Goal: Task Accomplishment & Management: Use online tool/utility

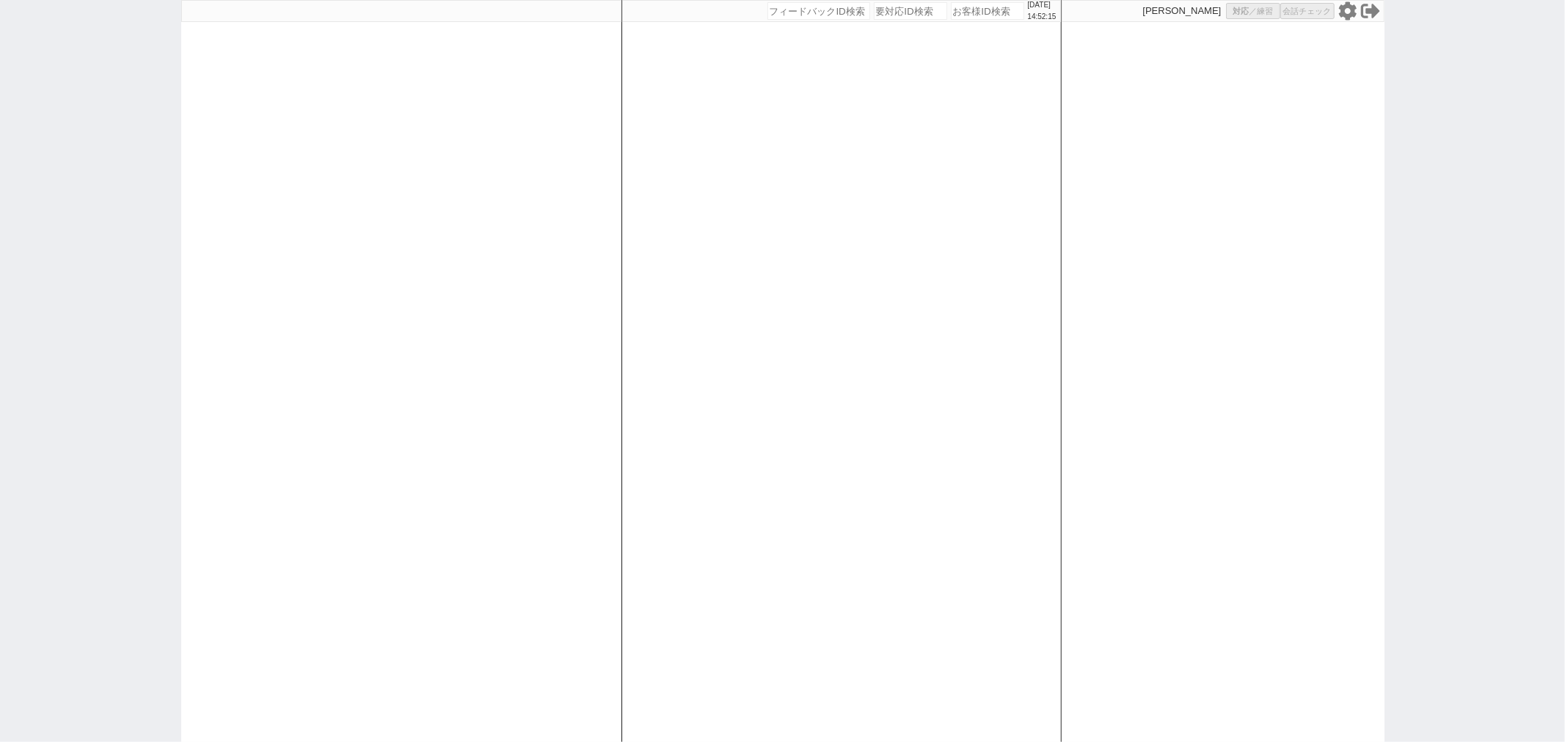
select select
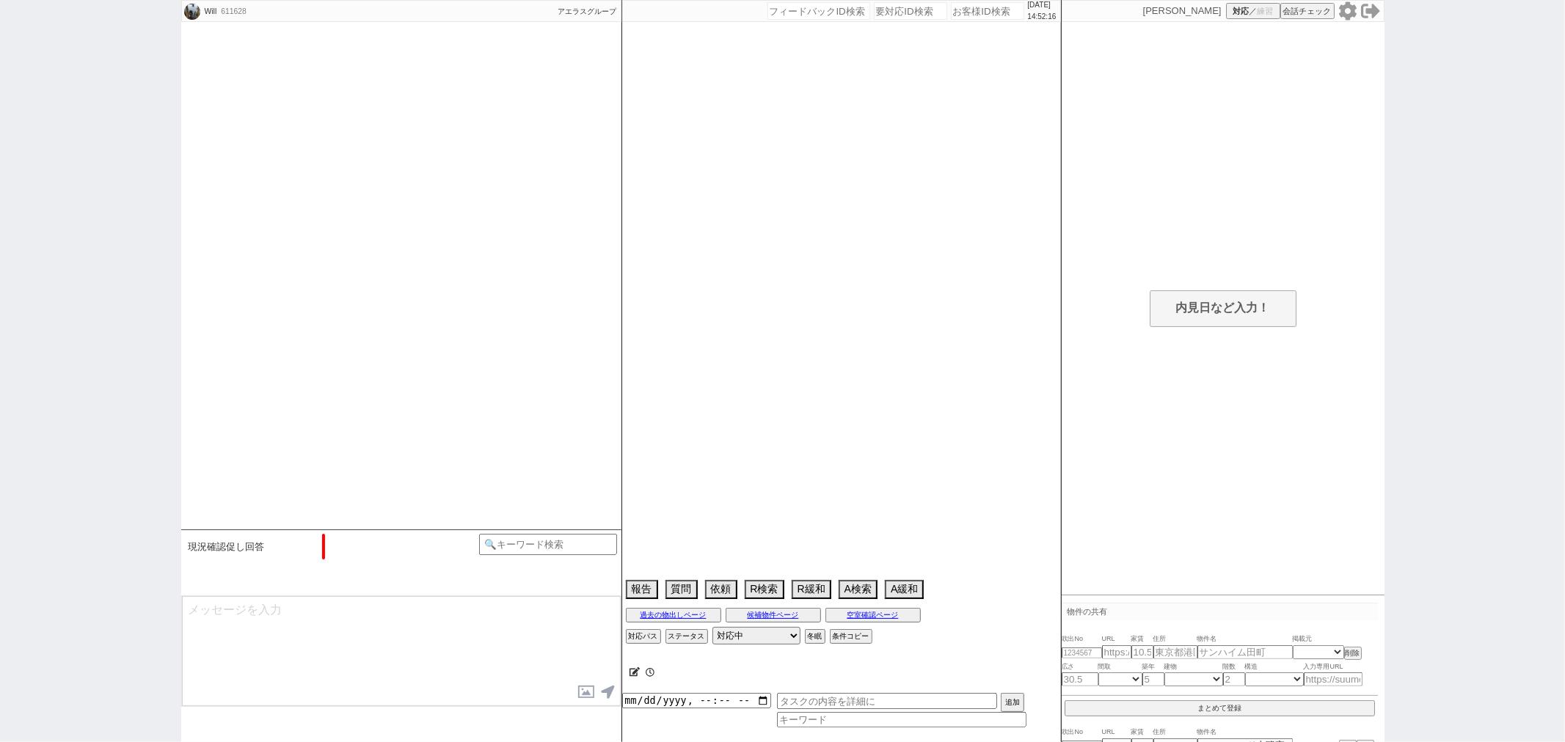
select select "2025"
select select "10"
select select "1"
select select "0"
select select "38"
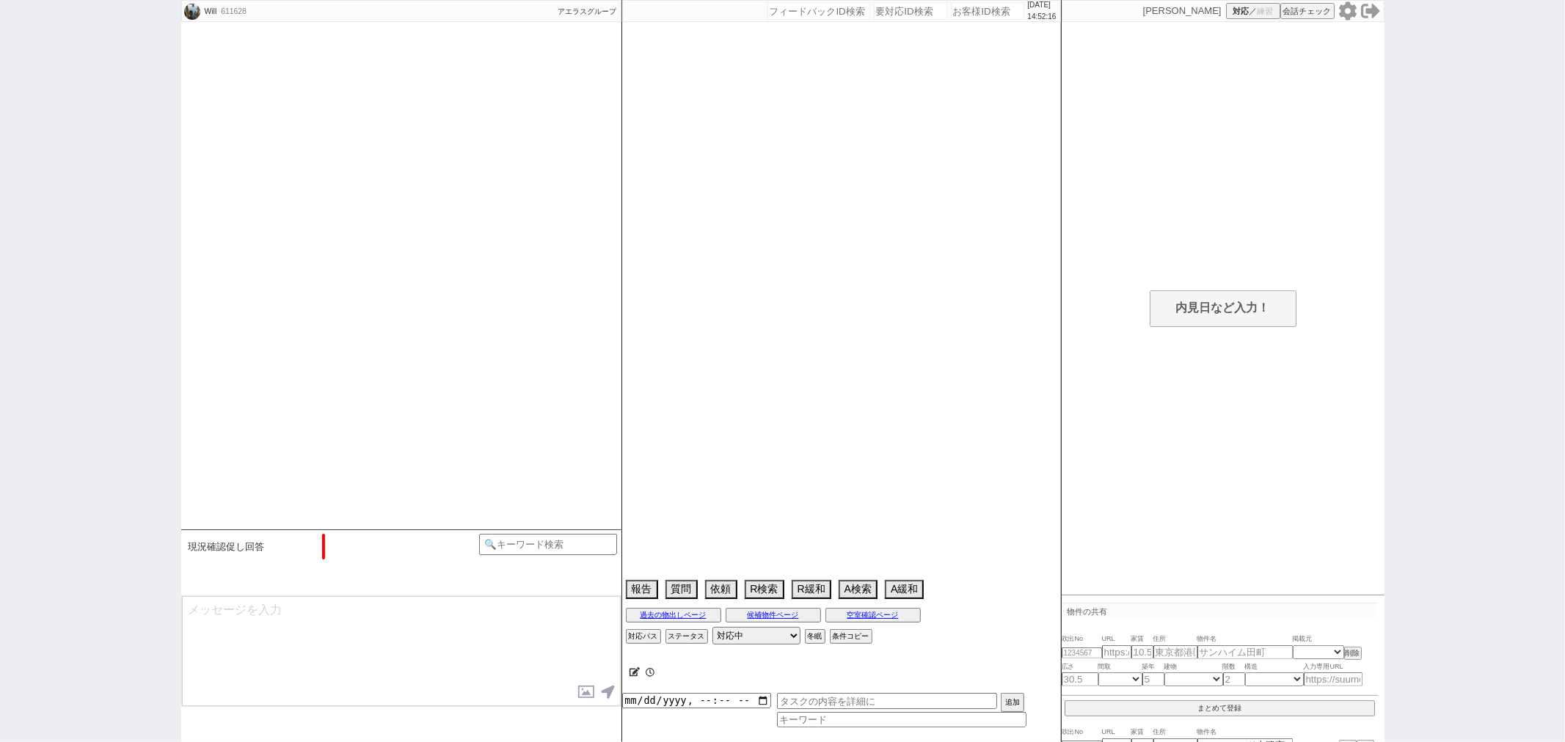
select select "[DATE]"
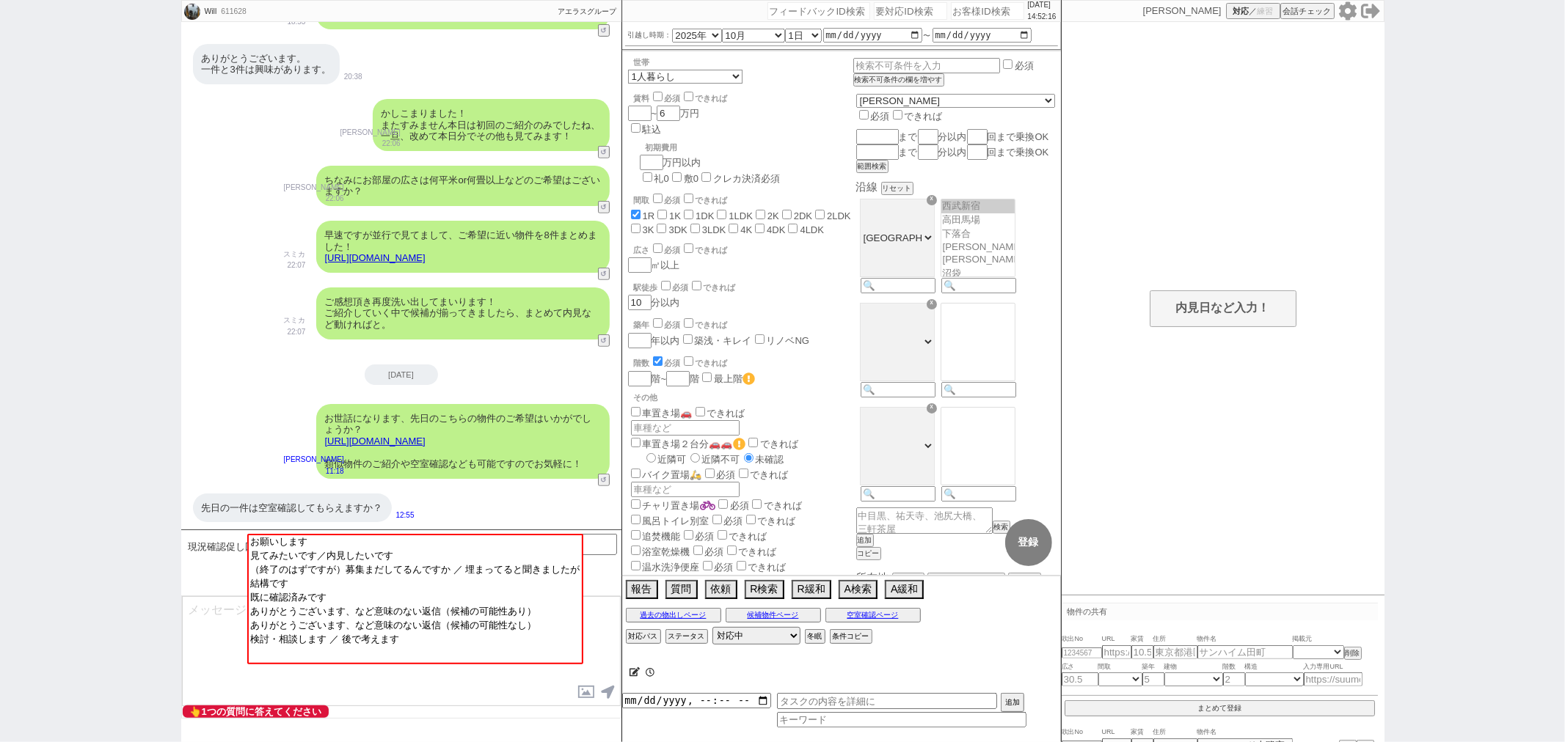
scroll to position [54, 0]
click at [567, 365] on div "[DATE]" at bounding box center [401, 375] width 440 height 21
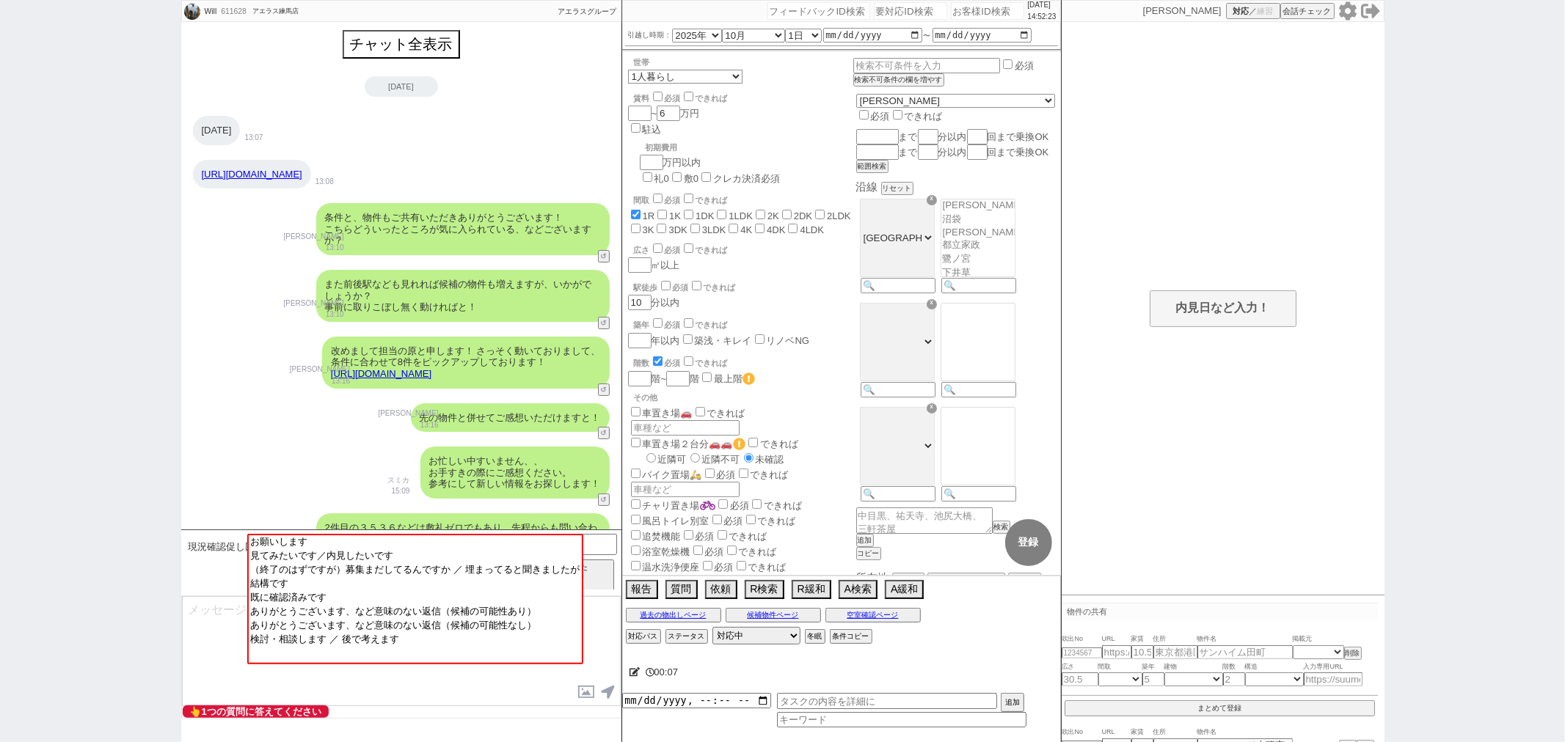
scroll to position [0, 0]
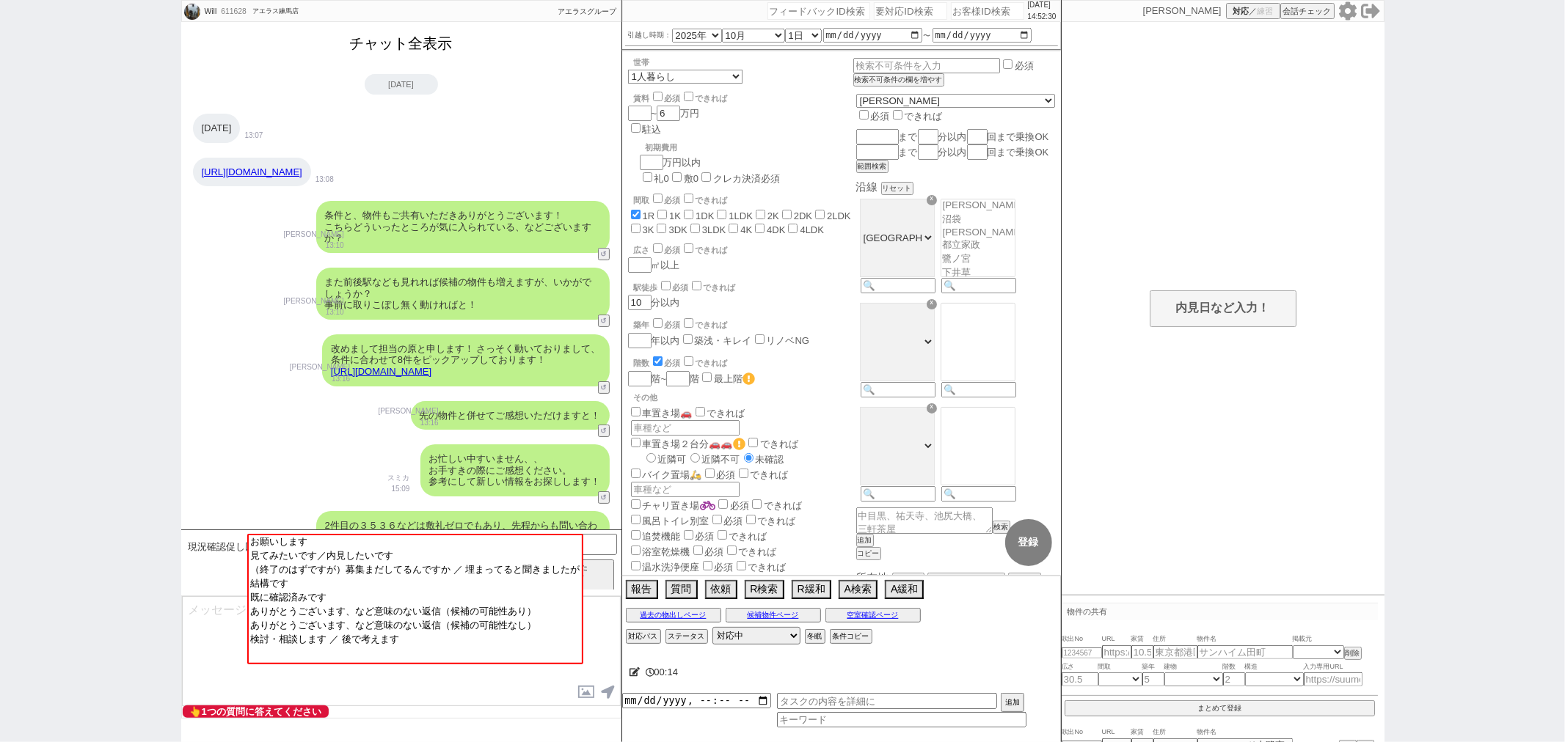
click at [406, 48] on button "チャット全表示" at bounding box center [401, 44] width 114 height 26
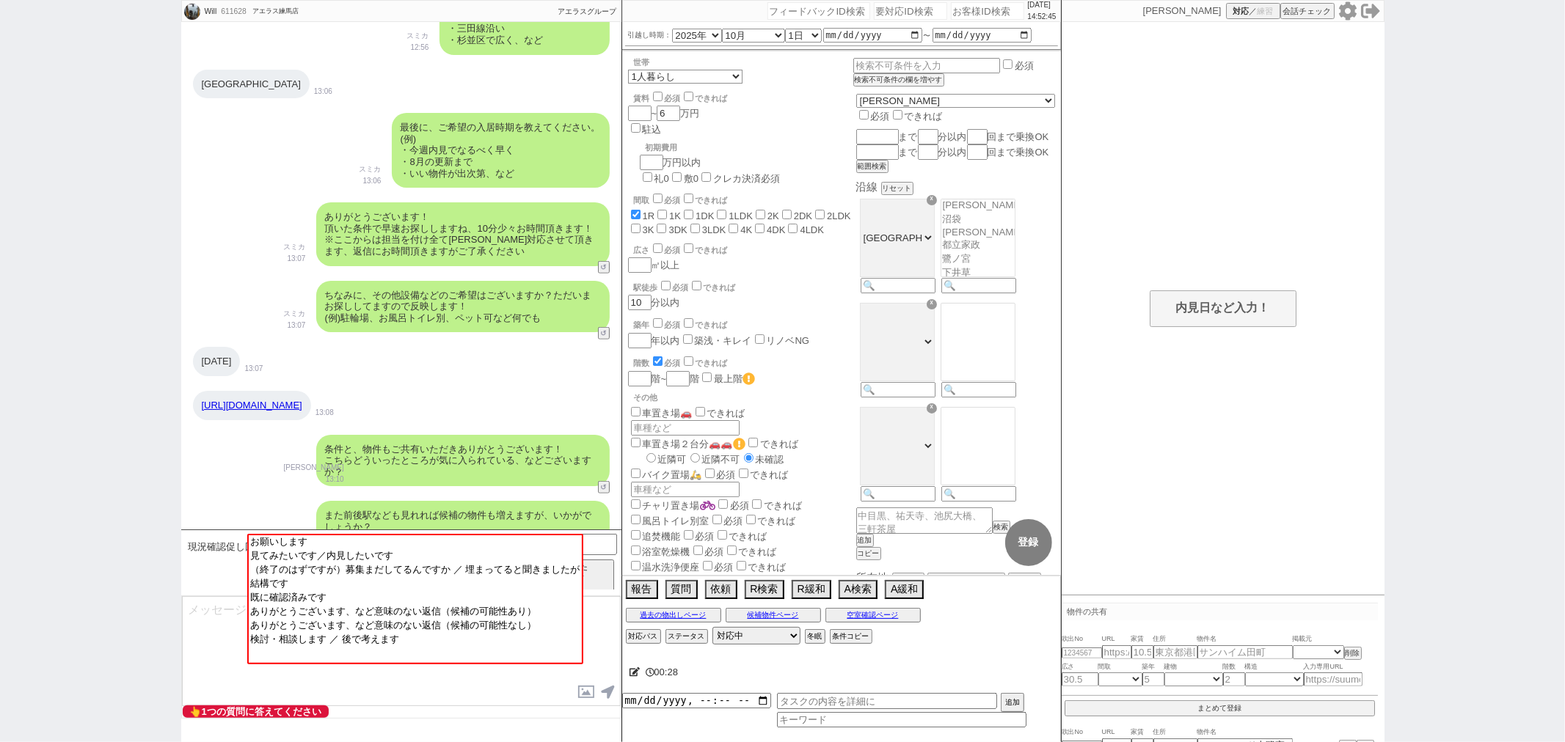
scroll to position [1092, 0]
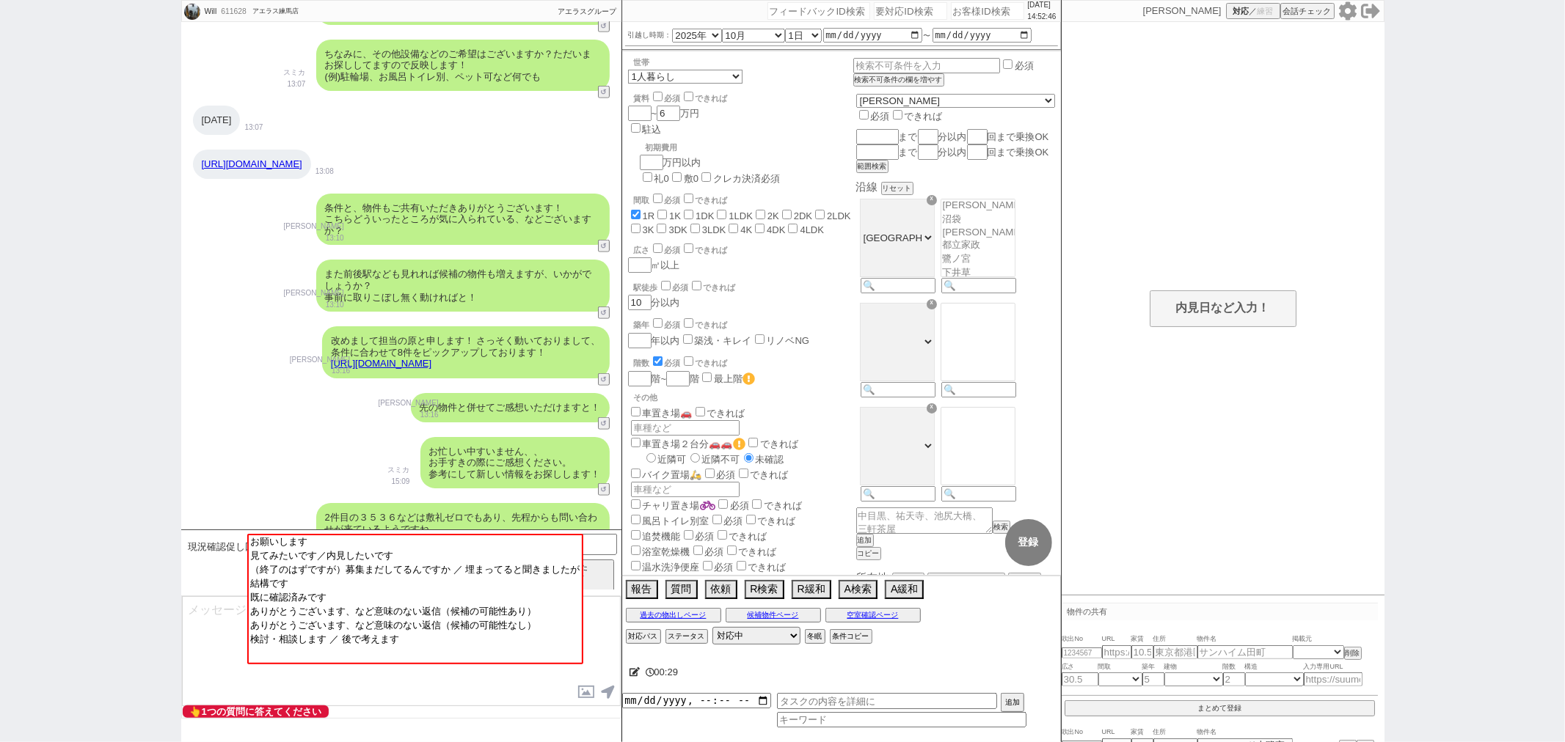
click at [302, 164] on link "https://sumaity.com/chintai/tokyo_prop/prop_358888792/" at bounding box center [252, 163] width 101 height 11
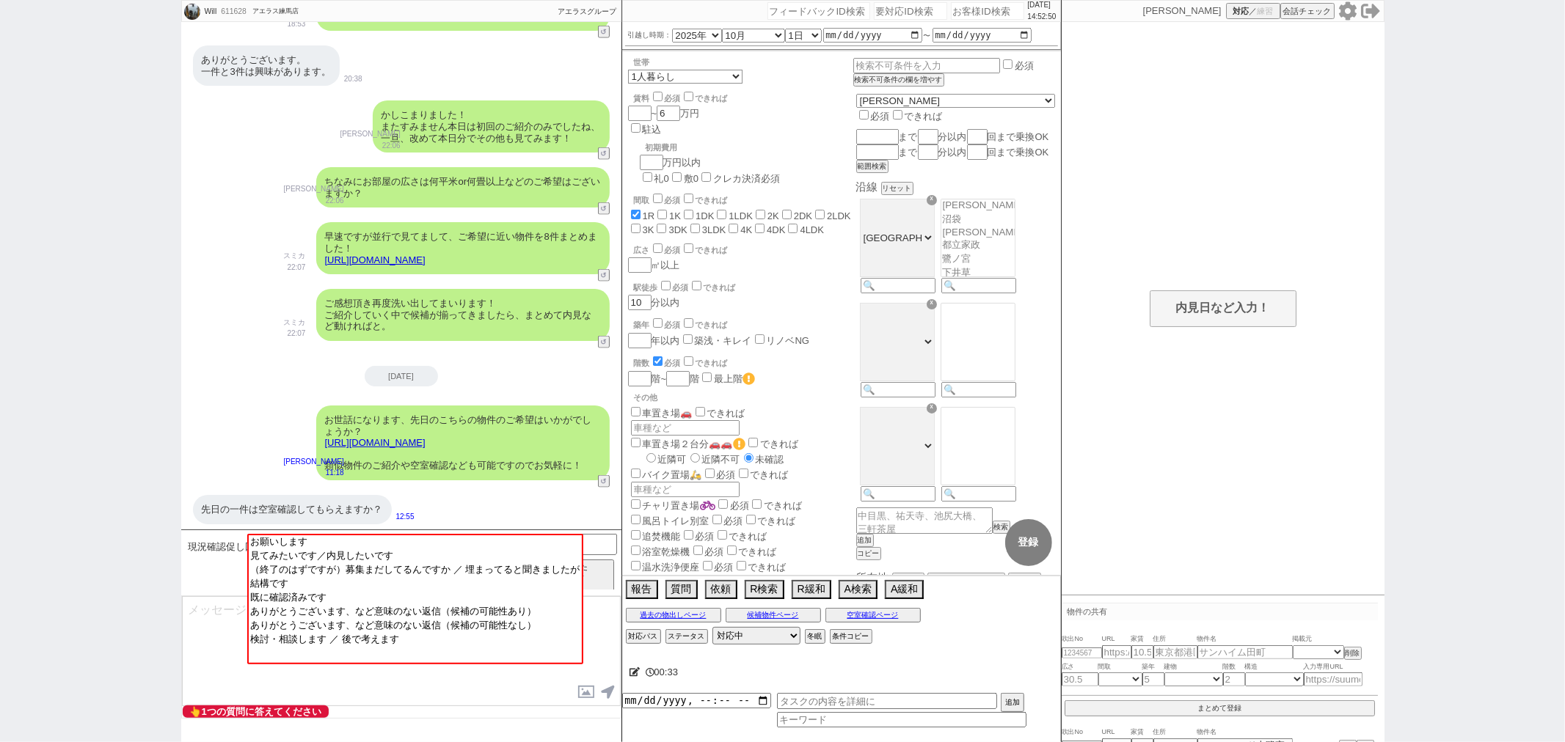
scroll to position [1664, 0]
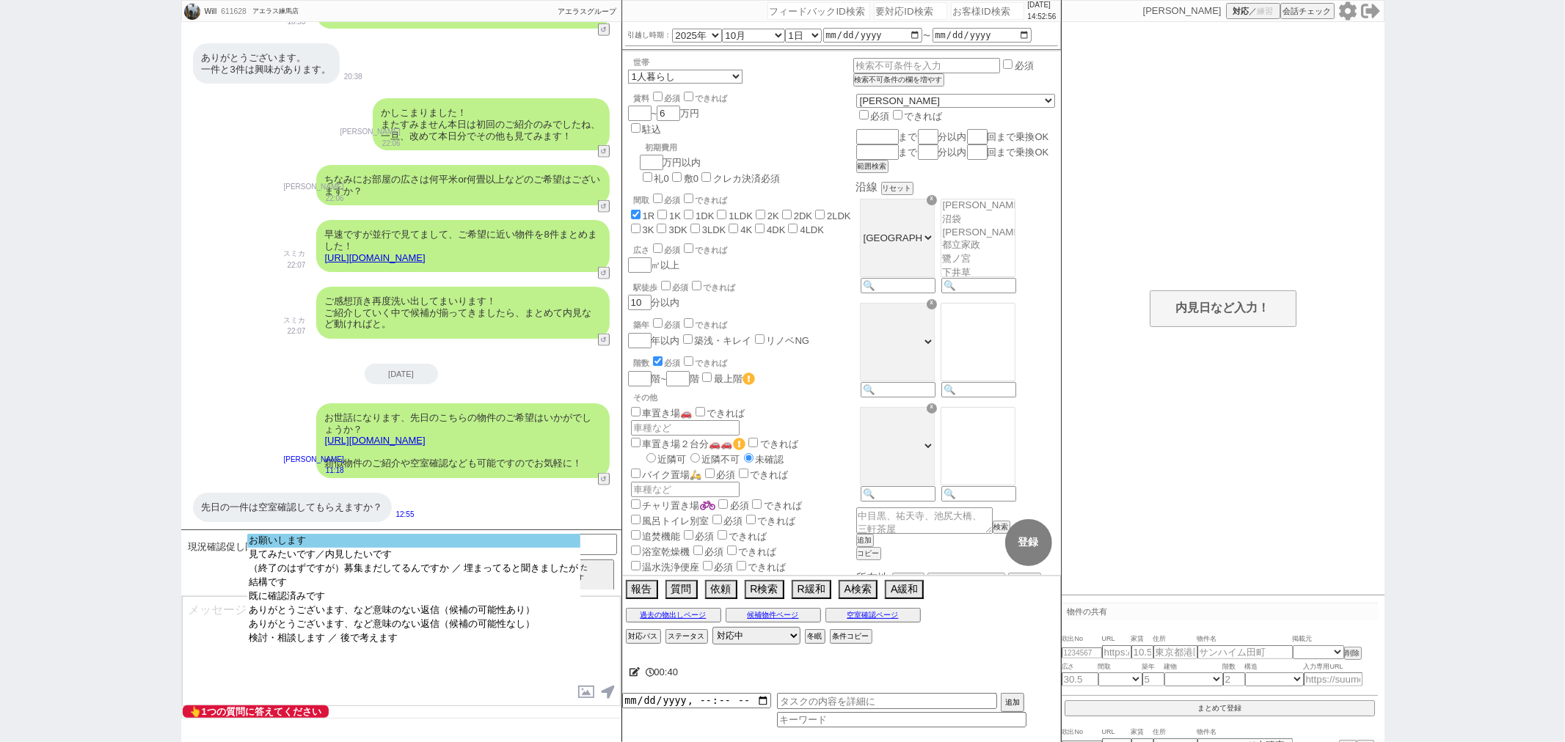
click at [415, 540] on option "お願いします" at bounding box center [413, 541] width 332 height 14
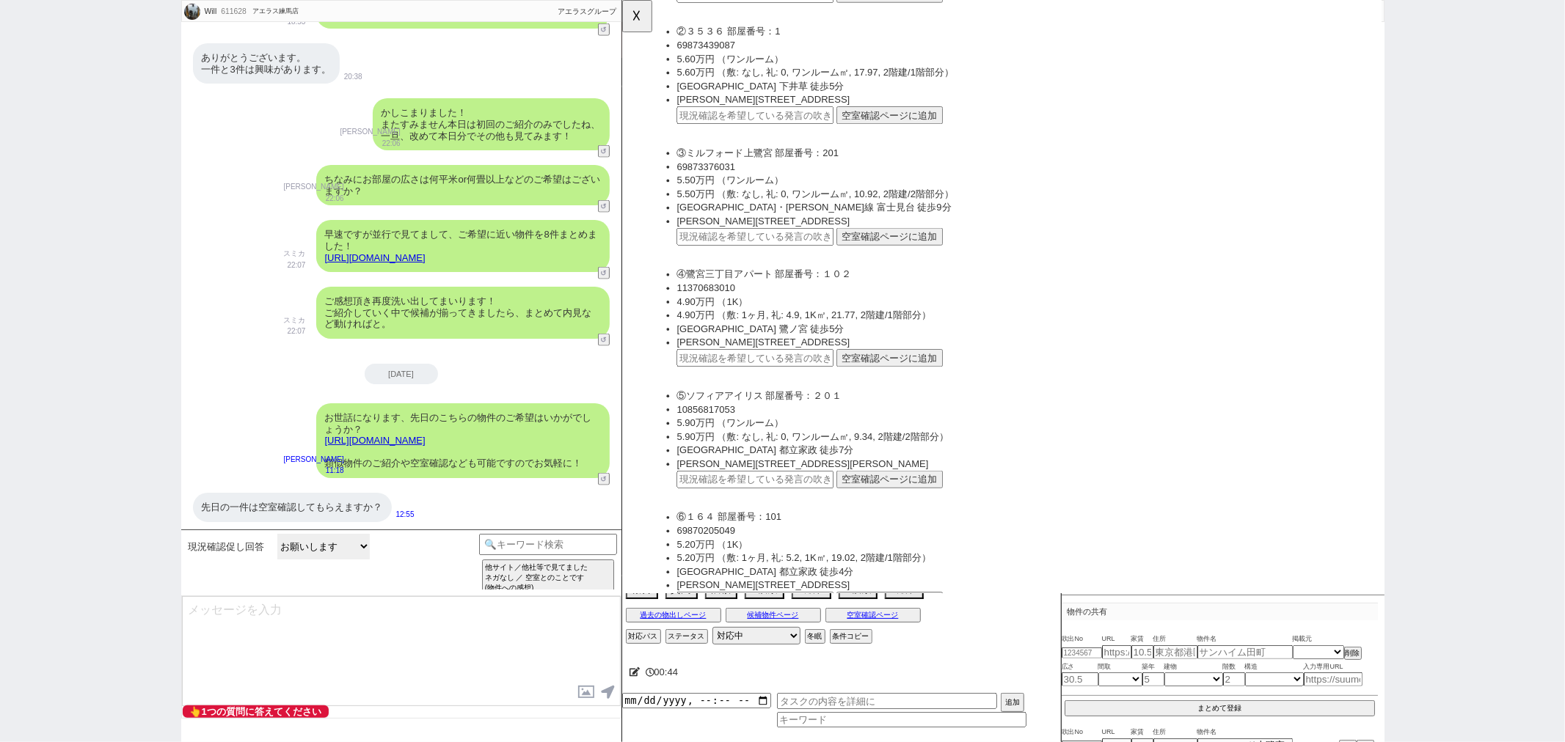
scroll to position [1875, 0]
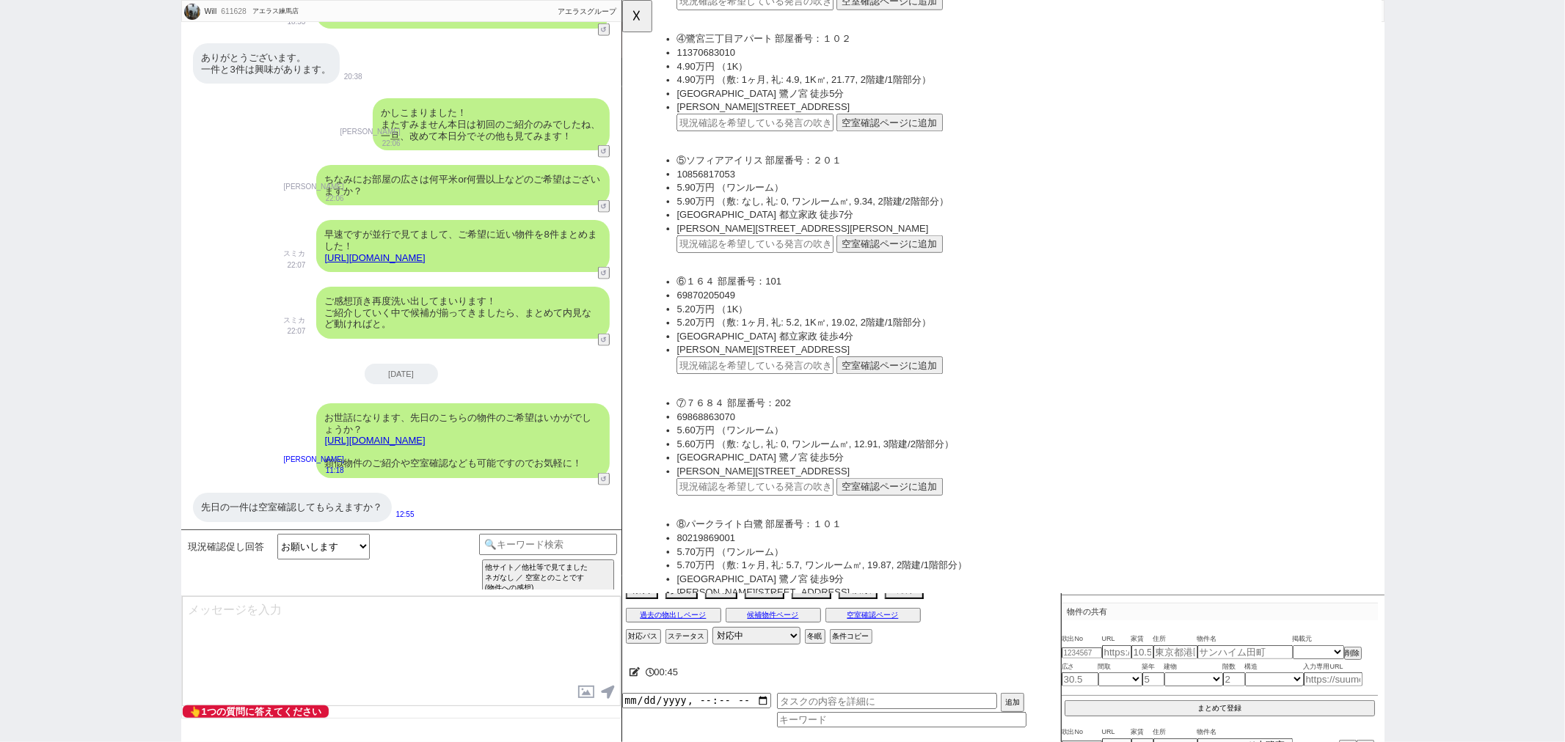
click at [638, 1] on button "☓" at bounding box center [635, 14] width 27 height 29
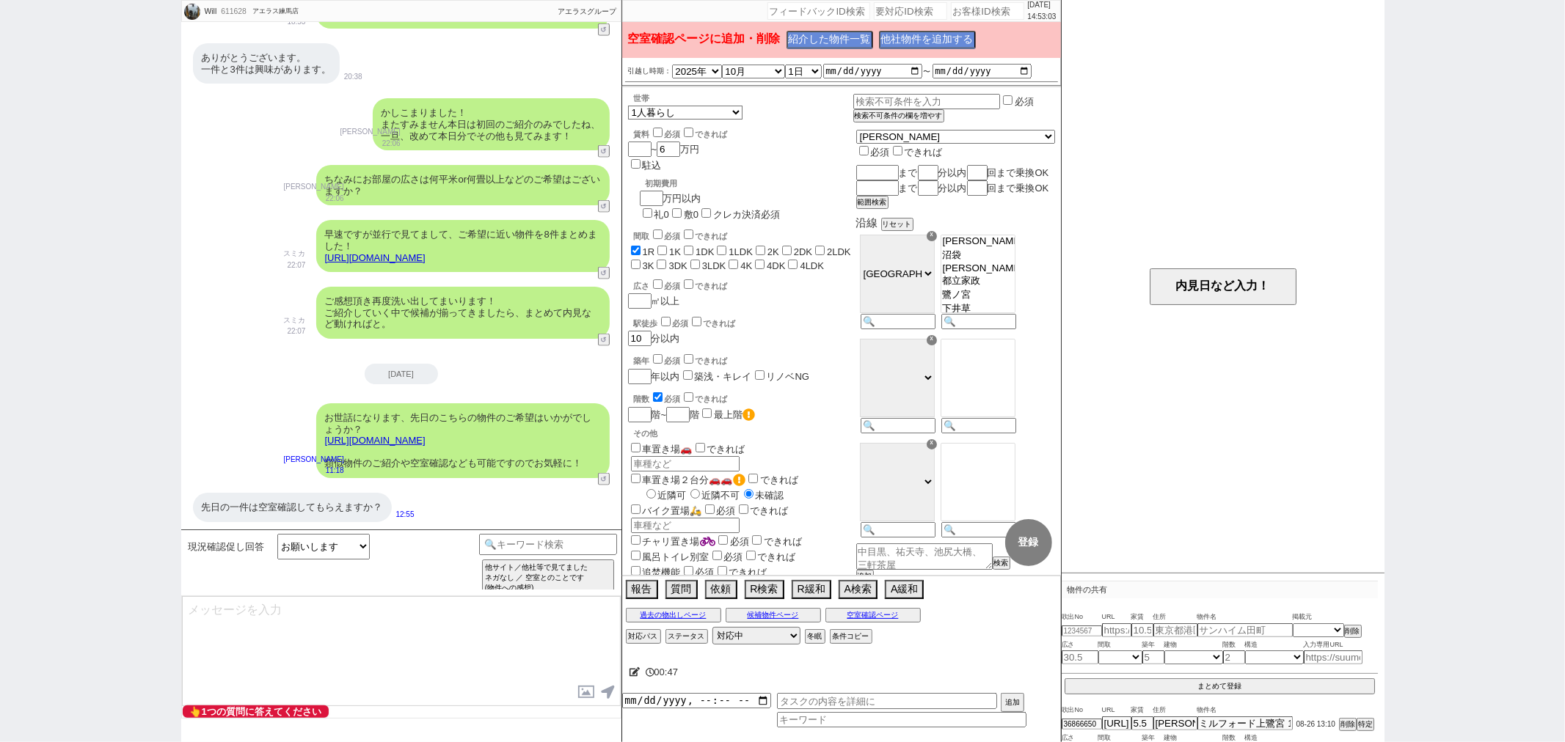
scroll to position [43, 0]
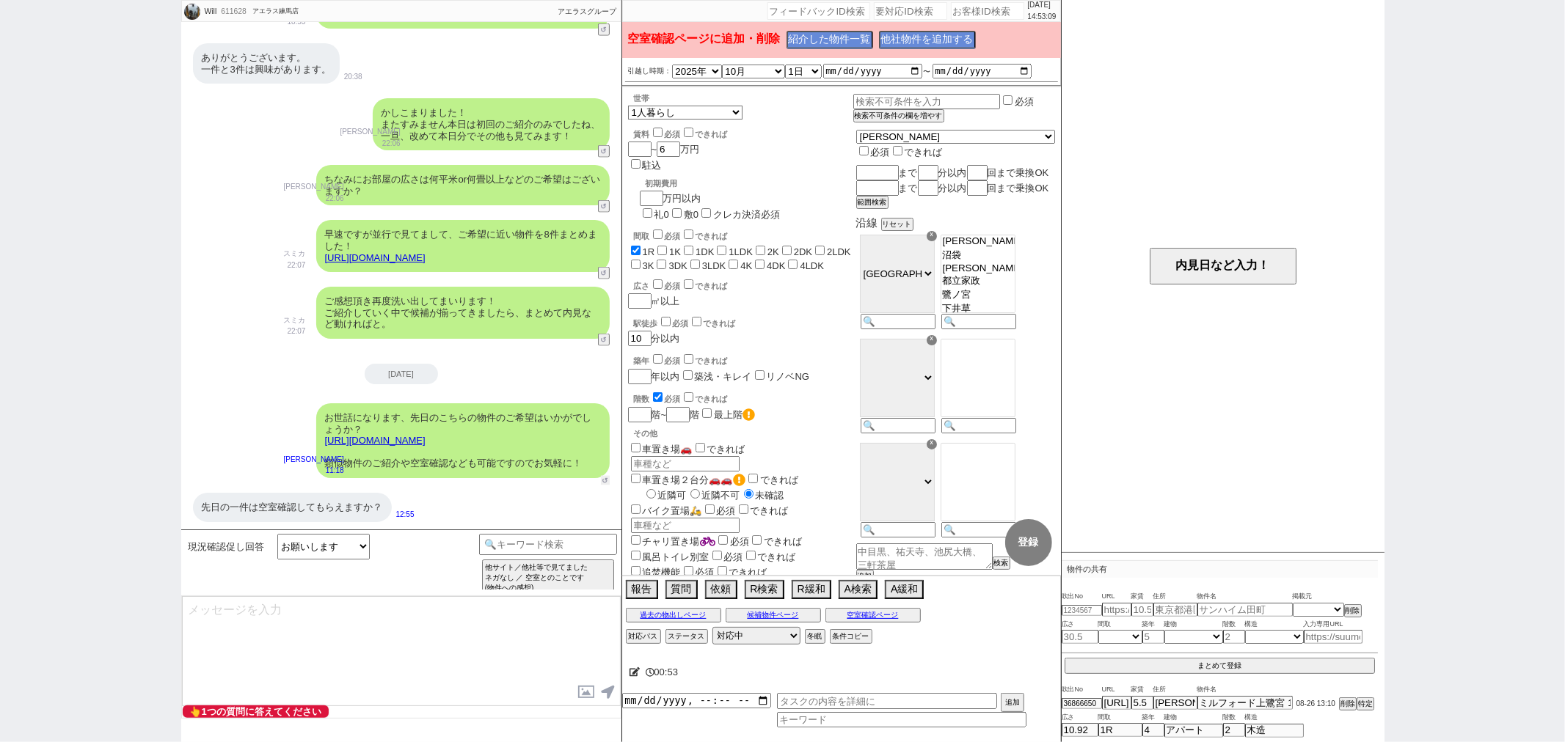
click at [609, 481] on button "↺" at bounding box center [605, 481] width 9 height 10
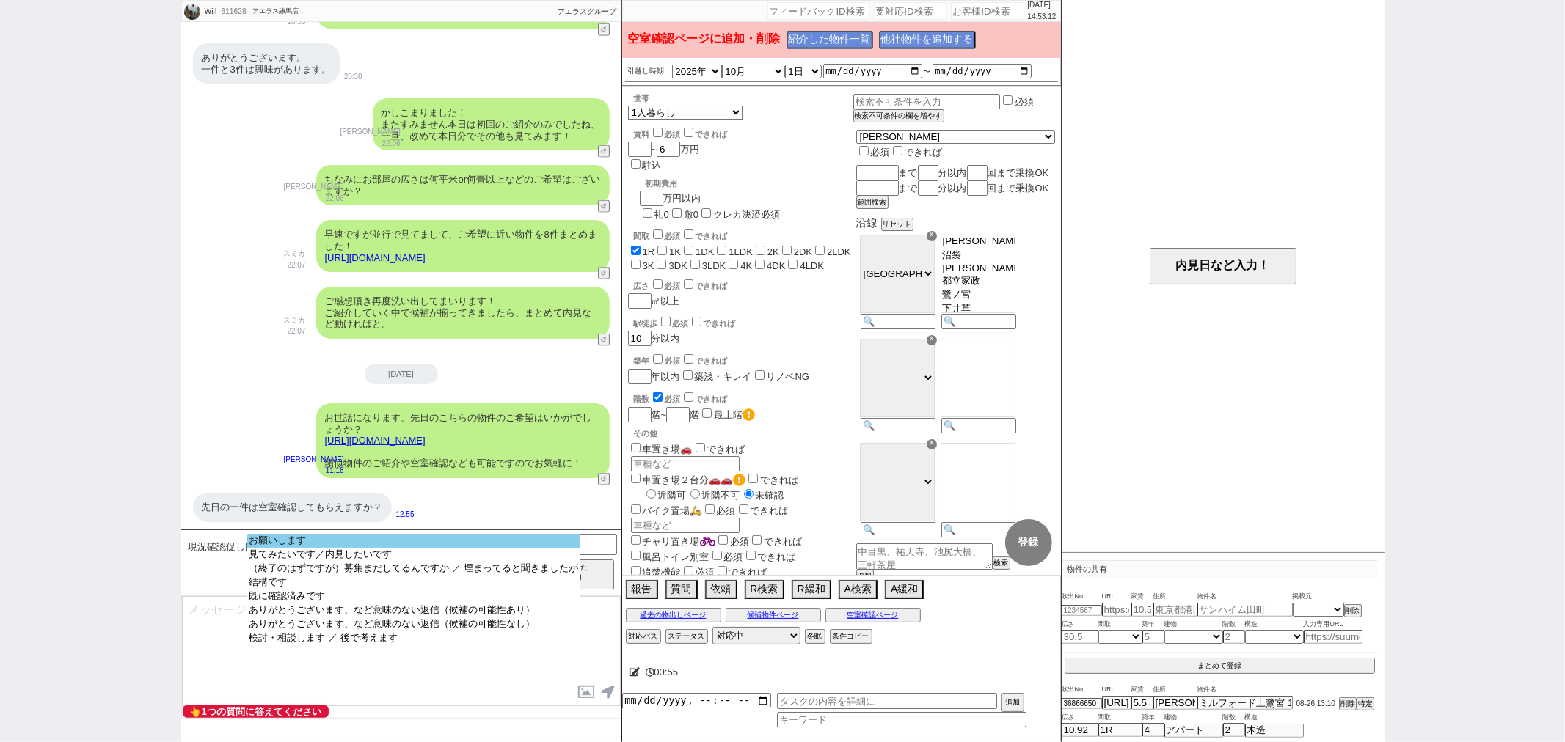
select select "お願いします"
click at [401, 547] on option "お願いします" at bounding box center [413, 541] width 332 height 14
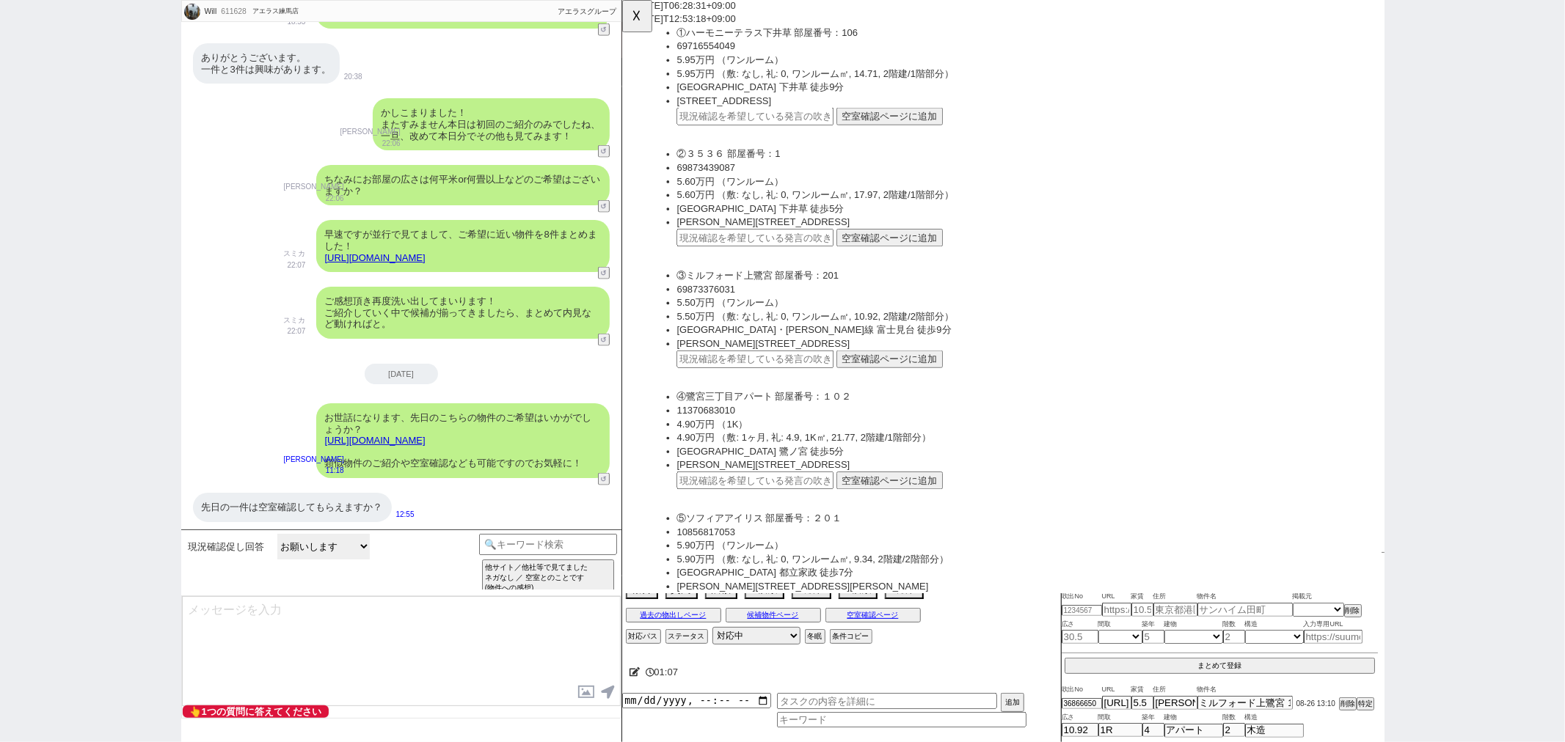
scroll to position [1549, 0]
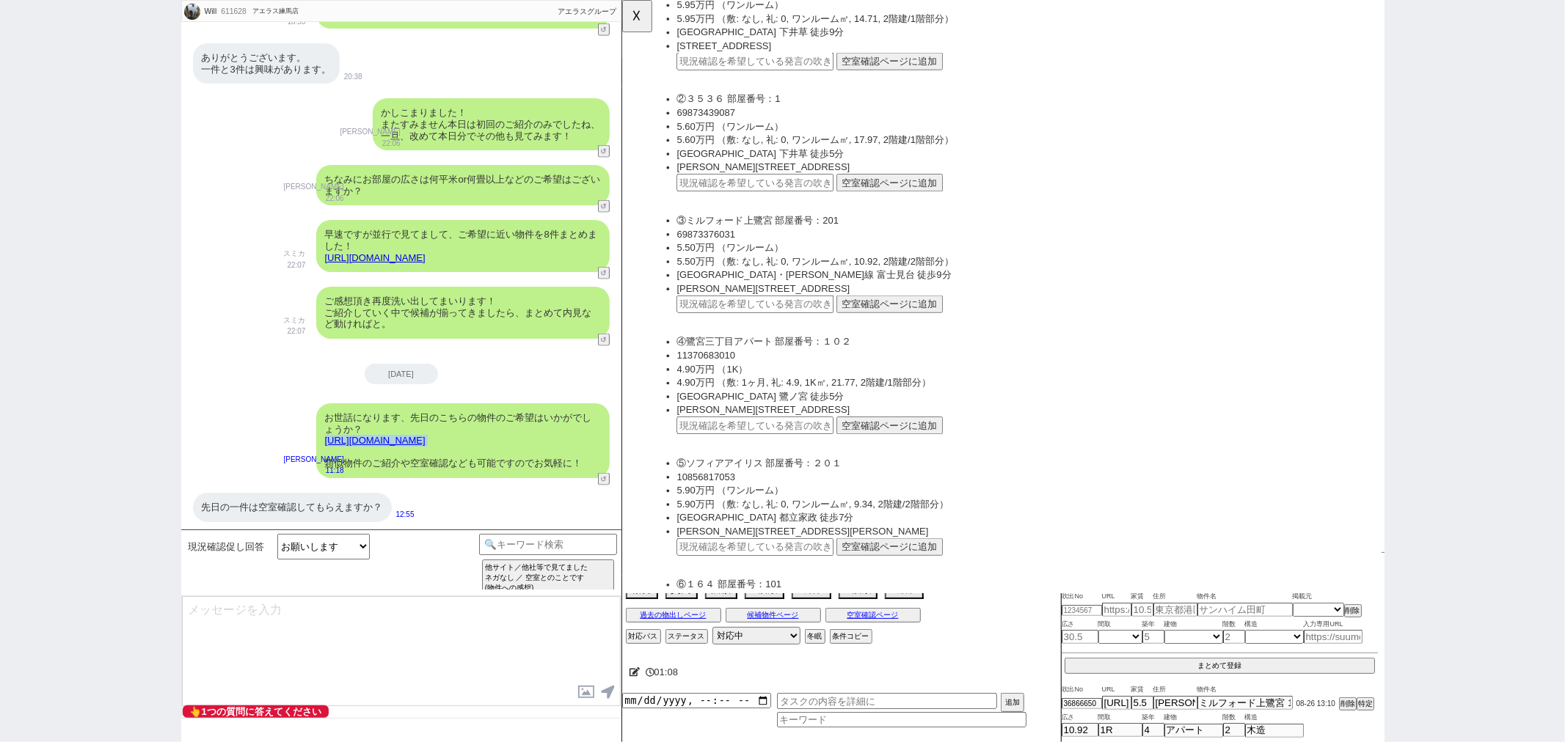
drag, startPoint x: 345, startPoint y: 446, endPoint x: 325, endPoint y: 434, distance: 23.4
click at [325, 434] on div "お世話になります、先日のこちらの物件のご希望はいかがでしょうか？ https://sumaity.com/chintai/tokyo_prop/prop_35…" at bounding box center [462, 441] width 293 height 75
copy div "https://sumaity.com/chintai/tokyo_prop/prop_358888792/"
click at [627, 25] on button "☓" at bounding box center [635, 14] width 27 height 29
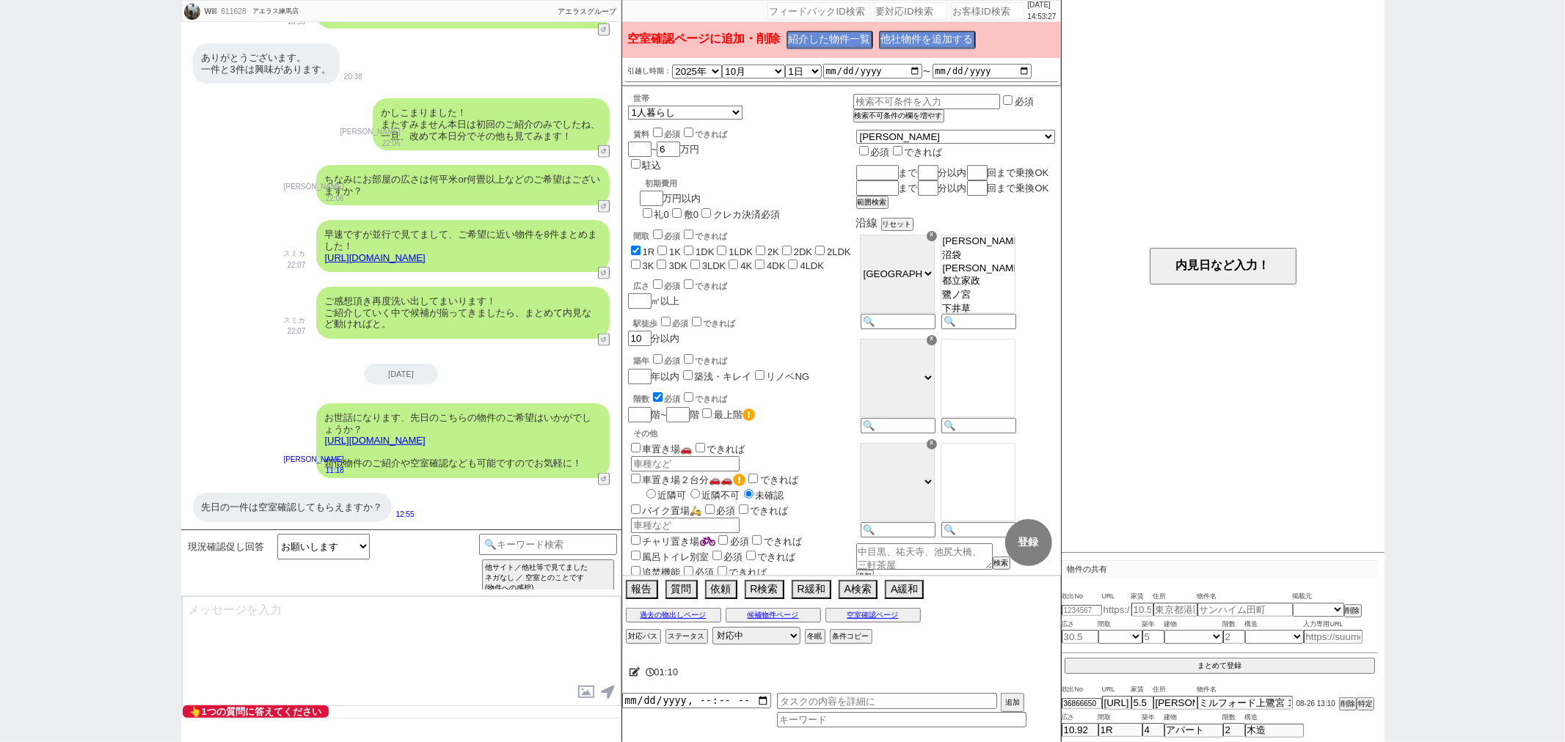
click at [1109, 605] on input "text" at bounding box center [1116, 610] width 29 height 12
paste input "https://sumaity.com/chintai/tokyo_prop/prop_358888792/"
type input "https://sumaity.com/chintai/tokyo_prop/prop_358888792/"
select select
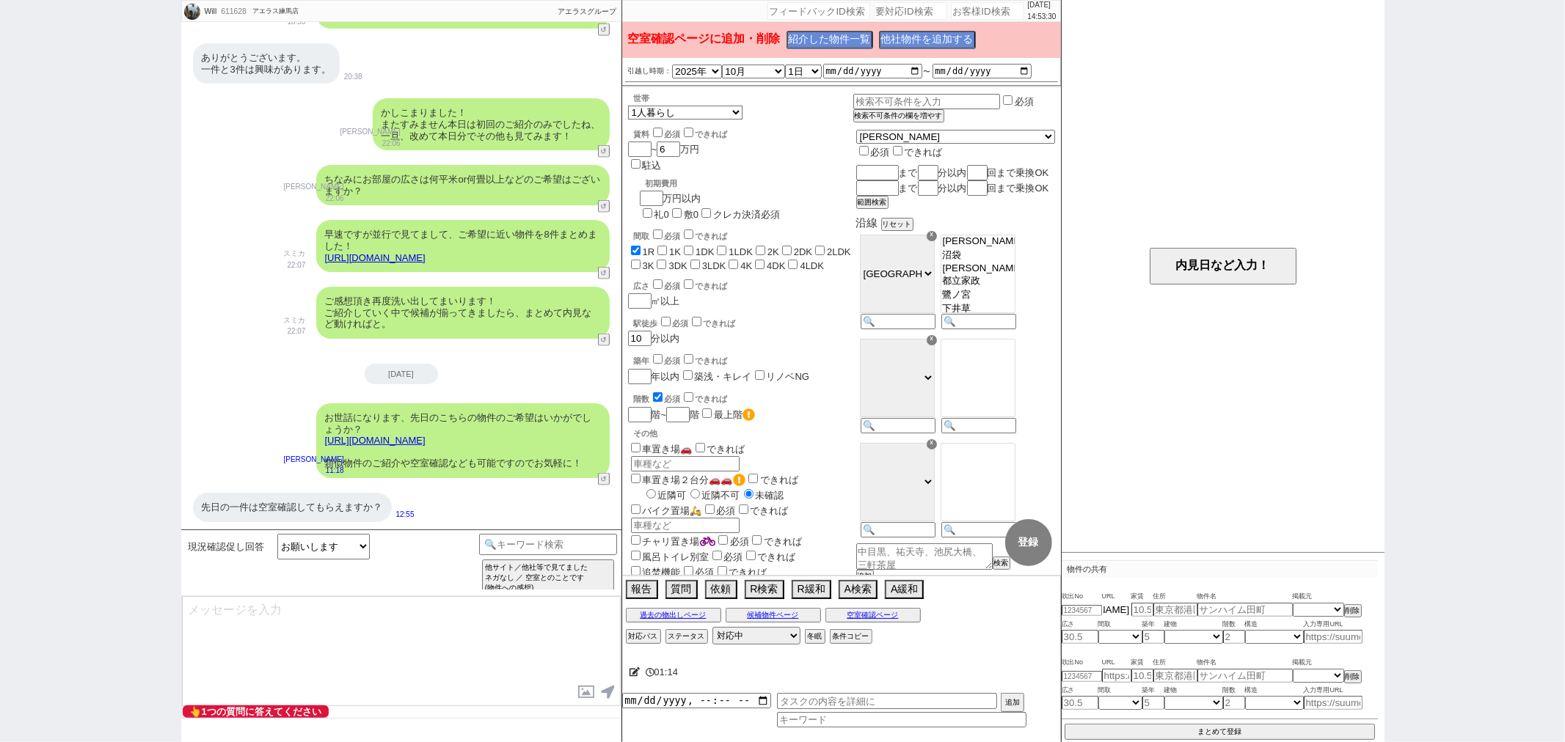
type input "https://sumaity.com/chintai/tokyo_prop/prop_358888792/"
select select "3"
click at [1435, 624] on div "Will 611628 ! 0 2日目 アエラス練馬店 冬眠中 自社客 アエラスグループ スミカ_BPO チャット全表示 2025-08-26 ようこそLIN…" at bounding box center [782, 371] width 1565 height 742
type input "5.5"
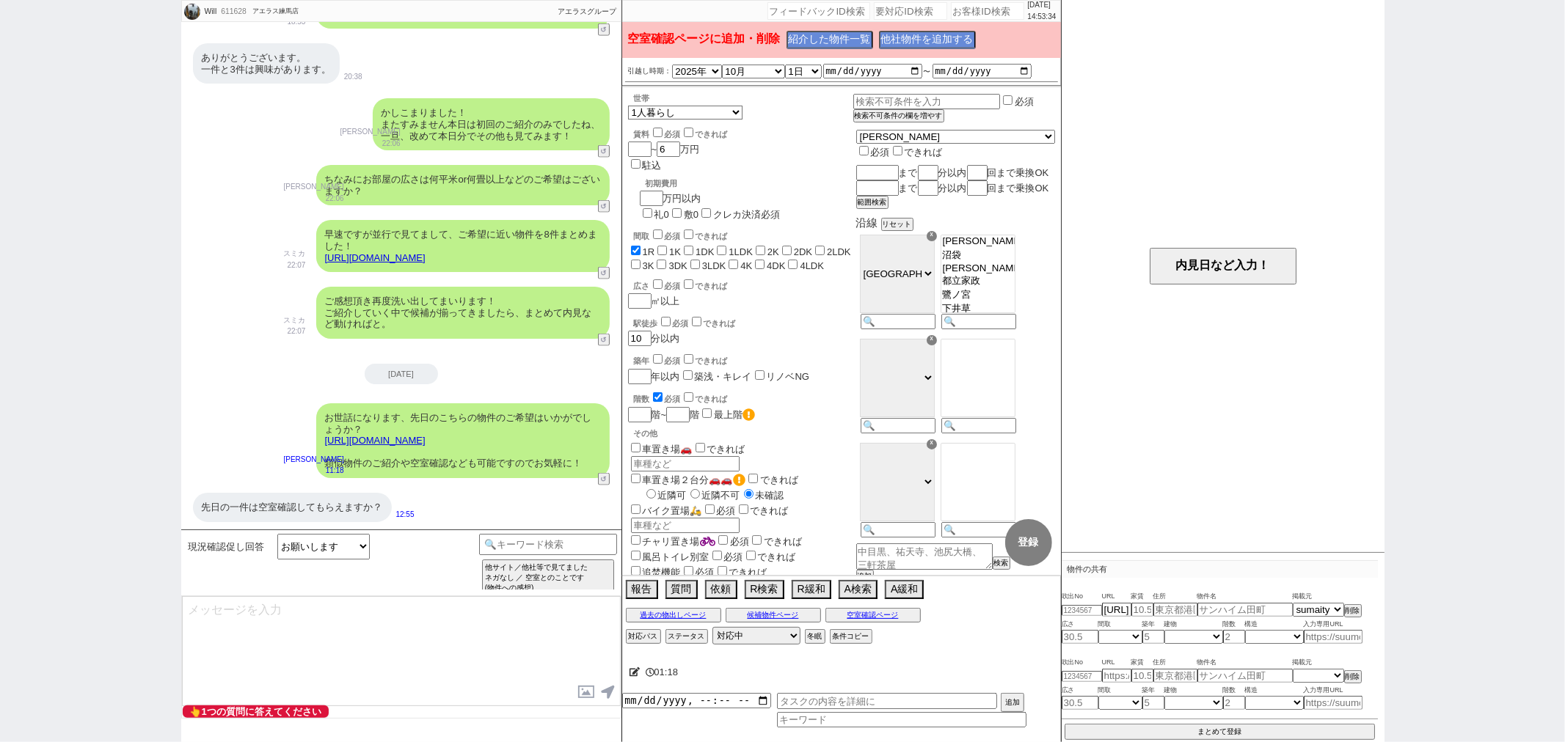
type input "東京都中野区上鷺宮５丁目"
type input "ミルフォード上鷺宮 1R/2階"
type input "10.92"
select select "0"
type input "4"
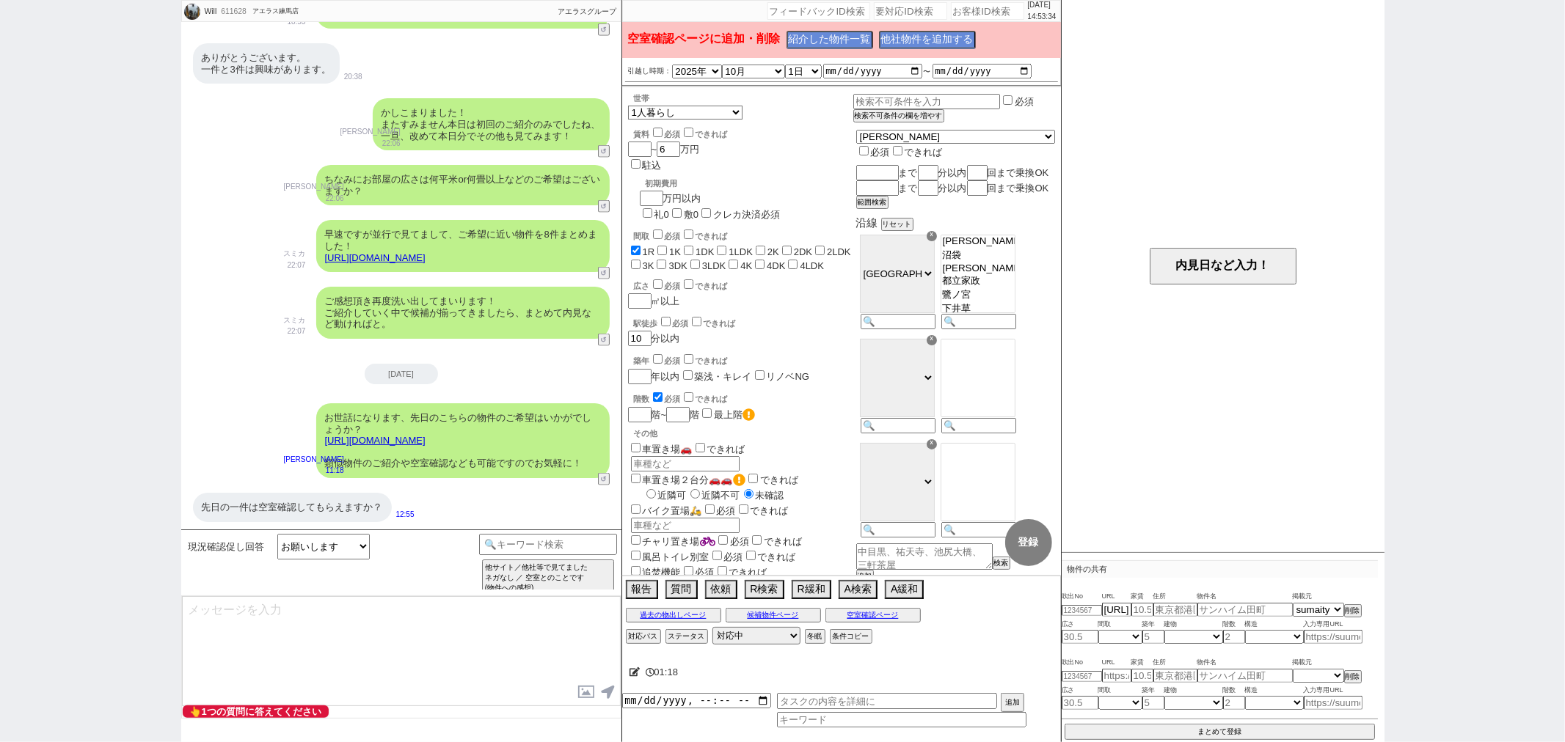
select select "1"
type input "2"
select select "1"
click at [367, 495] on div "先日の一件は空室確認してもらえますか？" at bounding box center [292, 507] width 199 height 29
click at [367, 496] on div "先日の一件は空室確認してもらえますか？" at bounding box center [292, 507] width 199 height 29
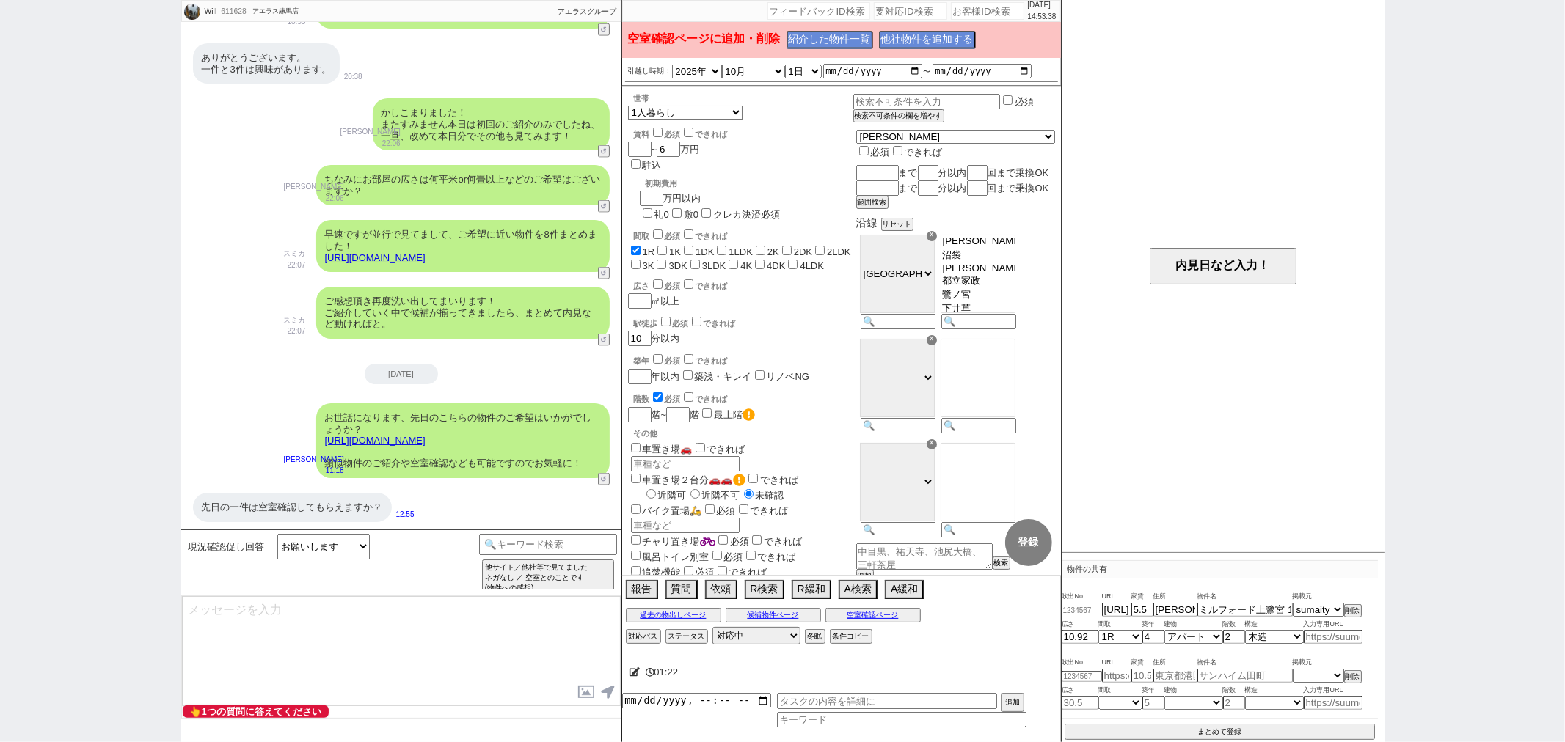
click at [1082, 607] on input "number" at bounding box center [1082, 611] width 40 height 10
paste input "36876763"
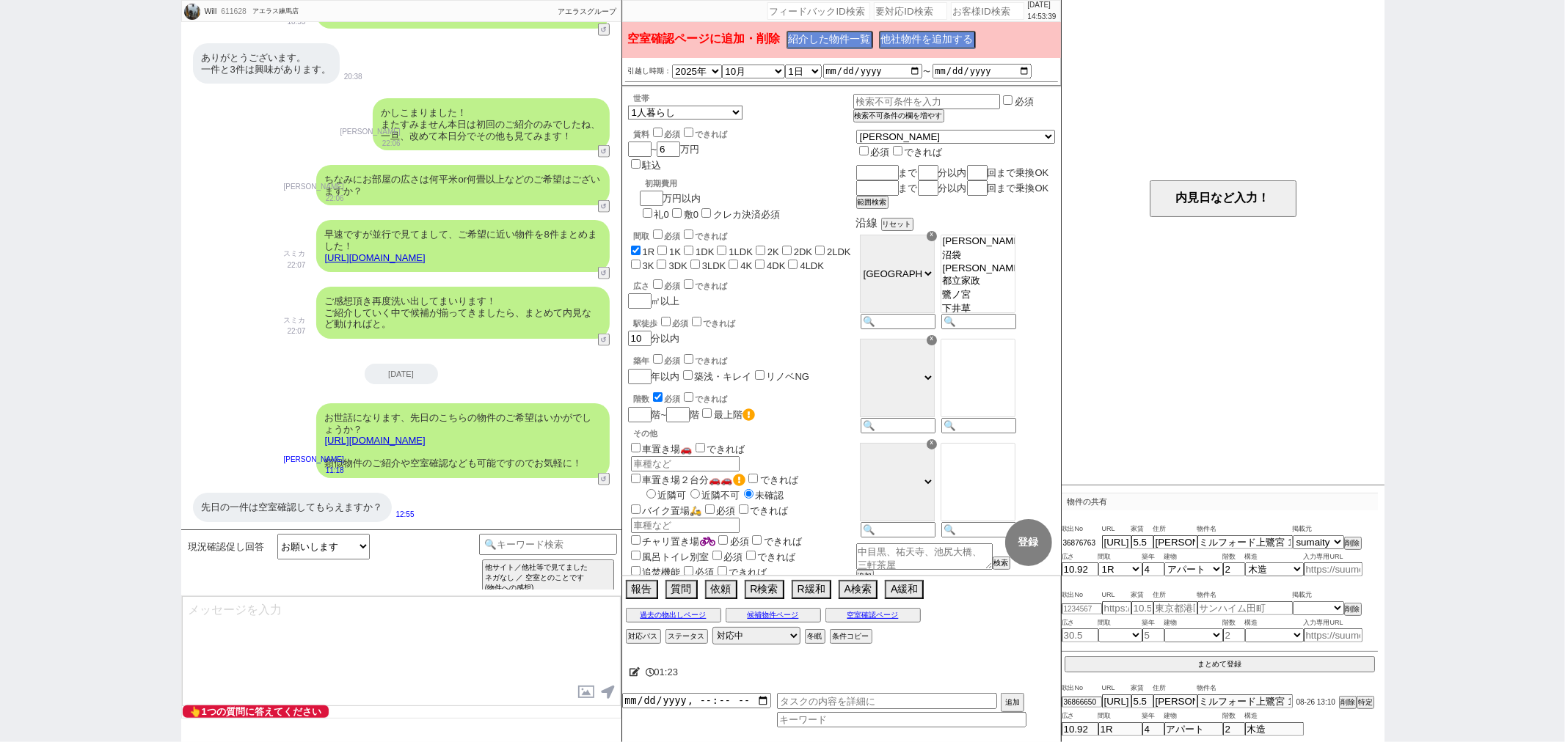
type input "36876763"
click at [1207, 671] on button "まとめて登録" at bounding box center [1220, 666] width 310 height 13
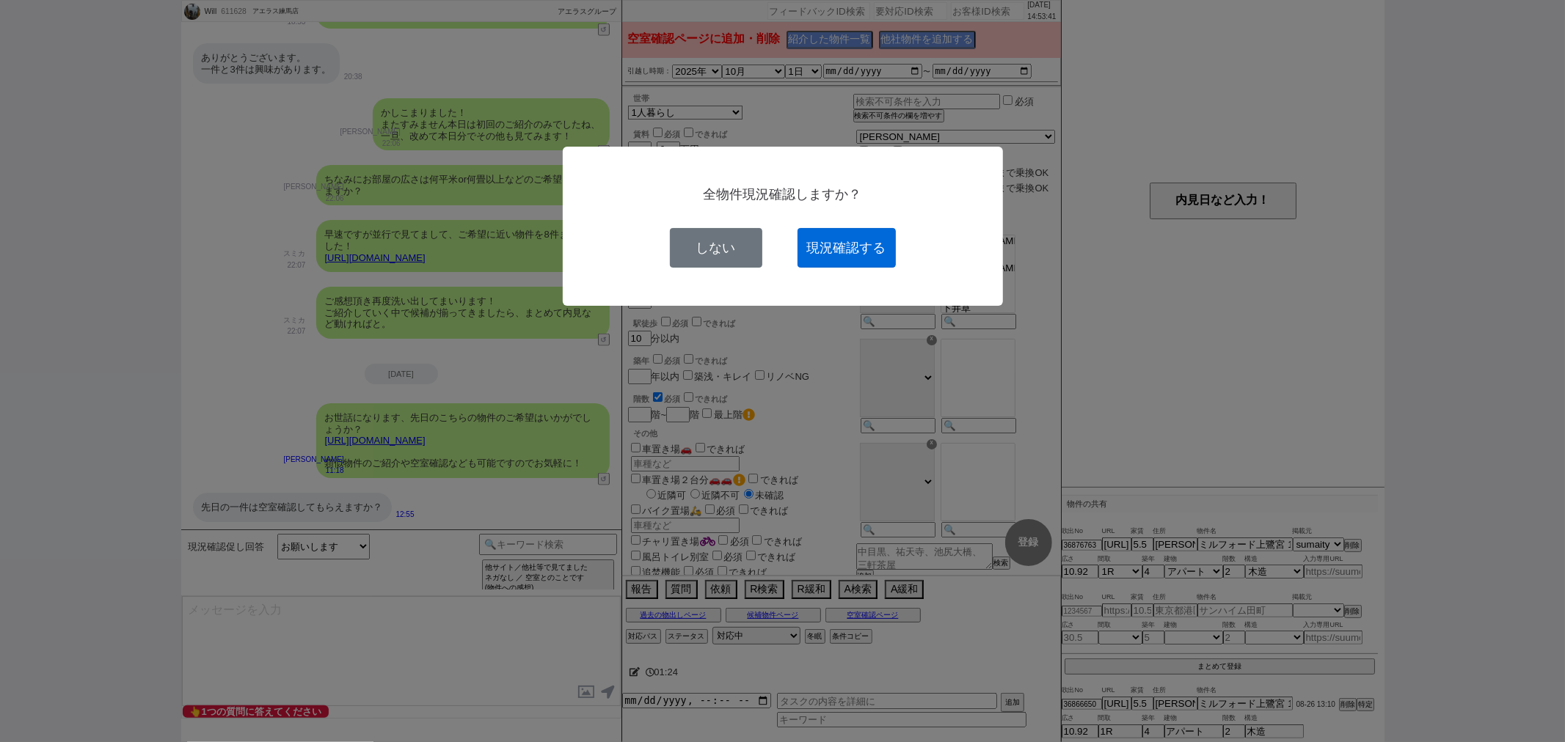
click at [867, 249] on button "現況確認する" at bounding box center [847, 248] width 98 height 40
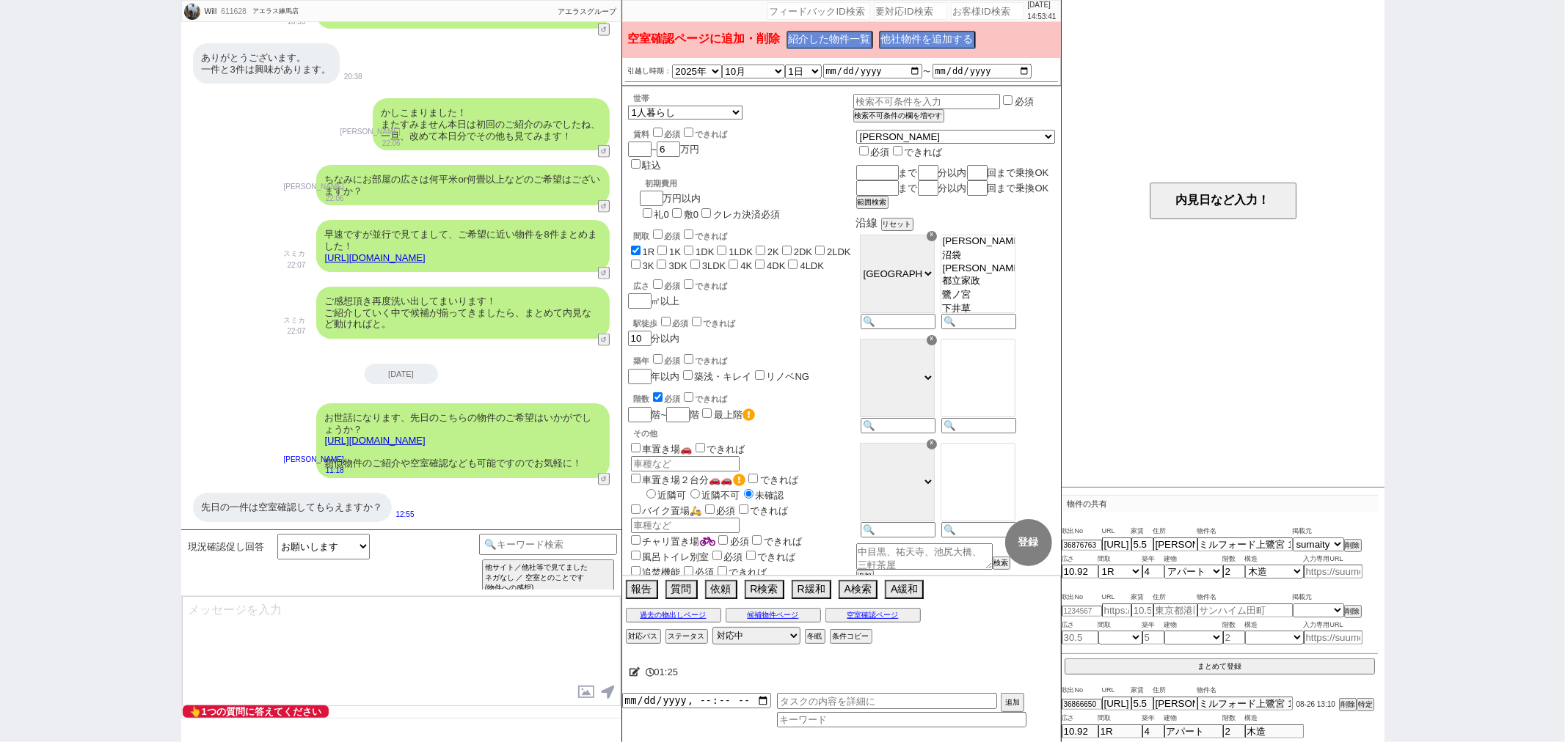
select select
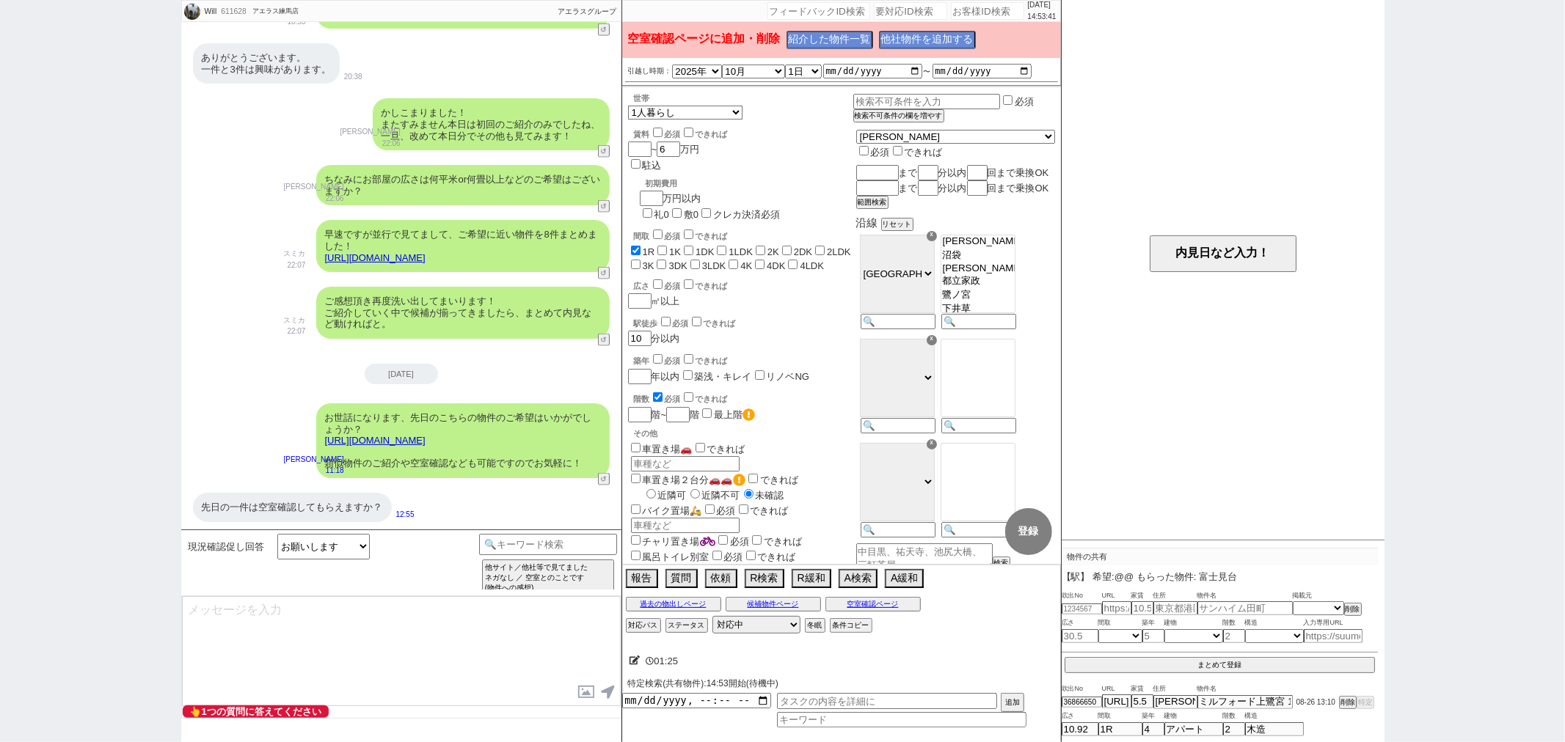
scroll to position [54, 0]
click at [921, 38] on button "他社物件を追加する" at bounding box center [926, 40] width 94 height 17
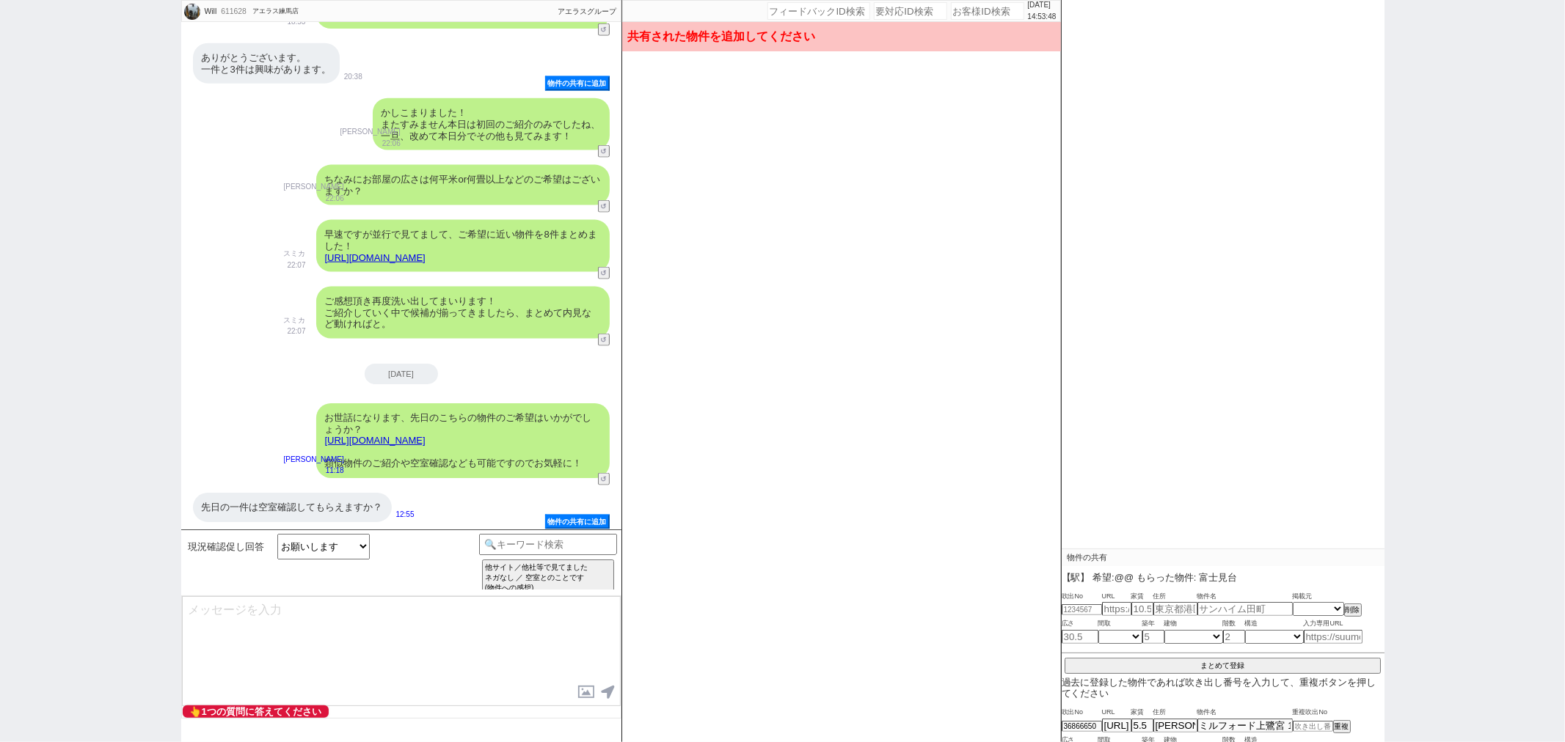
scroll to position [77, 0]
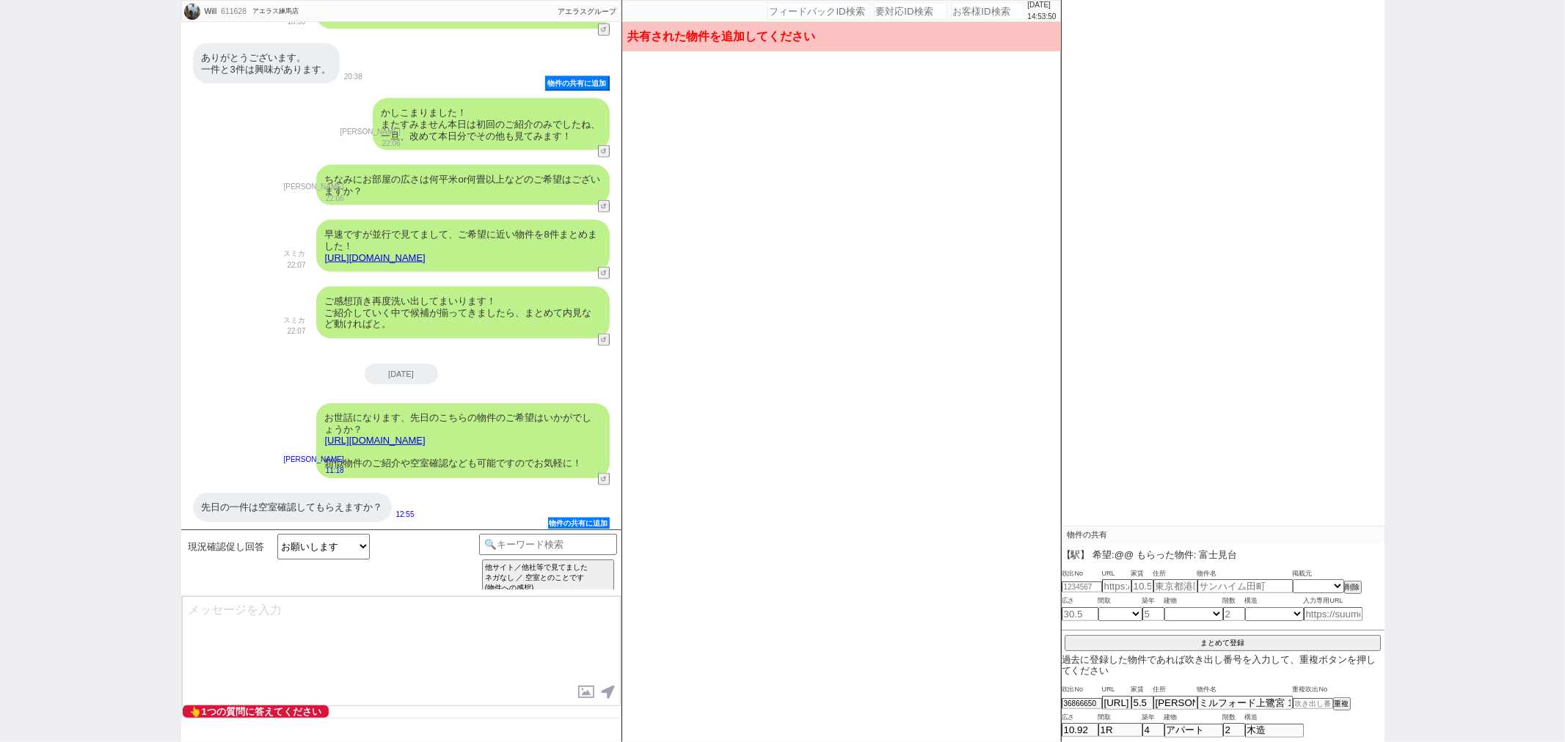
click at [559, 519] on button "物件の共有に追加" at bounding box center [579, 524] width 62 height 12
type input "36876763"
select select
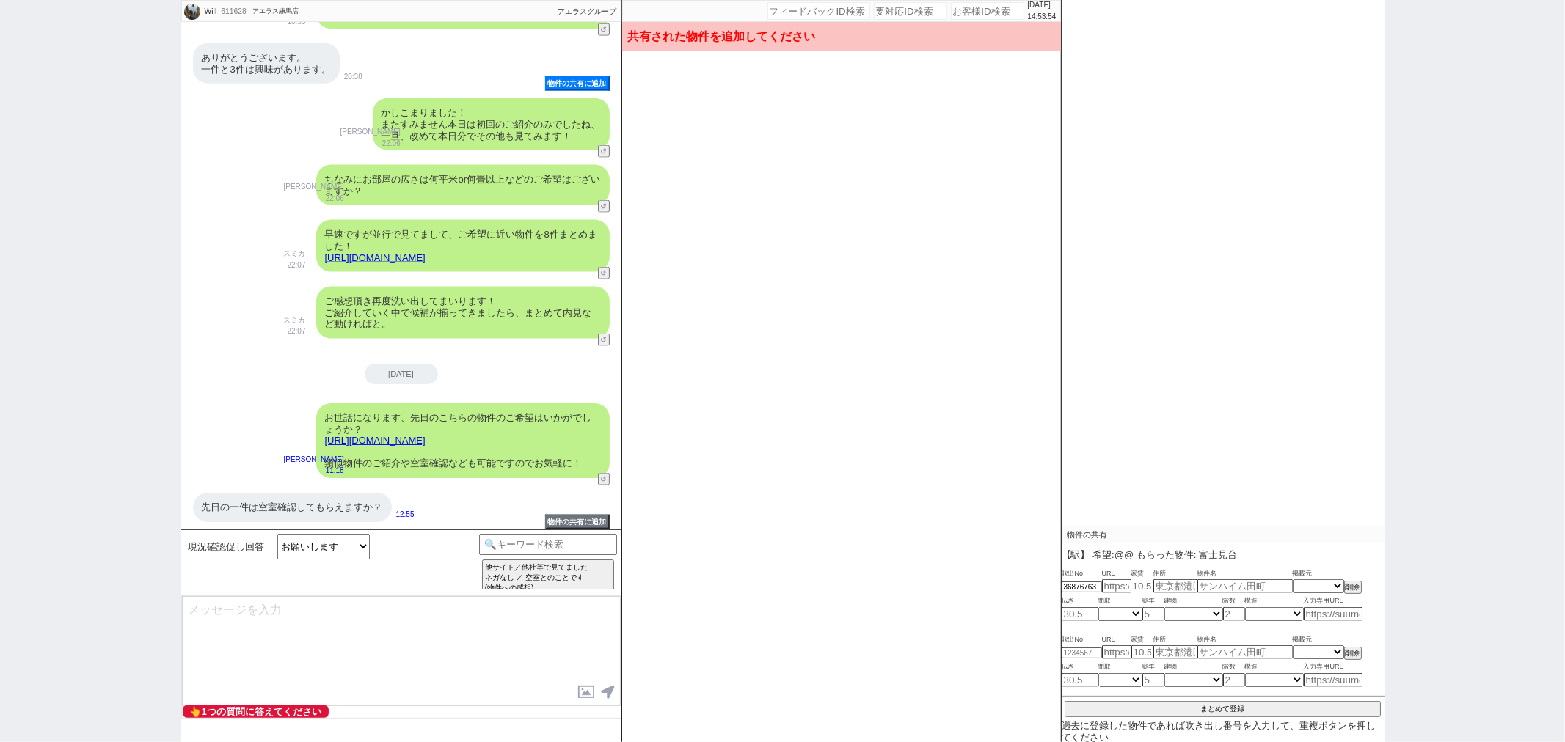
scroll to position [244, 0]
drag, startPoint x: 362, startPoint y: 444, endPoint x: 327, endPoint y: 428, distance: 38.1
click at [327, 428] on div "お世話になります、先日のこちらの物件のご希望はいかがでしょうか？ https://sumaity.com/chintai/tokyo_prop/prop_35…" at bounding box center [462, 441] width 293 height 75
copy link "https://sumaity.com/chintai/tokyo_prop/prop_358888792/"
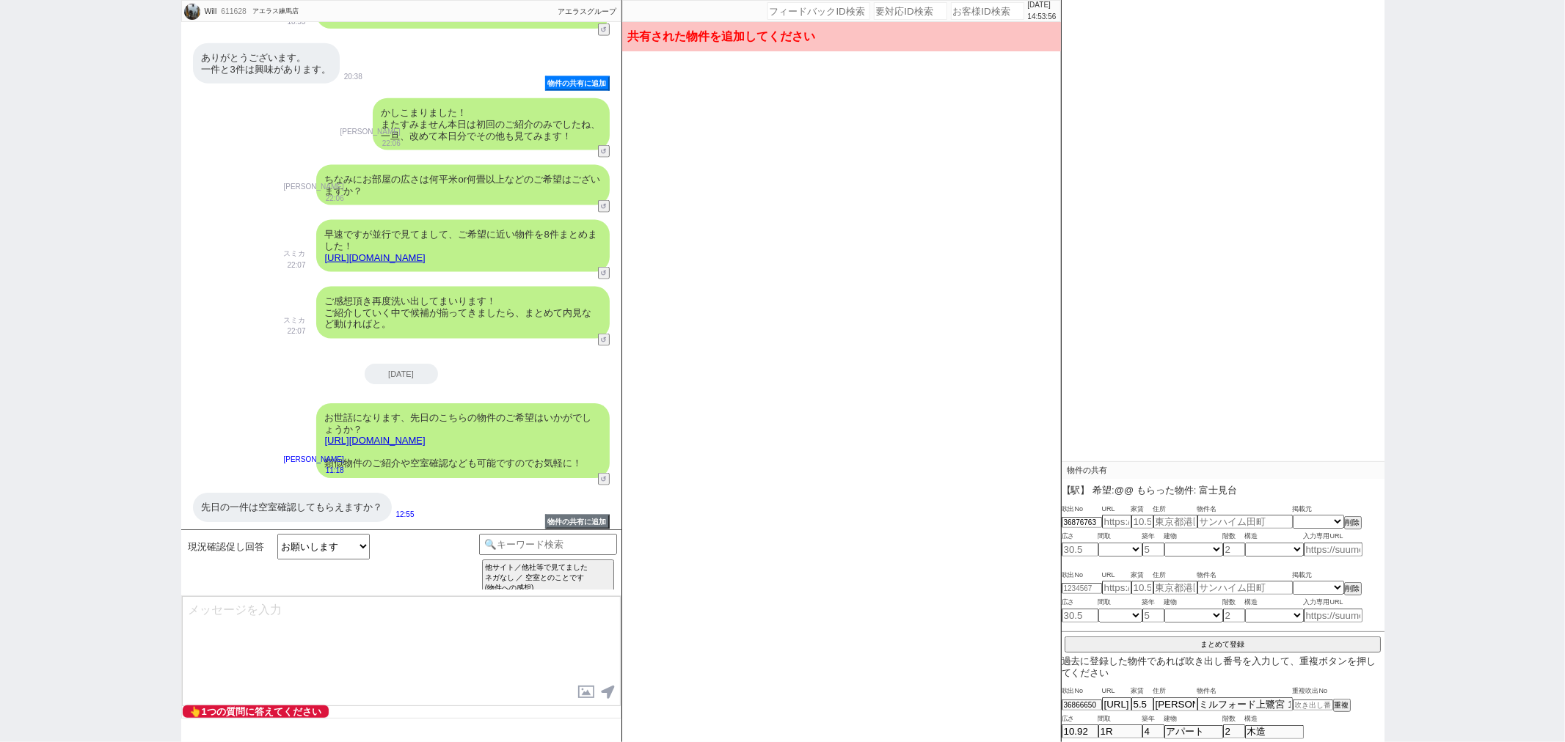
scroll to position [142, 0]
click at [1112, 517] on input "text" at bounding box center [1116, 521] width 29 height 12
paste input "https://sumaity.com/chintai/tokyo_prop/prop_358888792/"
type input "https://sumaity.com/chintai/tokyo_prop/prop_358888792/"
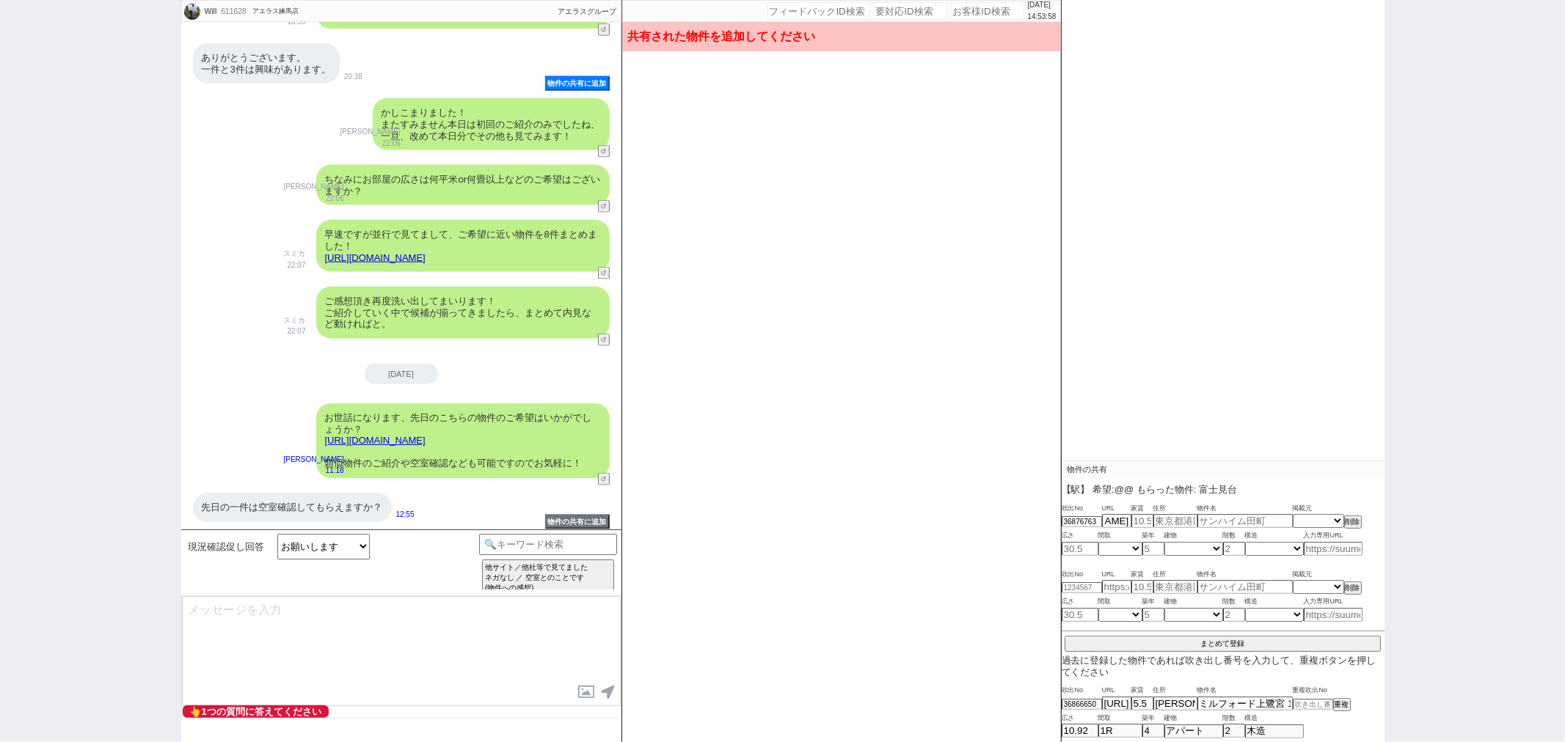
select select "3"
drag, startPoint x: 1409, startPoint y: 422, endPoint x: 1434, endPoint y: 411, distance: 27.3
click at [1409, 422] on div "Will 611628 ! 0 2日目 アエラス練馬店 冬眠中 自社客 アエラスグループ スミカ_BPO チャット全表示 2025-08-26 ようこそLIN…" at bounding box center [782, 371] width 1565 height 742
type input "5.5"
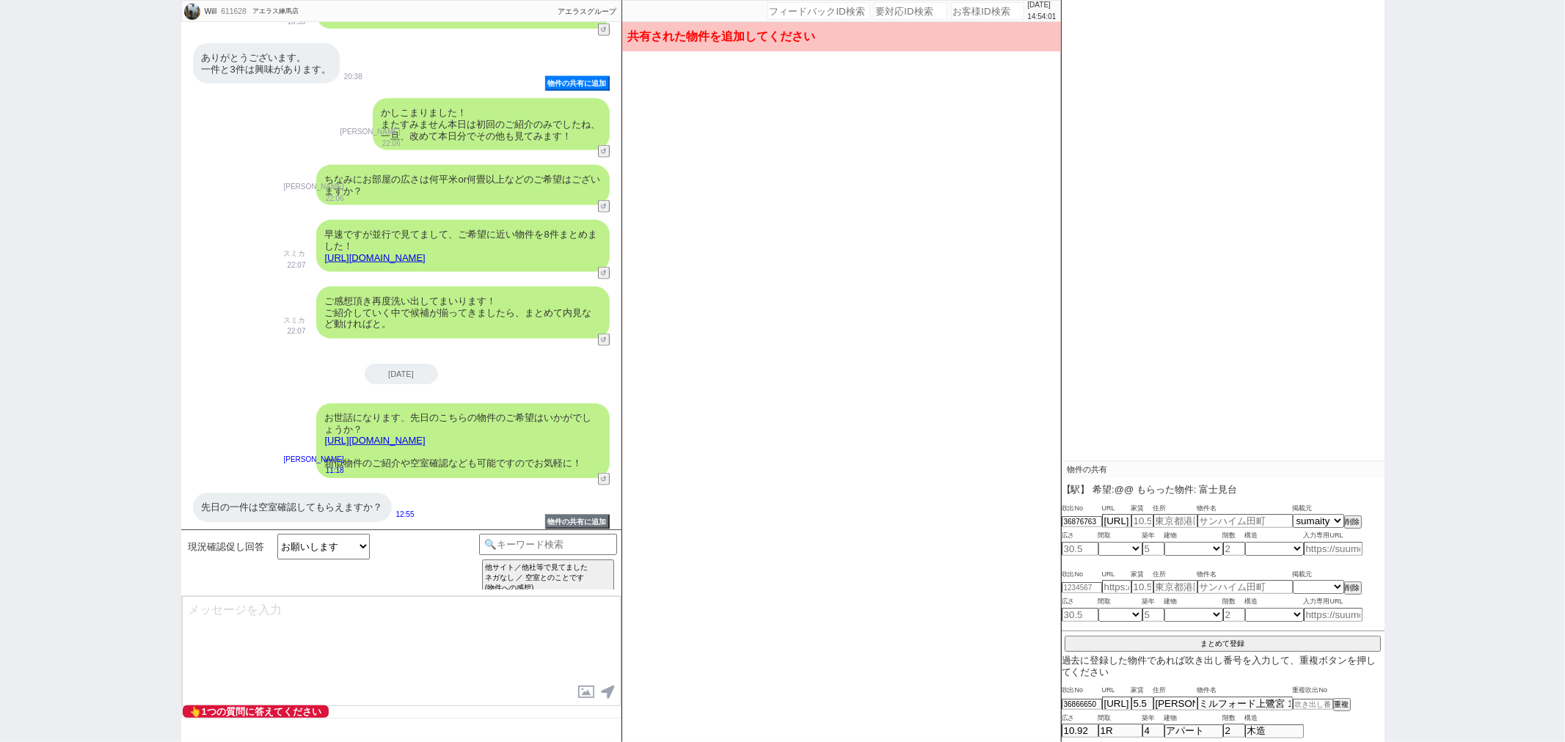
type input "東京都中野区上鷺宮５丁目"
type input "ミルフォード上鷺宮 1R/2階"
type input "10.92"
select select "0"
type input "4"
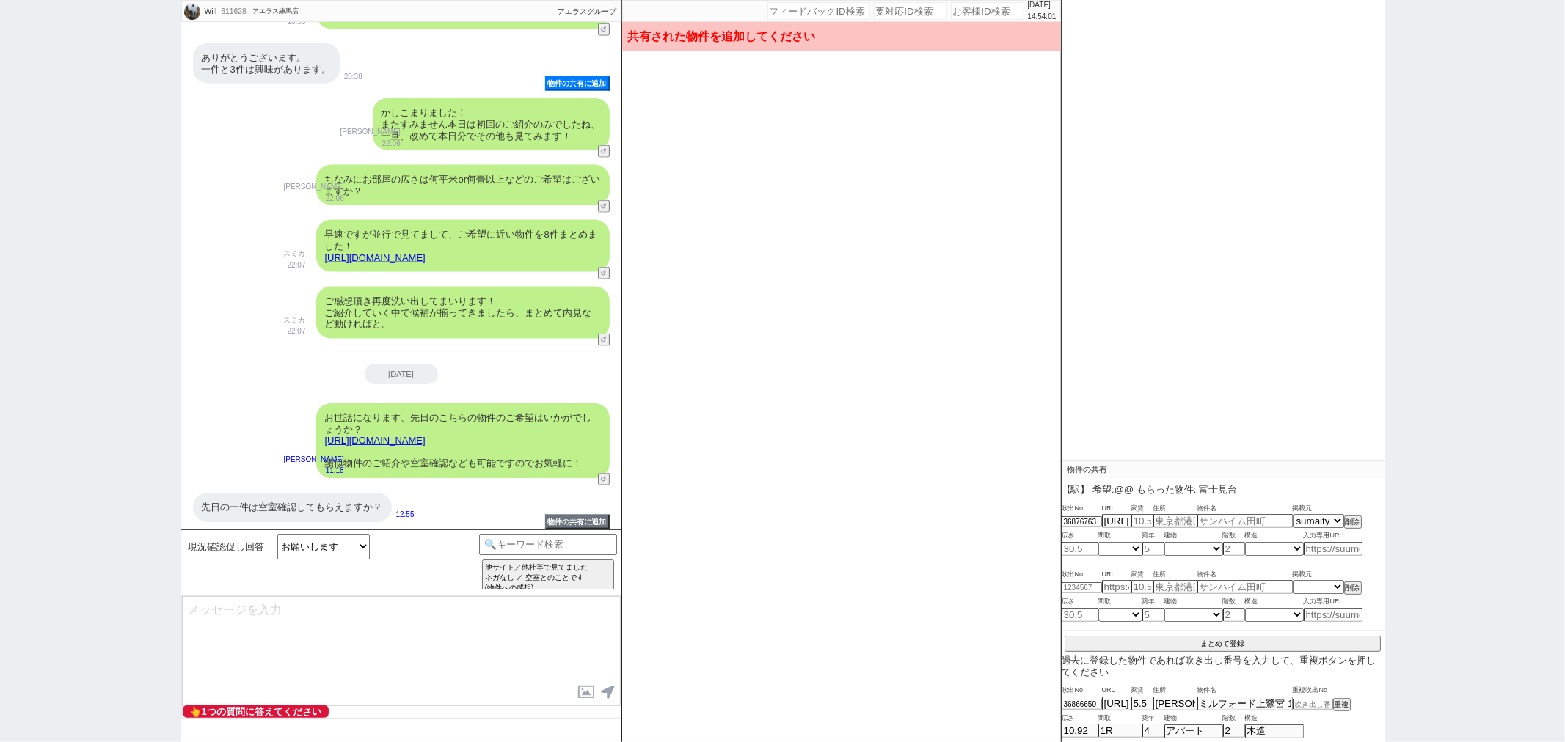
select select "1"
type input "2"
select select "1"
click at [1315, 639] on button "まとめて登録" at bounding box center [1223, 643] width 316 height 13
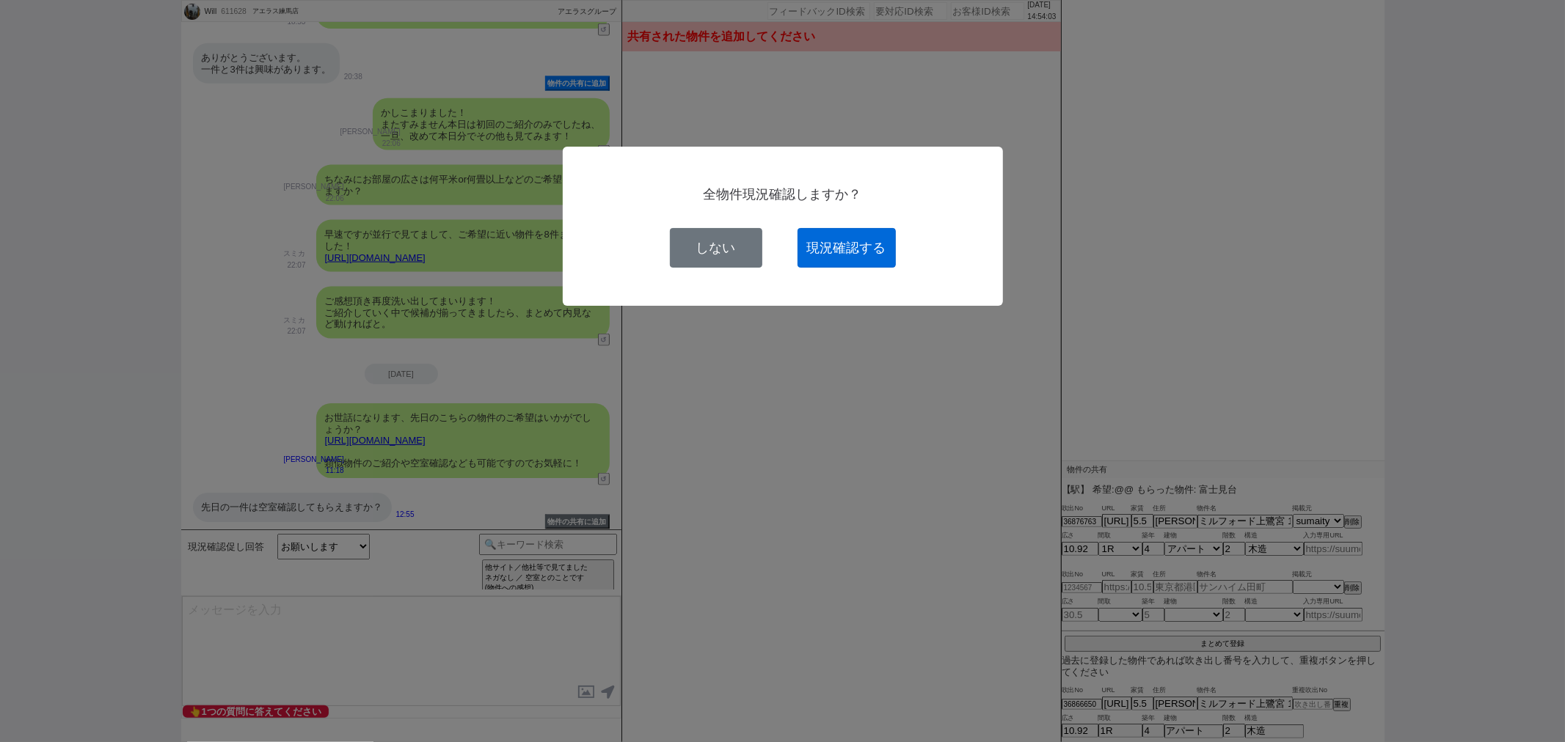
click at [875, 252] on button "現況確認する" at bounding box center [847, 248] width 98 height 40
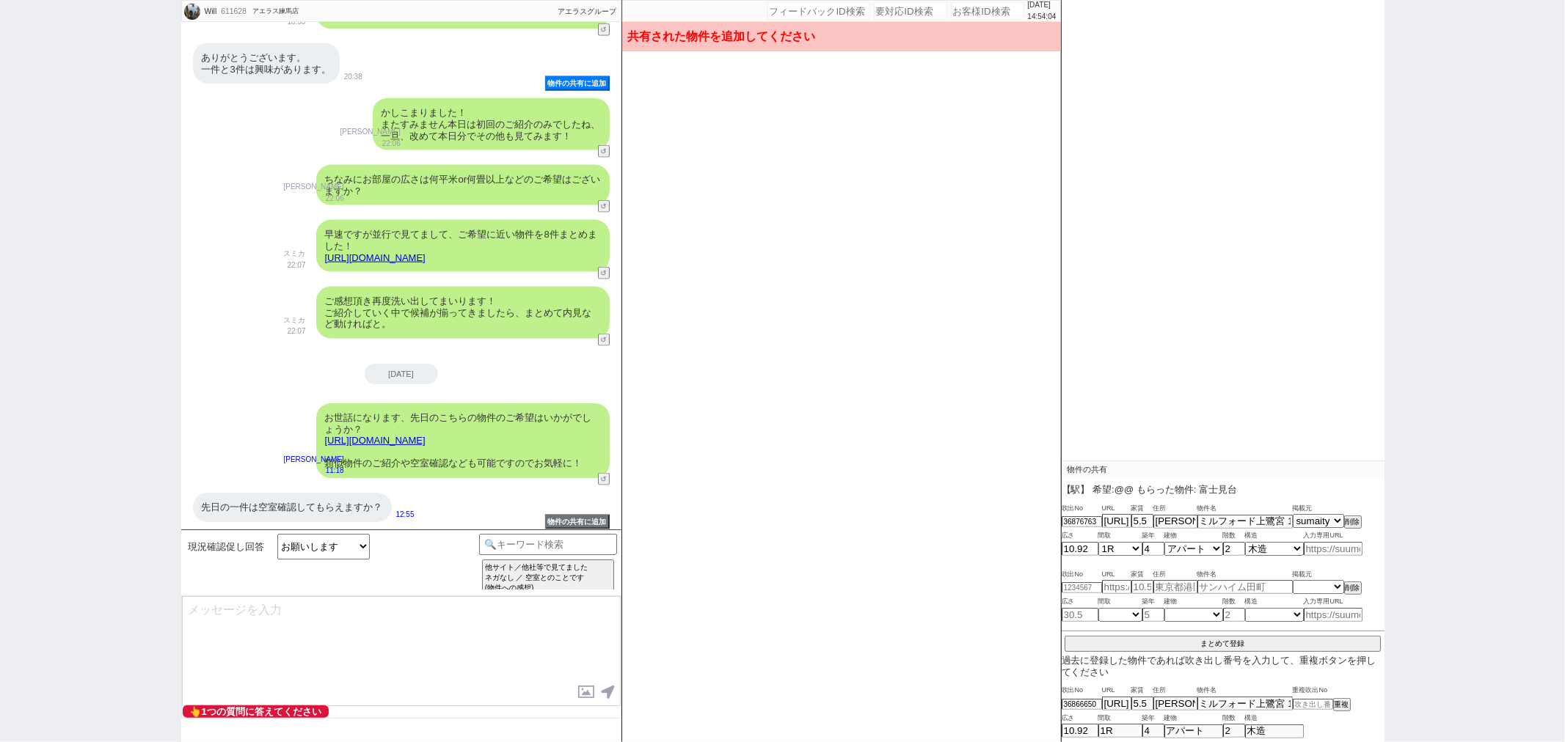
select select
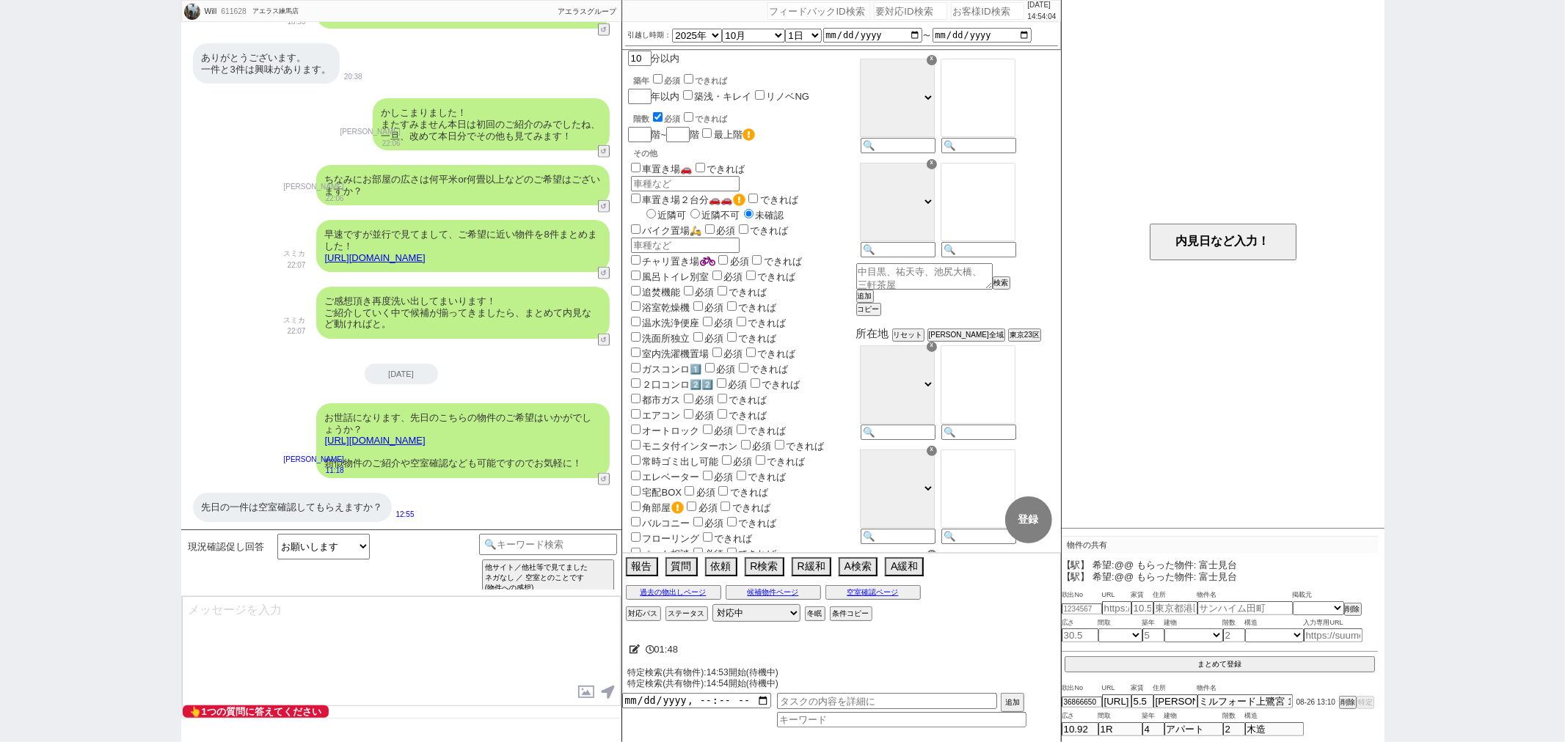
scroll to position [66, 0]
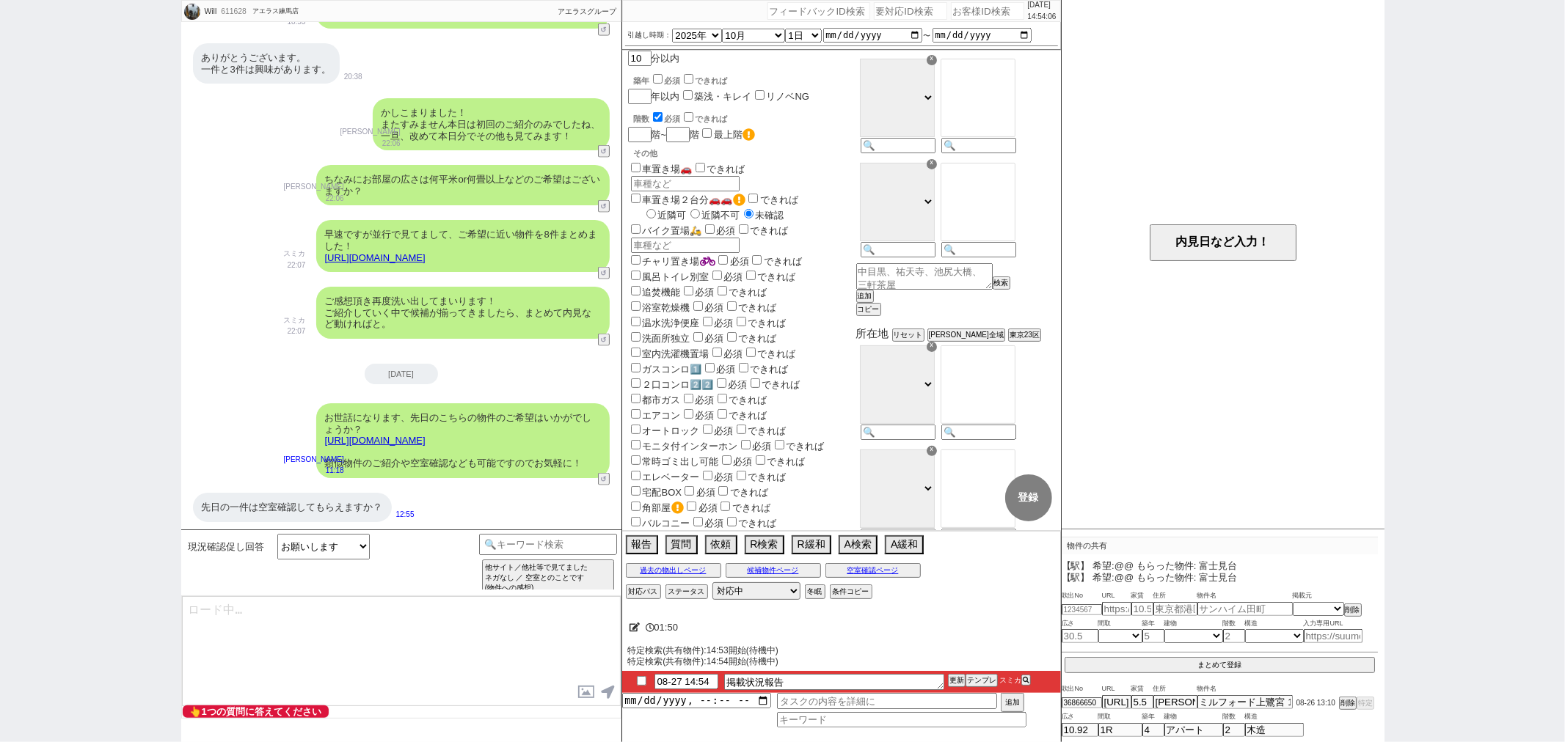
type textarea "@@【@@このまま即タスク実行(報告や物出しなどお客様を待たせてる系のタスク)となります。登録されてるタスクに対応するテンプレを検索して出してください。@@】…"
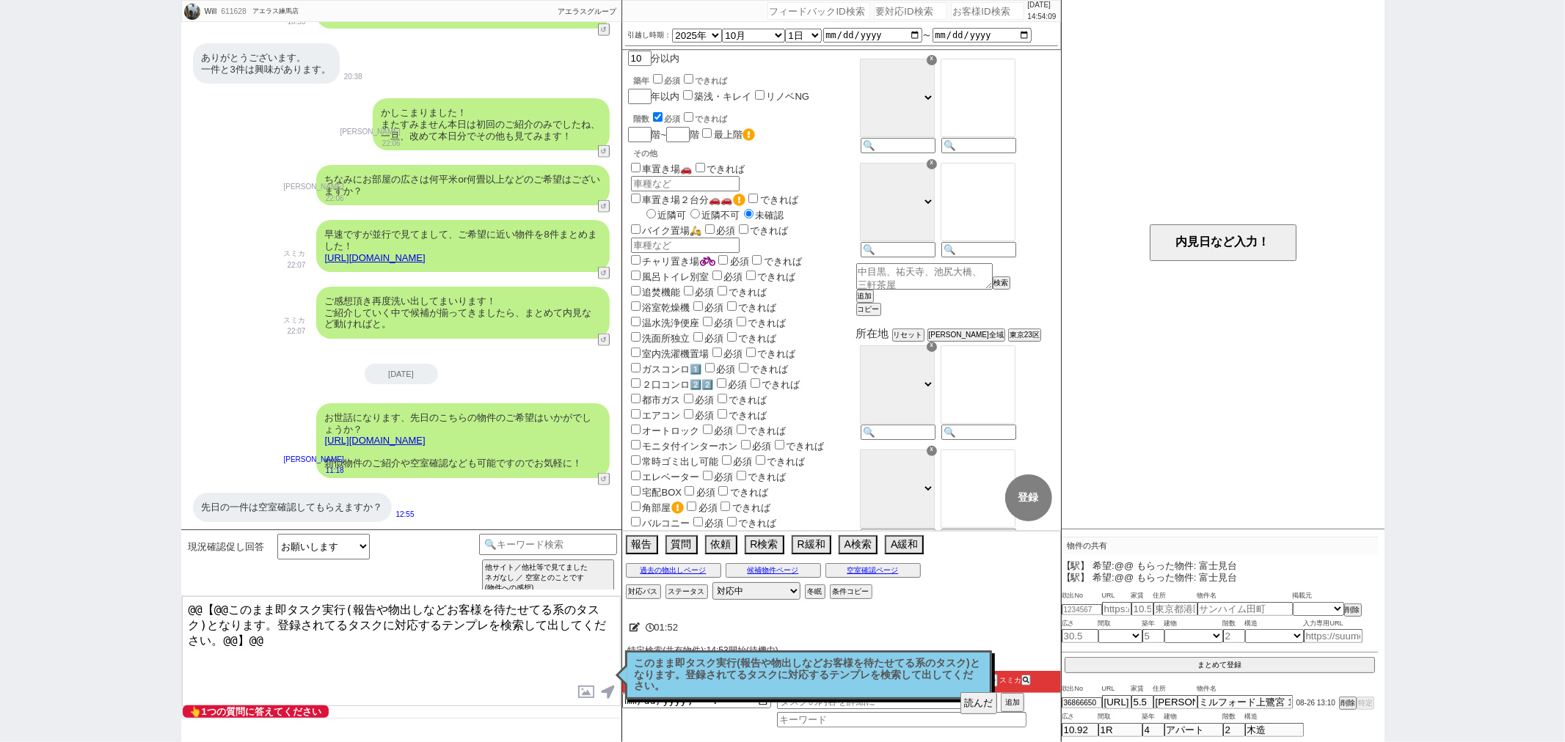
click at [808, 683] on p "このまま即タスク実行(報告や物出しなどお客様を待たせてる系のタスク)となります。登録されてるタスクに対応するテンプレを検索して出してください。" at bounding box center [809, 675] width 348 height 34
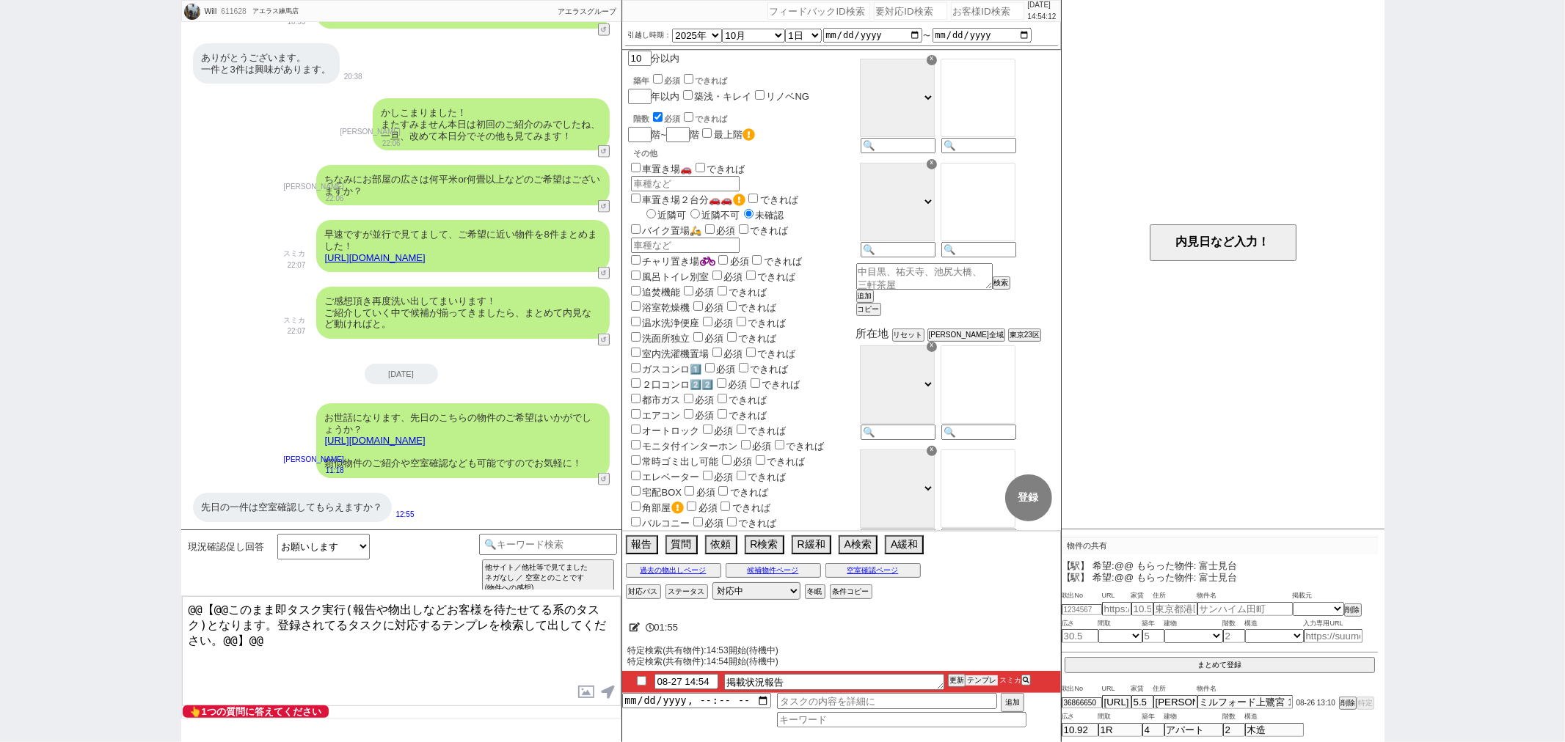
click at [969, 685] on button "テンプレ" at bounding box center [982, 681] width 32 height 10
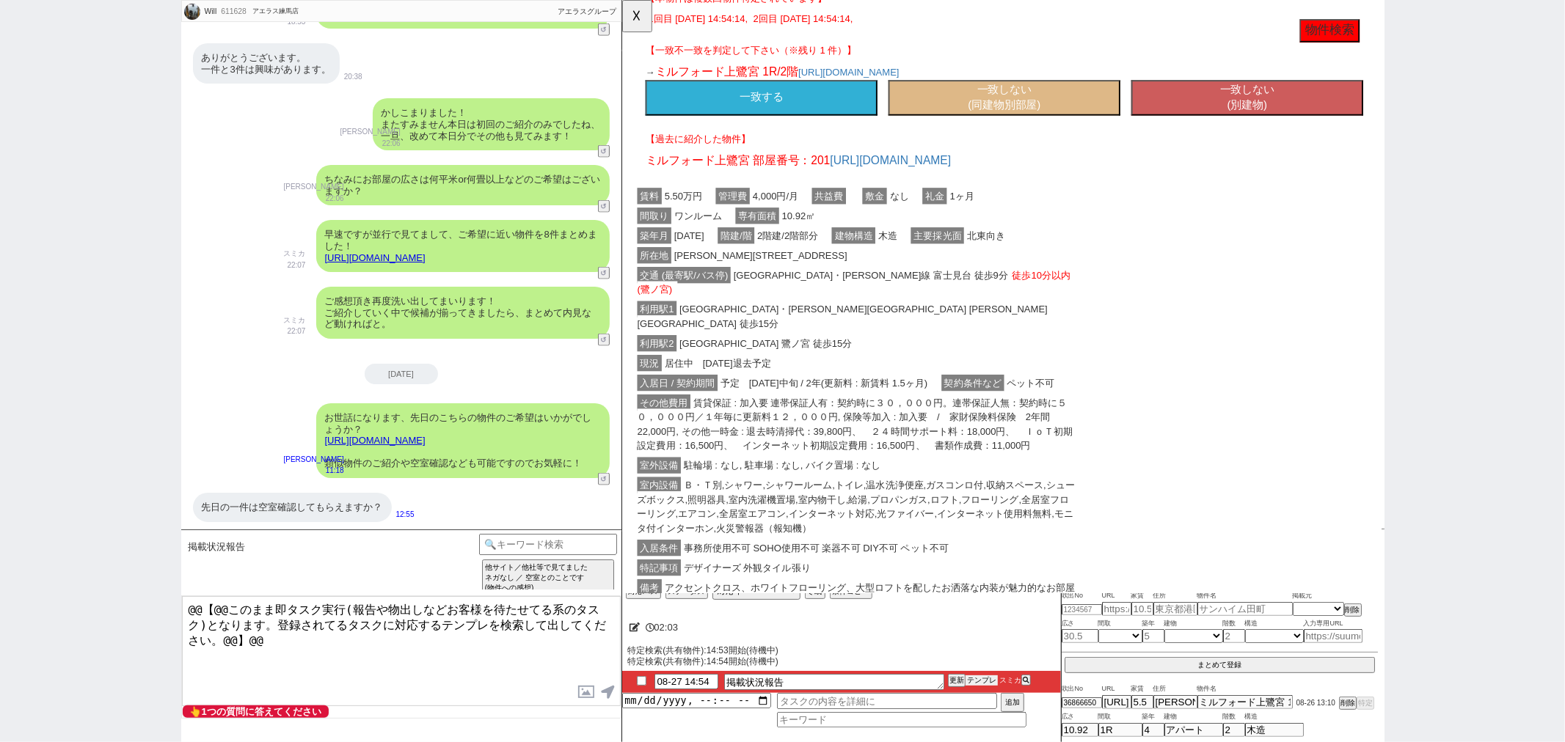
scroll to position [191, 0]
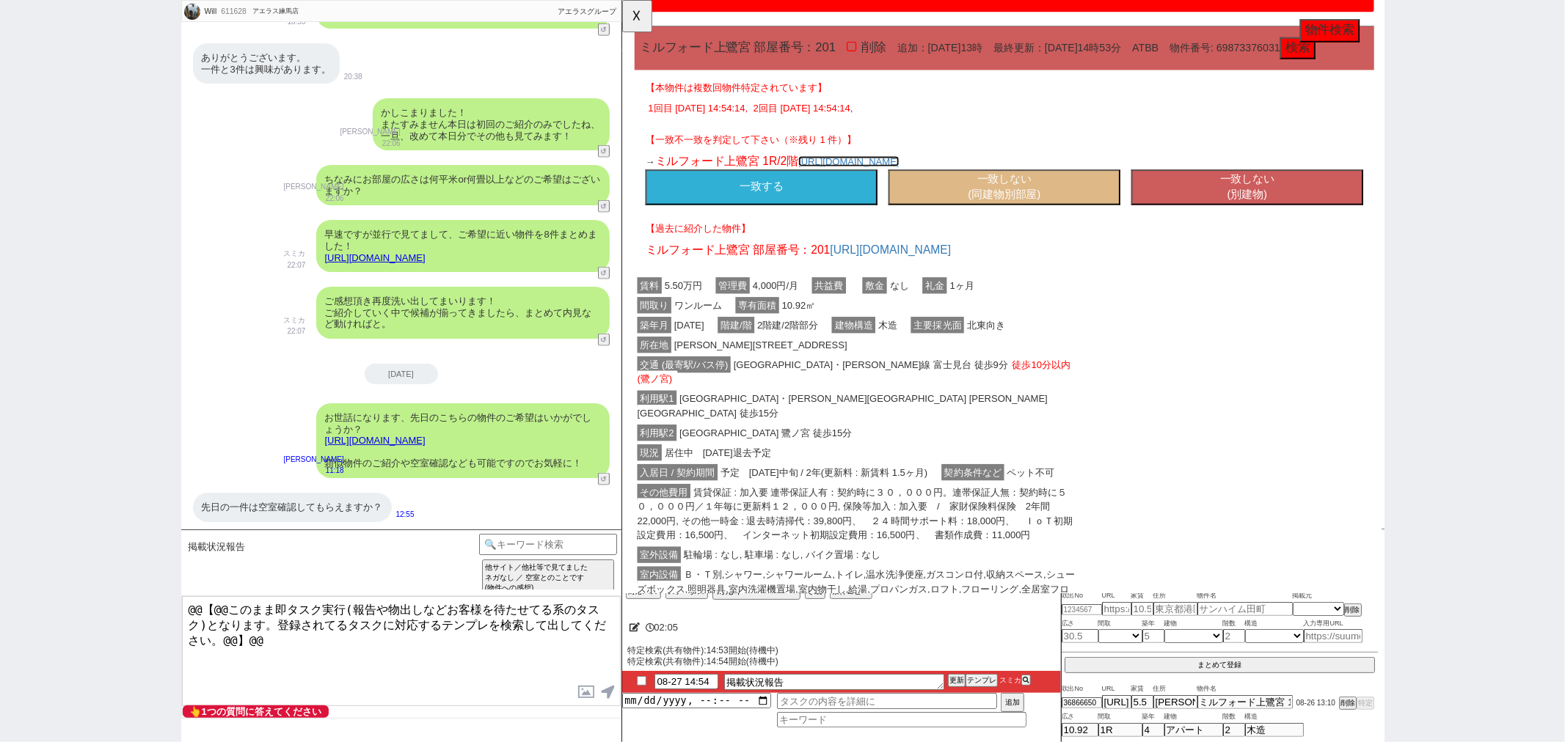
click at [906, 180] on link "https://sumaity.com/chintai/tokyo_prop/prop_358888792/" at bounding box center [865, 174] width 109 height 12
click at [798, 213] on button "一致する" at bounding box center [770, 202] width 249 height 38
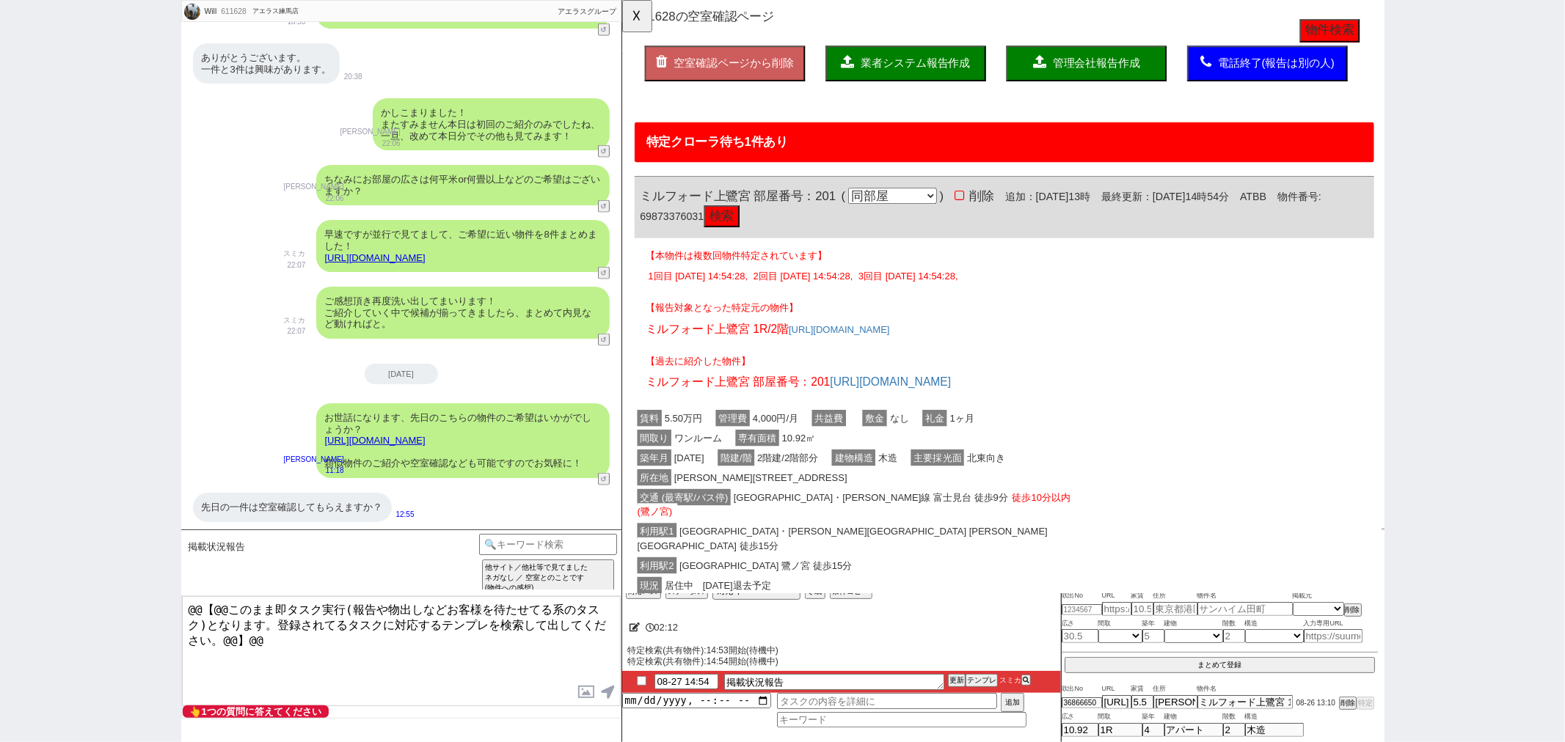
scroll to position [0, 0]
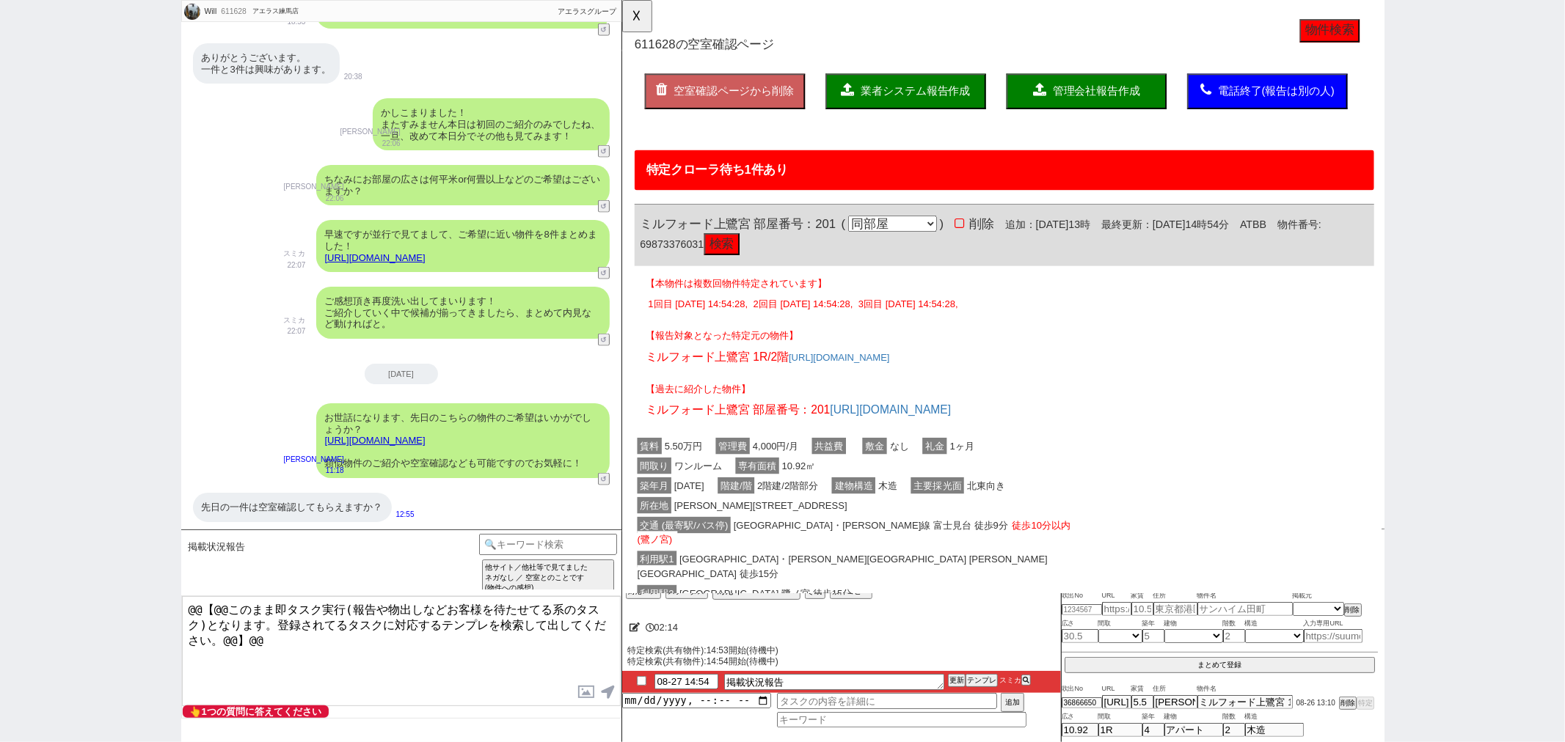
click at [1114, 365] on div "【報告対象となった特定元の物件】 ミルフォード上鷺宮 1R/2階 https://sumaity.com/chintai/tokyo_prop/prop_35…" at bounding box center [1032, 370] width 795 height 57
click at [844, 411] on p "【過去に紹介した物件】" at bounding box center [1032, 418] width 772 height 15
click at [907, 92] on span "業者システム報告作成" at bounding box center [936, 98] width 117 height 12
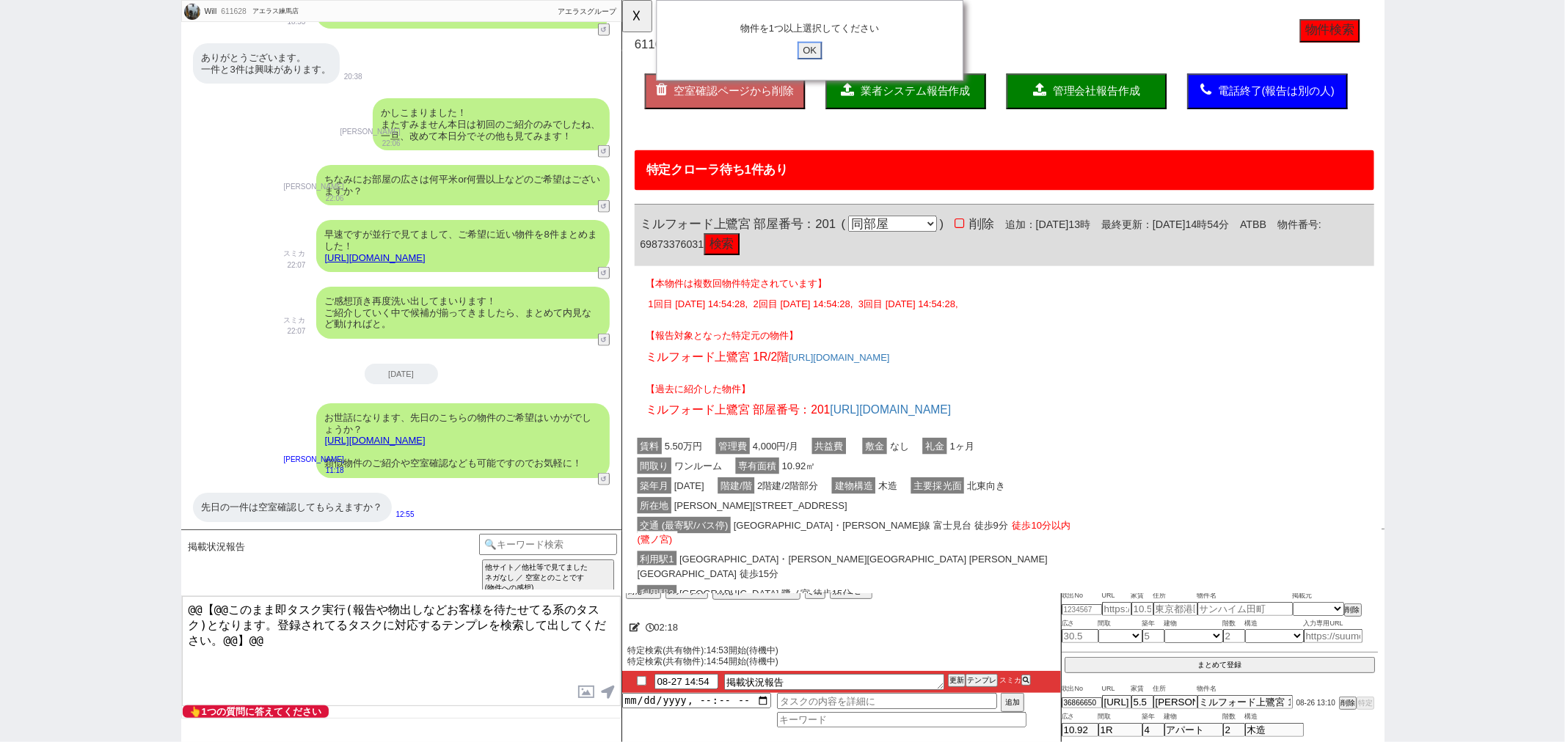
click at [816, 63] on div "物件を1つ以上選択してください OK" at bounding box center [823, 43] width 330 height 87
click at [825, 61] on input "OK" at bounding box center [823, 54] width 26 height 19
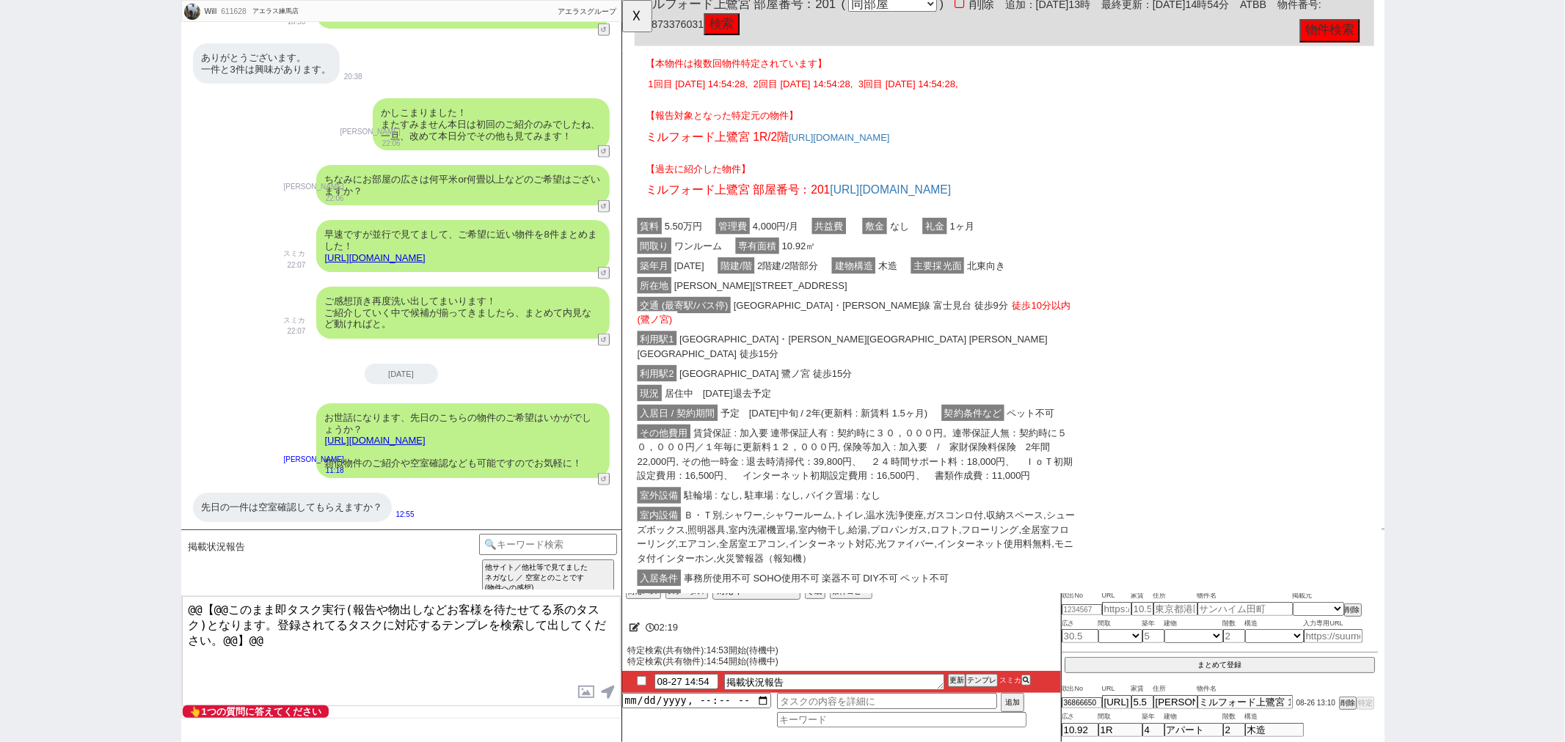
scroll to position [244, 0]
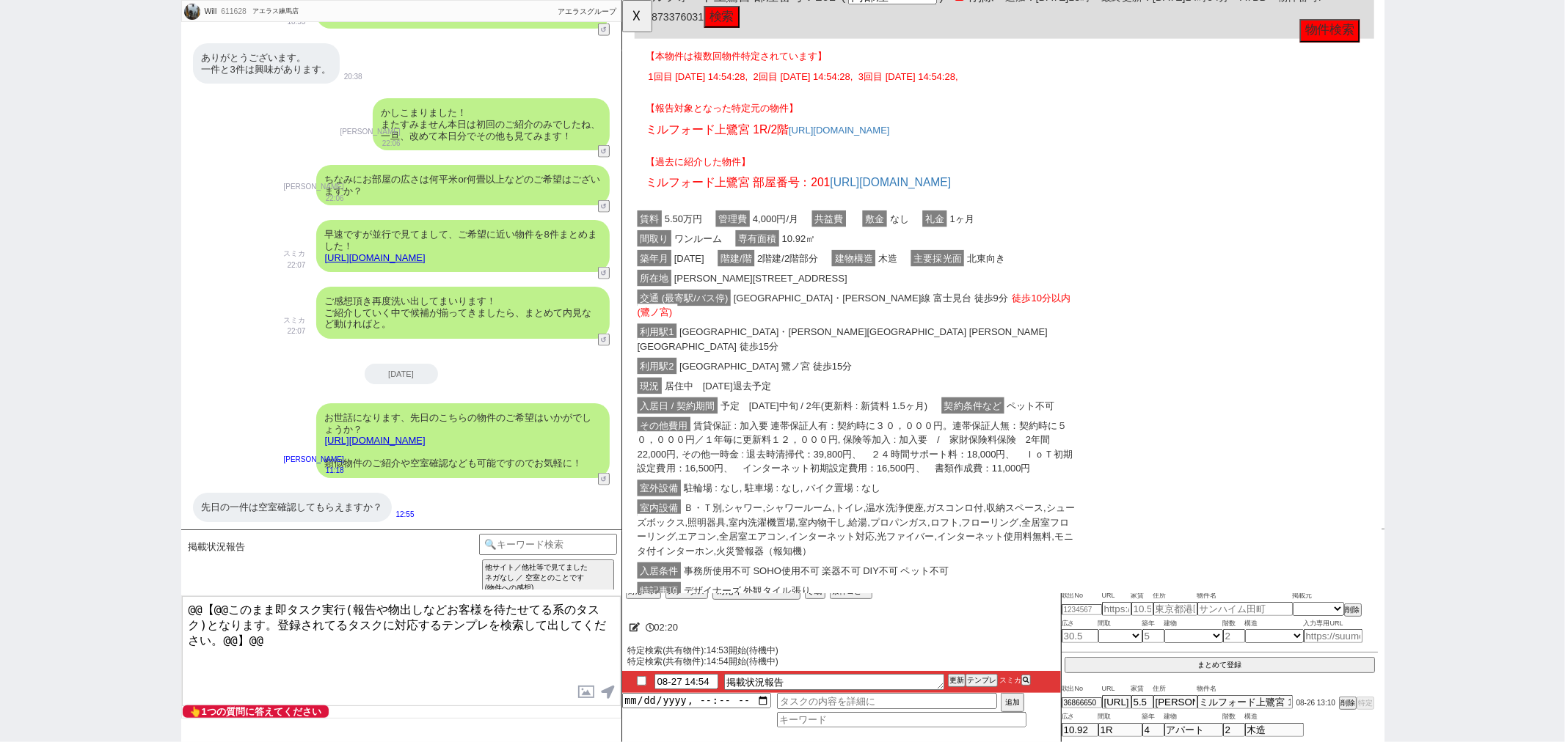
click at [889, 347] on div "利用駅1 西武池袋・豊島線 中村橋 徒歩15分" at bounding box center [873, 365] width 477 height 37
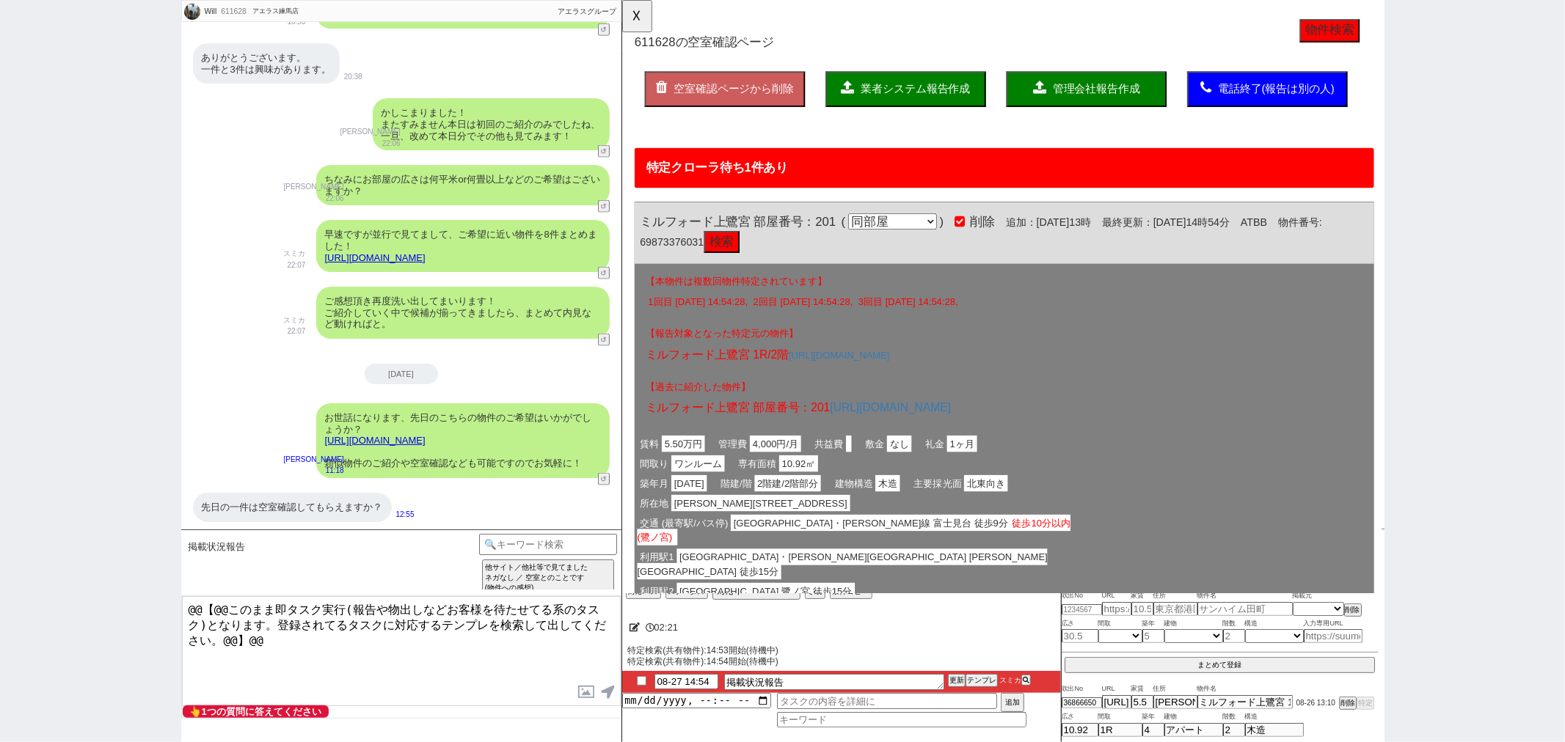
scroll to position [0, 0]
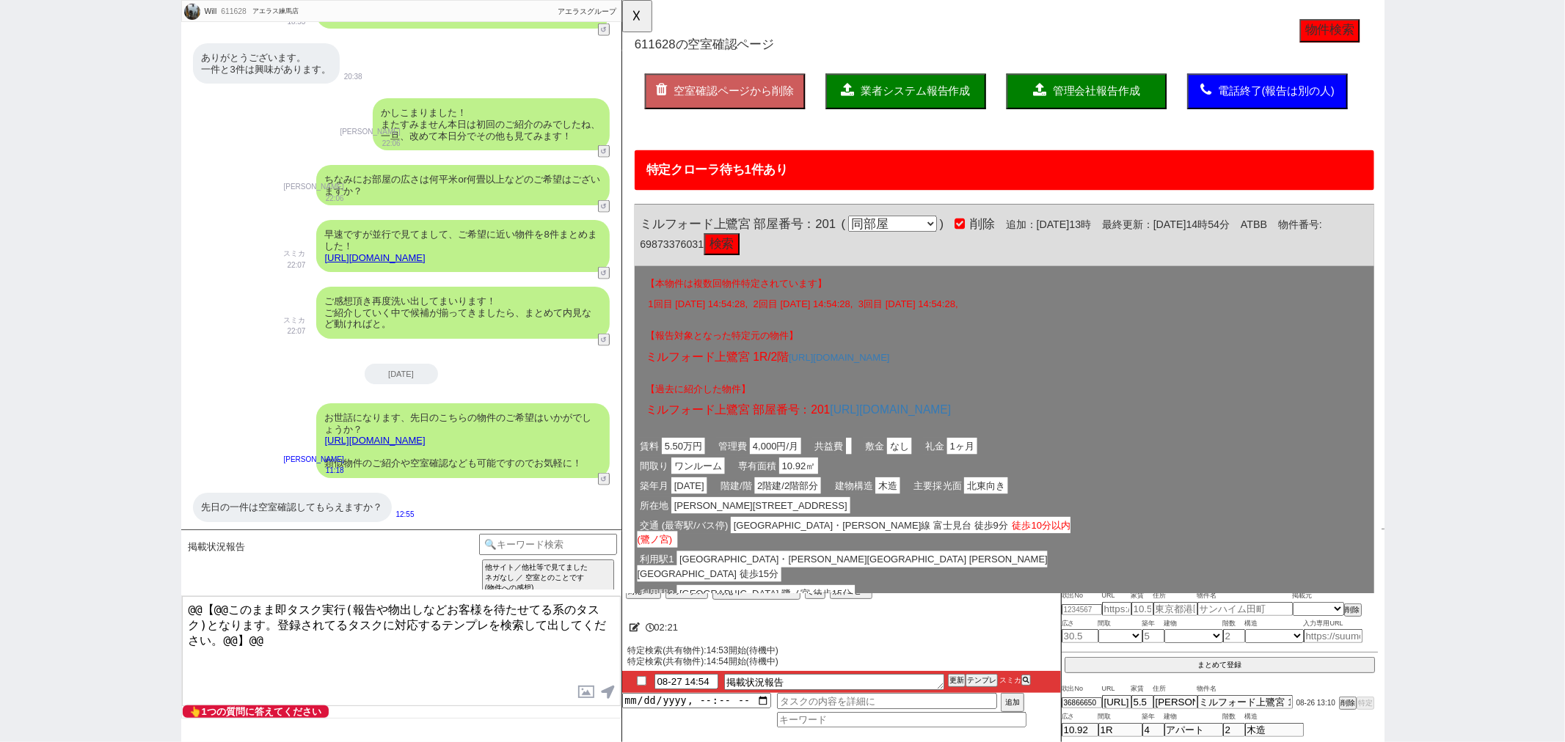
click at [911, 101] on span "業者システム報告作成" at bounding box center [936, 98] width 117 height 12
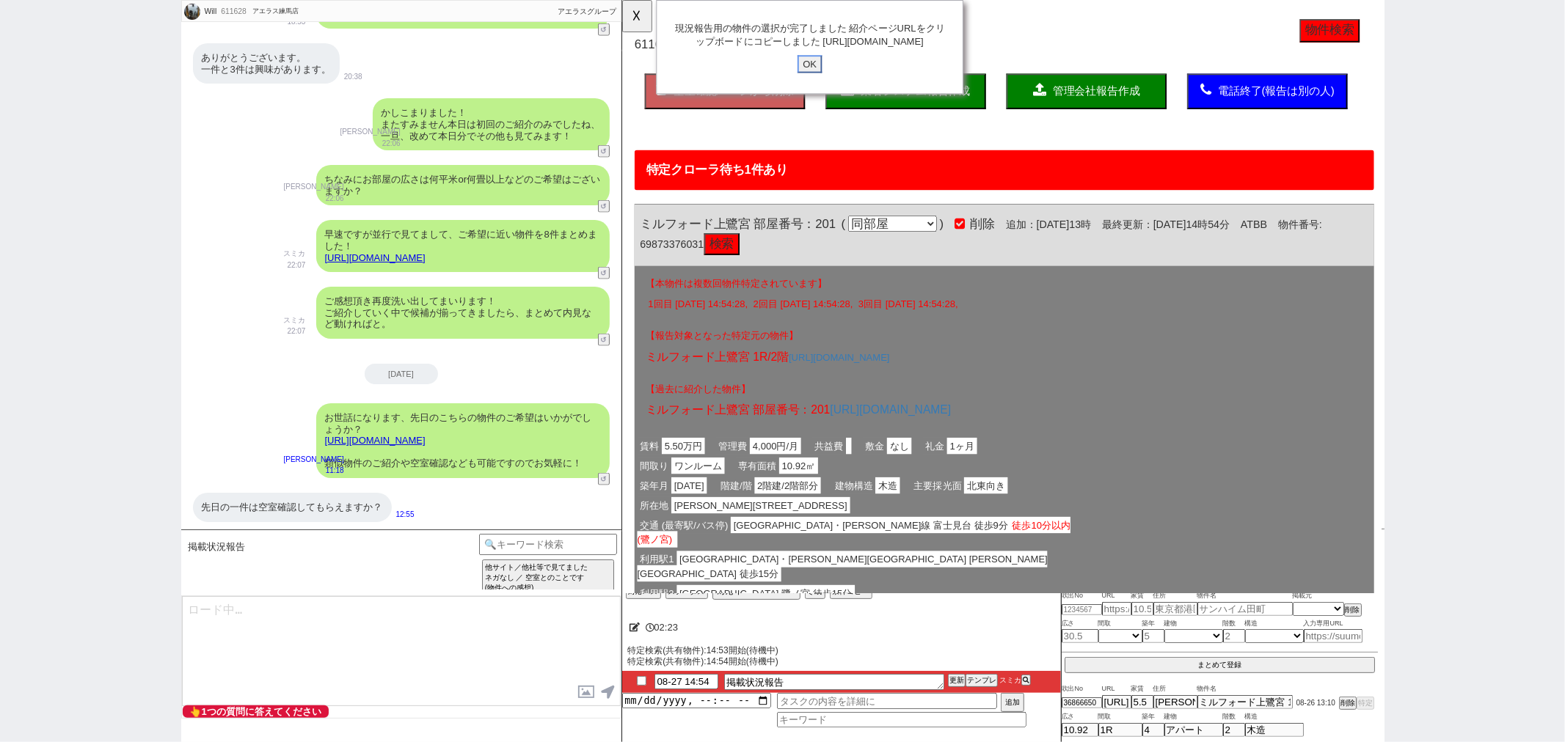
click at [826, 79] on input "OK" at bounding box center [823, 68] width 26 height 19
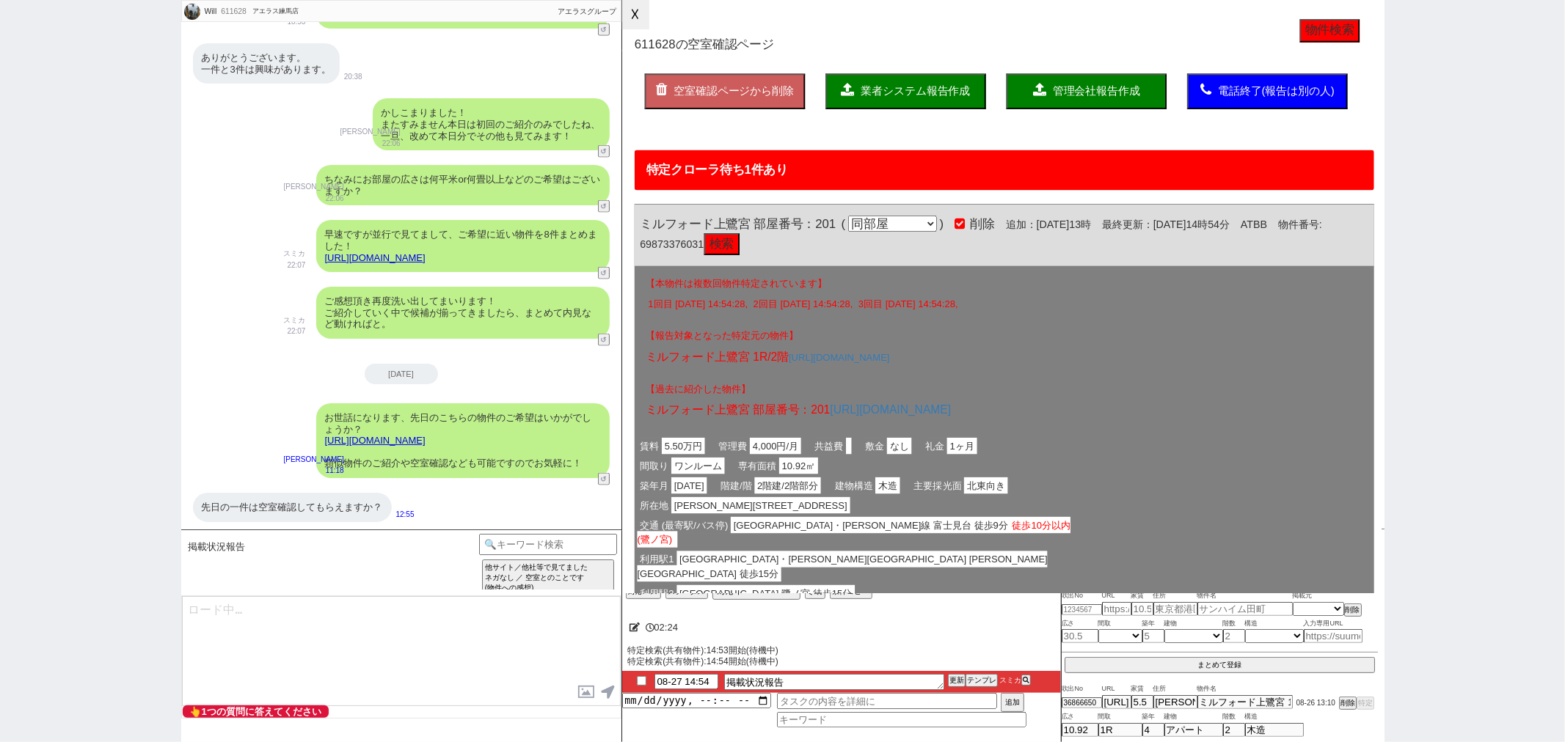
click at [629, 15] on button "☓" at bounding box center [635, 14] width 27 height 29
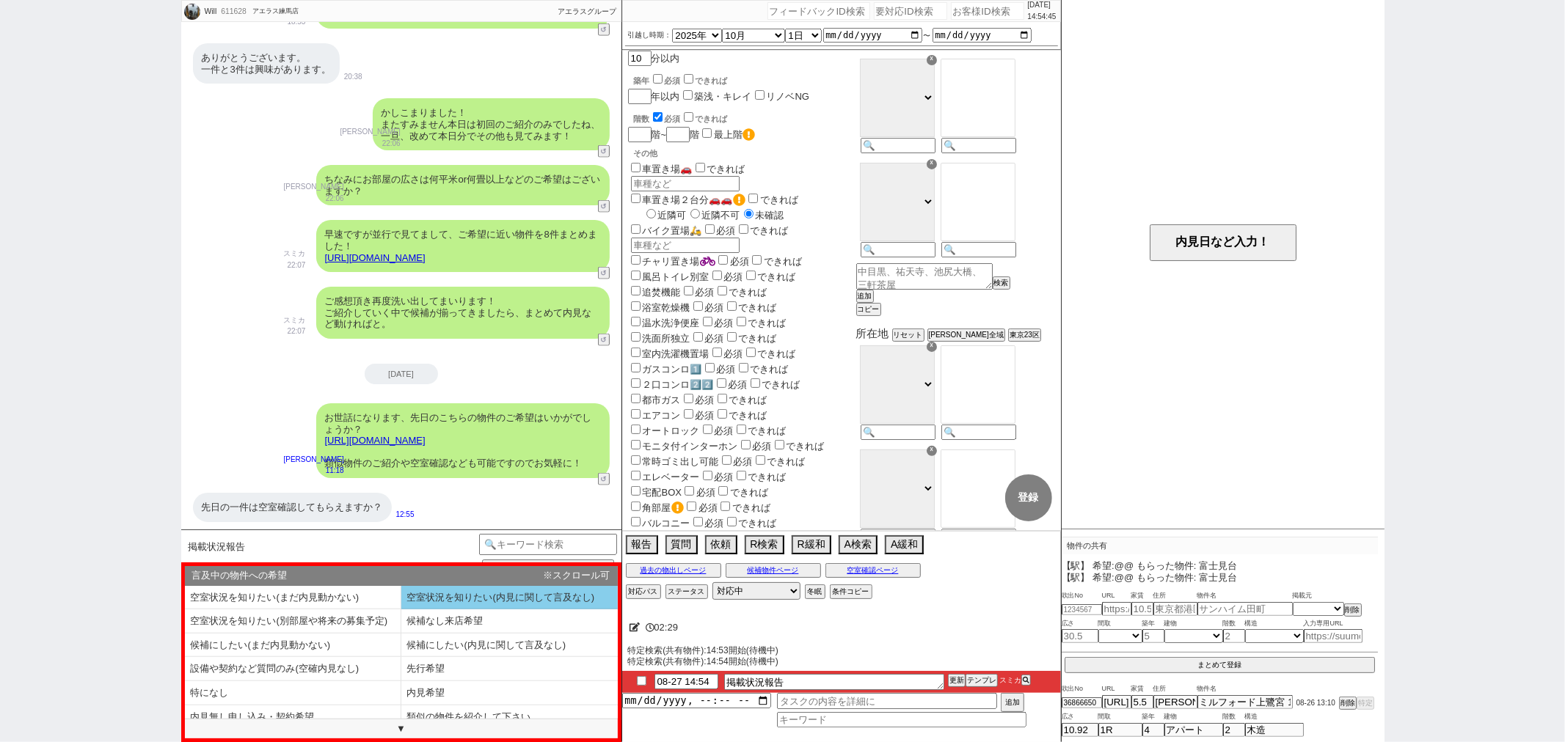
click at [450, 594] on li "空室状況を知りたい(内見に関して言及なし)" at bounding box center [509, 598] width 216 height 24
select select "空室状況を知りたい(内見に関して言及なし)"
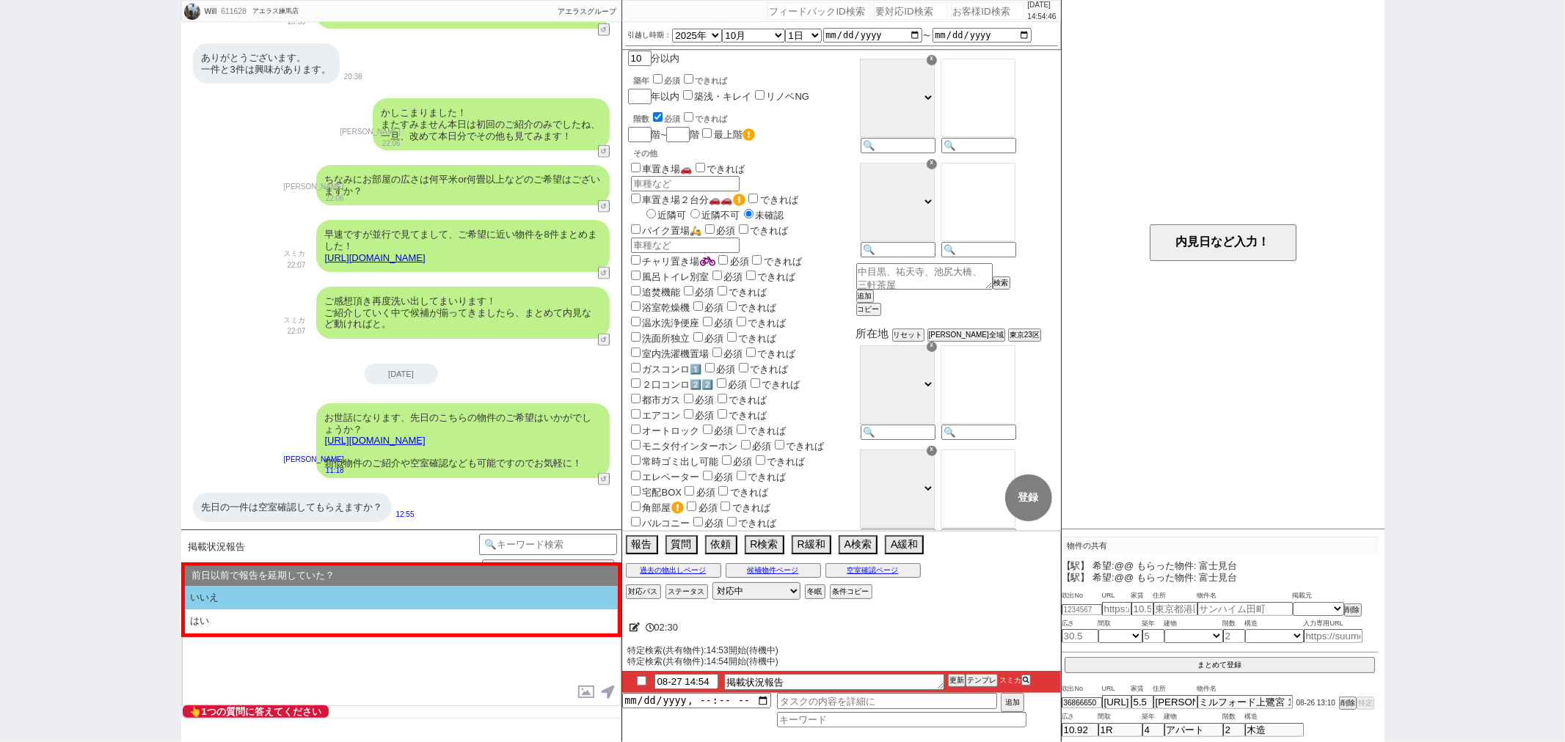
click at [302, 595] on li "いいえ" at bounding box center [401, 598] width 433 height 24
select select "空室状況を知りたい(内見に関して言及なし)"
select select "いいえ"
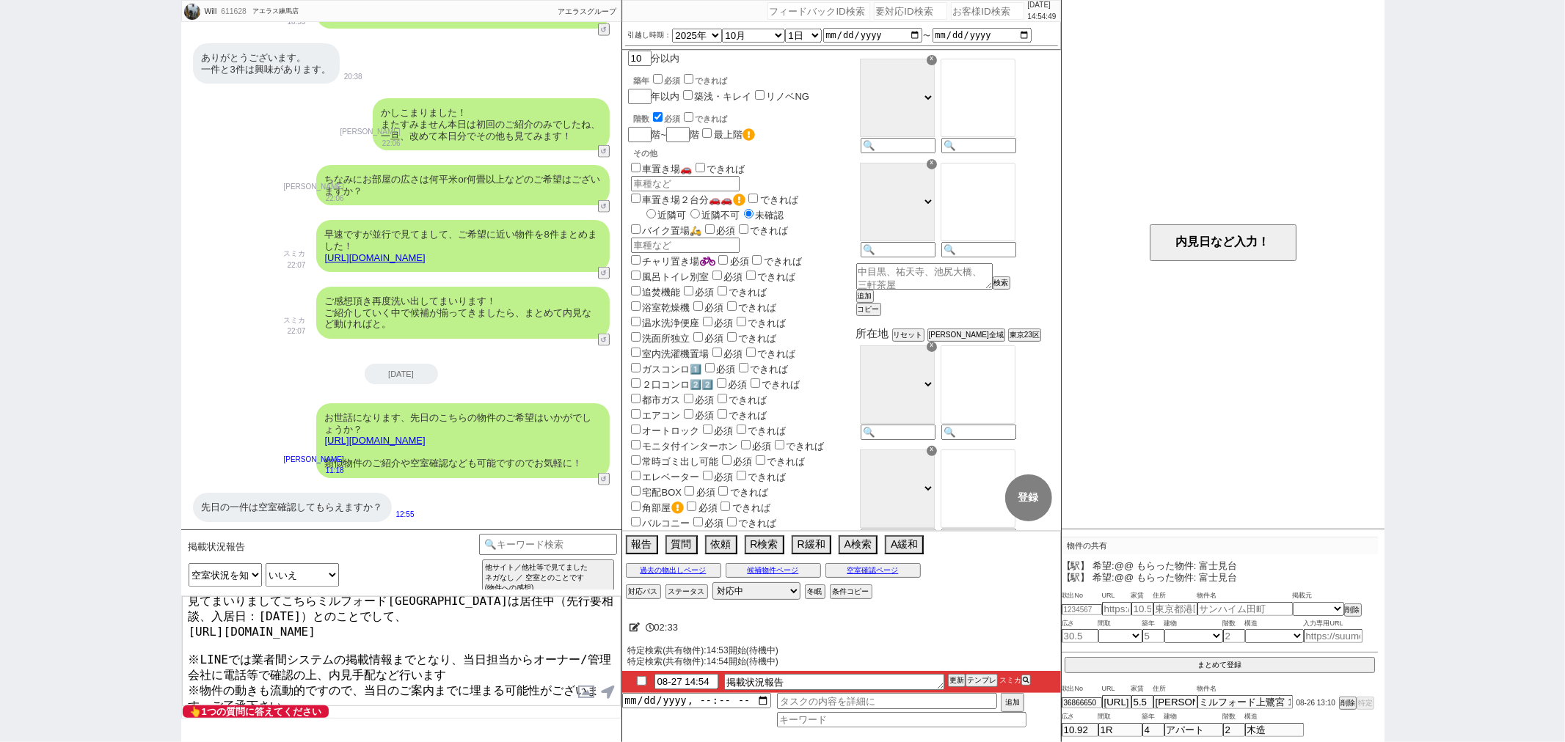
scroll to position [37, 0]
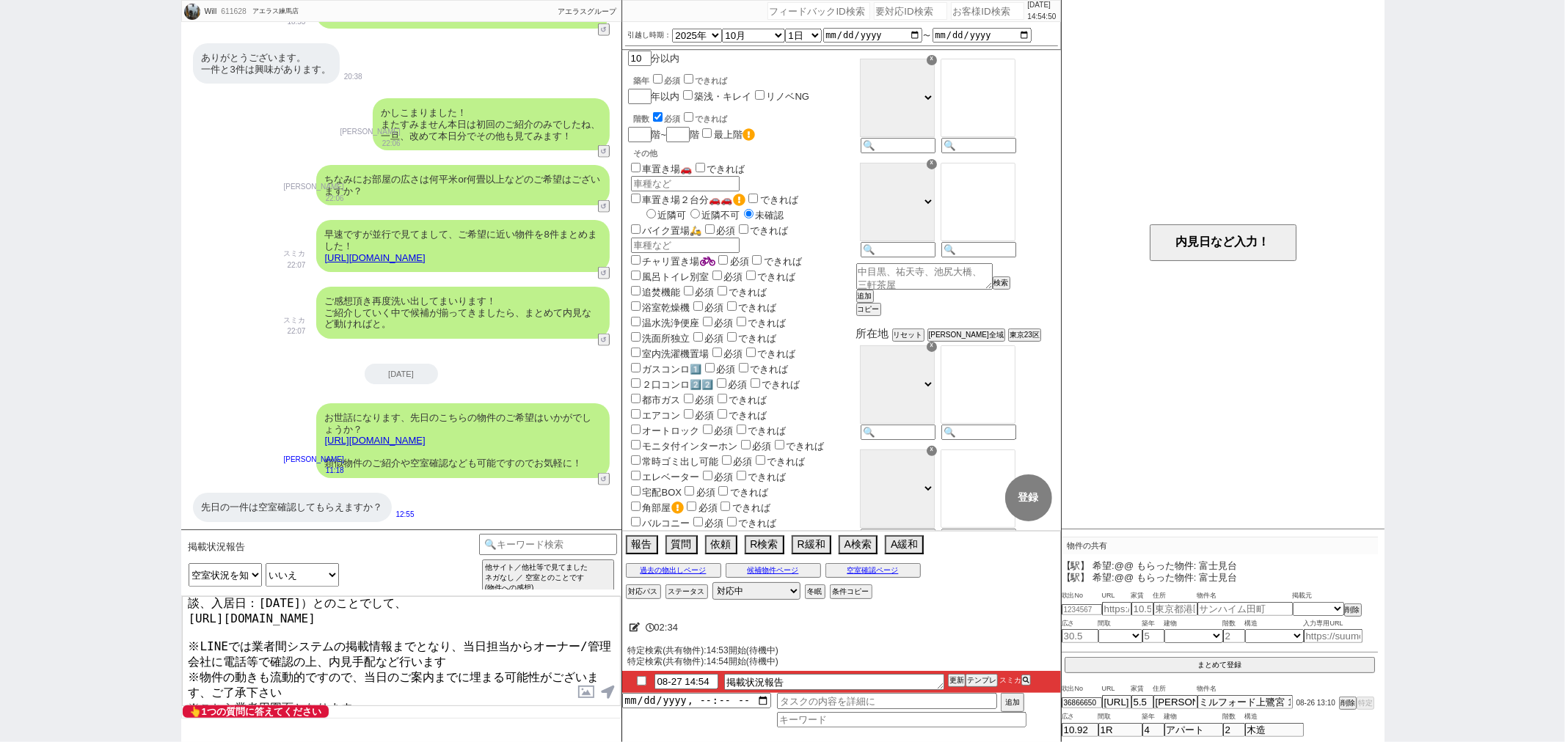
drag, startPoint x: 465, startPoint y: 698, endPoint x: 145, endPoint y: 698, distance: 319.9
click at [145, 698] on div "Will 611628 ! 0 2日目 アエラス練馬店 冬眠中 自社客 アエラスグループ スミカ_BPO チャット全表示 2025-08-26 ようこそLIN…" at bounding box center [782, 371] width 1565 height 742
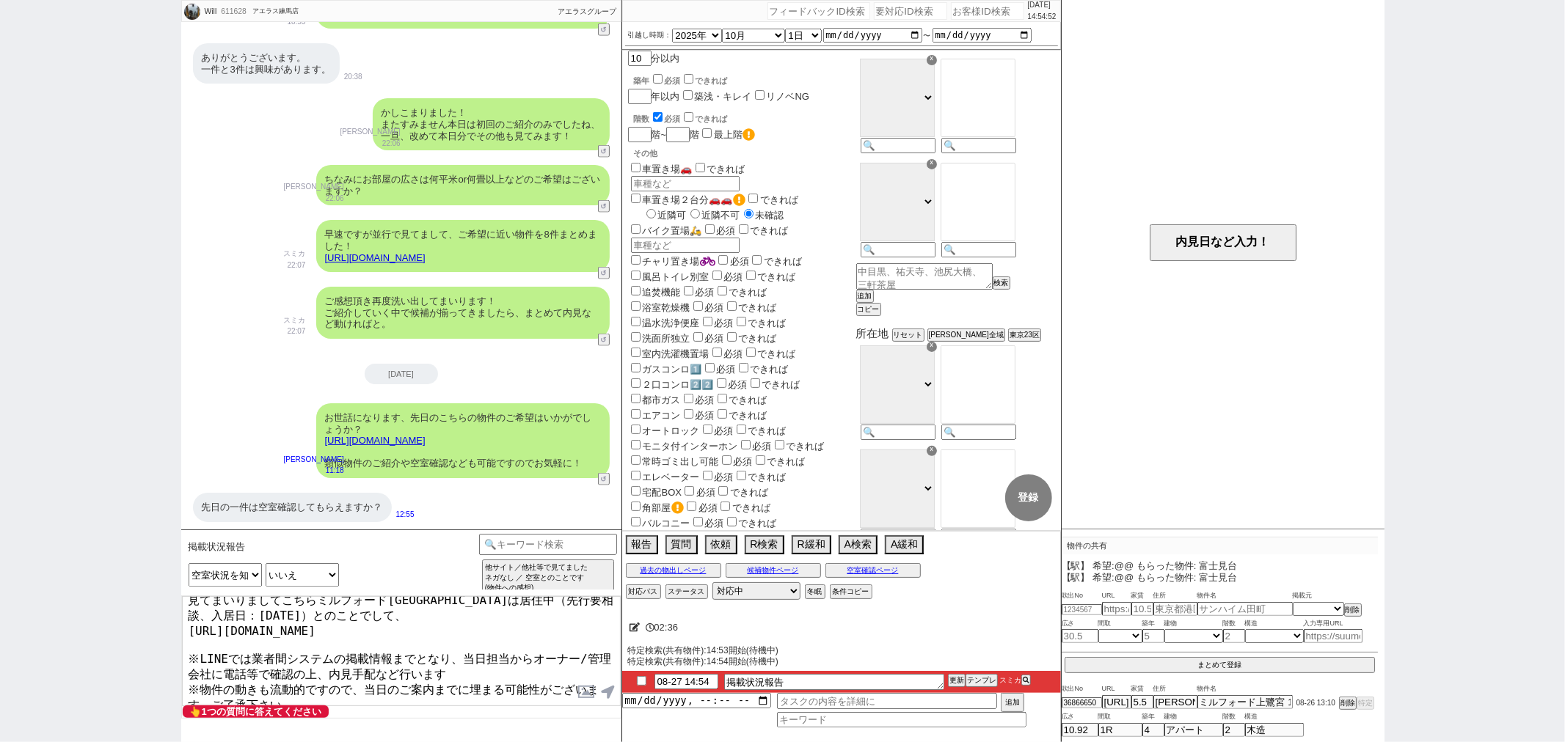
type textarea "お待たせしております、 見てまいりましてこちらミルフォード上鷺宮は居住中（先行要相談、入居日：2025年10月15日）とのことでして、 https://too…"
click at [853, 575] on button "空室確認ページ" at bounding box center [872, 571] width 95 height 12
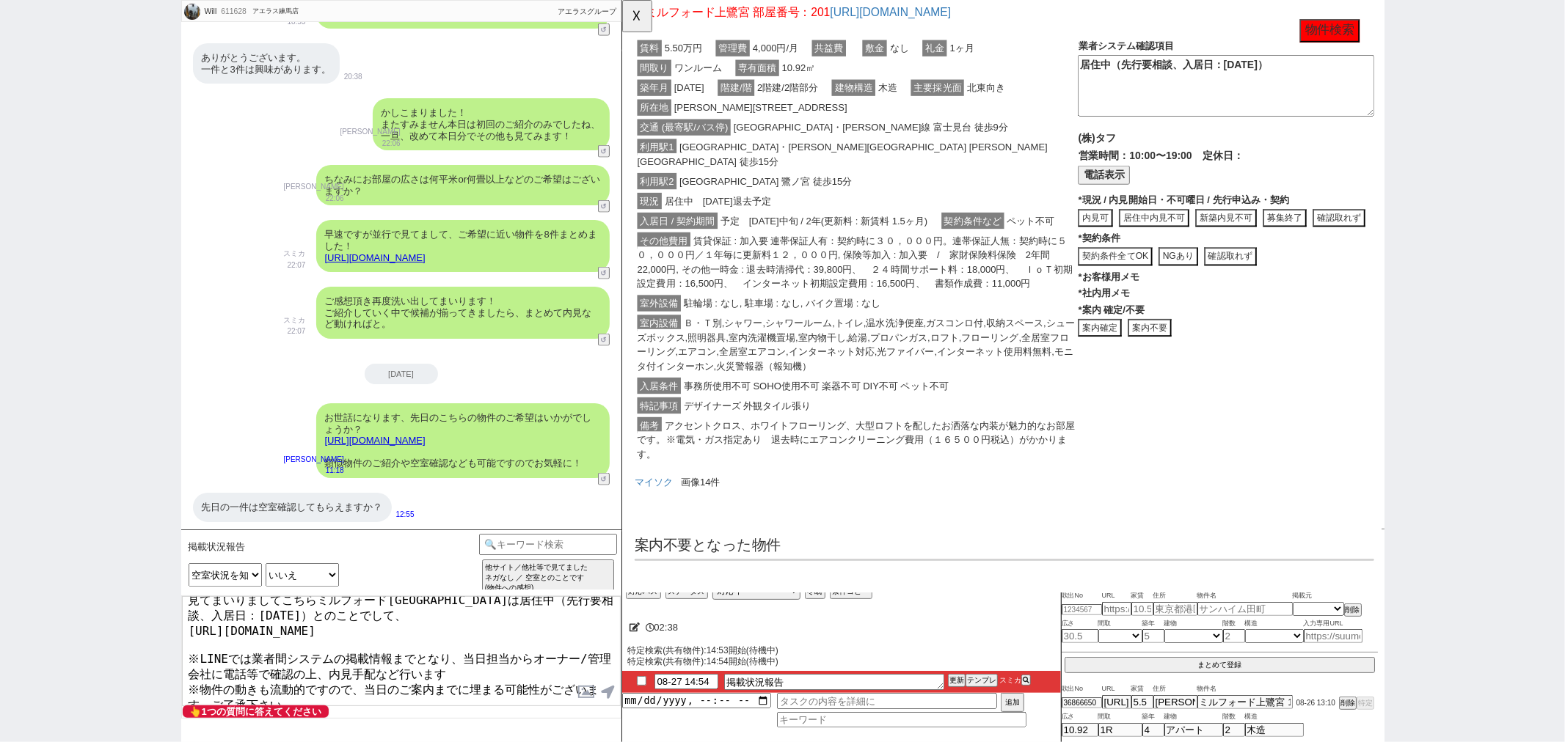
scroll to position [379, 0]
click at [672, 513] on link "マイソク" at bounding box center [655, 519] width 41 height 12
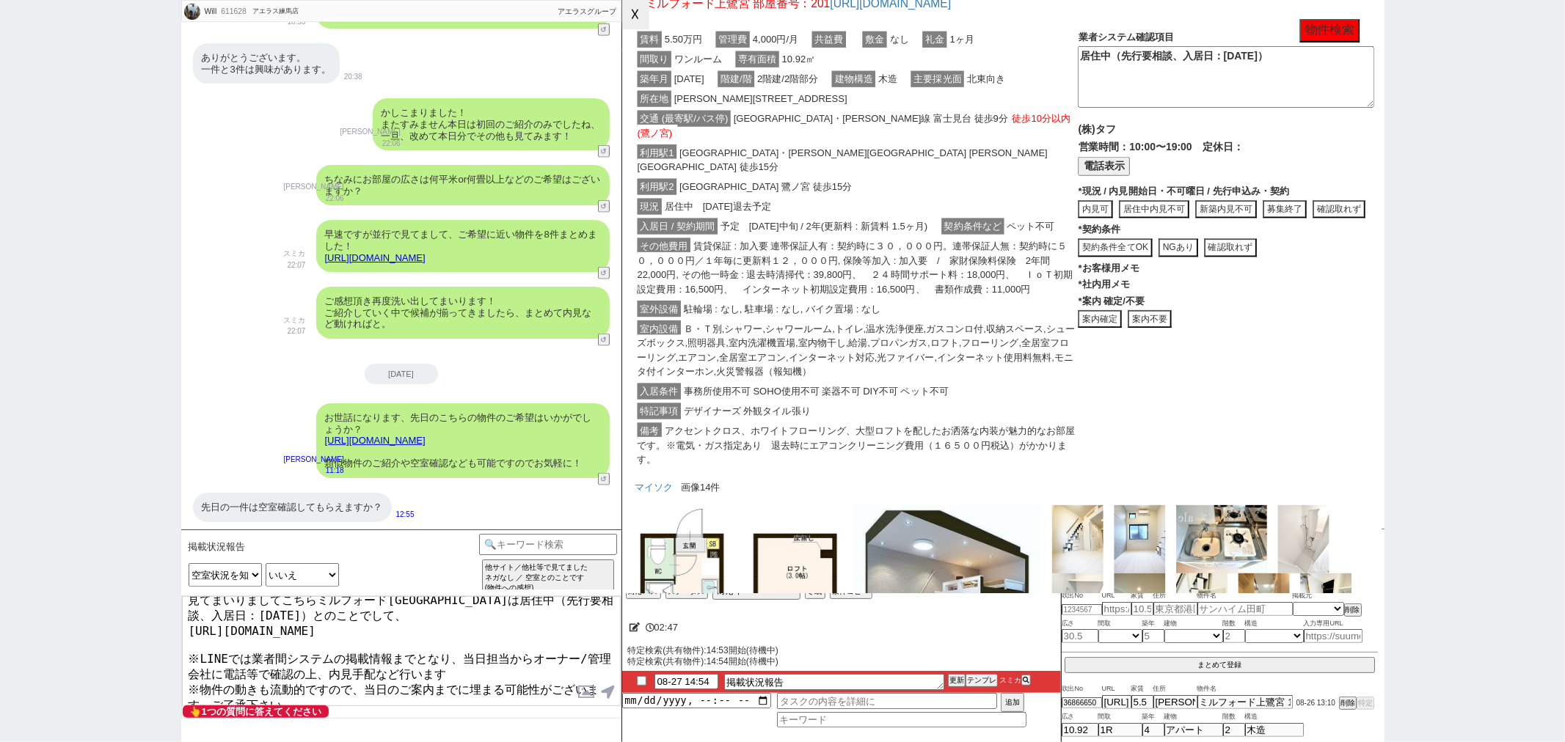
click at [628, 19] on button "☓" at bounding box center [635, 14] width 27 height 29
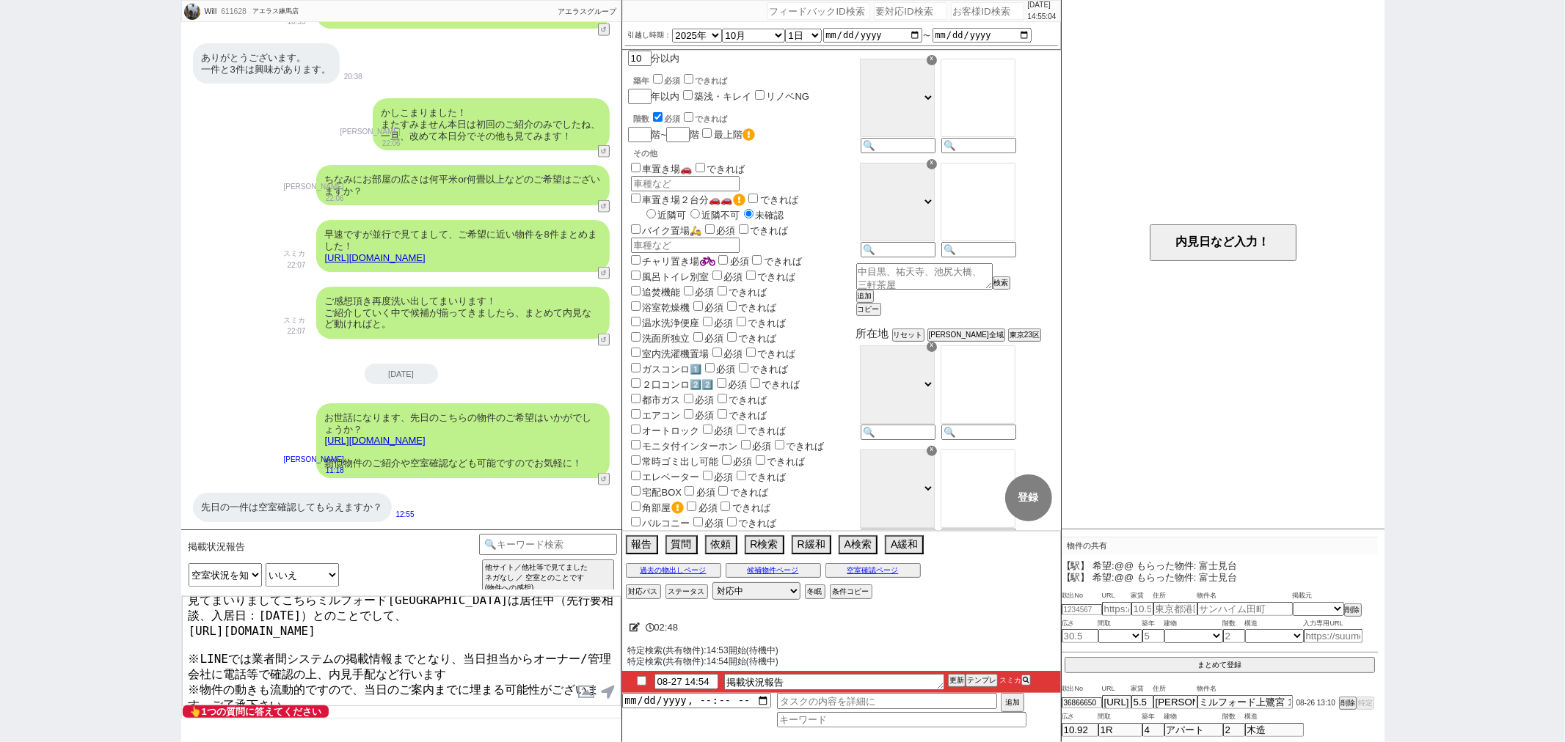
click at [404, 665] on textarea "お待たせしております、 見てまいりましてこちらミルフォード上鷺宮は居住中（先行要相談、入居日：2025年10月15日）とのことでして、 https://too…" at bounding box center [401, 651] width 439 height 110
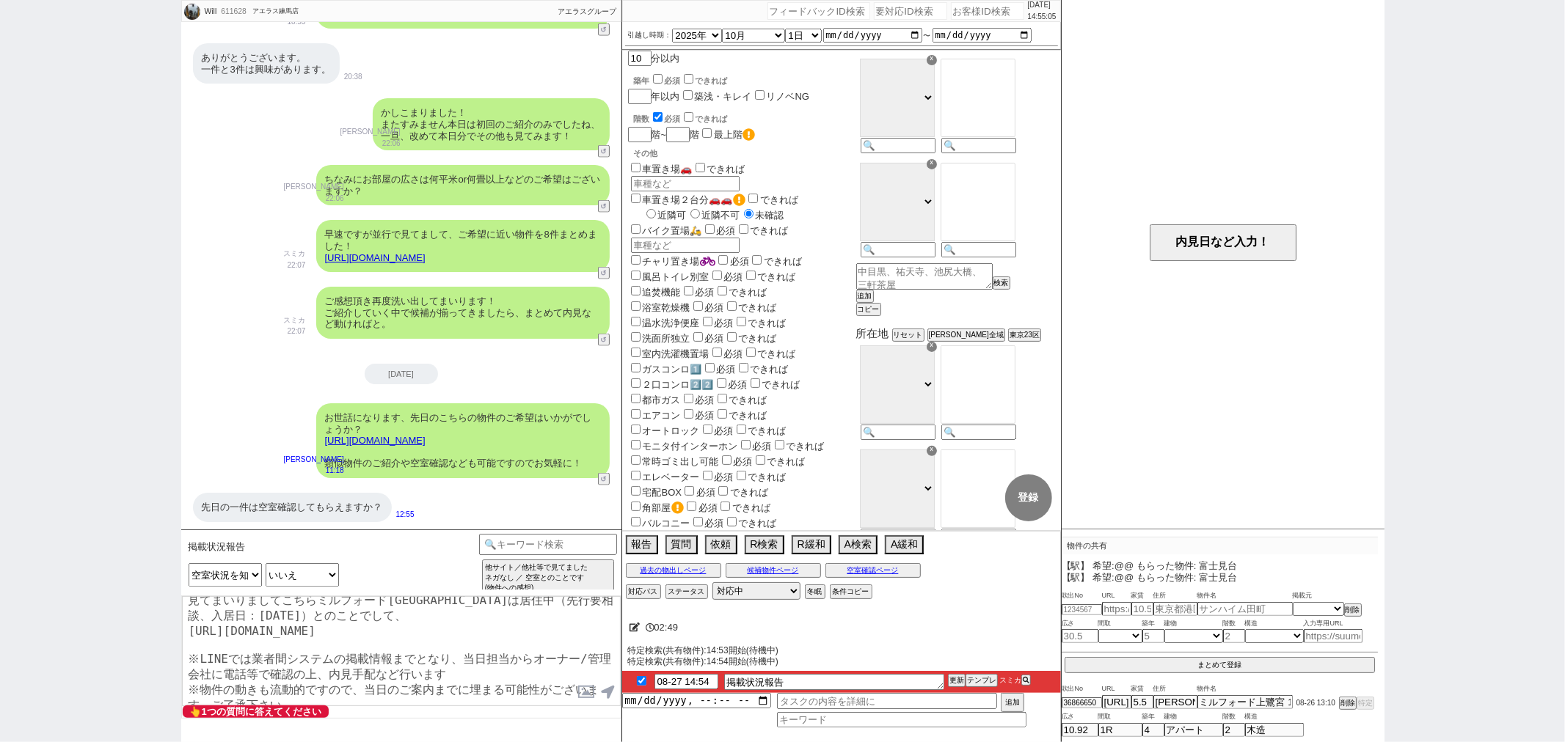
checkbox input "true"
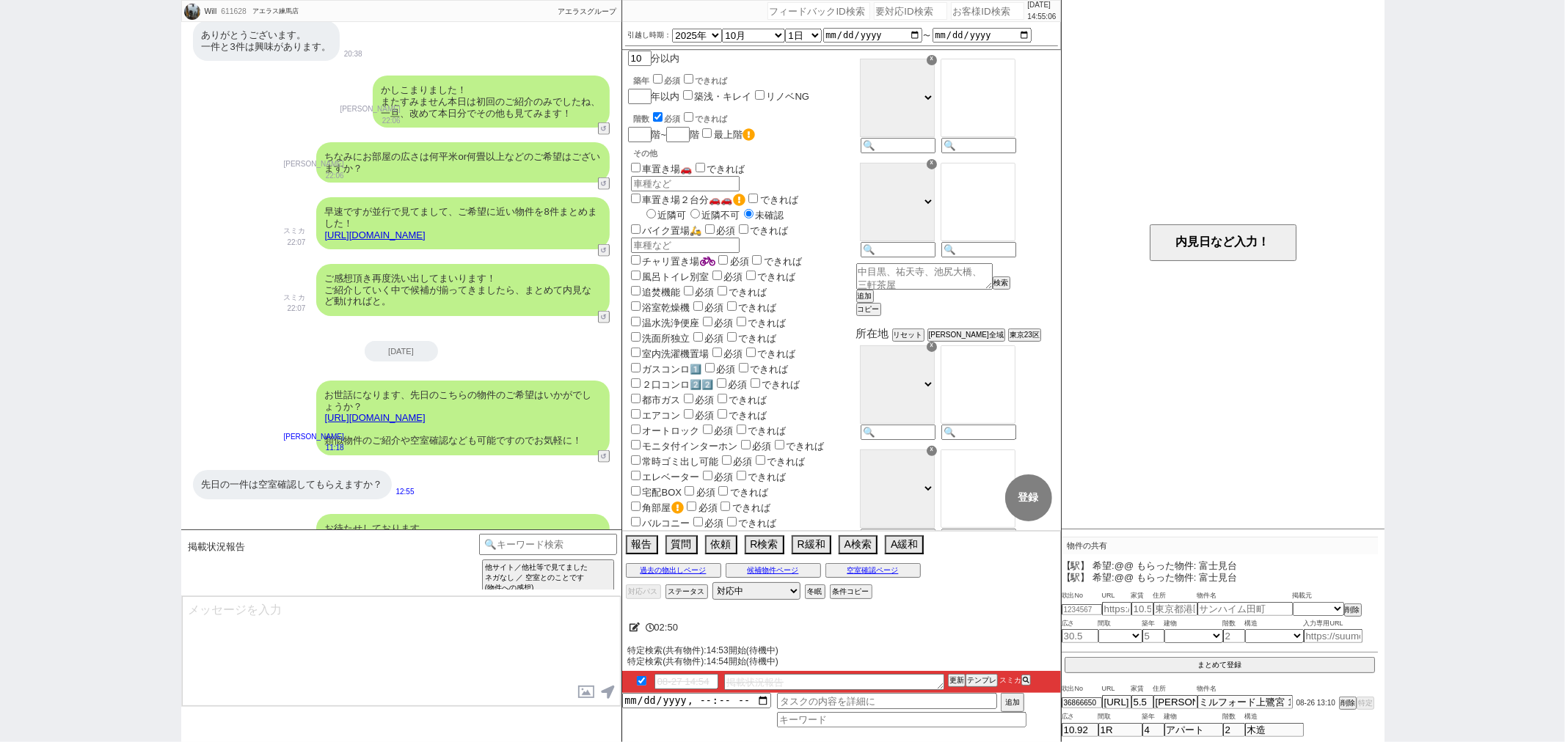
scroll to position [1822, 0]
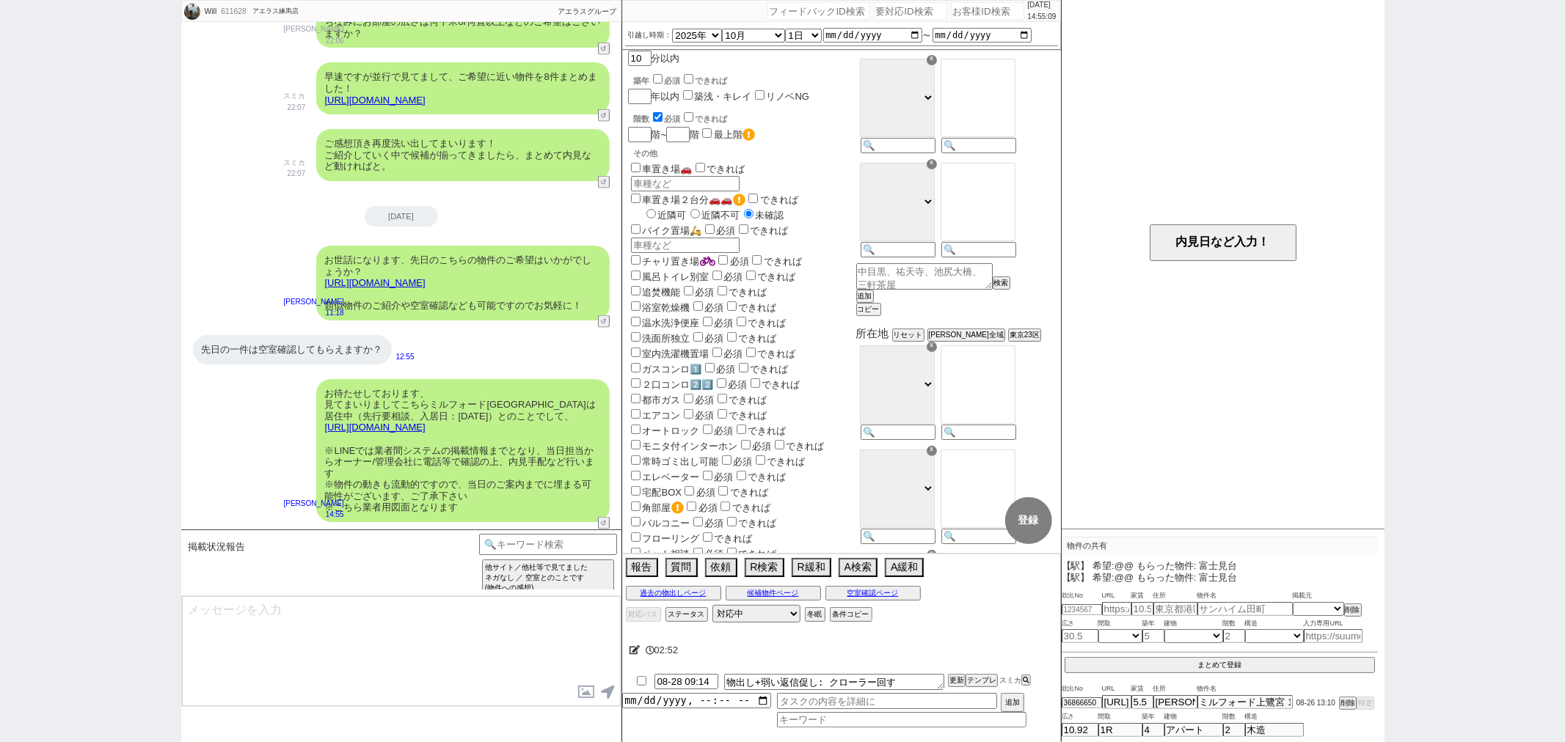
type textarea "居住中で先行でも動ける可能性はあるのですが、ただどうしても退去時期がご希望のお引越し時期より後ろになってしまいそうですね、、！ 物件が気に入られていて、かつ時…"
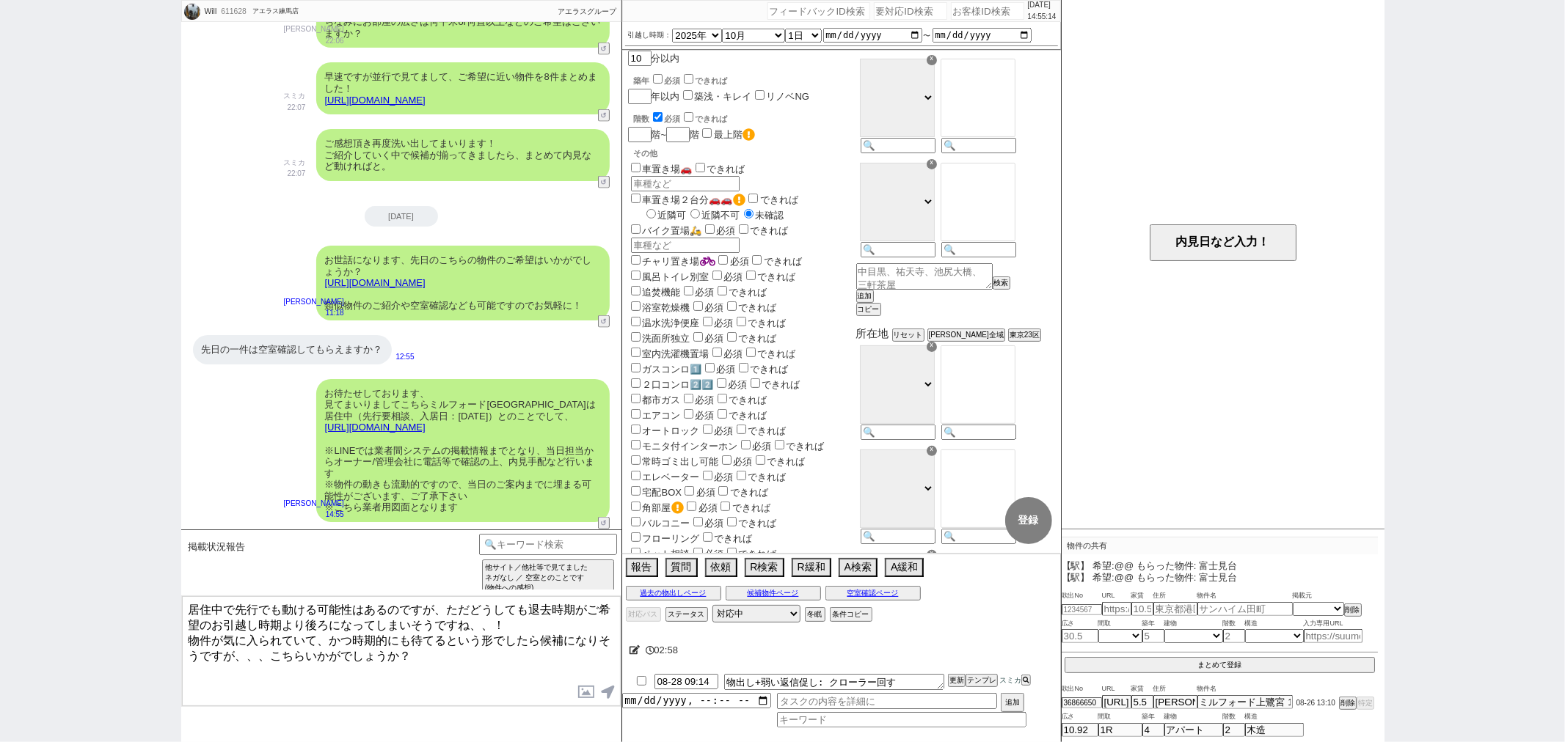
click at [484, 655] on textarea "居住中で先行でも動ける可能性はあるのですが、ただどうしても退去時期がご希望のお引越し時期より後ろになってしまいそうですね、、！ 物件が気に入られていて、かつ時…" at bounding box center [401, 651] width 439 height 110
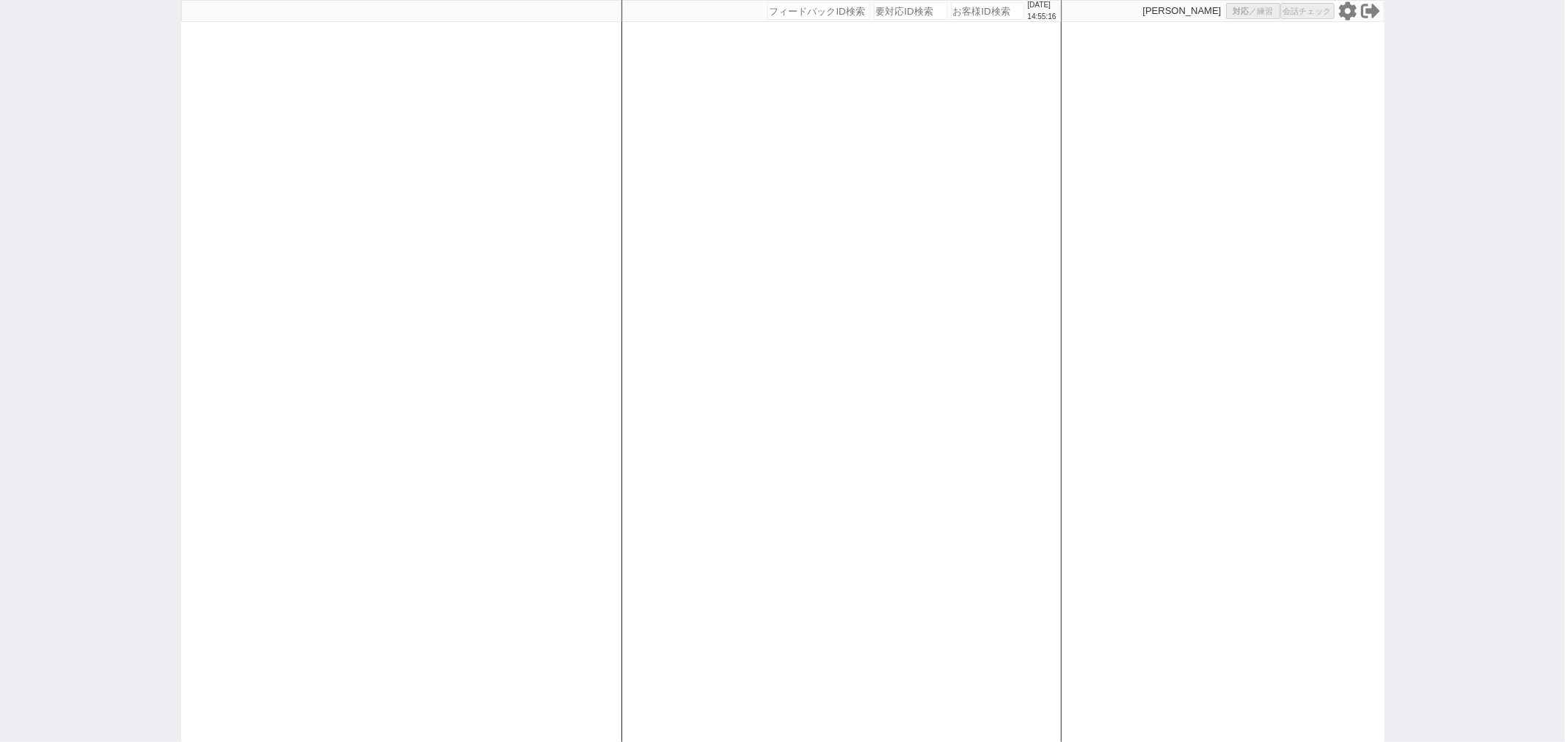
scroll to position [0, 0]
select select
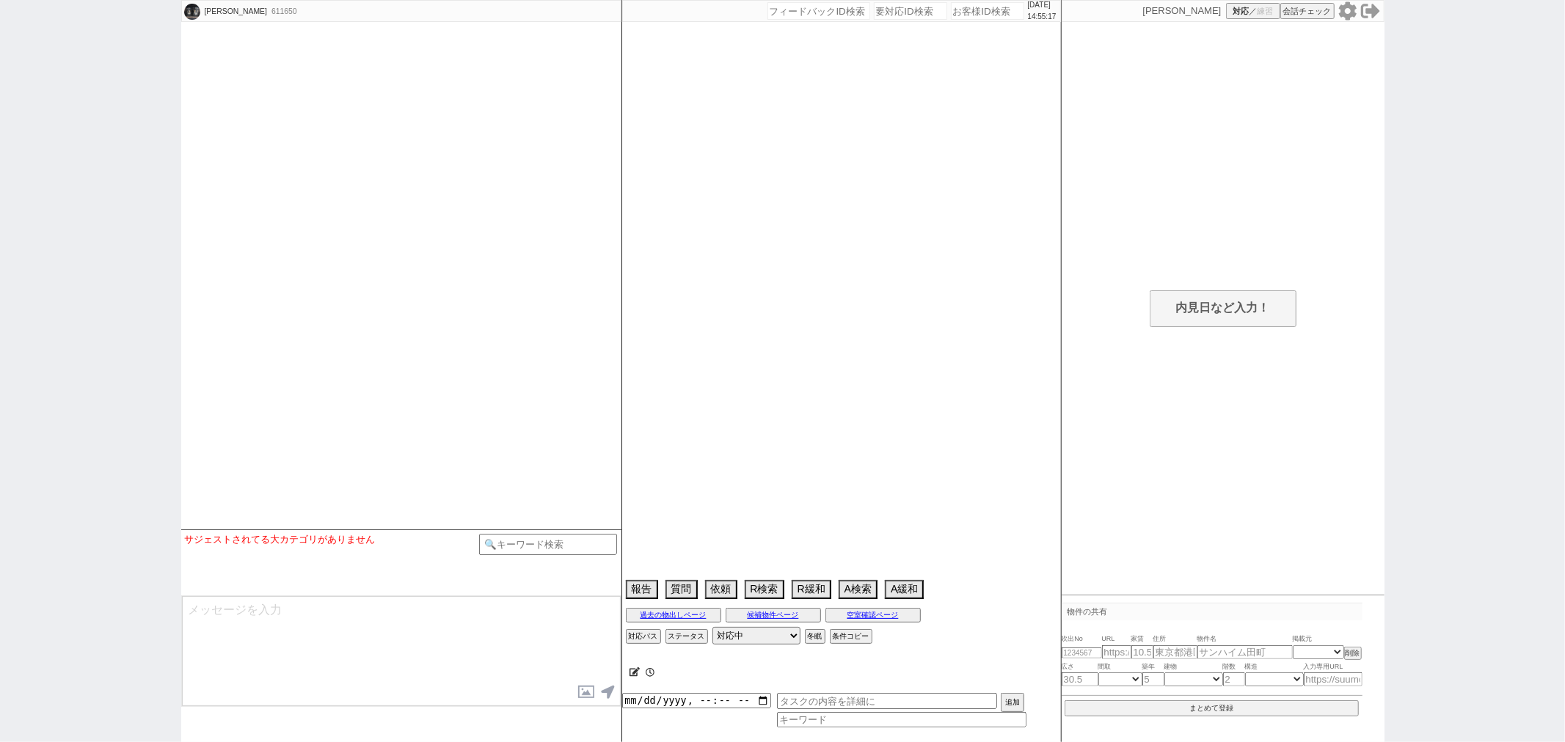
select select
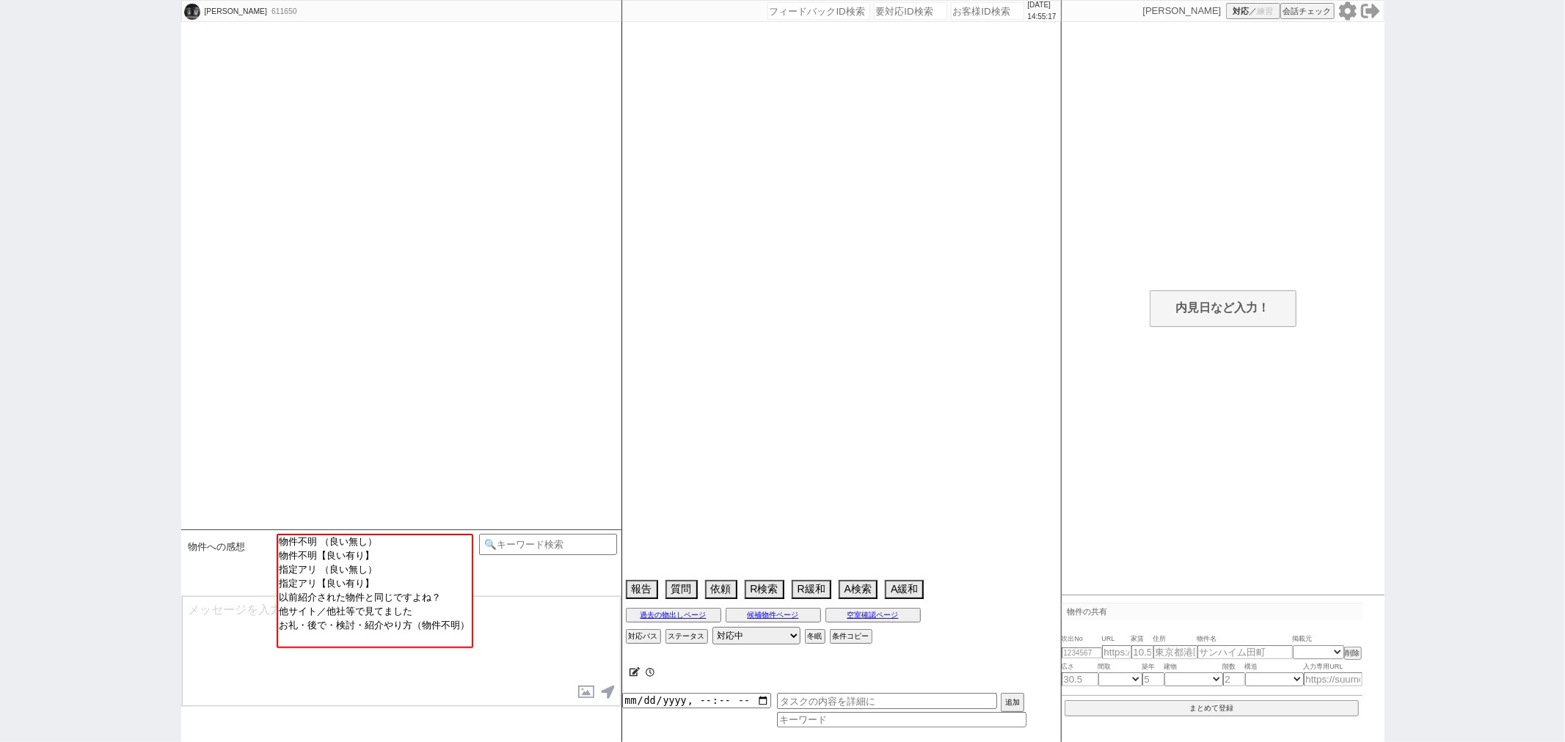
scroll to position [192, 0]
select select "15"
select select "0"
select select "67"
select select "56"
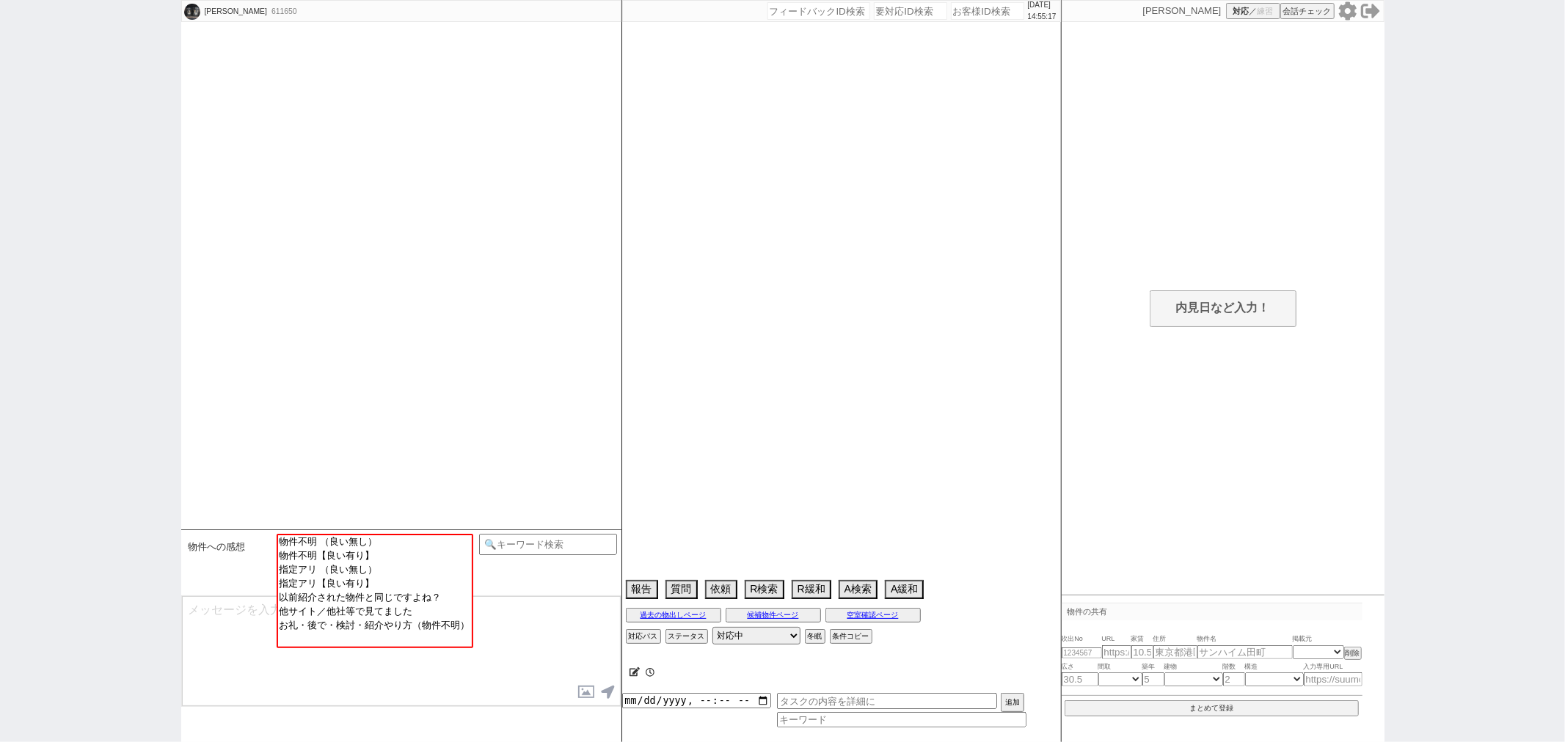
select select "60"
select select "1481"
select select "70"
select select "1689"
select select "72"
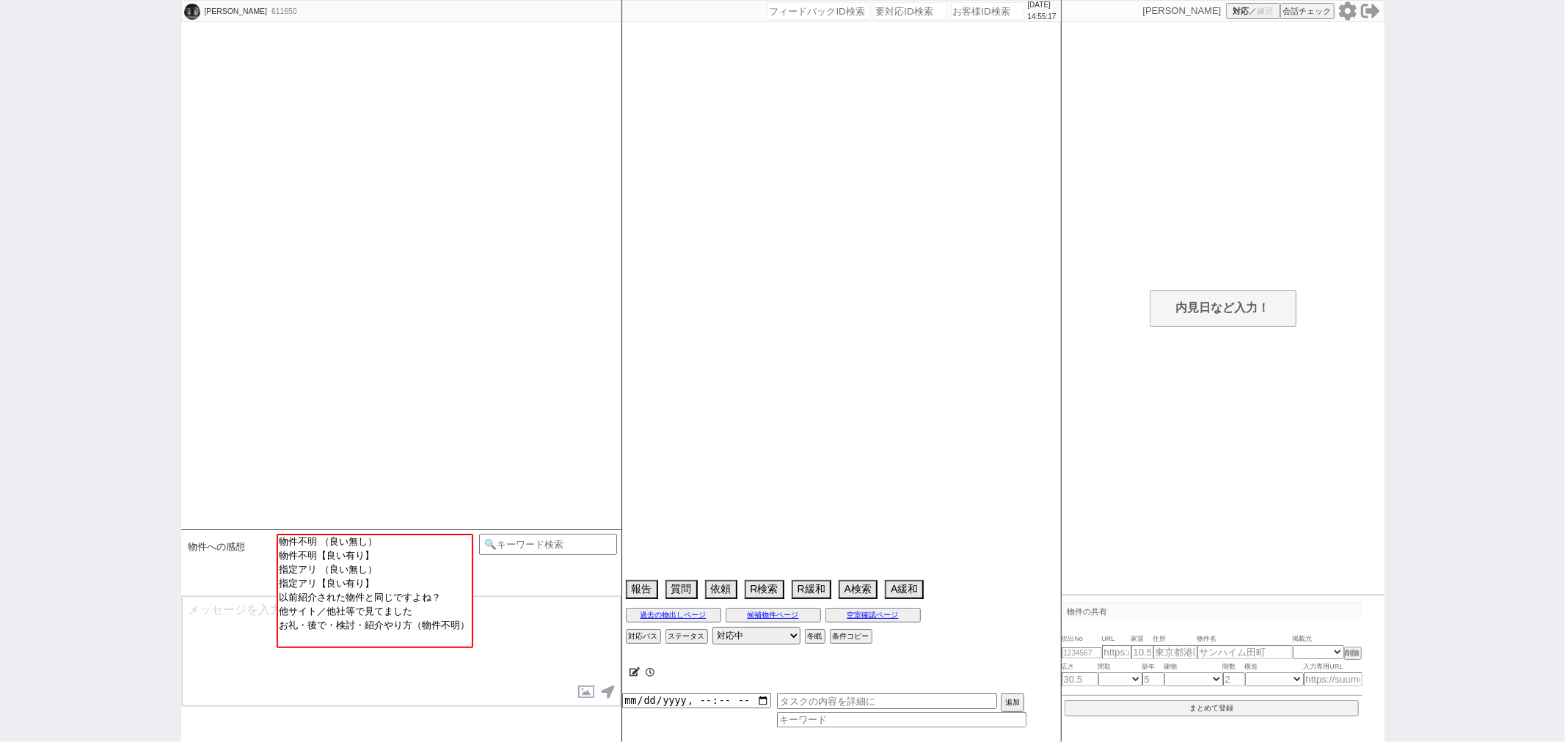
select select "1739"
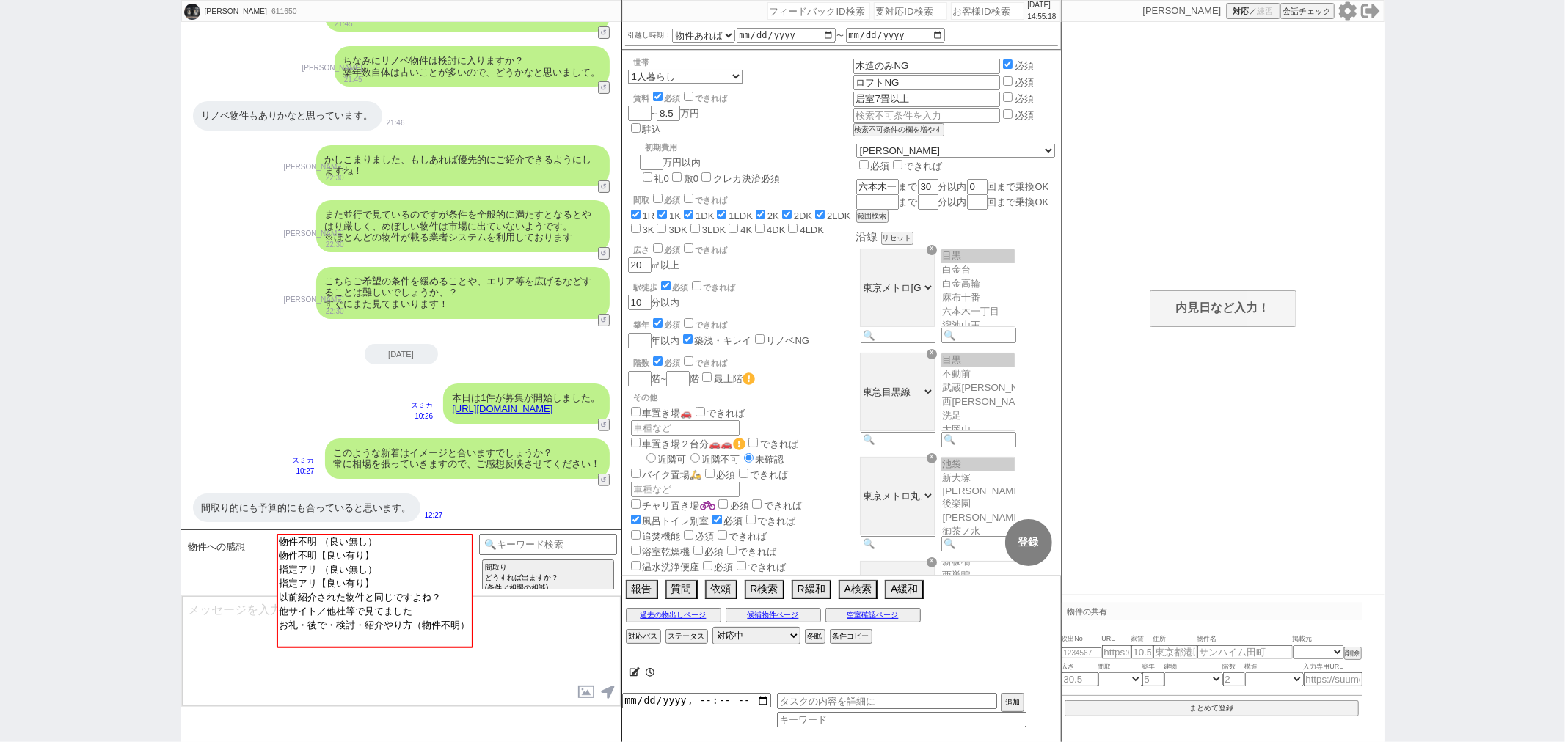
scroll to position [156, 0]
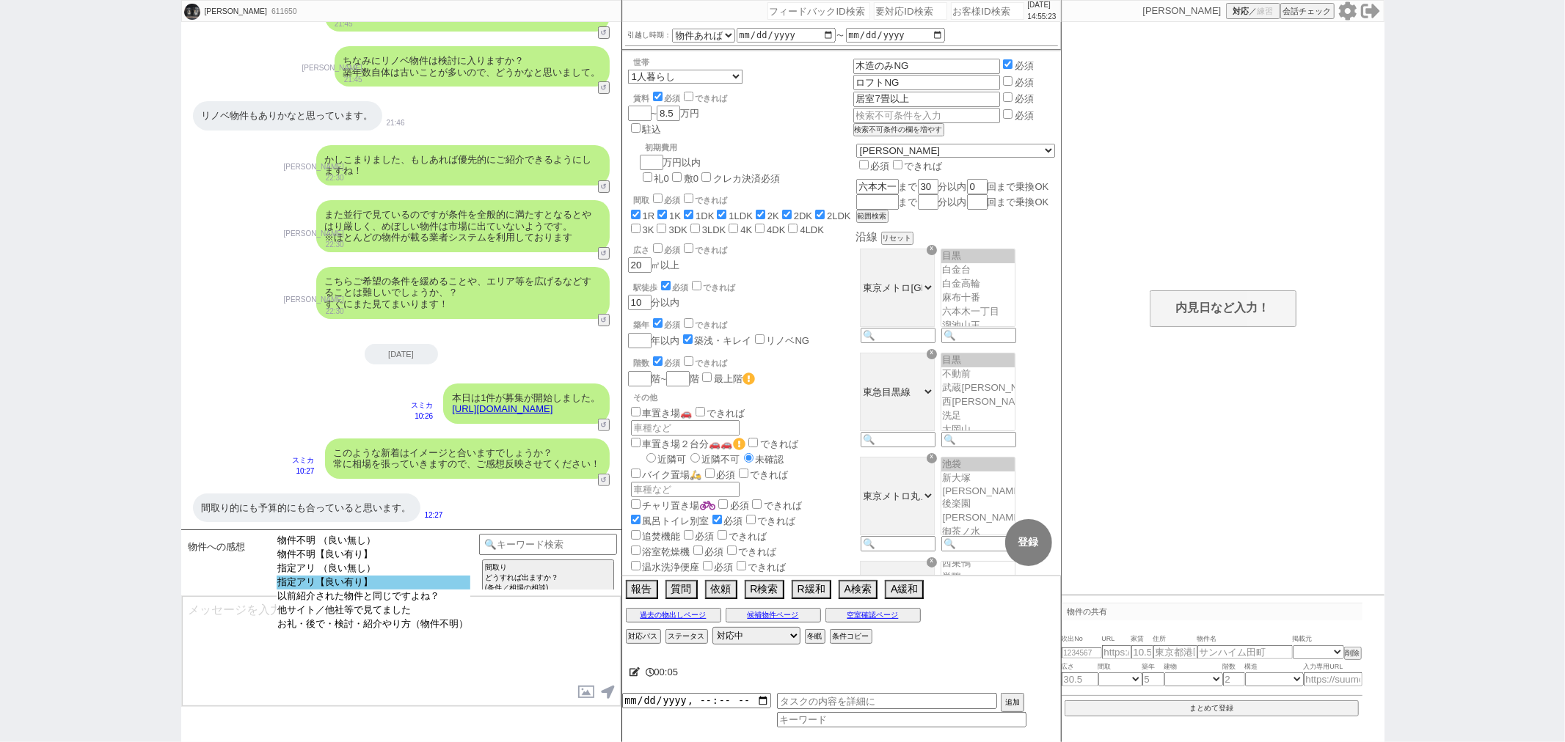
select select "指定アリ【良い有り】"
click at [409, 582] on option "指定アリ【良い有り】" at bounding box center [374, 583] width 194 height 14
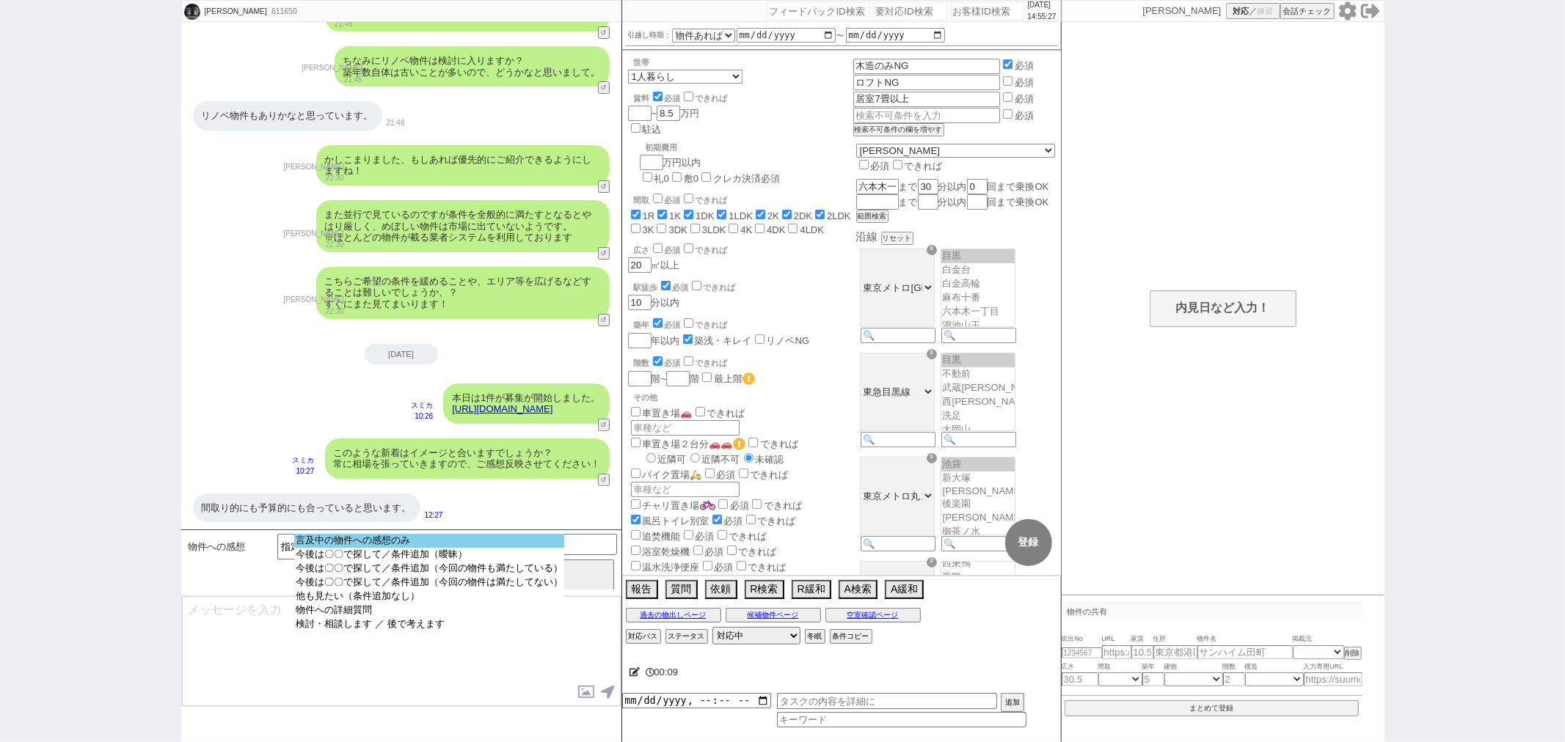
select select "言及中の物件への感想のみ"
click at [423, 544] on option "言及中の物件への感想のみ" at bounding box center [429, 541] width 270 height 14
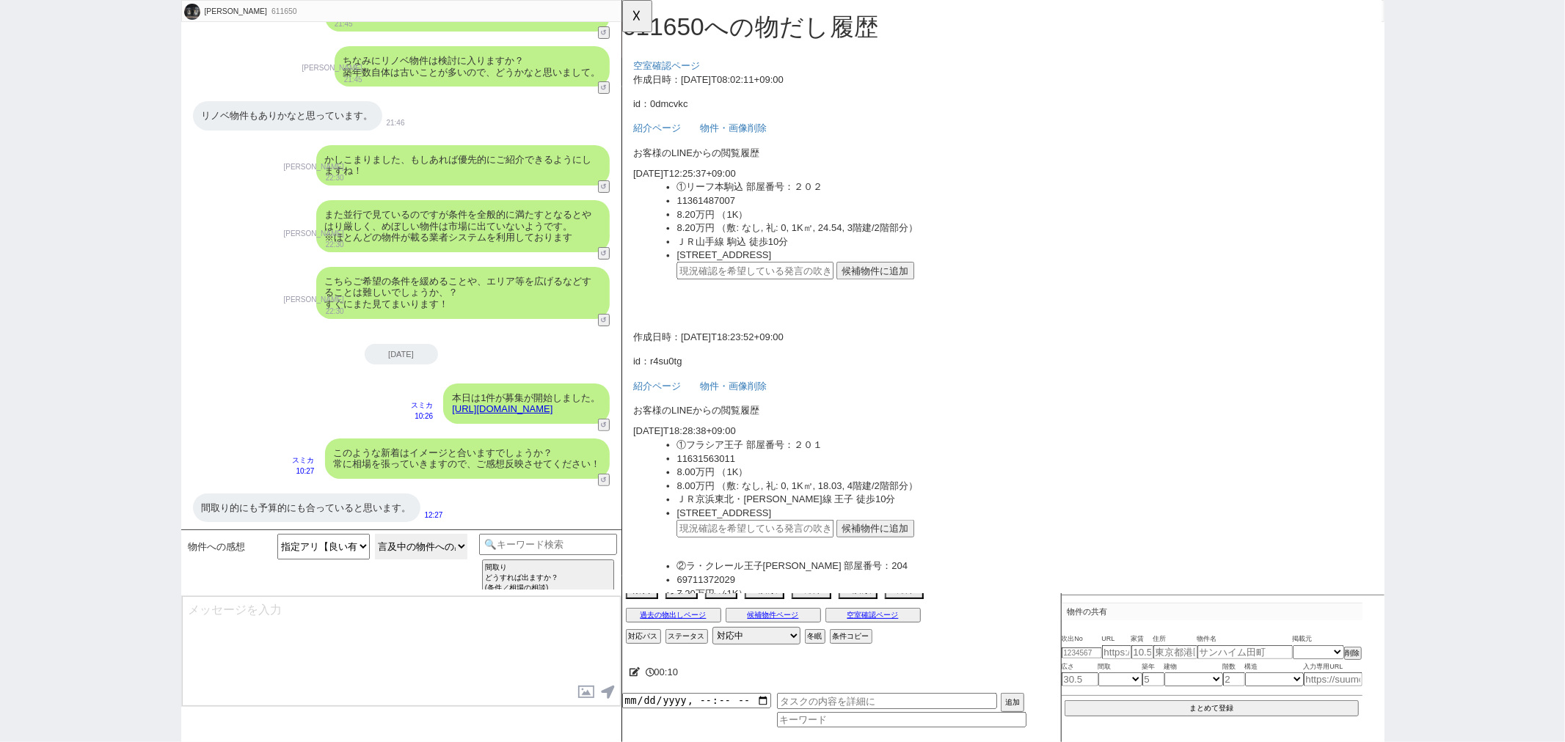
scroll to position [0, 0]
click at [888, 297] on button "候補物件に追加" at bounding box center [894, 291] width 84 height 19
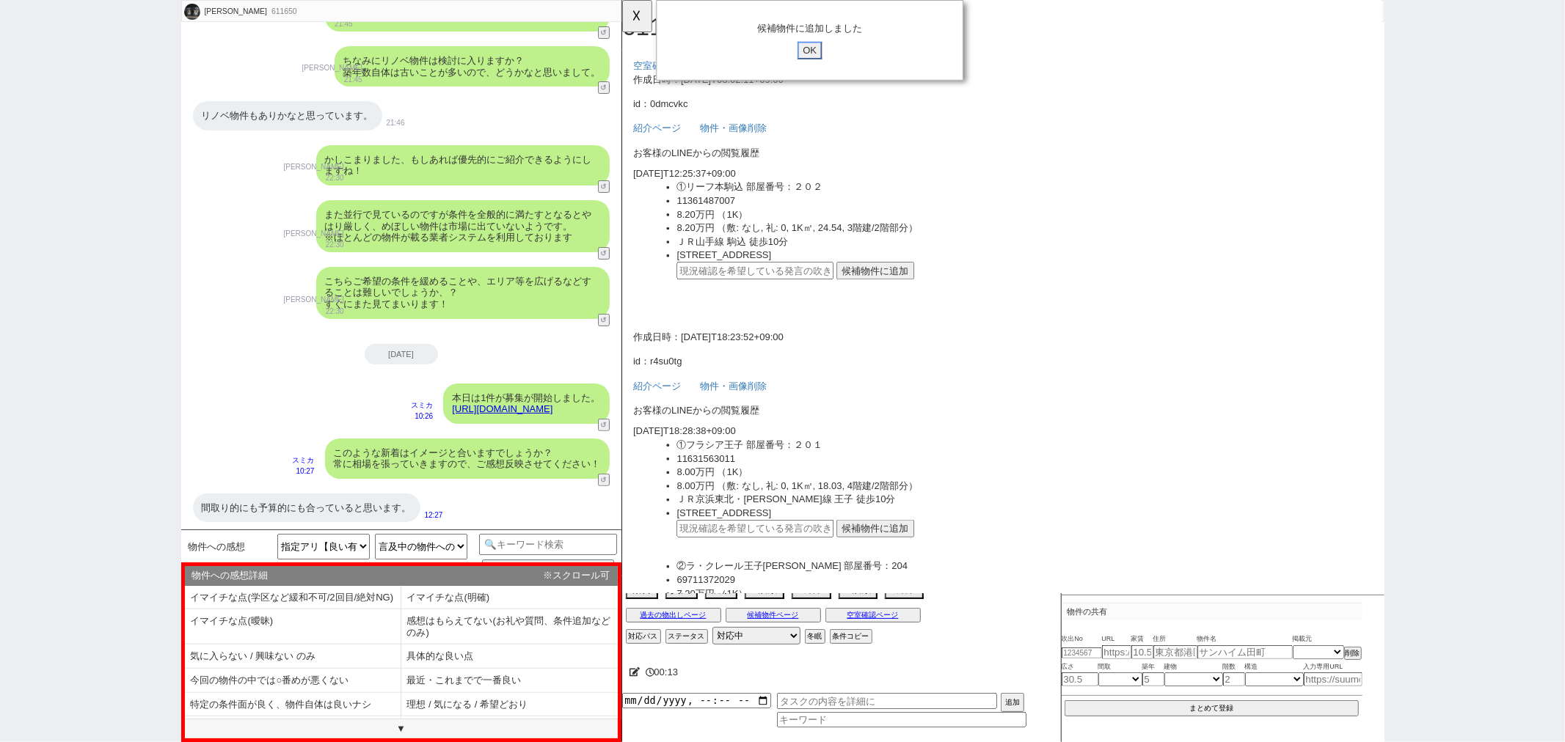
click at [810, 51] on input "OK" at bounding box center [823, 54] width 26 height 19
click at [642, 10] on button "☓" at bounding box center [635, 14] width 27 height 29
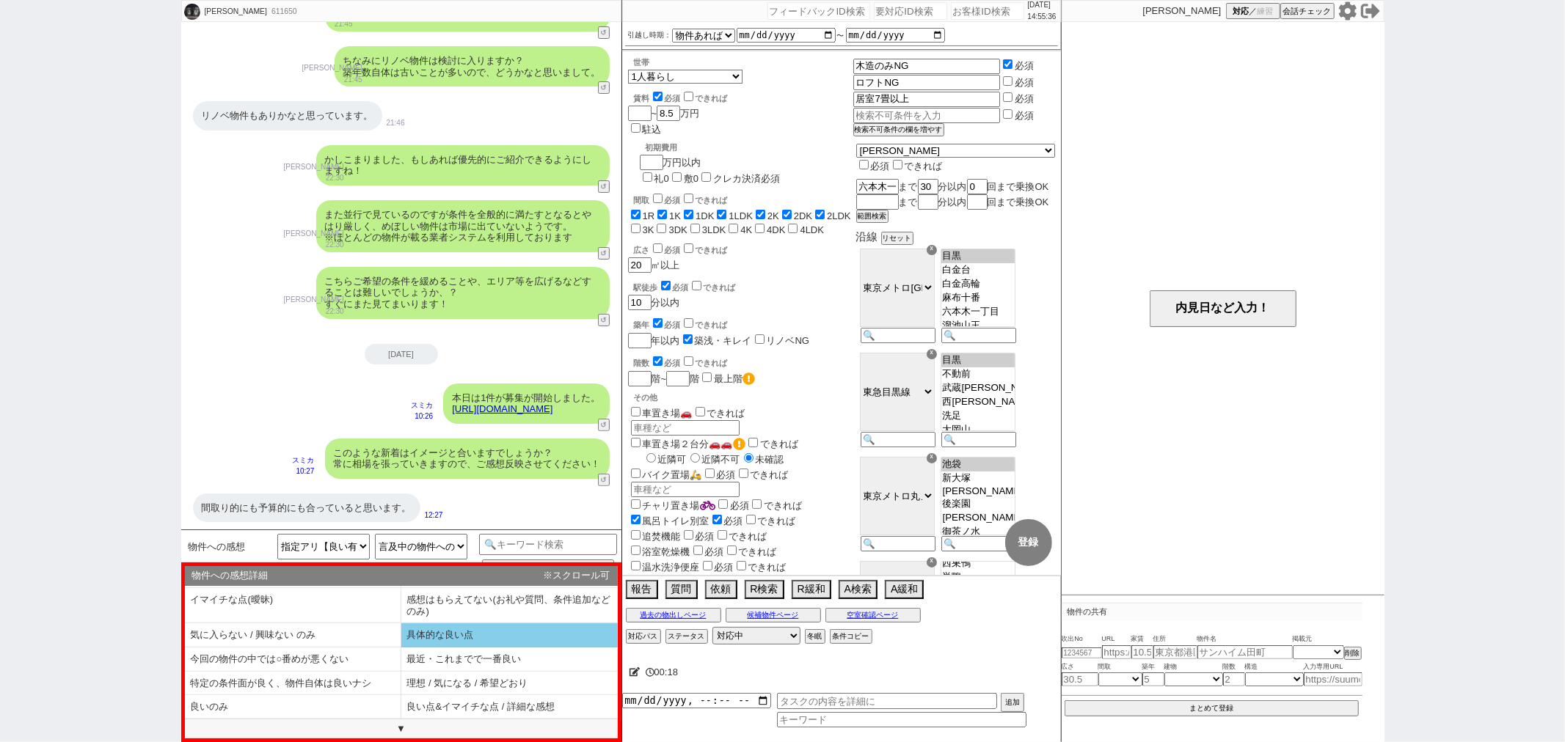
scroll to position [34, 0]
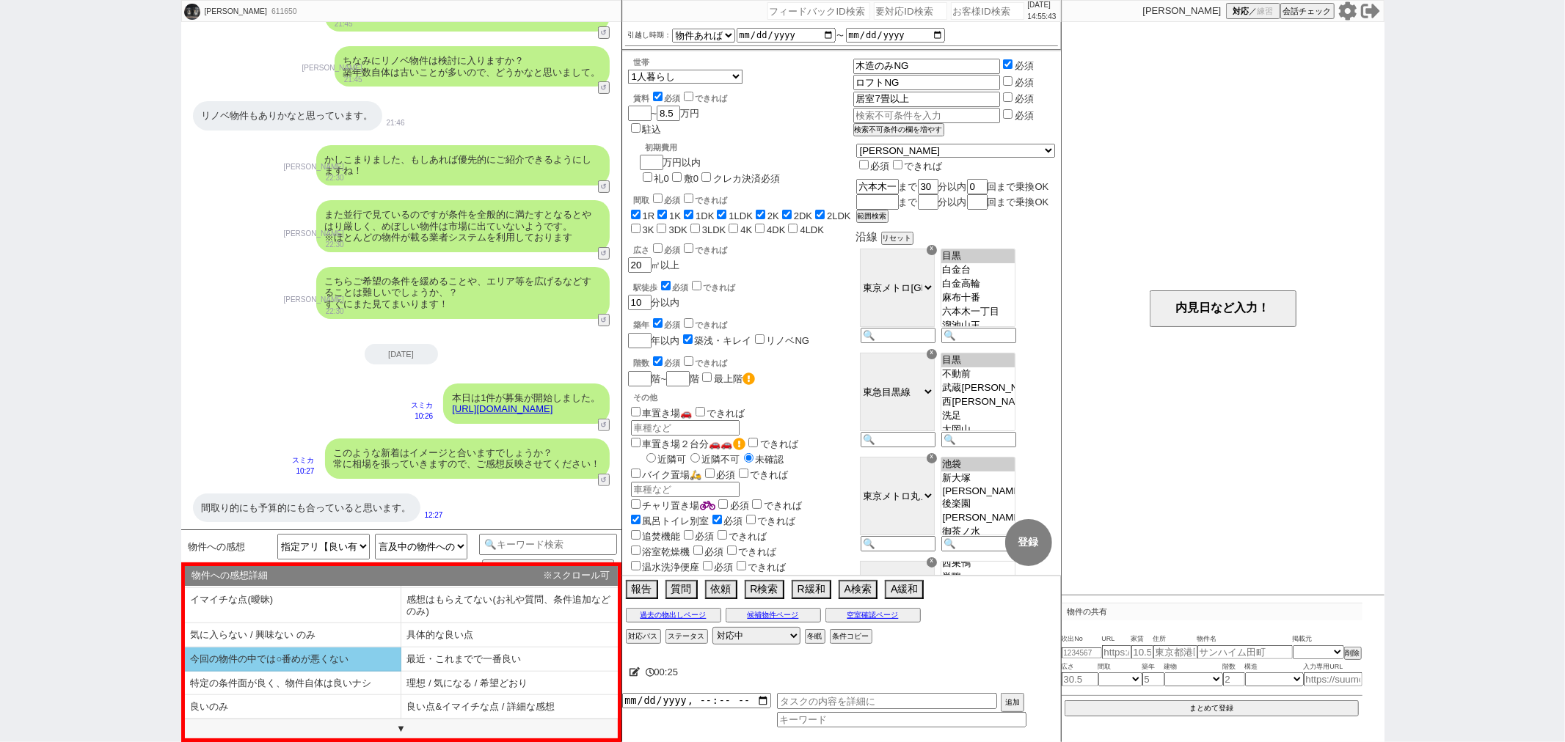
click at [336, 665] on li "今回の物件の中では○番めが悪くない" at bounding box center [293, 660] width 216 height 24
select select "今回の物件の中では○番めが悪くない"
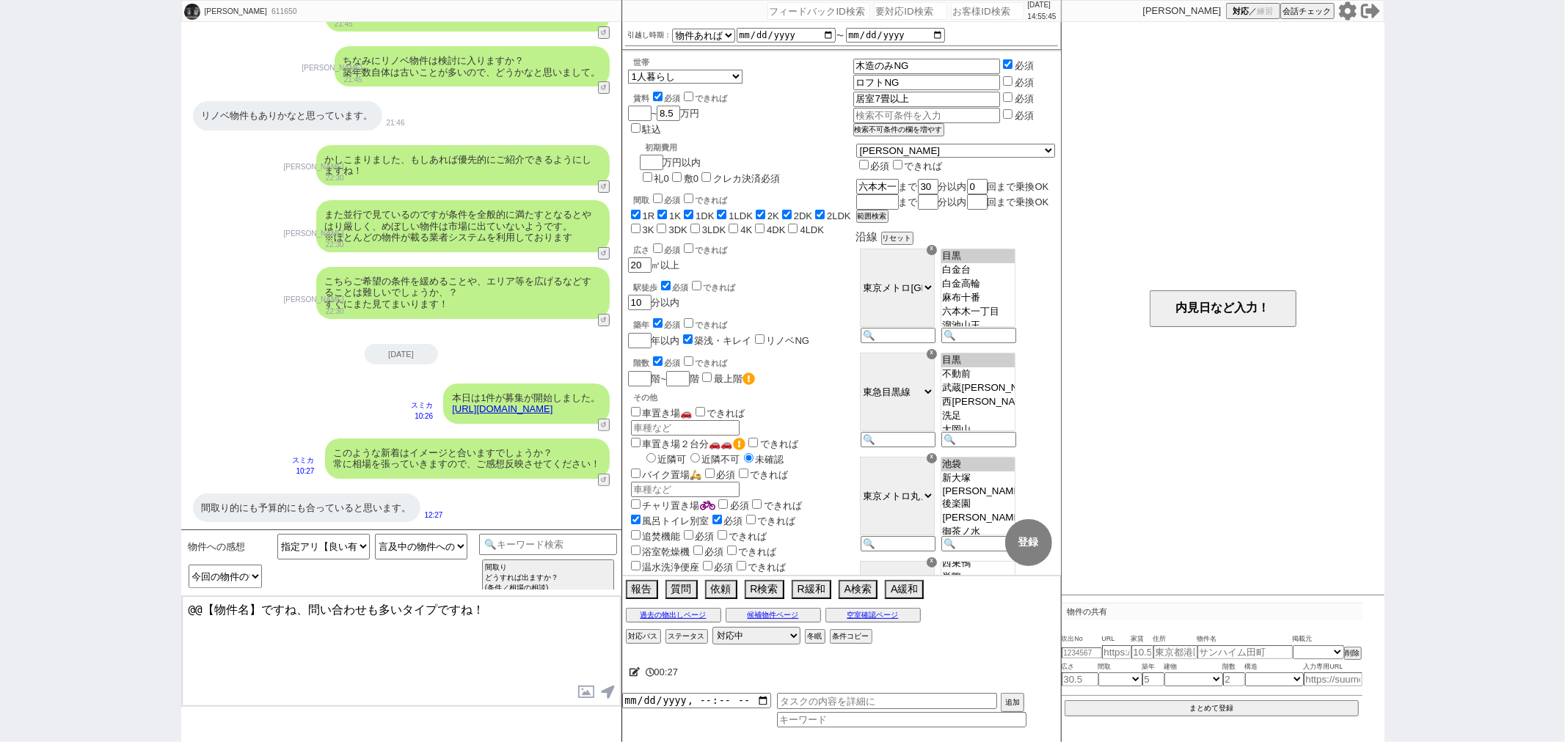
click at [506, 415] on link "https://tools.sumika.live/pages/0dmcvkc" at bounding box center [502, 409] width 101 height 11
click at [643, 22] on button "☓" at bounding box center [635, 14] width 27 height 29
drag, startPoint x: 259, startPoint y: 609, endPoint x: 92, endPoint y: 566, distance: 172.8
click at [90, 569] on div "大友静香 611650 ! 0 2日目 冬眠中 自社客 スミカ スミカ_BPO チャット全表示 2025-08-26 ロフトはなし(以前ロフトありの部屋を借り…" at bounding box center [782, 371] width 1565 height 742
paste textarea "リーフ本駒込"
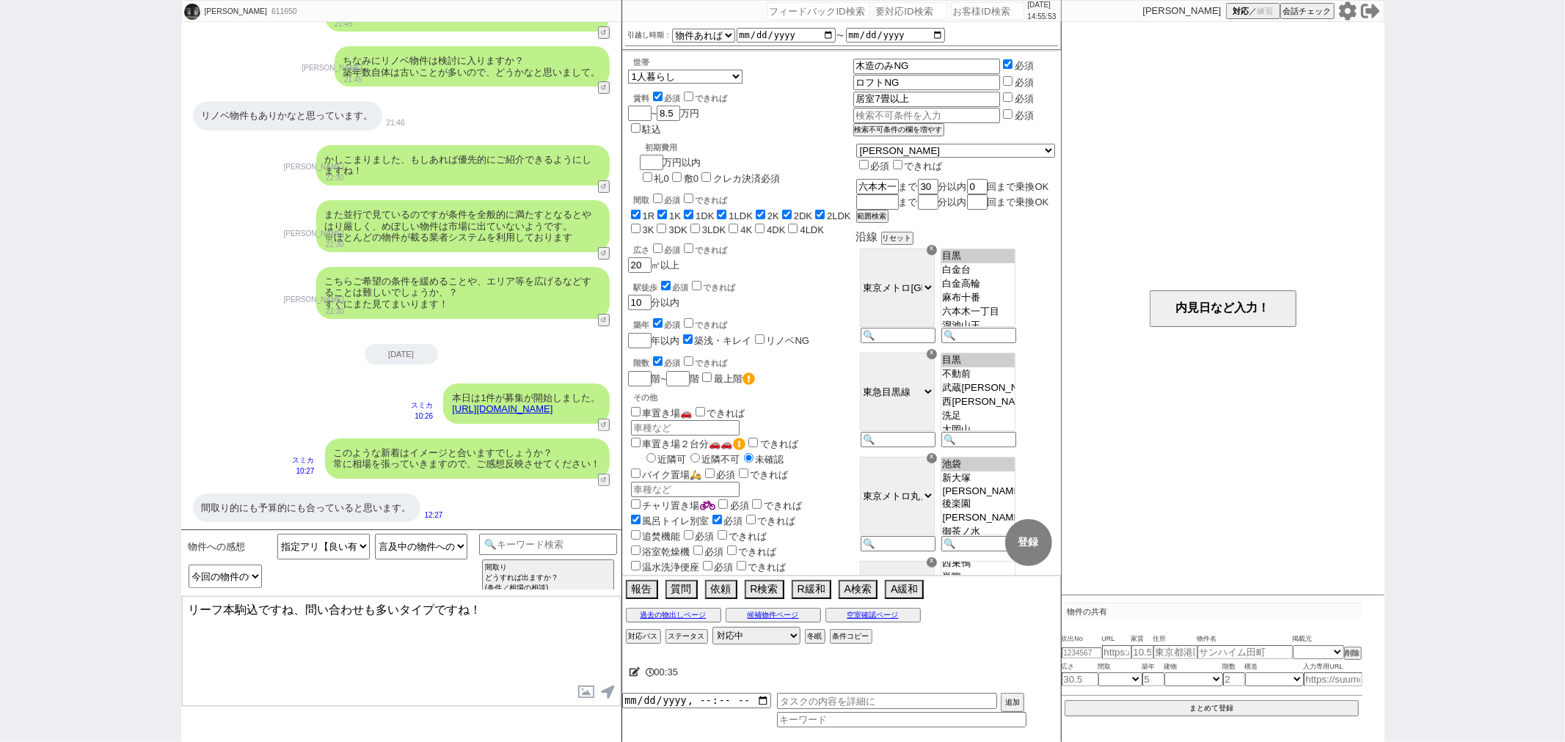
type textarea "リーフ本駒込ですね、問い合わせも多いタイプですね！"
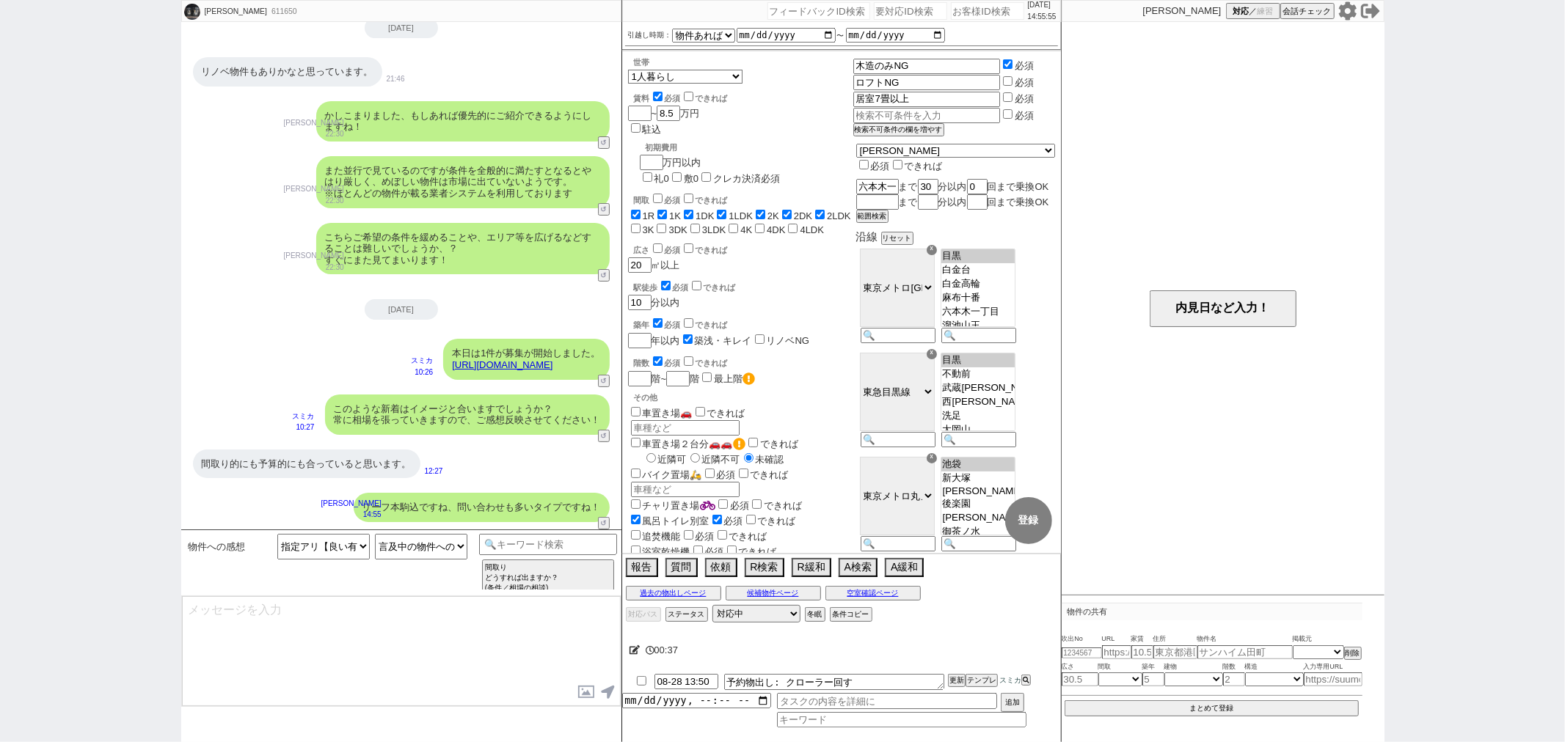
type textarea "もしあれば気に入られたポイントや、その他イマイチな点など教えて頂けますか？ 考慮してお探しします！"
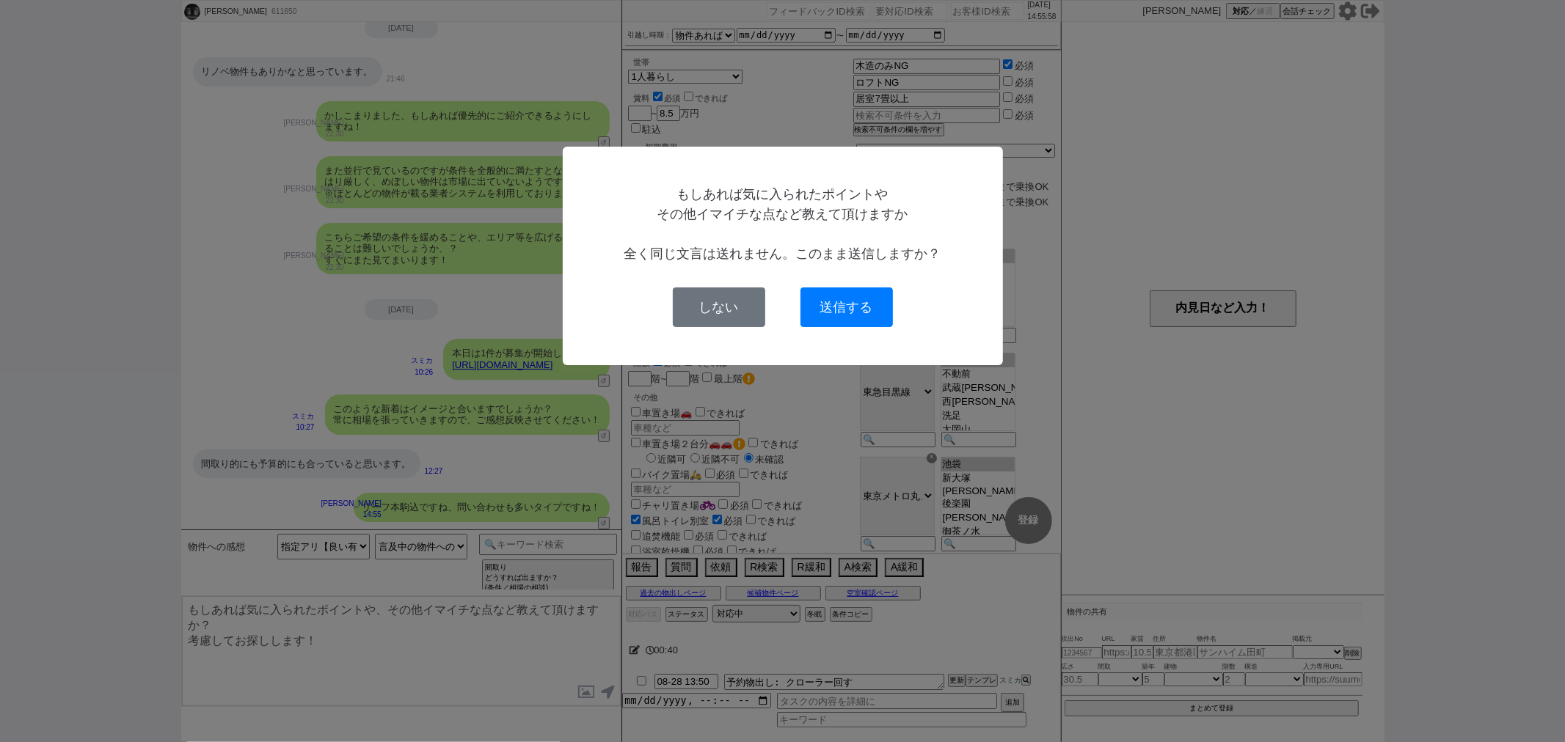
click at [828, 315] on button "送信する" at bounding box center [846, 308] width 92 height 40
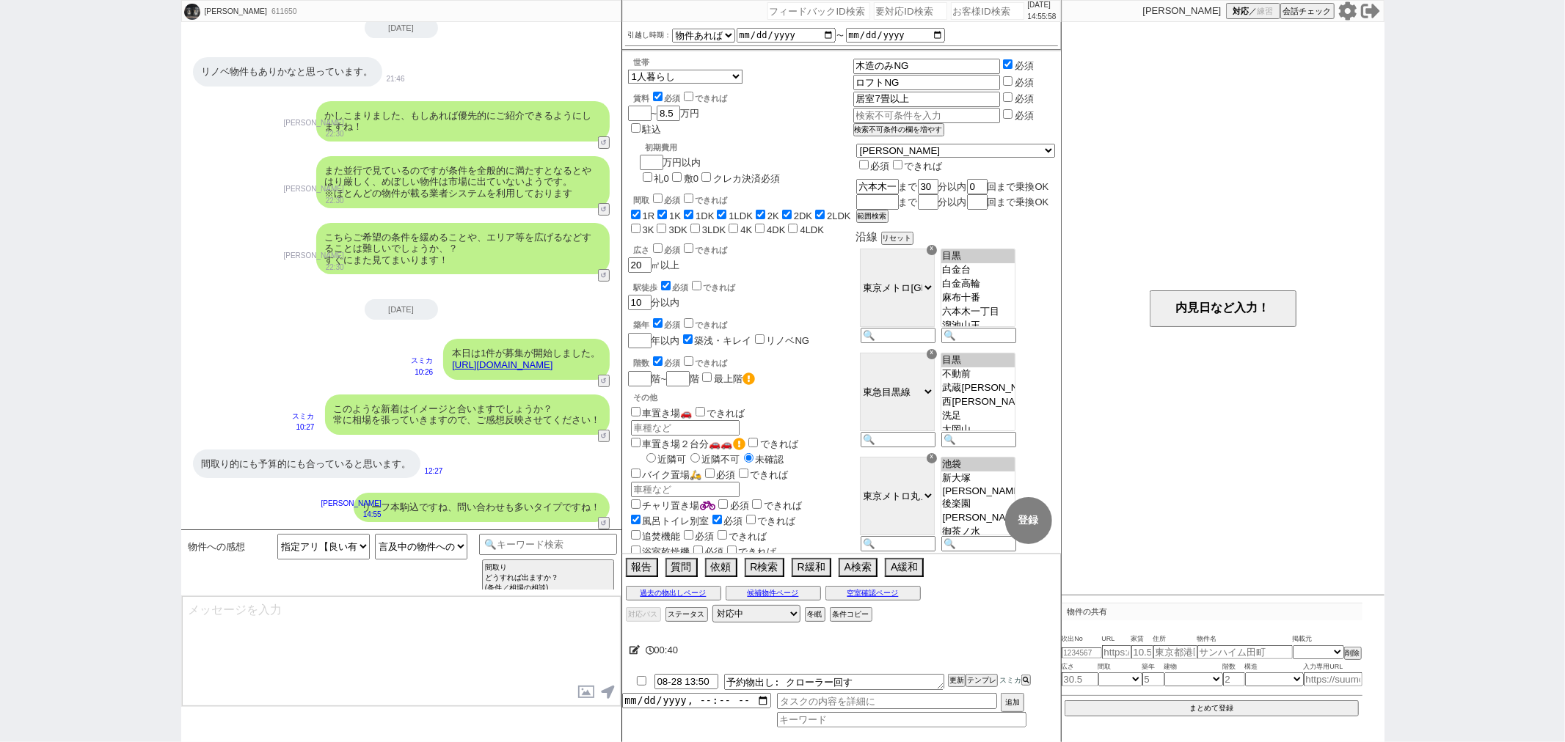
scroll to position [126, 0]
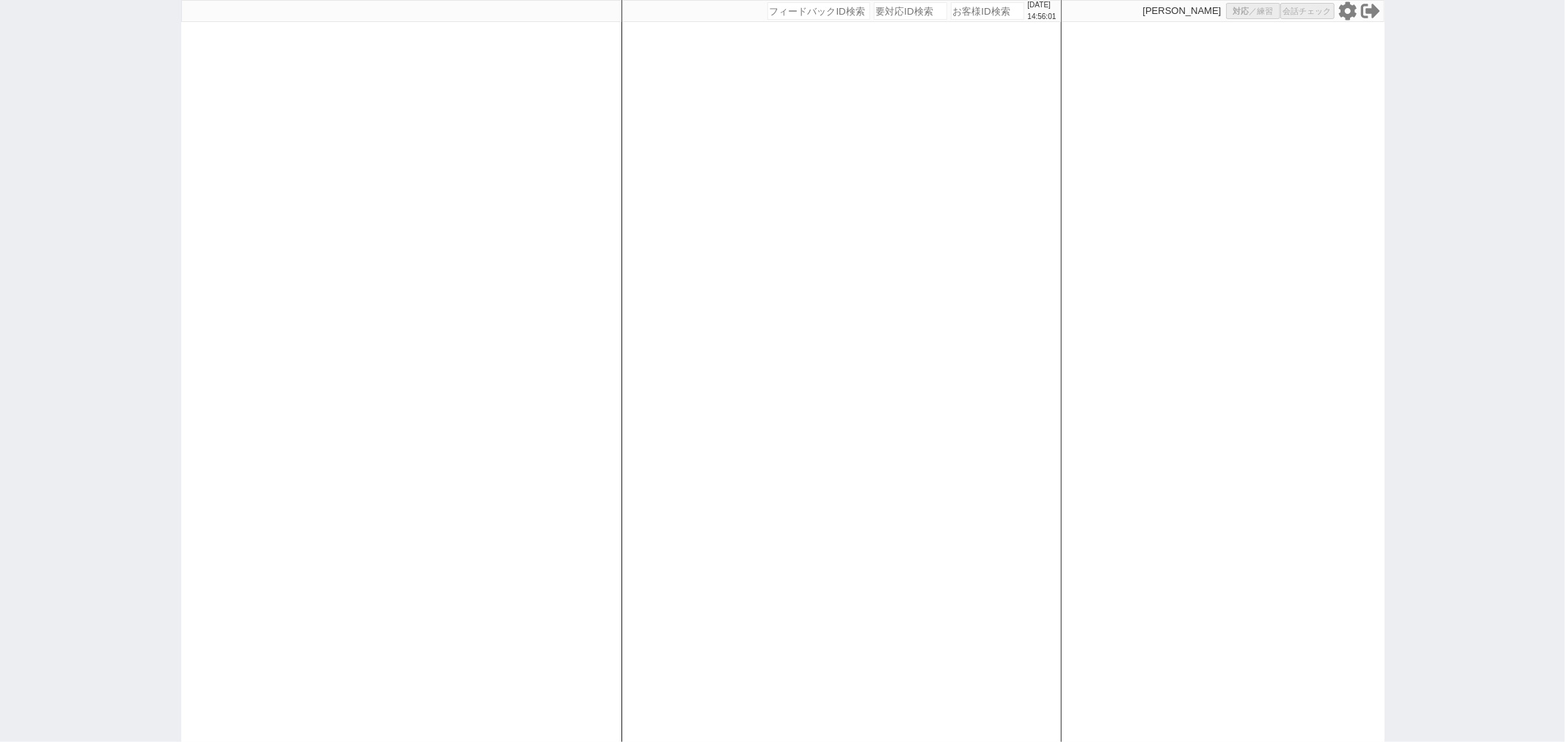
select select
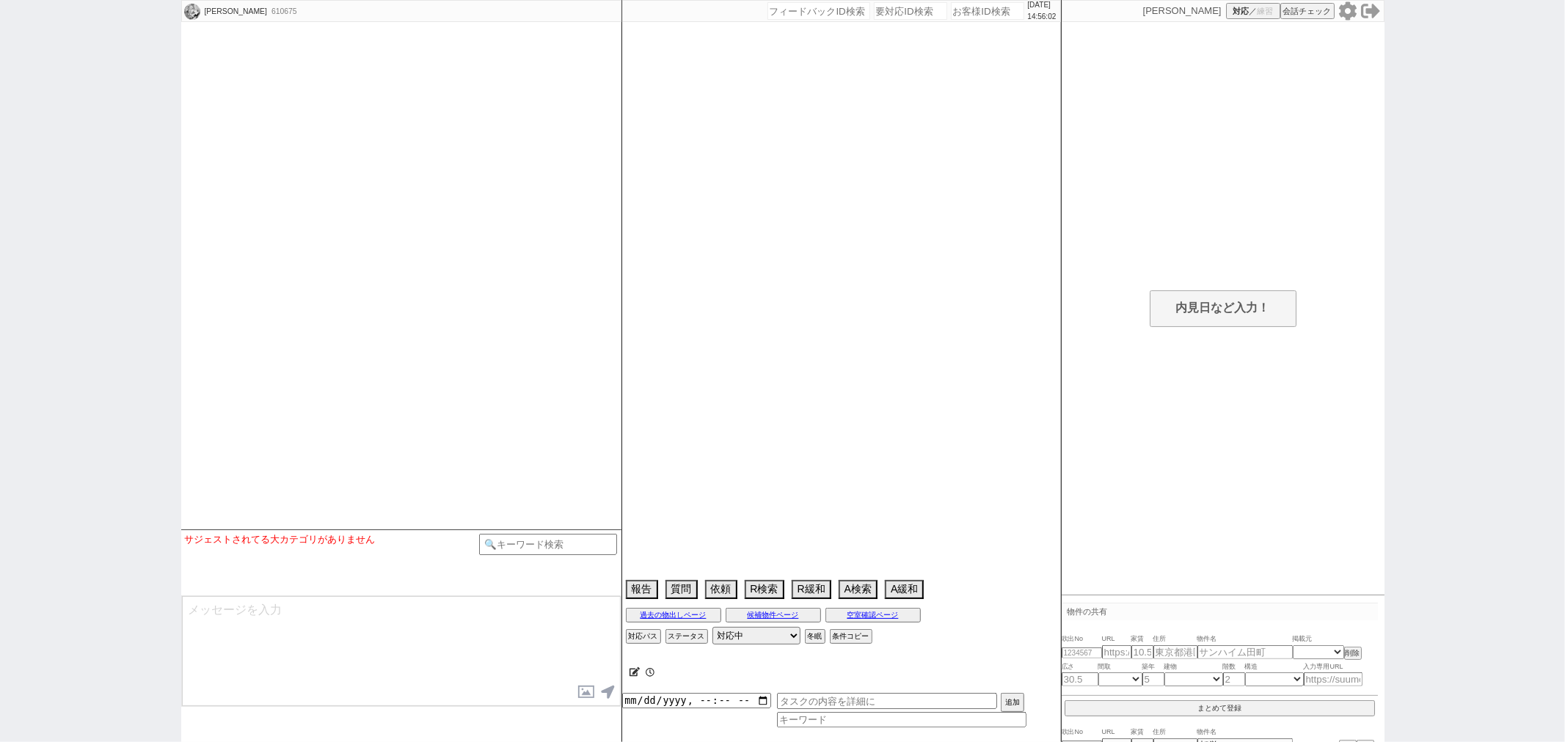
scroll to position [517, 0]
select select
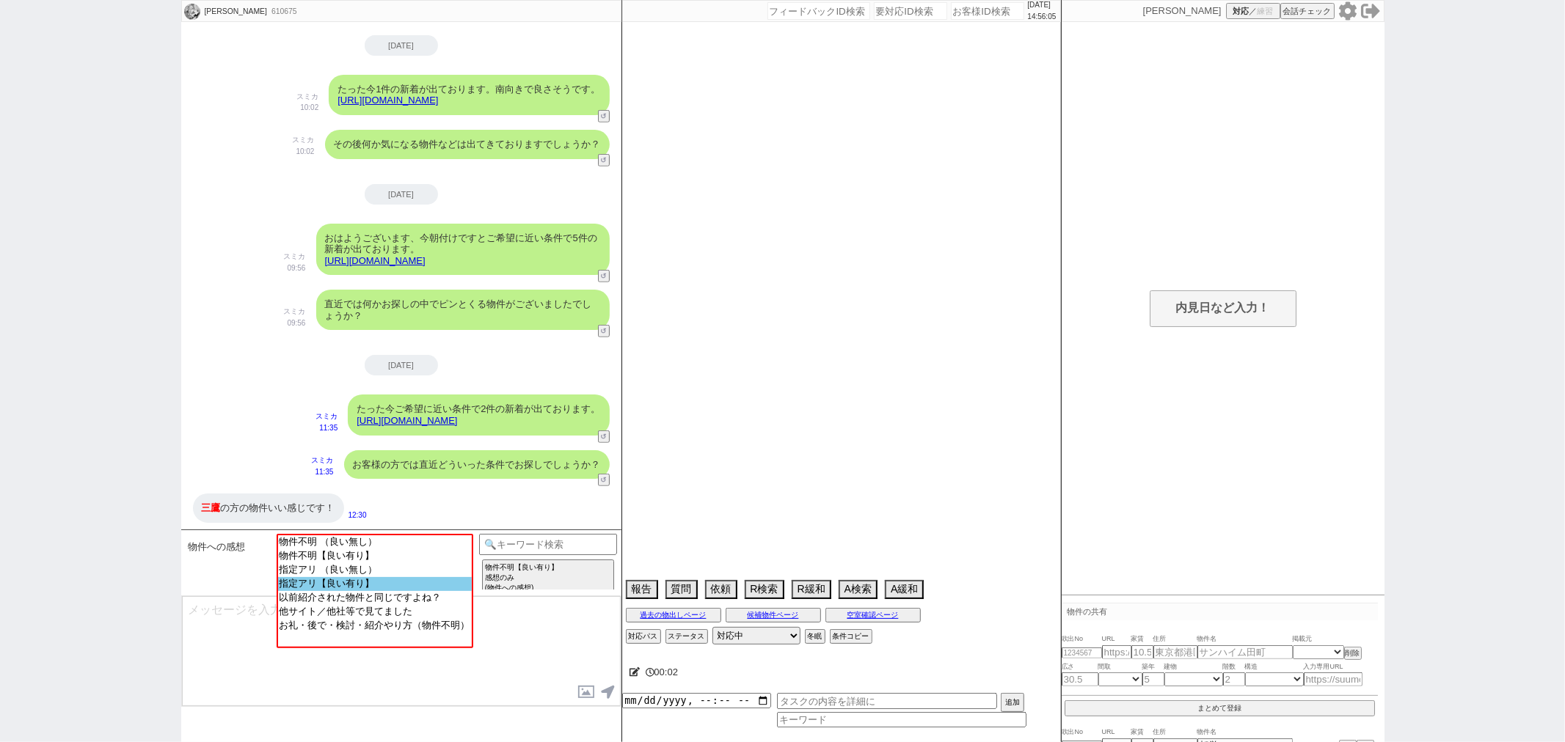
select select "2025"
select select "10"
select select "36"
select select "0"
select select "75"
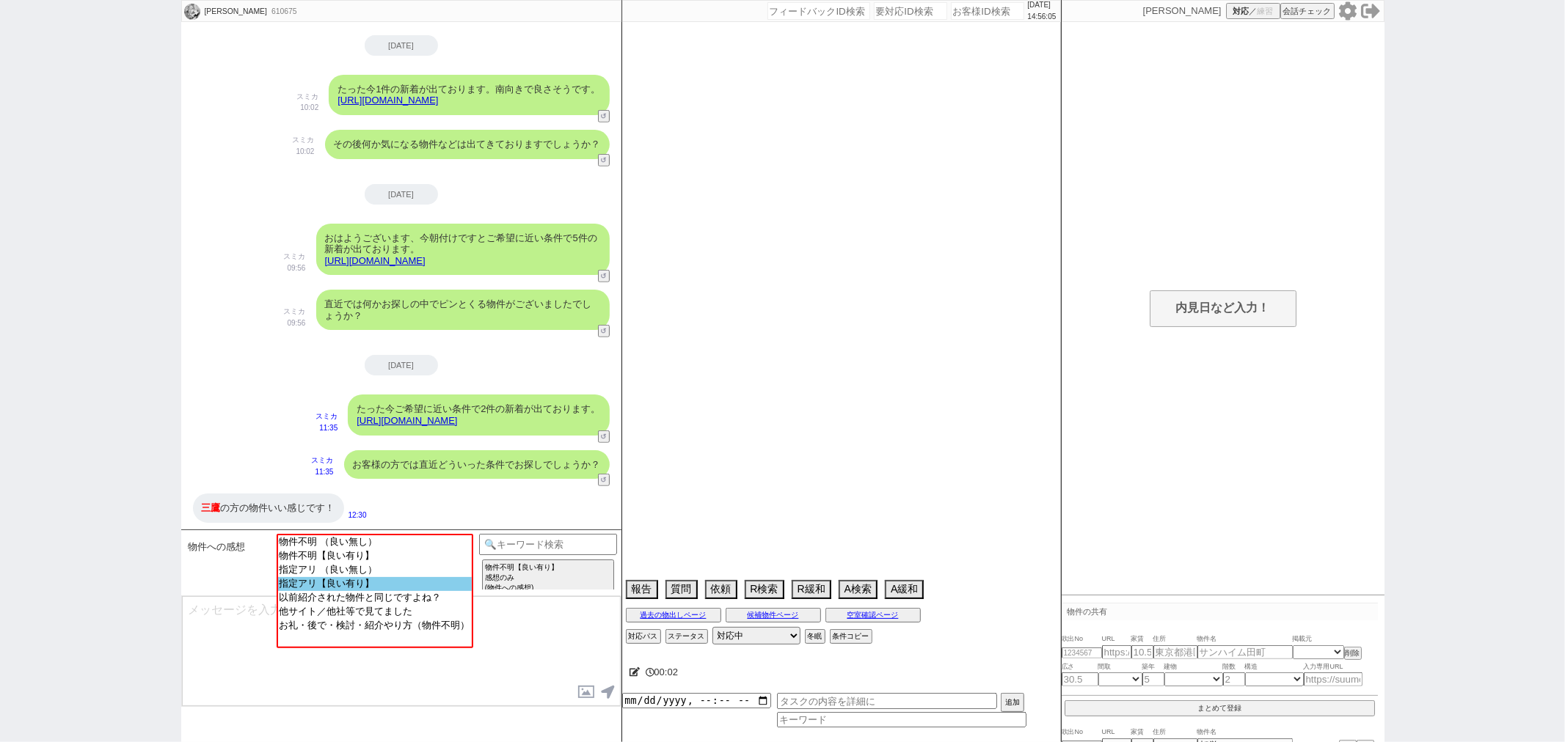
select select "23"
select select "14"
select select "70"
select select "72"
select select "818"
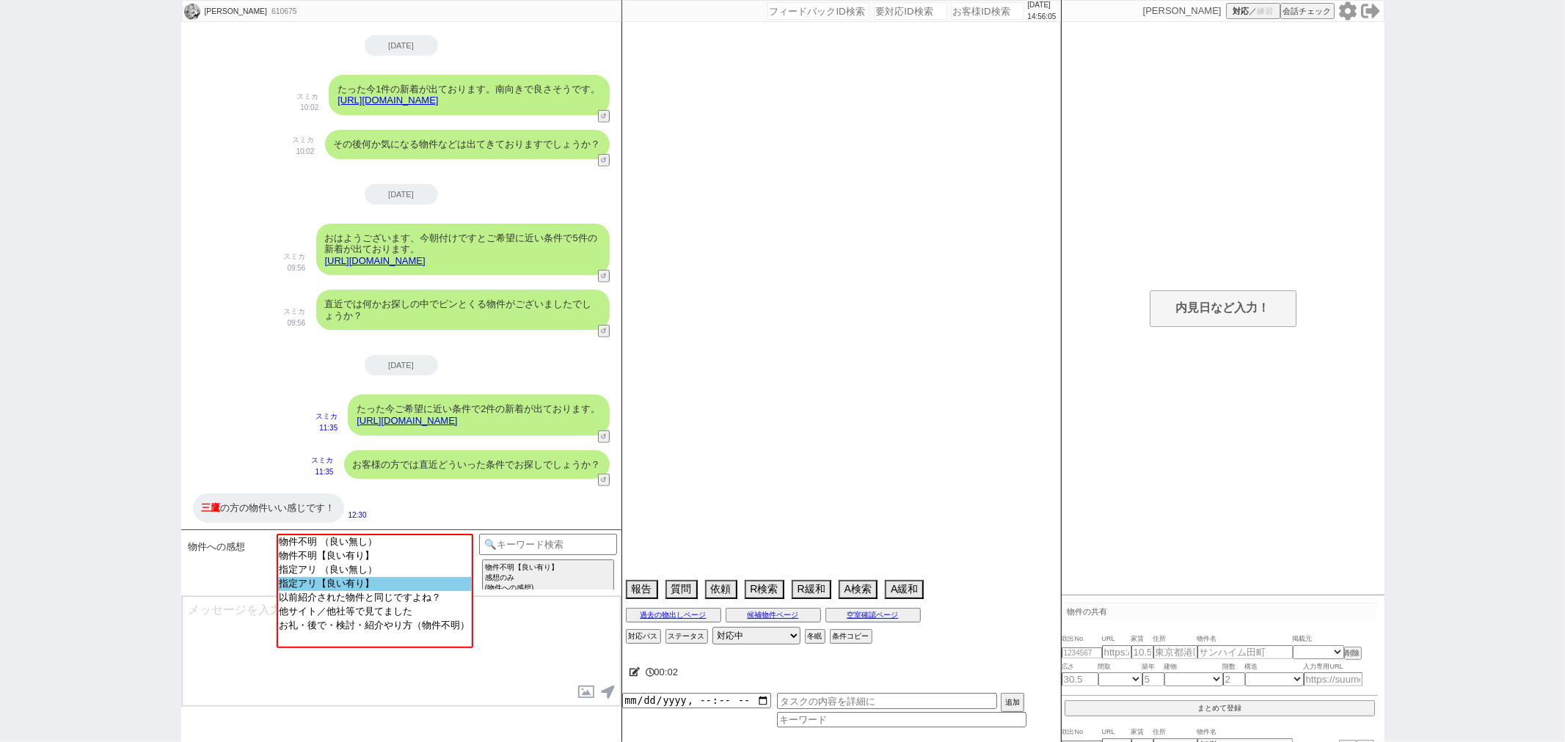
select select "60"
select select "65"
select select "62"
select select "25"
select select "3116"
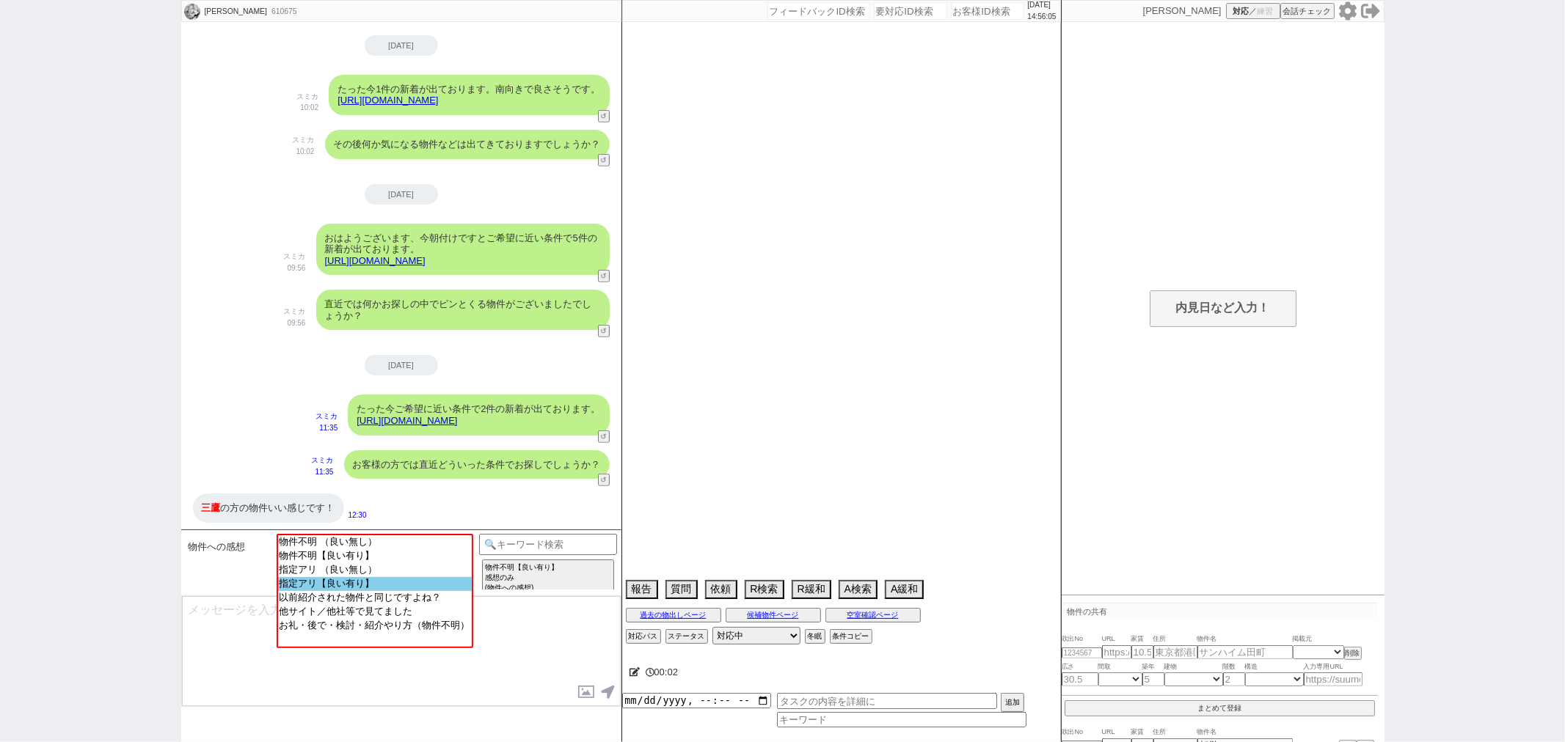
select select "64"
select select "69"
select select "38"
select select "44"
select select "67"
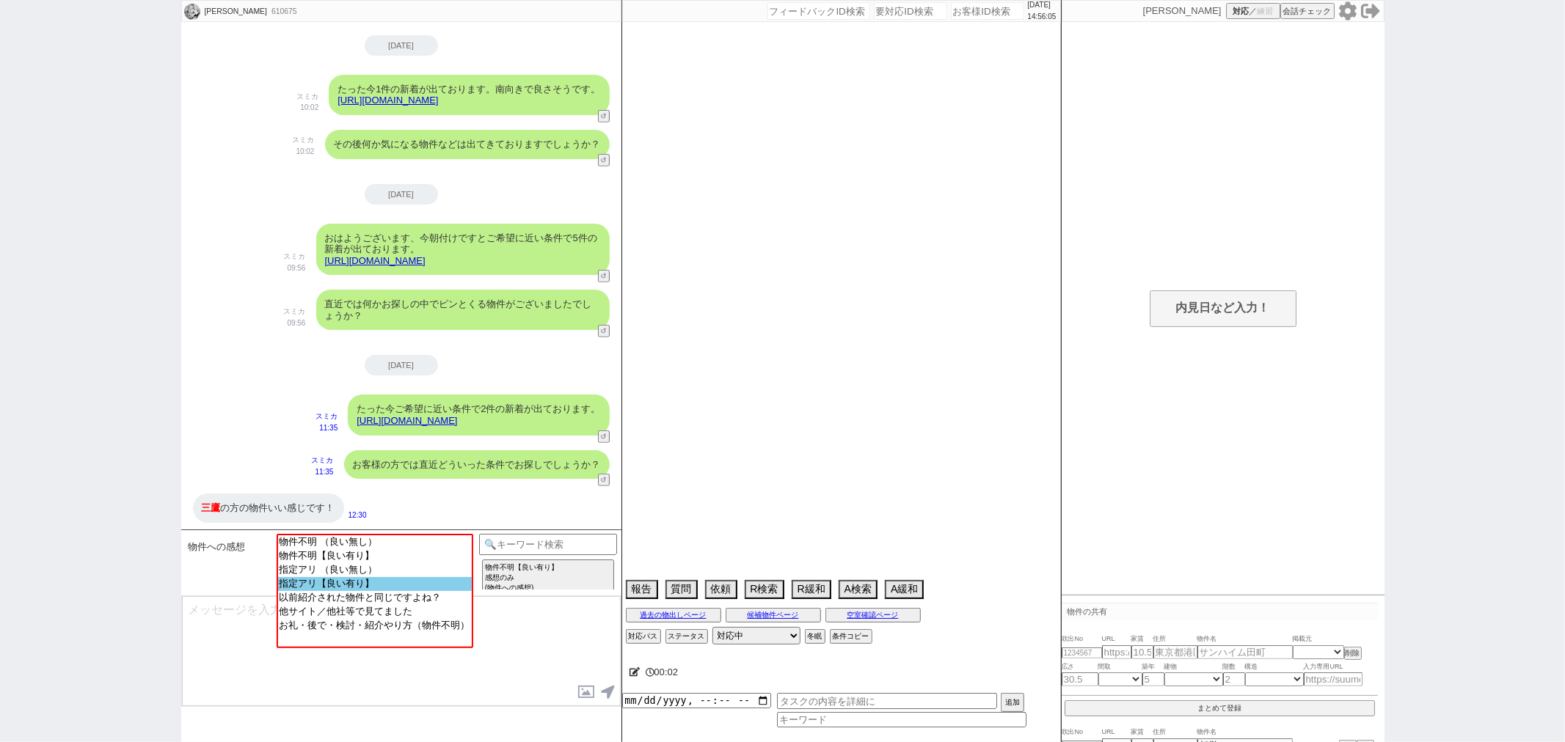
select select "59"
select select "52"
select select "47"
select select "71"
select select "50"
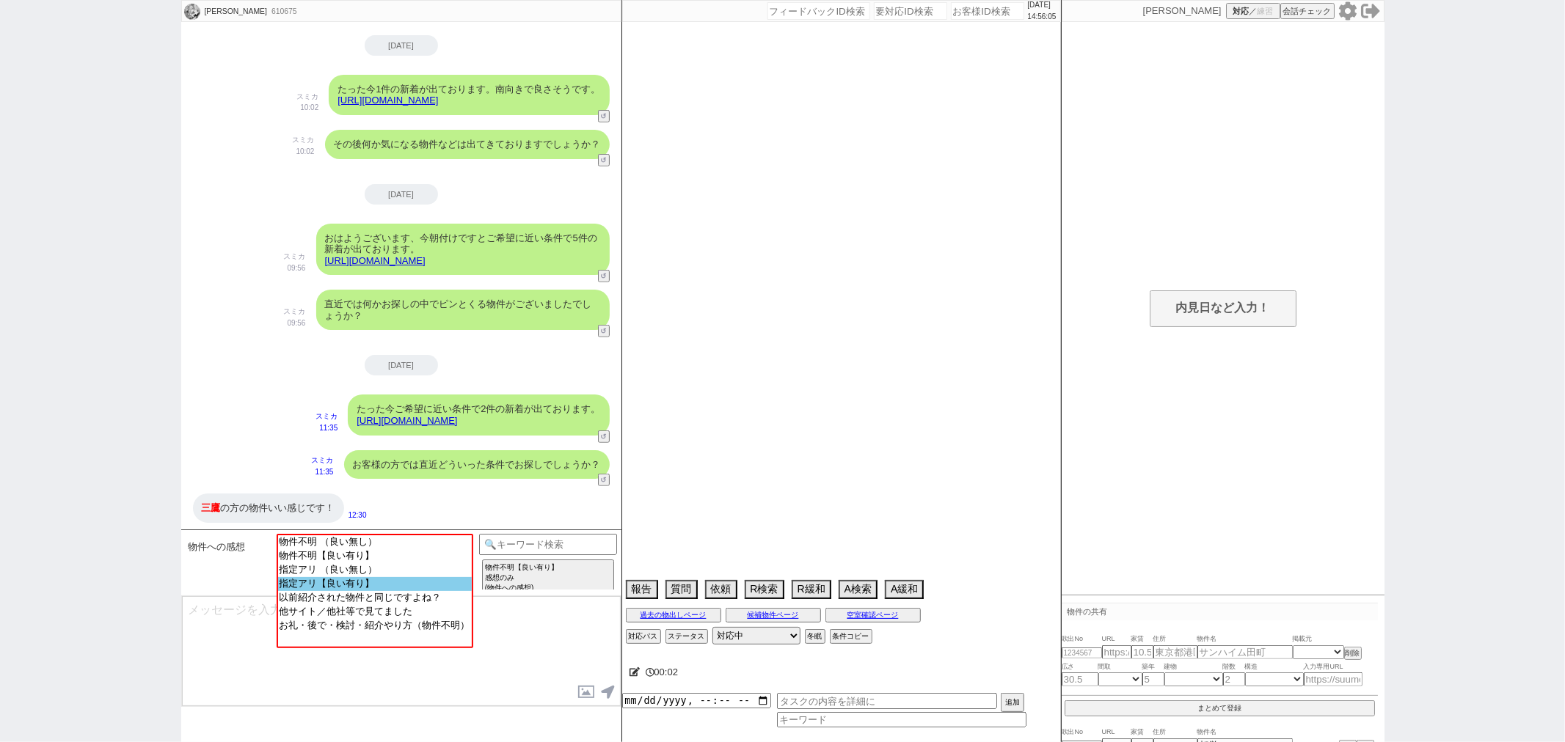
select select "48"
select select "63"
select select "19"
select select "68"
select select "36"
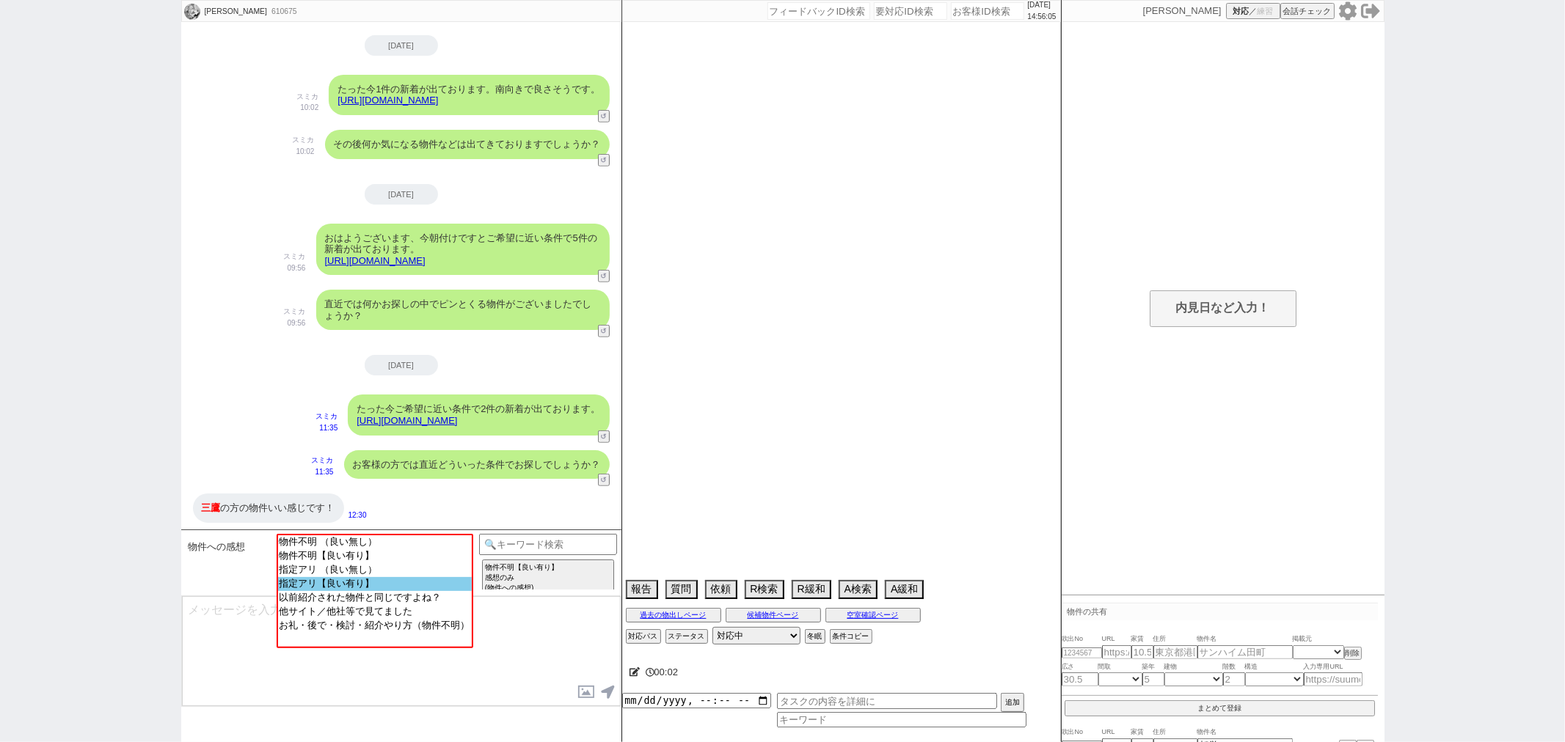
select select "9"
select select "328"
select select "66"
select select "35"
select select "56"
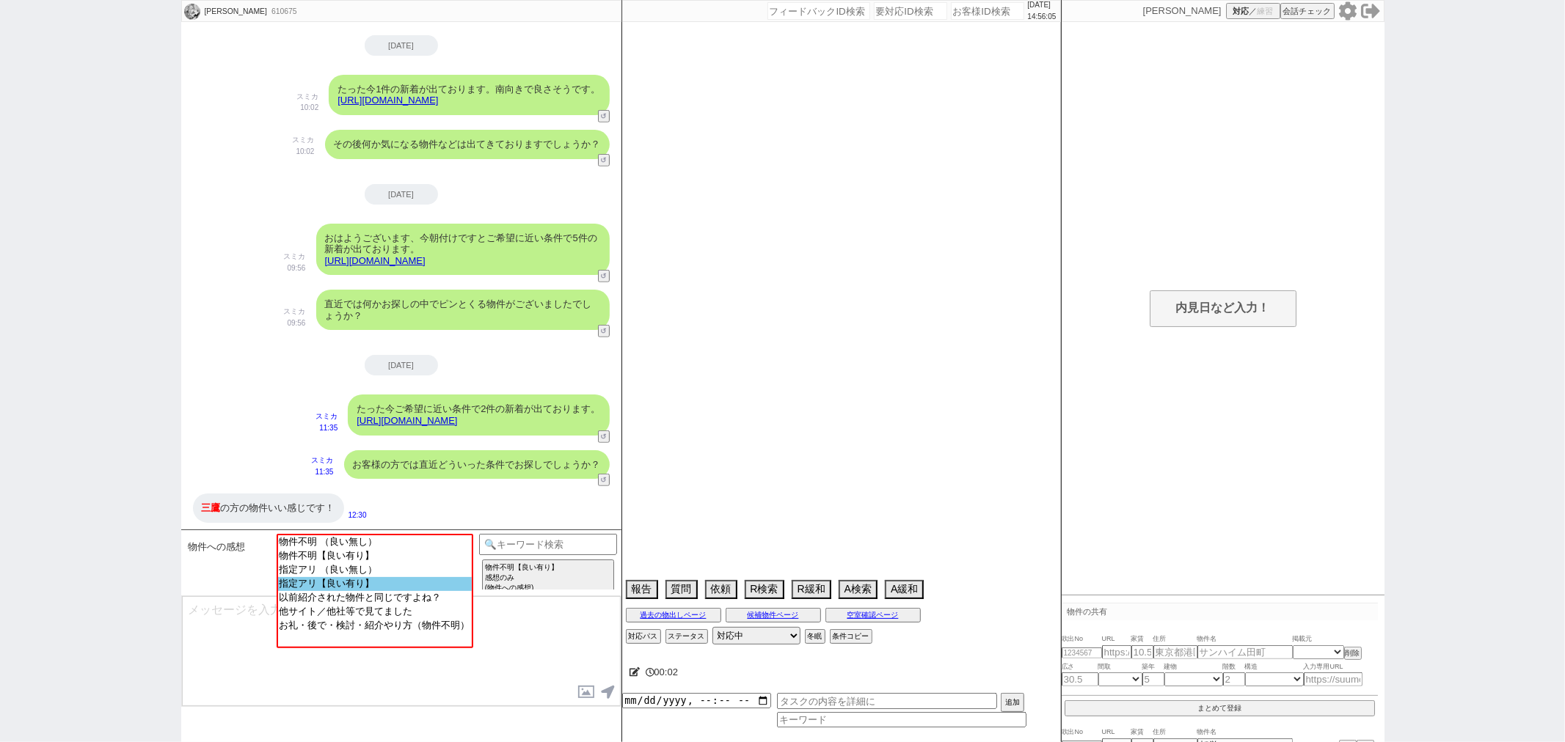
select select "10"
select select "370"
select select "53"
select select "15"
select select "504"
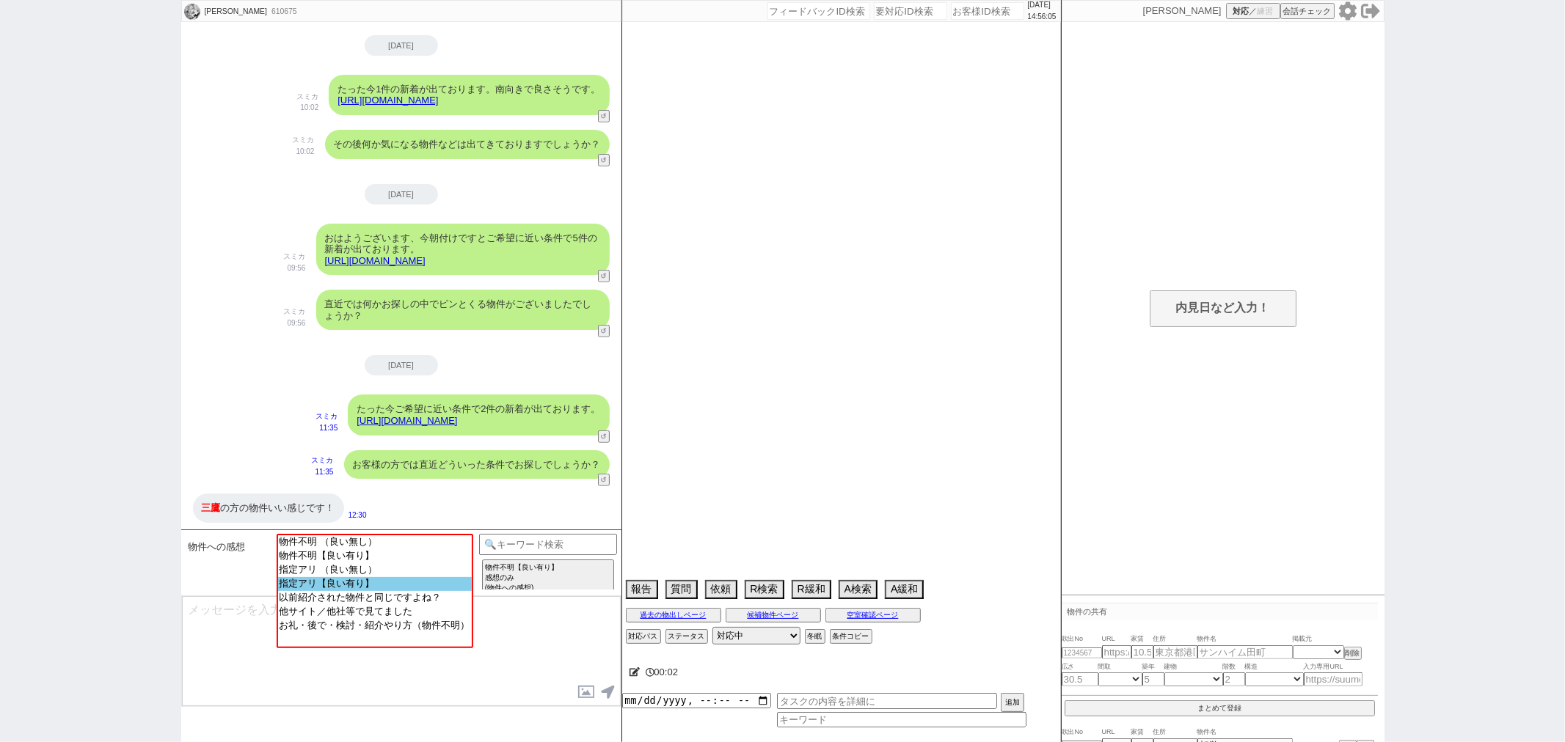
select select "7"
select select "77"
select select "76"
select select "54"
select select "55"
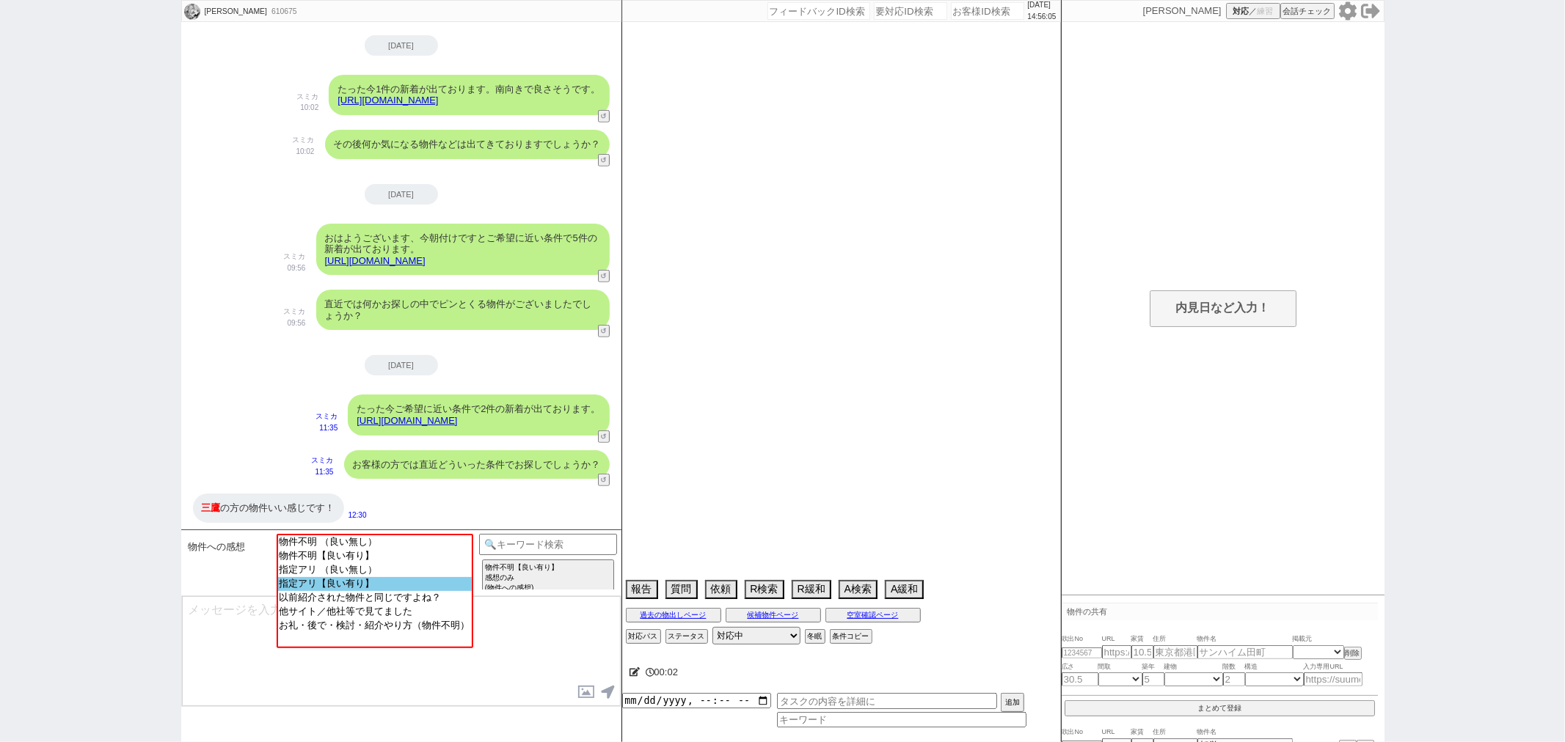
select select "57"
select select "29"
select select "33"
select select "27"
select select "74"
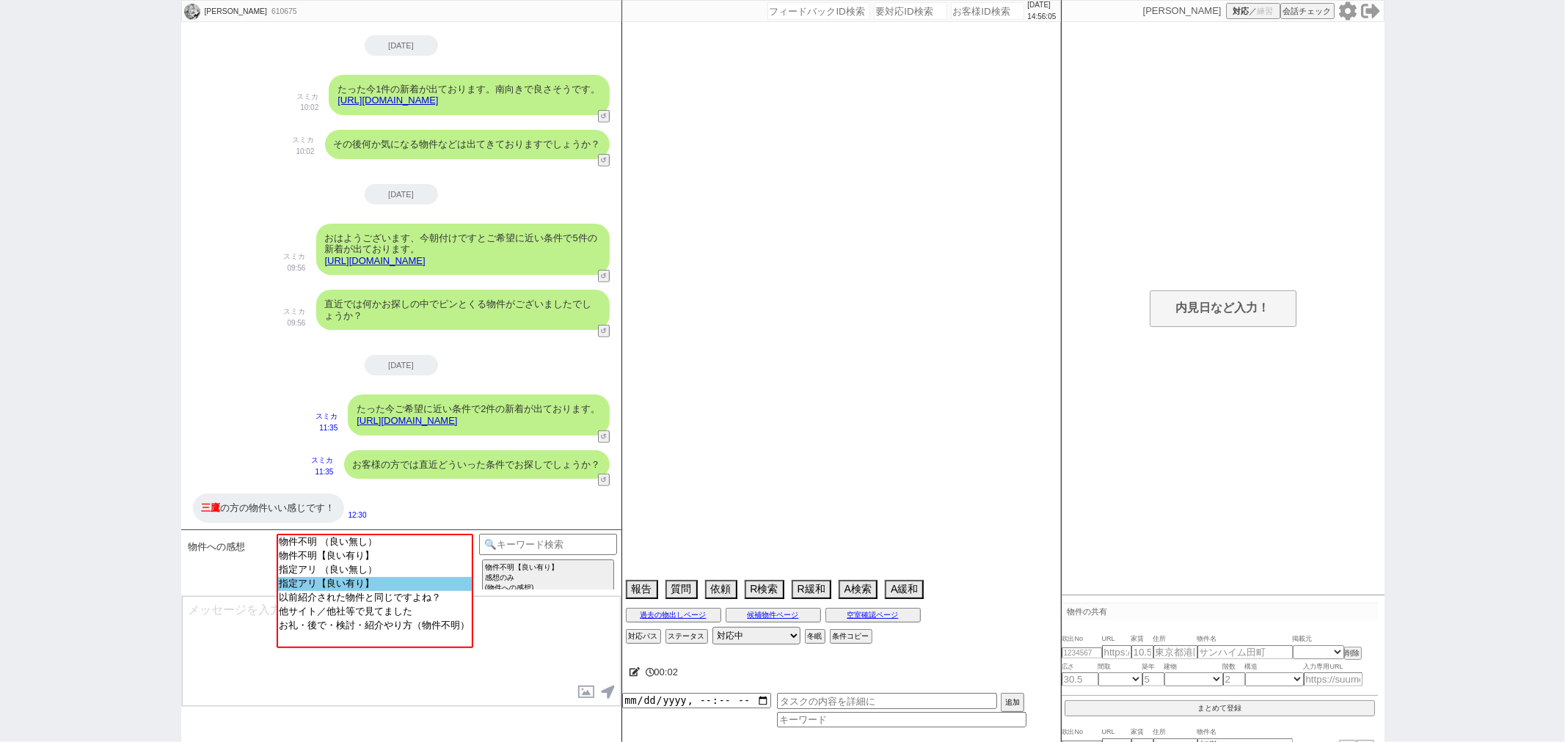
select select "11"
select select "12"
select select "51"
select select "61"
select select "16"
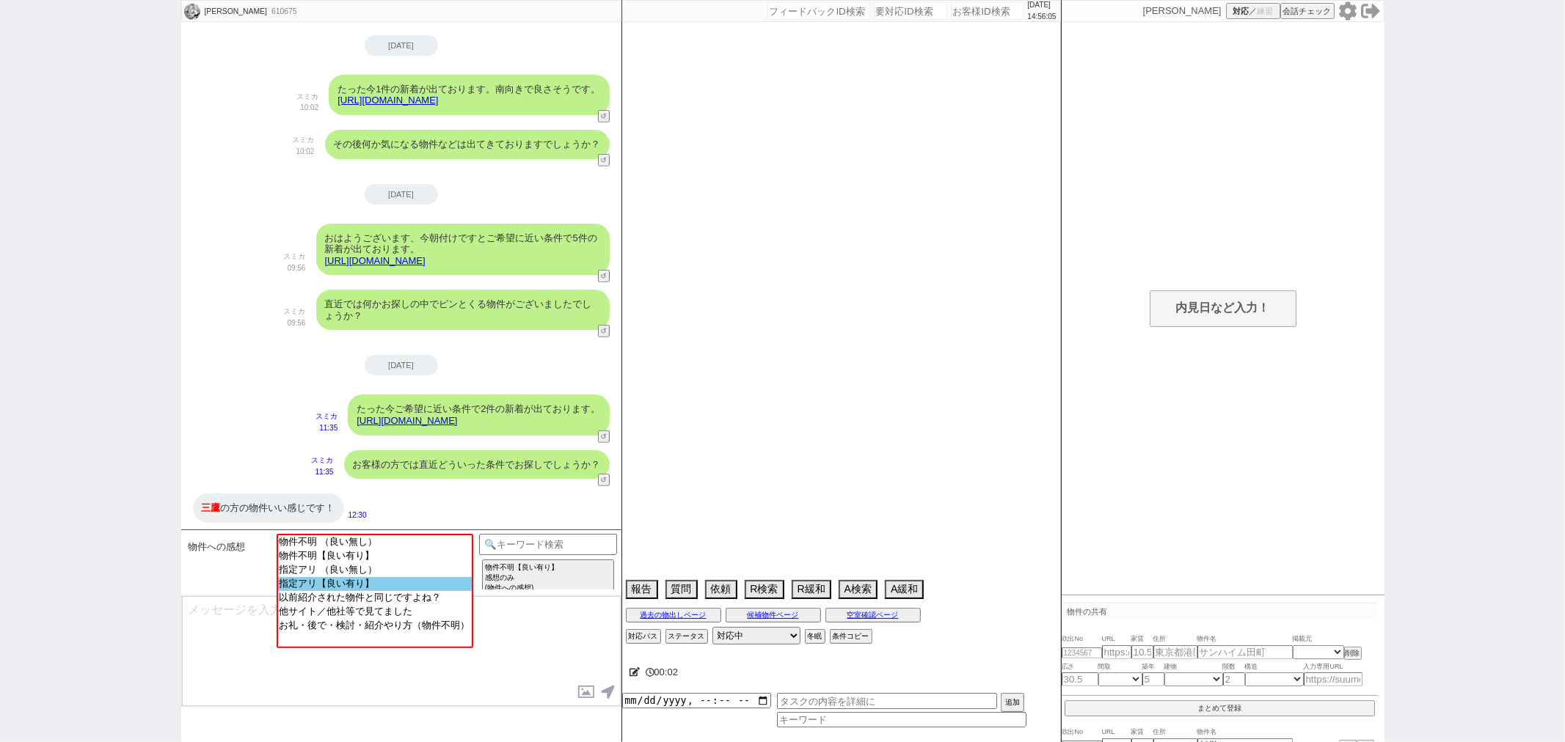
select select "536"
select select "24"
select select "37"
select select "46"
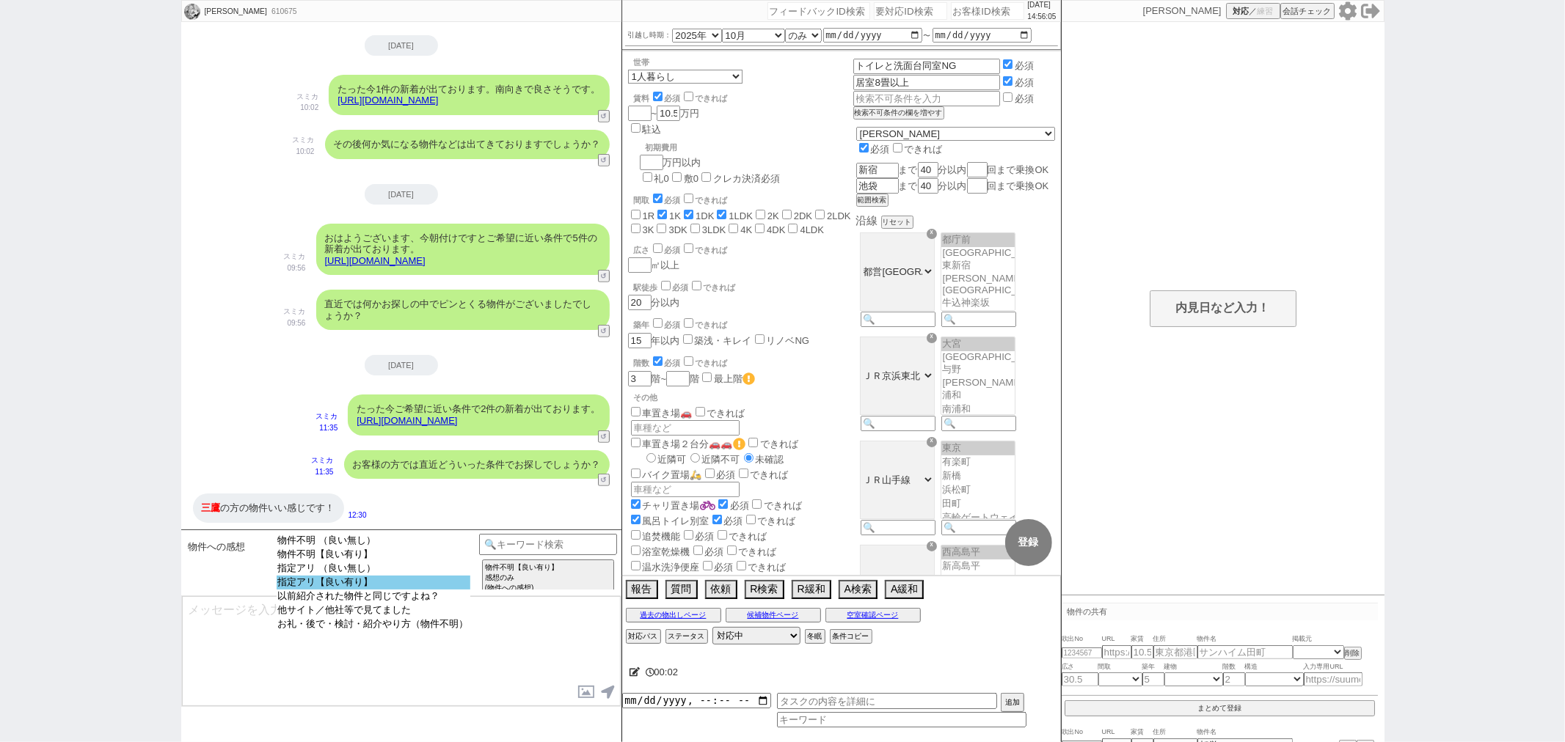
scroll to position [40, 0]
select select "指定アリ【良い有り】"
click at [371, 584] on option "指定アリ【良い有り】" at bounding box center [374, 583] width 194 height 14
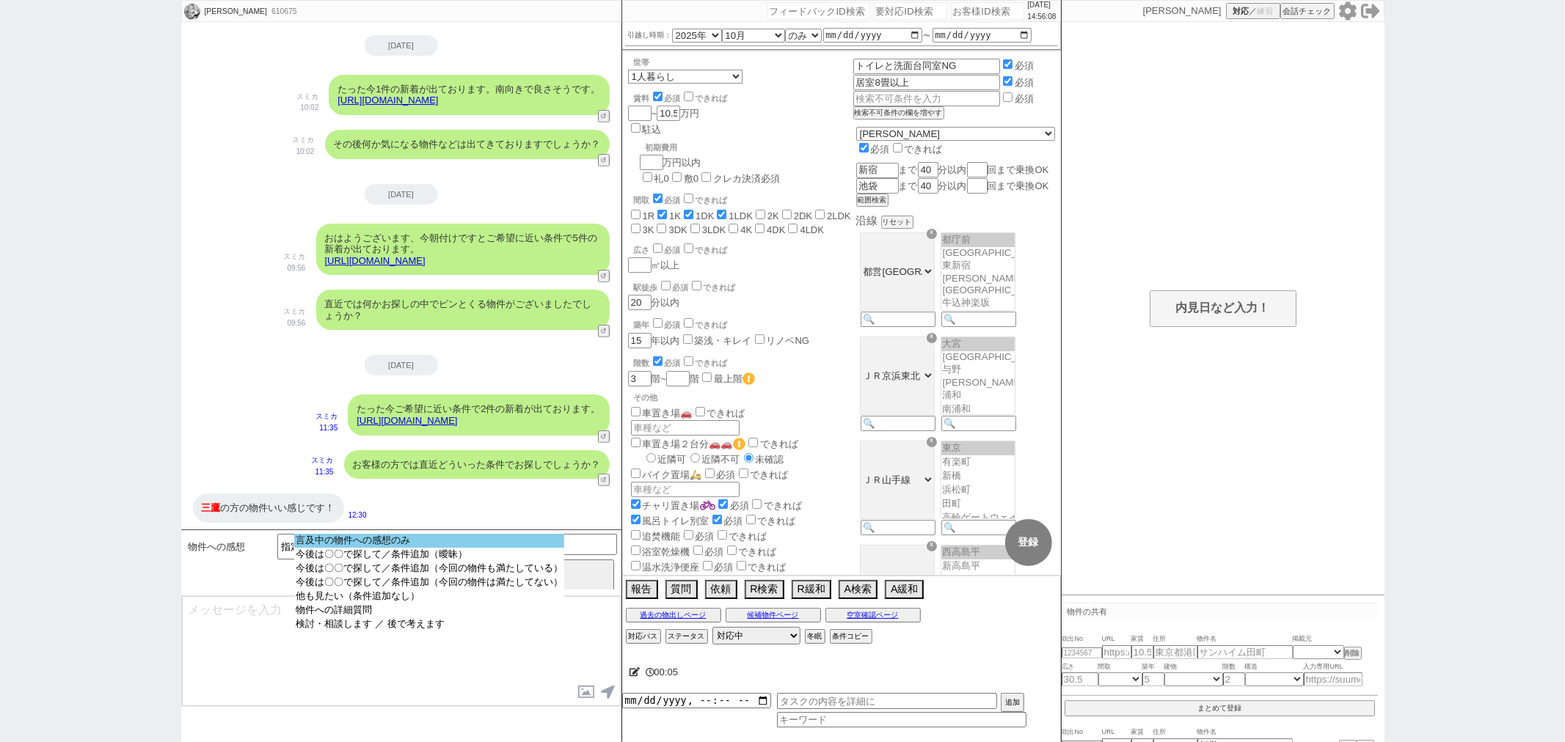
select select "言及中の物件への感想のみ"
click at [488, 547] on option "言及中の物件への感想のみ" at bounding box center [429, 541] width 270 height 14
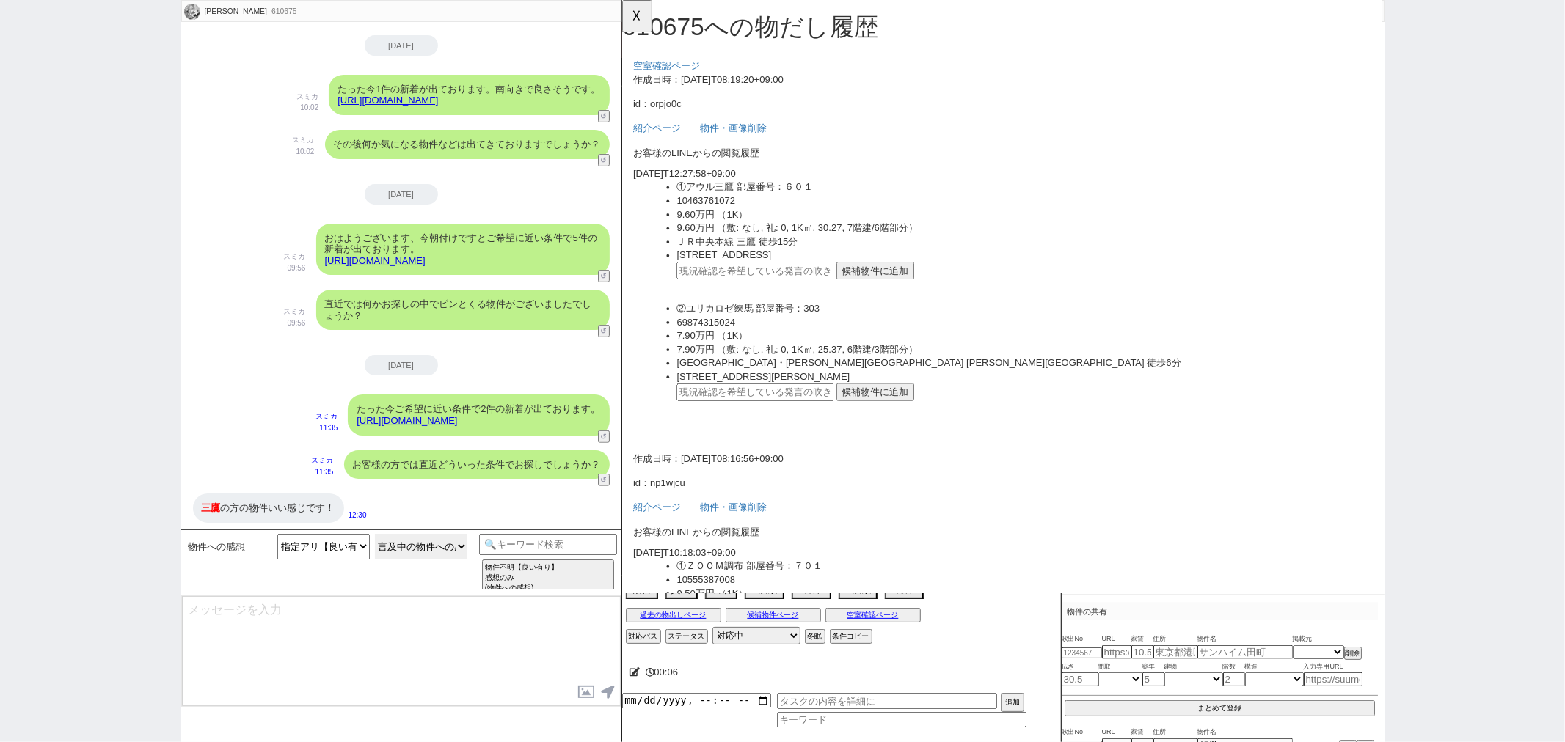
scroll to position [0, 0]
click at [919, 288] on button "候補物件に追加" at bounding box center [894, 291] width 84 height 19
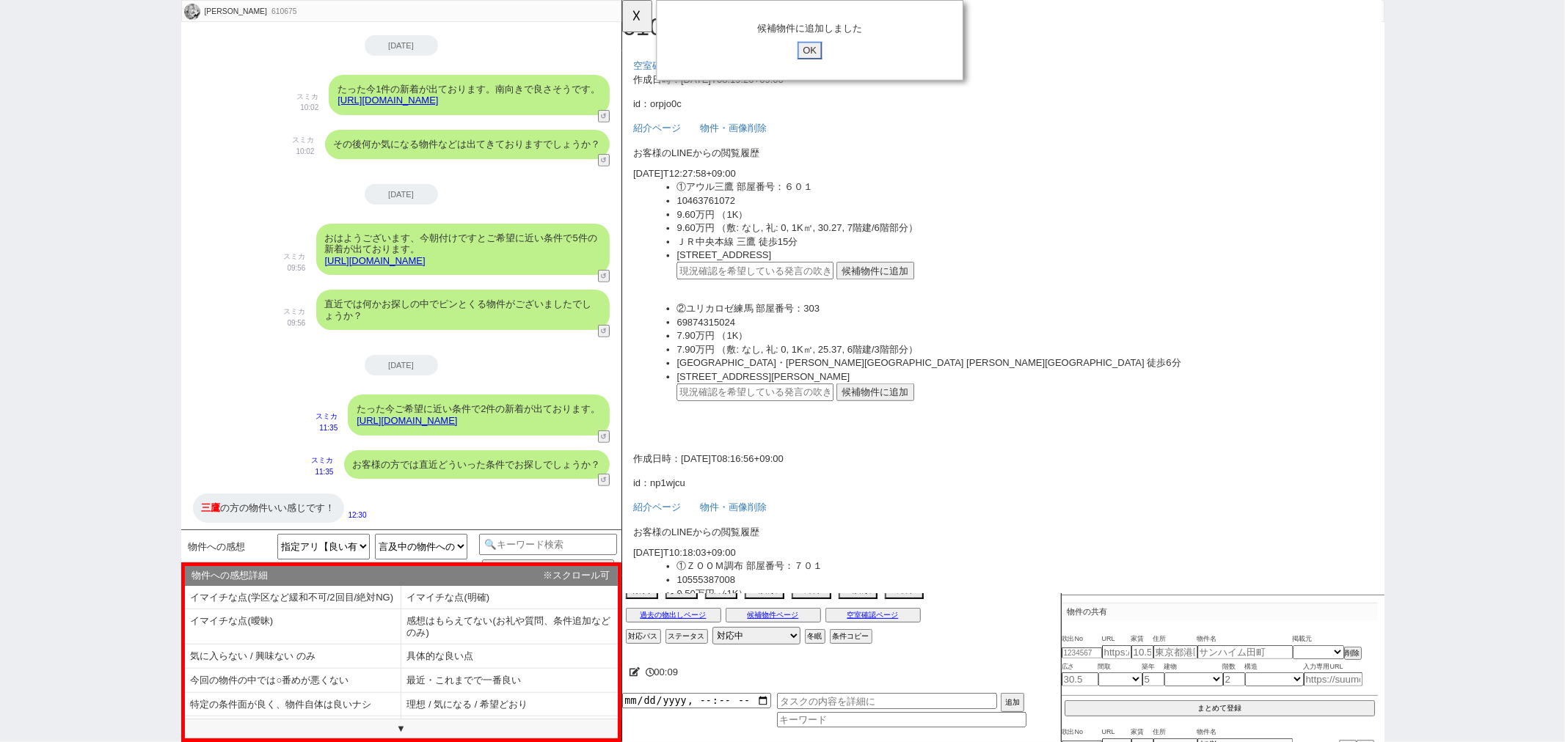
click at [825, 59] on input "OK" at bounding box center [823, 54] width 26 height 19
click at [639, 25] on button "☓" at bounding box center [635, 14] width 27 height 29
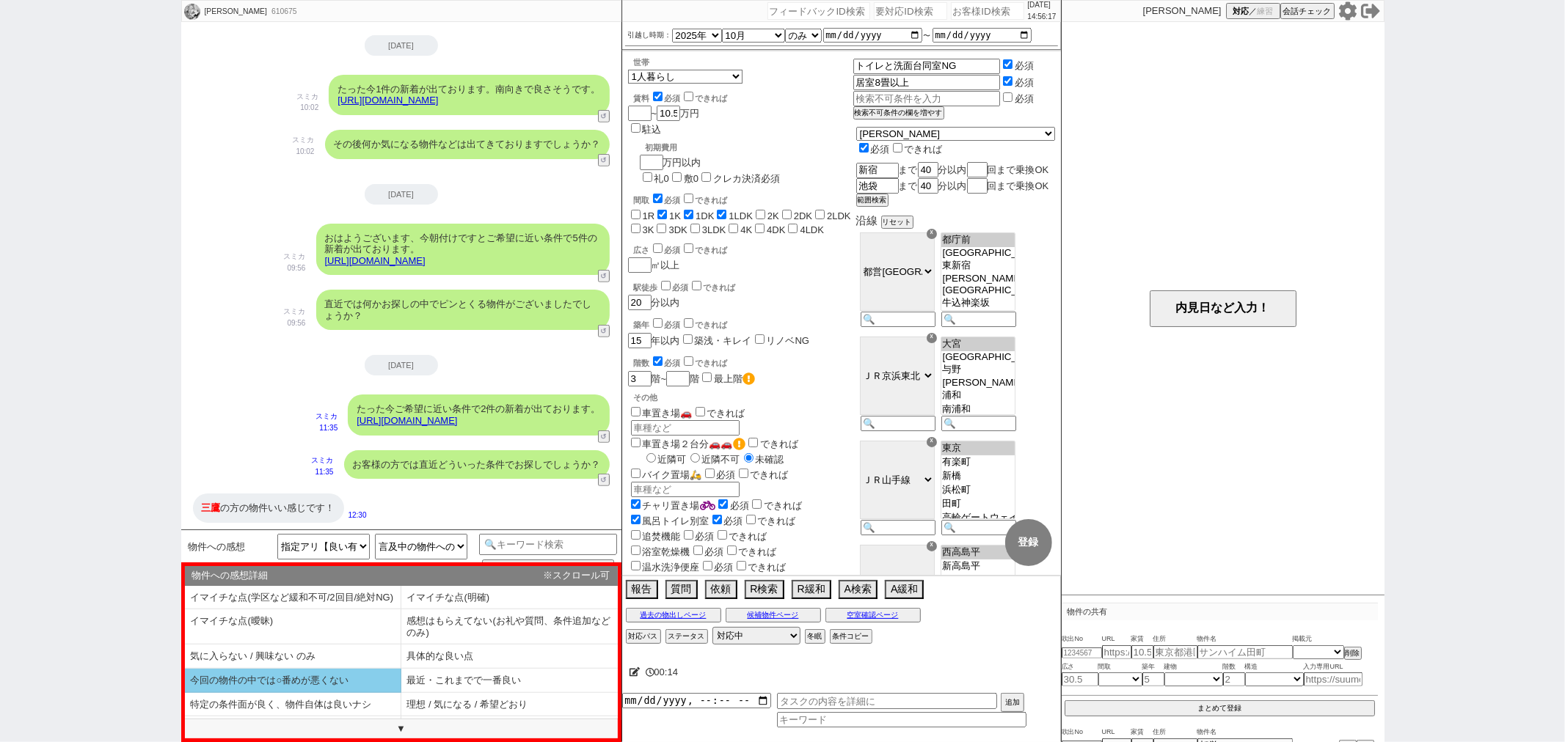
click at [375, 687] on li "今回の物件の中では○番めが悪くない" at bounding box center [293, 681] width 216 height 24
type textarea "@@【物件名】ですね、問い合わせも多いタイプですね！"
select select "今回の物件の中では○番めが悪くない"
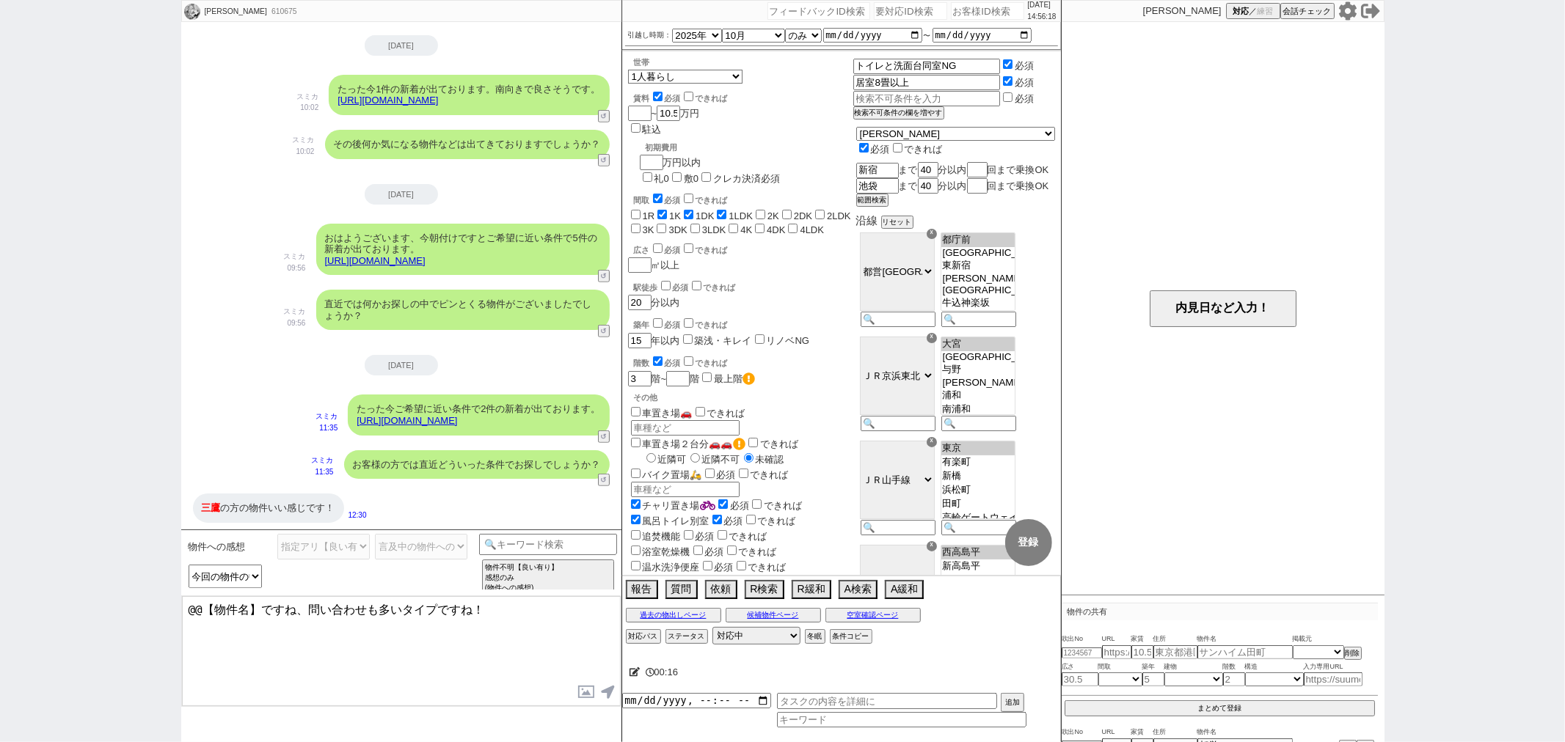
click at [457, 423] on link "https://tools.sumika.live/pages/orpjo0c" at bounding box center [407, 420] width 101 height 11
click at [635, 24] on button "☓" at bounding box center [635, 14] width 27 height 29
drag, startPoint x: 258, startPoint y: 610, endPoint x: 126, endPoint y: 591, distance: 132.7
click at [126, 591] on div "小畠瑠衣 610675 ! 0 8日目 冬眠中 自社客 スミカ スミカ_BPO チャット全表示 2025-08-23 見送りで大丈夫です 19:32 物件の共…" at bounding box center [782, 371] width 1565 height 742
paste textarea "アウル三鷹"
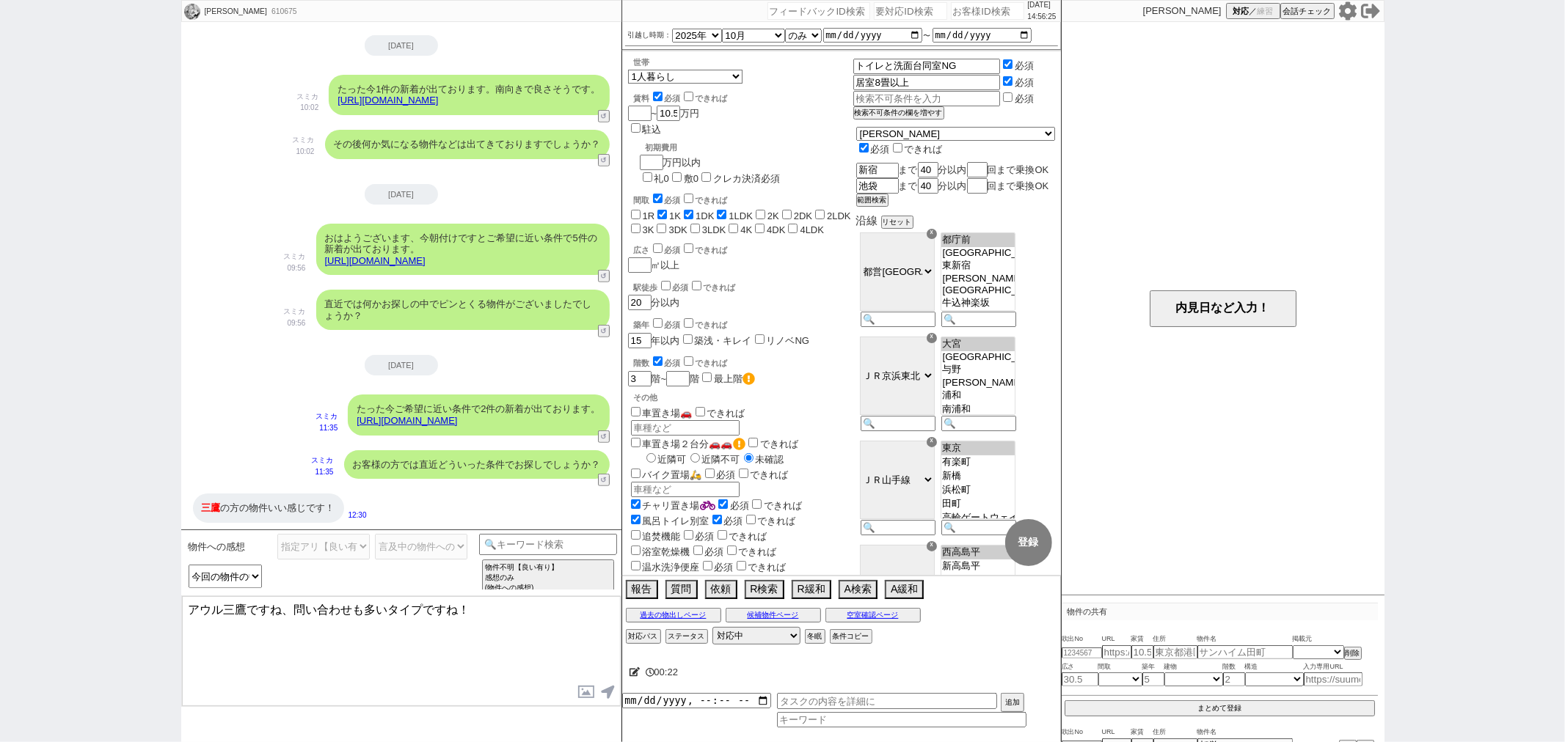
type textarea "アウル三鷹ですね、問い合わせも多いタイプですね！"
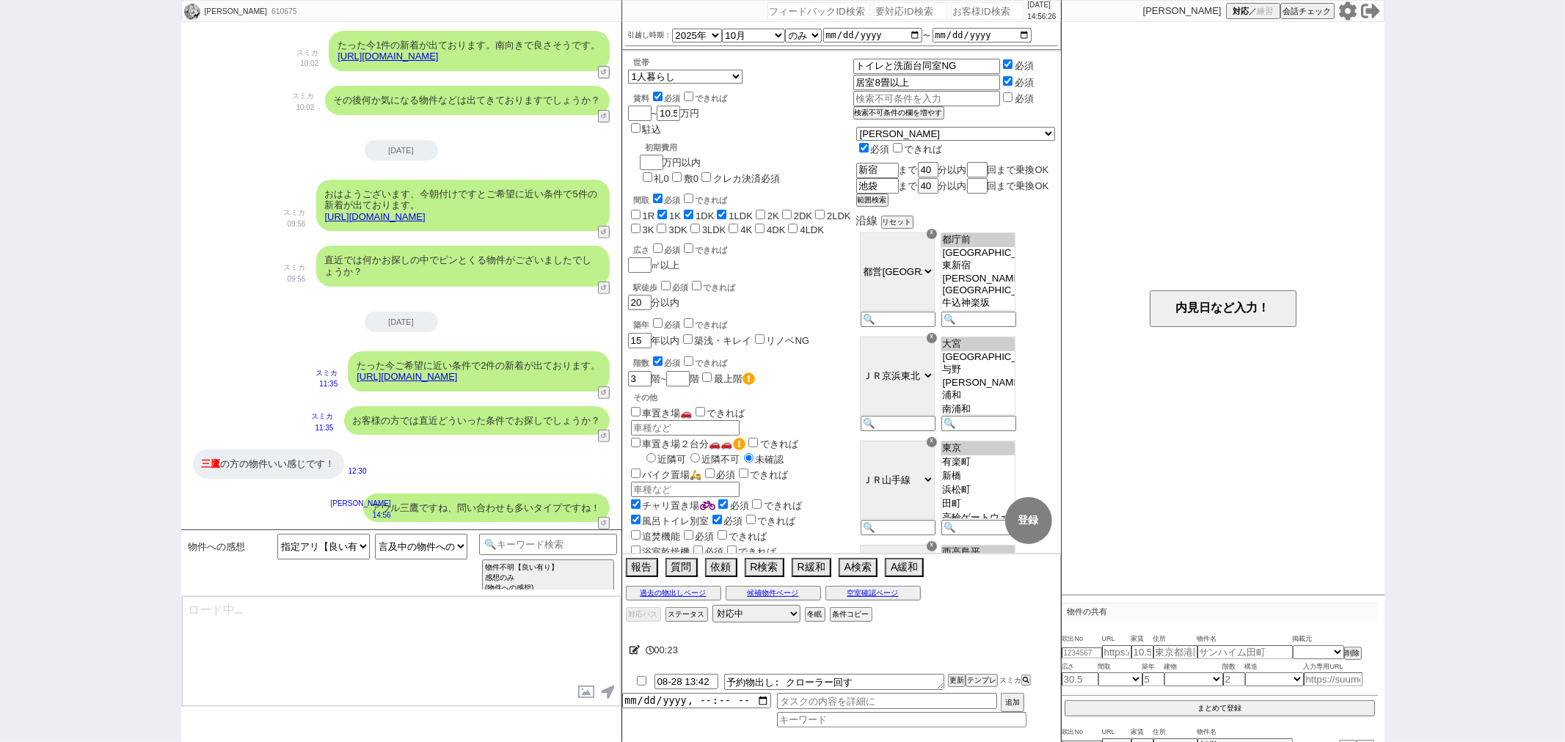
type textarea "もしあれば気に入られたポイントや、その他イマイチな点など教えて頂けますか？ 考慮してお探しします！"
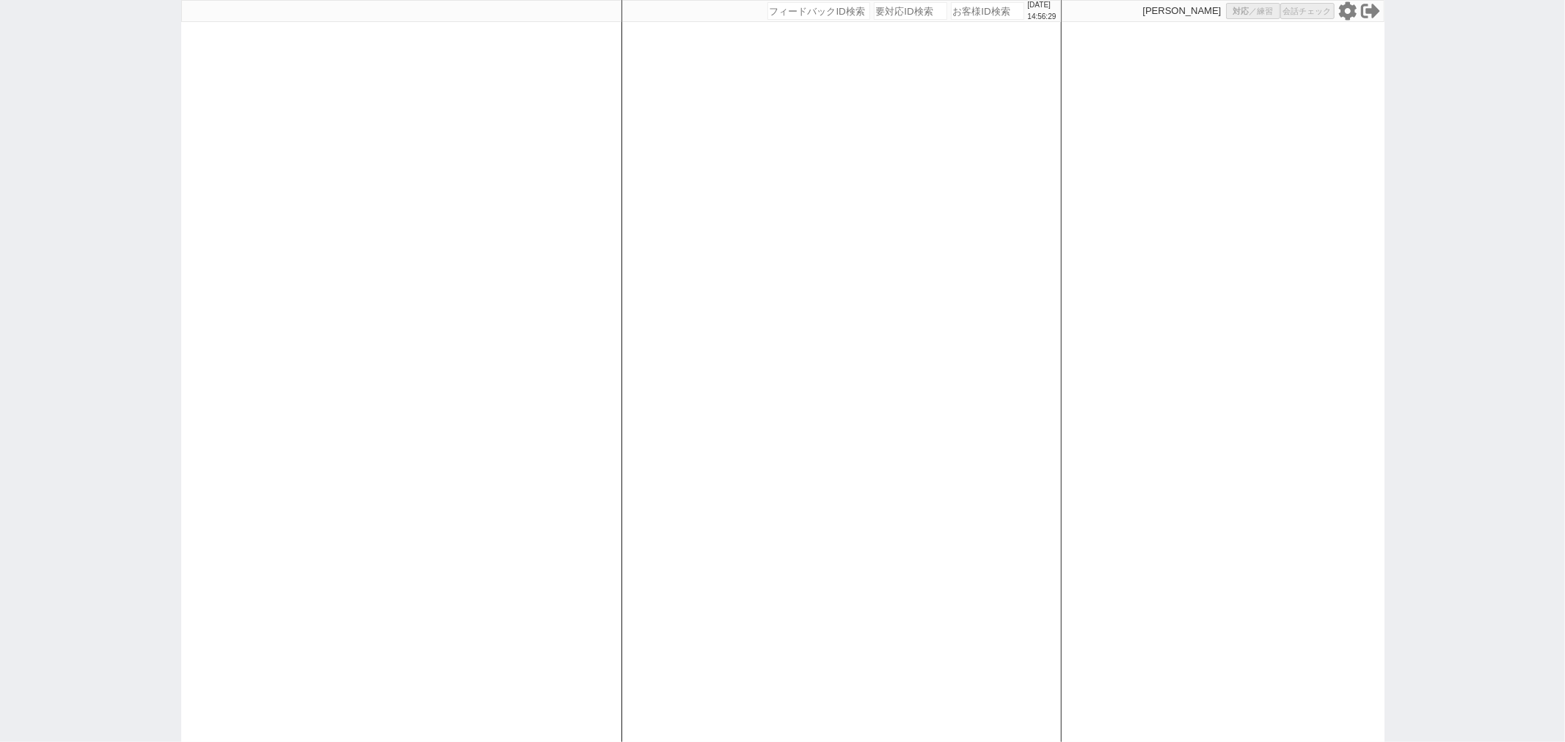
select select
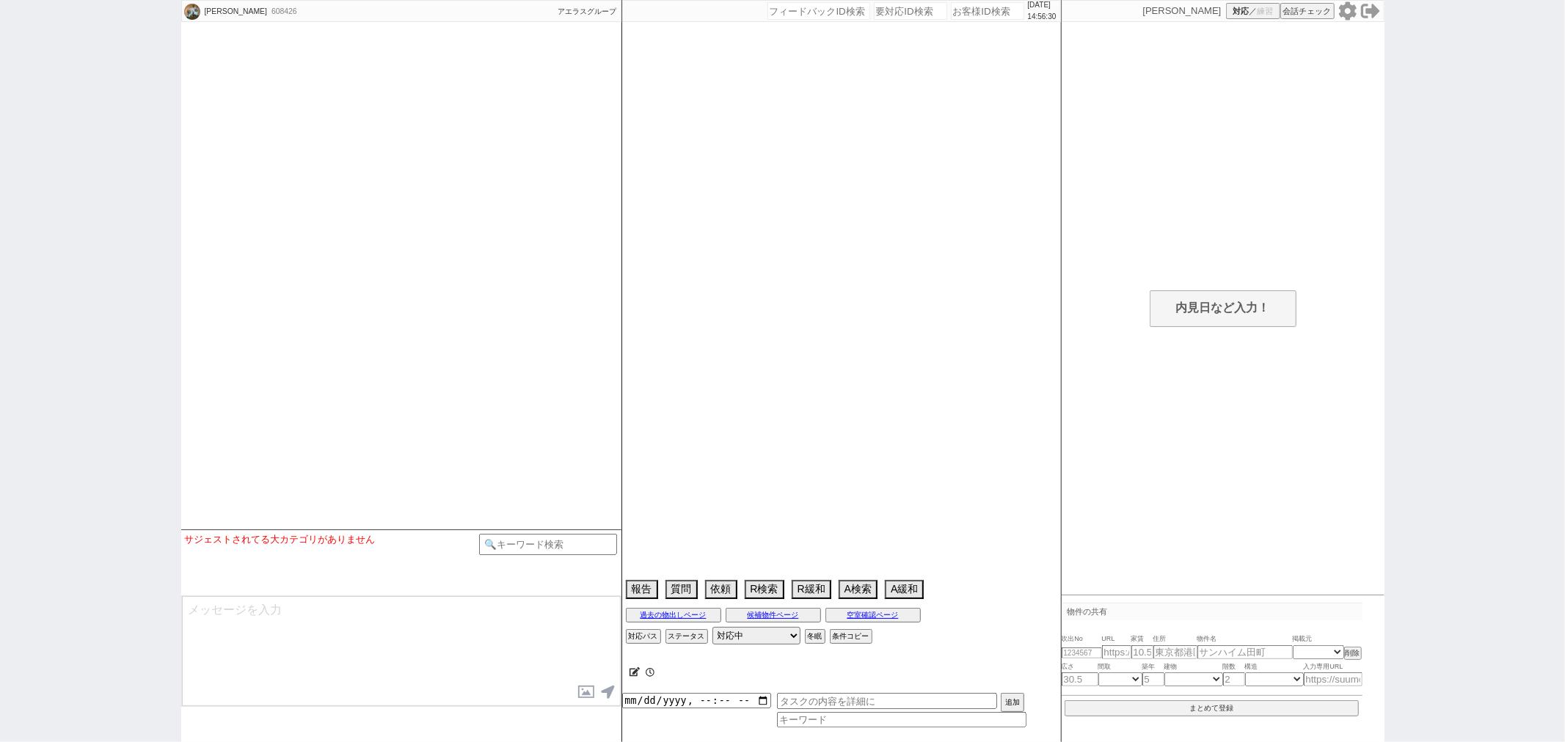
select select
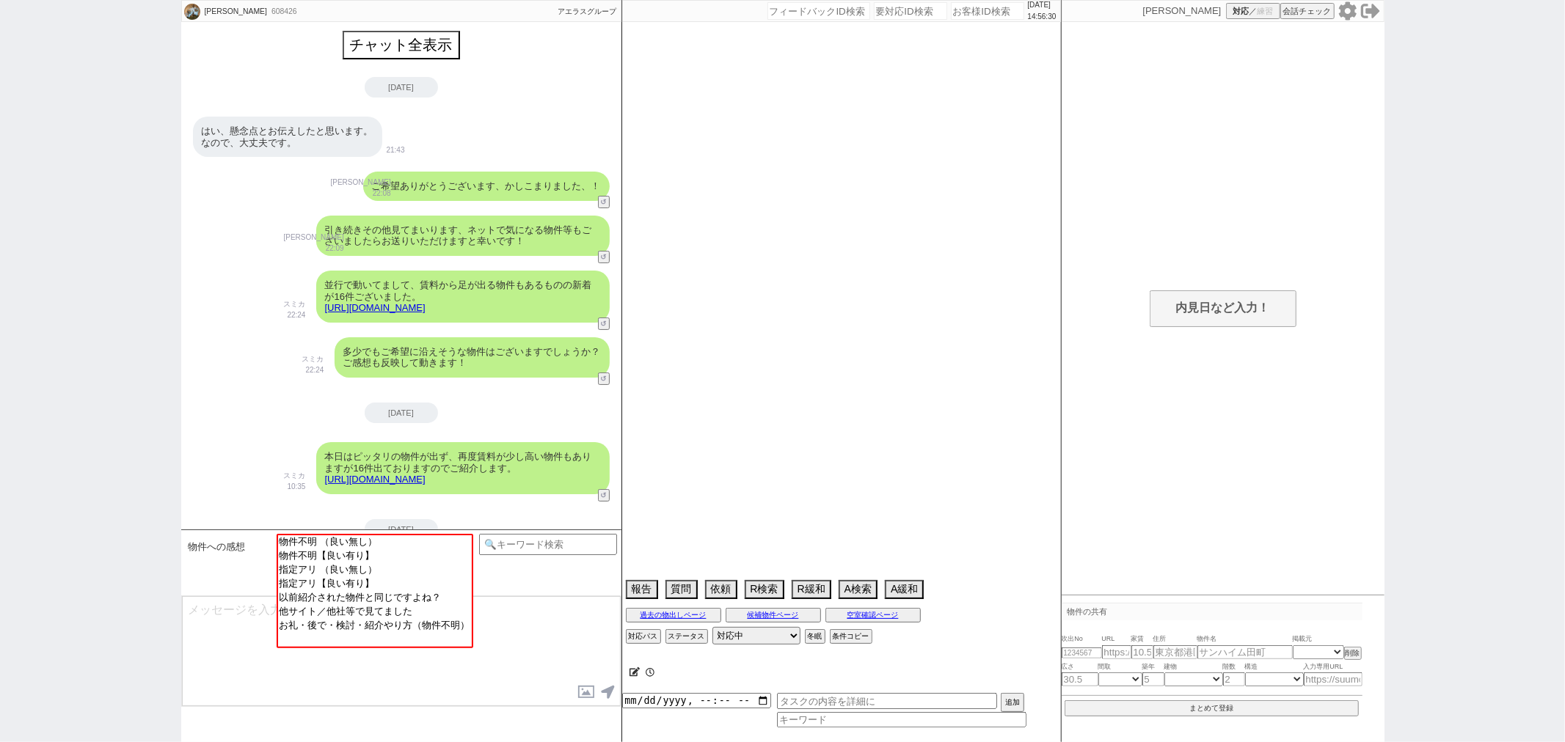
scroll to position [1288, 0]
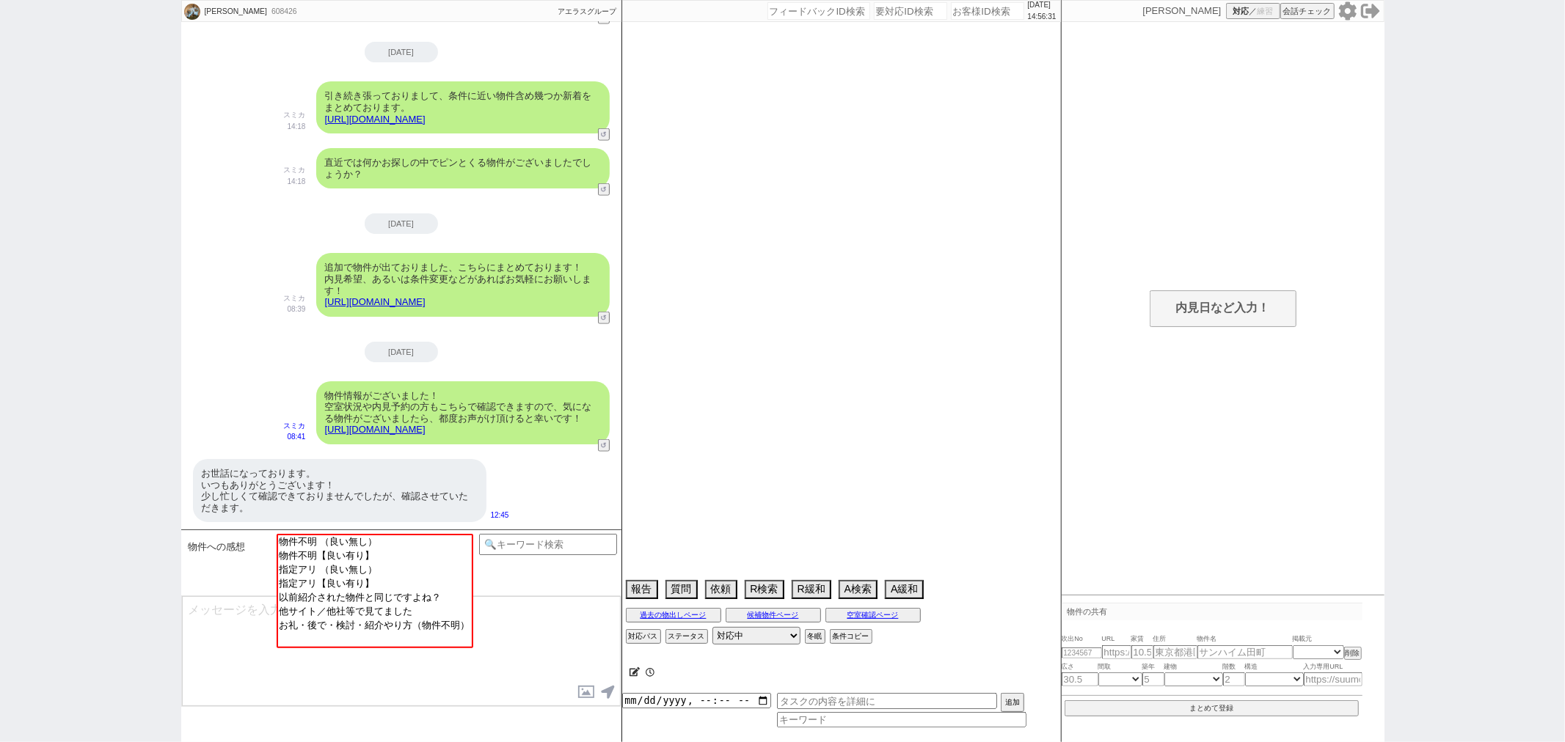
select select "15"
select select "0"
select select "60"
select select "75"
select select "14"
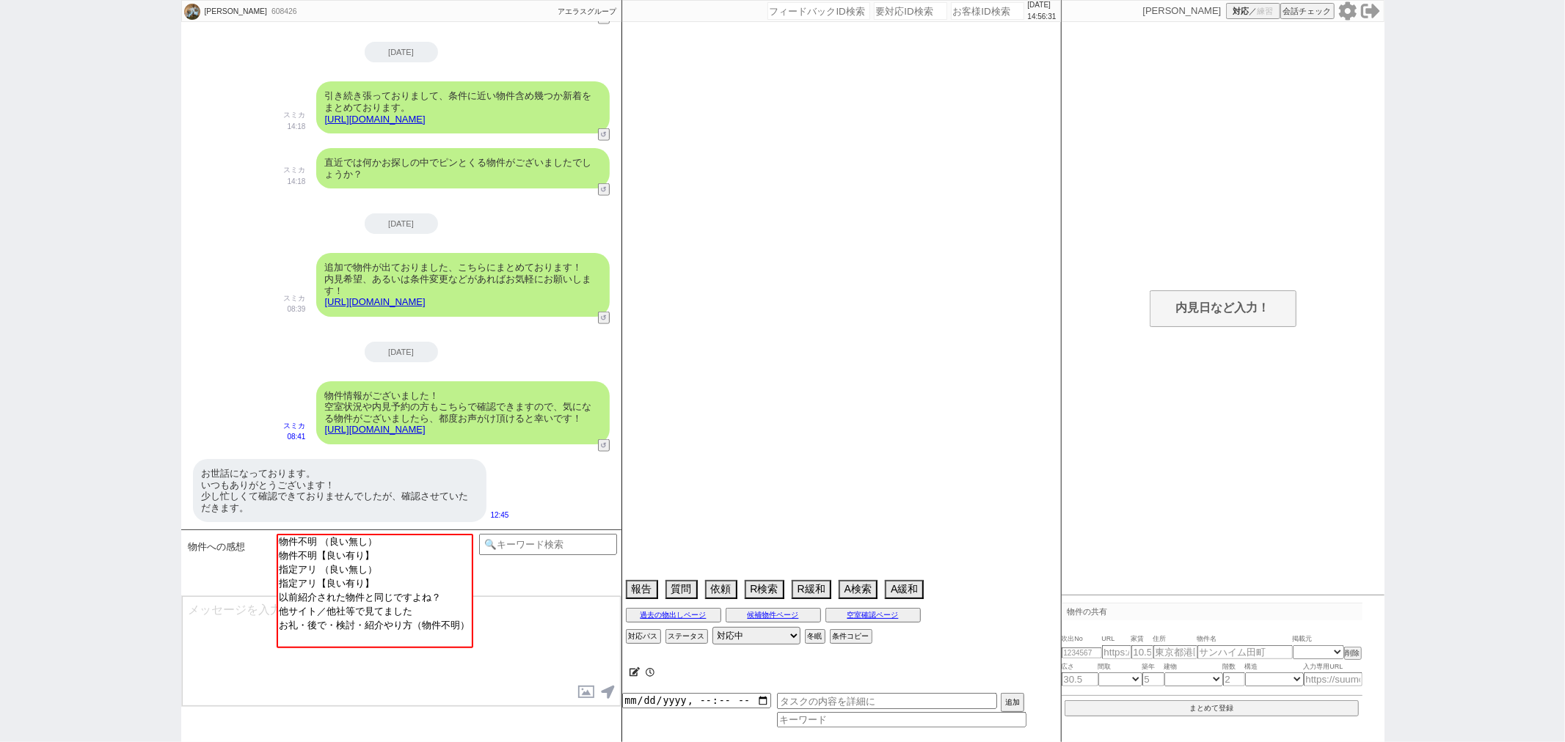
select select "822"
select select "65"
select select "1579"
select select "59"
select select "1462"
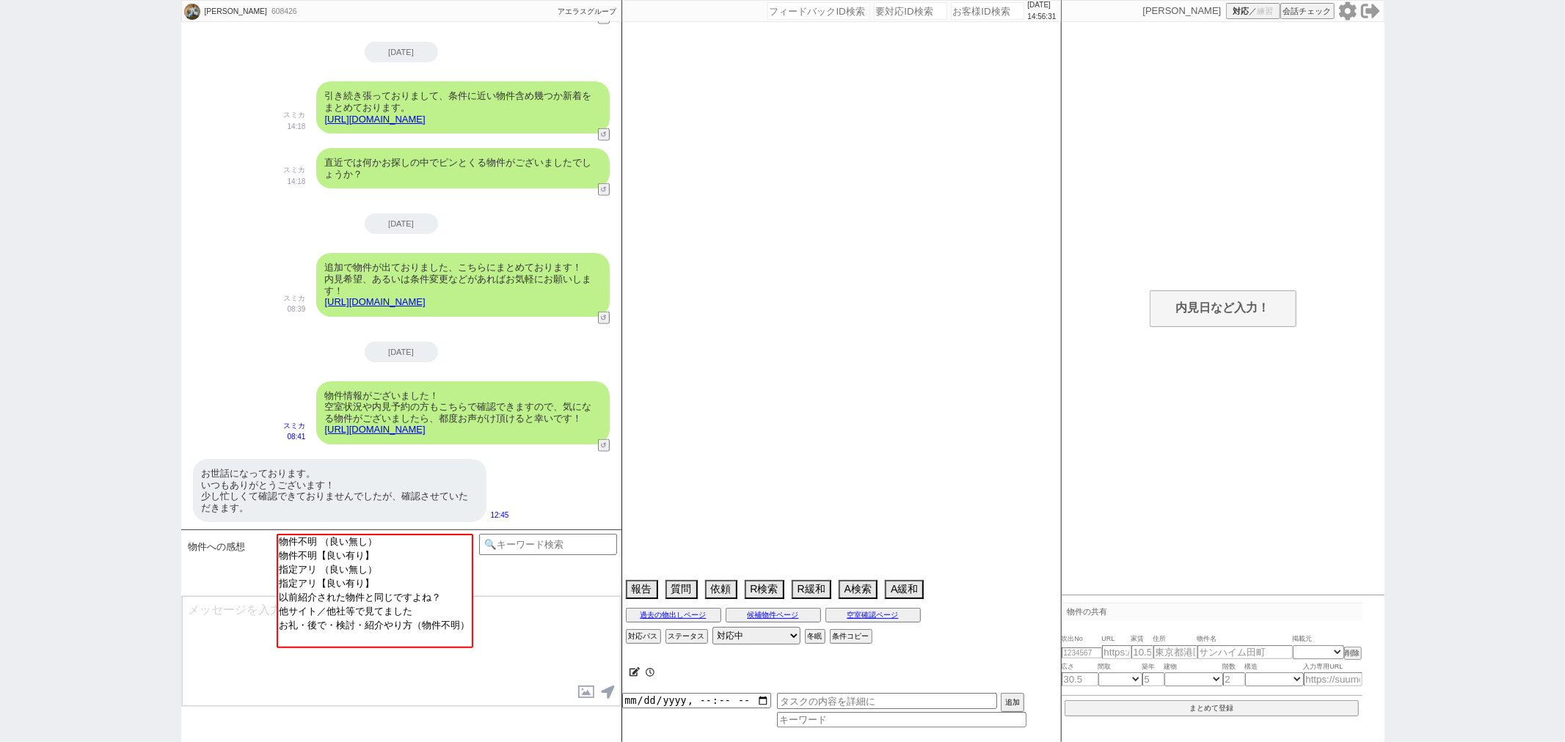
select select "62"
select select "1515"
select select "64"
select select "1559"
select select "19"
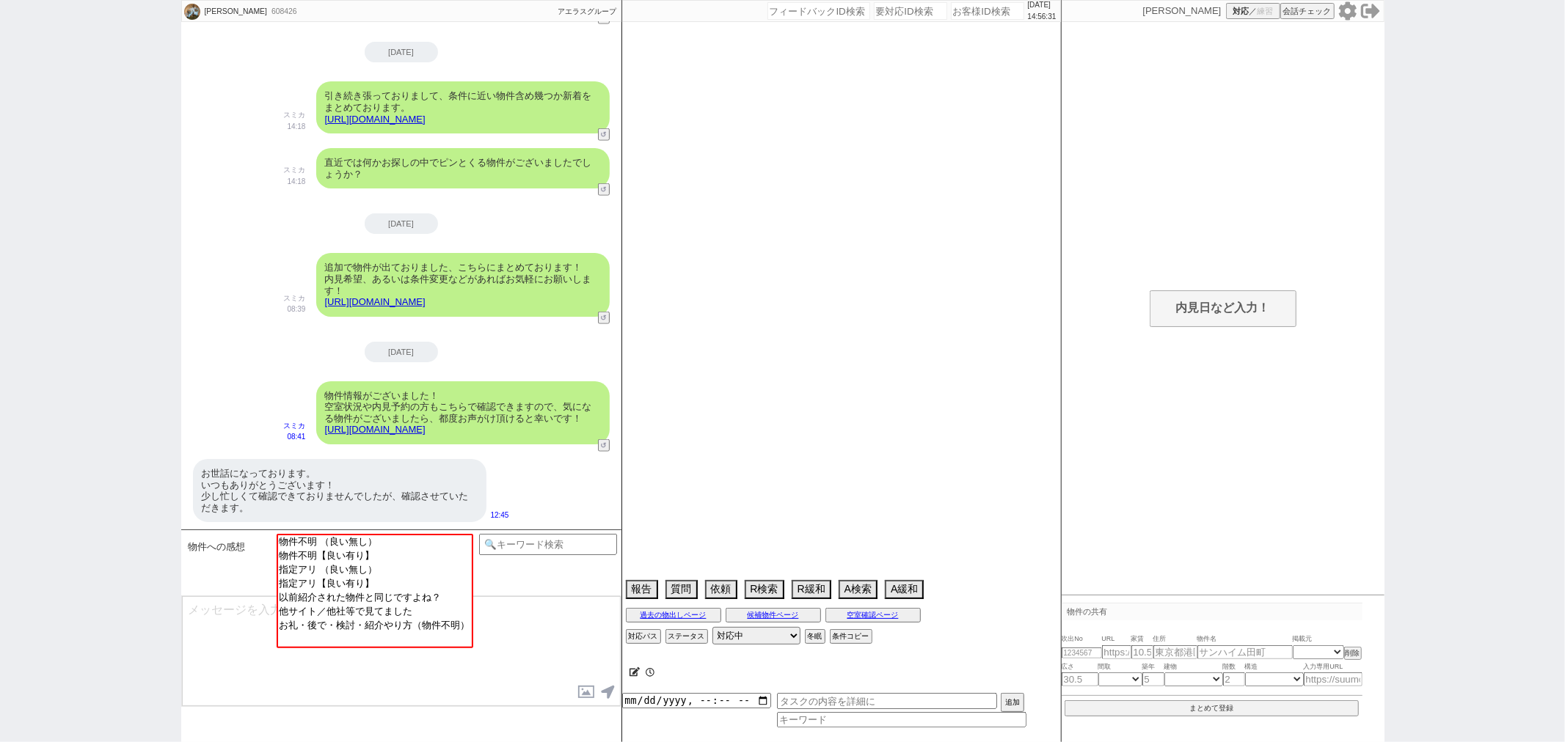
select select "67"
select select "23"
select select "731"
select select "44"
select select "71"
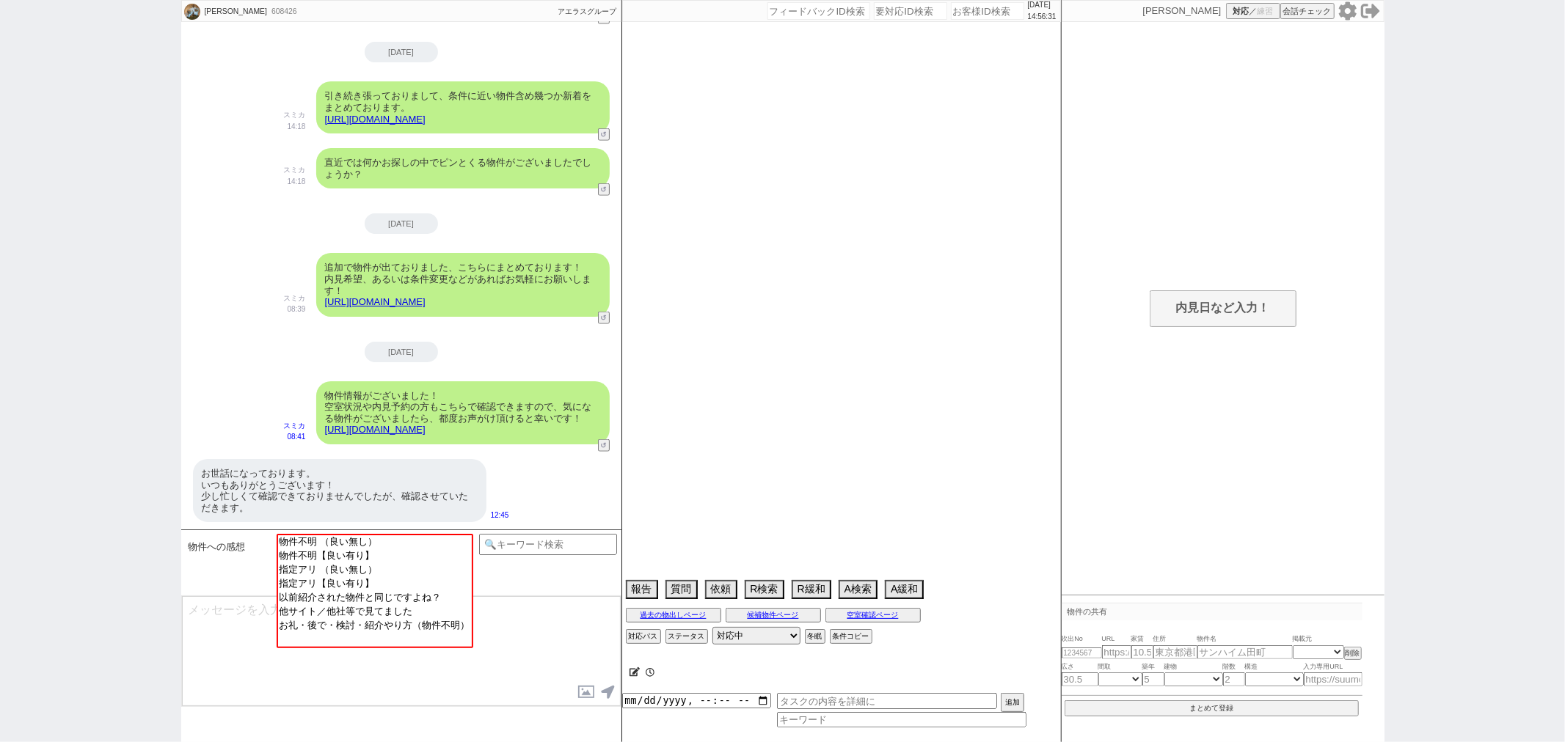
select select "68"
select select "1639"
select select "48"
select select "47"
select select "70"
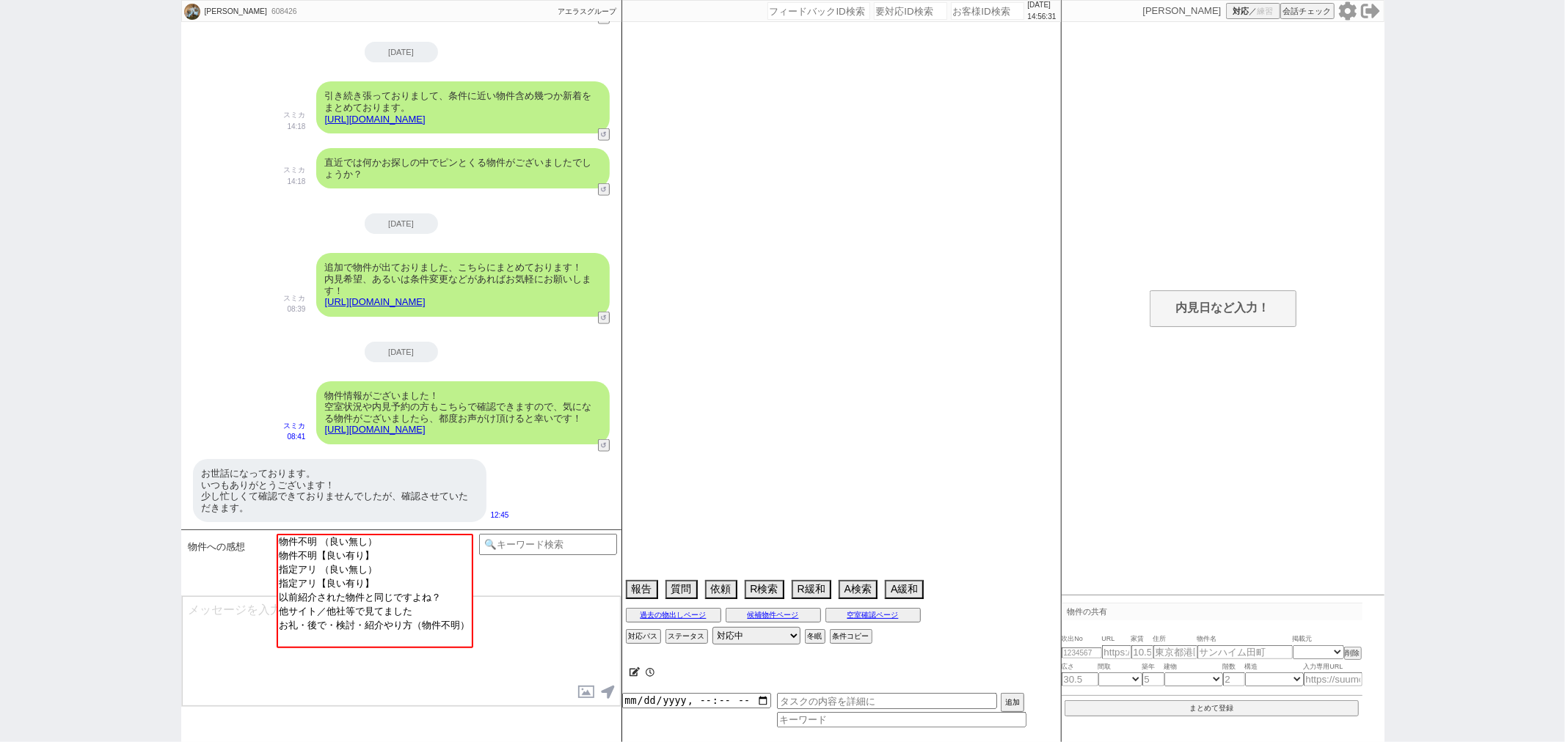
select select "1684"
select select "63"
select select "66"
select select "25"
select select "3117"
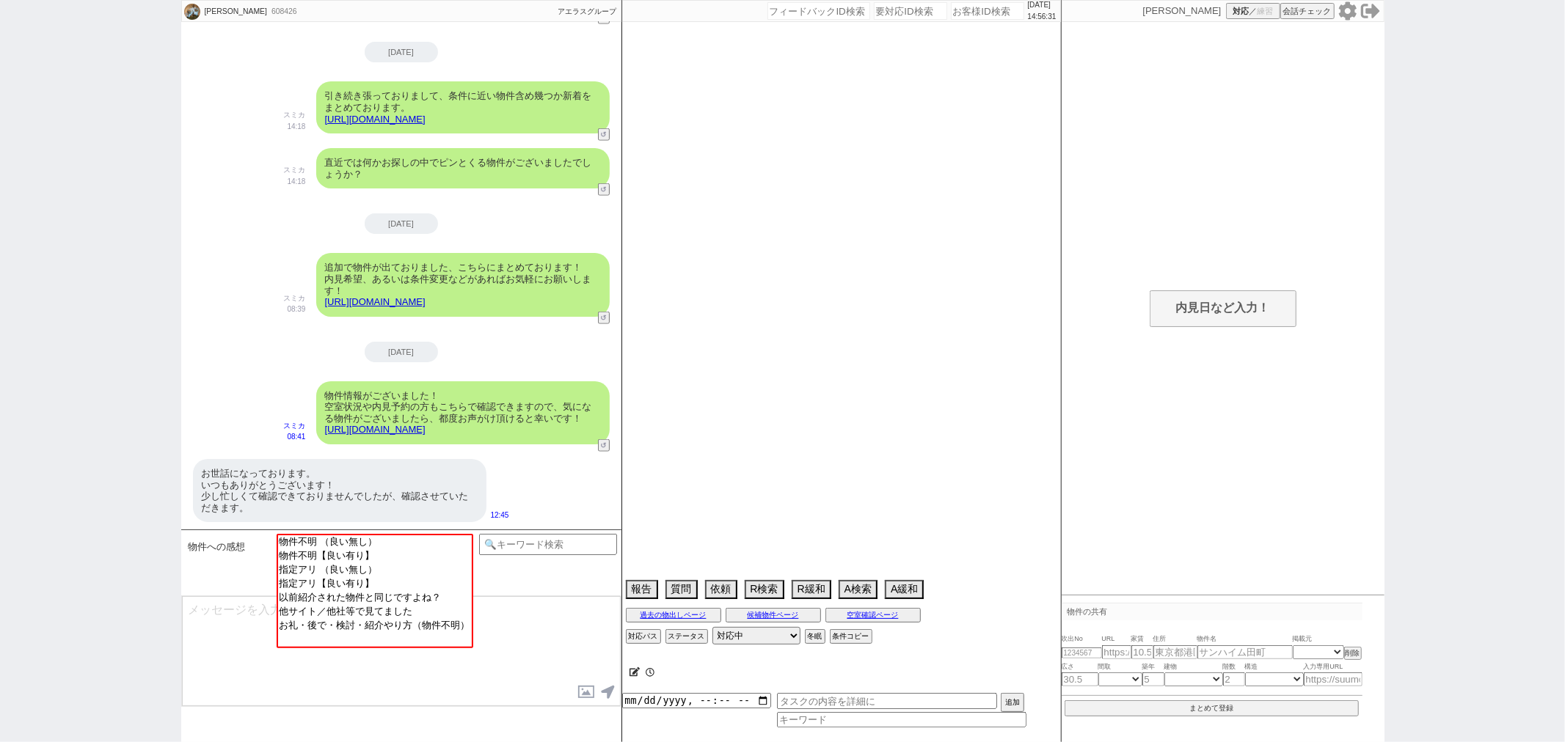
select select "38"
select select "69"
select select "1656"
select select "50"
select select "36"
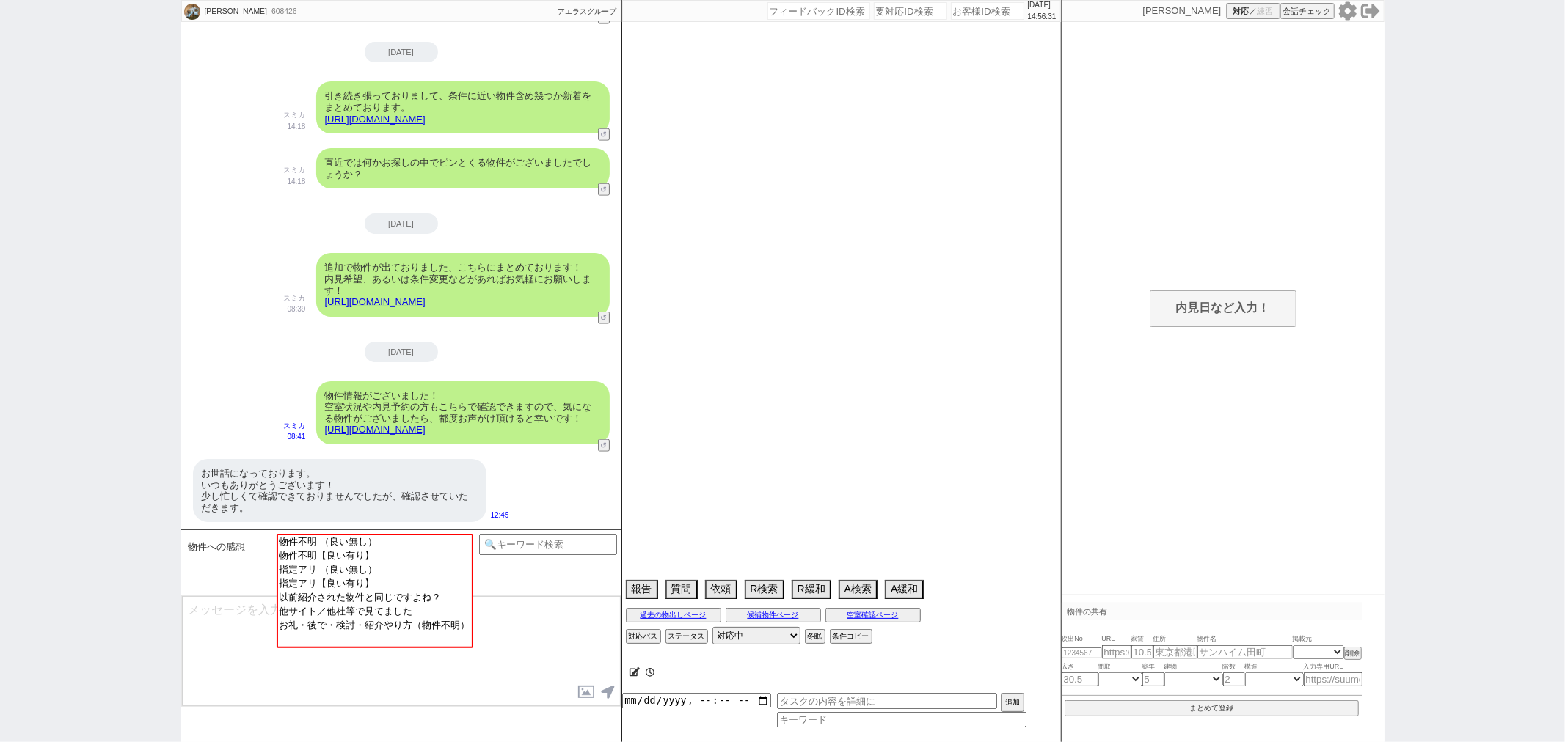
select select "53"
select select "35"
select select "61"
select select "72"
select select "1746"
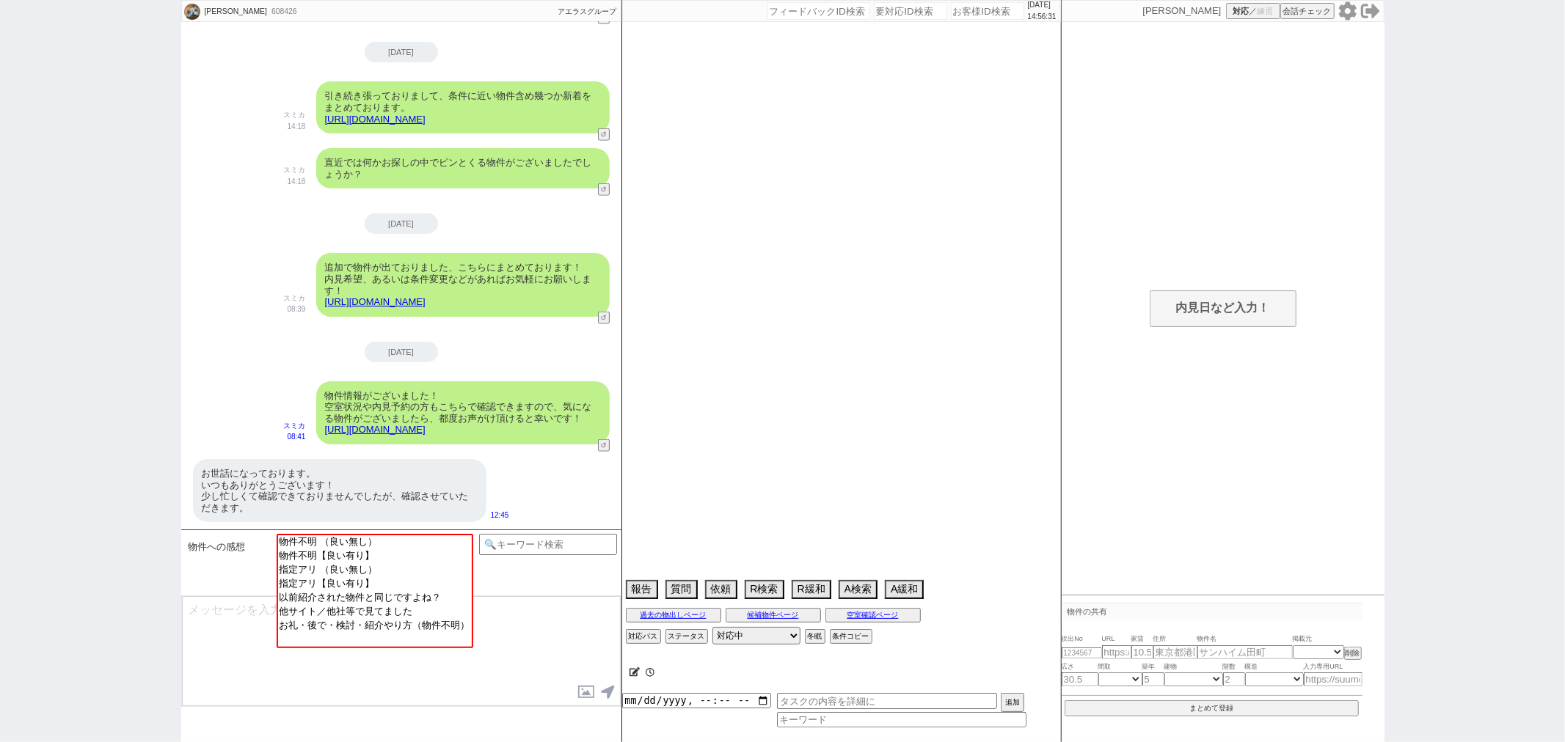
select select "11"
select select "56"
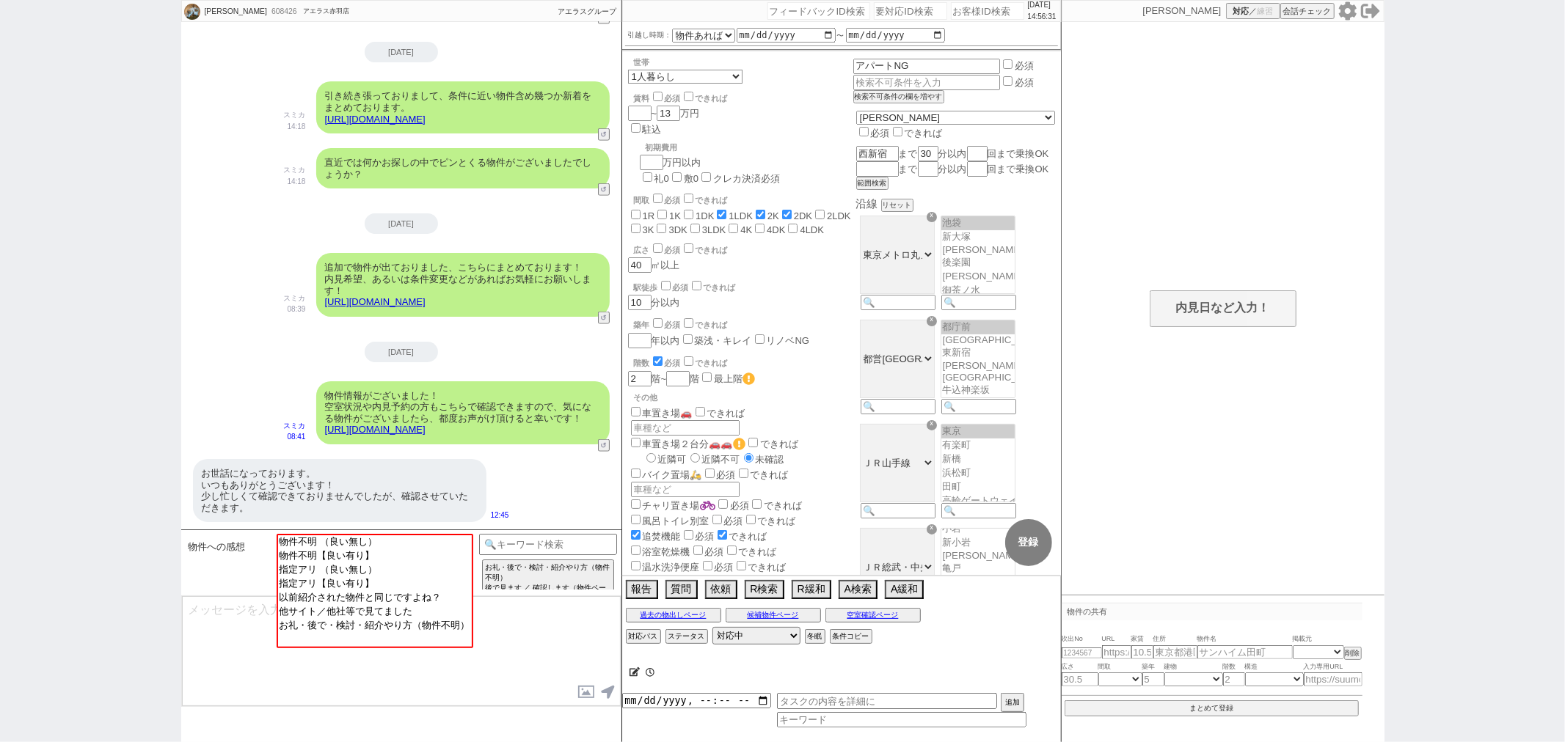
scroll to position [258, 0]
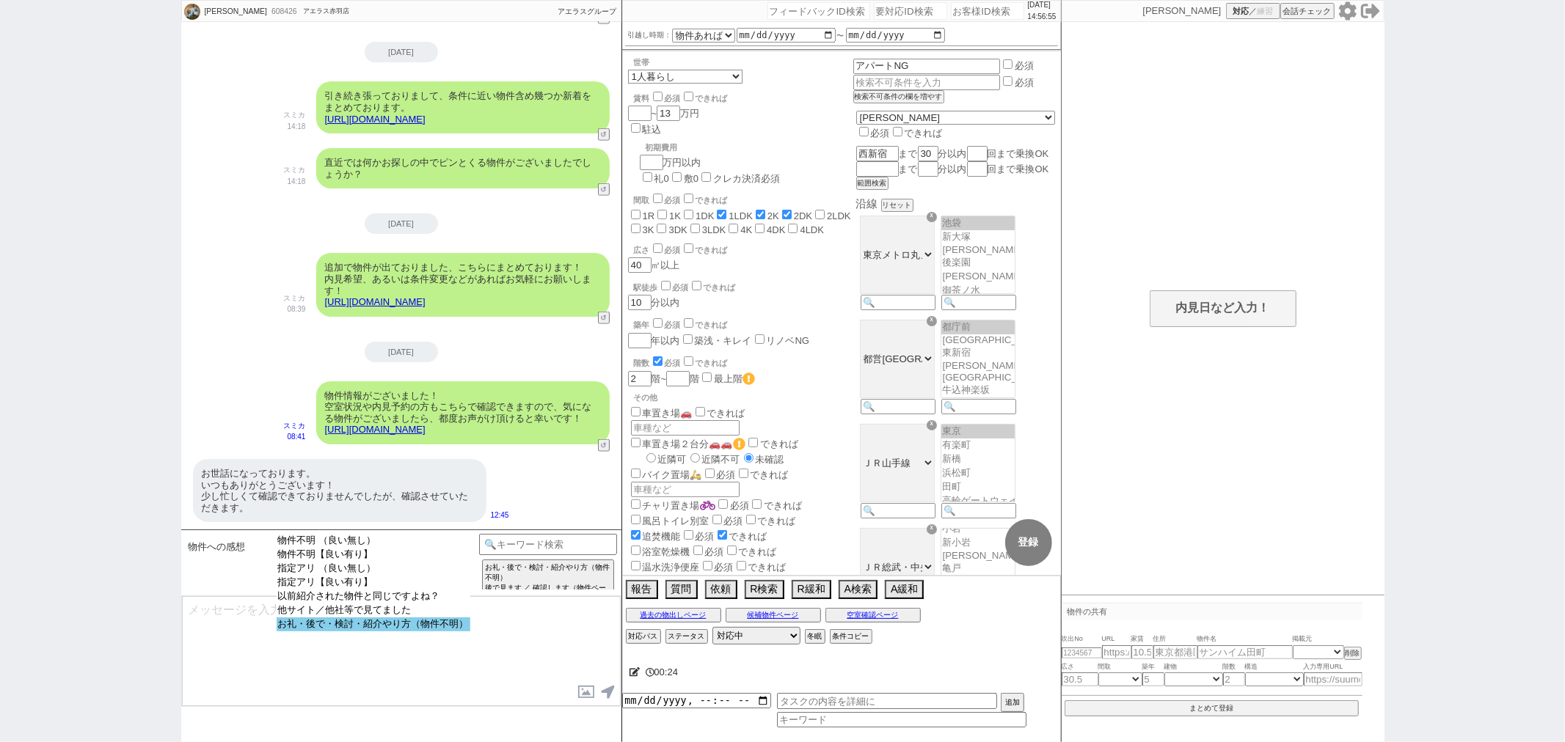
select select "お礼・後で・検討・紹介やり方（物件不明）"
click at [346, 627] on option "お礼・後で・検討・紹介やり方（物件不明）" at bounding box center [374, 625] width 194 height 14
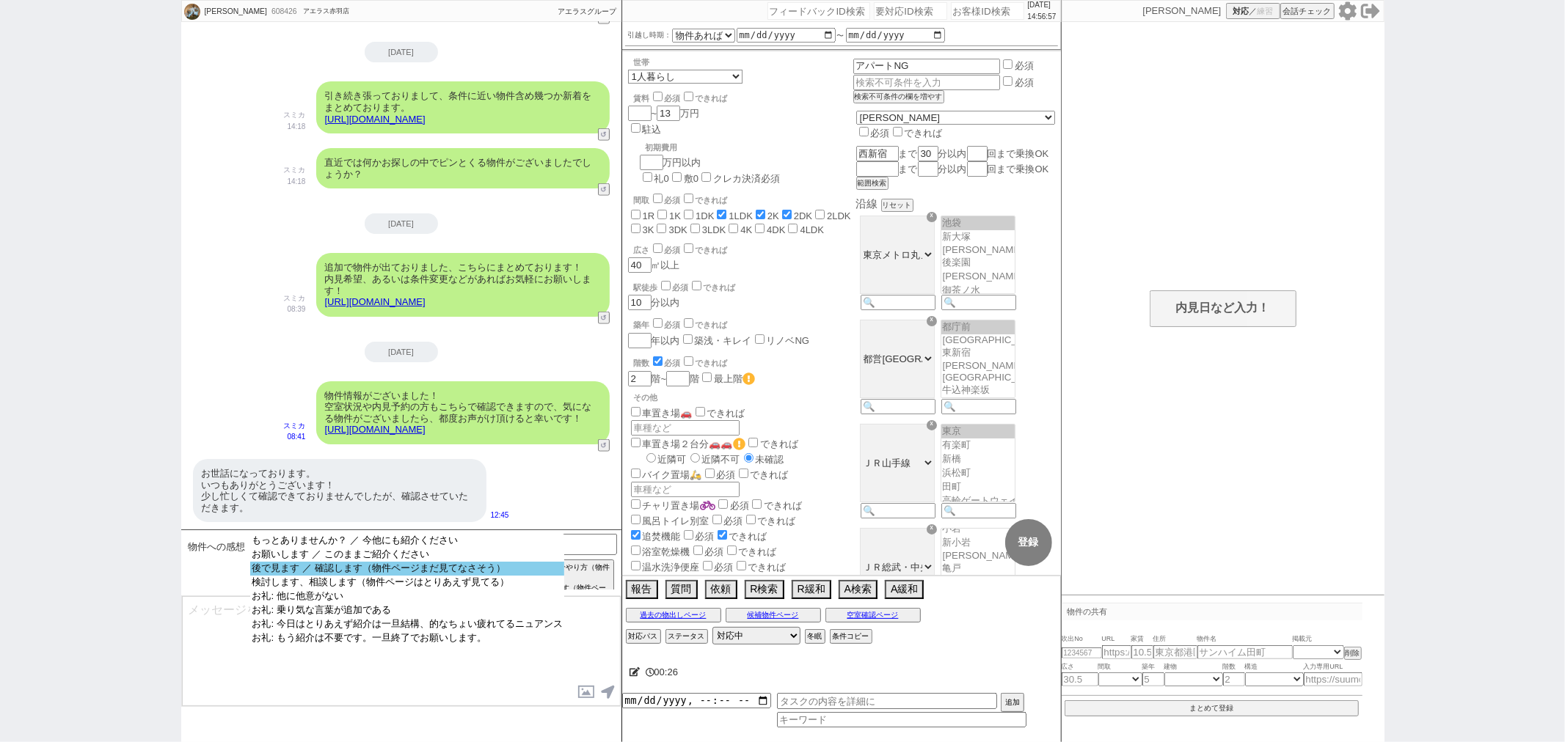
click at [436, 571] on option "後で見ます ／ 確認します（物件ページまだ見てなさそう）" at bounding box center [406, 569] width 313 height 14
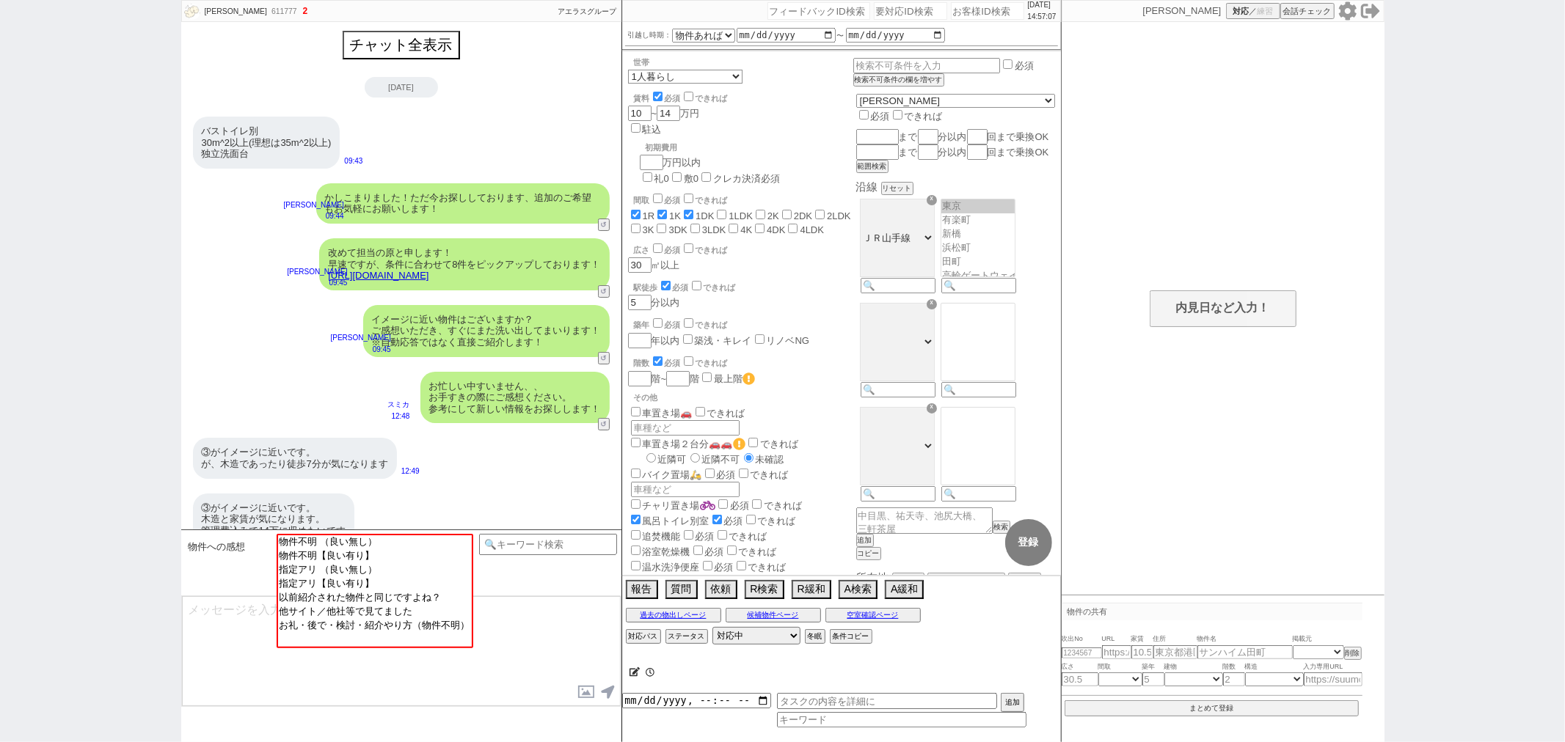
scroll to position [379, 0]
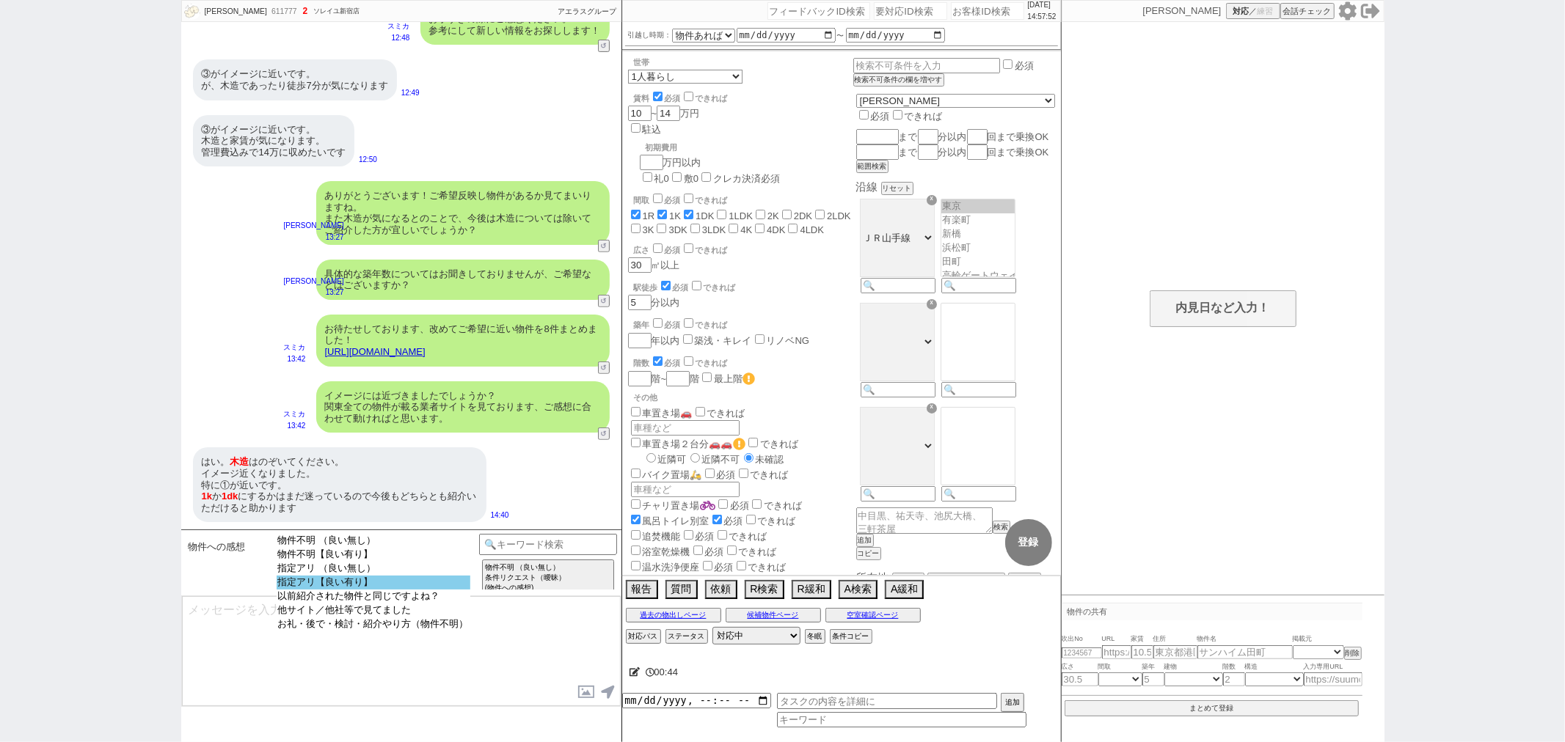
click at [376, 588] on option "指定アリ【良い有り】" at bounding box center [374, 583] width 194 height 14
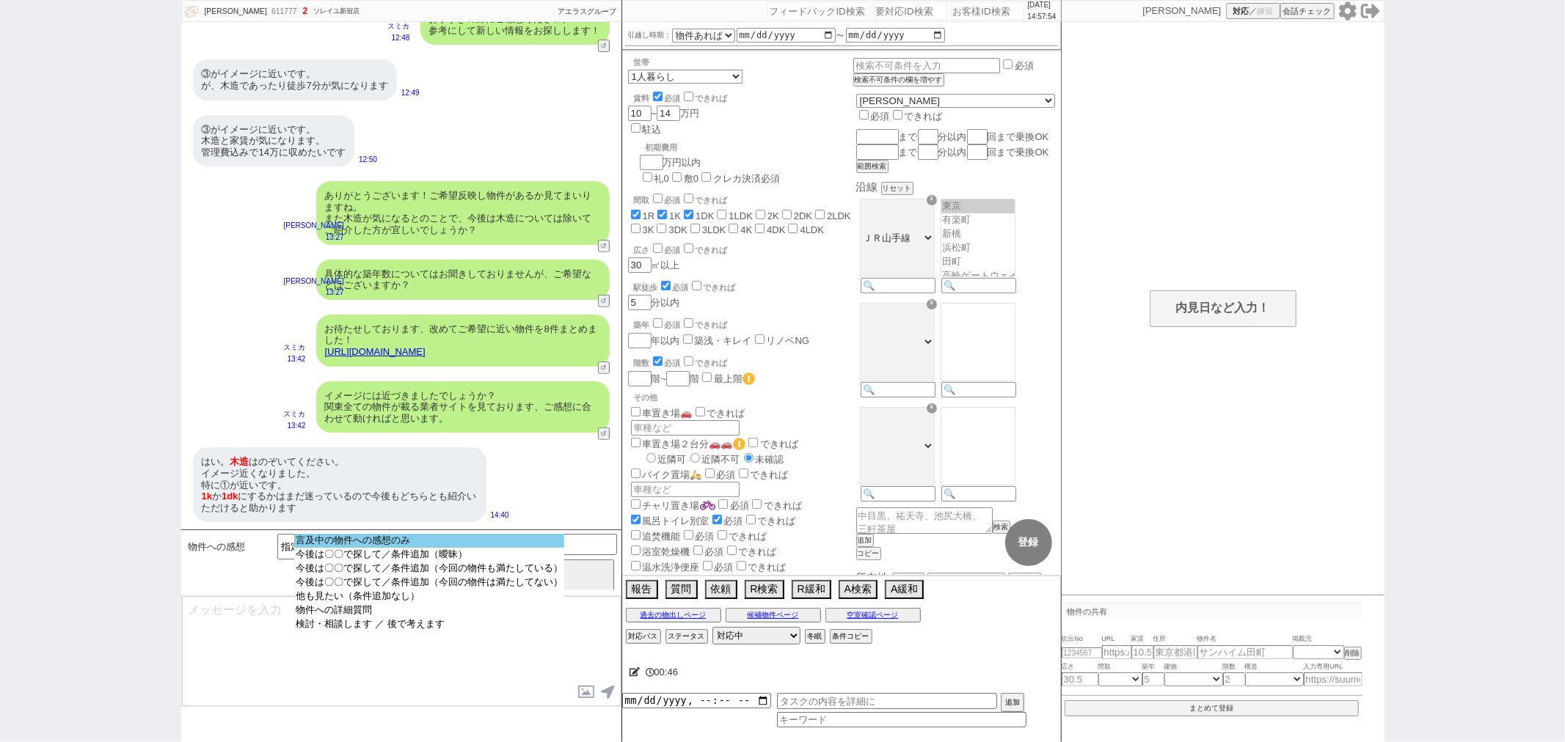
click at [384, 544] on option "言及中の物件への感想のみ" at bounding box center [429, 541] width 270 height 14
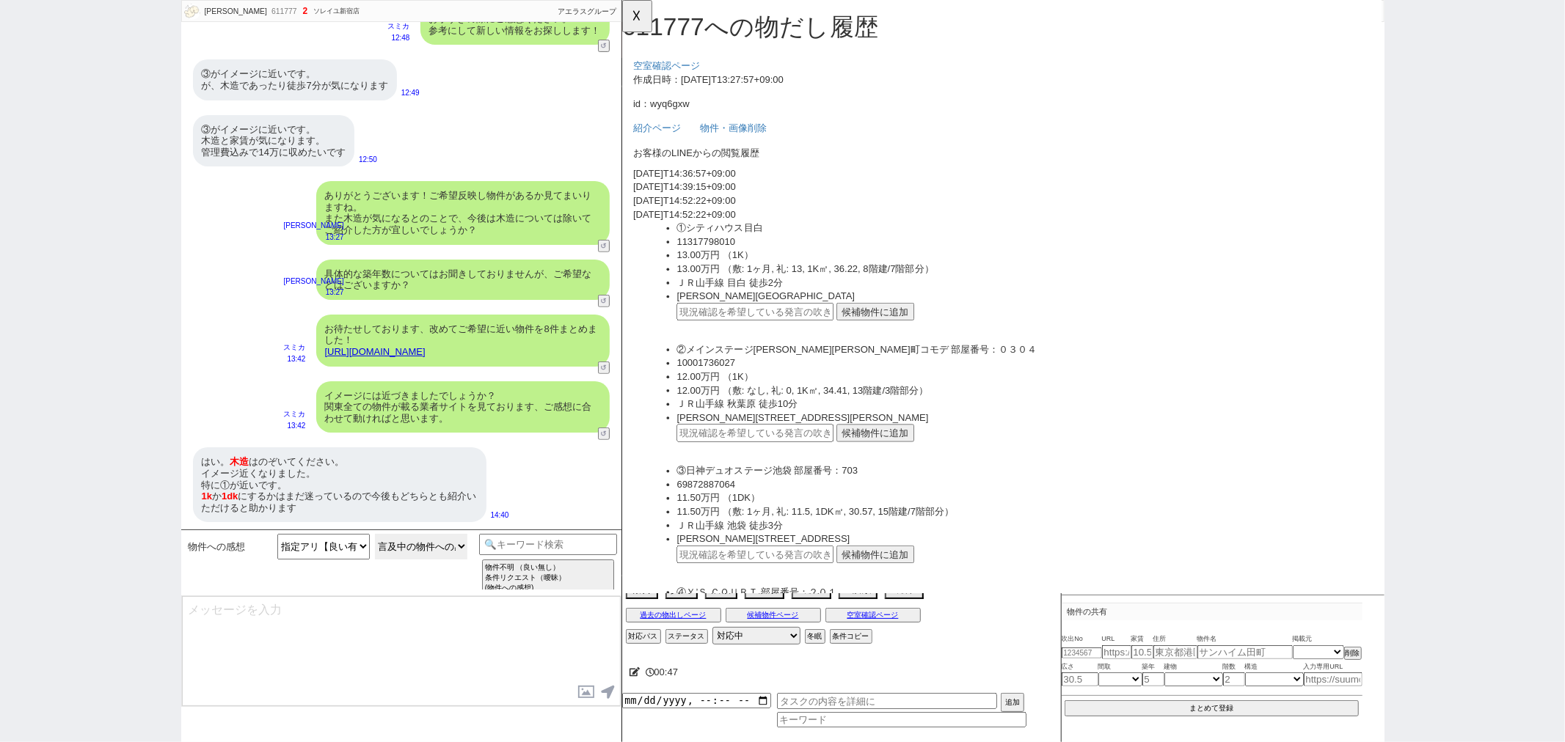
scroll to position [0, 0]
click at [899, 336] on button "候補物件に追加" at bounding box center [894, 335] width 84 height 19
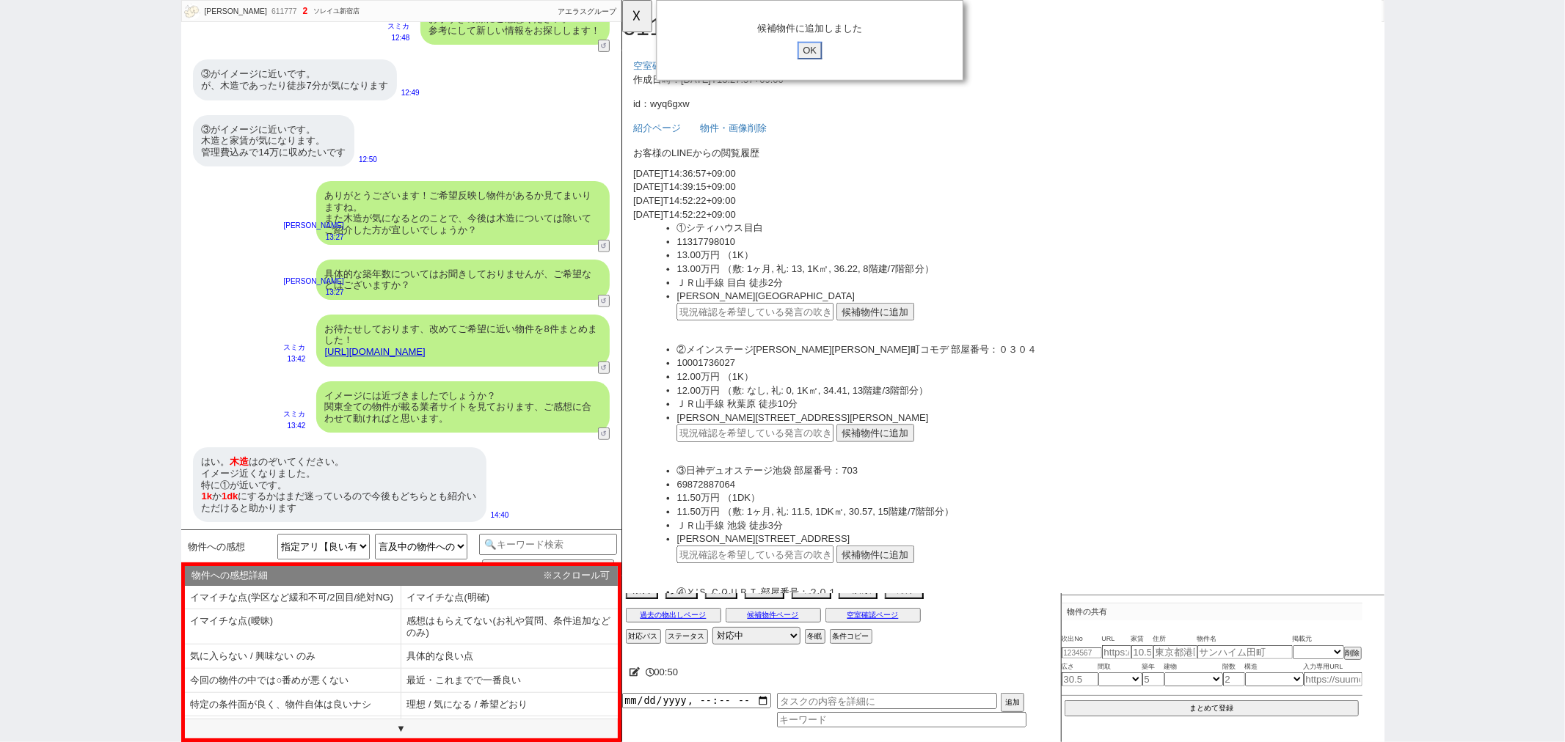
click at [817, 59] on input "OK" at bounding box center [823, 54] width 26 height 19
click at [638, 4] on button "☓" at bounding box center [635, 14] width 27 height 29
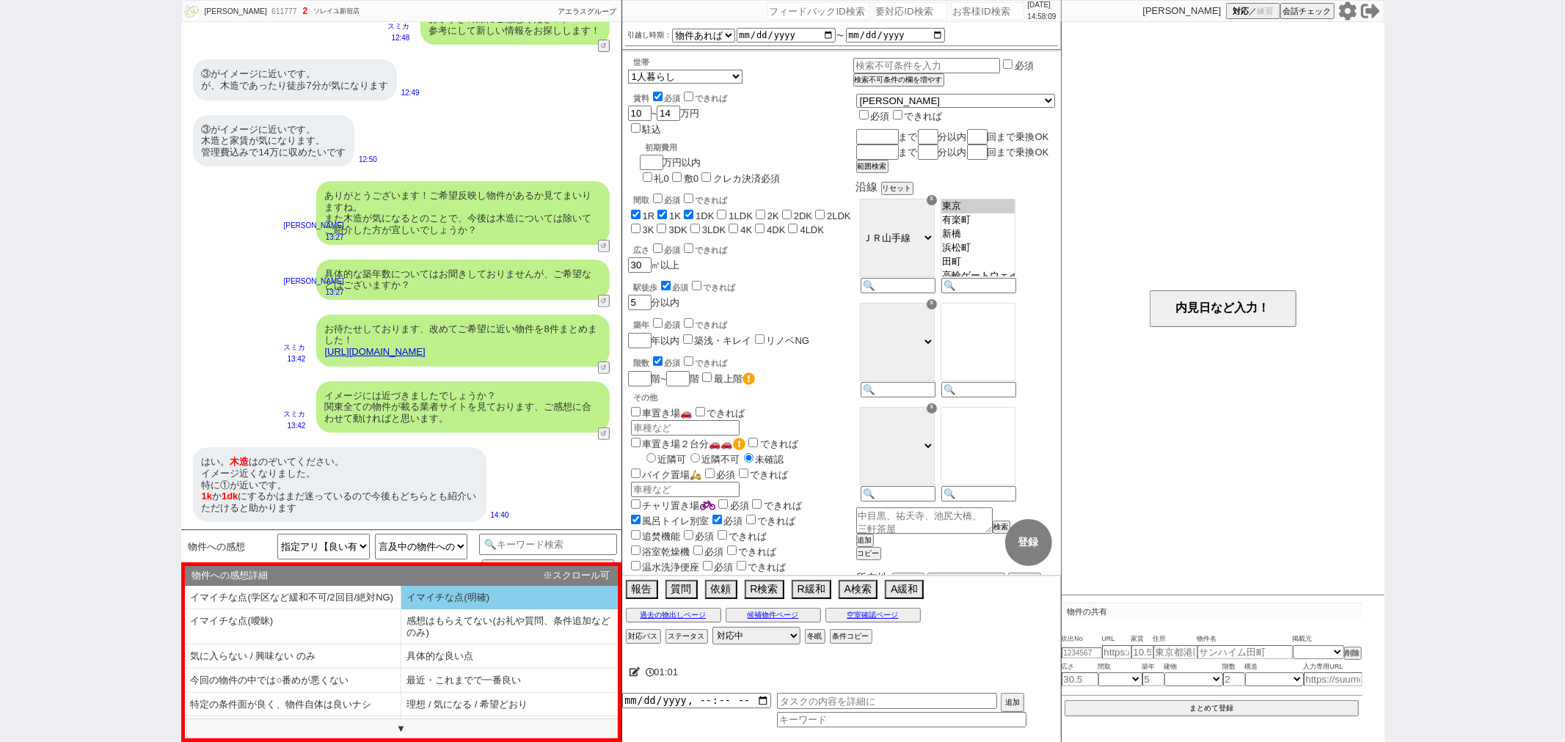
scroll to position [34, 0]
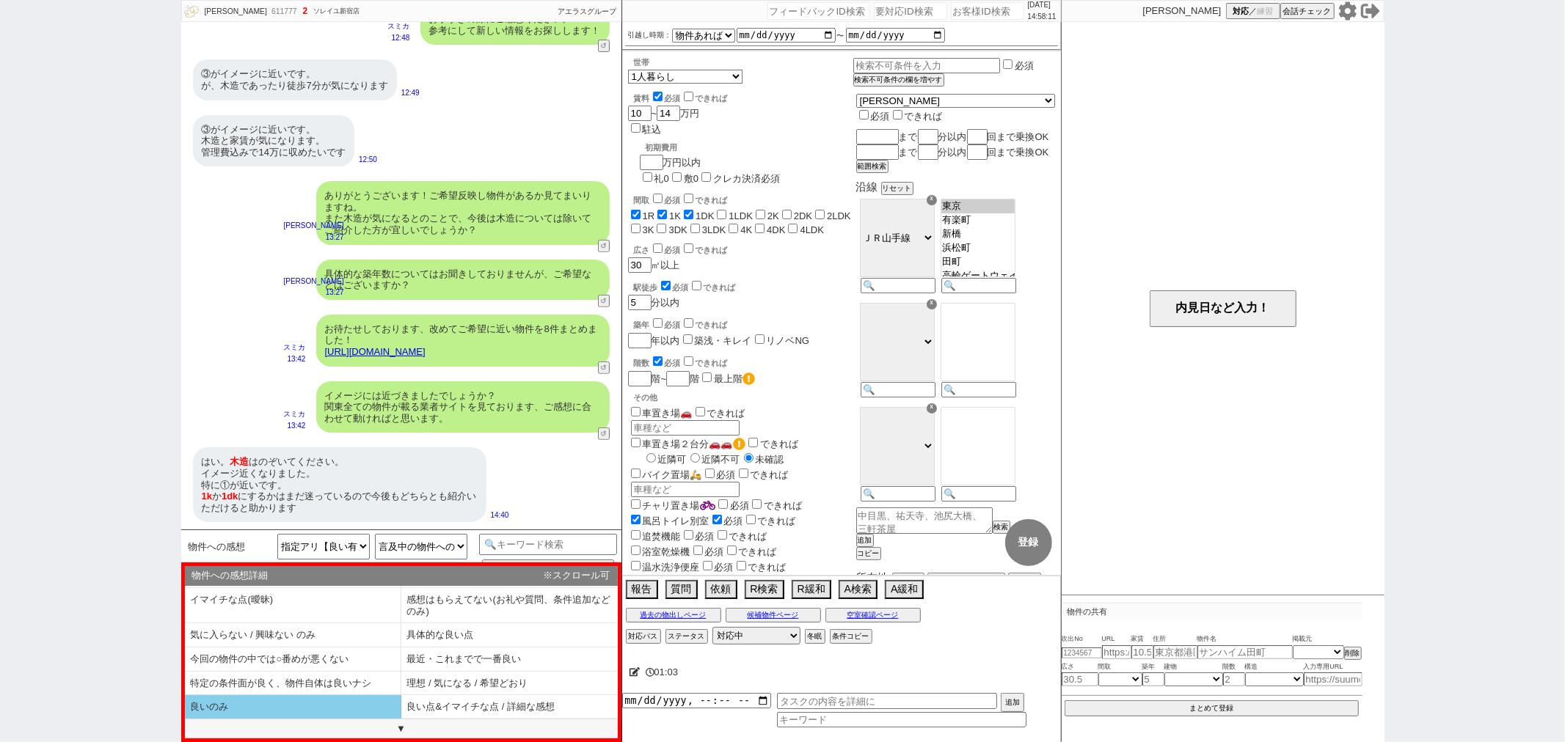
click at [326, 708] on li "良いのみ" at bounding box center [293, 708] width 216 height 24
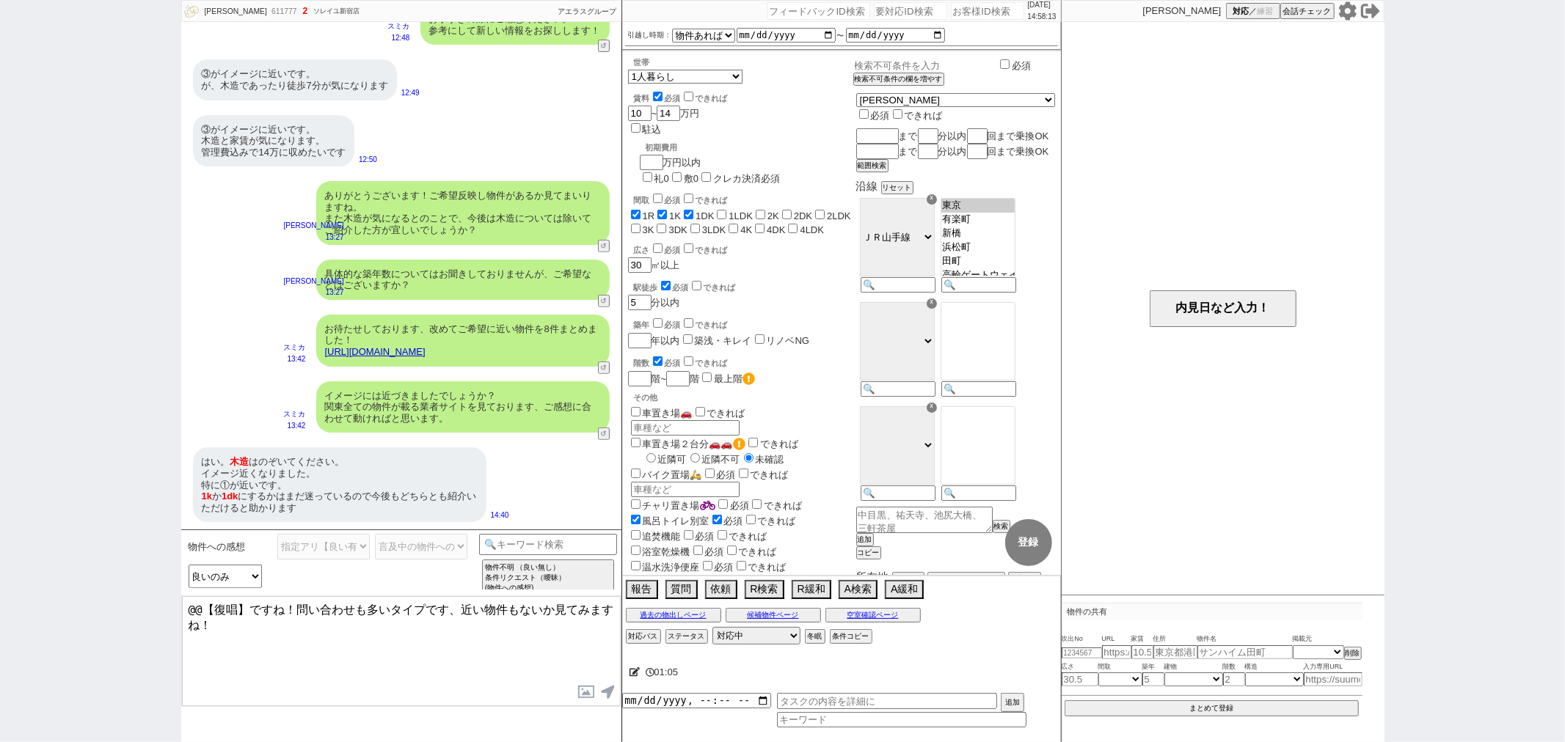
click at [996, 66] on input "text" at bounding box center [925, 65] width 145 height 12
click at [1036, 552] on button "登録" at bounding box center [1028, 542] width 47 height 47
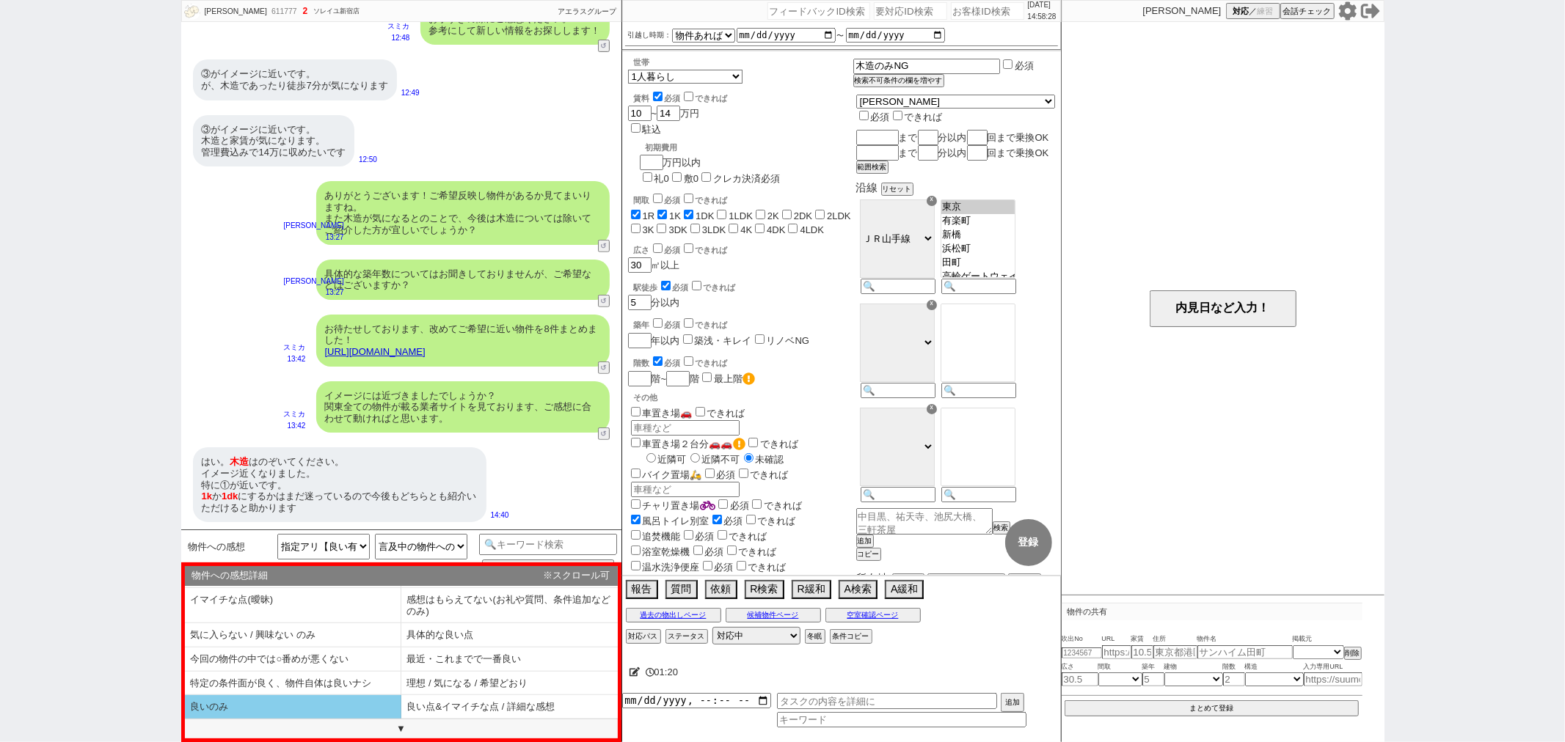
click at [346, 699] on li "良いのみ" at bounding box center [293, 708] width 216 height 24
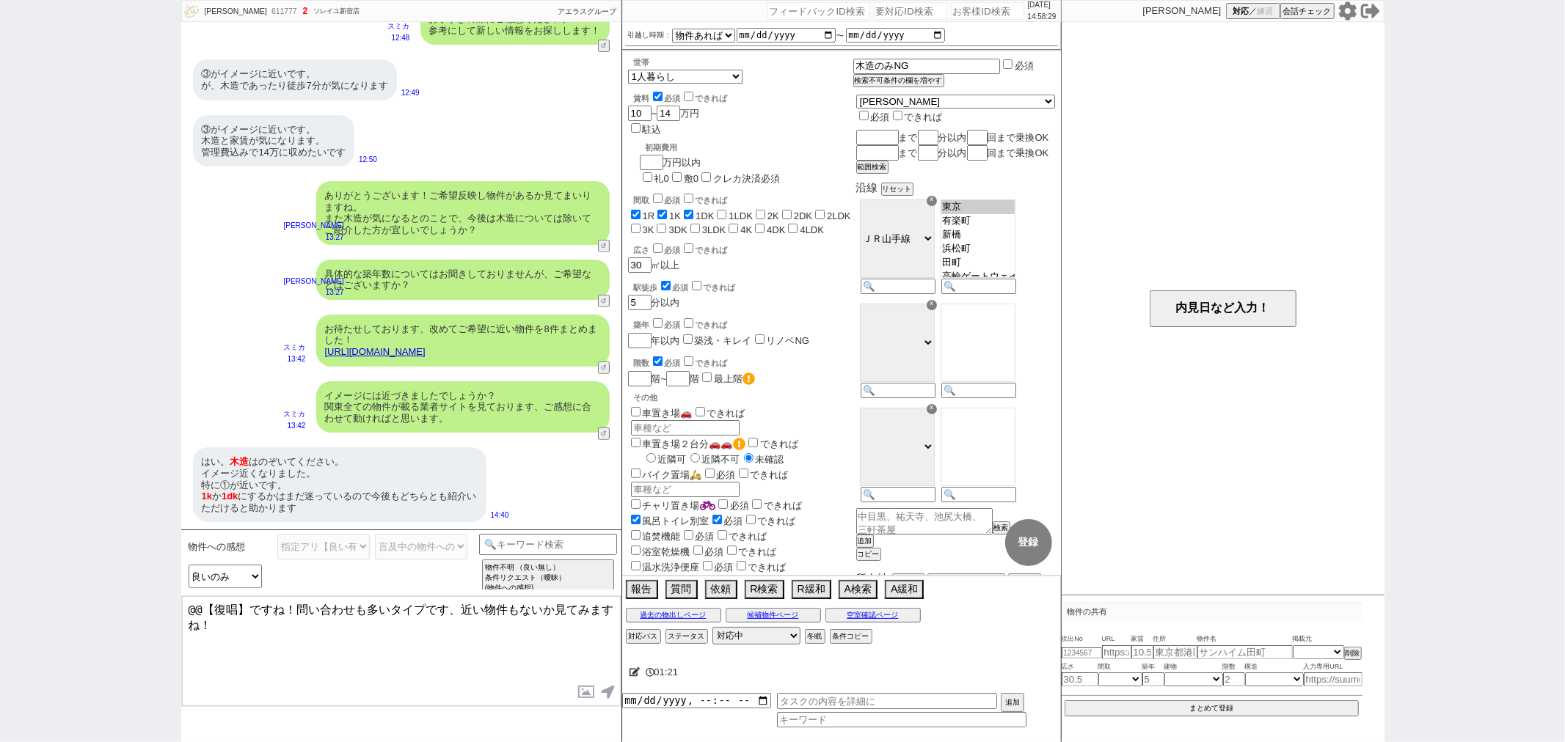
click at [428, 343] on div "お待たせしております、改めてご希望に近い物件を8件まとめました！ https://tools.sumika.live/pages/wyq6gxw" at bounding box center [462, 341] width 293 height 52
click at [426, 349] on link "https://tools.sumika.live/pages/wyq6gxw" at bounding box center [375, 351] width 101 height 11
click at [627, 9] on button "☓" at bounding box center [635, 14] width 27 height 29
drag, startPoint x: 250, startPoint y: 609, endPoint x: 180, endPoint y: 596, distance: 71.5
click at [180, 600] on div "まえだゆうや 611777 ! 2 1日目 ソレイユ新宿店 冬眠中 自社客 アエラスグループ スミカ_BPO チャット全表示 2025-08-27 バストイレ…" at bounding box center [782, 371] width 1565 height 742
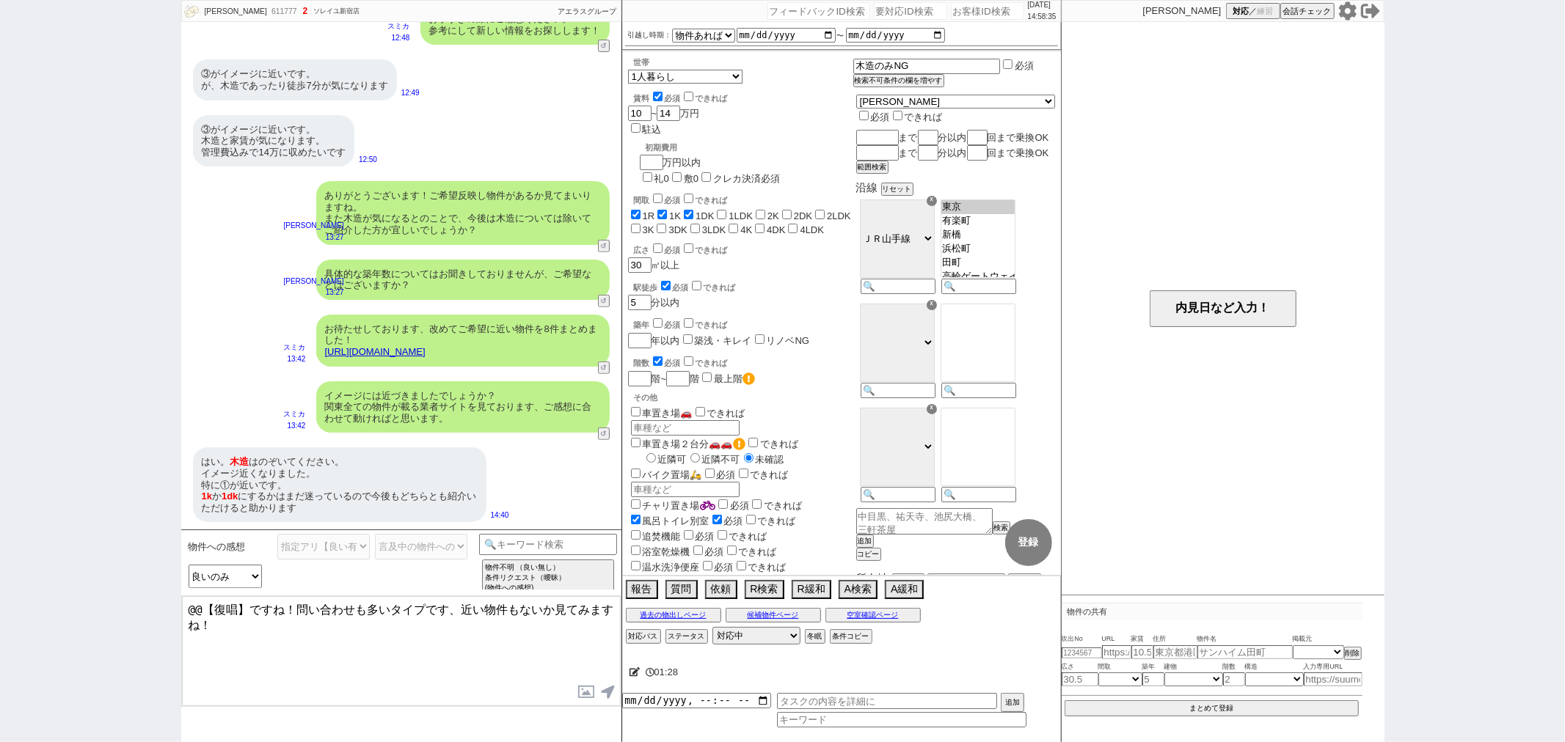
paste textarea "シティハウス目白"
click at [242, 642] on textarea "シティハウス目白ですね！問い合わせも多いタイプです、近い物件もないか見てみますね！" at bounding box center [401, 651] width 439 height 110
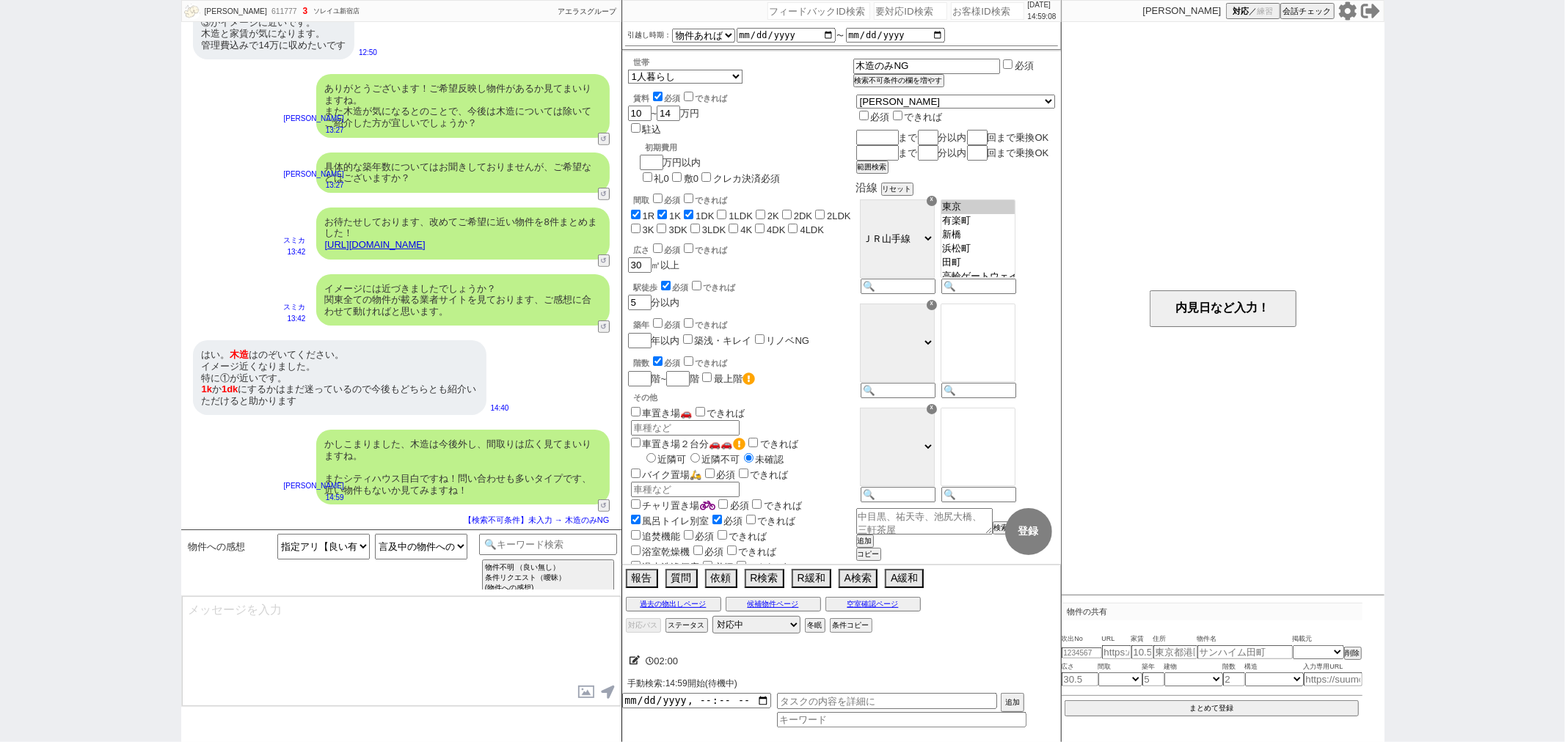
scroll to position [552, 0]
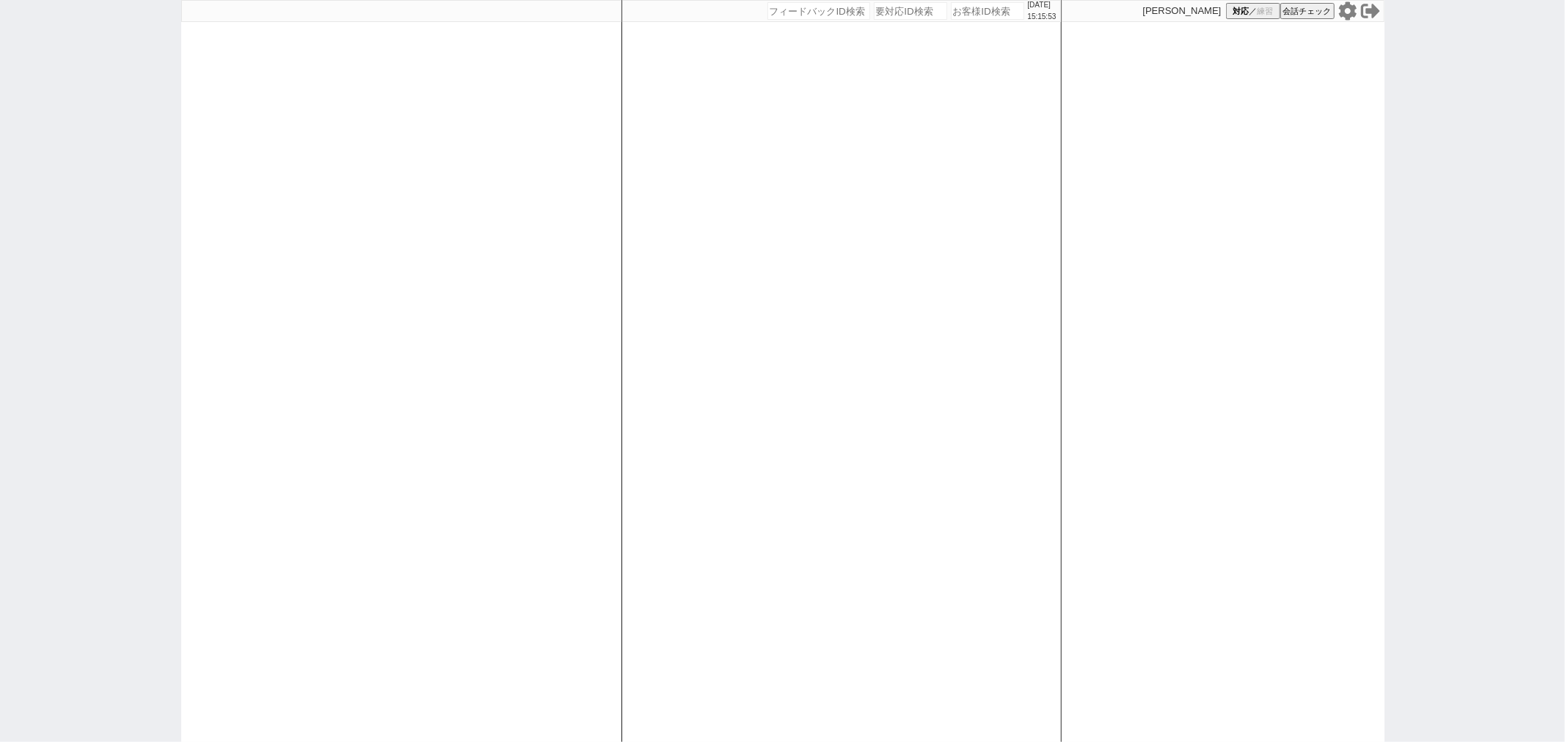
click at [210, 157] on div at bounding box center [401, 371] width 440 height 742
select select
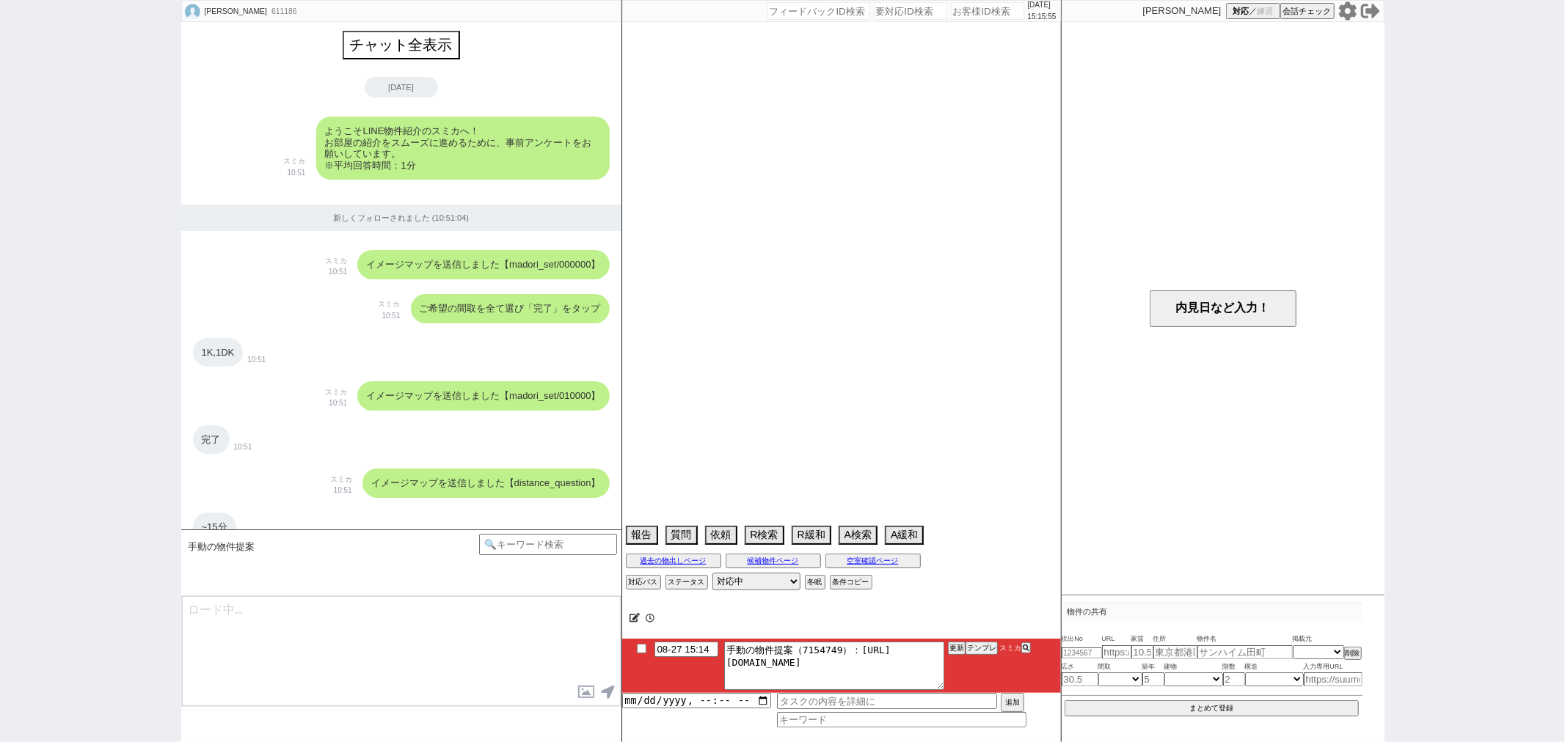
scroll to position [3924, 0]
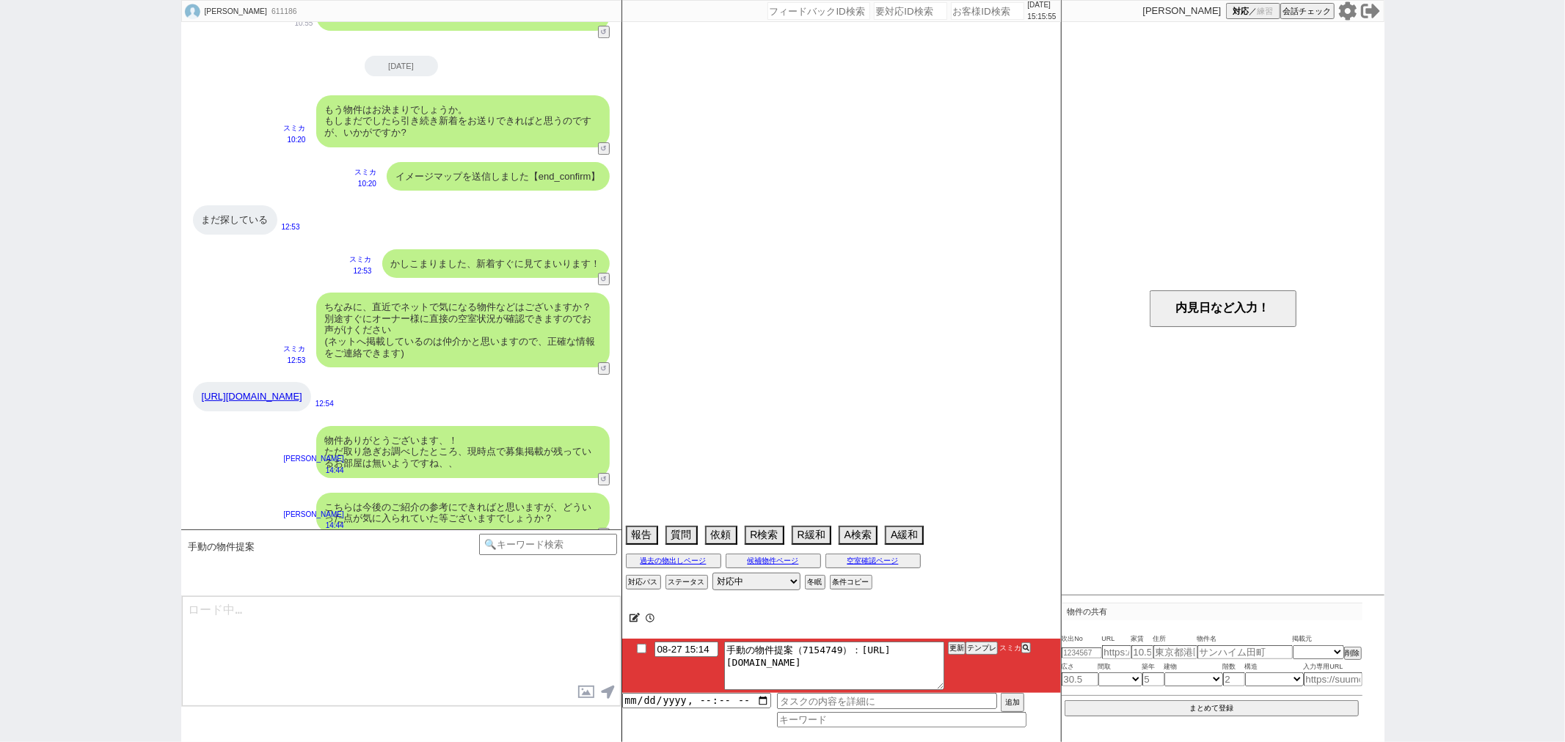
select select "2025"
select select "10"
select select "35"
select select "0"
select select "837"
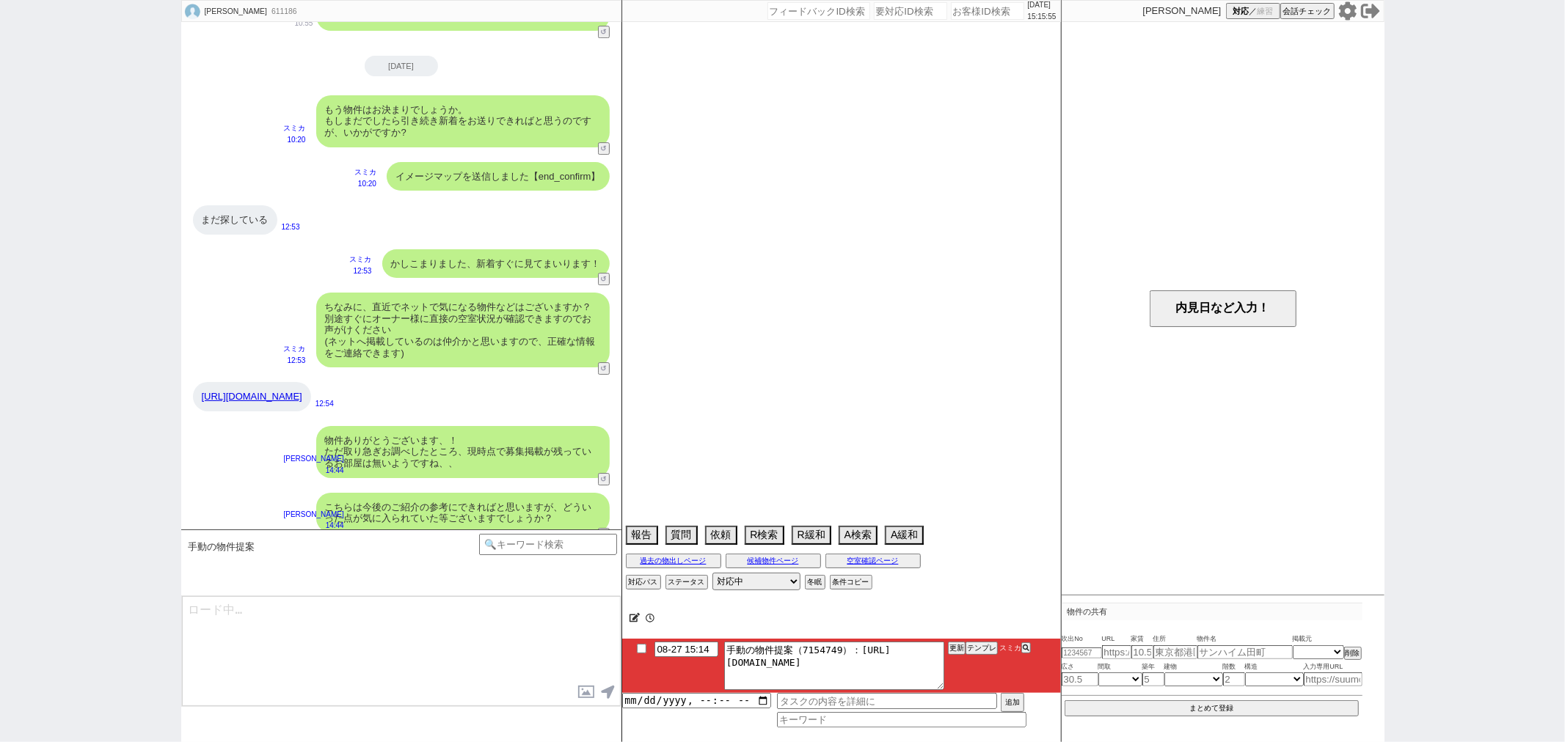
select select "14"
select select "486"
select select "65"
select select "1583"
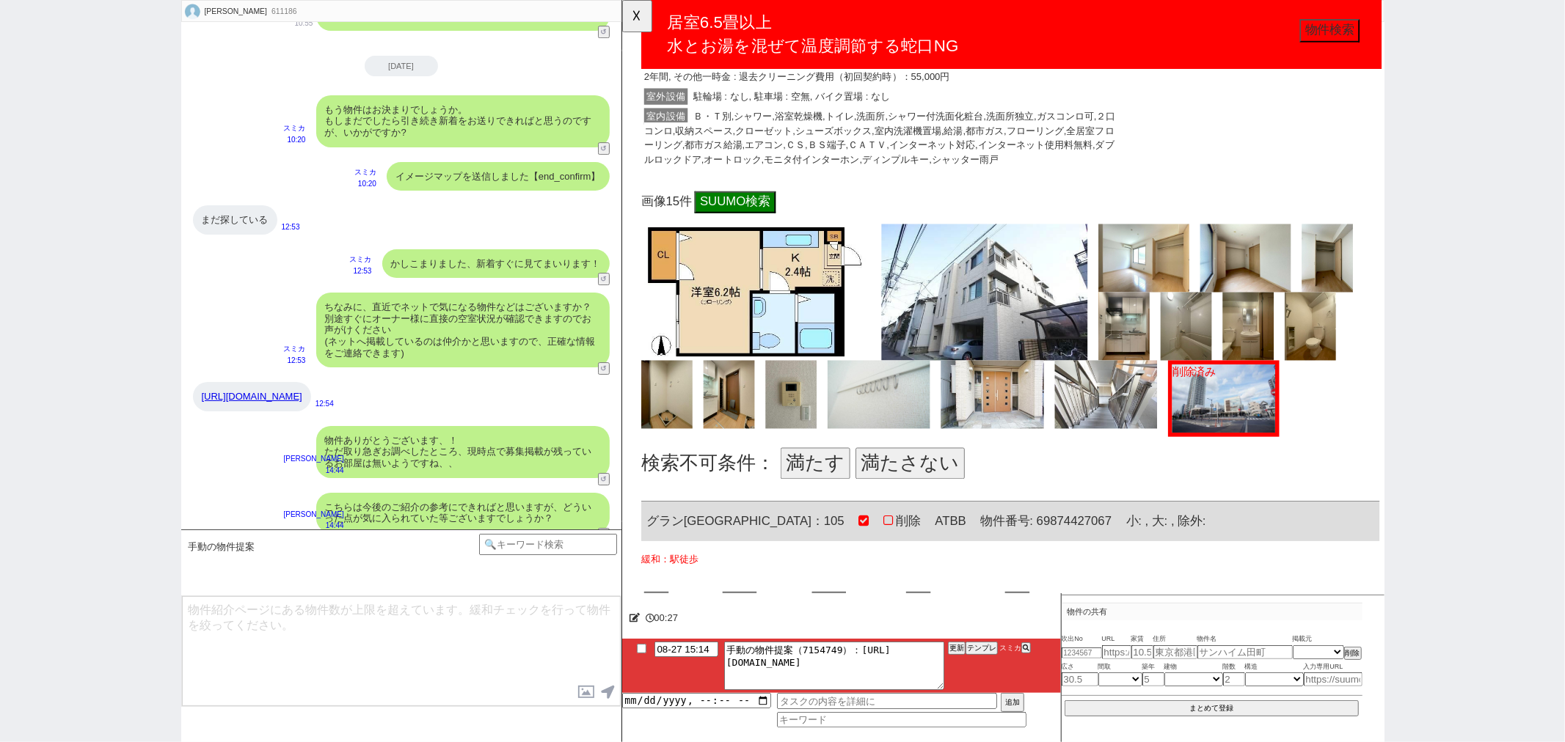
scroll to position [489, 0]
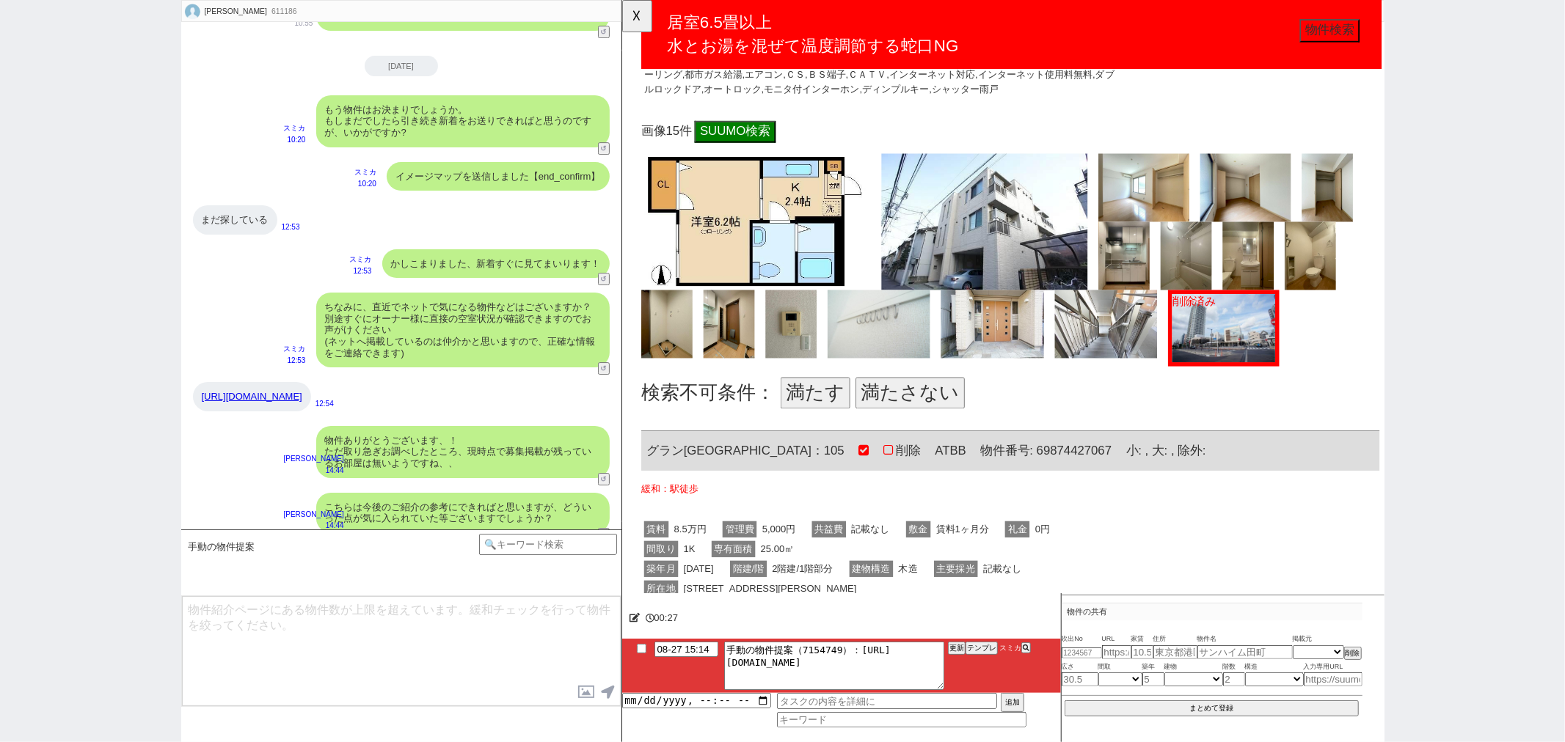
click at [902, 416] on button "満たさない" at bounding box center [930, 423] width 117 height 34
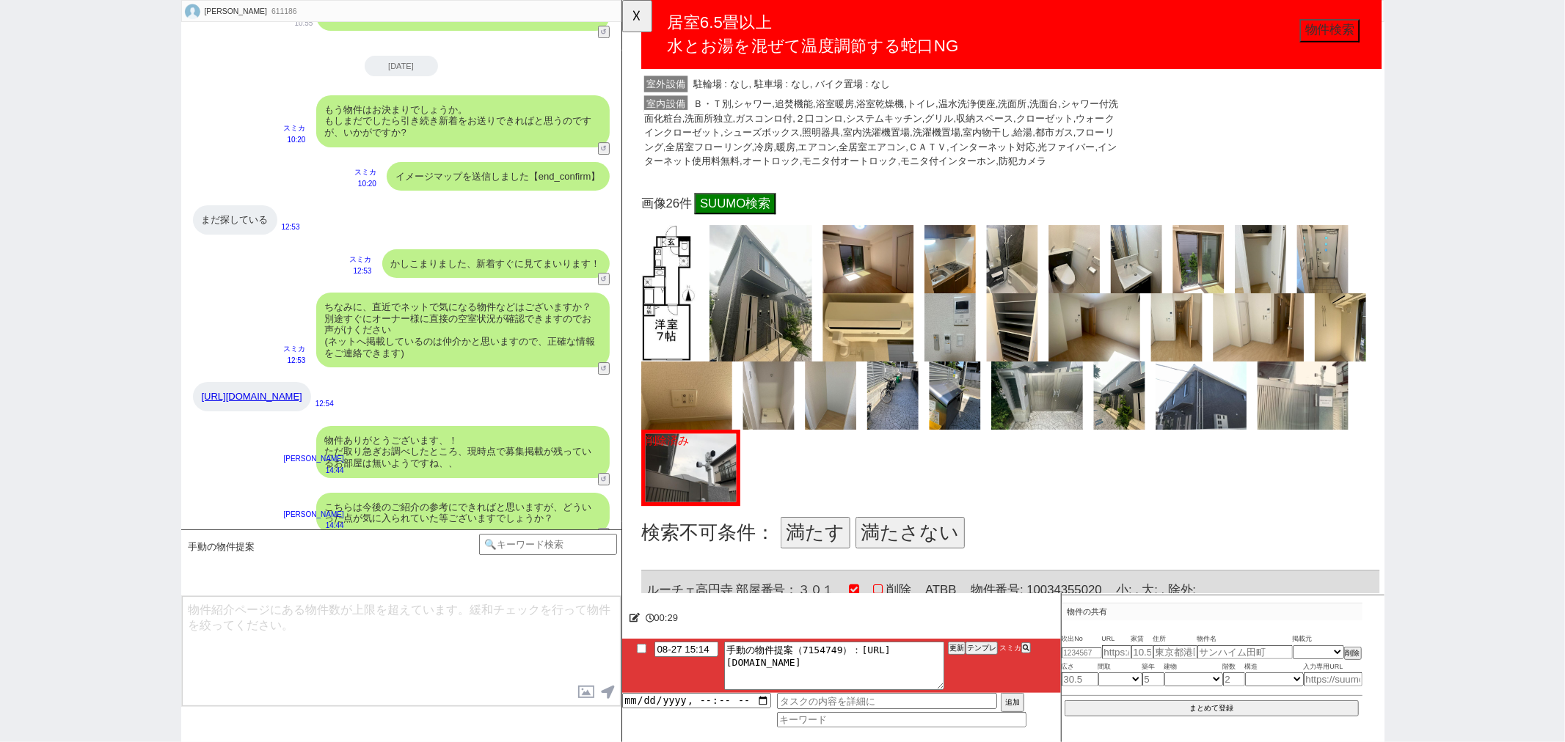
scroll to position [1304, 0]
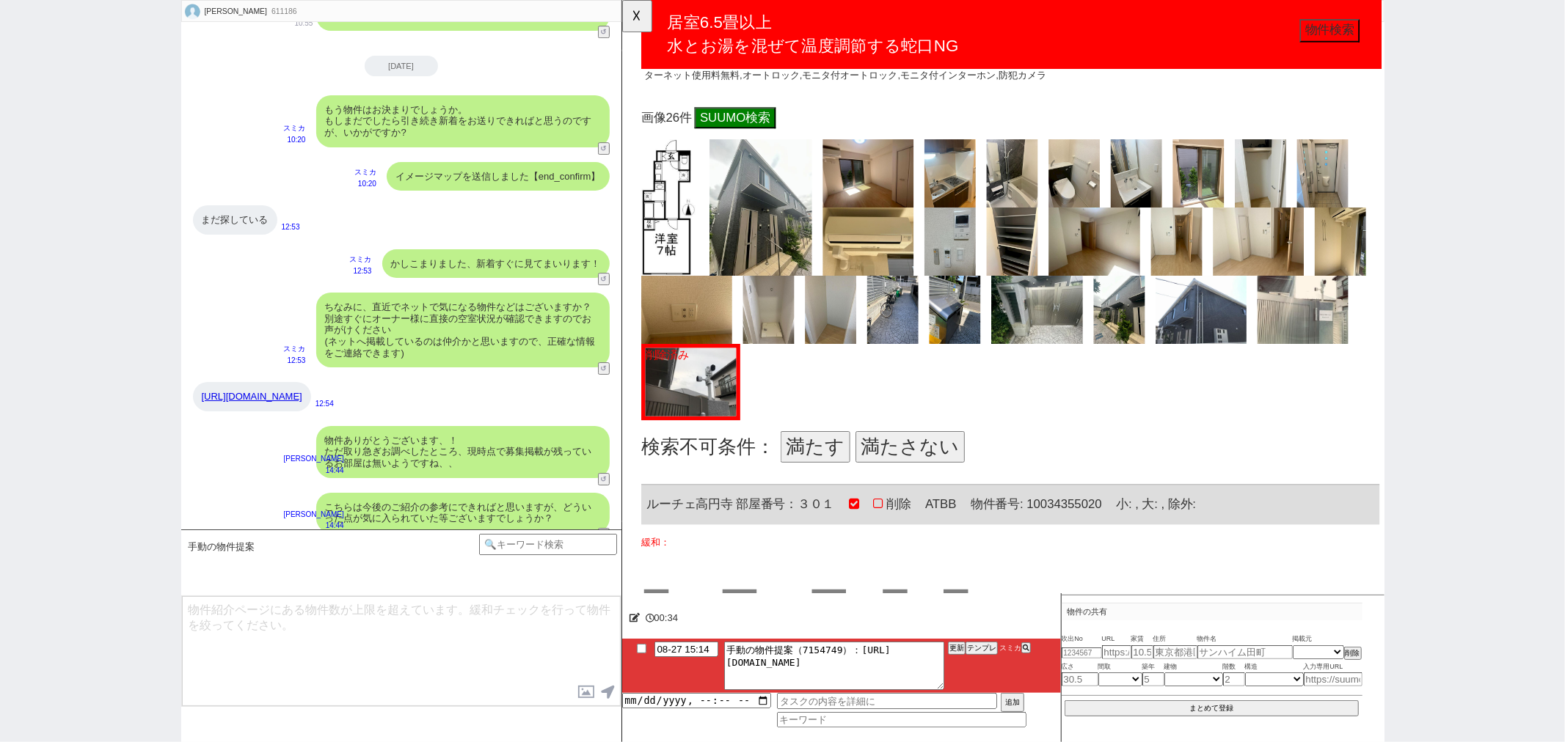
click at [831, 471] on button "満たす" at bounding box center [829, 481] width 75 height 34
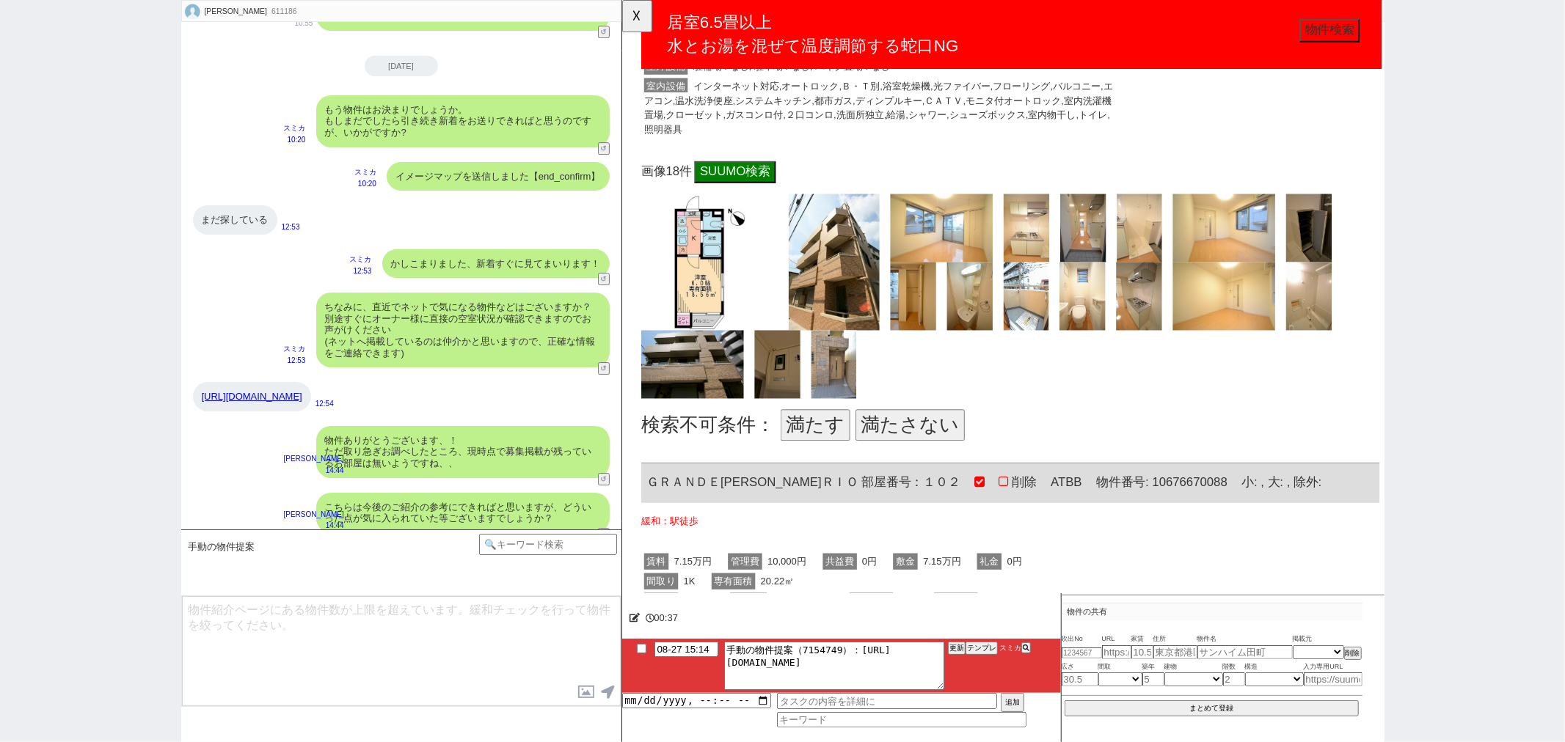
click at [897, 451] on button "満たさない" at bounding box center [930, 457] width 117 height 34
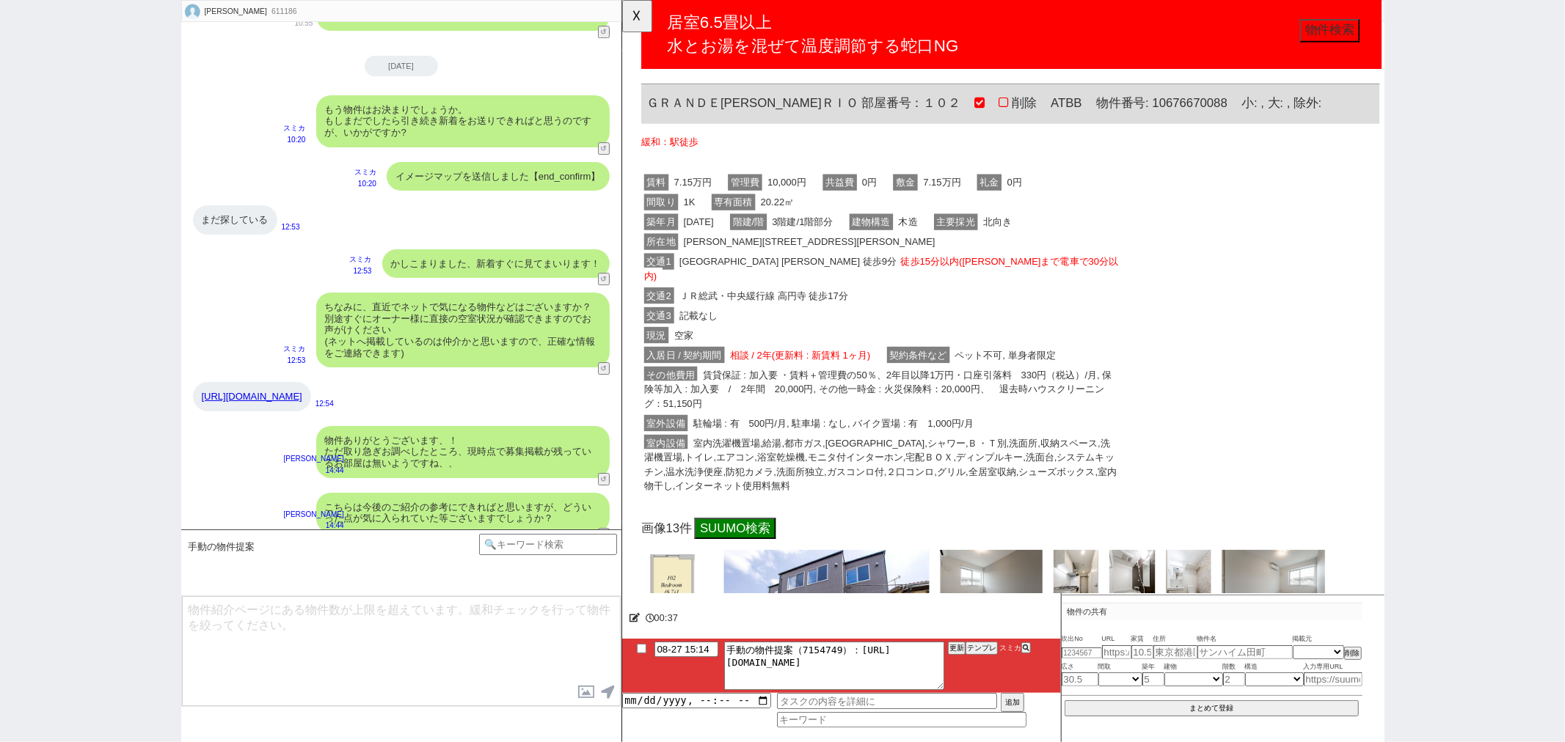
scroll to position [2771, 0]
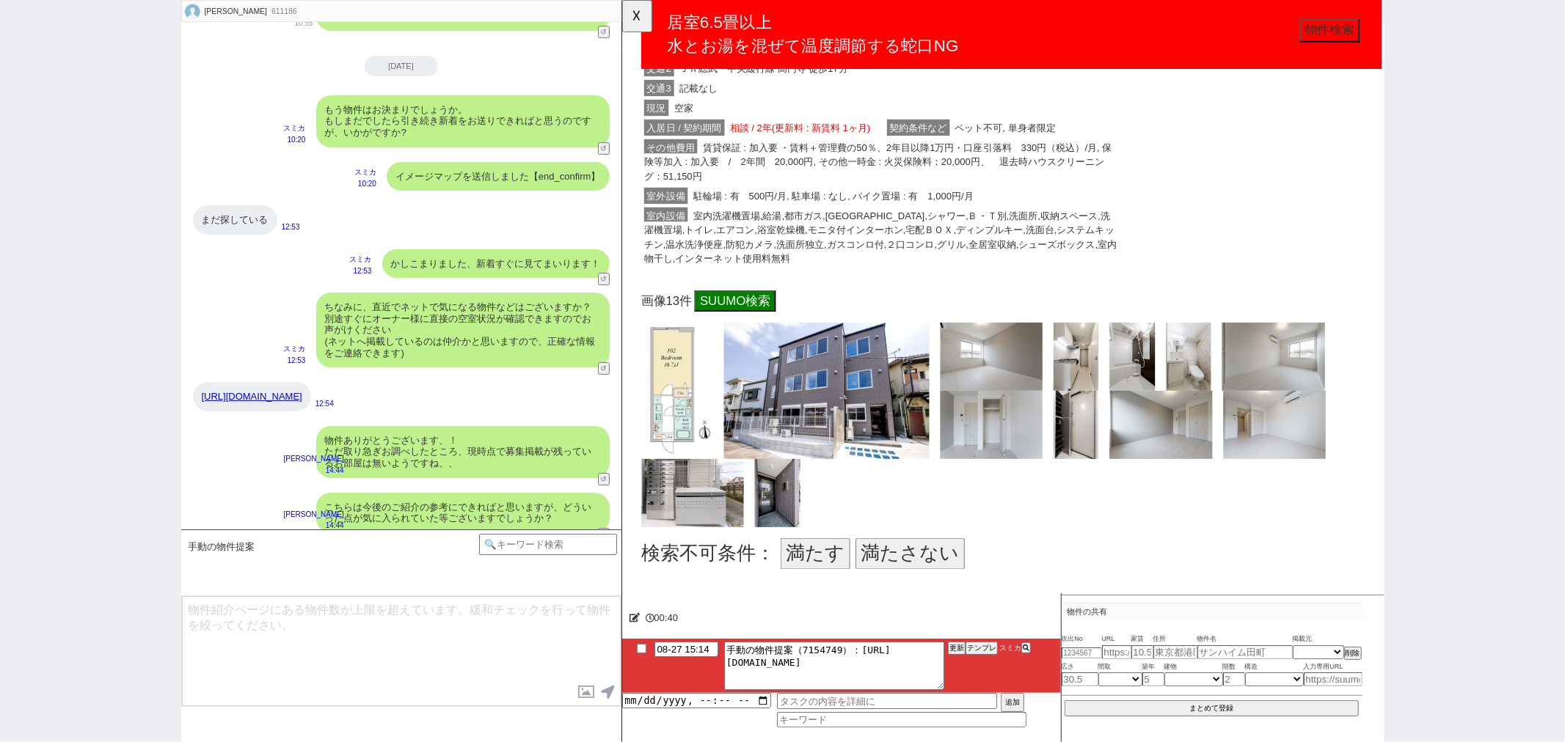
click at [812, 579] on button "満たす" at bounding box center [829, 596] width 75 height 34
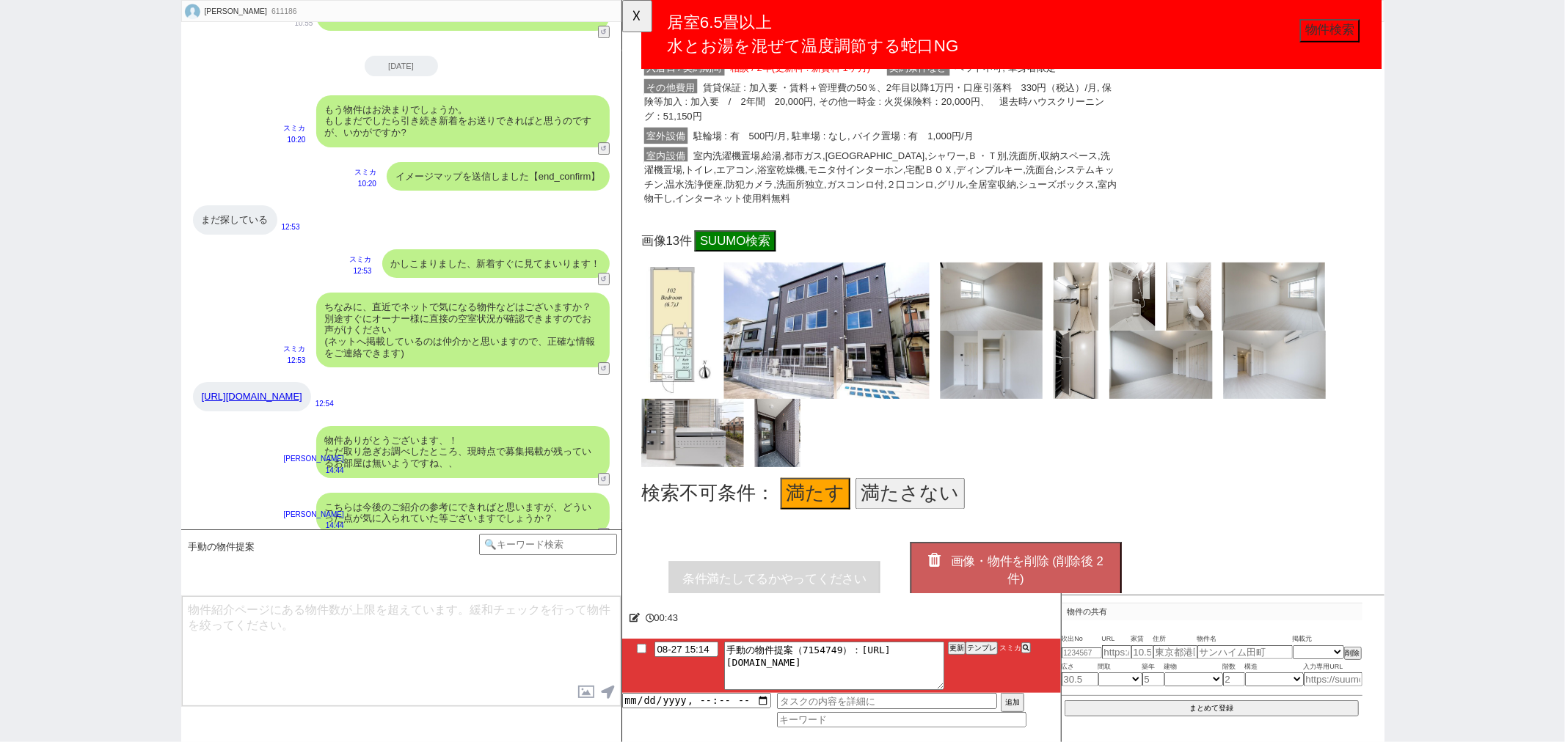
scroll to position [2923, 0]
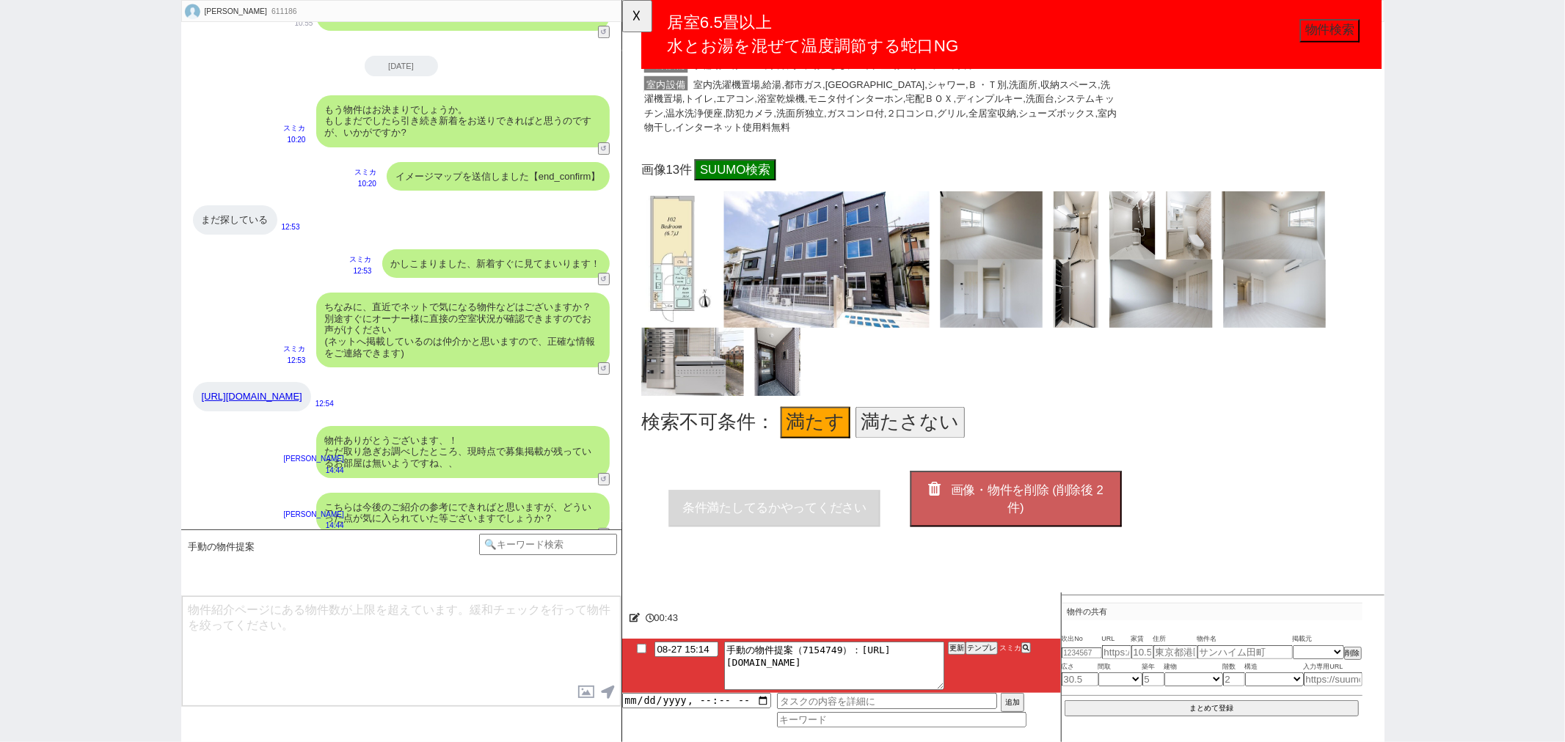
click at [1095, 528] on button "画像・物件を削除 (削除後 2 件)" at bounding box center [1044, 536] width 227 height 59
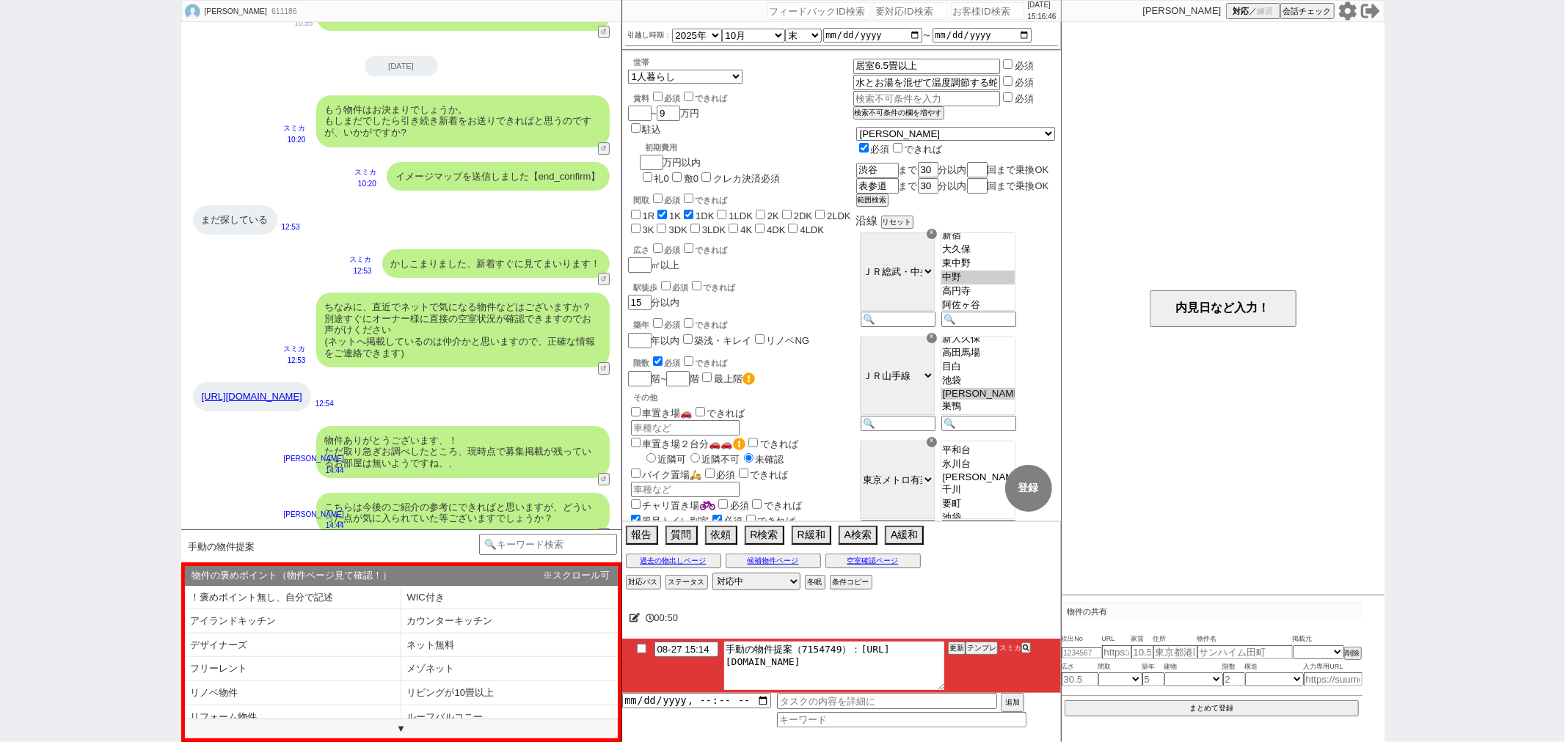
drag, startPoint x: 930, startPoint y: 668, endPoint x: 852, endPoint y: 649, distance: 80.1
click at [852, 649] on textarea "手動の物件提案（7154749）：https://jent-crm.com/2ng-84y191pn3984hy/introduction_pages/485…" at bounding box center [834, 666] width 220 height 48
click at [268, 391] on link "https://suumo.jp/chintai/jnc_000100479267/" at bounding box center [252, 396] width 101 height 11
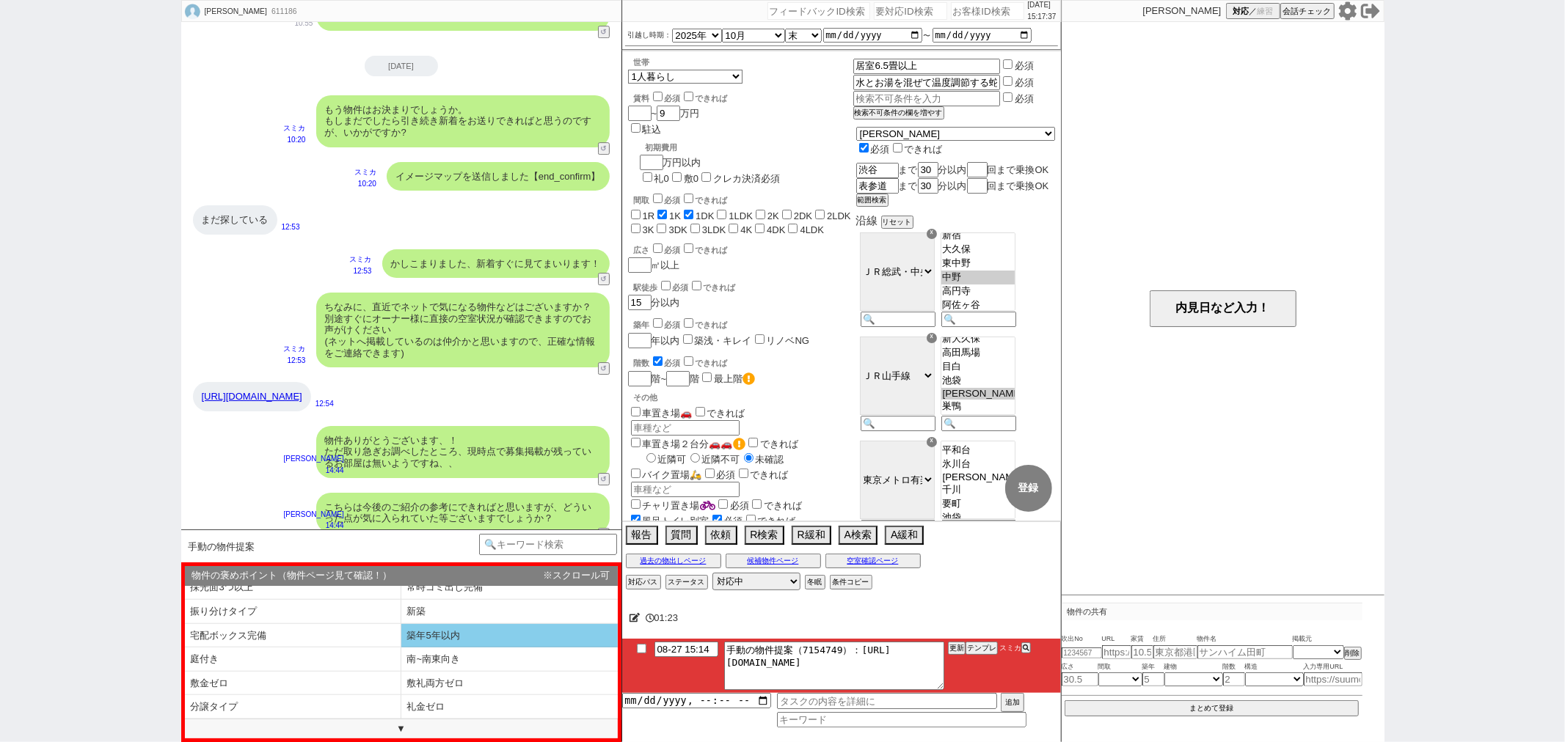
click at [450, 643] on li "築年5年以内" at bounding box center [509, 636] width 216 height 24
select select "築年5年以内"
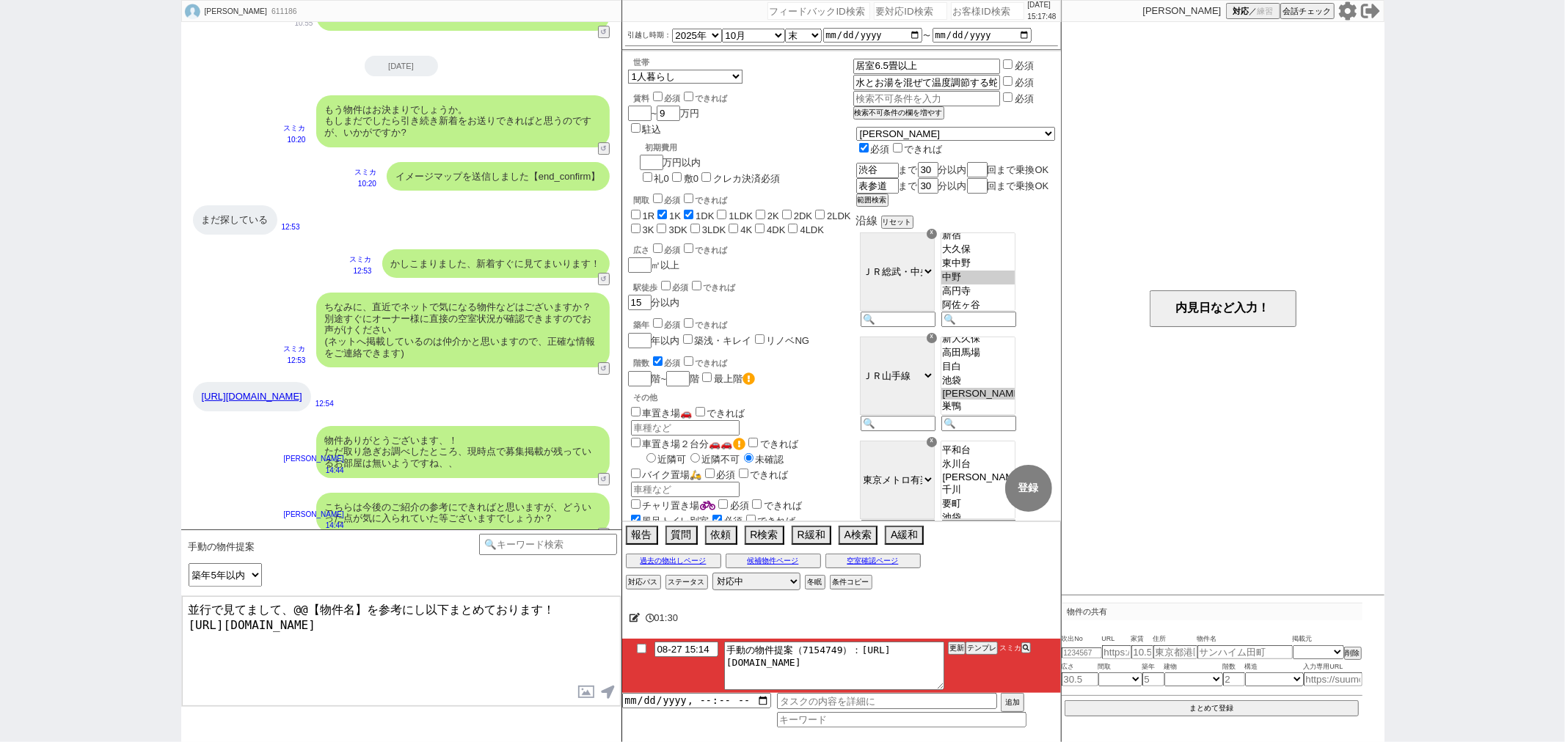
click at [247, 391] on link "https://suumo.jp/chintai/jnc_000100479267/" at bounding box center [252, 396] width 101 height 11
drag, startPoint x: 295, startPoint y: 605, endPoint x: 362, endPoint y: 605, distance: 67.5
click at [362, 605] on textarea "並行で見てまして、@@【物件名】を参考にし以下まとめております！ https://tools.sumika.live/pages/5q1sz0x" at bounding box center [401, 651] width 439 height 110
paste textarea "亀十レジデンス"
type textarea "並行で見てまして、亀十レジデンスを参考にし以下まとめております！ https://tools.sumika.live/pages/5q1sz0x"
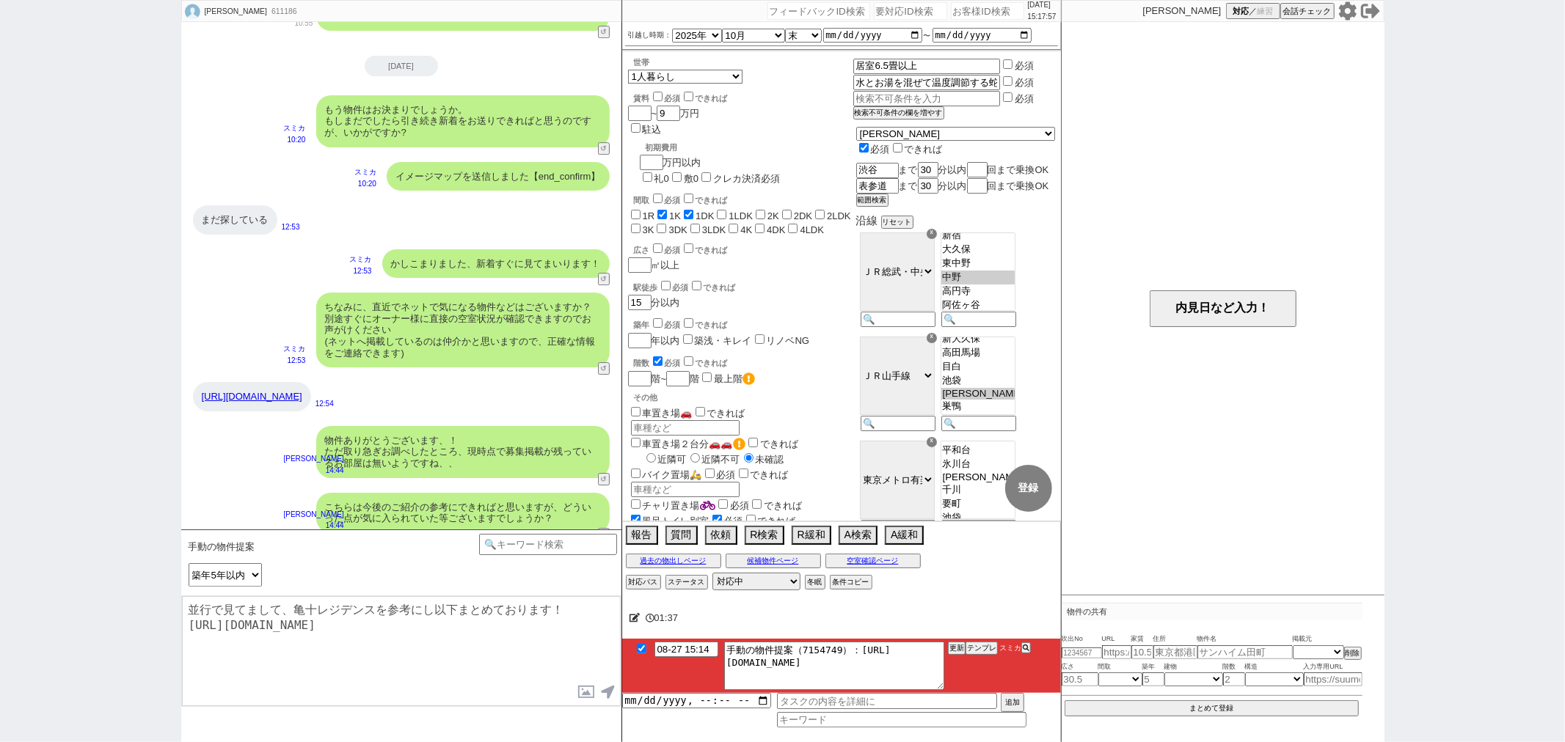
checkbox input "true"
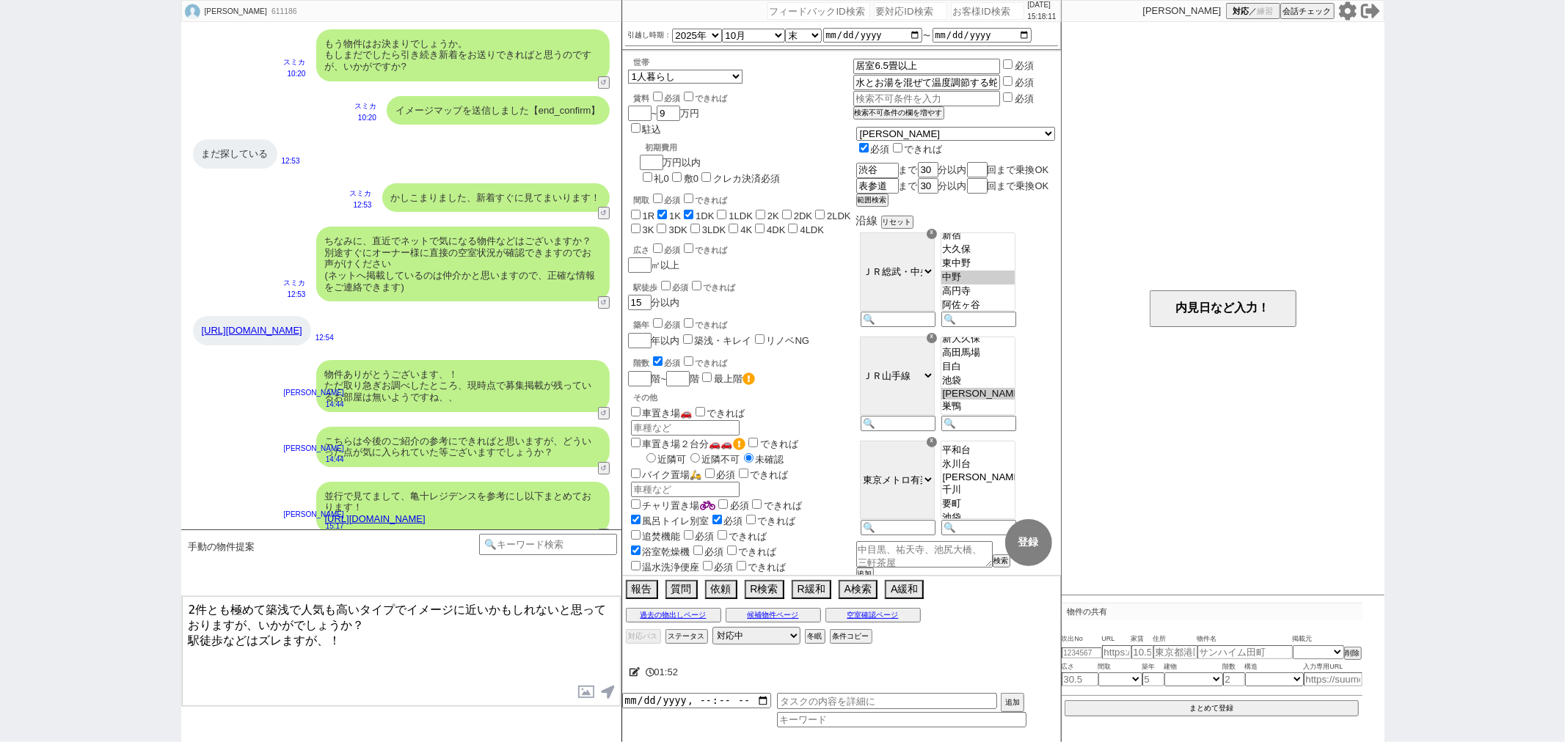
type textarea "2件とも極めて築浅で人気も高いタイプでイメージに近いかもしれないと思っておりますが、いかがでしょうか？ 駅徒歩などはズレますが、！"
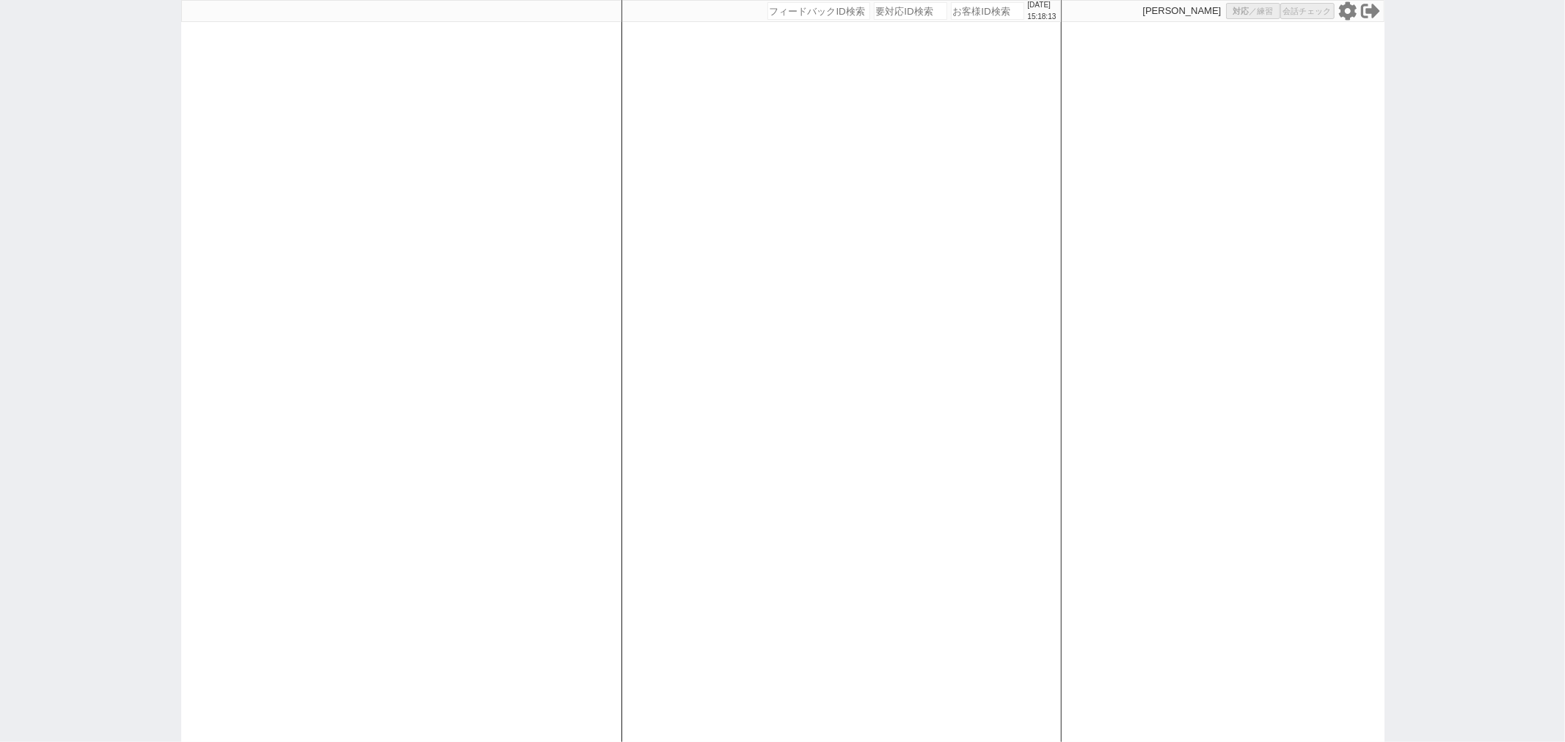
select select
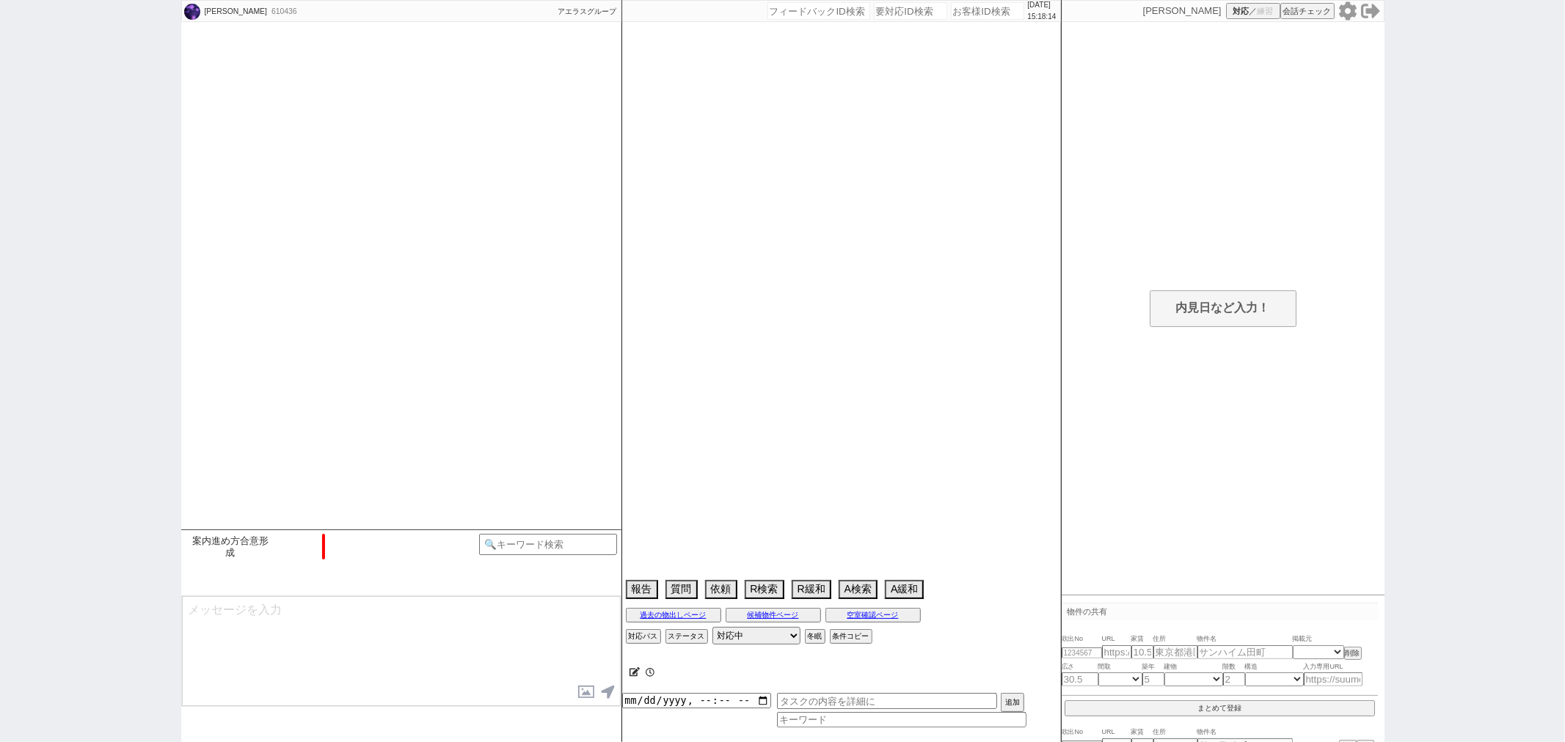
type textarea "近隣駐車場の相場約1.7万円、賃料9万円からひいて反映"
select select "2025"
select select "9"
select select "35"
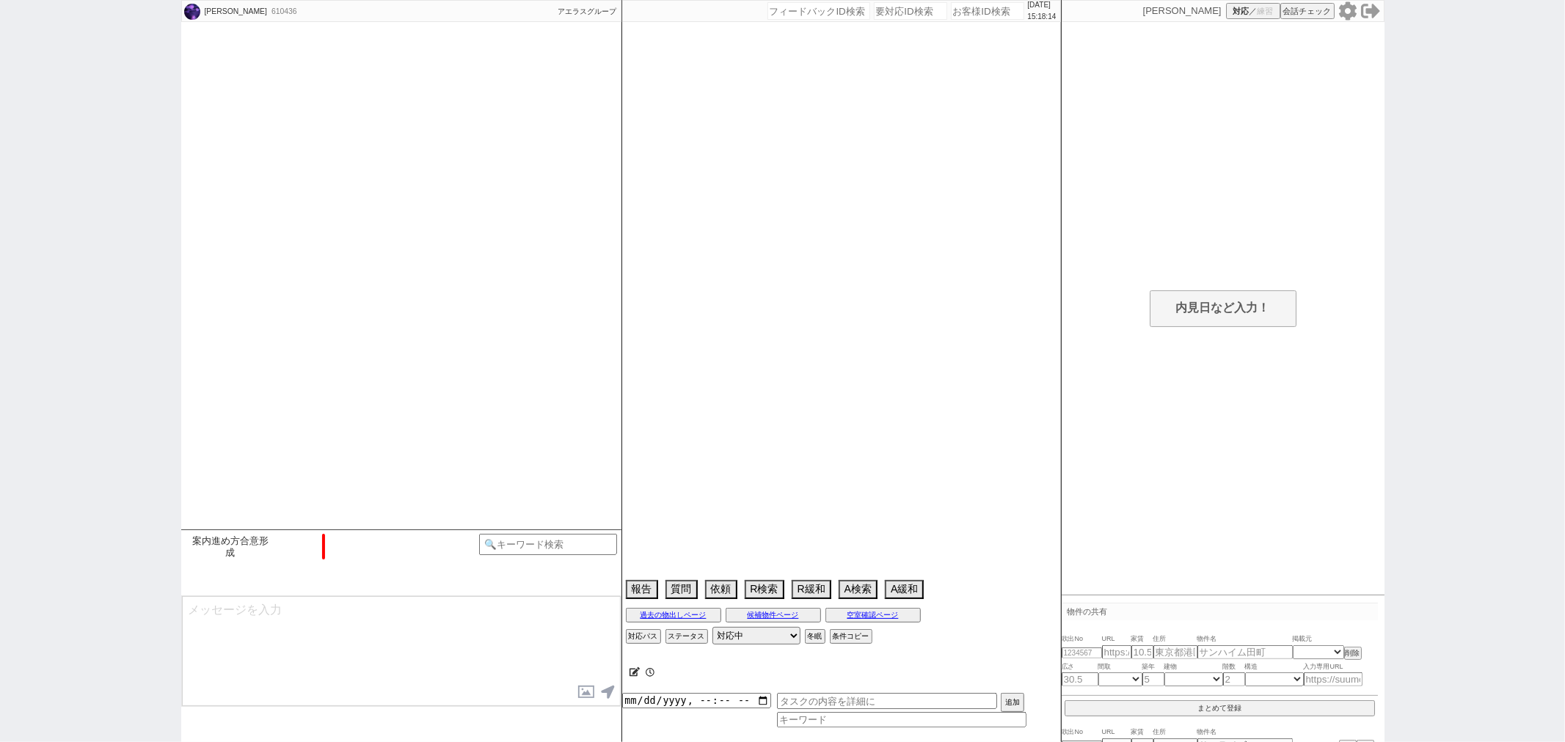
select select "1"
select select "23"
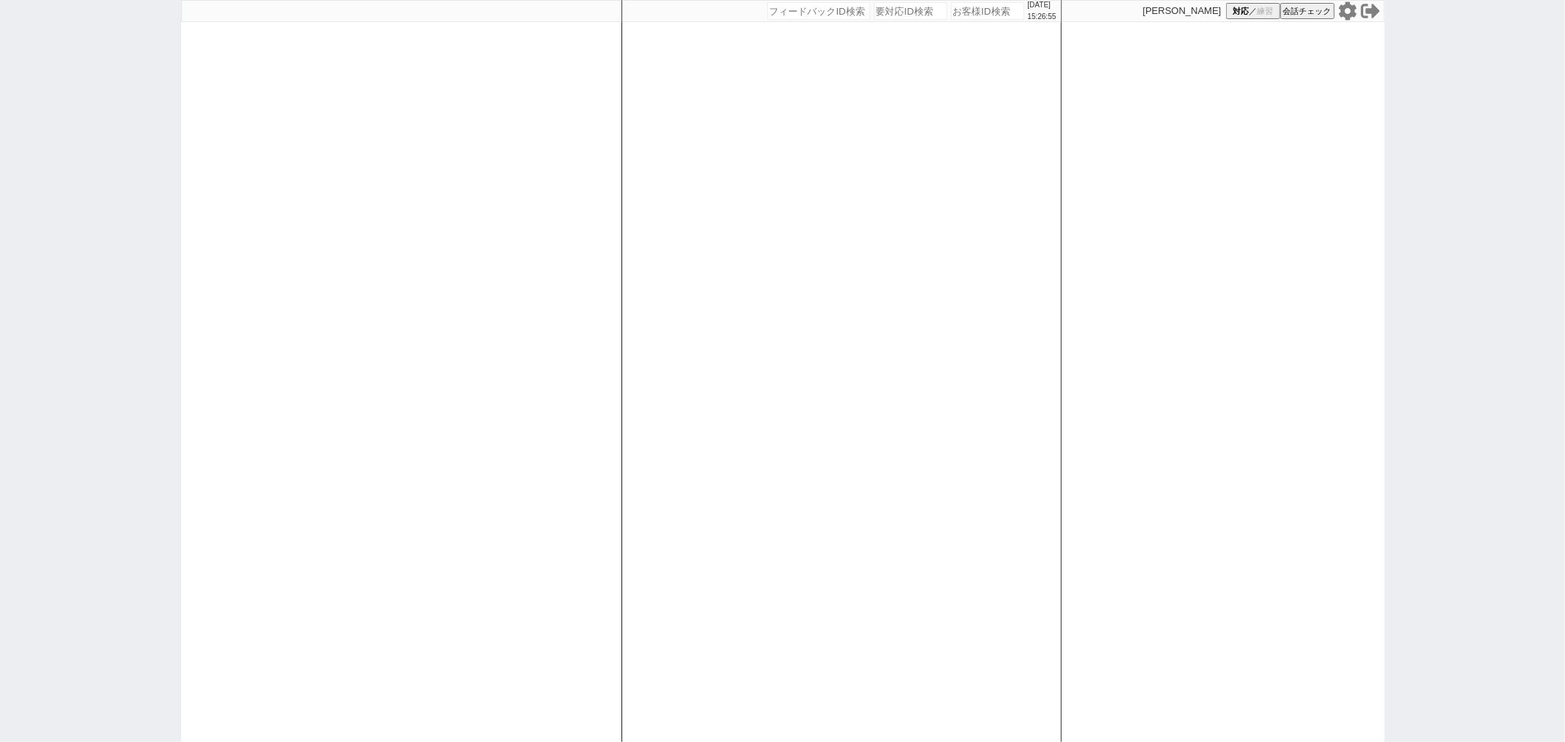
click at [621, 170] on div "[DATE] 15:26:55 候補物件を追加してしてください 紹介した物件一覧 他社物件を追加する 空室確認ページに追加・削除 紹介した物件一覧 他社物件を…" at bounding box center [841, 371] width 440 height 742
select select
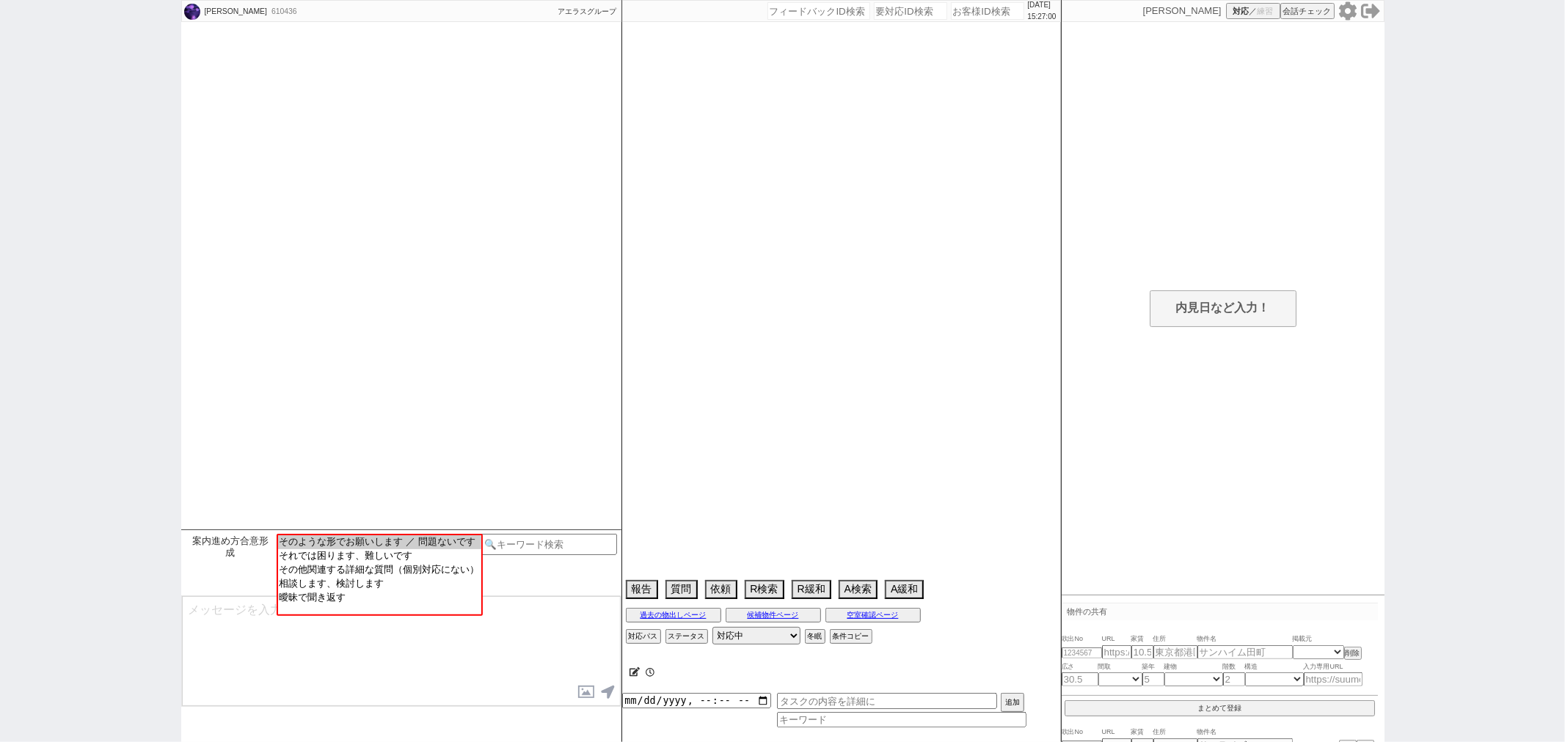
type textarea "近隣駐車場の相場約1.7万円、賃料9万円からひいて反映"
select select "2025"
select select "9"
select select "35"
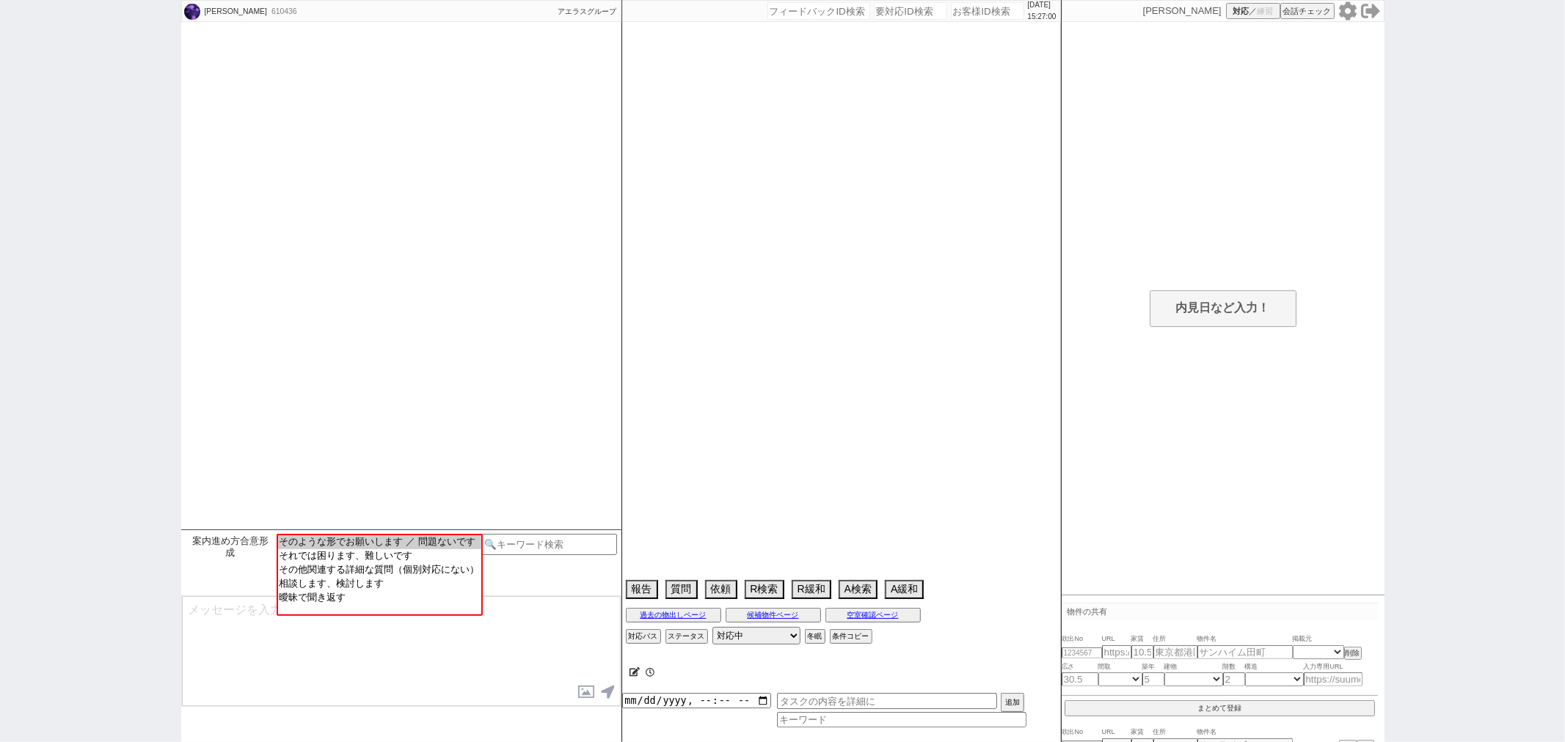
select select "1"
select select "23"
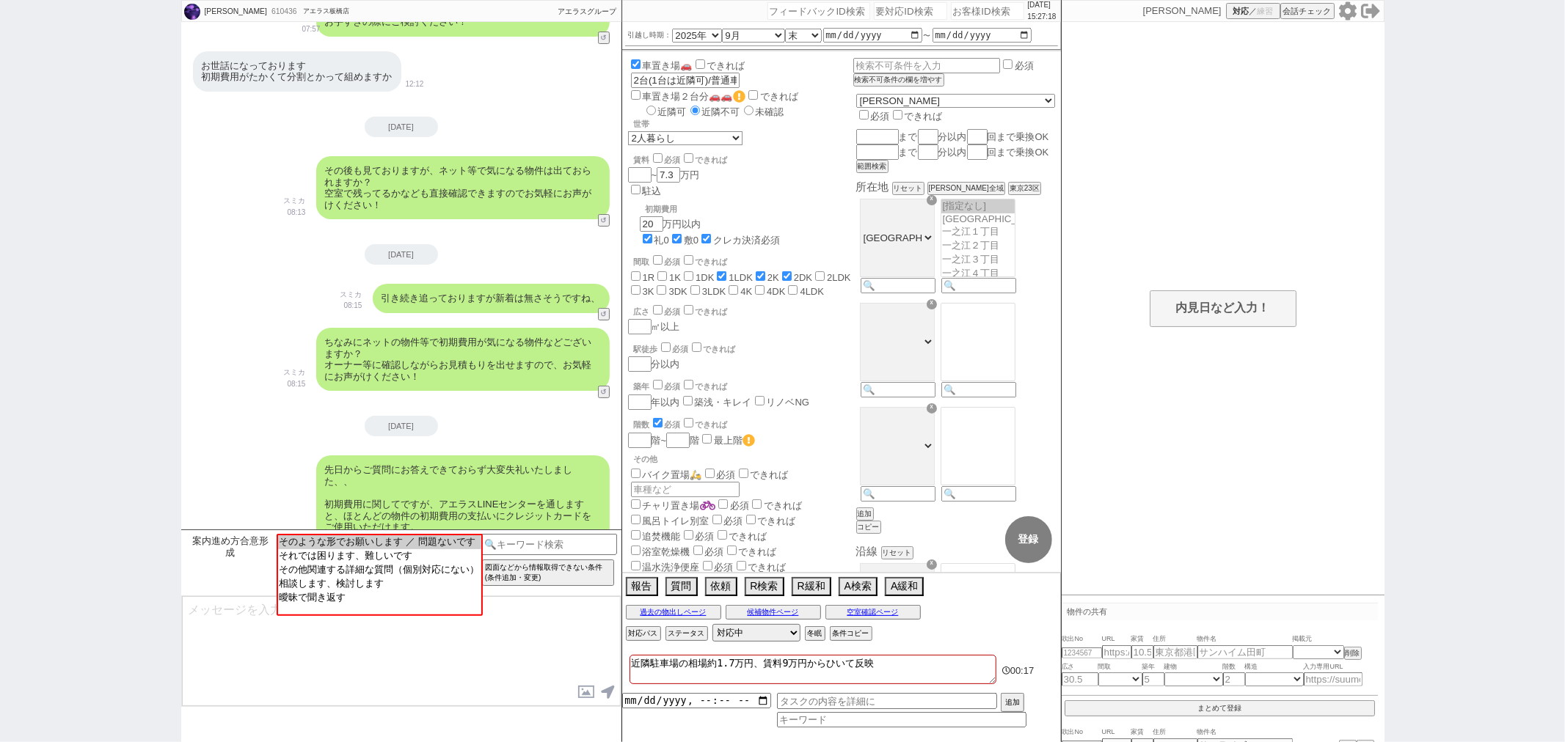
scroll to position [0, 0]
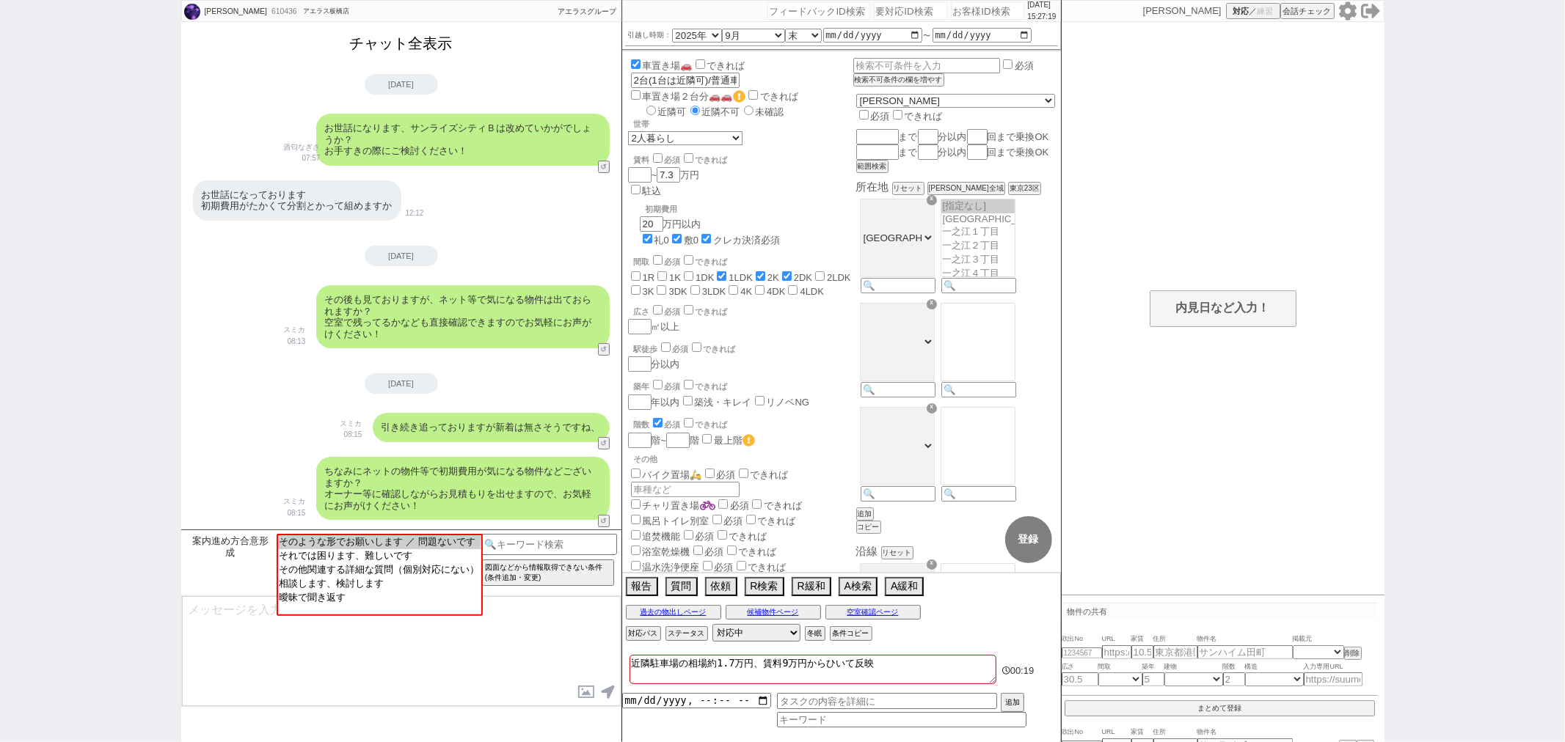
click at [383, 50] on button "チャット全表示" at bounding box center [401, 44] width 114 height 26
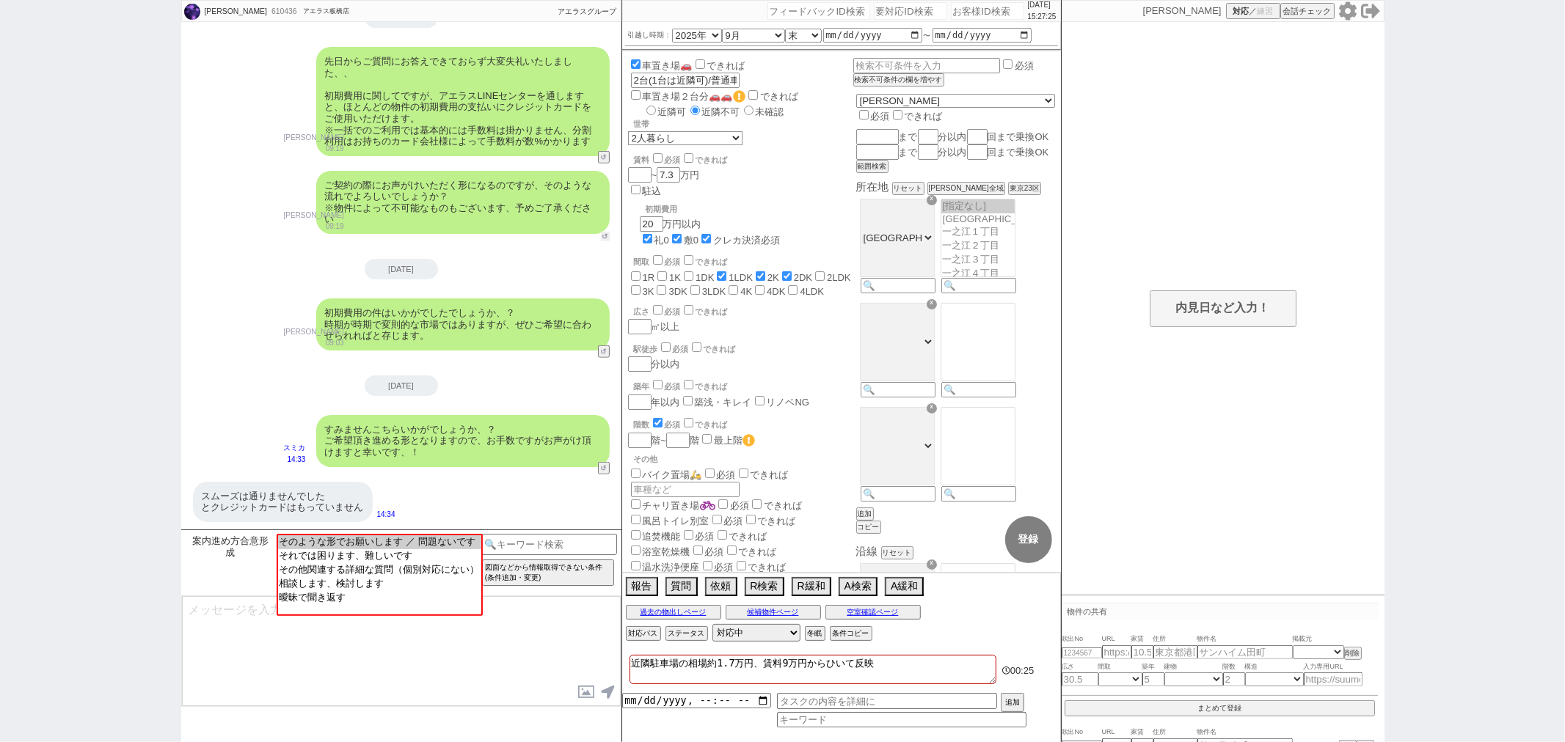
scroll to position [5566, 0]
click at [603, 236] on button "↺" at bounding box center [605, 237] width 9 height 10
select select "それでは困ります、難しいです"
click at [364, 562] on option "それでは困ります、難しいです" at bounding box center [378, 555] width 203 height 14
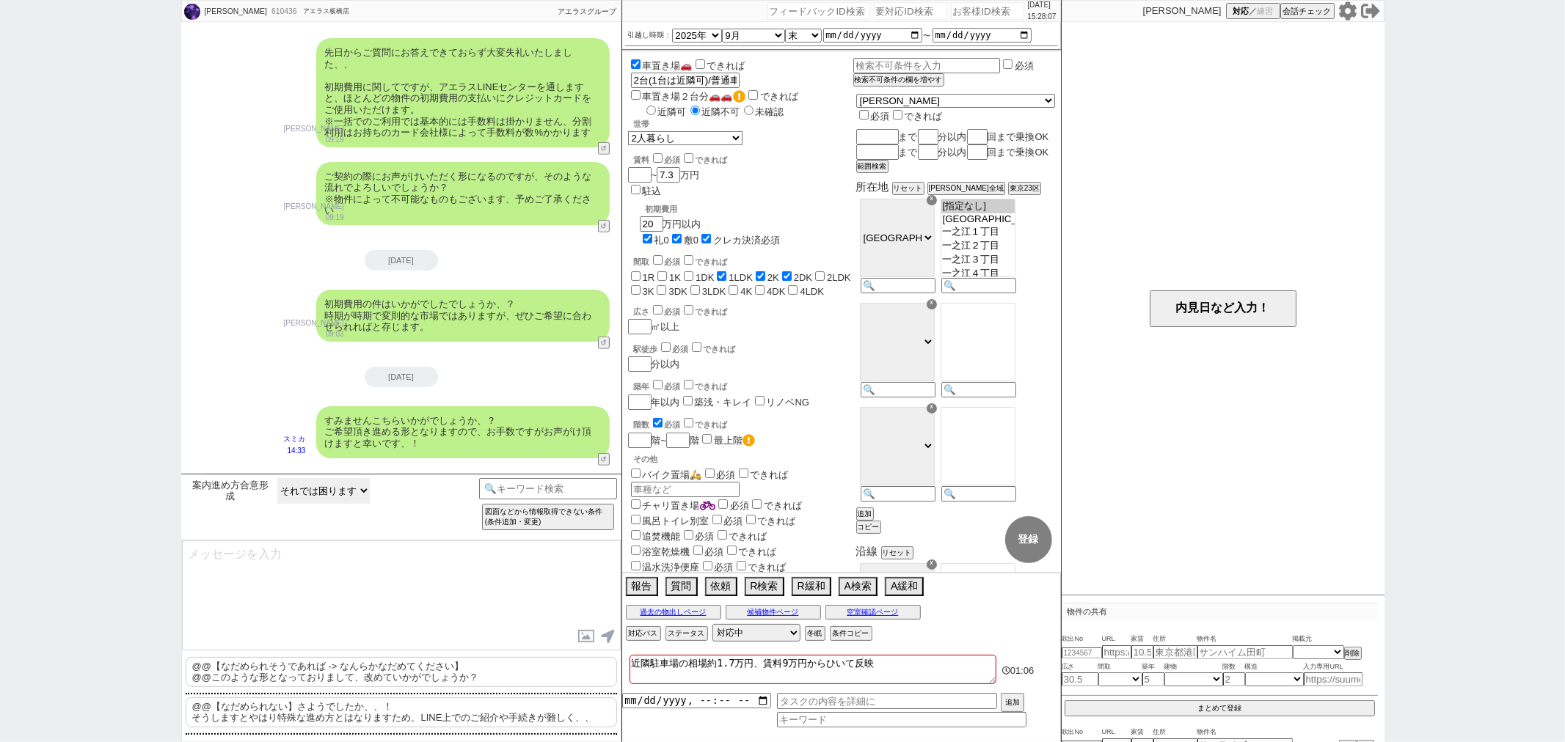
scroll to position [5622, 0]
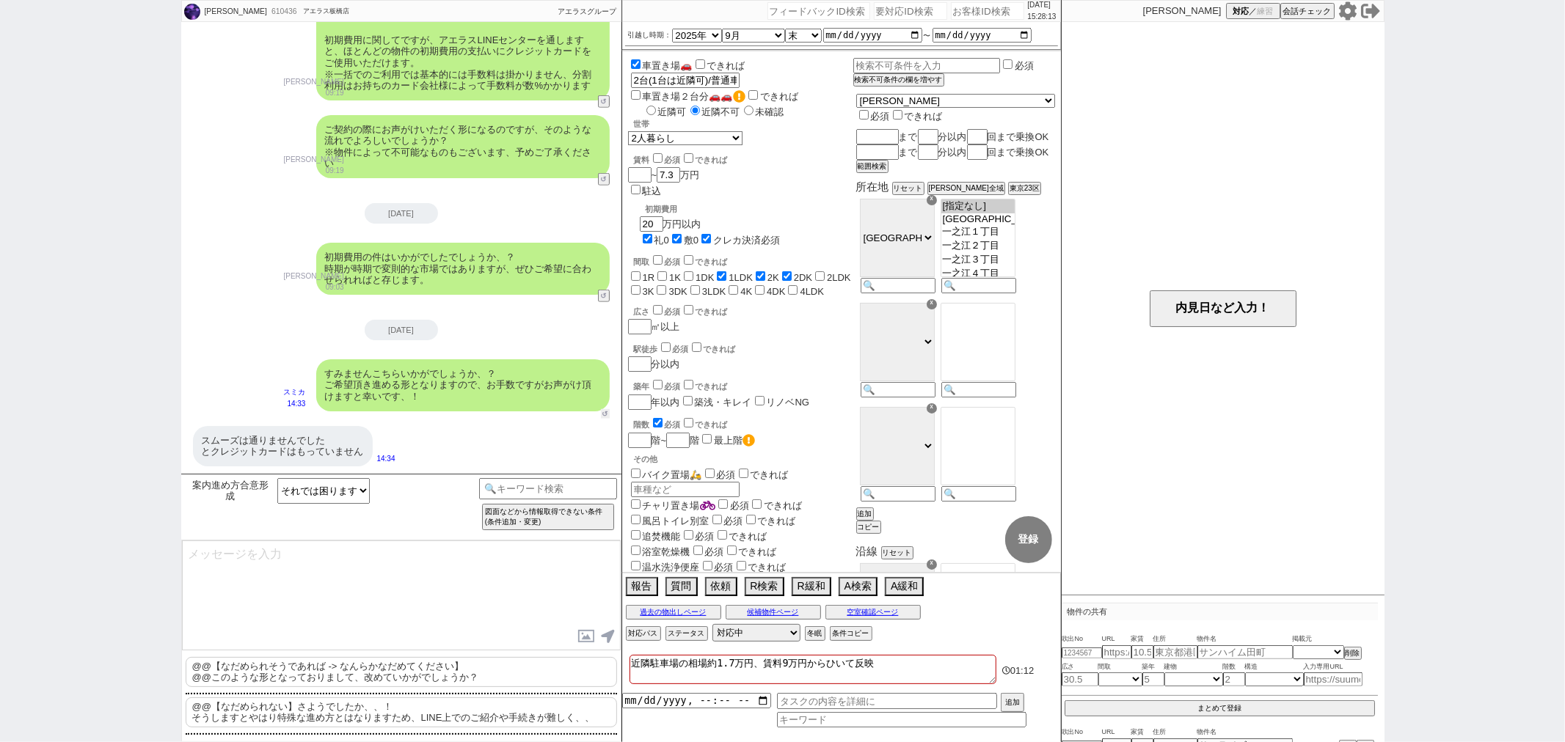
click at [604, 409] on button "↺" at bounding box center [605, 414] width 9 height 10
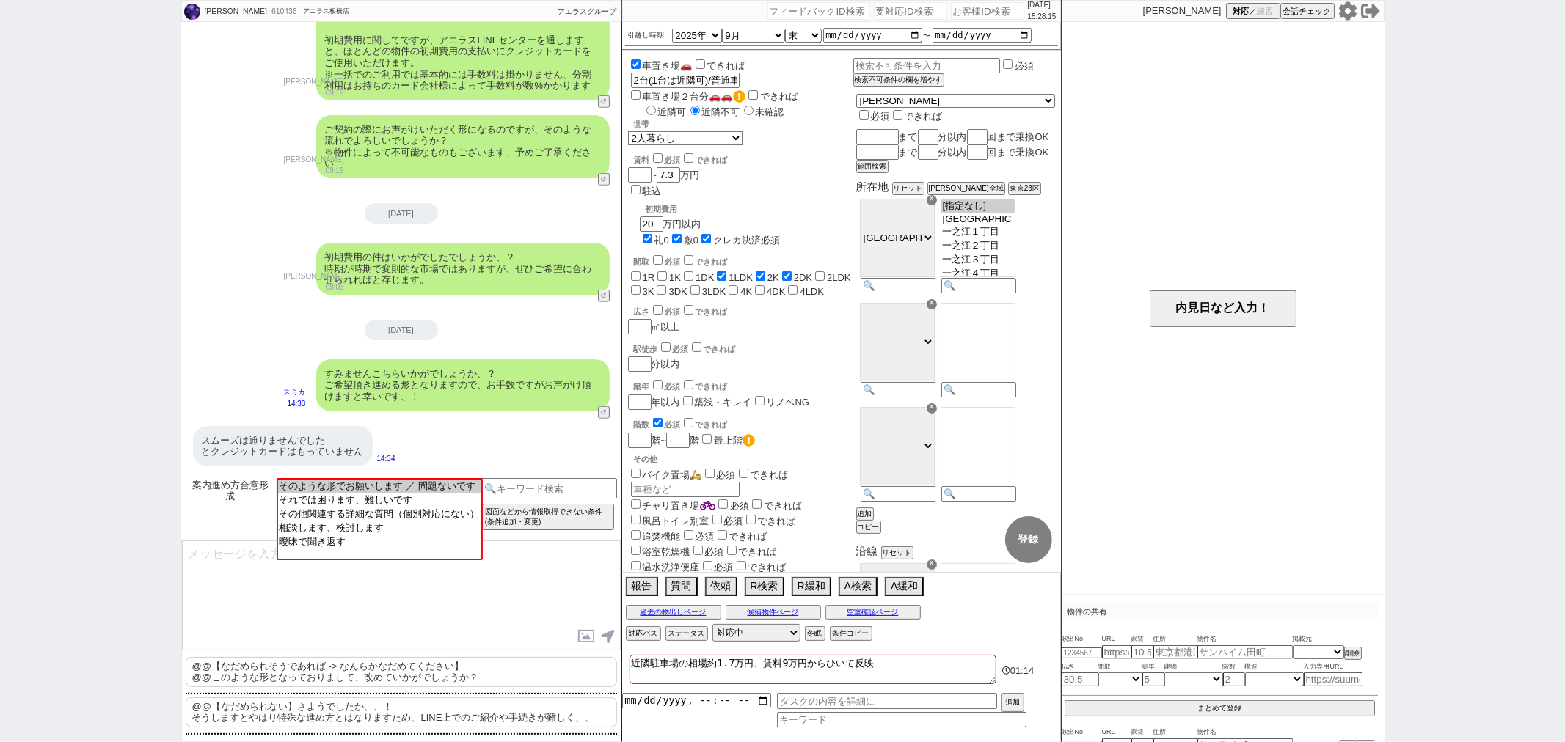
click at [522, 436] on div "スムーズは通りませんでした とクレジットカードはもっていません 14:34" at bounding box center [401, 446] width 440 height 55
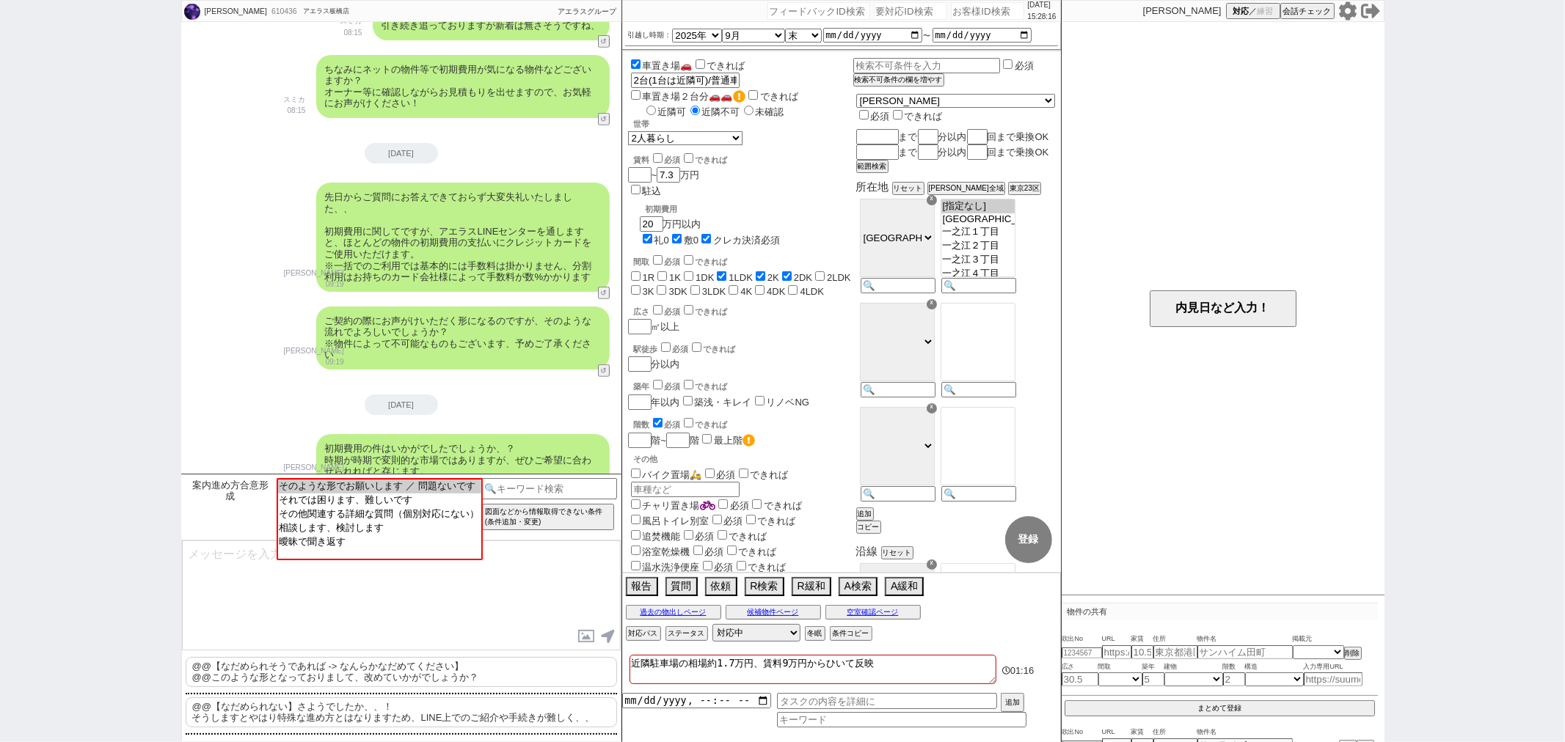
scroll to position [5378, 0]
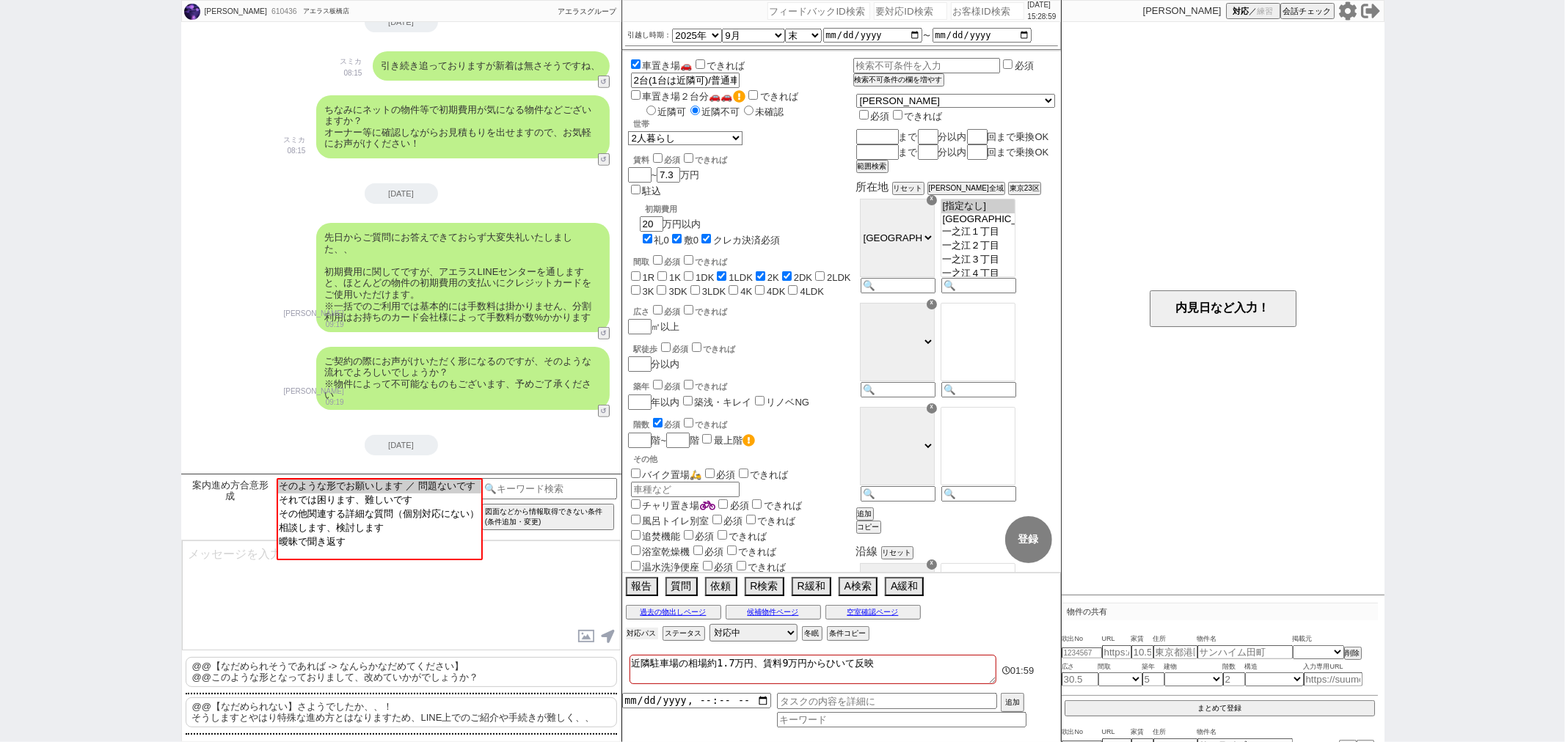
click at [649, 635] on button "対応パス" at bounding box center [642, 634] width 32 height 12
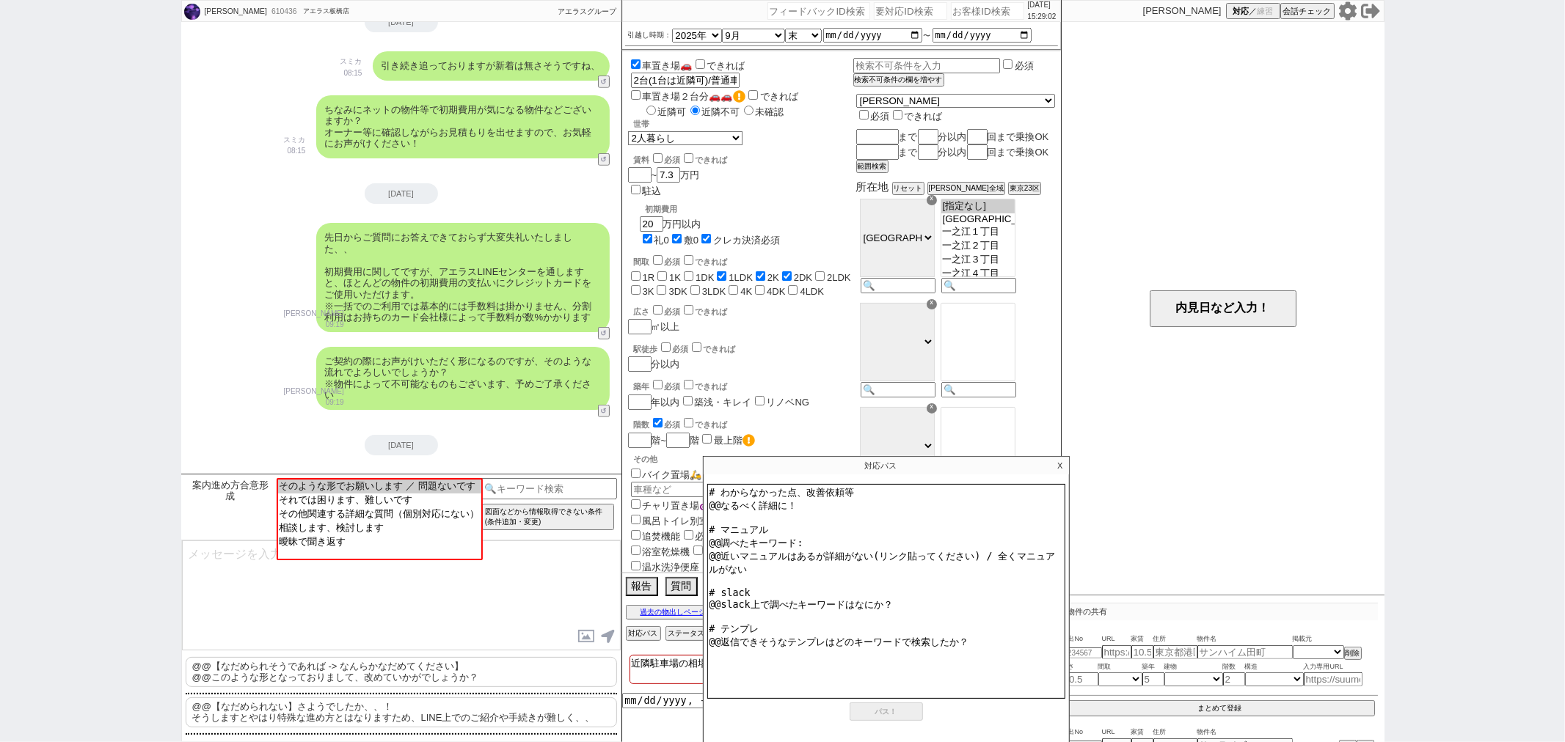
drag, startPoint x: 758, startPoint y: 509, endPoint x: 693, endPoint y: 505, distance: 65.4
click at [693, 505] on div "2025/08/27 15:29:02 候補物件を追加してしてください 紹介した物件一覧 他社物件を追加する 空室確認ページに追加・削除 紹介した物件一覧 他…" at bounding box center [841, 371] width 440 height 742
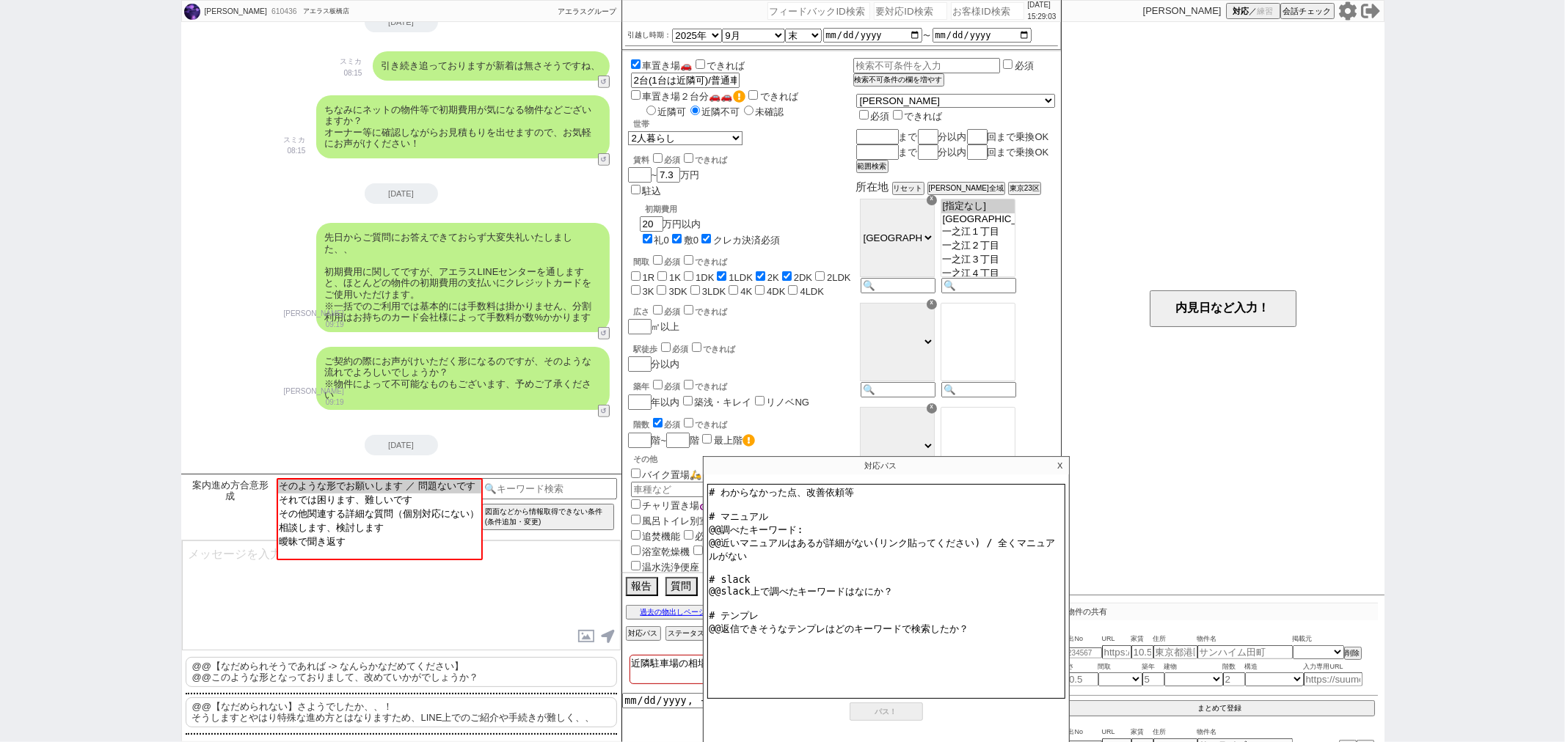
click at [710, 525] on textarea "# わからなかった点、改善依頼等 # マニュアル @@調べたキーワード: @@近いマニュアルはあるが詳細がない(リンク貼ってください) / 全くマニュアルがな…" at bounding box center [886, 591] width 358 height 215
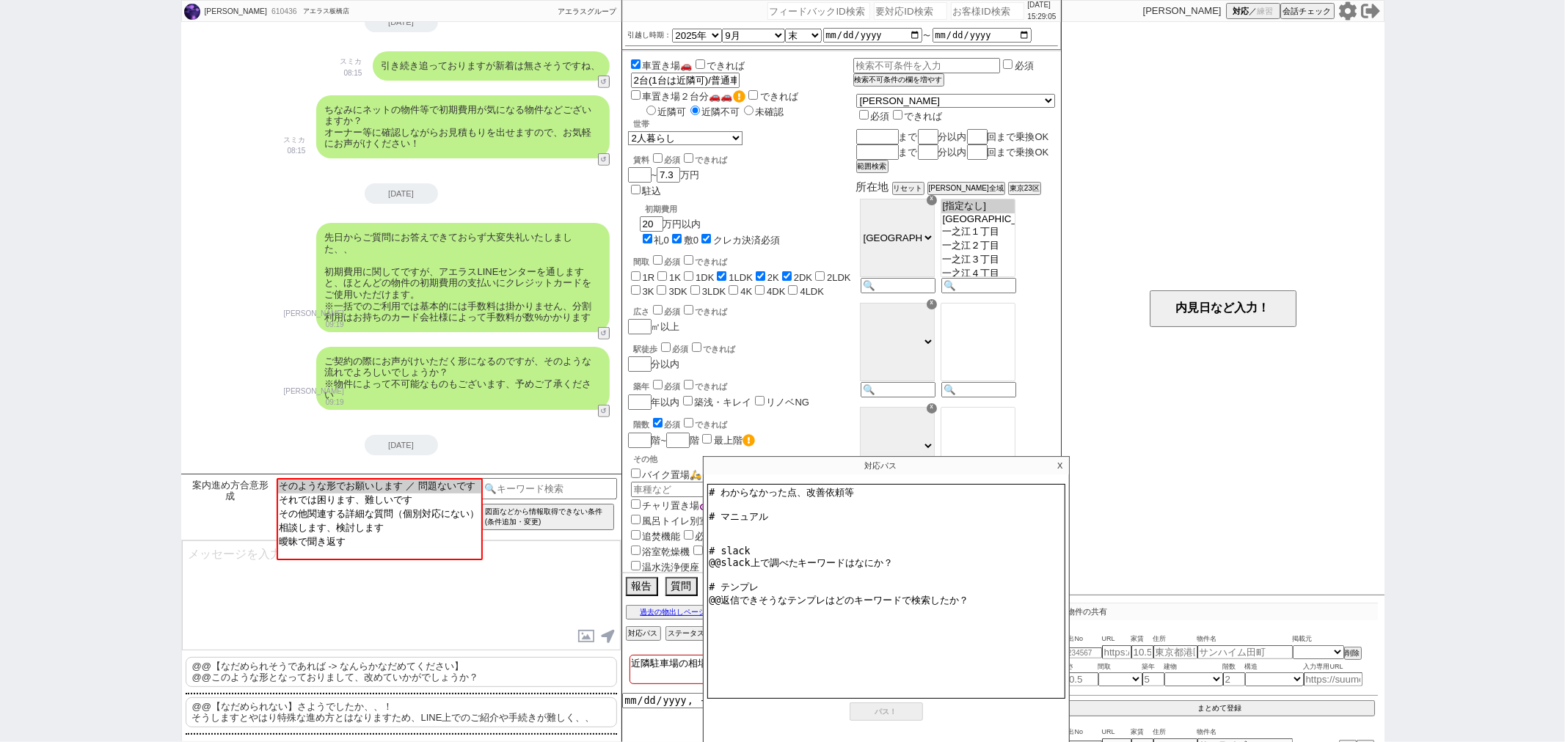
drag, startPoint x: 936, startPoint y: 560, endPoint x: 707, endPoint y: 550, distance: 229.1
click at [707, 550] on textarea "# わからなかった点、改善依頼等 # マニュアル # slack @@slack上で調べたキーワードはなにか？ # テンプレ @@返信できそうなテンプレはどの…" at bounding box center [886, 591] width 358 height 215
drag, startPoint x: 977, startPoint y: 574, endPoint x: 713, endPoint y: 599, distance: 265.3
click at [695, 585] on div "報告 質問 依頼 R検索 R緩和 A検索 A緩和 物件ページ作成 今は物件がないので押せません 過去の物出しページ 候補物件ページ 空室確認ページ 対応パス …" at bounding box center [841, 609] width 439 height 70
type textarea "# わからなかった点、改善依頼等 # マニュアル # slack # テンプレ"
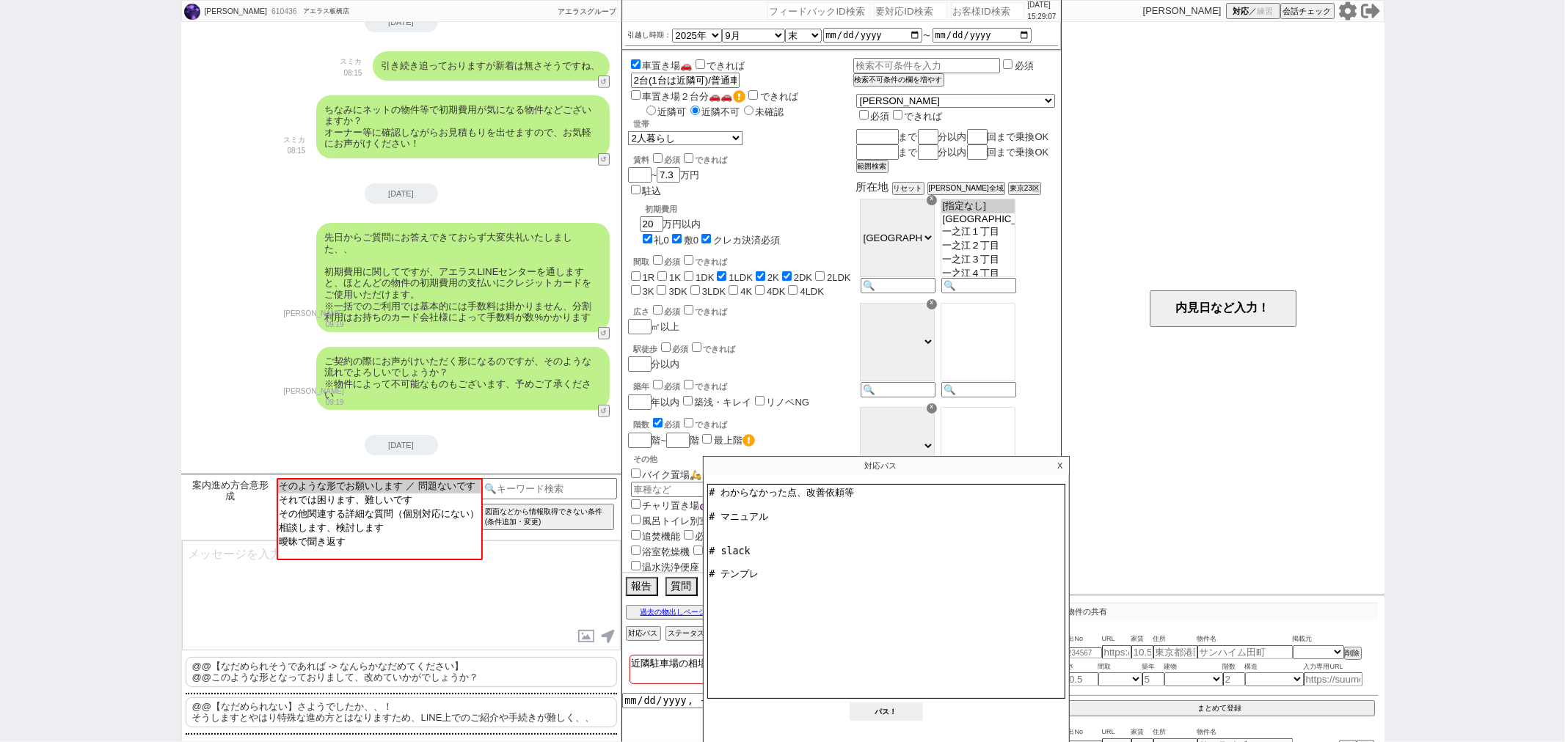
click at [883, 708] on button "パス！" at bounding box center [886, 712] width 73 height 18
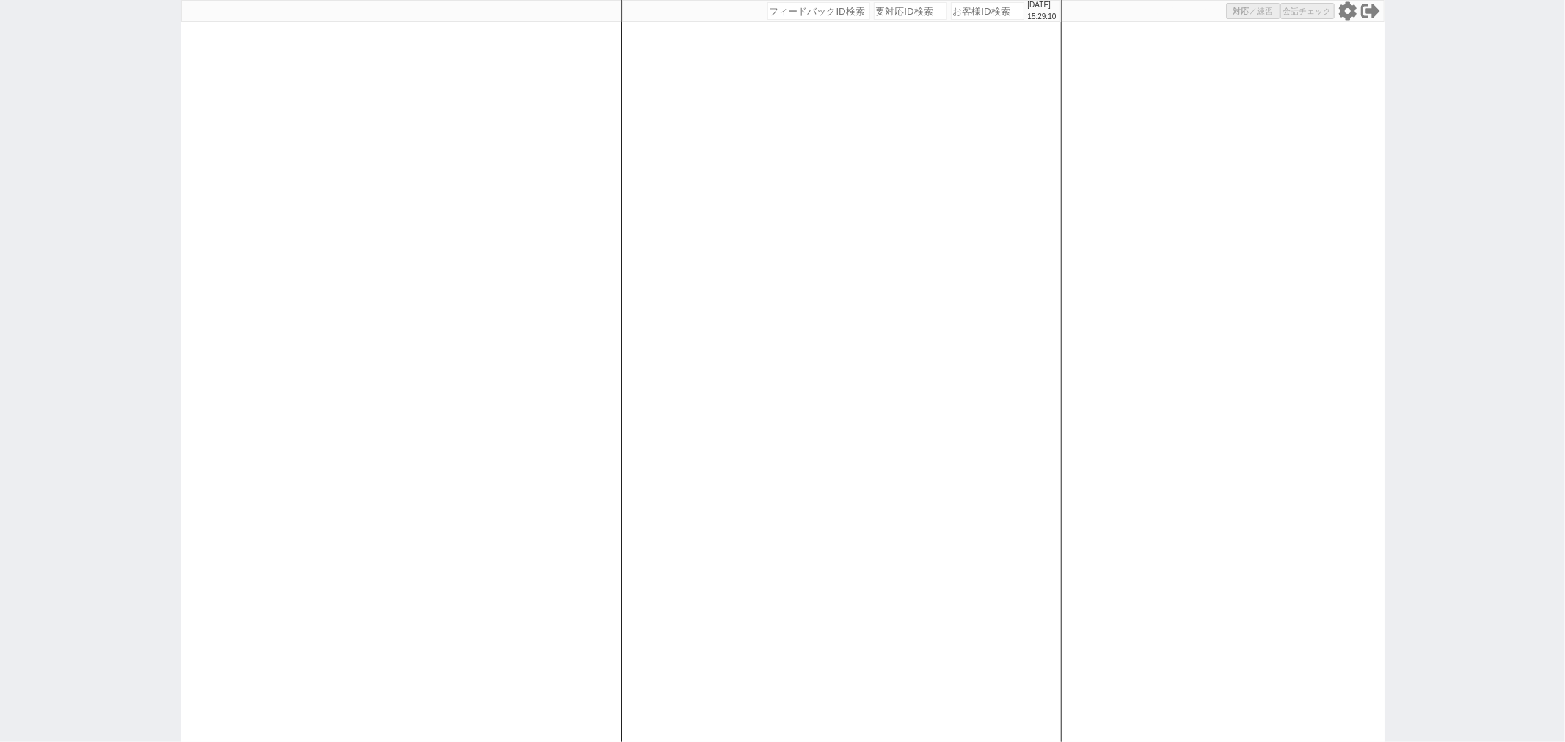
select select
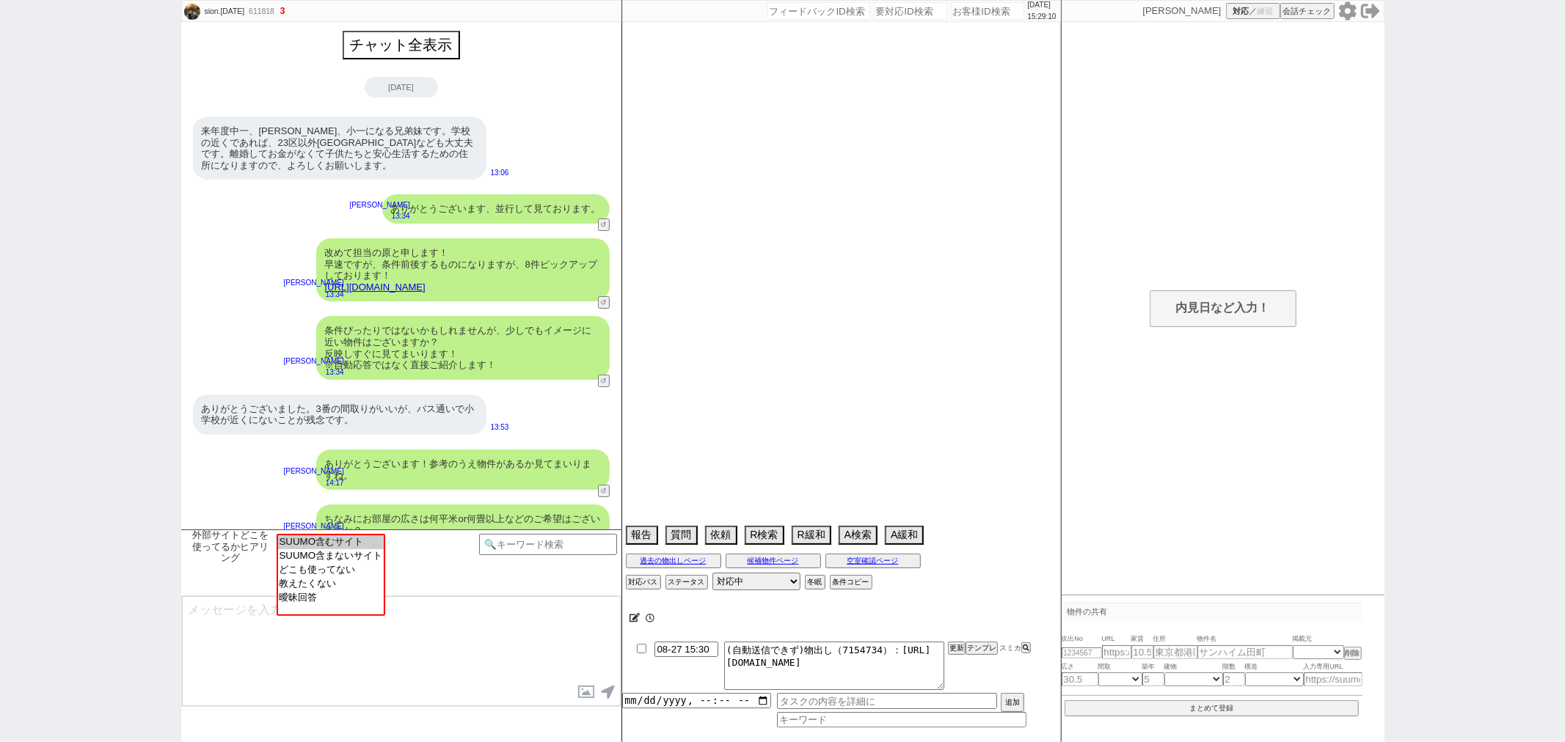
scroll to position [346, 0]
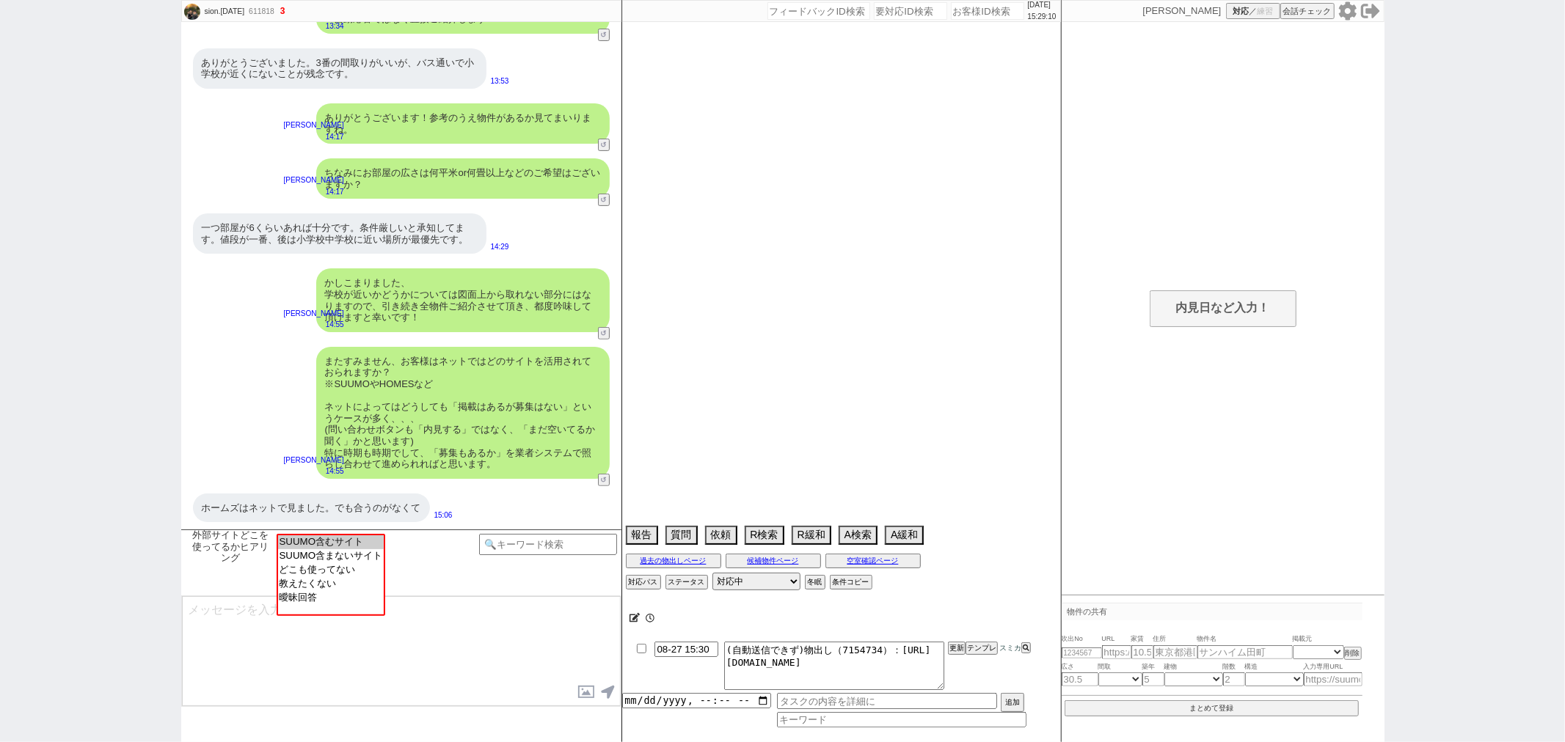
select select "15"
select select "6"
select select "2"
select select "3"
select select "4"
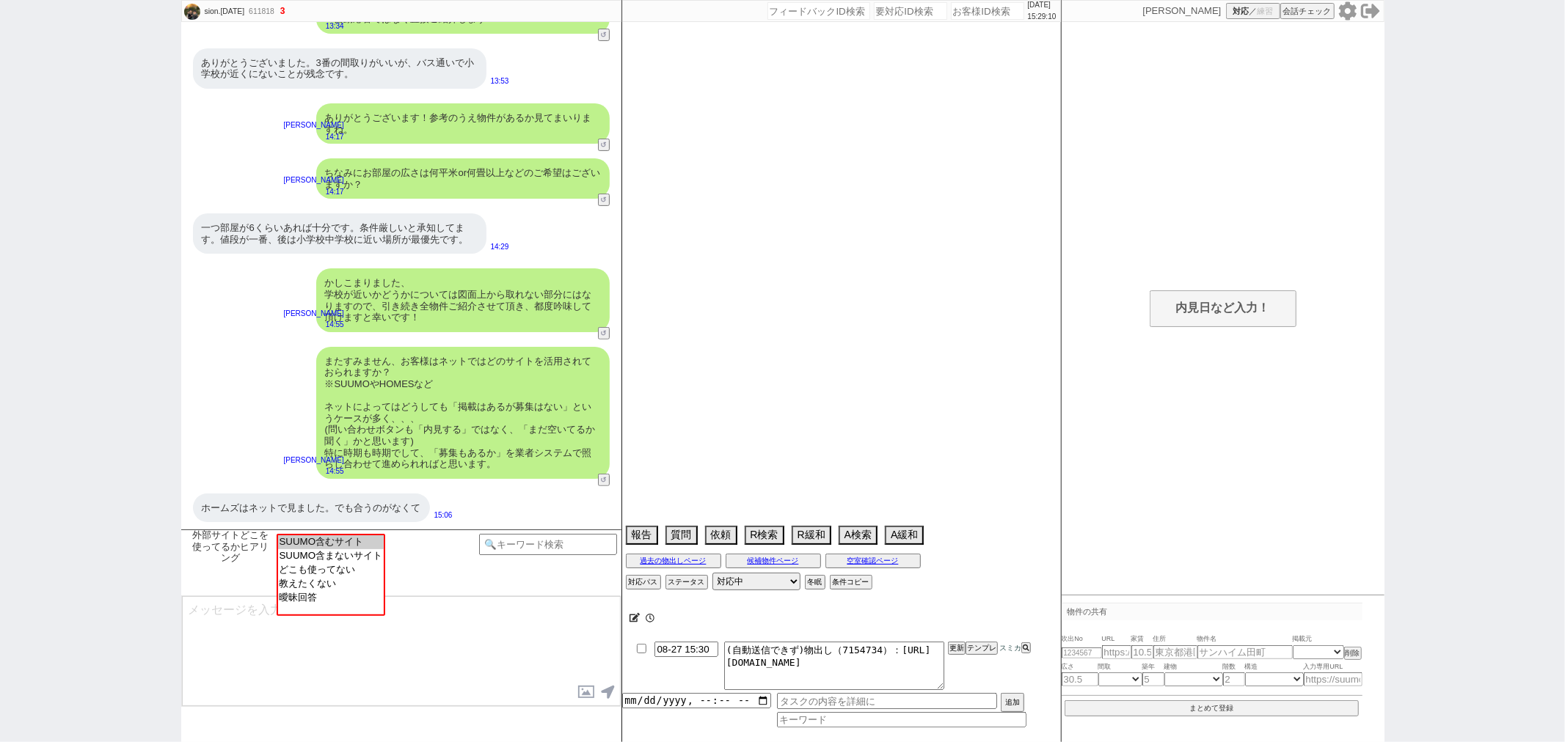
select select "5"
select select "6"
select select "7"
select select "8"
select select "9"
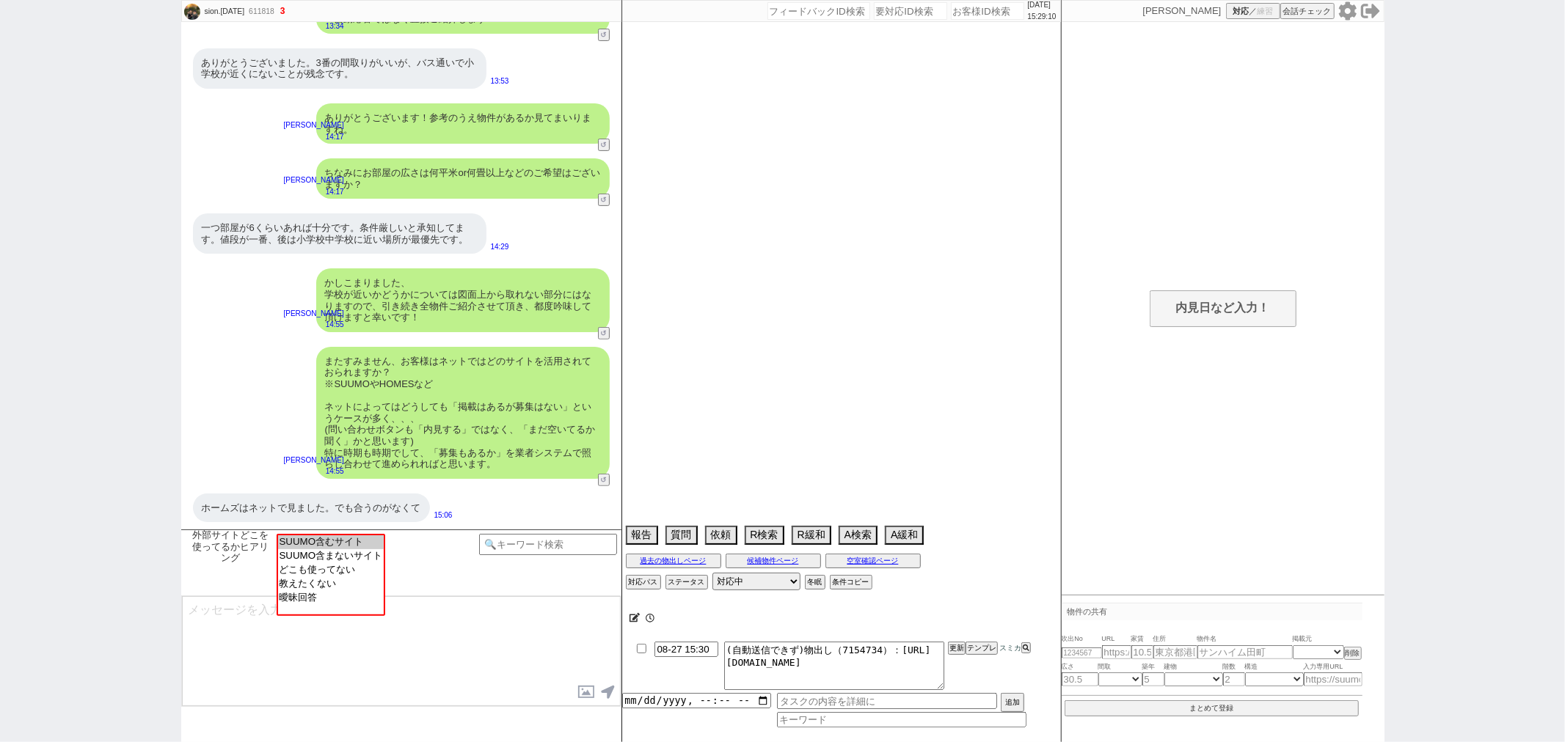
select select "10"
select select "11"
select select "12"
select select "13"
select select "14"
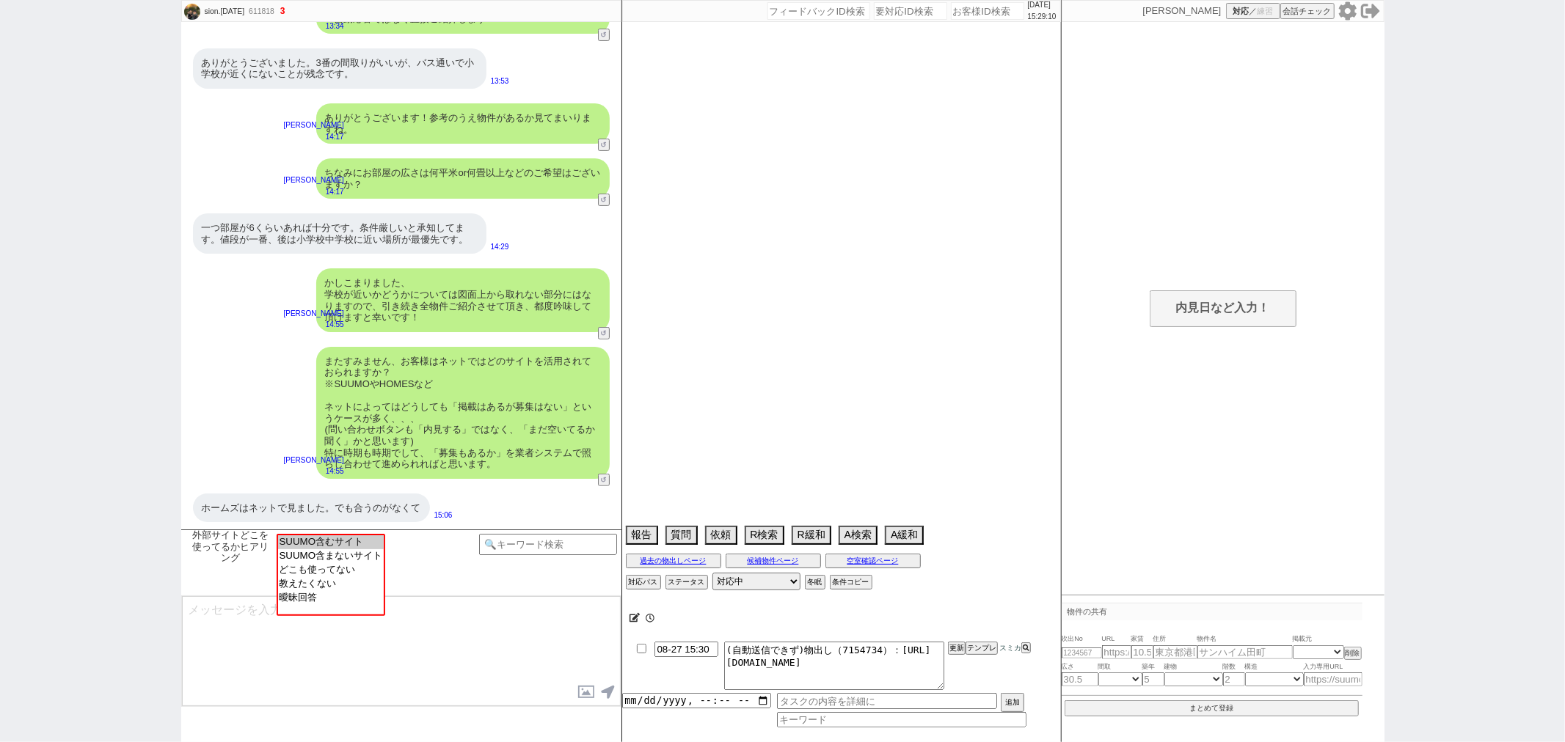
select select "15"
select select "16"
select select "17"
select select "18"
select select "19"
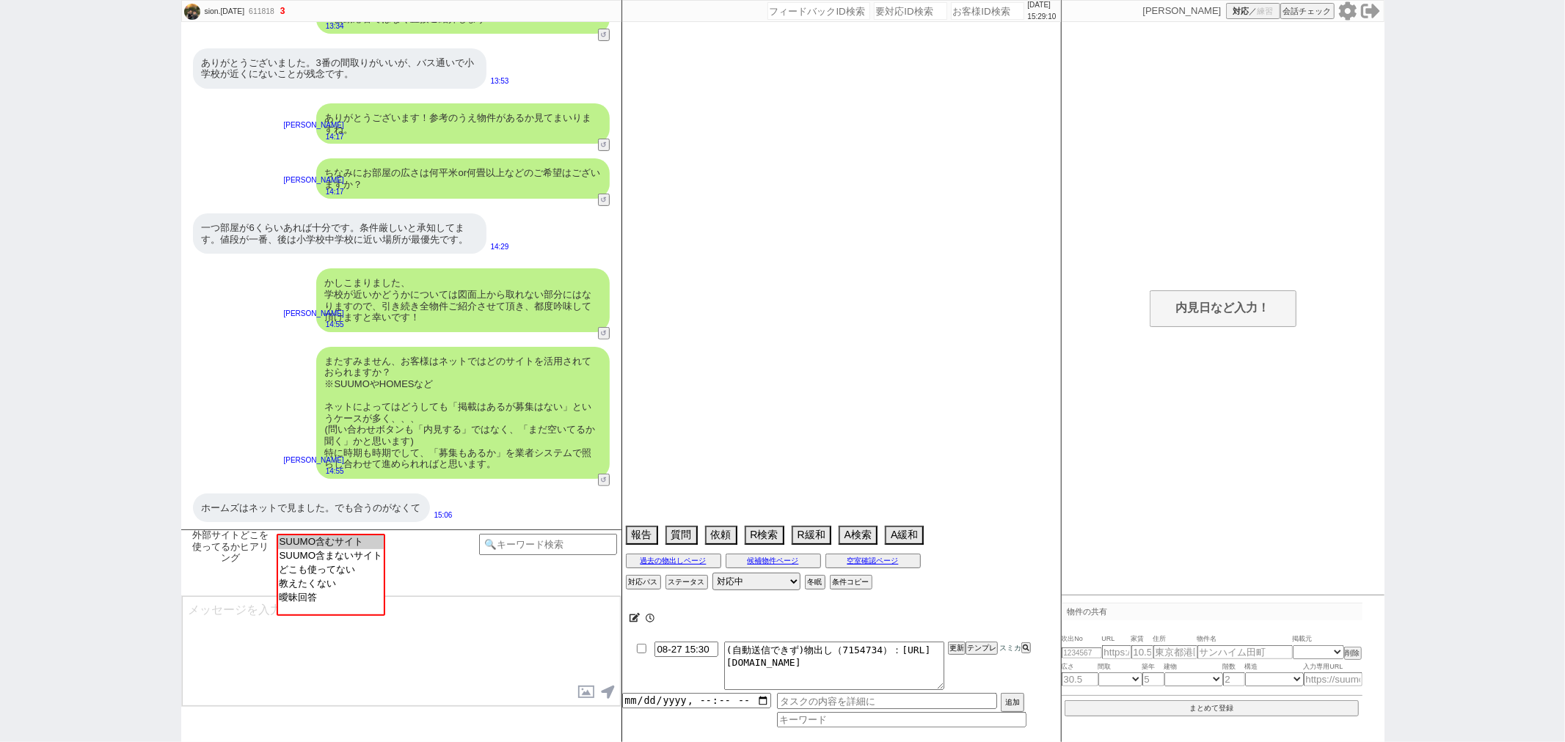
select select "20"
select select "21"
select select "22"
select select "23"
select select "24"
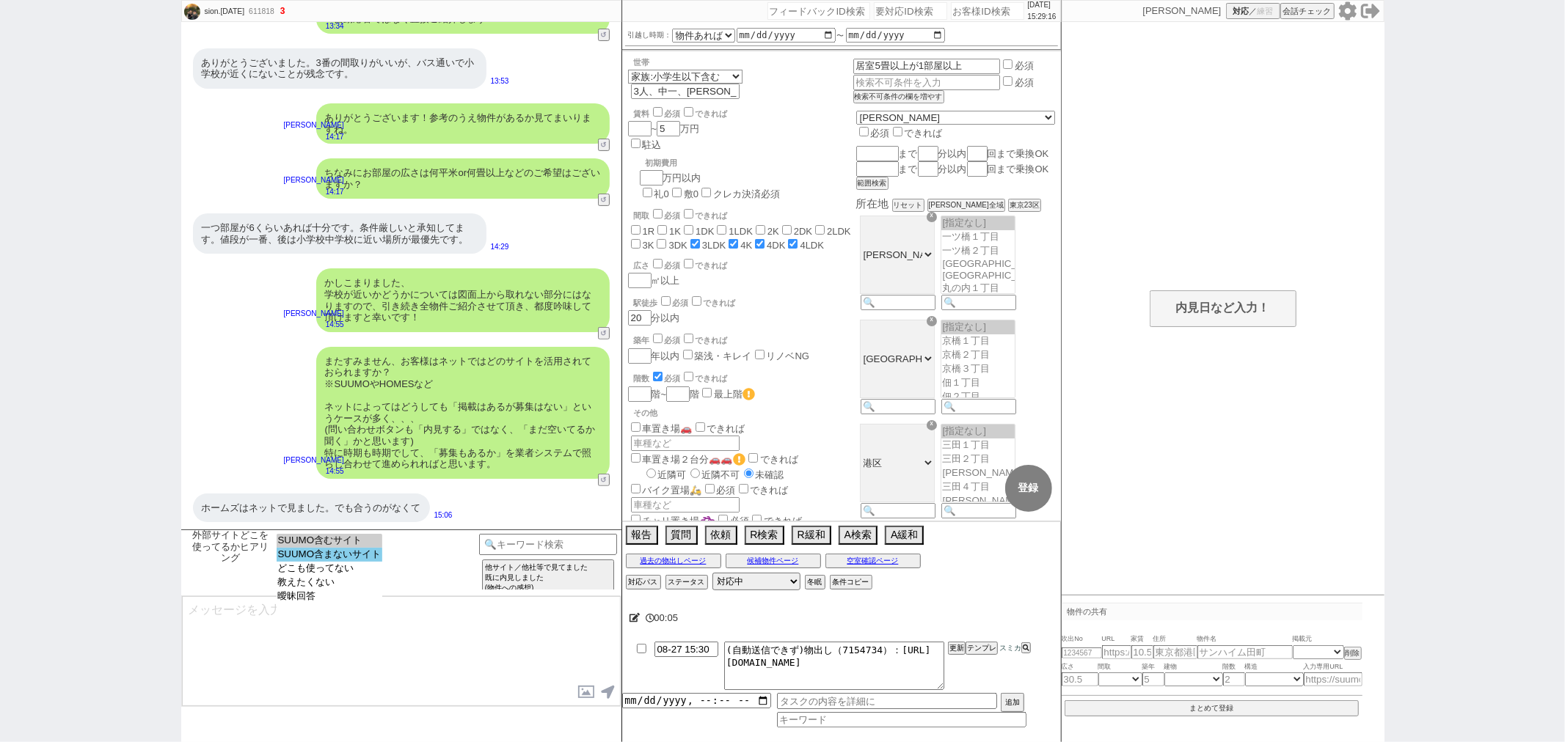
select select "SUUMO含まないサイト"
click at [330, 559] on option "SUUMO含まないサイト" at bounding box center [330, 555] width 106 height 14
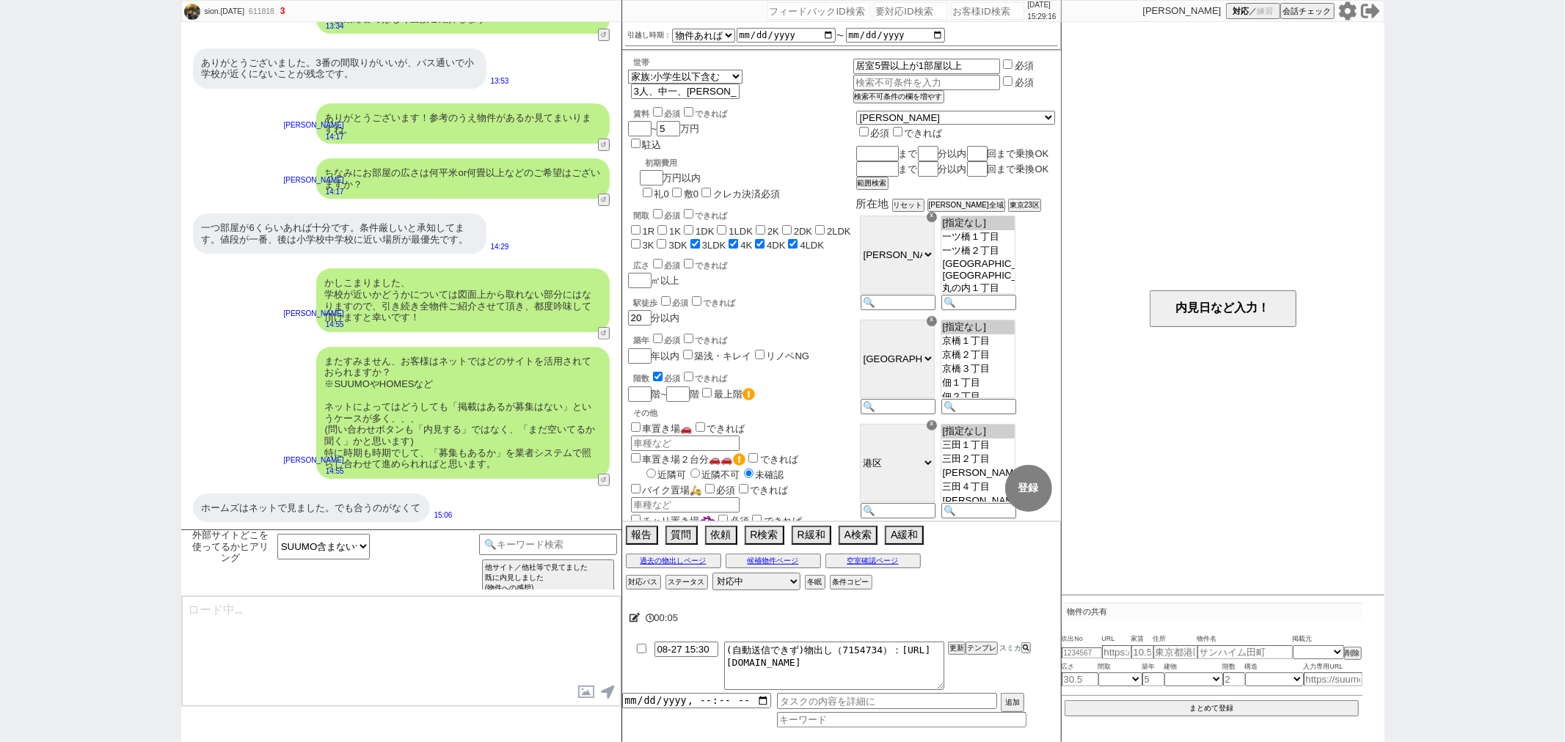
type textarea "ご確認ありがとうございます！ 賃貸サイトですと、やはり現状スーモさんが量だと一強、その他のサイトは網羅性は低いか、もし残っていても埋まってる物件が残りっぱなし…"
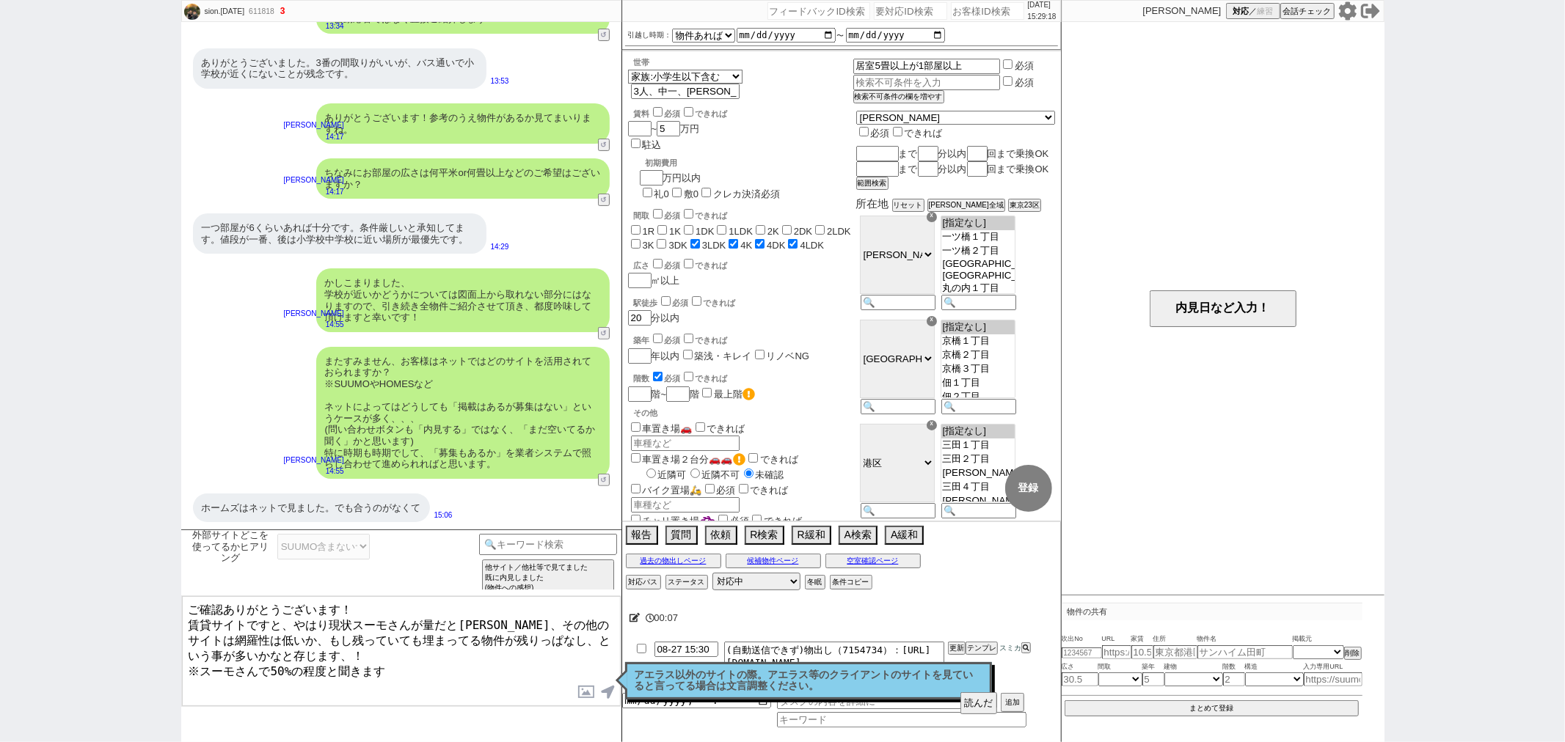
click at [435, 605] on textarea "ご確認ありがとうございます！ 賃貸サイトですと、やはり現状スーモさんが量だと一強、その他のサイトは網羅性は低いか、もし残っていても埋まってる物件が残りっぱなし…" at bounding box center [401, 651] width 439 height 110
click at [984, 697] on button "読んだ" at bounding box center [978, 704] width 37 height 22
click at [891, 685] on p "アエラス以外のサイトの際。アエラス等のクライアントのサイトを見ていると言ってる場合は文言調整ください。" at bounding box center [809, 681] width 348 height 23
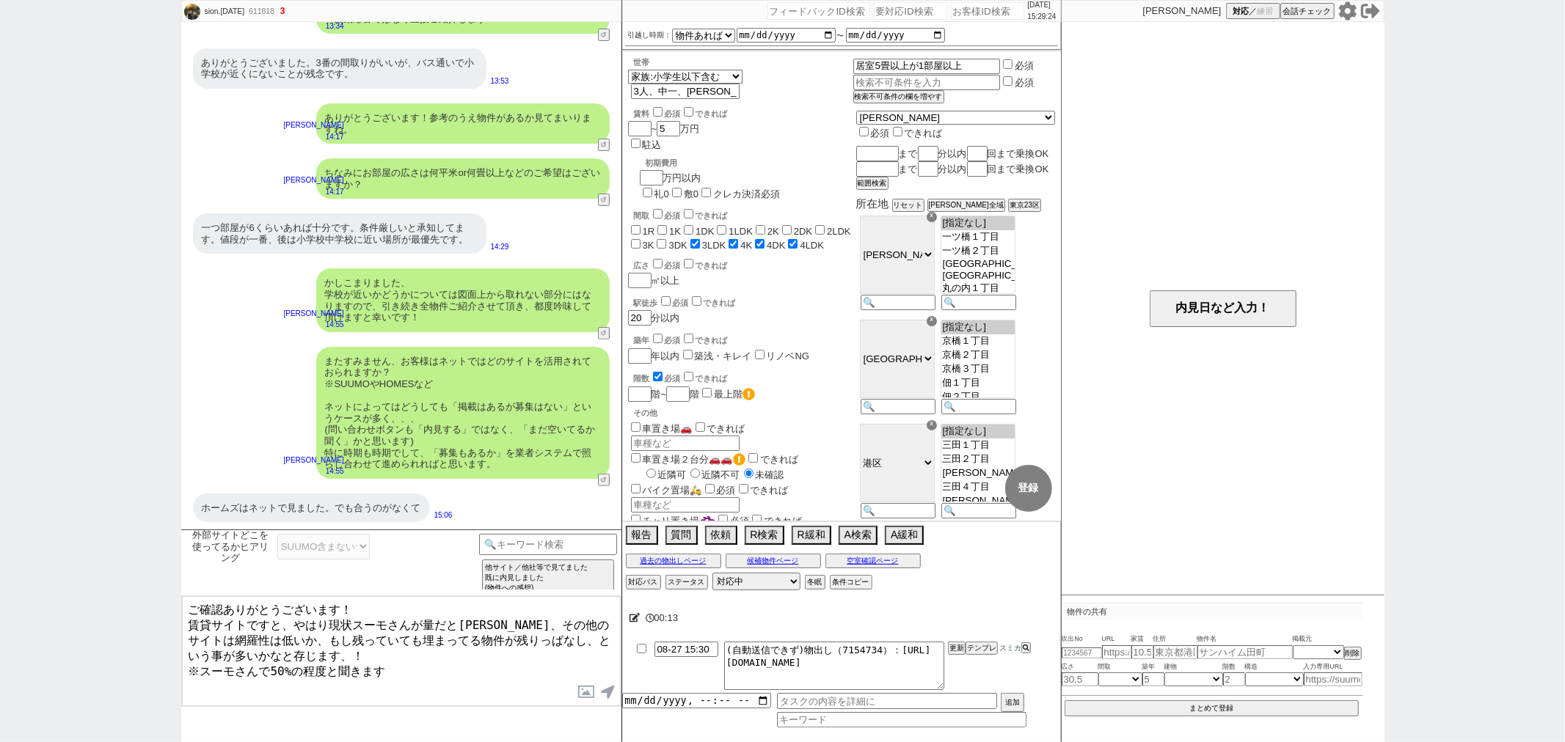
click at [539, 654] on textarea "ご確認ありがとうございます！ 賃貸サイトですと、やはり現状スーモさんが量だと一強、その他のサイトは網羅性は低いか、もし残っていても埋まってる物件が残りっぱなし…" at bounding box center [401, 651] width 439 height 110
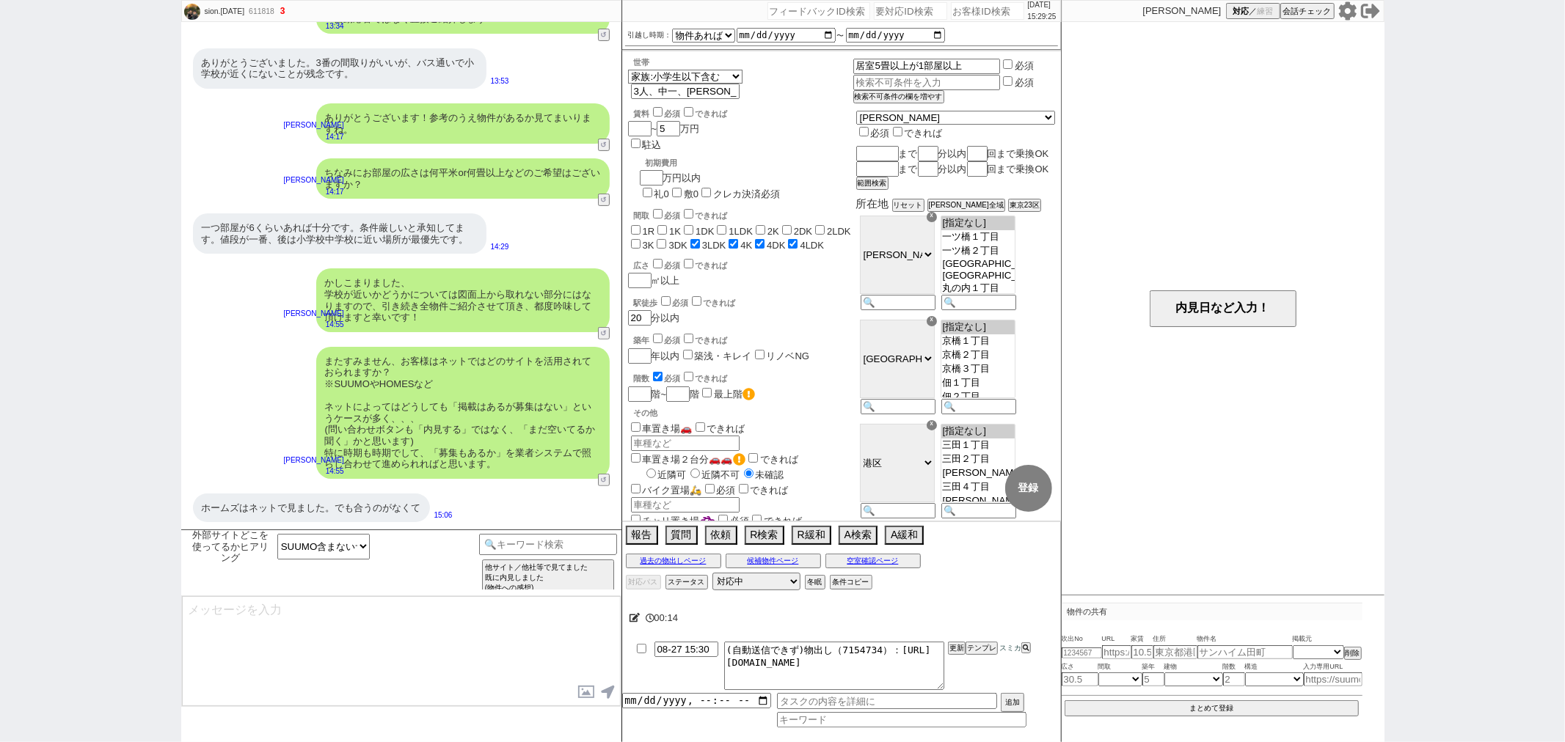
scroll to position [158, 0]
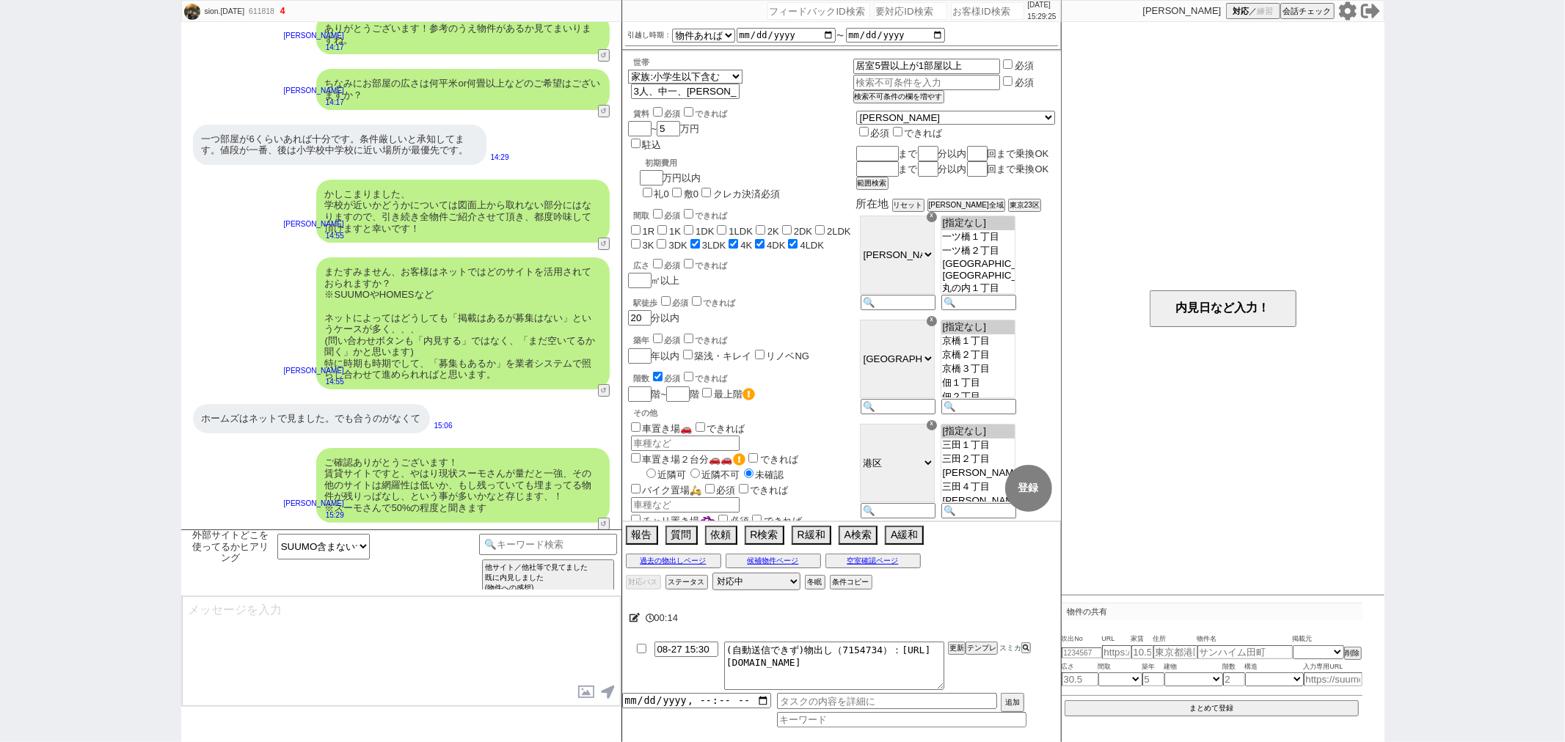
type input "08-27 15:44"
type textarea "こちらのお探しの参考にするため、また空室状況を確認するため等で、今後も「外部サイトで物件見つけられましたか？」と定期的にヒアリングさせて頂いてもよろしいでしょ…"
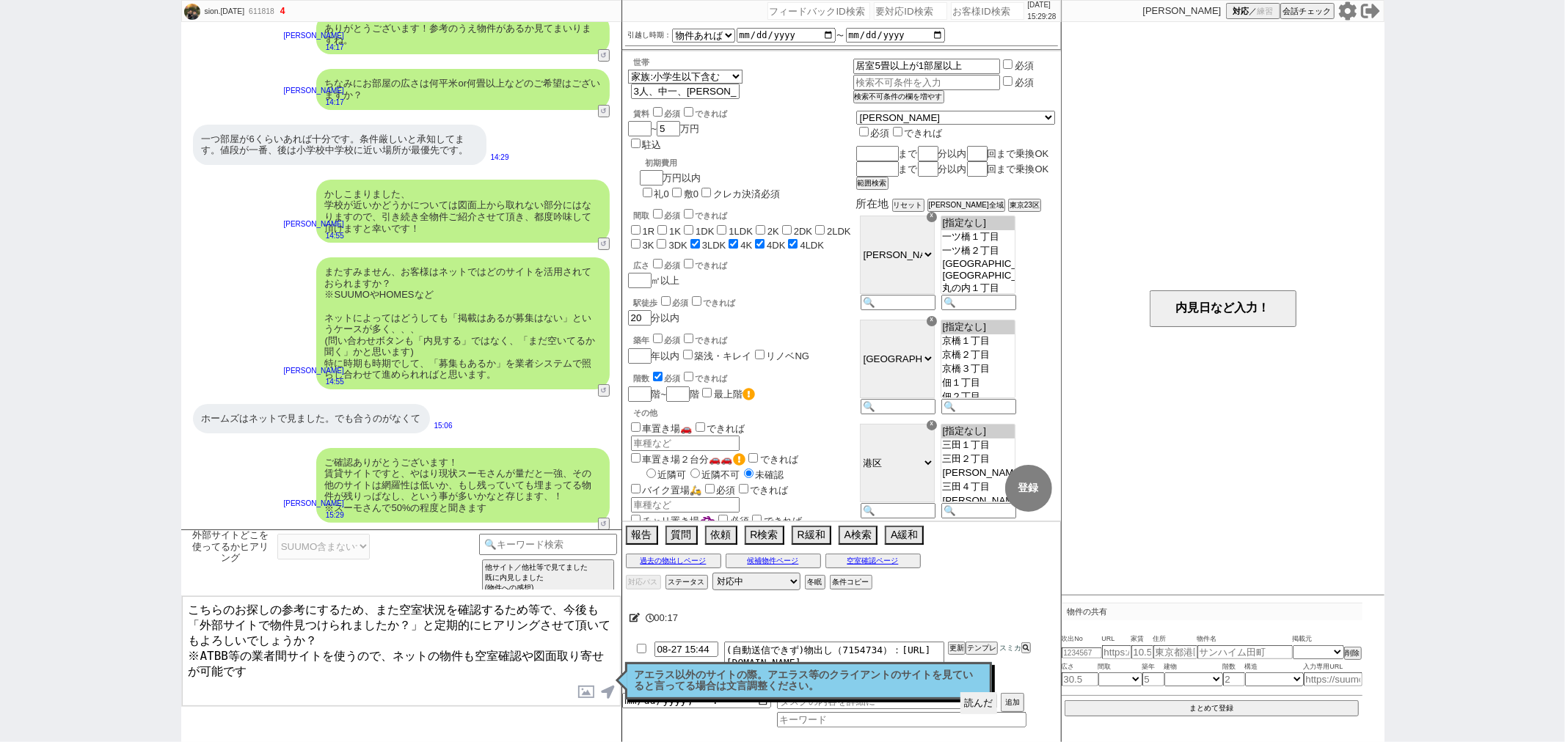
click at [963, 701] on button "読んだ" at bounding box center [978, 704] width 37 height 22
click at [903, 687] on p "アエラス以外のサイトの際。アエラス等のクライアントのサイトを見ていると言ってる場合は文言調整ください。" at bounding box center [809, 681] width 348 height 23
click at [460, 668] on textarea "こちらのお探しの参考にするため、また空室状況を確認するため等で、今後も「外部サイトで物件見つけられましたか？」と定期的にヒアリングさせて頂いてもよろしいでしょ…" at bounding box center [401, 651] width 439 height 110
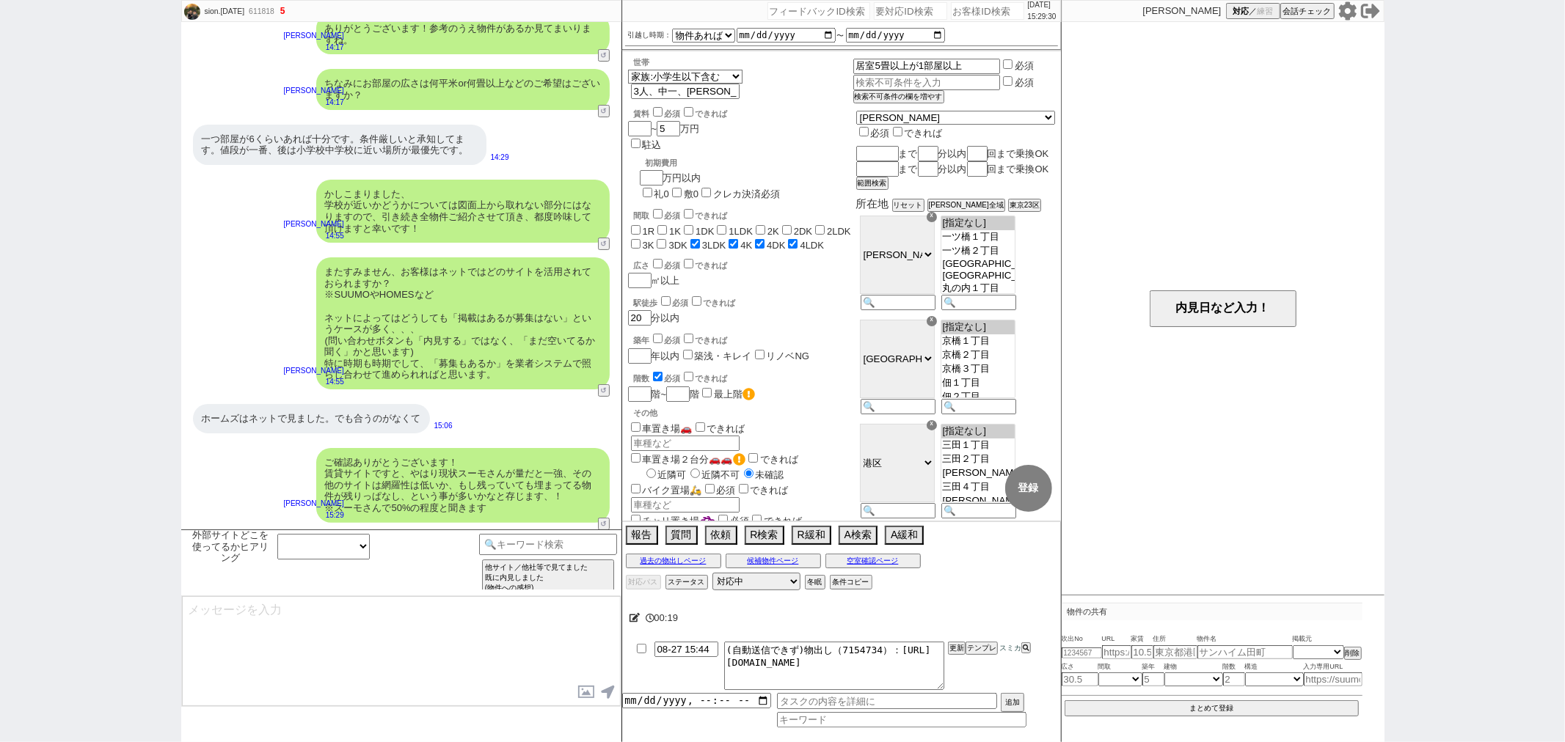
scroll to position [247, 0]
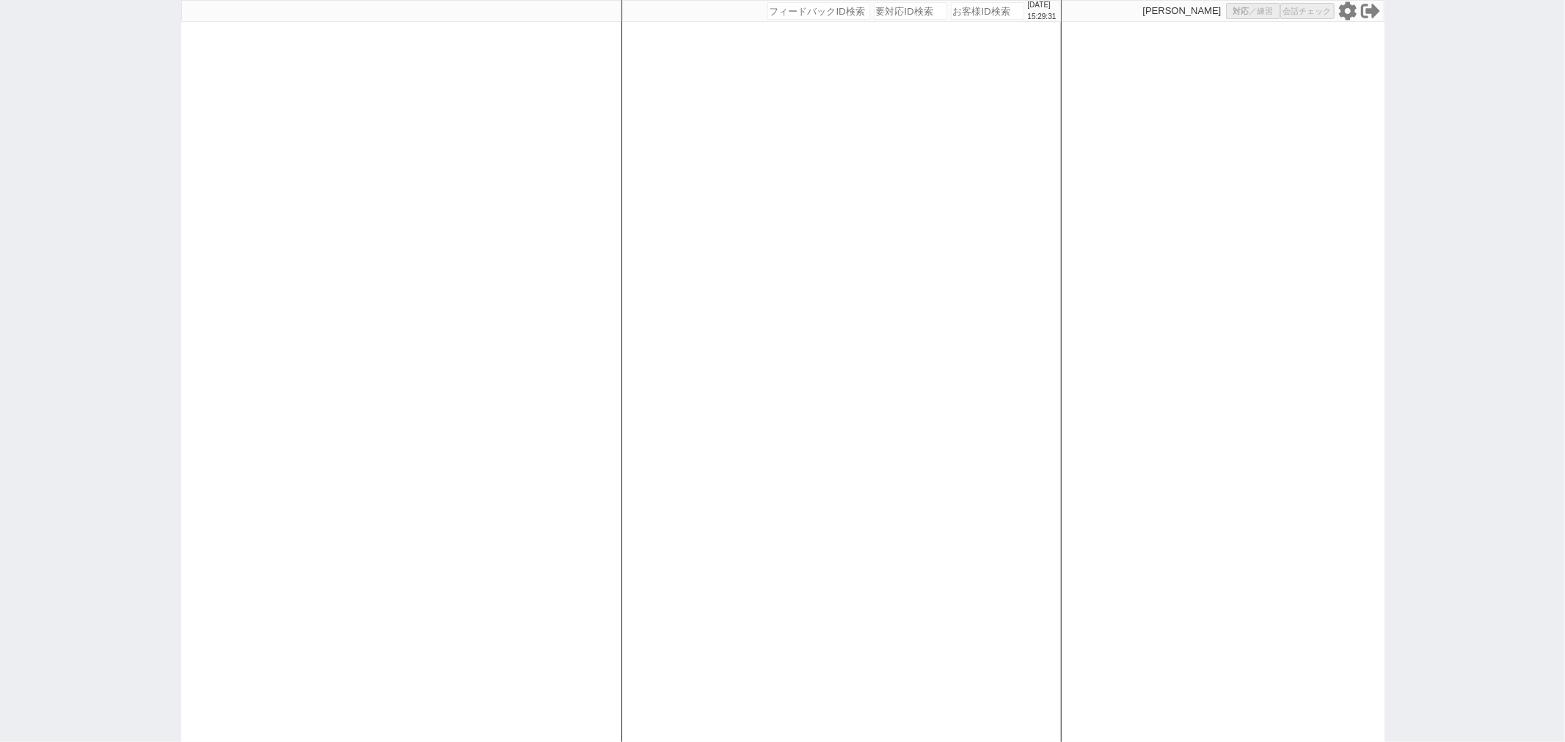
select select
click at [457, 180] on div at bounding box center [401, 371] width 440 height 742
select select
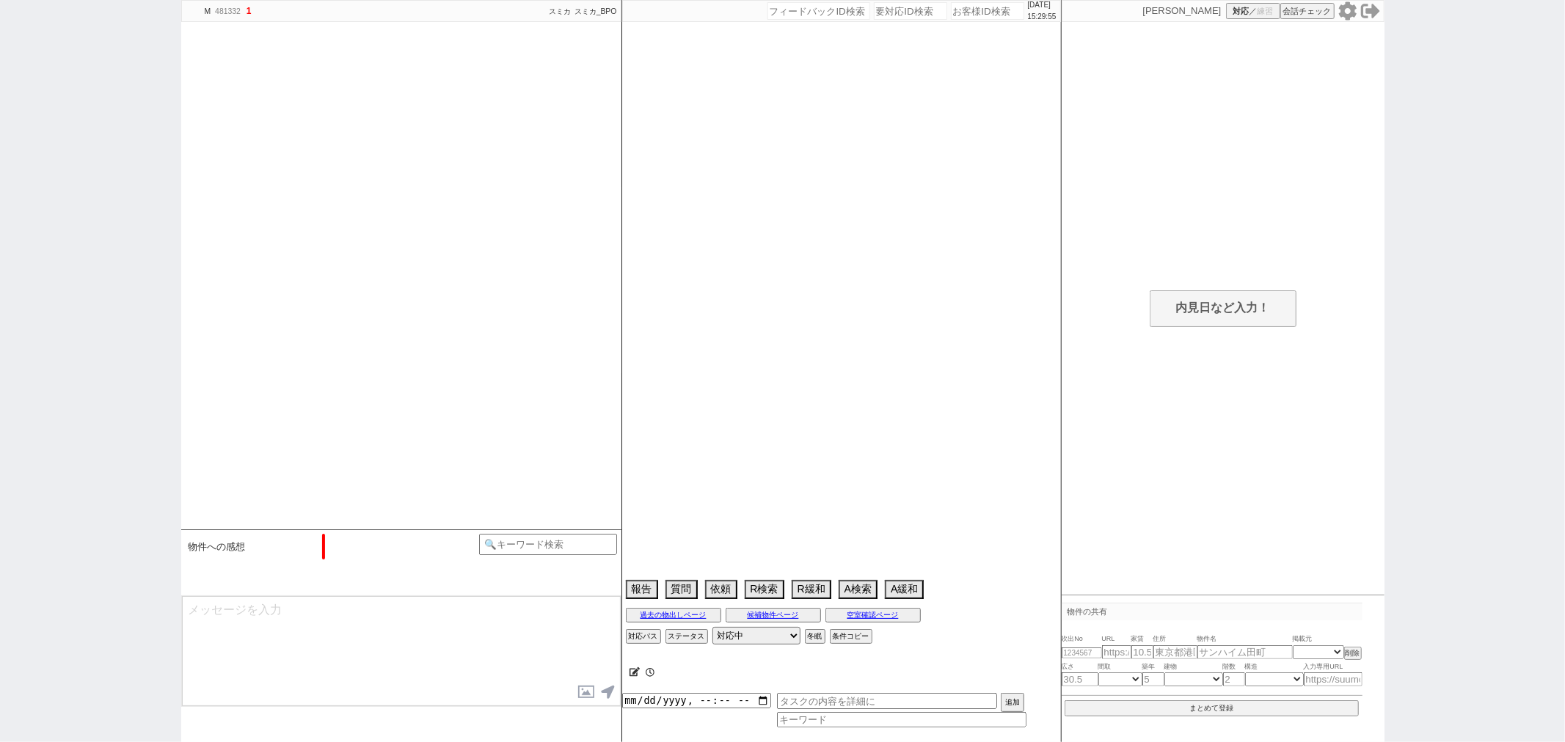
type textarea "410235：アイコン・条件異なるため別アカウント判断"
select select "2025"
select select "9"
select select "34"
select select "1"
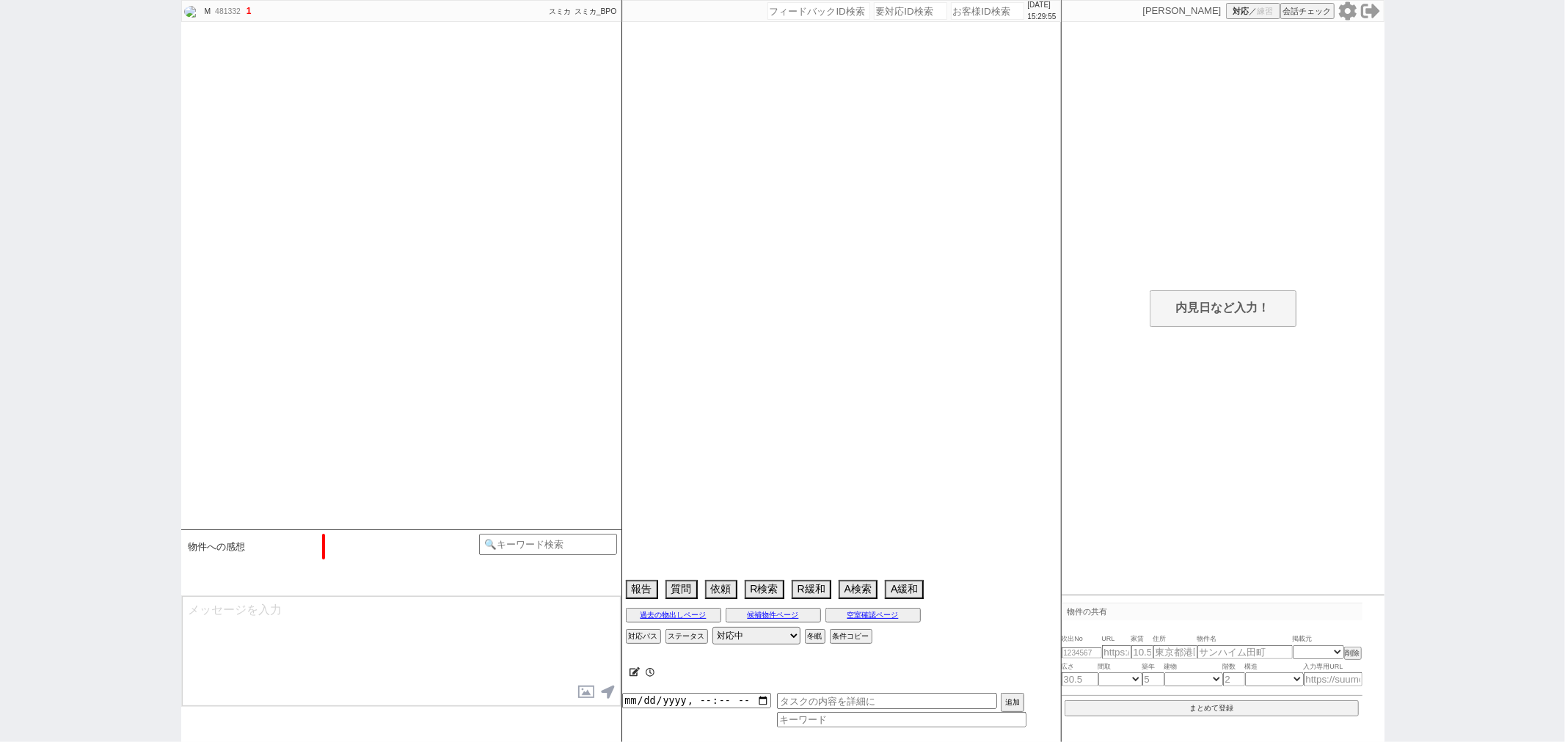
select select "50"
select select "[DATE]"
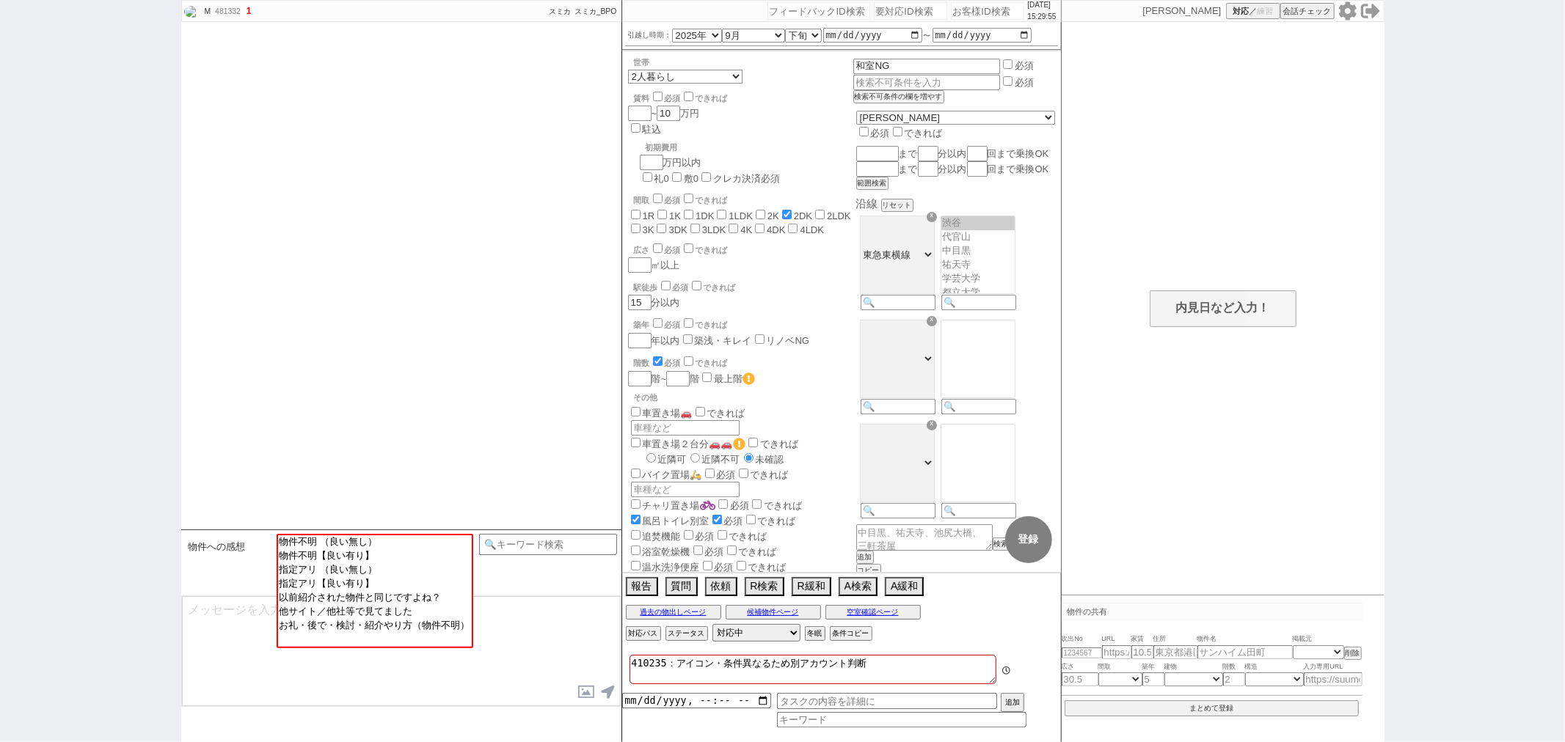
scroll to position [142, 0]
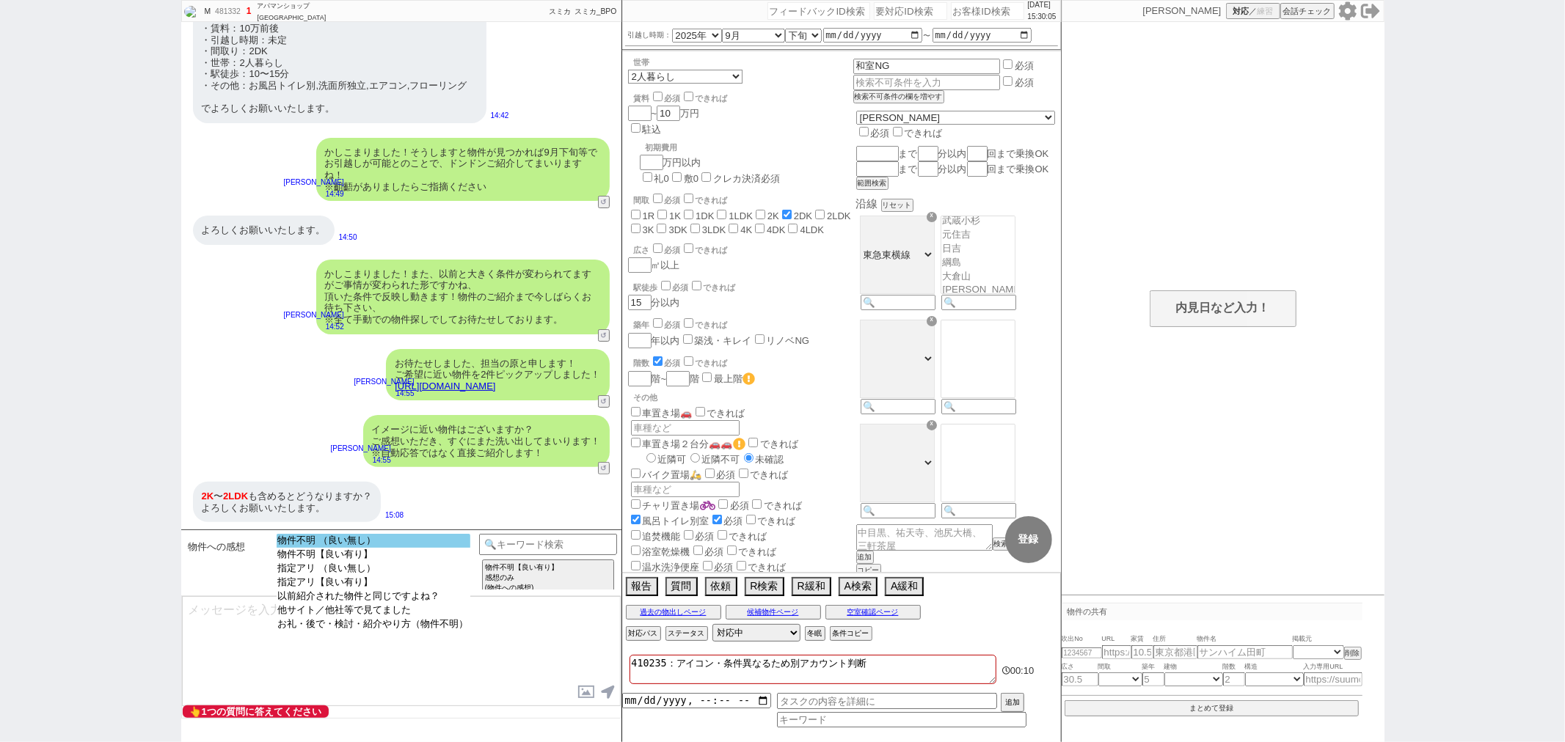
select select "物件不明 （良い無し）"
click at [385, 541] on option "物件不明 （良い無し）" at bounding box center [374, 541] width 194 height 14
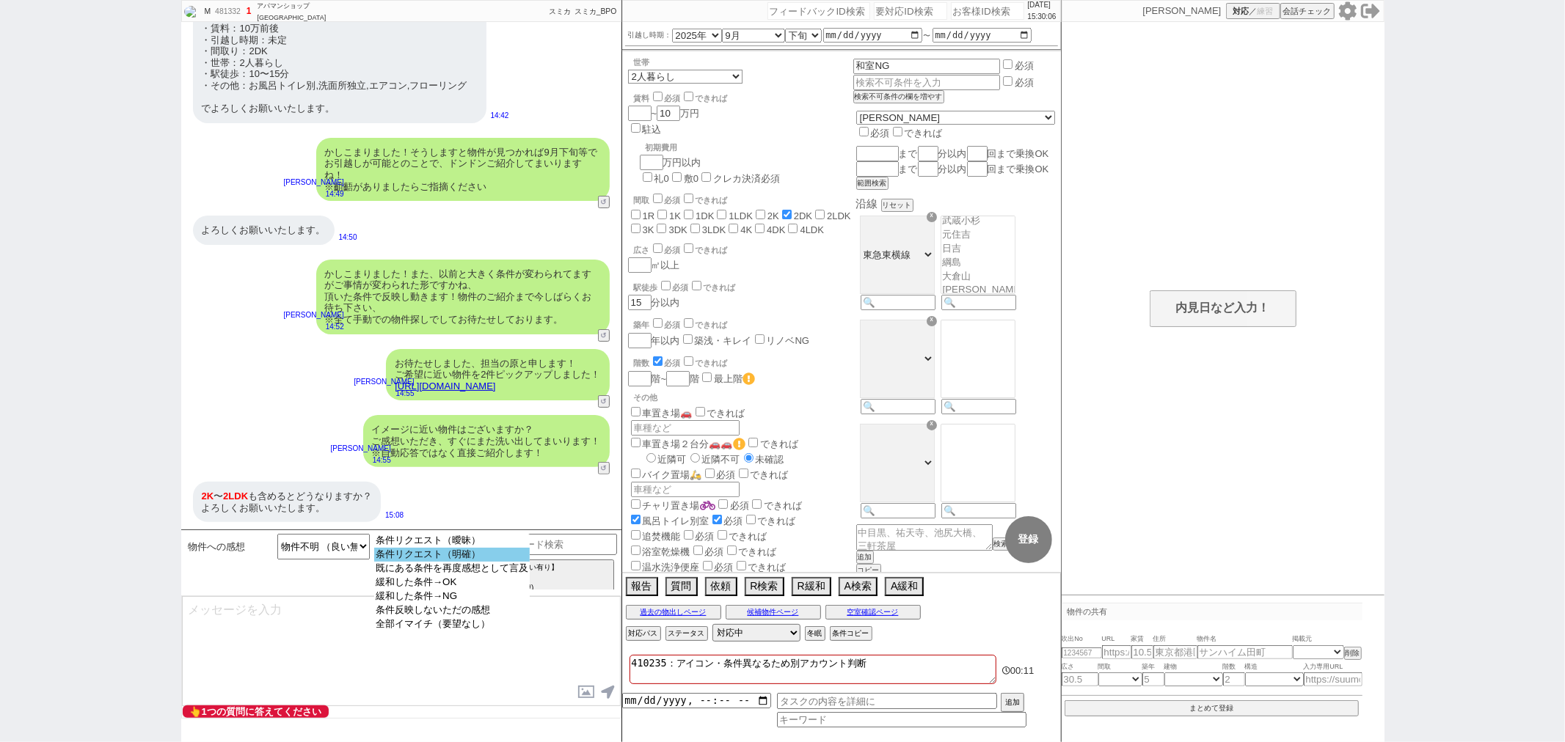
click at [395, 555] on option "条件リクエスト（明確）" at bounding box center [452, 555] width 156 height 14
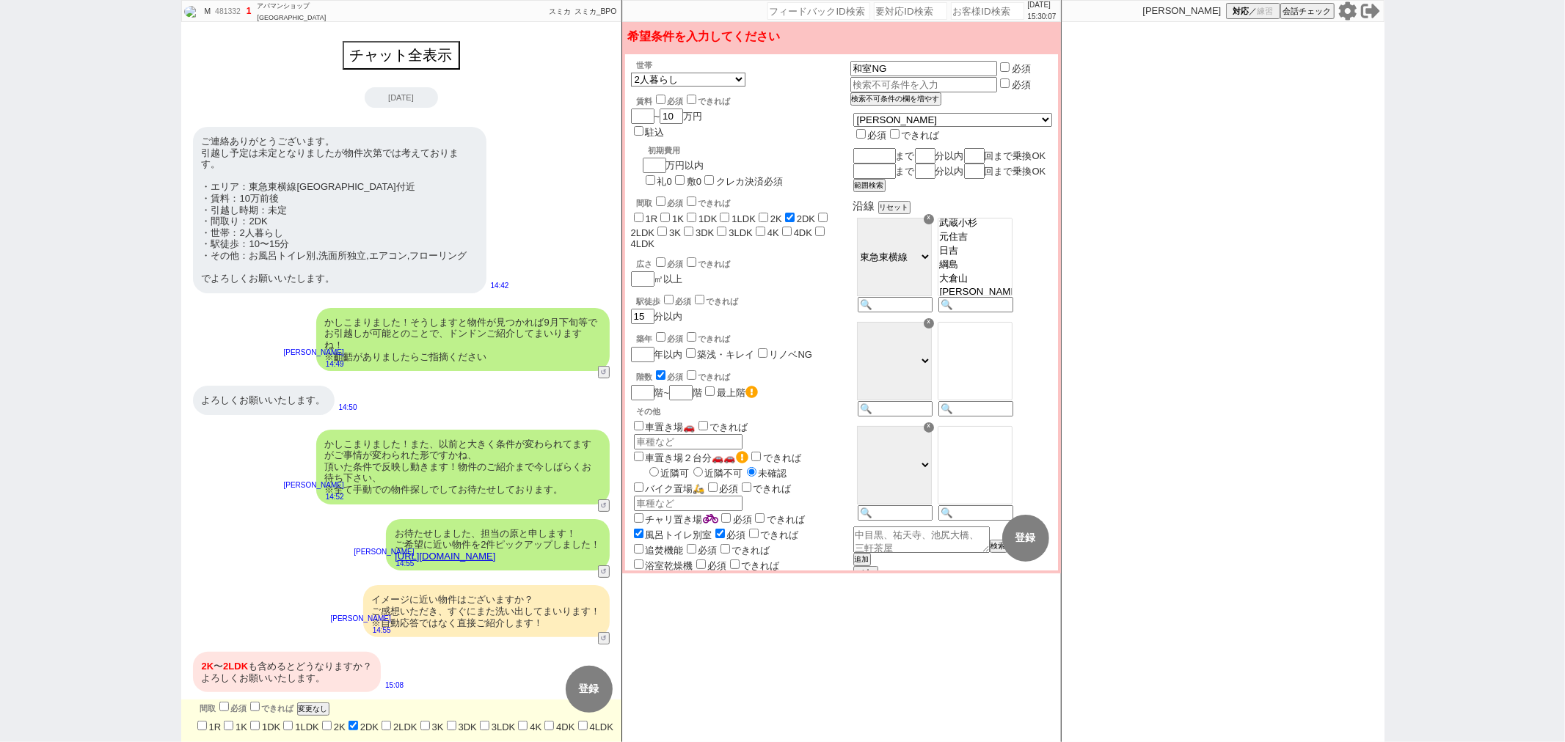
scroll to position [1, 0]
click at [340, 722] on label "2K" at bounding box center [340, 727] width 12 height 11
click at [332, 721] on input "2K" at bounding box center [327, 726] width 10 height 10
checkbox input "true"
checkbox input "false"
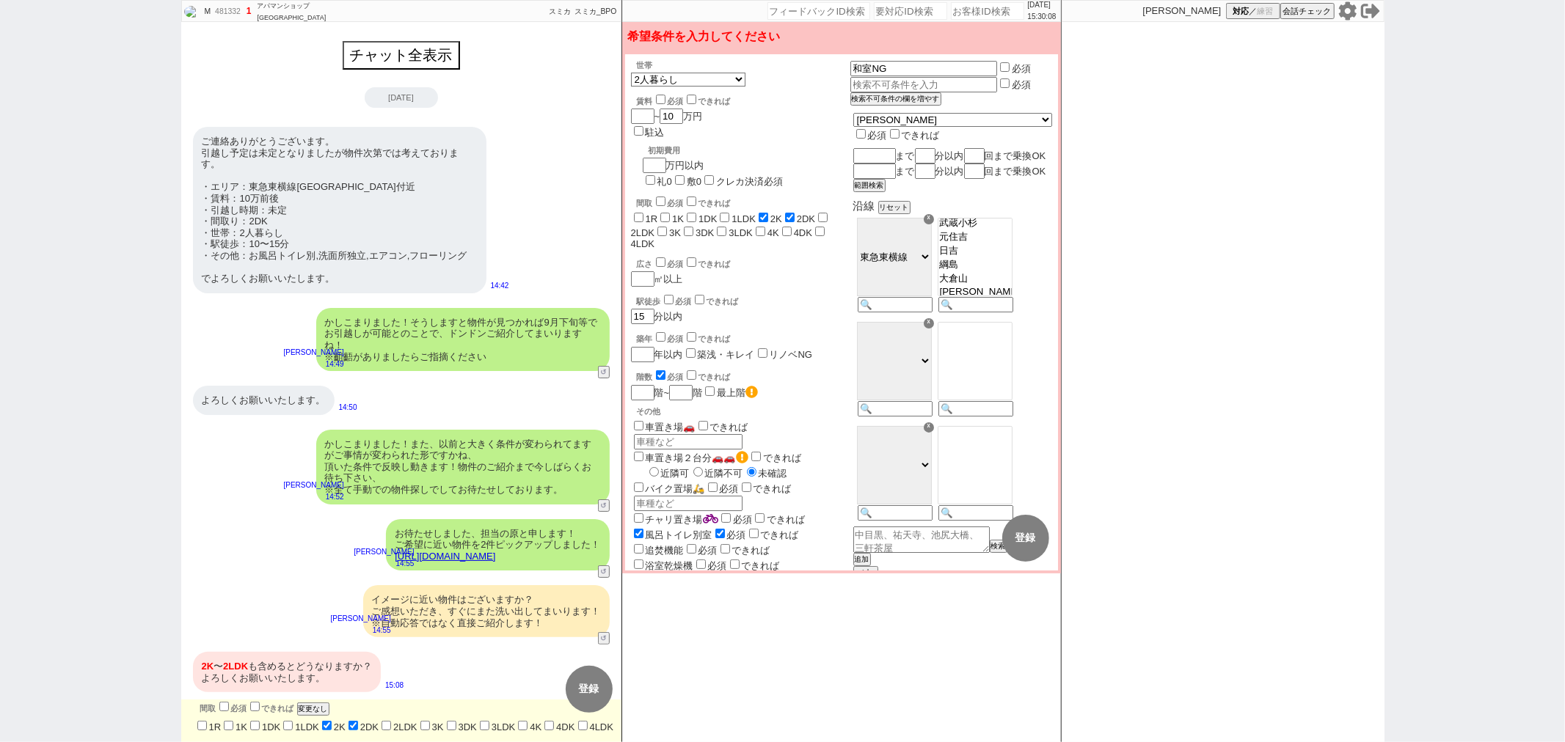
checkbox input "false"
checkbox input "true"
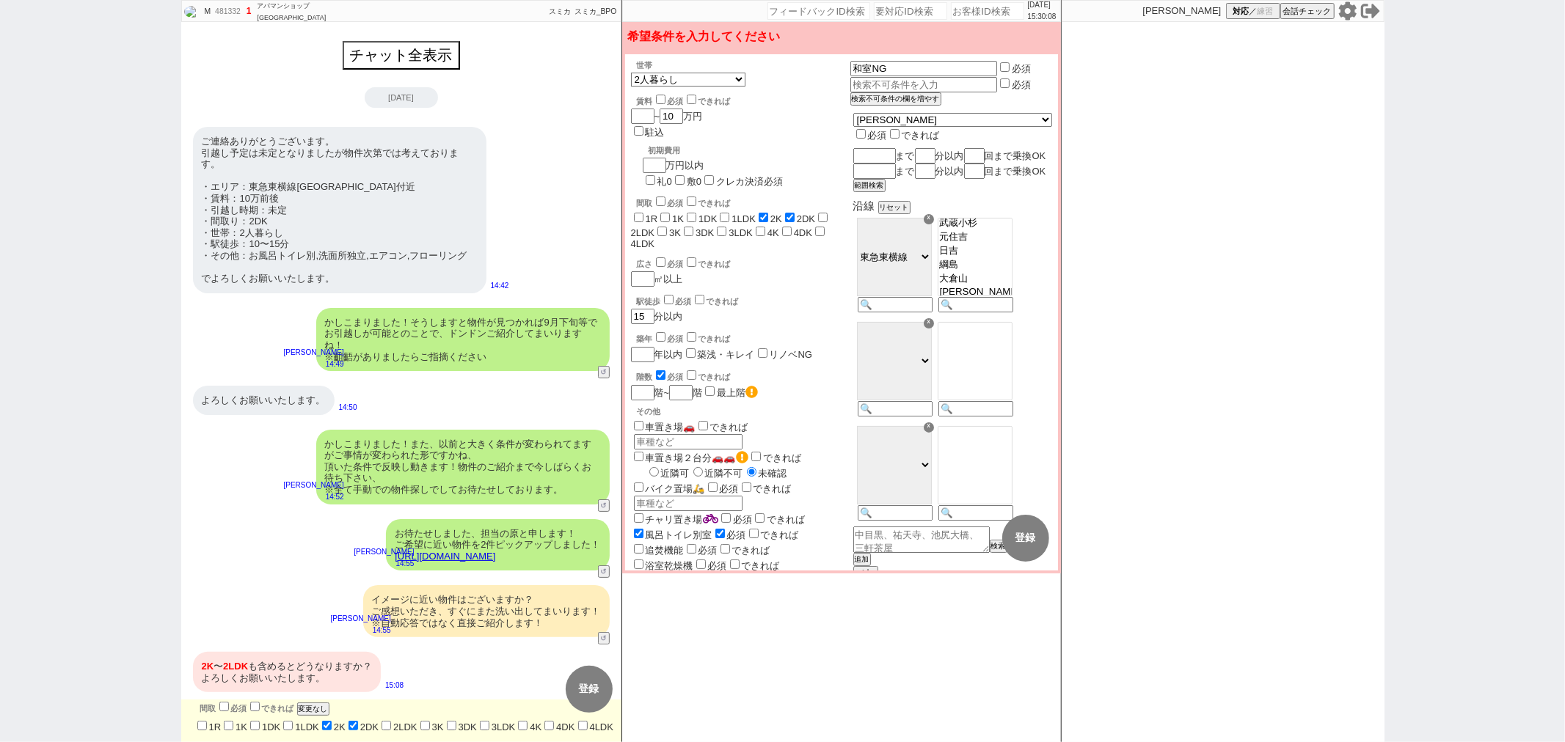
checkbox input "false"
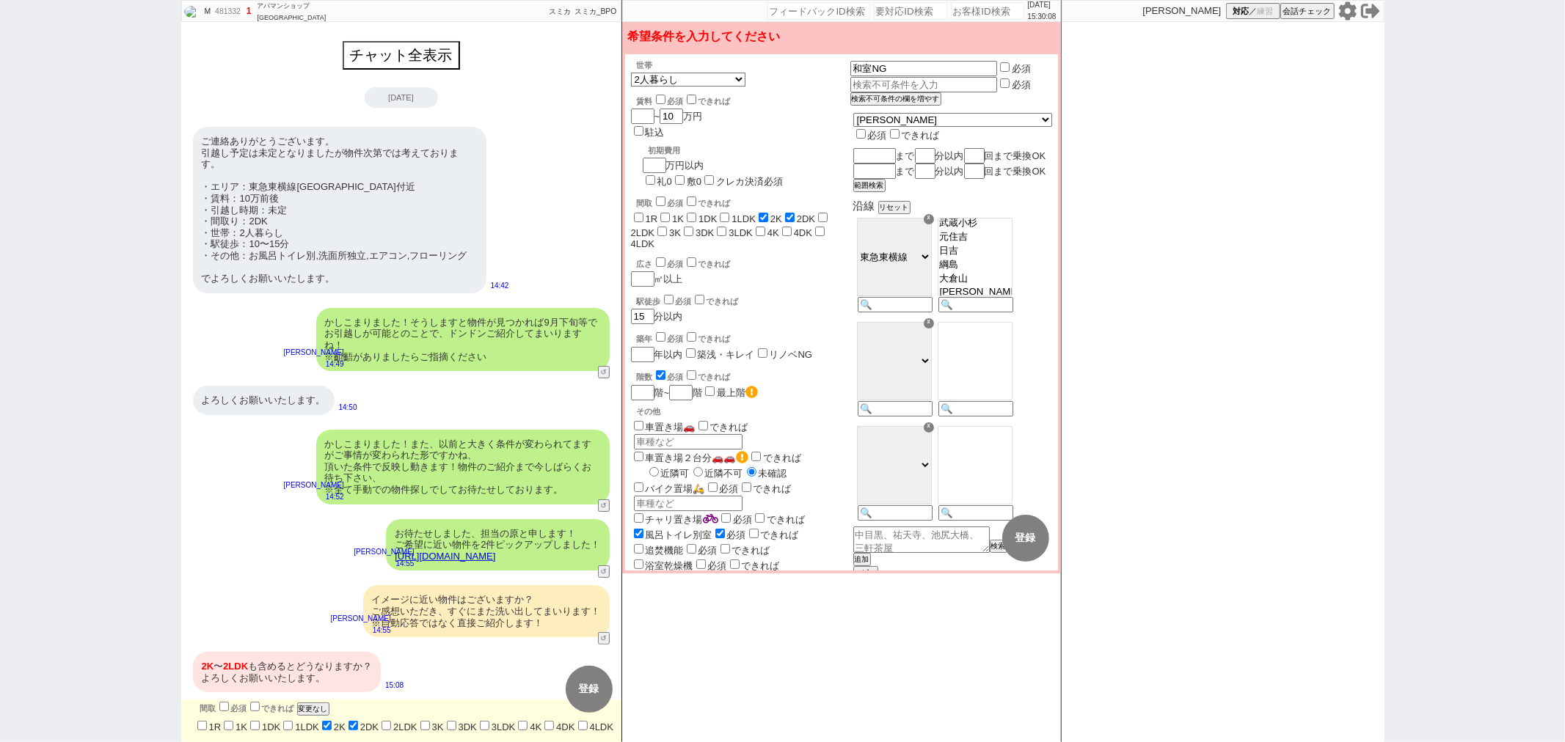
checkbox input "false"
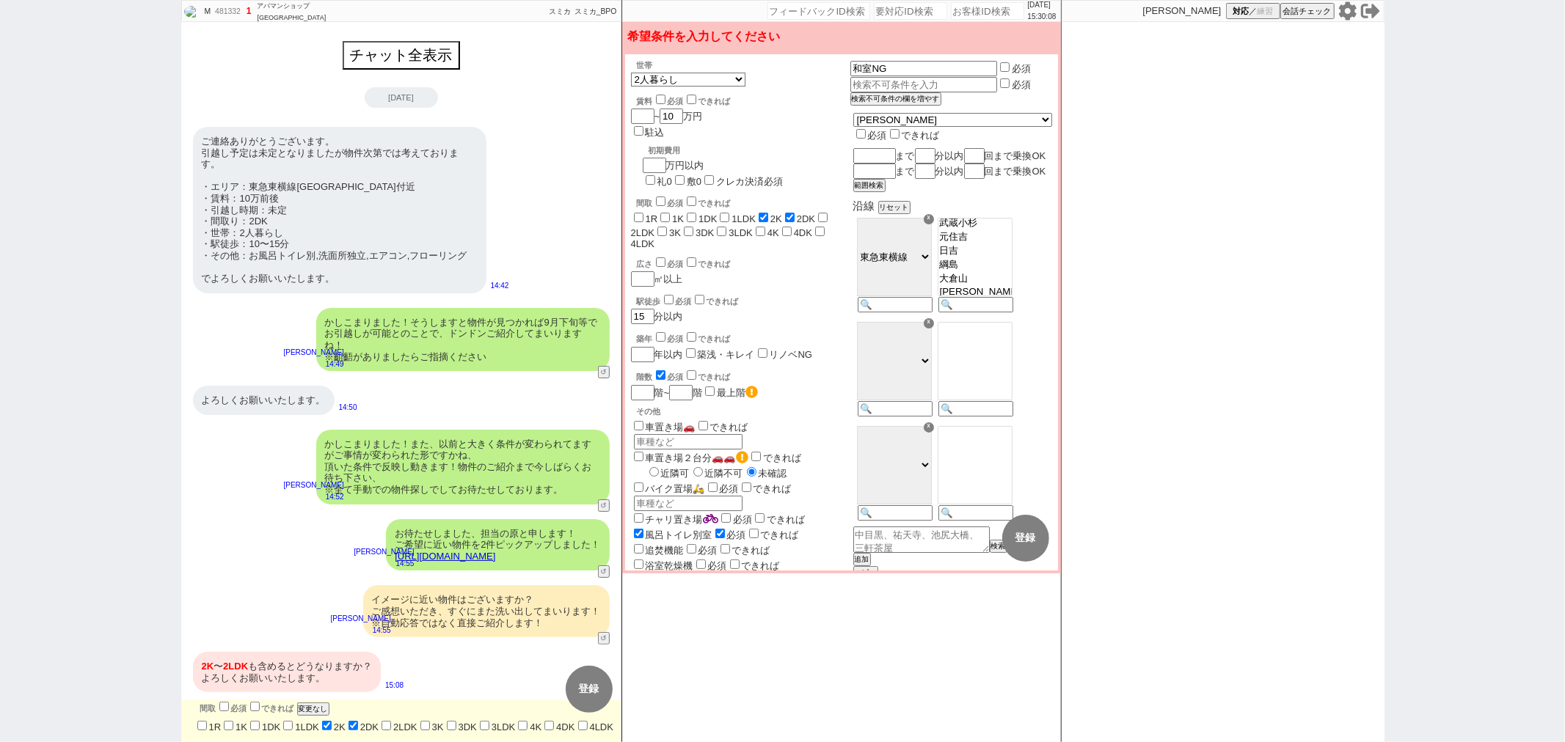
checkbox input "false"
checkbox input "true"
checkbox input "false"
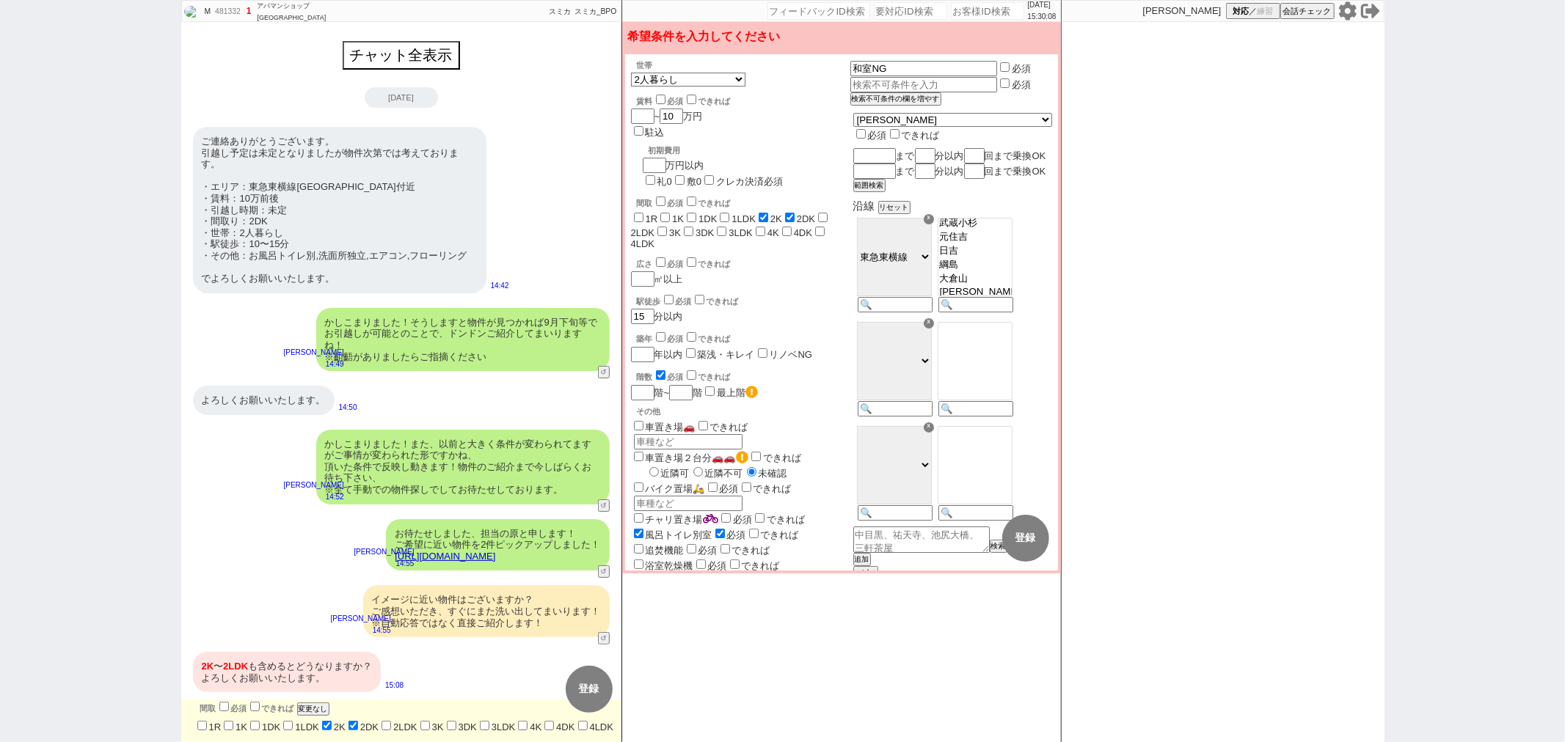
checkbox input "false"
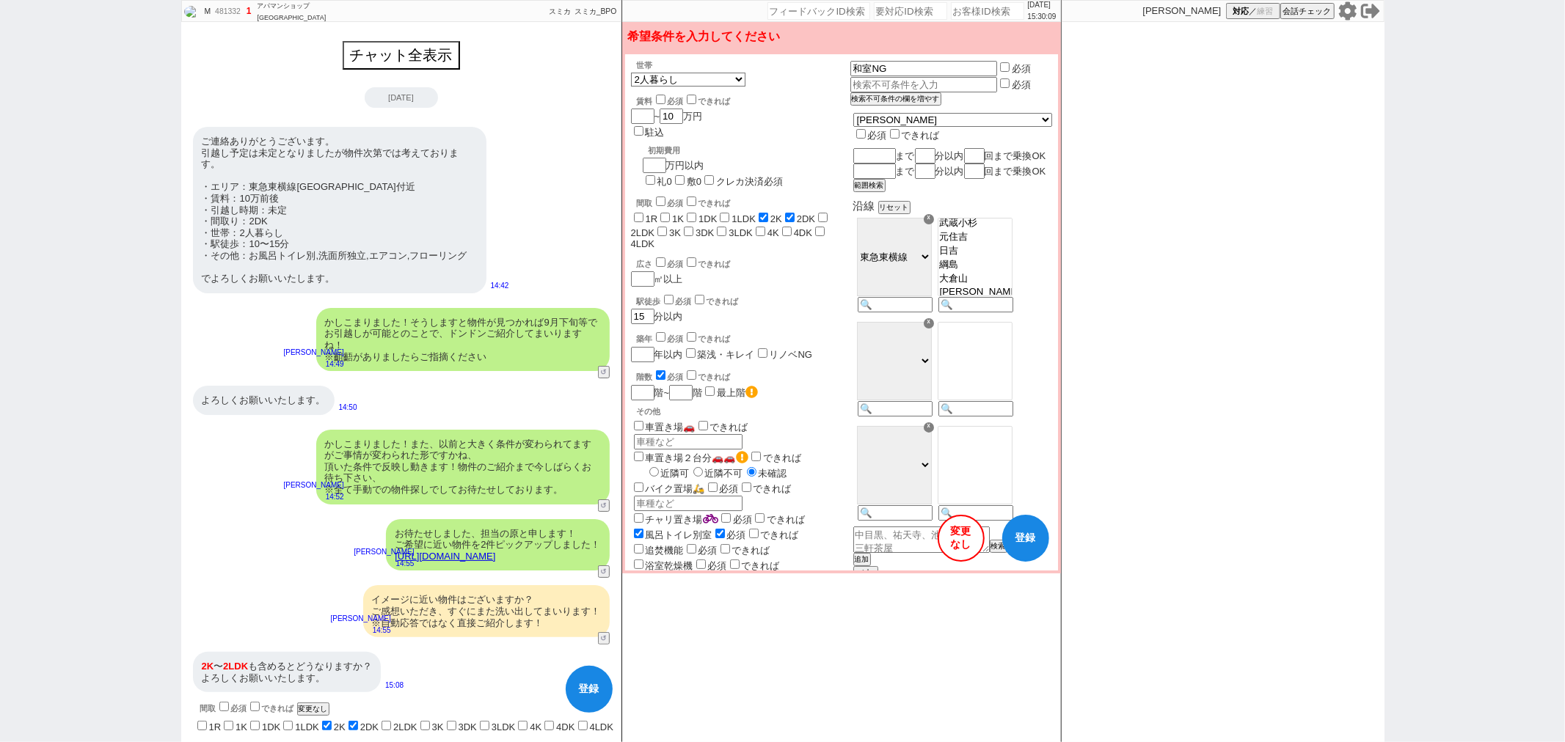
drag, startPoint x: 397, startPoint y: 712, endPoint x: 567, endPoint y: 629, distance: 189.7
click at [398, 722] on label "2LDK" at bounding box center [405, 727] width 24 height 11
click at [391, 721] on input "2LDK" at bounding box center [387, 726] width 10 height 10
checkbox input "true"
checkbox input "false"
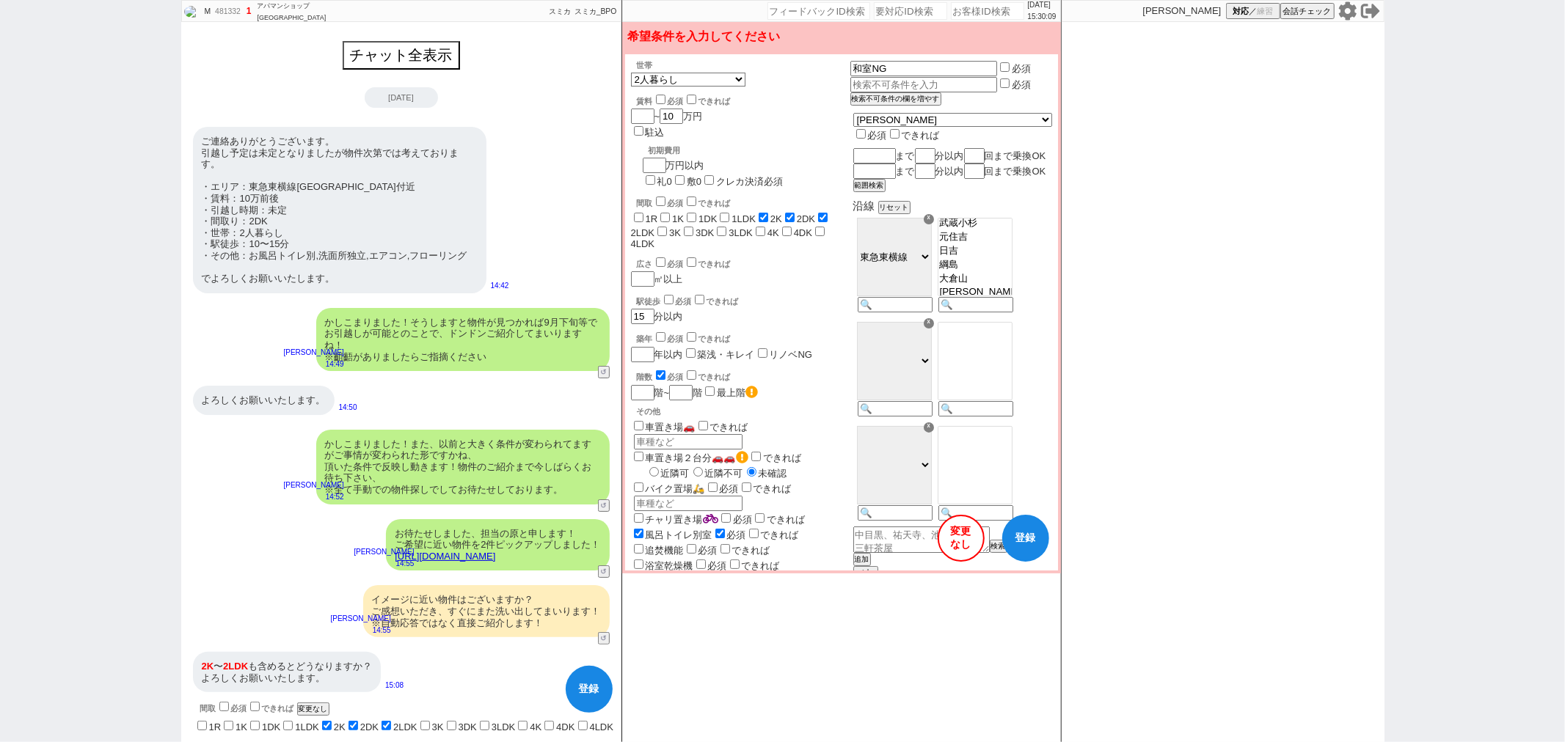
checkbox input "false"
checkbox input "true"
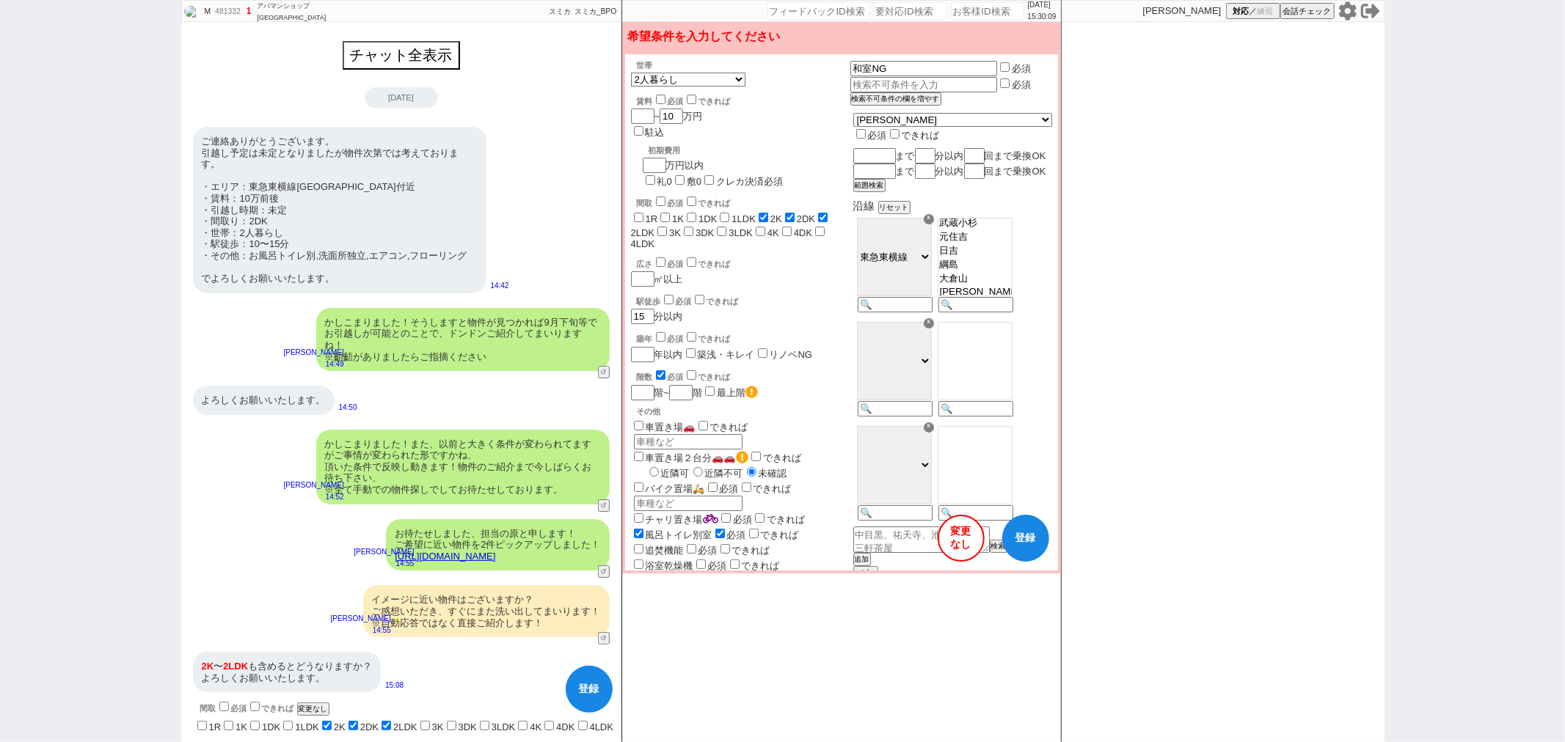
checkbox input "true"
checkbox input "false"
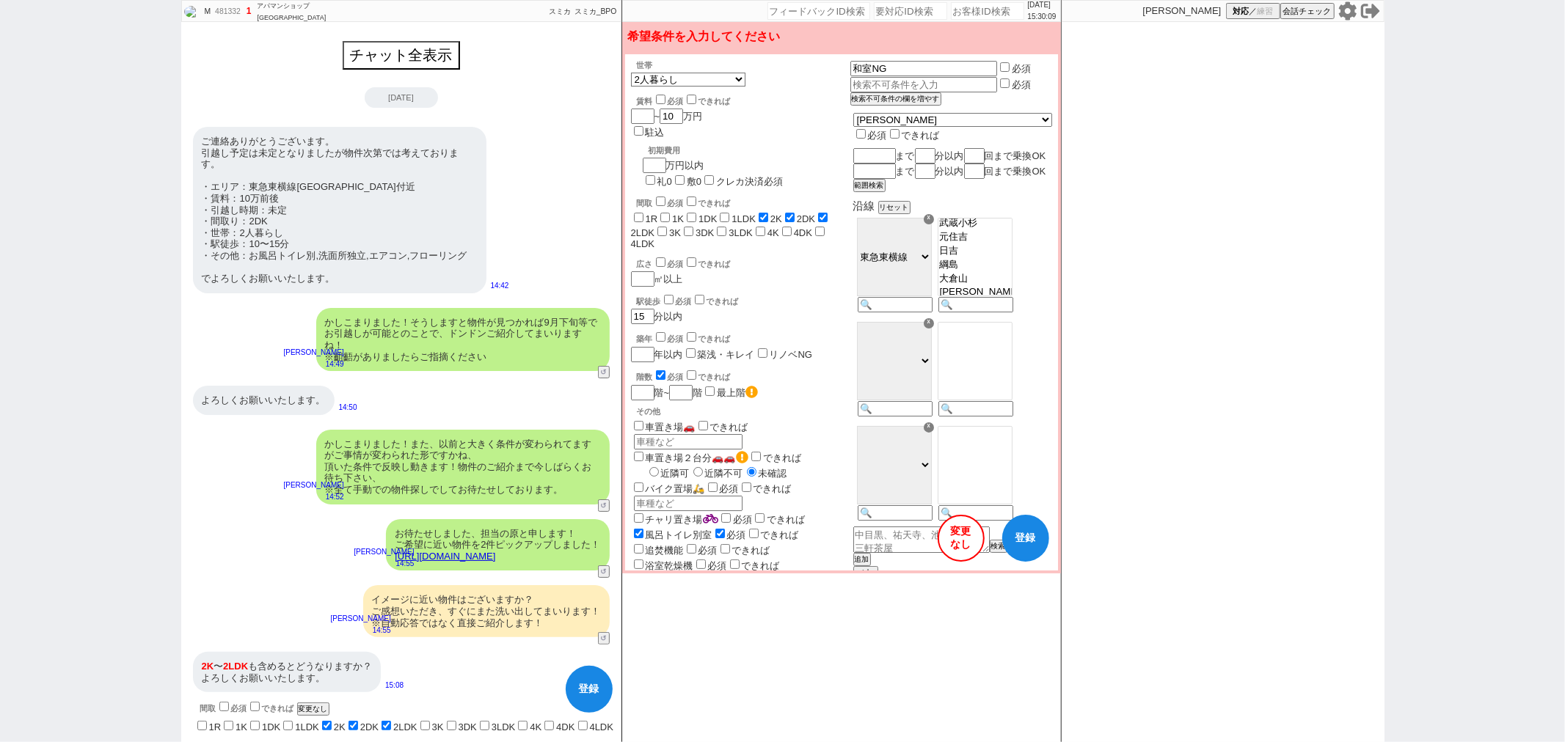
checkbox input "false"
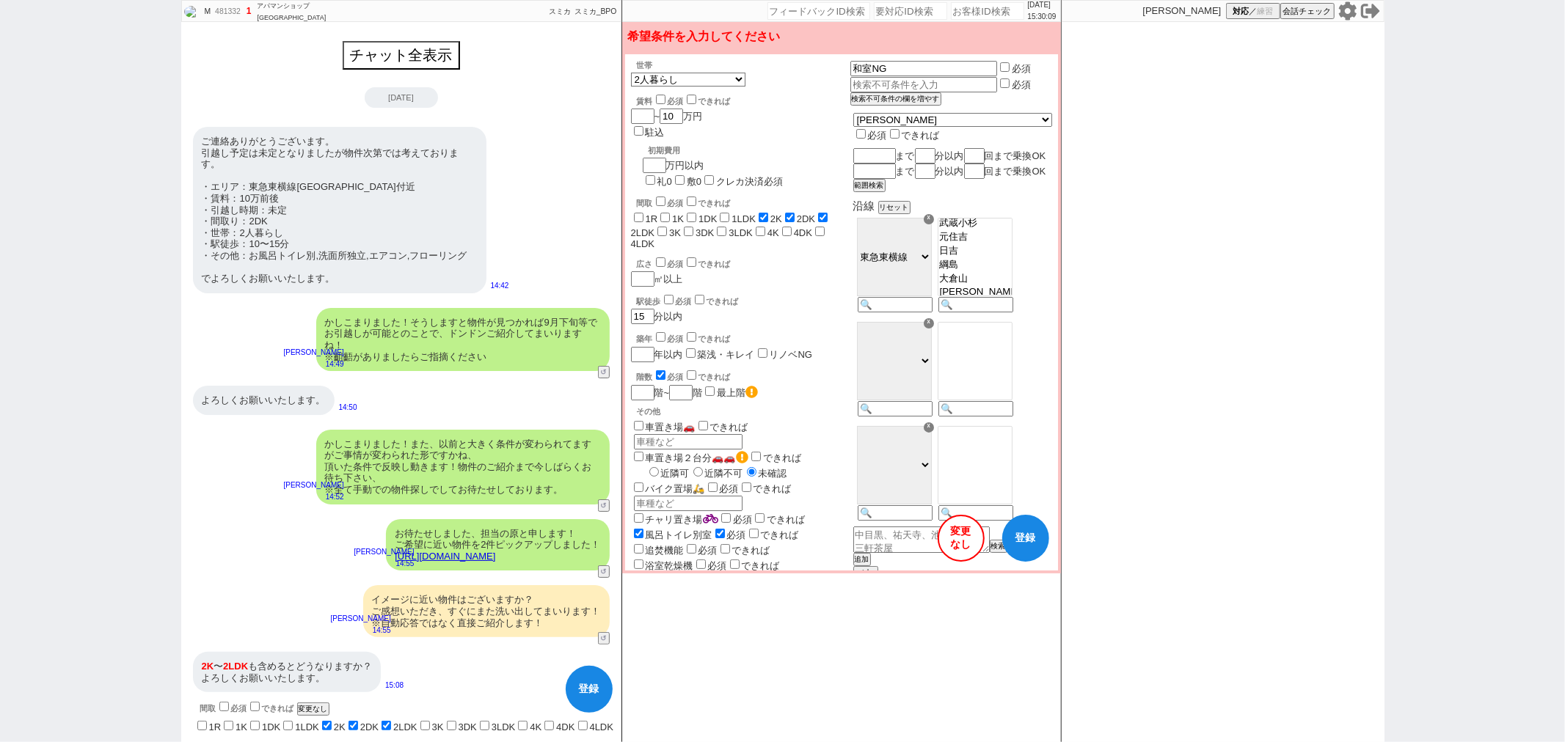
checkbox input "false"
checkbox input "true"
checkbox input "false"
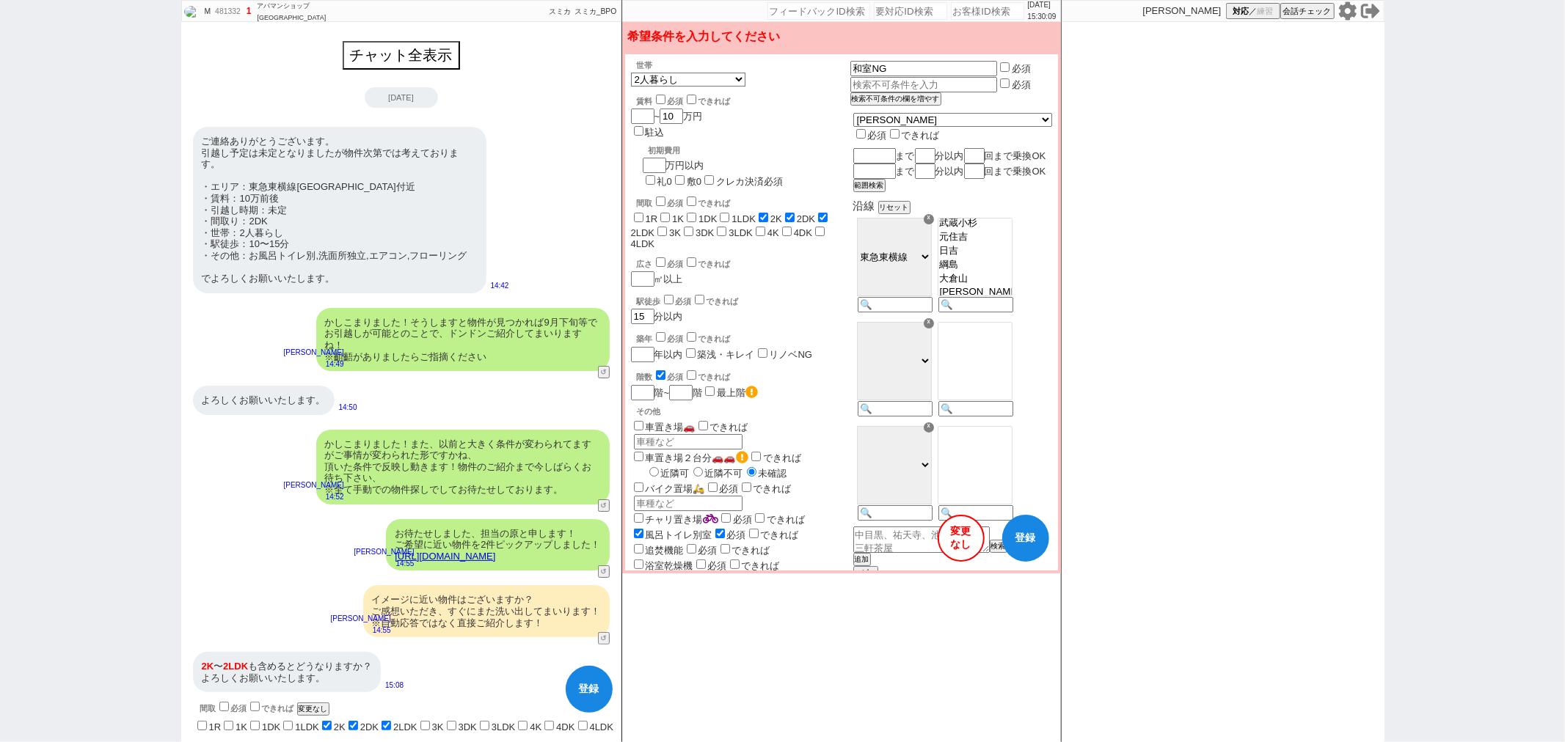
checkbox input "false"
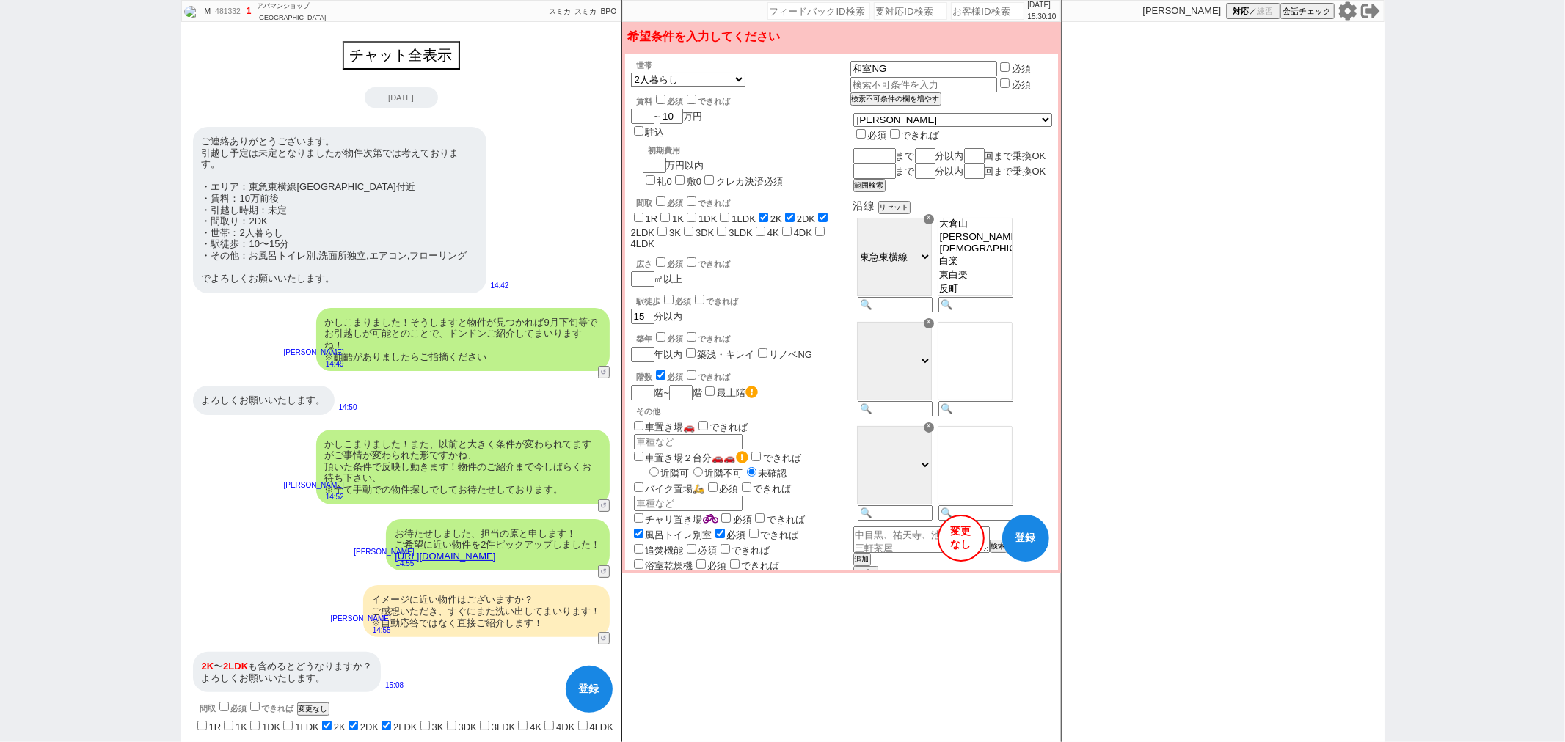
scroll to position [223, 0]
click at [596, 699] on button "登録" at bounding box center [589, 689] width 47 height 47
checkbox input "false"
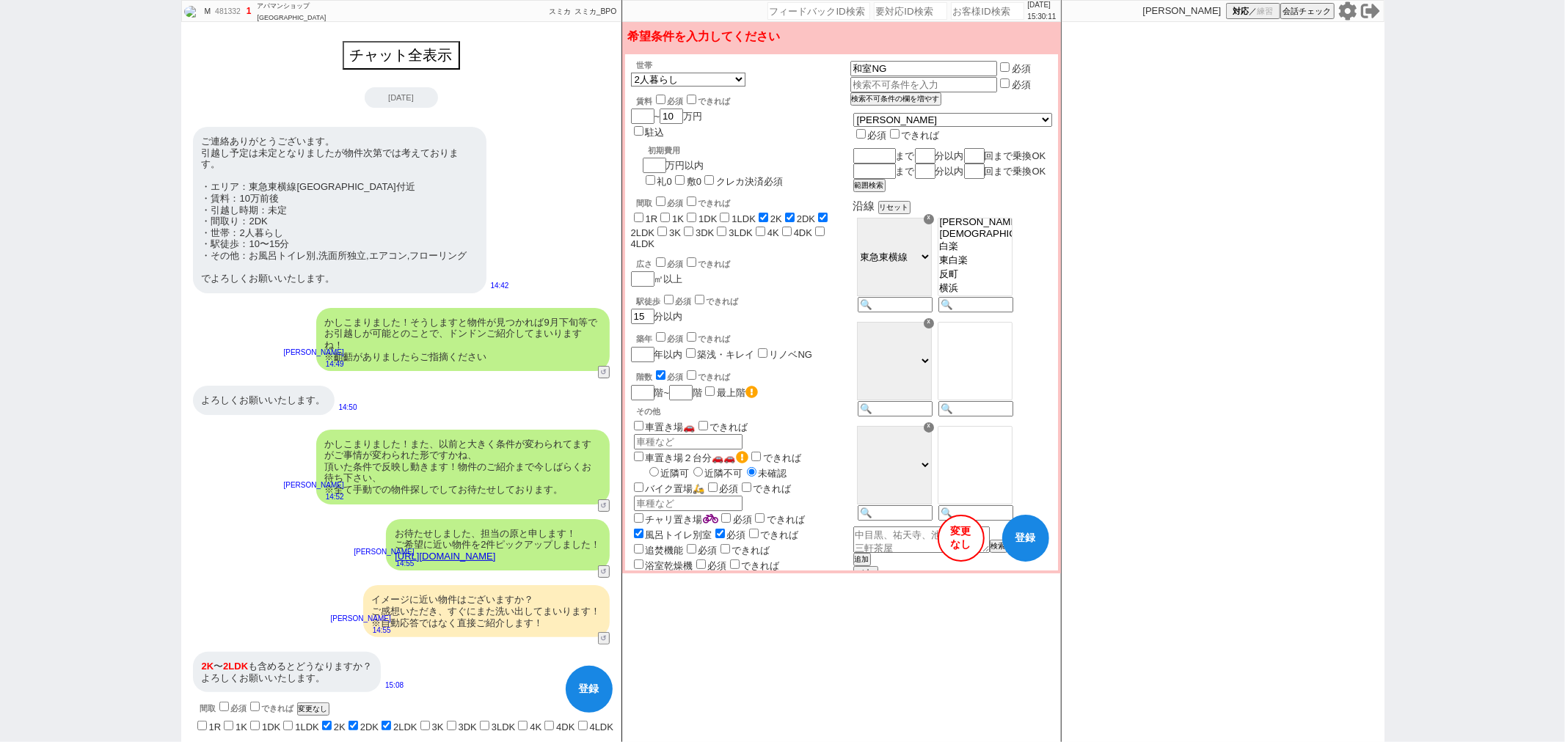
checkbox input "false"
checkbox input "true"
checkbox input "false"
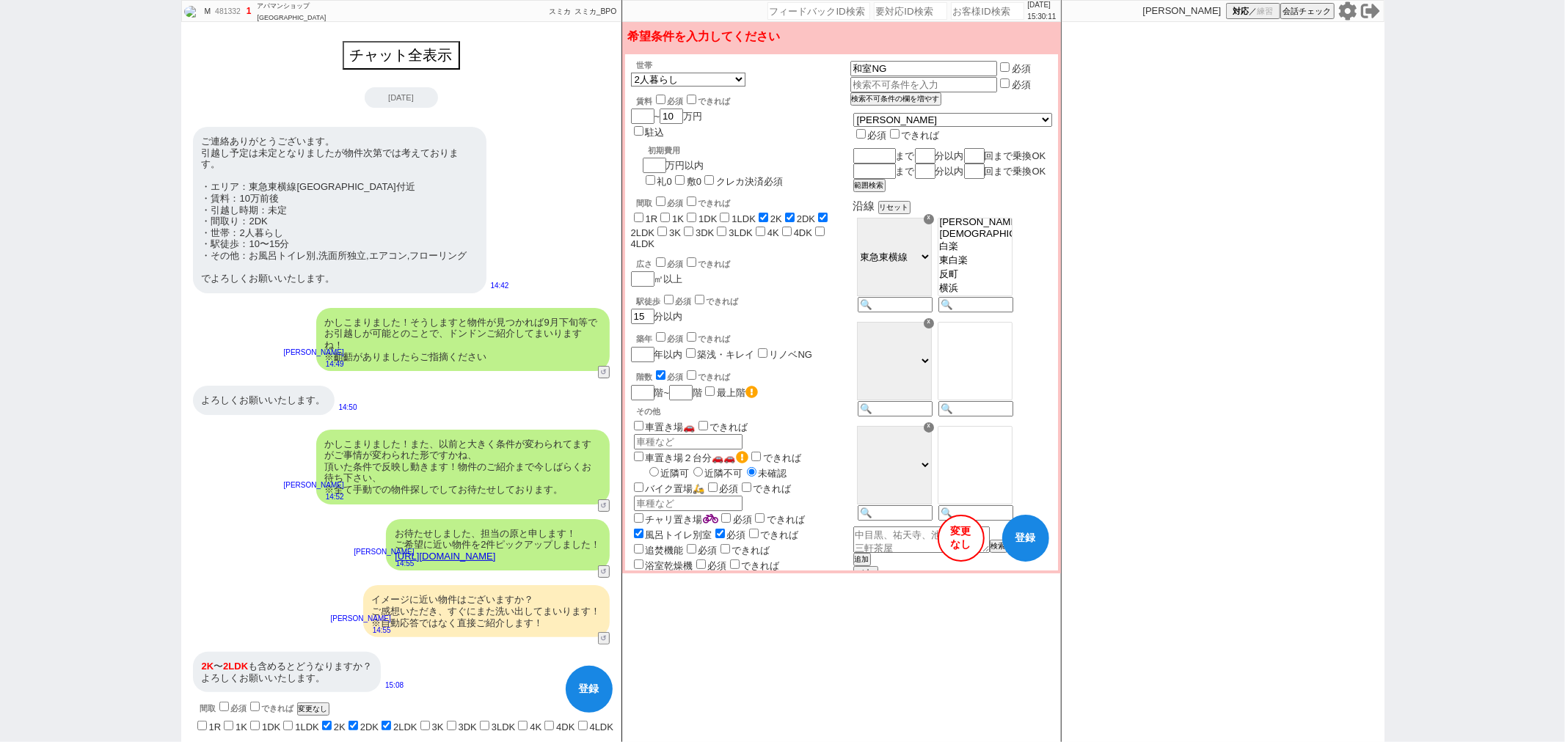
checkbox input "false"
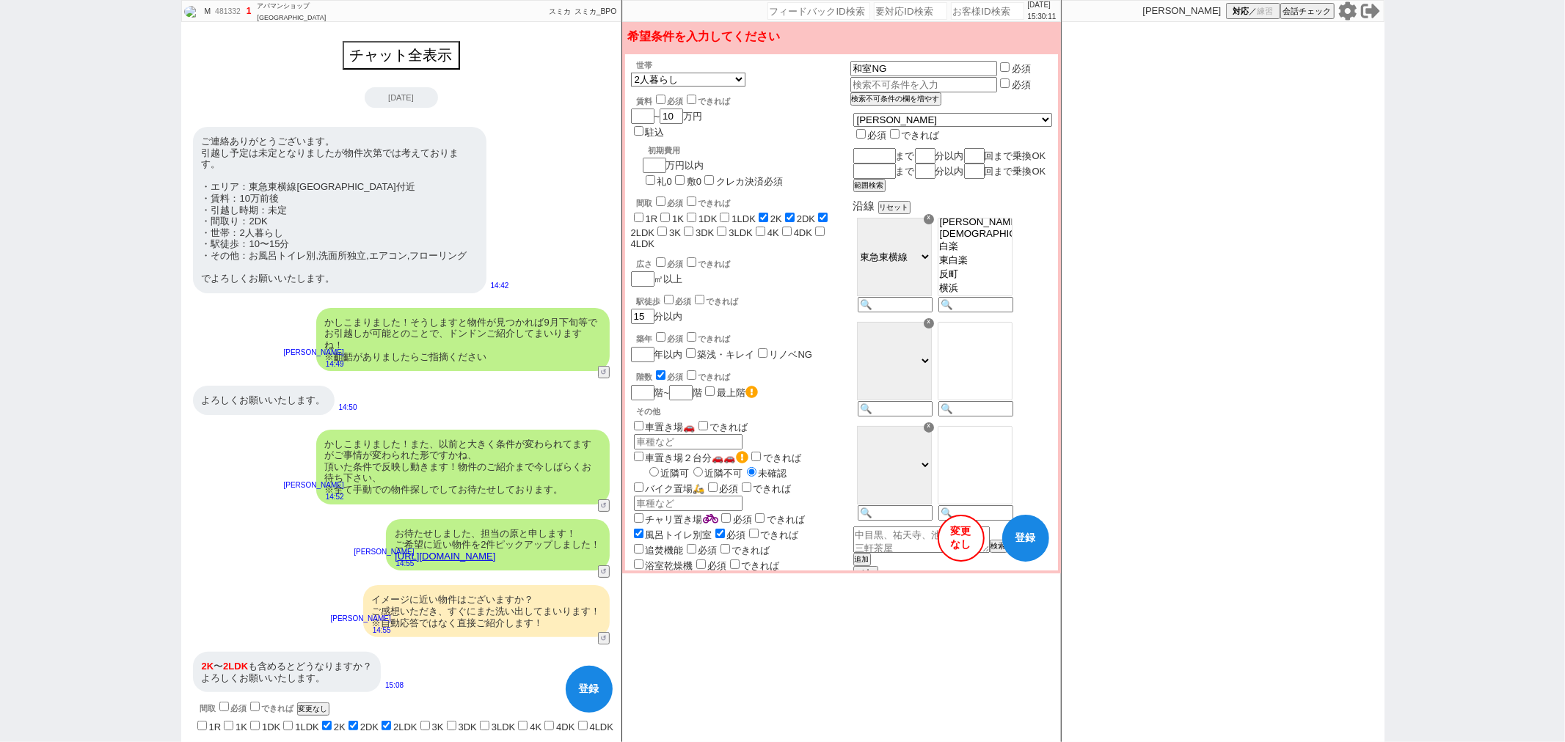
checkbox input "false"
checkbox input "true"
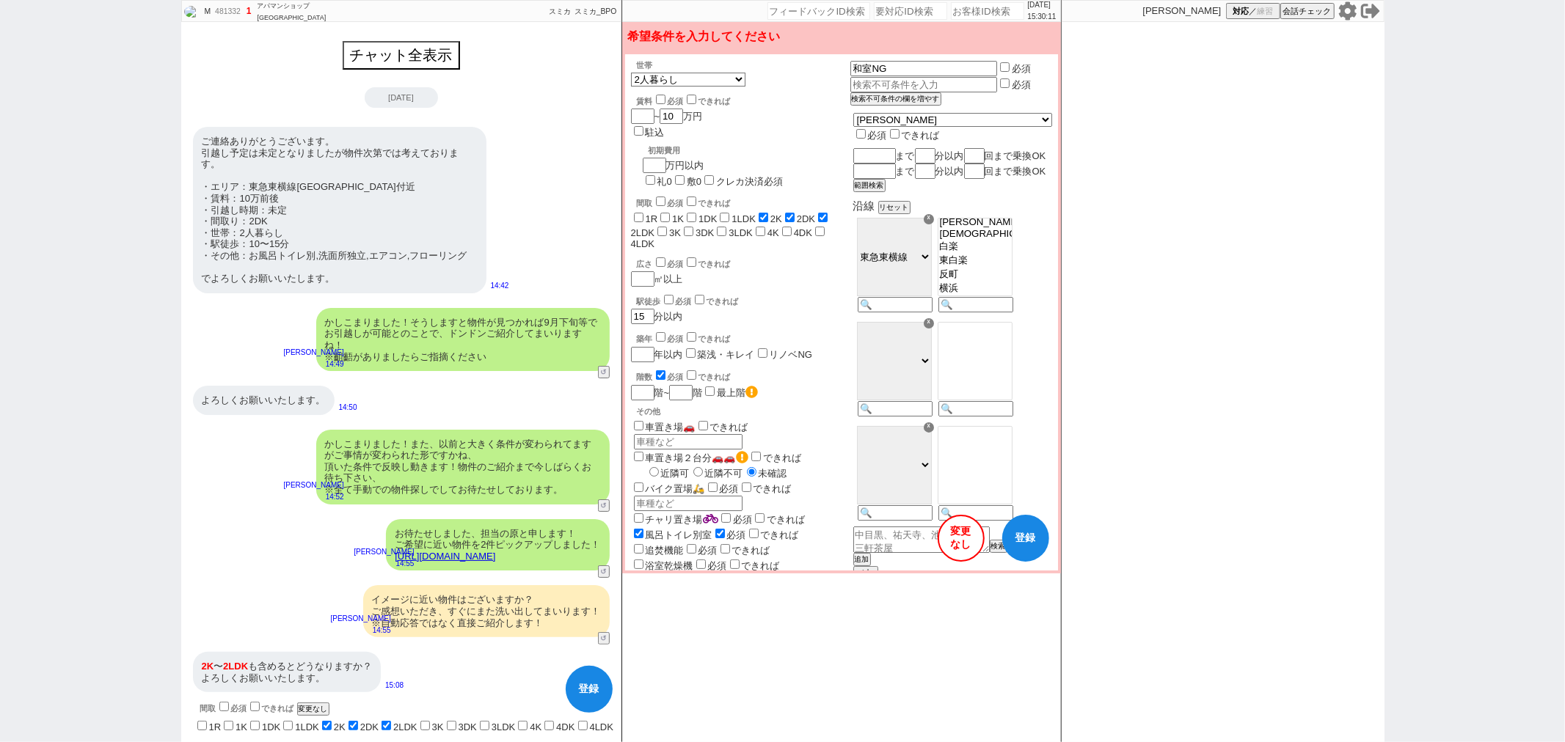
checkbox input "true"
checkbox input "false"
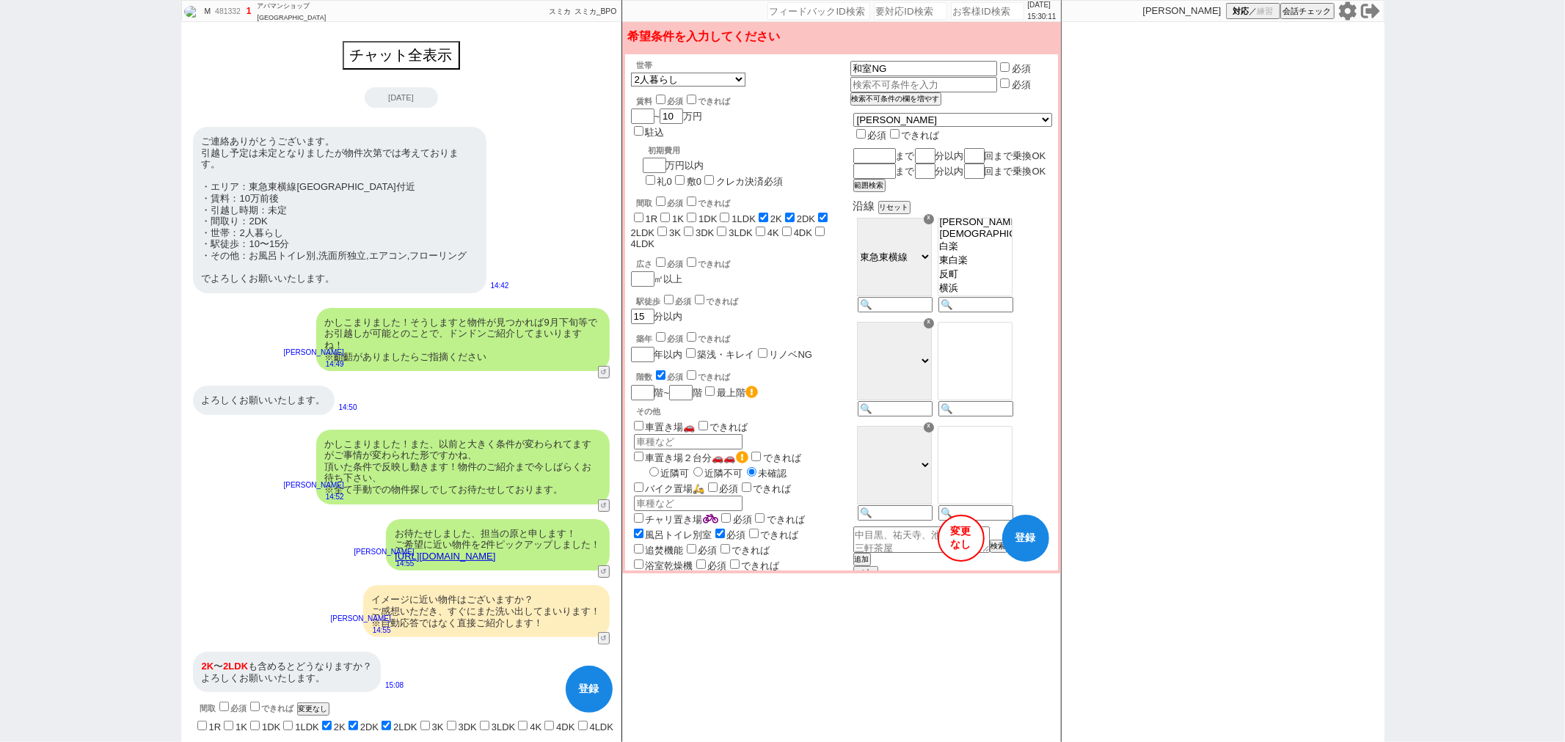
checkbox input "false"
checkbox input "true"
checkbox input "false"
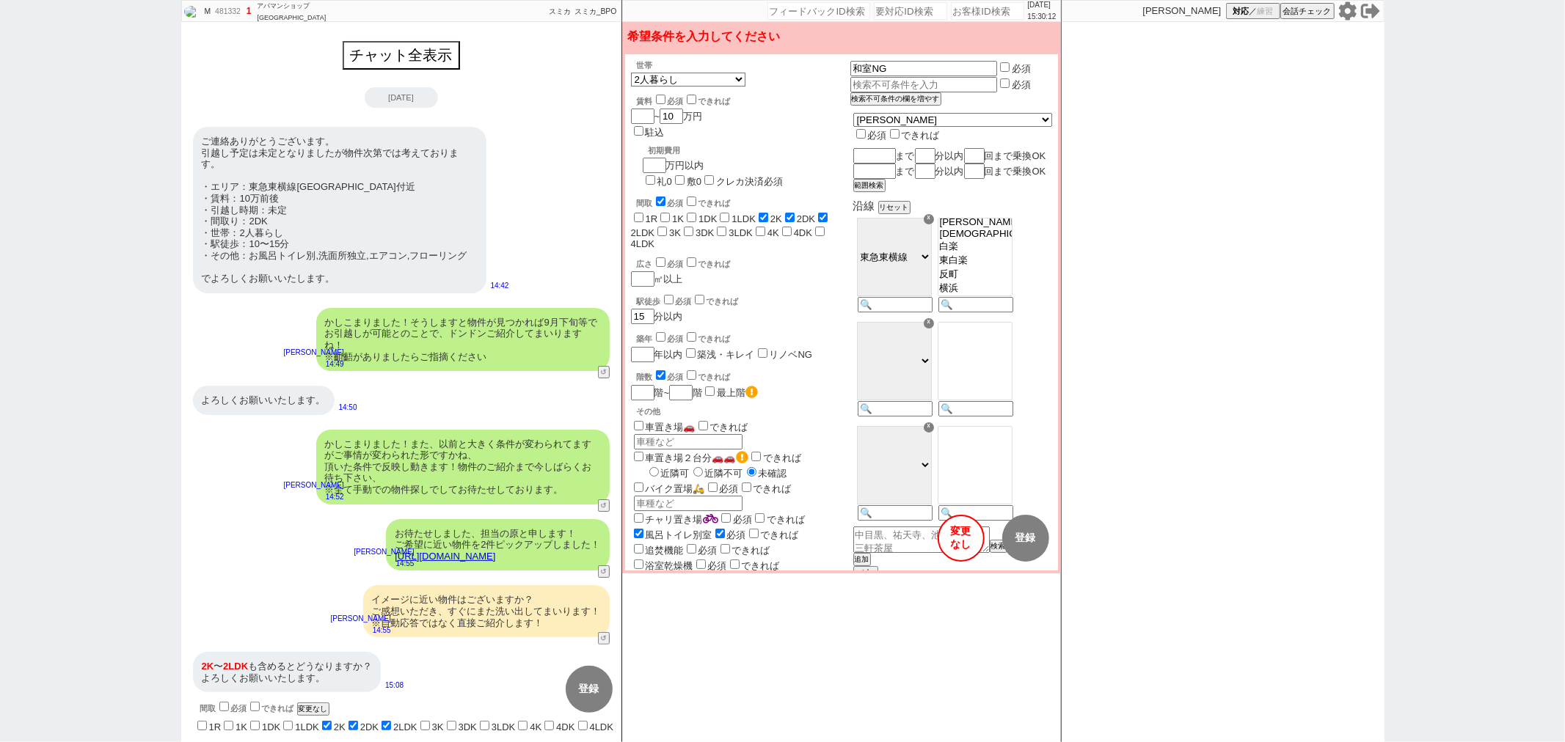
checkbox input "false"
checkbox input "true"
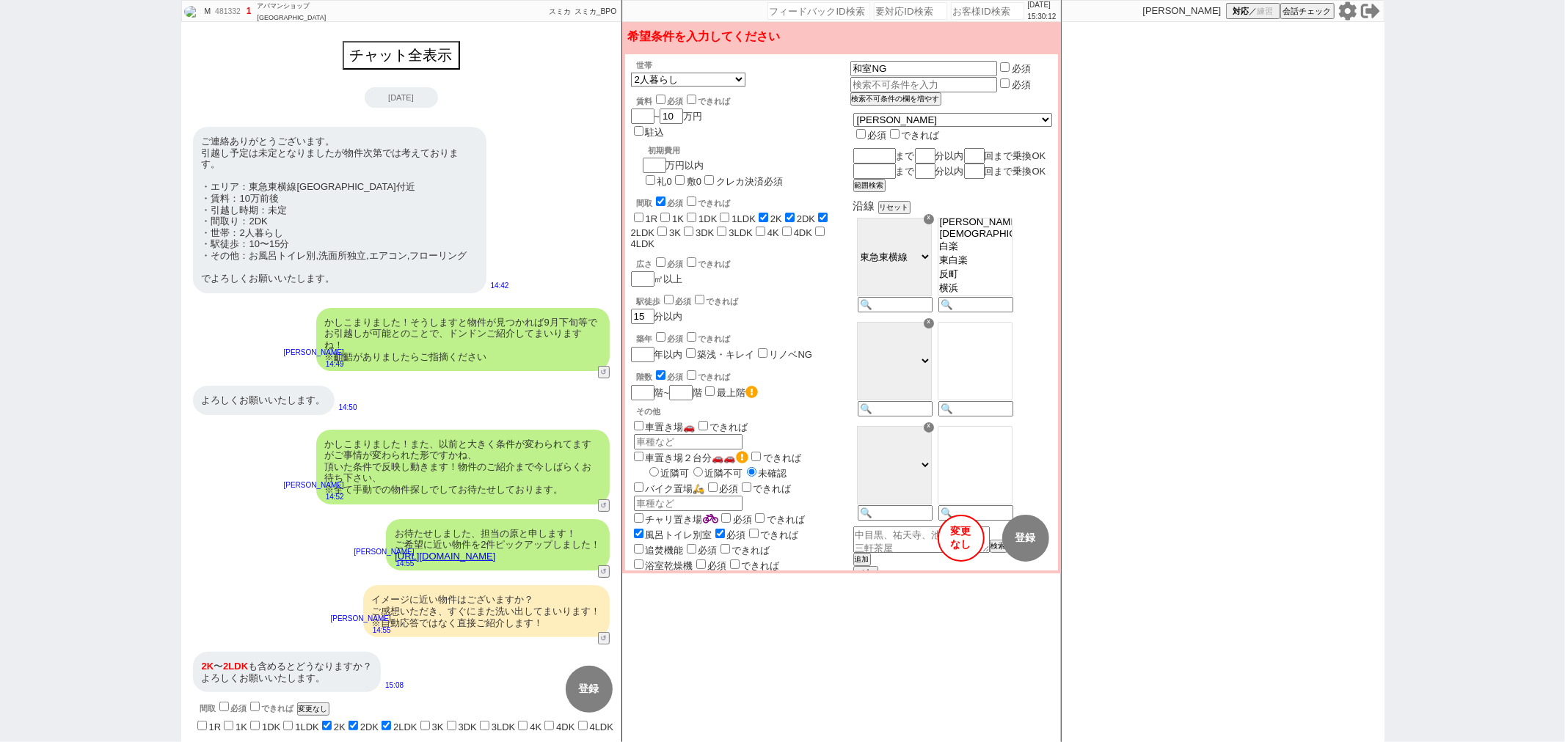
checkbox input "true"
checkbox input "false"
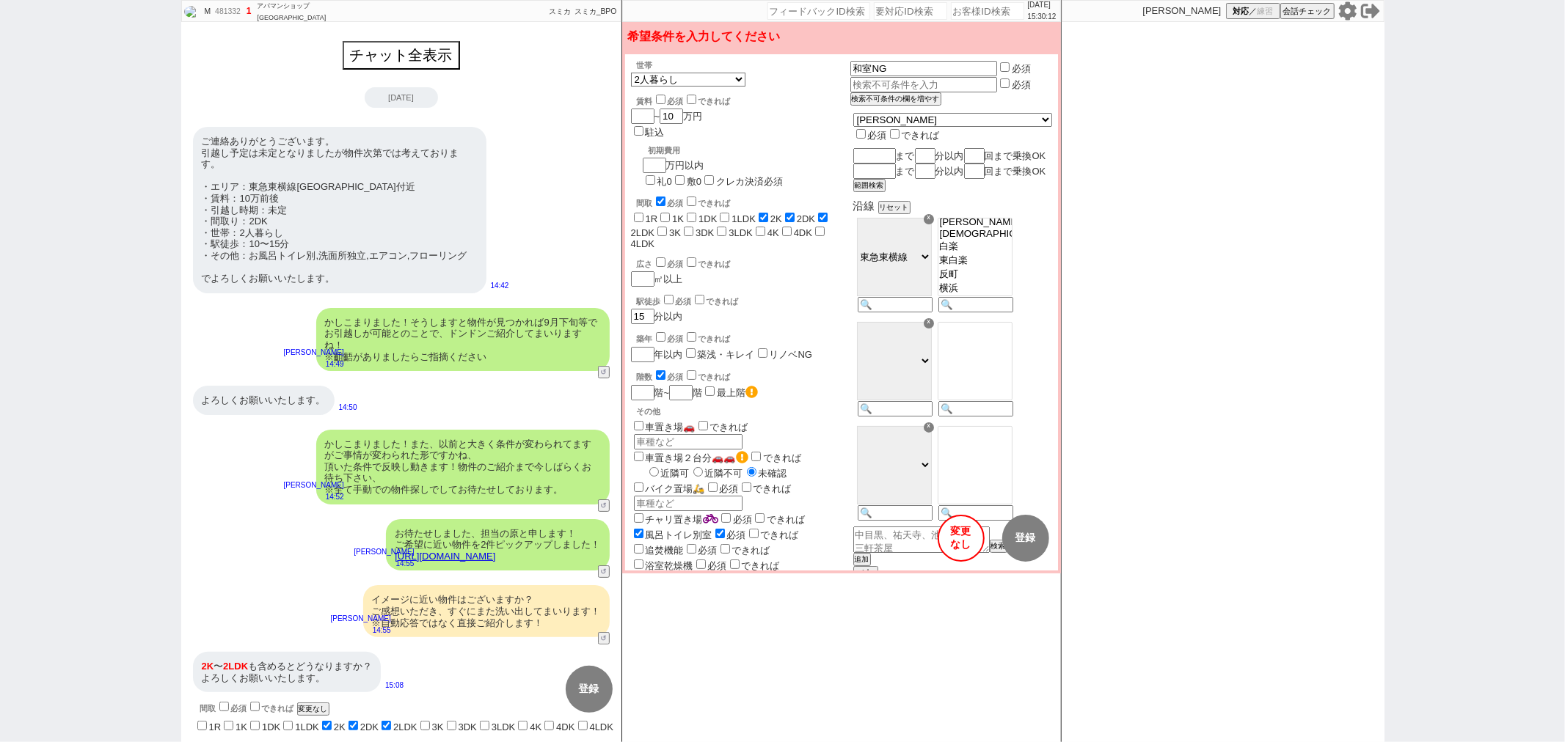
checkbox input "false"
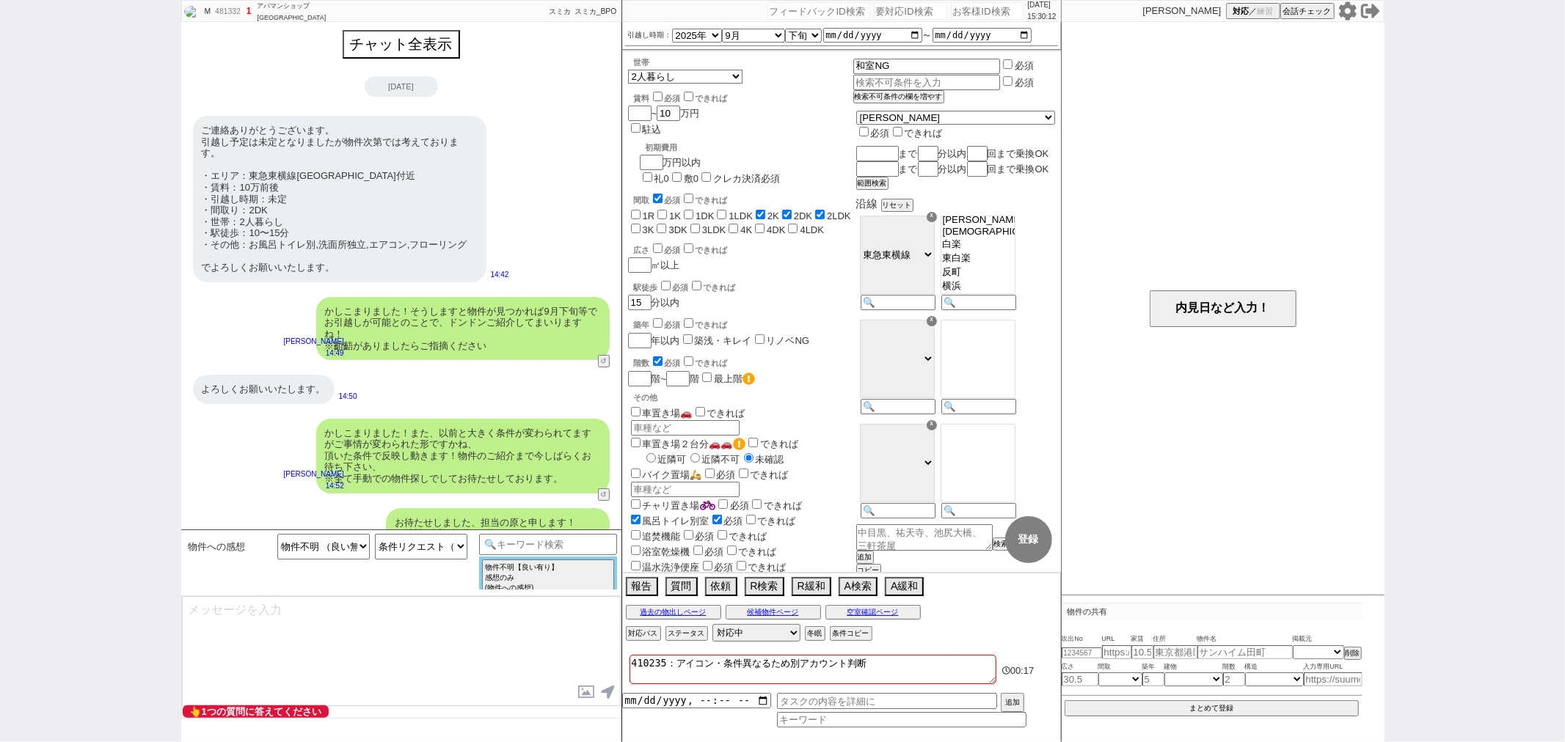
select select "50"
select select "1295"
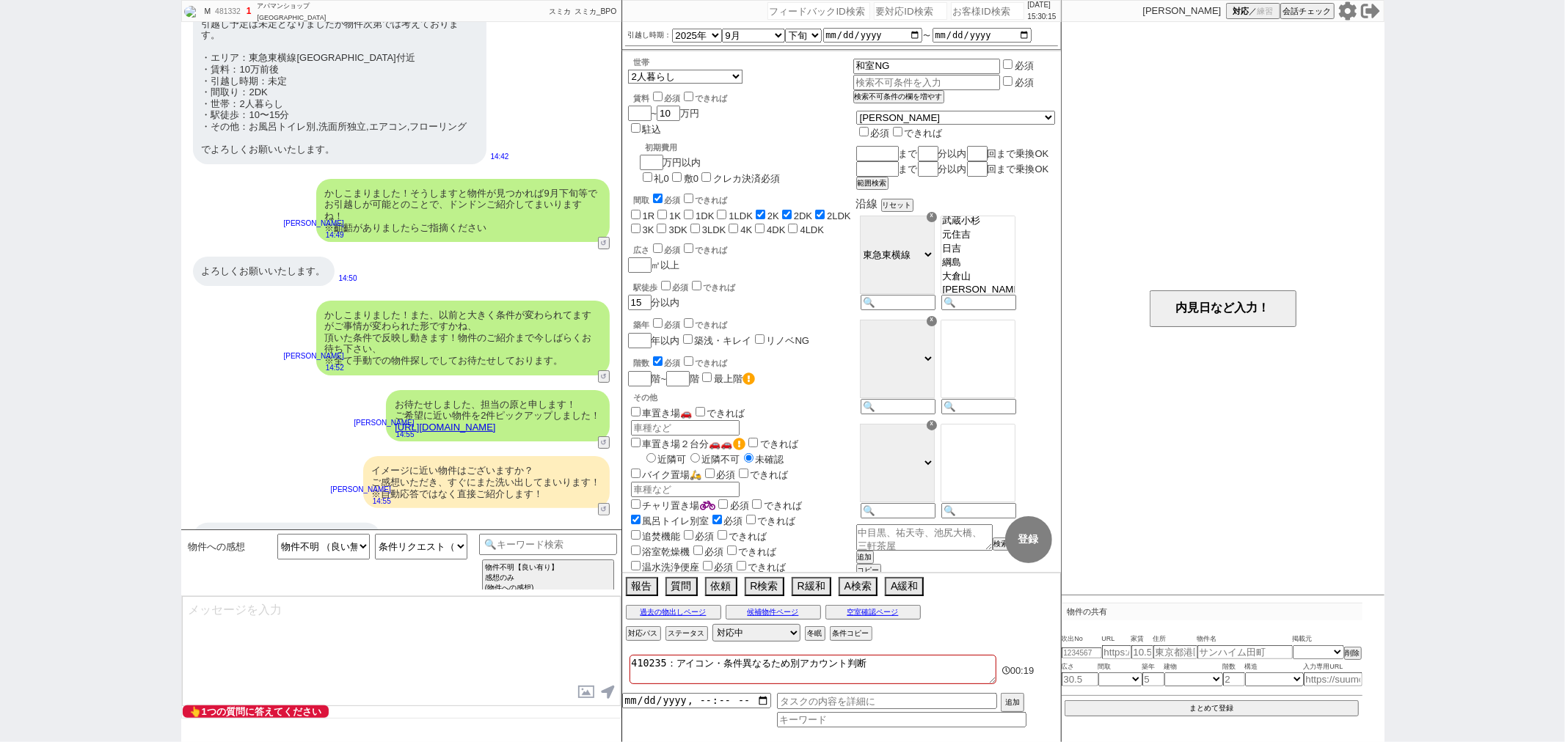
scroll to position [192, 0]
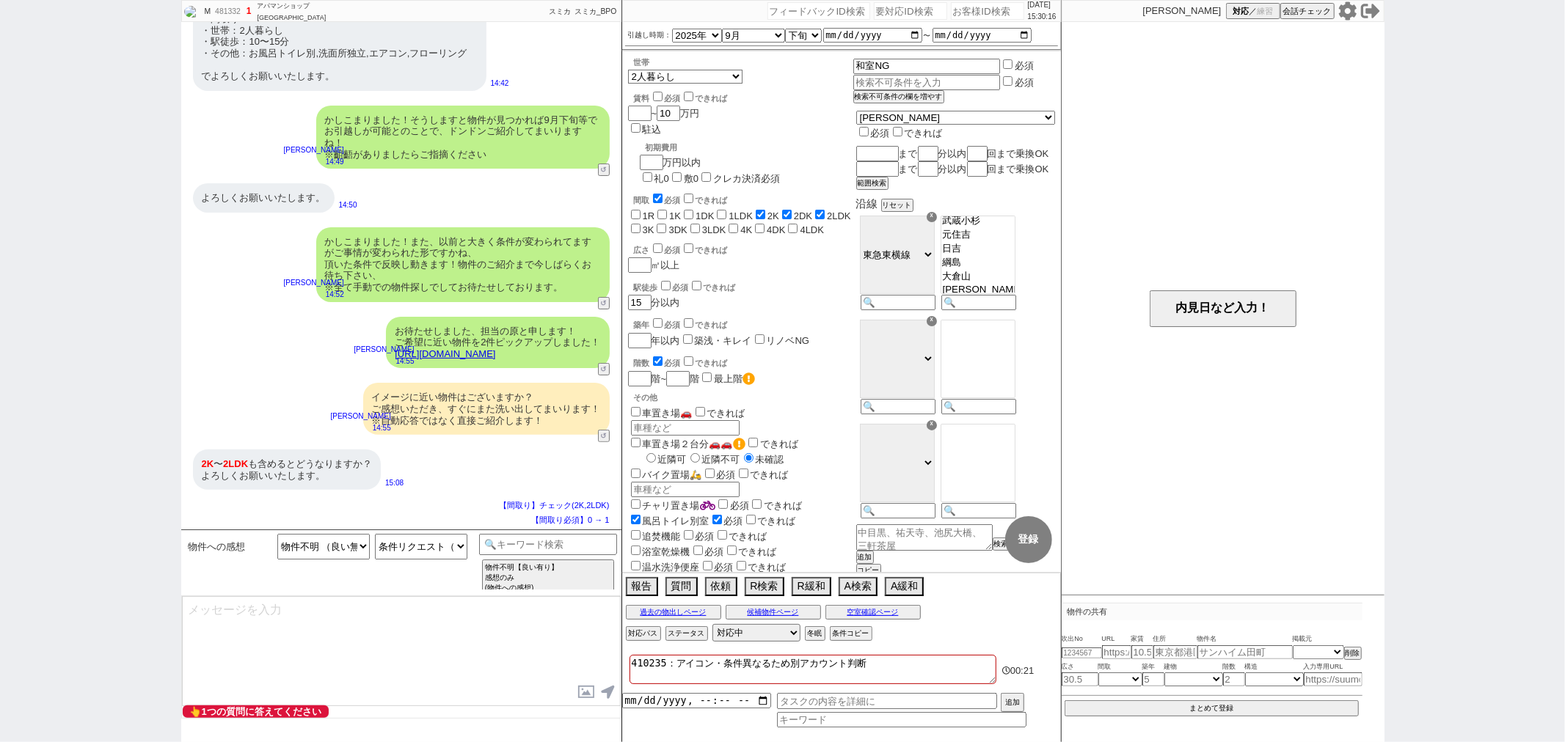
type textarea "そちら踏まえ見てまいりますね！"
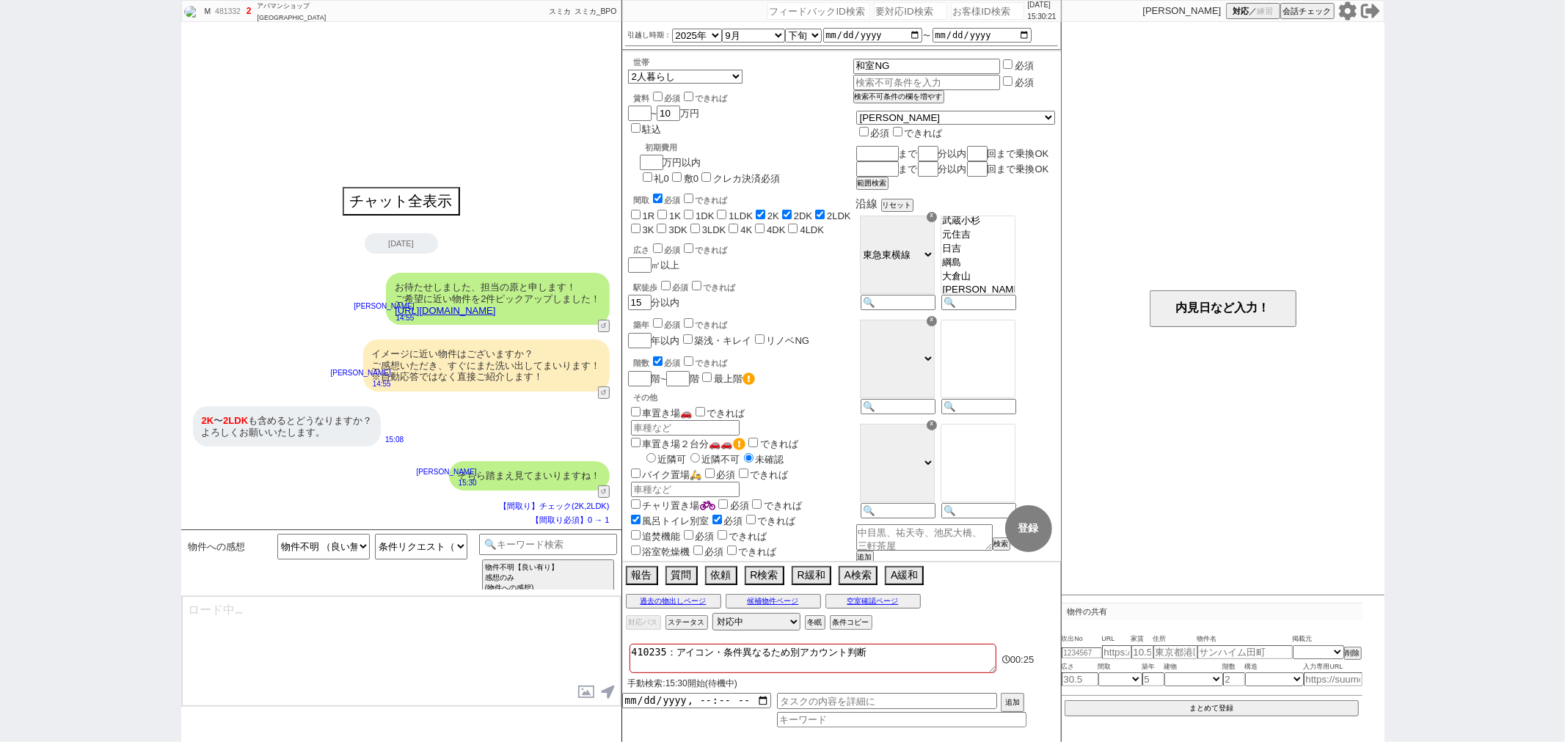
type textarea "ちなみにお二人暮らしの方ですと、少し前までは2K等が人気でしたが最近は広めのリビングがある1LDKがほんとに人気ですね、、そのあたりも漏れなく追っていきます！"
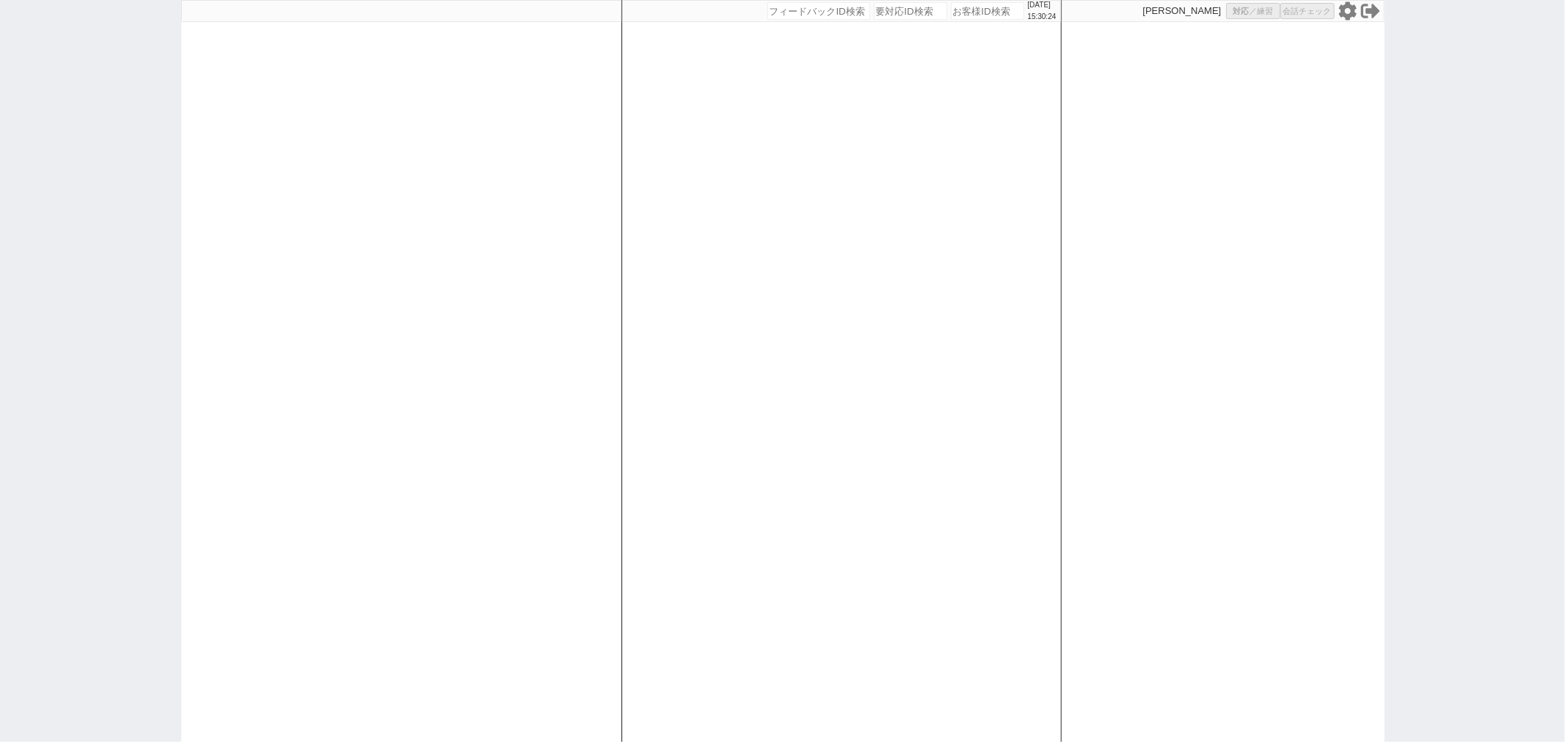
select select
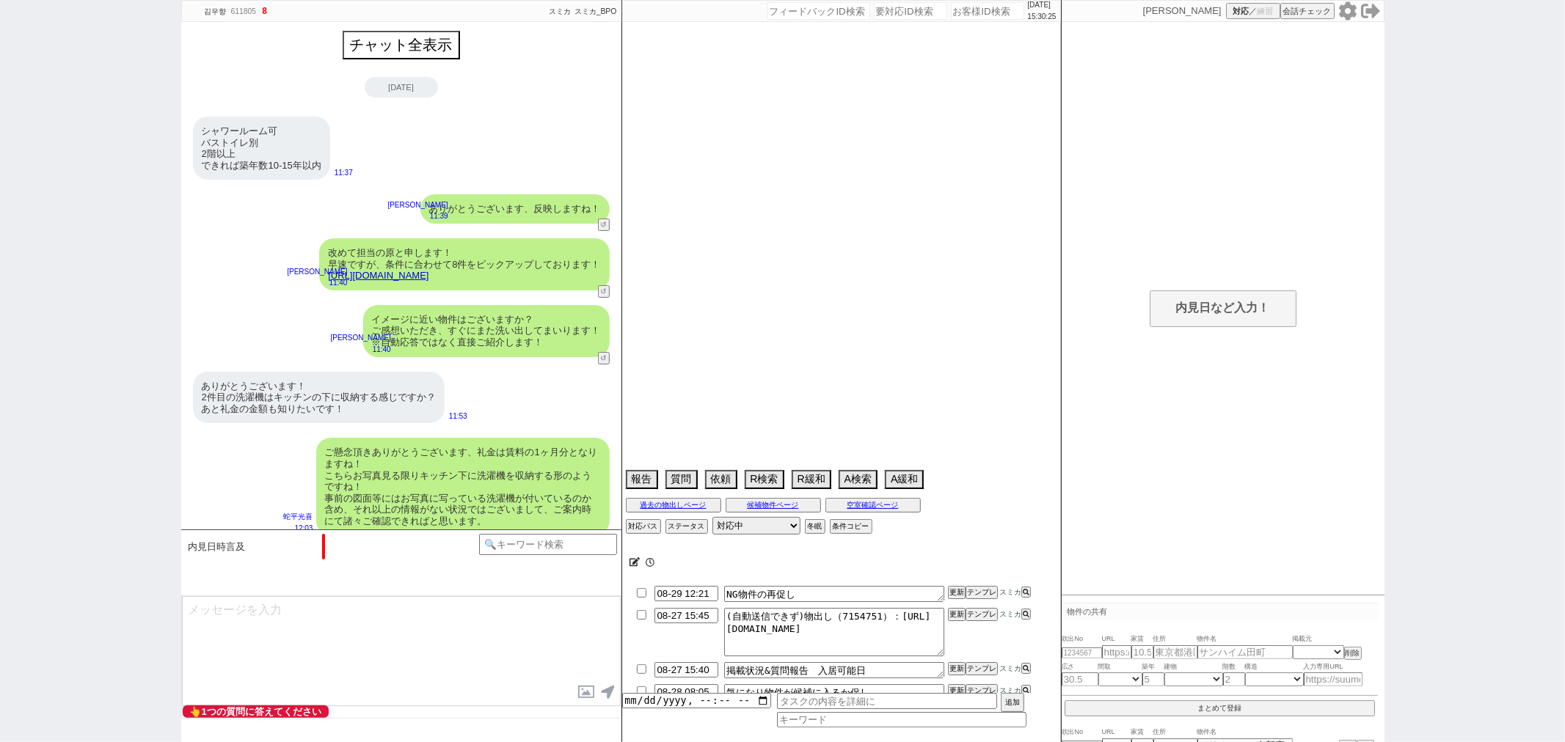
scroll to position [1750, 0]
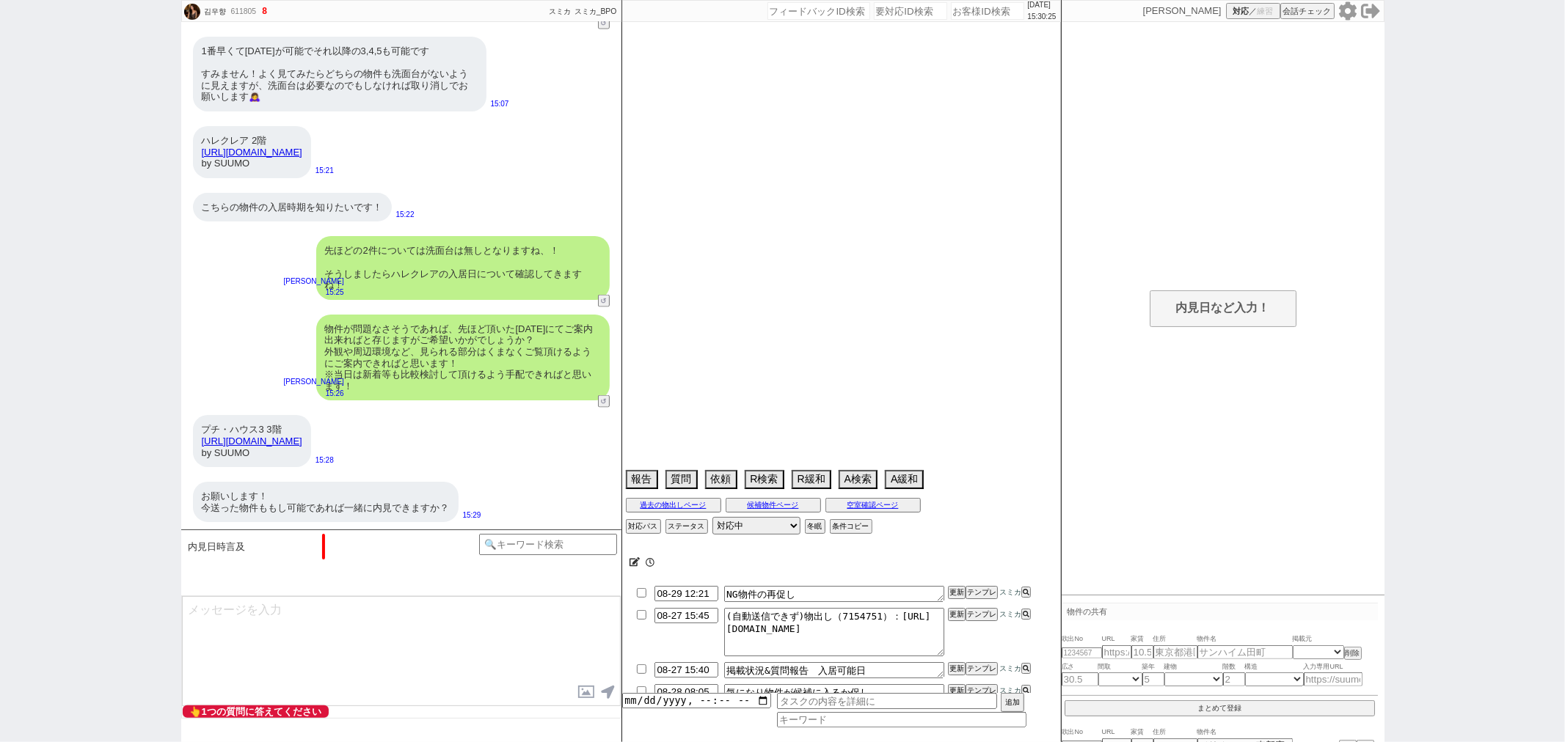
select select "13"
select select "0"
select select "68"
select select "1646"
select select "14"
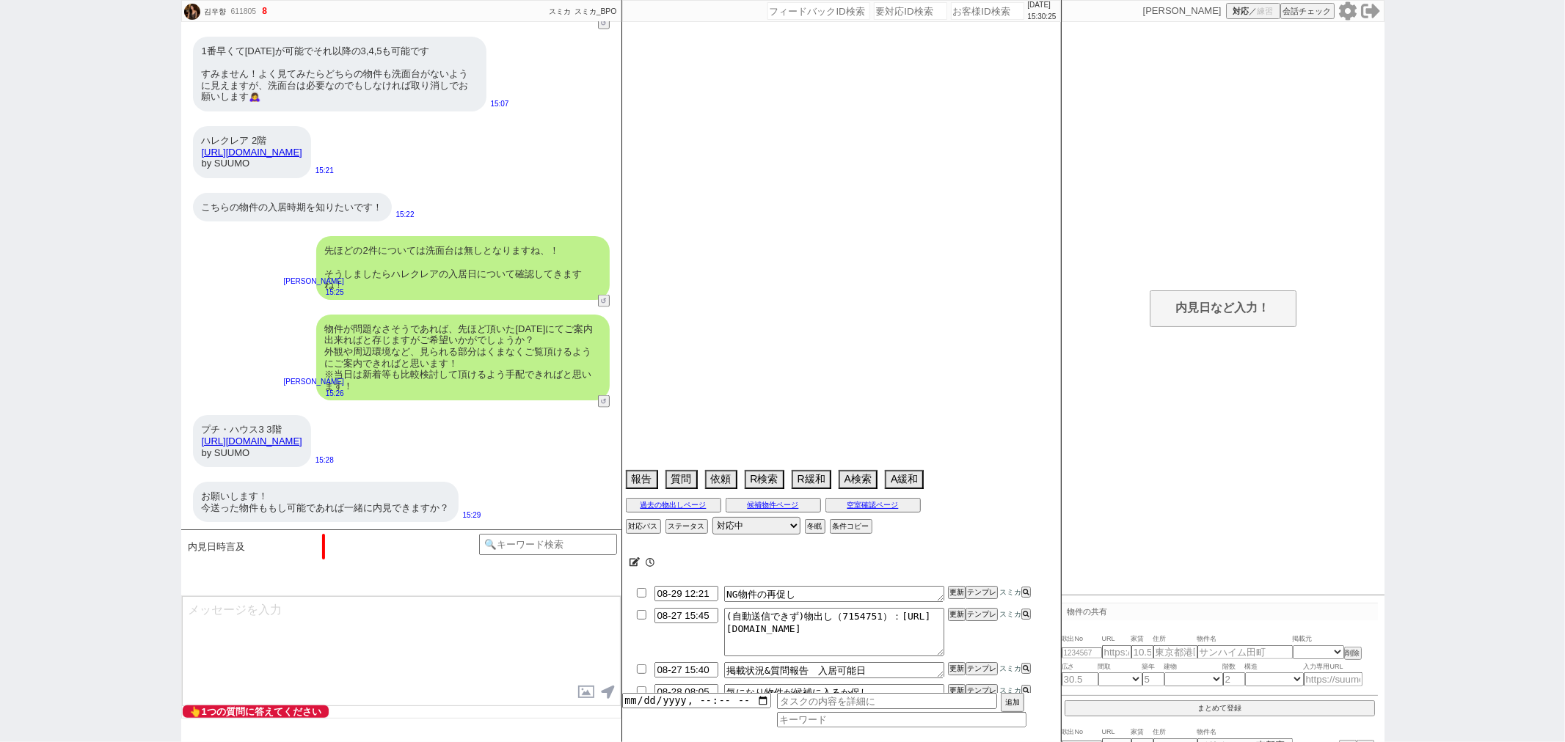
select select "482"
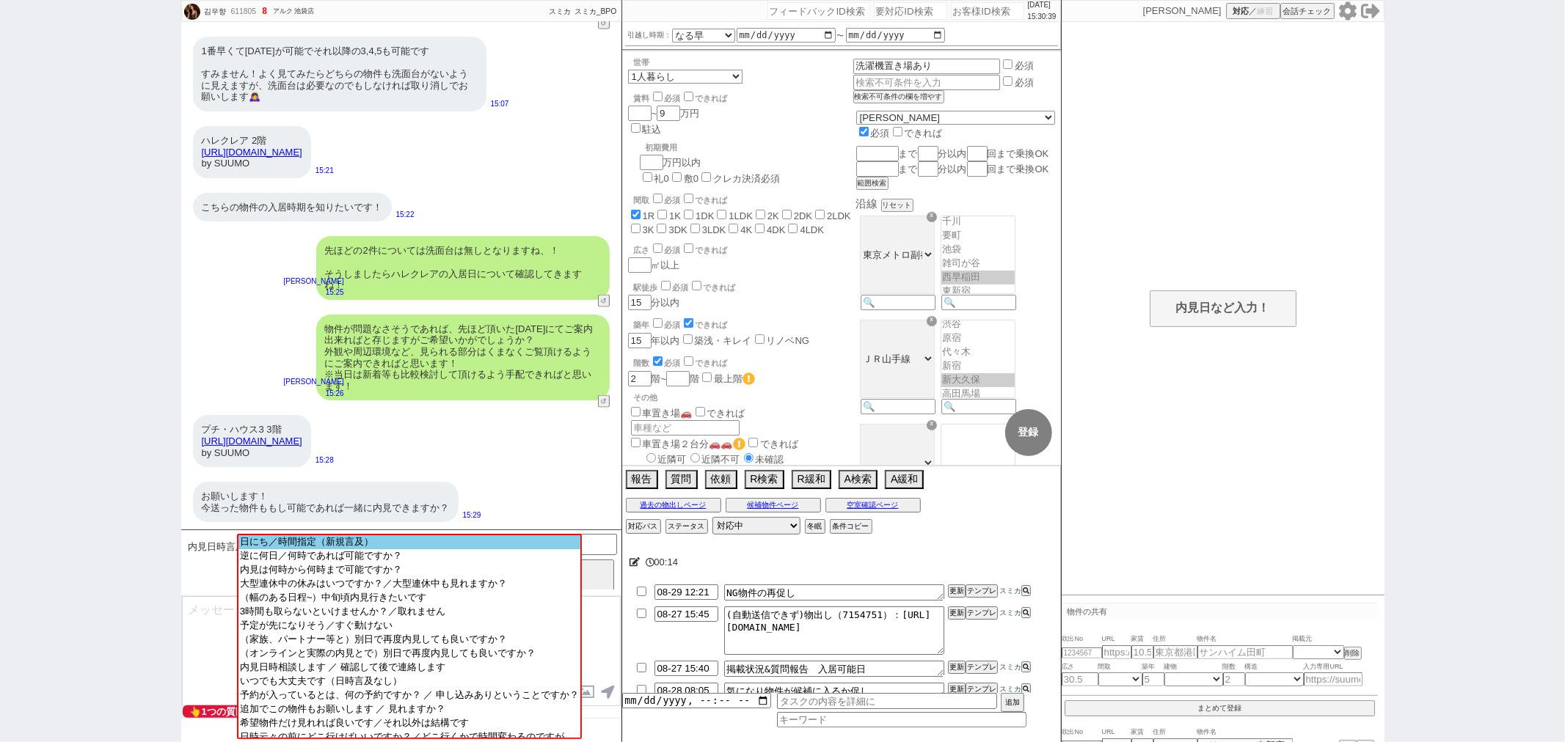
scroll to position [0, 0]
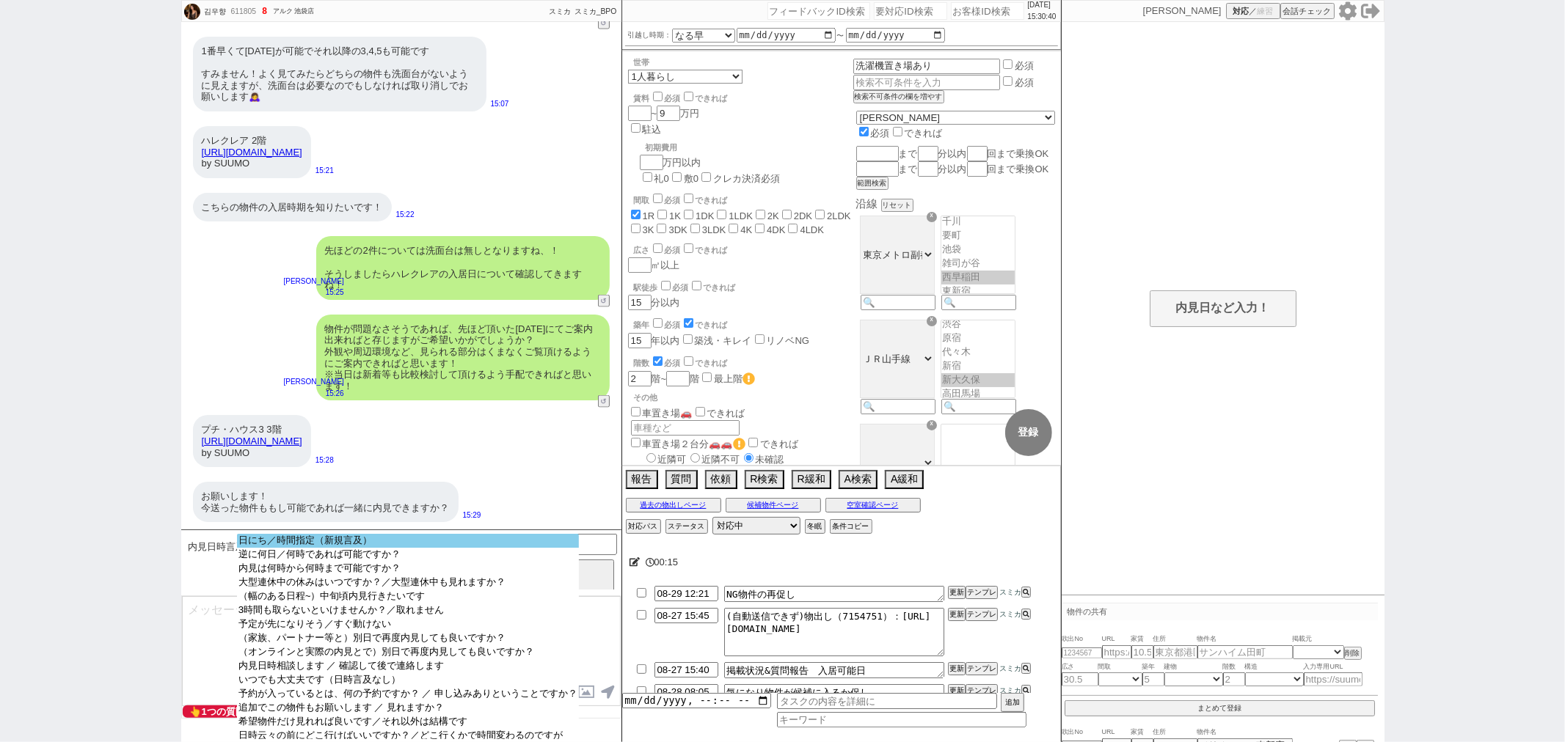
click at [453, 544] on option "日にち／時間指定（新規言及）" at bounding box center [408, 541] width 342 height 14
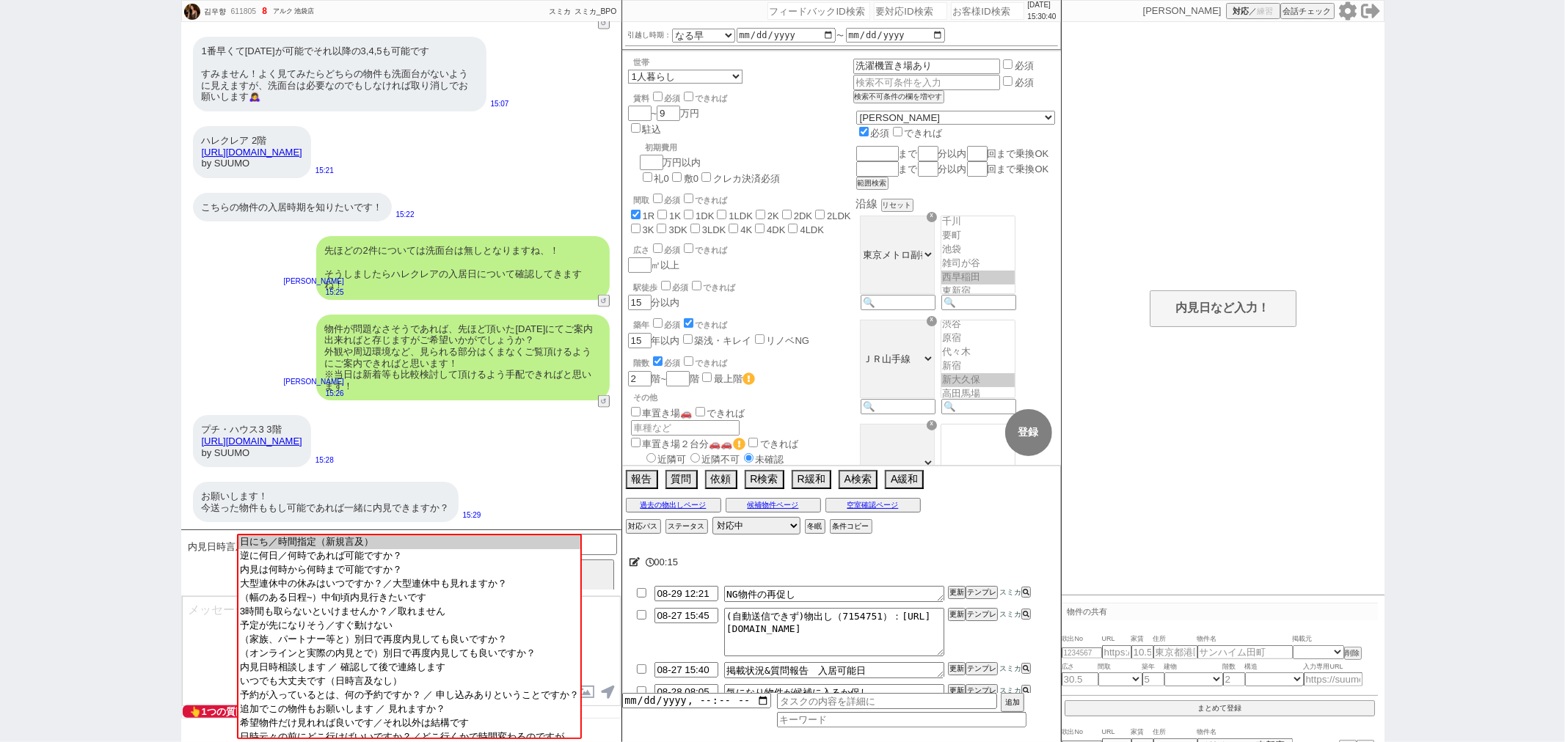
scroll to position [1537, 0]
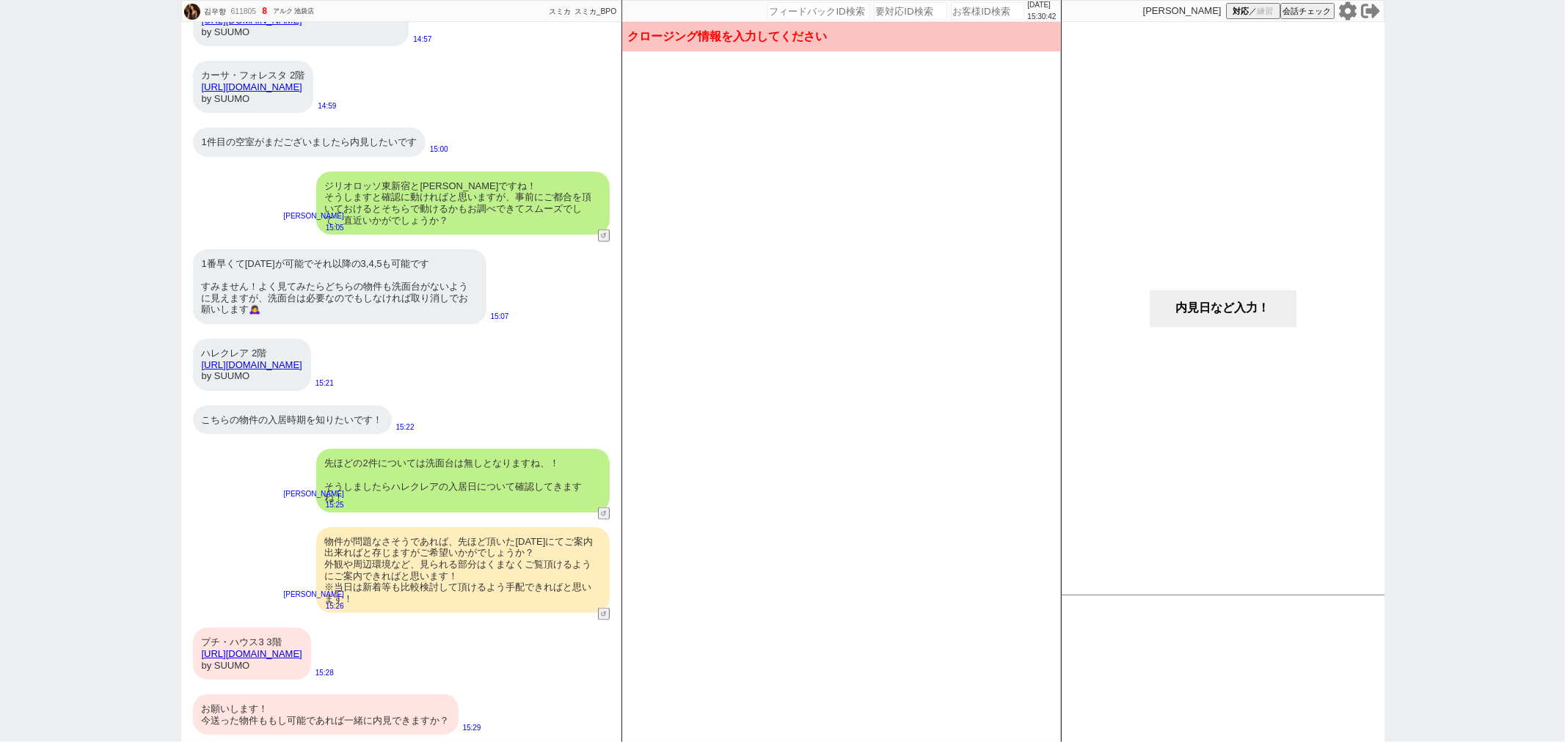
drag, startPoint x: 1167, startPoint y: 318, endPoint x: 1180, endPoint y: 310, distance: 14.5
click at [1167, 318] on button "内見日など入力！" at bounding box center [1223, 309] width 147 height 37
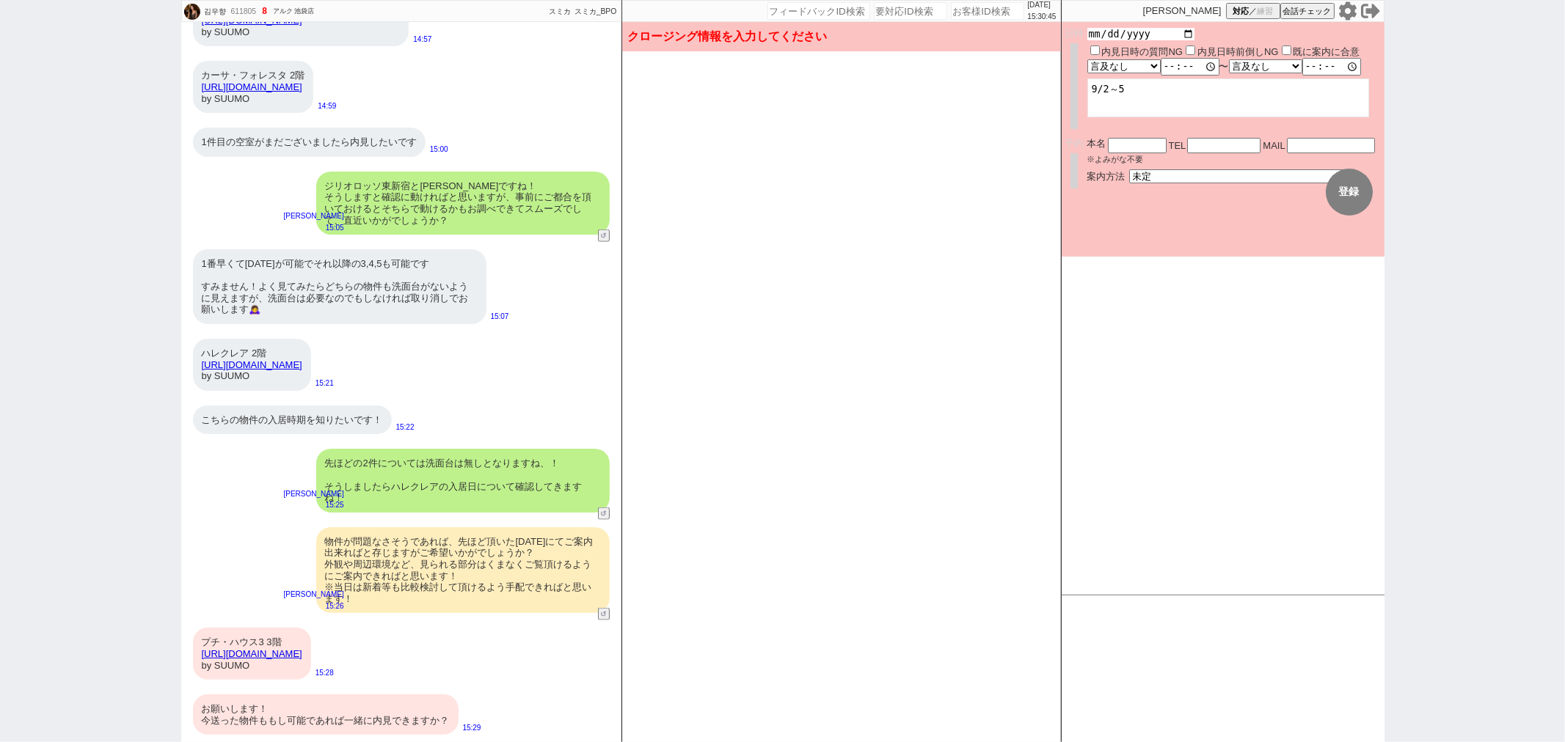
click at [1185, 37] on input "date" at bounding box center [1141, 34] width 108 height 12
type input "2025-09-02"
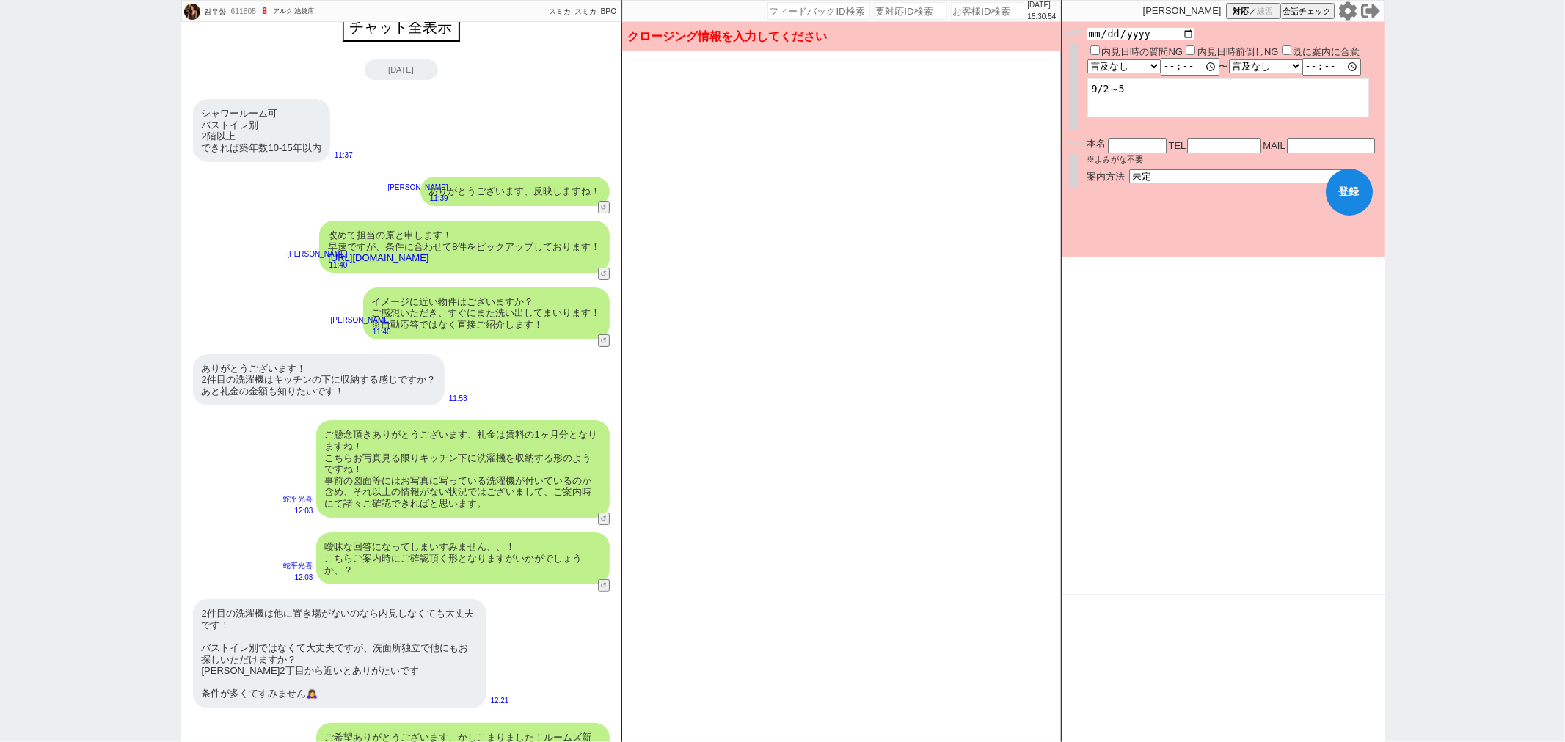
scroll to position [0, 0]
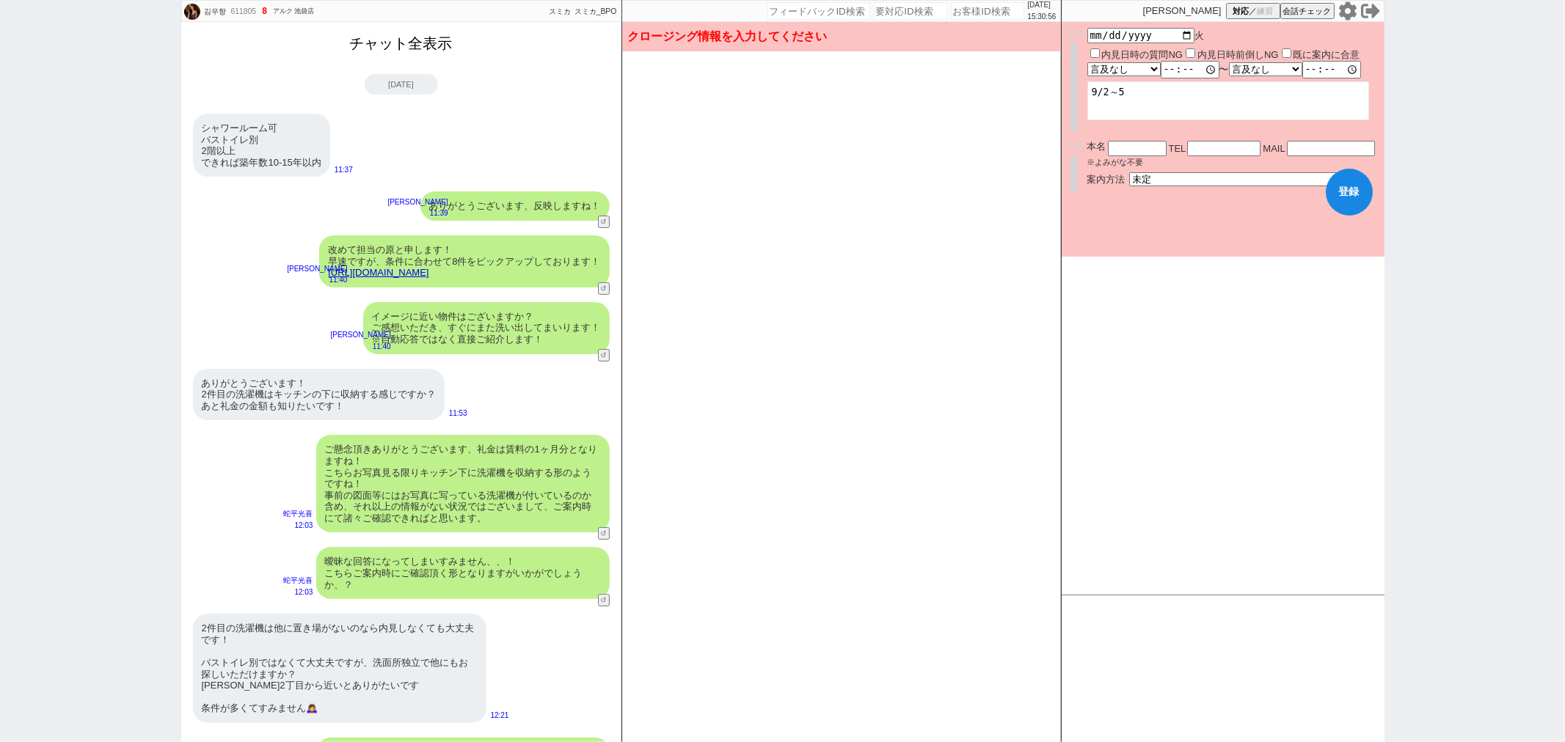
click at [443, 40] on button "チャット全表示" at bounding box center [401, 44] width 114 height 26
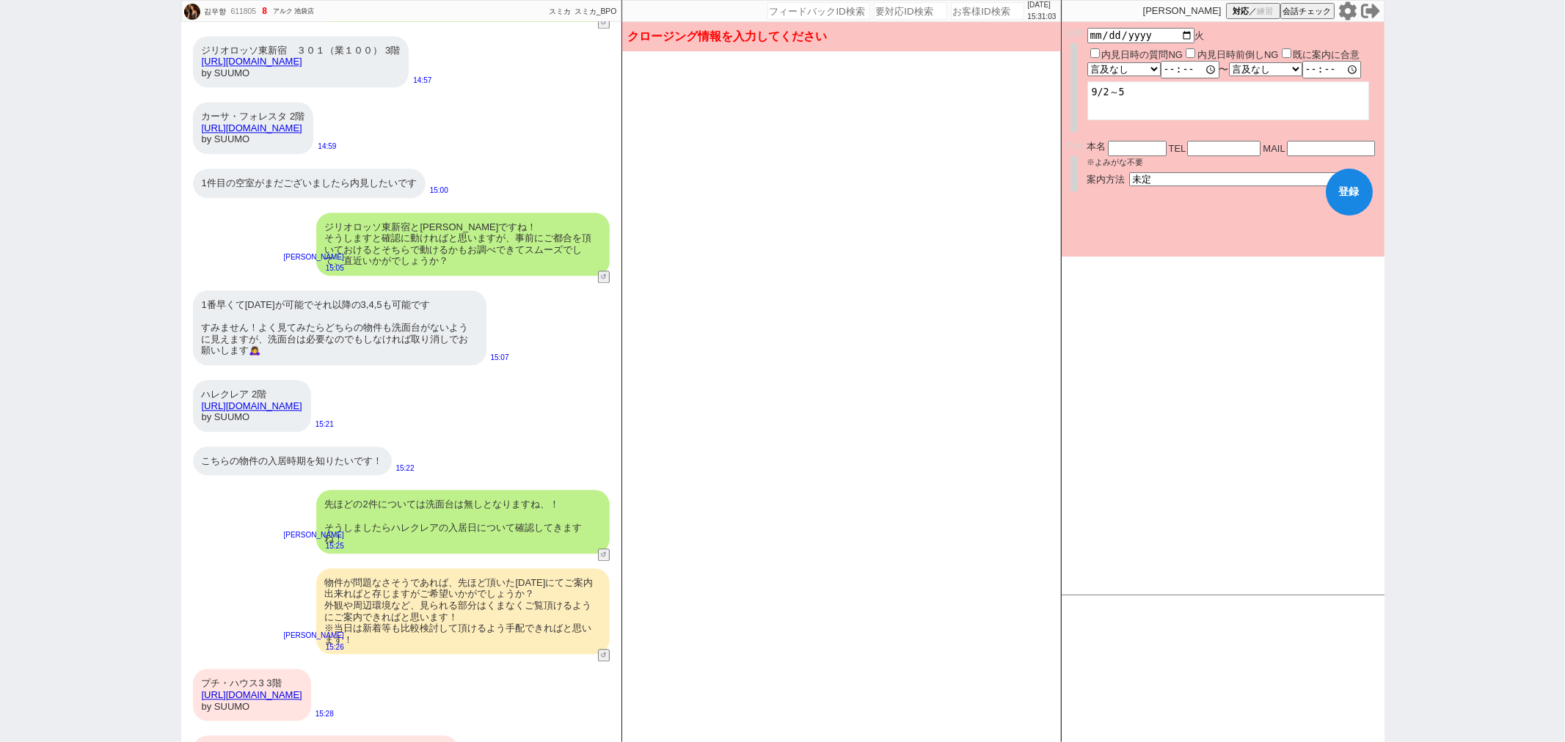
scroll to position [2835, 0]
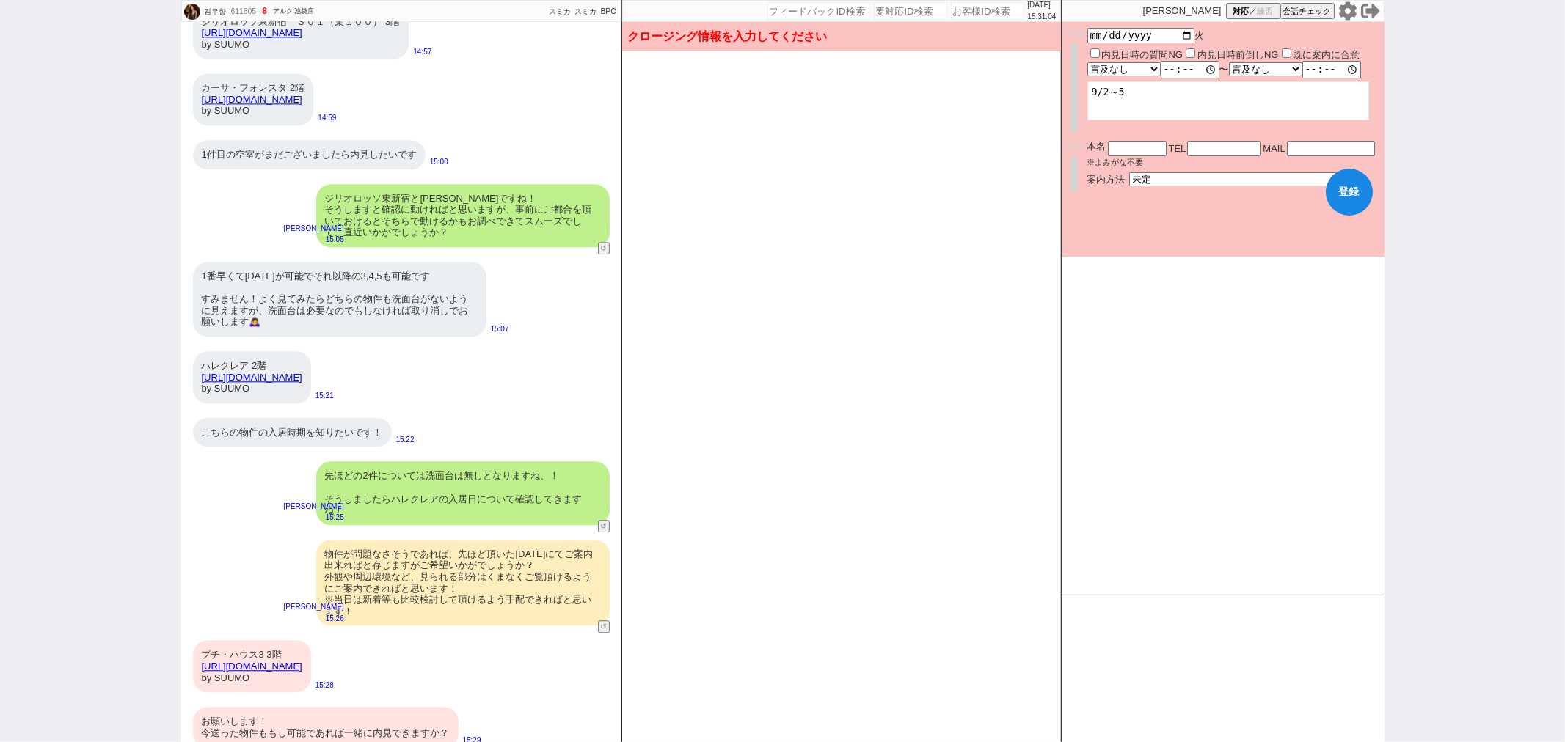
click at [1356, 195] on button "登録" at bounding box center [1349, 192] width 47 height 47
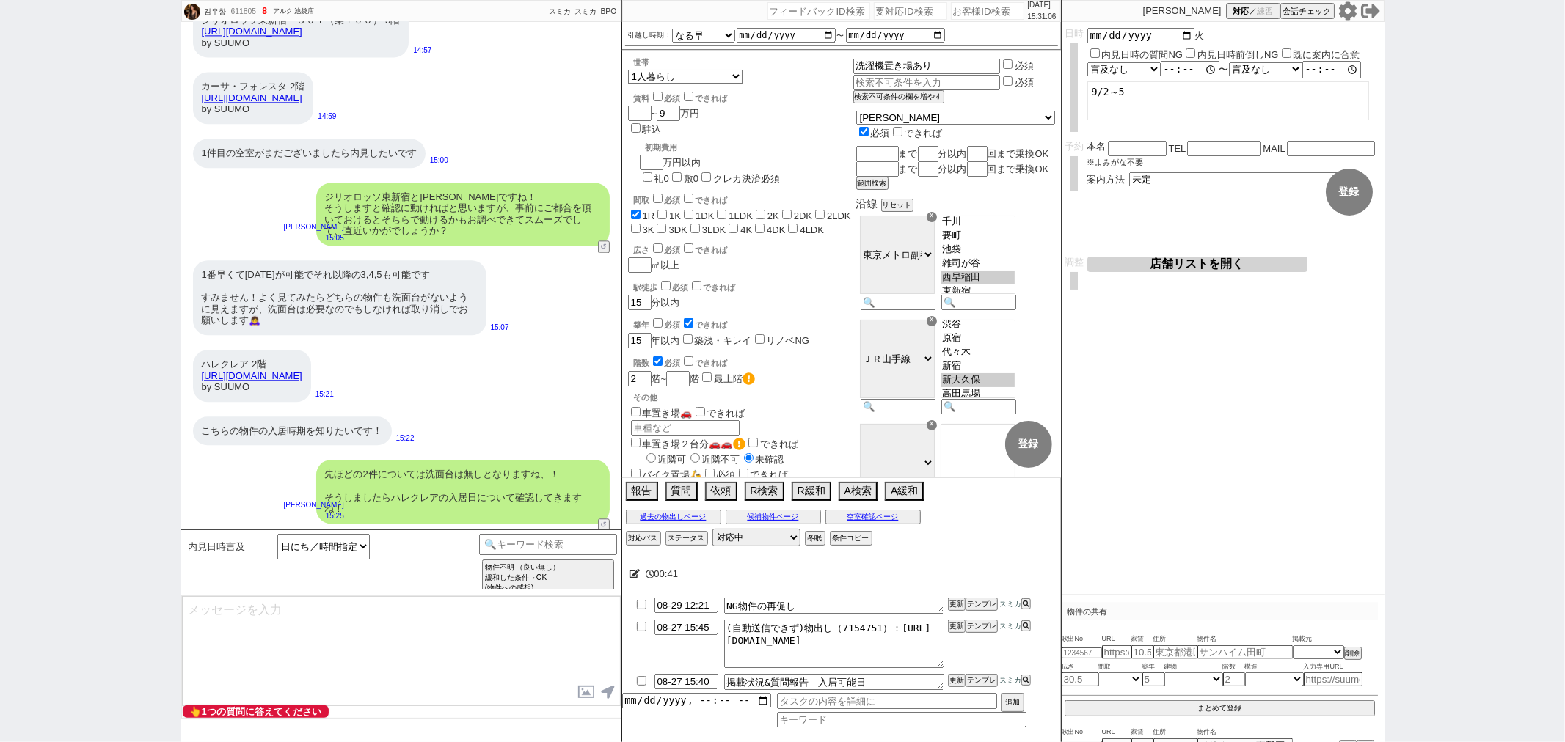
scroll to position [3049, 0]
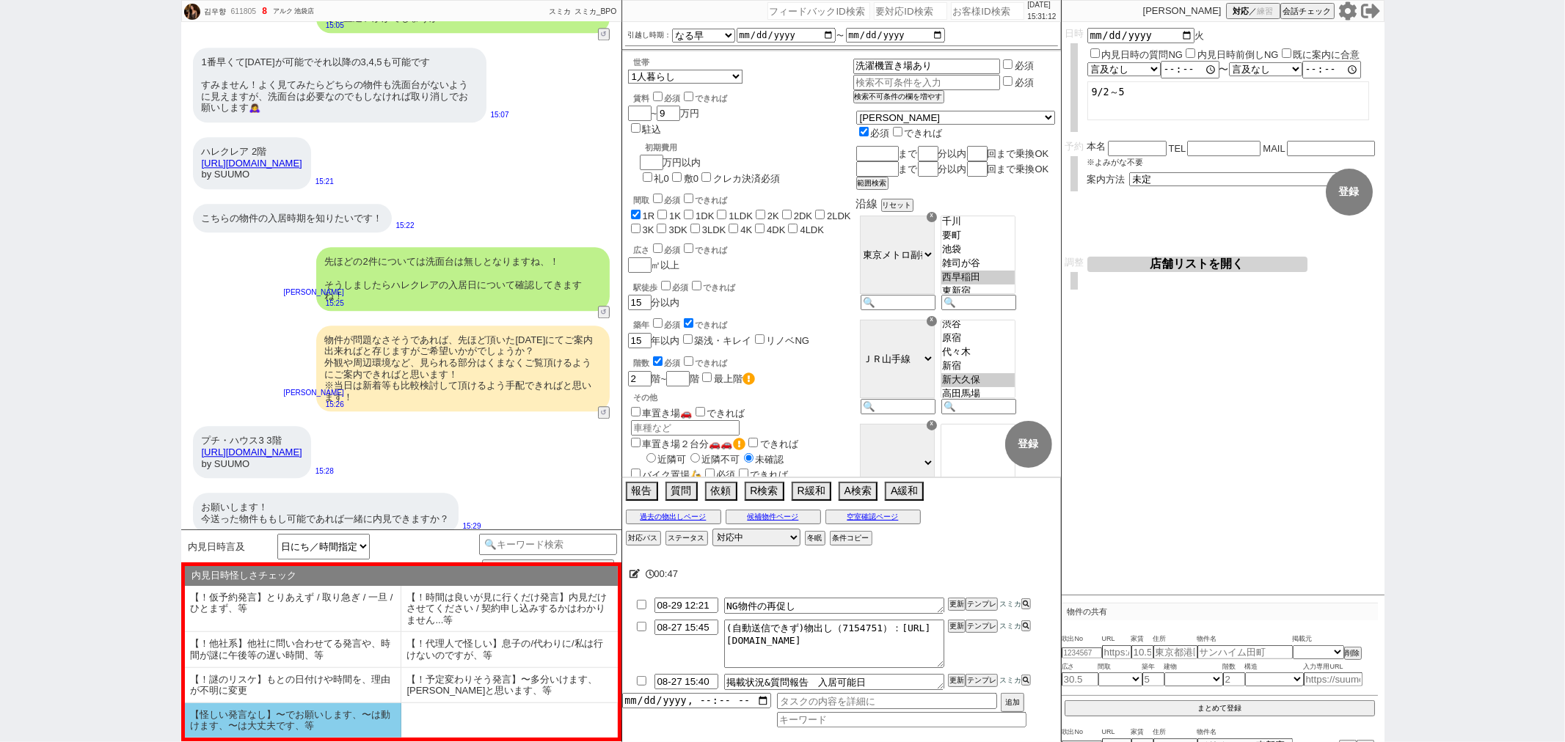
click at [251, 708] on li "【怪しい発言なし】〜でお願いします、〜は動けます、〜は大丈夫です、等" at bounding box center [293, 721] width 216 height 34
type textarea "@@【@@メッセージは打たず、以下やってください@@】@@ @@【@@候補物件の報告状況バグってますがカテゴリ選択し直せるようになってるはずなので、キーワード…"
select select "【怪しい発言なし】〜でお願いします、〜は動けます、〜は大丈夫です、等"
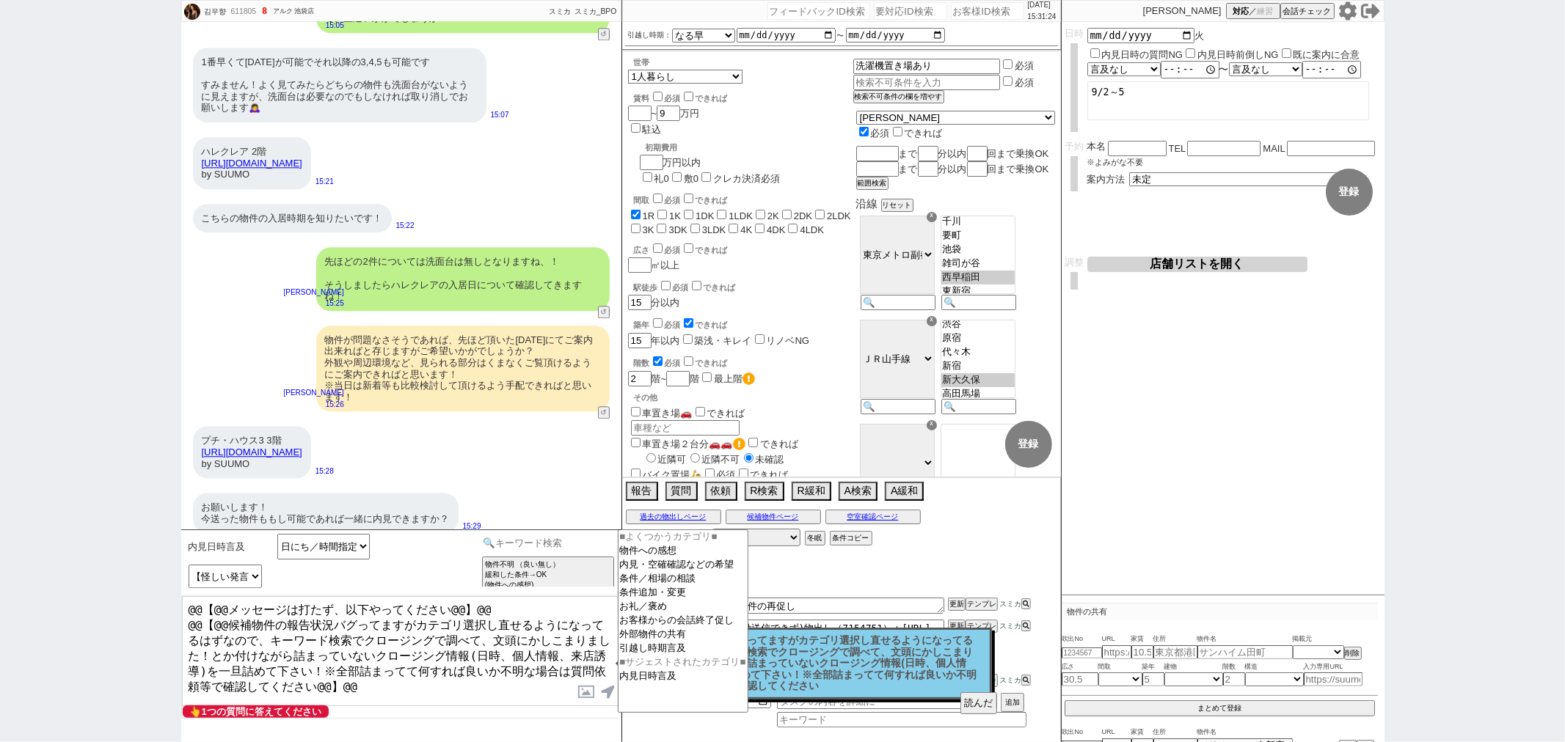
click at [527, 546] on input at bounding box center [548, 543] width 139 height 18
click at [676, 570] on option "内見・空確確認などの希望" at bounding box center [682, 565] width 129 height 14
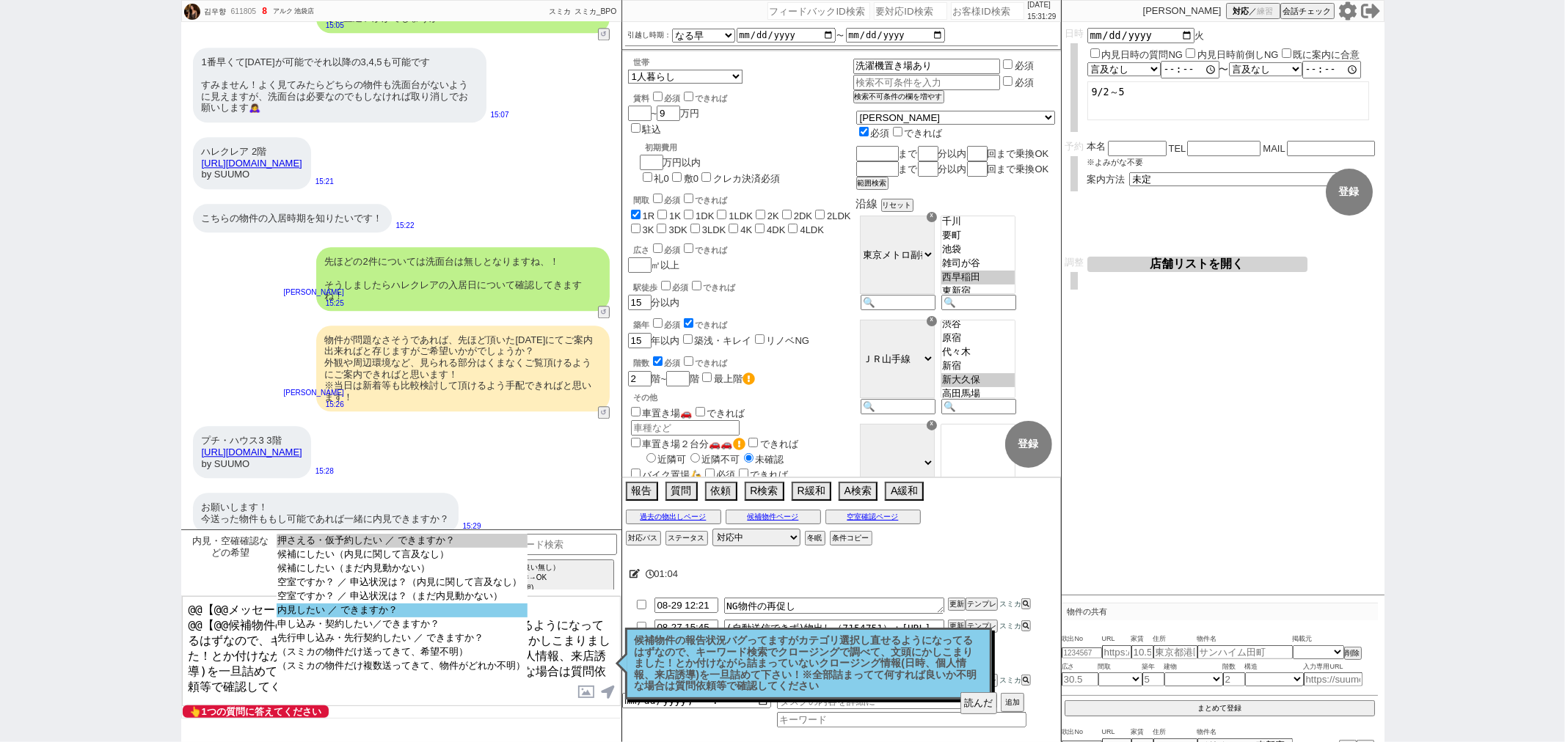
select select "内見したい ／ できますか？"
click at [365, 618] on option "内見したい ／ できますか？" at bounding box center [402, 611] width 251 height 14
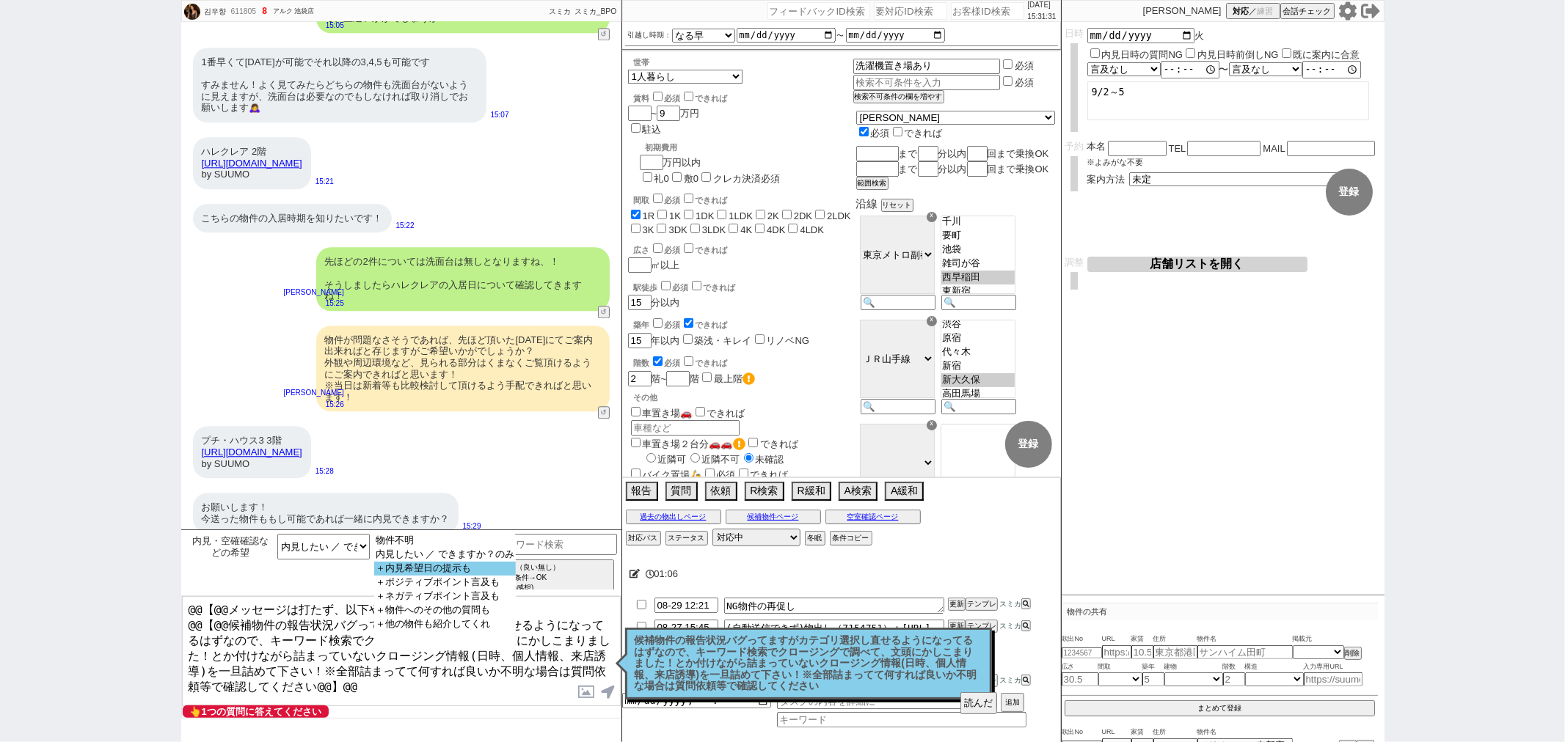
click at [499, 571] on option "＋内見希望日の提示も" at bounding box center [445, 569] width 142 height 14
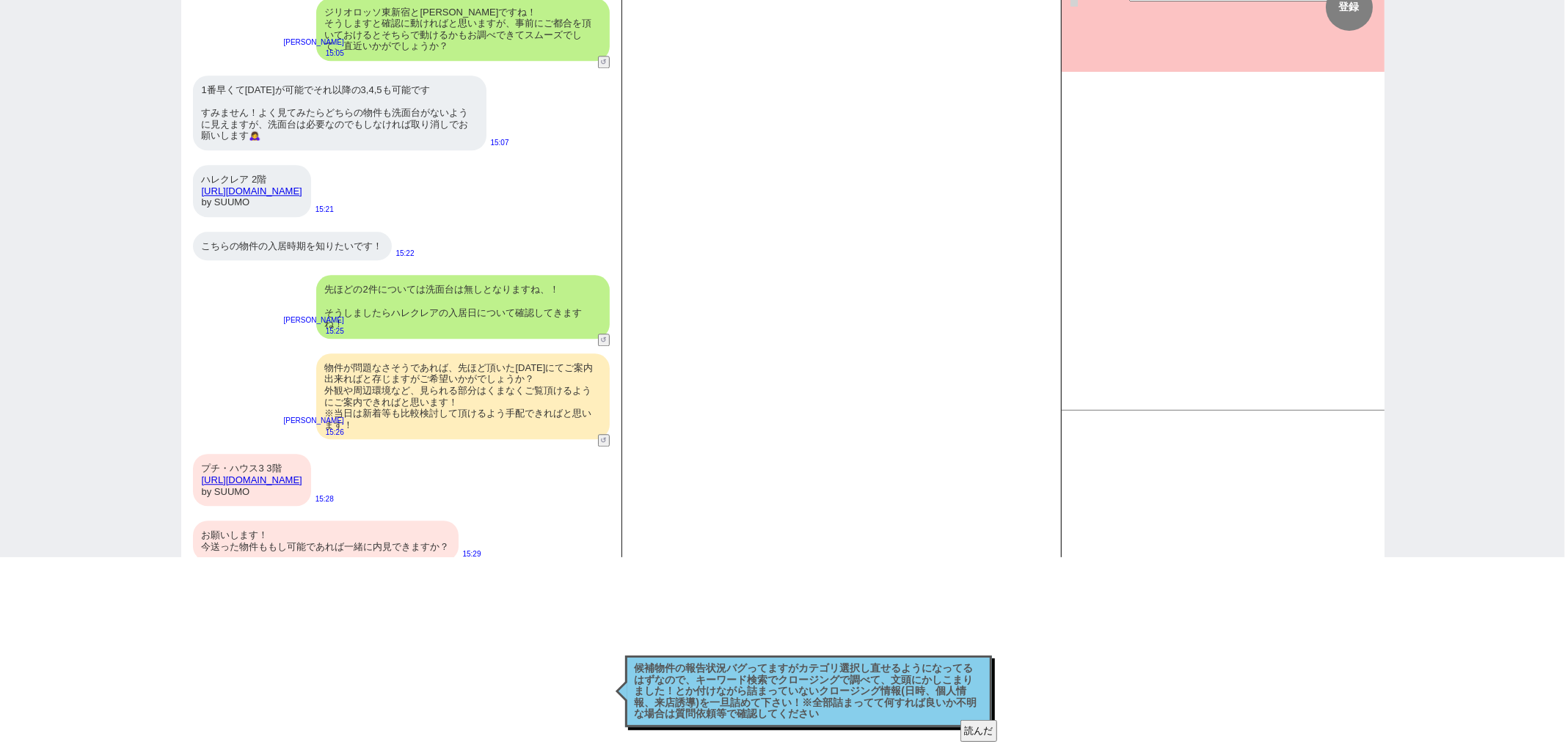
click at [311, 485] on div "プチ・ハウス3 3階 https://suumo.jp/chintai/bc_100456181085/ by SUUMO" at bounding box center [252, 480] width 118 height 52
click at [390, 521] on div "お願いします！ 今送った物件ももし可能であれば一緒に内見できますか？" at bounding box center [326, 541] width 266 height 40
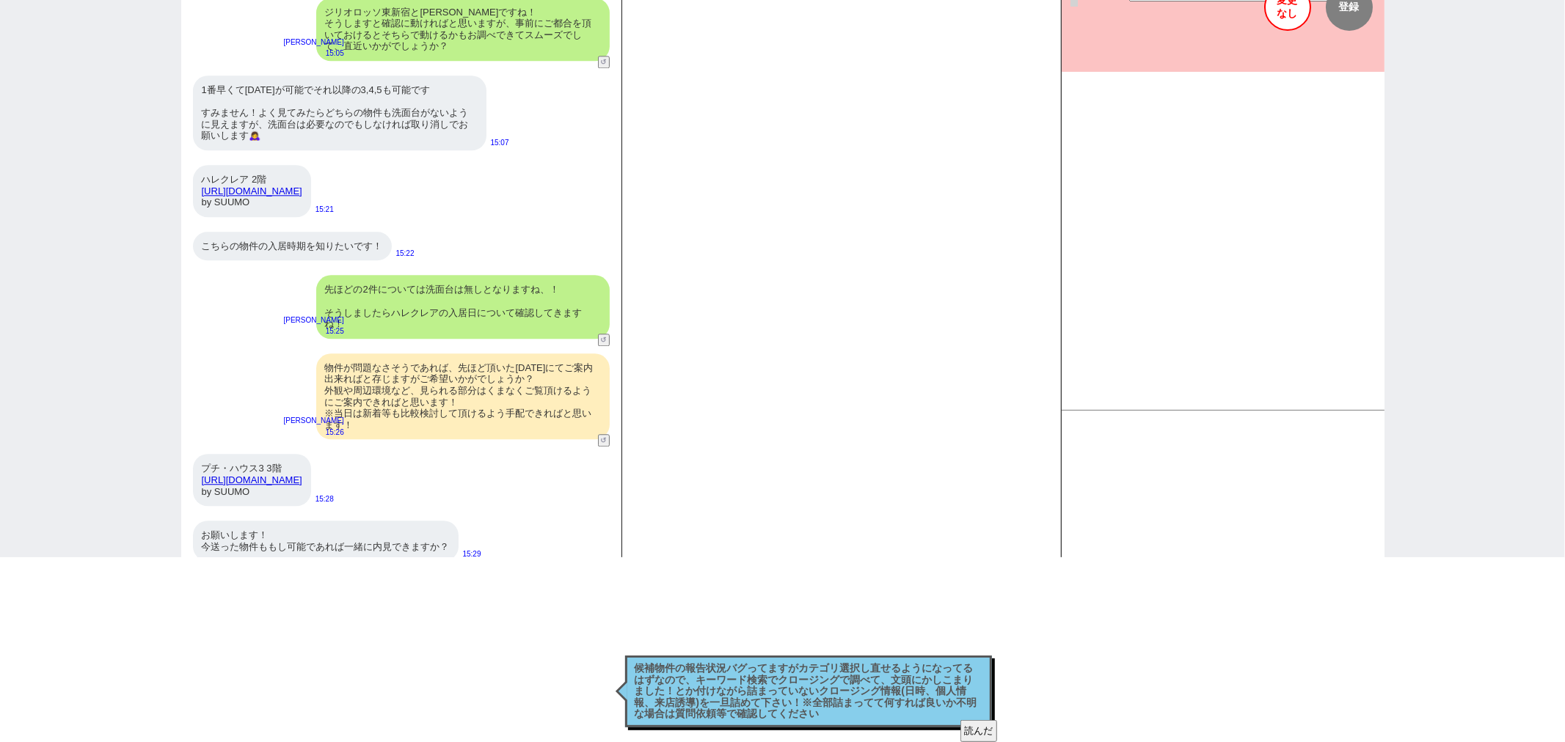
click at [1284, 1] on button "変更 なし" at bounding box center [1287, 7] width 47 height 47
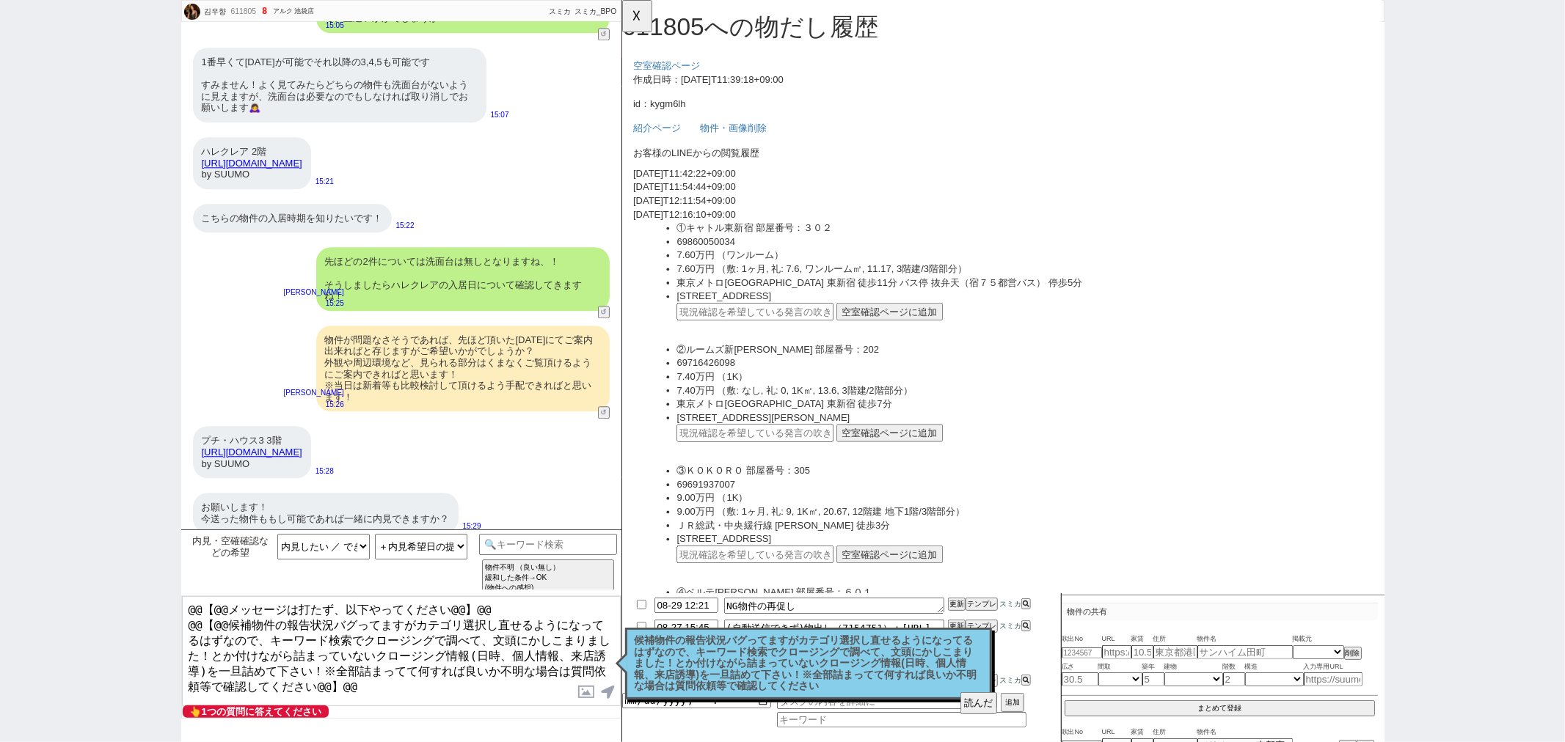
scroll to position [0, 0]
click at [640, 16] on button "☓" at bounding box center [635, 14] width 27 height 29
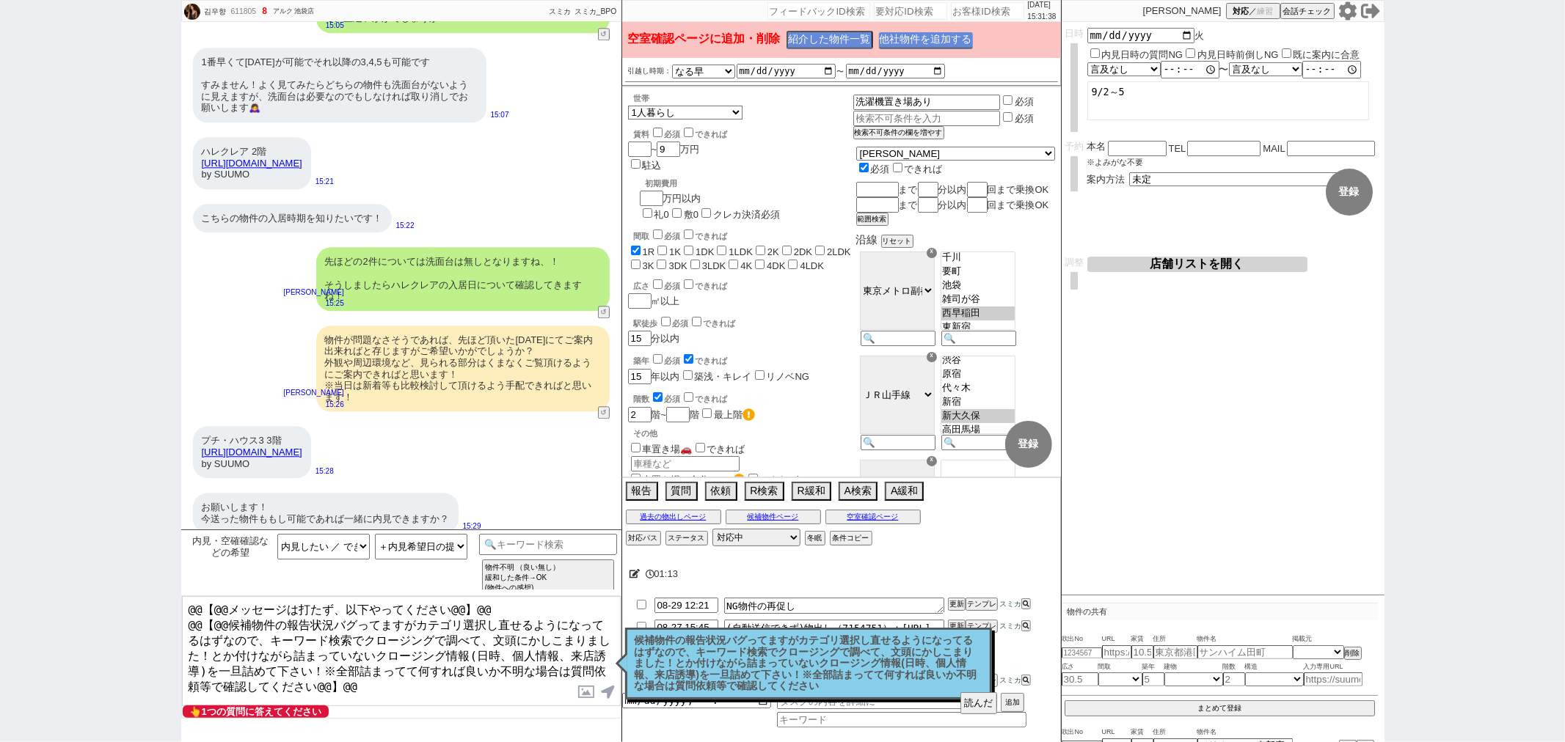
click at [941, 47] on button "他社物件を追加する" at bounding box center [926, 40] width 94 height 17
select select
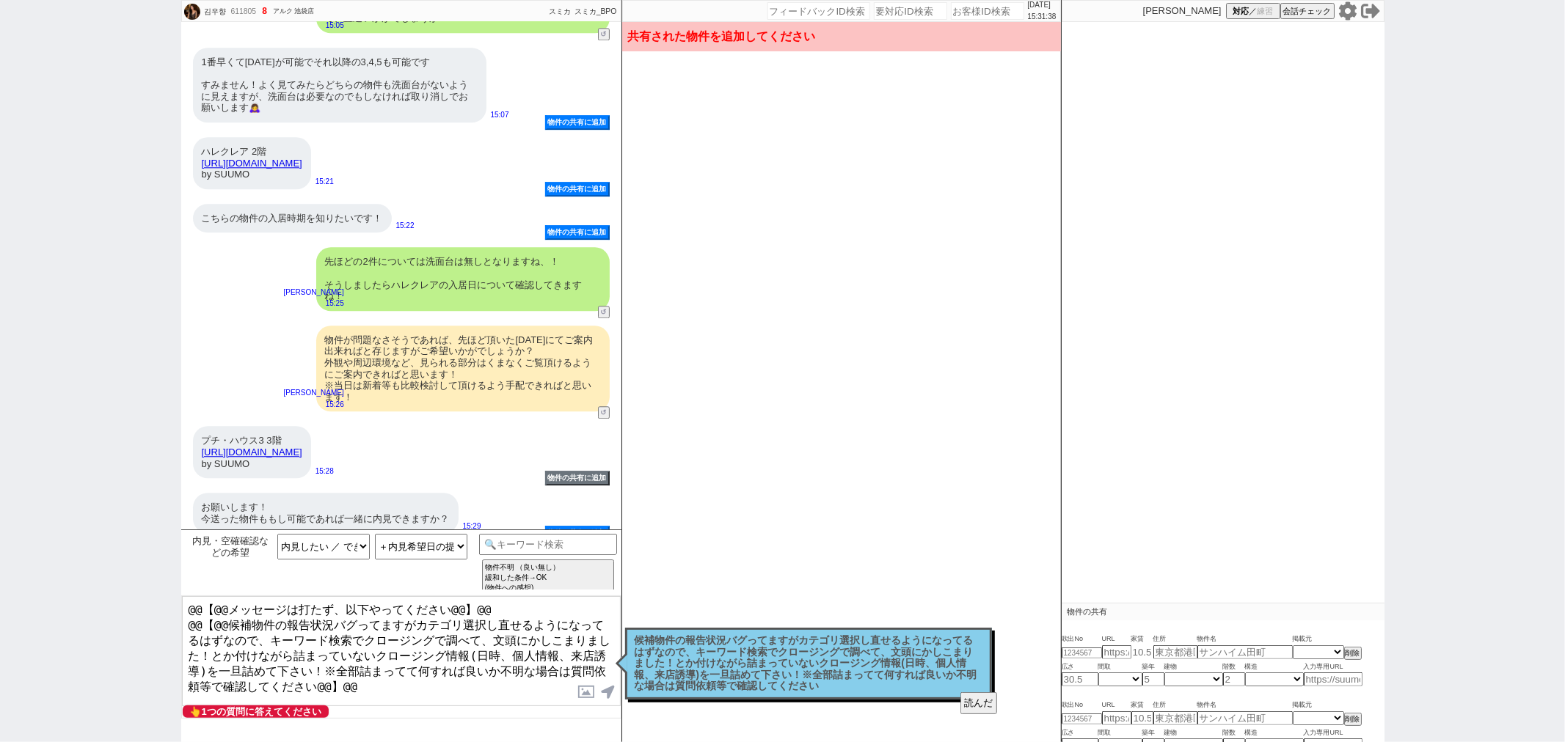
type input "36877748"
type input "https://suumo.jp/chintai/bc_100456181085/"
select select "1"
type input "8"
type input "東京都新宿区大久保２"
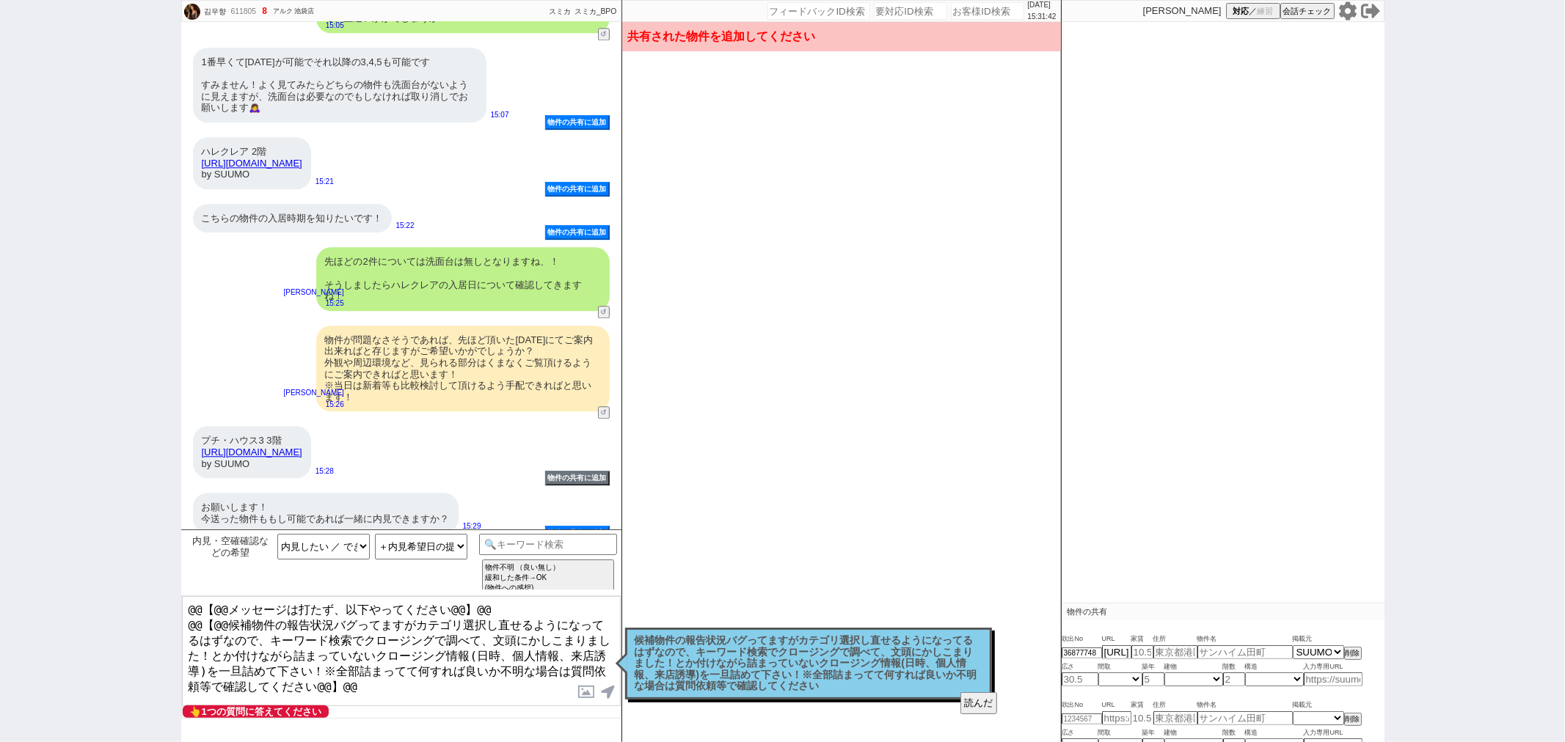
type input "プチ・ハウス3"
type input "18.63"
select select "0"
type input "3"
select select "1"
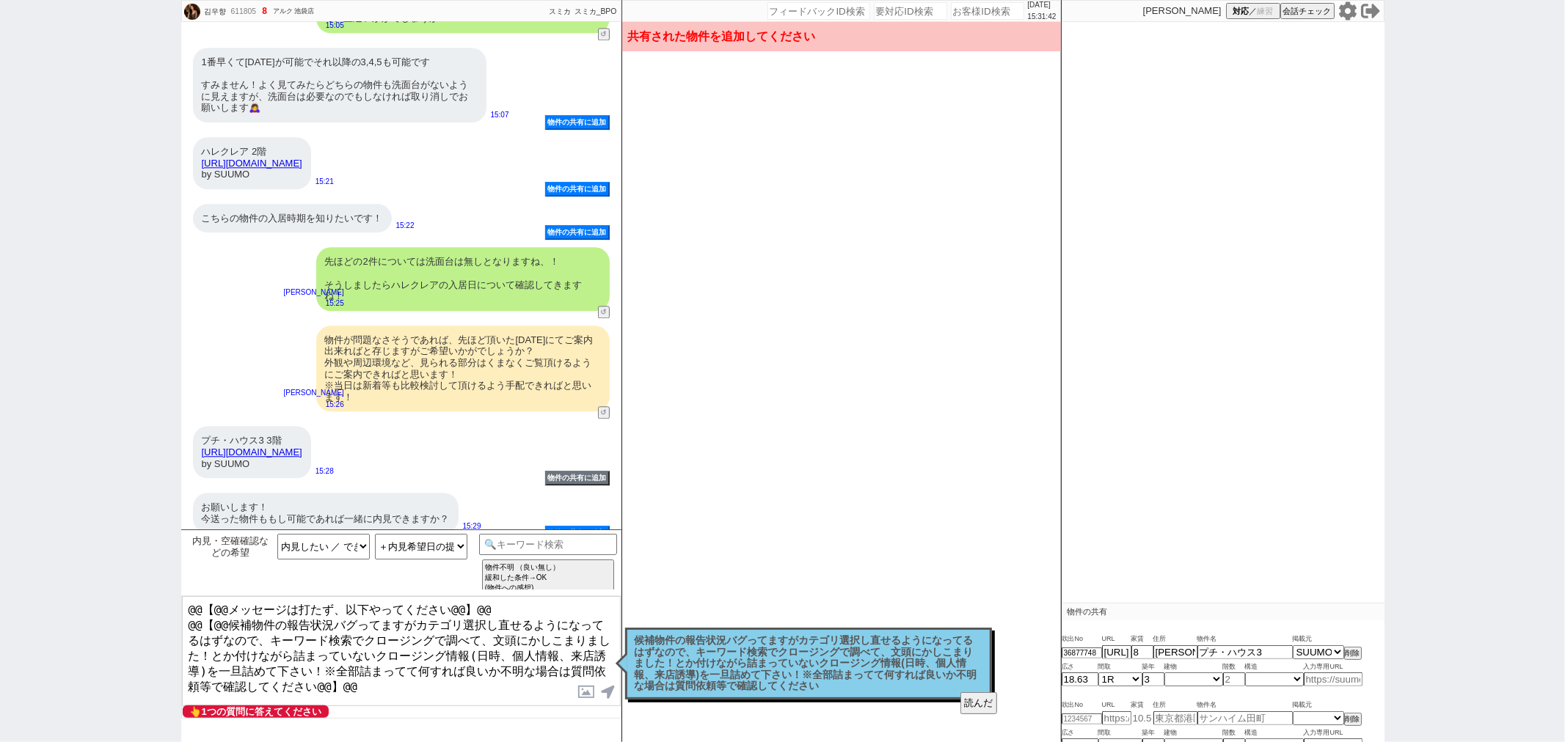
type input "3"
select select "1"
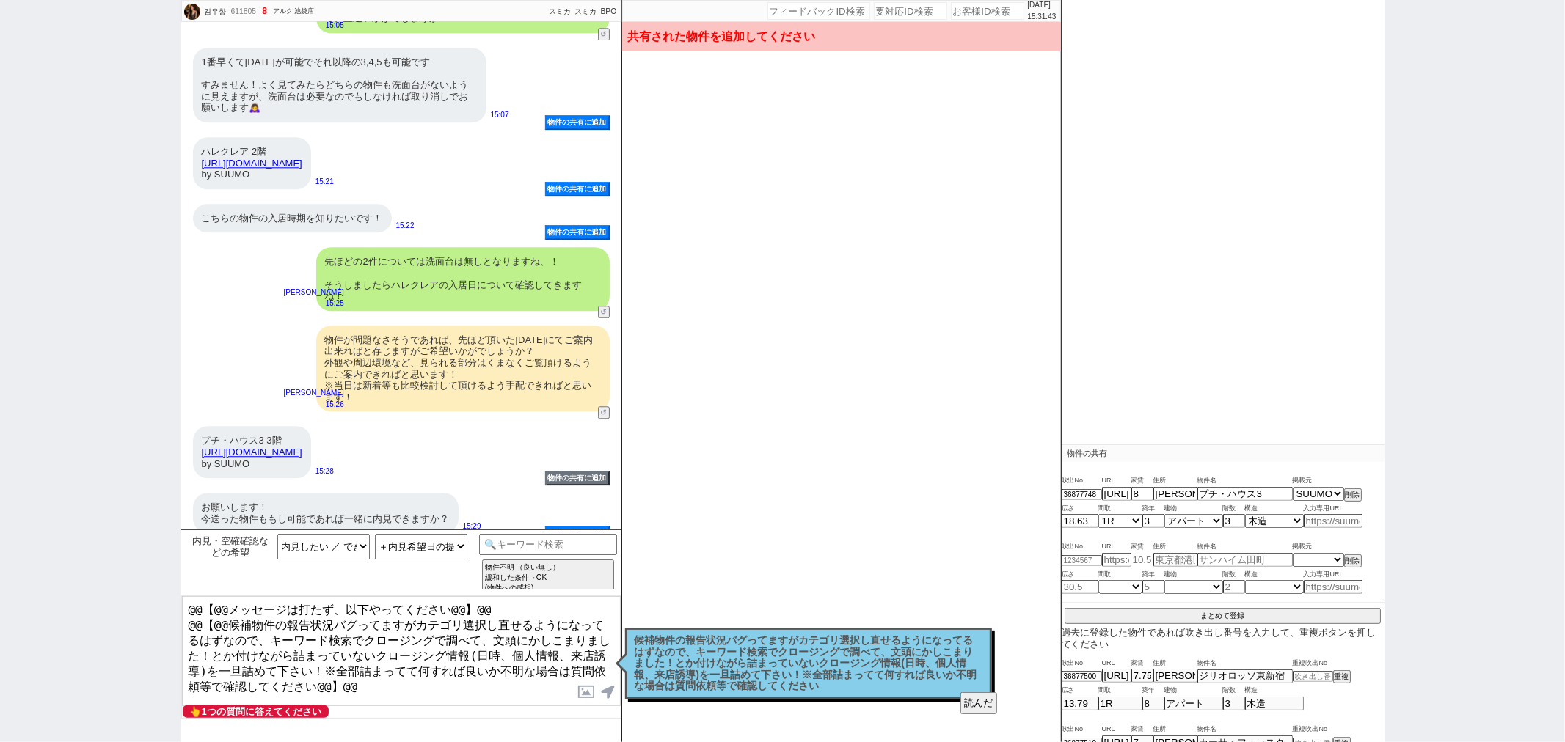
scroll to position [159, 0]
click at [1145, 624] on div "吹出No URL 家賃 住所 物件名 掲載元 36877748 https://suumo.jp/chintai/bc_100456181085/ 8 東京都…" at bounding box center [1223, 605] width 323 height 277
click at [1145, 620] on button "まとめて登録" at bounding box center [1223, 615] width 316 height 13
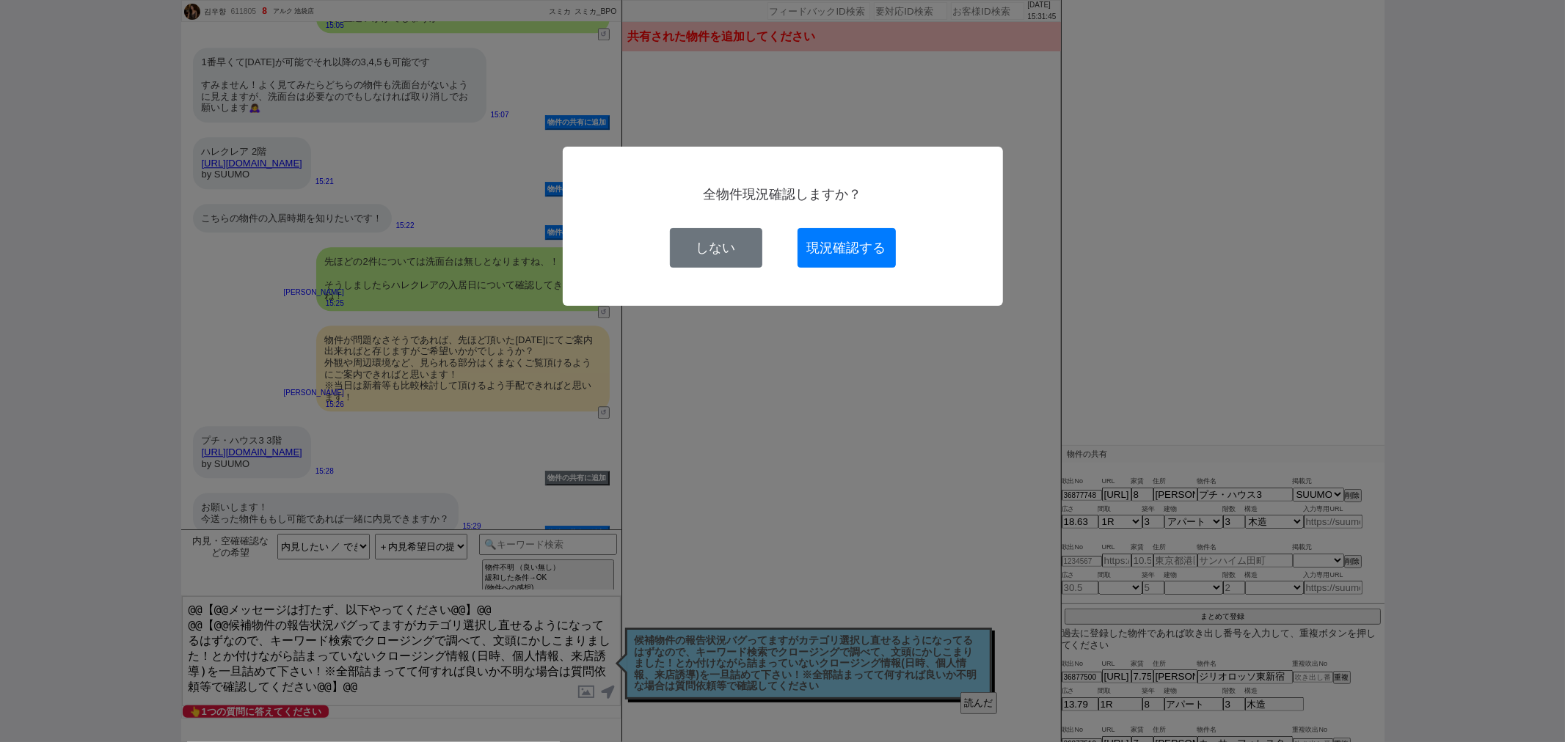
click at [853, 226] on div "全物件現況確認しますか？ しない 現況確認する" at bounding box center [782, 226] width 393 height 83
click at [895, 245] on button "現況確認する" at bounding box center [847, 248] width 98 height 40
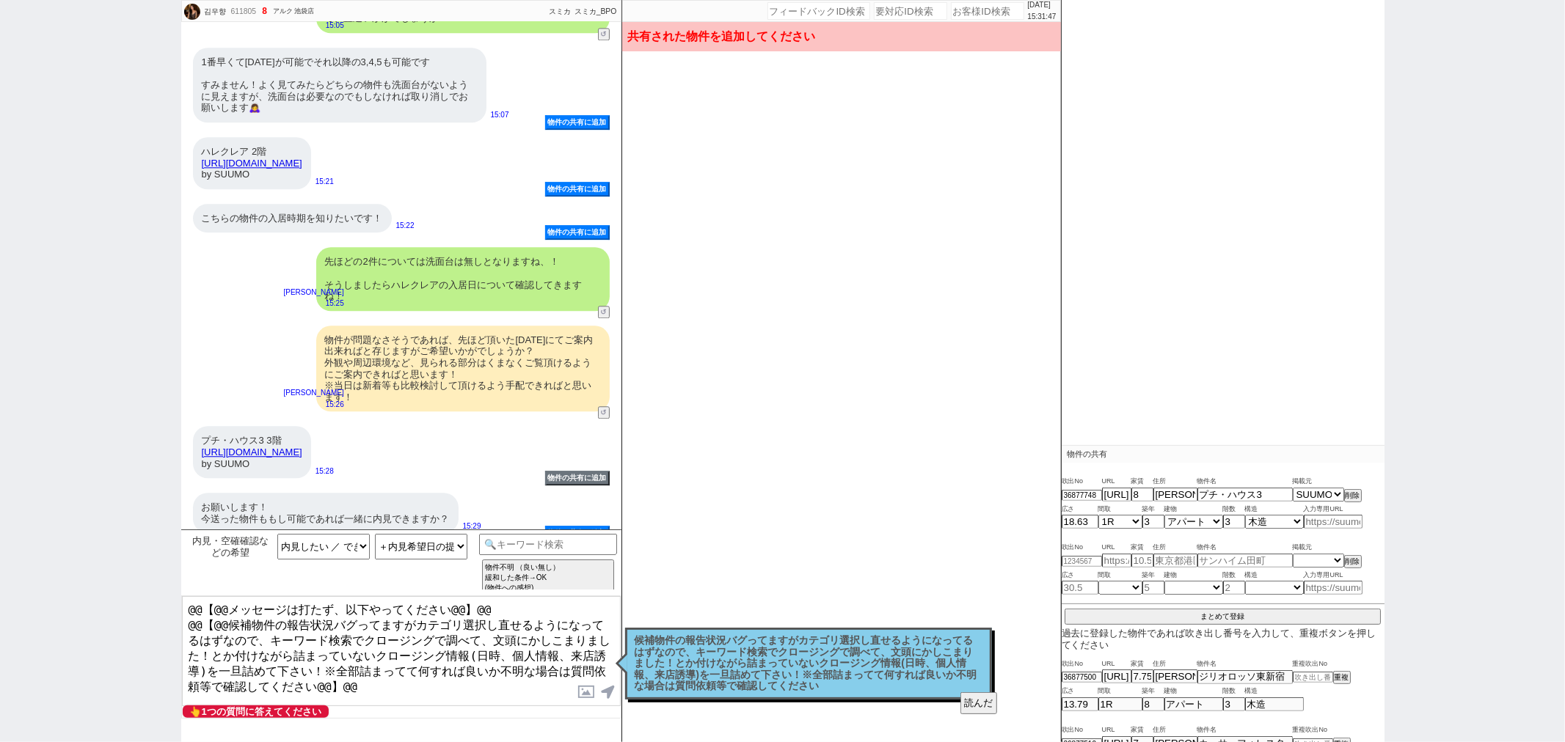
select select
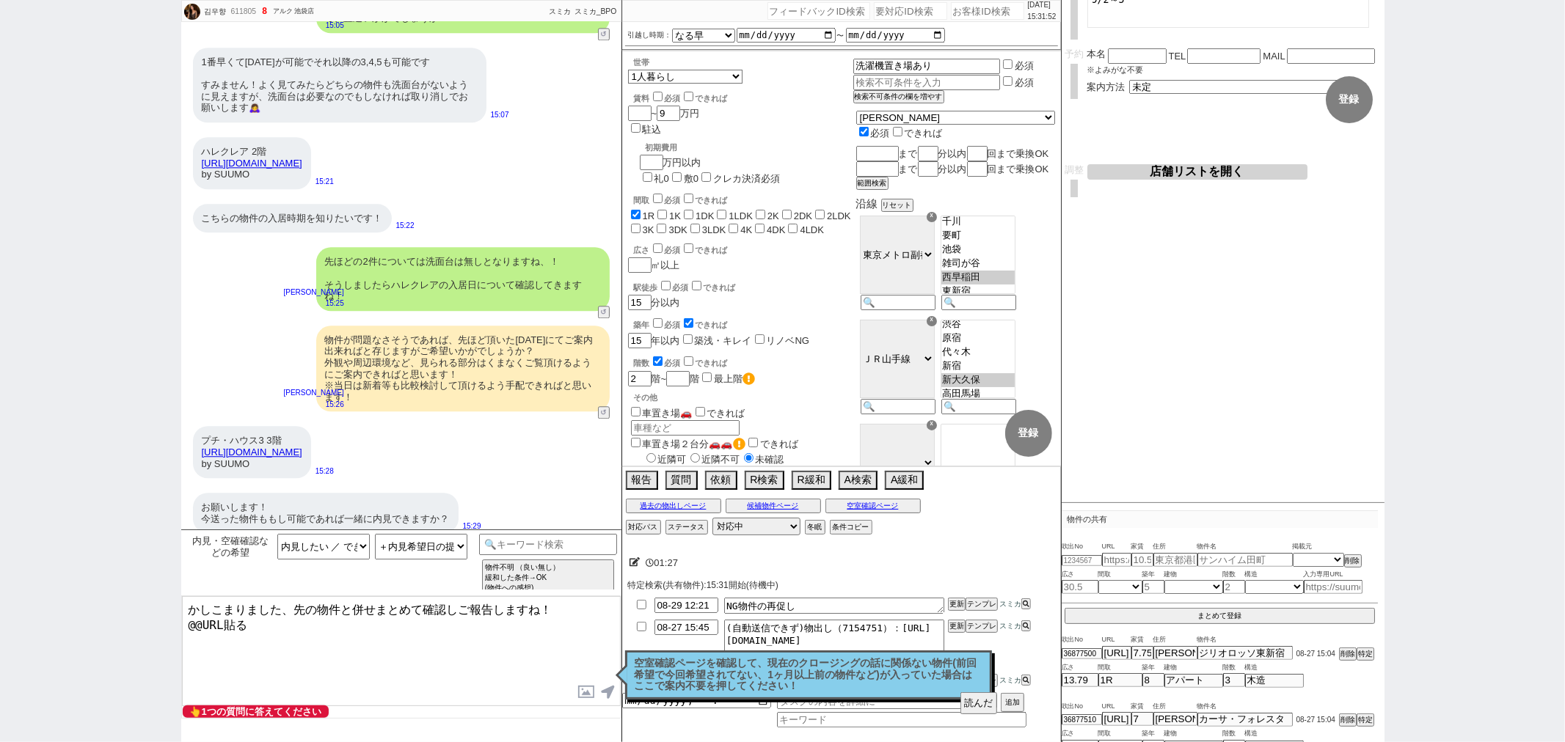
drag, startPoint x: 423, startPoint y: 443, endPoint x: 191, endPoint y: 442, distance: 232.6
click at [191, 442] on div "プチ・ハウス3 3階 https://suumo.jp/chintai/bc_100456181085/ by SUUMO 15:28" at bounding box center [401, 452] width 440 height 67
copy link "https://suumo.jp/chintai/bc_100456181085/"
paste textarea "https://suumo.jp/chintai/bc_100456181085/"
drag, startPoint x: 177, startPoint y: 607, endPoint x: 141, endPoint y: 600, distance: 36.6
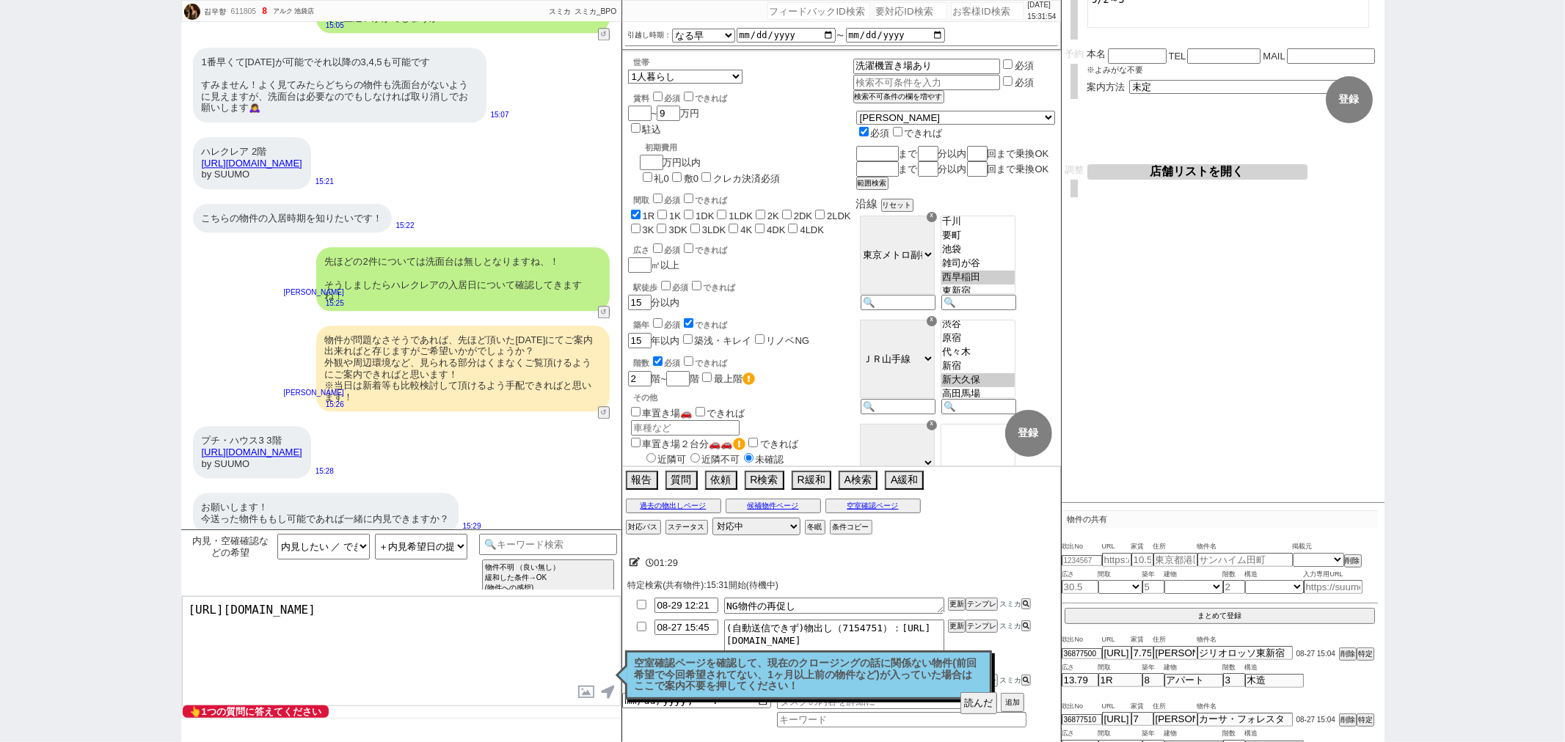
click at [141, 600] on div "김우향 611805 ! 8 1日目 アルク 池袋店 冬眠中 自社客 スミカ スミカ_BPO チャット全表示 2025-08-27 ようこそLINE物件紹介の…" at bounding box center [782, 371] width 1565 height 742
click at [269, 632] on textarea "かしこまりました、先の物件と併せまとめて確認しご報告しますね！ @@URL貼る" at bounding box center [401, 651] width 439 height 110
paste textarea "https://suumo.jp/chintai/bc_100456181085/"
drag, startPoint x: 269, startPoint y: 631, endPoint x: 119, endPoint y: 621, distance: 150.0
click at [119, 621] on div "김우향 611805 ! 8 1日目 アルク 池袋店 冬眠中 自社客 スミカ スミカ_BPO チャット全表示 2025-08-27 ようこそLINE物件紹介の…" at bounding box center [782, 371] width 1565 height 742
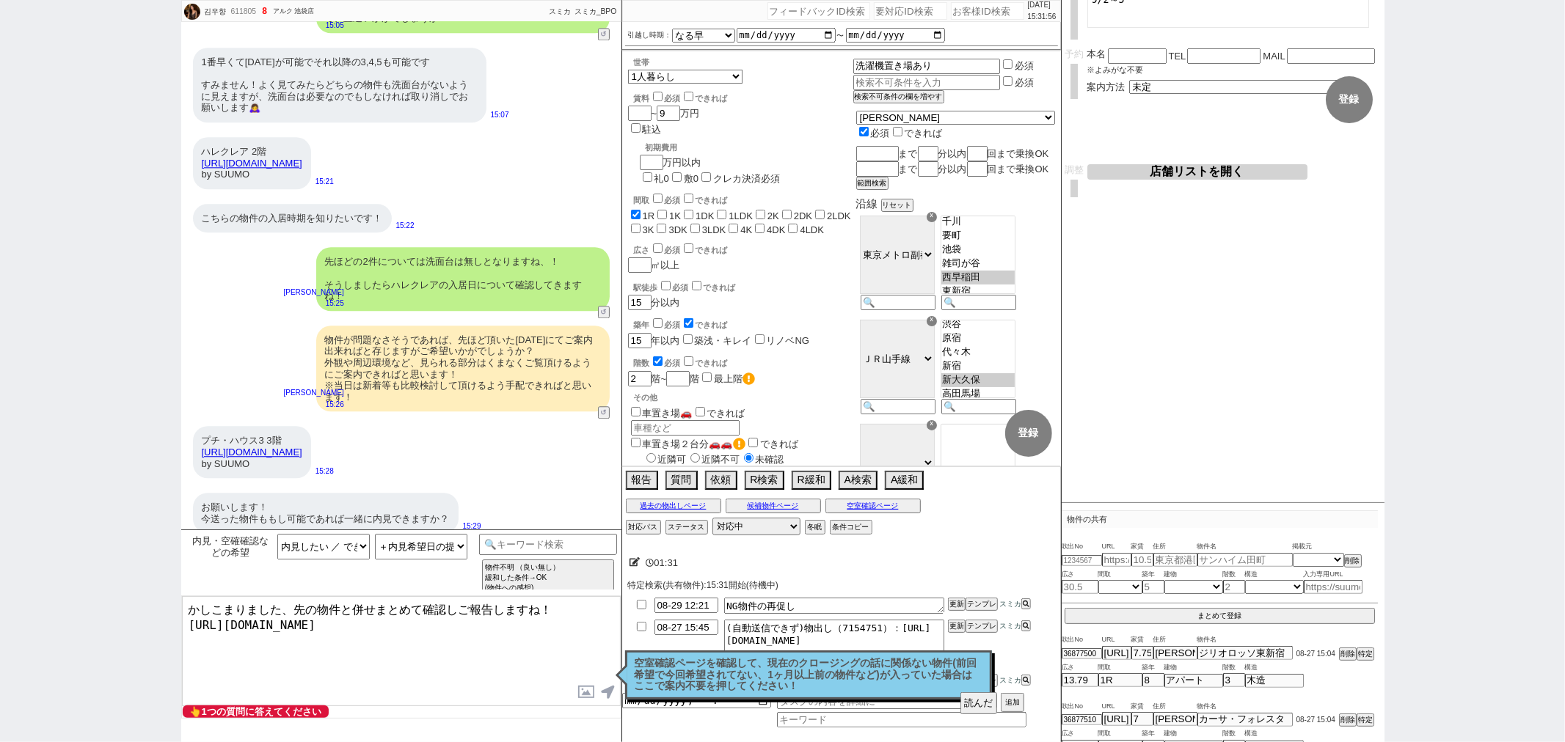
click at [383, 650] on textarea "かしこまりました、先の物件と併せまとめて確認しご報告しますね！ https://suumo.jp/chintai/bc_100456181085/" at bounding box center [401, 651] width 439 height 110
type textarea "かしこまりました、先の物件と併せまとめて確認しご報告しますね！ https://suumo.jp/chintai/bc_100456181085/"
drag, startPoint x: 982, startPoint y: 703, endPoint x: 935, endPoint y: 682, distance: 50.6
click at [981, 702] on button "読んだ" at bounding box center [978, 704] width 37 height 22
click at [928, 678] on p "空室確認ページを確認して、現在のクロージングの話に関係ない物件(前回希望で今回希望されてない、1ヶ月以上前の物件など)が入っていた場合はここで案内不要を押して…" at bounding box center [809, 675] width 348 height 34
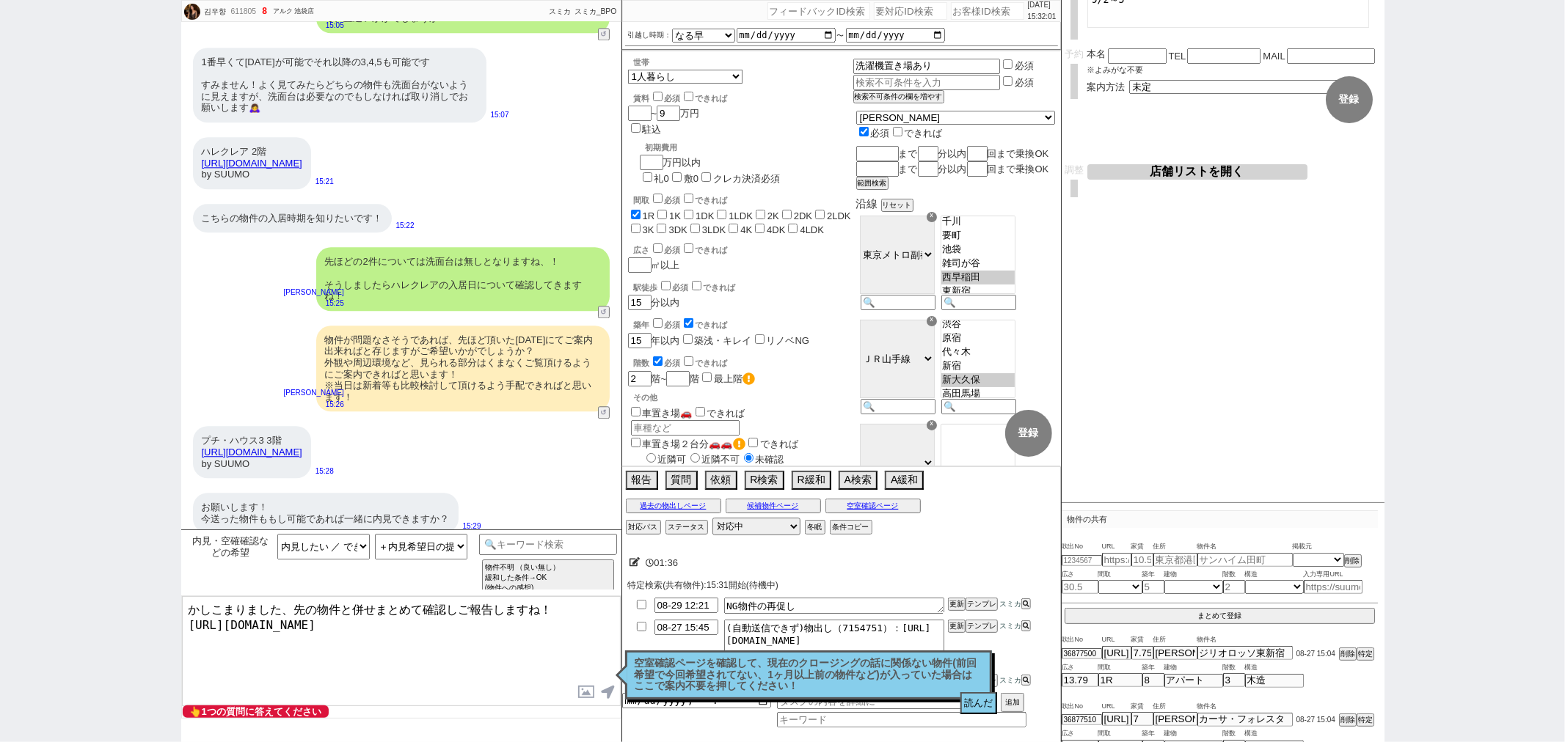
click at [561, 649] on textarea "かしこまりました、先の物件と併せまとめて確認しご報告しますね！ https://suumo.jp/chintai/bc_100456181085/" at bounding box center [401, 651] width 439 height 110
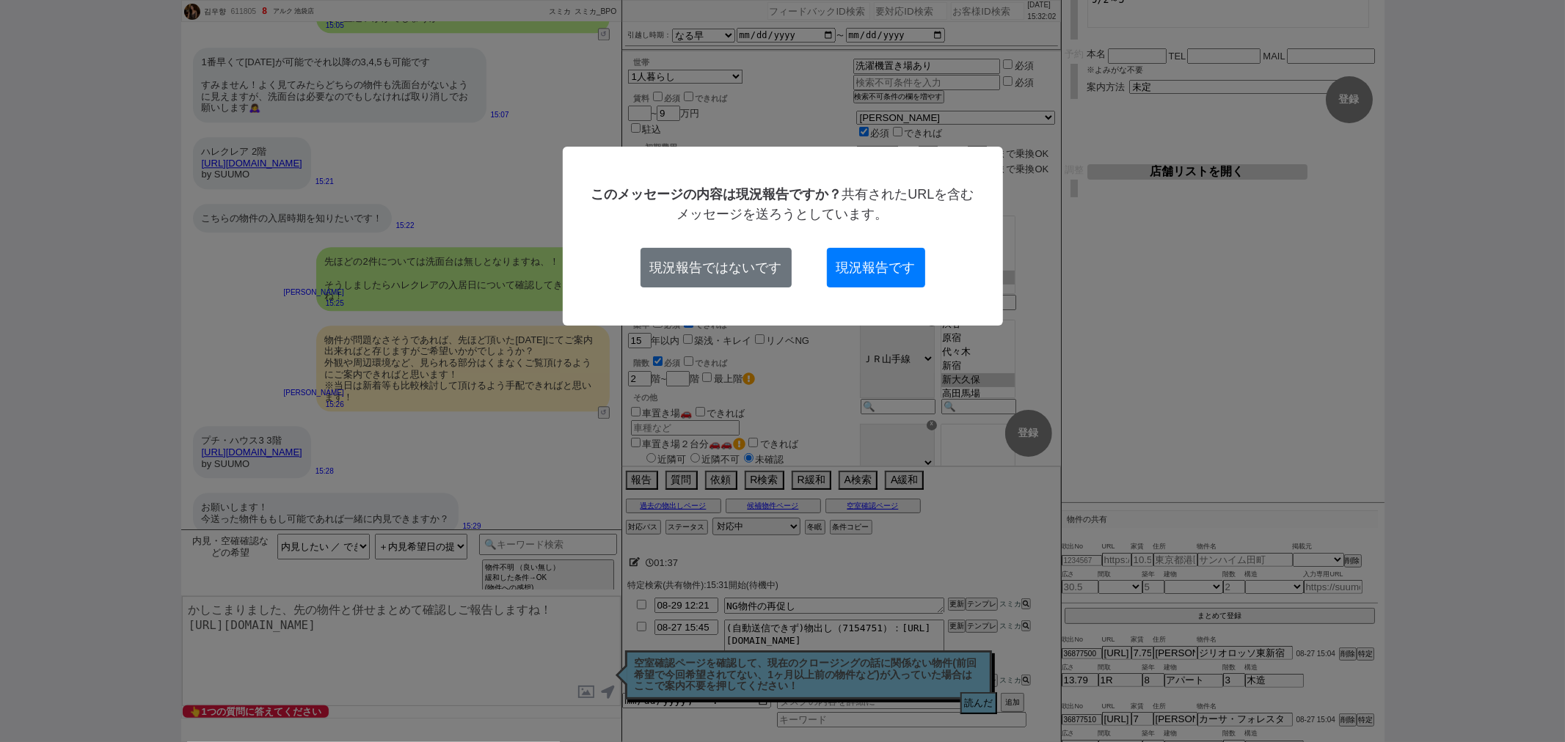
click at [905, 277] on button "現況報告です" at bounding box center [876, 268] width 98 height 40
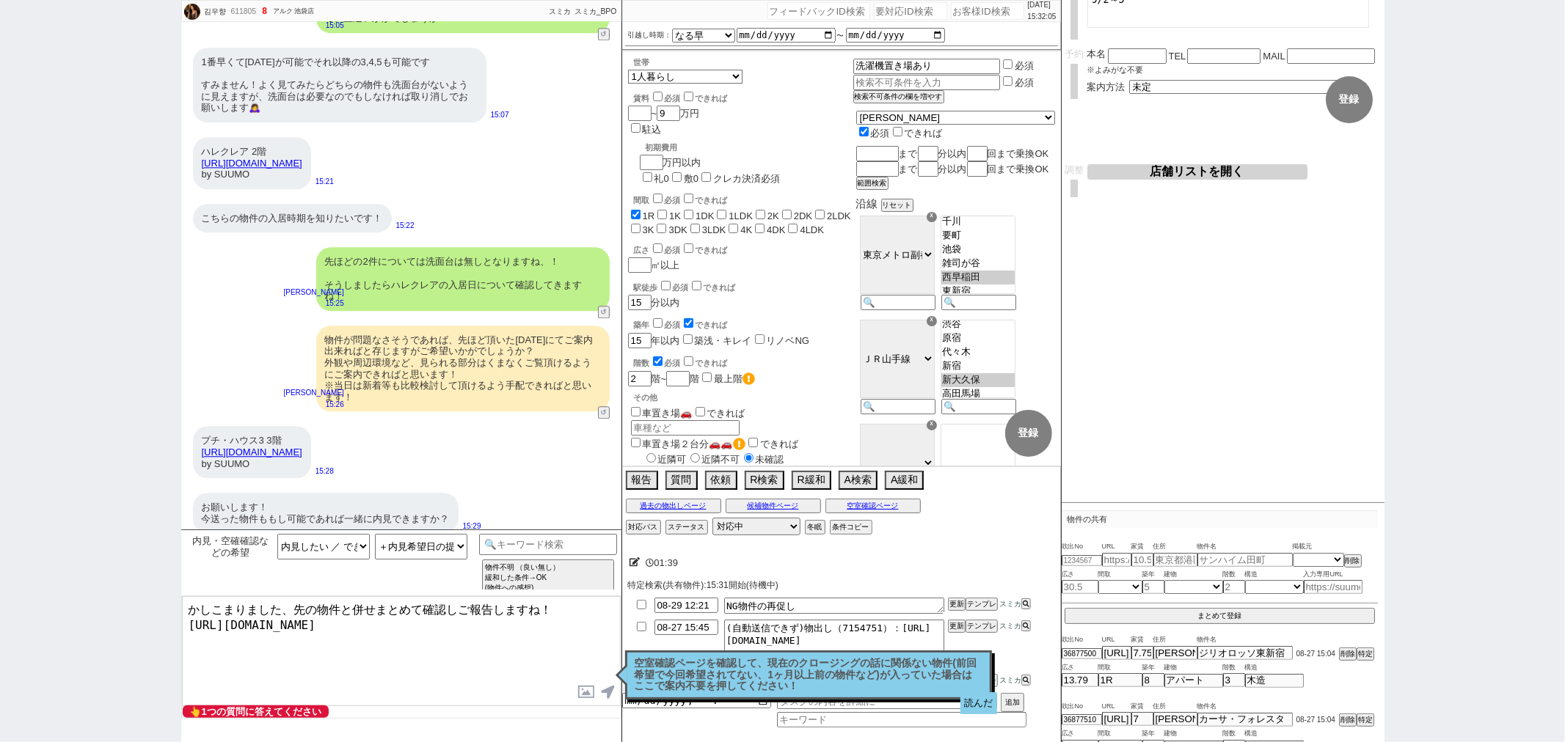
click at [970, 699] on button "読んだ" at bounding box center [978, 704] width 37 height 22
click at [922, 677] on p "空室確認ページを確認して、現在のクロージングの話に関係ない物件(前回希望で今回希望されてない、1ヶ月以上前の物件など)が入っていた場合はここで案内不要を押して…" at bounding box center [809, 675] width 348 height 34
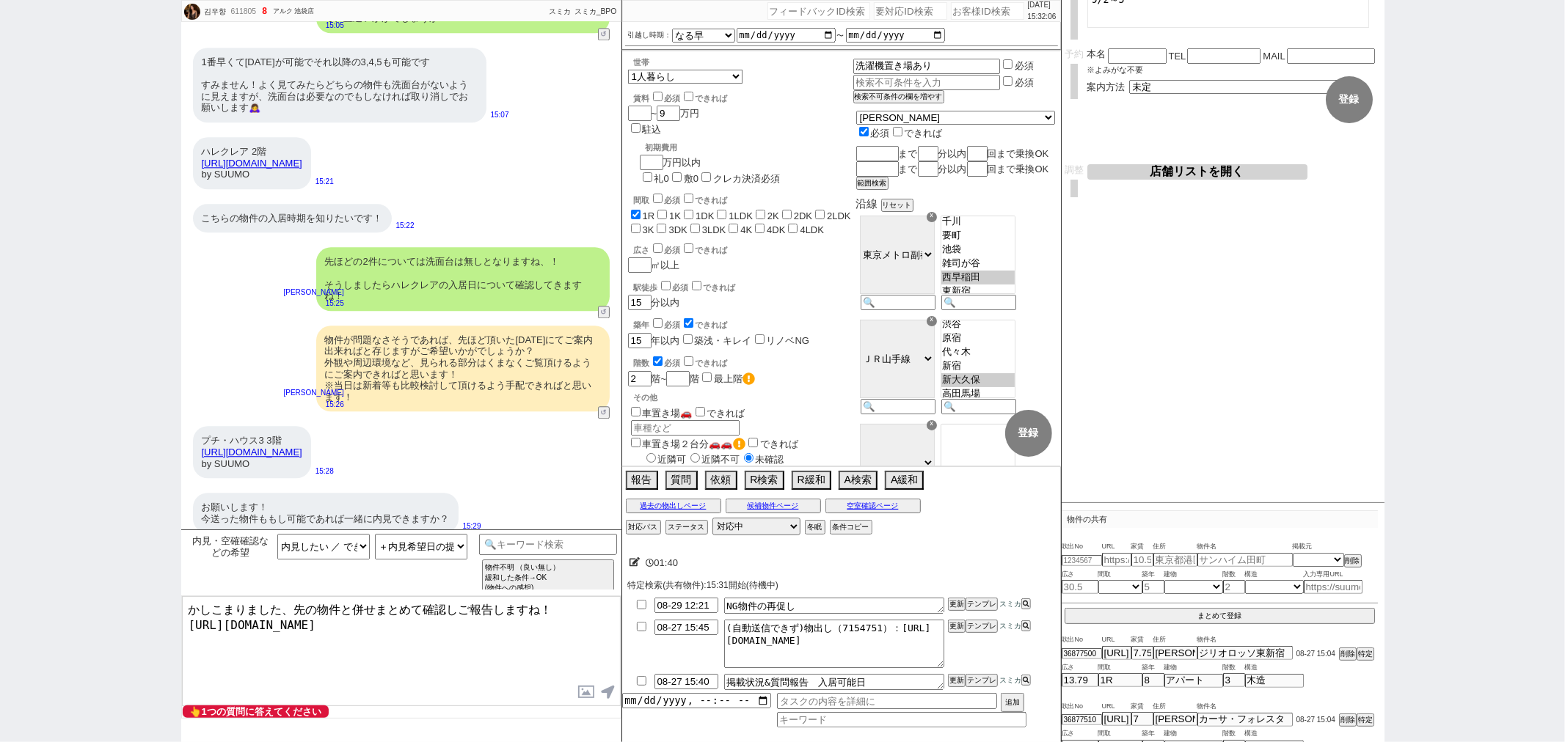
click at [524, 657] on textarea "かしこまりました、先の物件と併せまとめて確認しご報告しますね！ https://suumo.jp/chintai/bc_100456181085/" at bounding box center [401, 651] width 439 height 110
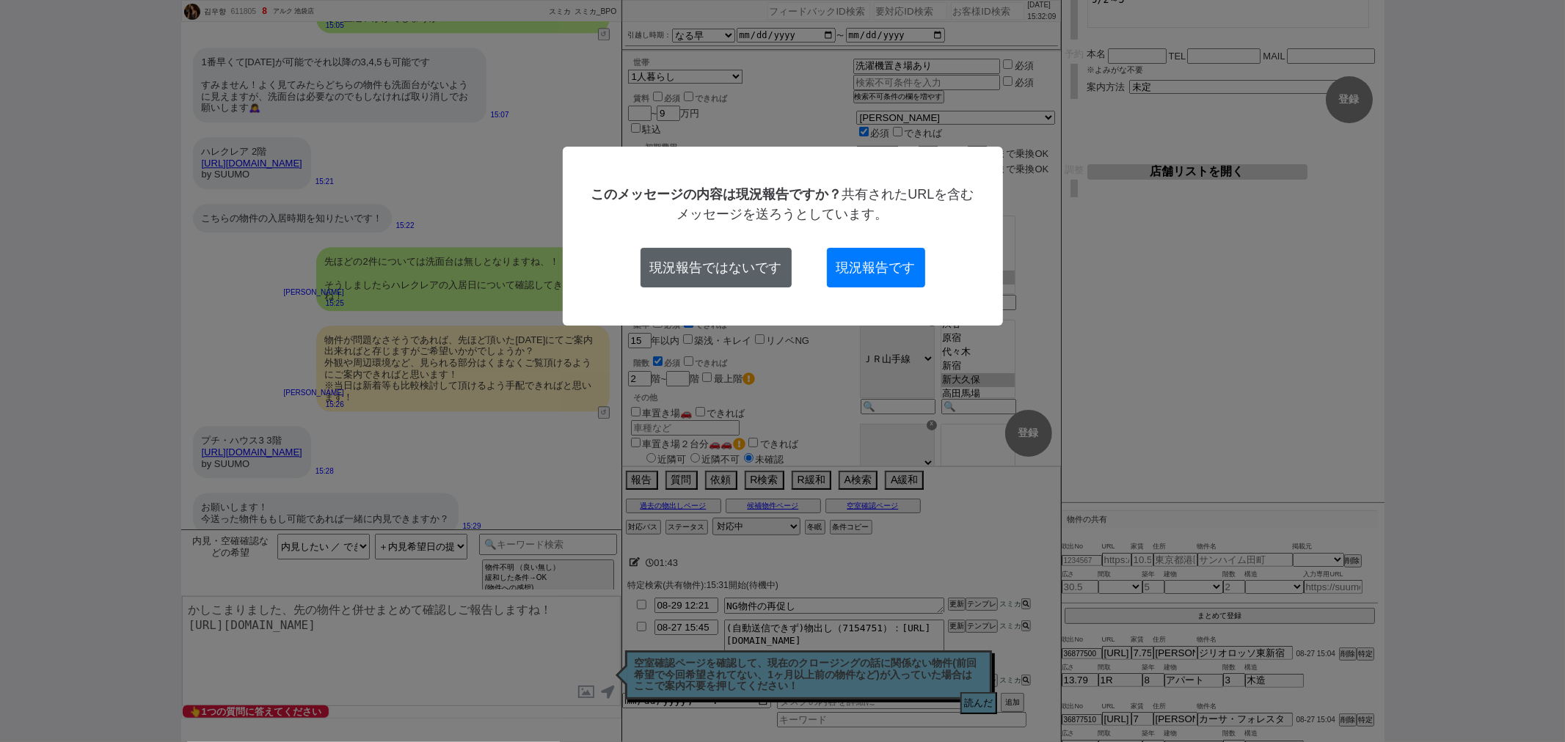
click at [715, 264] on button "現況報告ではないです" at bounding box center [715, 268] width 151 height 40
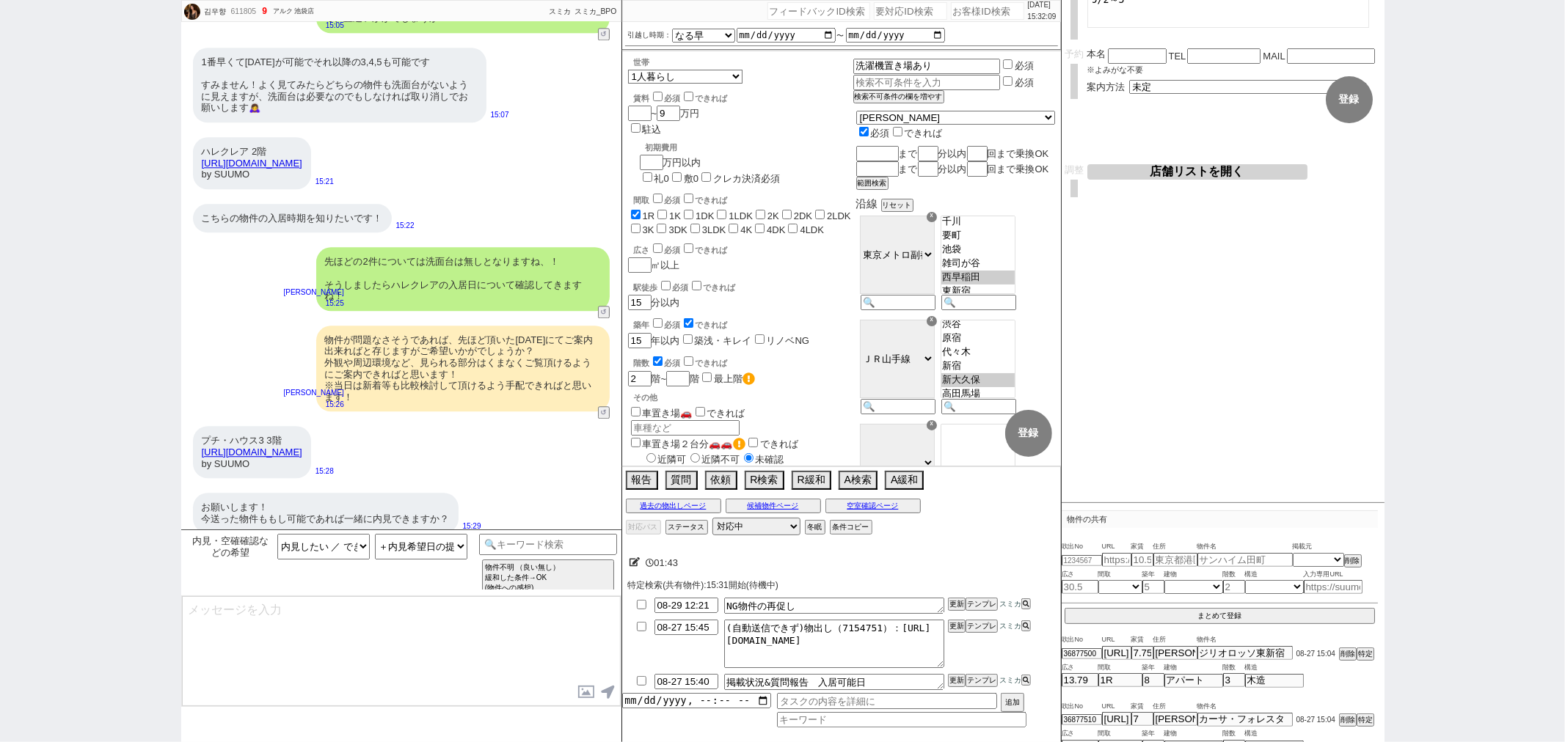
scroll to position [3116, 0]
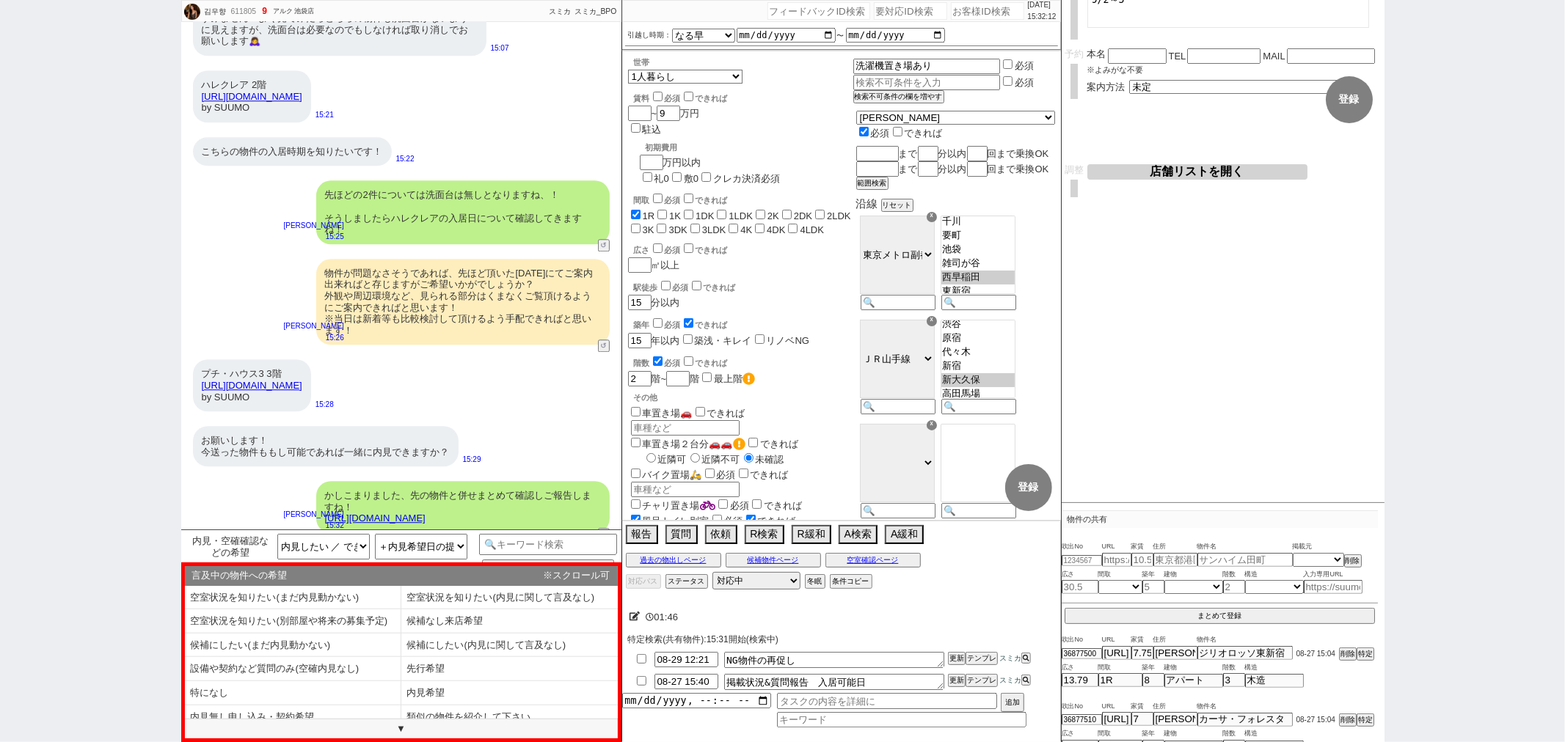
drag, startPoint x: 430, startPoint y: 698, endPoint x: 448, endPoint y: 693, distance: 19.0
click at [430, 699] on li "内見希望" at bounding box center [509, 694] width 216 height 24
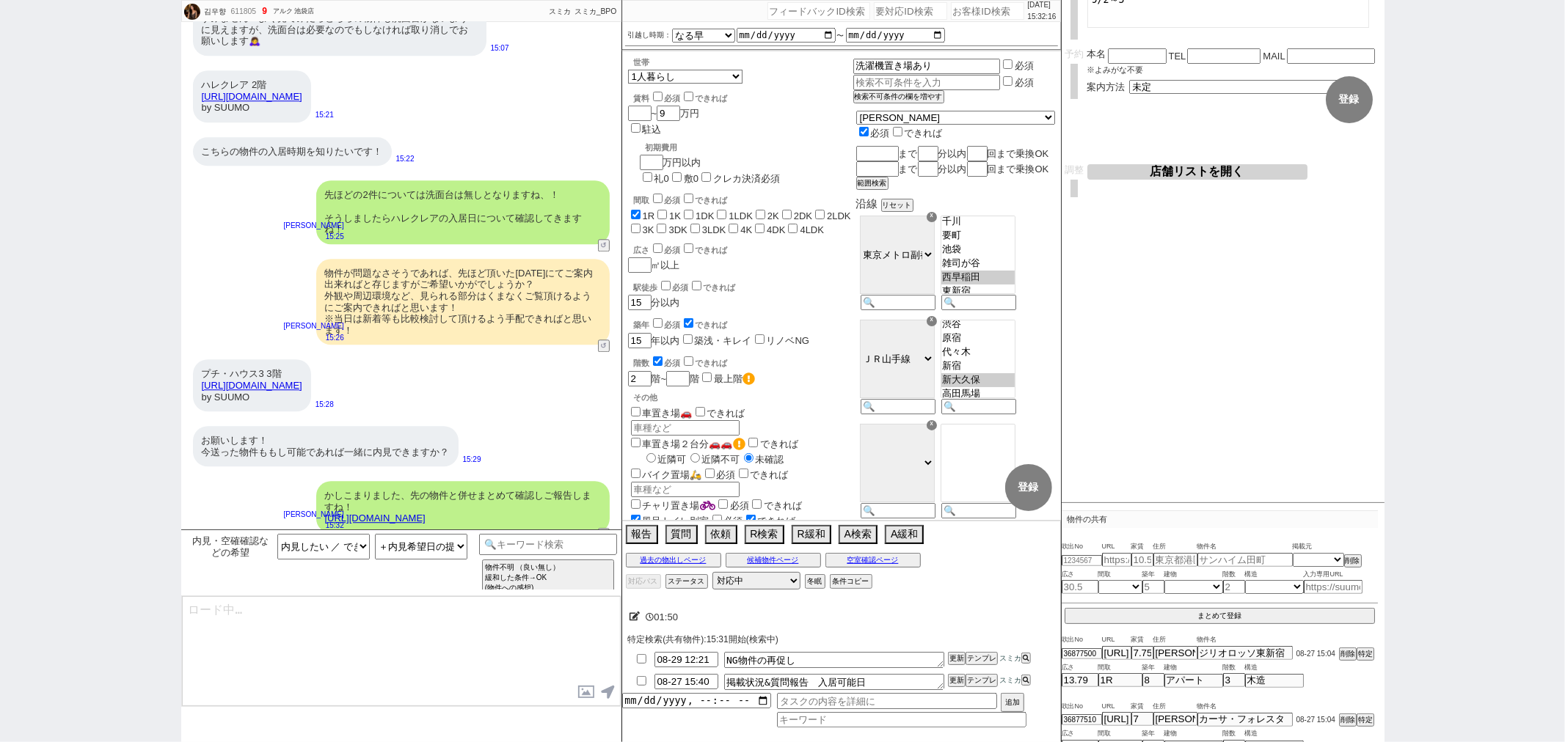
type textarea "2日はお時間帯はいかが致しましょう？ ※午前中の物件が埋まりづらい早い段階がオススメです ※新着含めより多く回るため3時間〜確保ください"
click at [479, 647] on textarea "2日はお時間帯はいかが致しましょう？ ※午前中の物件が埋まりづらい早い段階がオススメです ※新着含めより多く回るため3時間〜確保ください" at bounding box center [401, 651] width 439 height 110
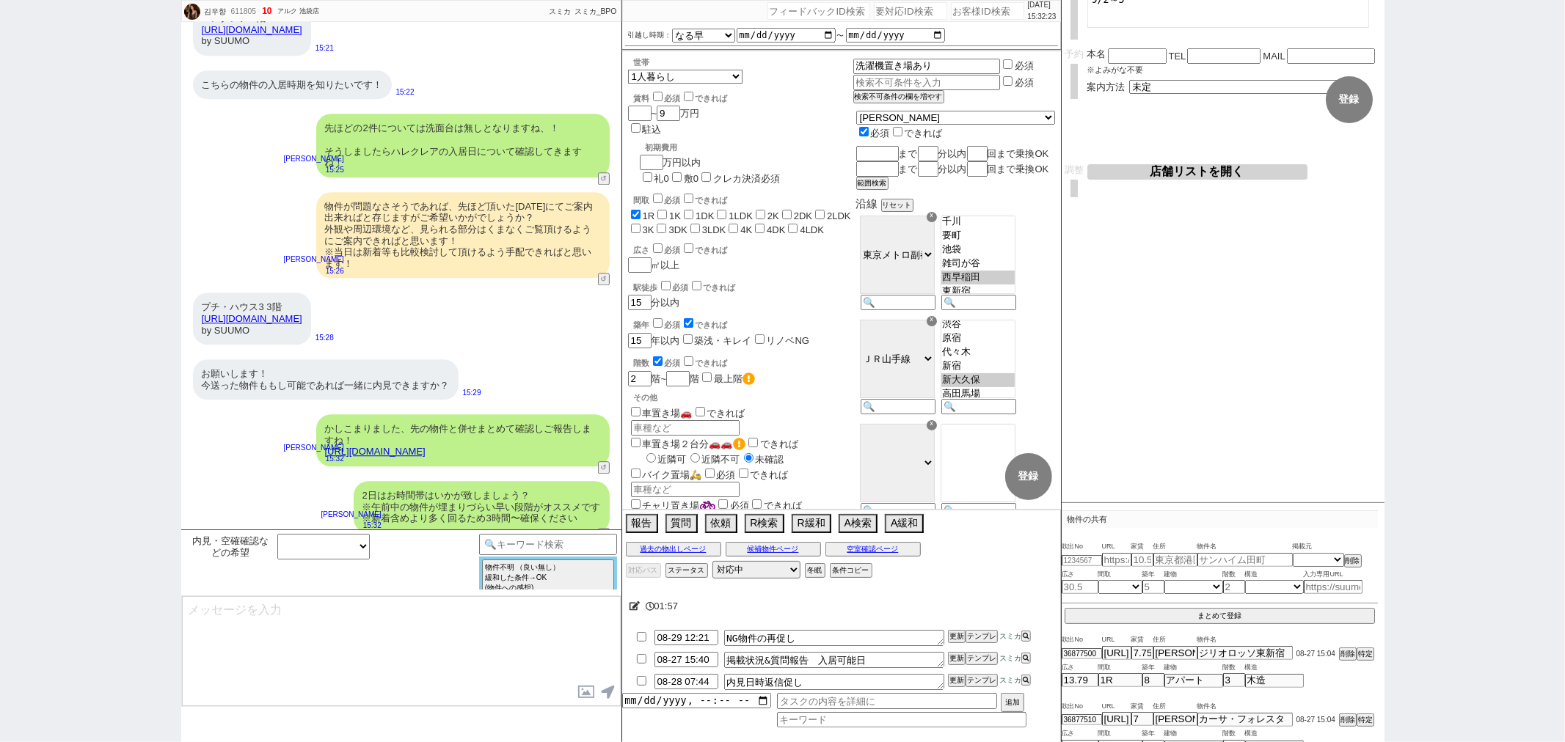
type input "08-27 15:47"
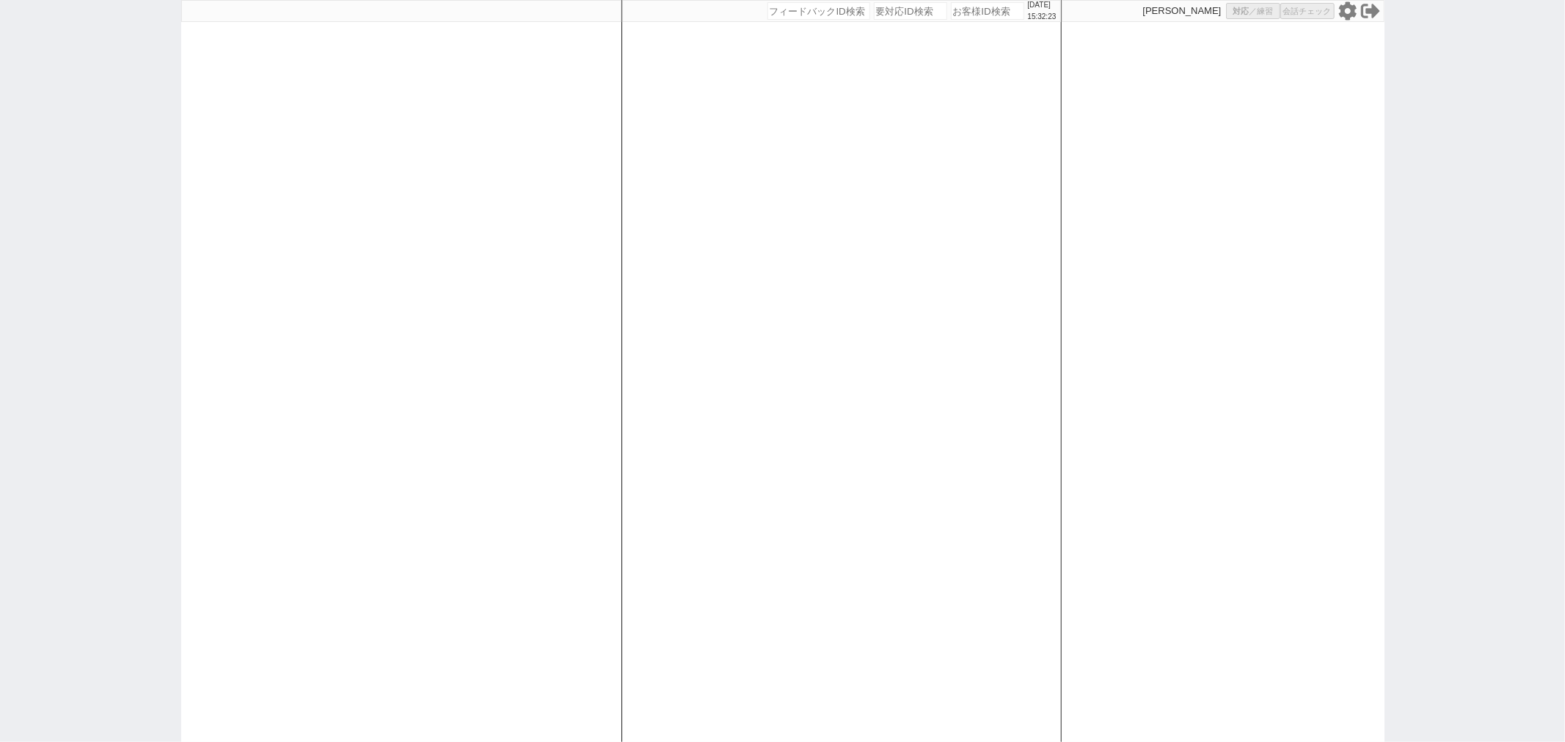
scroll to position [0, 0]
select select
click at [456, 204] on div at bounding box center [401, 371] width 440 height 742
select select
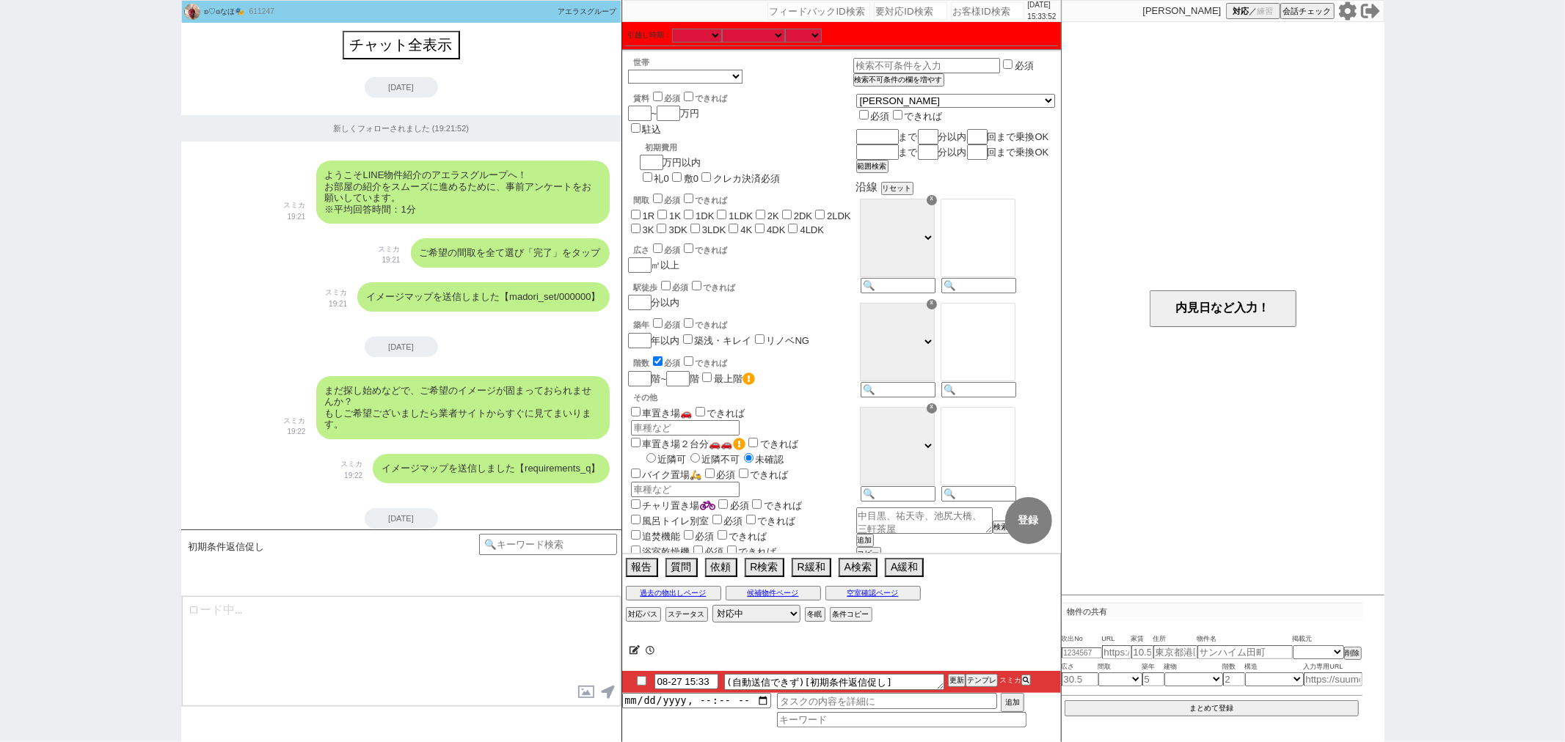
scroll to position [484, 0]
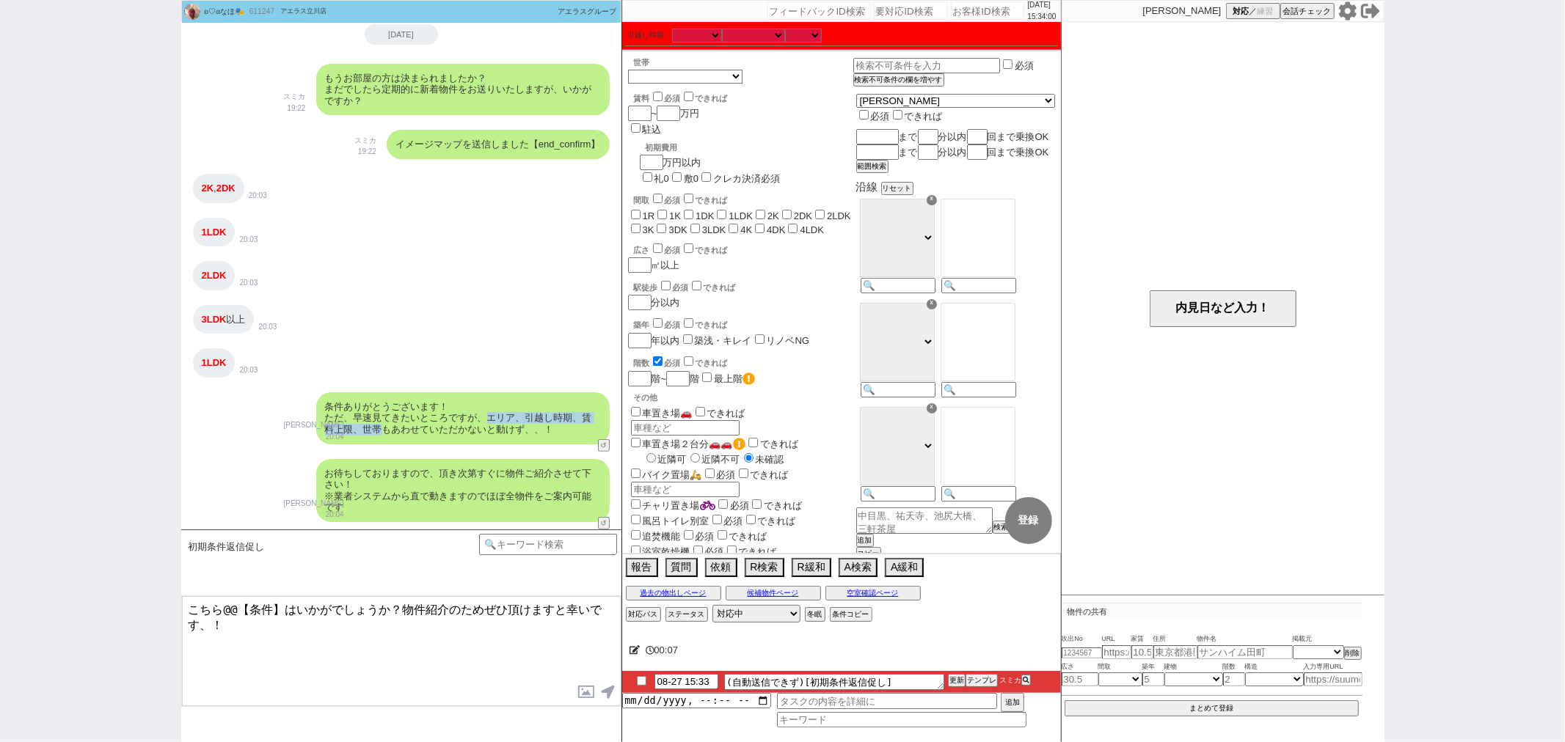
drag, startPoint x: 485, startPoint y: 416, endPoint x: 384, endPoint y: 440, distance: 103.4
click at [384, 440] on div "条件ありがとうございます！ ただ、早速見てきたいところですが、エリア、引越し時期、賃料上限、世帯もあわせていただかないと動けず、、！" at bounding box center [462, 419] width 293 height 52
copy div "エリア、引越し時期、賃料上限、世帯"
drag, startPoint x: 287, startPoint y: 611, endPoint x: 224, endPoint y: 605, distance: 63.4
click at [224, 605] on textarea "こちら@@【条件】はいかがでしょうか？物件紹介のためぜひ頂けますと幸いです、！" at bounding box center [401, 651] width 439 height 110
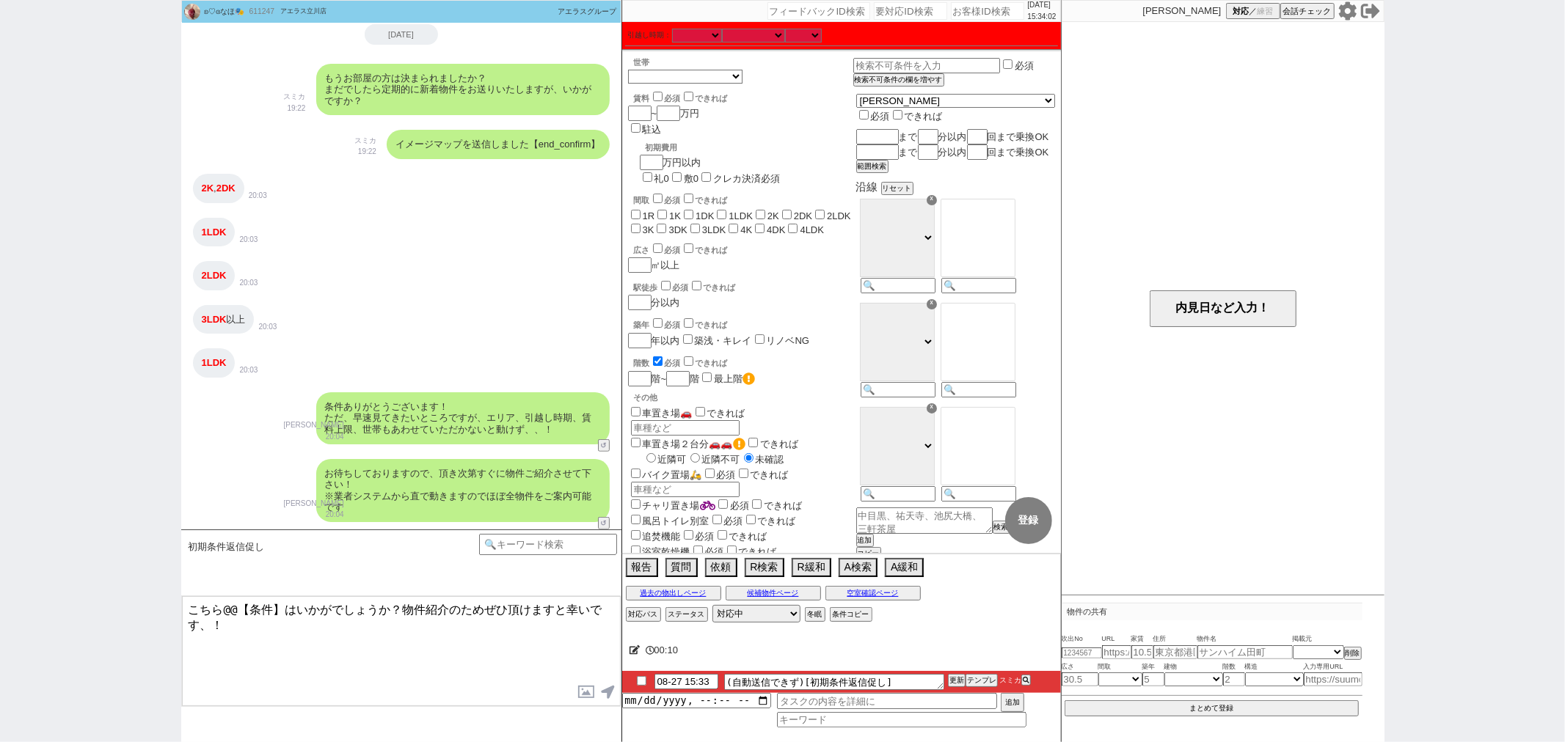
paste textarea "エリア、引越し時期、賃料上限、世帯"
click at [260, 638] on textarea "こちらエリア、引越し時期、賃料上限、世帯はいかがでしょうか？物件紹介のためぜひ頂けますと幸いです、！" at bounding box center [401, 651] width 439 height 110
type textarea "こちらエリア、引越し時期、賃料上限、世帯はいかがでしょうか？物件紹介のためぜひ頂けますと幸いです、！"
checkbox input "true"
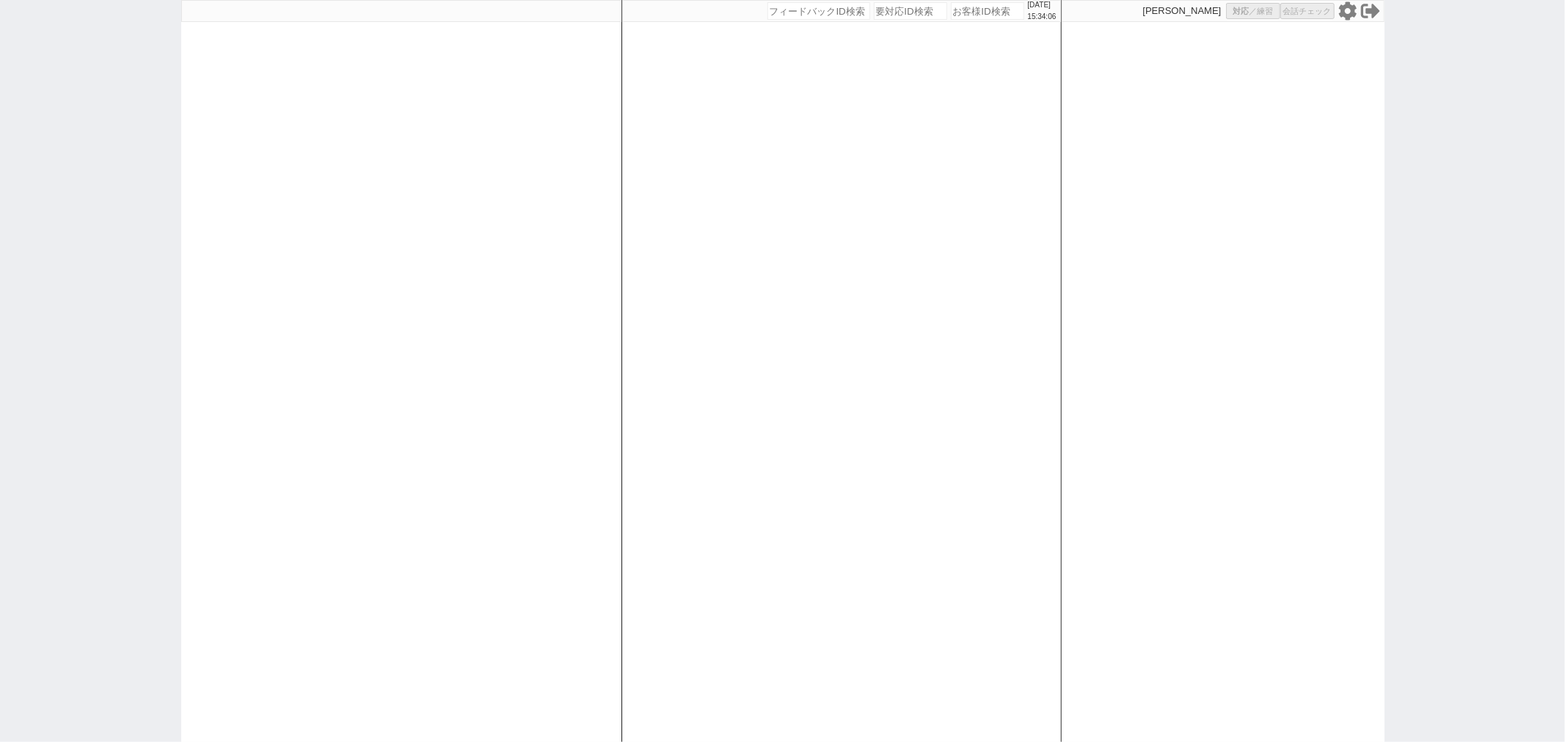
select select
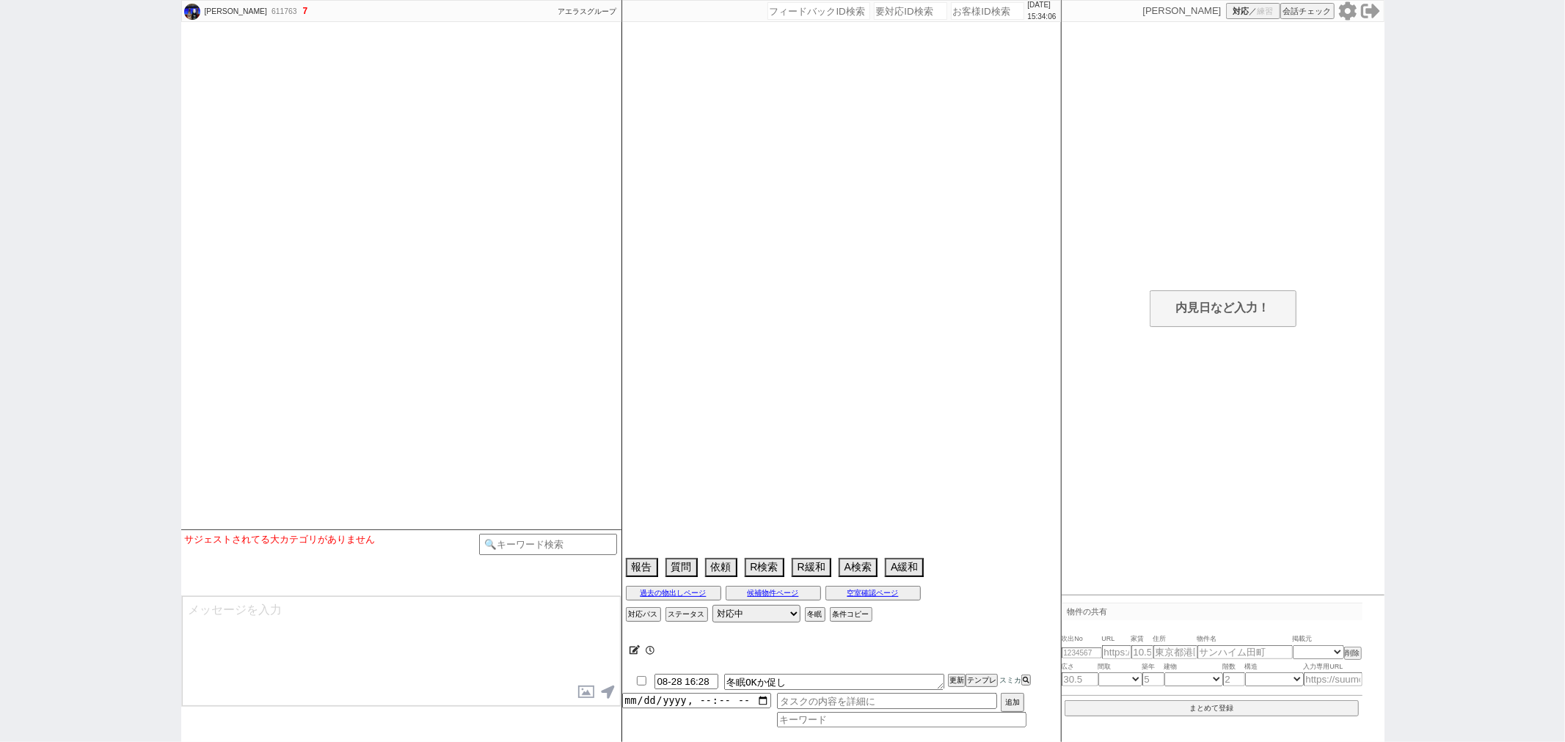
select select
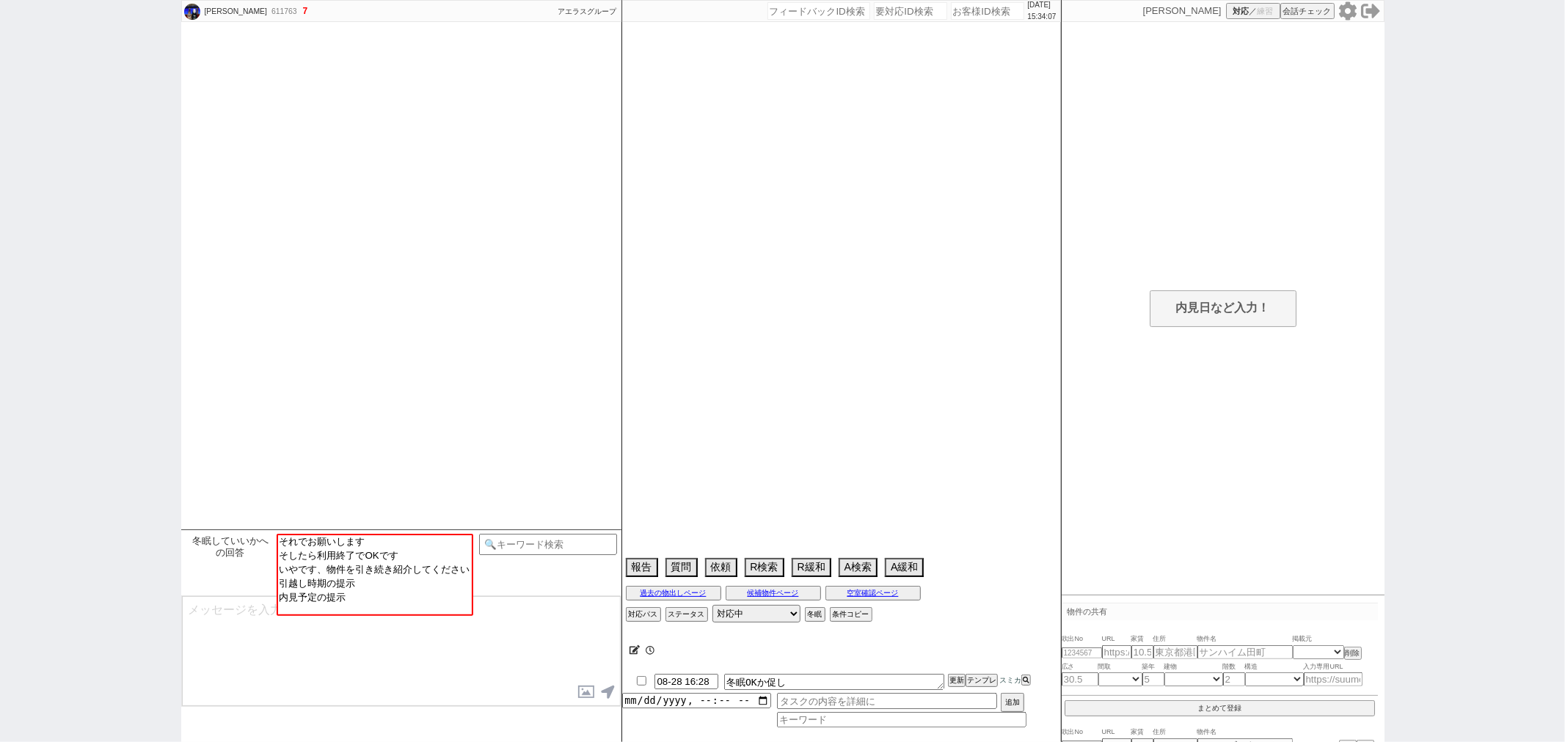
scroll to position [1249, 0]
select select "2025"
select select "9"
select select "36"
select select "1"
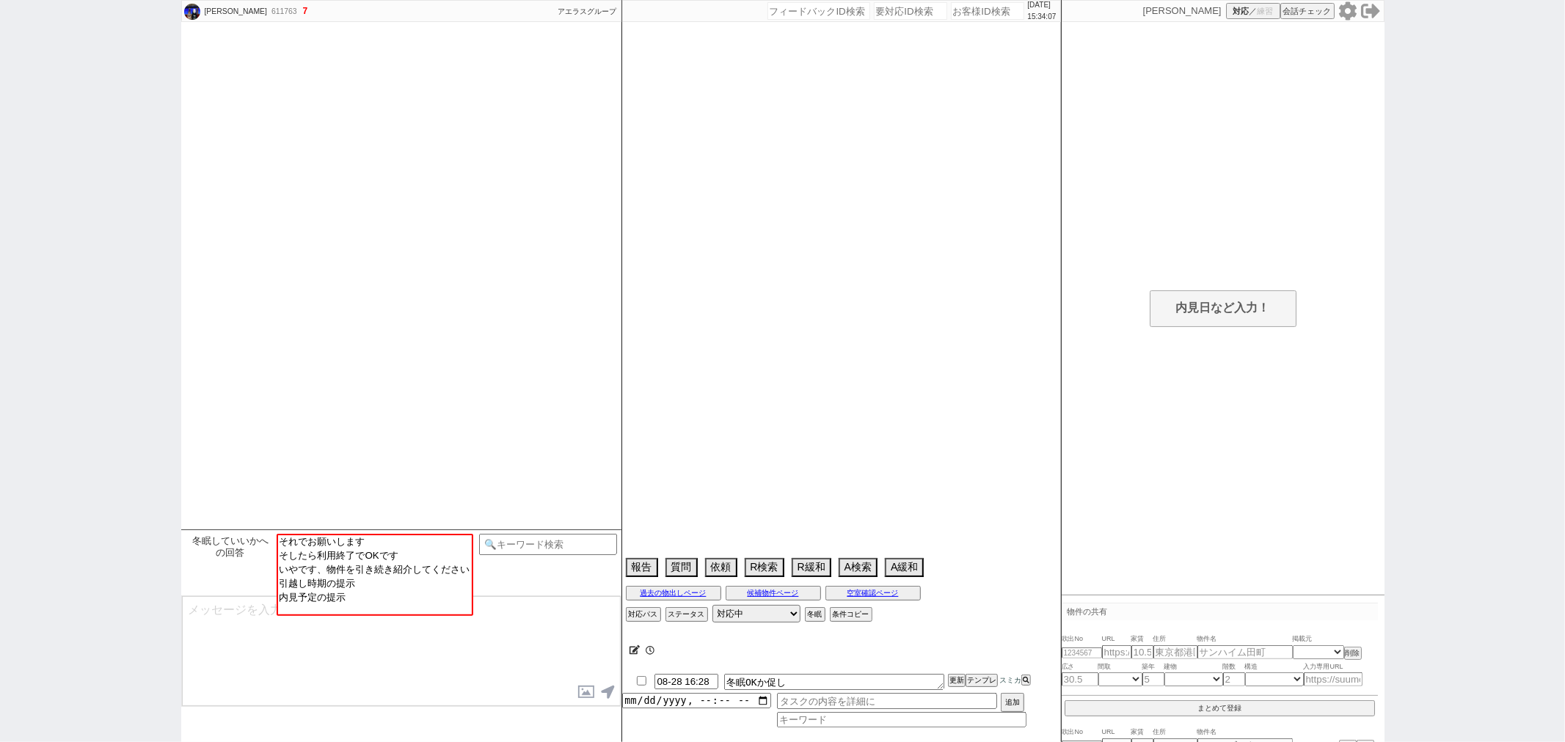
select select "2"
select select "3"
select select "4"
select select "5"
select select "6"
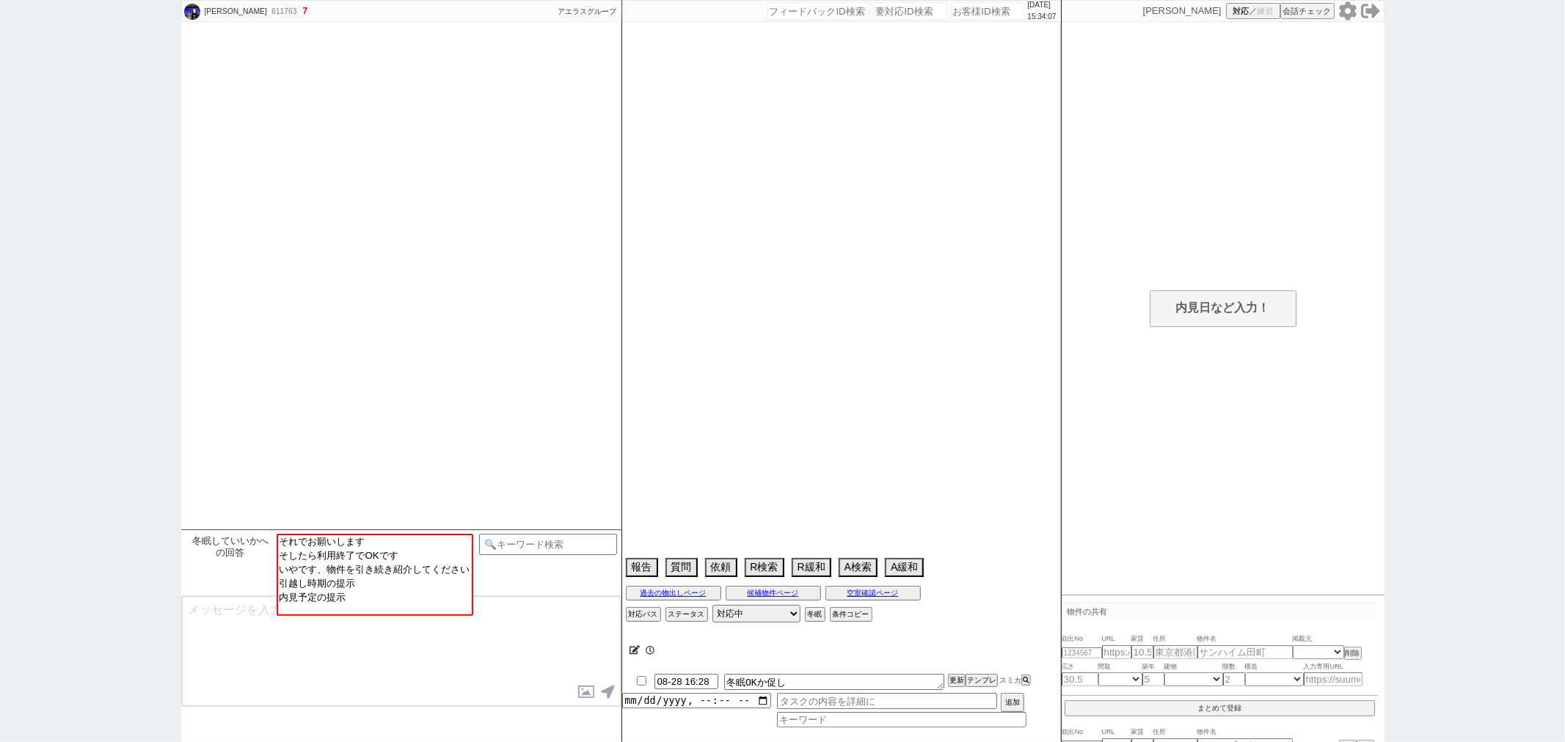
select select "7"
select select "8"
select select "9"
select select "10"
select select "11"
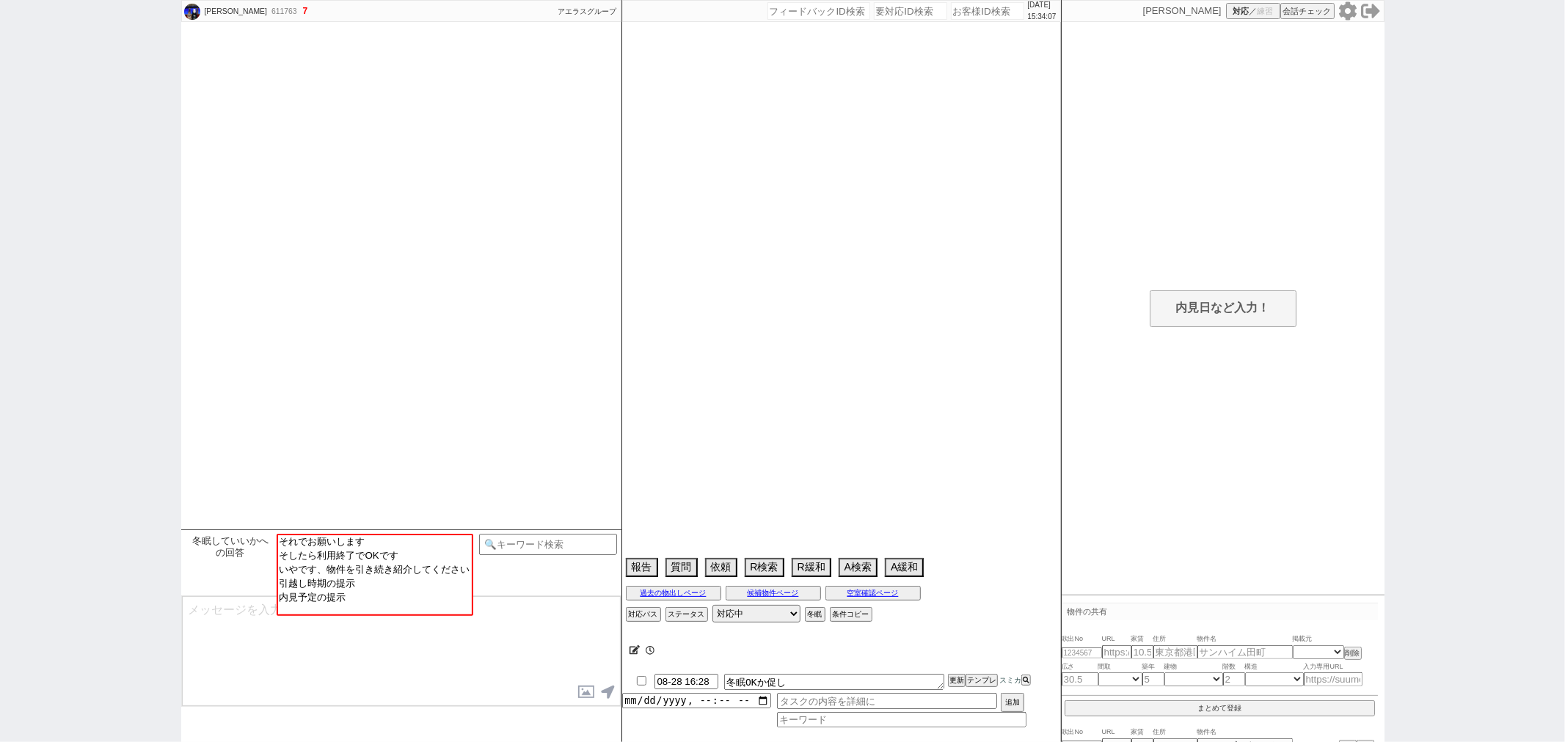
select select "12"
select select "13"
select select "14"
select select "15"
select select "16"
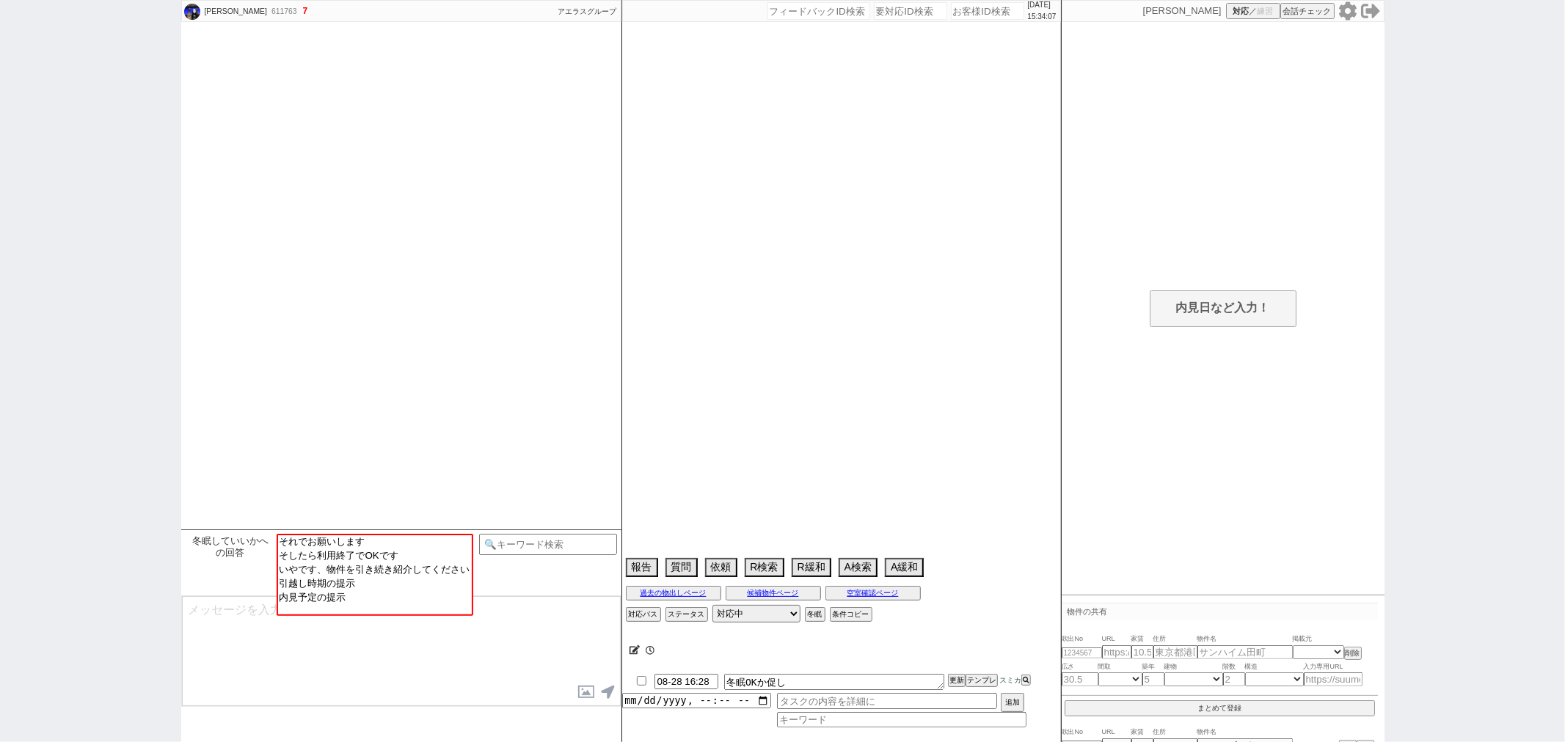
select select "17"
select select "18"
select select "19"
select select "20"
select select "21"
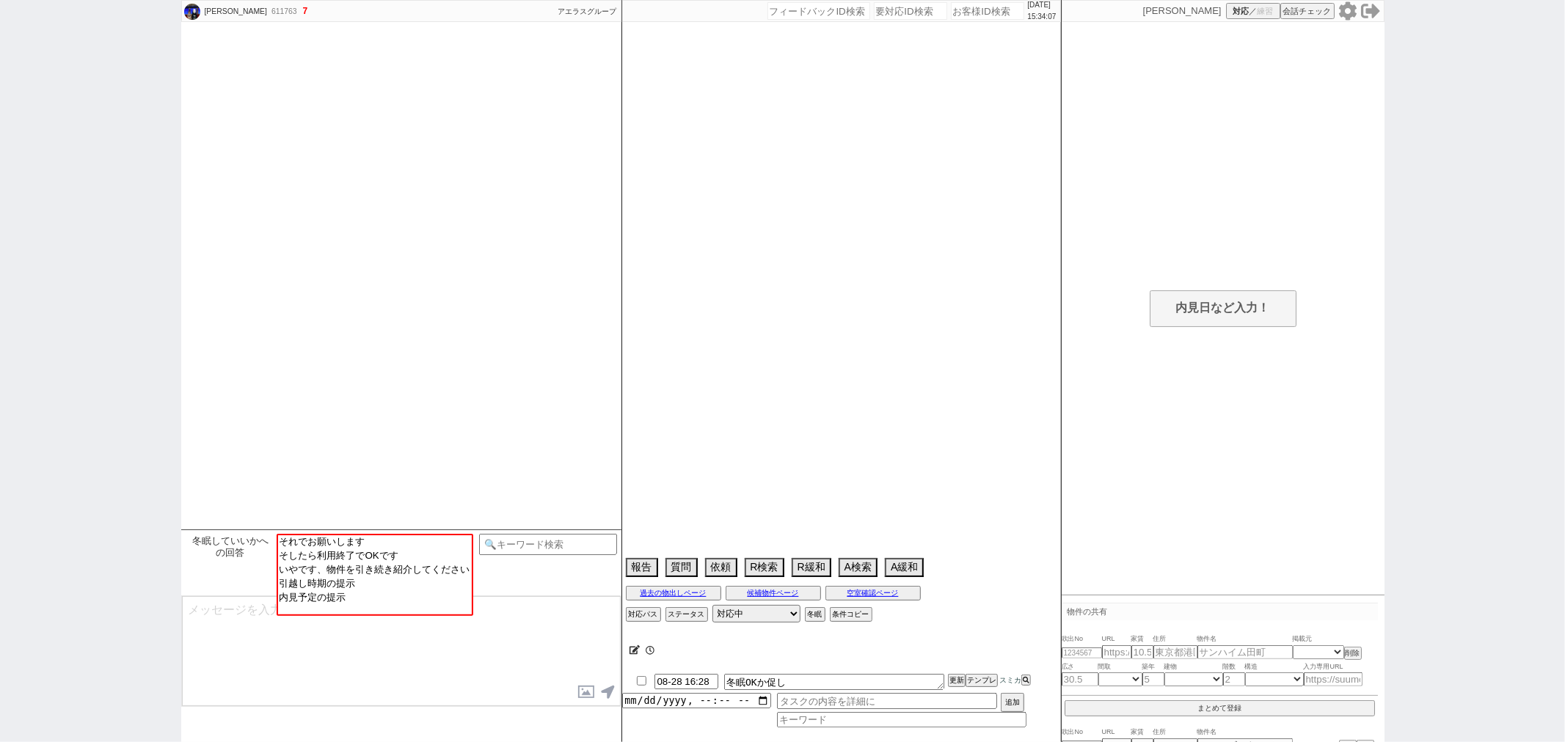
select select "22"
select select "23"
select select "27"
select select "29"
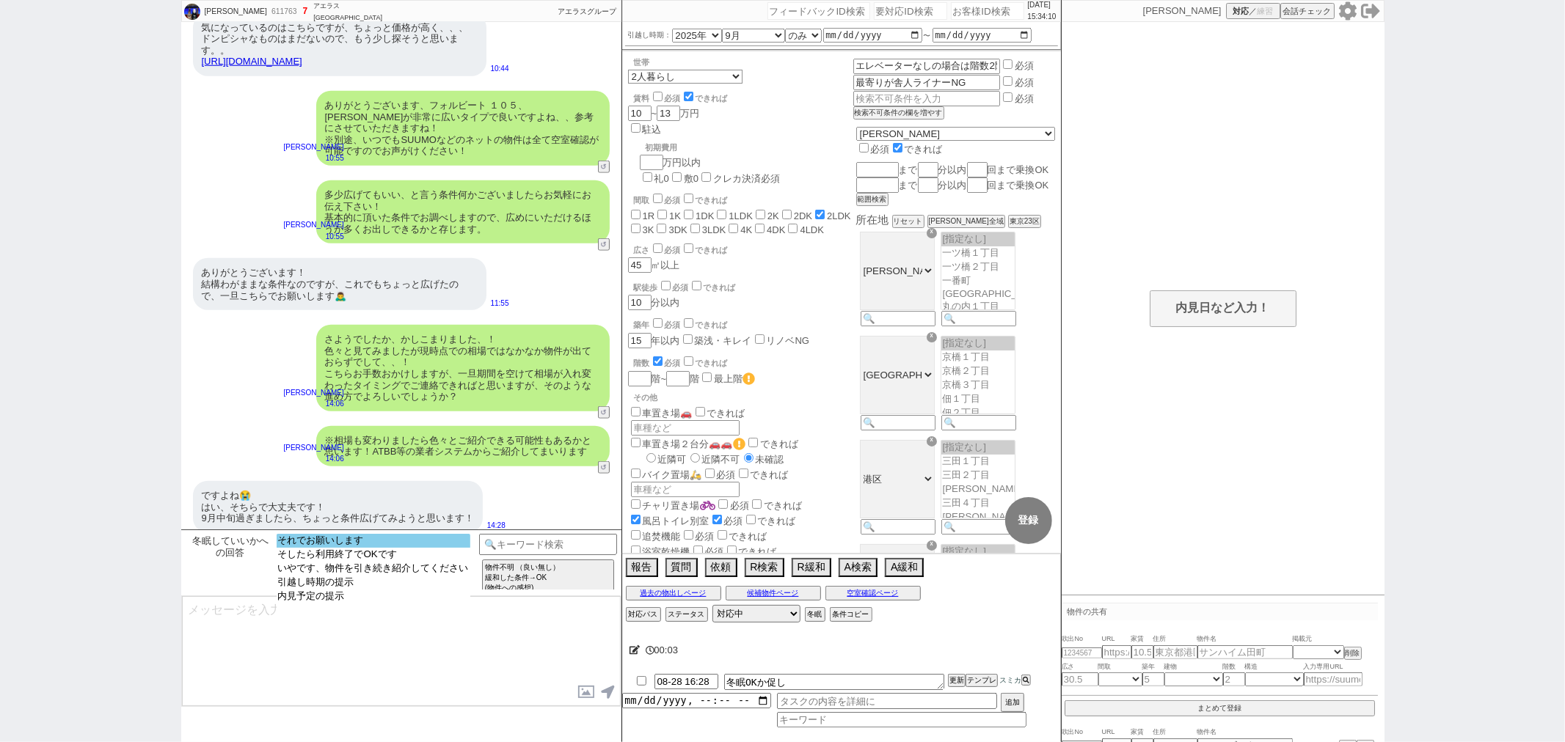
select select "それでお願いします"
click at [406, 547] on option "それでお願いします" at bounding box center [374, 541] width 194 height 14
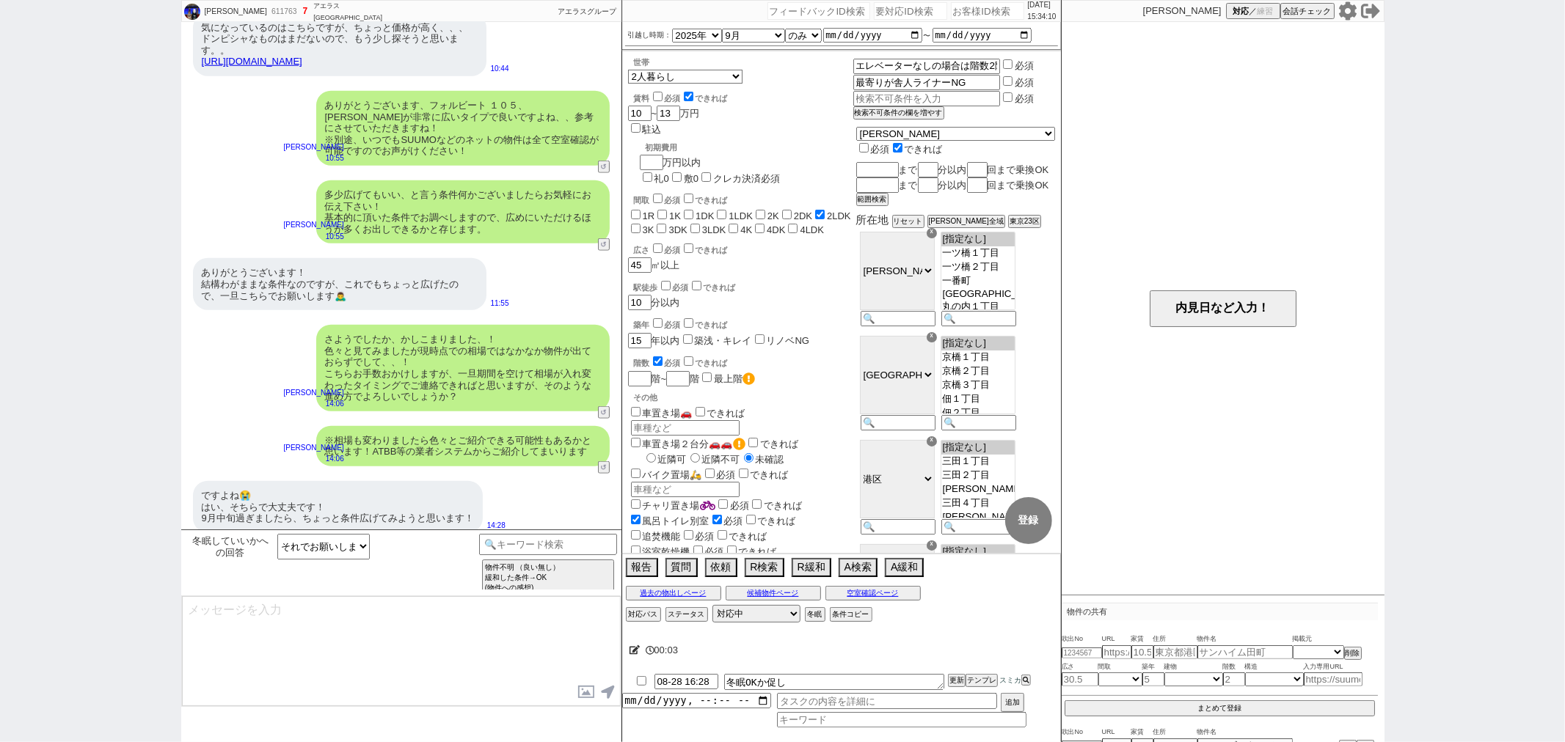
type textarea "@@【@@メッセージは打たず、以下やってください@@】@@ @@【@@引越し時期が近すぎて冬眠できません。引越し時期を「物件あれば」にしてください。手前の磁気…"
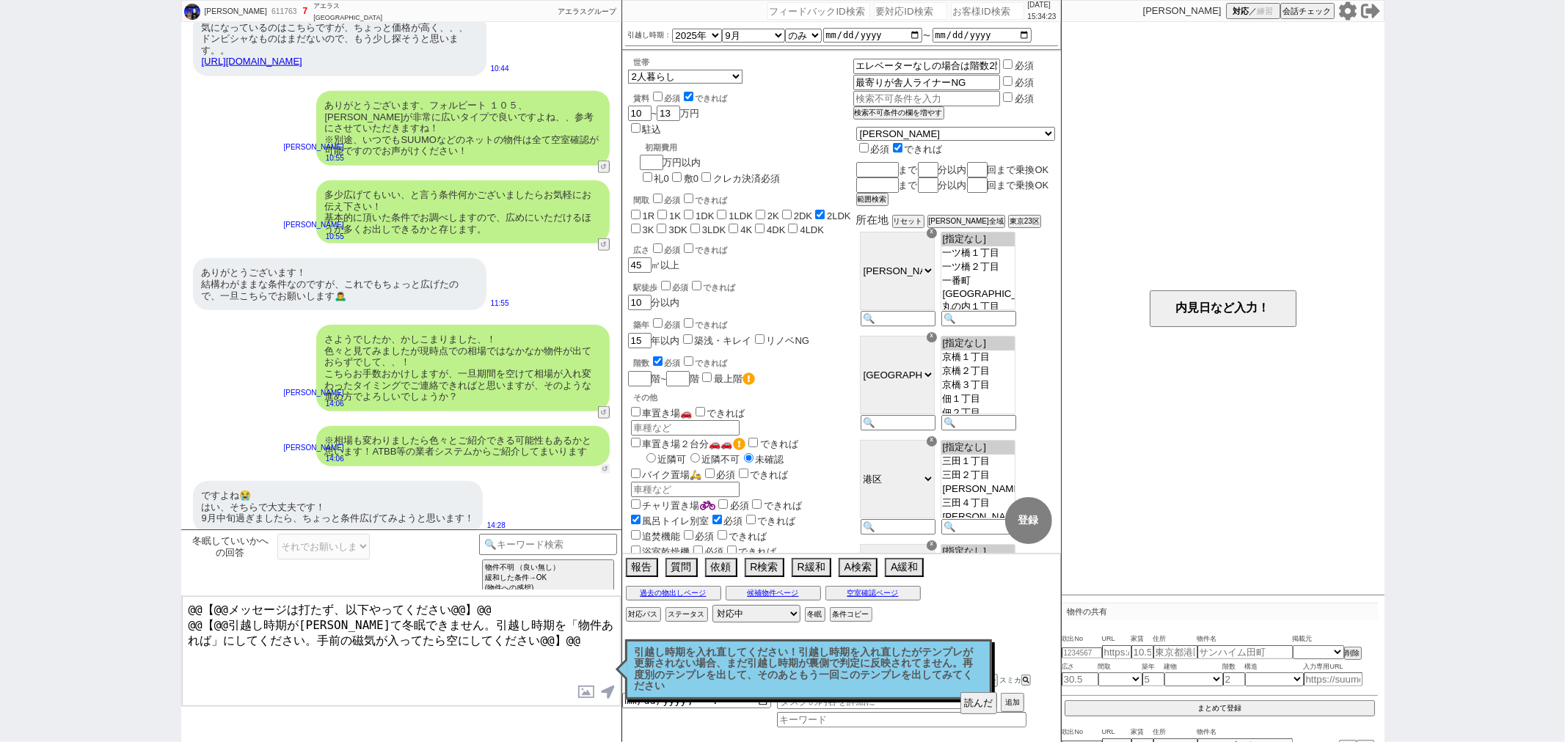
click at [605, 464] on button "↺" at bounding box center [605, 469] width 9 height 10
click at [488, 481] on div "ですよね😭 はい、そちらで大丈夫です！ 9月中旬過ぎましたら、ちょっと条件広げてみようと思います！ 14:28" at bounding box center [401, 507] width 440 height 67
click at [602, 409] on button "↺" at bounding box center [605, 414] width 9 height 10
click at [972, 698] on button "読んだ" at bounding box center [978, 704] width 37 height 22
click at [905, 663] on p "引越し時期を入れ直してください！引越し時期を入れ直したがテンプレが更新されない場合、まだ引越し時期が裏側で判定に反映されてません。再度別のテンプレを出して、そ…" at bounding box center [809, 669] width 348 height 45
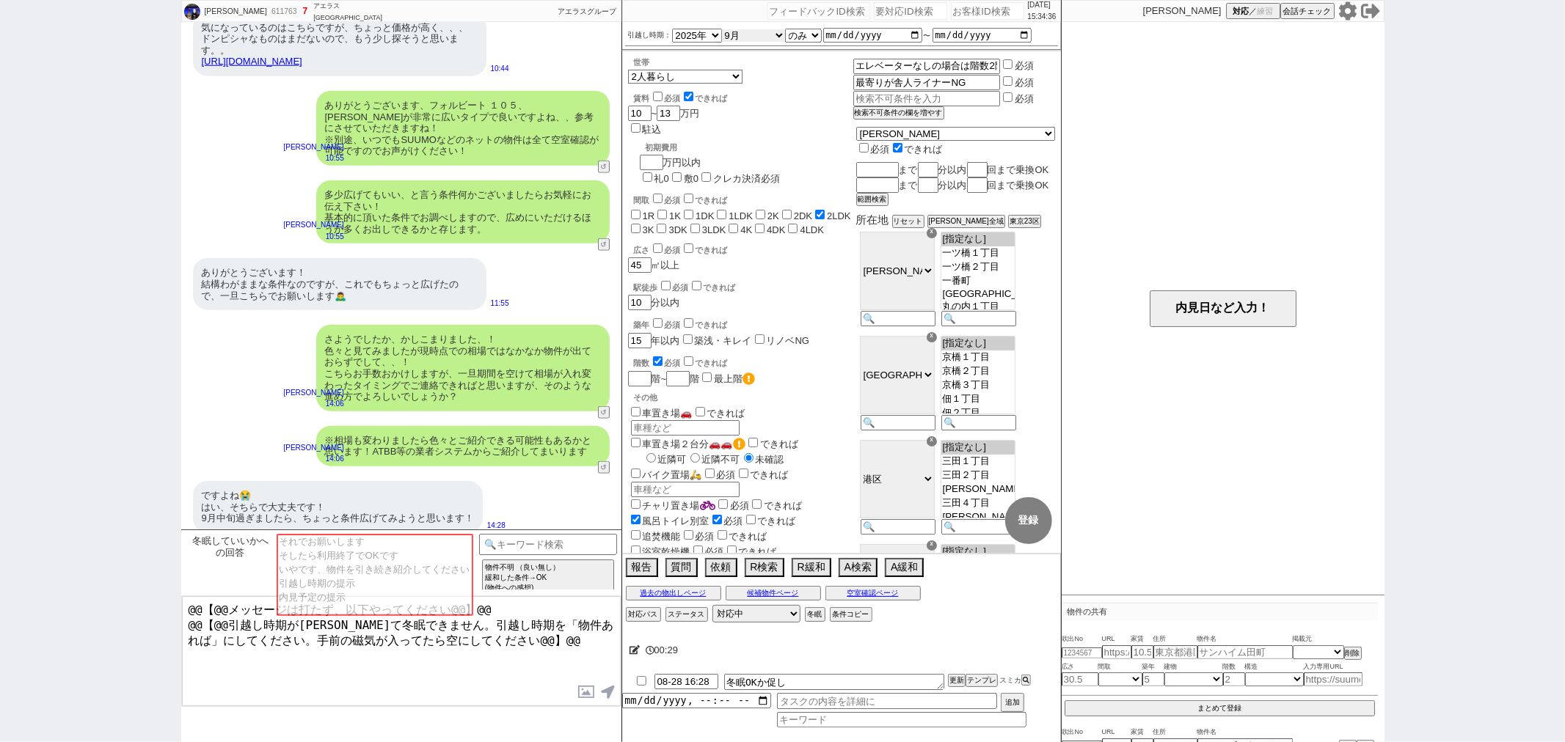
click at [775, 32] on select "なる早 未定 いつでも 物件あれば 年内 来年 1月 2月 3月 4月 5月 6月 7月 8月 9月 10月 11月 12月 春 [PERSON_NAME]" at bounding box center [753, 35] width 63 height 12
select select "15"
click at [722, 29] on select "なる早 未定 いつでも 物件あれば 年内 来年 1月 2月 3月 4月 5月 6月 7月 8月 9月 10月 11月 12月 春 [PERSON_NAME]" at bounding box center [753, 35] width 63 height 12
checkbox input "false"
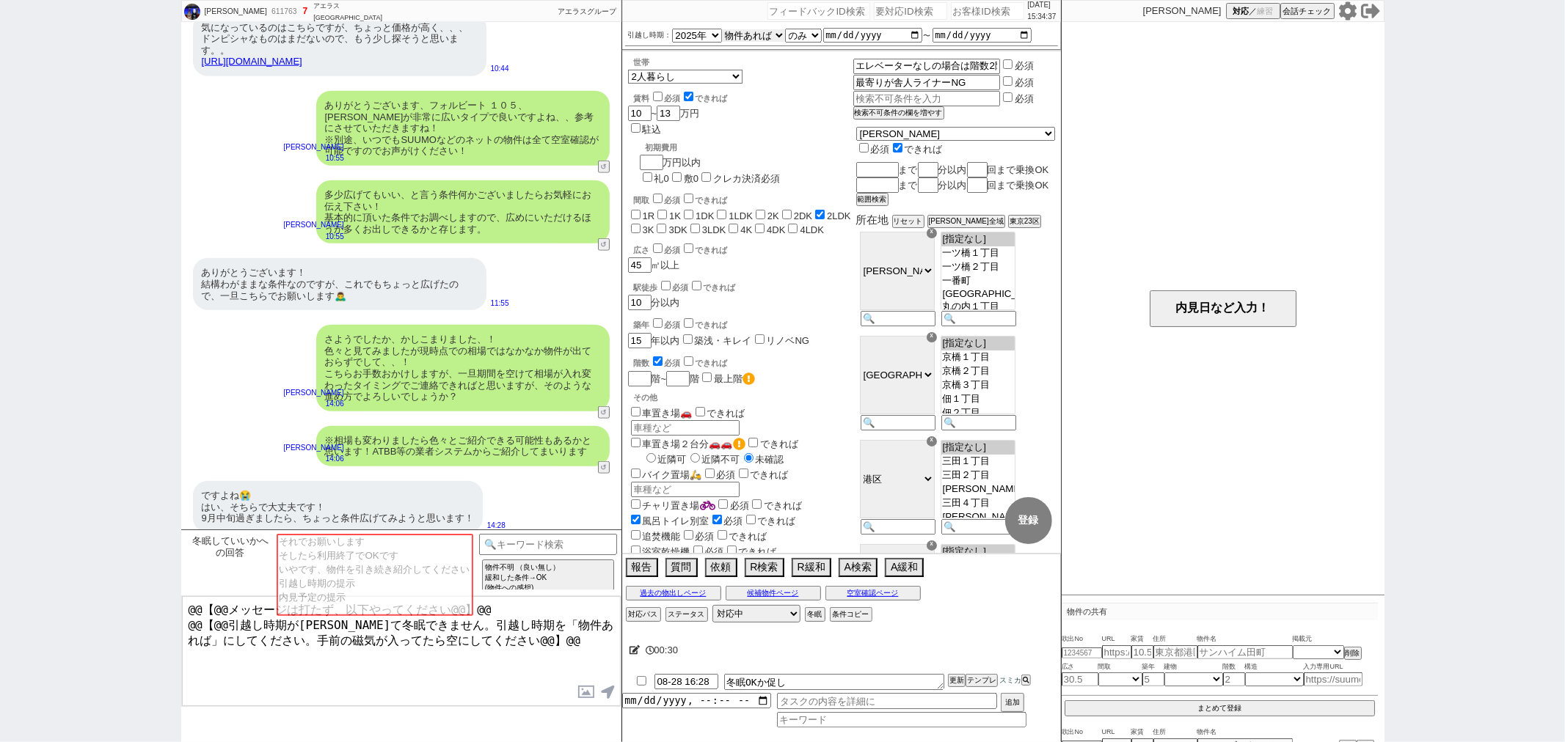
checkbox input "false"
checkbox input "true"
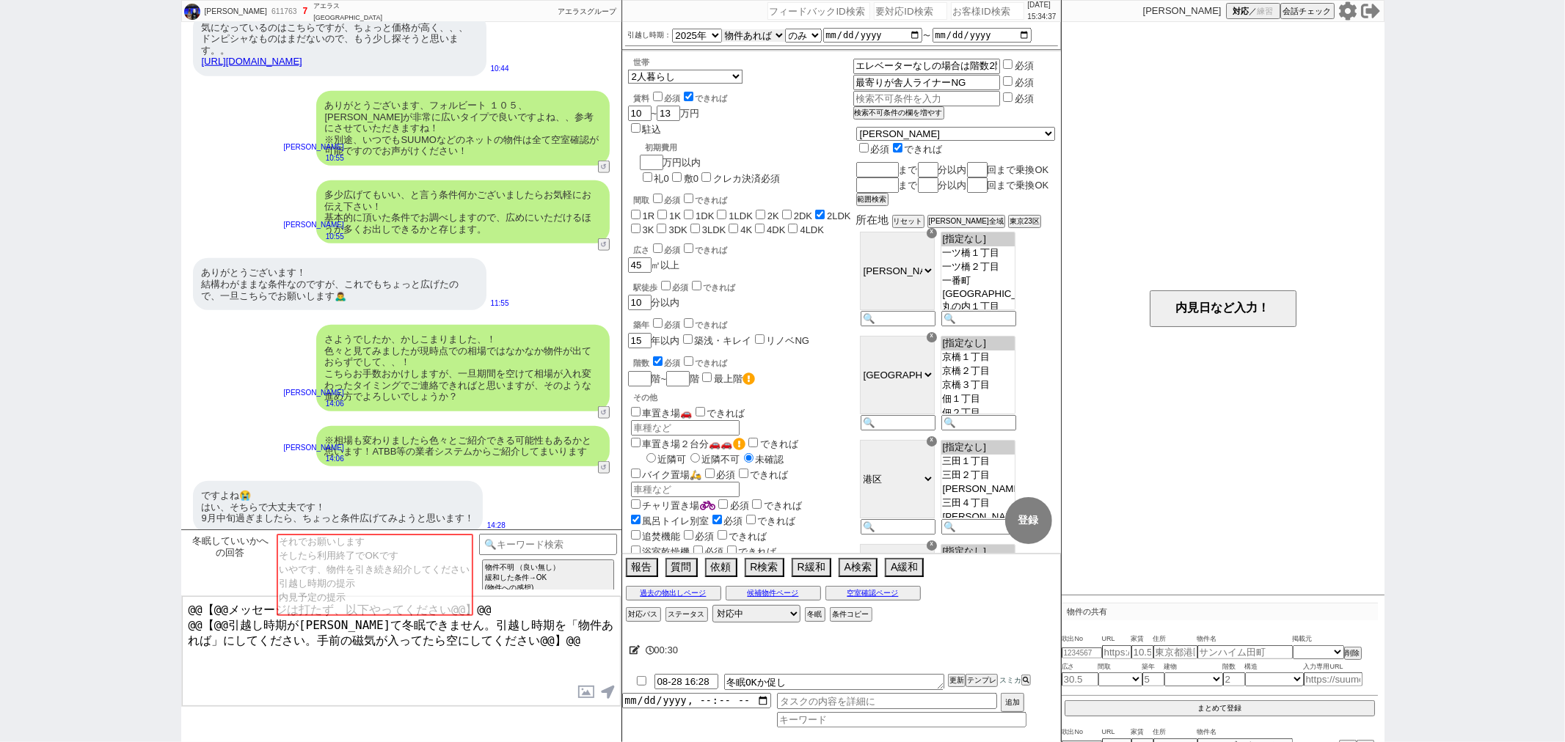
checkbox input "false"
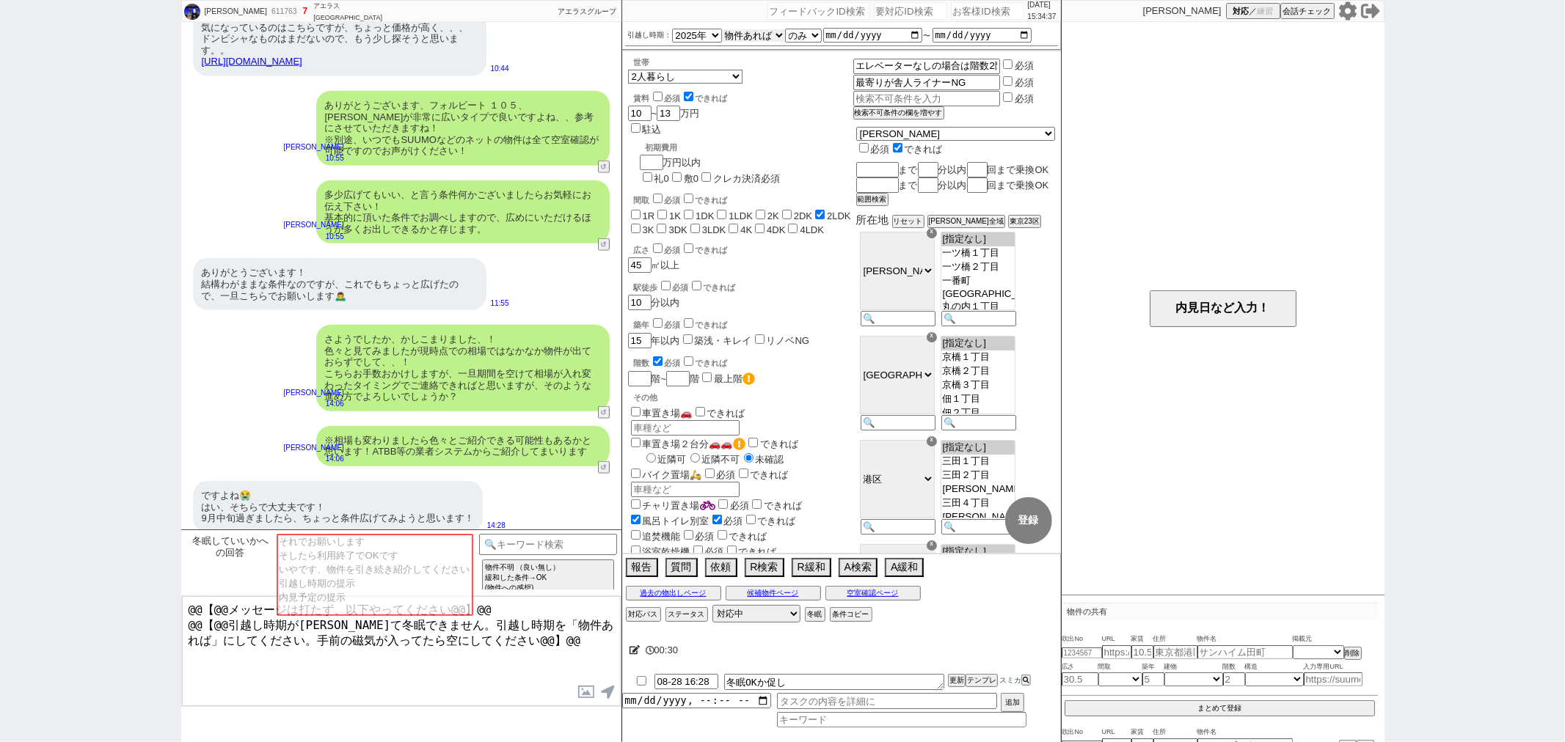
checkbox input "false"
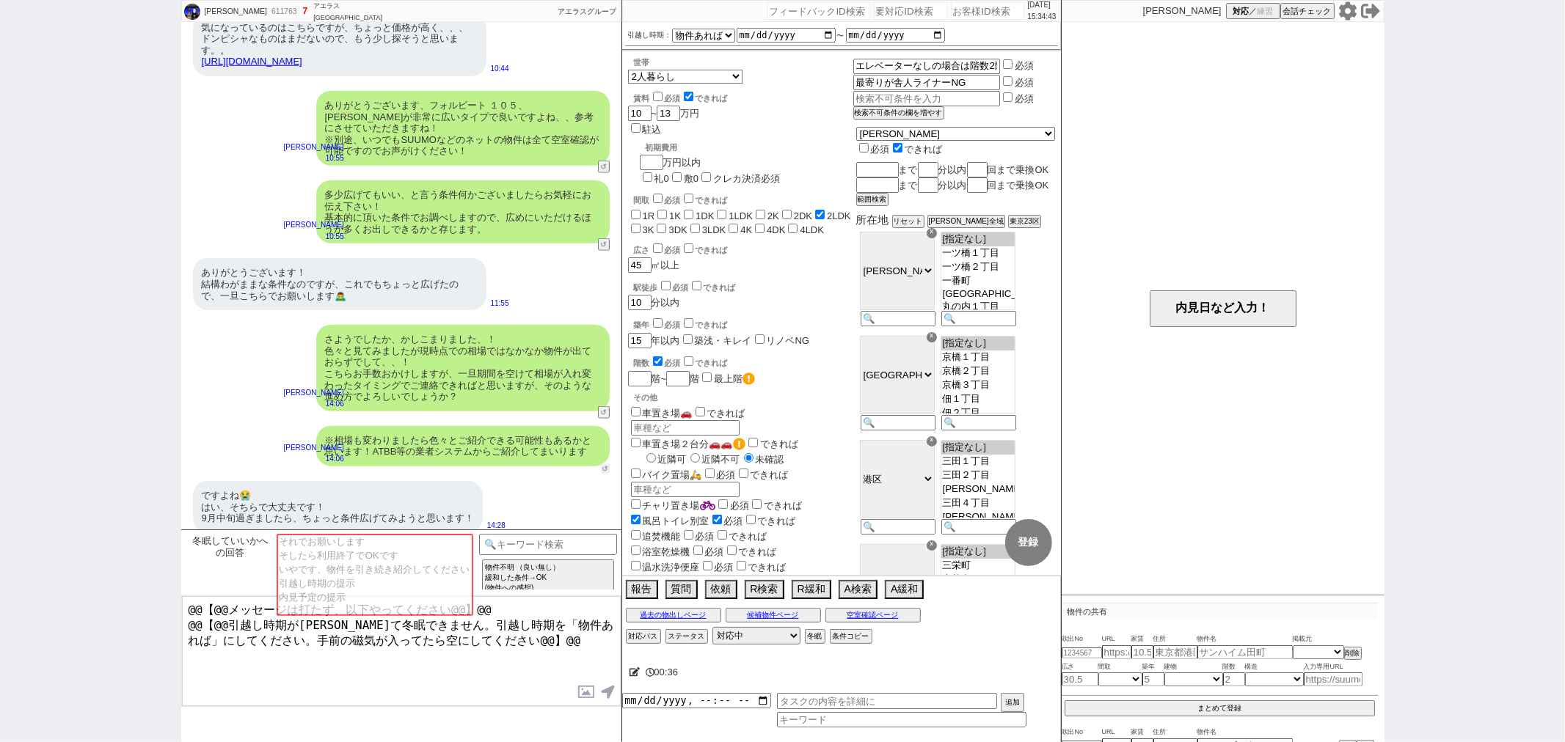
click at [602, 464] on button "↺" at bounding box center [605, 469] width 9 height 10
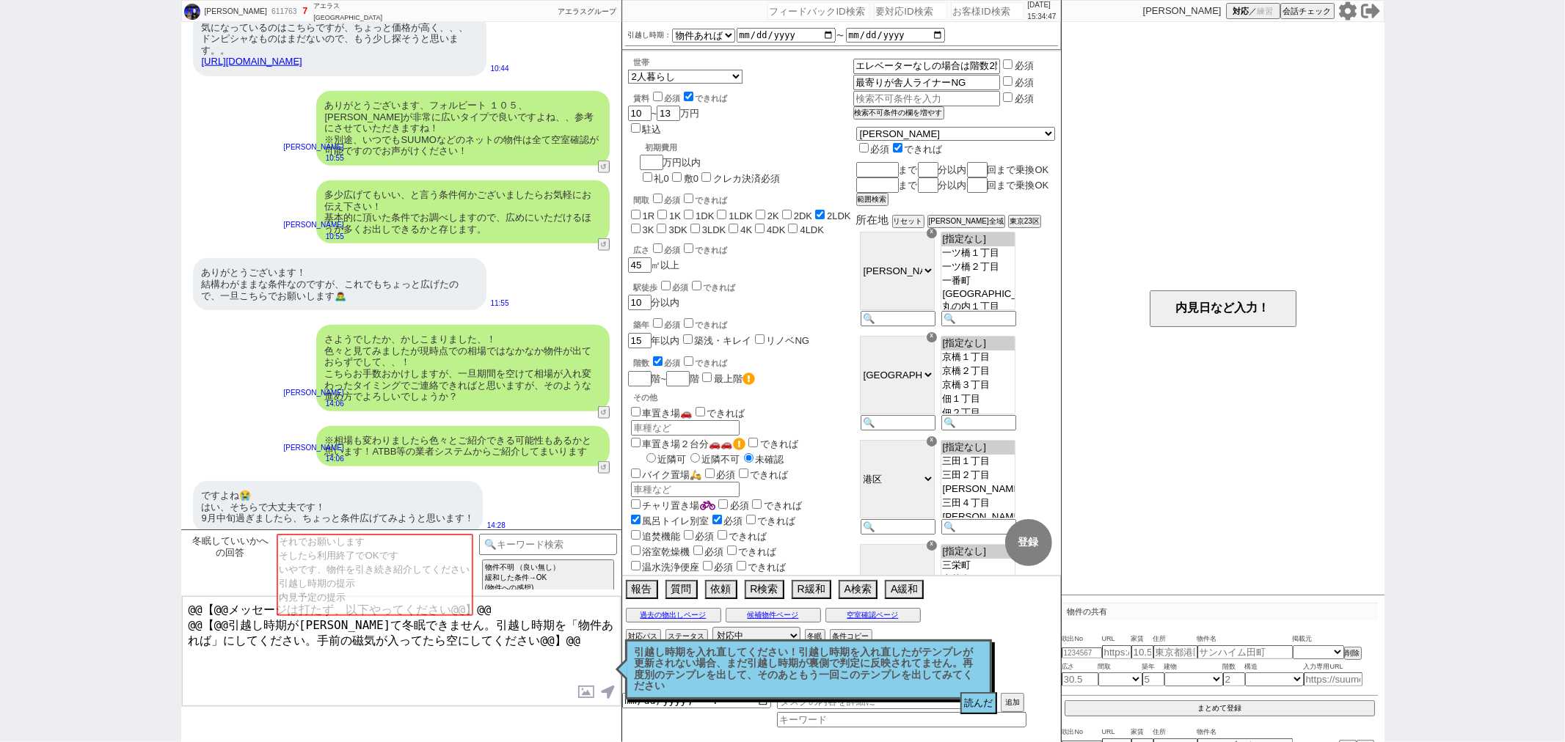
click at [303, 685] on textarea "@@【@@メッセージは打たず、以下やってください@@】@@ @@【@@引越し時期が近すぎて冬眠できません。引越し時期を「物件あれば」にしてください。手前の磁気…" at bounding box center [401, 651] width 439 height 110
click at [986, 708] on button "読んだ" at bounding box center [978, 704] width 37 height 22
click at [868, 686] on p "引越し時期を入れ直してください！引越し時期を入れ直したがテンプレが更新されない場合、まだ引越し時期が裏側で判定に反映されてません。再度別のテンプレを出して、そ…" at bounding box center [809, 669] width 348 height 45
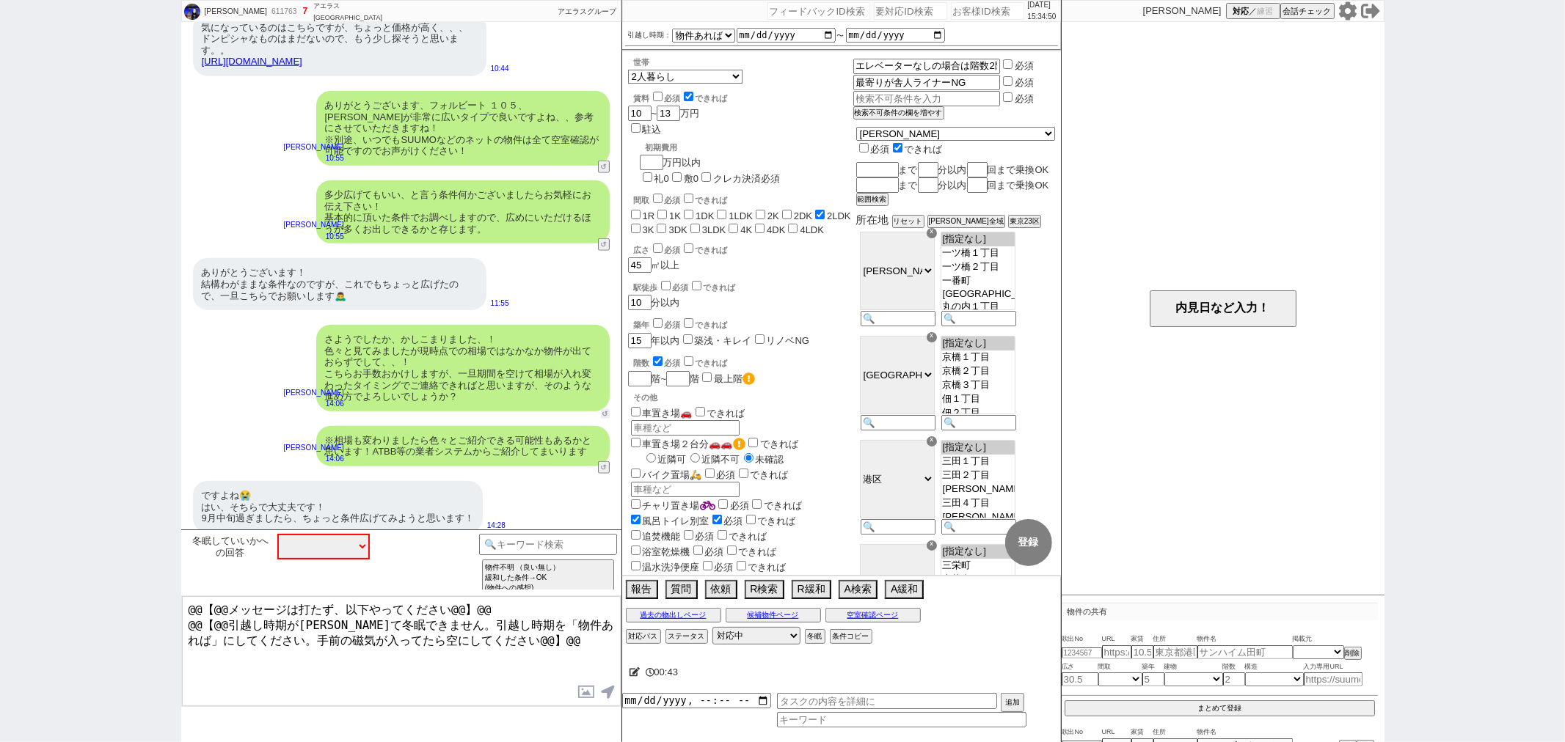
click at [607, 409] on button "↺" at bounding box center [605, 414] width 9 height 10
click at [321, 541] on select "中カテゴリを選択 それでお願いします そしたら利用終了でOKです いやです、物件を引き続き紹介してください 引越し時期の提示 内見予定の提示" at bounding box center [323, 547] width 92 height 26
select select "それでお願いします"
click at [277, 534] on select "中カテゴリを選択 それでお願いします そしたら利用終了でOKです いやです、物件を引き続き紹介してください 引越し時期の提示 内見予定の提示" at bounding box center [323, 547] width 92 height 26
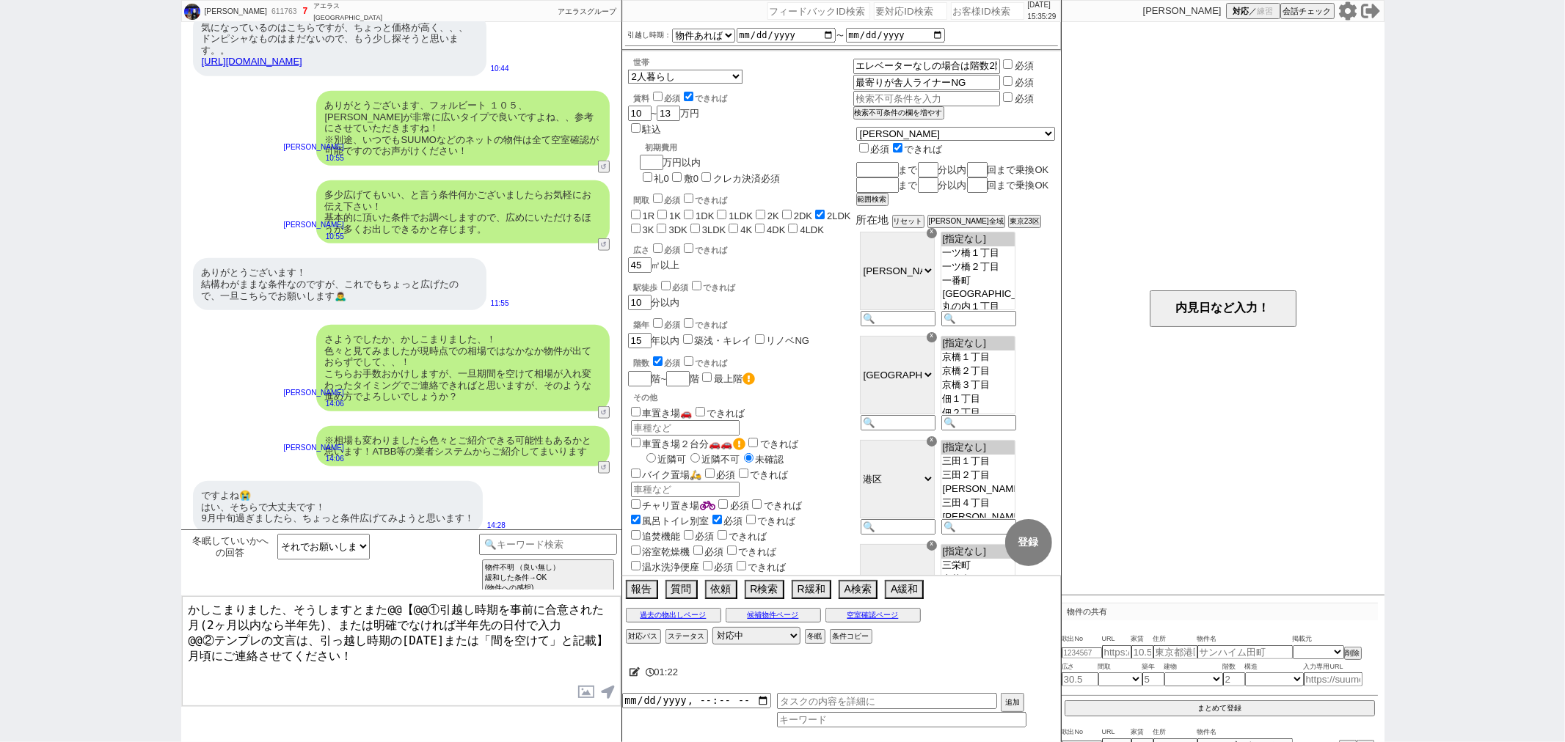
drag, startPoint x: 602, startPoint y: 635, endPoint x: 384, endPoint y: 607, distance: 220.3
click at [384, 607] on textarea "かしこまりました、そうしますとまた@@【@@①引越し時期を事前に合意された月(2ヶ月以内なら半年先)、または明確でなければ半年先の日付で入力 @@②テンプレの…" at bounding box center [401, 651] width 439 height 110
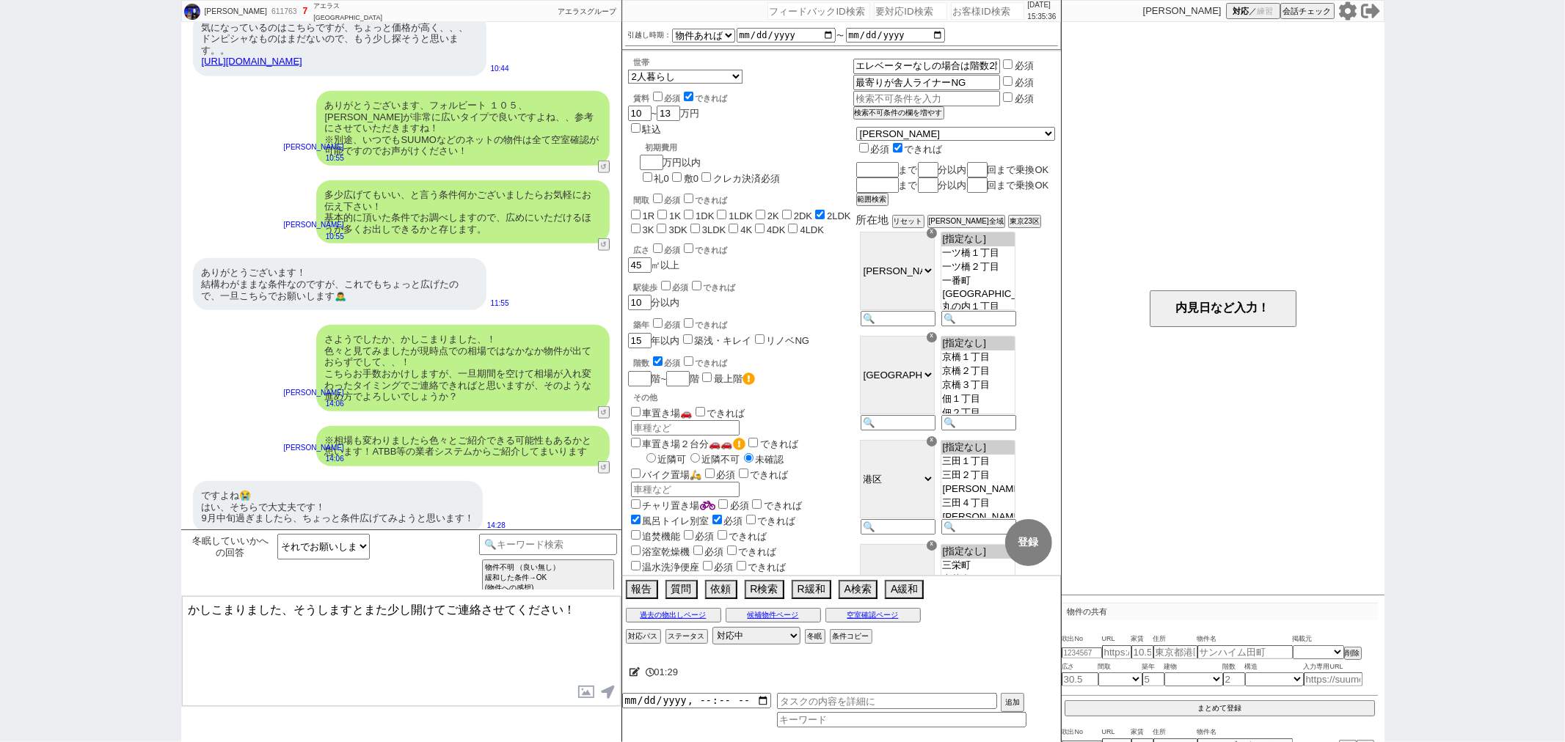
type textarea "かしこまりました、そうしますとまた少し開けてご連絡させてください！"
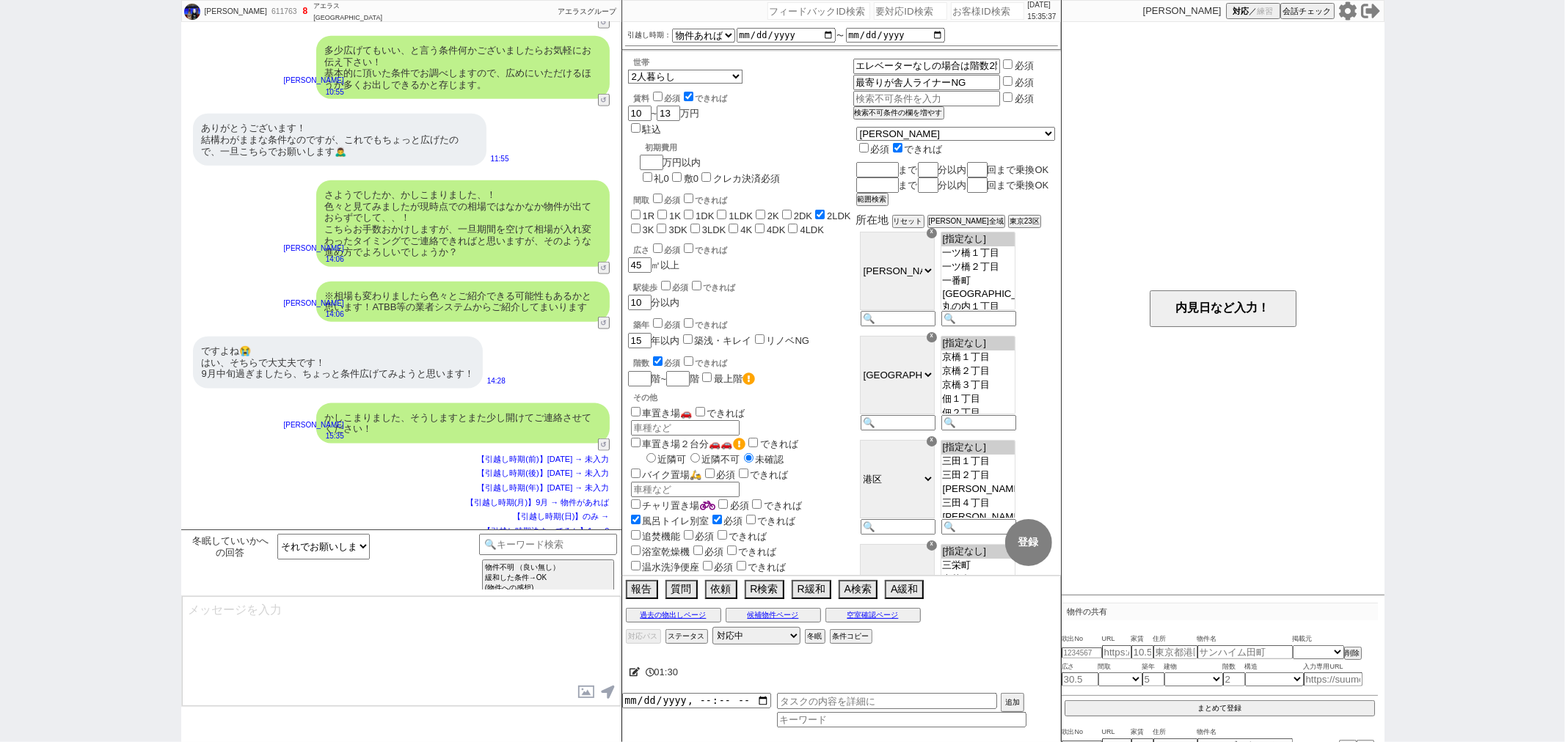
type textarea "関東全ての物件が載る業者サイトから直接ご紹介いたしますので、お力になれるかと思います。別途ご紹介の前倒しなどありましたらお声がけください。 ※メールの自動配信…"
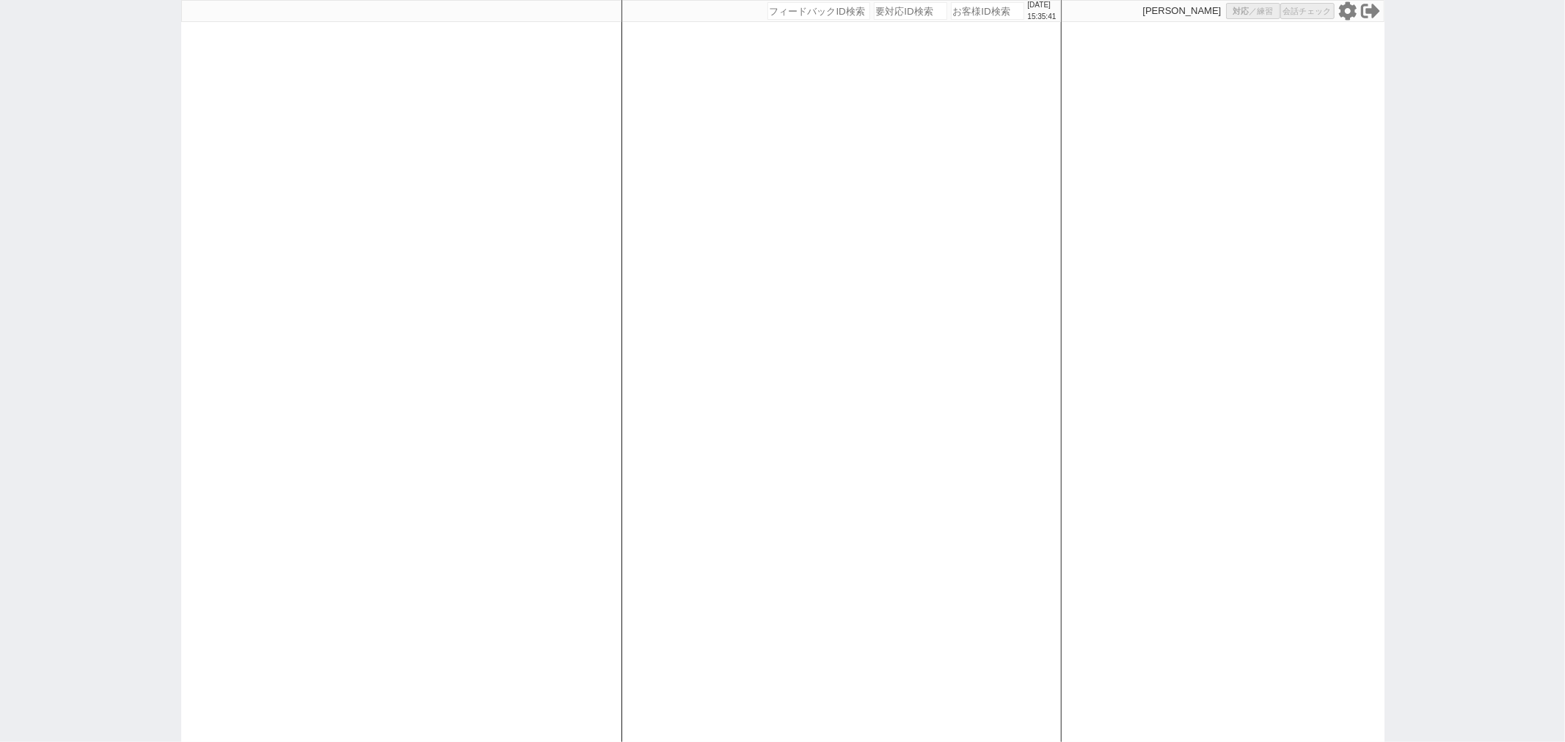
select select
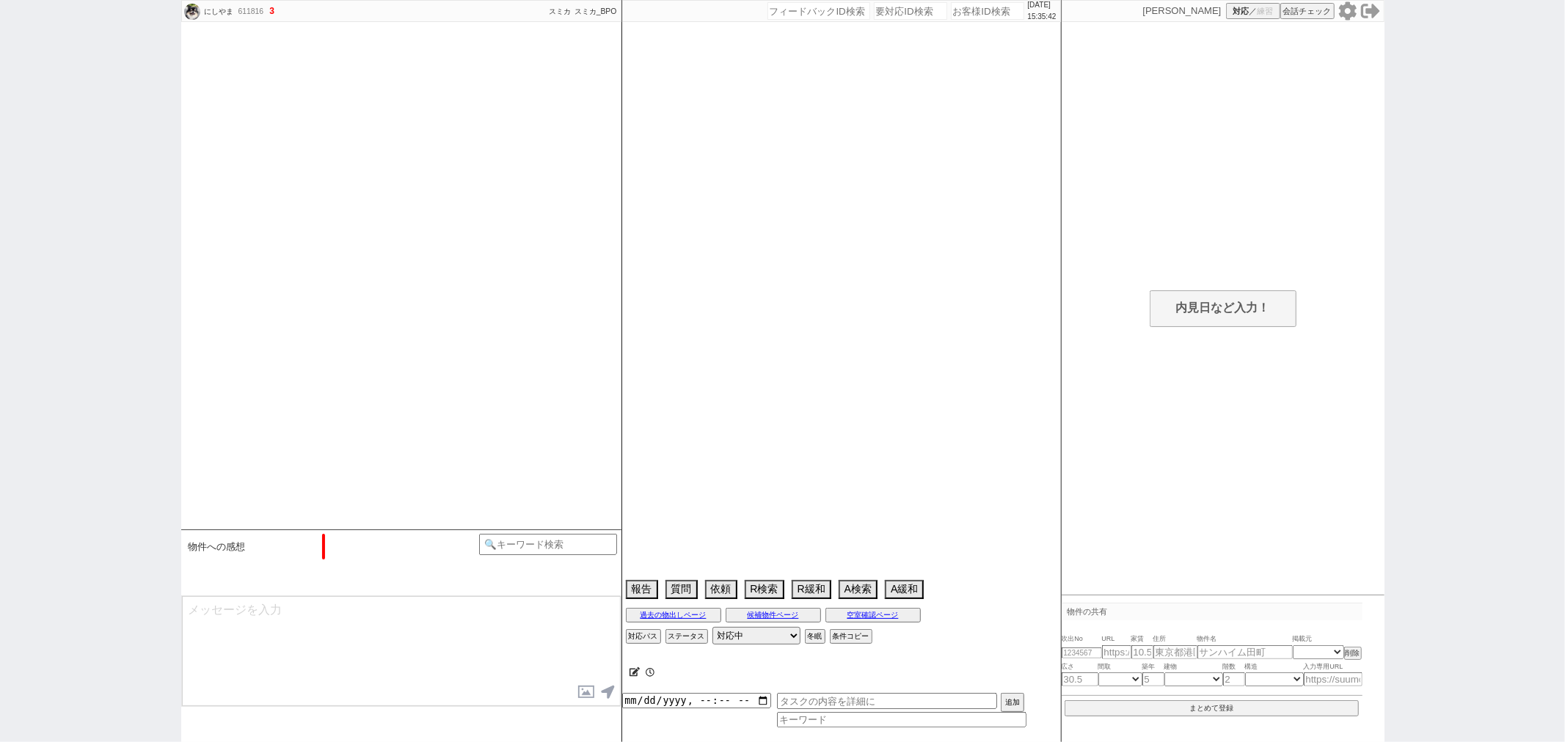
scroll to position [605, 0]
select select "13"
select select "0"
select select "14"
select select "84"
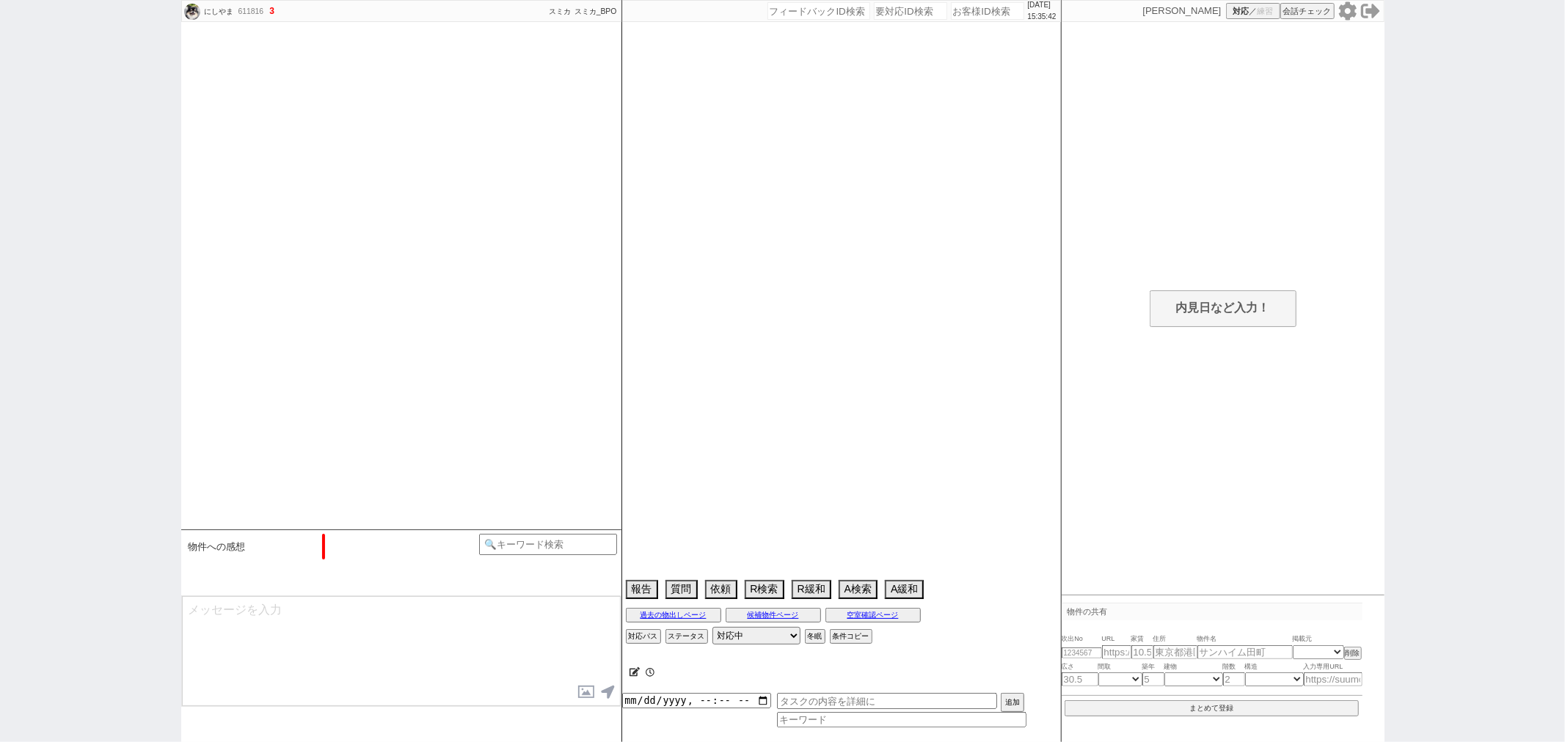
select select "7883"
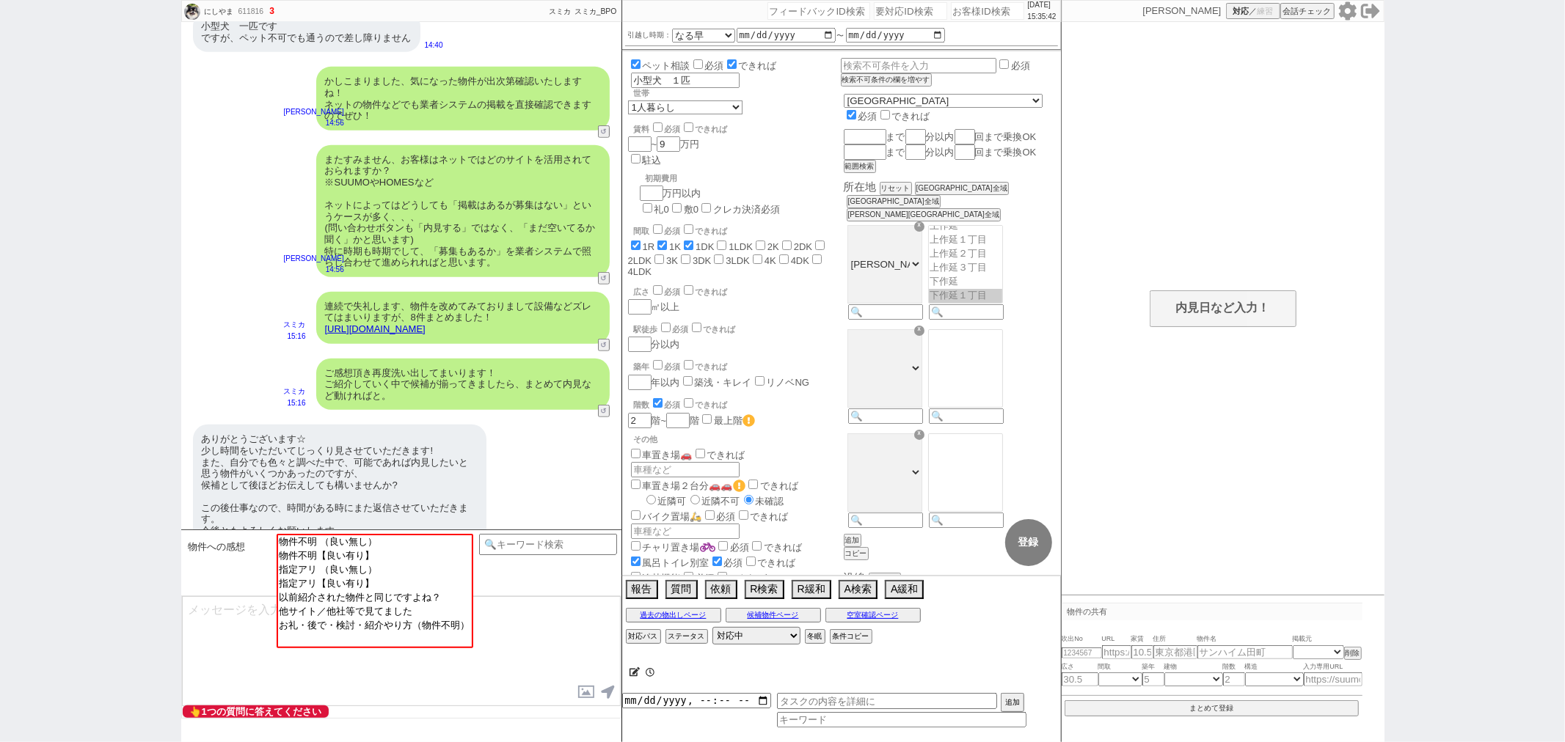
scroll to position [25, 0]
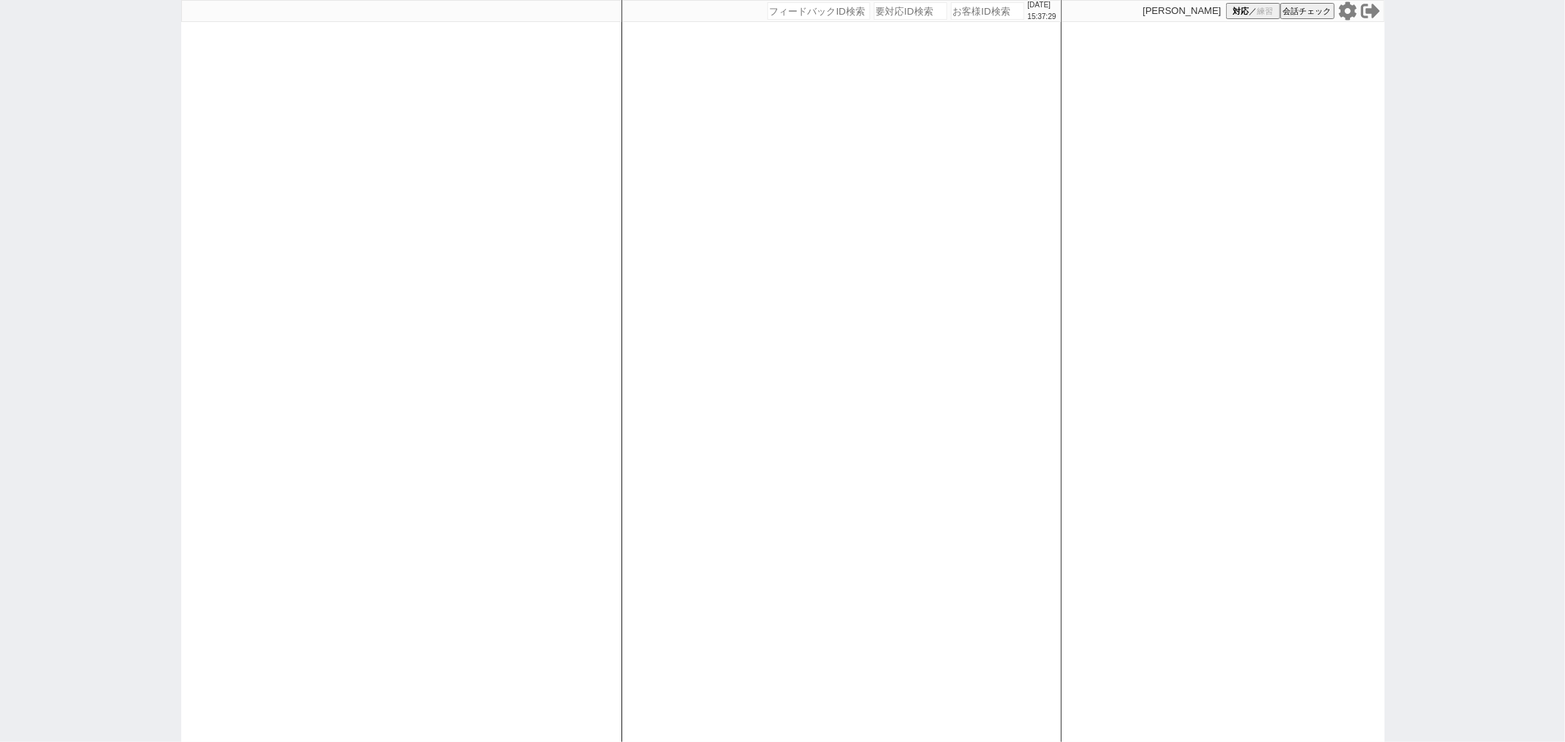
click at [475, 275] on div at bounding box center [401, 371] width 440 height 742
select select "2"
select select
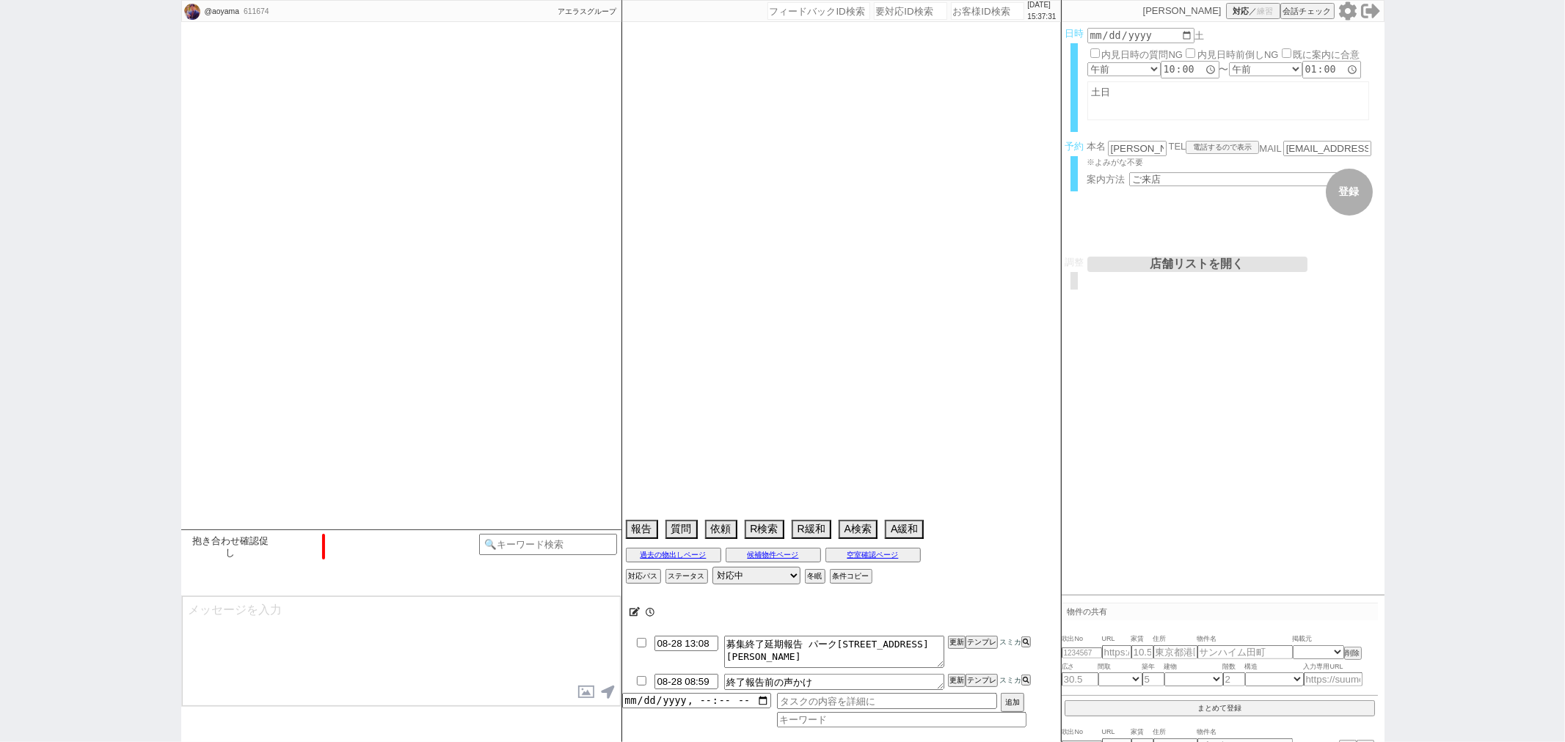
type textarea "他社でも問い合わせあり"
select select "15"
select select "7"
select select "71"
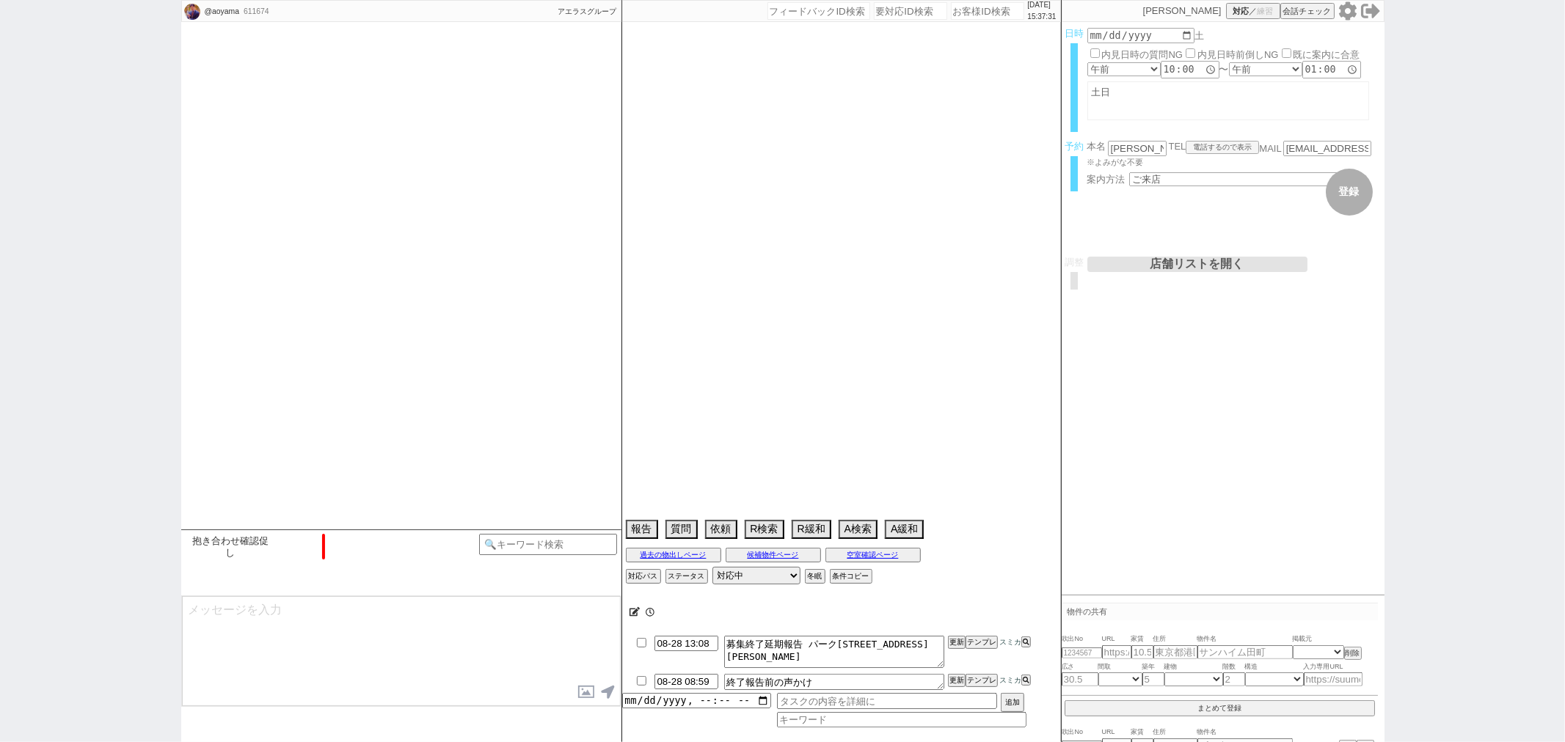
select select "[DATE]"
select select "29"
select select "888"
select select "63"
select select "[DATE]"
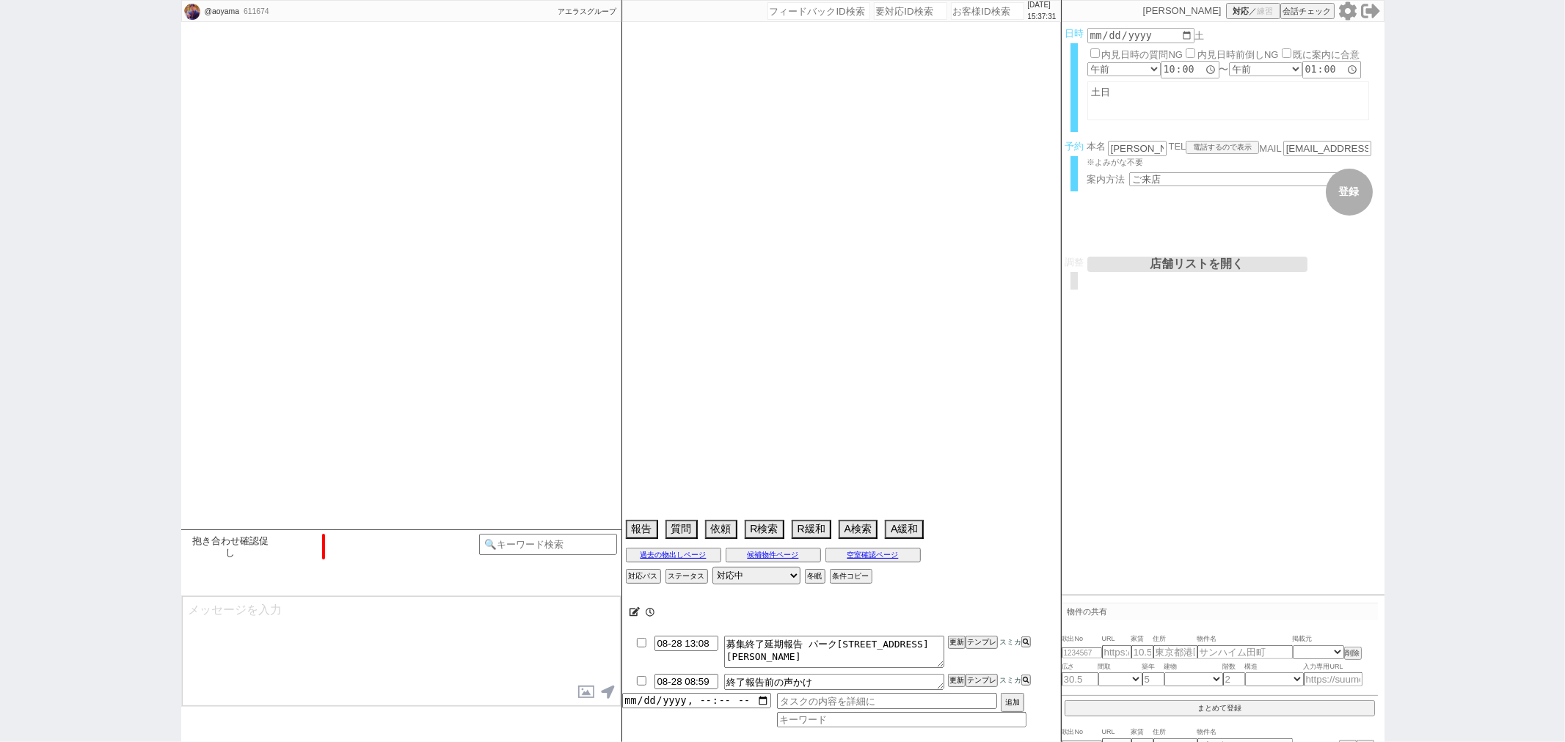
select select "12"
select select "432"
select select "818"
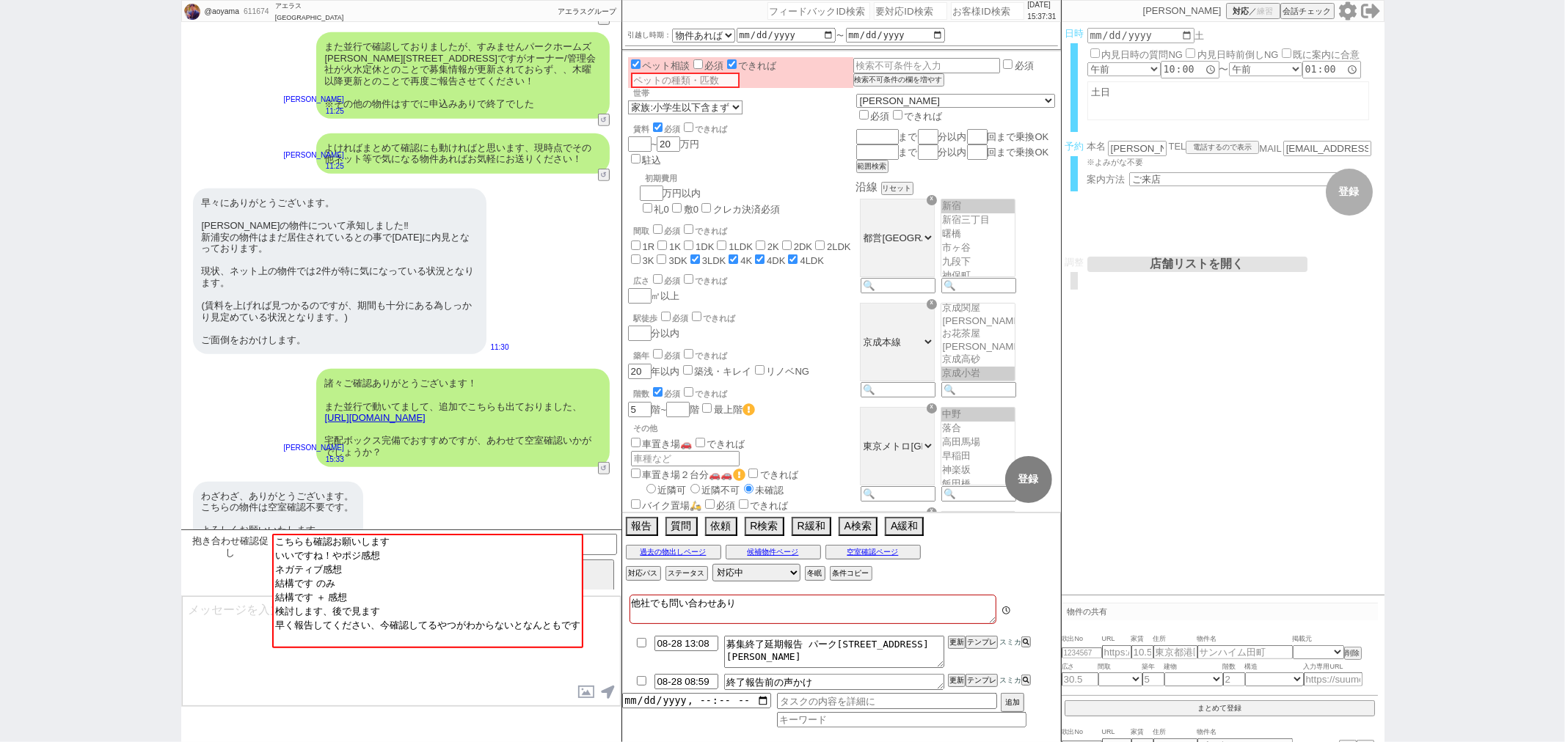
scroll to position [127, 0]
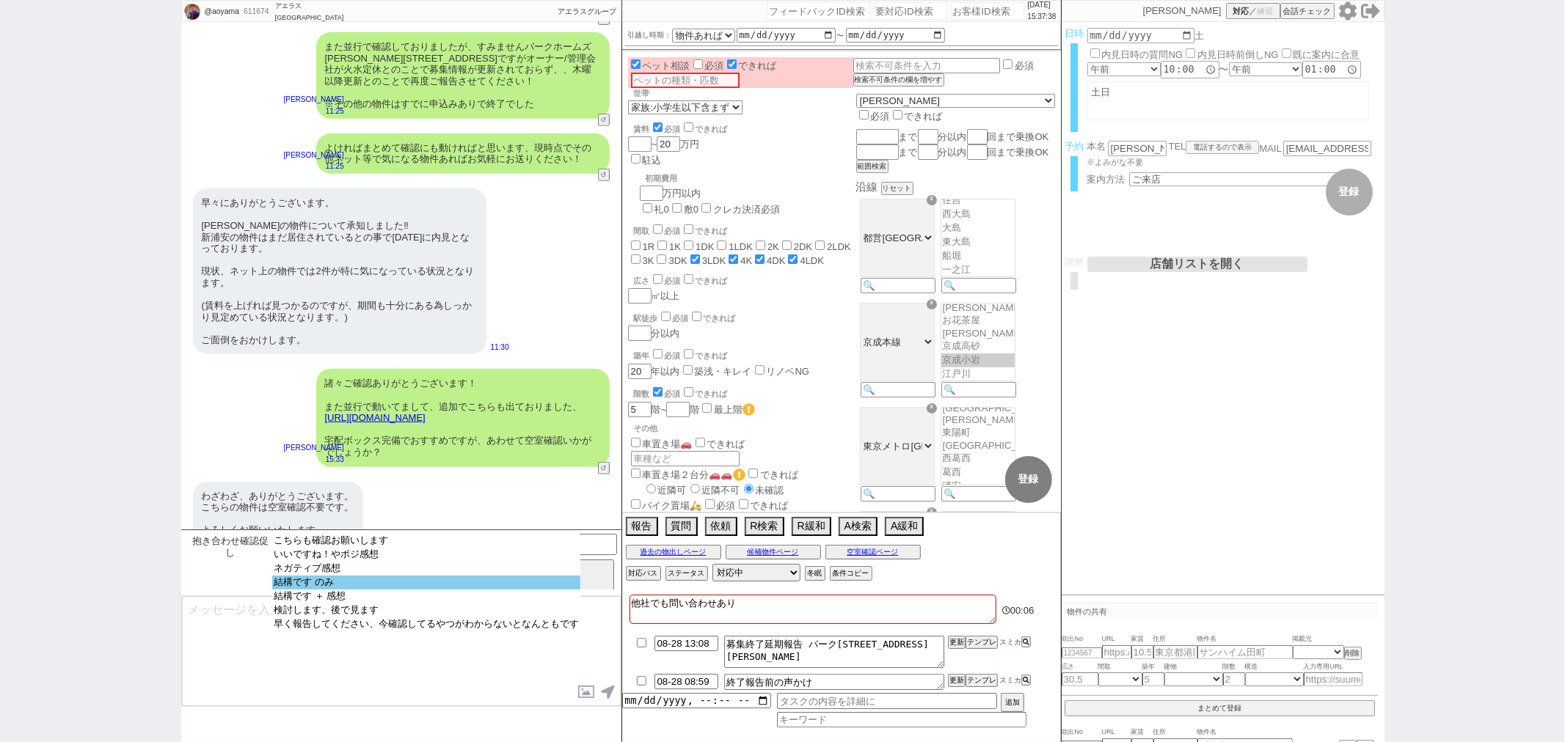
select select "結構です のみ"
click at [343, 590] on option "結構です のみ" at bounding box center [426, 583] width 308 height 14
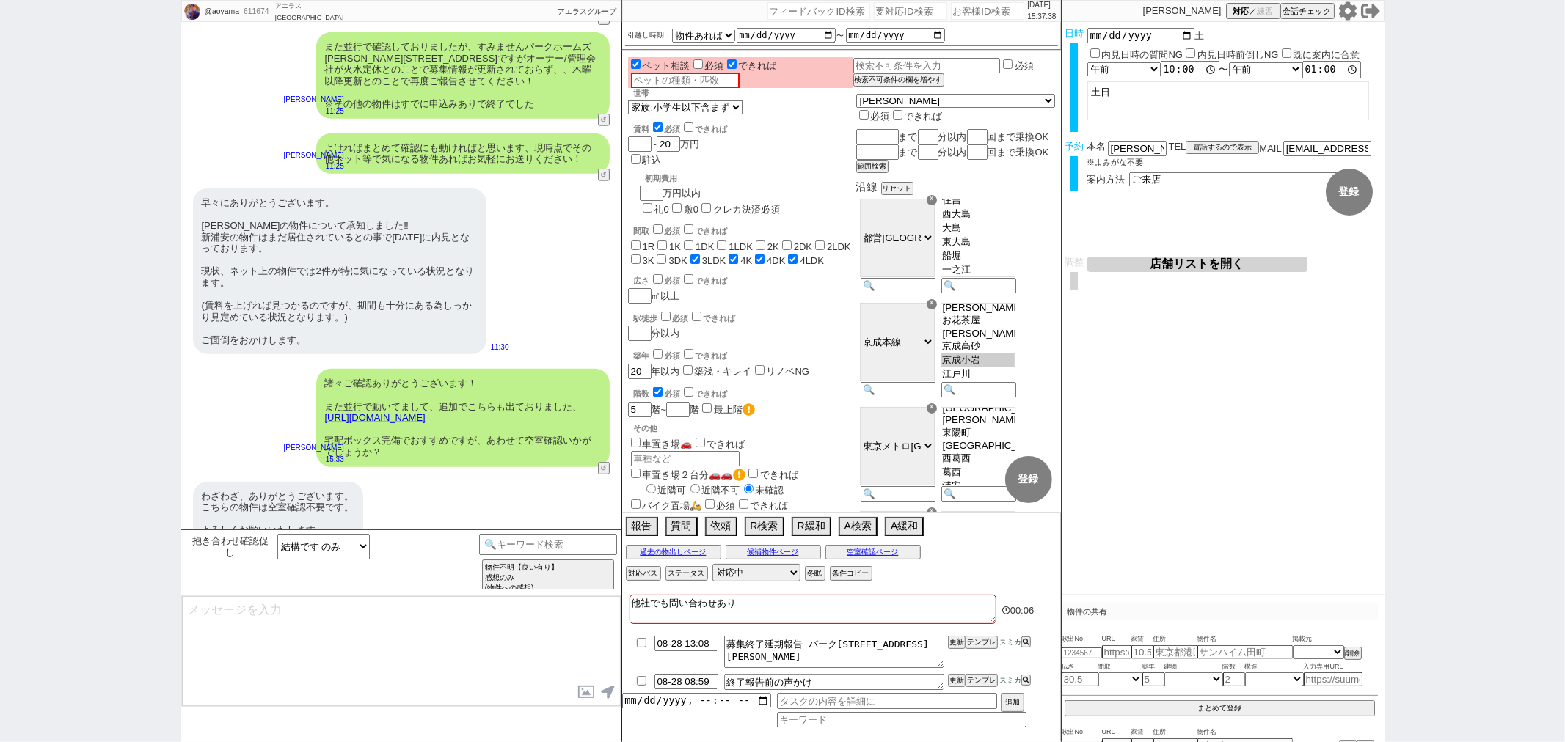
type textarea "失礼しました、その他も見てこれればと思いますがイマイチな点等いかがでしょうか？ まずは空室かどうかというところもありますので、まとめていくつ確認等させて頂く事…"
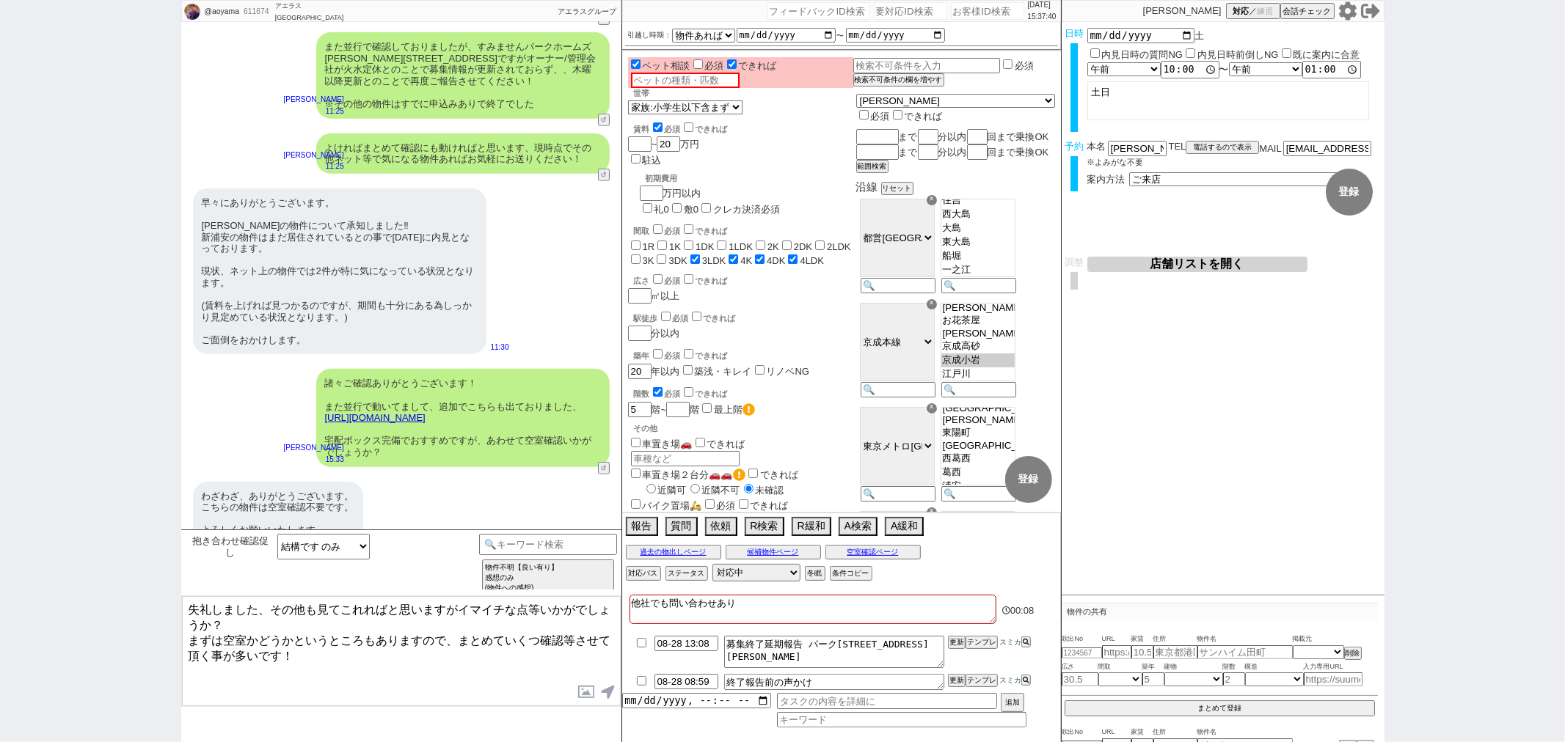
click at [336, 632] on textarea "失礼しました、その他も見てこれればと思いますがイマイチな点等いかがでしょうか？ まずは空室かどうかというところもありますので、まとめていくつ確認等させて頂く事…" at bounding box center [401, 651] width 439 height 110
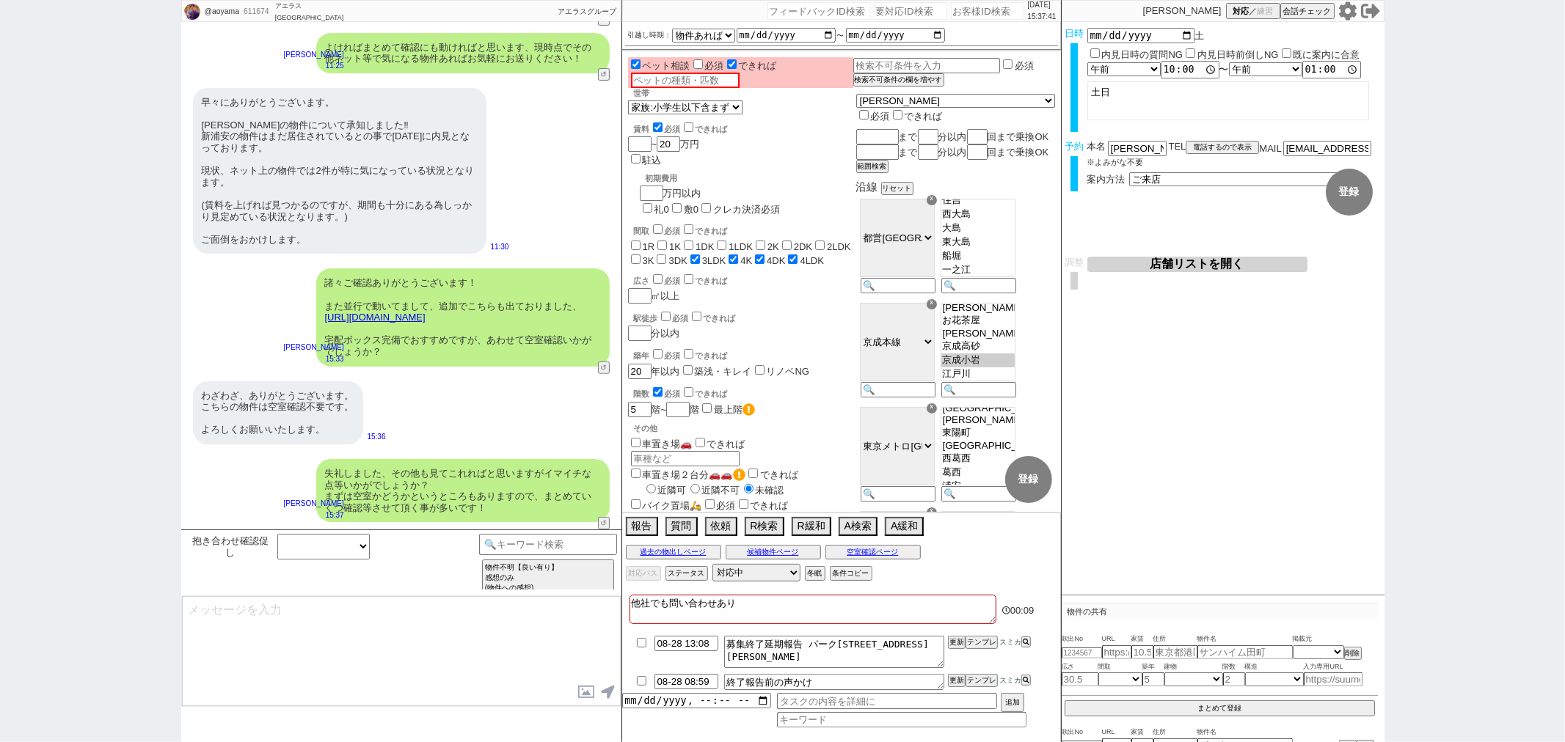
scroll to position [364, 0]
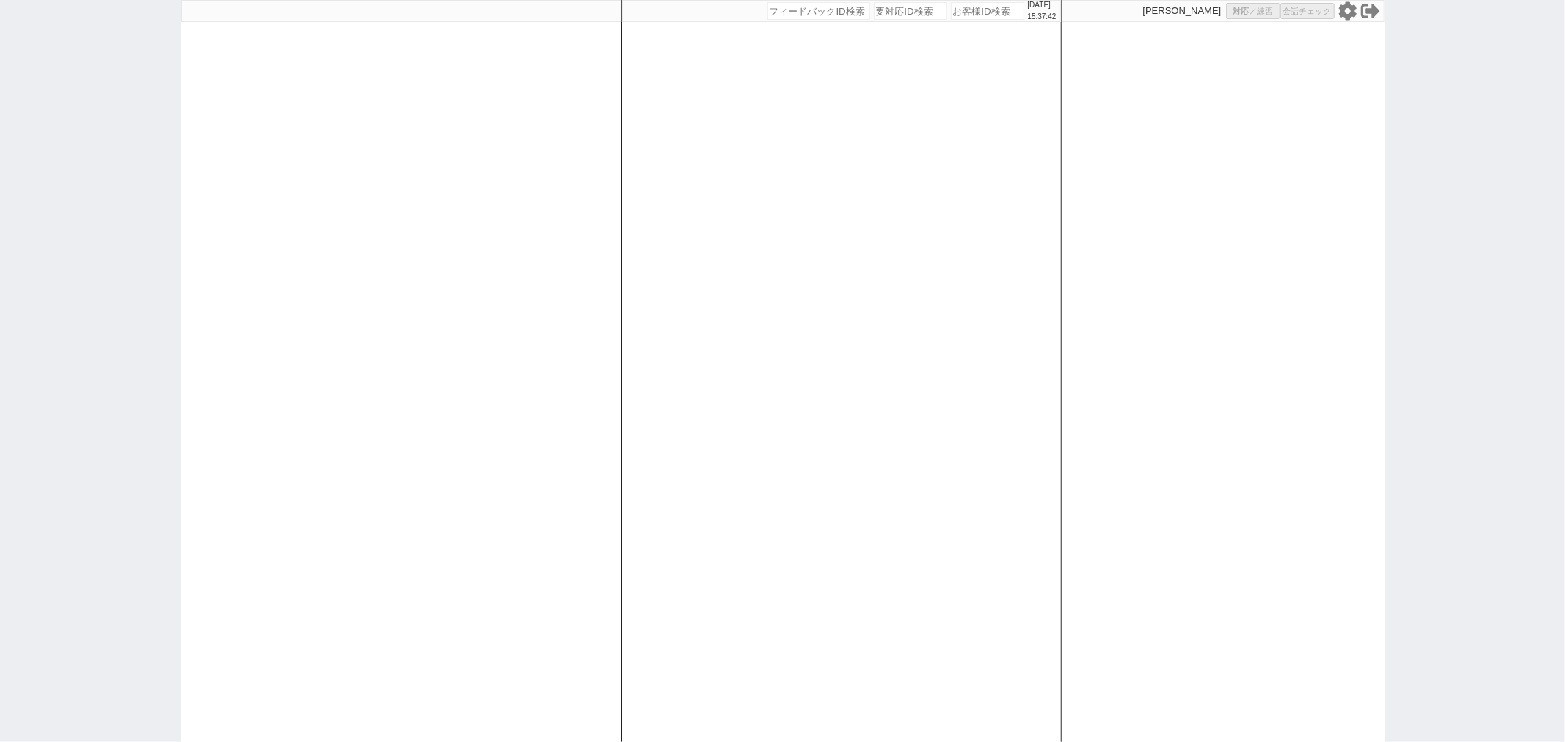
select select "2"
select select
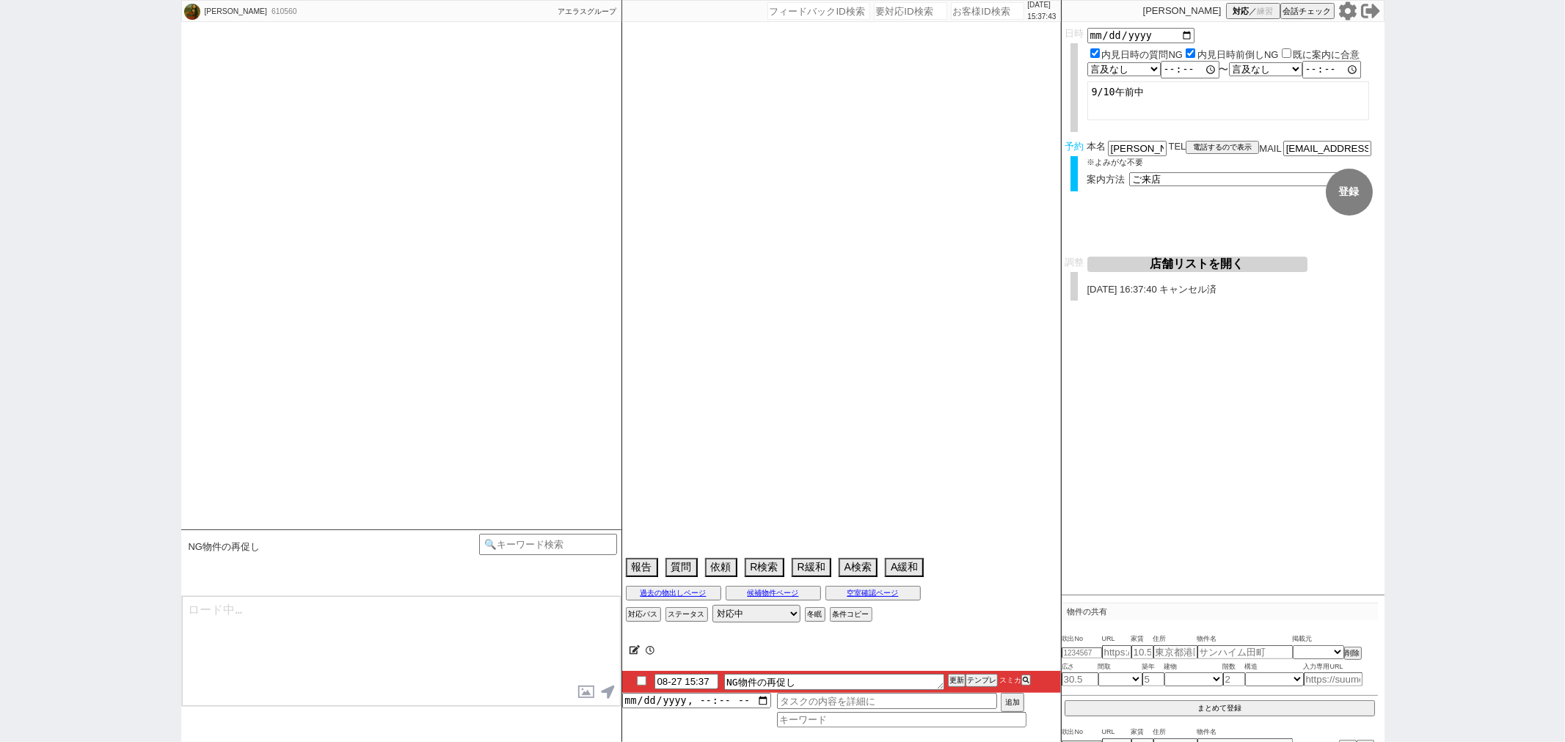
type textarea "子どもが小さいため短時間想定っぽい"
select select "15"
select select "6"
select select "11"
select select "181"
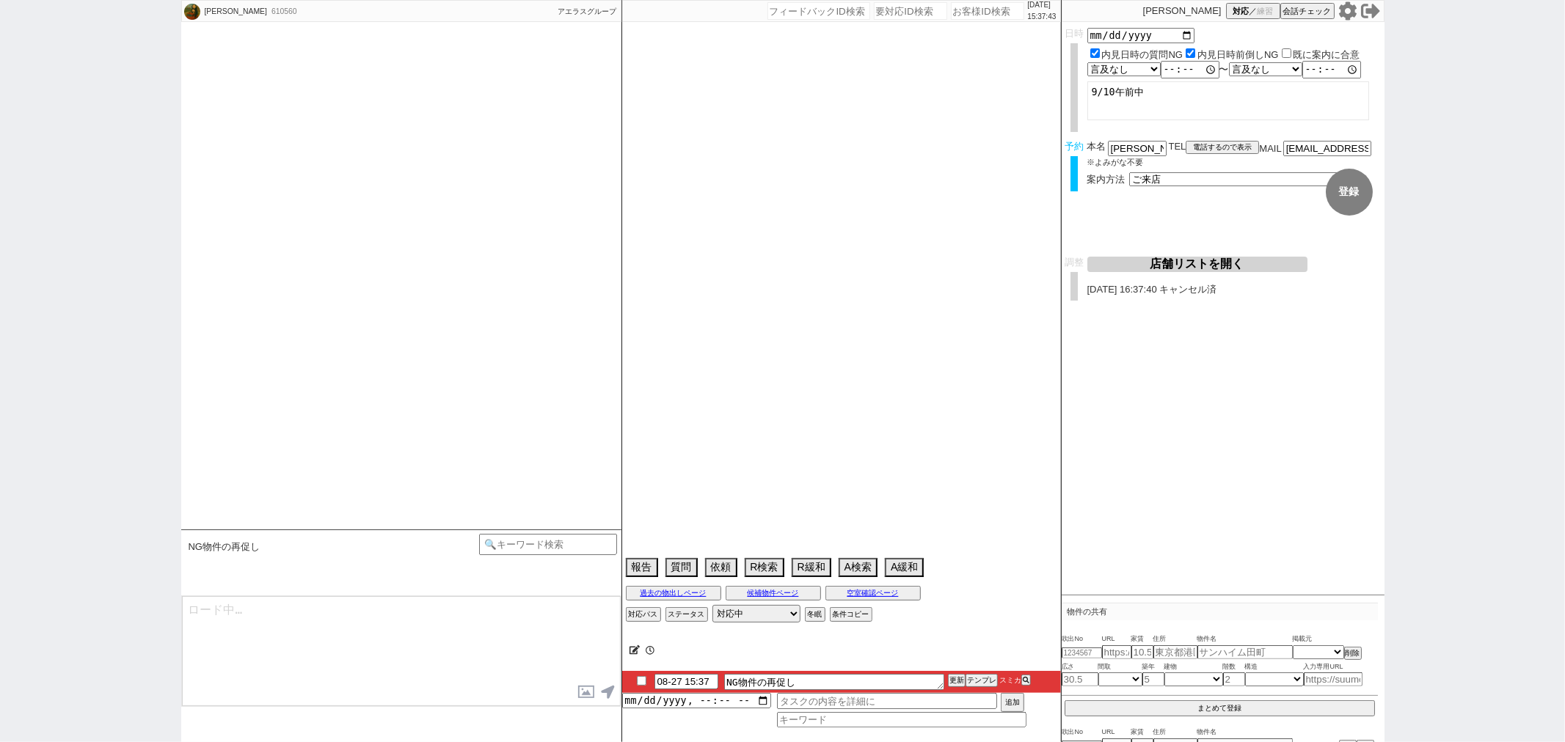
select select "182"
select select "183"
select select "184"
select select "185"
select select "186"
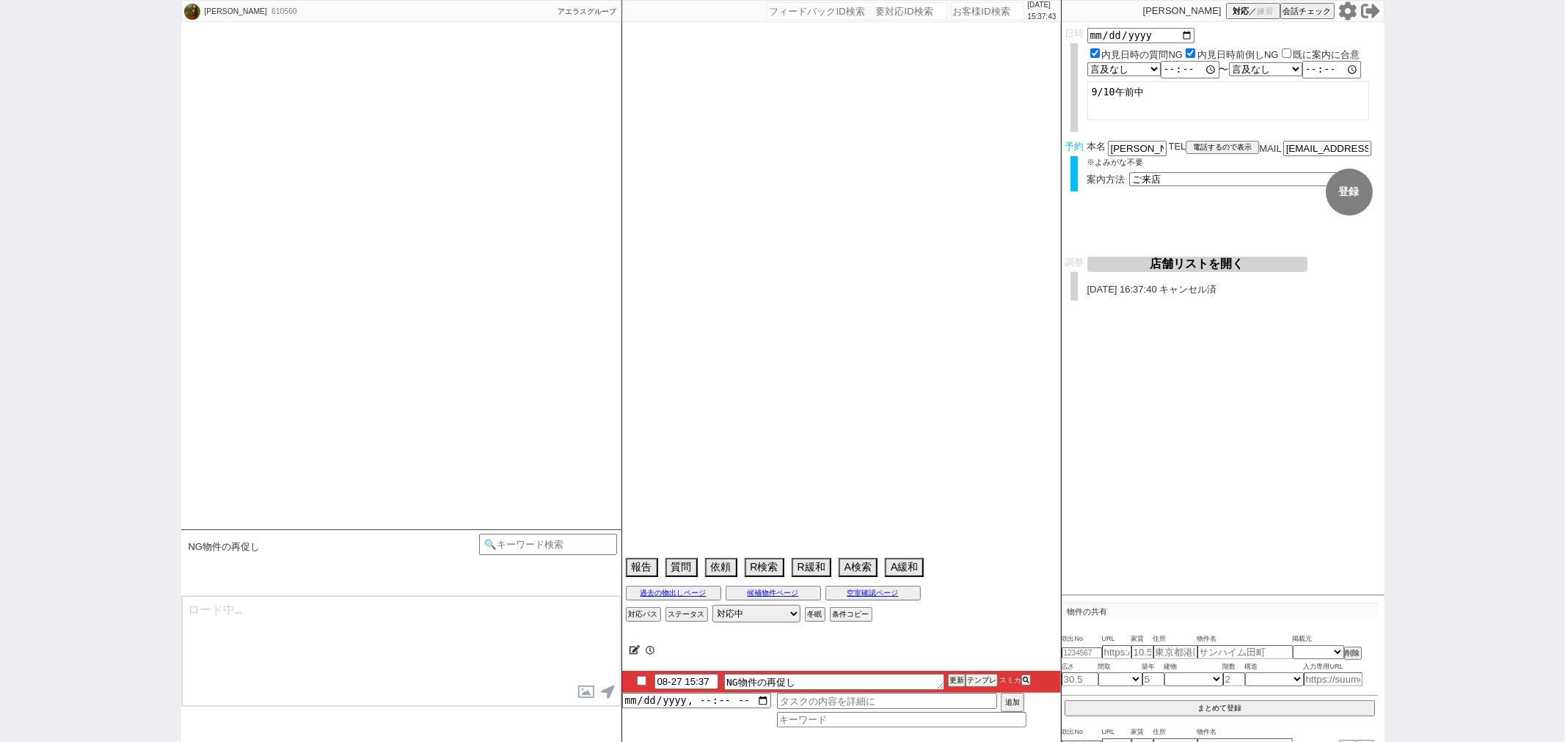
select select "187"
select select "188"
select select "189"
select select "727"
select select "25"
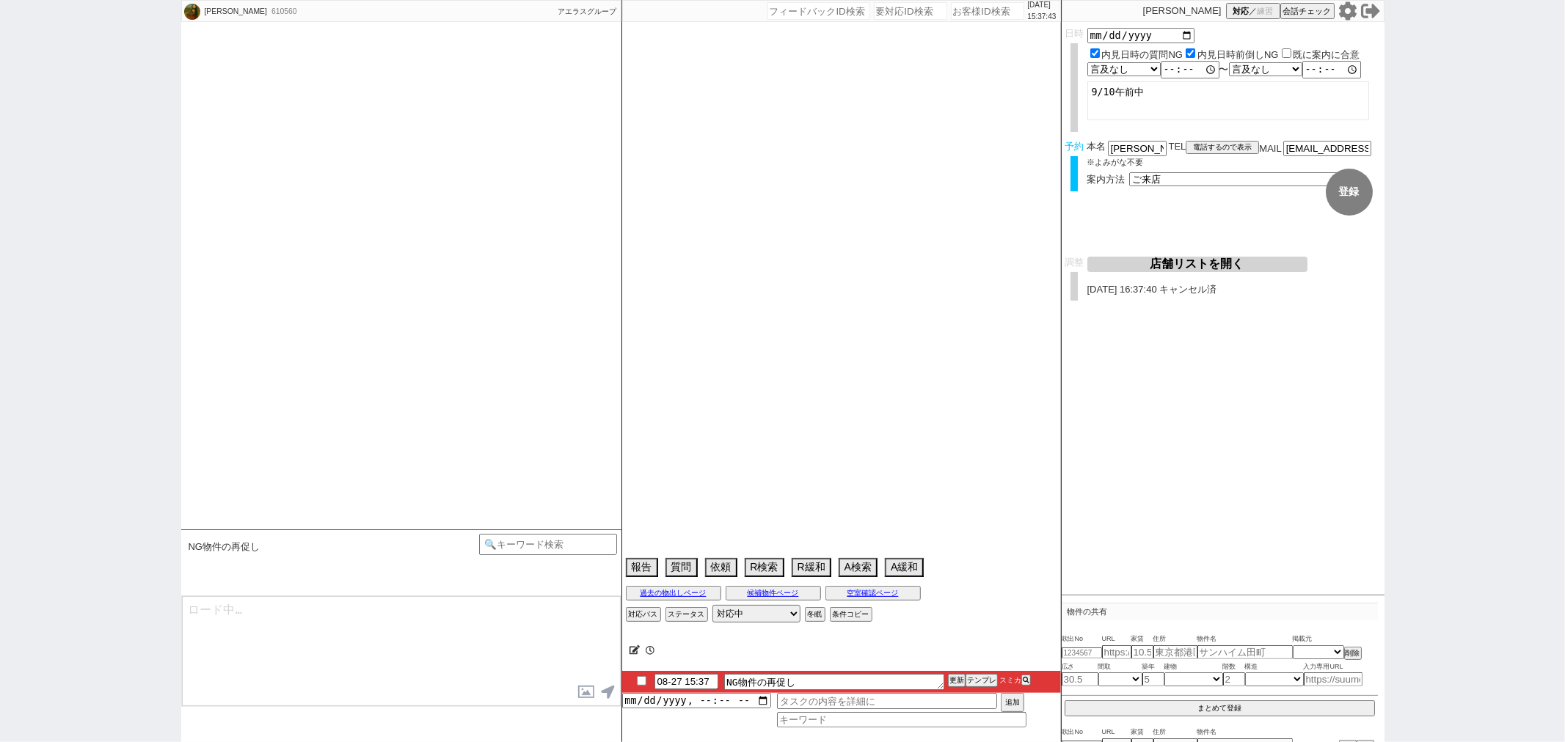
select select "797"
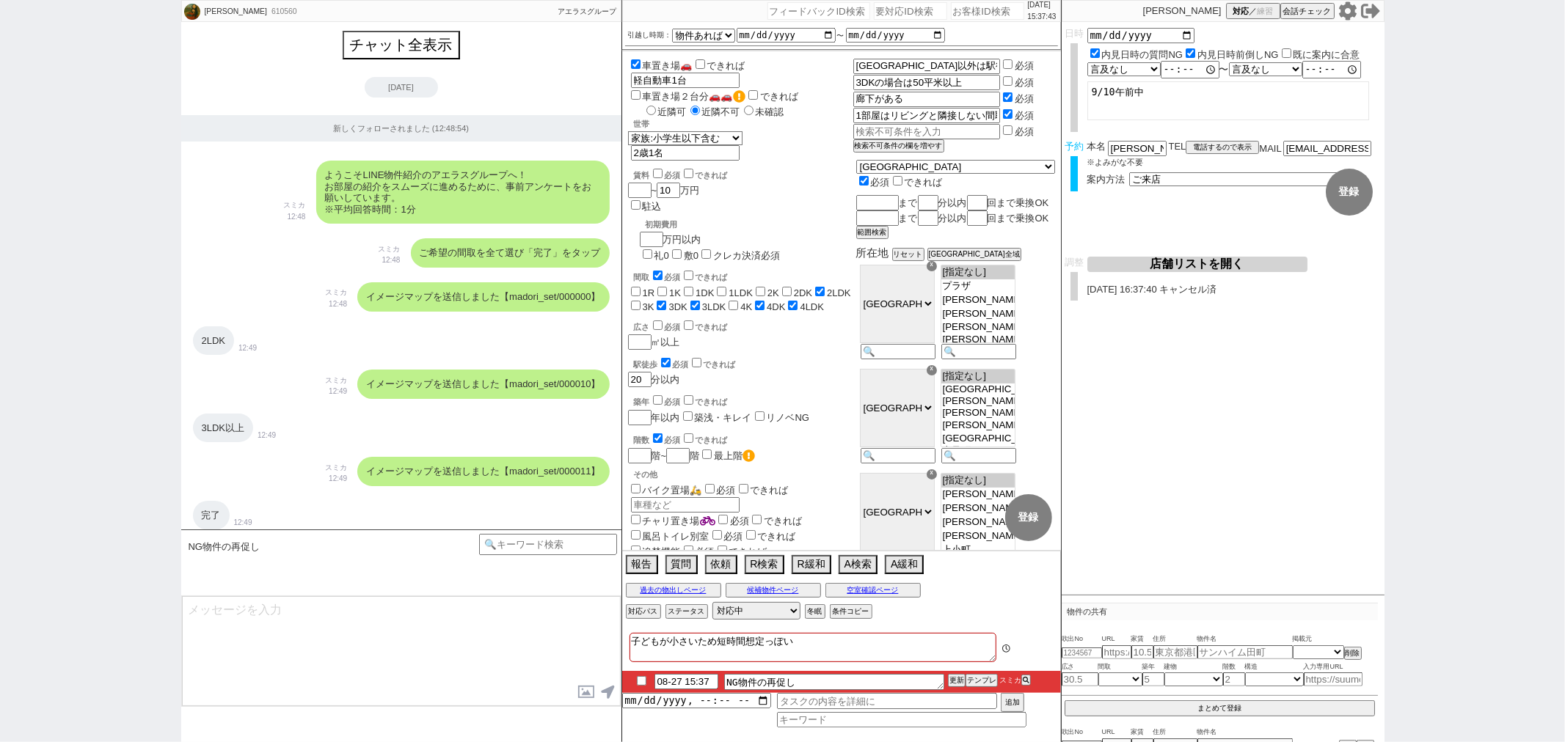
scroll to position [9902, 0]
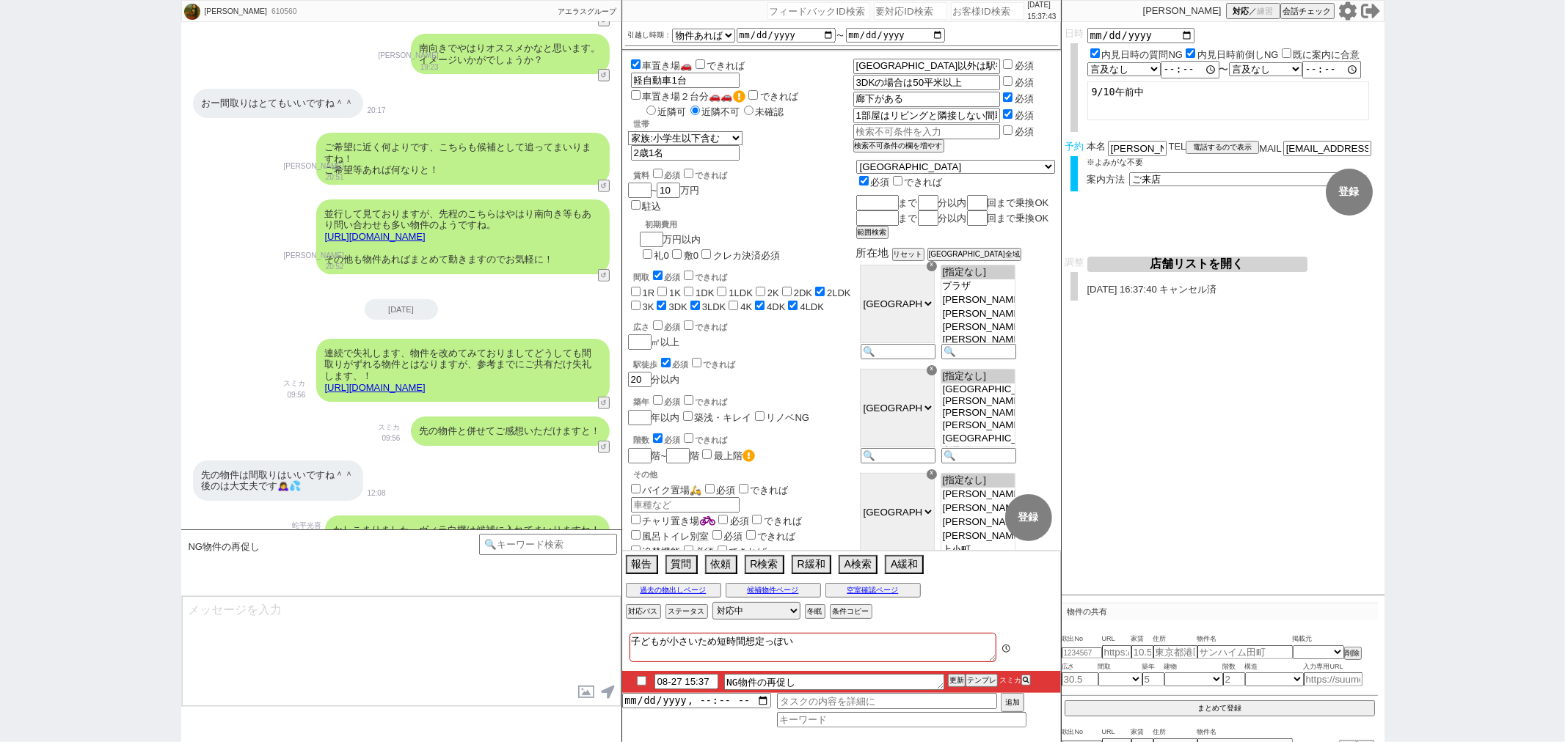
type textarea "お世話になります、前回NG頂いた物件、改めてもしご希望等ございましたらお気軽にお声がけください！ 実際に内見したら印象が変わる場合もございます。類似物件のご依…"
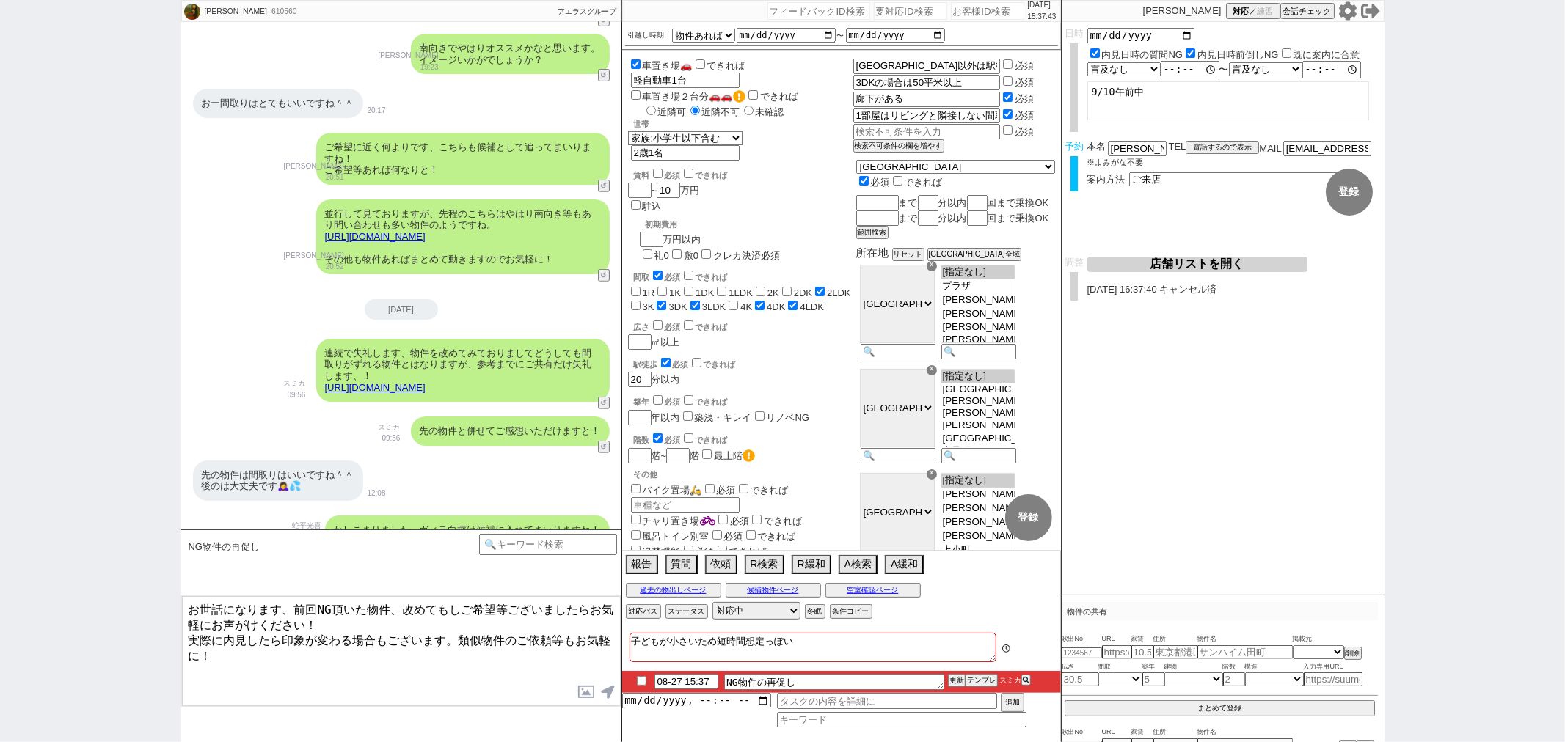
scroll to position [156, 0]
click at [304, 686] on textarea "お世話になります、前回NG頂いた物件、改めてもしご希望等ございましたらお気軽にお声がけください！ 実際に内見したら印象が変わる場合もございます。類似物件のご依…" at bounding box center [401, 651] width 439 height 110
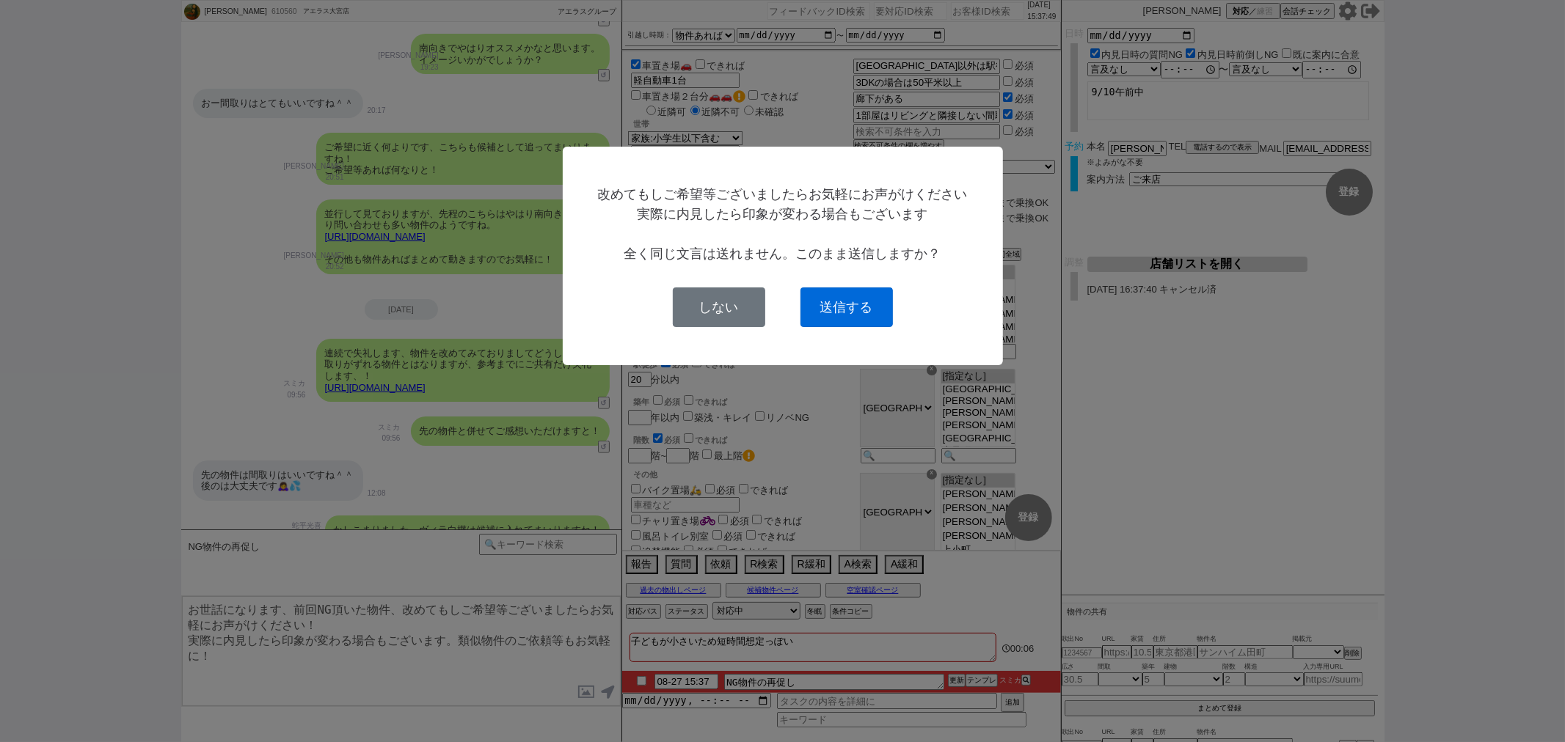
click at [812, 303] on button "送信する" at bounding box center [846, 308] width 92 height 40
checkbox input "true"
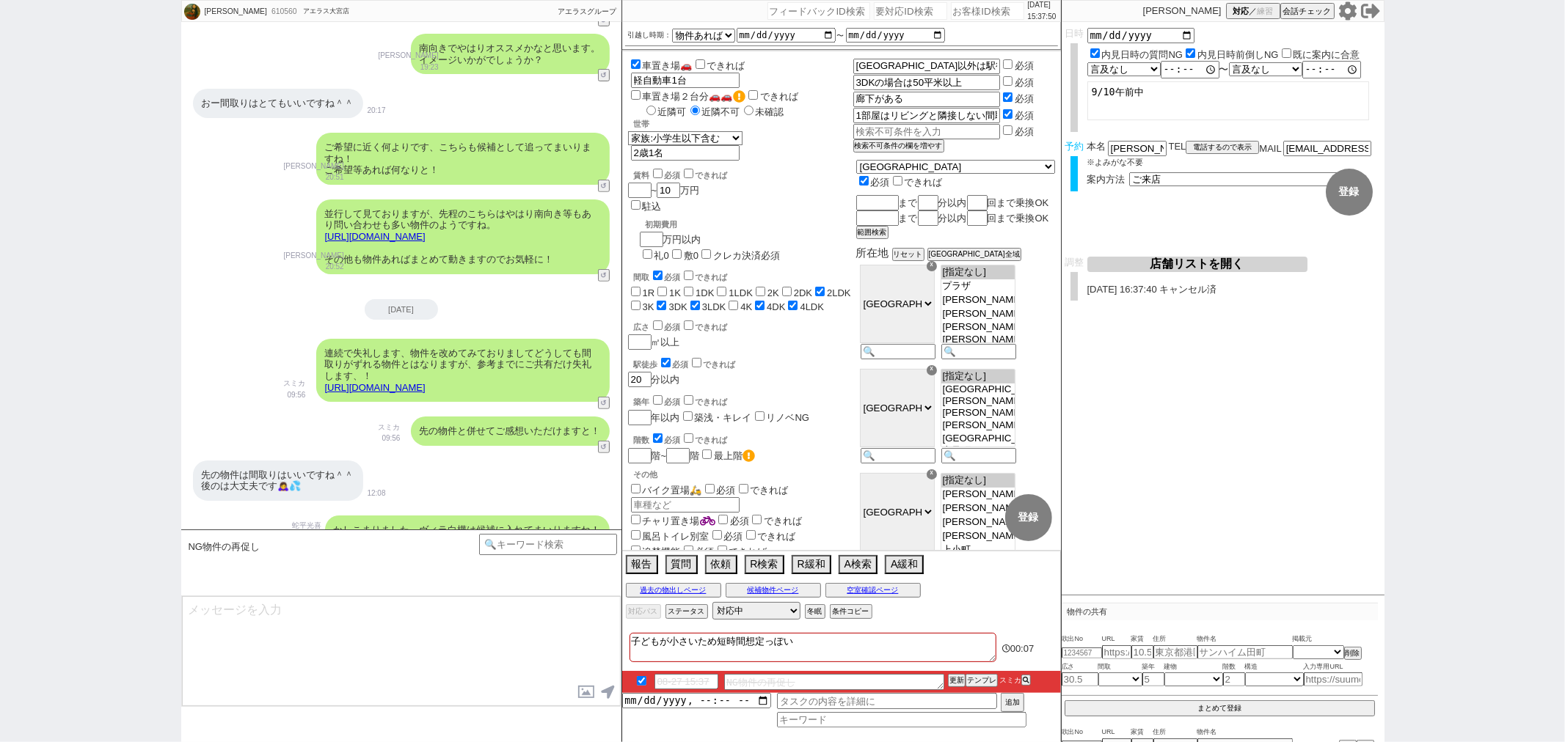
scroll to position [10030, 0]
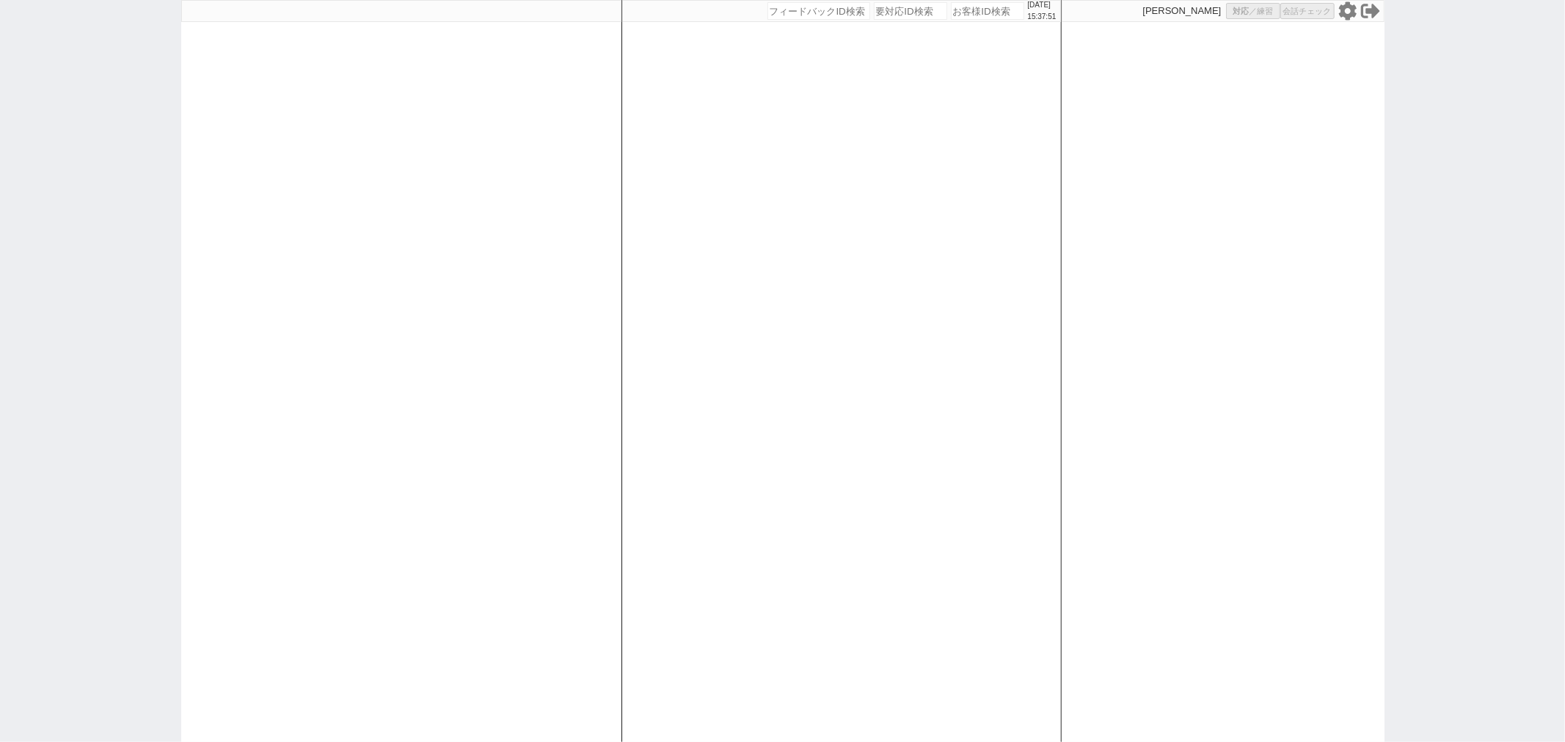
select select
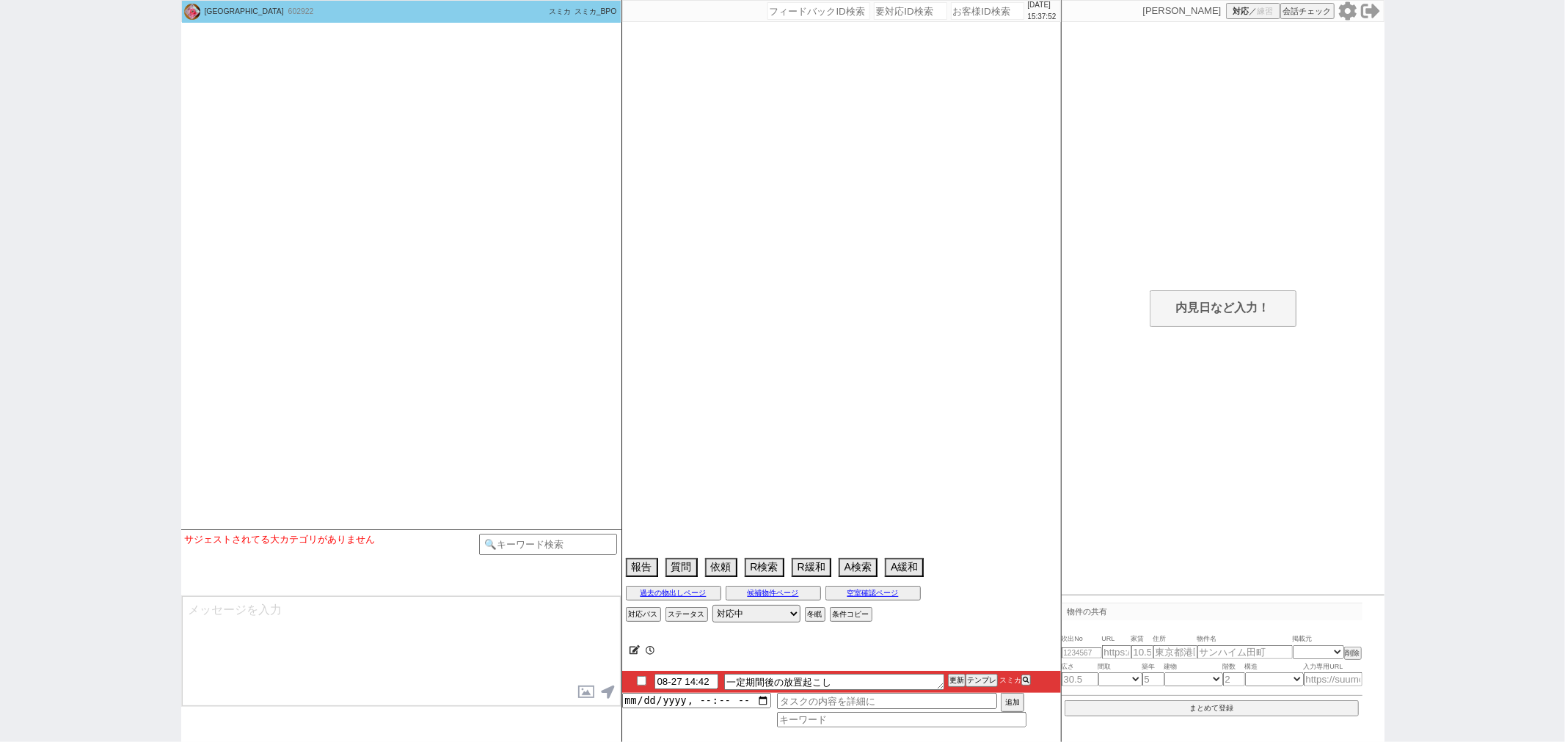
select select "15"
select select "7"
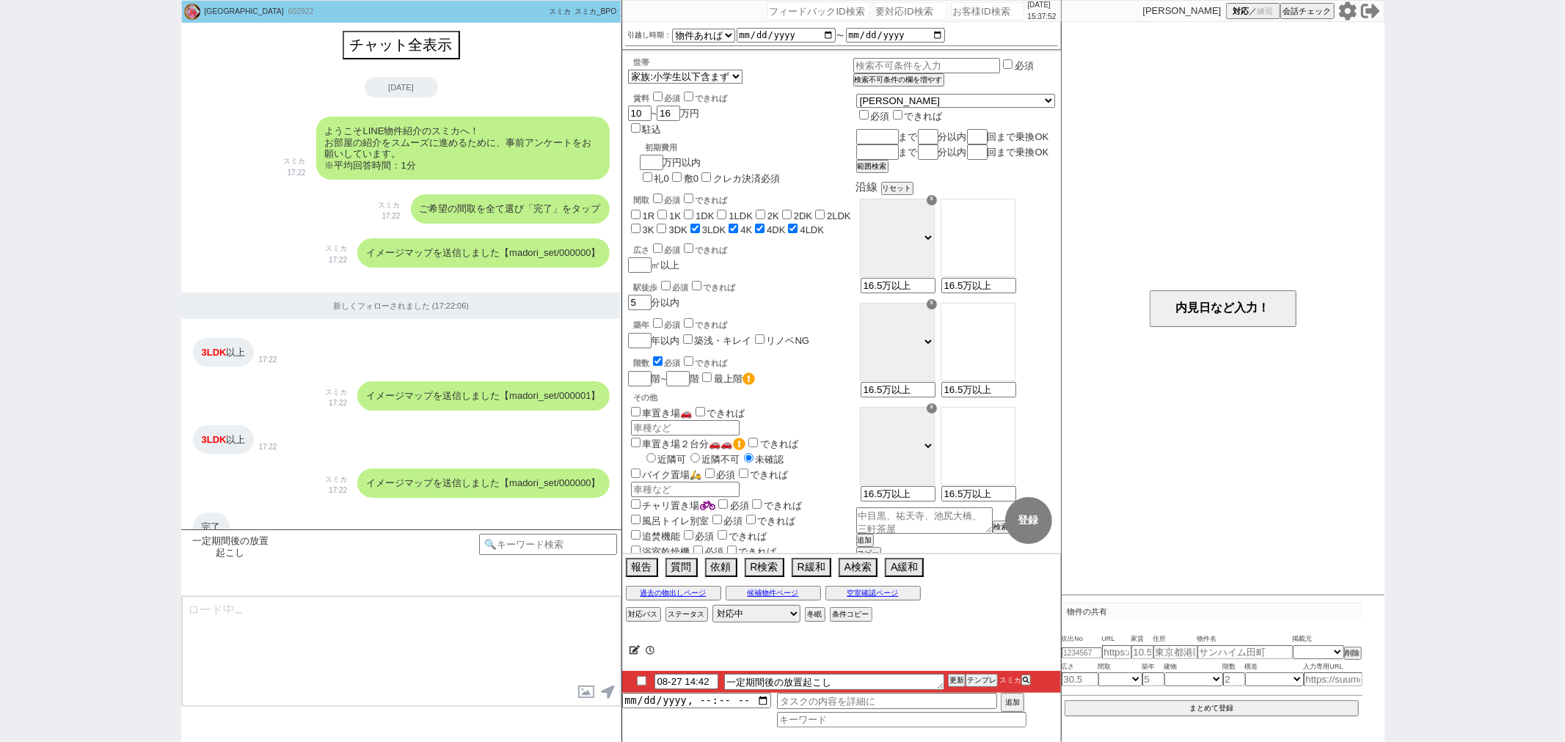
scroll to position [1321, 0]
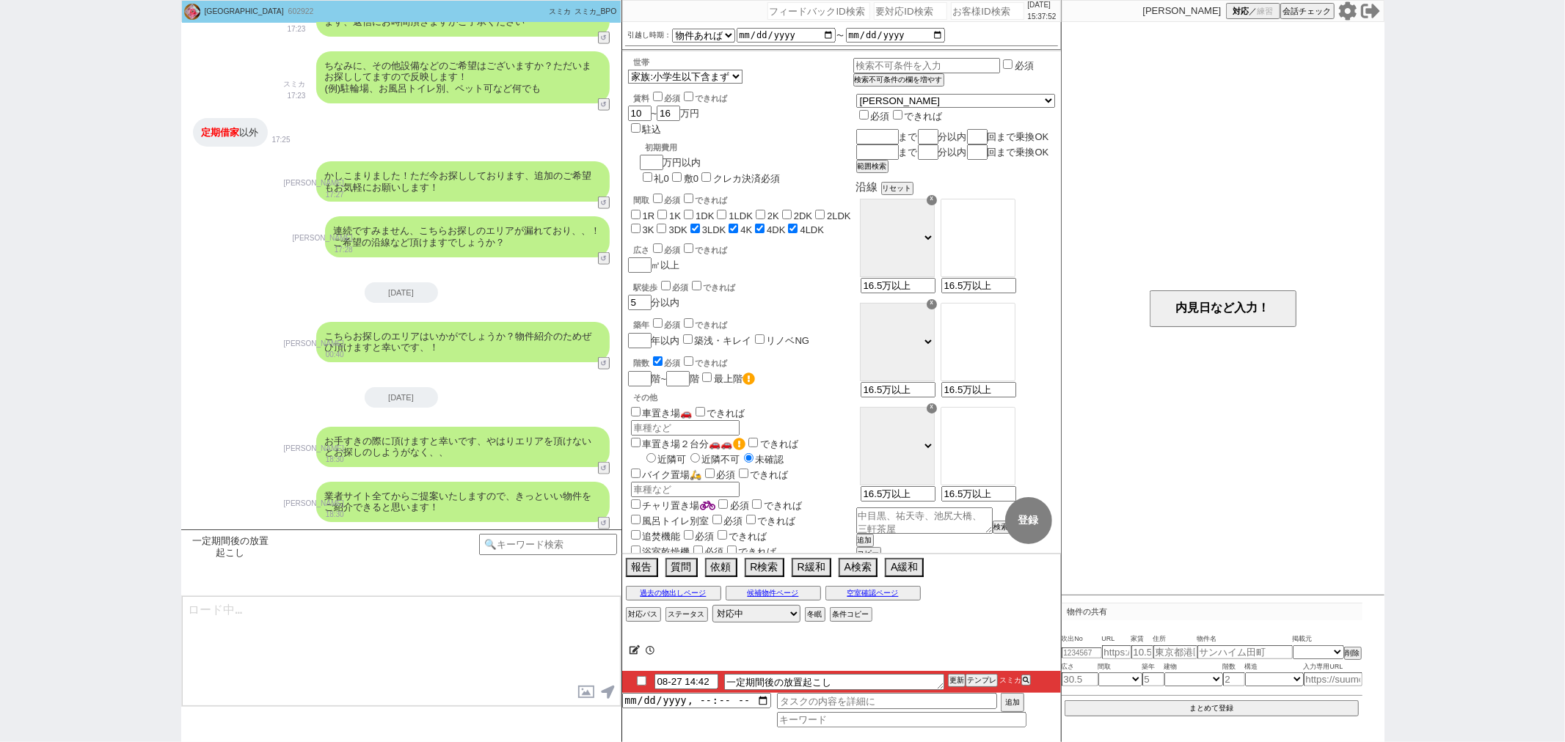
type textarea "ご無沙汰しております、その後また一定期間立ちまして相場もご状況も変わってきたかなと思いましてご連絡させて頂きました。"
click at [481, 624] on textarea "ご無沙汰しております、その後また一定期間立ちまして相場もご状況も変わってきたかなと思いましてご連絡させて頂きました。" at bounding box center [401, 651] width 439 height 110
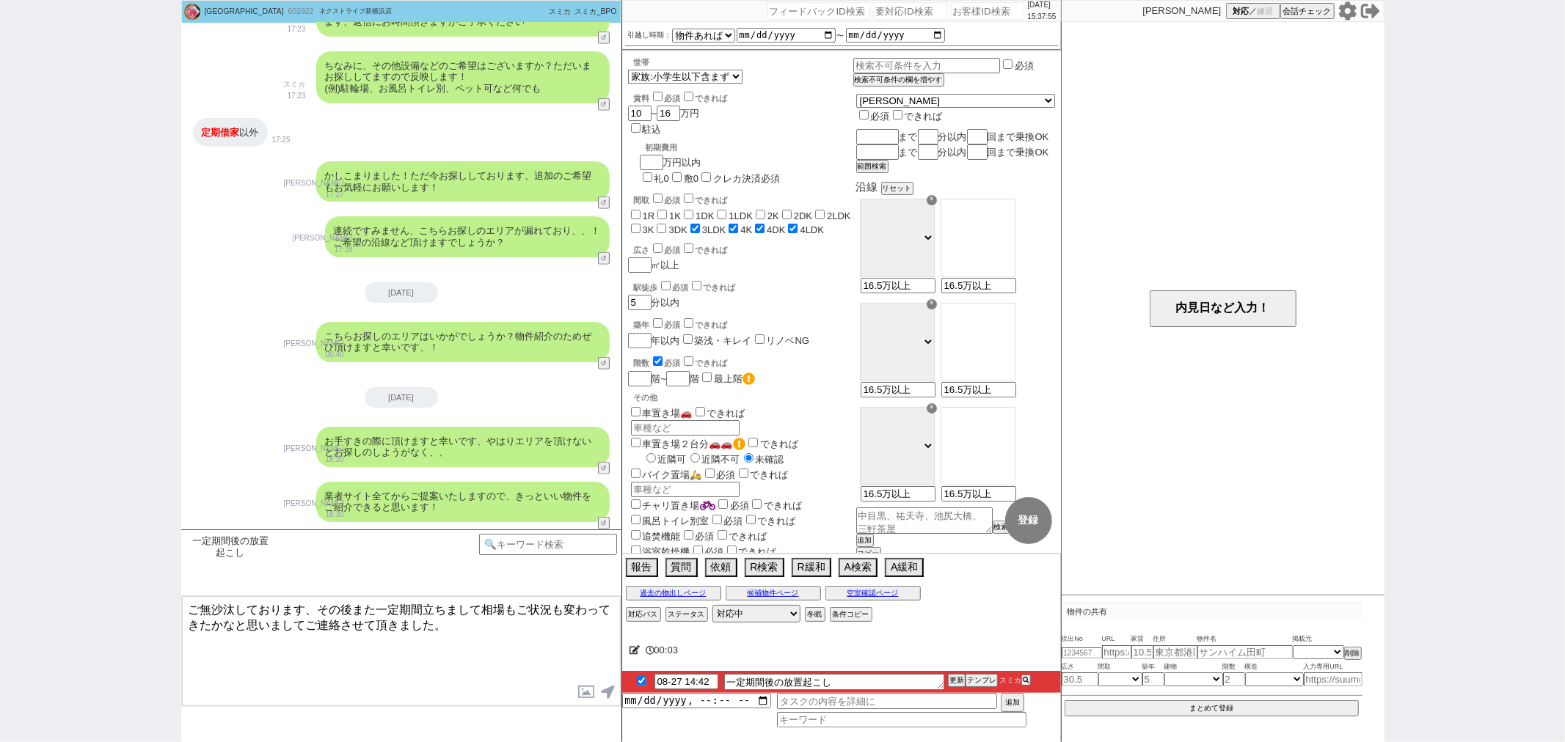
checkbox input "true"
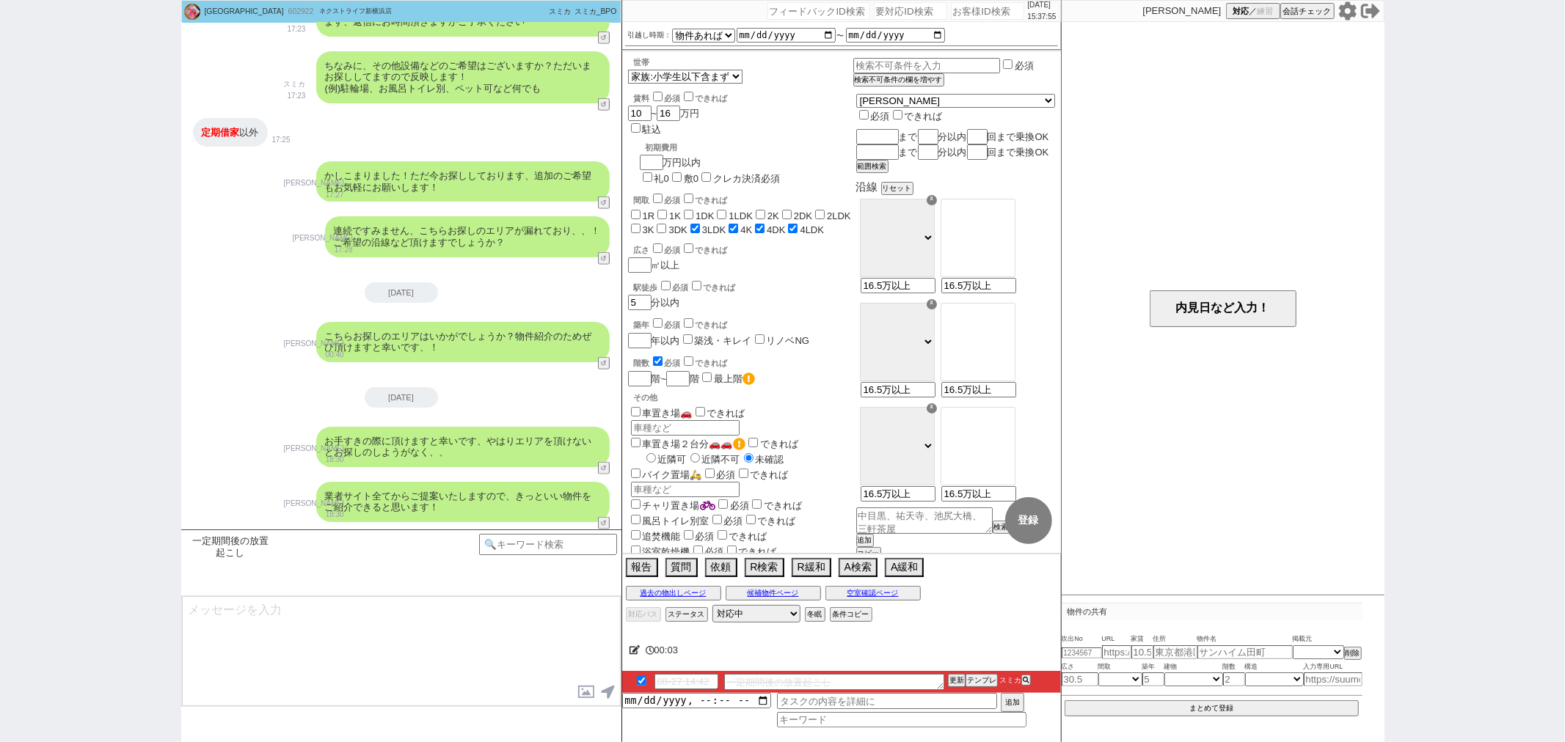
scroll to position [1438, 0]
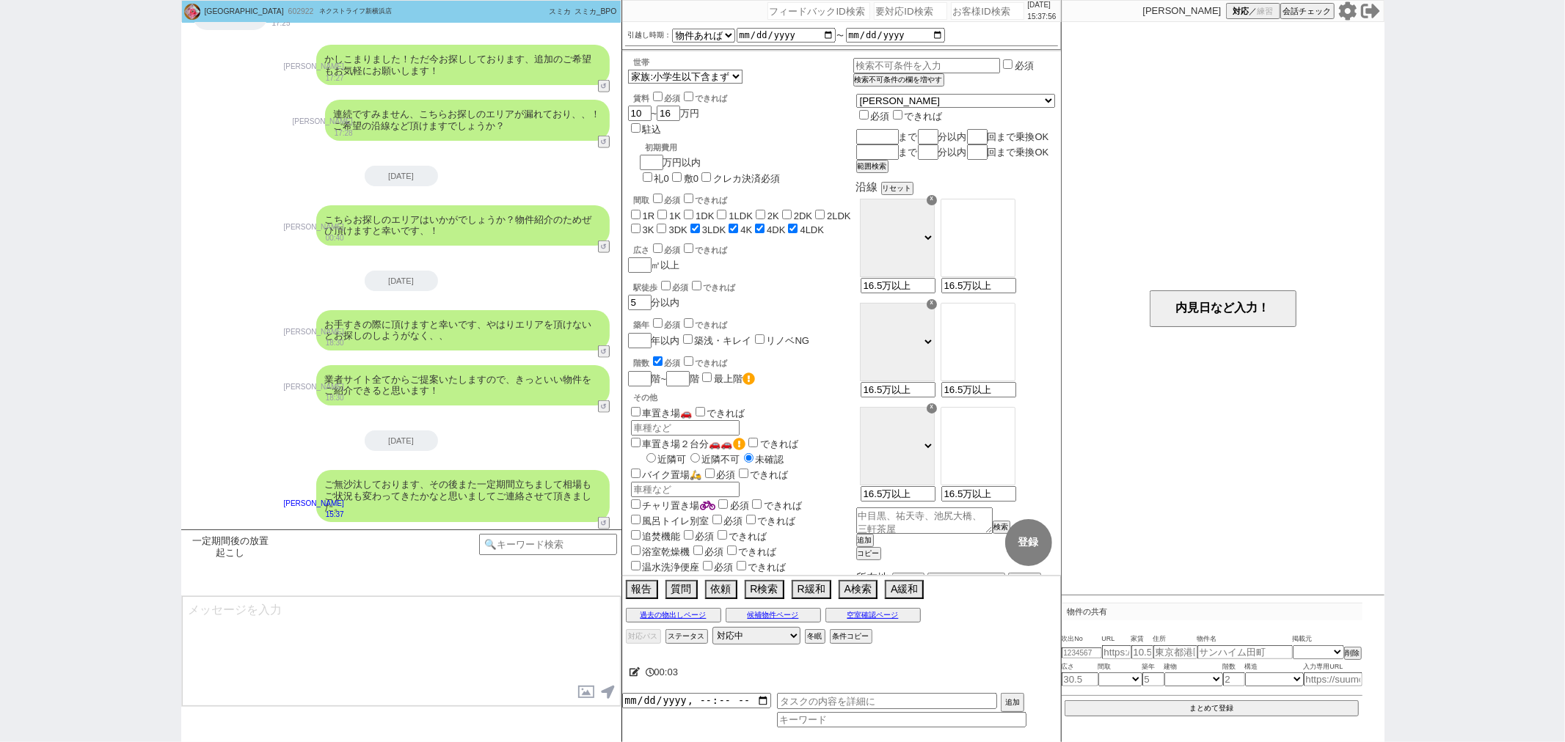
type textarea "よければ、改めて色々とご紹介させて頂ければと思います！ 現在のご希望条件はいかがでしょうか？"
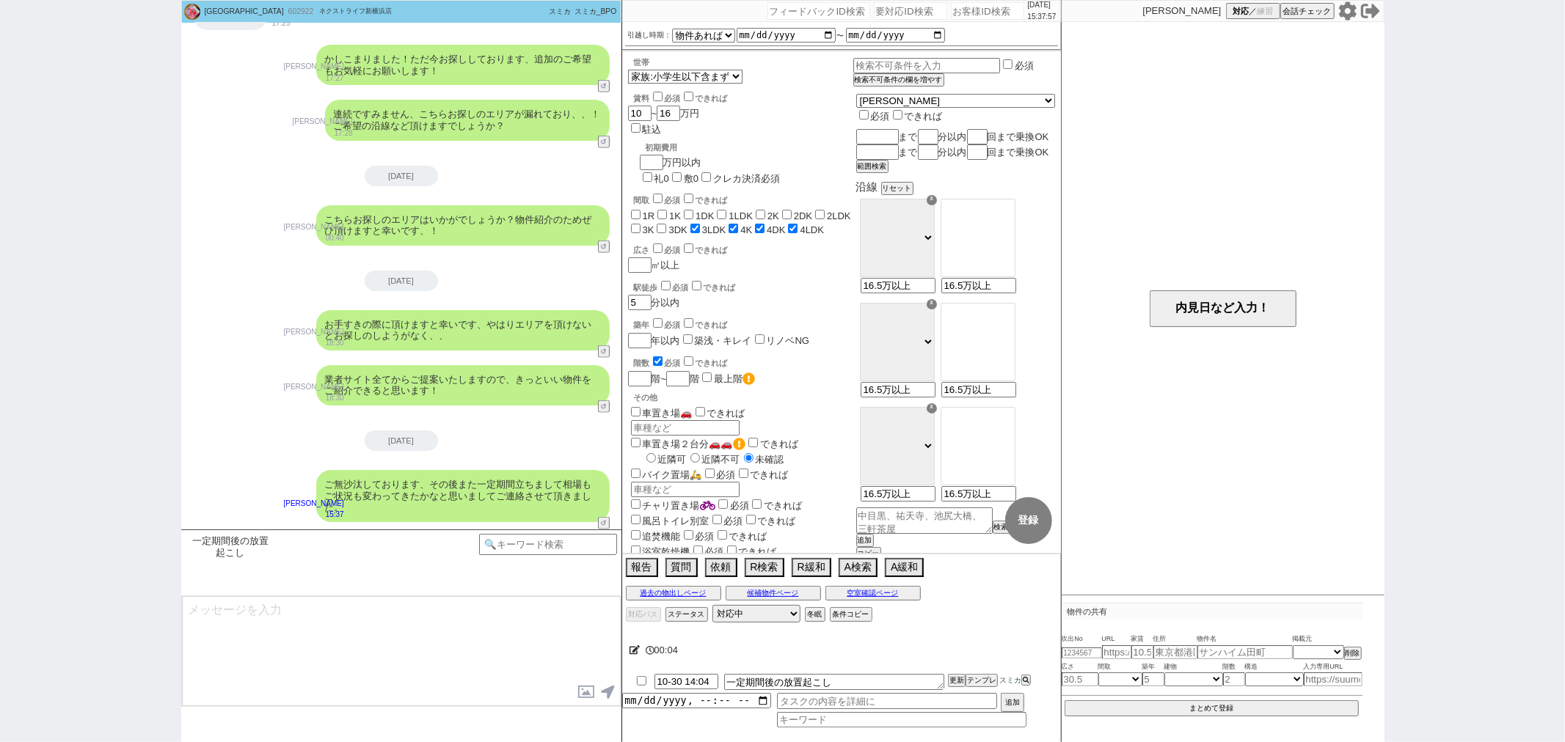
scroll to position [1493, 0]
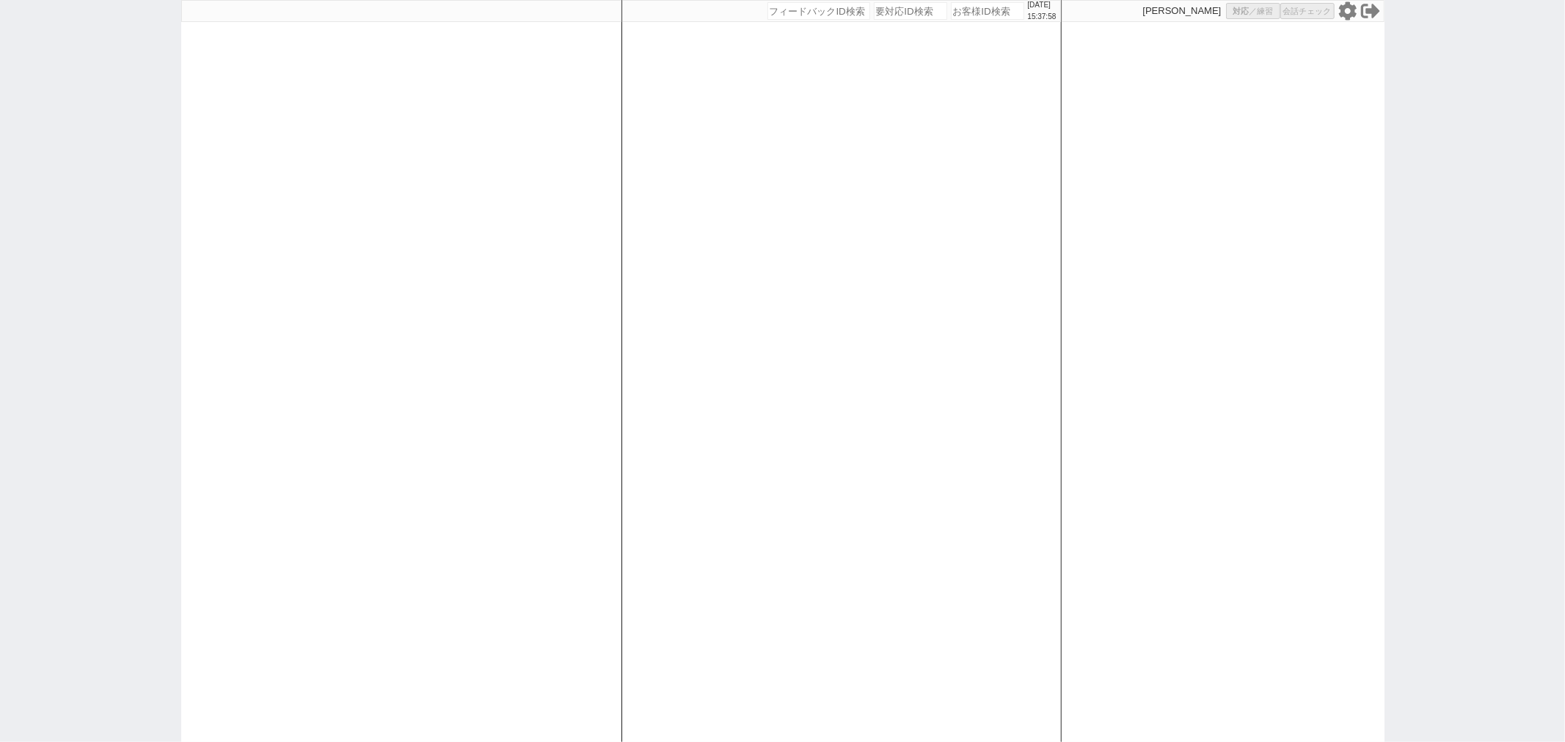
select select "2"
select select
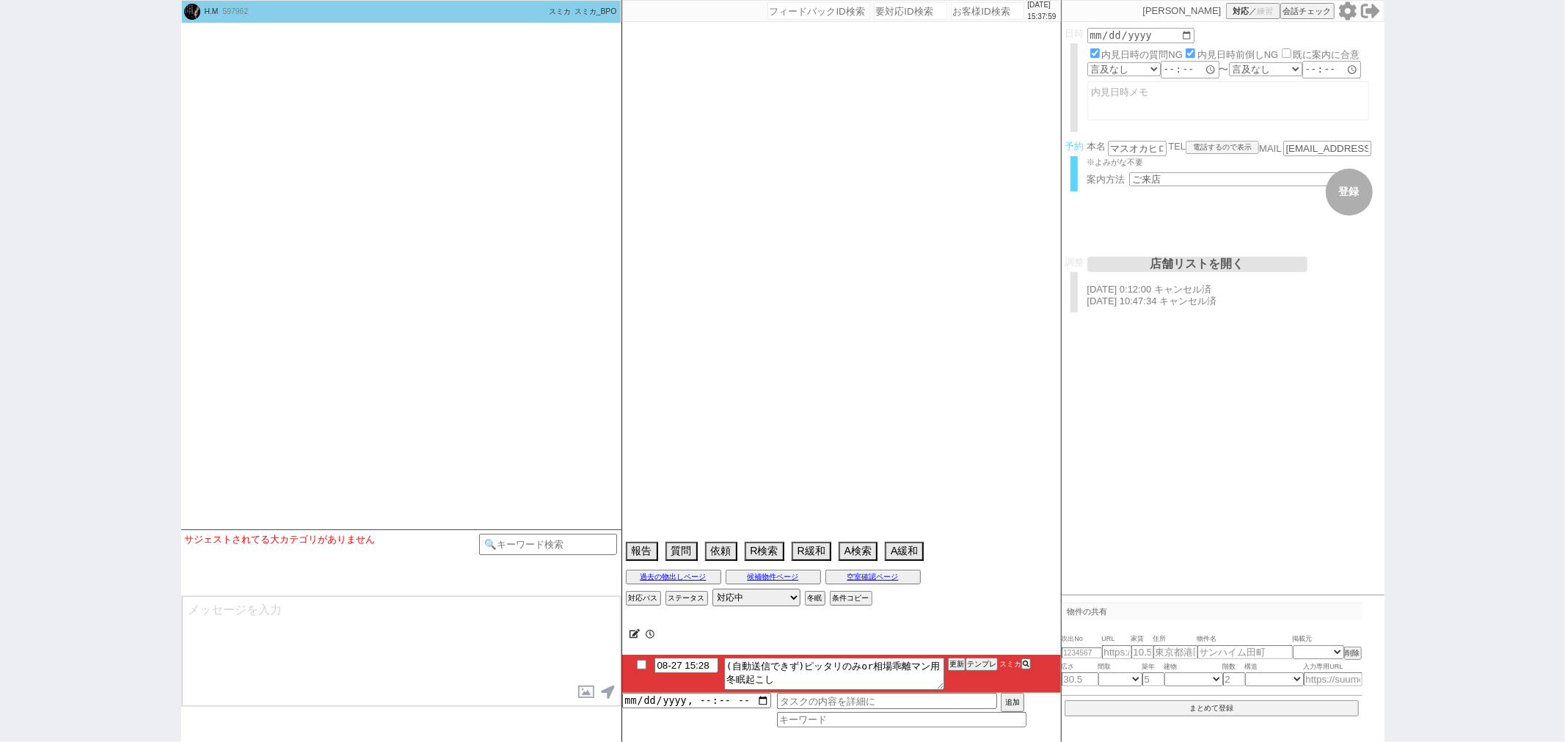
type textarea "会話＠＠　物件埋まったら行かない人、当日調整"
select select "15"
select select "0"
select select "60"
select select "[DATE]"
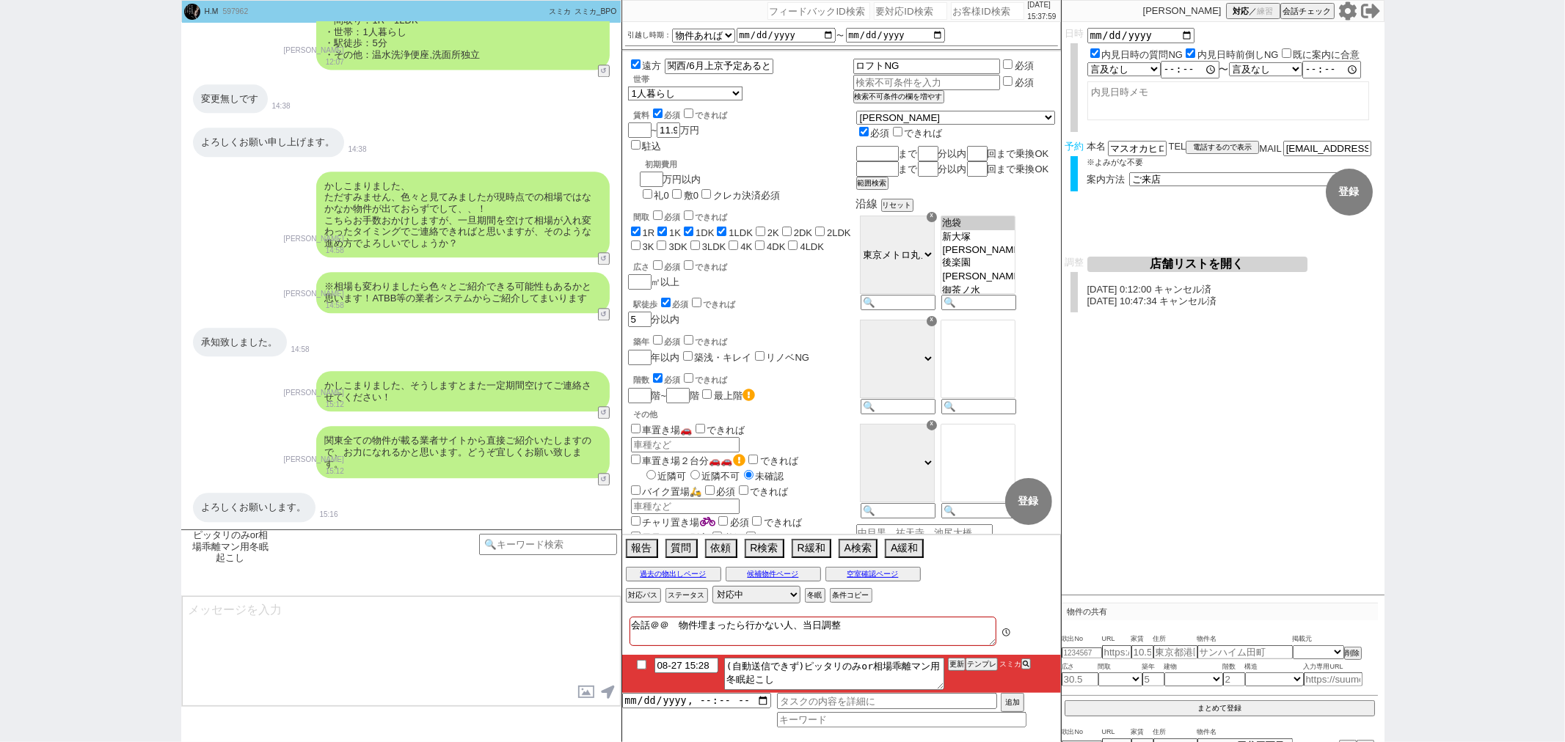
scroll to position [142, 0]
type textarea "ご無沙汰しております！ 以前から比べて相場も入れ替わる時期になり、ご連絡させて頂きました。"
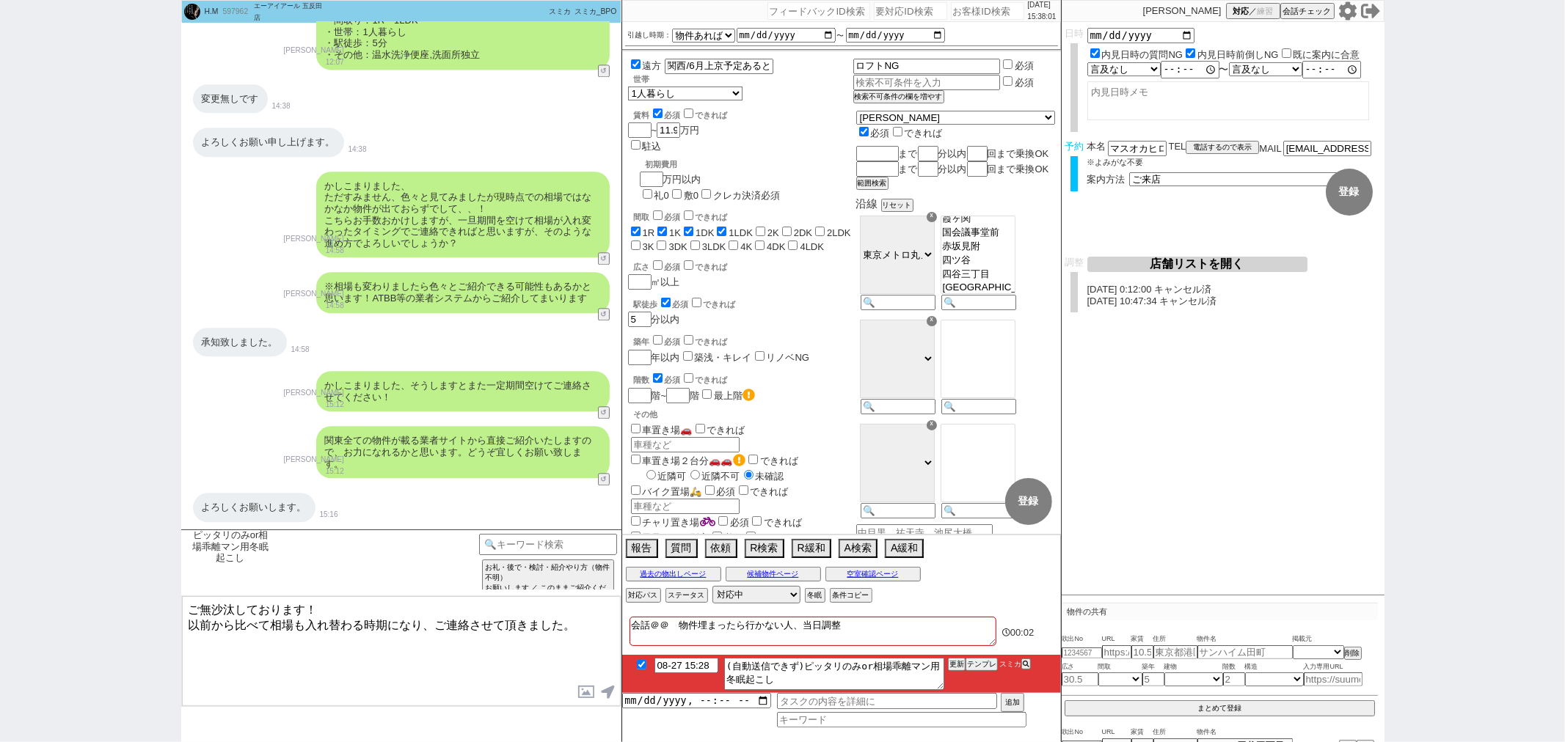
checkbox input "true"
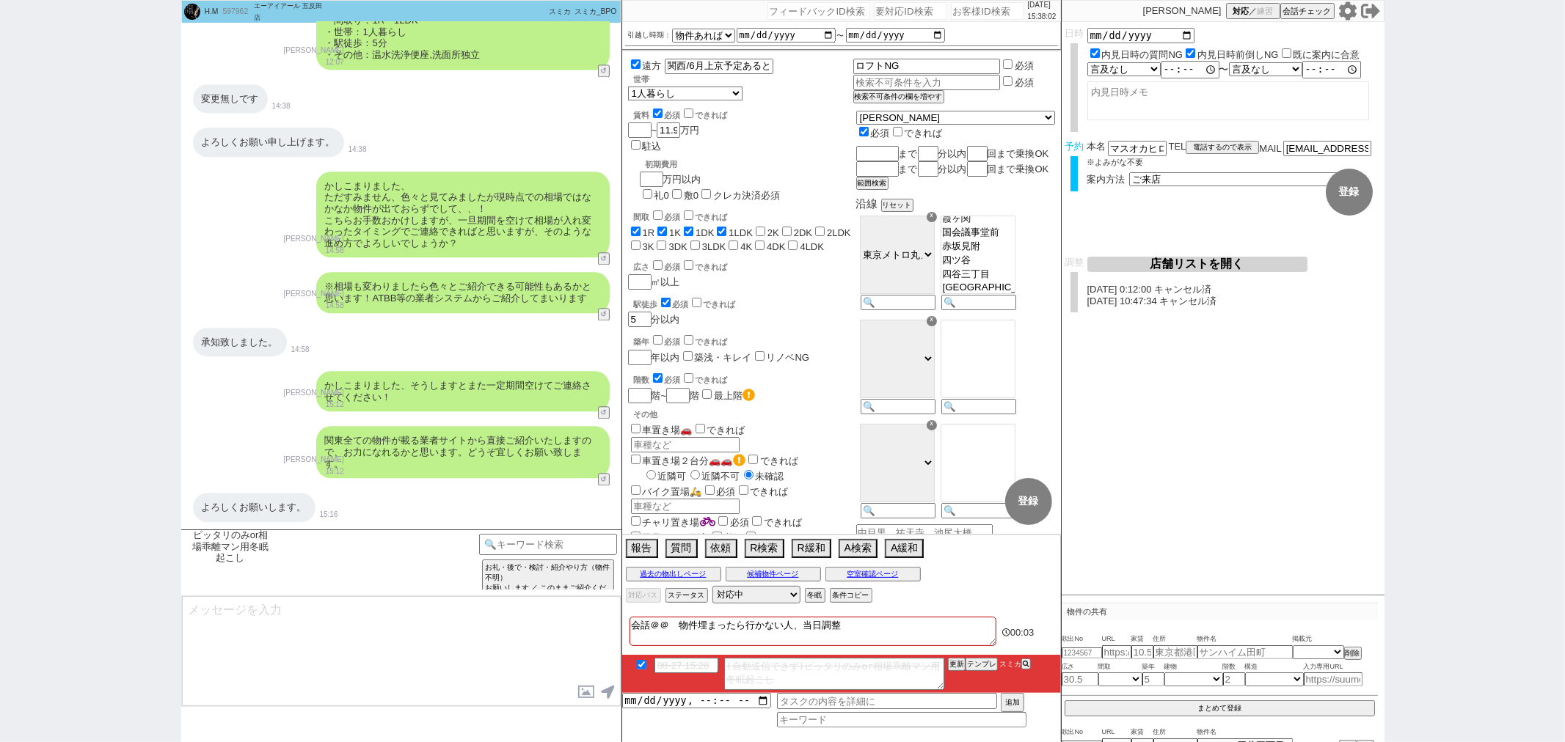
scroll to position [21817, 0]
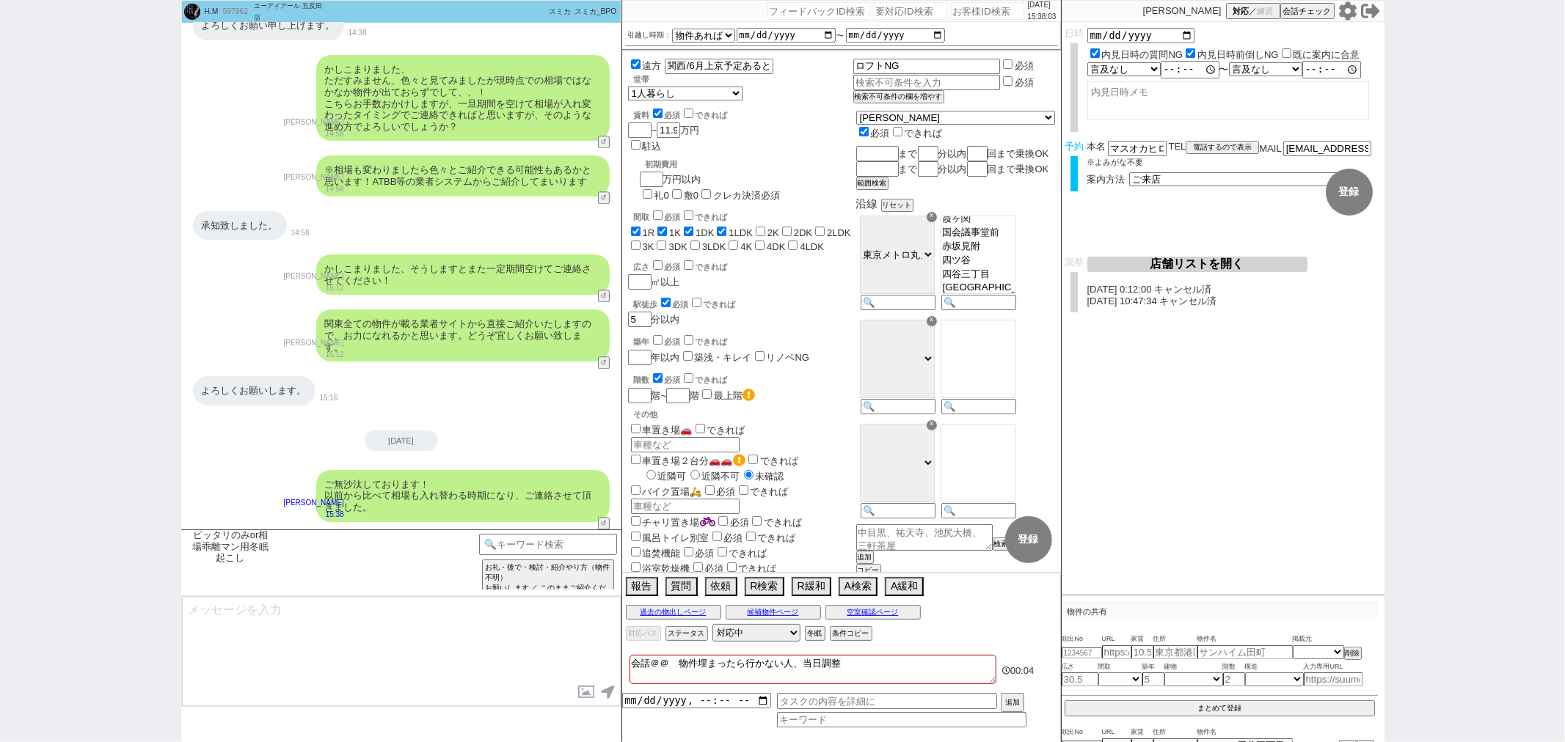
type textarea "その後、改めてお探しのご条件はいかがでしょうか？ 最新のお探しのエリア、賃料、間取り、その他条件等を、お手すきの際に頂けますと幸いです！ すぐにご紹介に動いて…"
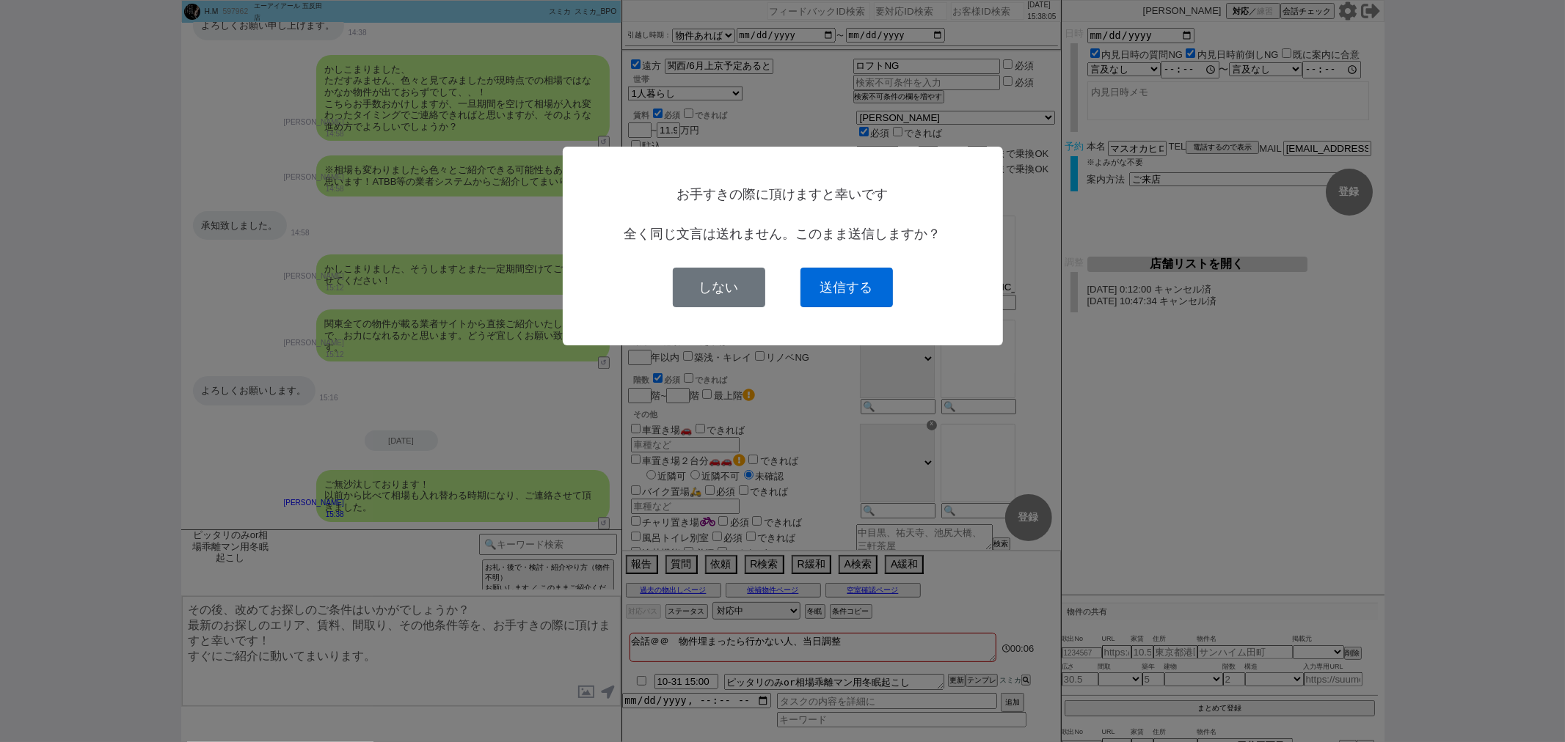
click at [844, 299] on button "送信する" at bounding box center [846, 288] width 92 height 40
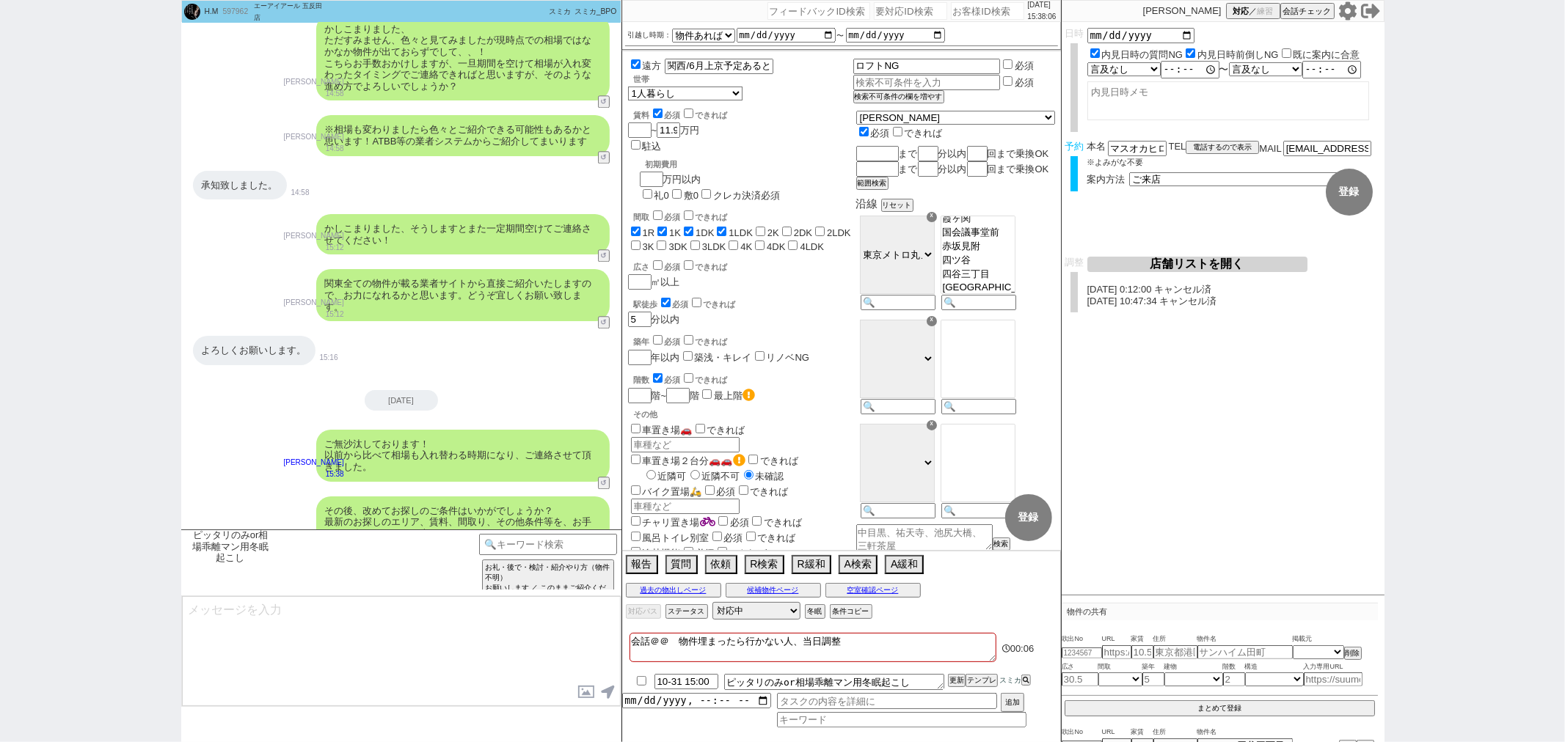
scroll to position [21896, 0]
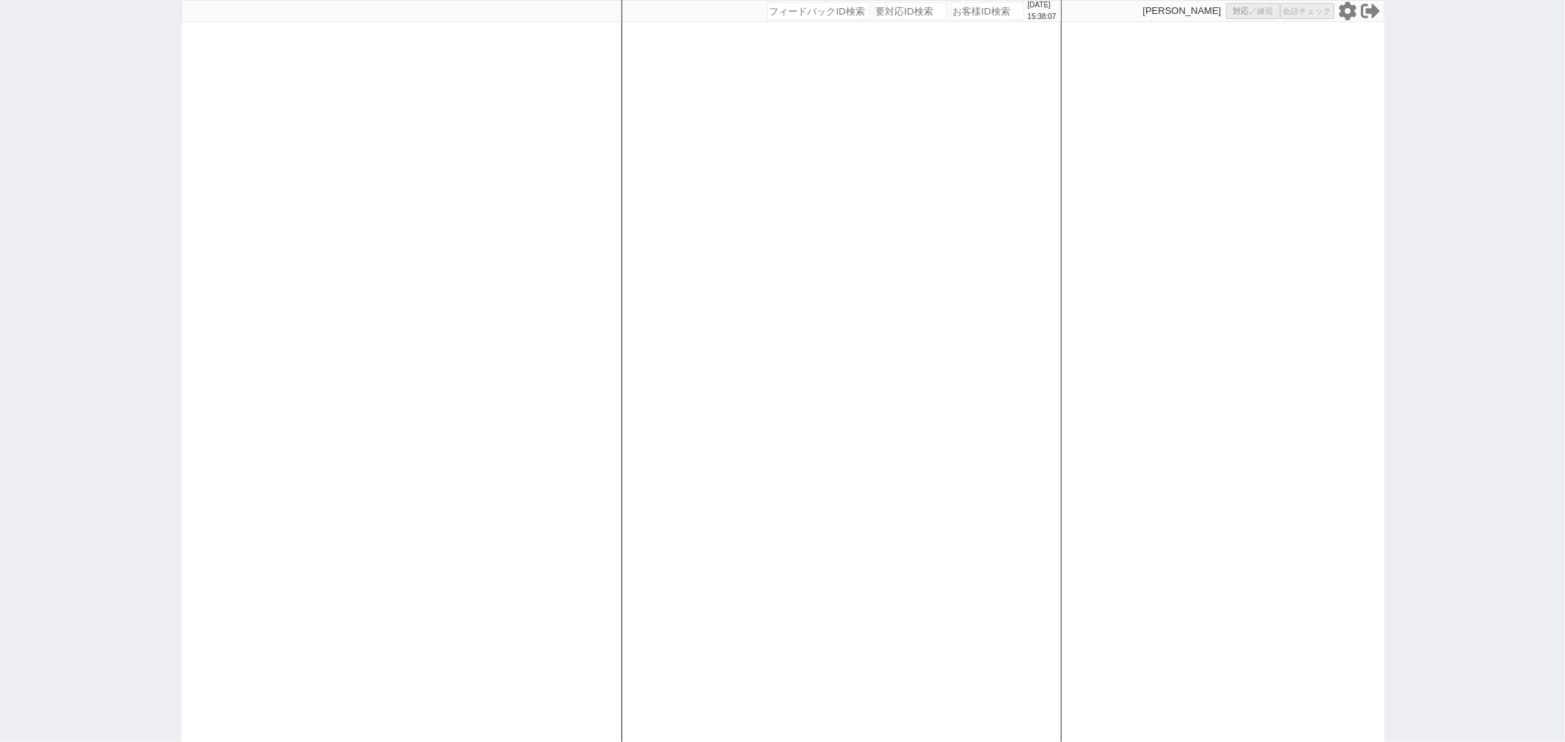
select select
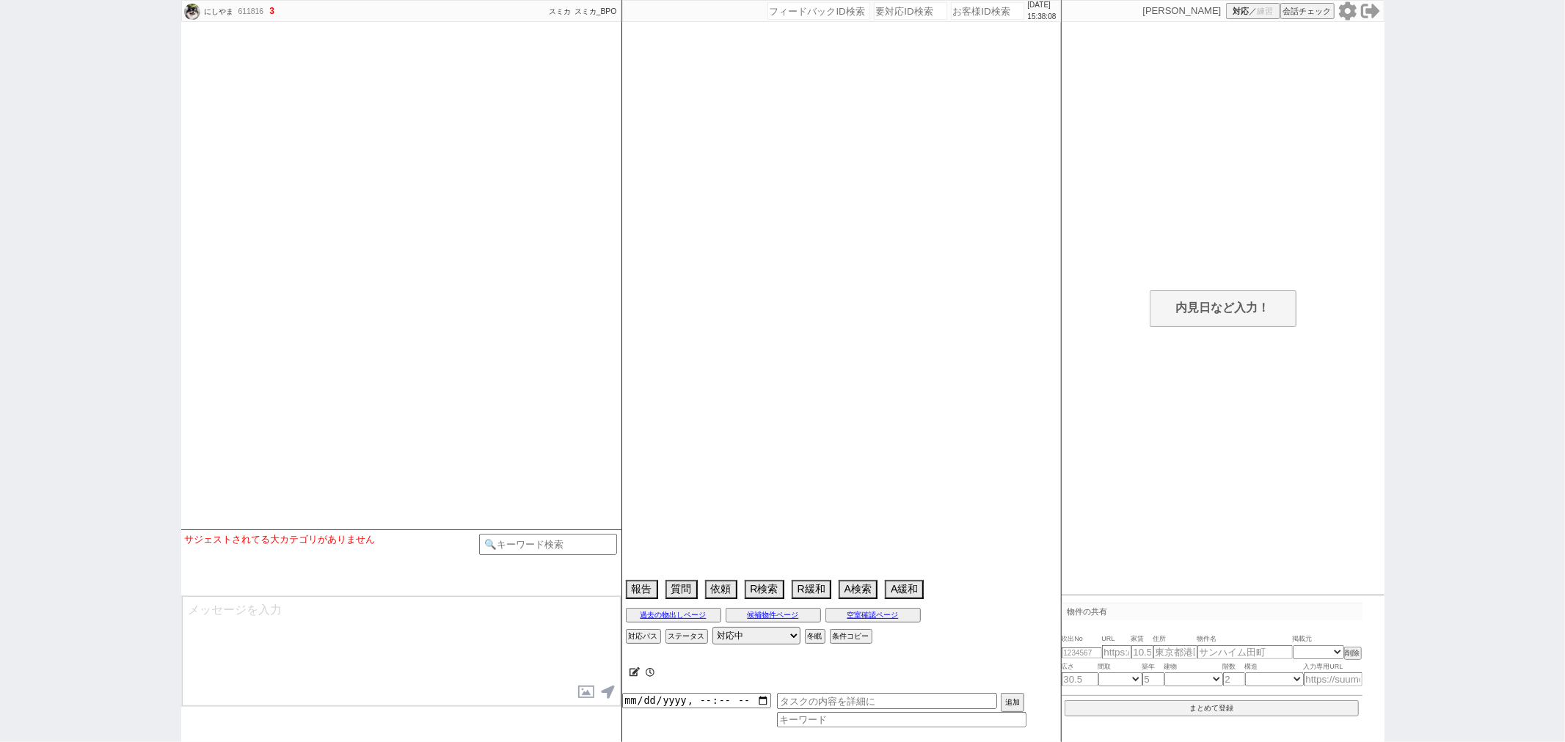
select select
select select "13"
select select "0"
select select "14"
select select "84"
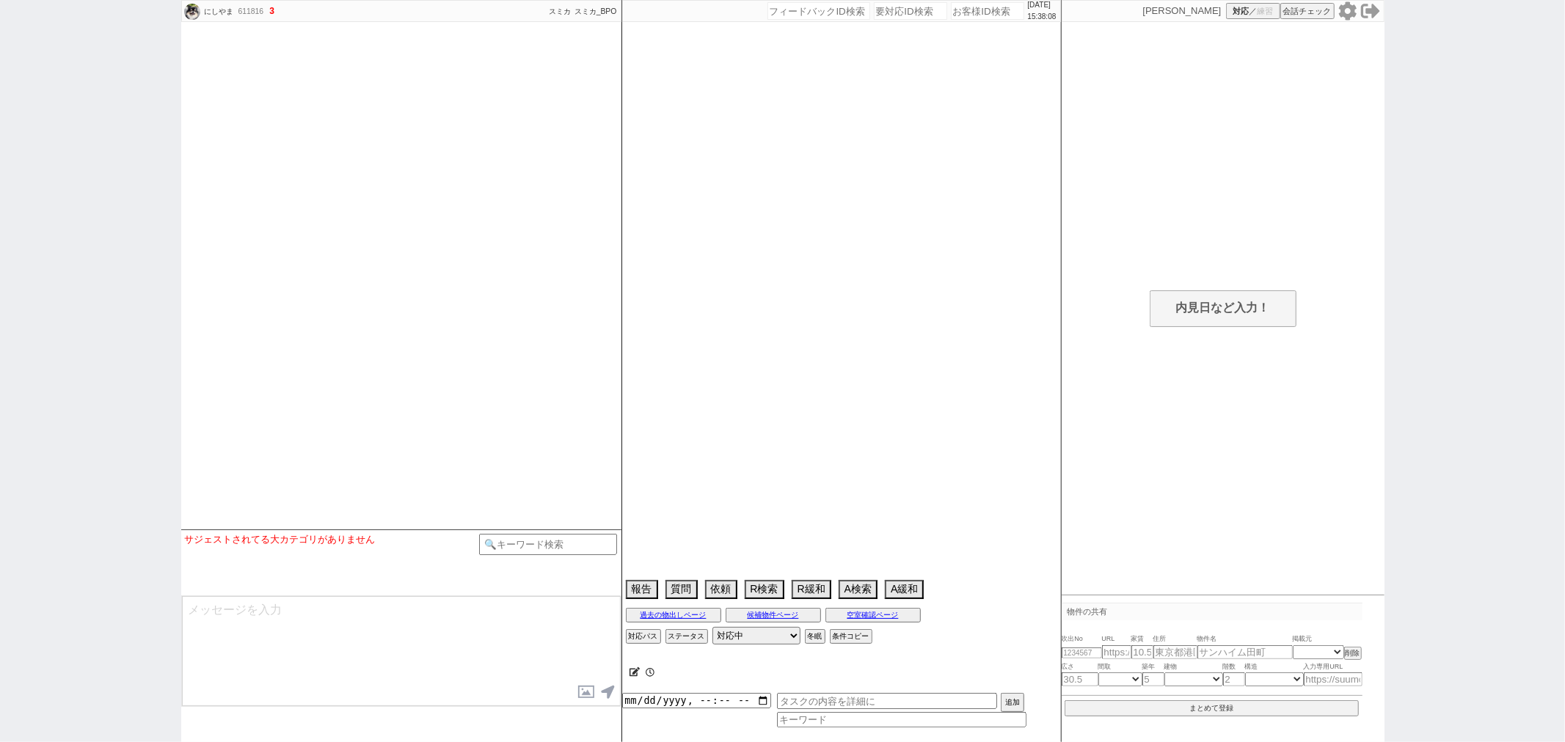
select select "7883"
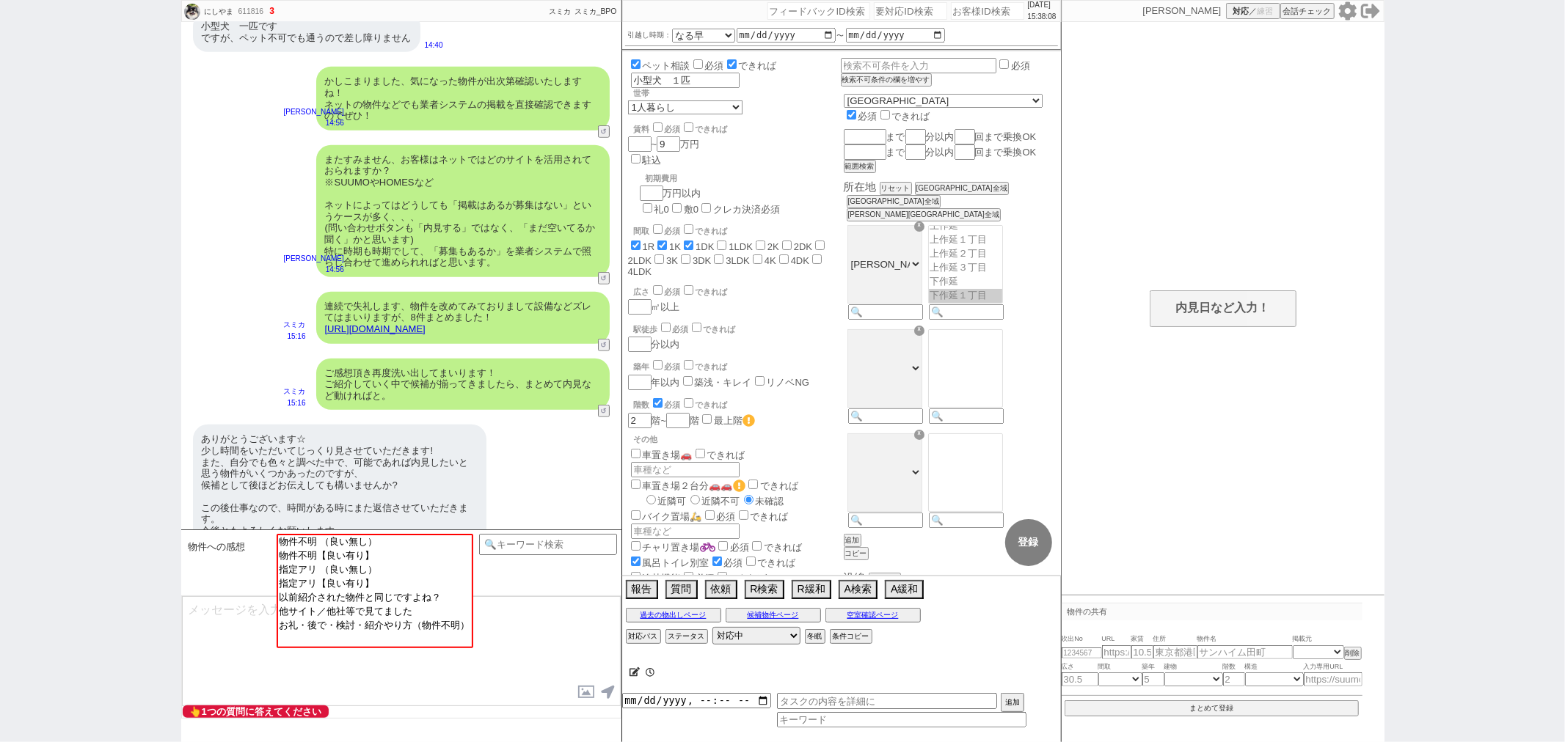
scroll to position [25, 0]
click at [533, 541] on input at bounding box center [548, 543] width 139 height 18
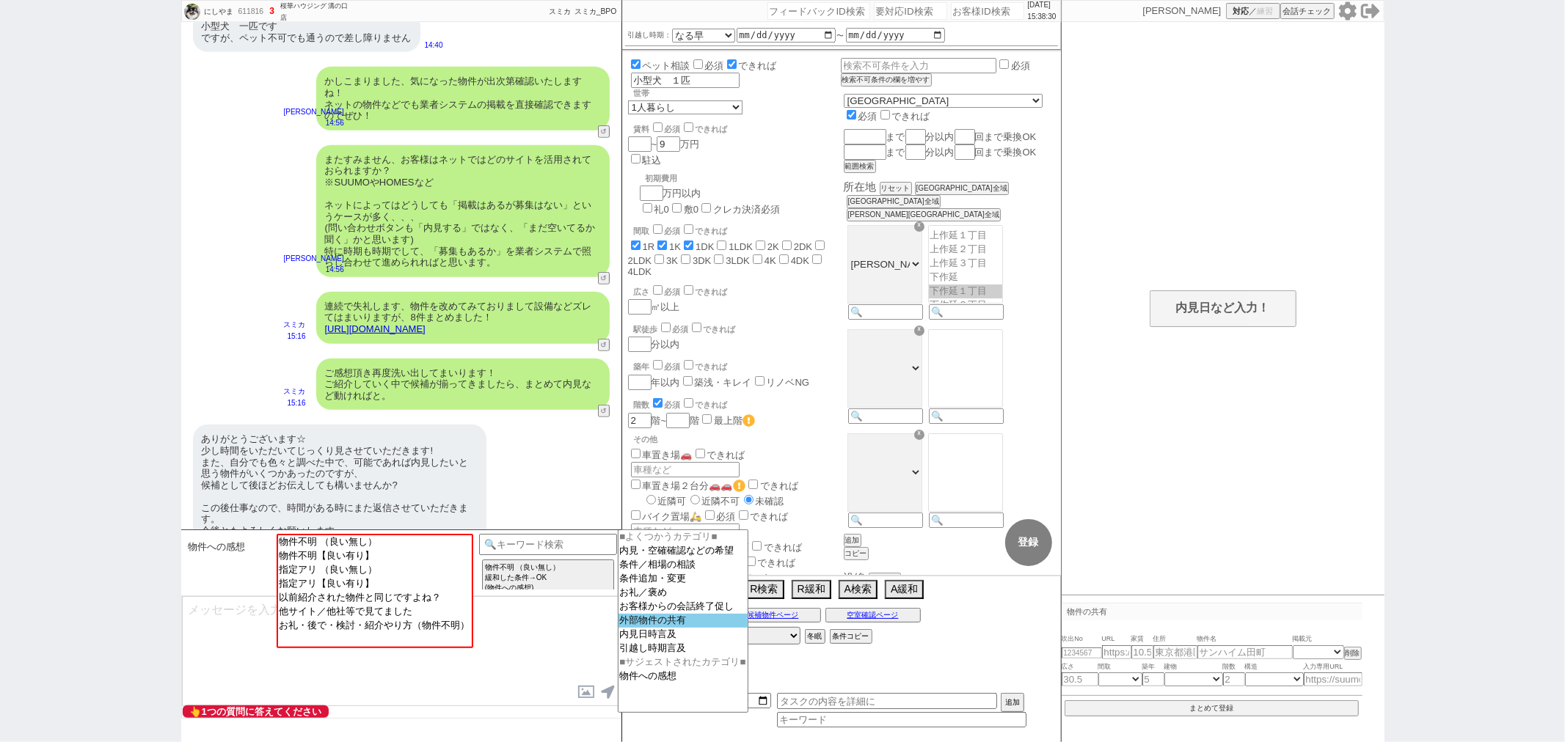
click at [680, 621] on option "外部物件の共有" at bounding box center [682, 621] width 129 height 14
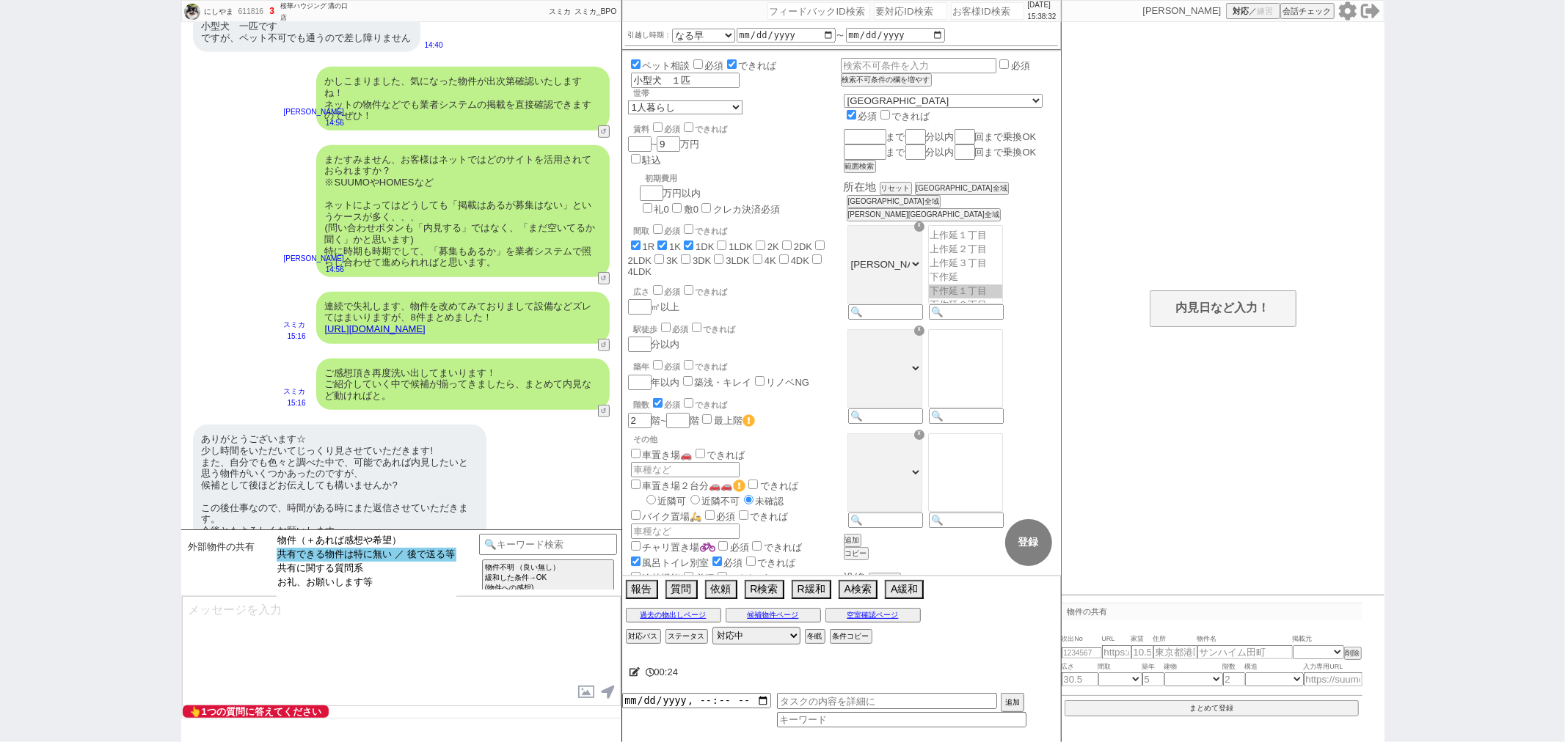
select select "共有できる物件は特に無い ／ 後で送る等"
click at [408, 555] on option "共有できる物件は特に無い ／ 後で送る等" at bounding box center [367, 555] width 180 height 14
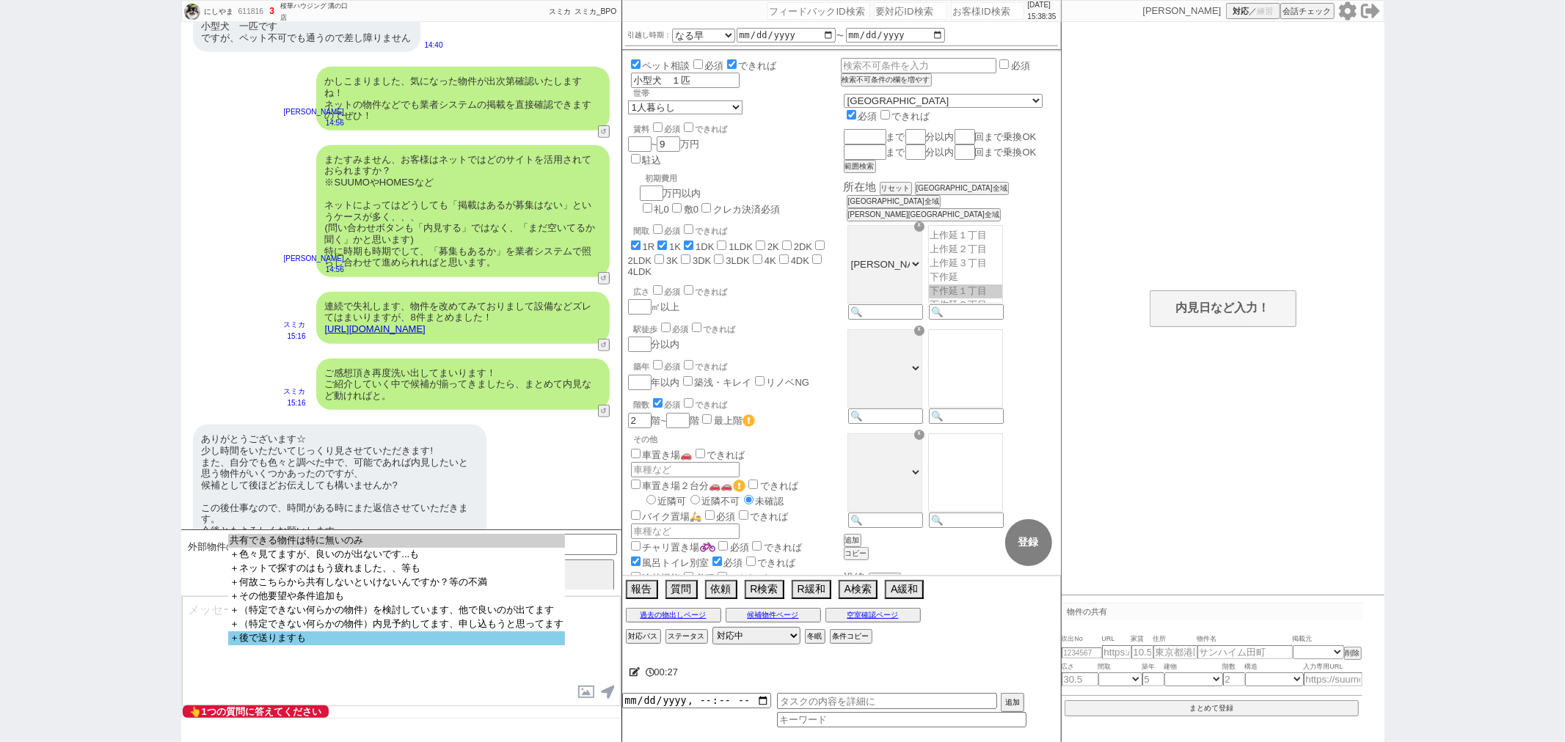
select select "＋後で送りますも"
click at [398, 644] on option "＋後で送りますも" at bounding box center [396, 639] width 337 height 14
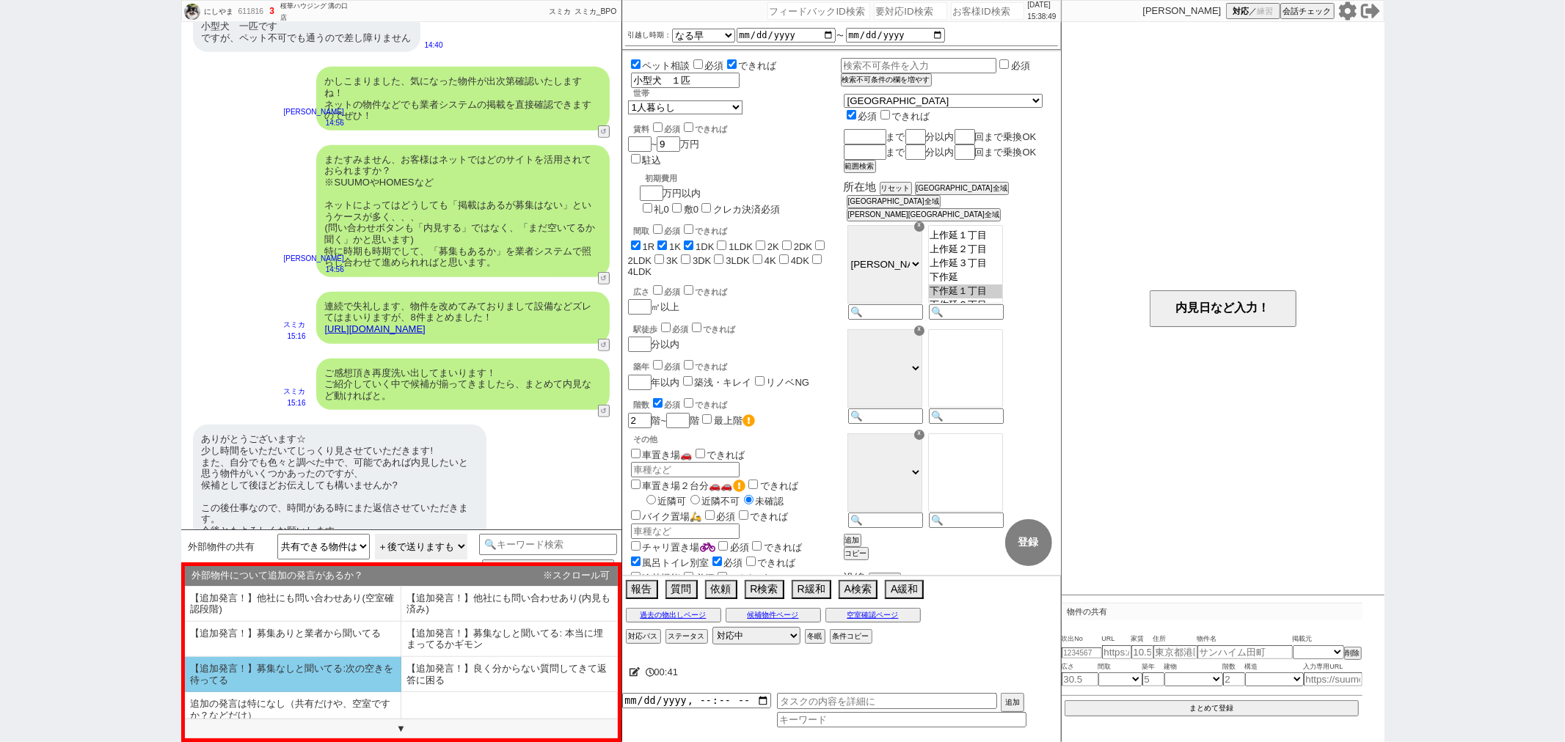
scroll to position [90, 0]
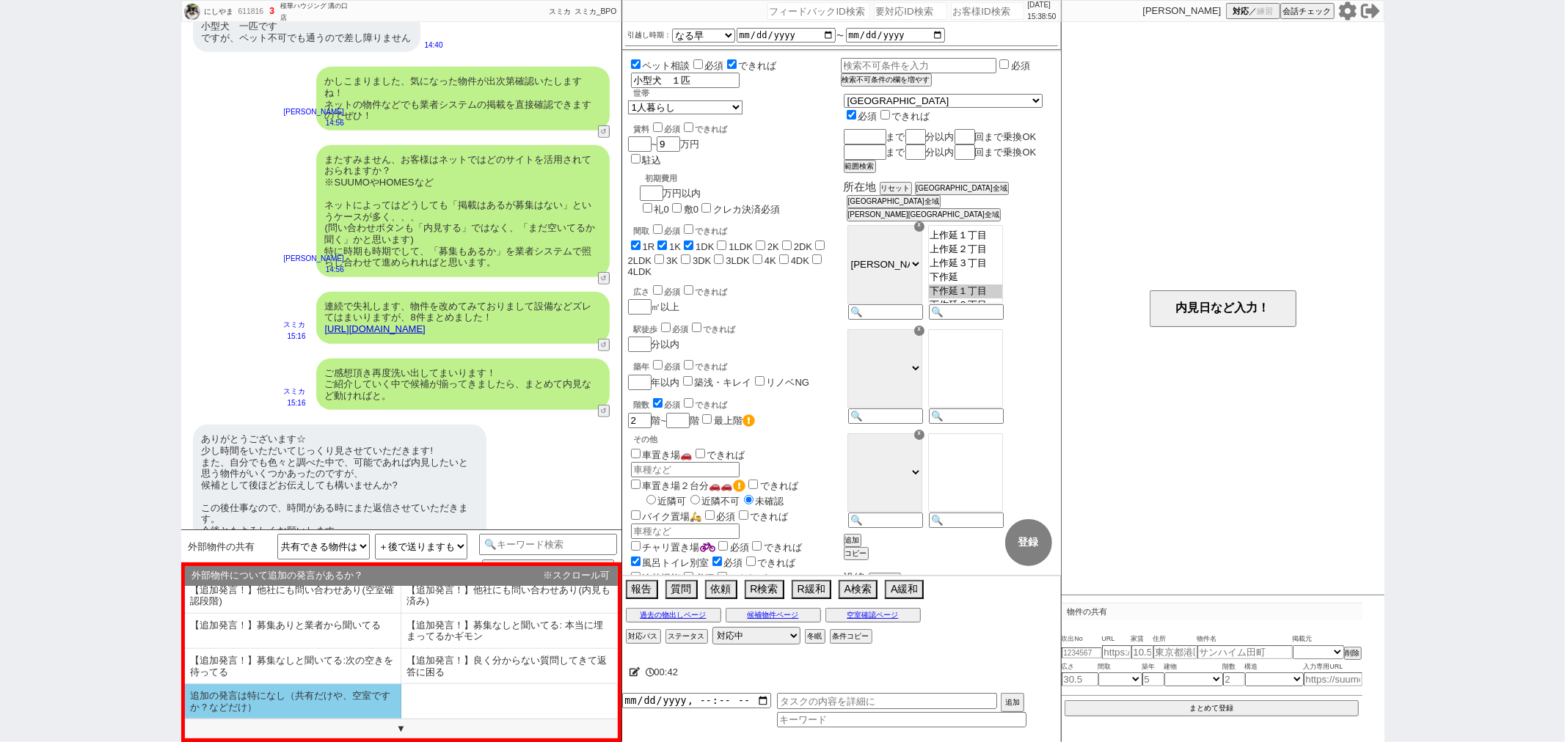
click at [346, 700] on li "追加の発言は特になし（共有だけや、空室ですか？などだけ）" at bounding box center [293, 702] width 216 height 34
select select "追加の発言は特になし（共有だけや、空室ですか？などだけ）"
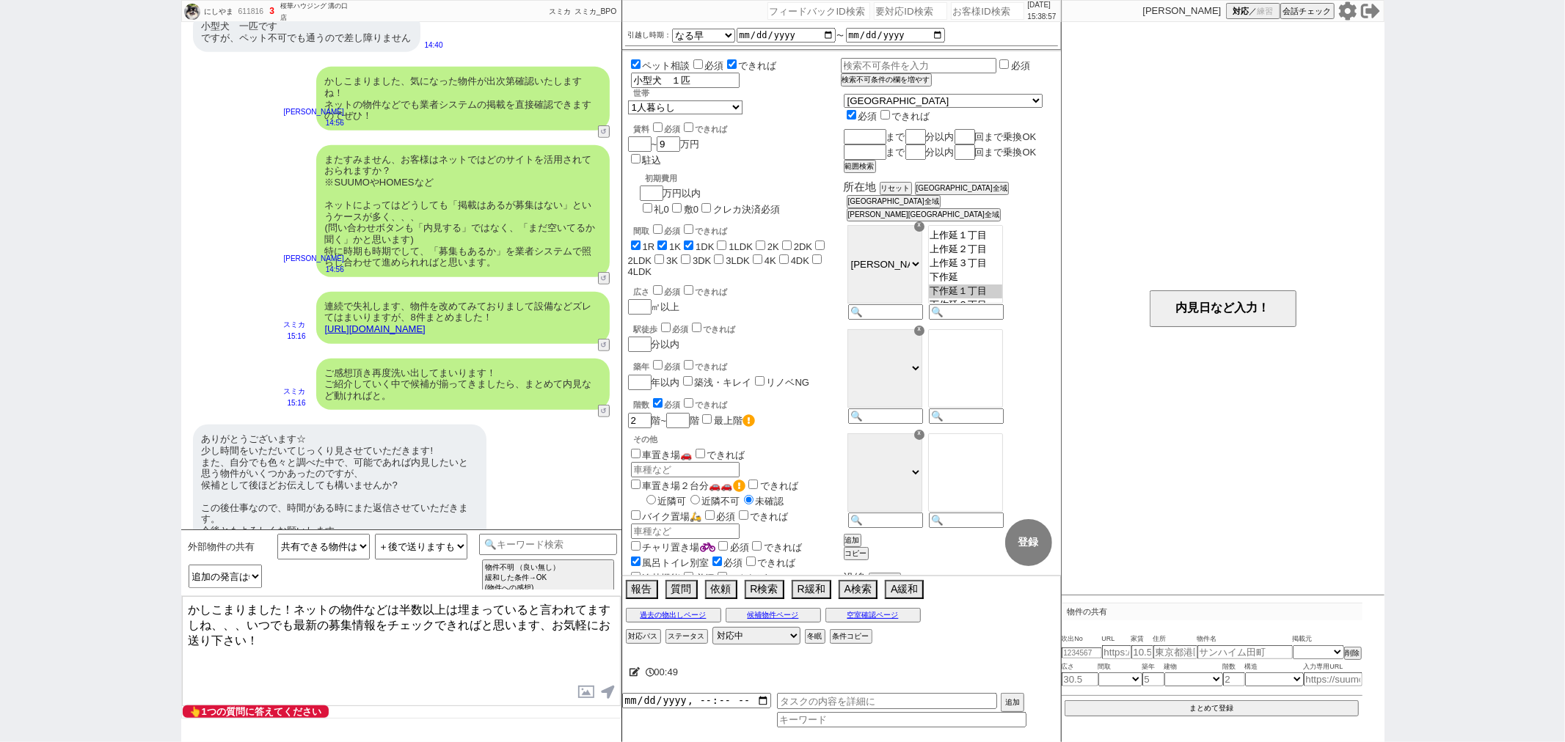
click at [279, 632] on textarea "かしこまりました！ネットの物件などは半数以上は埋まっていると言われてますしね、、、いつでも最新の募集情報をチェックできればと思います、お気軽にお送り下さい！" at bounding box center [401, 651] width 439 height 110
type textarea "かしこまりました！ネットの物件などは半数以上は埋まっていると言われてますしね、、、いつでも最新の募集情報をチェックできればと思います、お気軽にお送り下さい！ …"
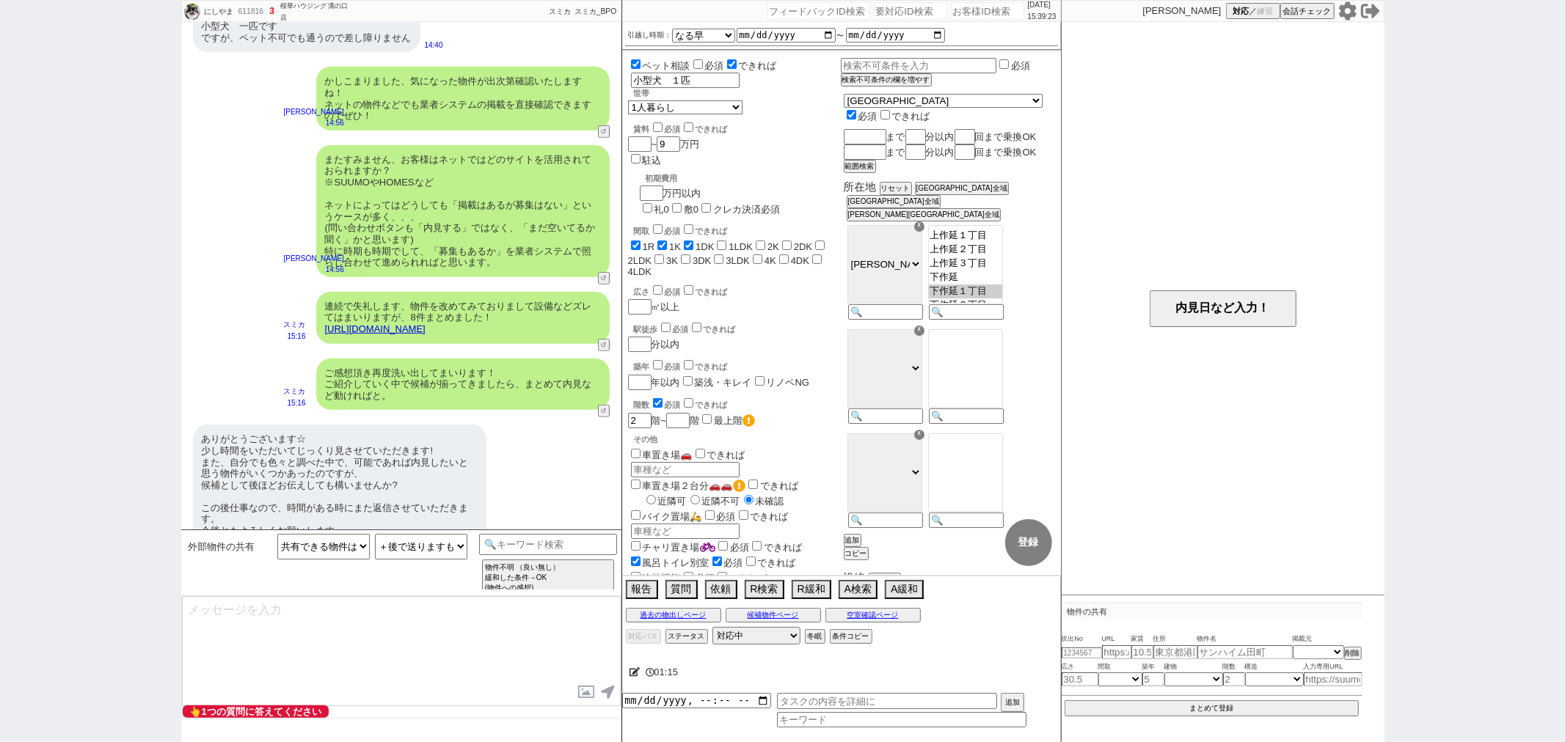
scroll to position [695, 0]
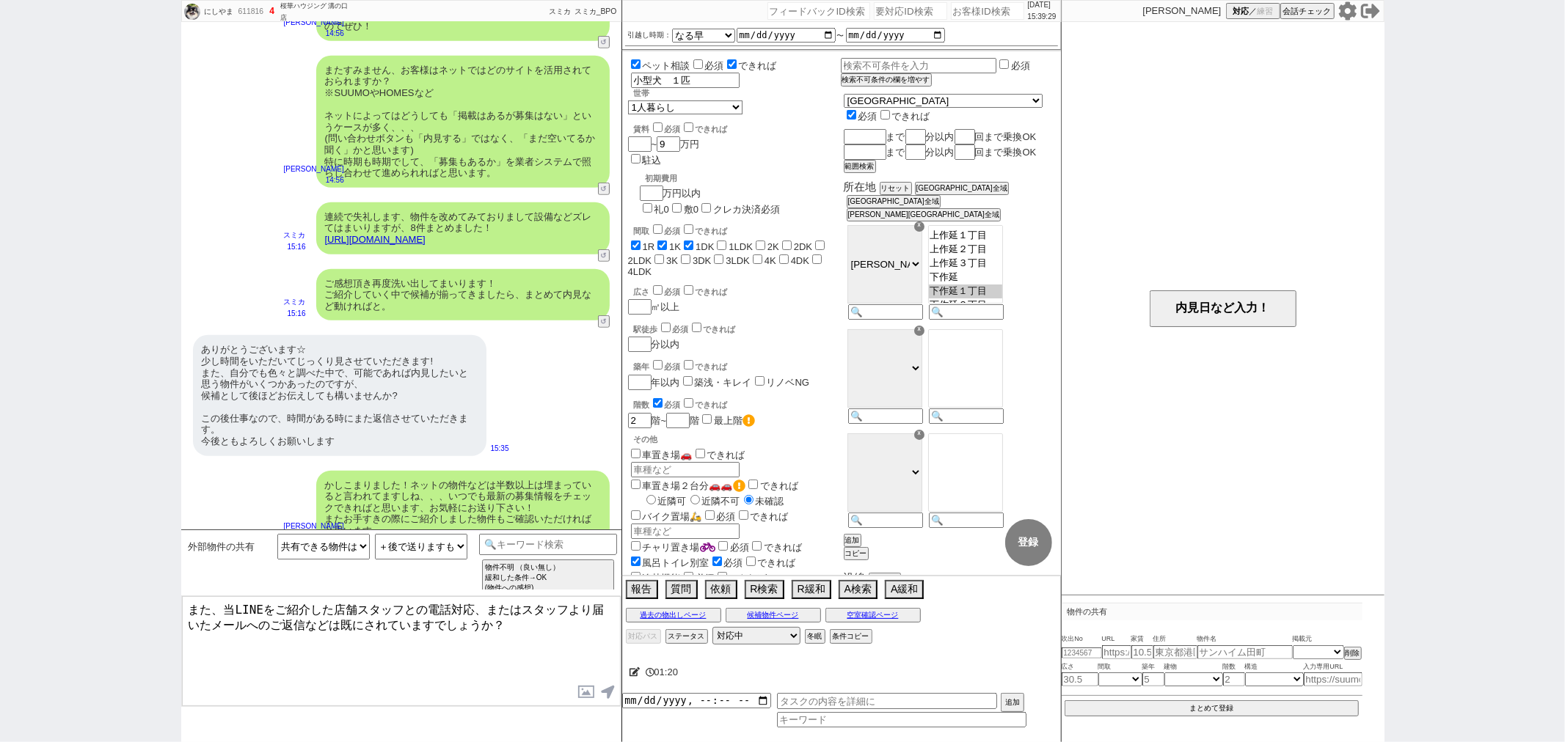
drag, startPoint x: 226, startPoint y: 607, endPoint x: 145, endPoint y: 599, distance: 81.2
click at [147, 599] on div "にしやま 611816 ! 4 1日目 [GEOGRAPHIC_DATA]の口店 冬眠中 自社客 スミカ スミカ_BPO チャット全表示 [DATE] 2階以…" at bounding box center [782, 371] width 1565 height 742
type textarea "また当LINEをご紹介した店舗スタッフとの電話対応、またはスタッフより届いたメールへのご返信などは既にされていますでしょうか？"
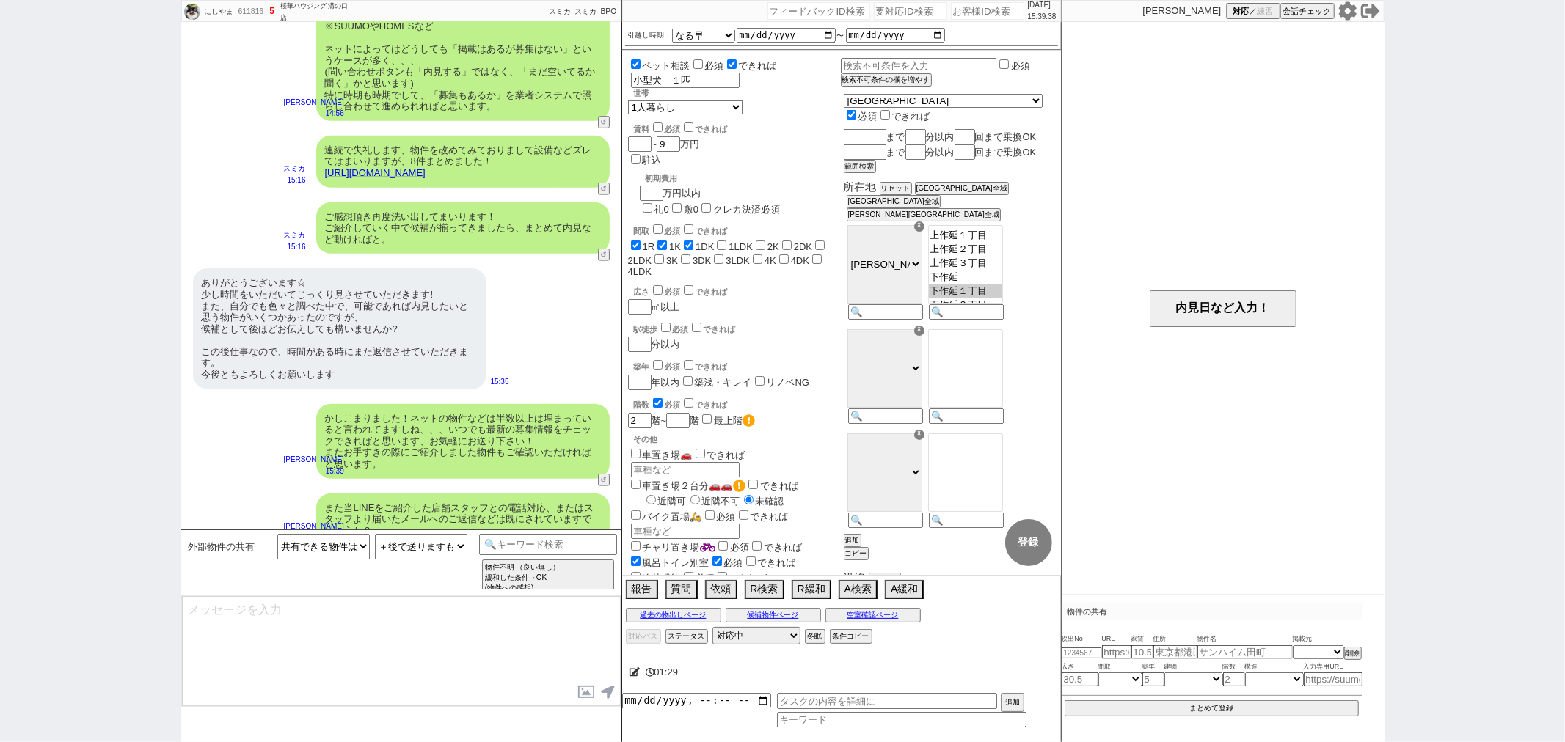
type textarea "店舗担当者とこのLINEの担当者は別でして、店舗担当スタッフがいるようでしたら二重対応にならないように事前に伺えればと思います。"
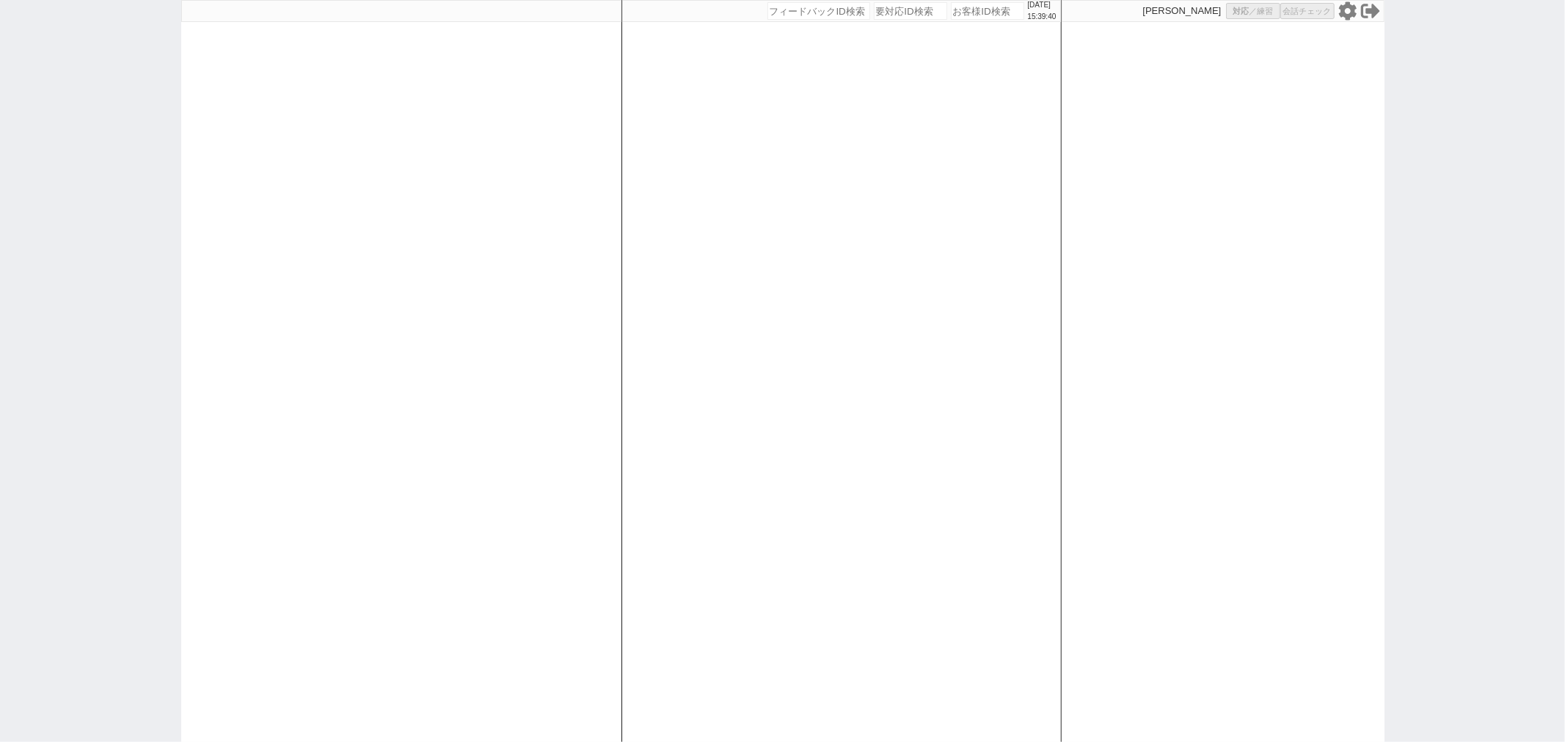
select select
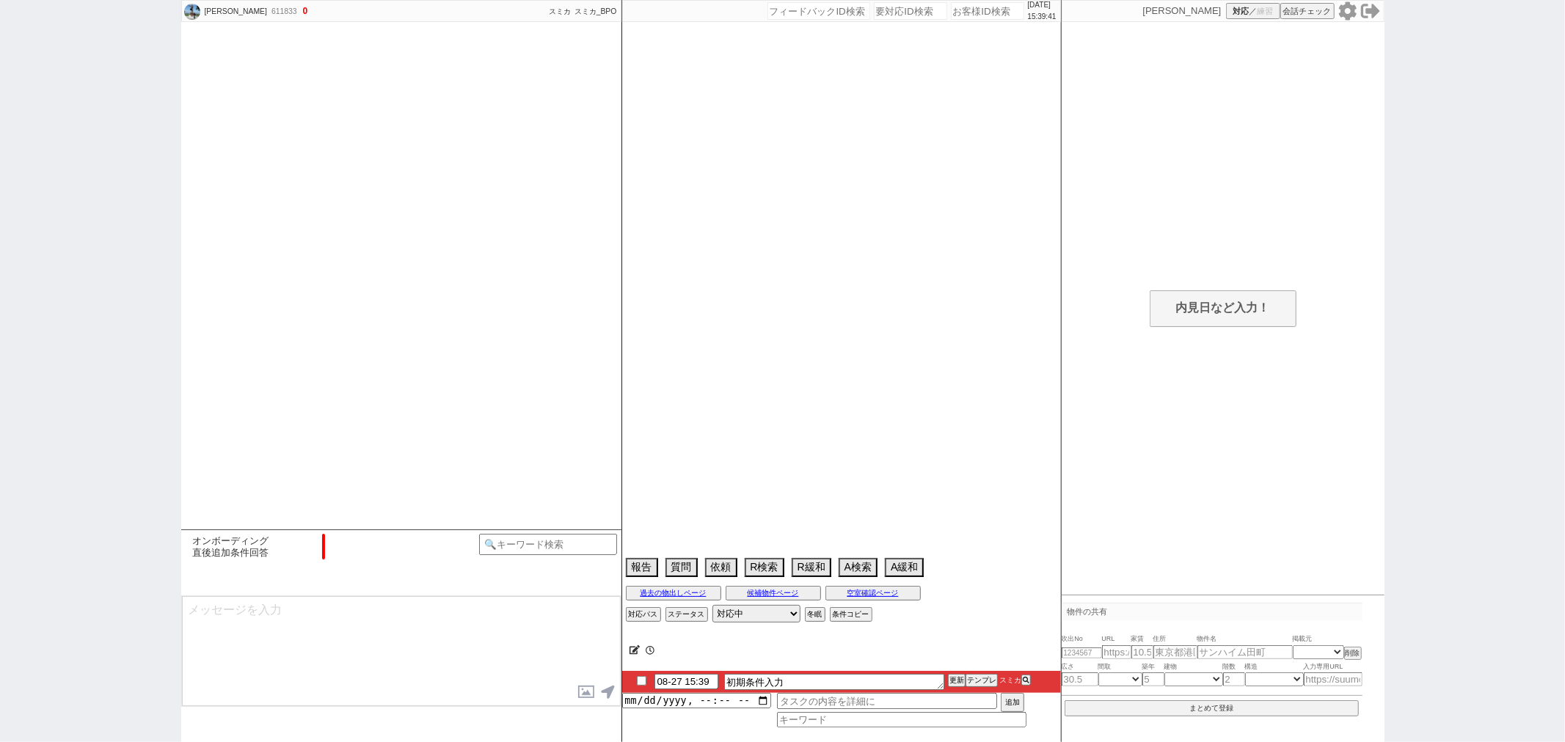
select select "0"
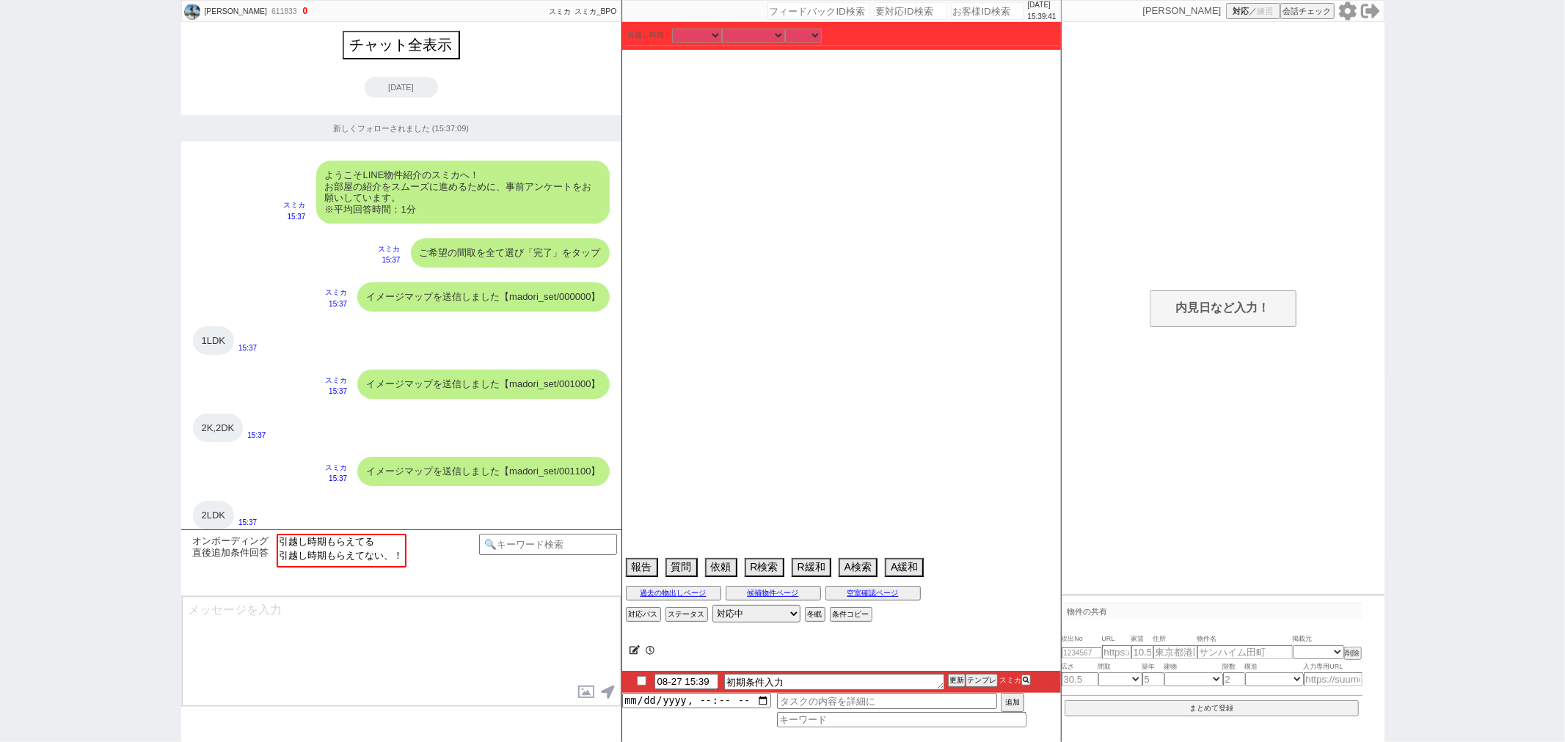
scroll to position [966, 0]
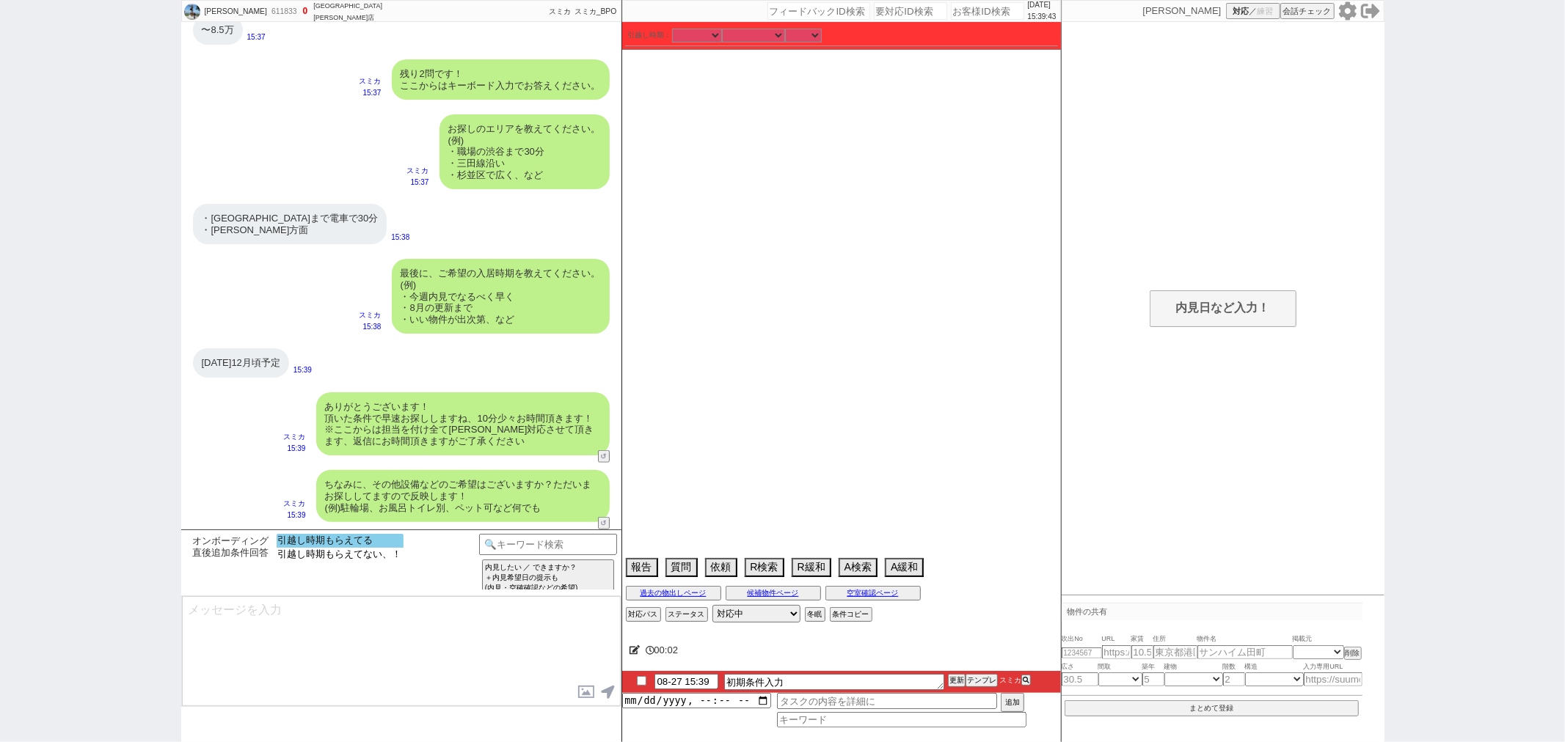
click at [319, 541] on option "引越し時期もらえてる" at bounding box center [340, 541] width 127 height 14
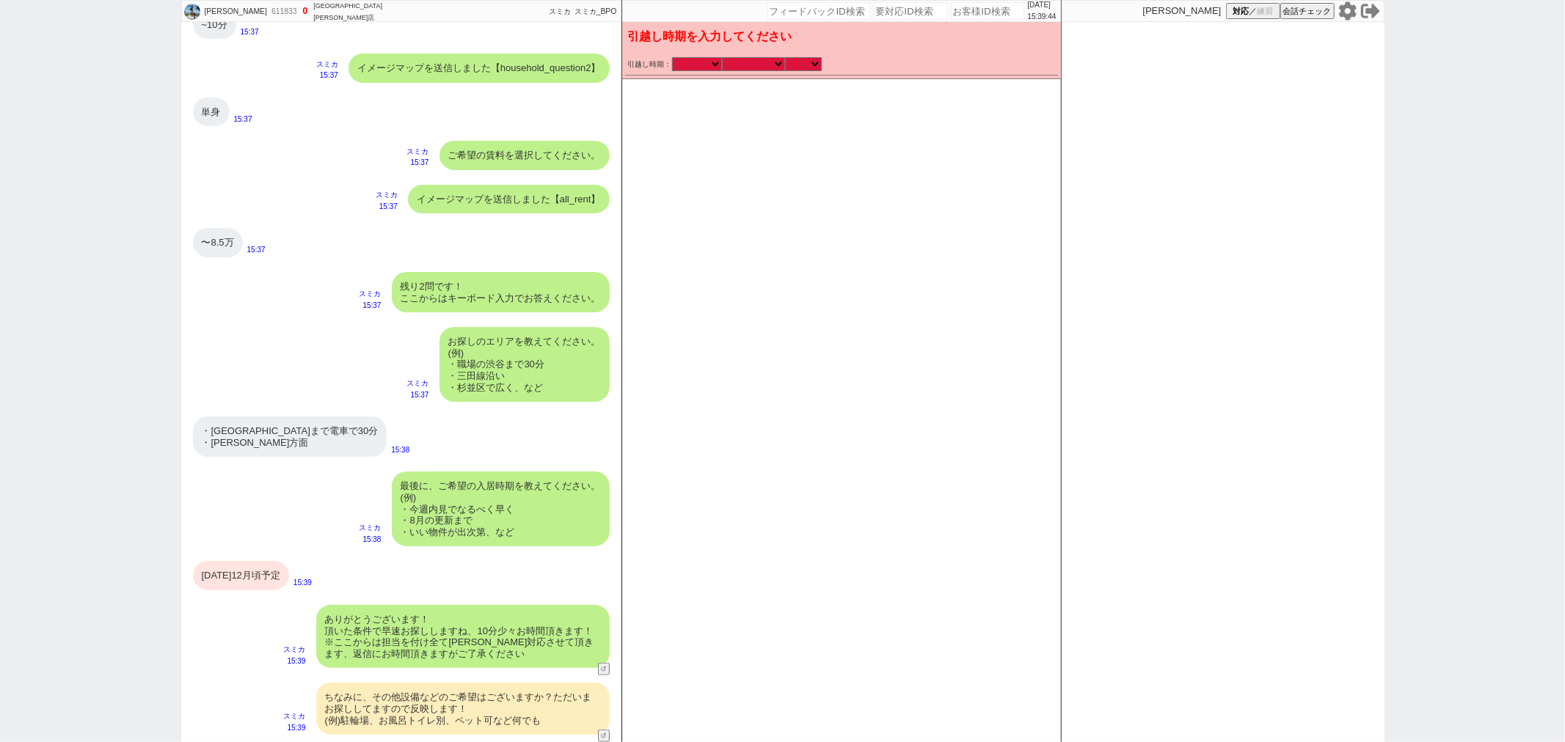
scroll to position [753, 0]
click at [753, 63] on select "なる早 未定 いつでも 物件あれば 年内 来年 1月 2月 3月 4月 5月 6月 7月 8月 9月 10月 11月 12月 春 [PERSON_NAME]" at bounding box center [753, 64] width 63 height 12
select select "12"
click at [722, 58] on select "なる早 未定 いつでも 物件あれば 年内 来年 1月 2月 3月 4月 5月 6月 7月 8月 9月 10月 11月 12月 春 [PERSON_NAME]" at bounding box center [753, 64] width 63 height 12
select select "2025"
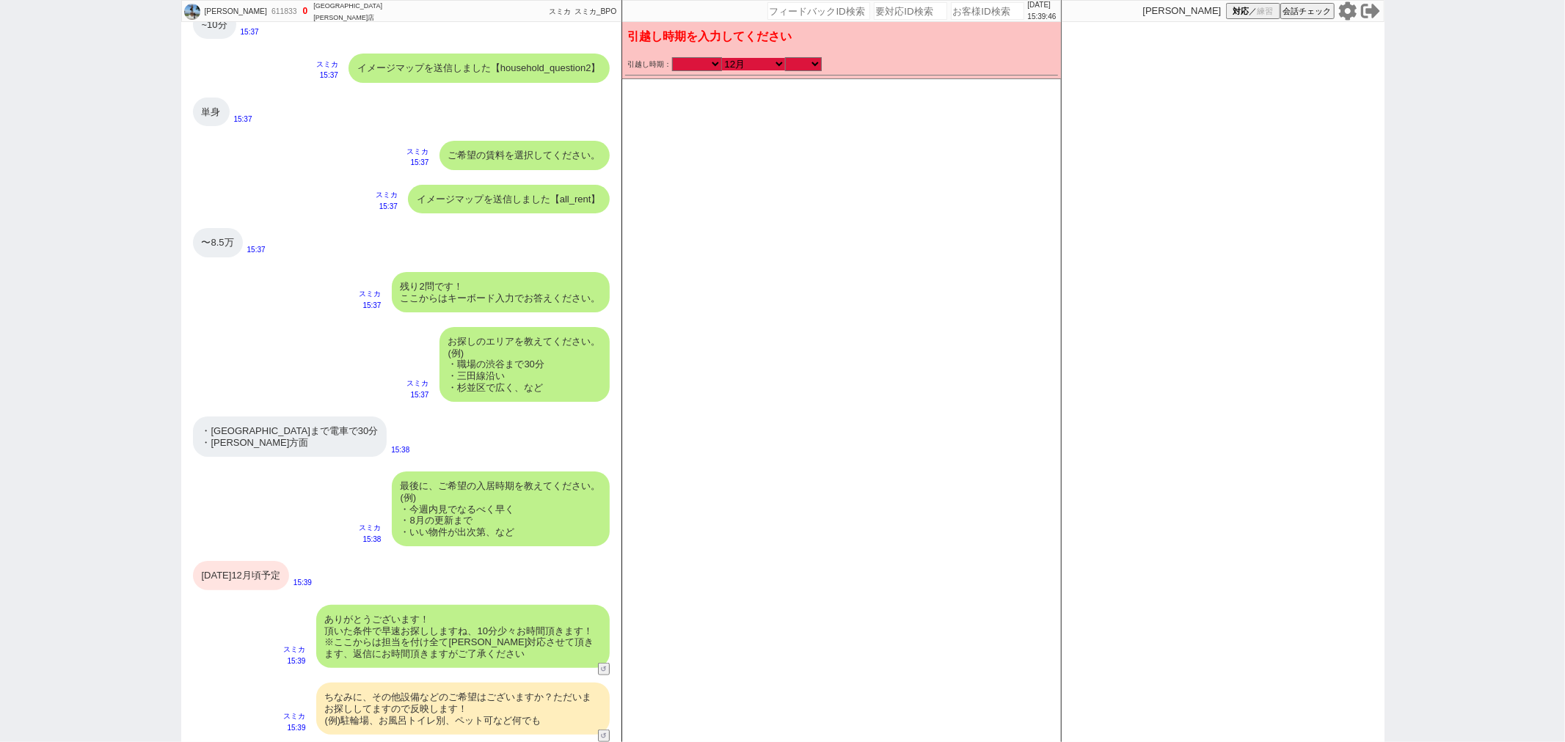
checkbox input "false"
checkbox input "true"
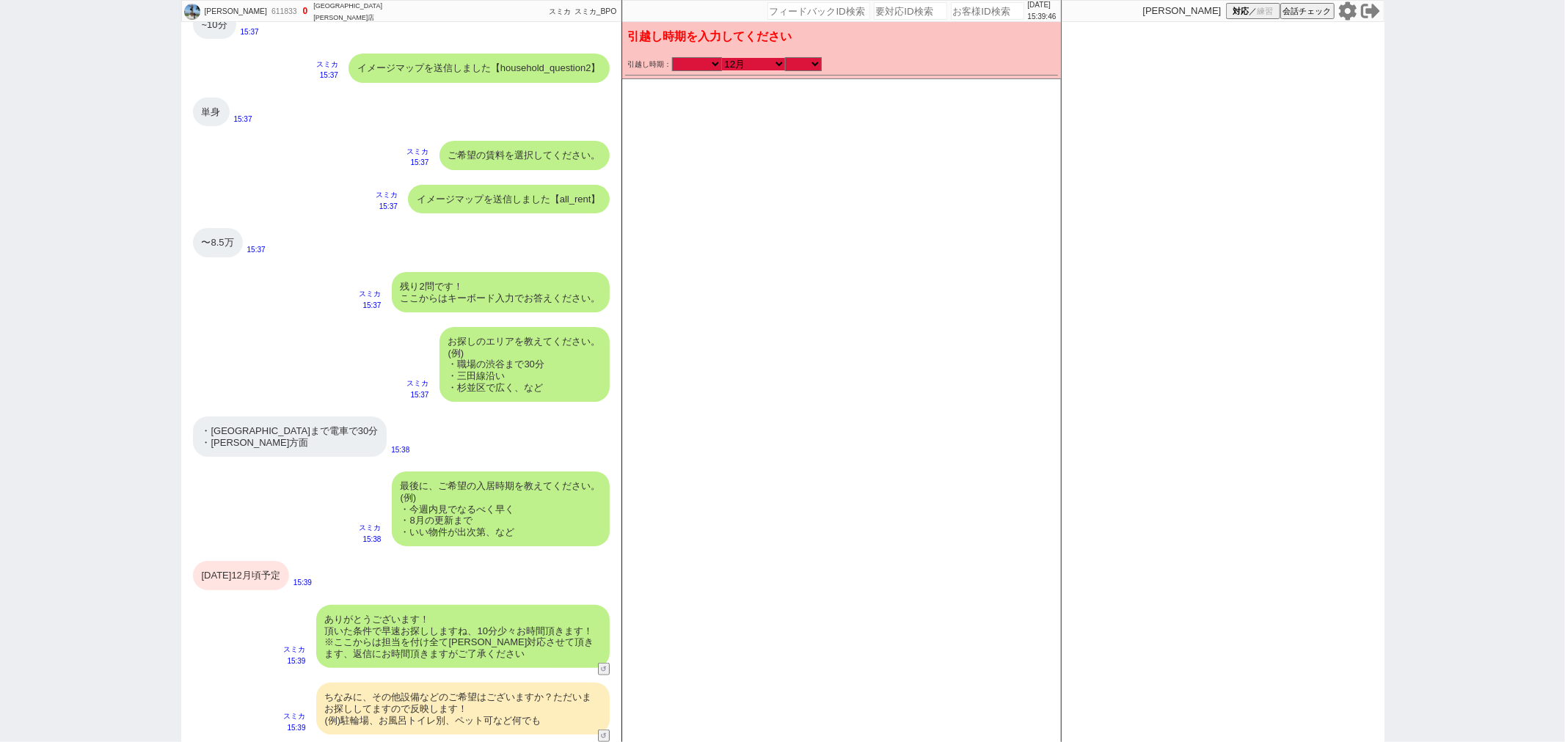
checkbox input "true"
checkbox input "false"
checkbox input "true"
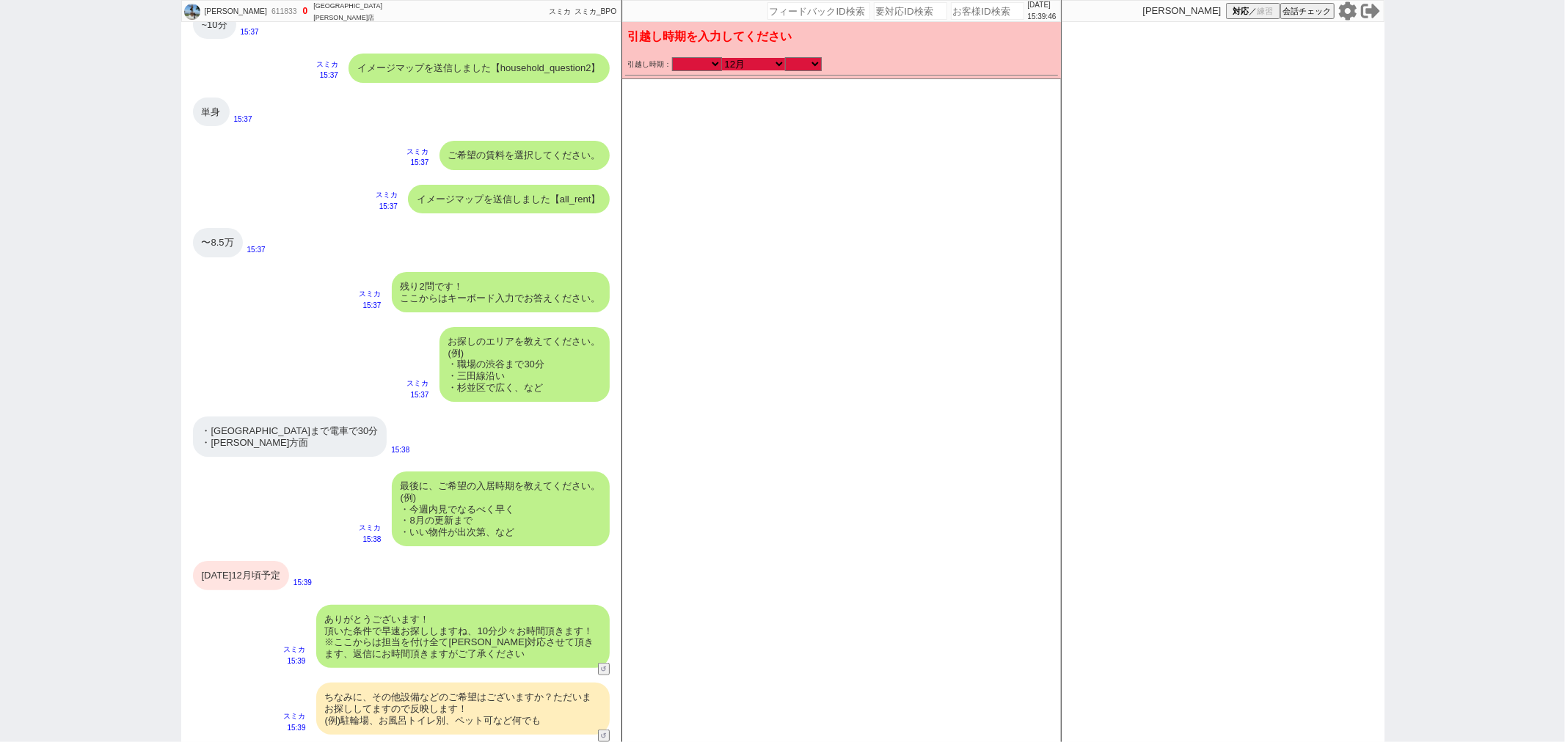
checkbox input "true"
click at [809, 62] on select "のみ 上旬 中旬 下旬 末 まで 1日 2日 3日 4日 5日 6日 7日 8日 9日 10日 11日 12日 13日 14日 15日 16日 17日 18日…" at bounding box center [803, 64] width 37 height 12
select select "36"
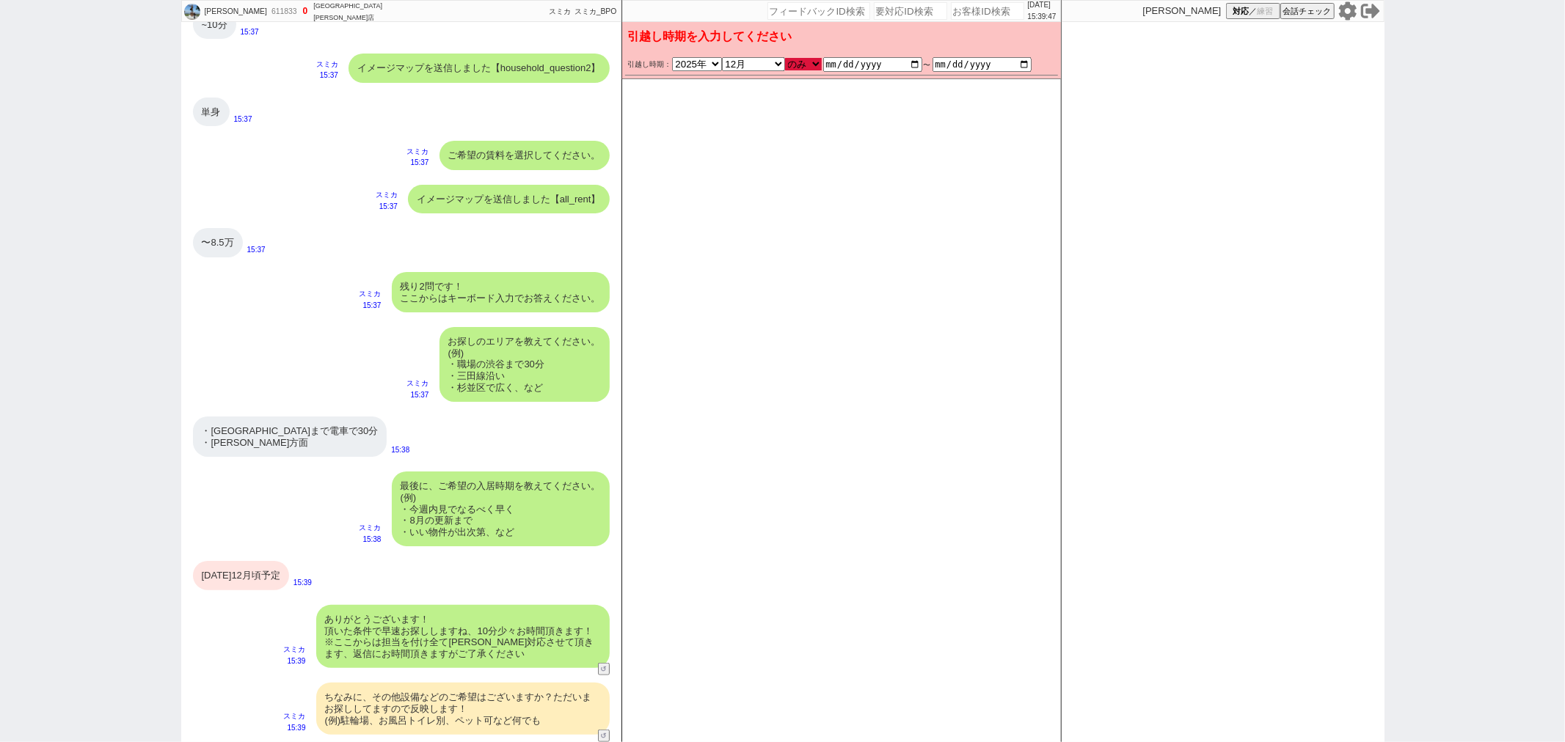
click at [785, 58] on select "のみ 上旬 中旬 下旬 末 まで 1日 2日 3日 4日 5日 6日 7日 8日 9日 10日 11日 12日 13日 14日 15日 16日 17日 18日…" at bounding box center [803, 64] width 37 height 12
type input "[DATE]"
checkbox input "false"
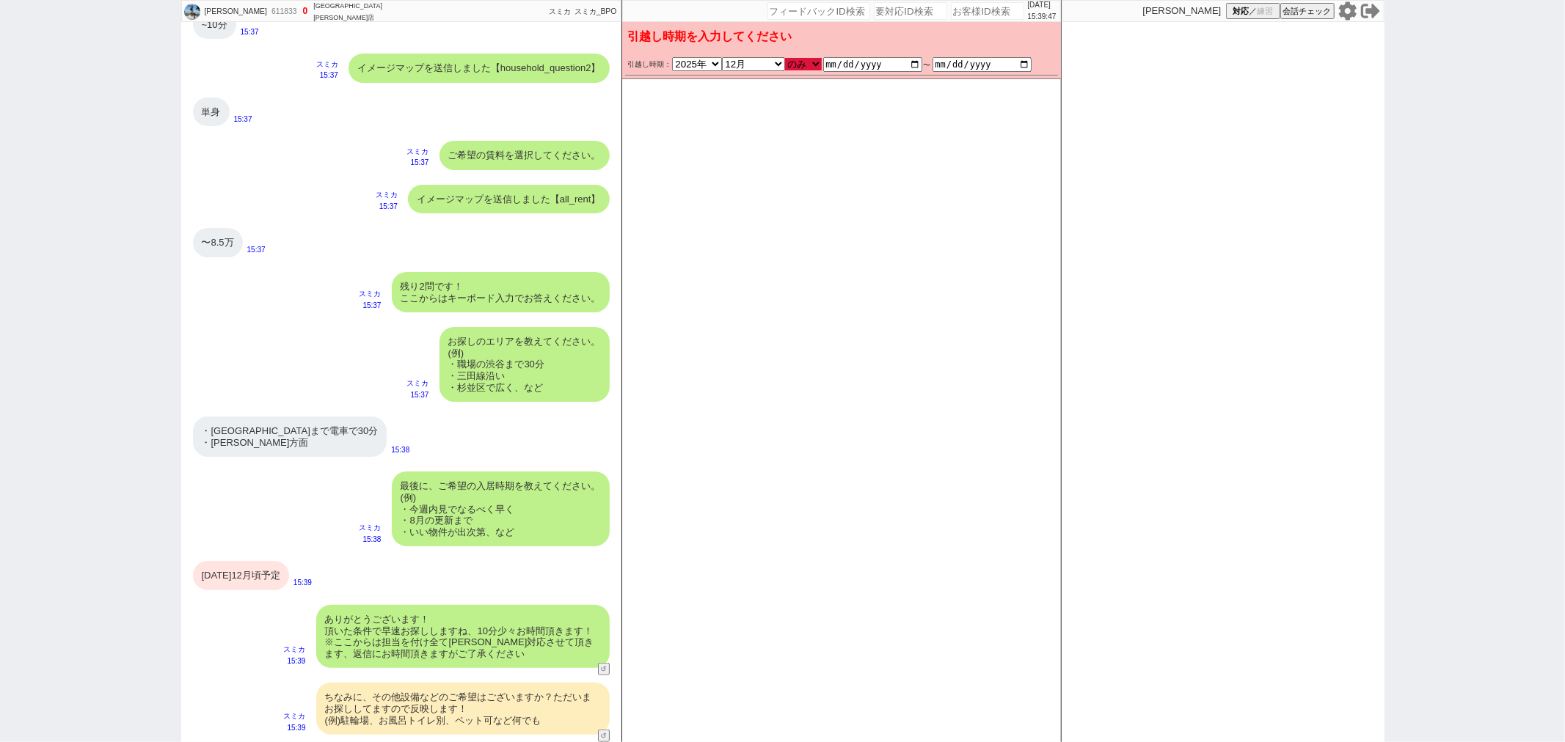
checkbox input "false"
checkbox input "true"
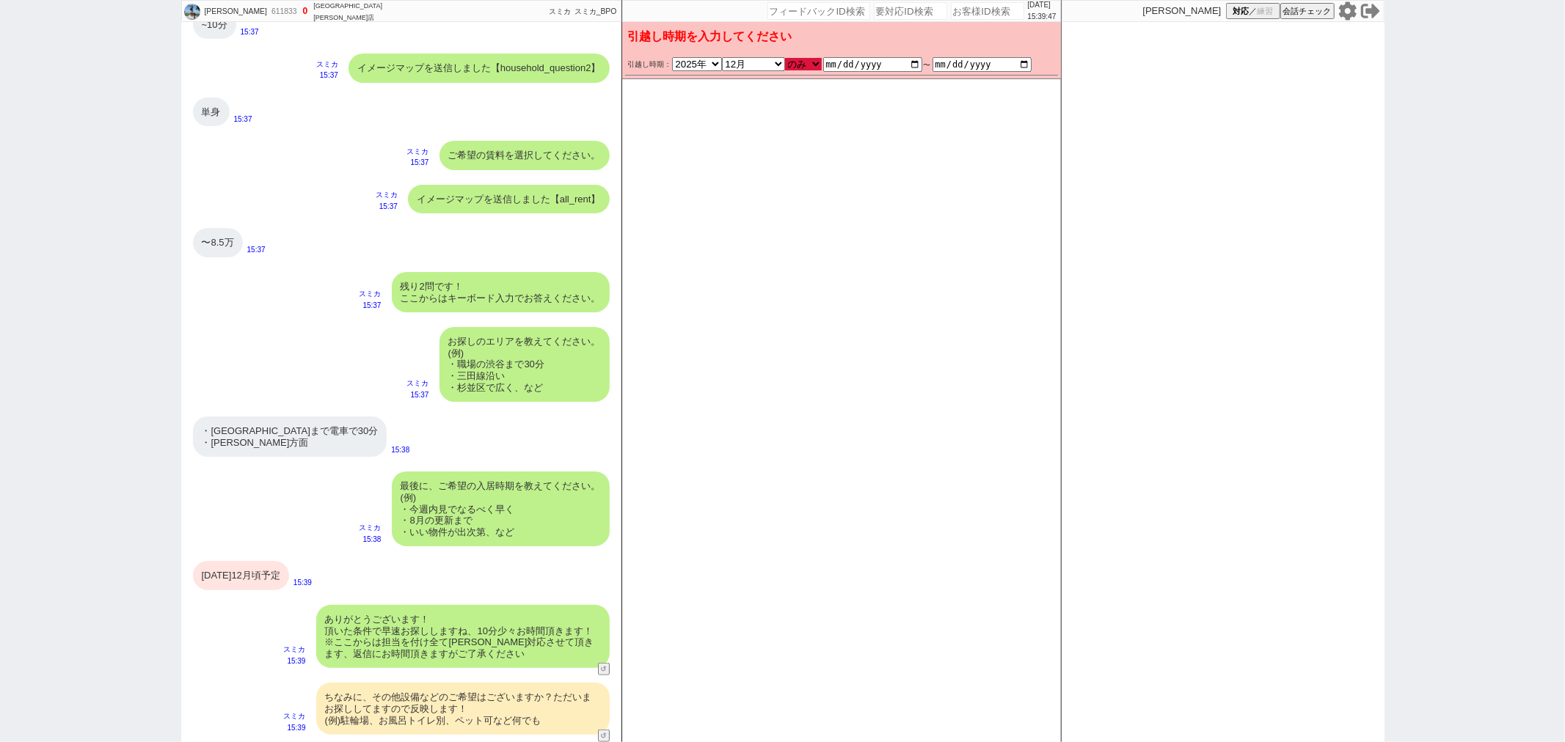
checkbox input "false"
checkbox input "true"
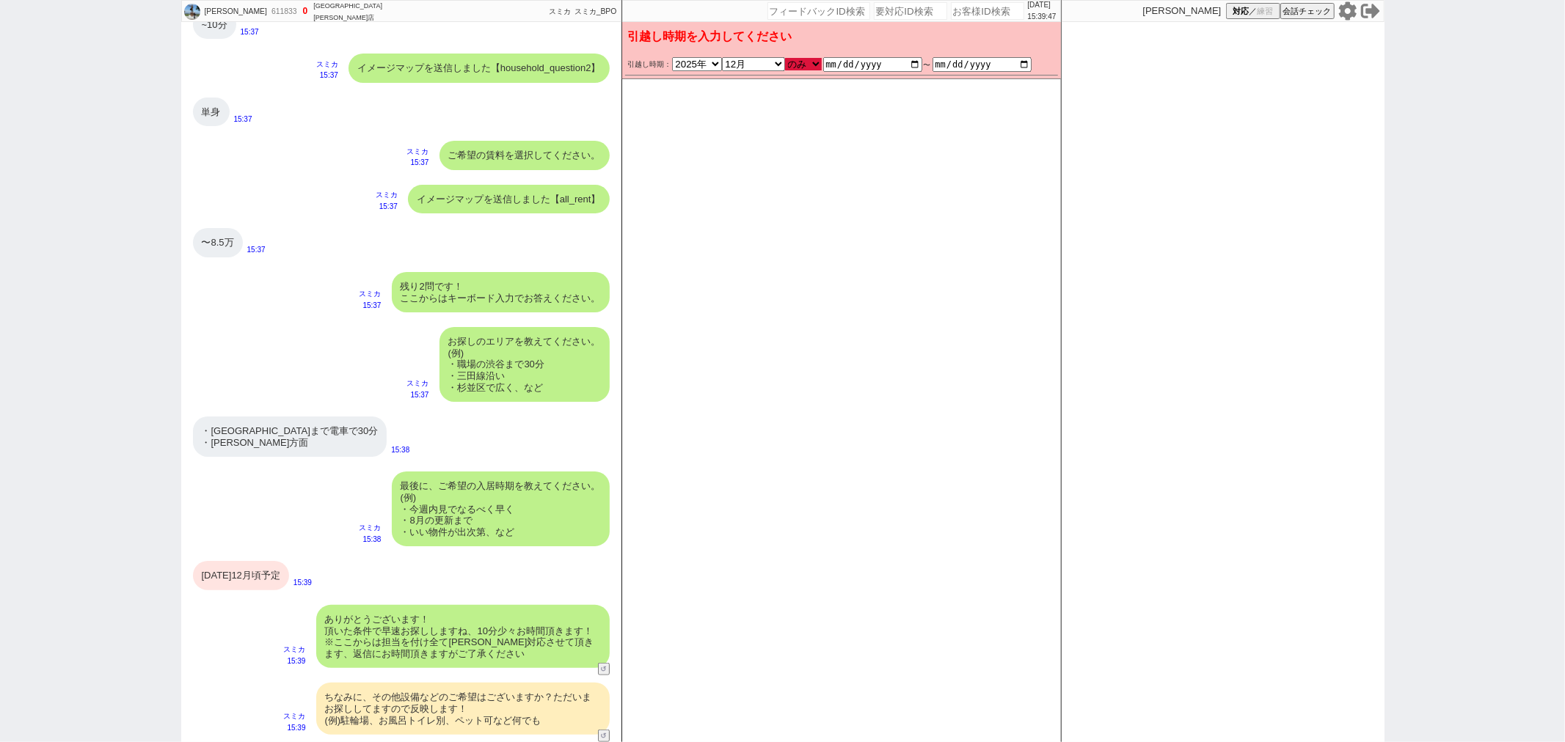
checkbox input "true"
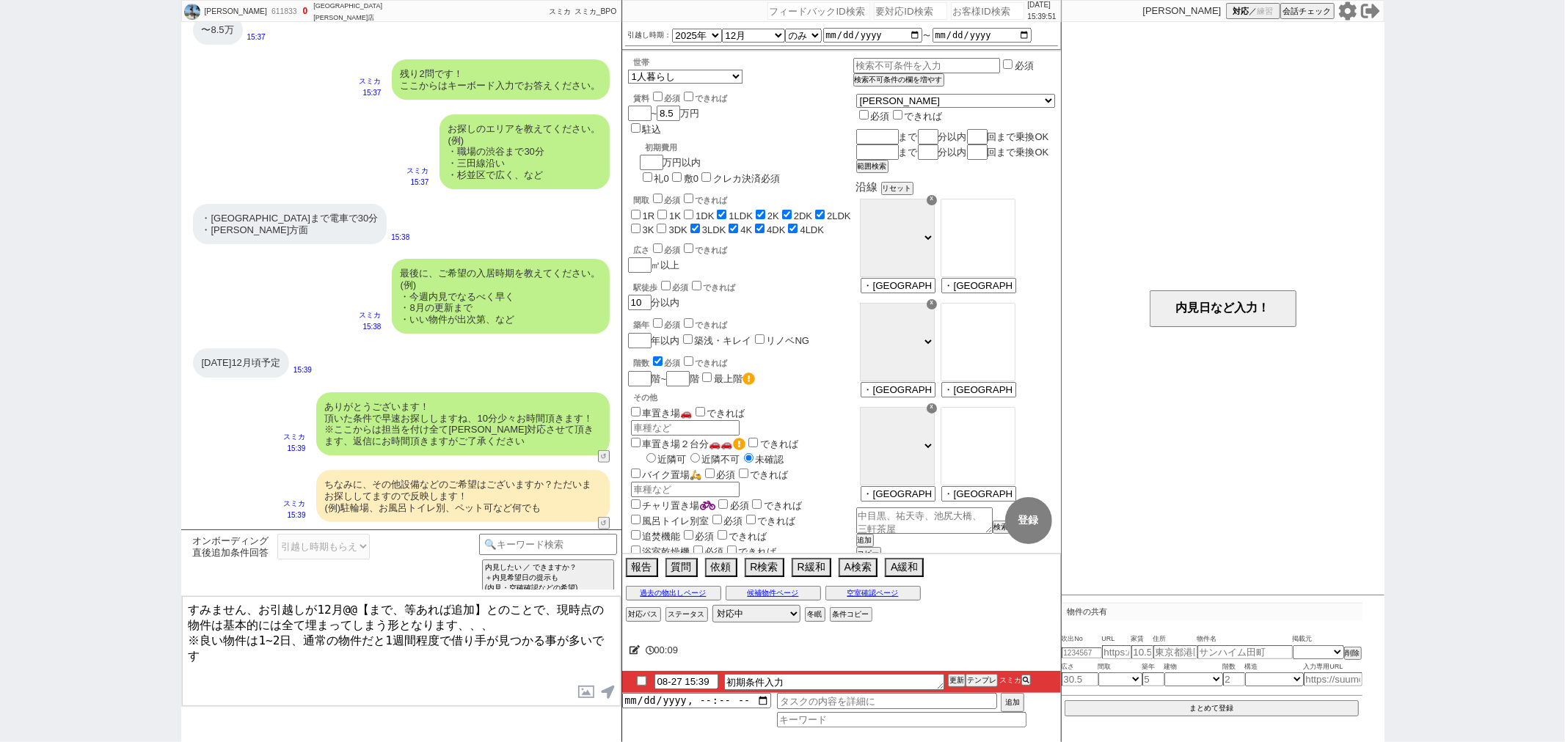
drag, startPoint x: 343, startPoint y: 607, endPoint x: 478, endPoint y: 610, distance: 134.3
click at [478, 610] on textarea "すみません、お引越しが12月@@【まで、等あれば追加】とのことで、現時点の物件は基本的には全て埋まってしまう形となります、、、 ※良い物件は1~2日、通常の物…" at bounding box center [401, 651] width 439 height 110
type textarea "すみません、お引越しが12月頃とのことで、現時点の物件は基本的には全て埋まってしまう形となります、、、 ※良い物件は1~2日、通常の物件だと1週間程度で借り手…"
click at [703, 30] on select "2025年 2026年" at bounding box center [697, 35] width 50 height 12
select select "2026"
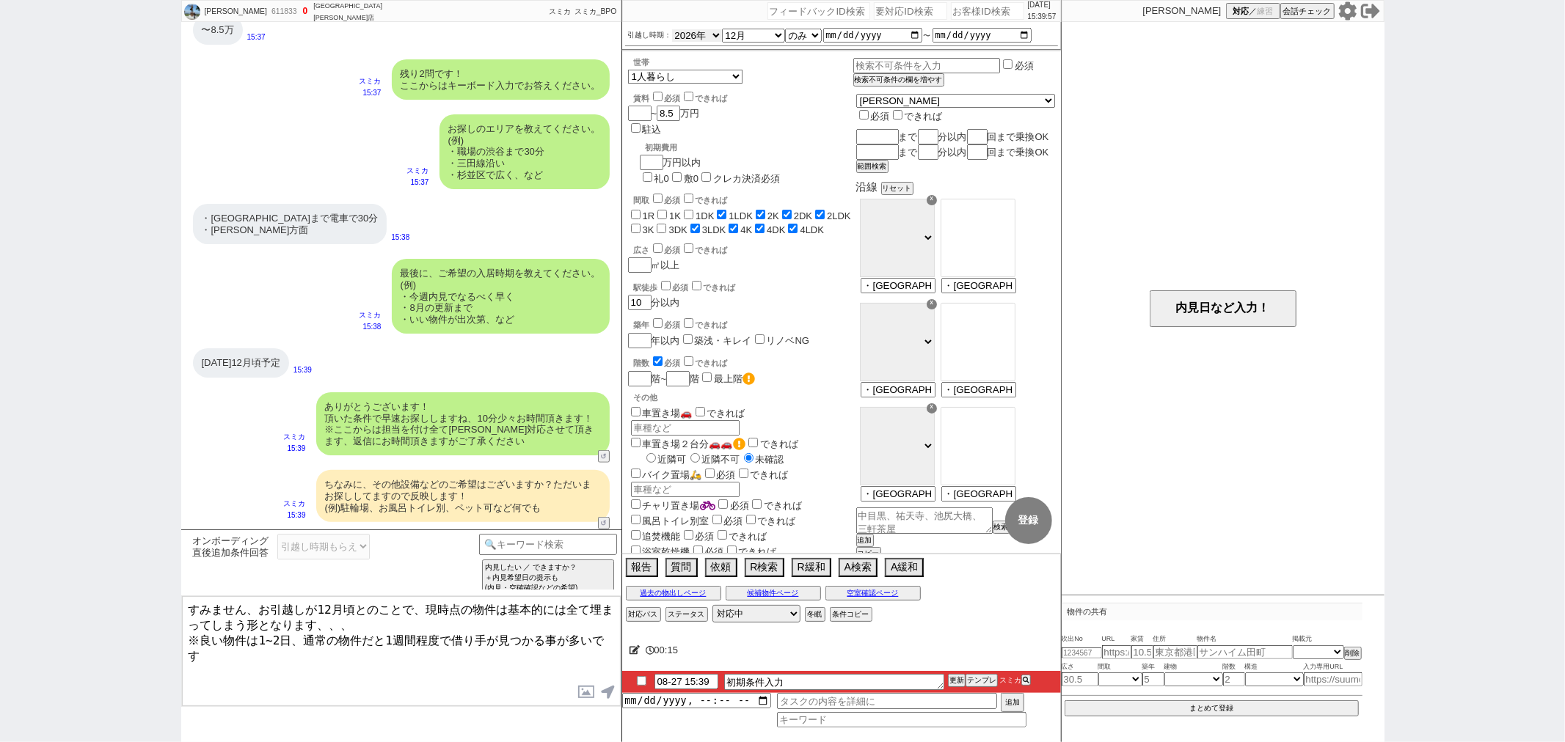
click at [672, 29] on select "2025年 2026年" at bounding box center [697, 35] width 50 height 12
type input "2026-12-01"
type input "2026-12-31"
checkbox input "false"
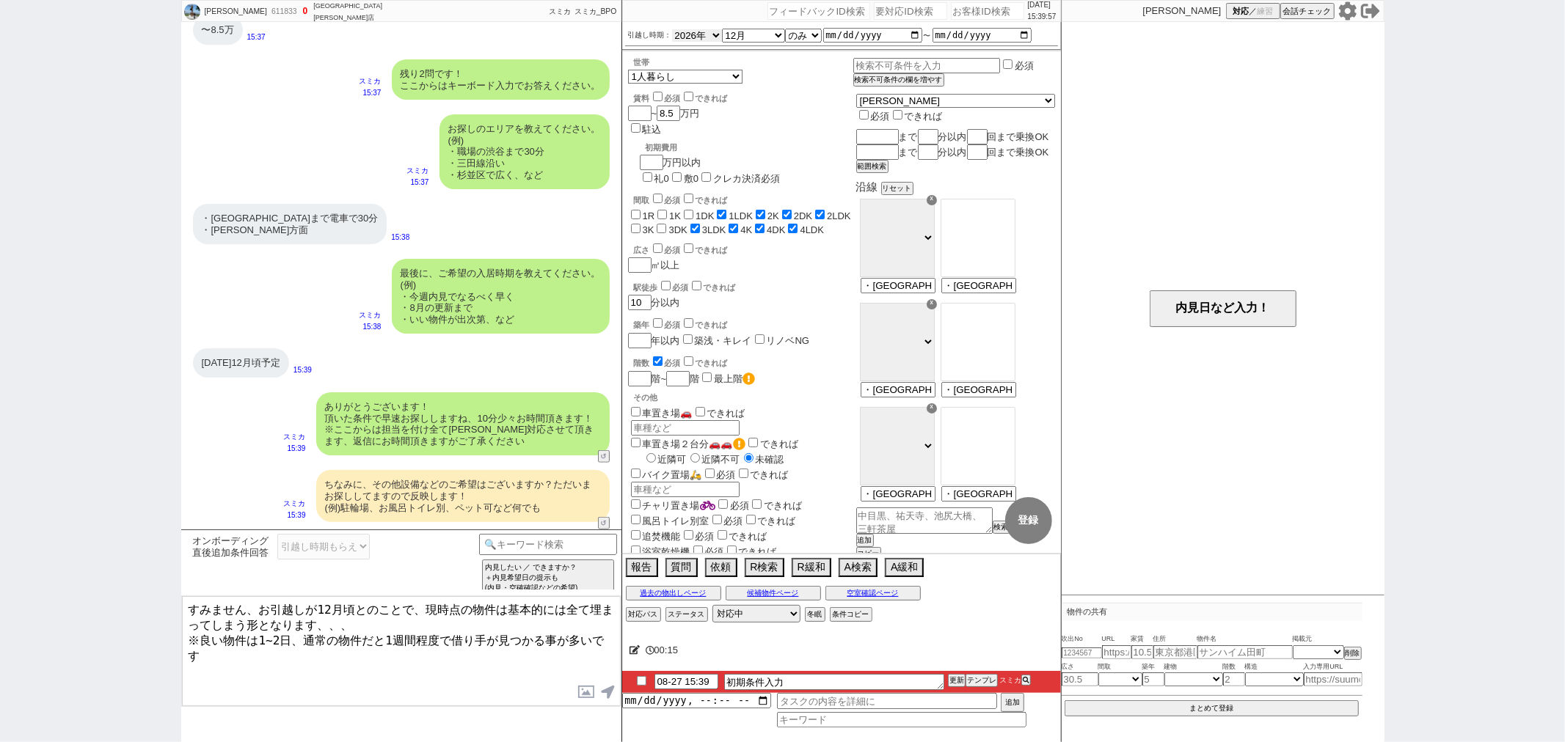
checkbox input "false"
checkbox input "true"
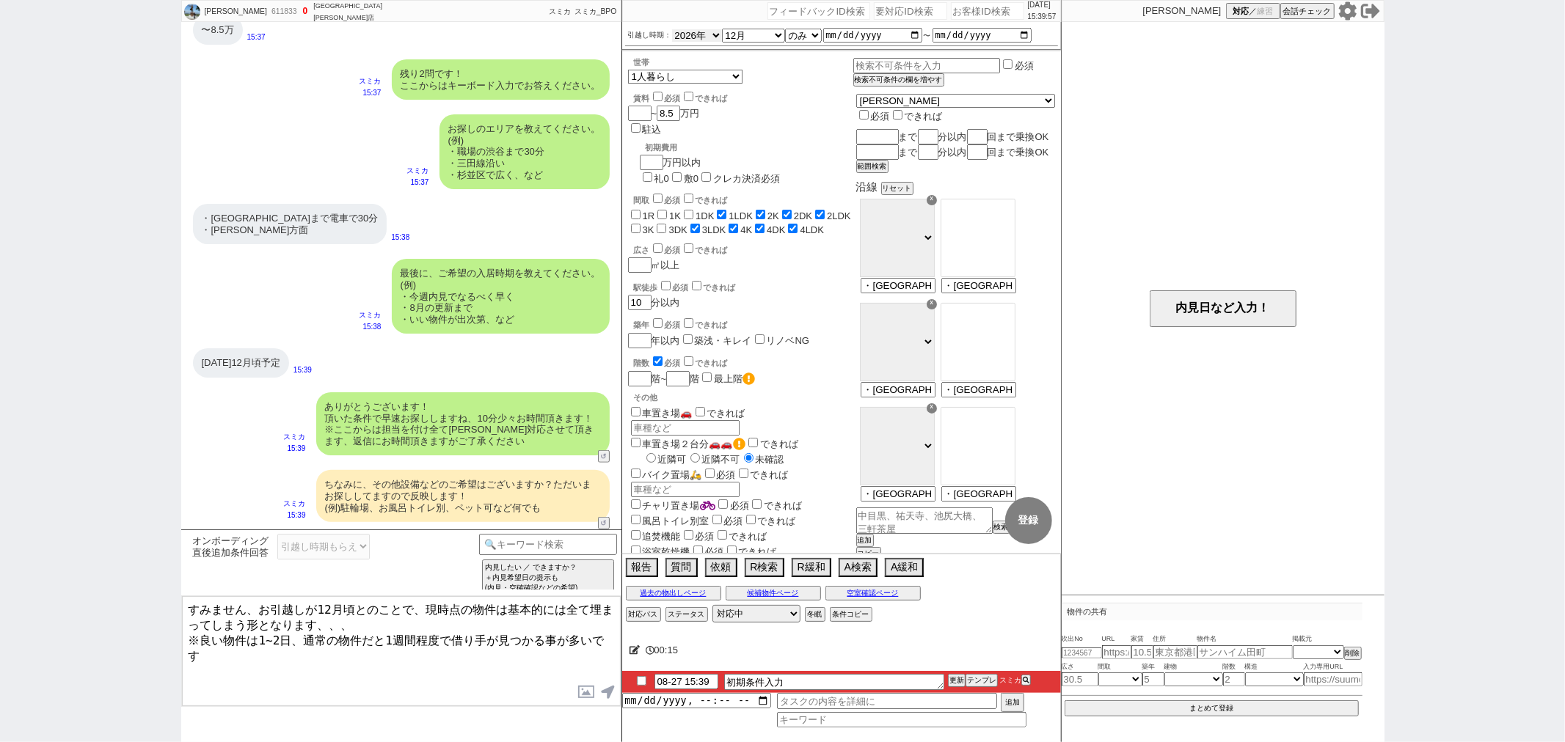
checkbox input "false"
checkbox input "true"
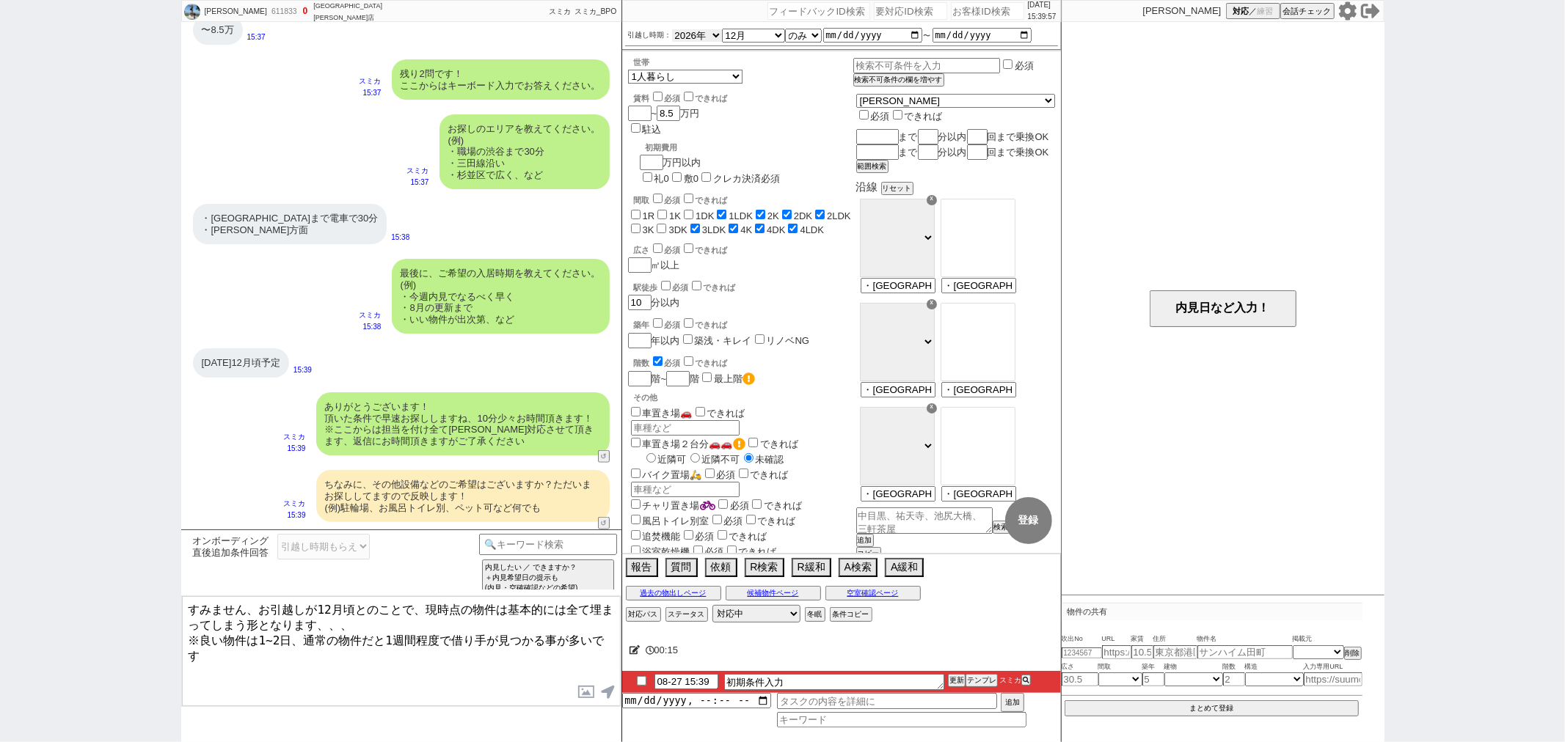
checkbox input "true"
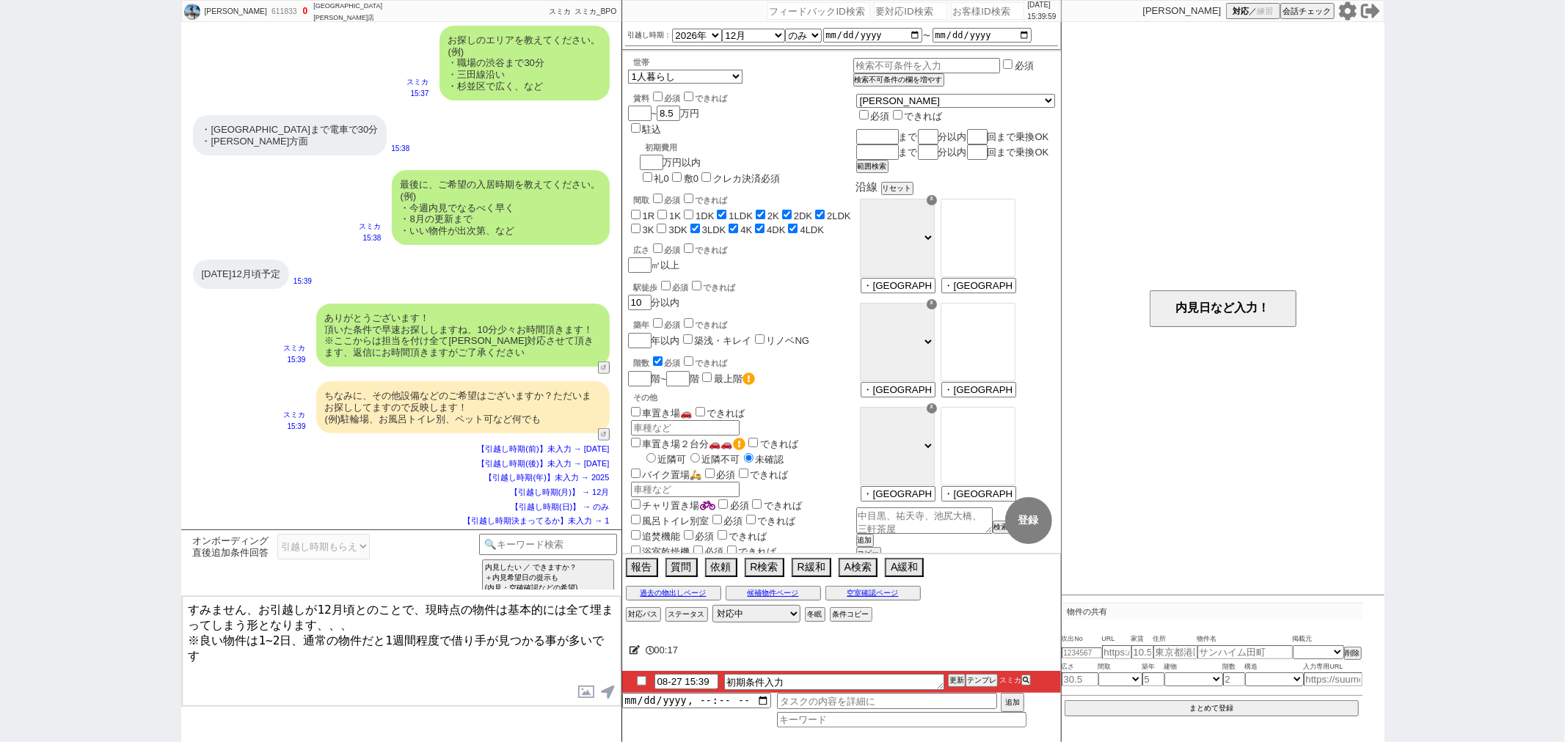
click at [312, 606] on textarea "すみません、お引越しが12月頃とのことで、現時点の物件は基本的には全て埋まってしまう形となります、、、 ※良い物件は1~2日、通常の物件だと1週間程度で借り手…" at bounding box center [401, 651] width 439 height 110
type textarea "すみません、お引越しが来年12月頃とのことで、現時点の物件は基本的には全て埋まってしまう形となります、、、 ※良い物件は1~2日、通常の物件だと1週間程度で借…"
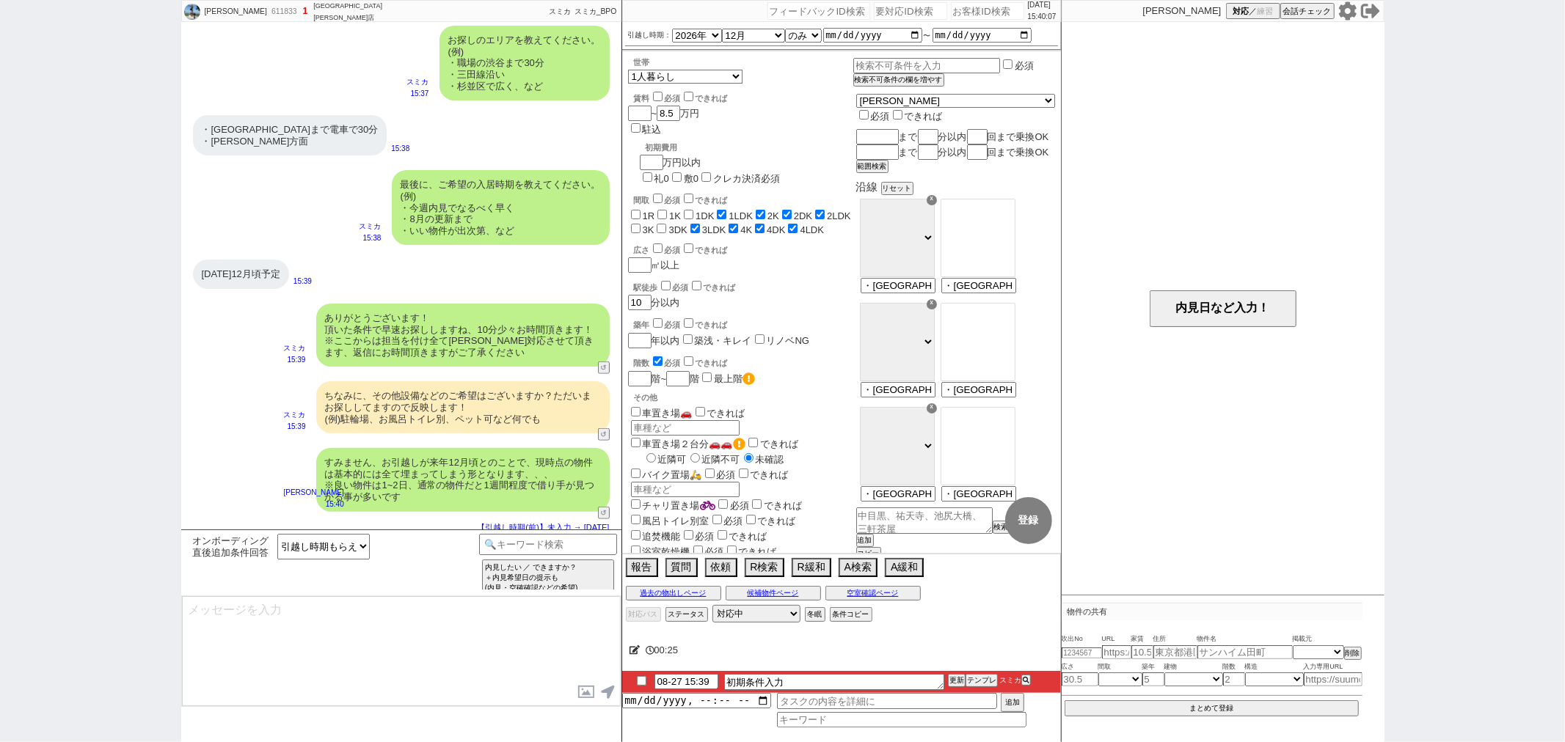
scroll to position [1177, 0]
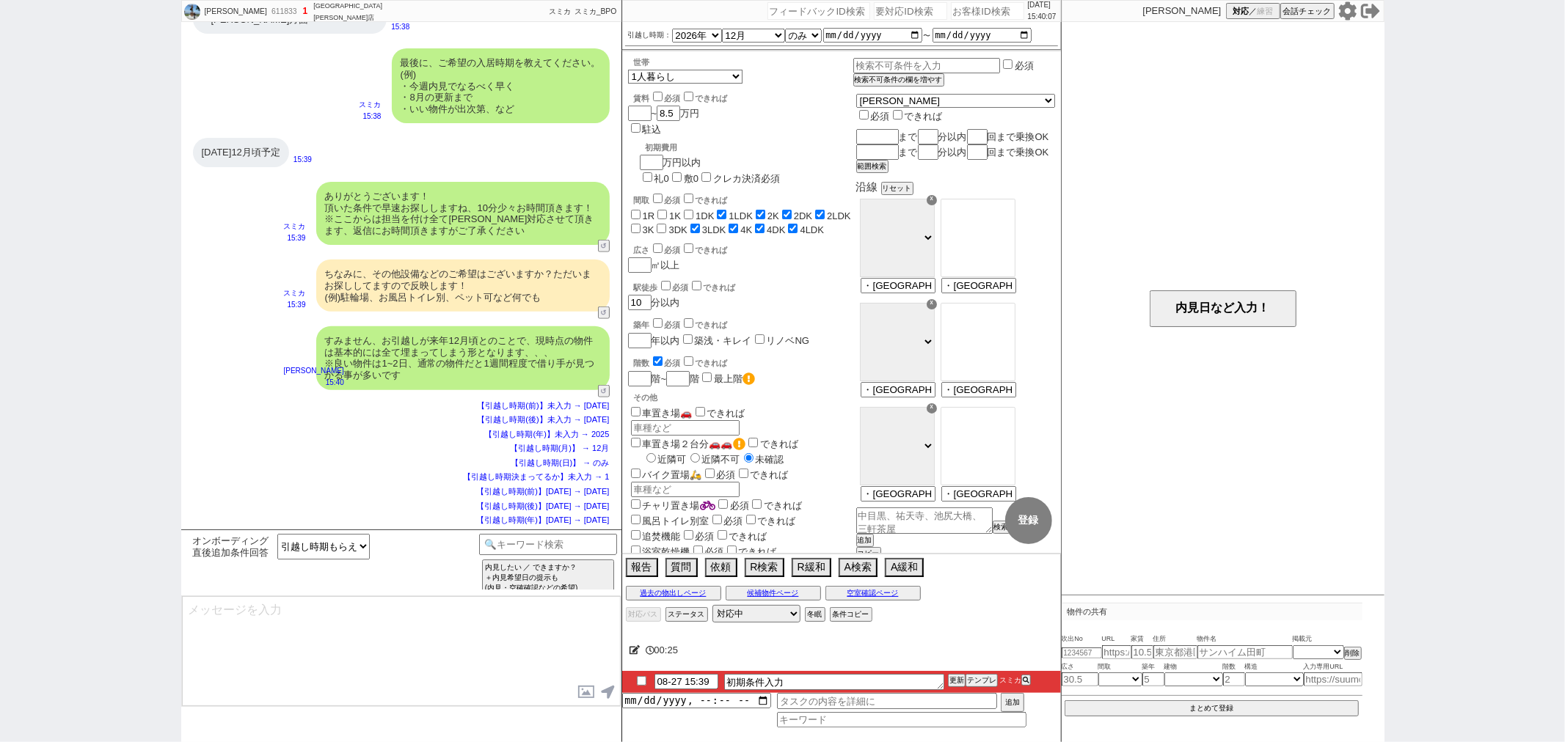
type textarea "ご希望のスケジュールが圏内に入り次第、改めて物件をご紹介させてください！ 一旦お待たせする形にはなりますが、どうぞよろしくお願いいたします。 ※メールの自動配…"
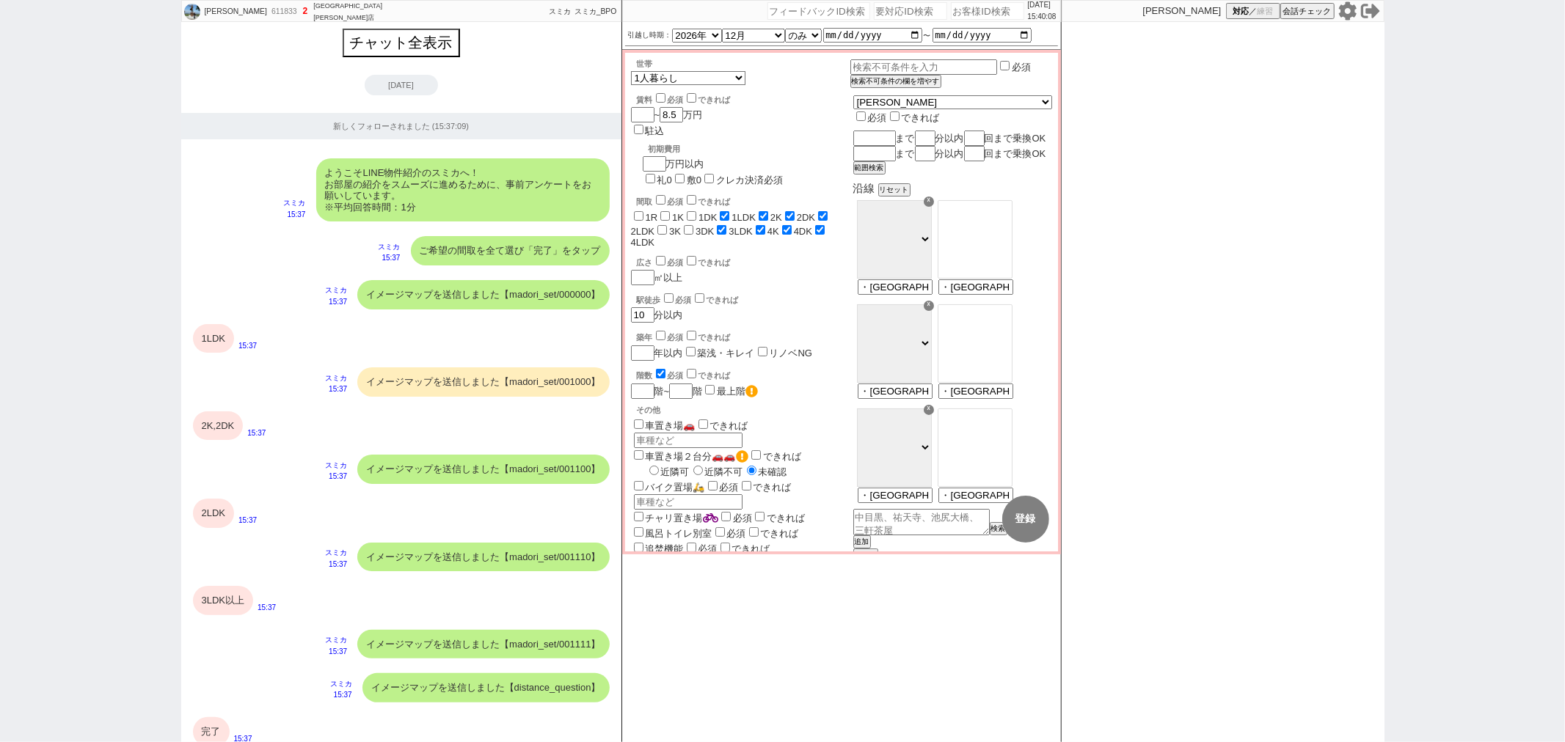
scroll to position [1065, 0]
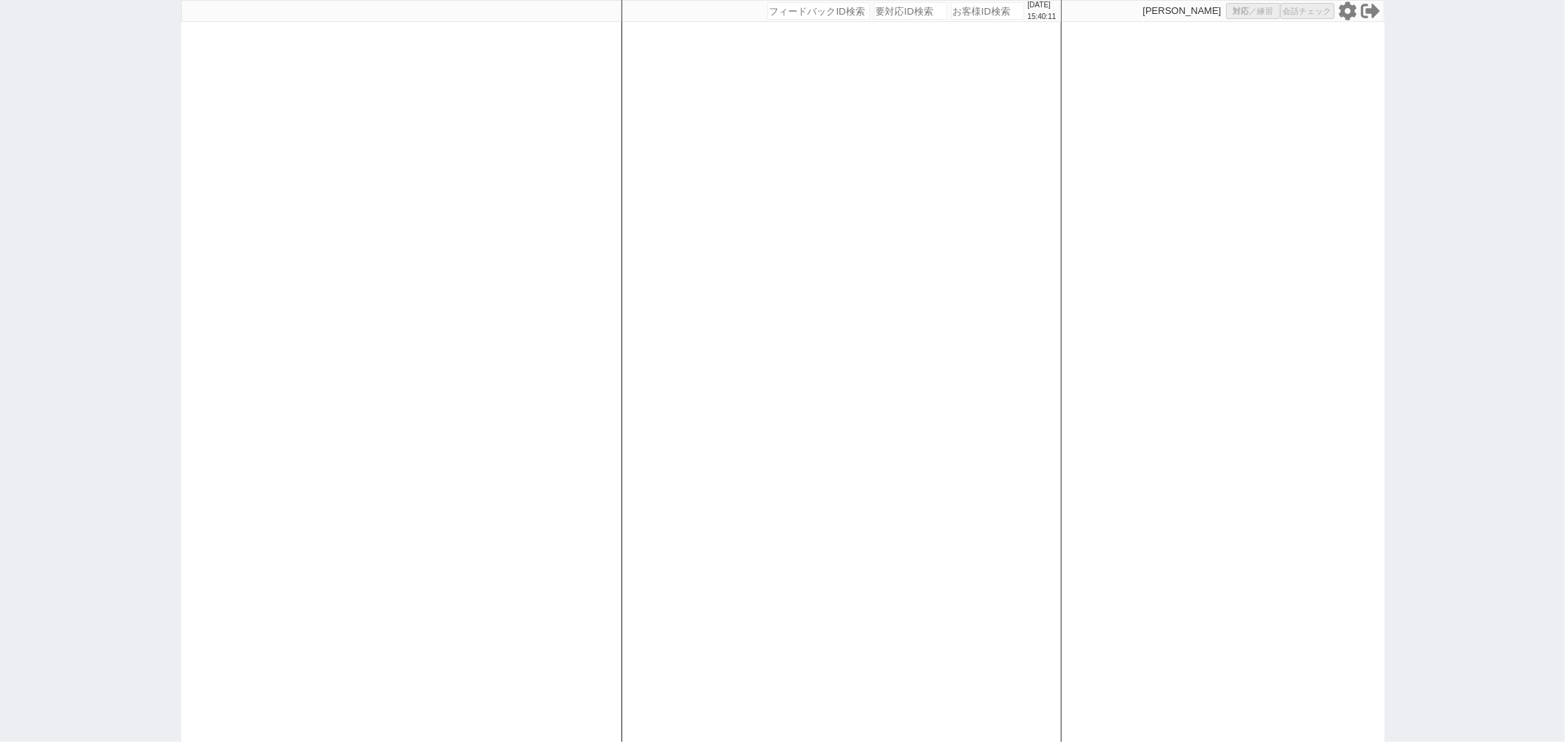
select select "500"
select select
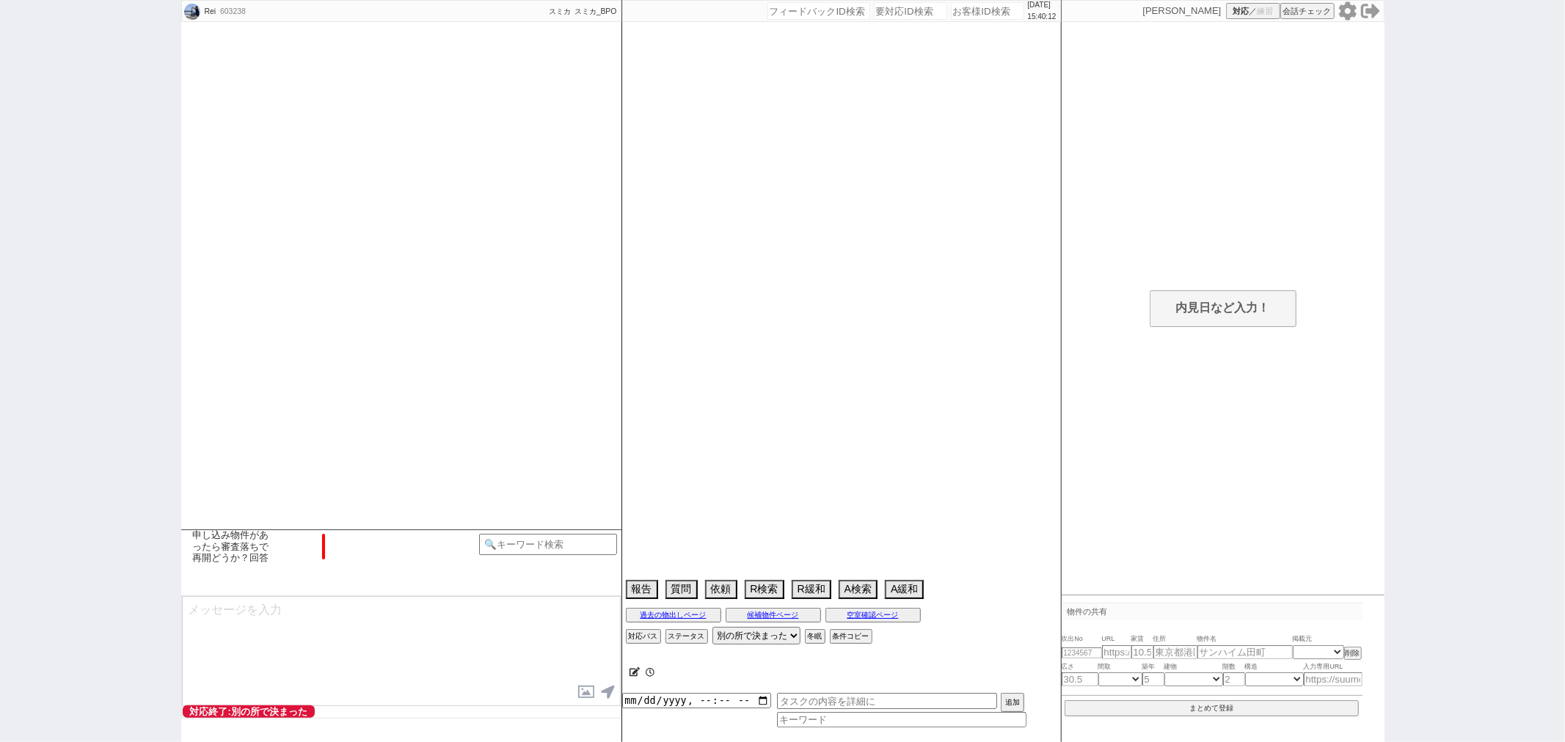
scroll to position [2517, 0]
select select "13"
select select "1"
select select "13"
select select "457"
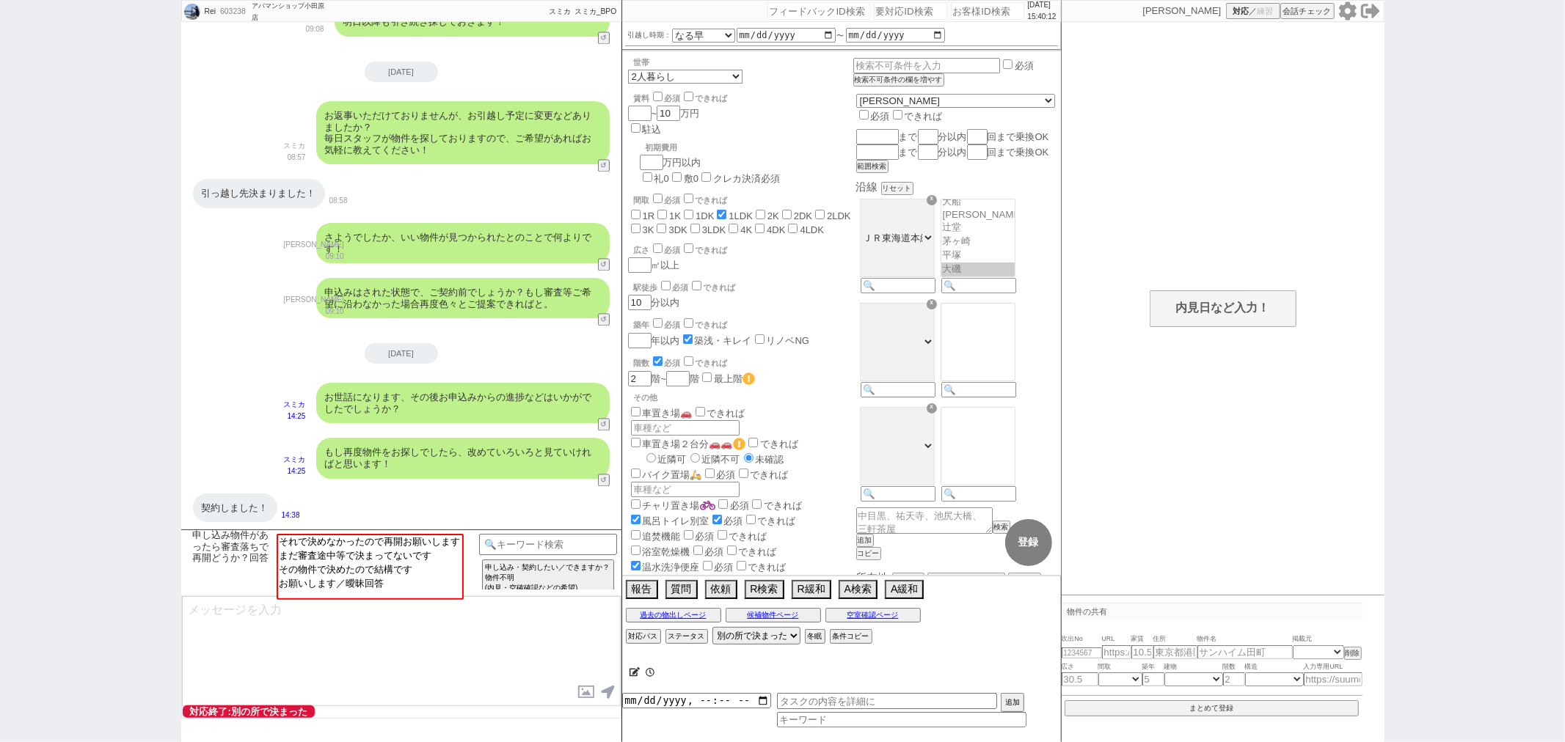
scroll to position [593, 0]
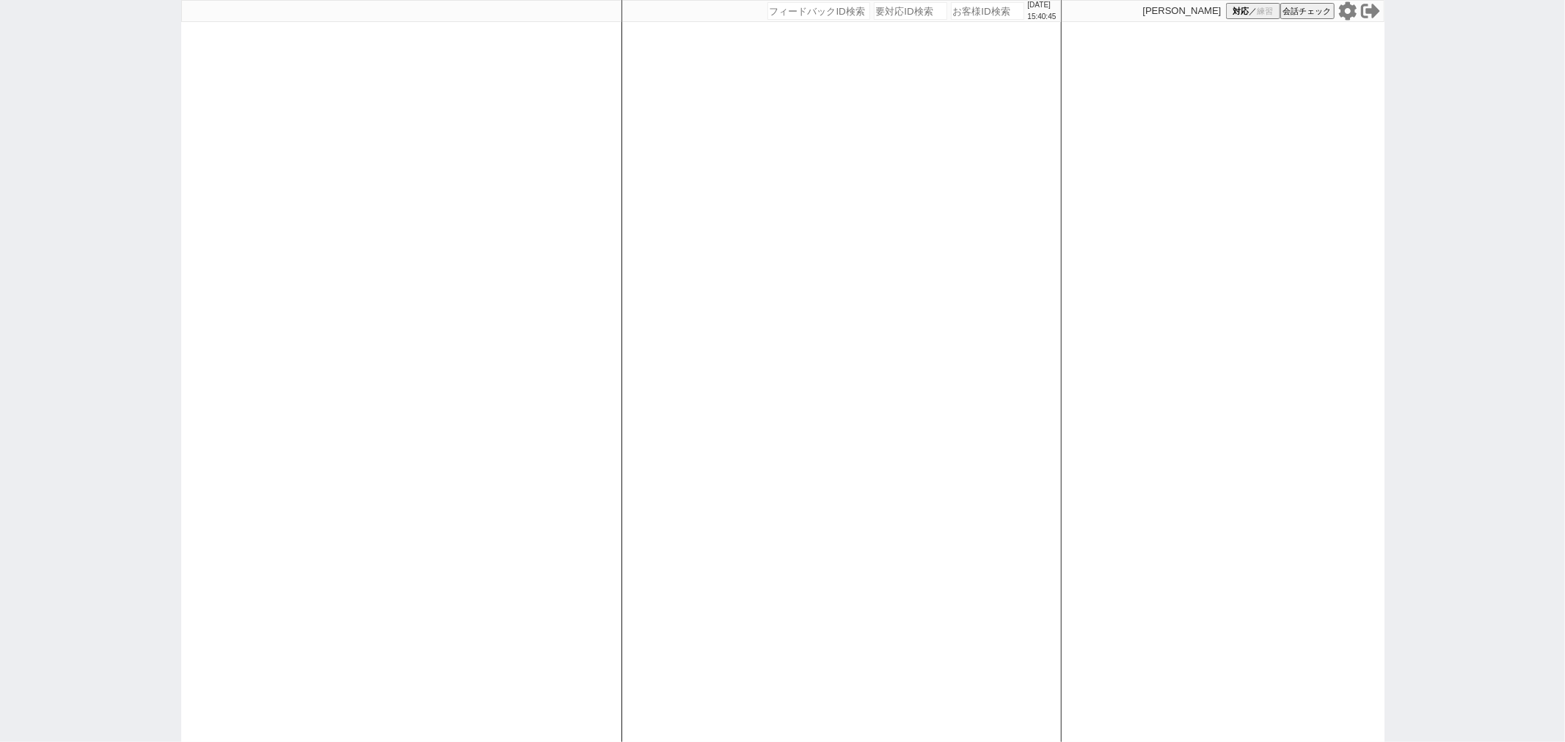
click at [452, 253] on div at bounding box center [401, 371] width 440 height 742
select select "500"
select select
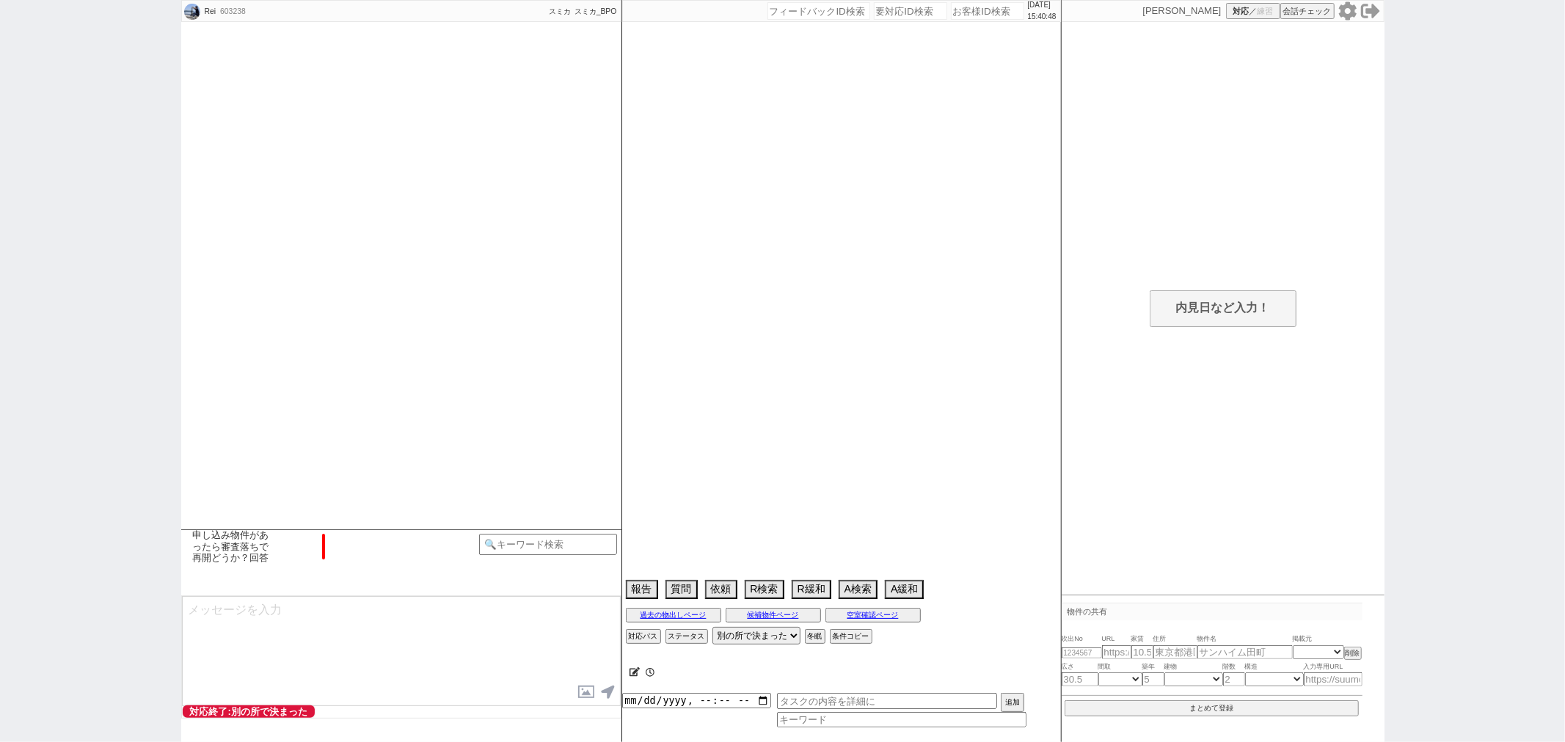
scroll to position [2517, 0]
select select "13"
select select "1"
select select "13"
select select "457"
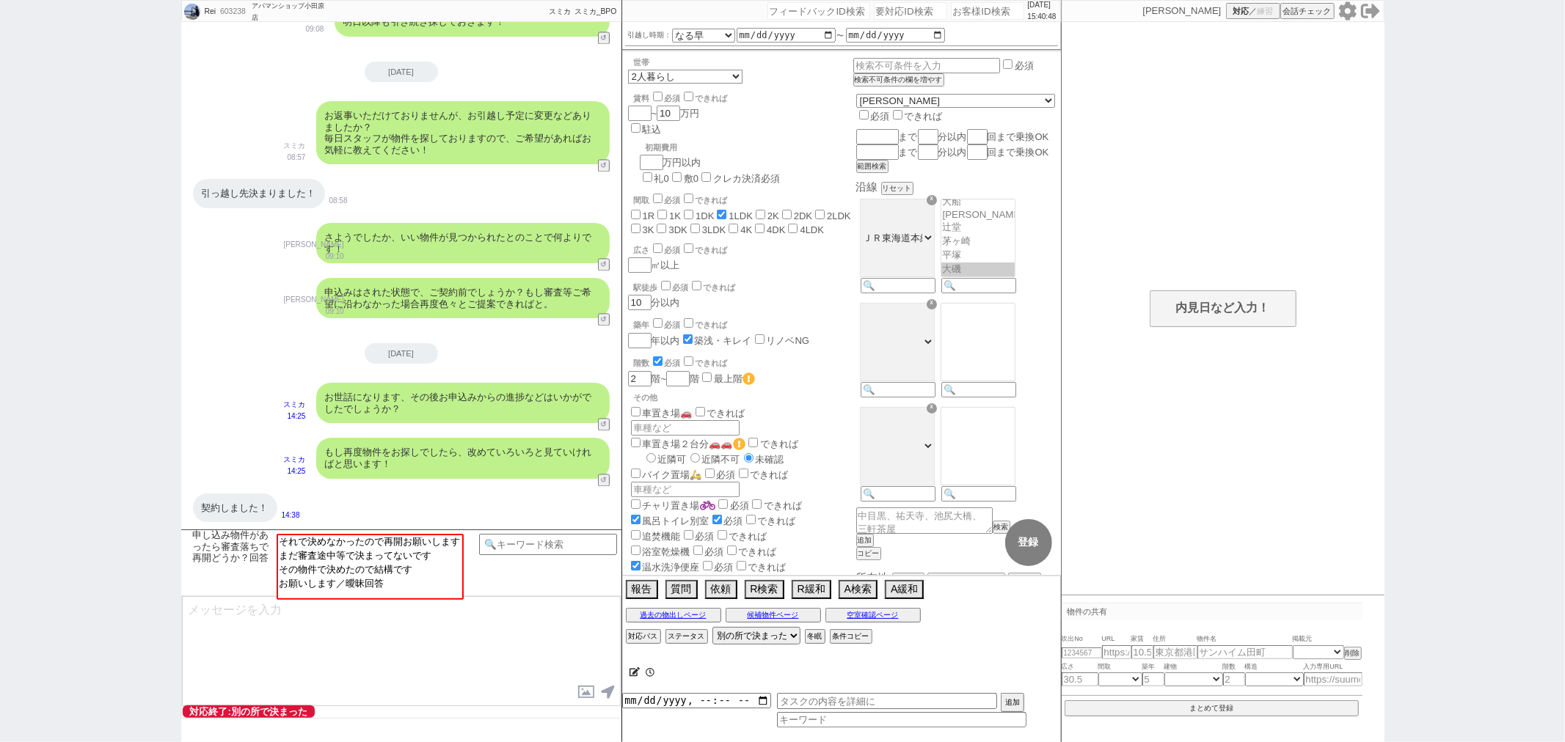
scroll to position [593, 0]
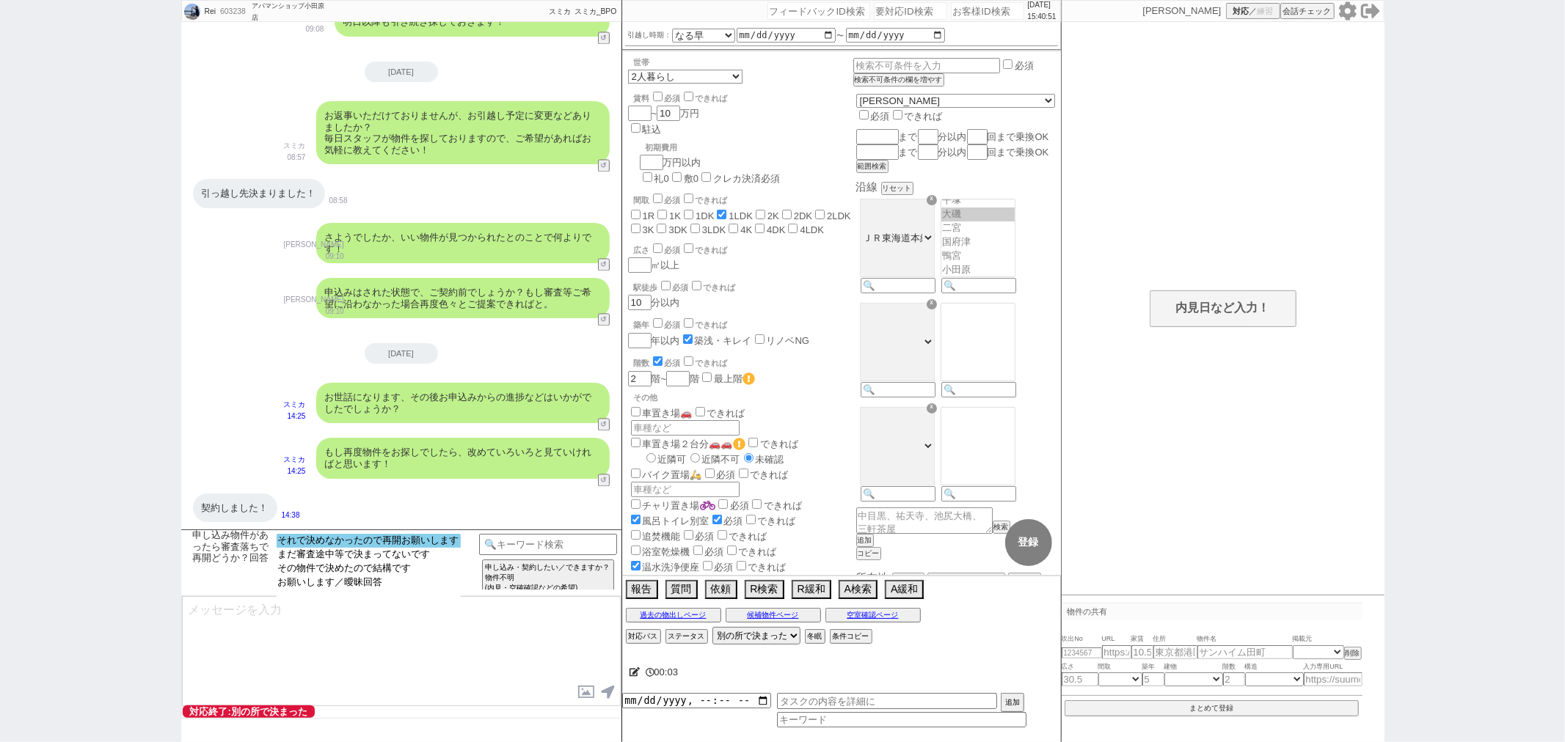
select select "それで決めなかったので再開お願いします"
click at [387, 543] on option "それで決めなかったので再開お願いします" at bounding box center [369, 541] width 184 height 14
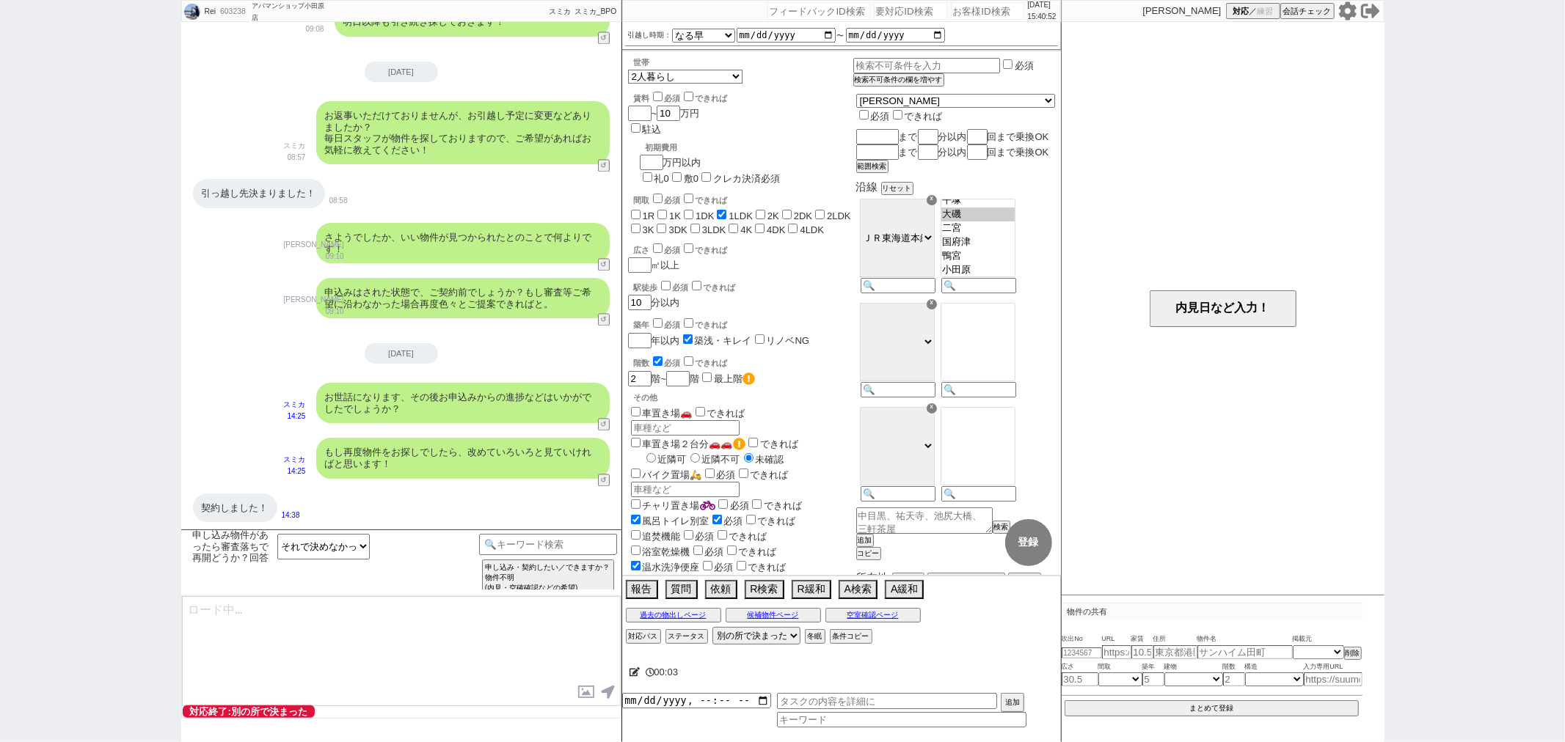
type textarea "さようでしたか、かしこまりました！ そうしましたら改めて物件をドンドンご紹介できるように致しますね。"
click at [606, 478] on button "↺" at bounding box center [605, 482] width 9 height 10
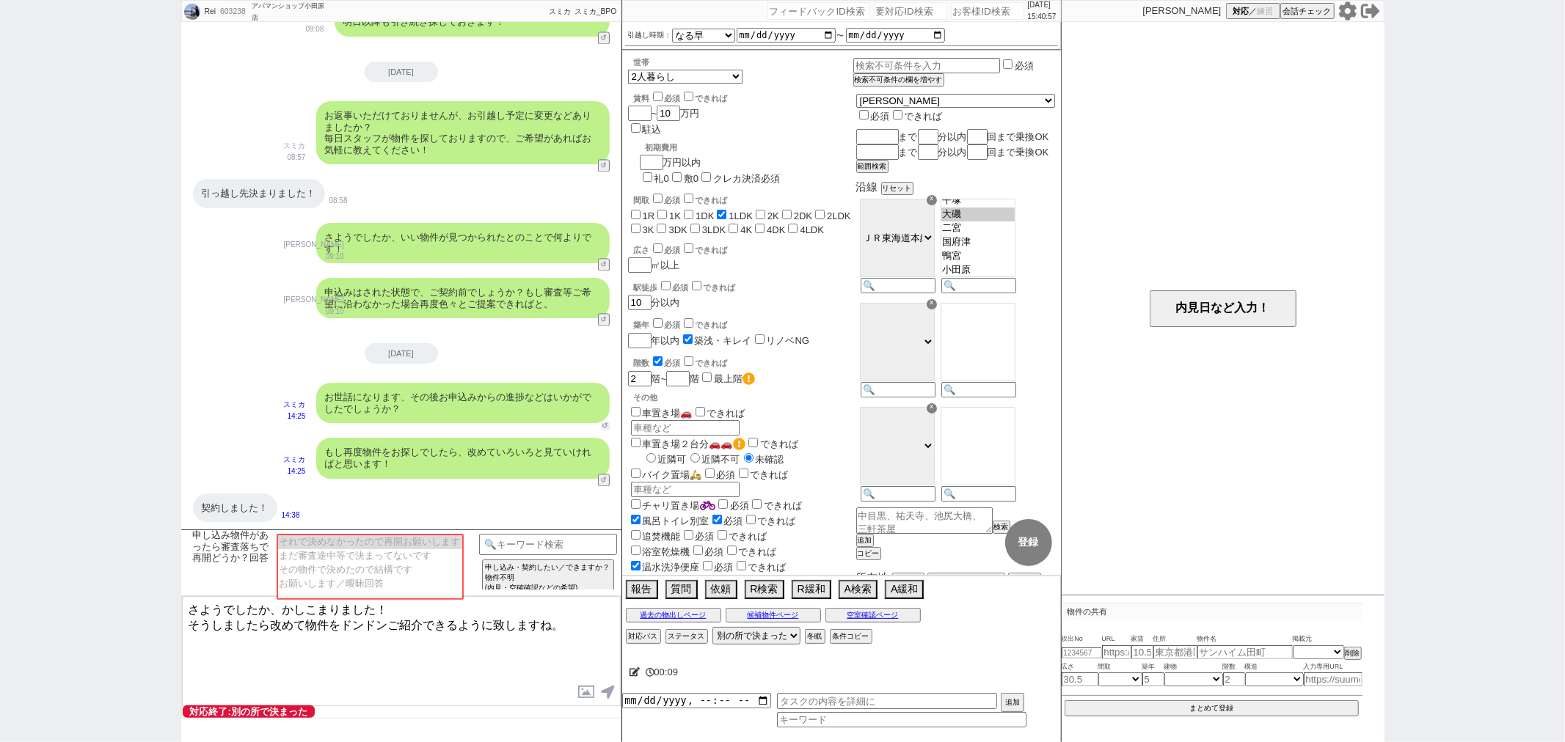
click at [606, 422] on button "↺" at bounding box center [605, 426] width 9 height 10
click at [490, 660] on textarea "さようでしたか、かしこまりました！ そうしましたら改めて物件をドンドンご紹介できるように致しますね。" at bounding box center [401, 651] width 439 height 110
click at [602, 430] on button "↺" at bounding box center [605, 426] width 9 height 10
click at [604, 426] on button "↺" at bounding box center [605, 426] width 9 height 10
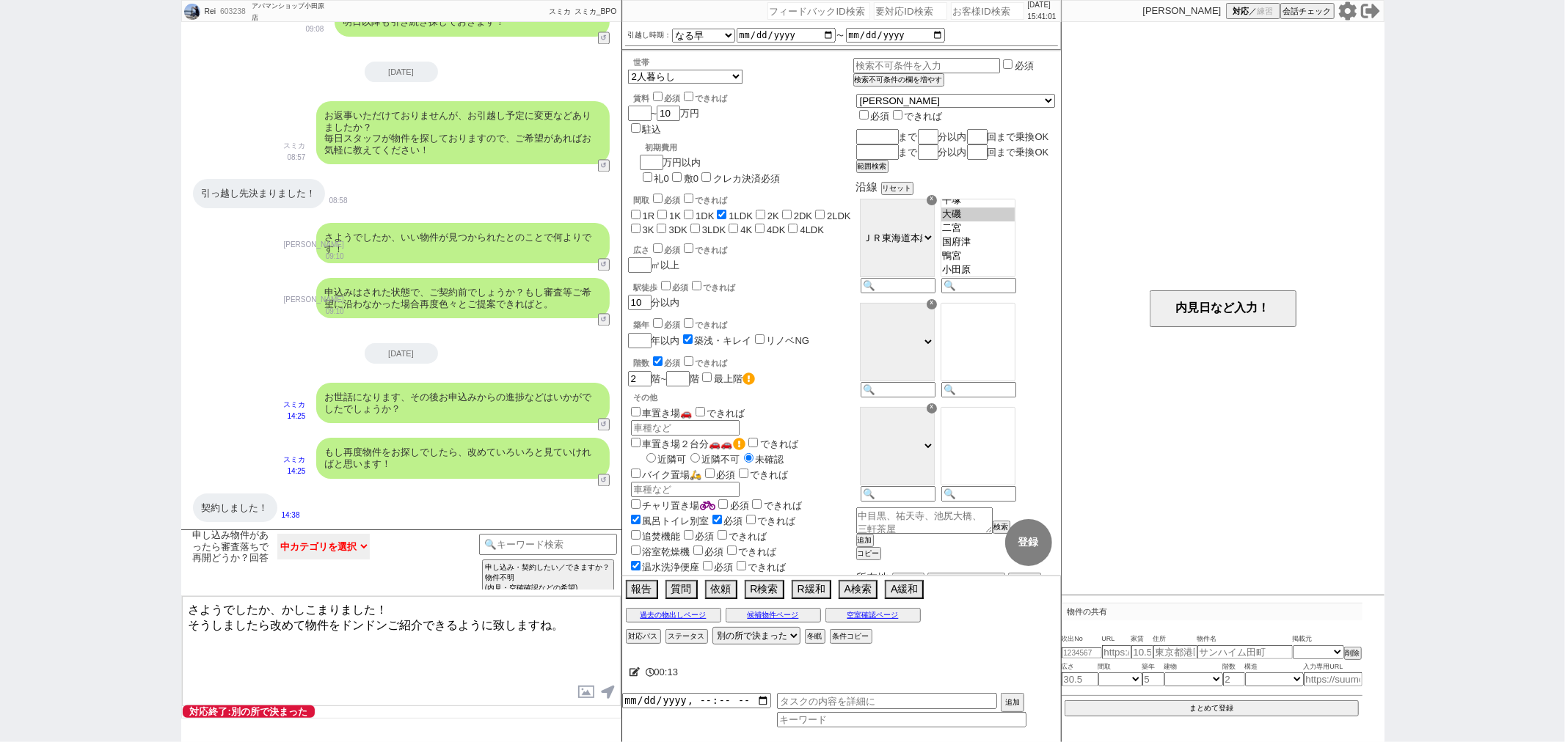
click at [358, 541] on select "中カテゴリを選択" at bounding box center [323, 547] width 92 height 26
click at [357, 543] on select "中カテゴリを選択" at bounding box center [323, 547] width 92 height 26
click at [349, 552] on select "中カテゴリを選択 それで決めなかったので再開お願いします まだ審査途中等で決まってないです その物件で決めたので結構です お願いします／曖昧回答" at bounding box center [323, 547] width 92 height 26
select select "その物件で決めたので結構です"
click at [277, 534] on select "中カテゴリを選択 それで決めなかったので再開お願いします まだ審査途中等で決まってないです その物件で決めたので結構です お願いします／曖昧回答" at bounding box center [323, 547] width 92 height 26
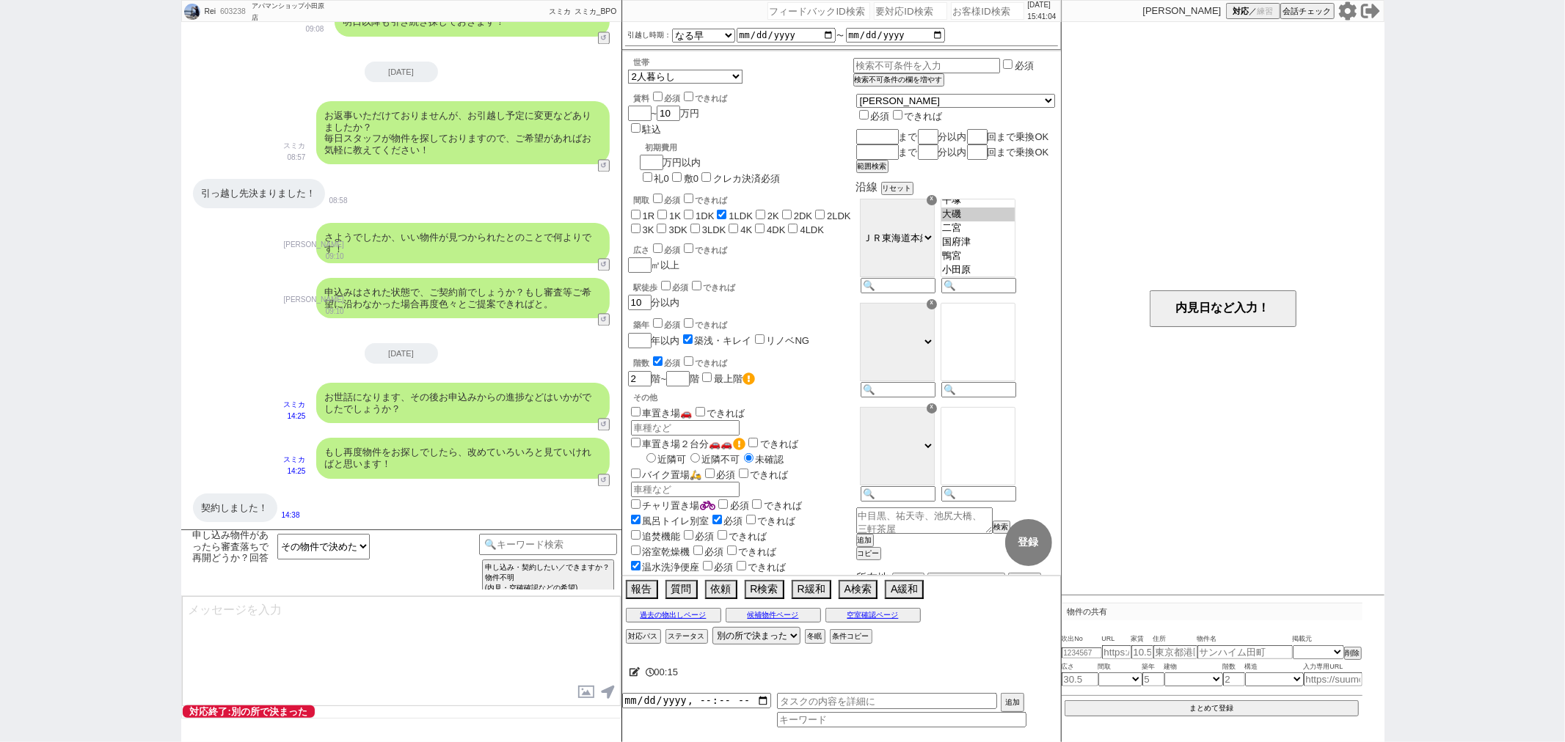
type textarea "さようでしたか、失礼しました。短い間でしたがご利用ありがとうございました！"
click at [341, 640] on textarea "さようでしたか、失礼しました。短い間でしたがご利用ありがとうございました！" at bounding box center [401, 651] width 439 height 110
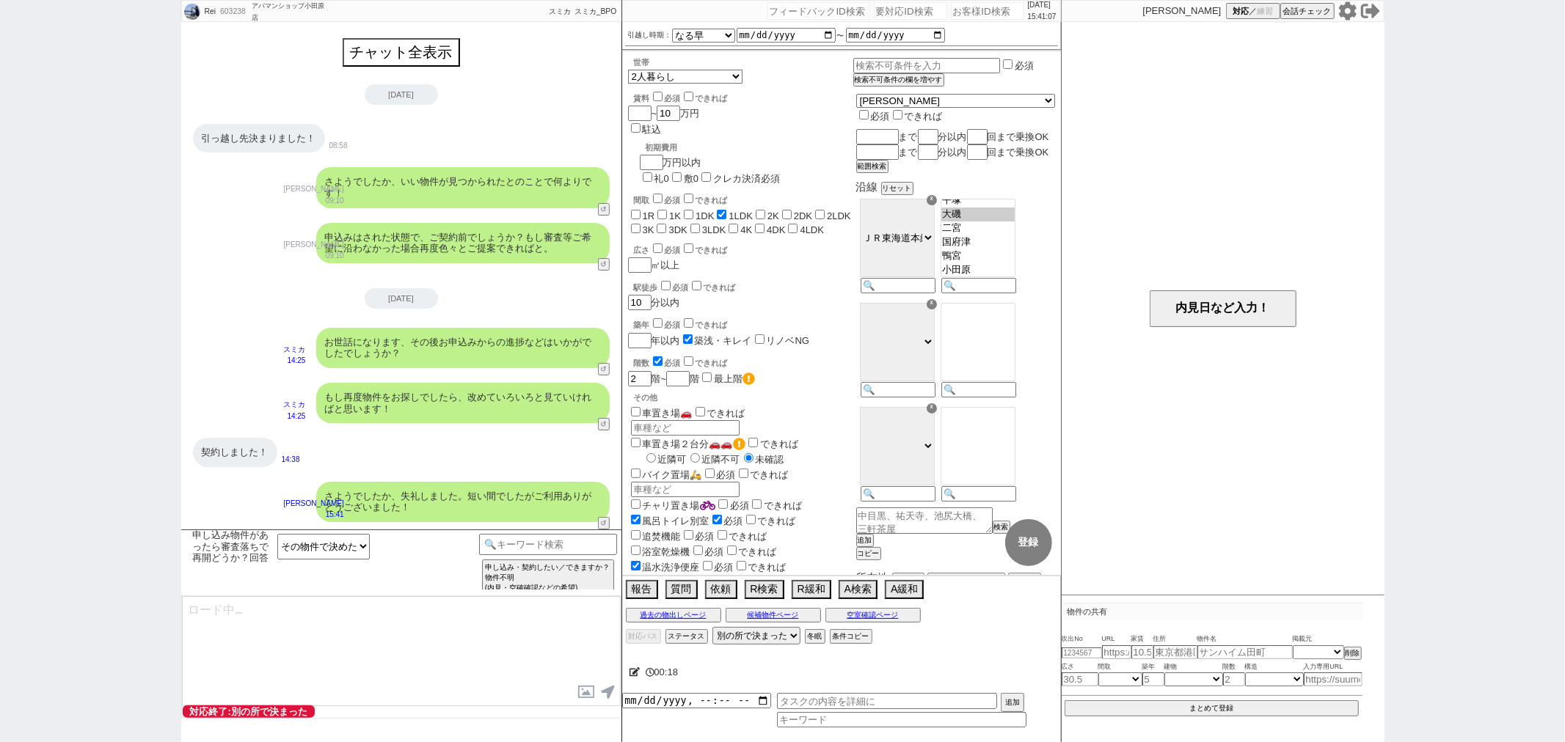
scroll to position [0, 0]
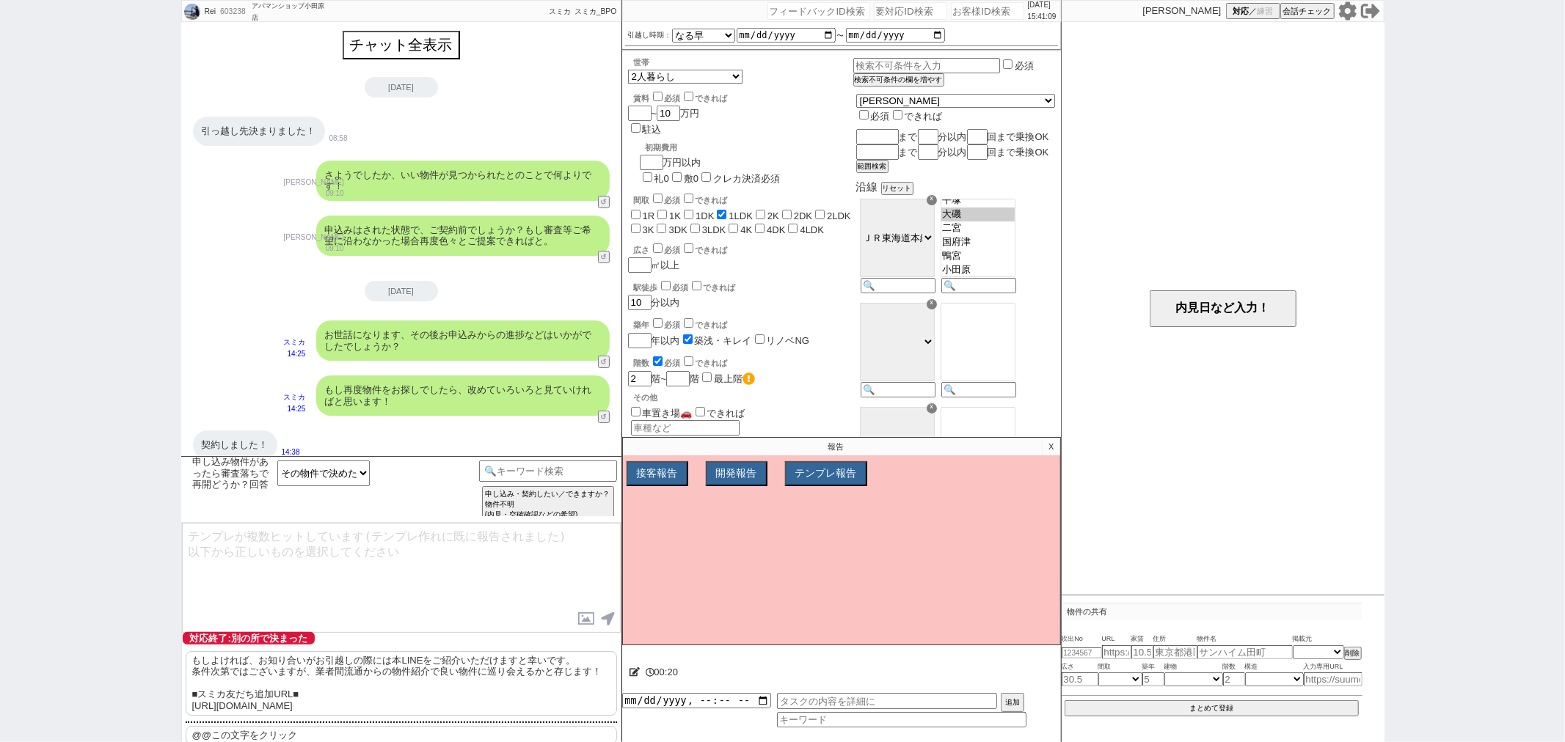
click at [334, 657] on p "もしよければ、お知り合いがお引越しの際には本LINEをご紹介いただけますと幸いです。 条件次第ではございますが、業者間流通からの物件紹介で良い物件に巡り会える…" at bounding box center [401, 684] width 431 height 65
type textarea "もしよければ、お知り合いがお引越しの際には本LINEをご紹介いただけますと幸いです。 条件次第ではございますが、業者間流通からの物件紹介で良い物件に巡り会える…"
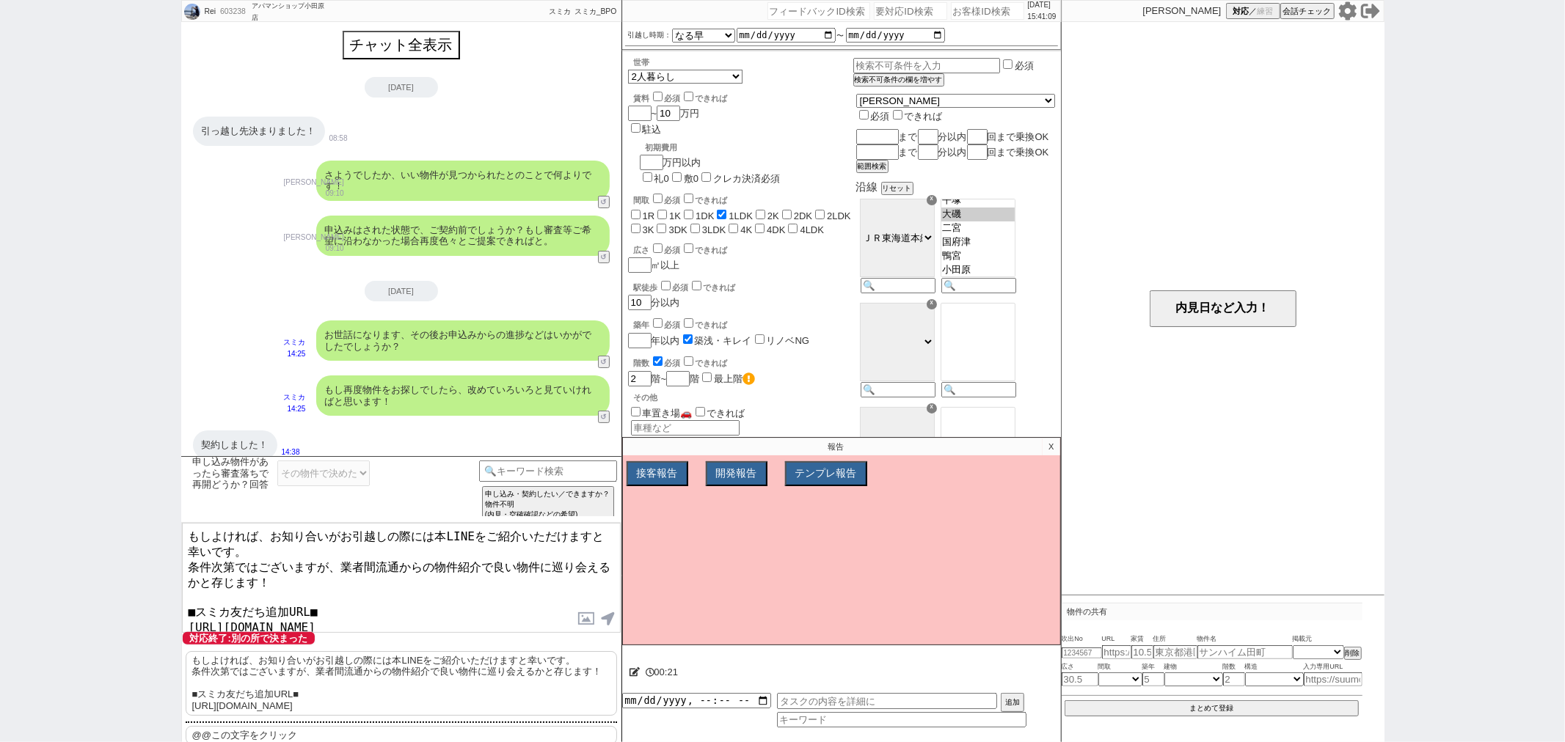
click at [347, 577] on textarea "もしよければ、お知り合いがお引越しの際には本LINEをご紹介いただけますと幸いです。 条件次第ではございますが、業者間流通からの物件紹介で良い物件に巡り会える…" at bounding box center [401, 578] width 439 height 110
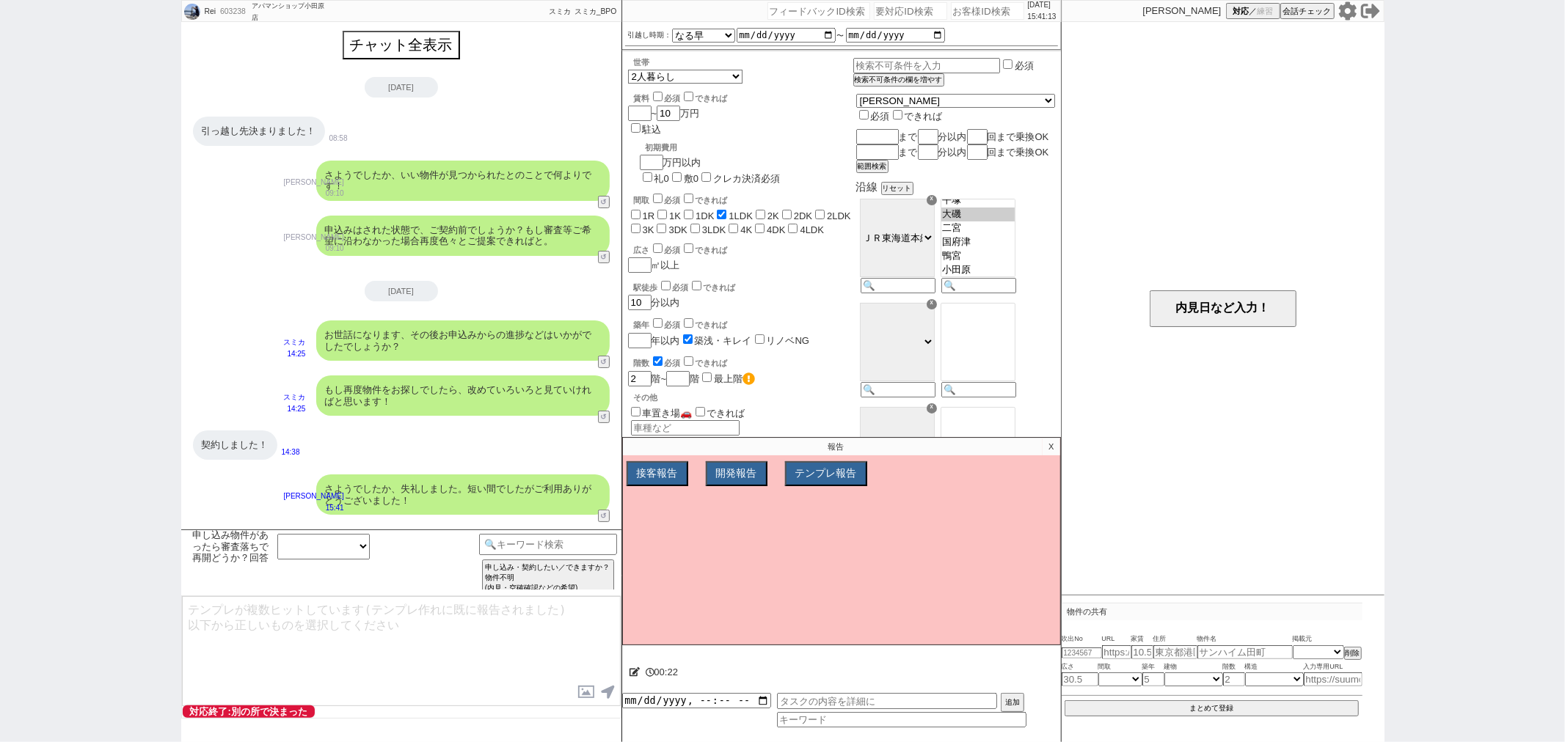
scroll to position [105, 0]
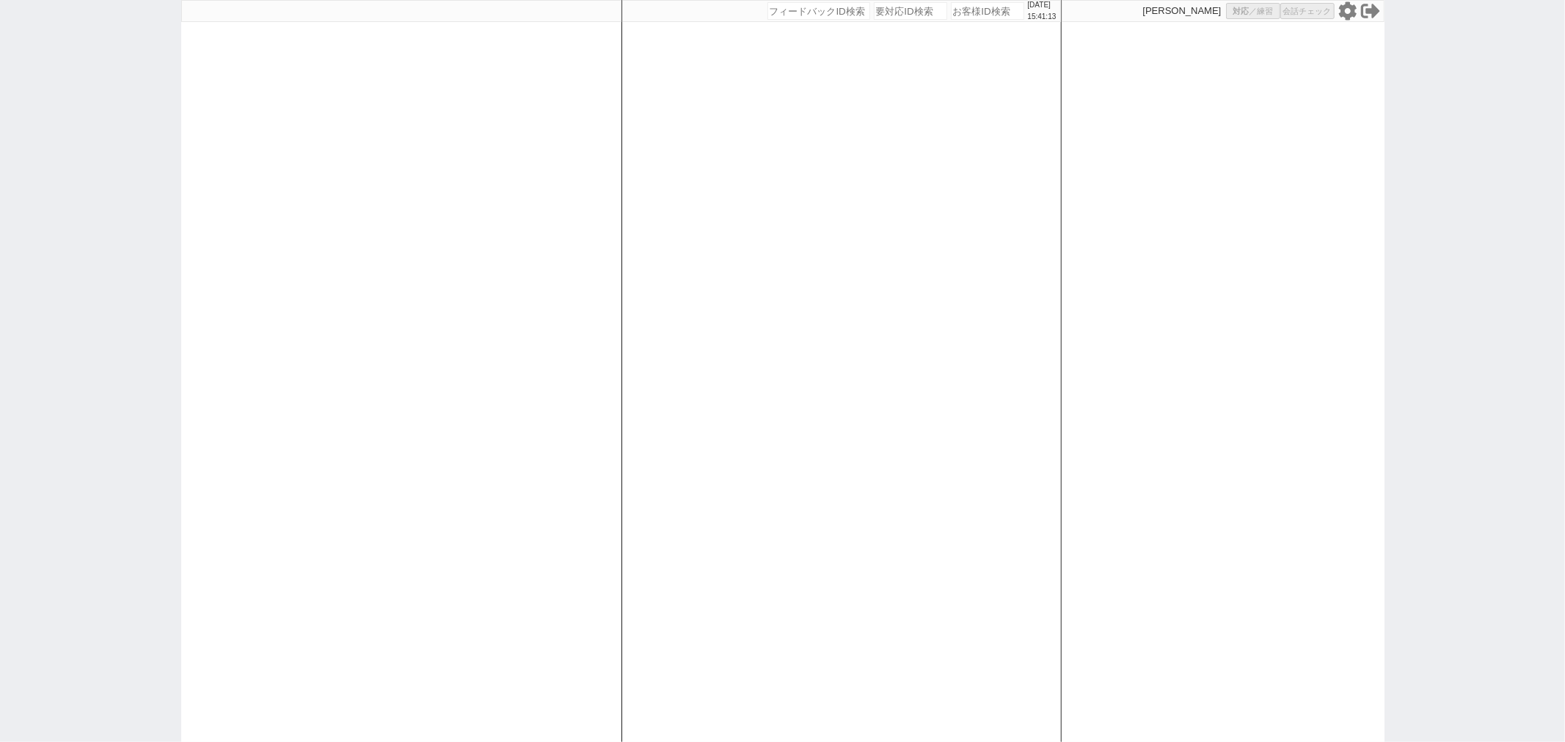
select select
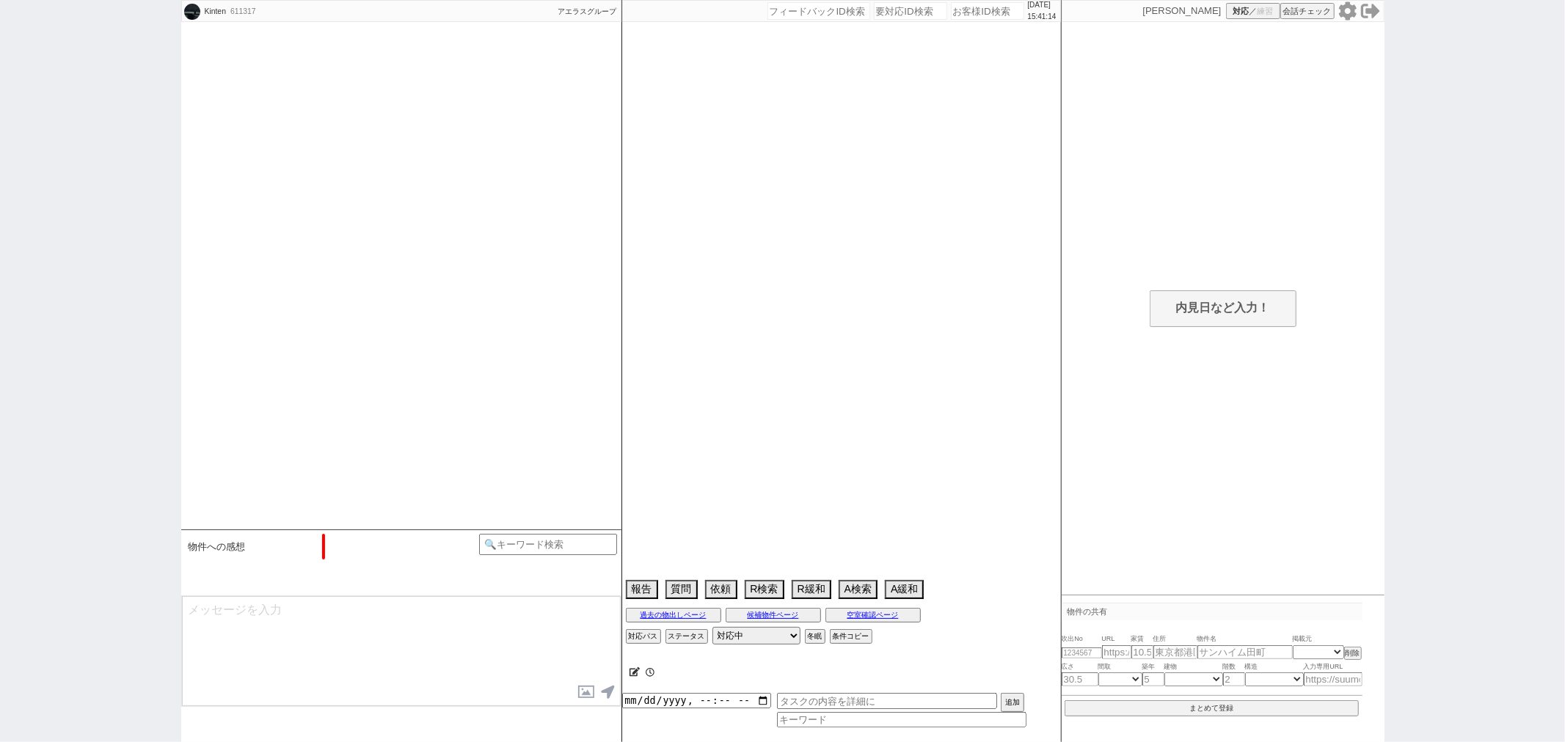
select select "15"
select select "0"
select select "56"
select select "1387"
select select "69"
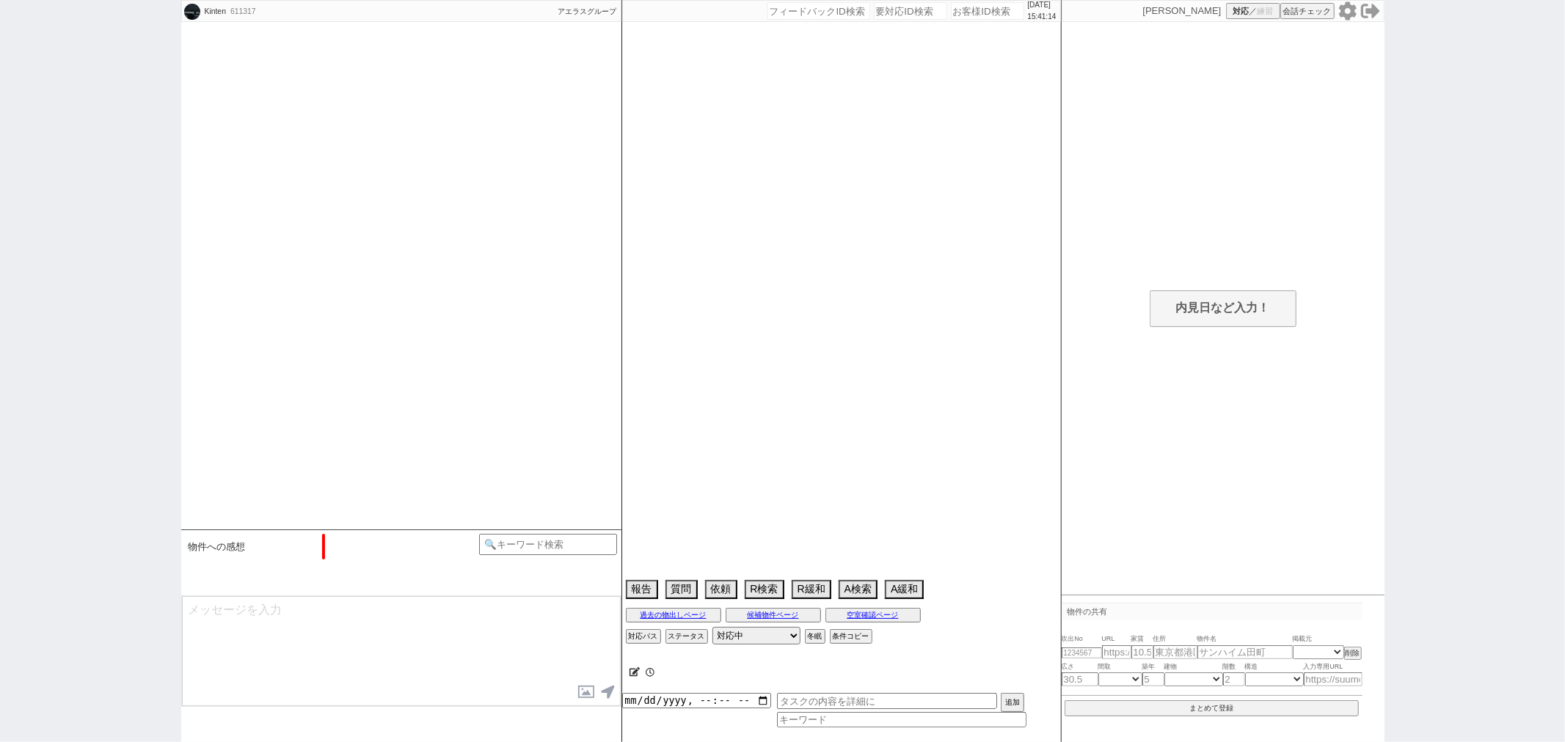
select select "1670"
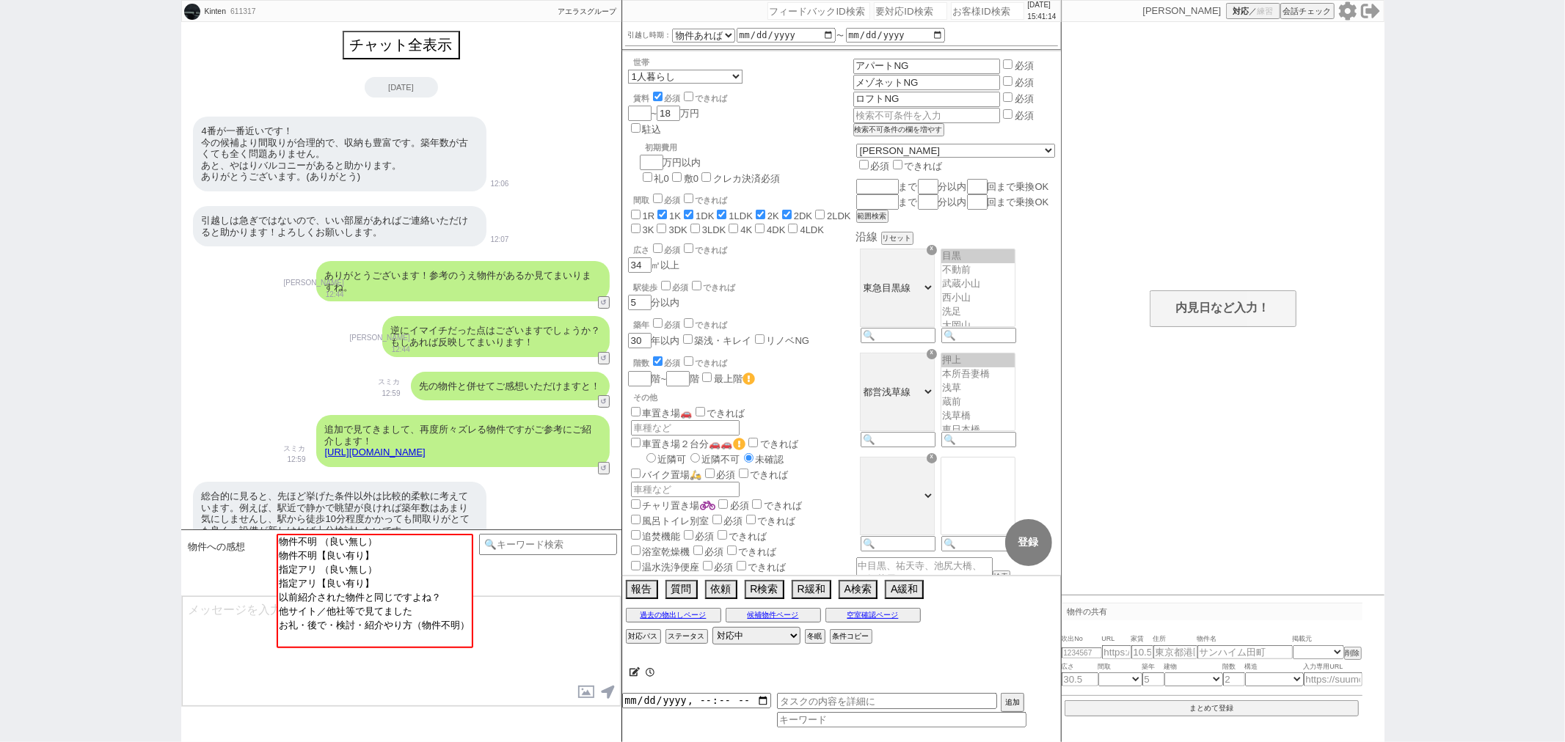
scroll to position [186, 0]
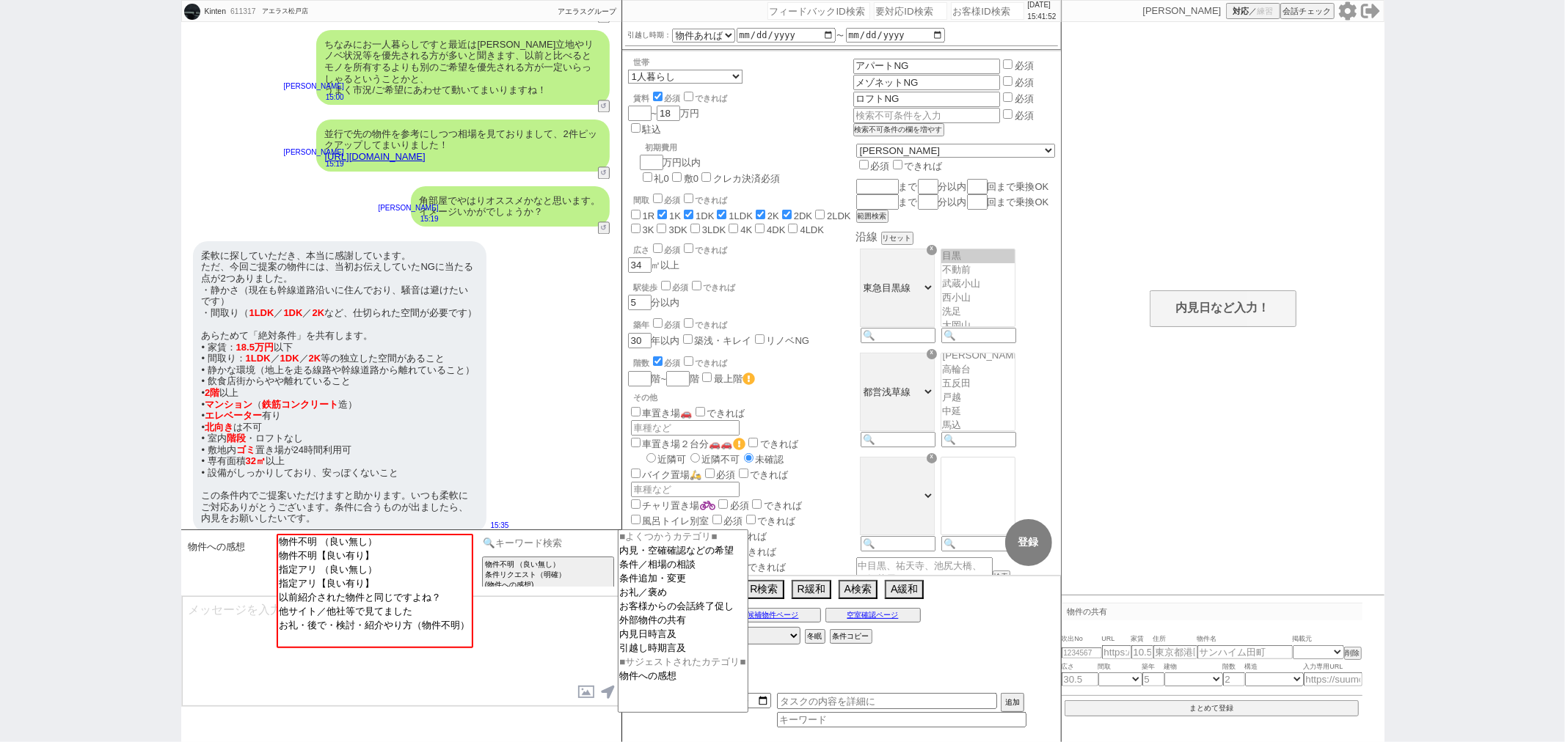
click at [524, 538] on input at bounding box center [548, 543] width 139 height 18
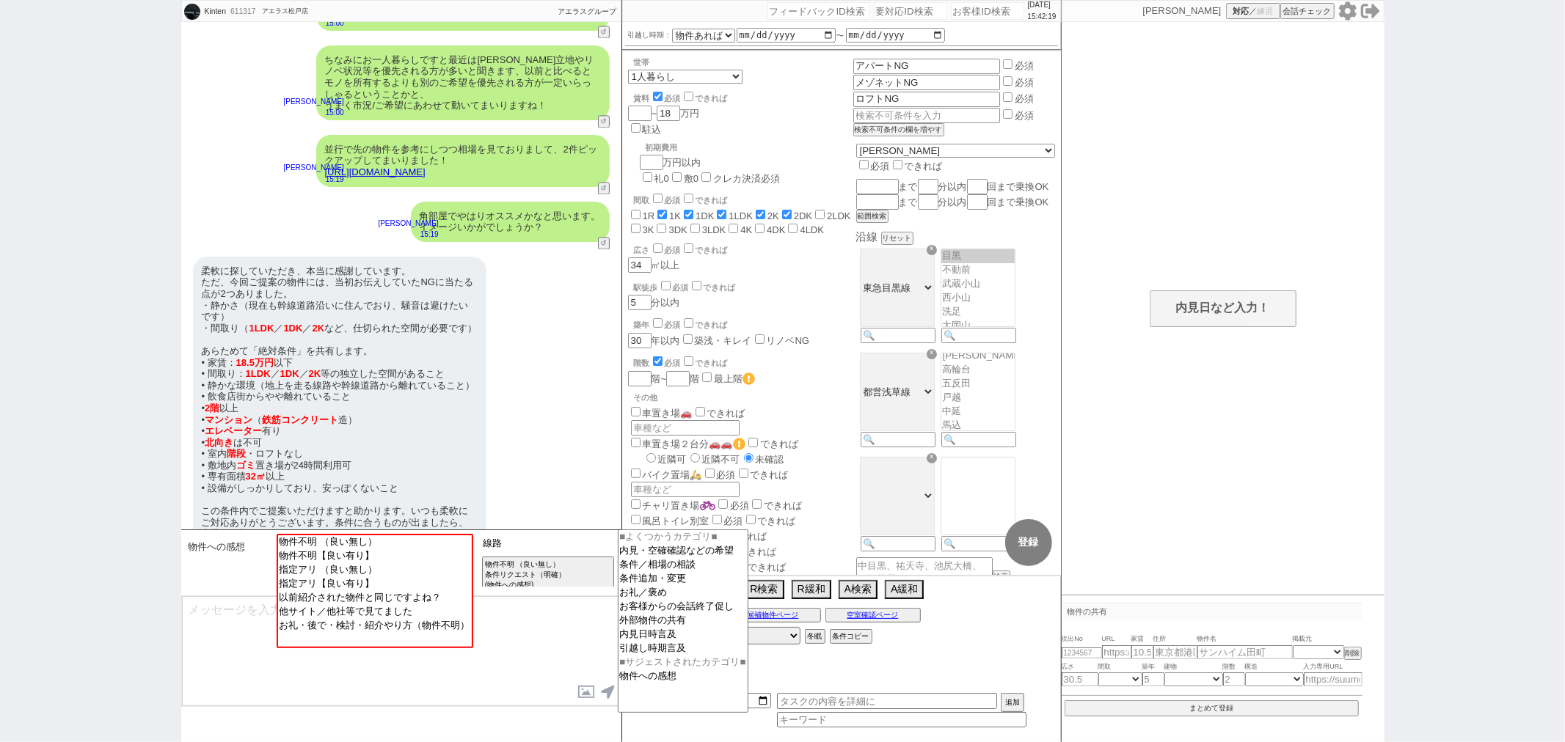
scroll to position [2654, 0]
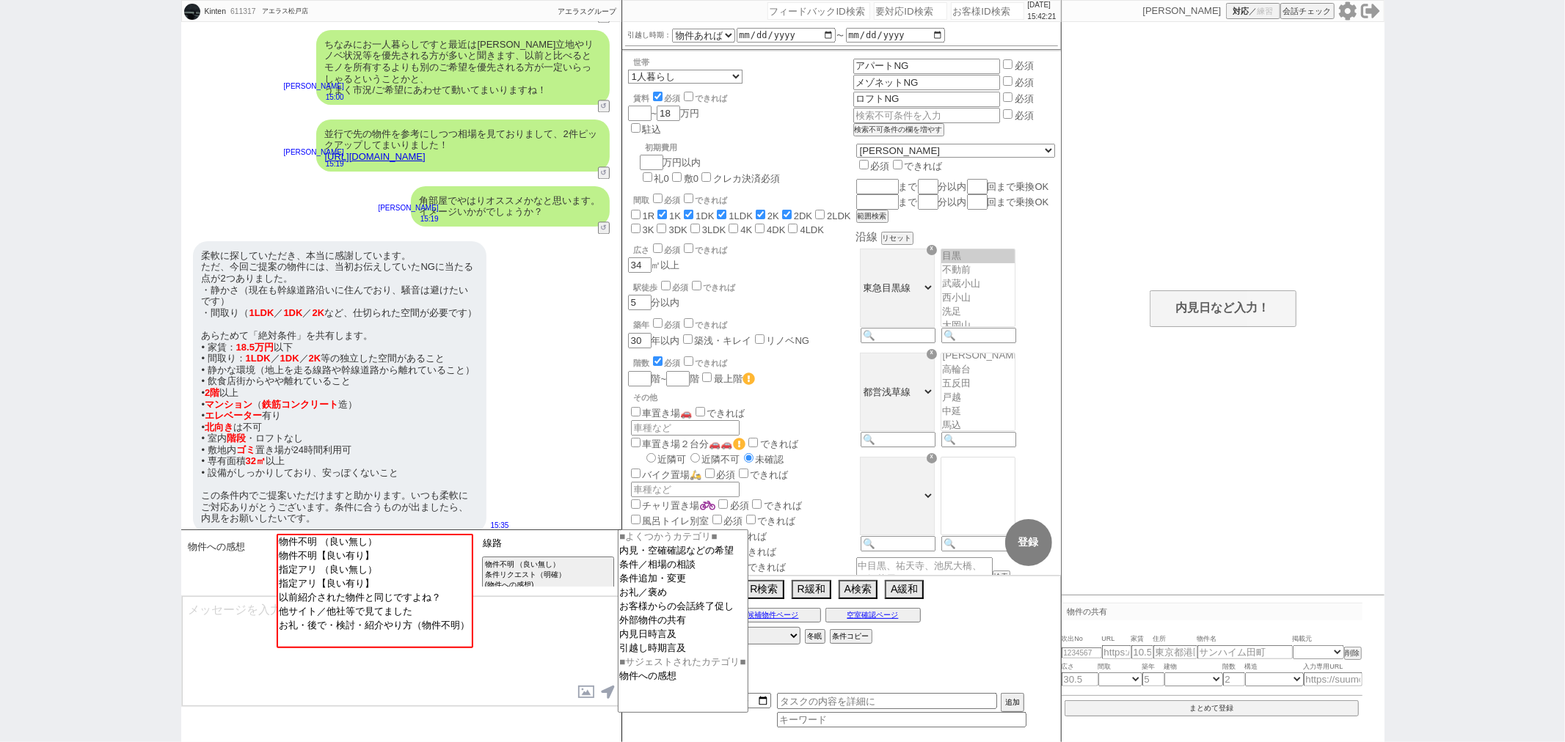
click at [517, 552] on input "線路" at bounding box center [548, 543] width 139 height 18
click at [503, 651] on textarea at bounding box center [401, 651] width 439 height 110
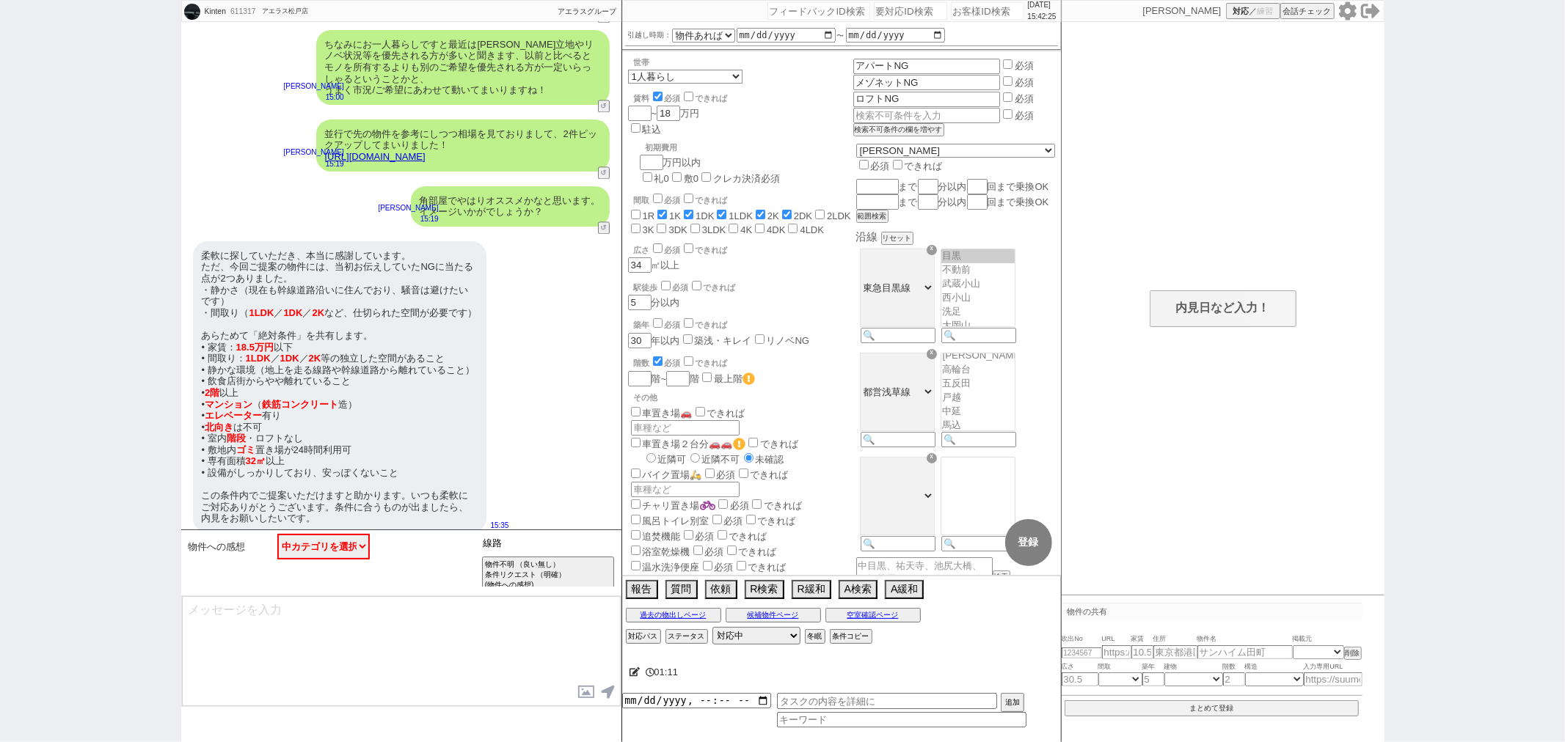
click at [505, 546] on input "線路" at bounding box center [548, 543] width 139 height 18
type input "線"
type input "せ"
type input "観"
type input "沿い"
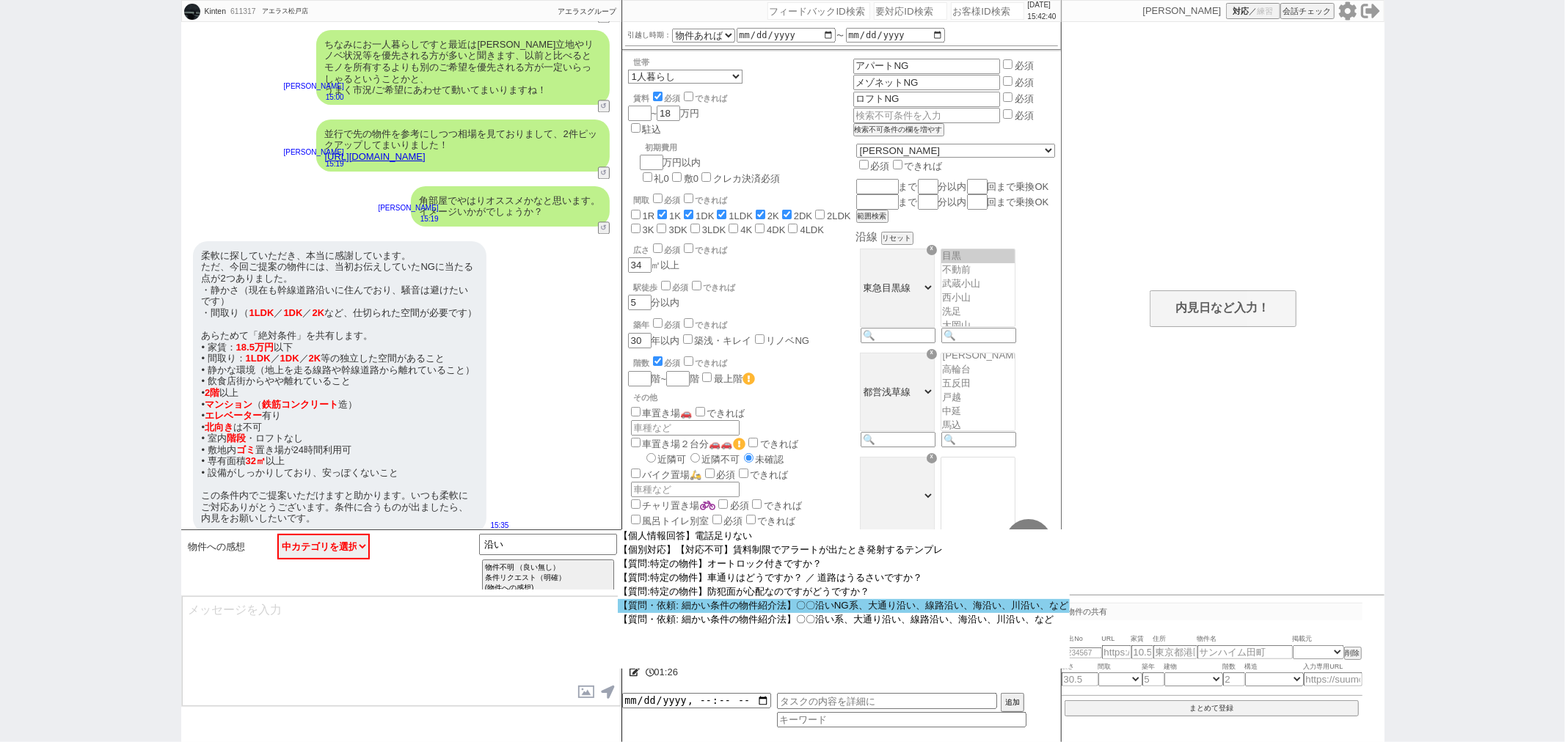
click at [800, 613] on option "【質問・依頼: 細かい条件の物件紹介法】〇〇沿いNG系、大通り沿い、線路沿い、海沿い、川沿い、など" at bounding box center [844, 606] width 452 height 14
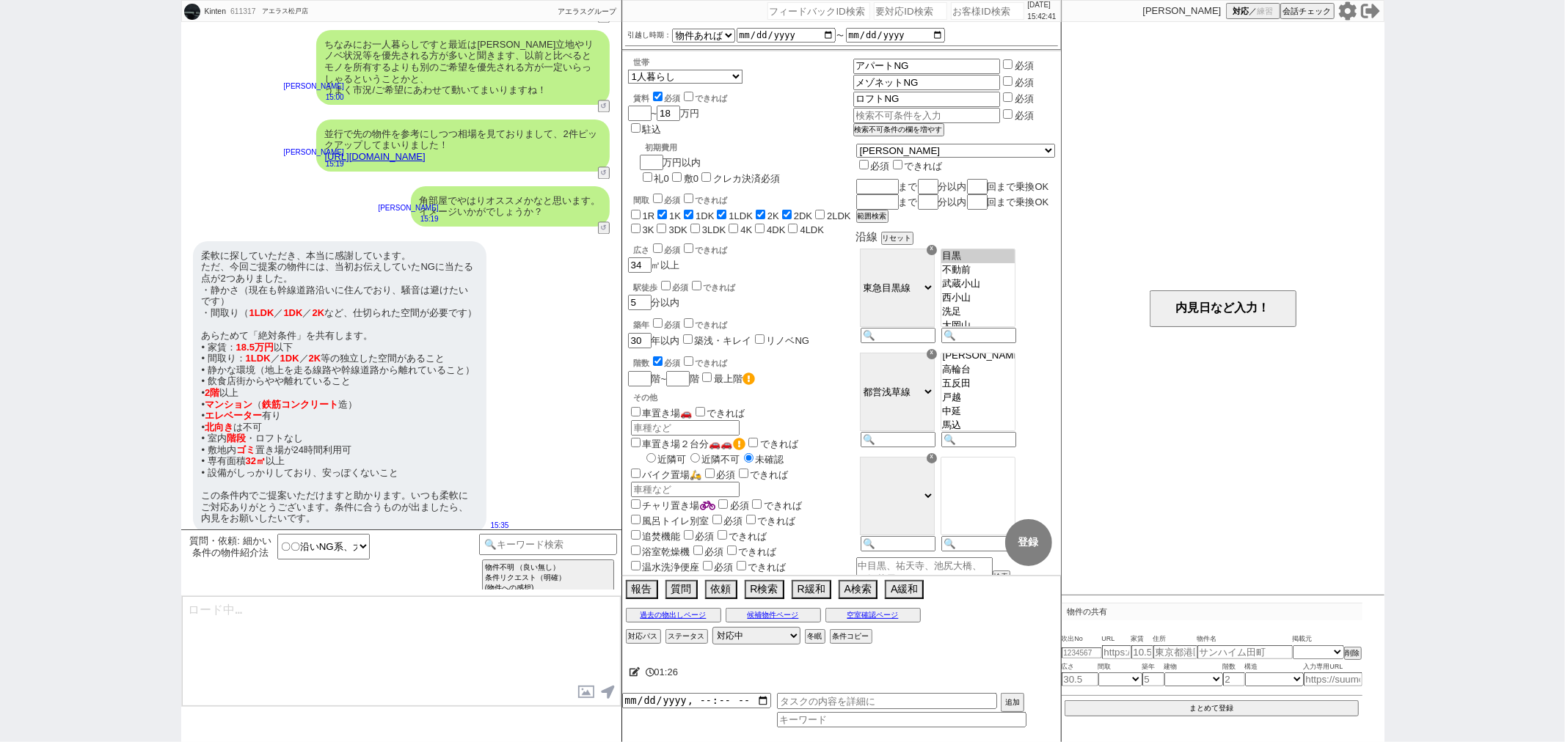
type textarea "ご希望ありがとうございます、 〇〇沿いNGといったご希望を頂くケースはしばしばございますが、 ■1. すぐ隣でなくても一定沿っていると判断される方も居てこちら…"
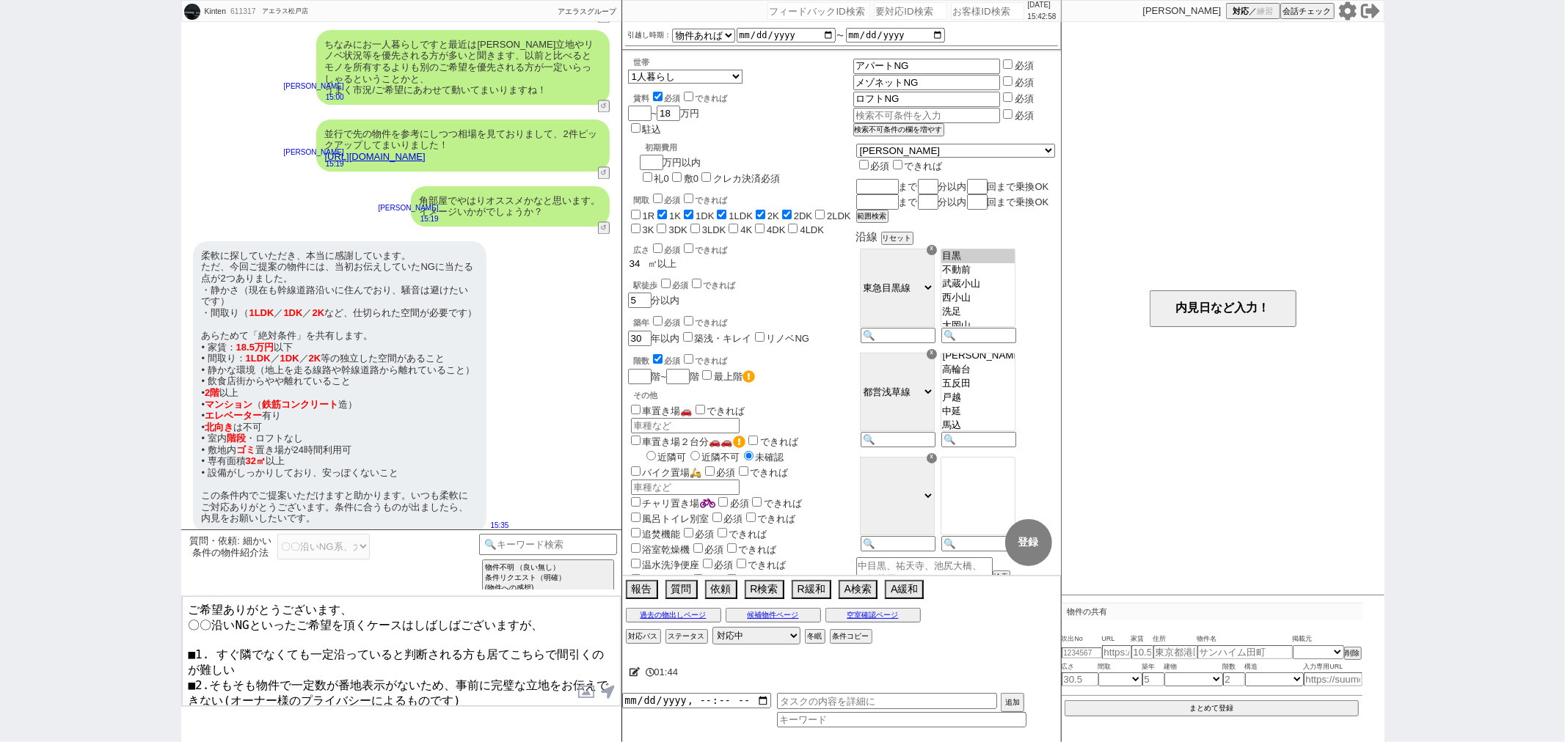
click at [643, 258] on input "34" at bounding box center [638, 264] width 21 height 12
checkbox input "false"
checkbox input "true"
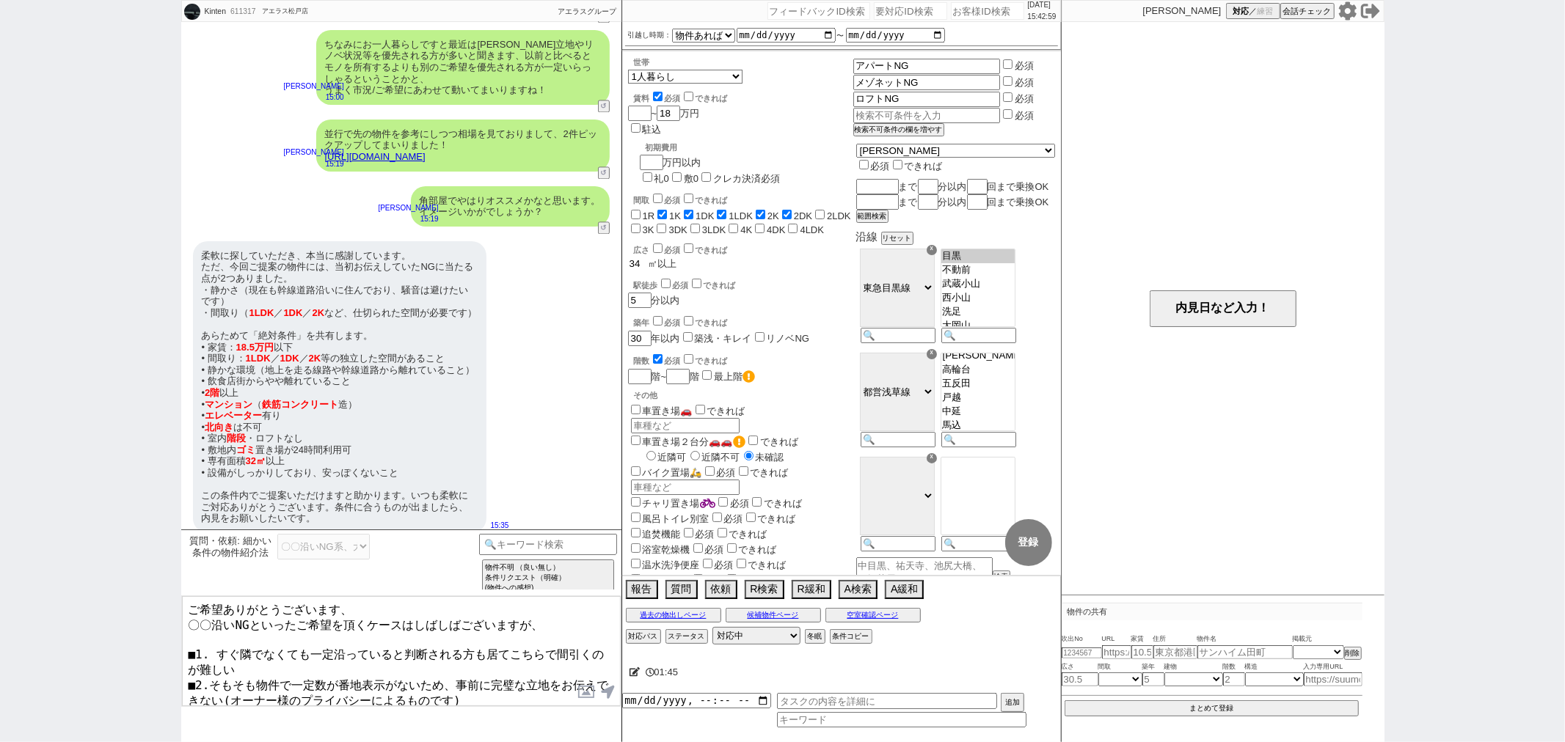
checkbox input "true"
checkbox input "false"
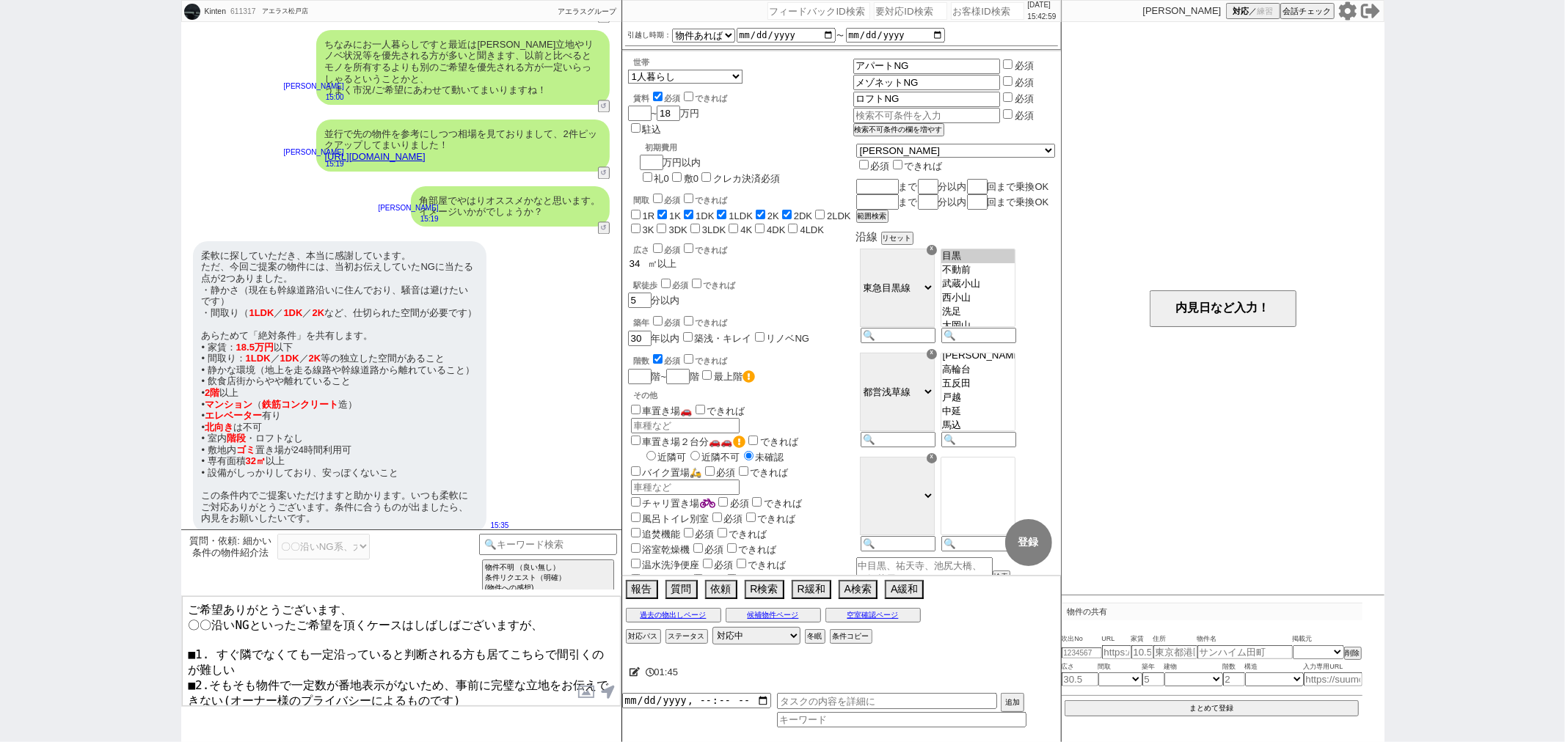
checkbox input "false"
type input "3"
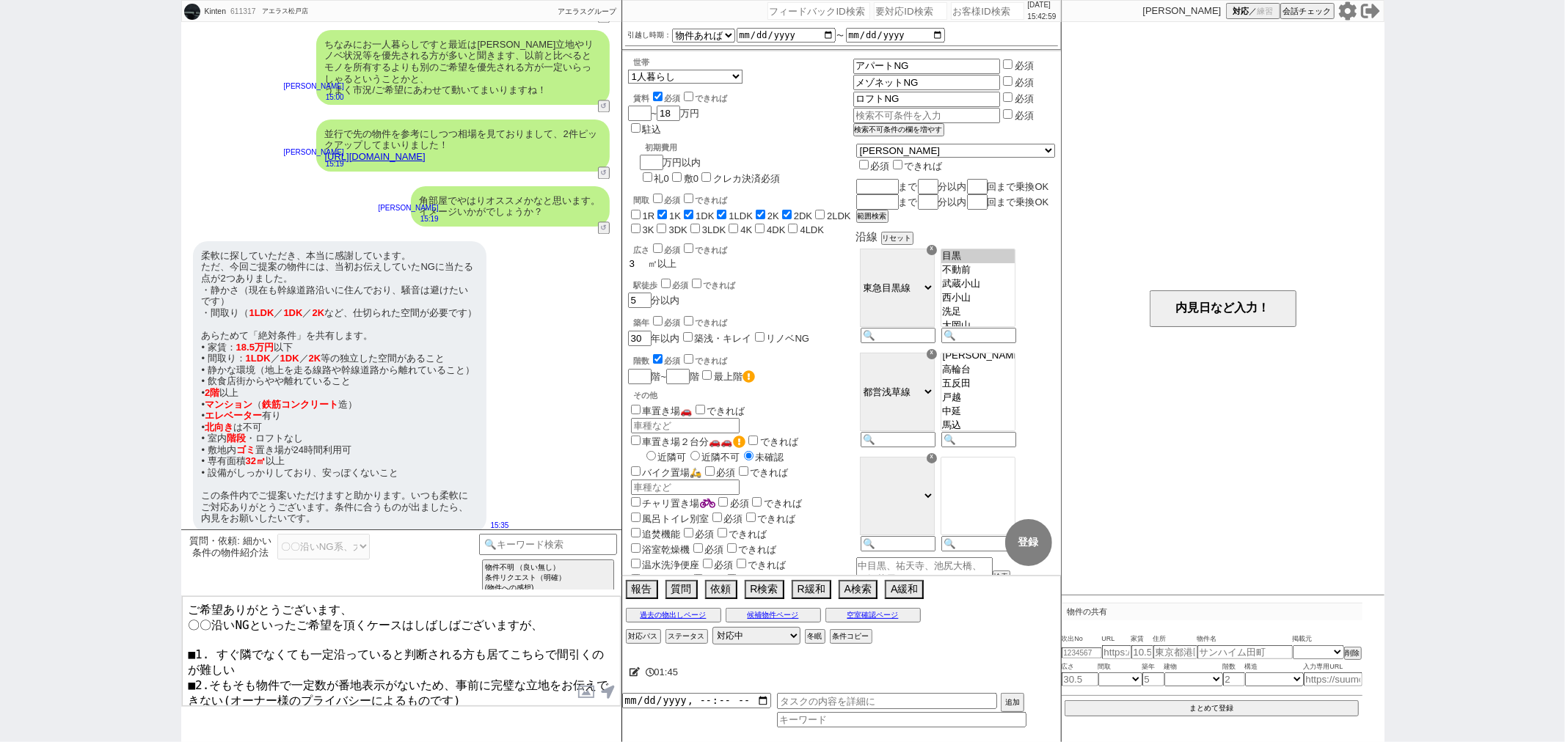
checkbox input "false"
checkbox input "true"
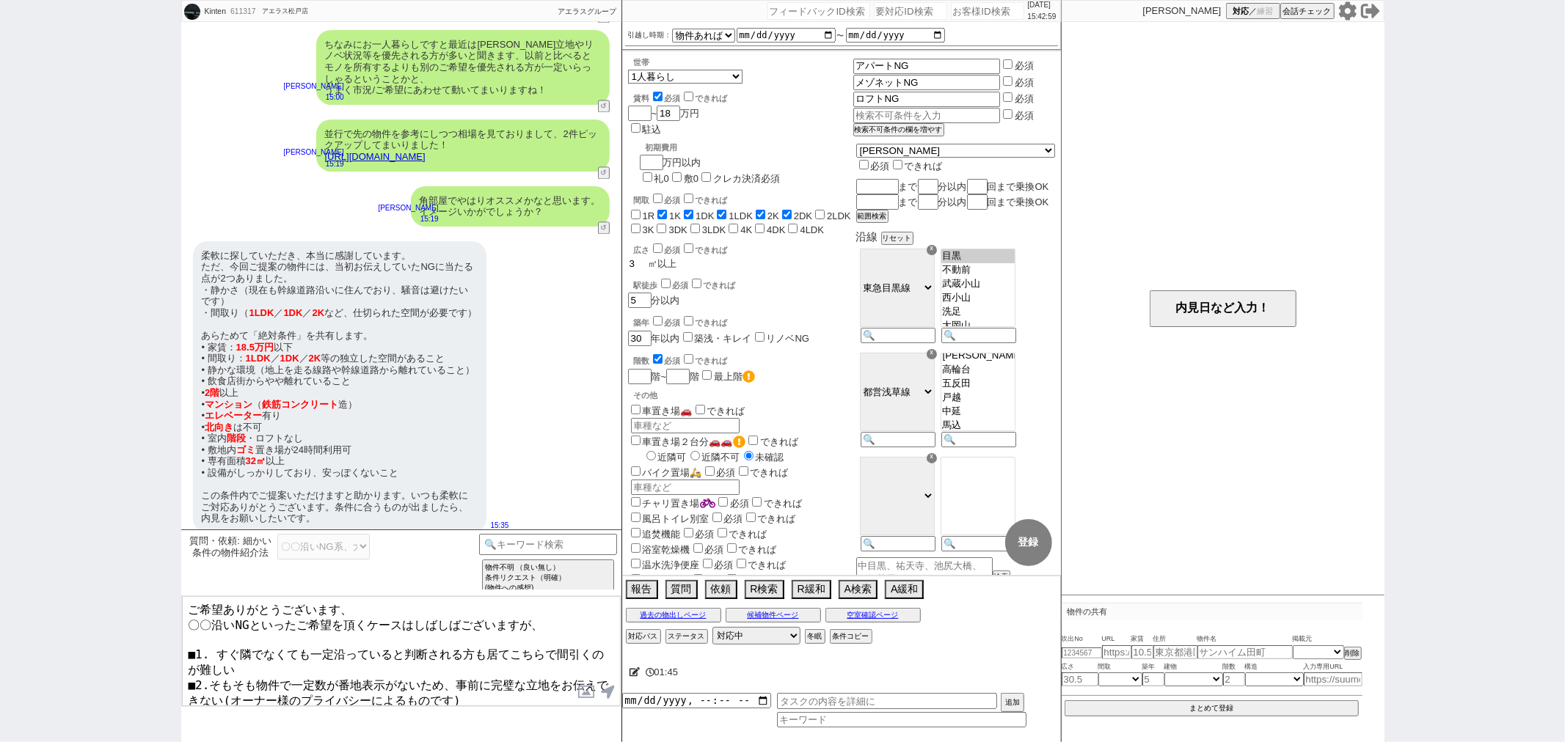
checkbox input "true"
checkbox input "false"
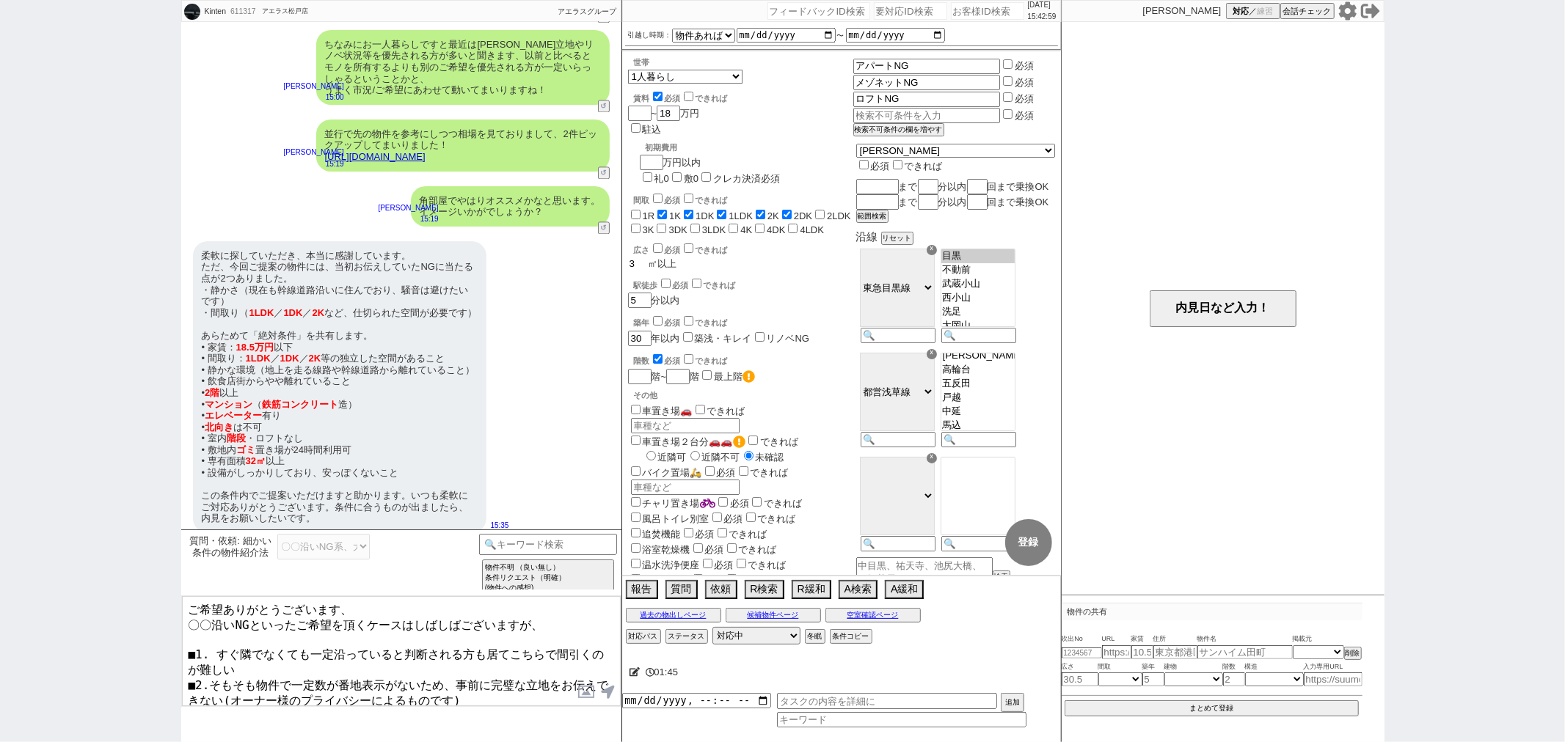
checkbox input "false"
type input "32"
click at [655, 244] on input "checkbox" at bounding box center [658, 249] width 10 height 10
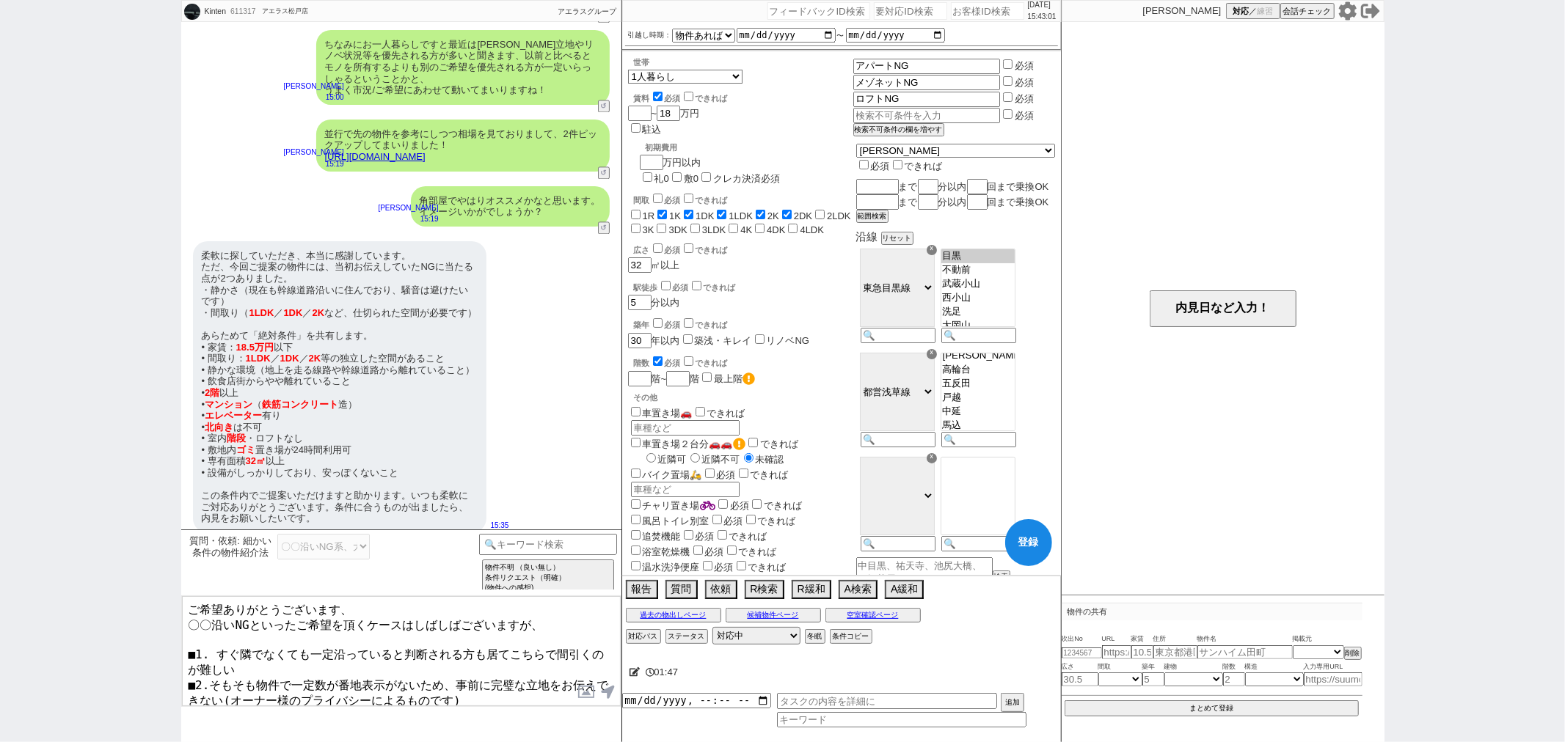
checkbox input "true"
checkbox input "false"
checkbox input "true"
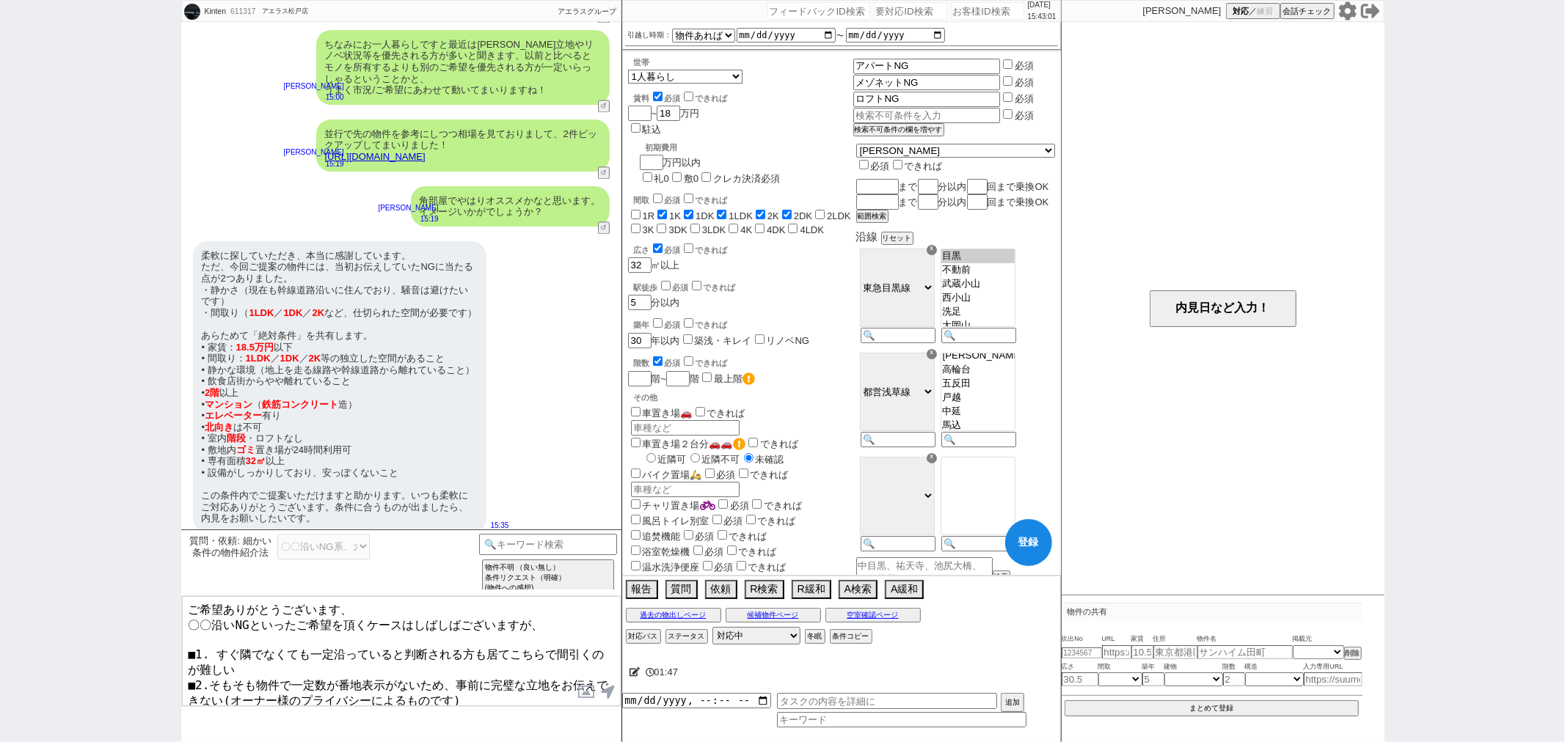
checkbox input "true"
checkbox input "false"
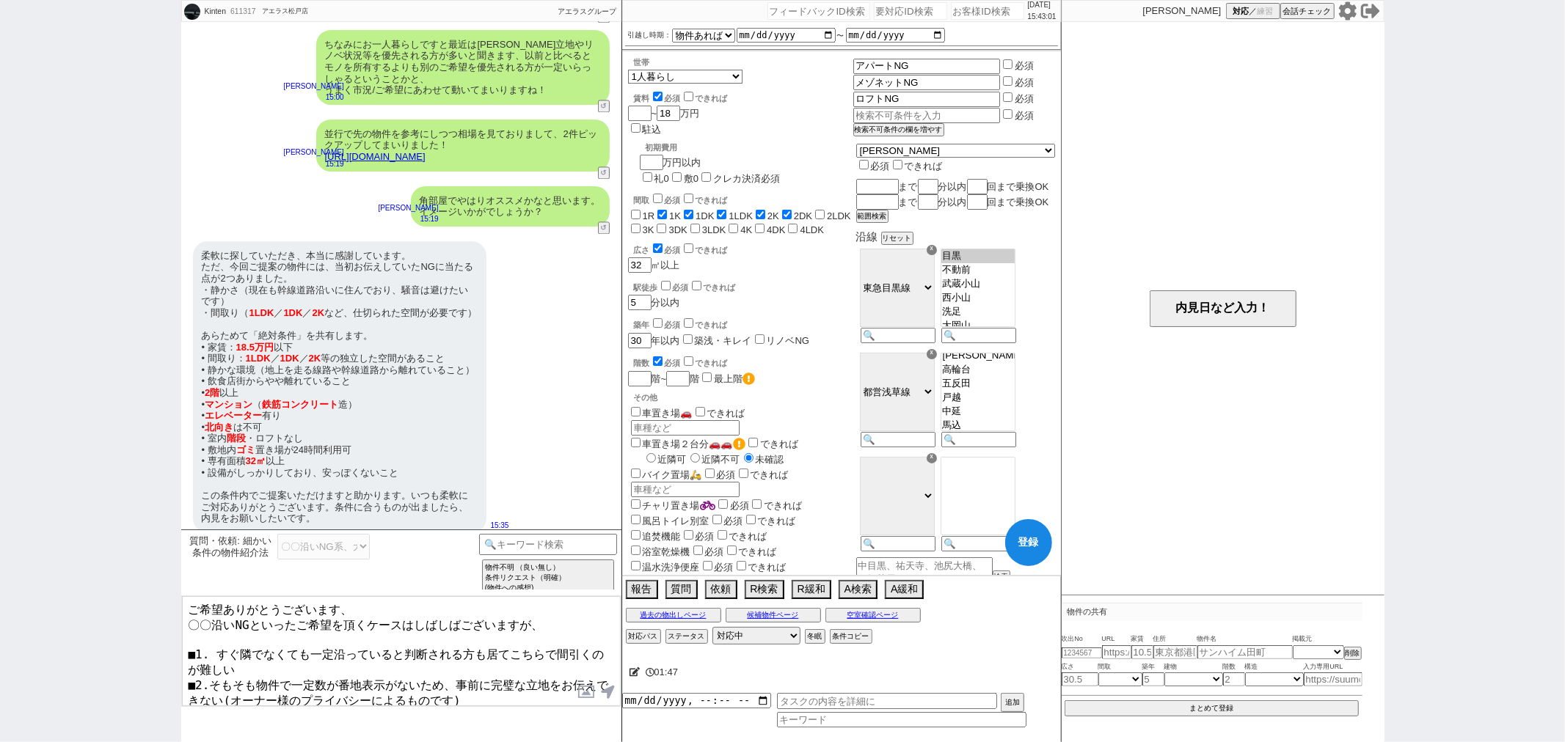
checkbox input "false"
click at [637, 373] on input "number" at bounding box center [638, 379] width 21 height 12
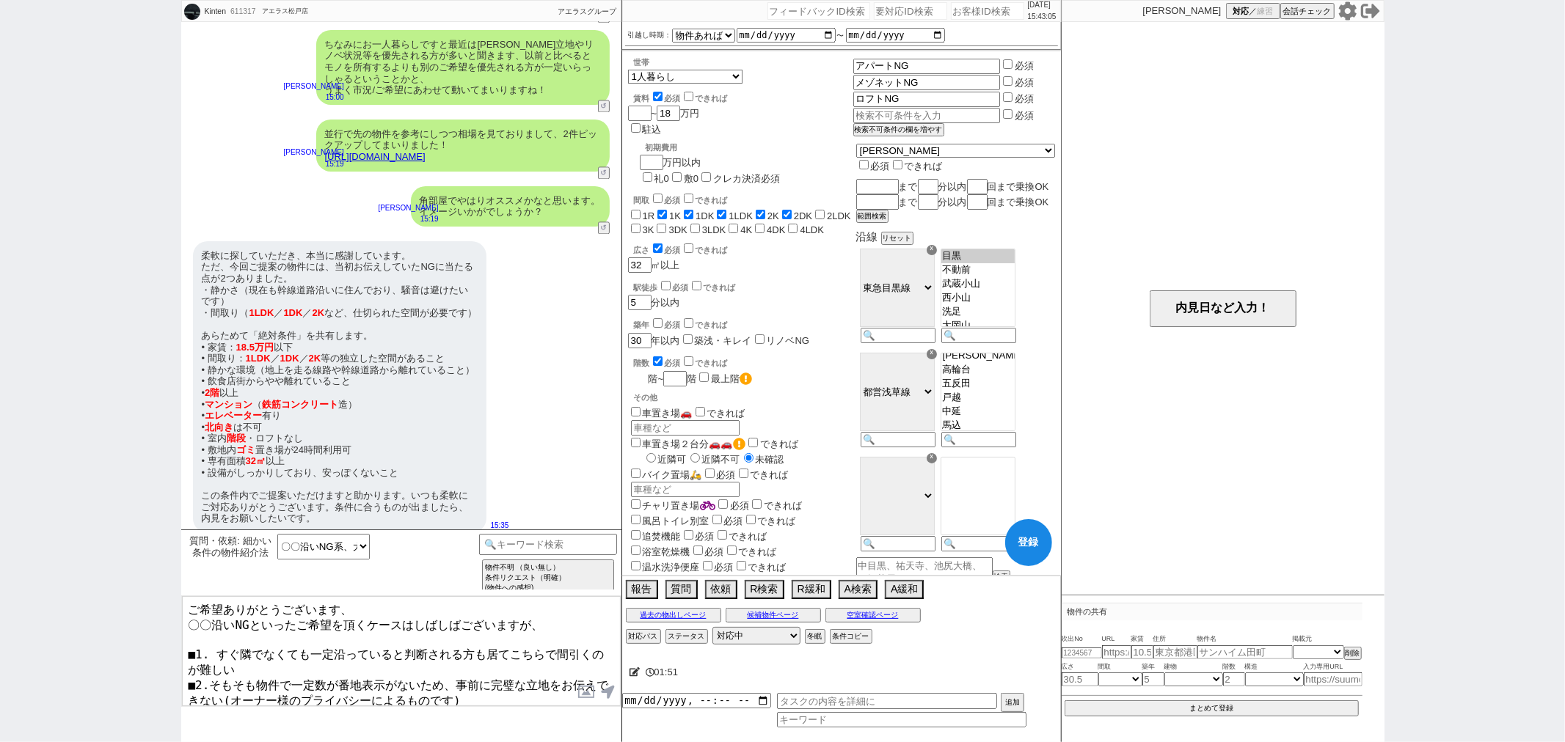
checkbox input "false"
checkbox input "true"
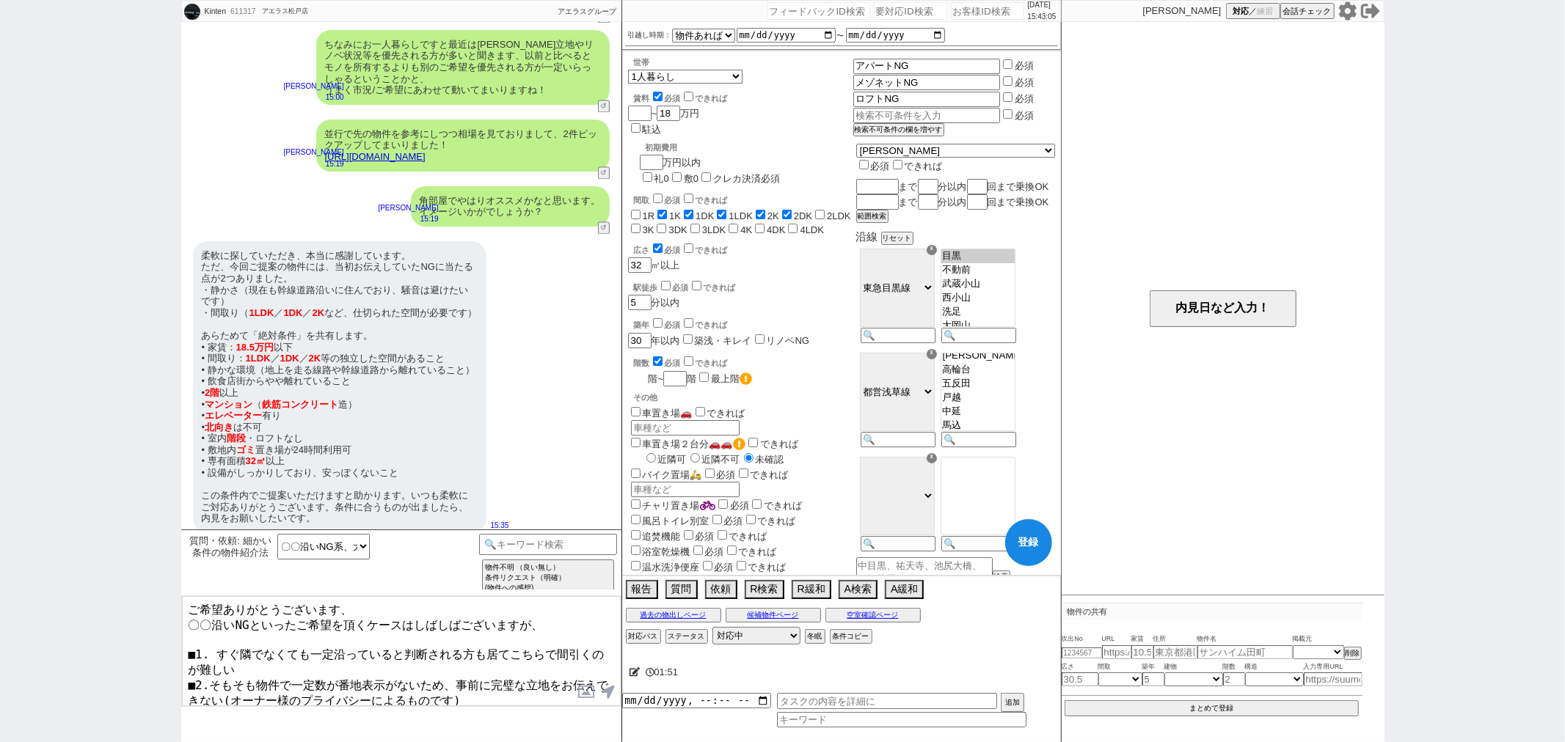
checkbox input "true"
checkbox input "false"
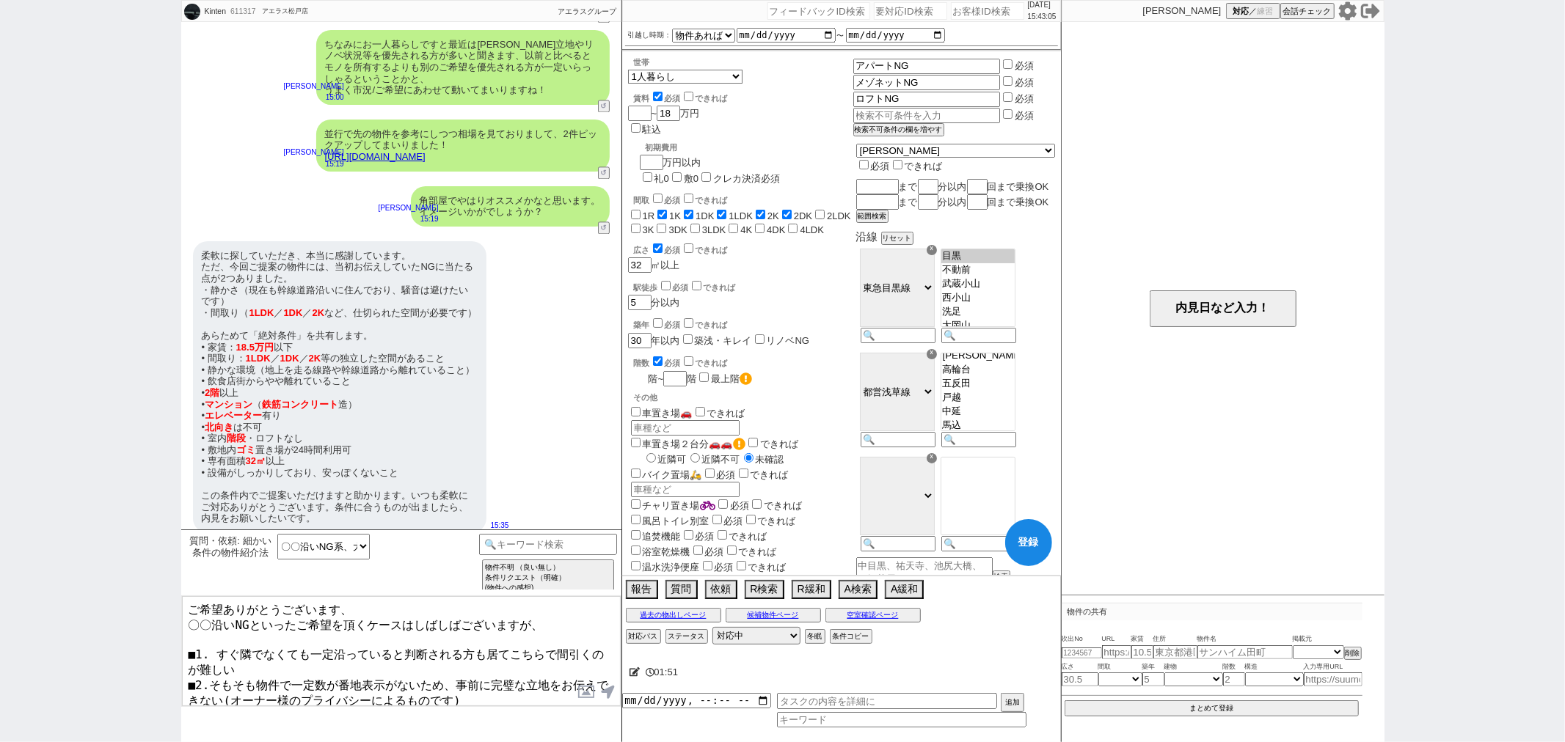
checkbox input "false"
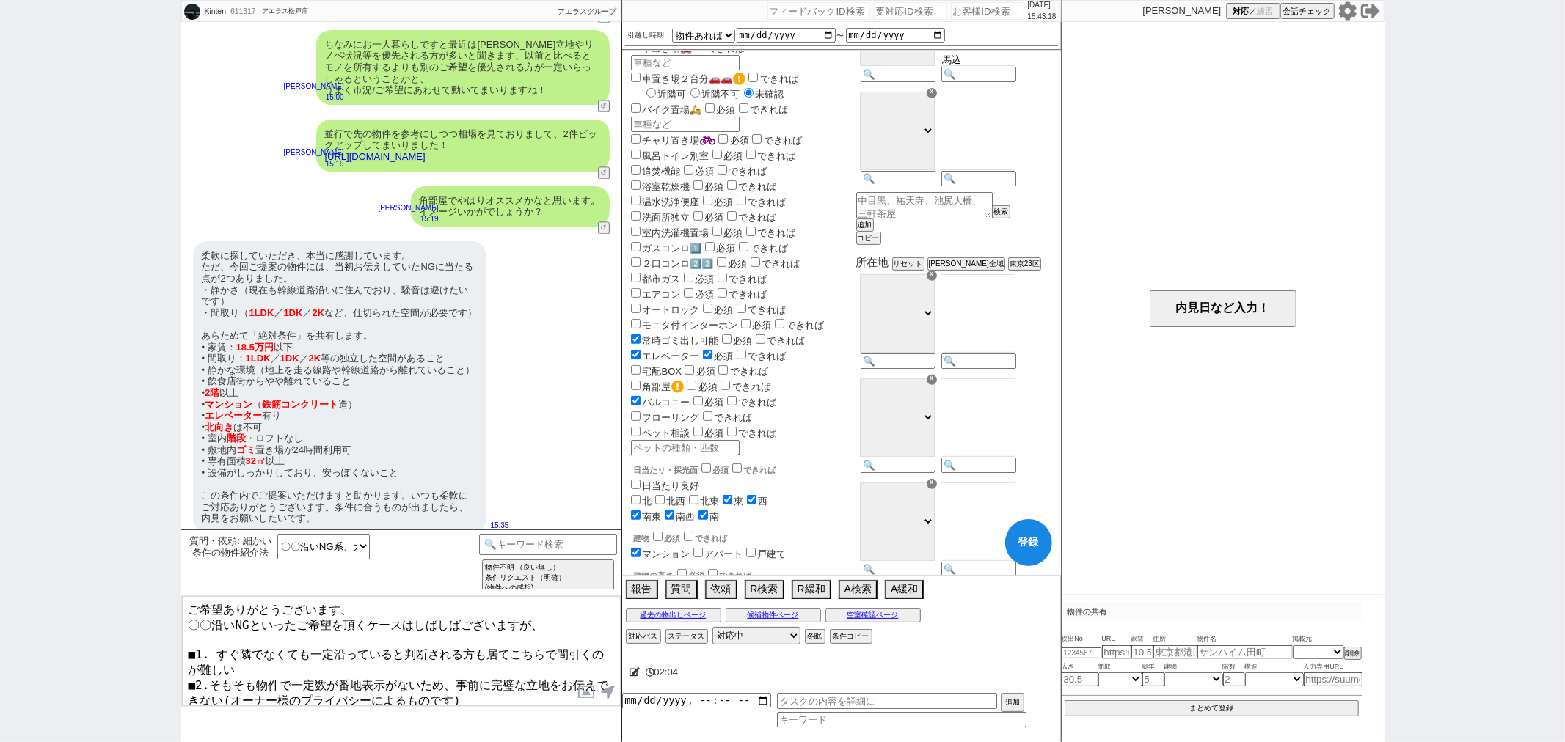
scroll to position [407, 0]
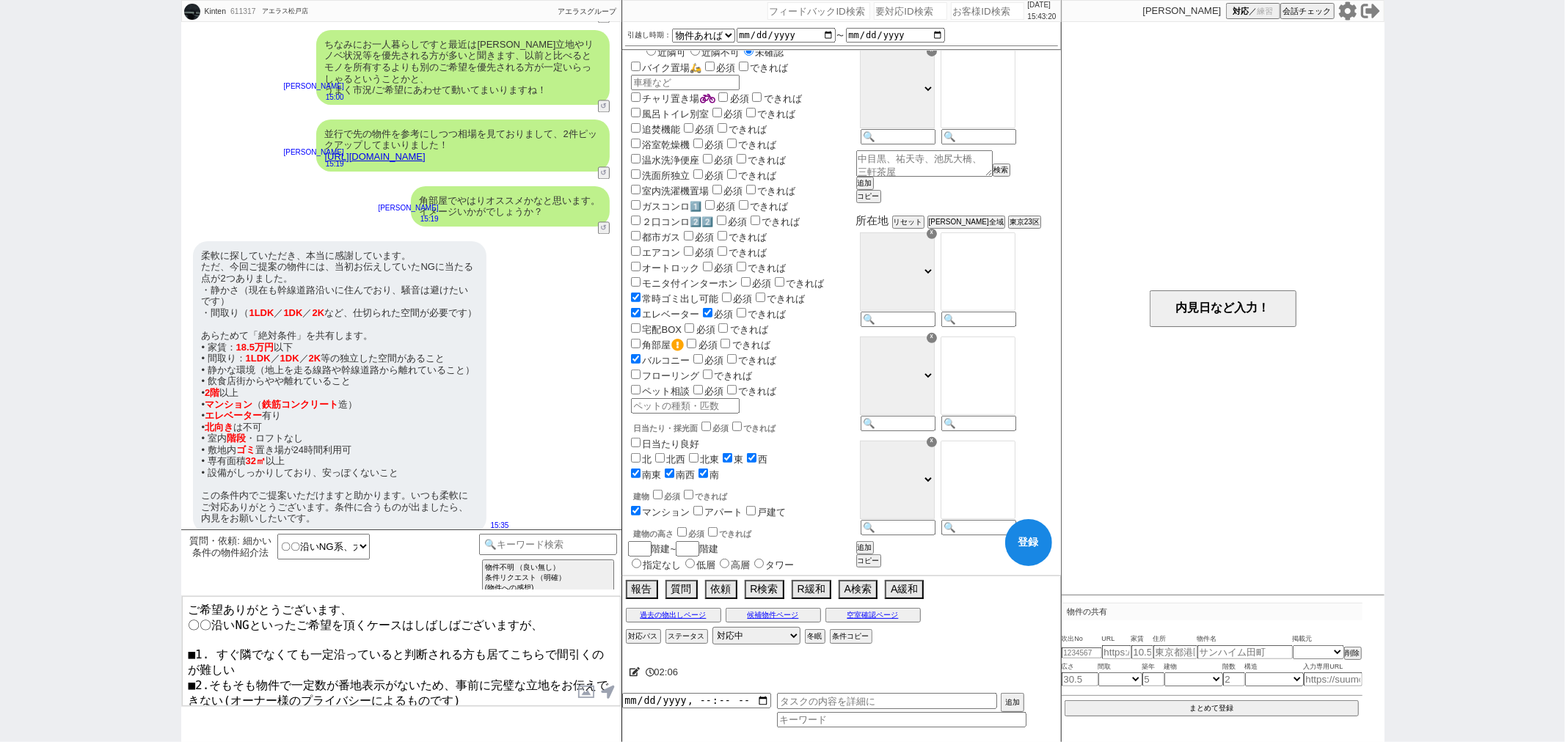
type input "2"
checkbox input "false"
checkbox input "true"
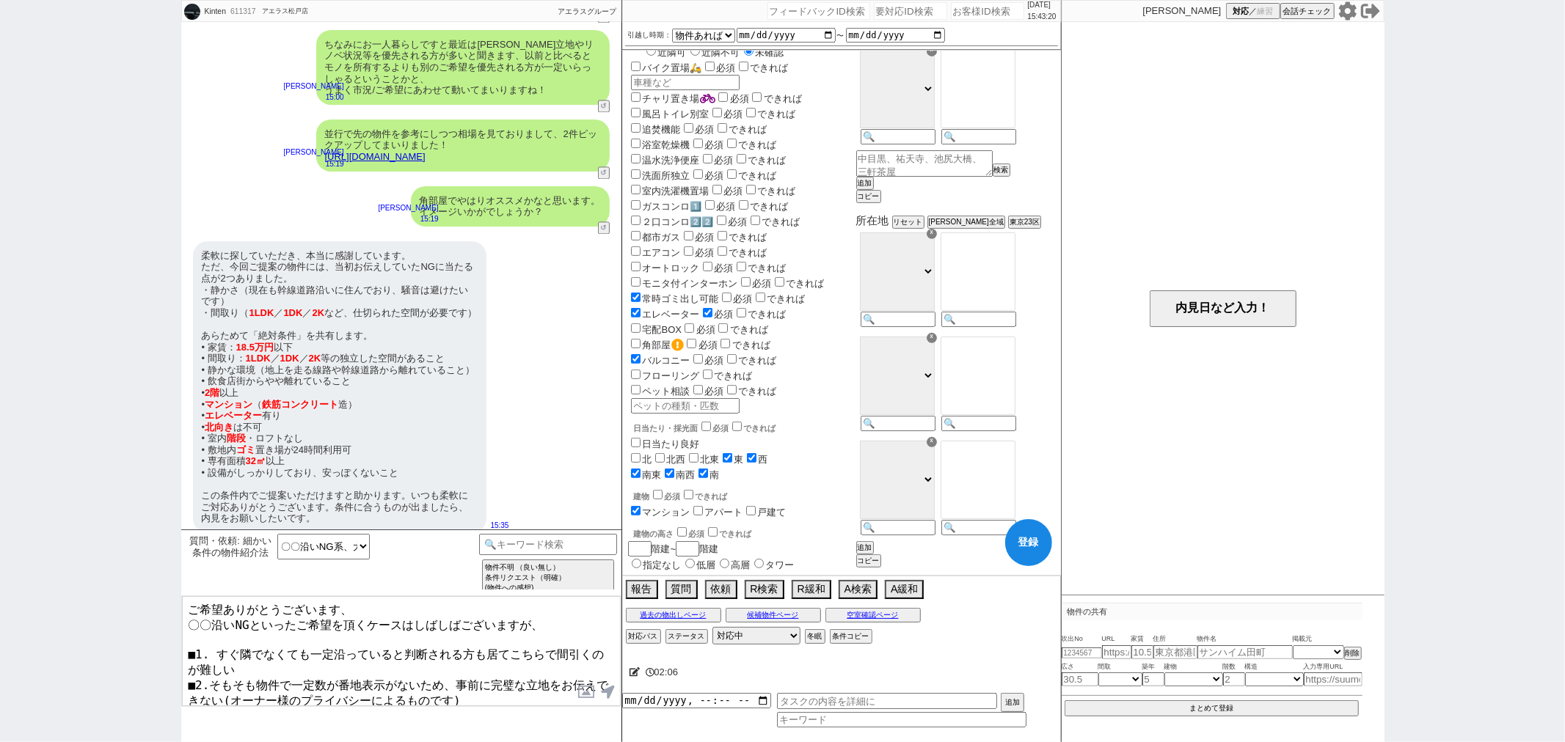
checkbox input "true"
checkbox input "false"
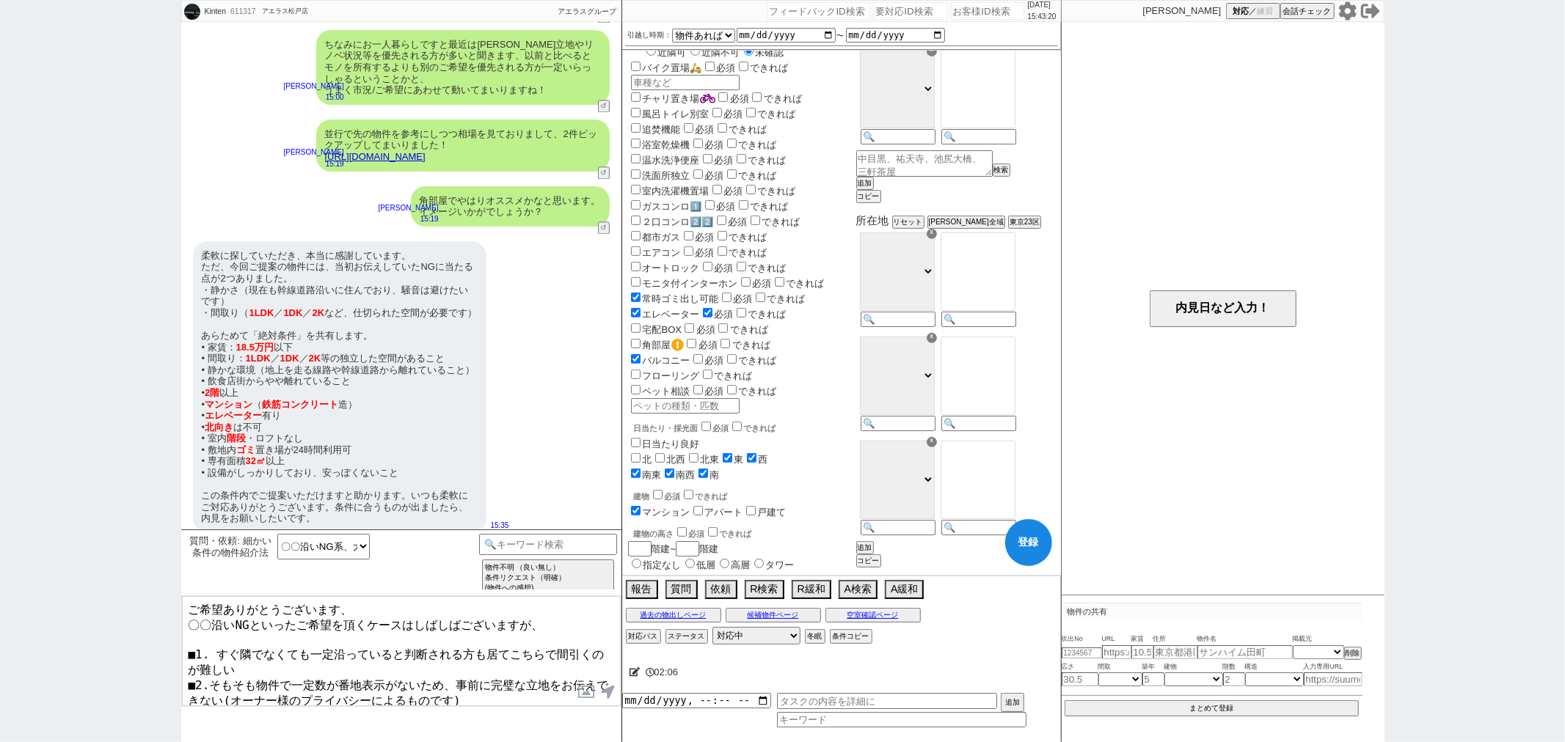
checkbox input "false"
click at [702, 422] on input "checkbox" at bounding box center [706, 427] width 10 height 10
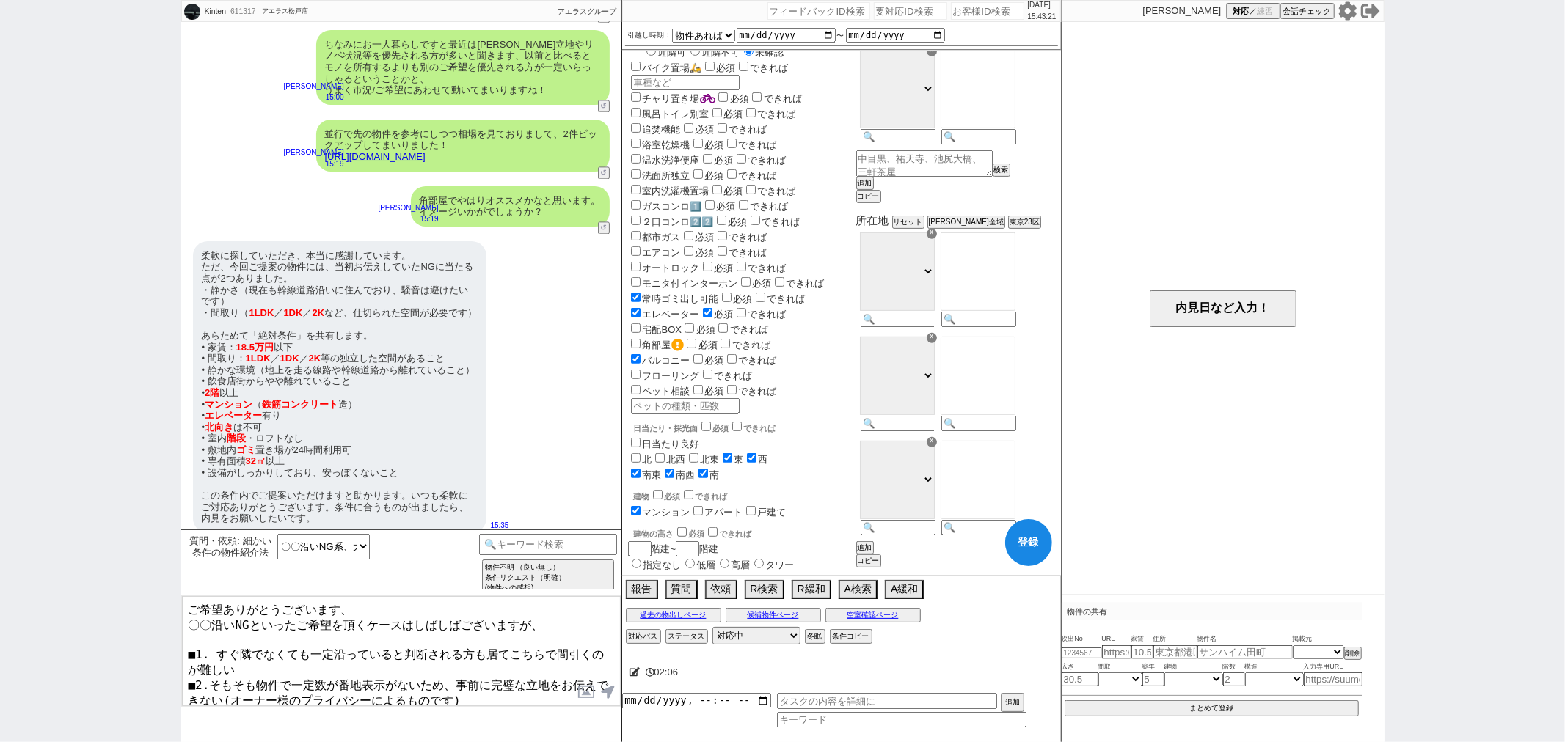
checkbox input "true"
checkbox input "false"
checkbox input "true"
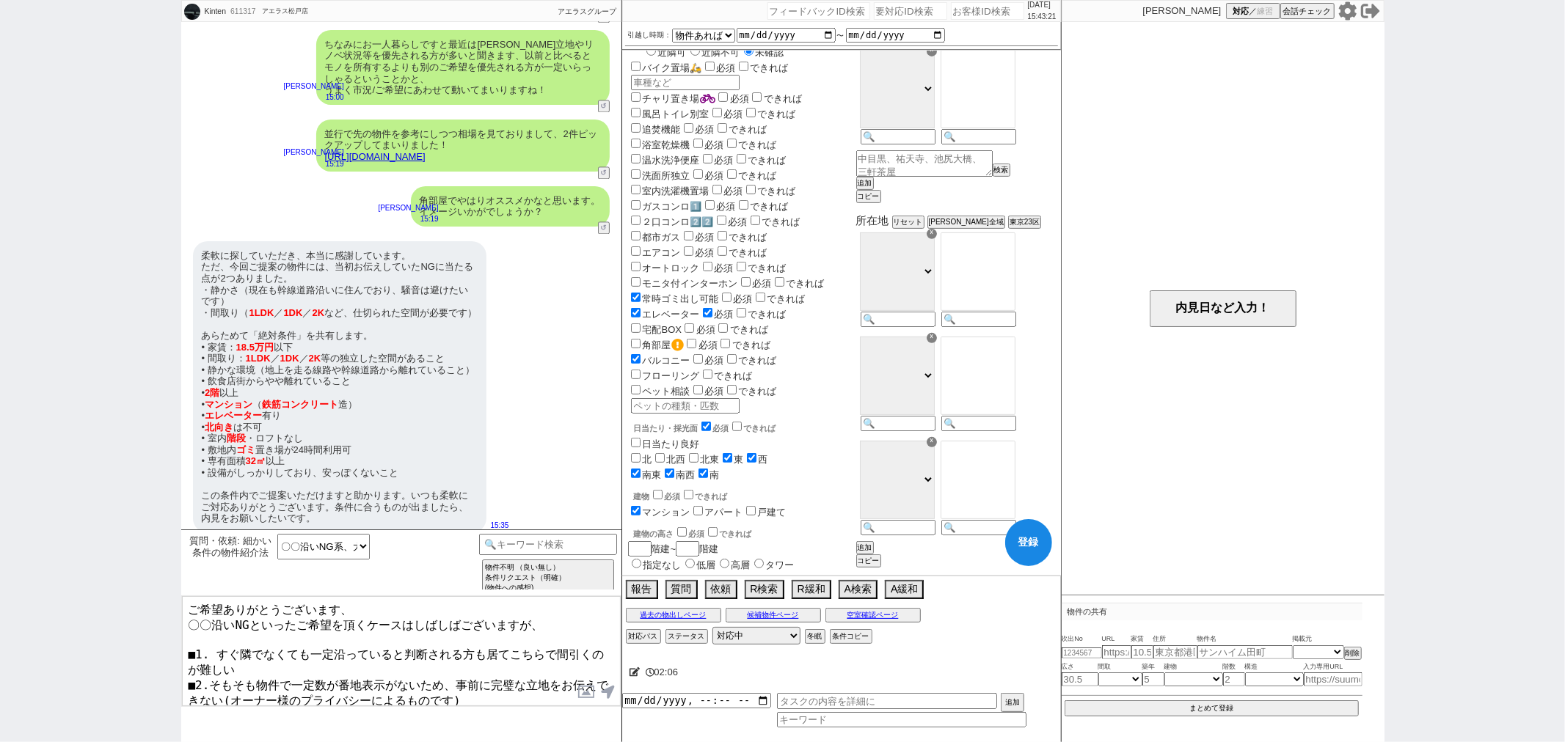
checkbox input "true"
checkbox input "false"
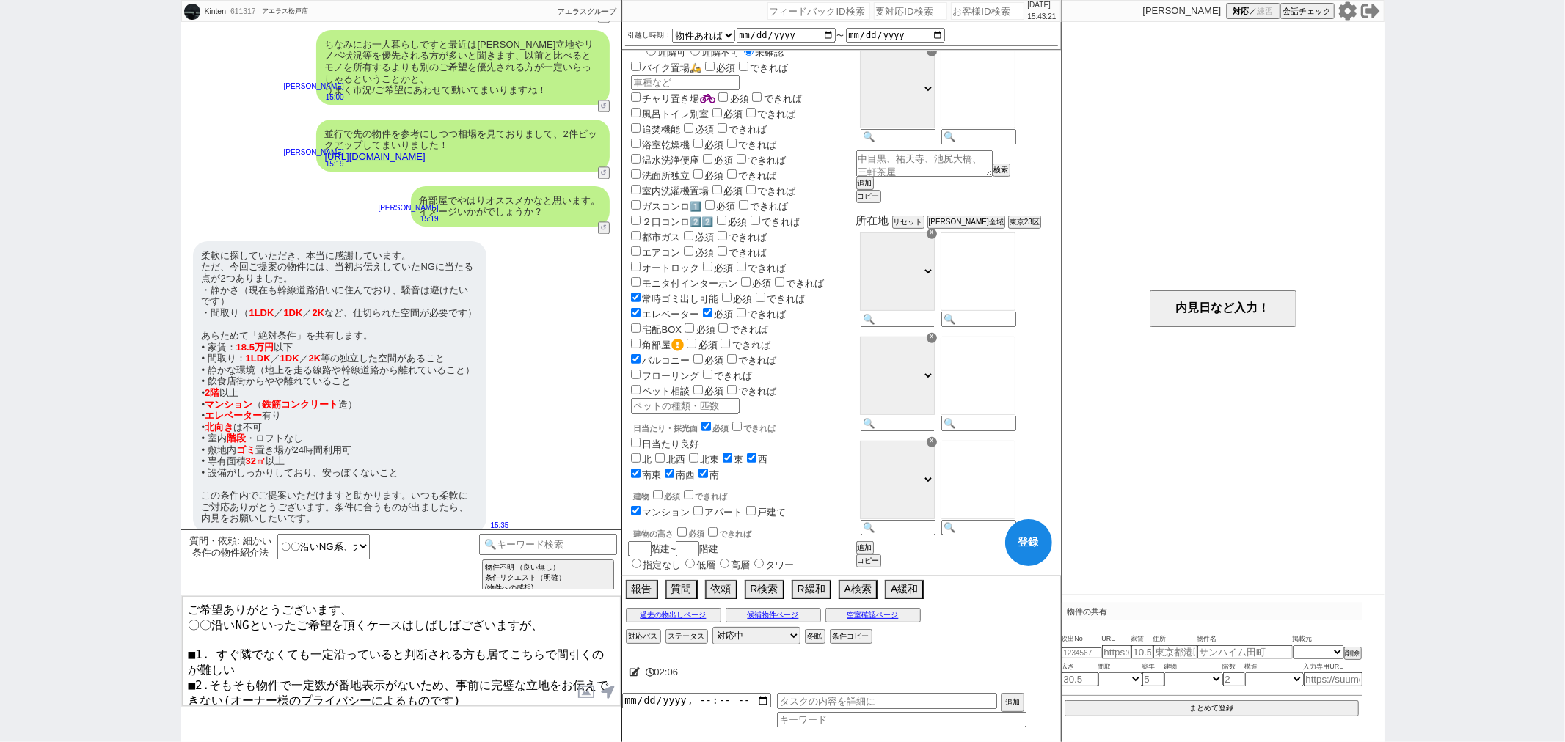
checkbox input "false"
click at [742, 293] on span "必須" at bounding box center [743, 298] width 19 height 11
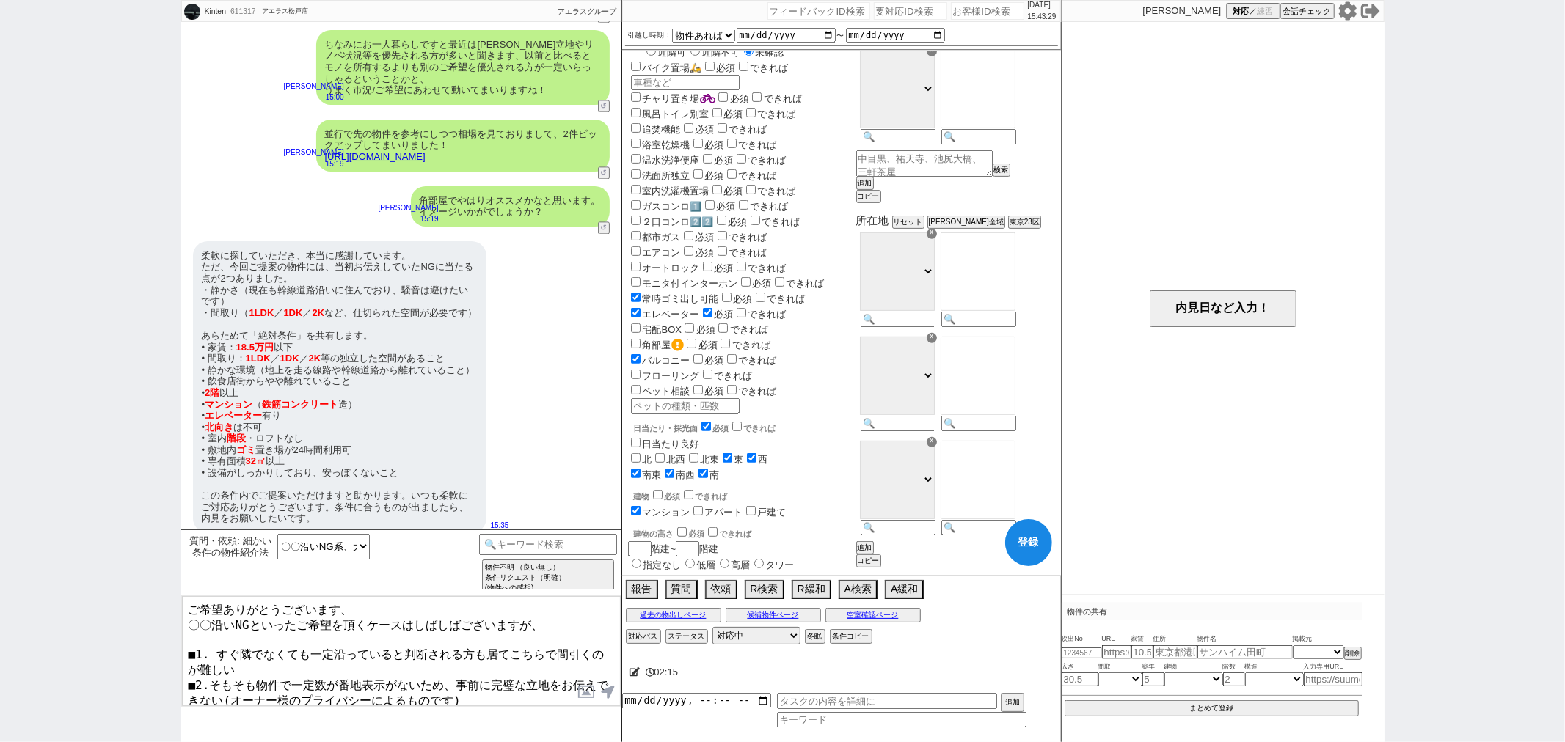
click at [731, 293] on input "checkbox" at bounding box center [727, 298] width 10 height 10
checkbox input "true"
checkbox input "false"
checkbox input "true"
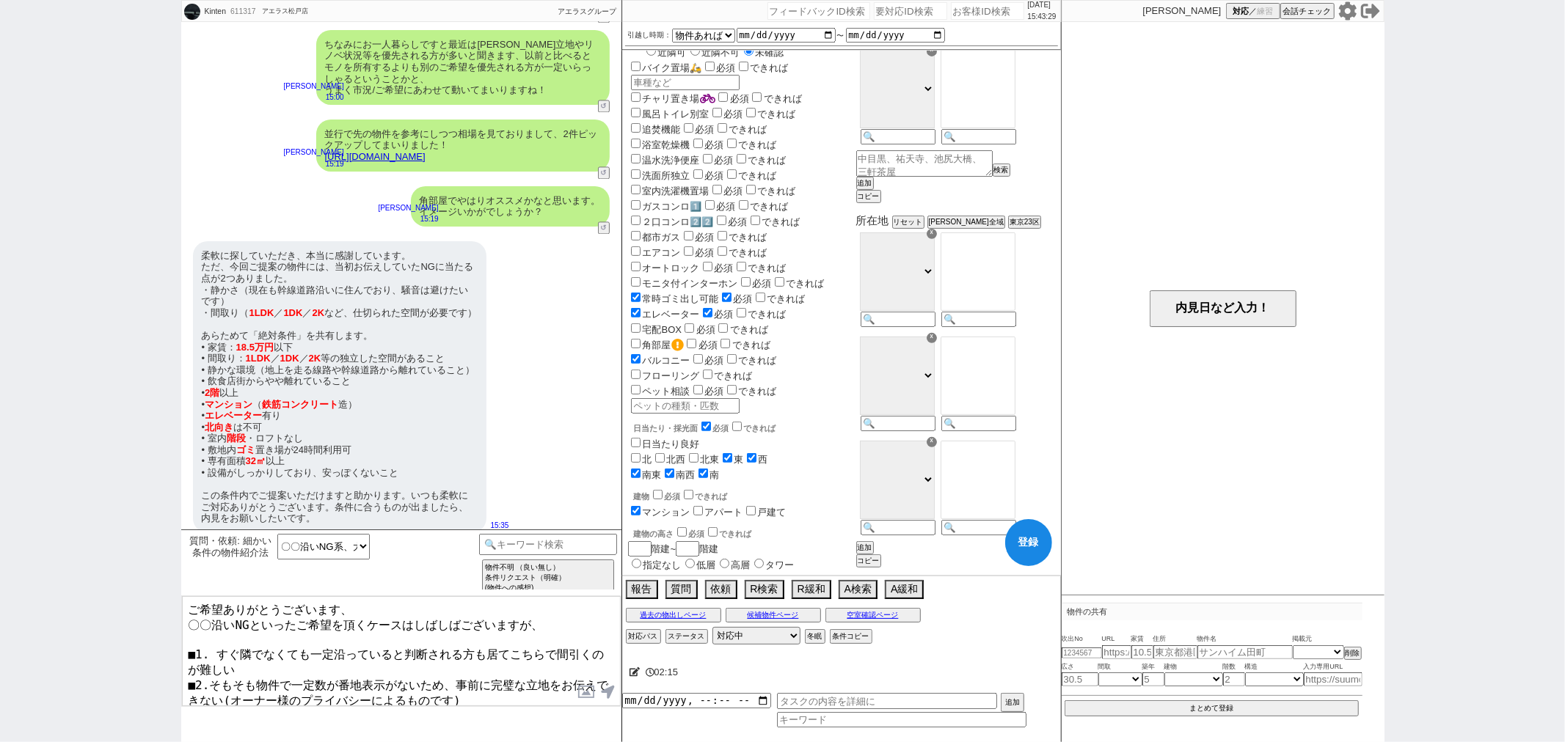
checkbox input "true"
checkbox input "false"
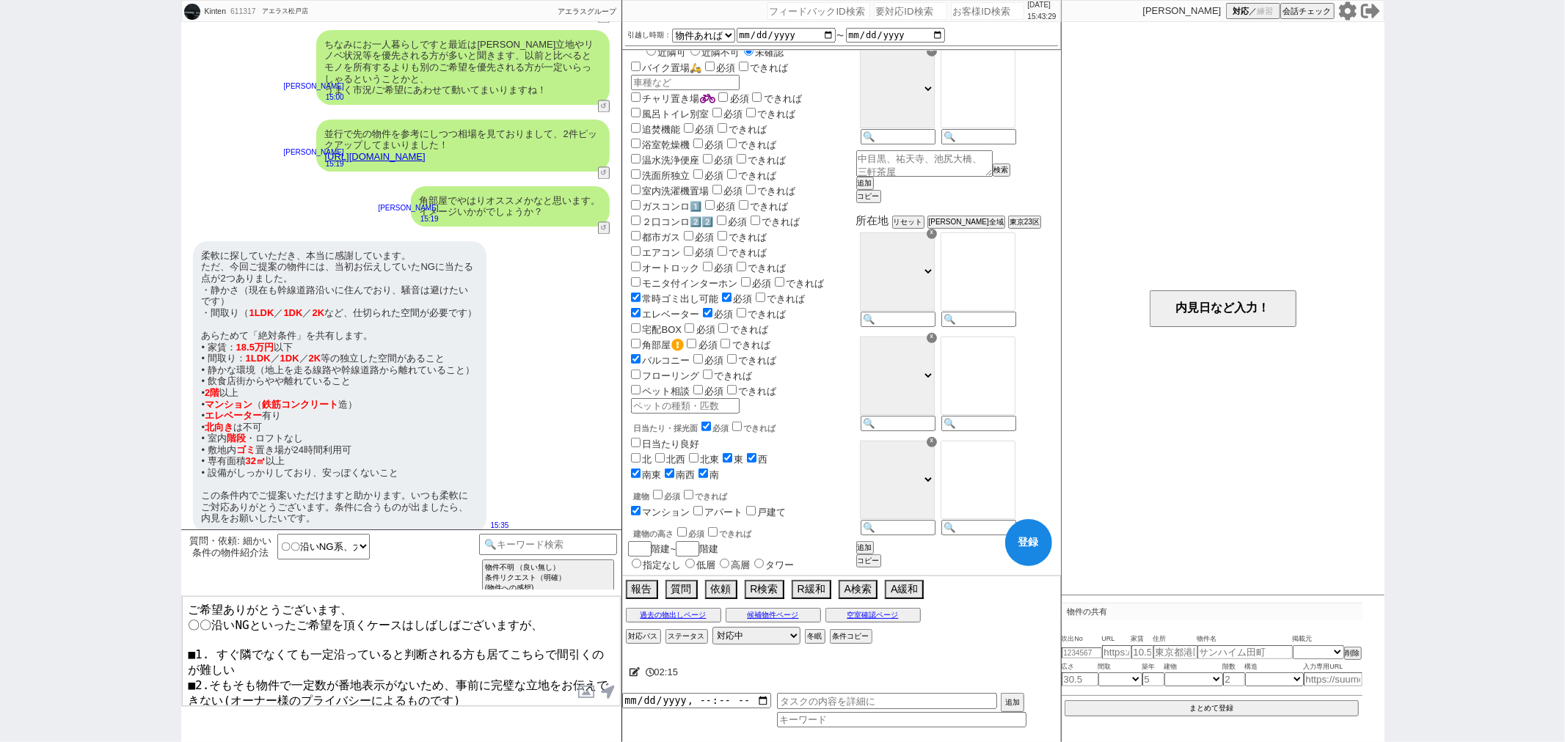
checkbox input "false"
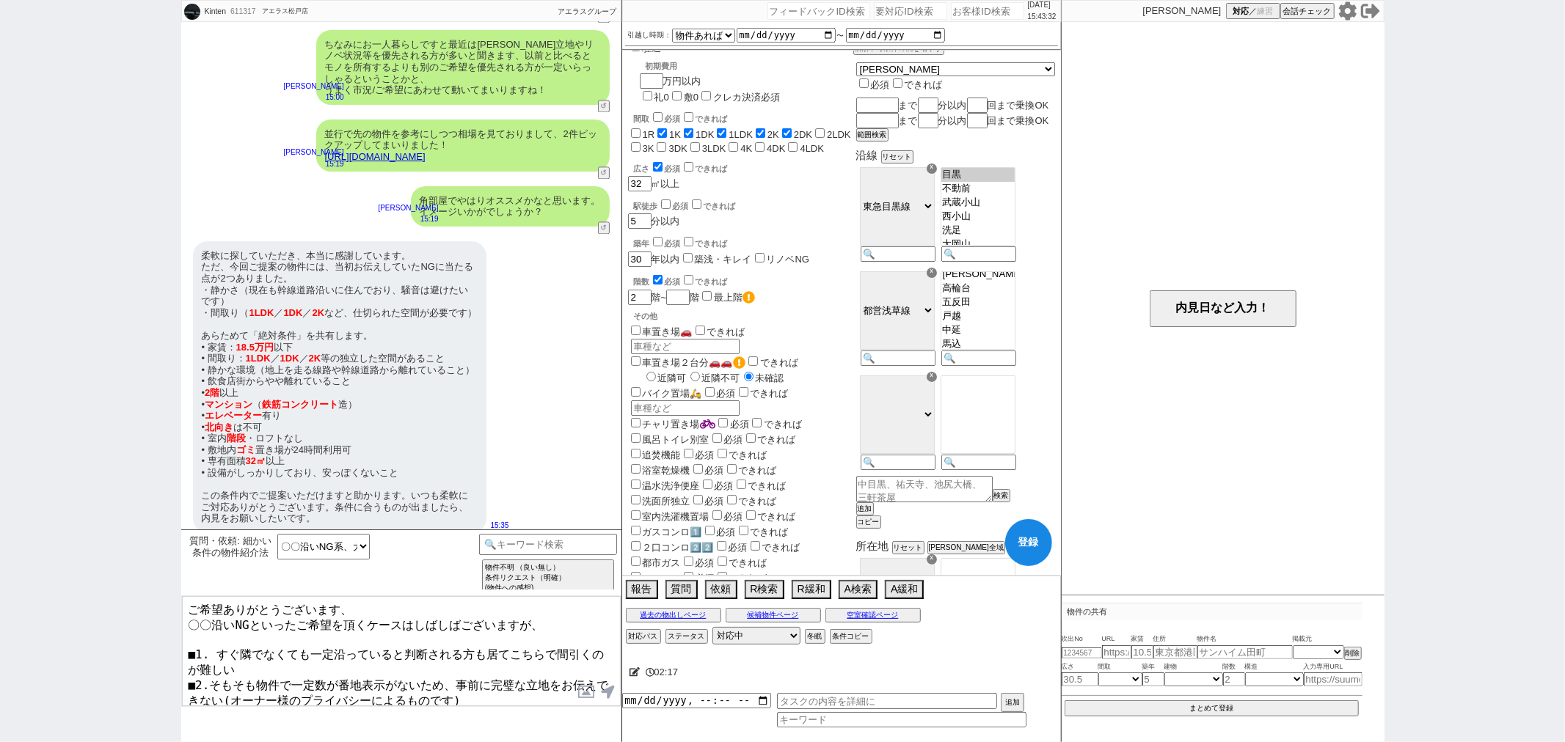
scroll to position [0, 0]
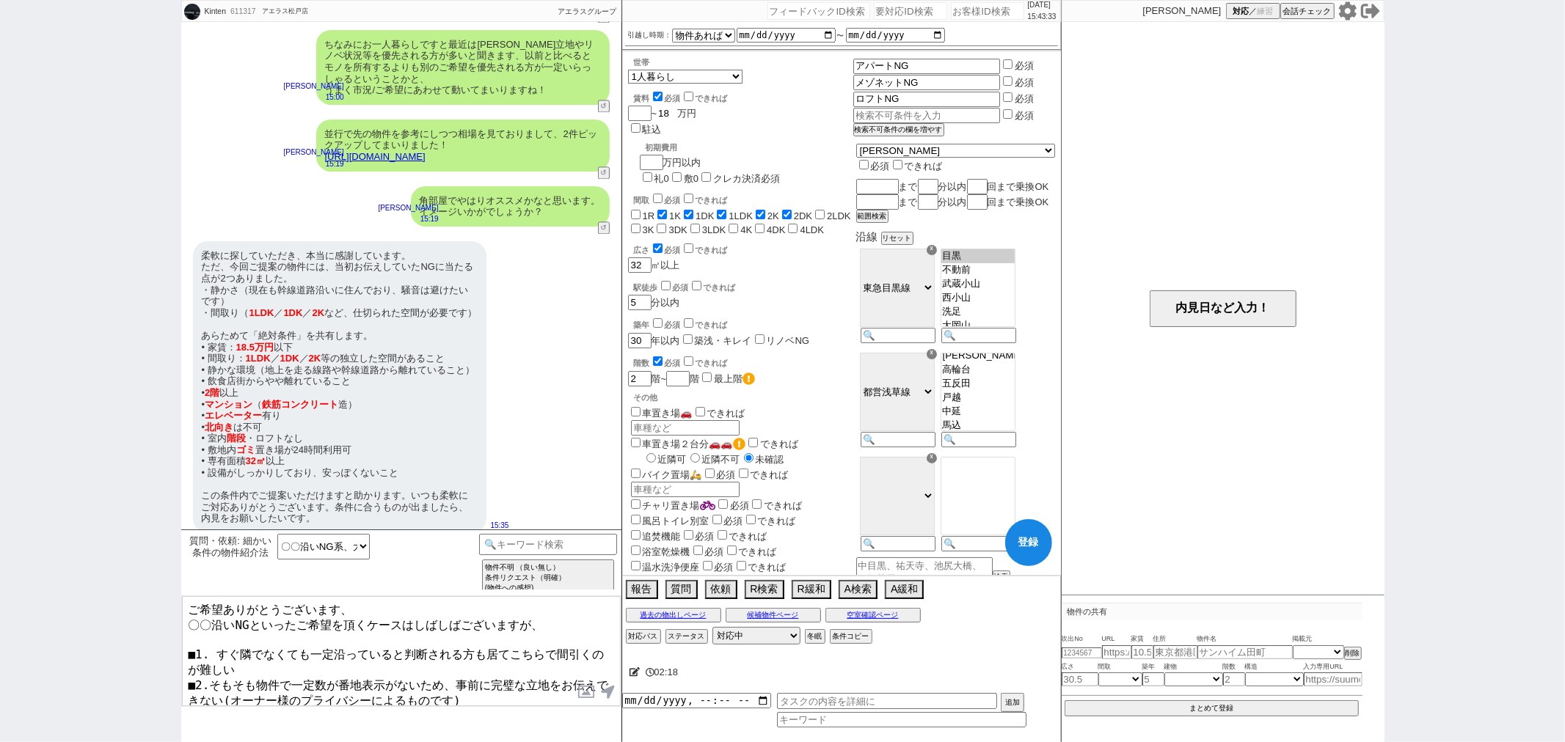
click at [672, 115] on input "18" at bounding box center [667, 113] width 21 height 12
checkbox input "false"
checkbox input "true"
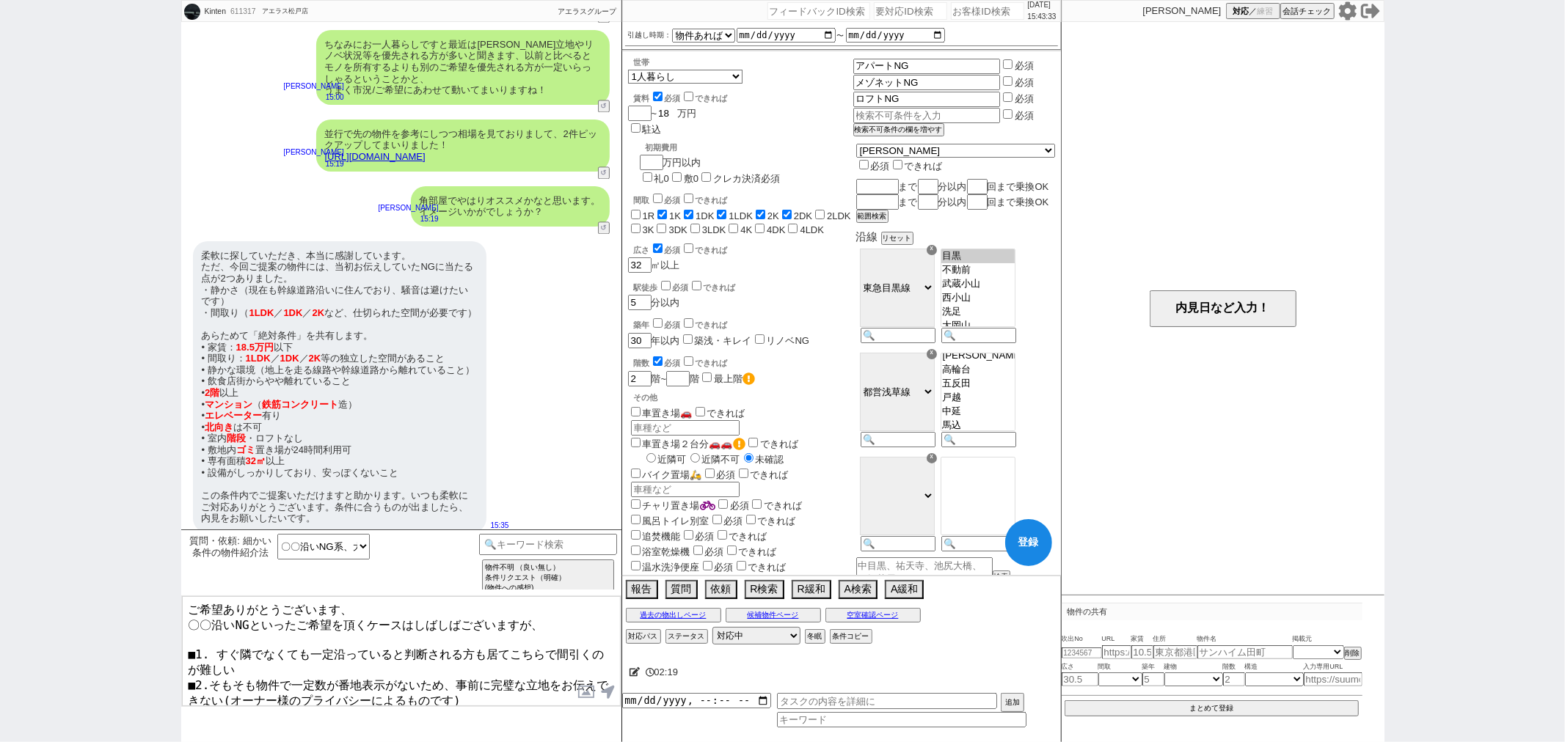
checkbox input "true"
checkbox input "false"
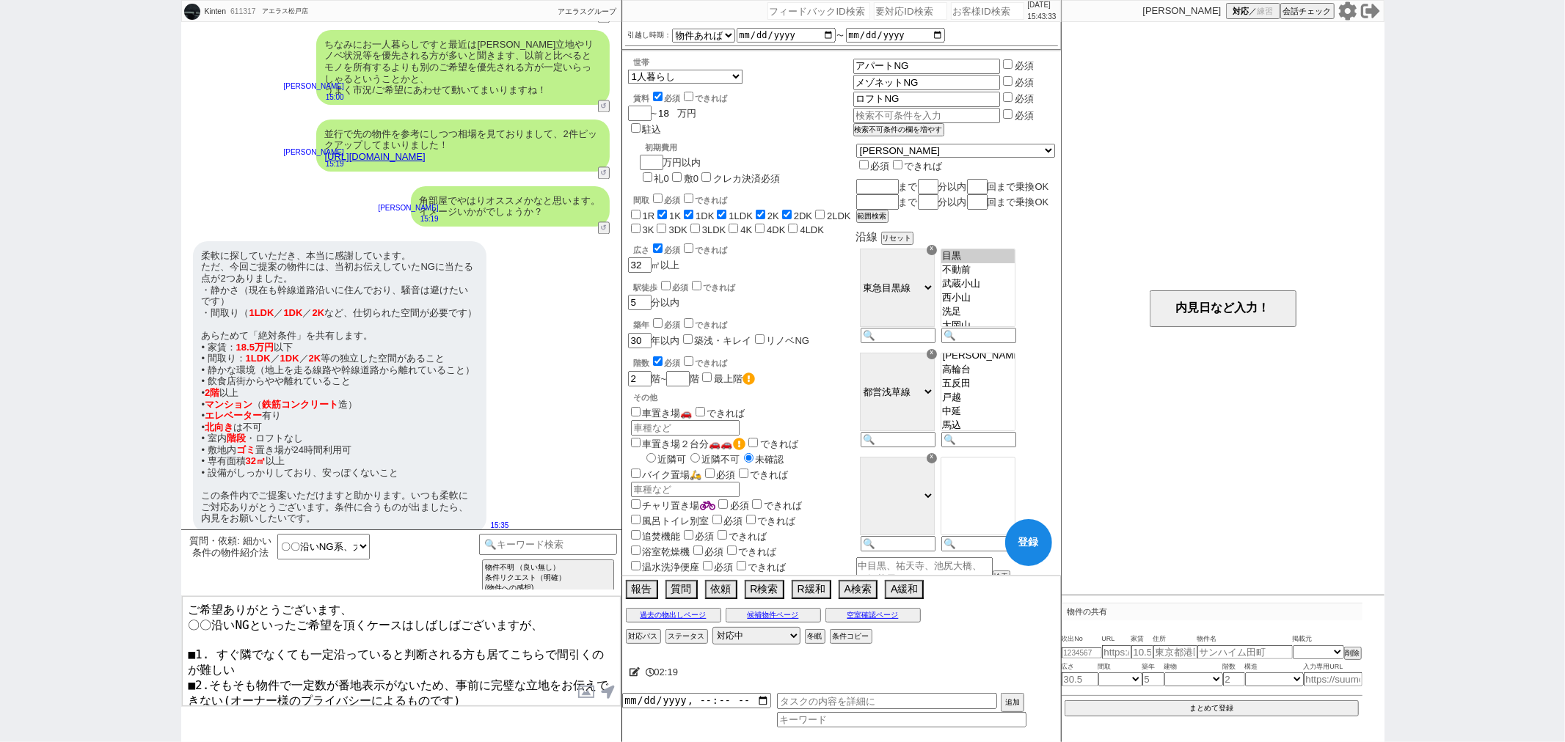
checkbox input "false"
type input "18.5"
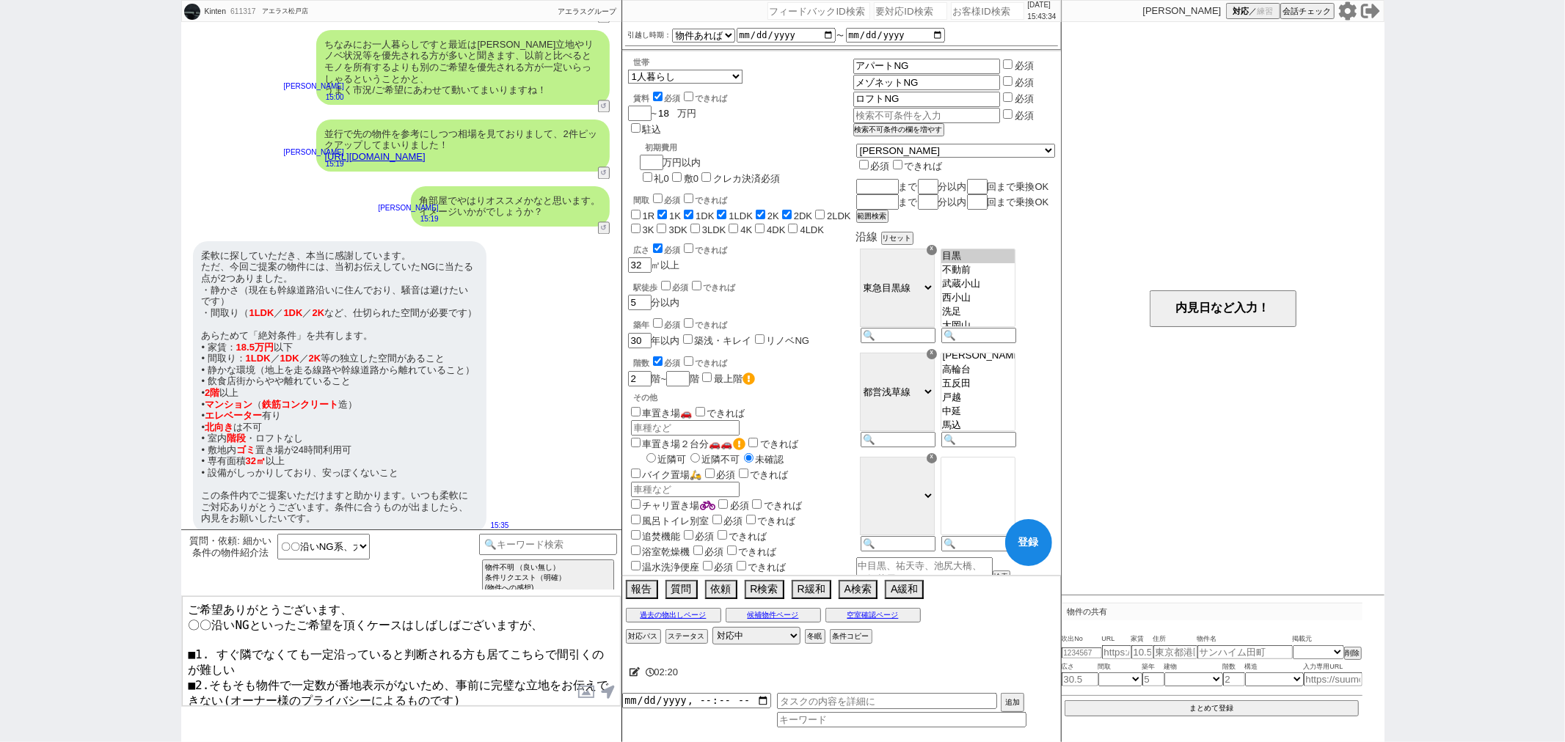
checkbox input "false"
checkbox input "true"
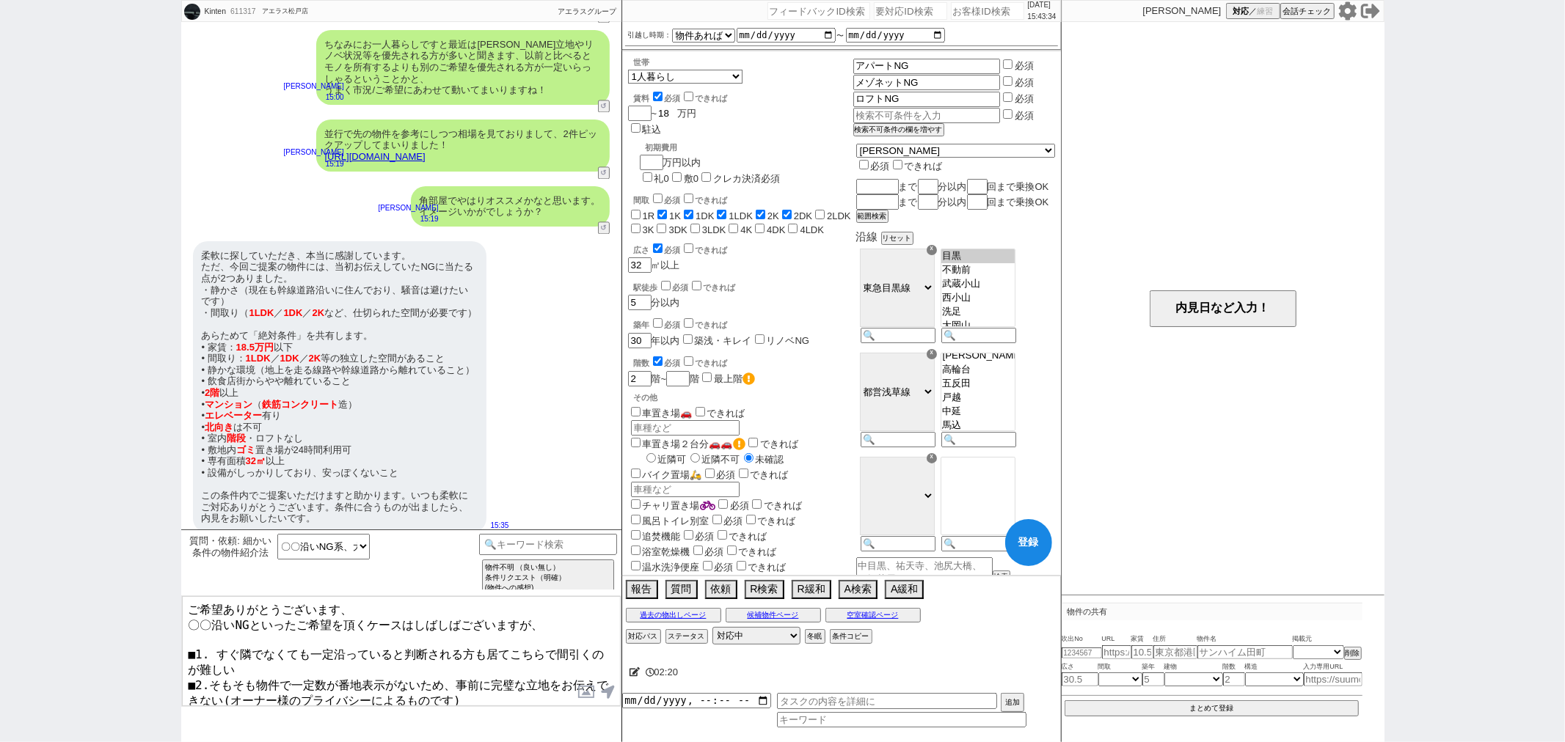
checkbox input "true"
checkbox input "false"
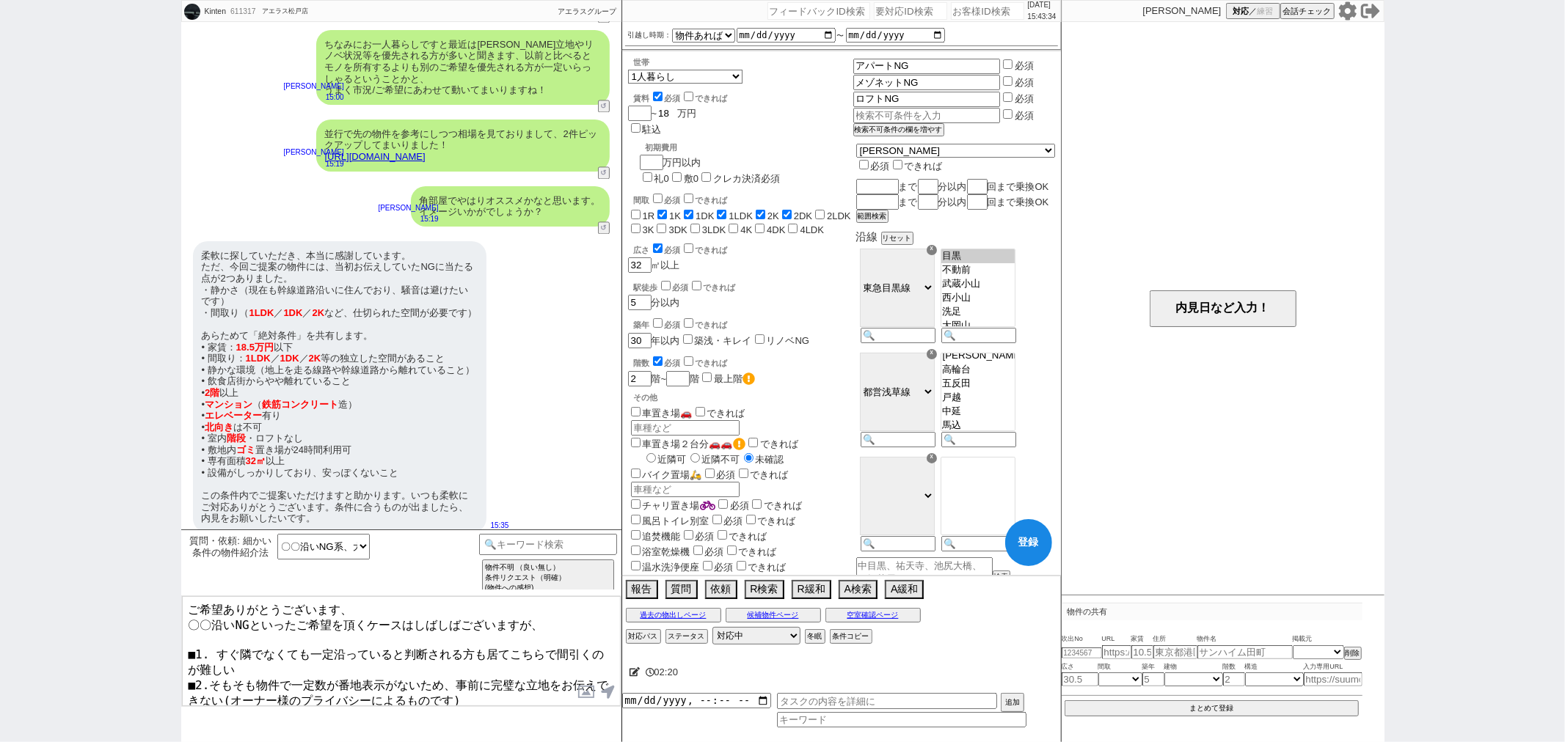
checkbox input "false"
type input "18.5"
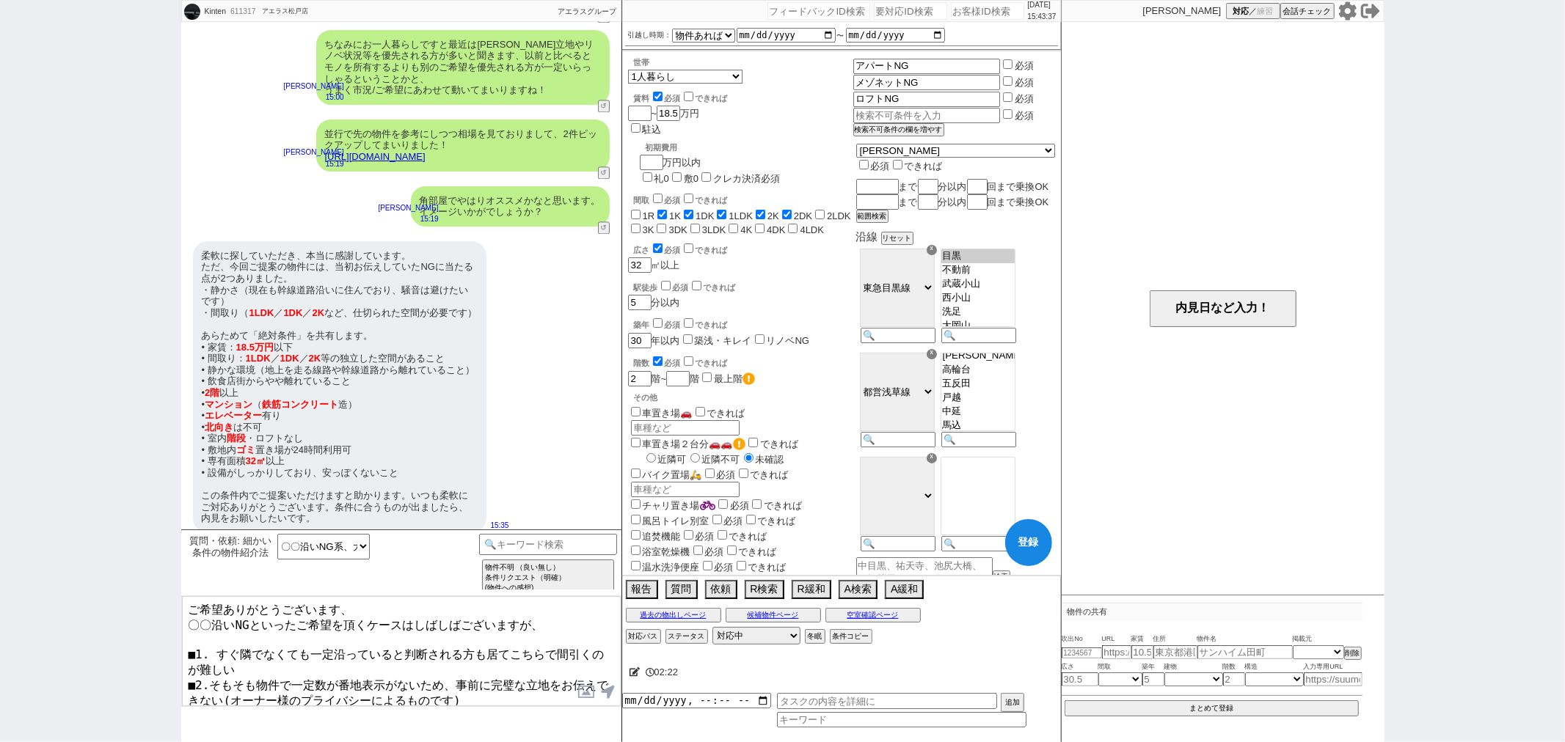
click at [671, 211] on label "1K" at bounding box center [675, 216] width 12 height 11
click at [667, 210] on input "1K" at bounding box center [662, 215] width 10 height 10
checkbox input "false"
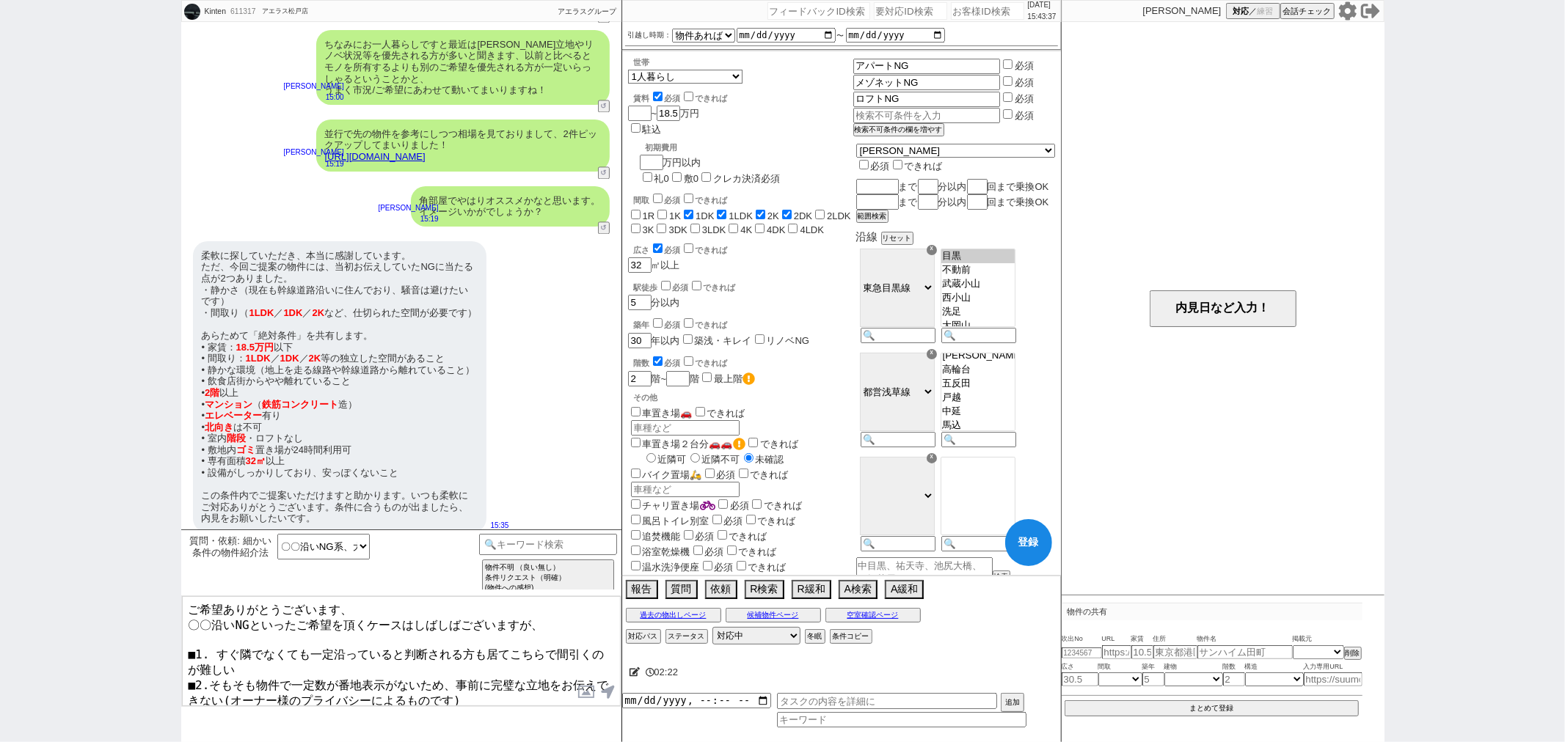
checkbox input "true"
checkbox input "false"
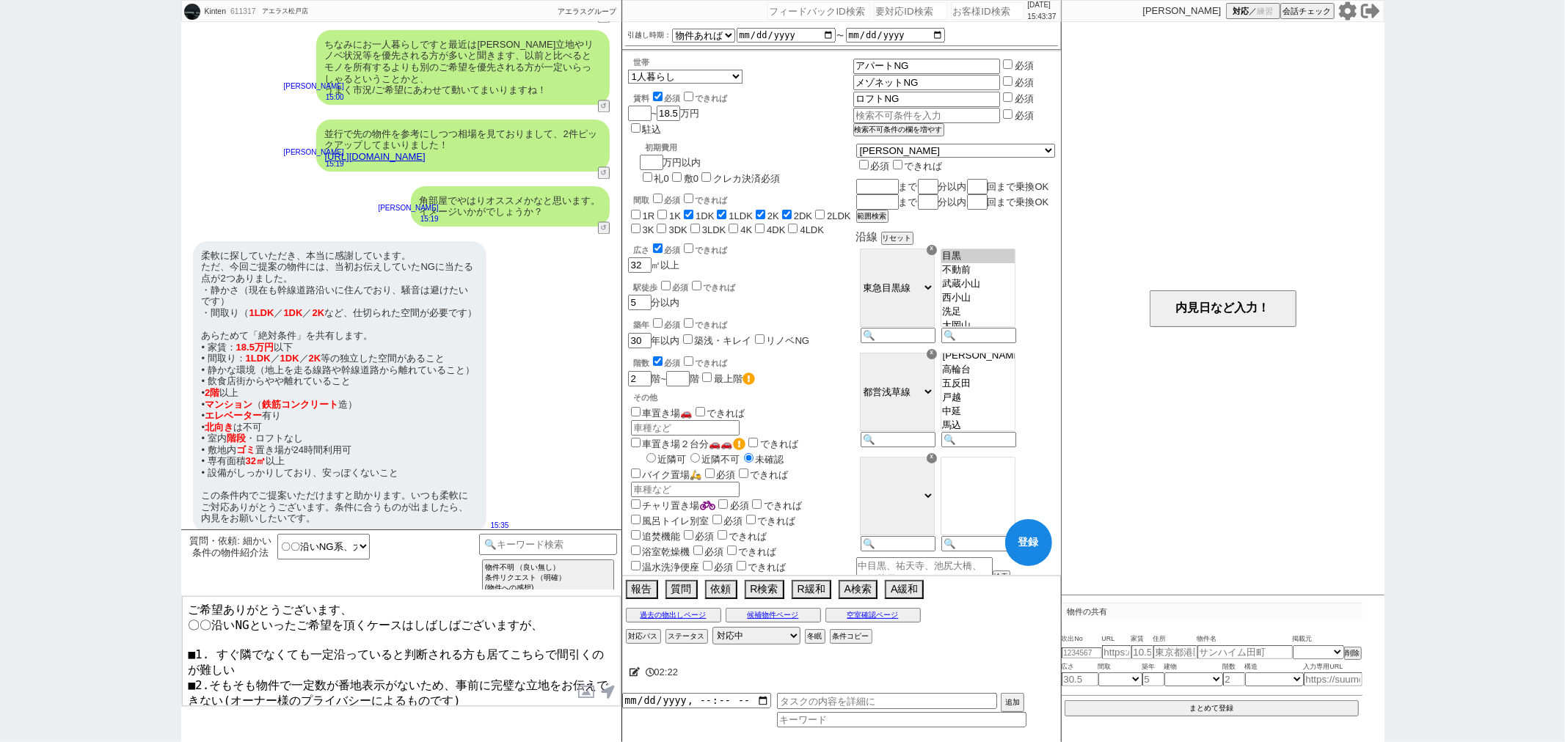
checkbox input "false"
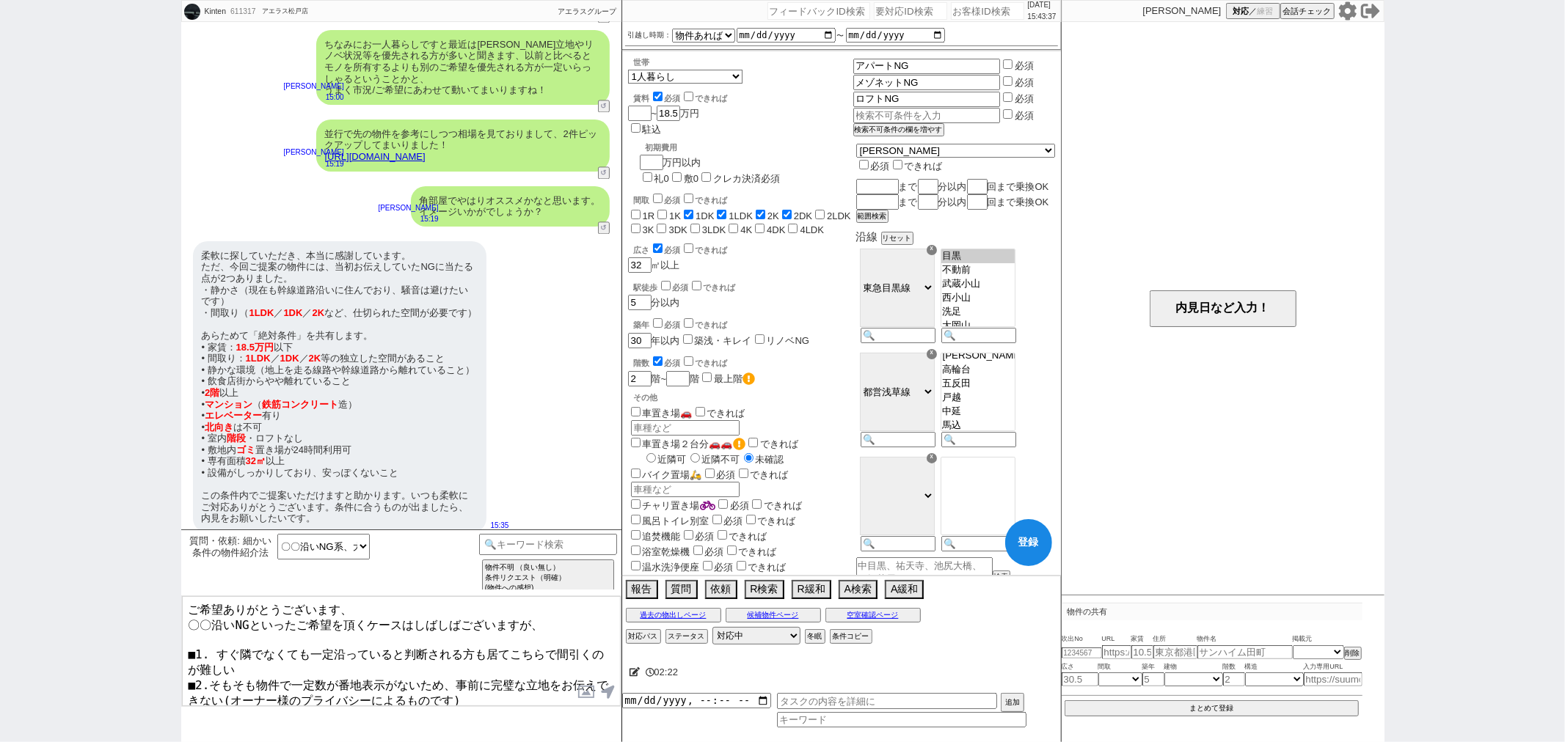
checkbox input "false"
click at [668, 196] on span "必須" at bounding box center [673, 200] width 16 height 9
click at [661, 194] on input "checkbox" at bounding box center [658, 199] width 10 height 10
checkbox input "true"
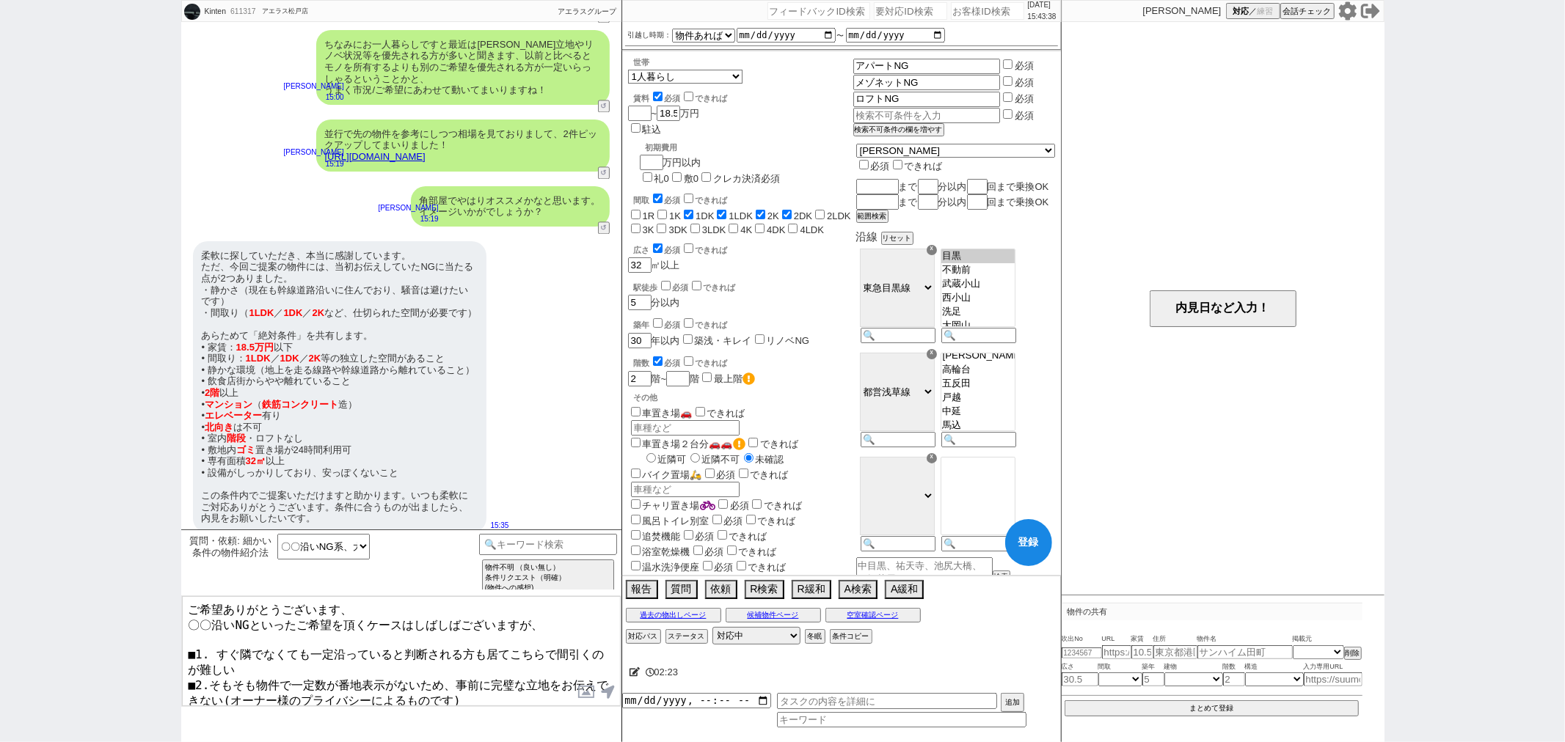
checkbox input "false"
checkbox input "true"
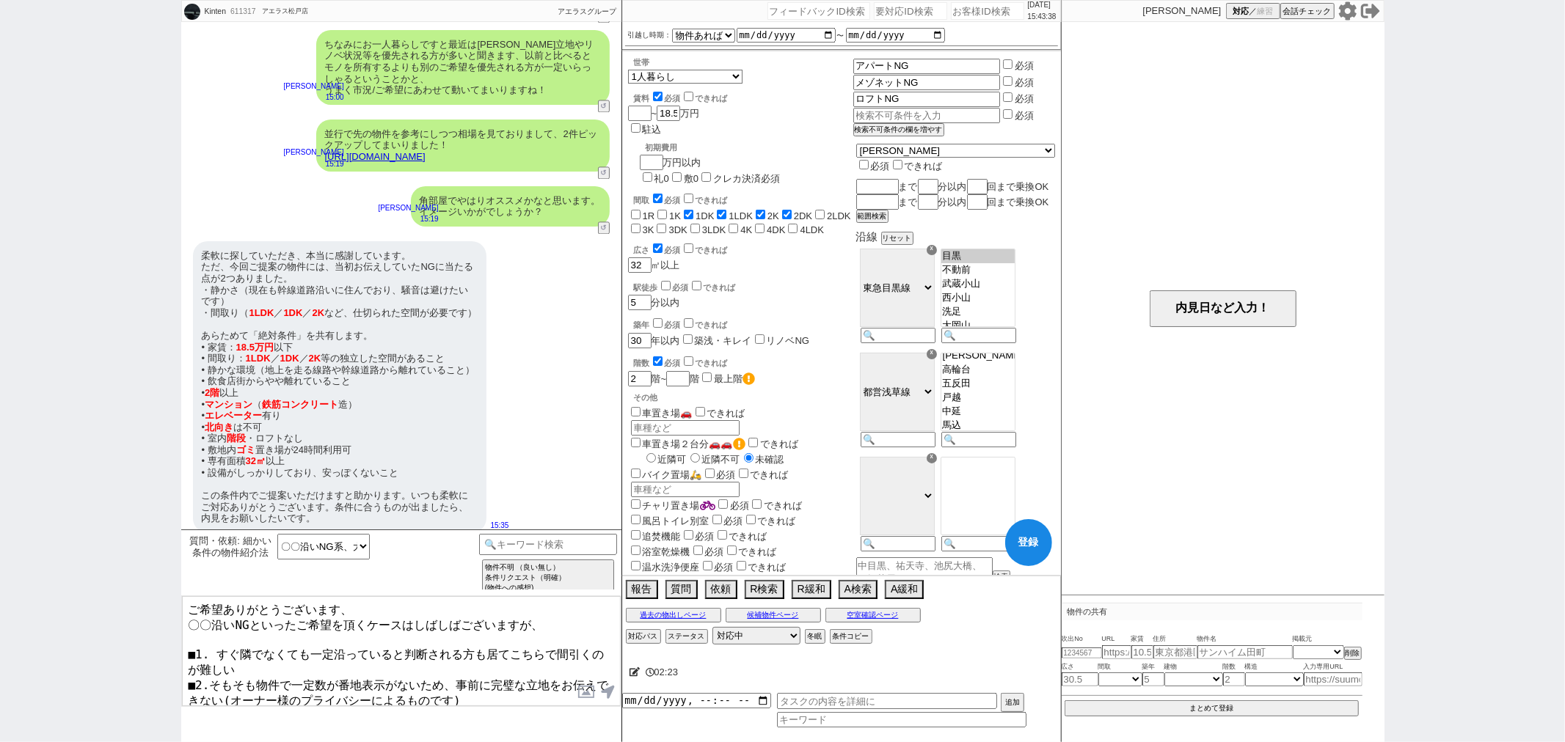
checkbox input "true"
checkbox input "false"
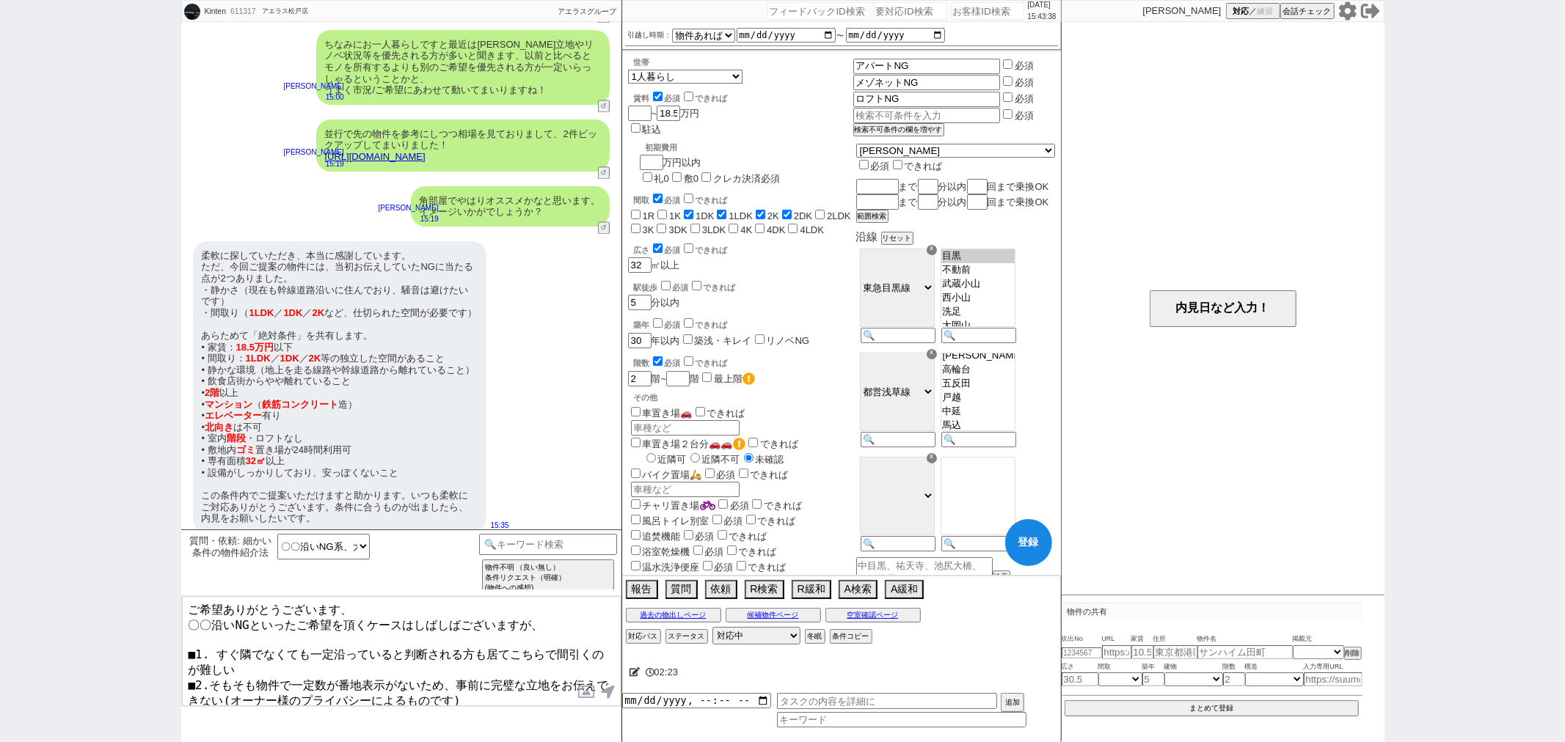
checkbox input "false"
click at [514, 662] on textarea "ご希望ありがとうございます、 〇〇沿いNGといったご希望を頂くケースはしばしばございますが、 ■1. すぐ隣でなくても一定沿っていると判断される方も居てこちら…" at bounding box center [401, 651] width 439 height 110
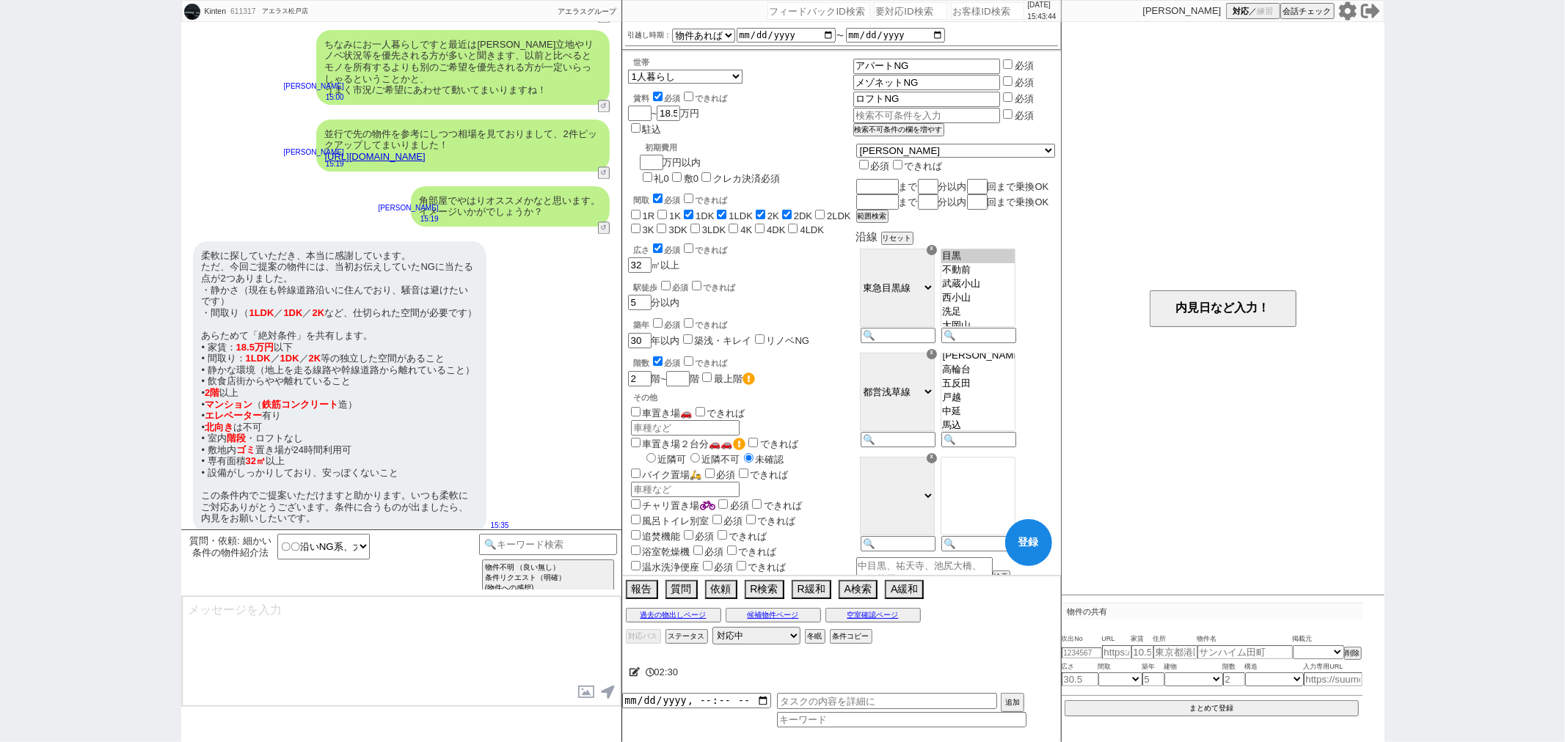
scroll to position [2424, 0]
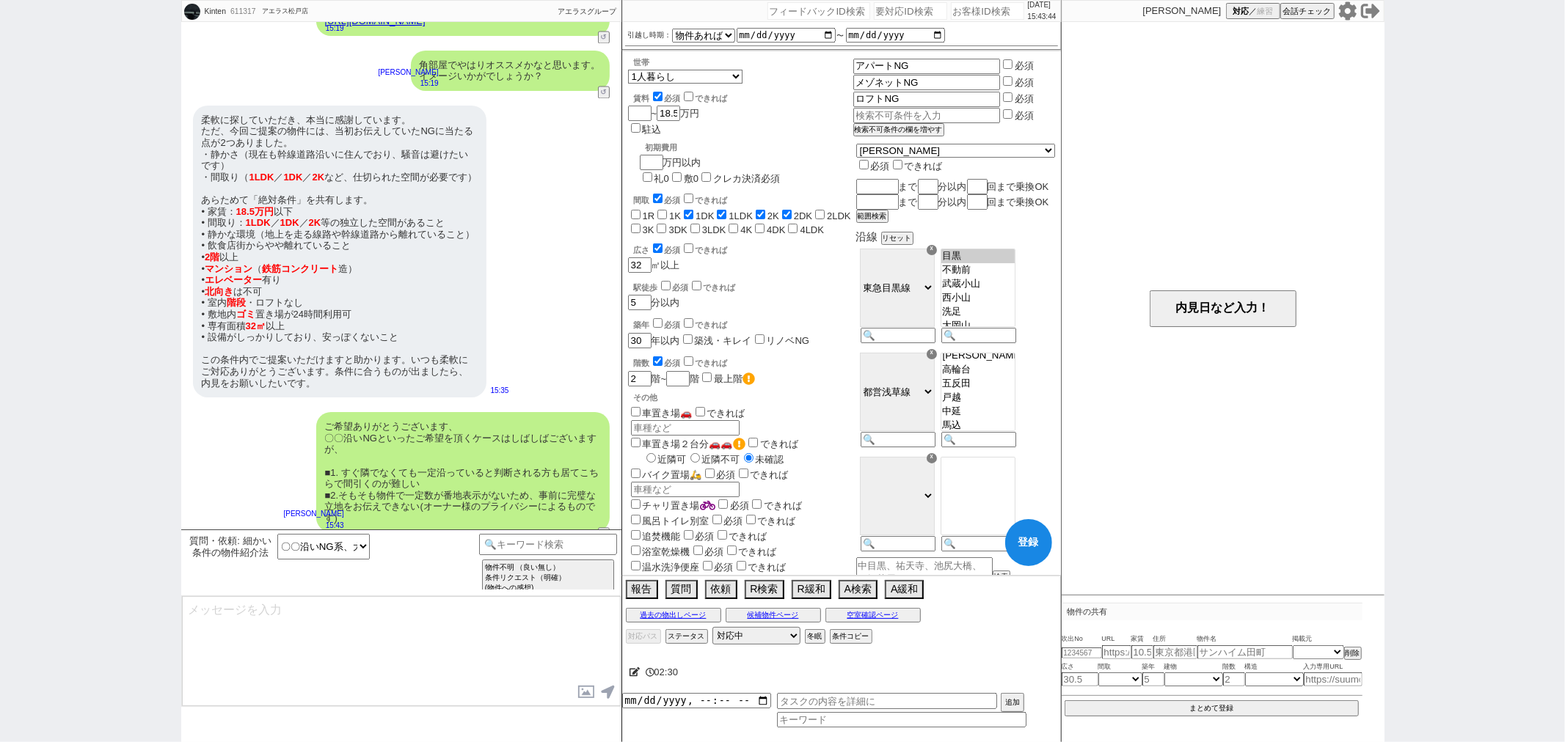
type textarea "といった理由で、事前に間引くのが難しく、無理に間引くと本来候補になった物件が落ちる可能性がございます。 ですので〇〇沿いNGに関しましては、 「一旦広くご紹介…"
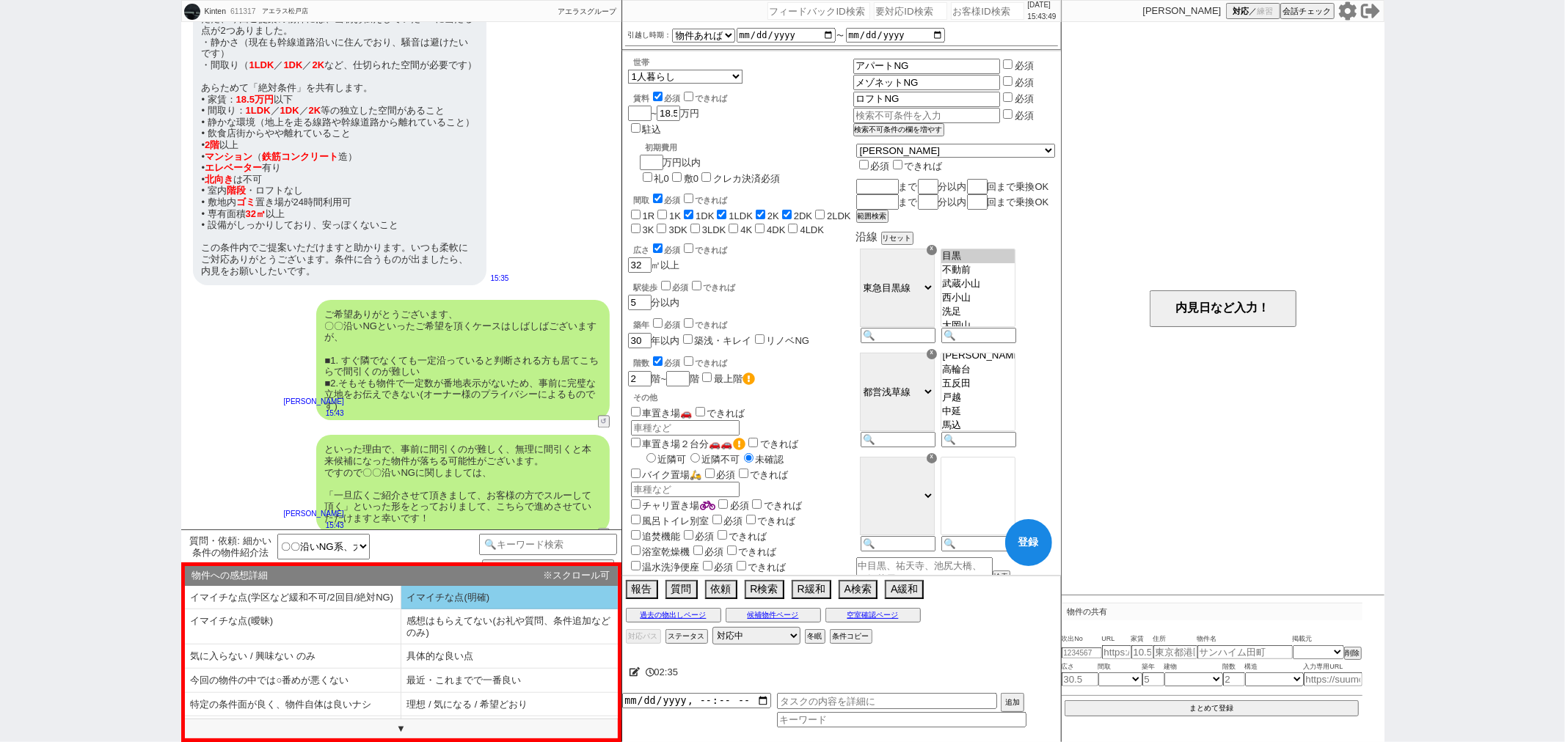
click at [420, 605] on li "イマイチな点(明確)" at bounding box center [509, 598] width 216 height 24
type textarea "よければ物件の良かった点や、イマイチな点など教えて頂けますか？ 考慮してお探しします！"
select select "イマイチな点(明確)"
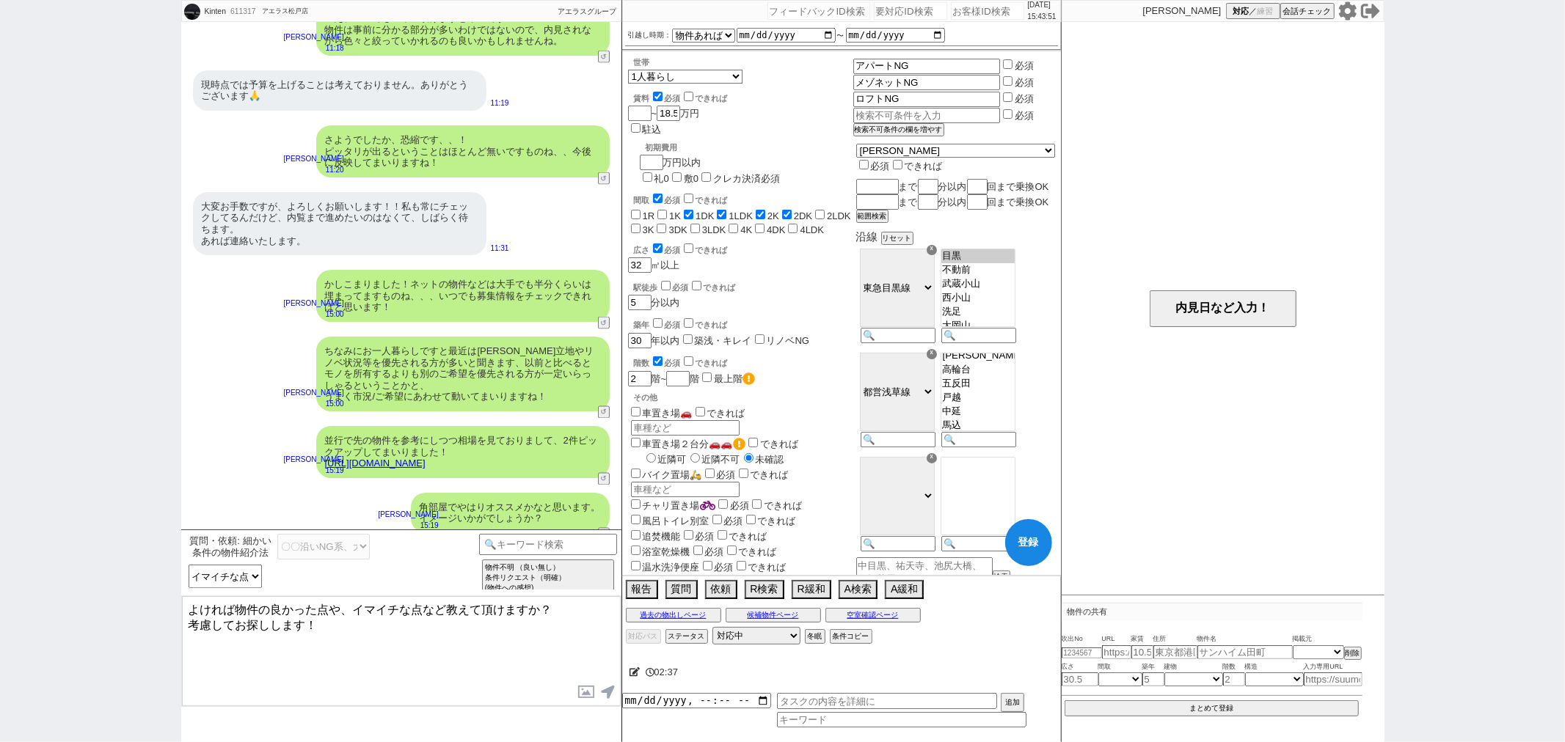
scroll to position [2211, 0]
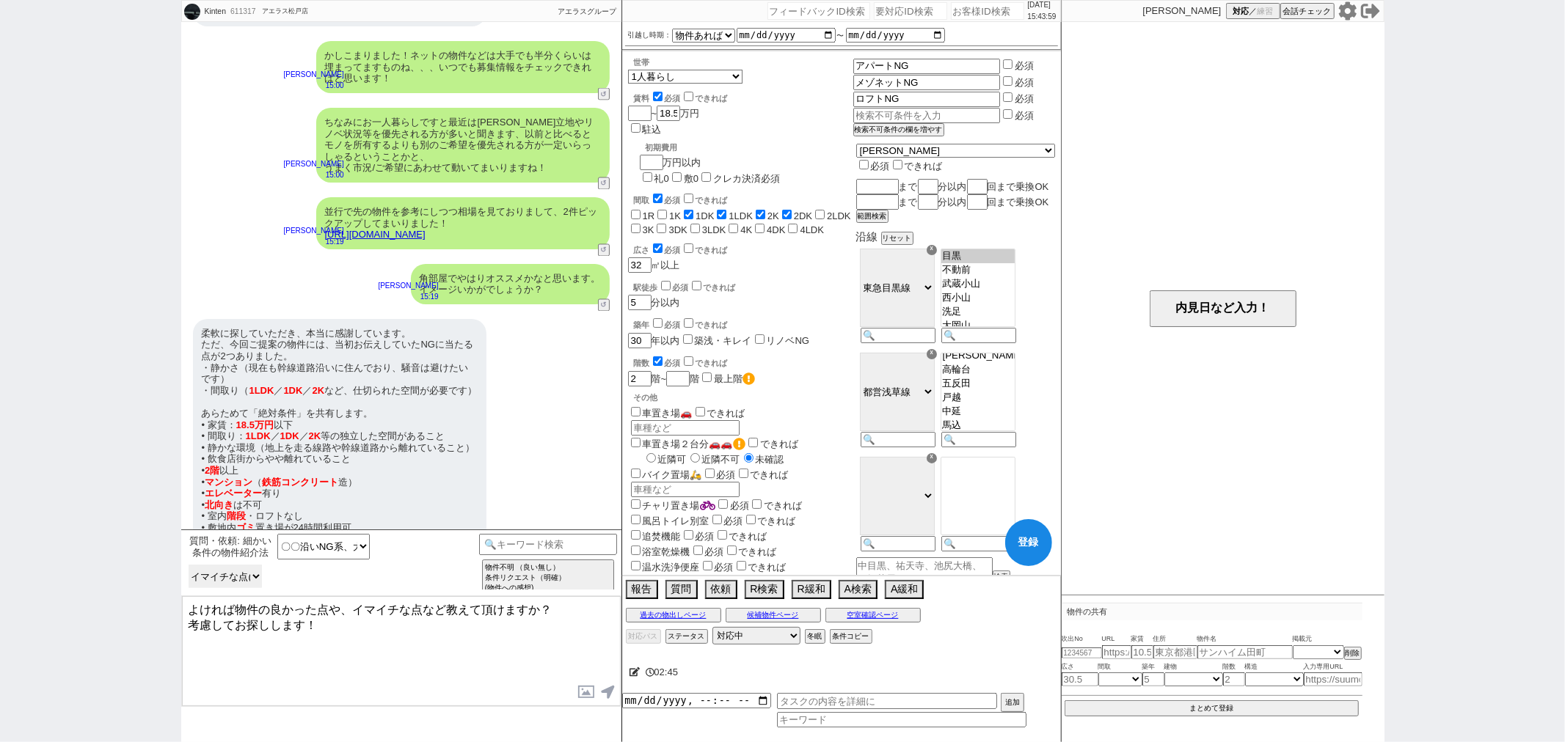
click at [233, 577] on select "物件への感想詳細 イマイチな点(学区など緩和不可/2回目/絶対NG) イマイチな点(明確) イマイチな点(曖昧) 感想はもらえてない(お礼や質問、条件追加など…" at bounding box center [225, 576] width 73 height 23
click at [189, 565] on select "物件への感想詳細 イマイチな点(学区など緩和不可/2回目/絶対NG) イマイチな点(明確) イマイチな点(曖昧) 感想はもらえてない(お礼や質問、条件追加など…" at bounding box center [225, 576] width 73 height 23
click at [1023, 555] on button "登録" at bounding box center [1028, 542] width 47 height 47
checkbox input "false"
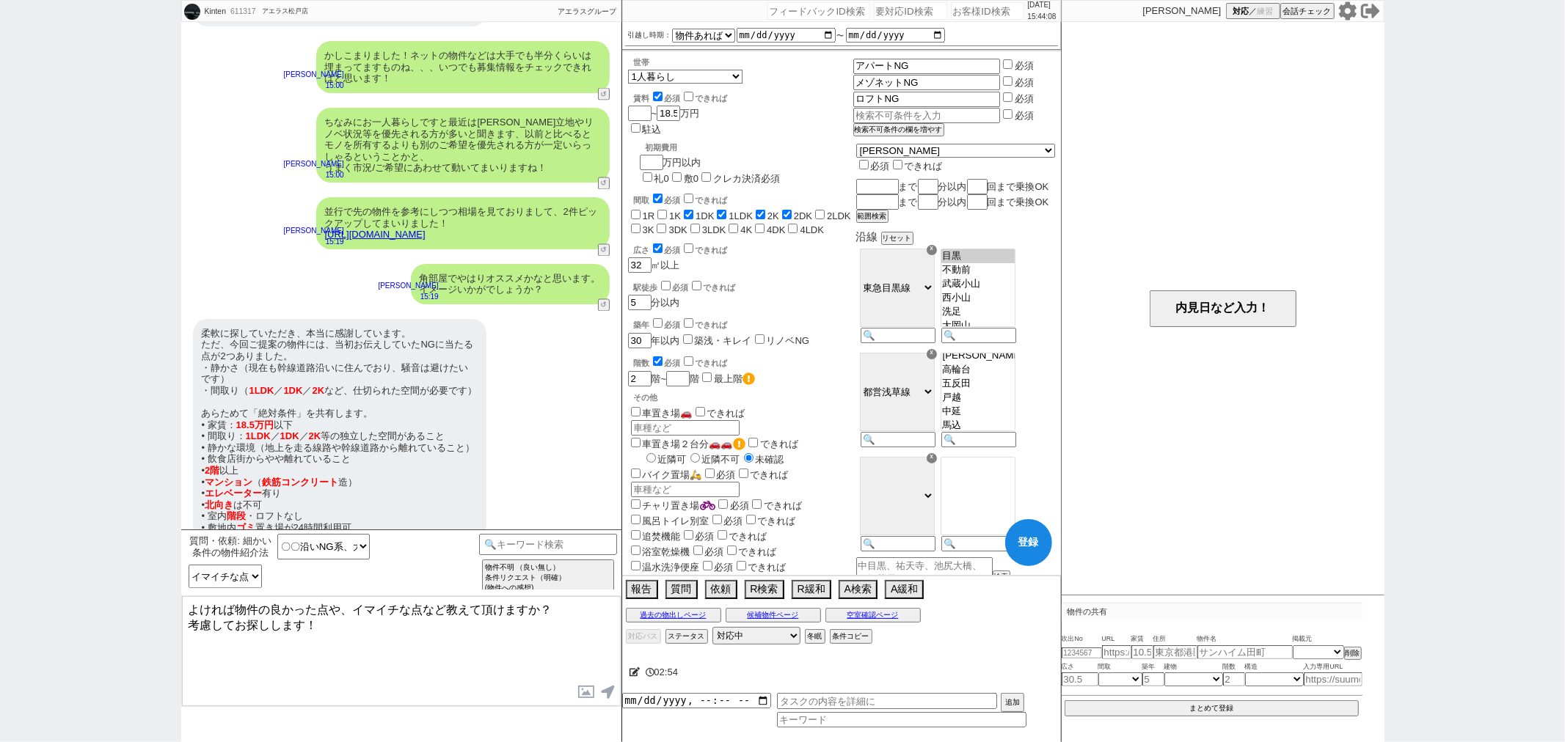
checkbox input "true"
checkbox input "false"
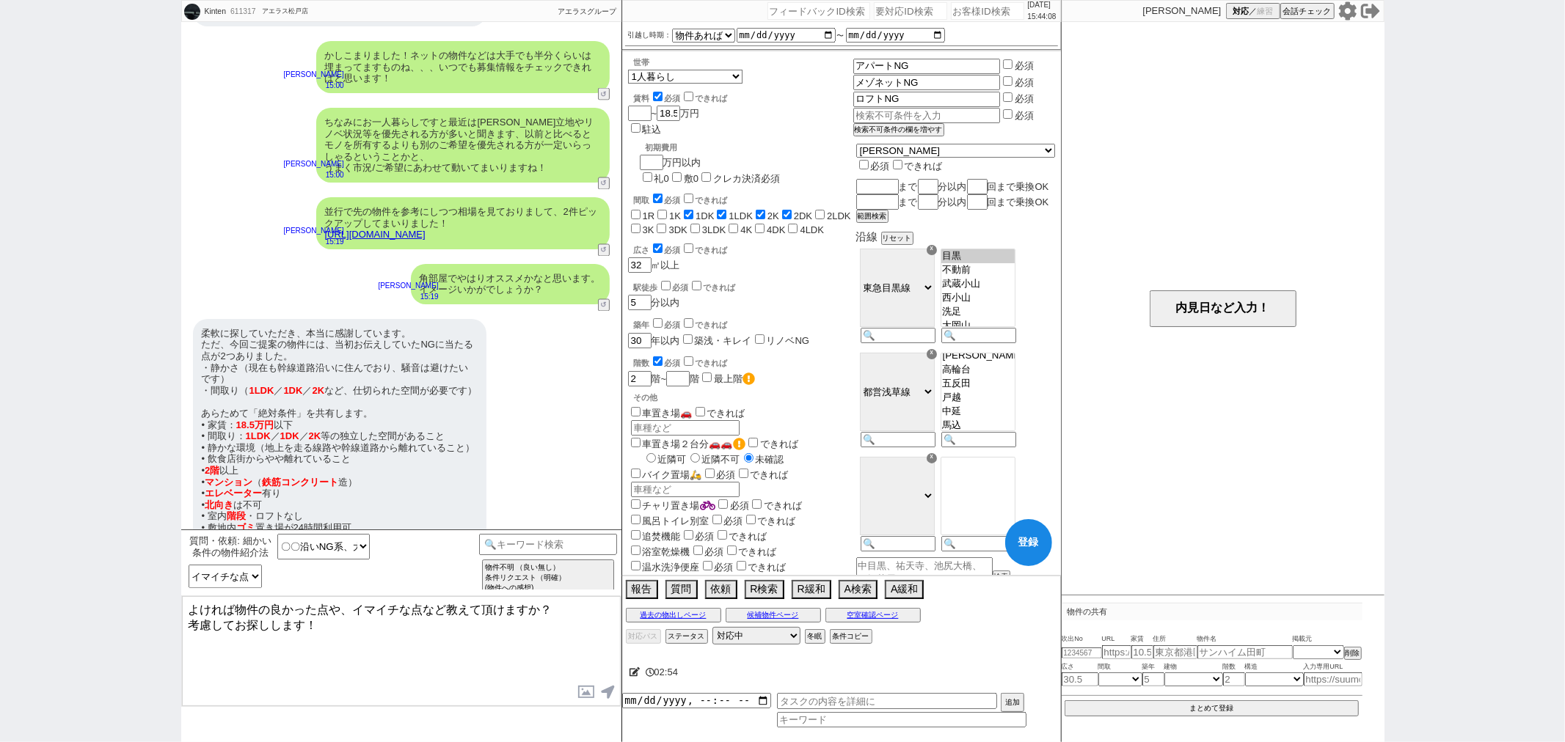
checkbox input "false"
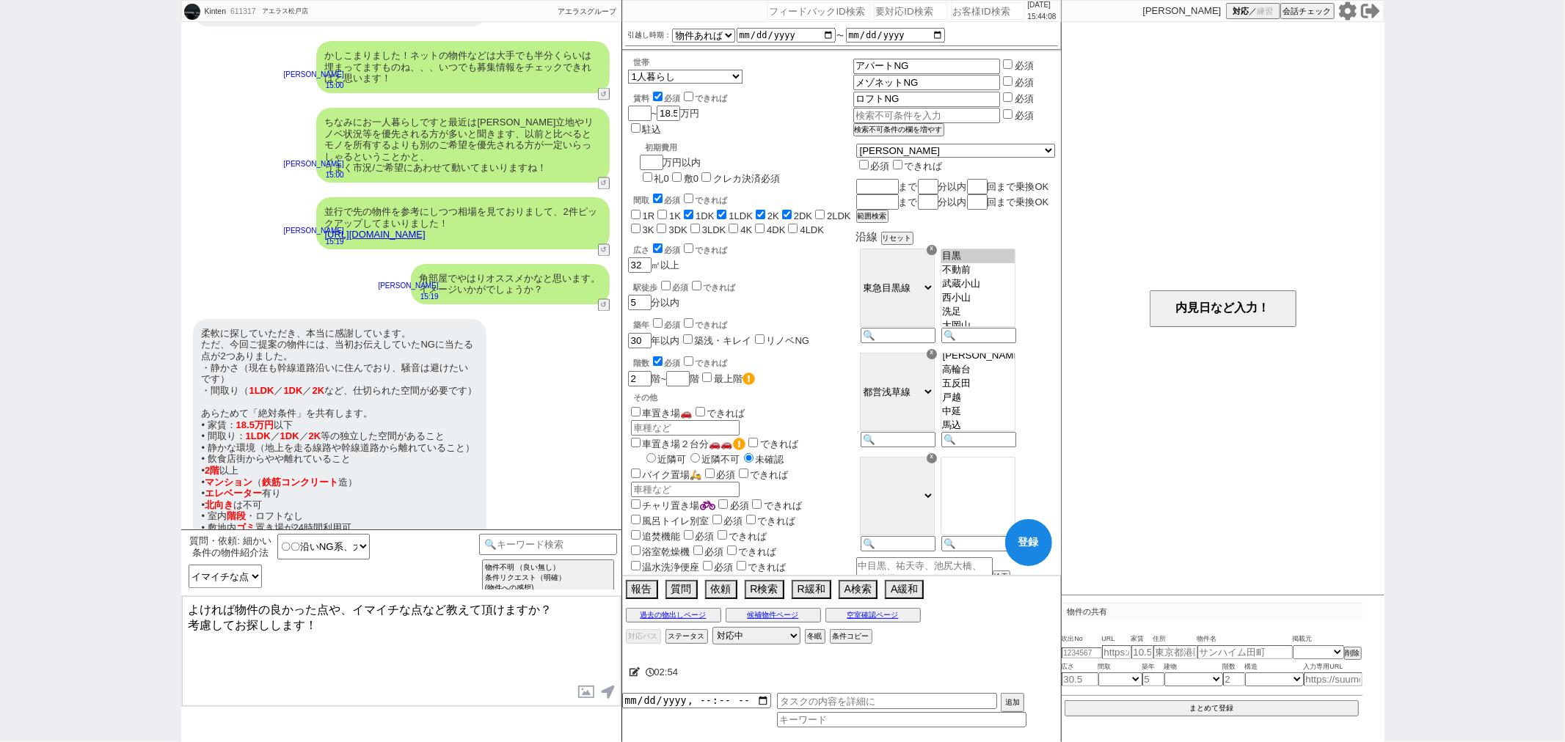
checkbox input "false"
checkbox input "true"
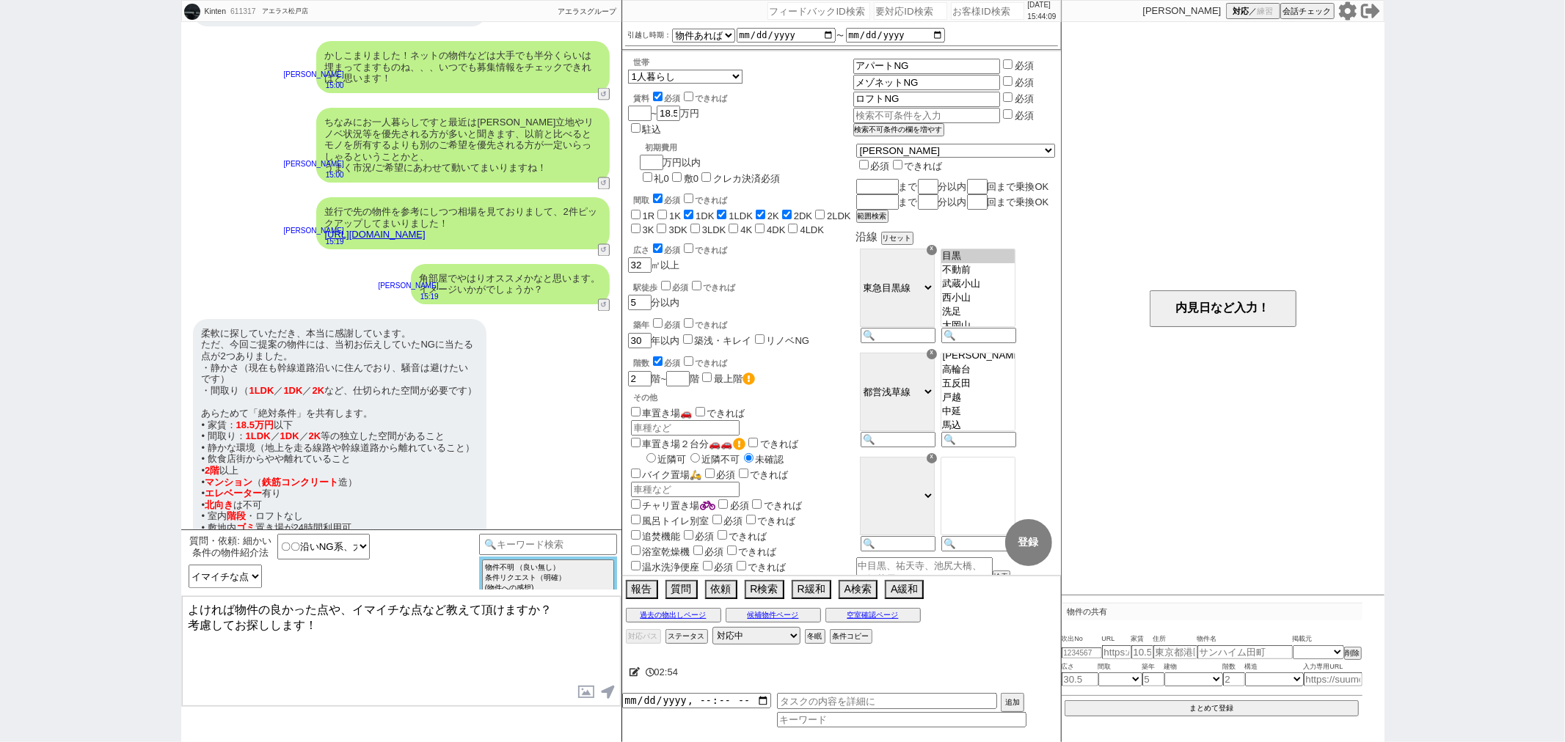
checkbox input "true"
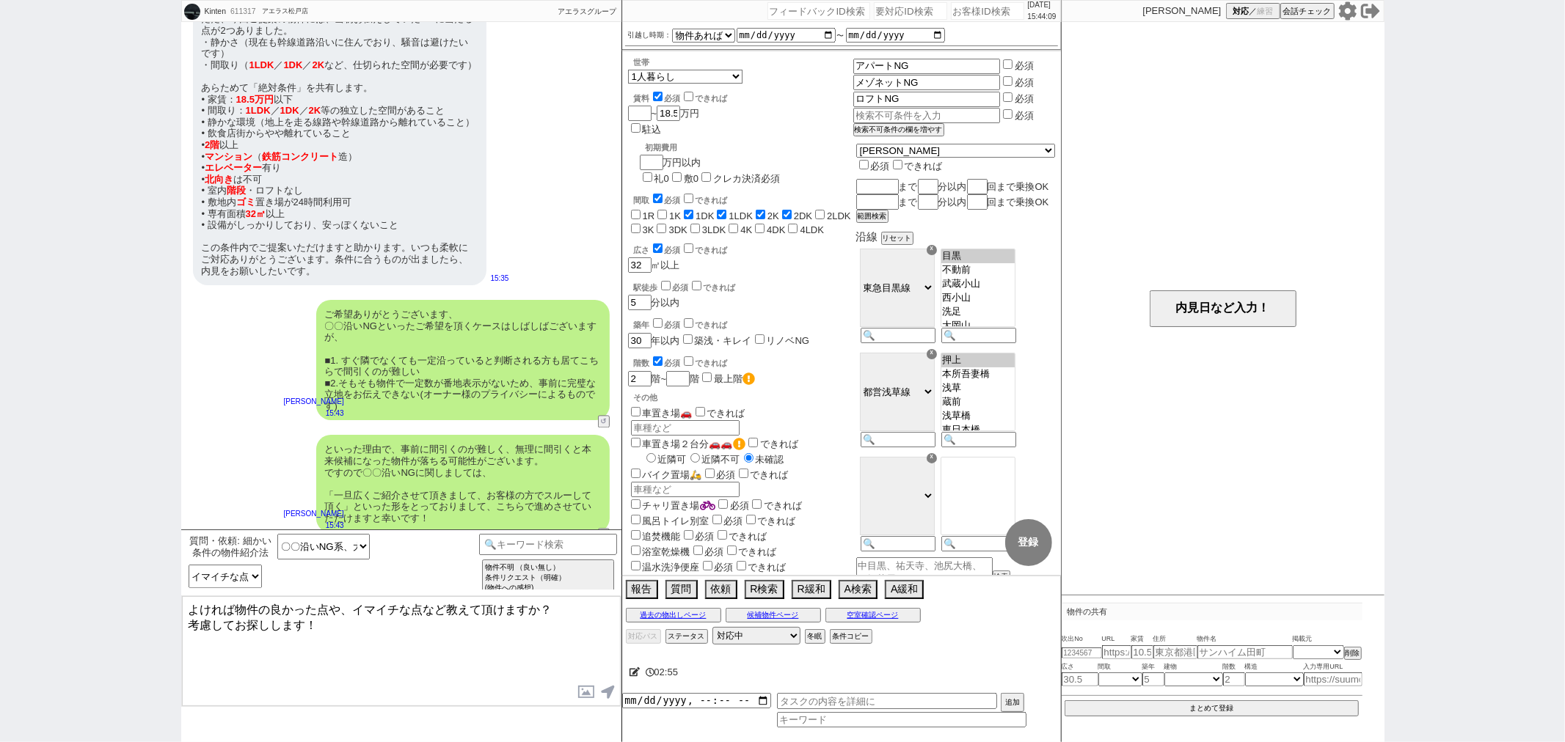
scroll to position [186, 0]
click at [247, 570] on select "物件への感想詳細 イマイチな点(学区など緩和不可/2回目/絶対NG) イマイチな点(明確) イマイチな点(曖昧) 感想はもらえてない(お礼や質問、条件追加など…" at bounding box center [225, 576] width 73 height 23
click at [189, 565] on select "物件への感想詳細 イマイチな点(学区など緩和不可/2回目/絶対NG) イマイチな点(明確) イマイチな点(曖昧) 感想はもらえてない(お礼や質問、条件追加など…" at bounding box center [225, 576] width 73 height 23
click at [255, 576] on select "物件への感想詳細 イマイチな点(学区など緩和不可/2回目/絶対NG) イマイチな点(明確) イマイチな点(曖昧) 感想はもらえてない(お礼や質問、条件追加など…" at bounding box center [225, 576] width 73 height 23
click at [189, 565] on select "物件への感想詳細 イマイチな点(学区など緩和不可/2回目/絶対NG) イマイチな点(明確) イマイチな点(曖昧) 感想はもらえてない(お礼や質問、条件追加など…" at bounding box center [225, 576] width 73 height 23
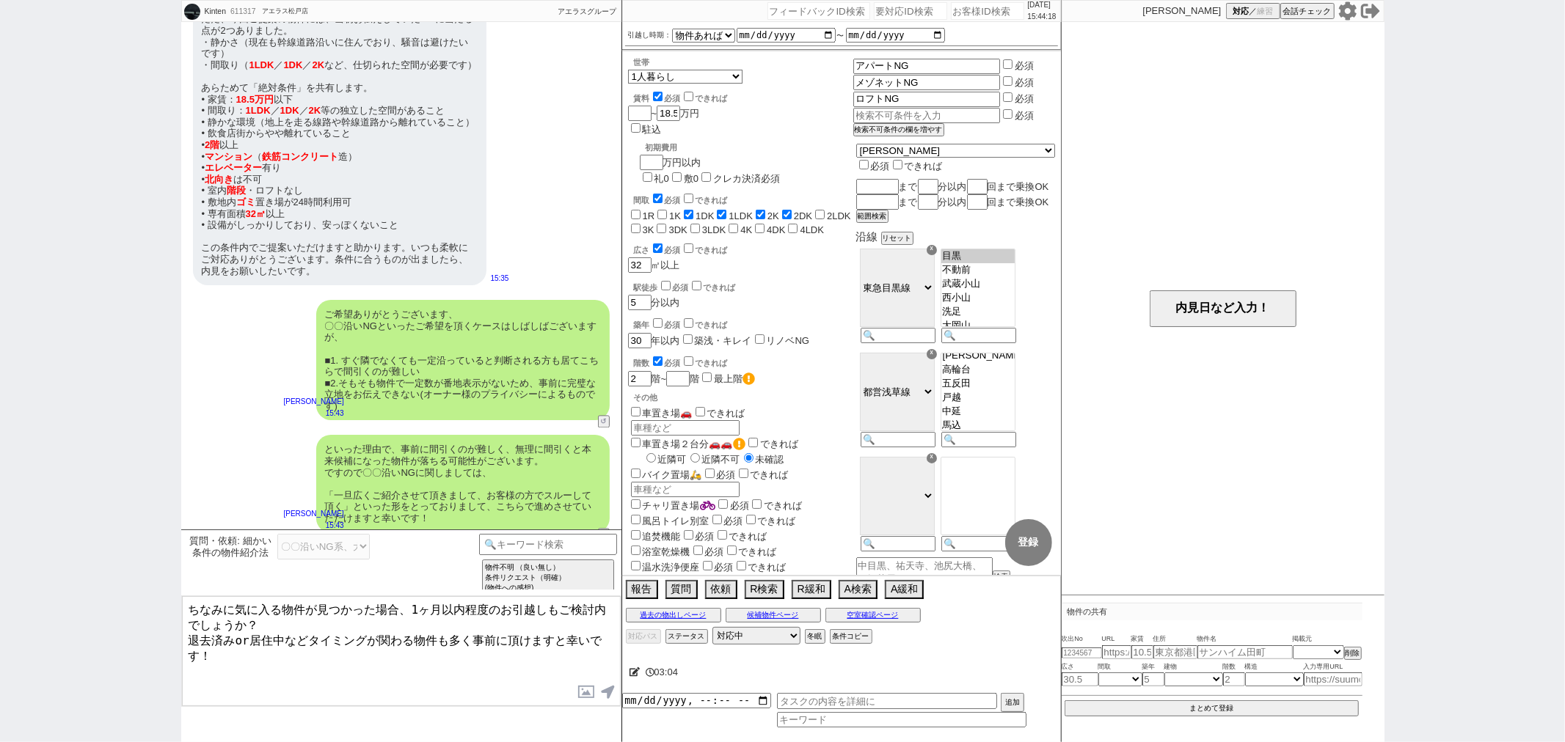
click at [227, 651] on textarea "ちなみに気に入る物件が見つかった場合、1ヶ月以内程度のお引越しもご検討内でしょうか？ 退去済みor居住中などタイミングが関わる物件も多く事前に頂けますと幸いで…" at bounding box center [401, 651] width 439 height 110
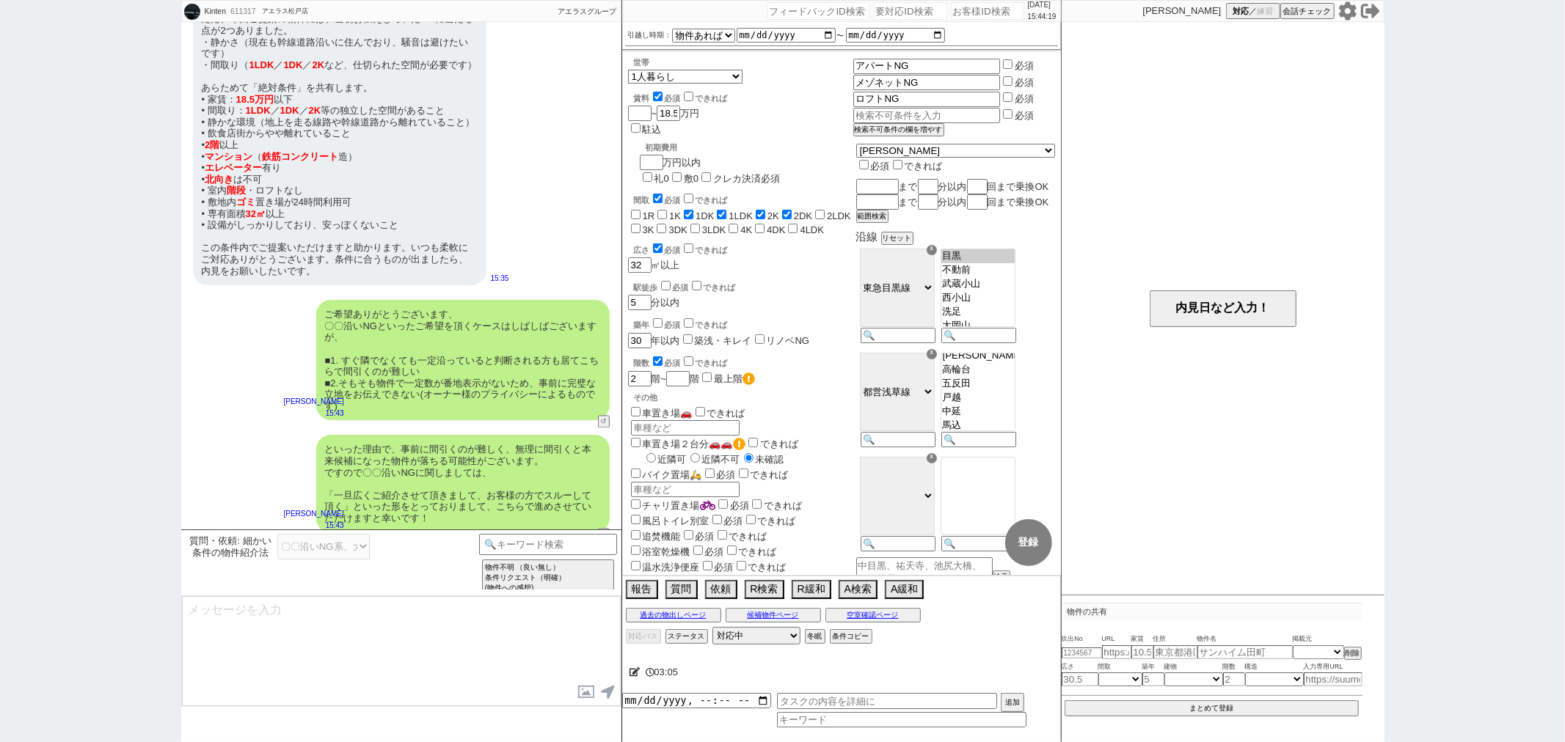
scroll to position [2747, 0]
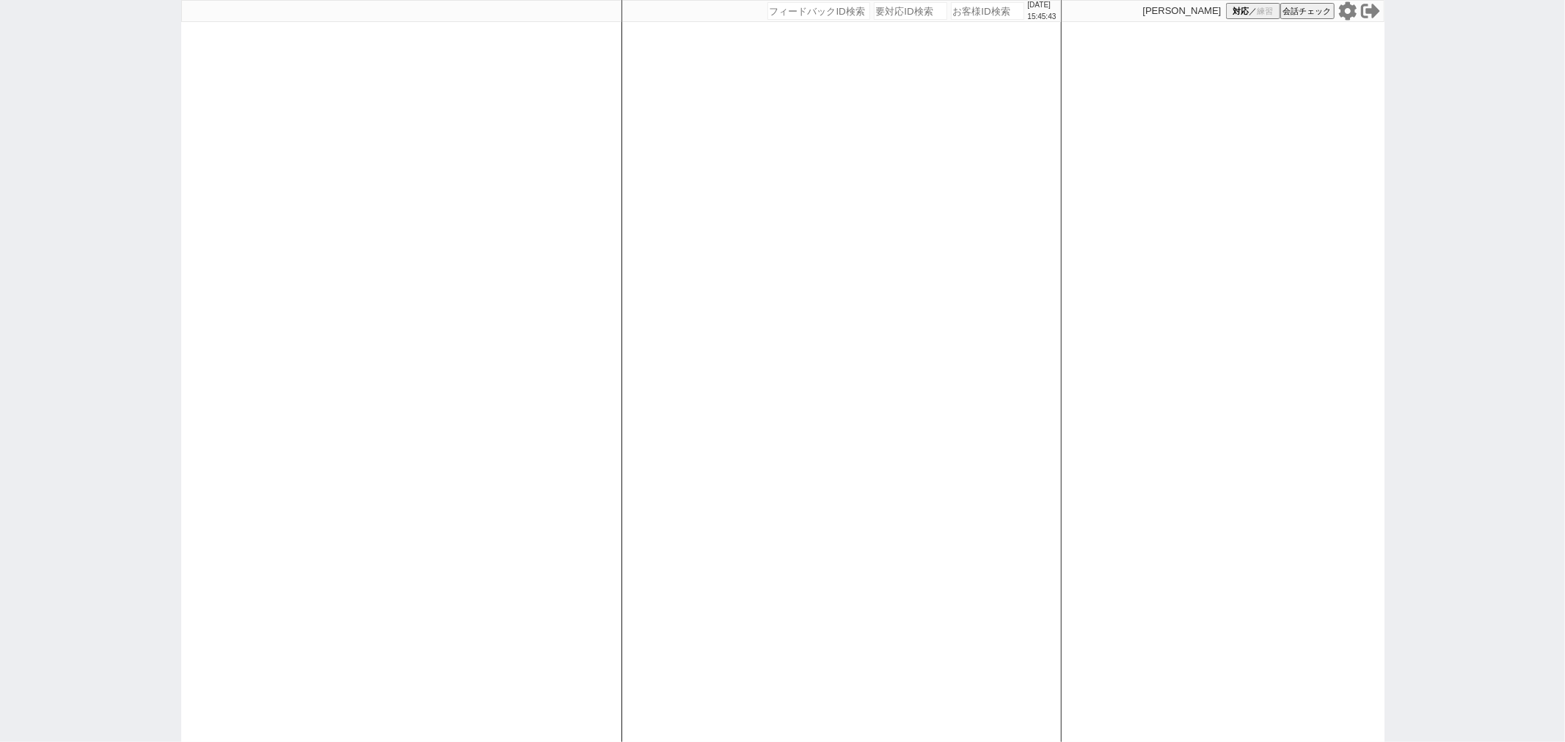
click at [457, 269] on div at bounding box center [401, 371] width 440 height 742
select select "1"
select select
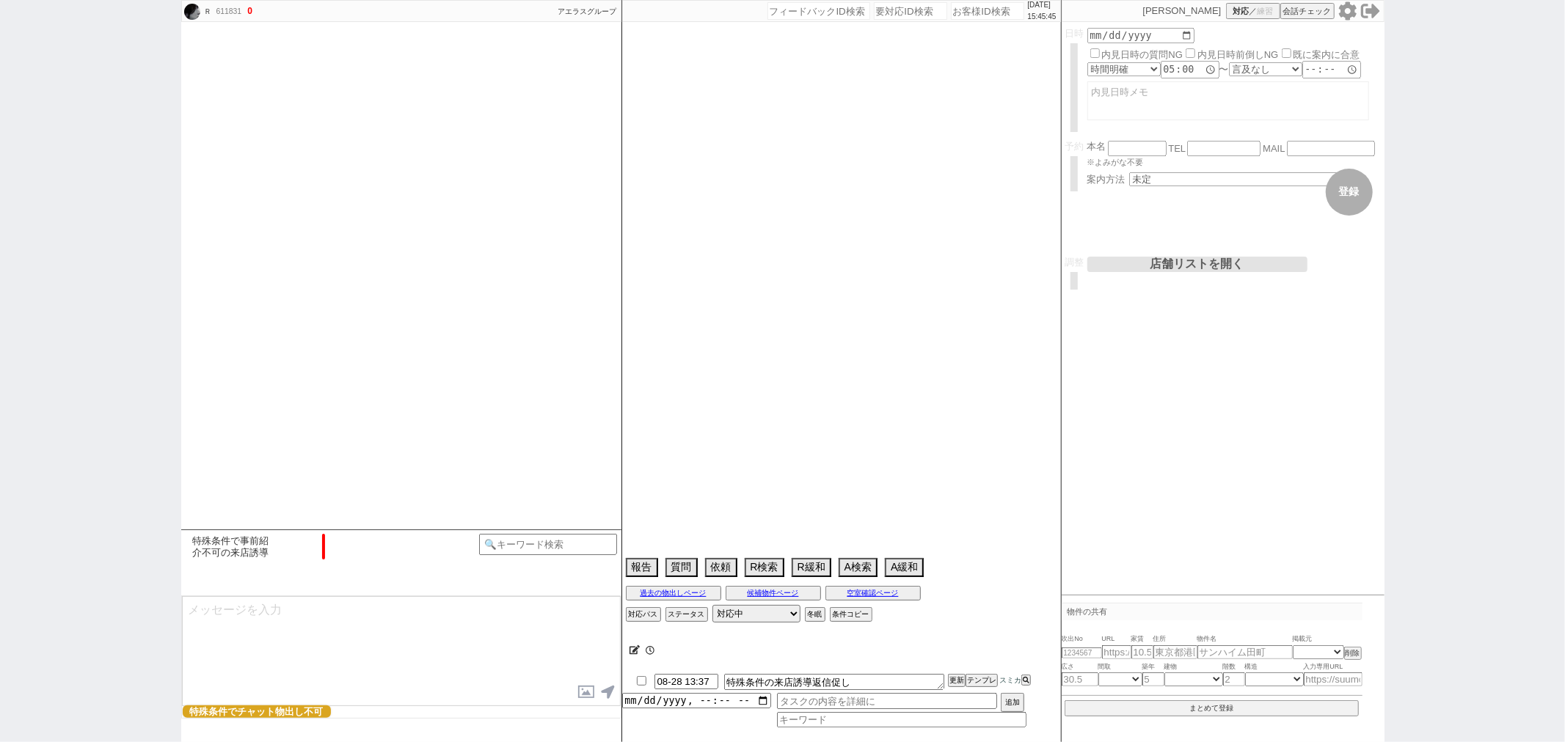
type textarea "@与信ダメダメそうなので特殊誘導してます"
select select "2025"
select select "9"
select select "12"
select select "0"
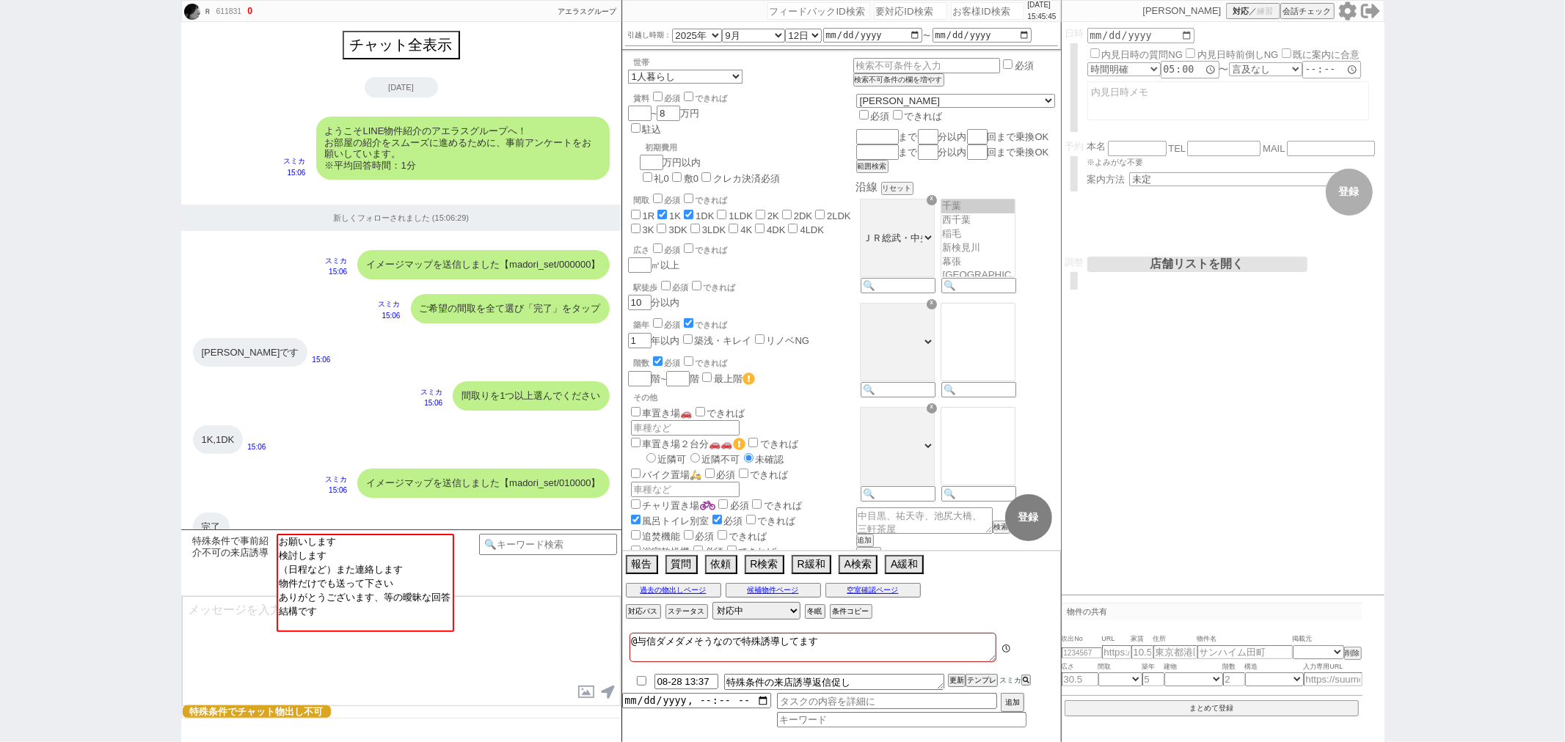
scroll to position [2000, 0]
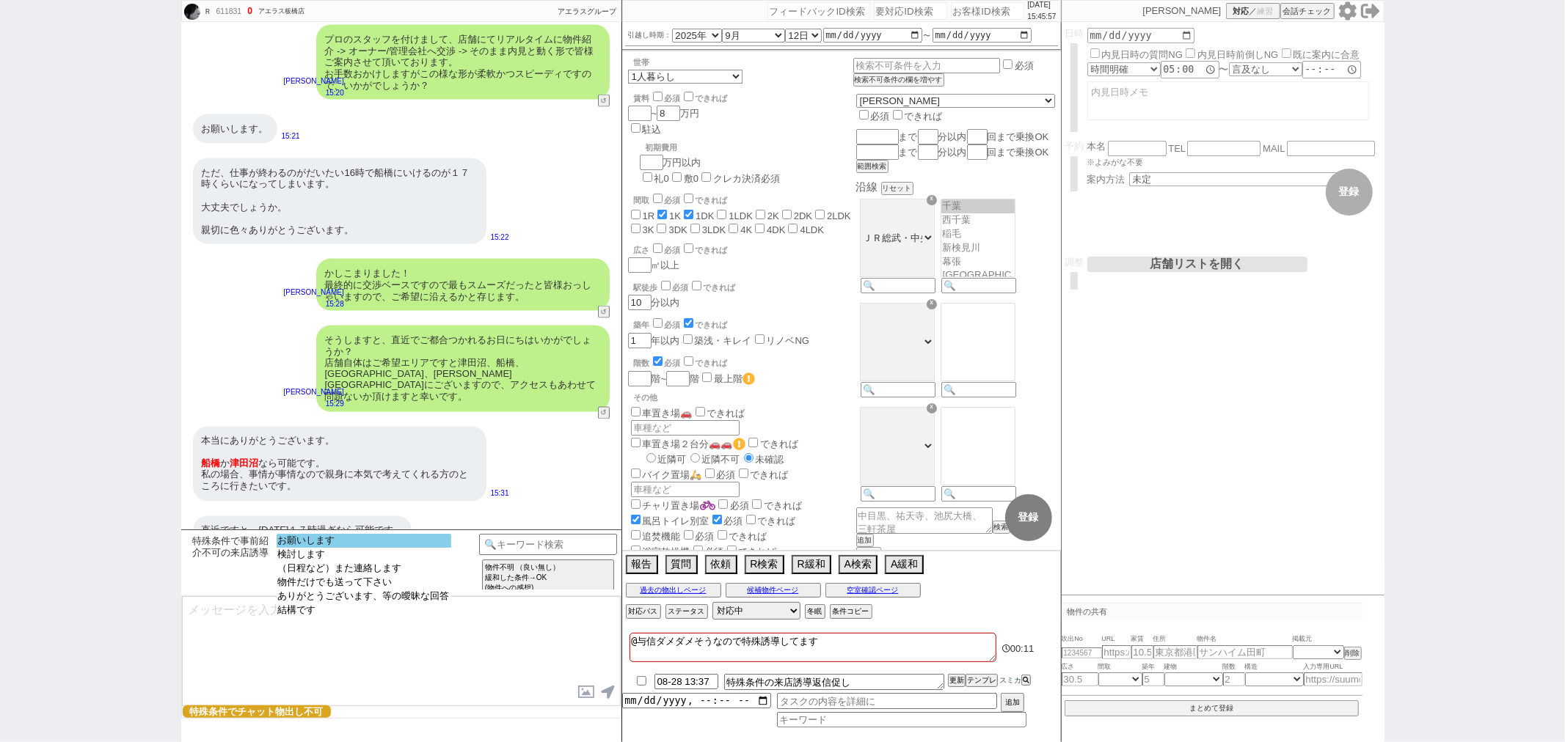
click at [356, 541] on option "お願いします" at bounding box center [364, 541] width 175 height 14
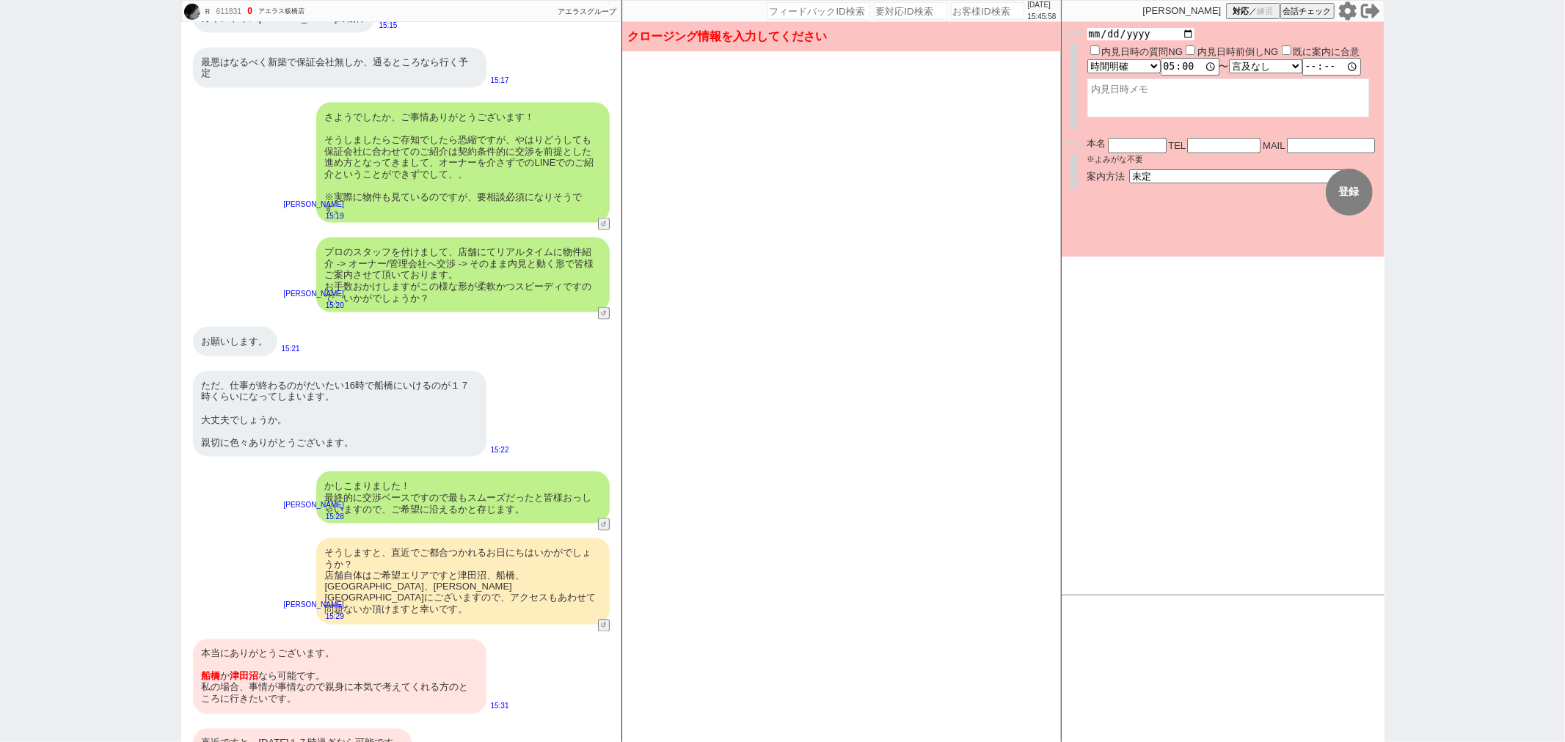
click at [1187, 37] on input "date" at bounding box center [1141, 34] width 108 height 12
type input "[DATE]"
click at [1180, 172] on select "未定 現地お待ち合わせ ご来店 先行申し込みのご案内or内見無しでの申し込みのご案内 オンラインでのご接客 オンラインで1件の内見のご案内" at bounding box center [1239, 178] width 220 height 12
select select "2"
click at [1129, 172] on select "未定 現地お待ち合わせ ご来店 先行申し込みのご案内or内見無しでの申し込みのご案内 オンラインでのご接客 オンラインで1件の内見のご案内" at bounding box center [1239, 178] width 220 height 12
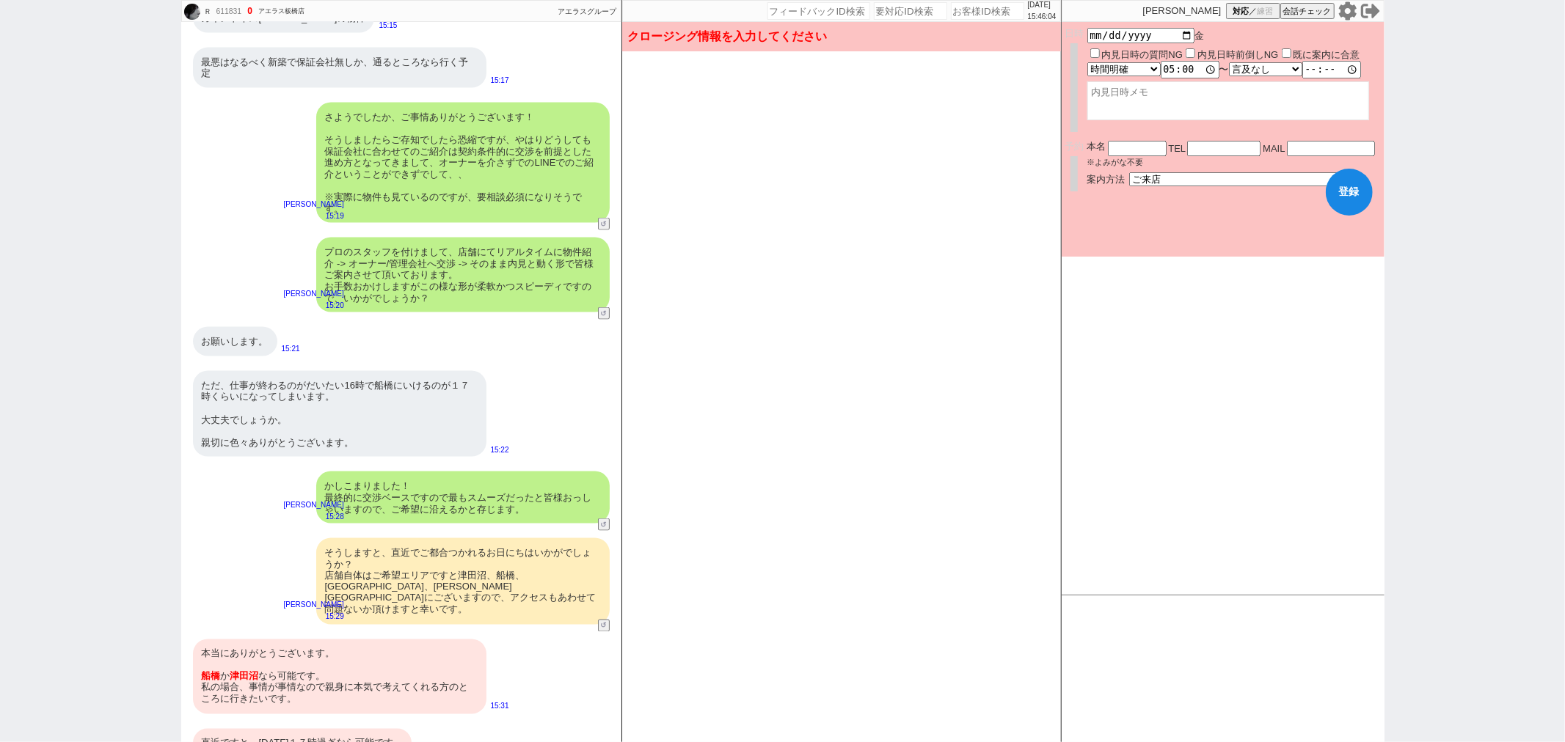
click at [1346, 189] on button "登録" at bounding box center [1349, 192] width 47 height 47
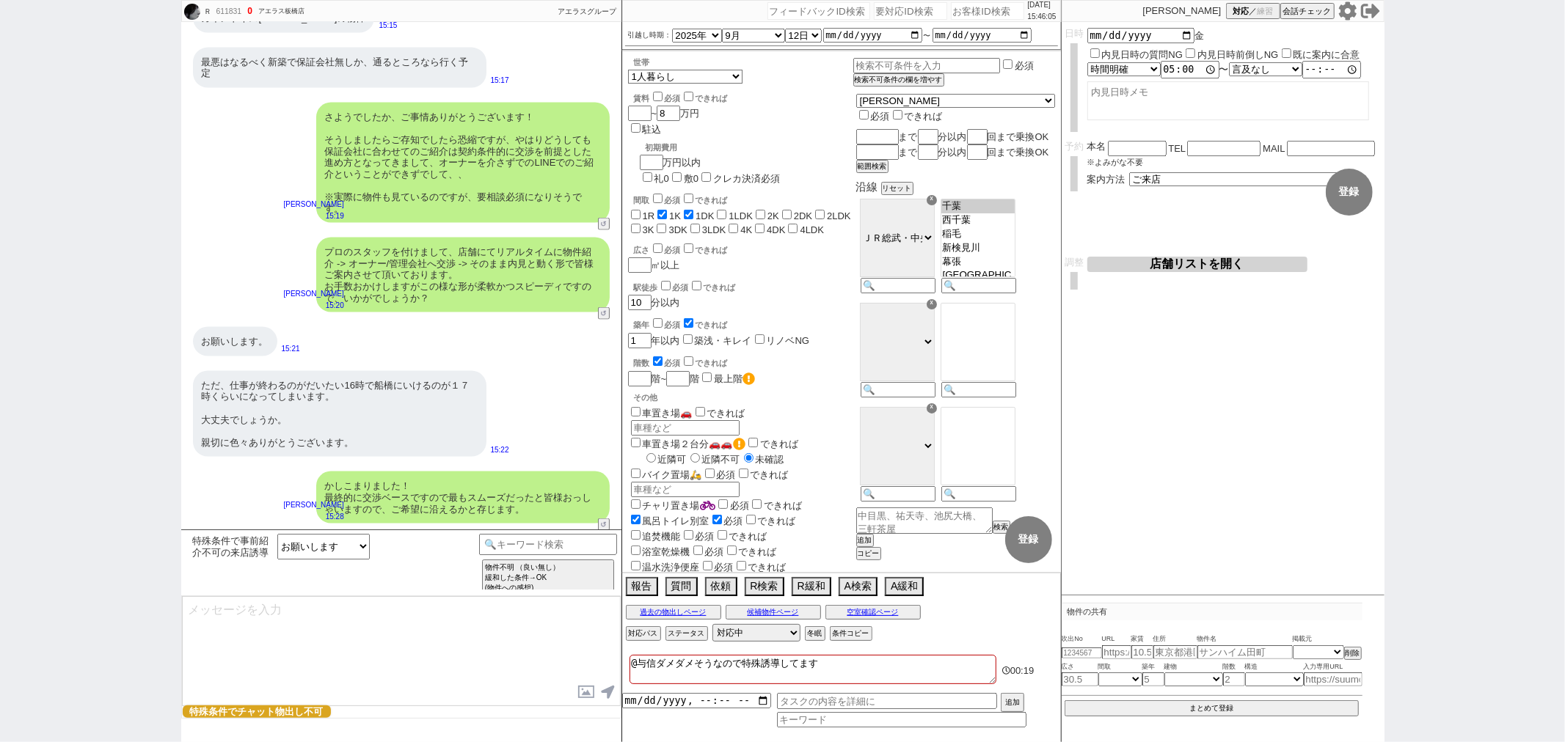
scroll to position [2000, 0]
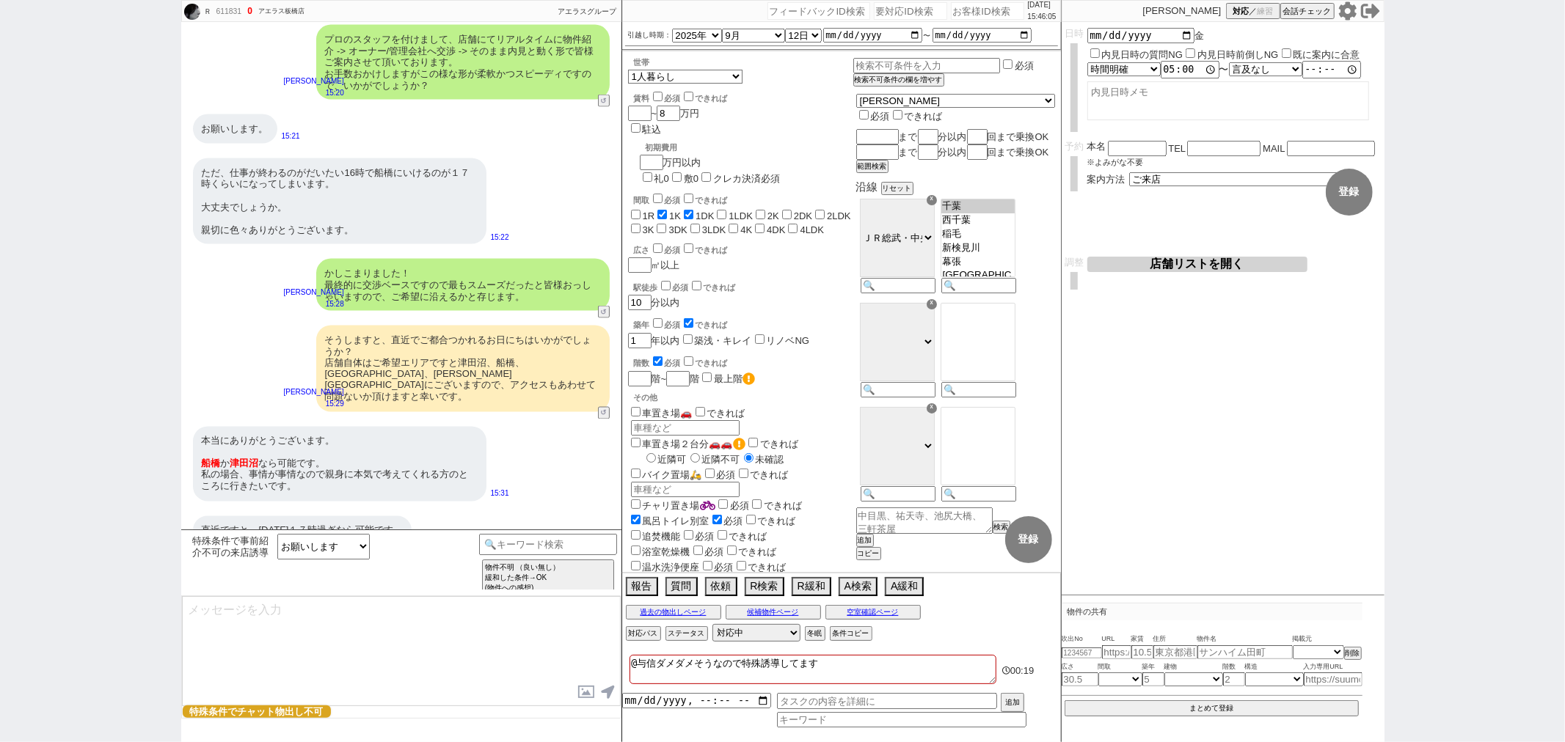
type textarea "かしこまりました、色々とご相談させて頂きながら動ければと思います！"
click at [336, 643] on textarea "かしこまりました、色々とご相談させて頂きながら動ければと思います！" at bounding box center [401, 651] width 439 height 110
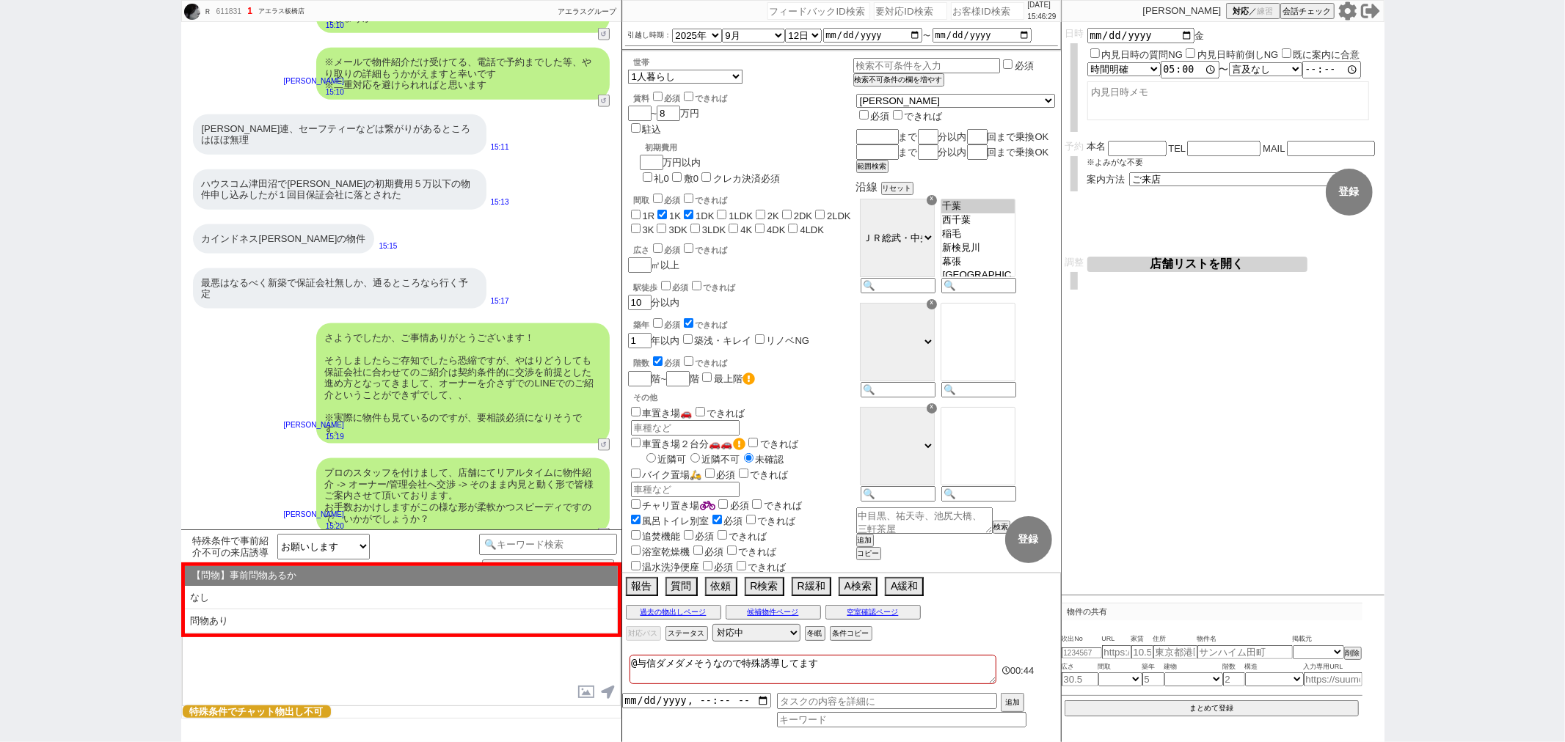
scroll to position [2056, 0]
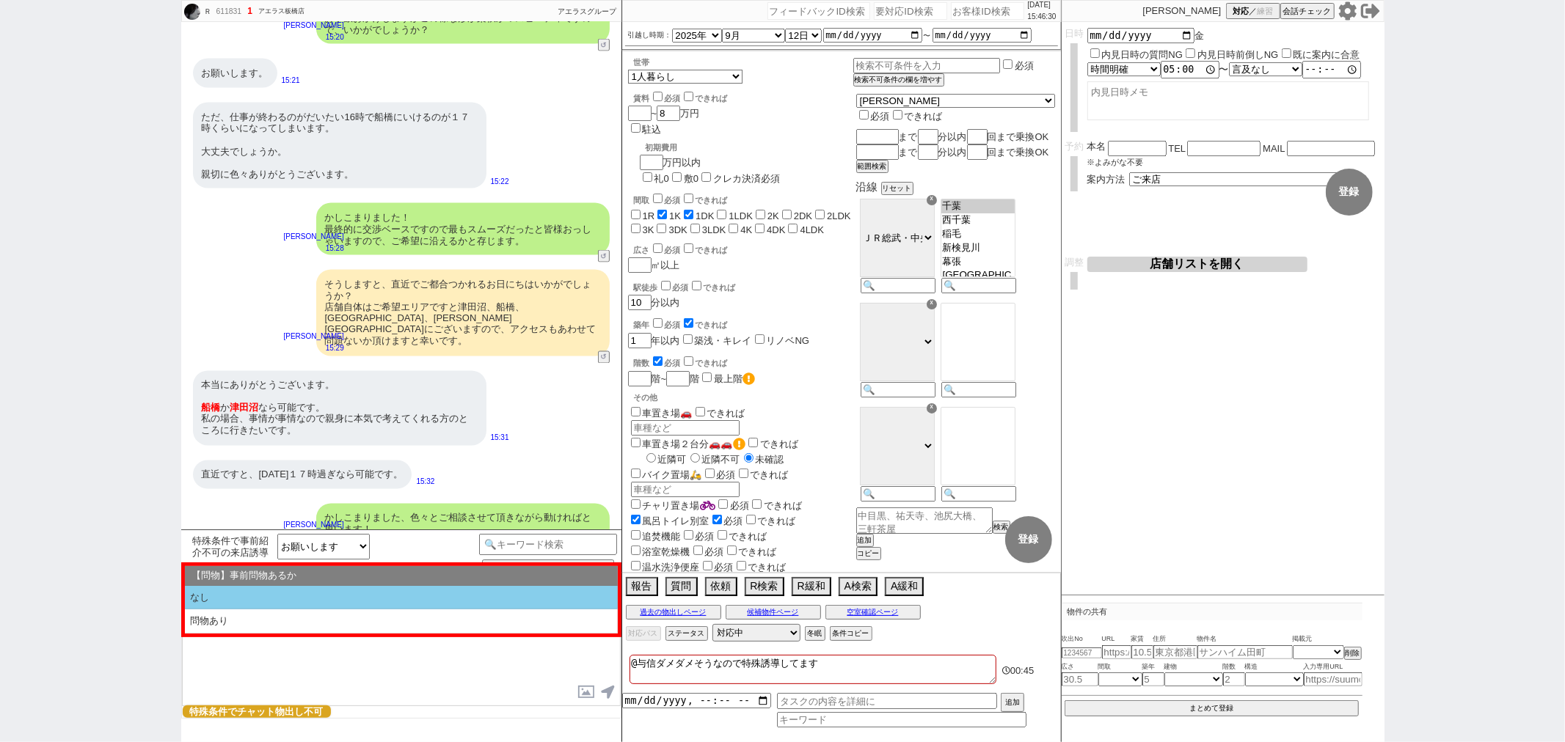
click at [237, 600] on li "なし" at bounding box center [401, 598] width 433 height 24
select select "なし"
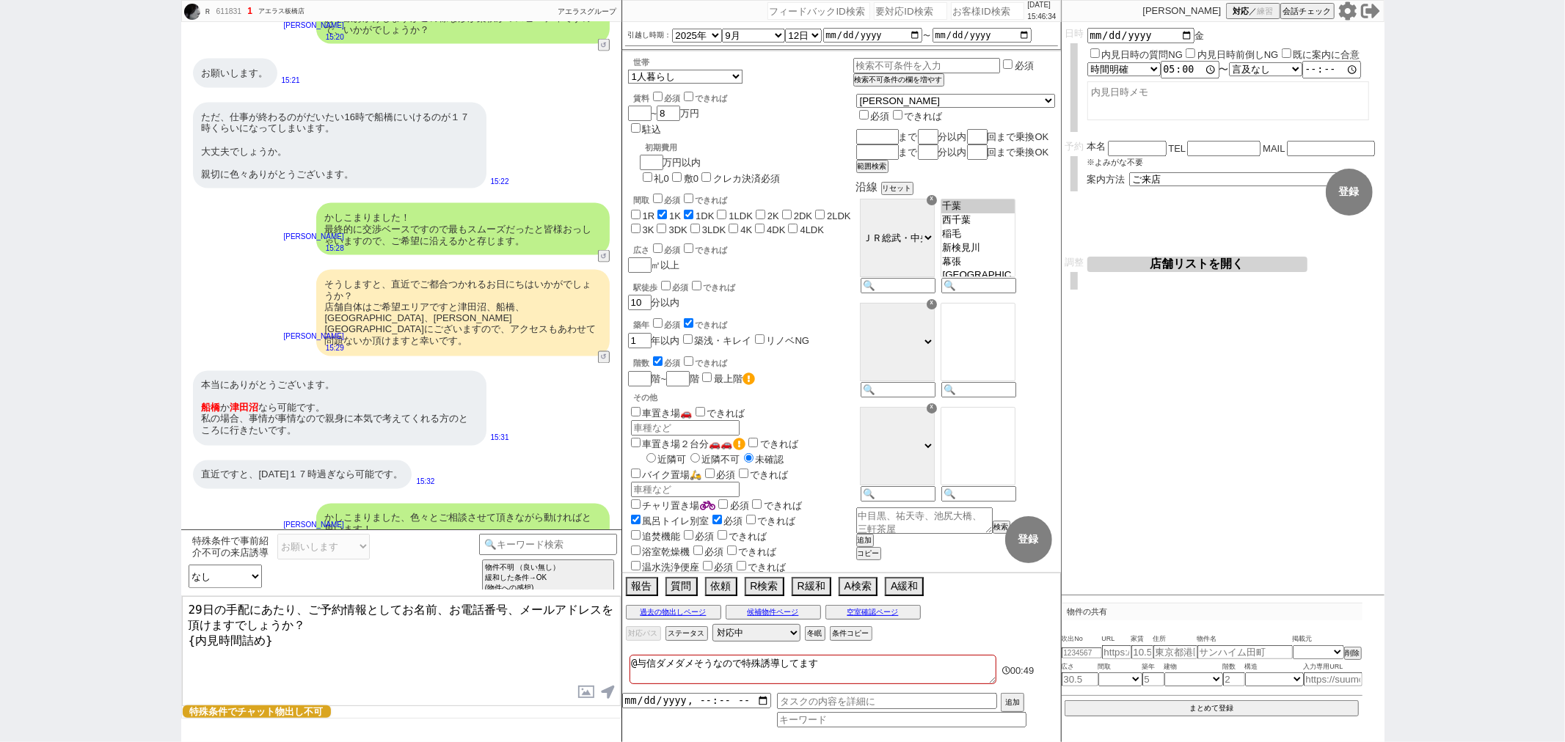
drag, startPoint x: 362, startPoint y: 639, endPoint x: 112, endPoint y: 671, distance: 252.3
click at [112, 671] on div "Ｒ 611831 ! 1 1日目 アエラス板橋店 冬眠中 自社客 アエラスグループ スミカ_BPO チャット全表示 2025-08-27 ようこそLINE物件…" at bounding box center [782, 371] width 1565 height 742
type textarea "29日の手配にあたり、ご予約情報としてお名前、お電話番号、メールアドレスを頂けますでしょうか？"
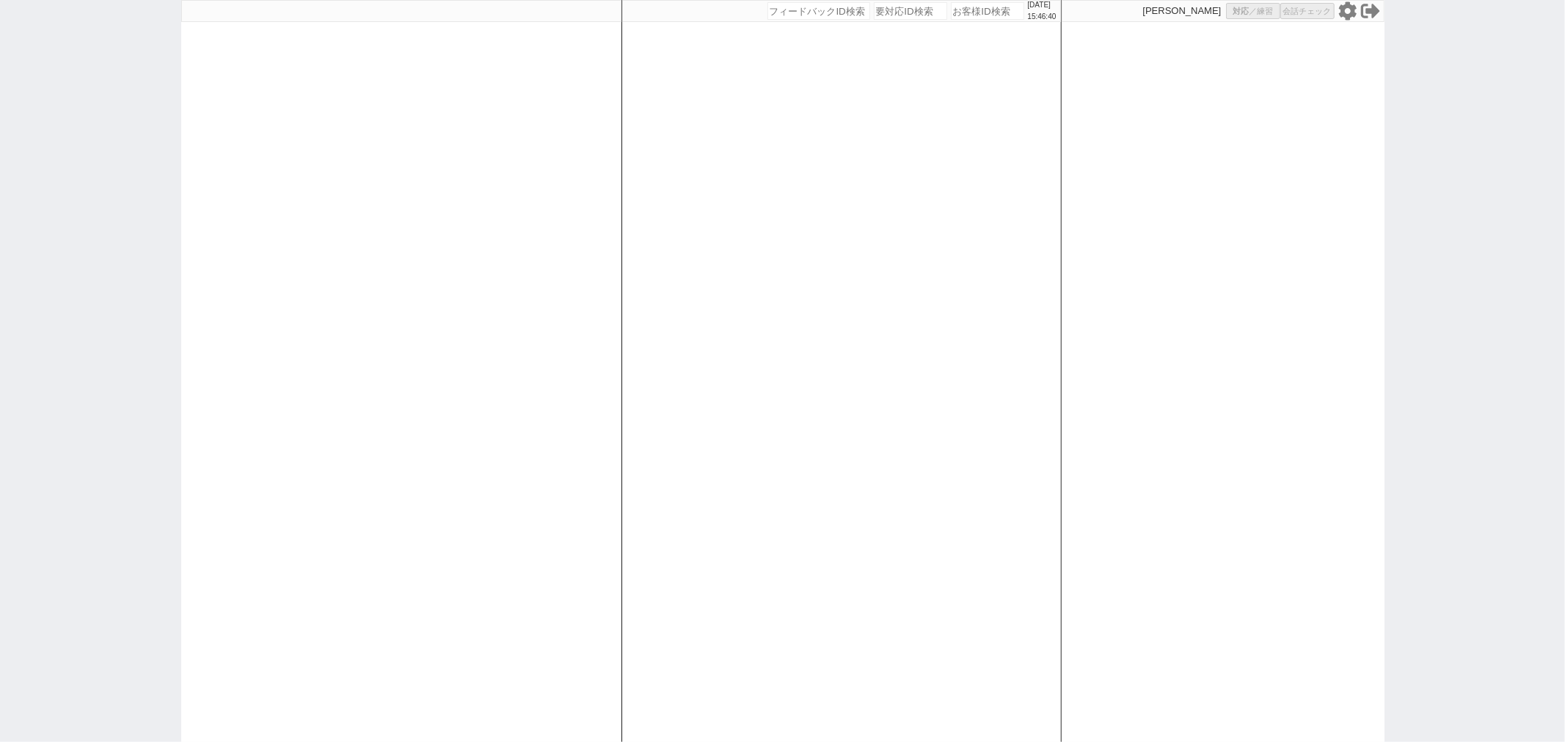
select select
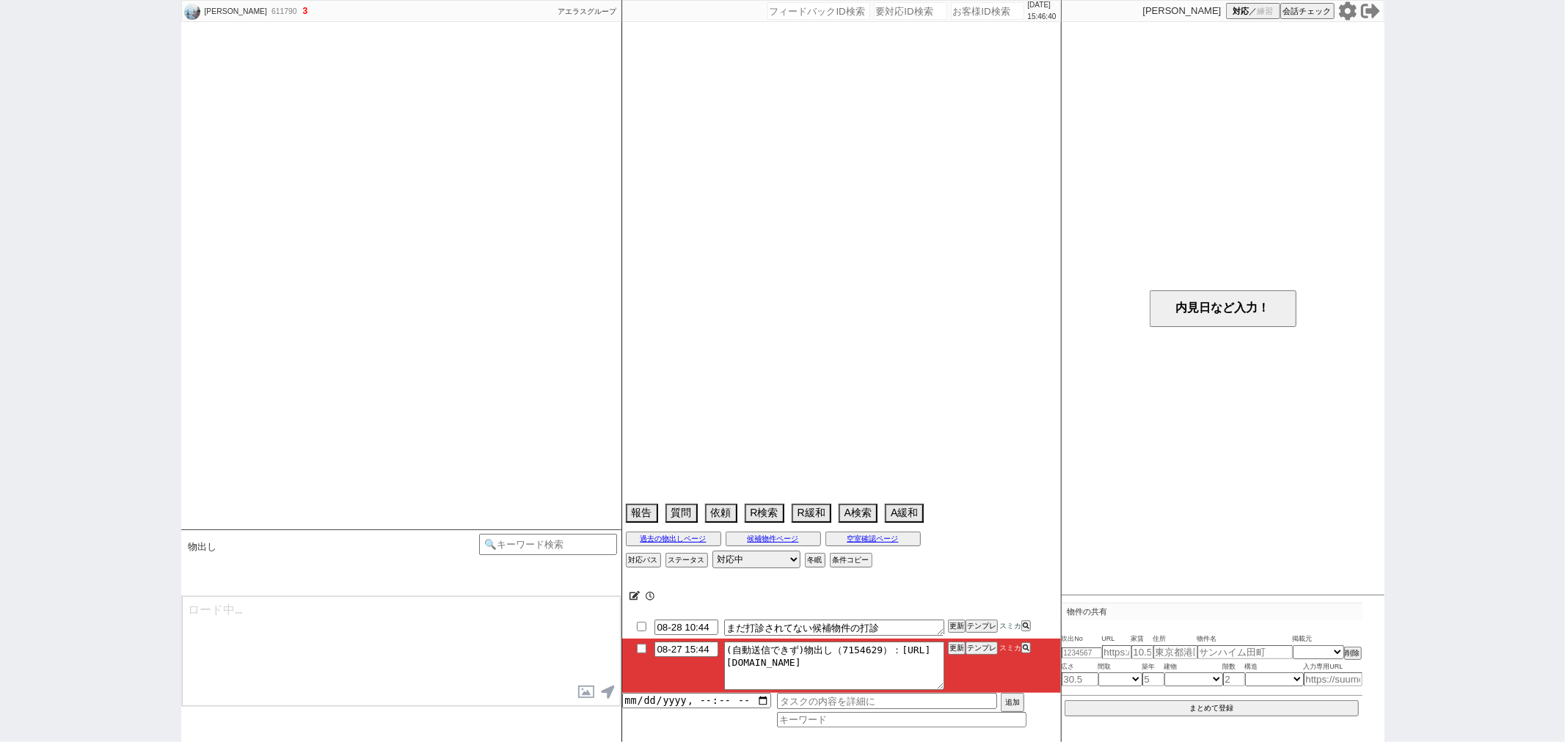
select select "2025"
select select "9"
select select "37"
select select "0"
select select "66"
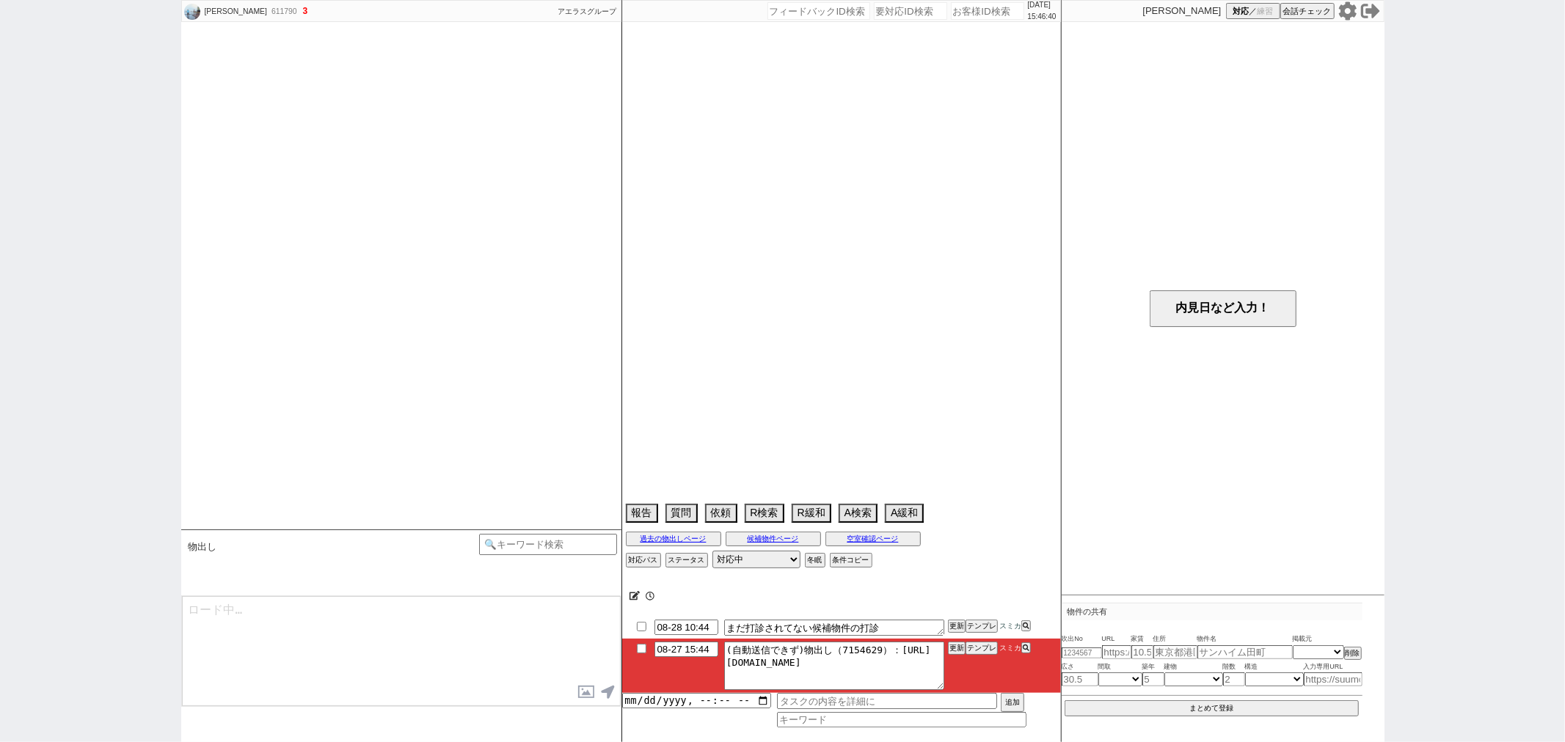
select select "1612"
select select "69"
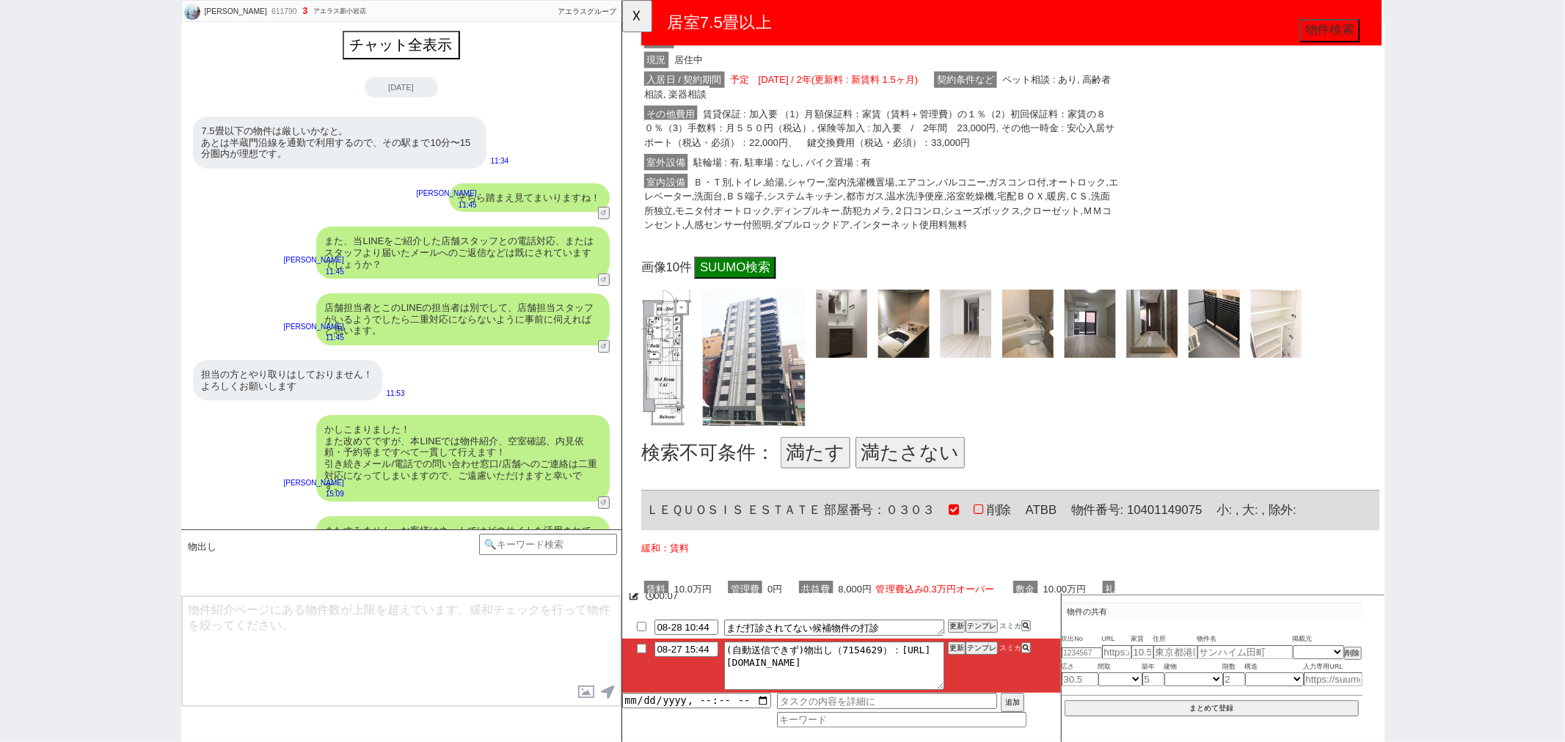
scroll to position [407, 0]
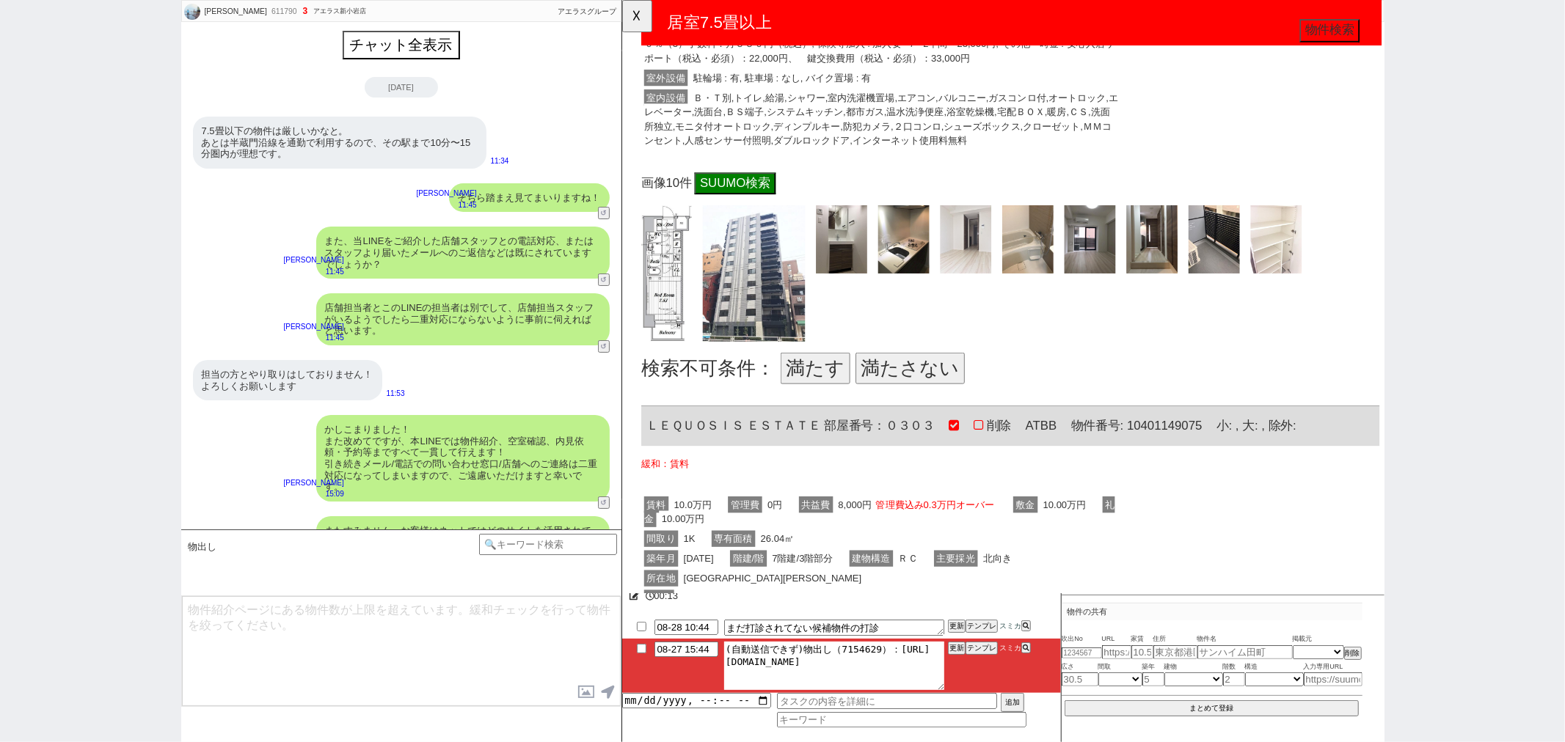
drag, startPoint x: 920, startPoint y: 669, endPoint x: 717, endPoint y: 657, distance: 203.6
click at [717, 657] on li "08-27 15:44 (自動送信できず)物出し（7154629）：https://jent-crm.com/2ng-84y191pn3984hy/intro…" at bounding box center [841, 666] width 439 height 54
click at [979, 654] on button "テンプレ" at bounding box center [982, 648] width 32 height 10
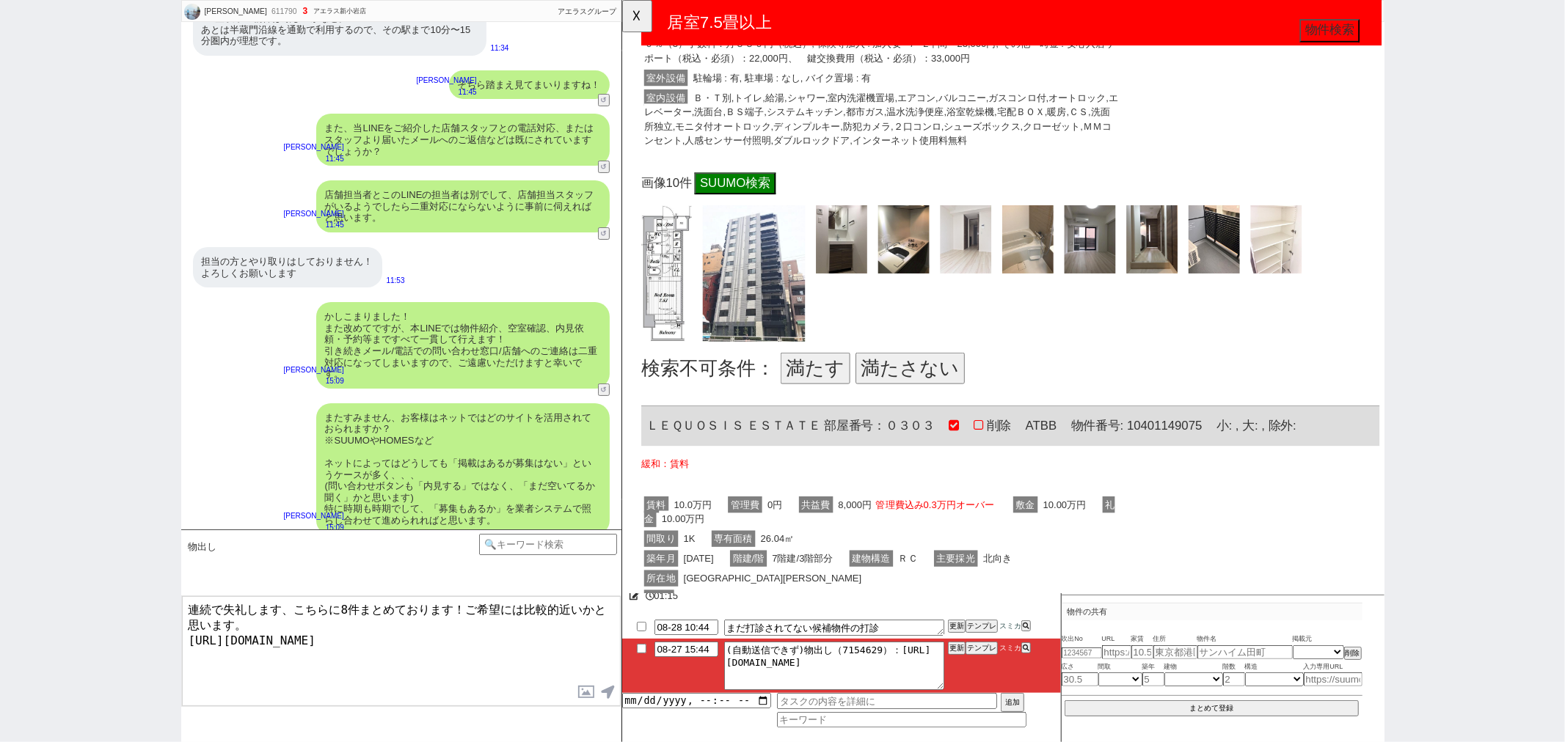
scroll to position [126, 0]
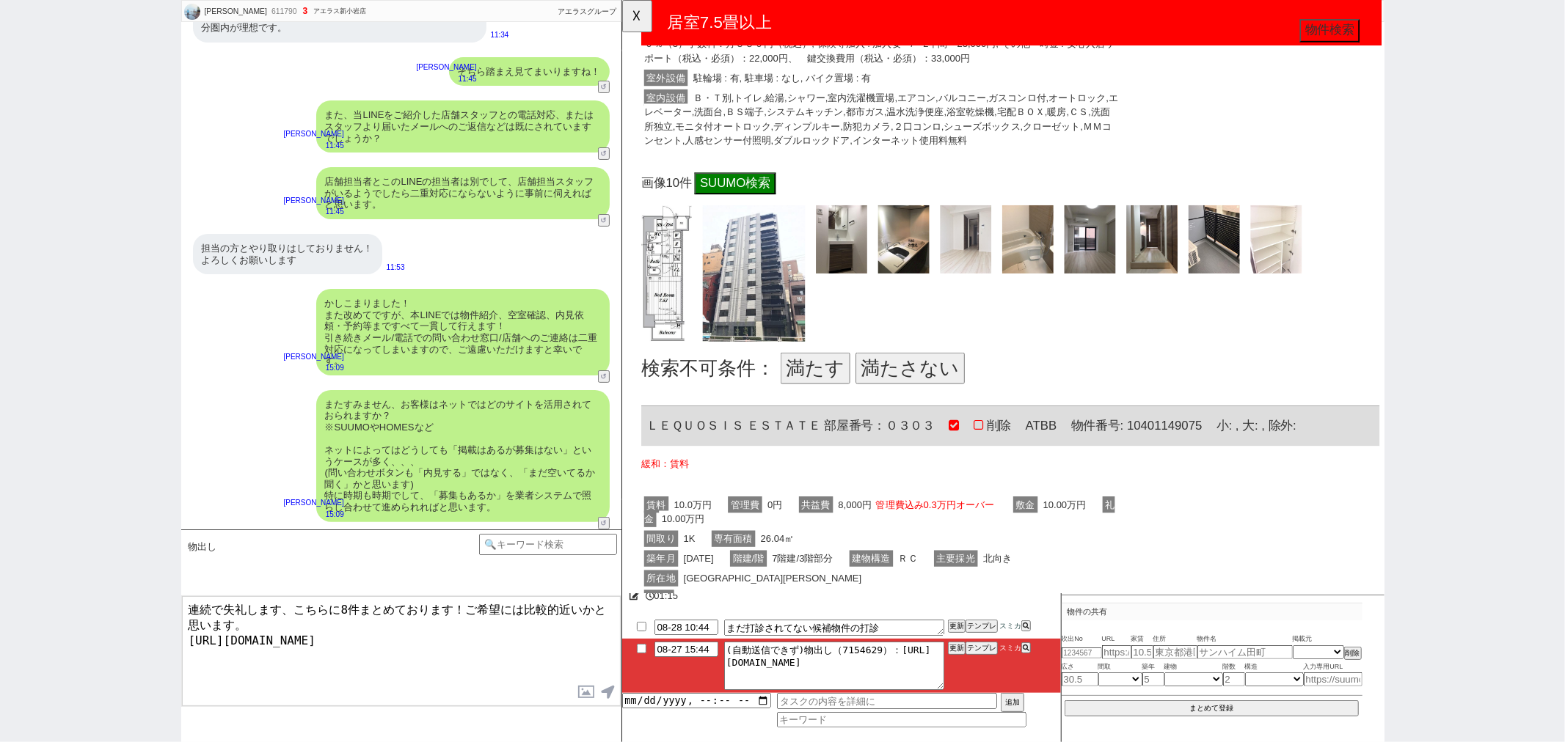
click at [492, 640] on textarea "連続で失礼します、こちらに8件まとめております！ご希望には比較的近いかと思います。 https://tools.sumika.live/pages/k82xq…" at bounding box center [401, 651] width 439 height 110
type textarea "連続で失礼します、こちらに8件まとめております！ご希望には比較的近いかと思います。 https://tools.sumika.live/pages/k82xq…"
checkbox input "true"
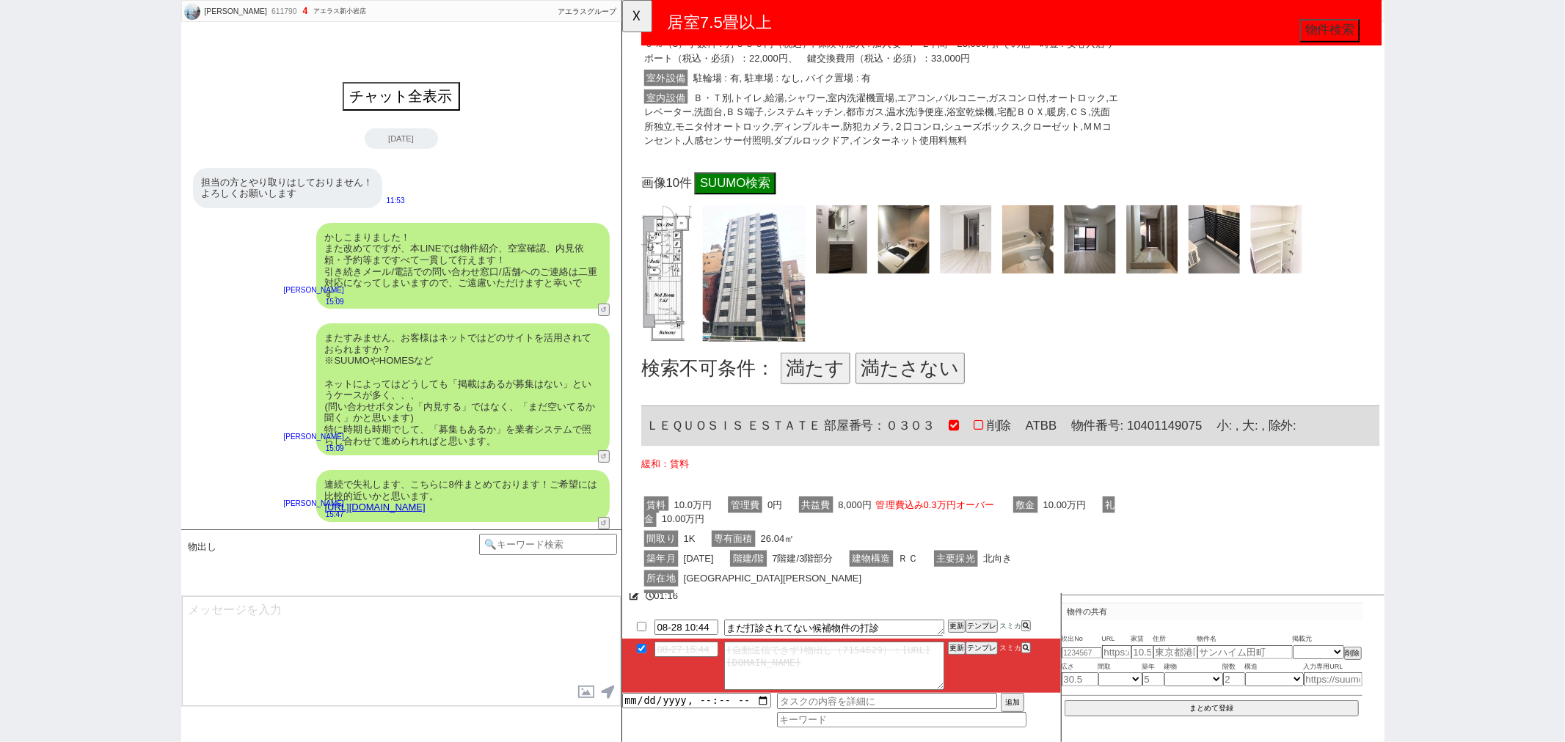
scroll to position [0, 0]
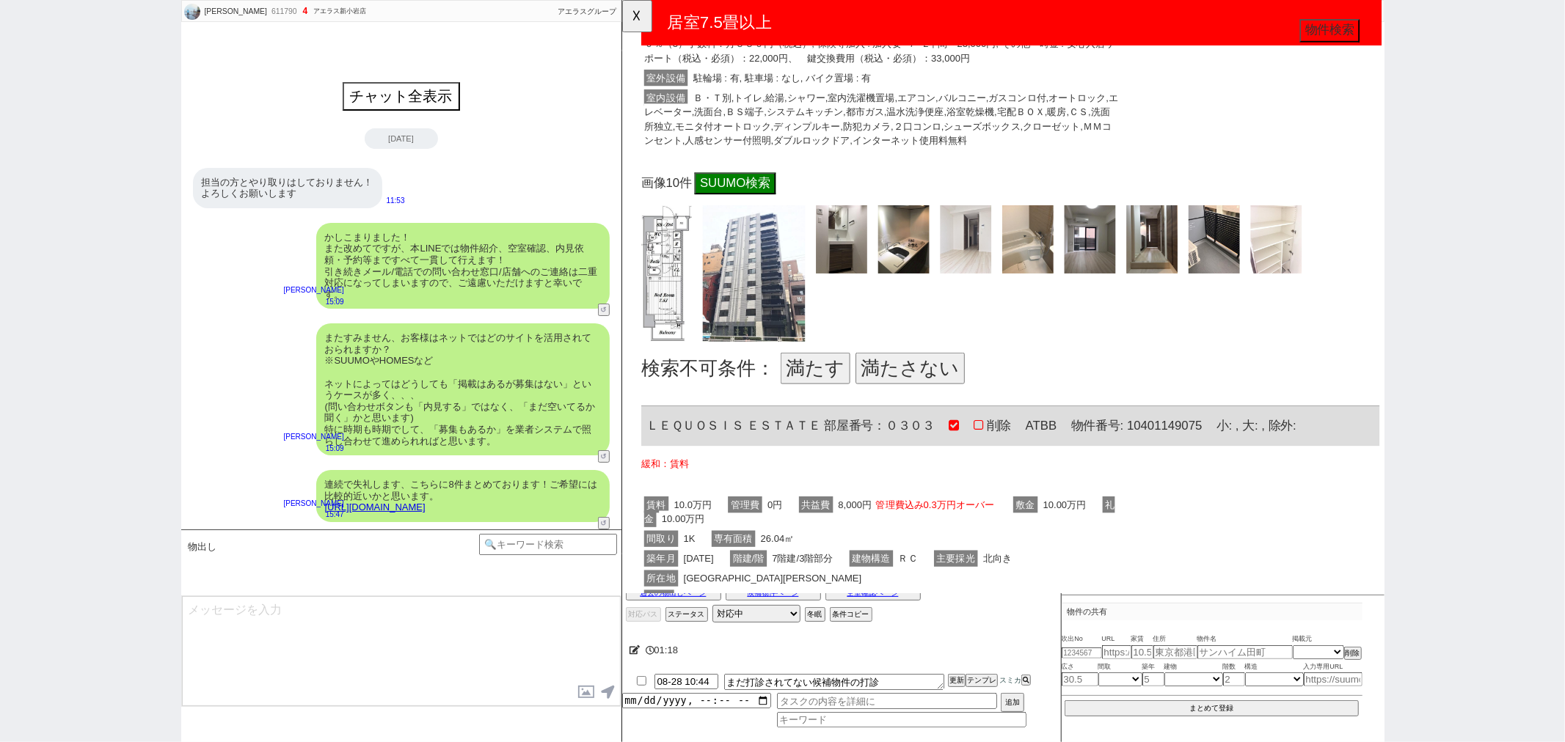
type textarea "ご希望とのズレはいかがでしょうか？ 今後の新着のご紹介にも反映いたします！"
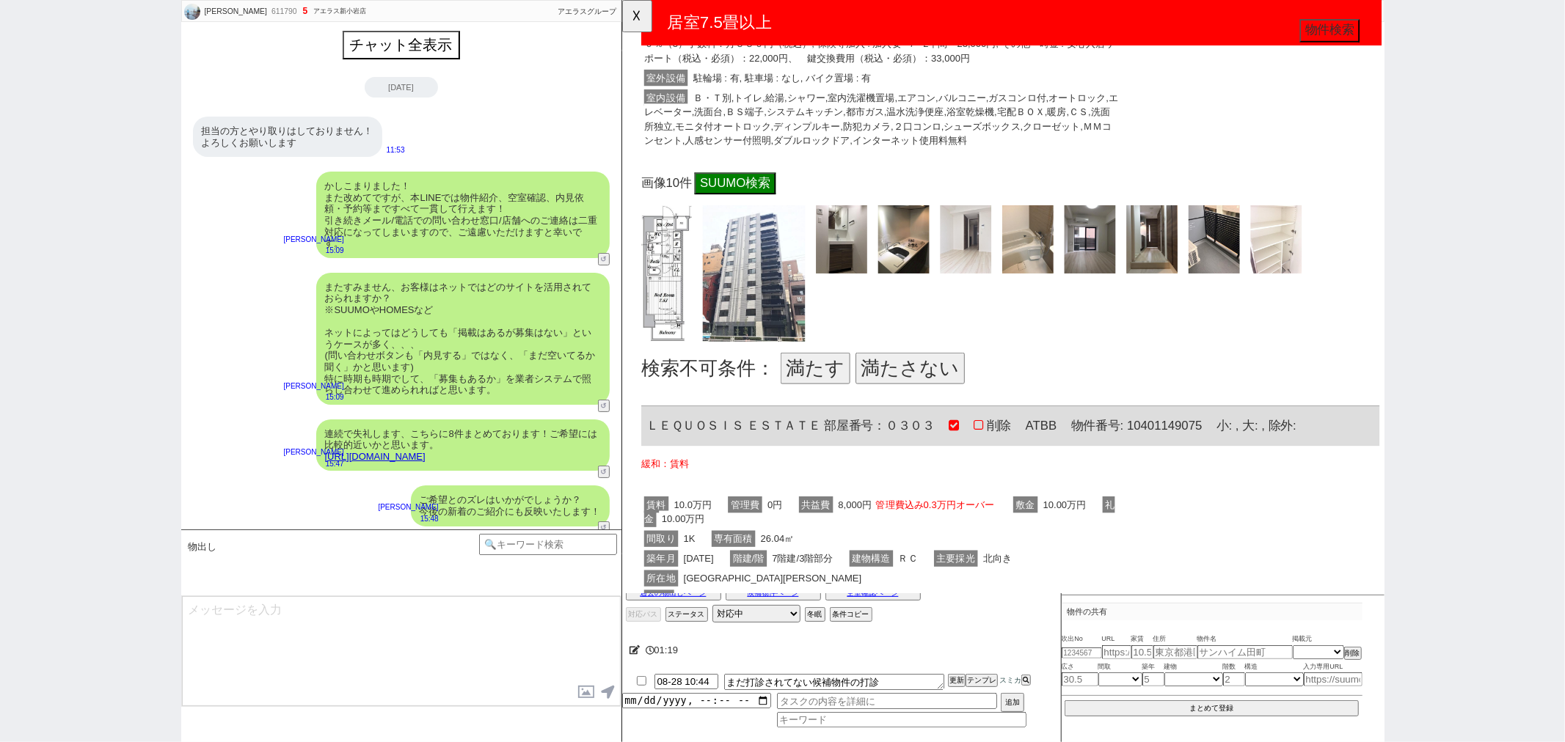
scroll to position [4, 0]
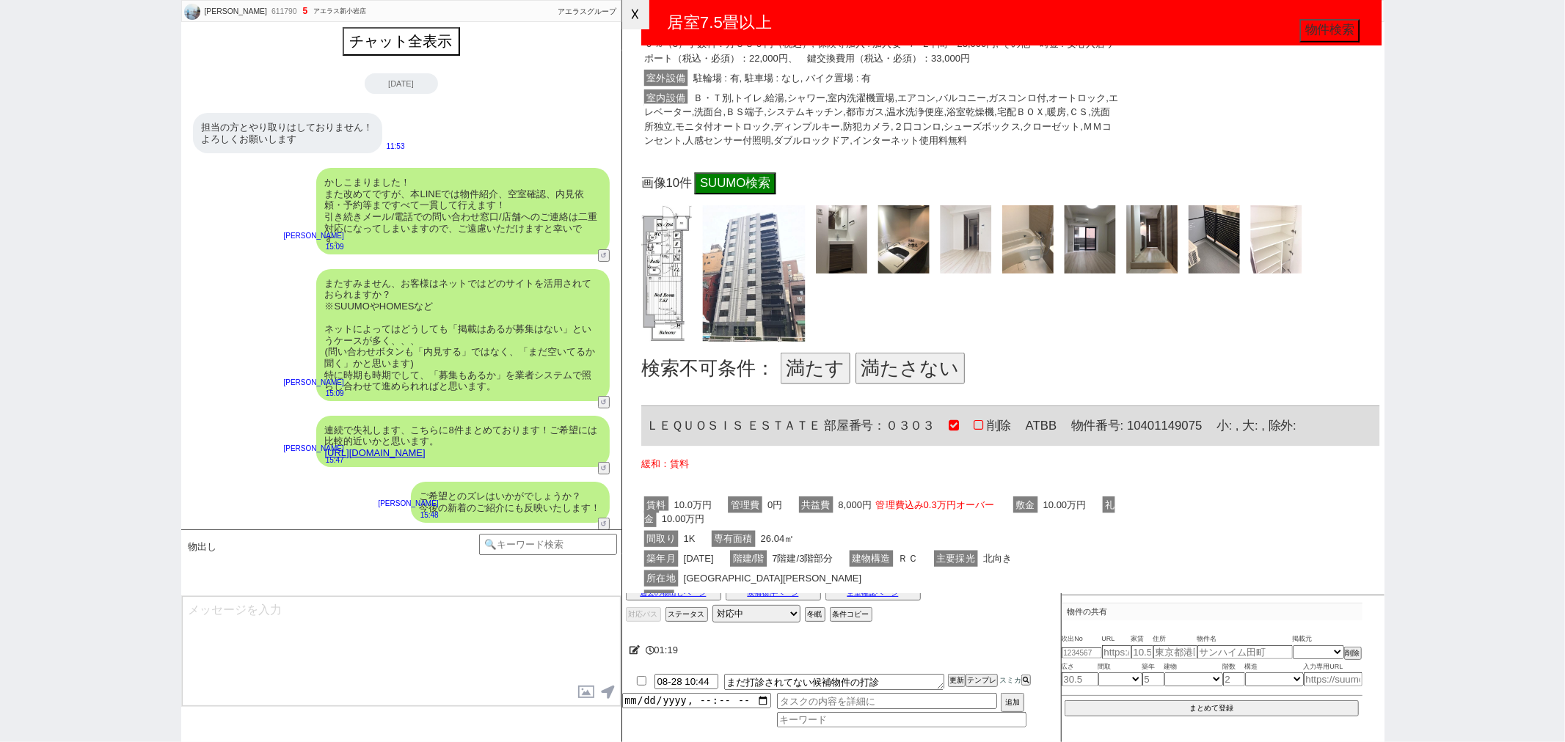
click at [629, 10] on button "☓" at bounding box center [635, 14] width 27 height 29
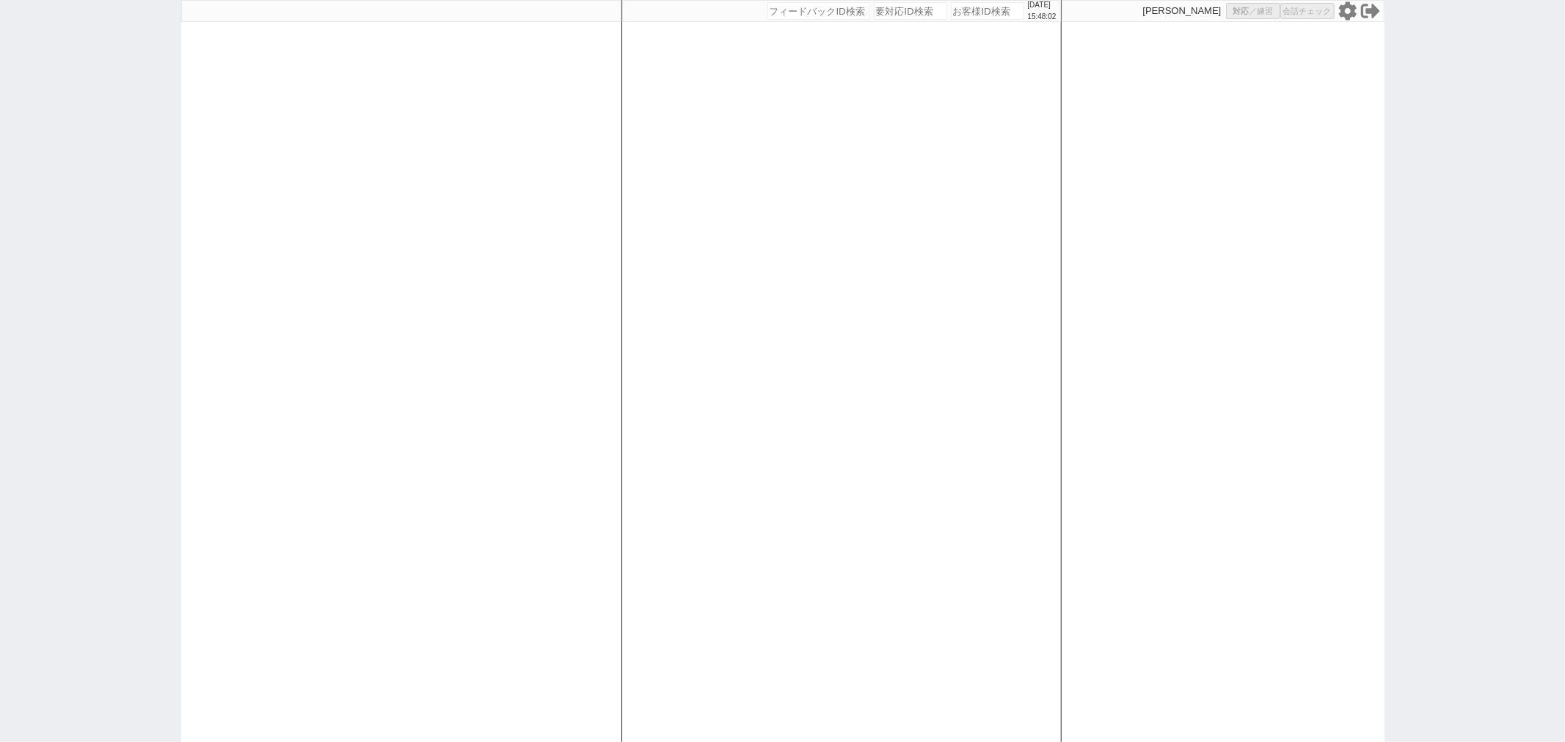
select select
click at [530, 214] on div at bounding box center [401, 371] width 440 height 742
select select "1"
select select "3"
select select "2"
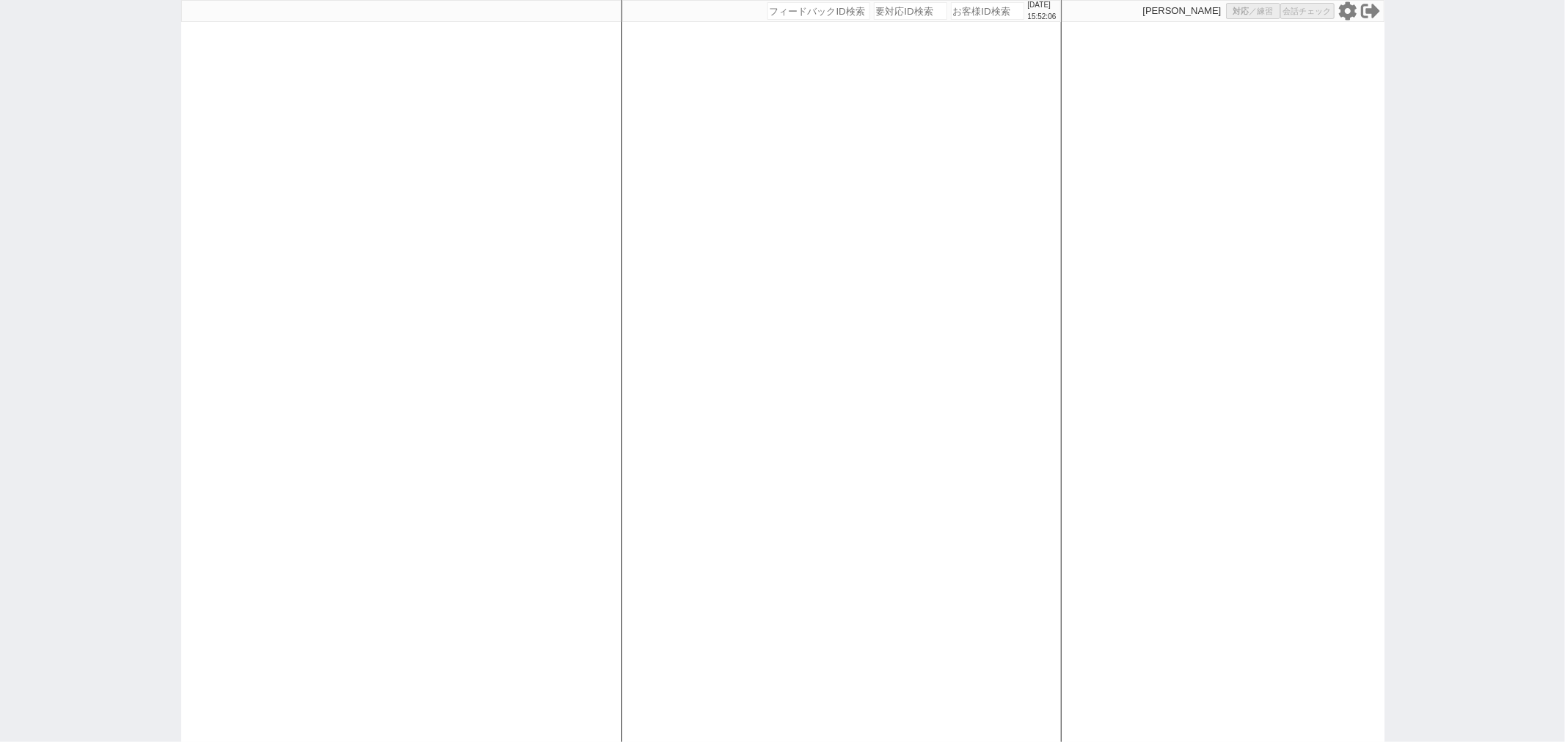
select select
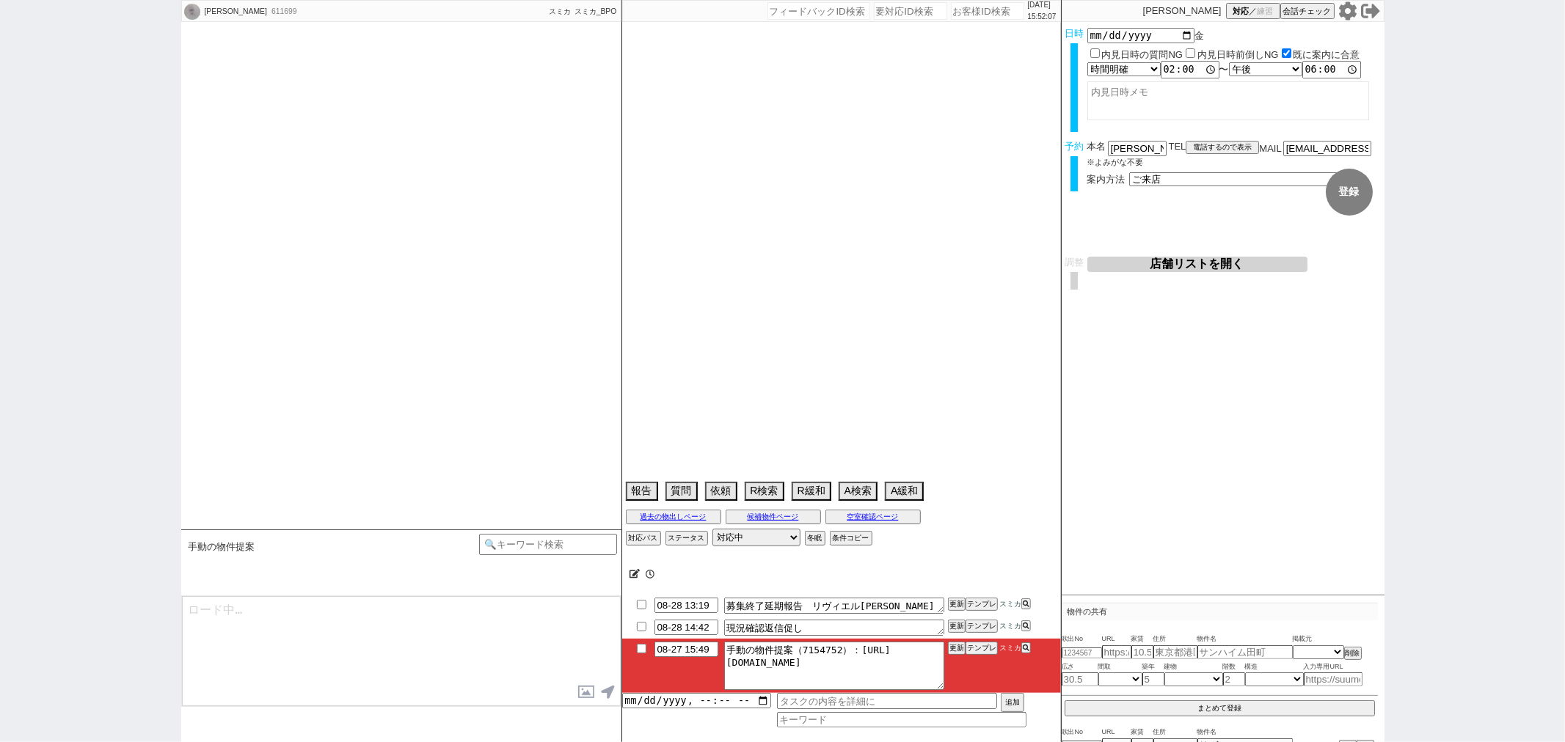
select select "2025"
select select "9"
select select "36"
select select "1"
select select "57"
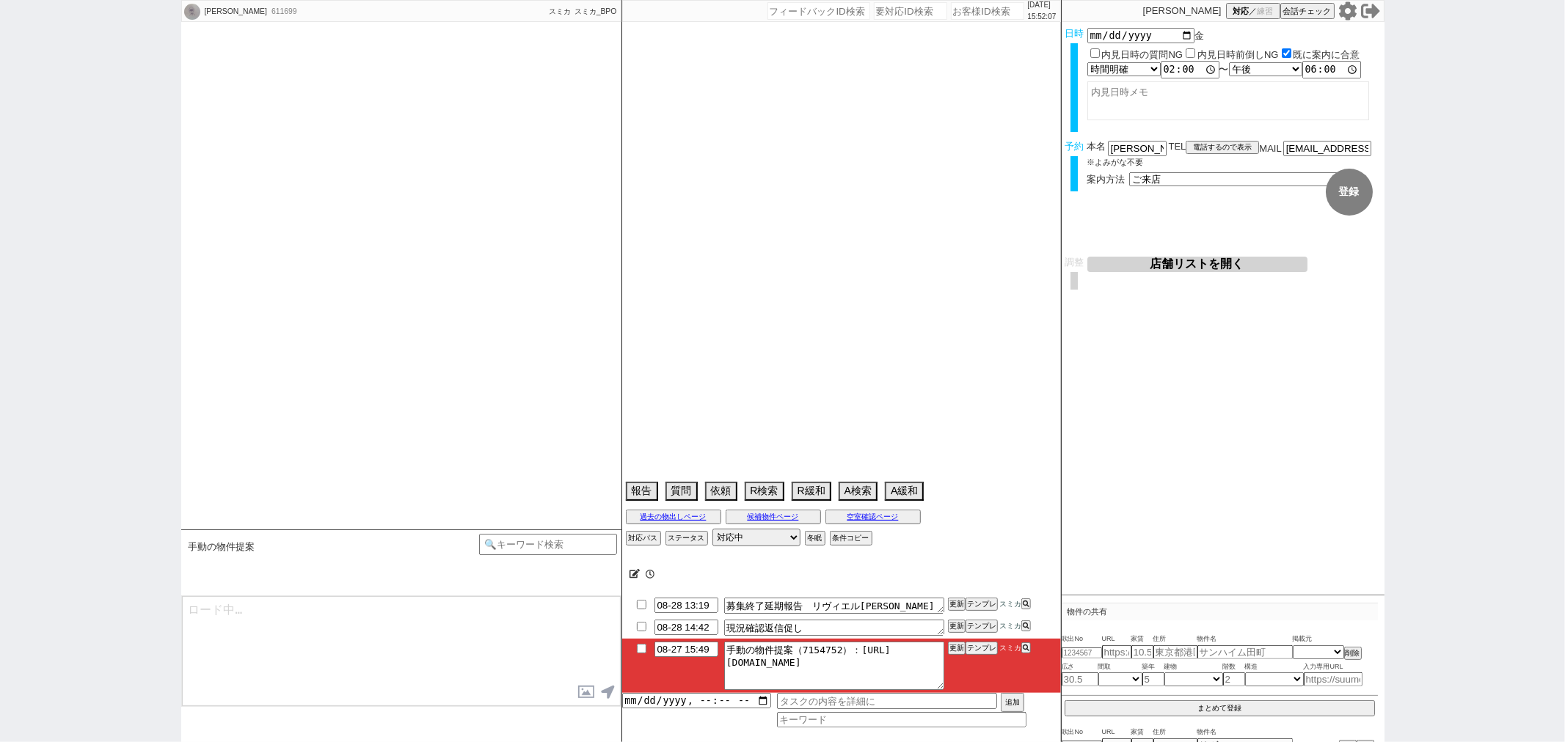
select select "[DATE]"
select select "23"
select select "760"
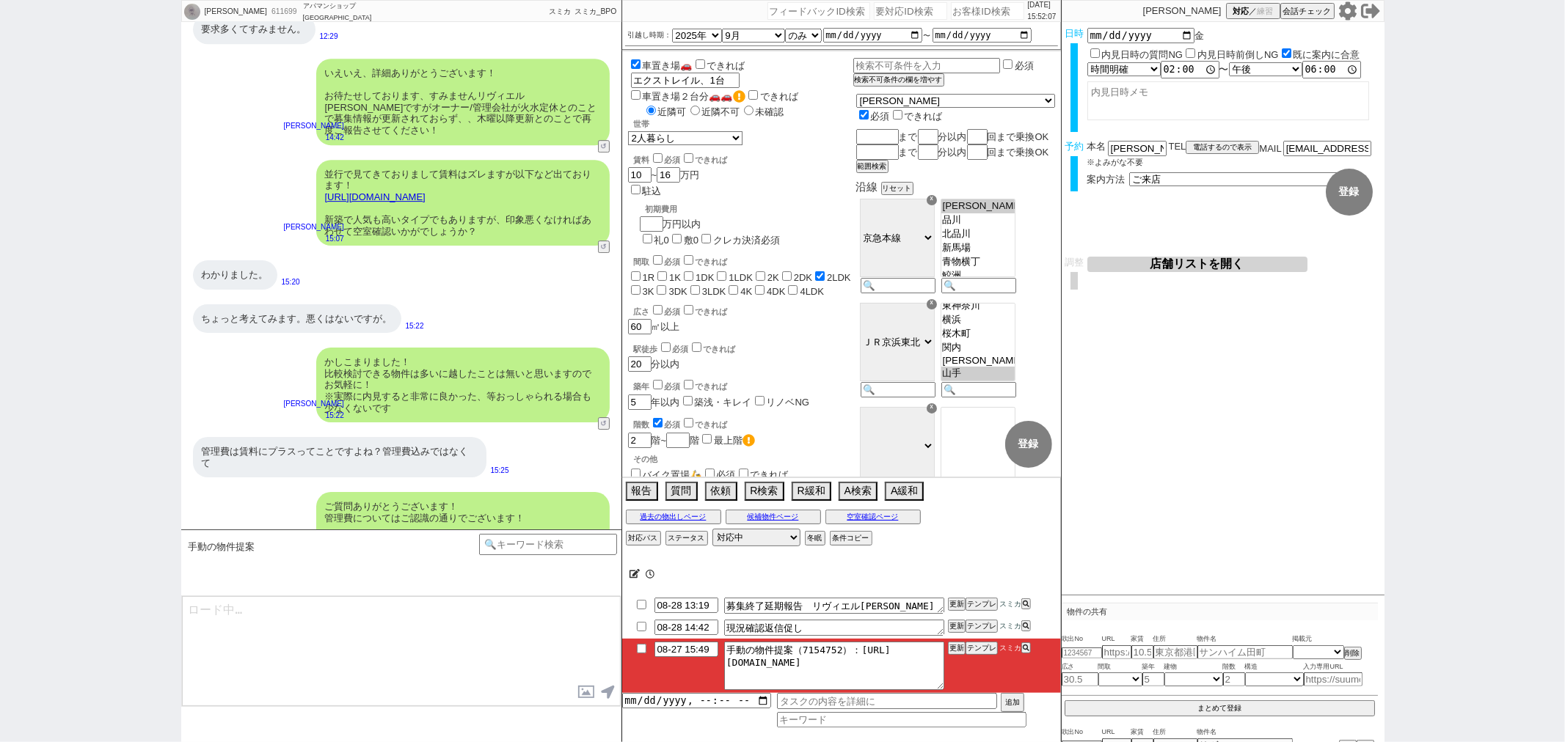
scroll to position [506, 0]
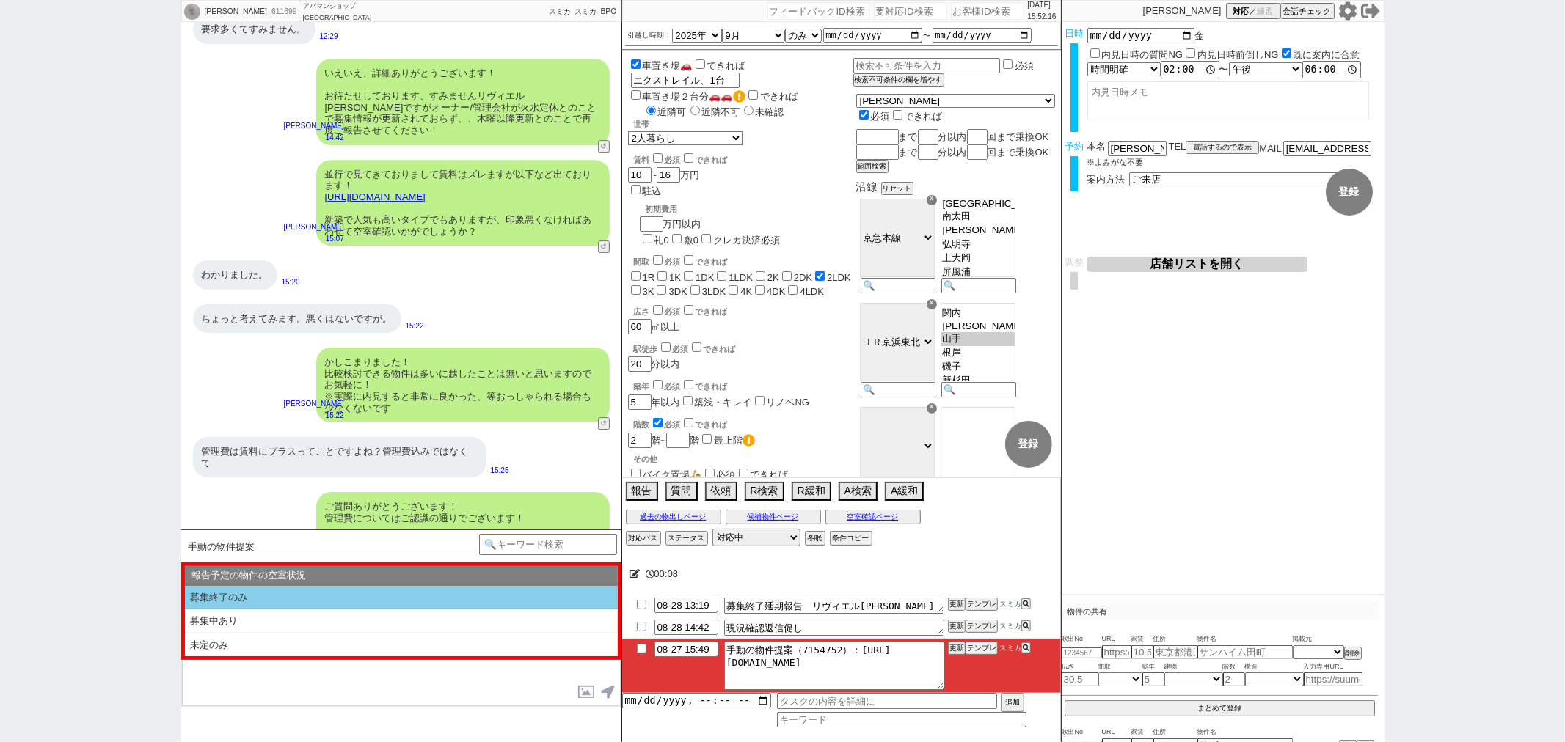
click at [364, 592] on li "募集終了のみ" at bounding box center [401, 598] width 433 height 24
select select "募集終了のみ"
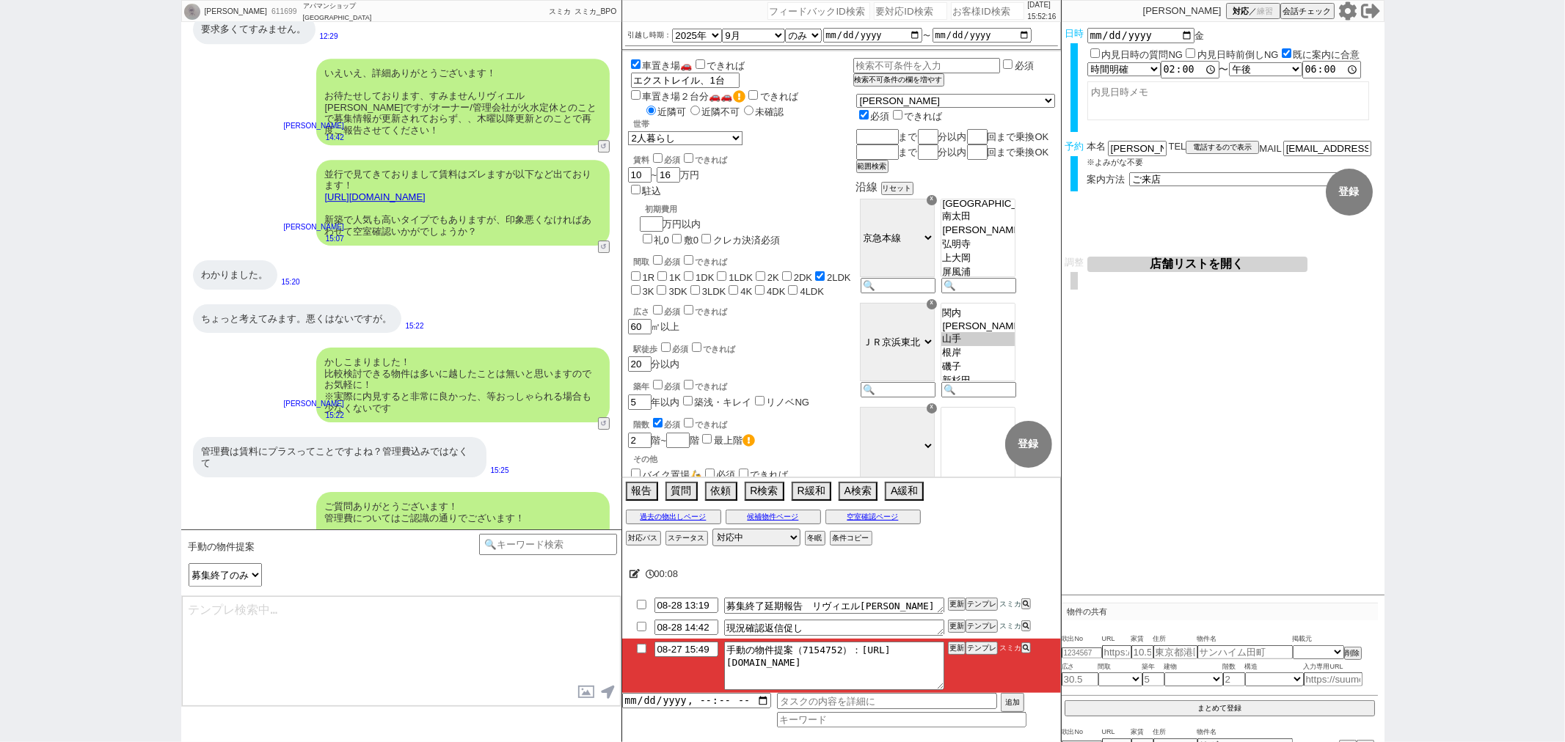
type textarea "並行で動いてまして、追加で賃料はズレますが以下ピックアップしてまいりまして、 [URL][DOMAIN_NAME] 少しでも候補になりそうでしたら、あわせて空…"
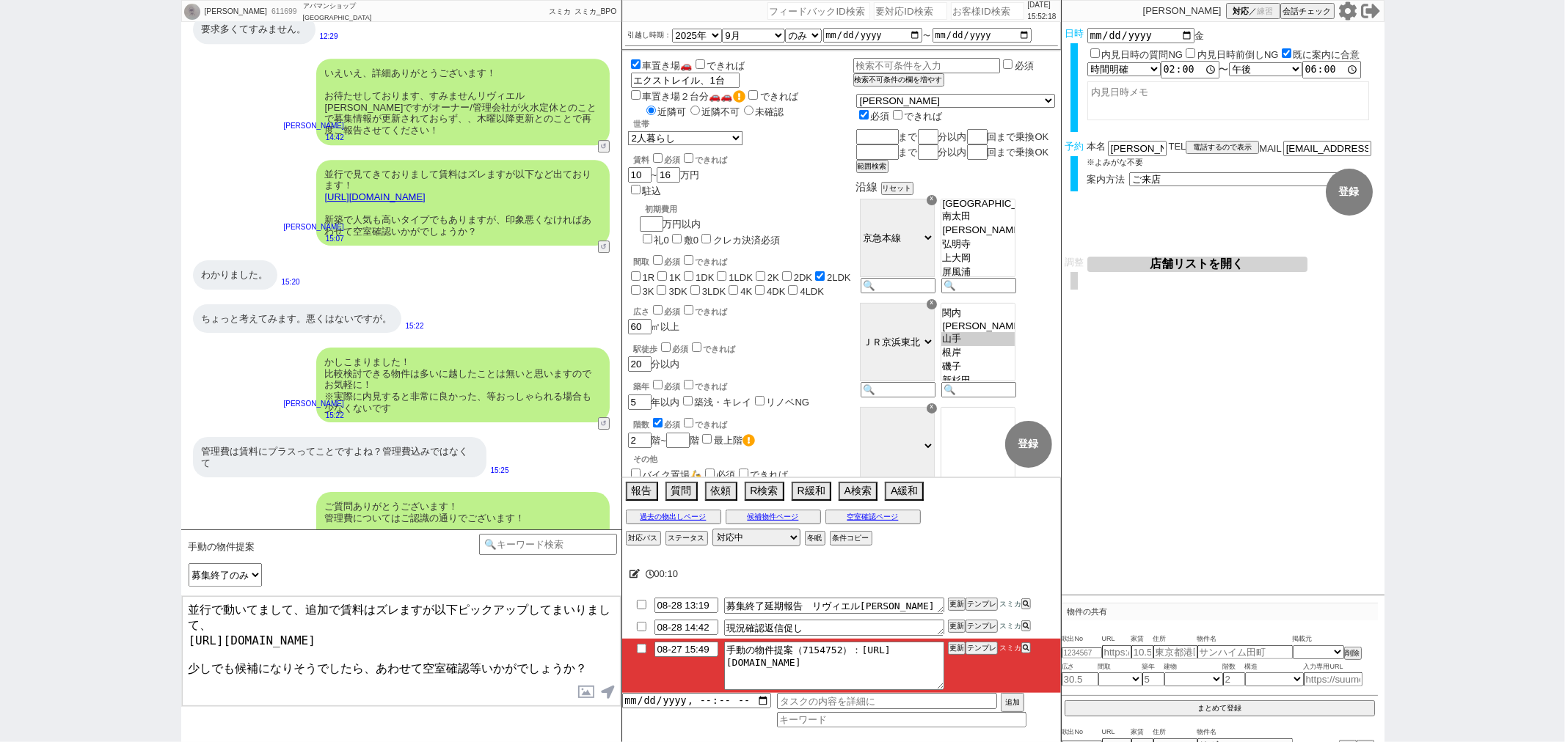
click at [512, 632] on textarea "並行で動いてまして、追加で賃料はズレますが以下ピックアップしてまいりまして、 [URL][DOMAIN_NAME] 少しでも候補になりそうでしたら、あわせて空…" at bounding box center [401, 651] width 439 height 110
checkbox input "true"
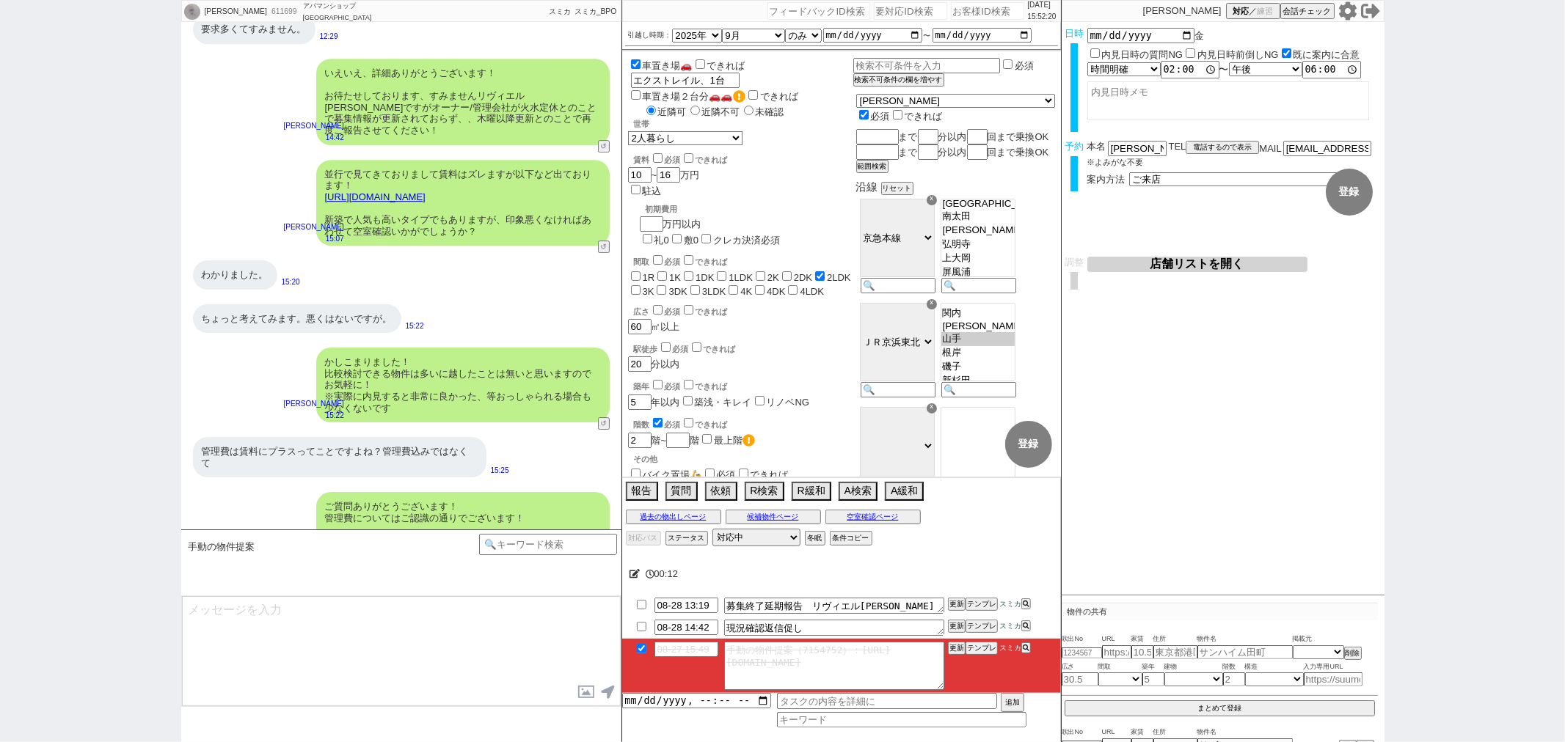
scroll to position [3993, 0]
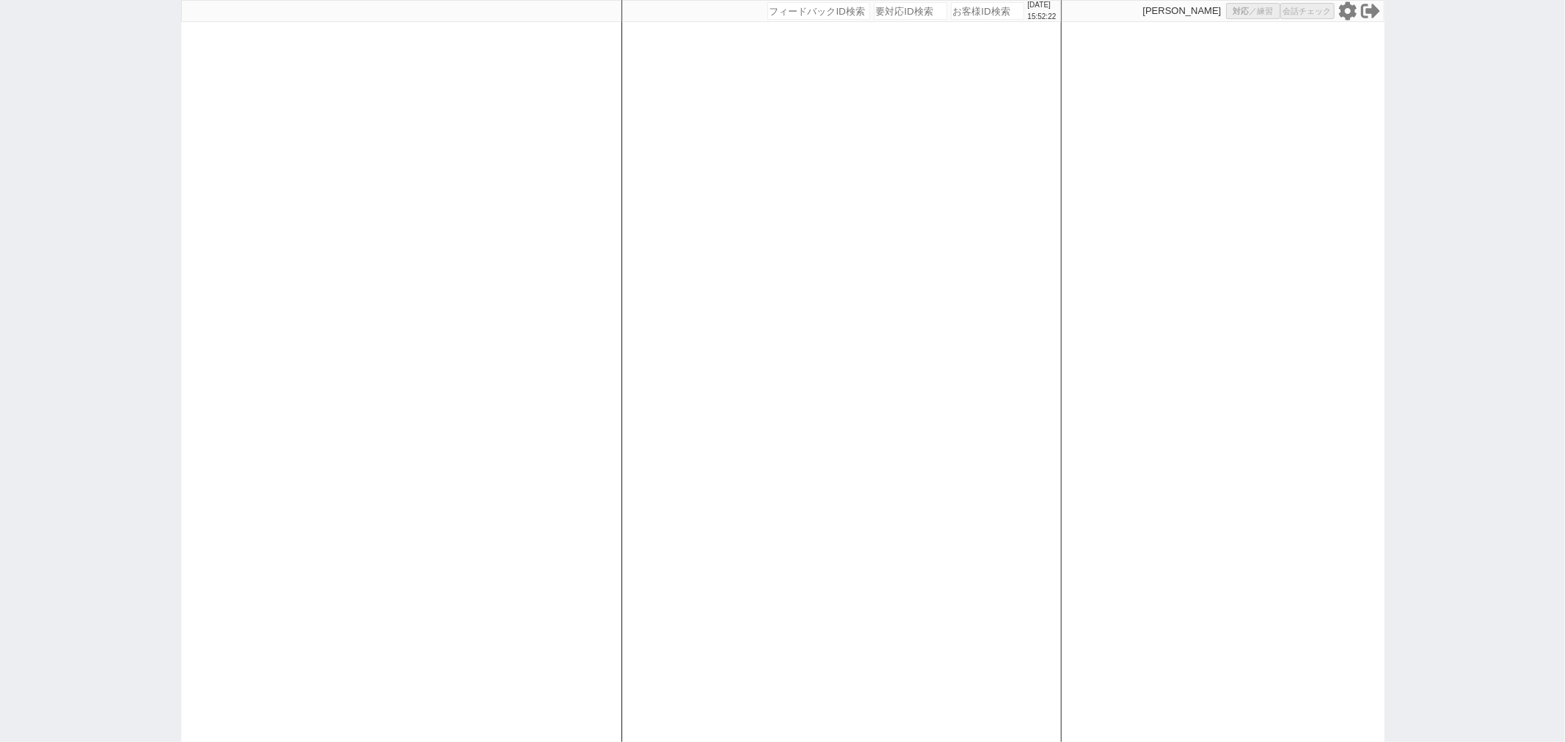
select select "3"
select select
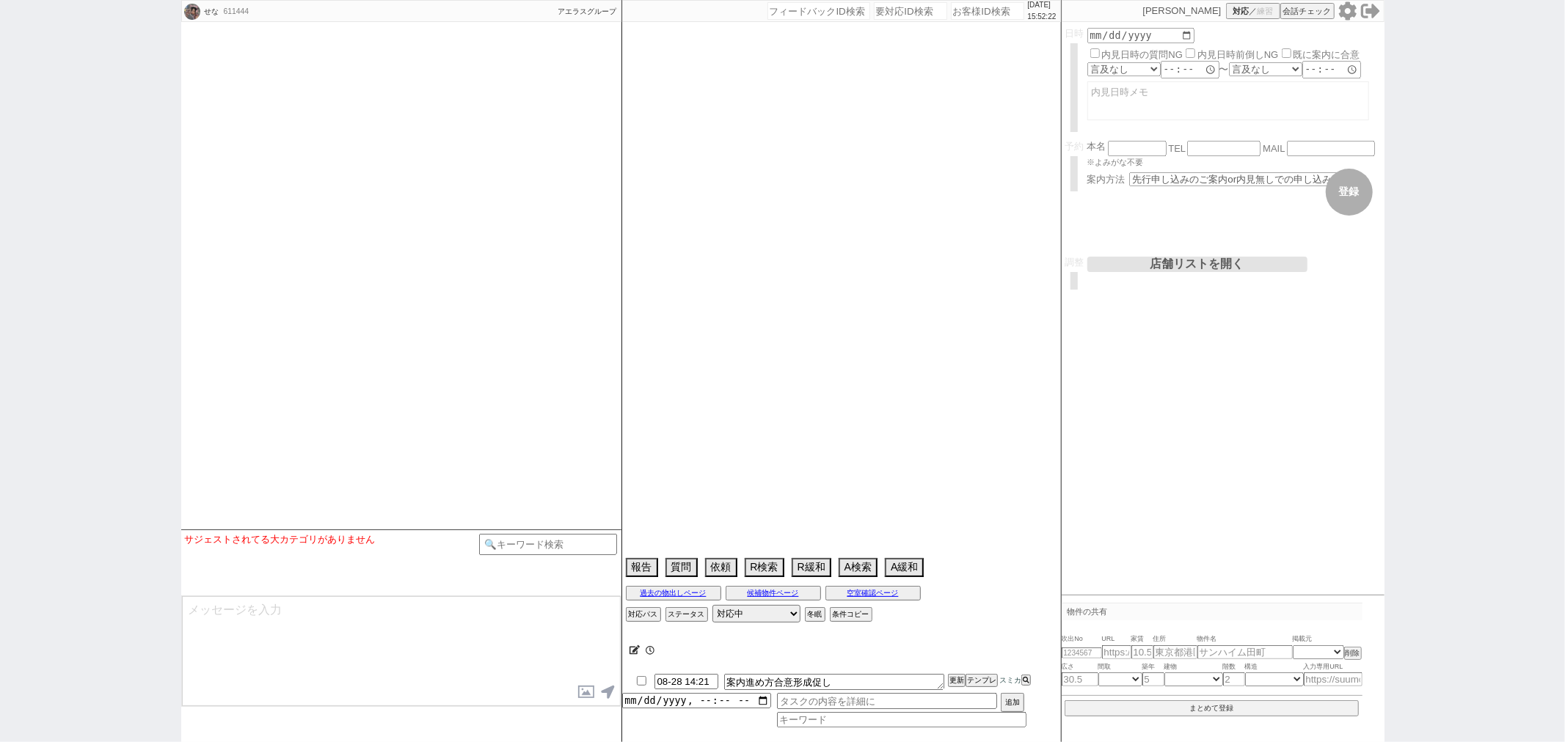
type textarea "現金分割は対応出来ません。"
select select
select select "13"
select select "1"
select select "14"
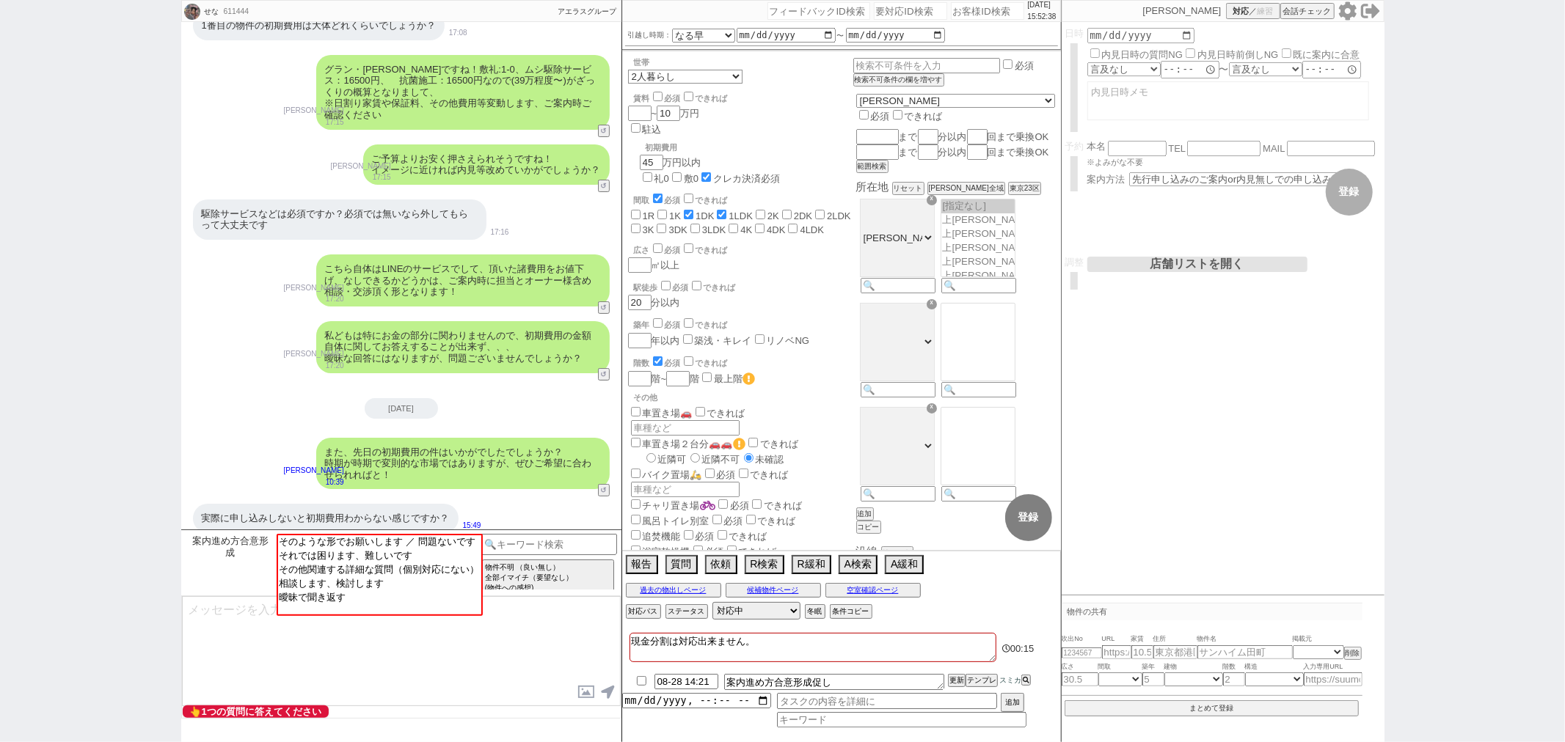
scroll to position [116, 0]
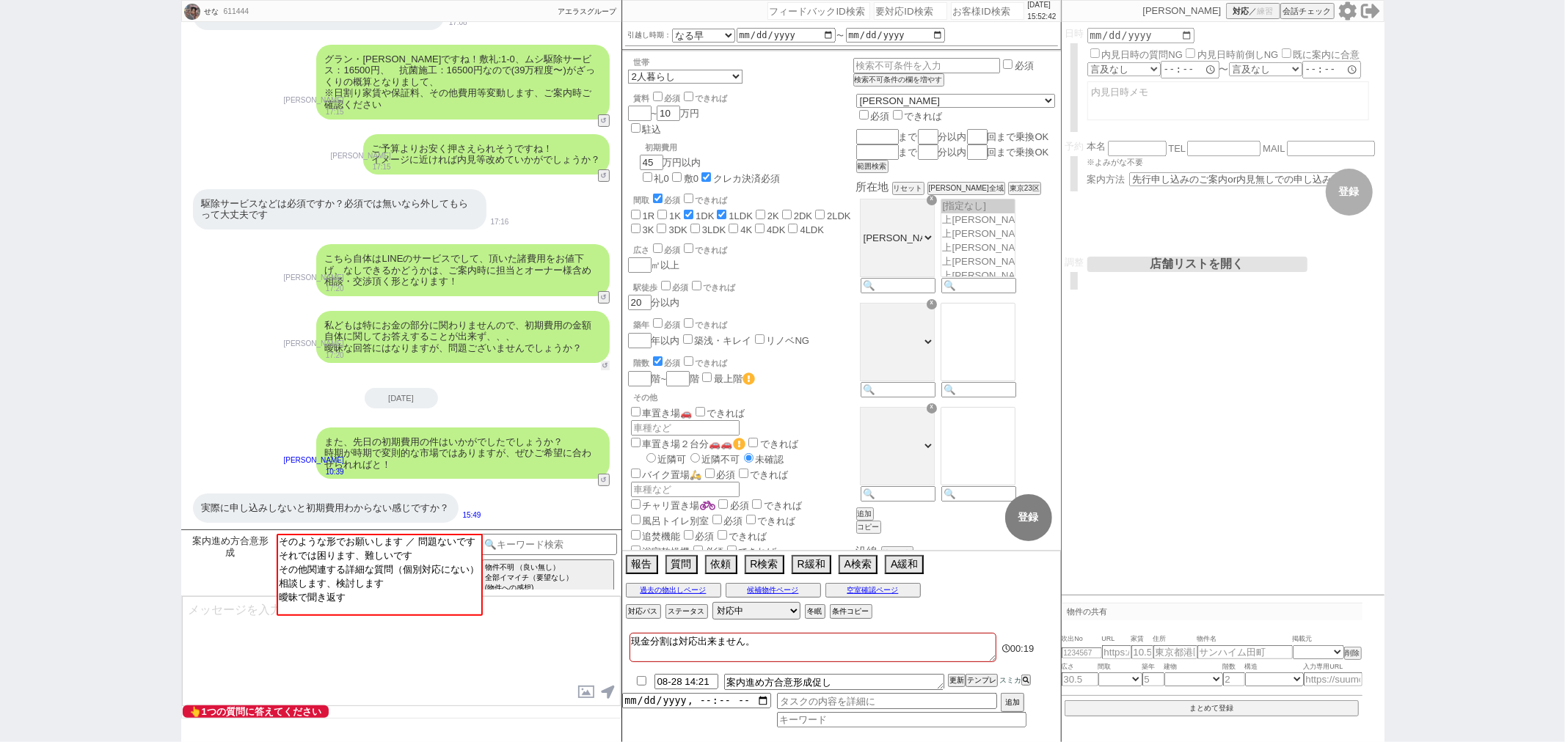
click at [605, 363] on button "↺" at bounding box center [605, 366] width 9 height 10
select select "それでは困ります、難しいです"
click at [382, 554] on option "それでは困ります、難しいです" at bounding box center [378, 555] width 203 height 14
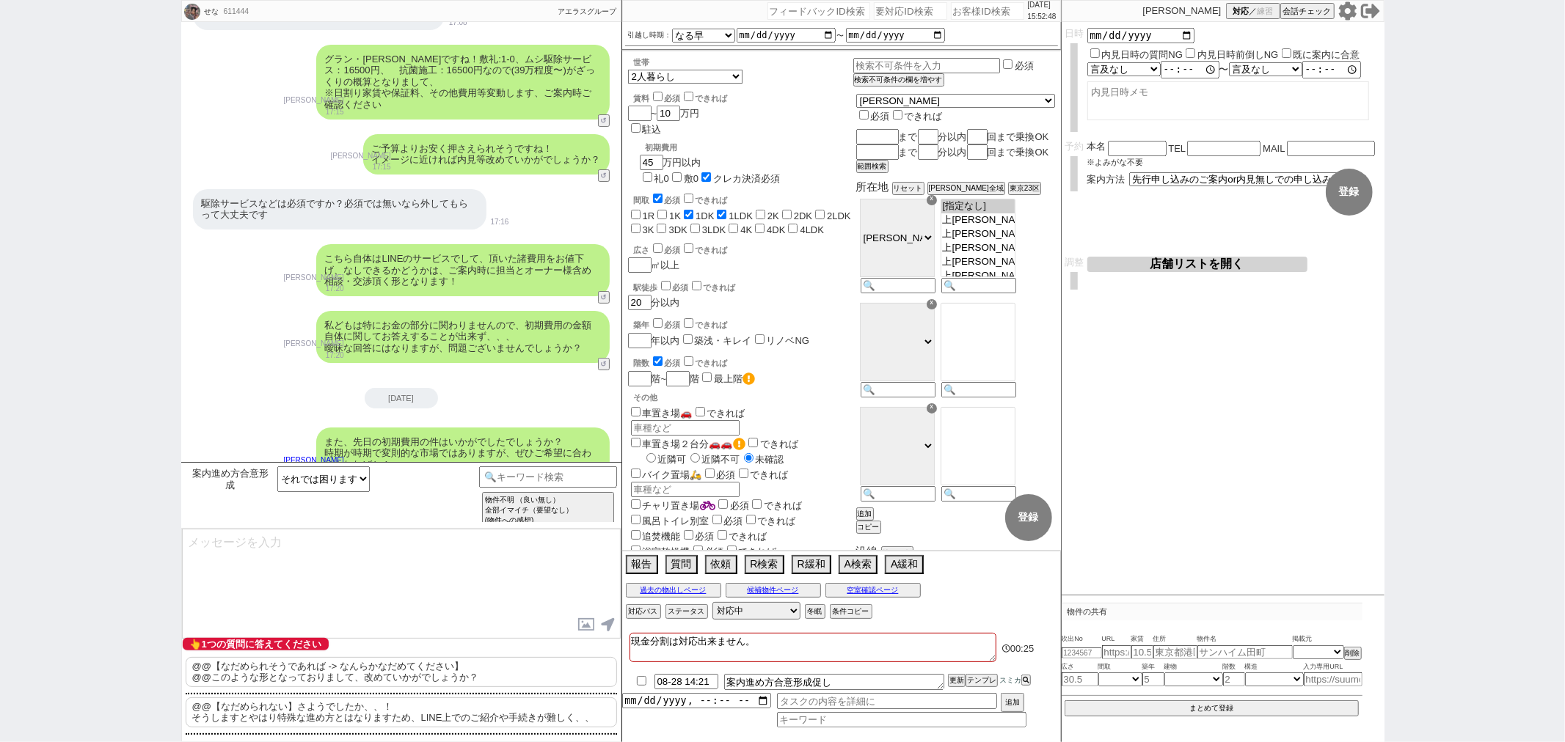
click at [340, 716] on p "@@【なだめられない】さようでしたか、、！ そうしますとやはり特殊な進め方とはなりますため、LINE上でのご紹介や手続きが難しく、、" at bounding box center [401, 713] width 431 height 30
drag, startPoint x: 433, startPoint y: 536, endPoint x: 67, endPoint y: 489, distance: 368.5
click at [67, 489] on div "せな 611444 ! 0 3日目 冬眠中 自社客 アエラスグループ スミカ_BPO チャット全表示 [DATE] 1番目の物件の初期費用は大体どれくらいでし…" at bounding box center [782, 371] width 1565 height 742
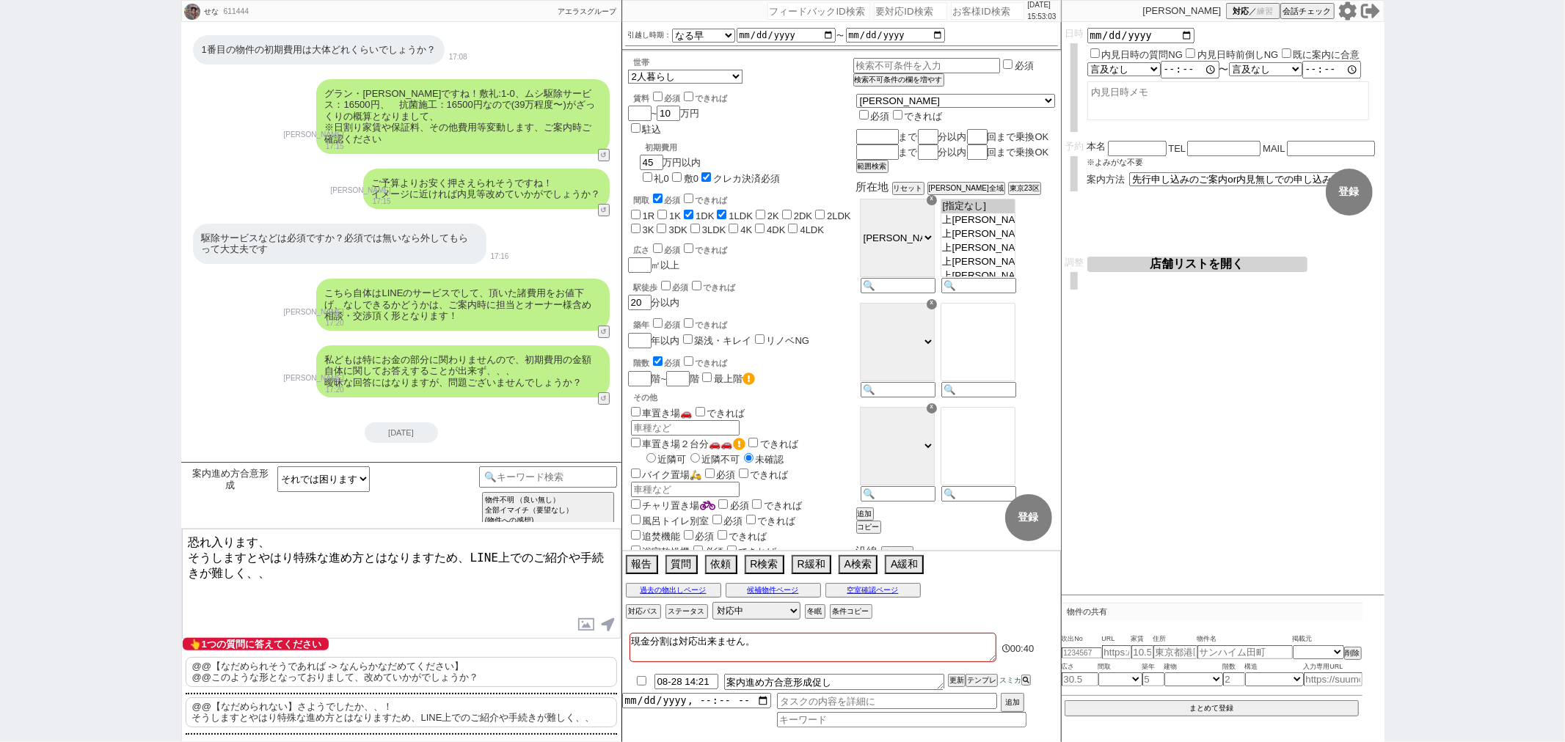
scroll to position [0, 0]
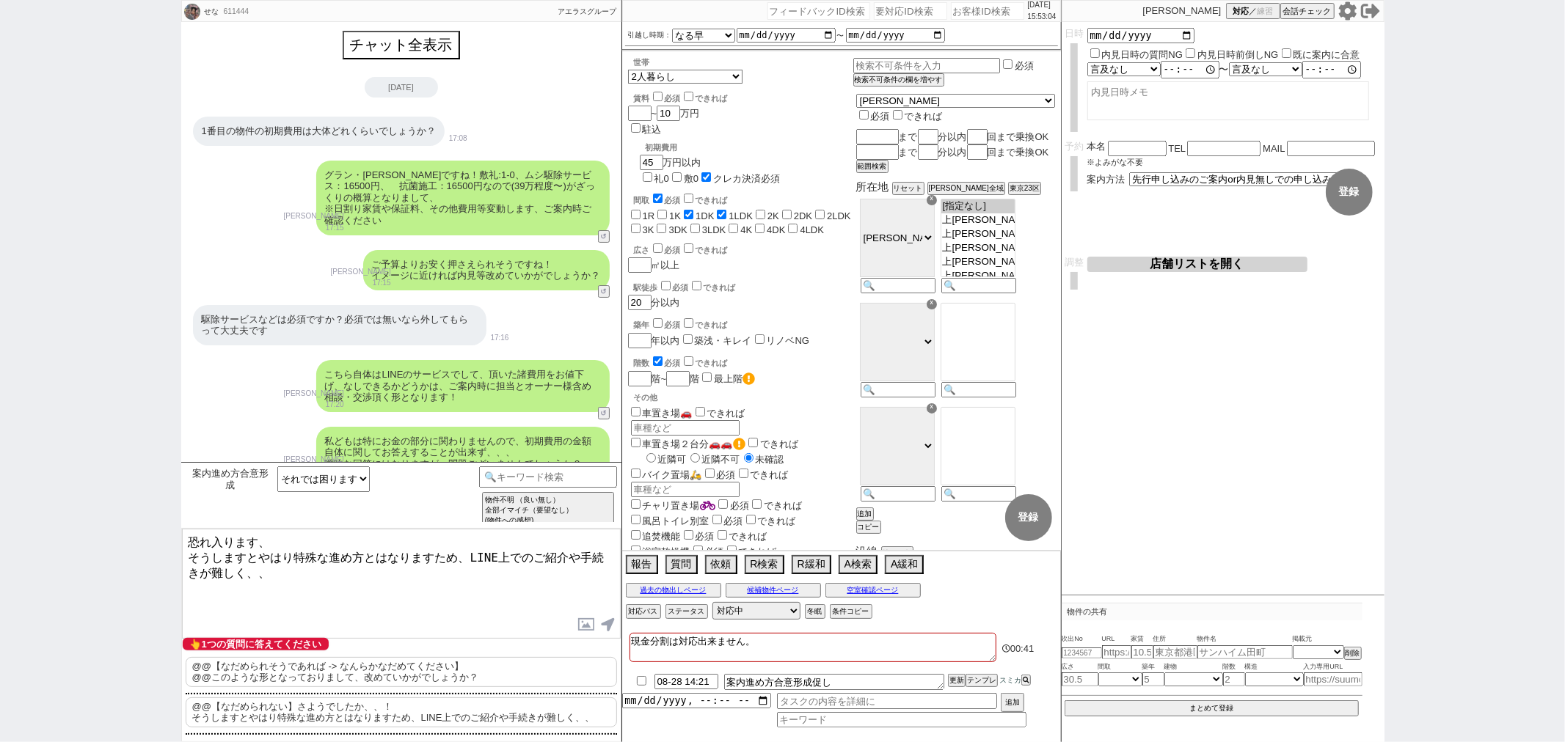
type textarea "恐れ入ります、 そうしますとやはり特殊な進め方とはなりますため、LINE上でのご紹介や手続きが難しく、、"
click at [404, 59] on div "チャット全表示 [DATE] 1番目の物件の初期費用は大体どれくらいでしょうか？ 17:08 物件の共有に追加 [PERSON_NAME]ですね！敷礼:1-0…" at bounding box center [401, 334] width 440 height 624
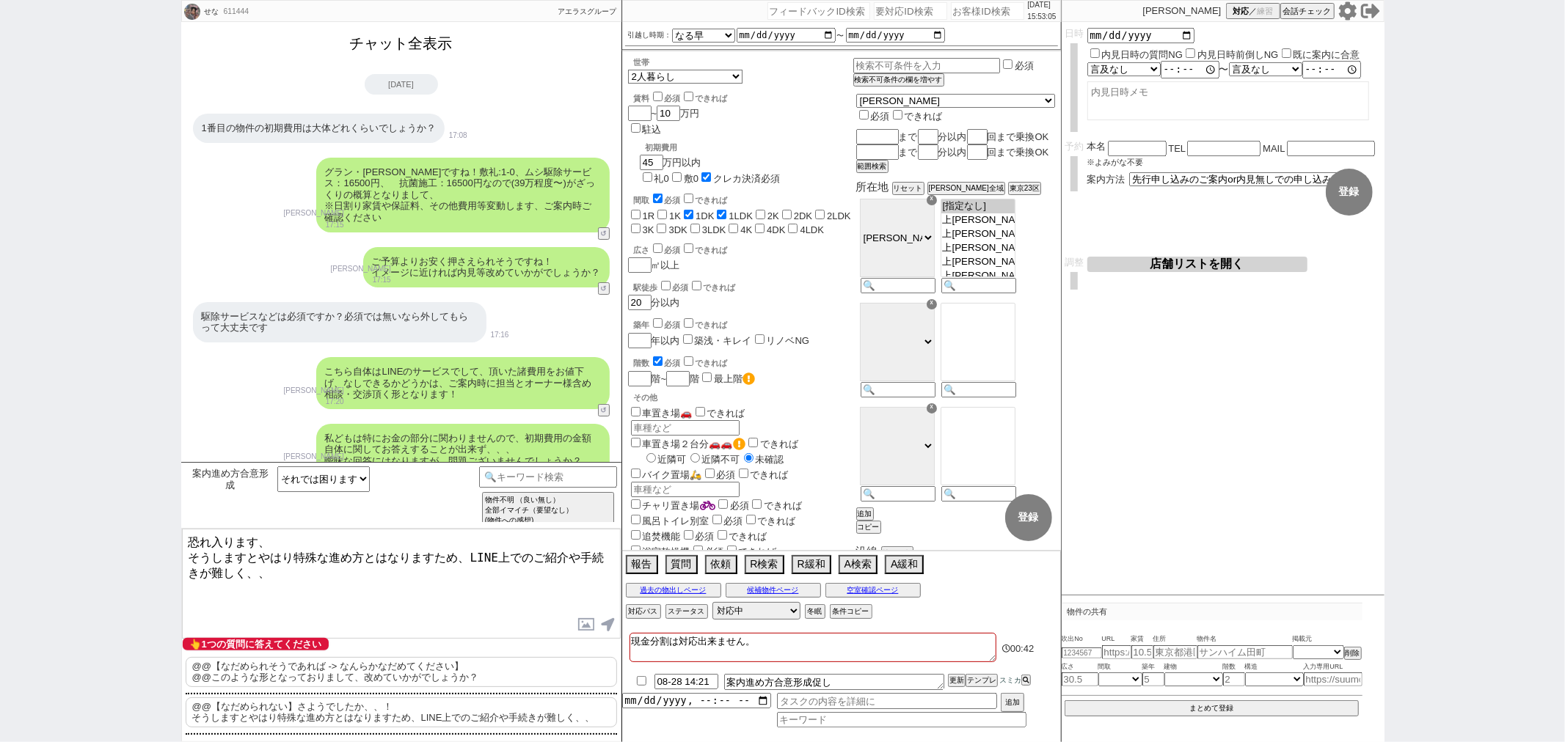
click at [431, 48] on button "チャット全表示" at bounding box center [401, 44] width 114 height 26
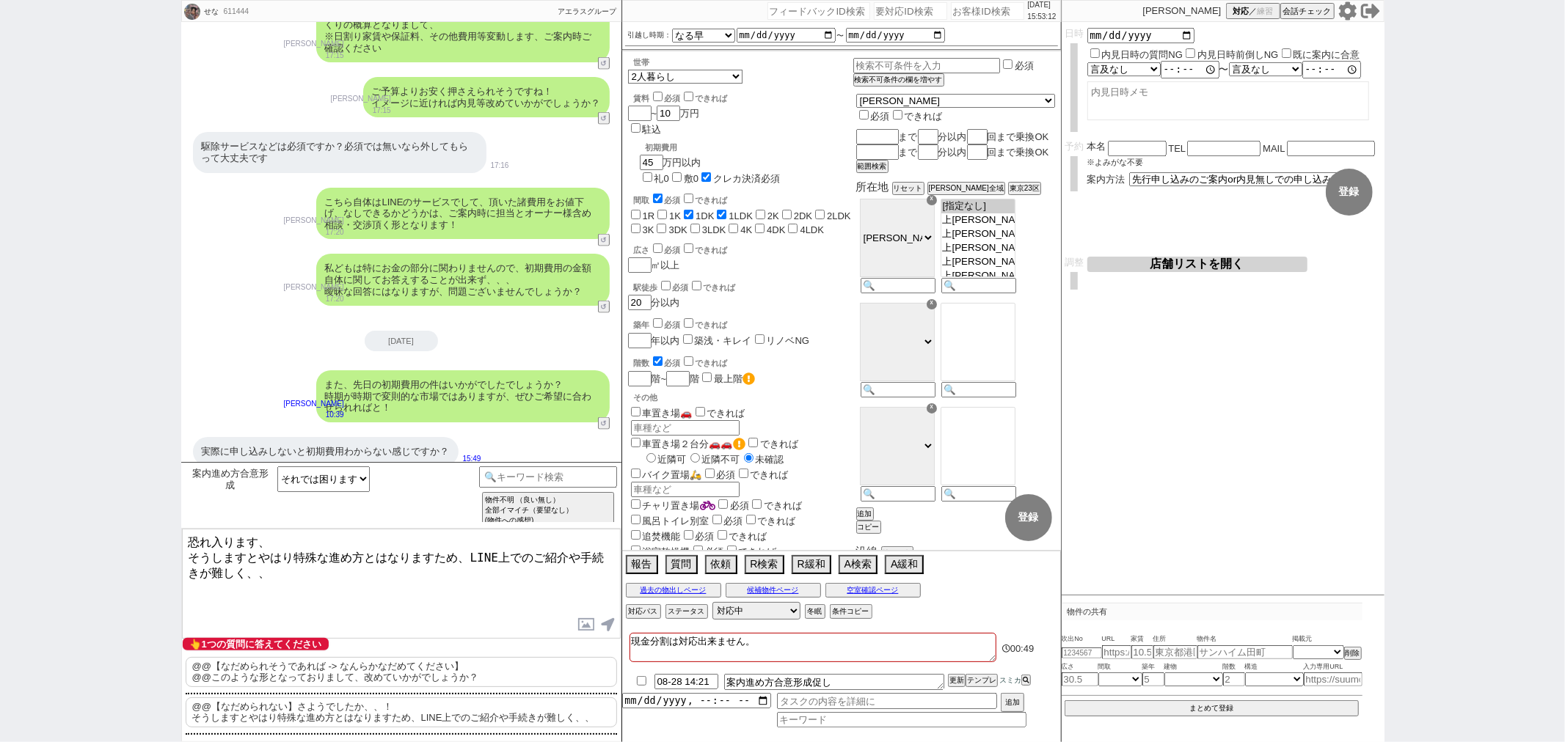
scroll to position [6510, 0]
click at [327, 525] on div "案内進め方合意形成 そのような形でお願いします ／ 問題ないです それでは困ります、難しいです その他関連する詳細な質問（個別対応にない） 相談します、検討し…" at bounding box center [401, 495] width 440 height 66
click at [326, 533] on textarea "恐れ入ります、 そうしますとやはり特殊な進め方とはなりますため、LINE上でのご紹介や手続きが難しく、、" at bounding box center [401, 584] width 439 height 110
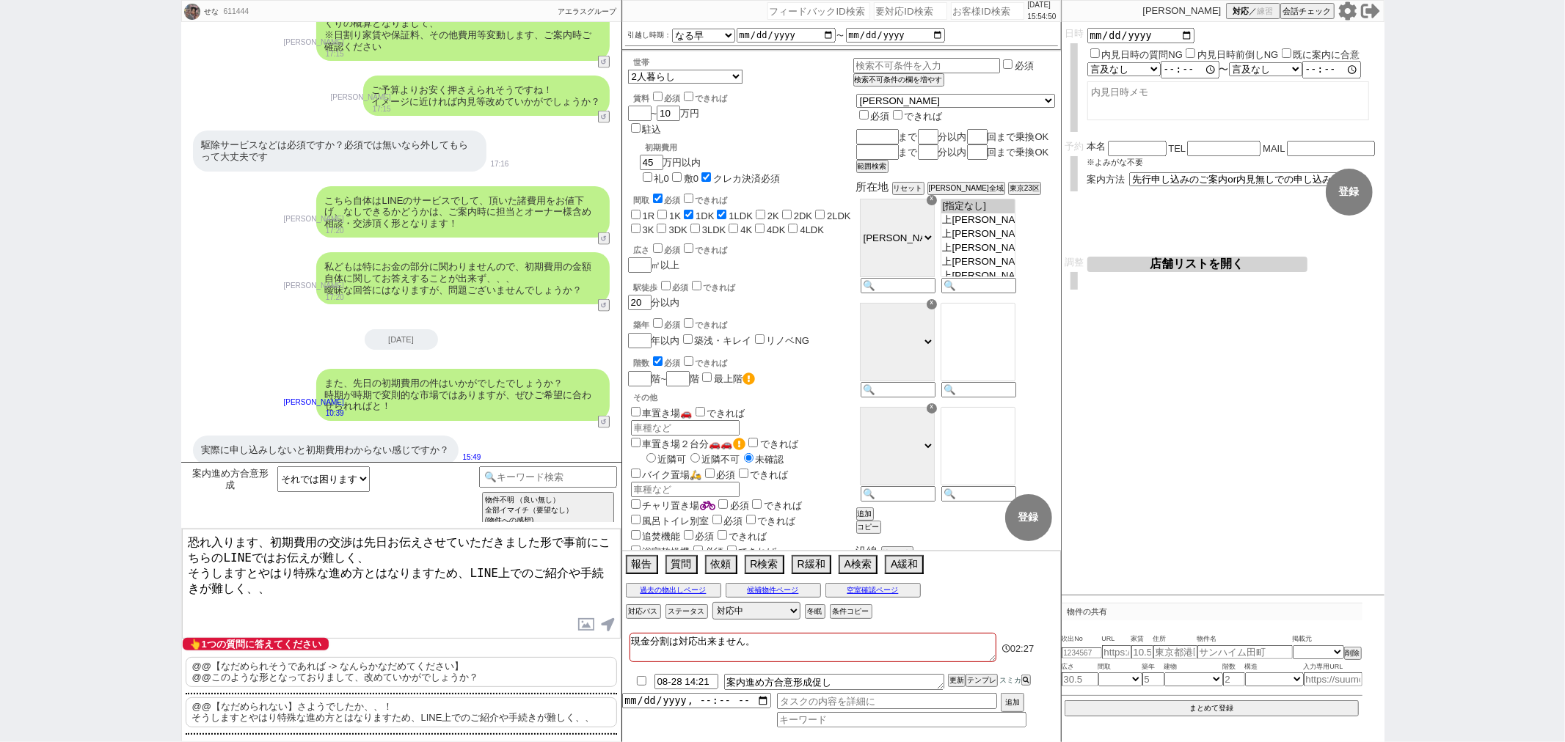
drag, startPoint x: 289, startPoint y: 569, endPoint x: 191, endPoint y: 571, distance: 98.3
click at [191, 571] on textarea "恐れ入ります、初期費用の交渉は先日お伝えさせていただきました形で事前にこちらのLINEではお伝えが難しく、 そうしますとやはり特殊な進め方とはなりますため、L…" at bounding box center [401, 584] width 439 height 110
type textarea "恐れ入ります、初期費用の交渉は先日お伝えさせていただきました形で事前にこちらのLINEではお伝えが難しく、、 どうしても特殊な進め方とはなりますため、LINE…"
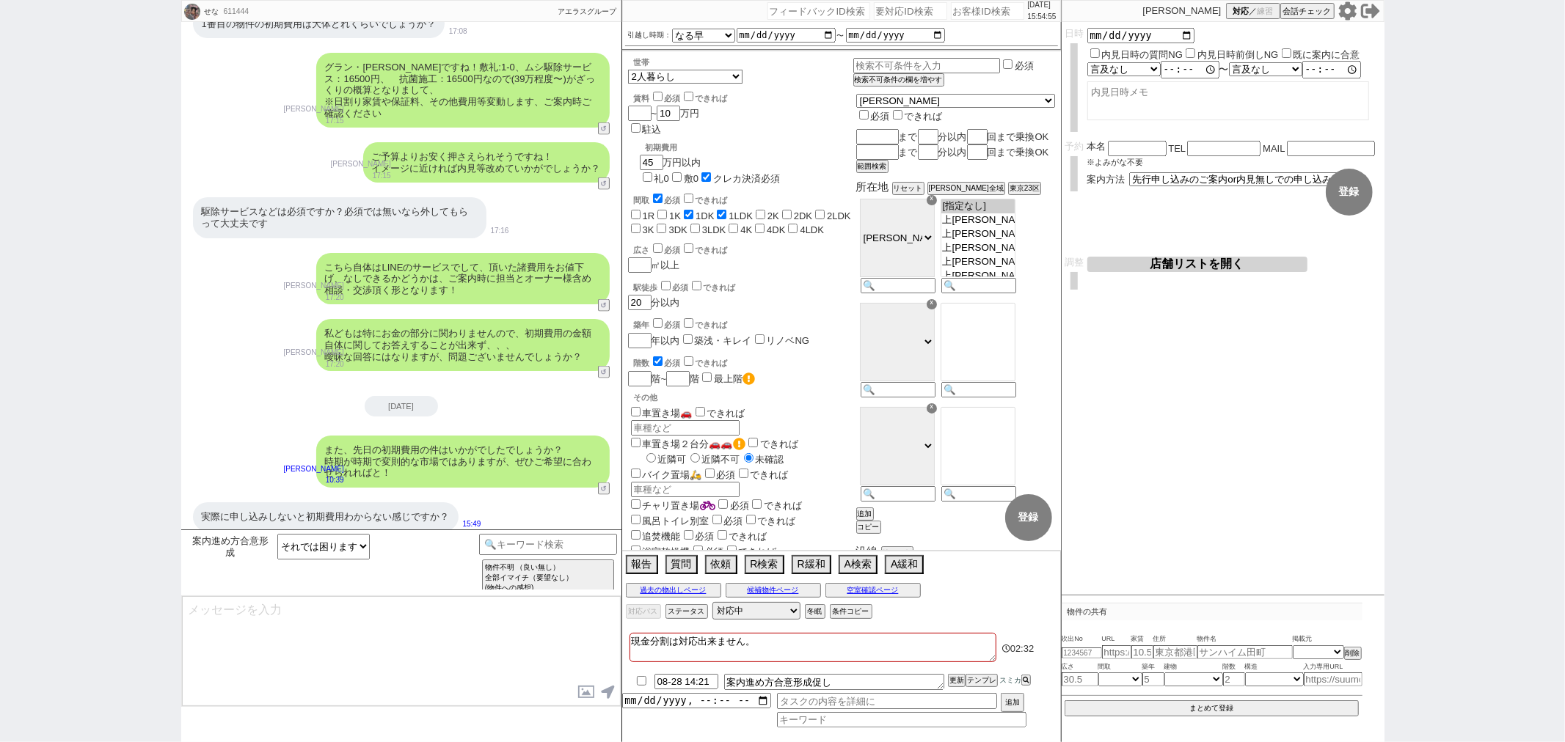
scroll to position [6520, 0]
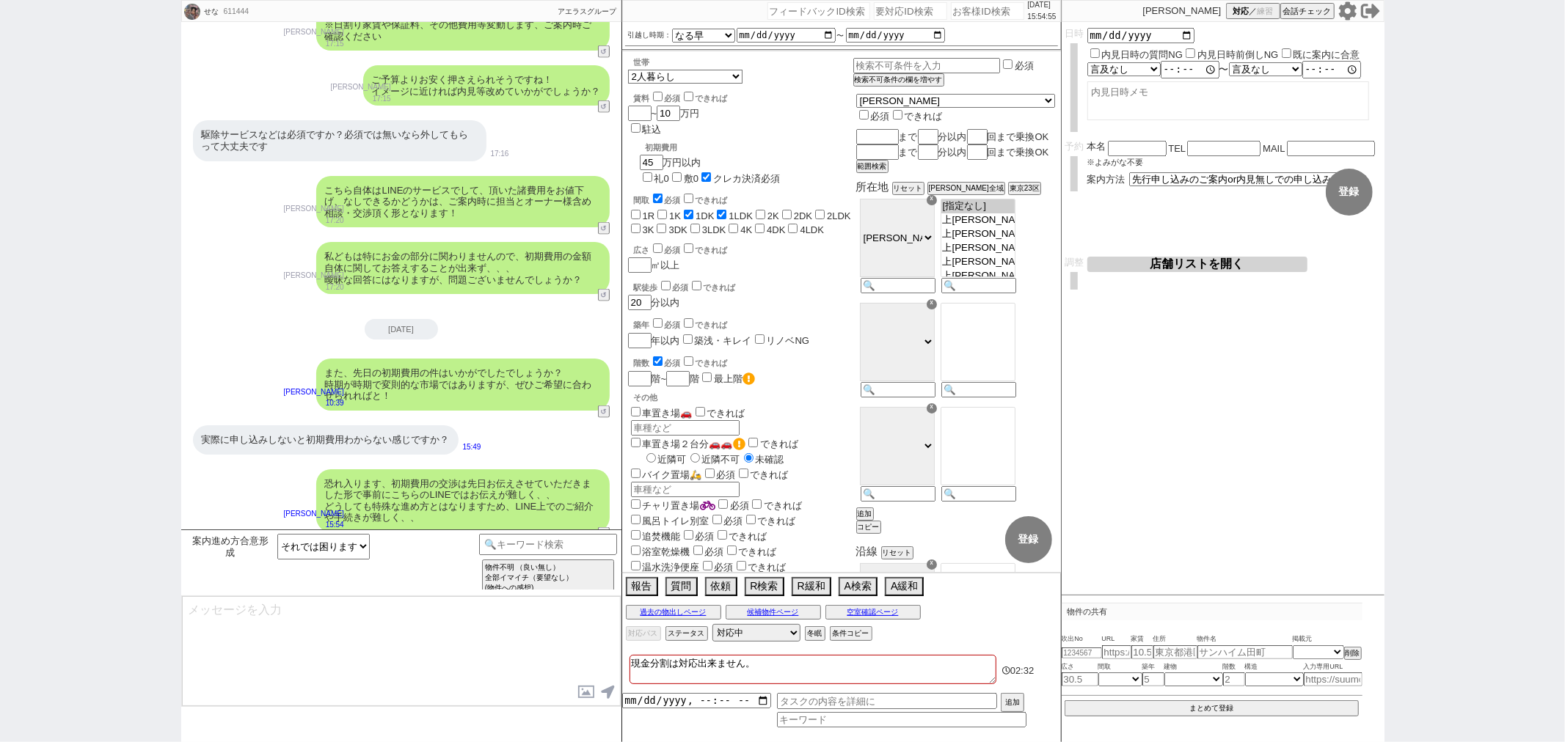
type textarea "ただこういった特殊な進め方をご希望の方には、店舗のプロをつけまして、直接ご紹介 -> オーナー交渉 -> 内見 -> 審査交渉等を一貫して進めることをご提案さ…"
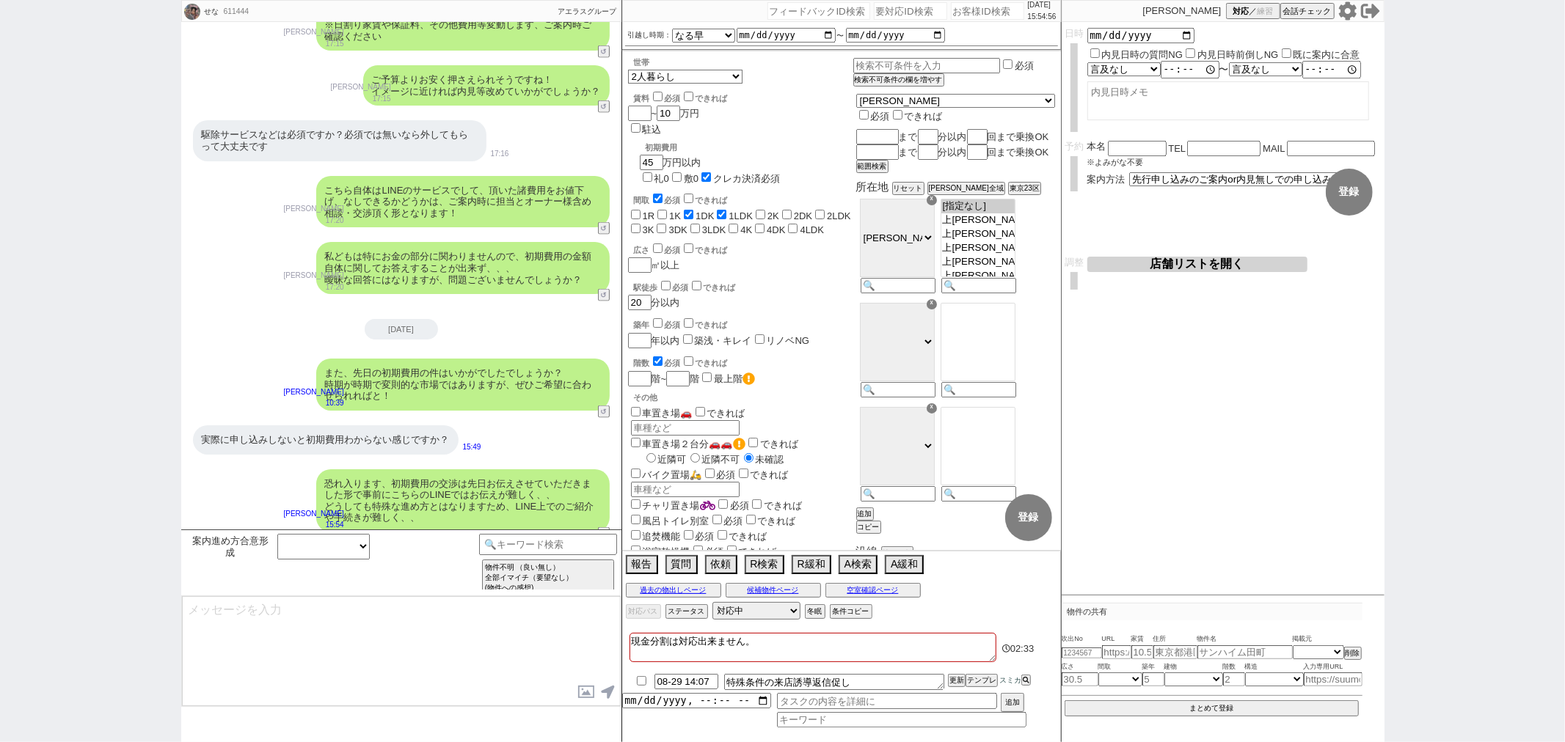
scroll to position [6610, 0]
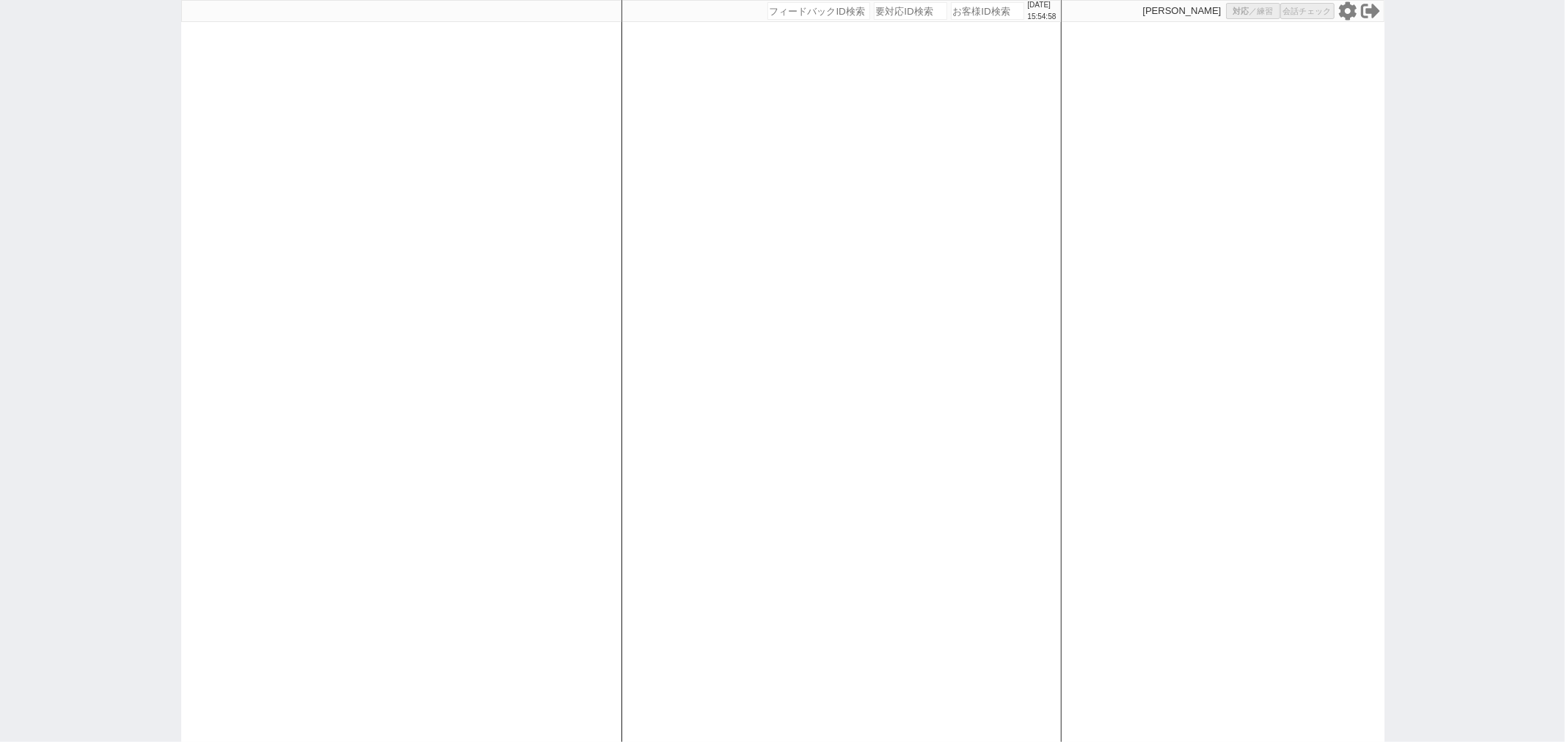
select select
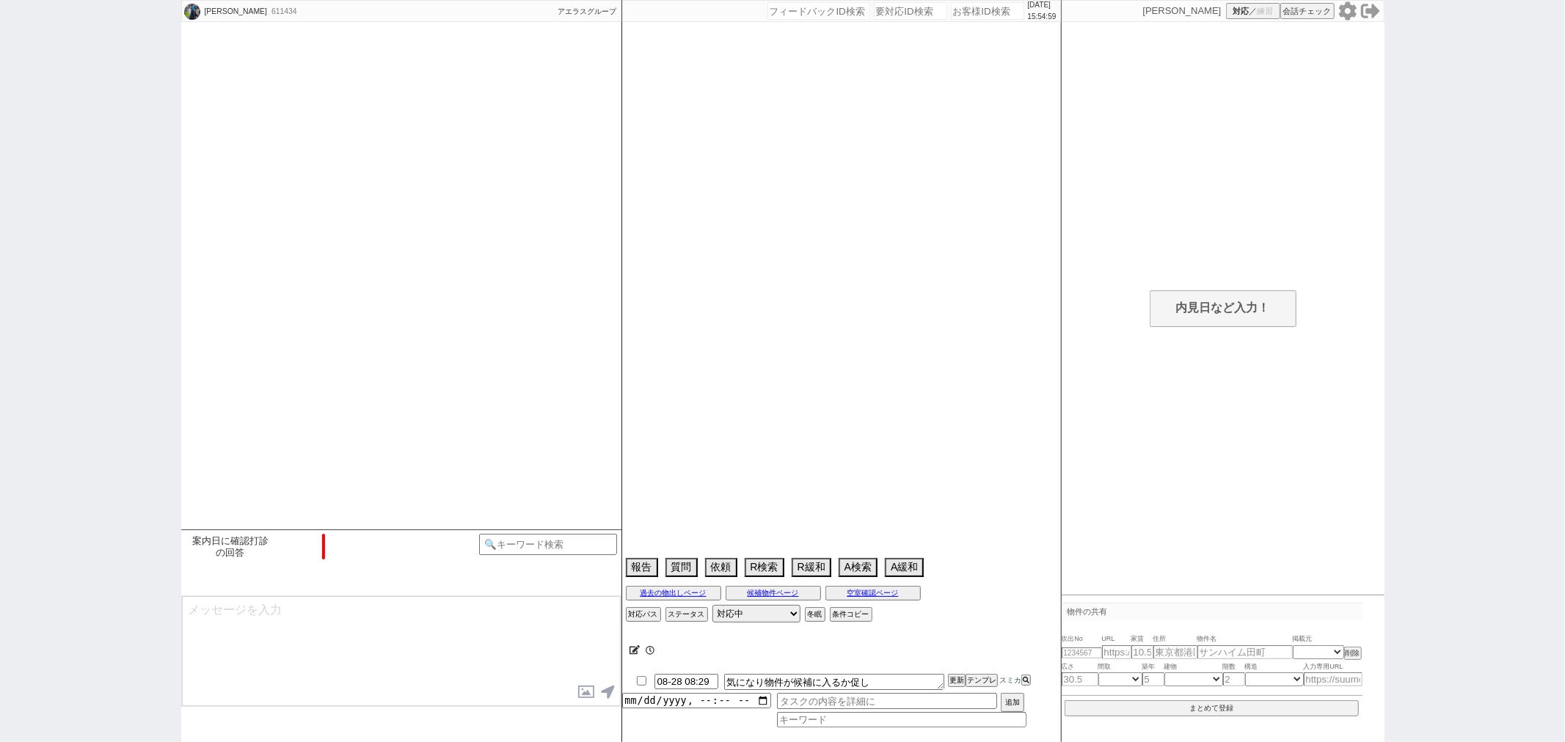
scroll to position [1172, 0]
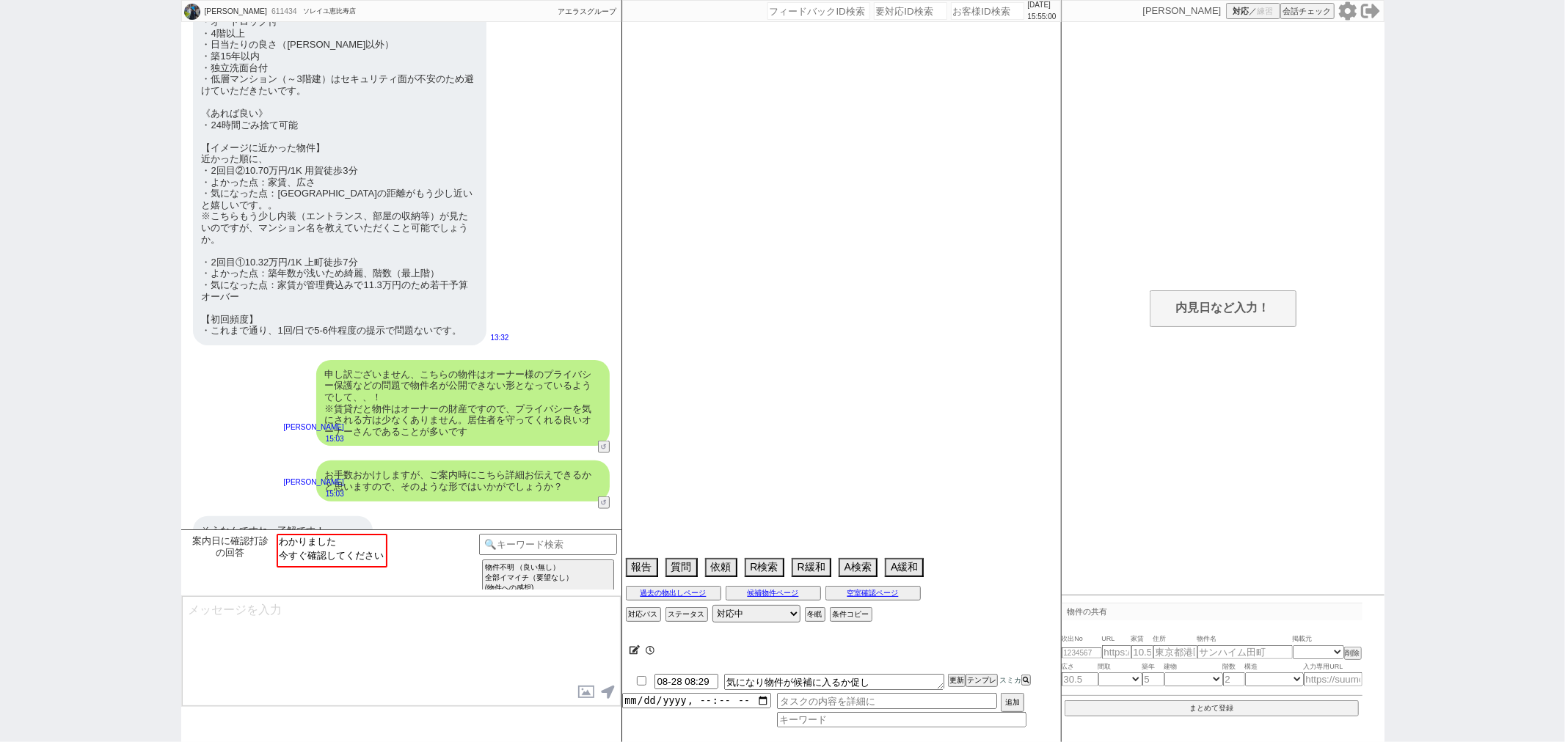
select select "15"
select select "0"
select select "75"
select select "62"
select select "[DATE]"
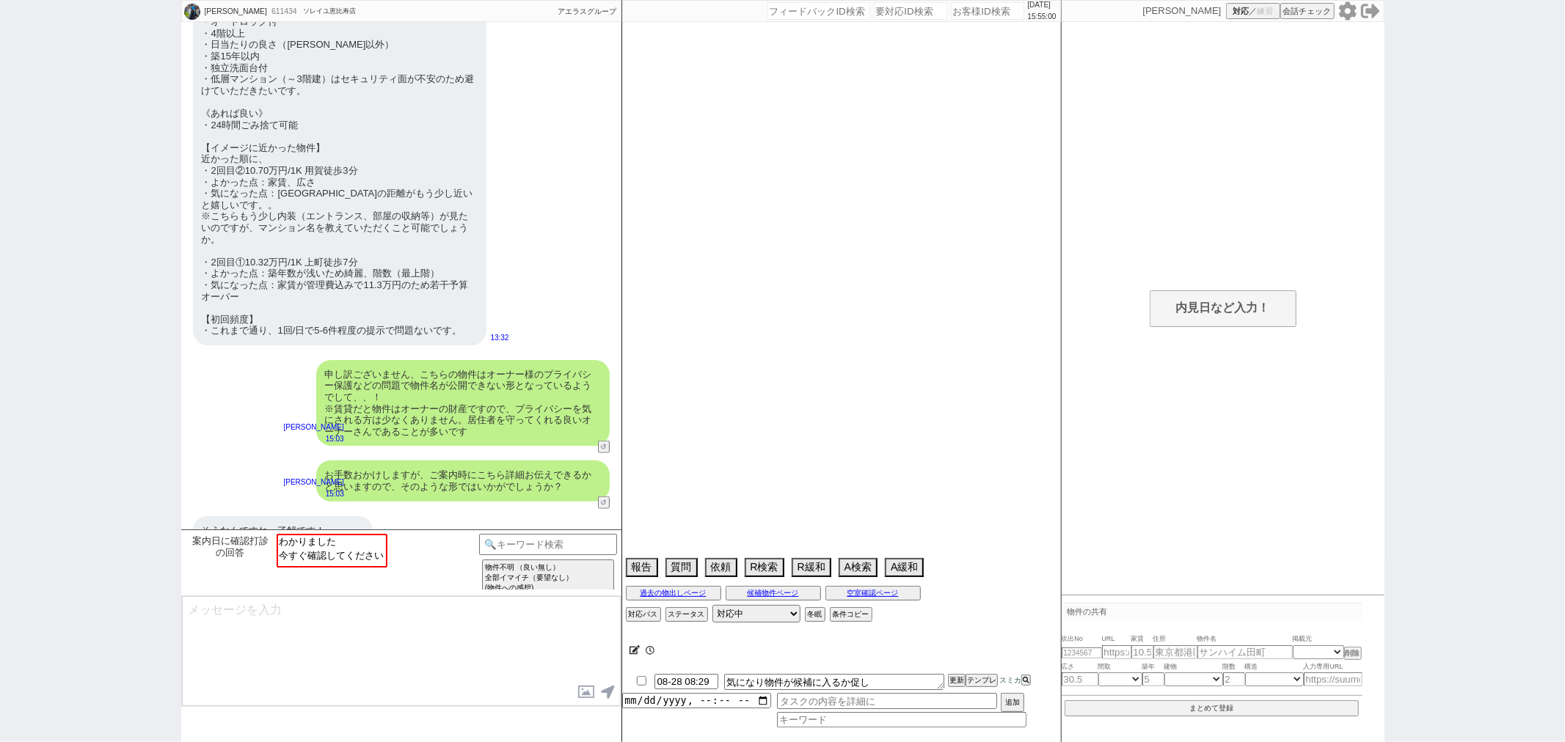
select select "14"
select select "60"
select select "59"
select select "823"
select select "64"
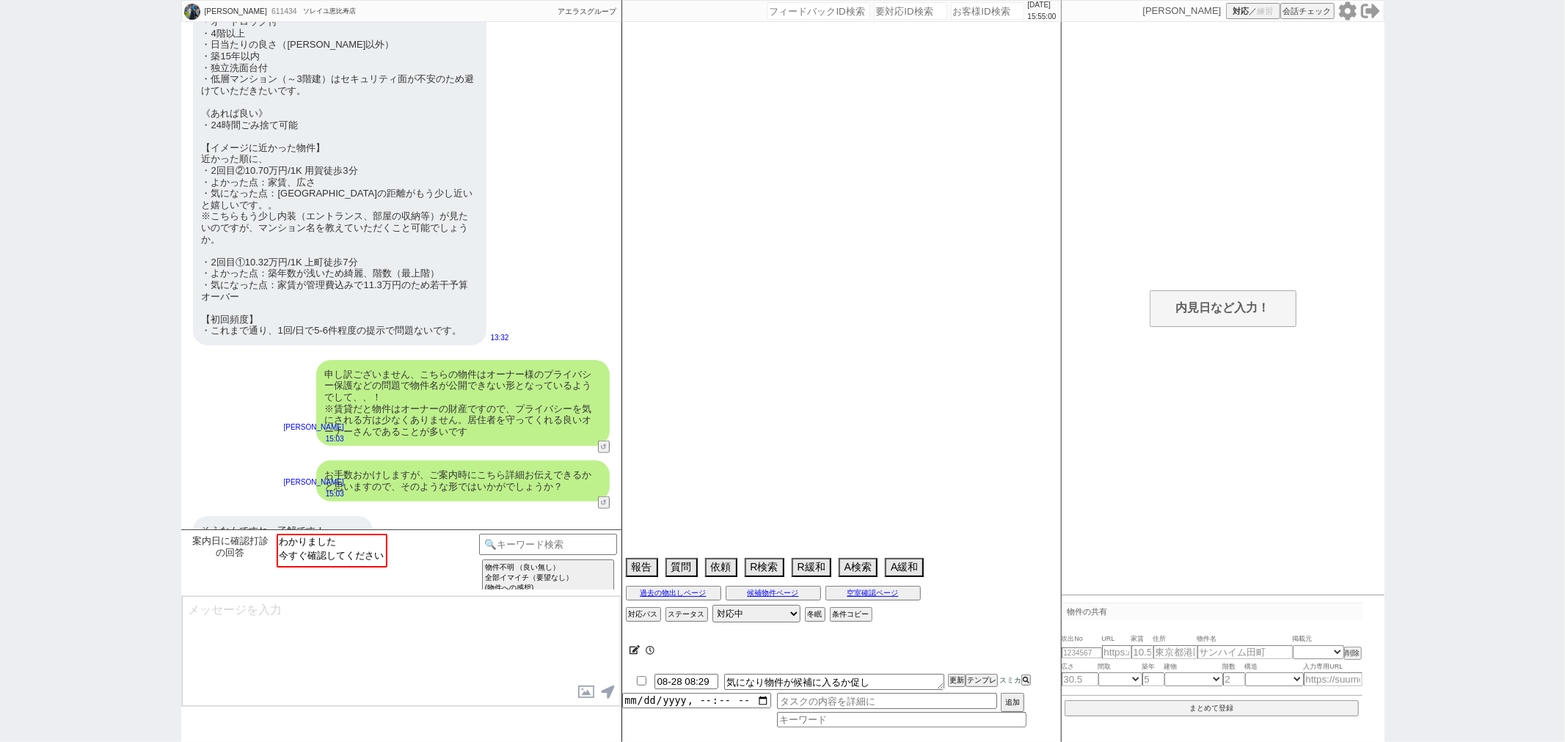
select select "[DATE]"
select select "65"
select select "1584"
select select "23"
select select "736"
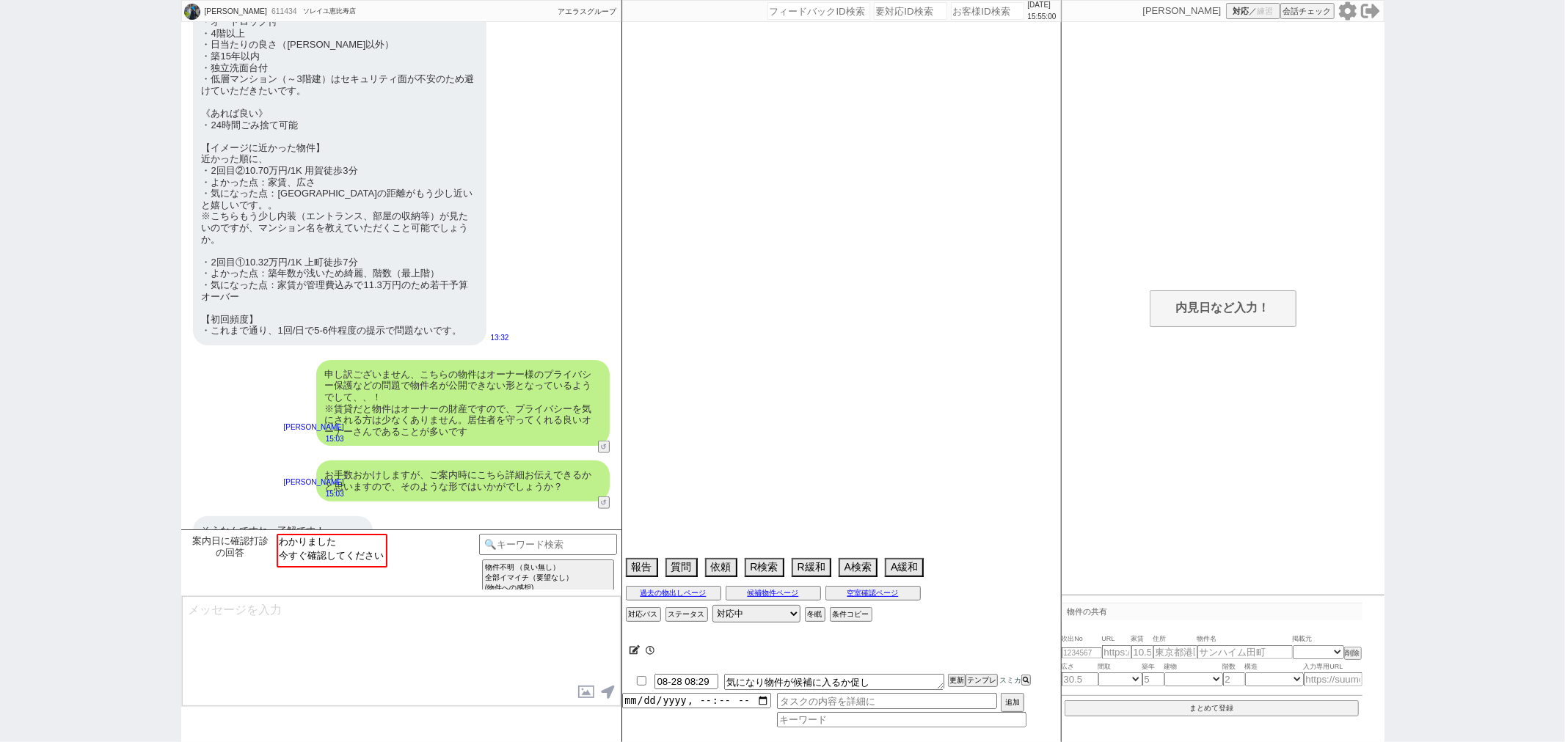
select select "69"
select select "1655"
select select "70"
select select "1686"
select select "63"
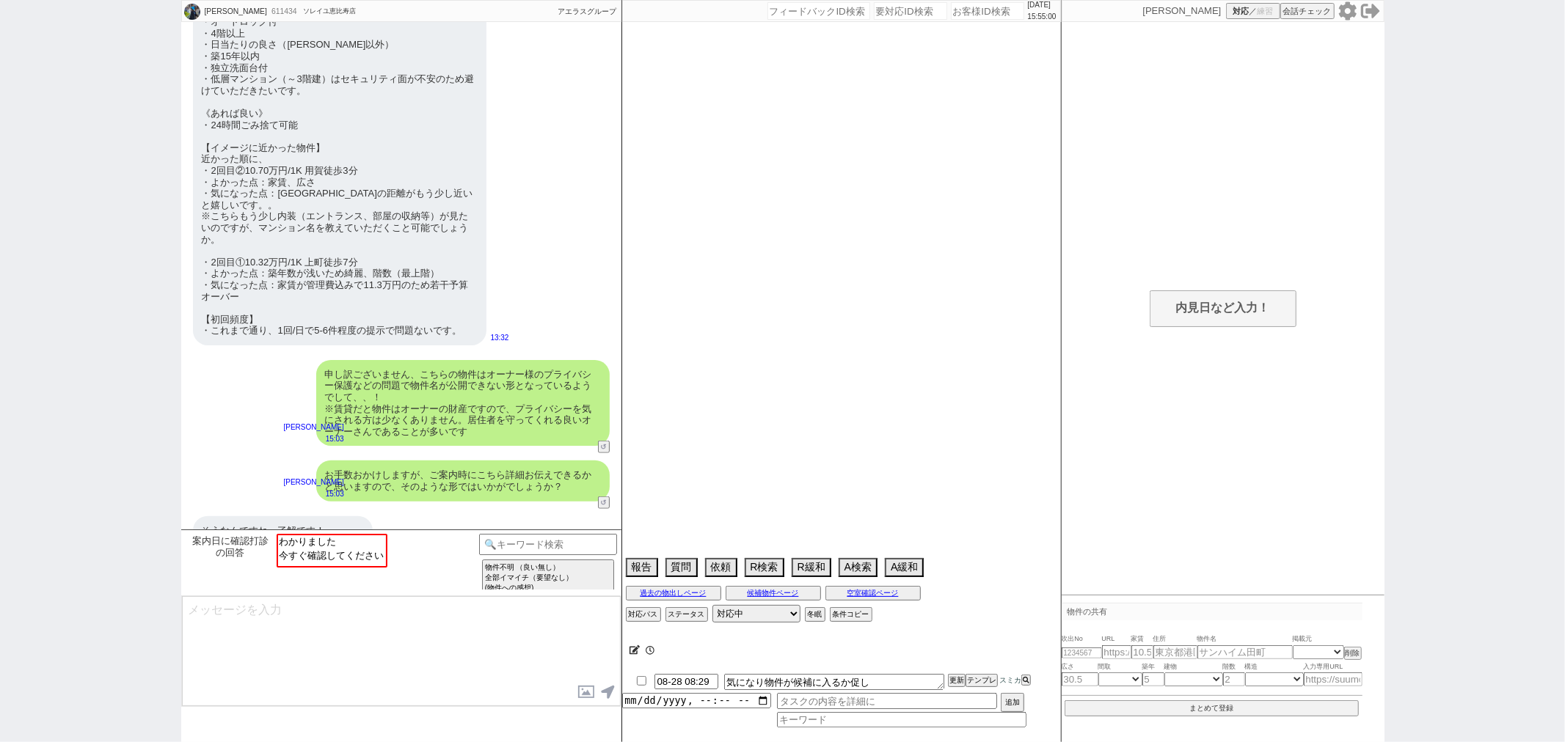
select select "50"
select select "56"
select select "71"
select select "66"
select select "67"
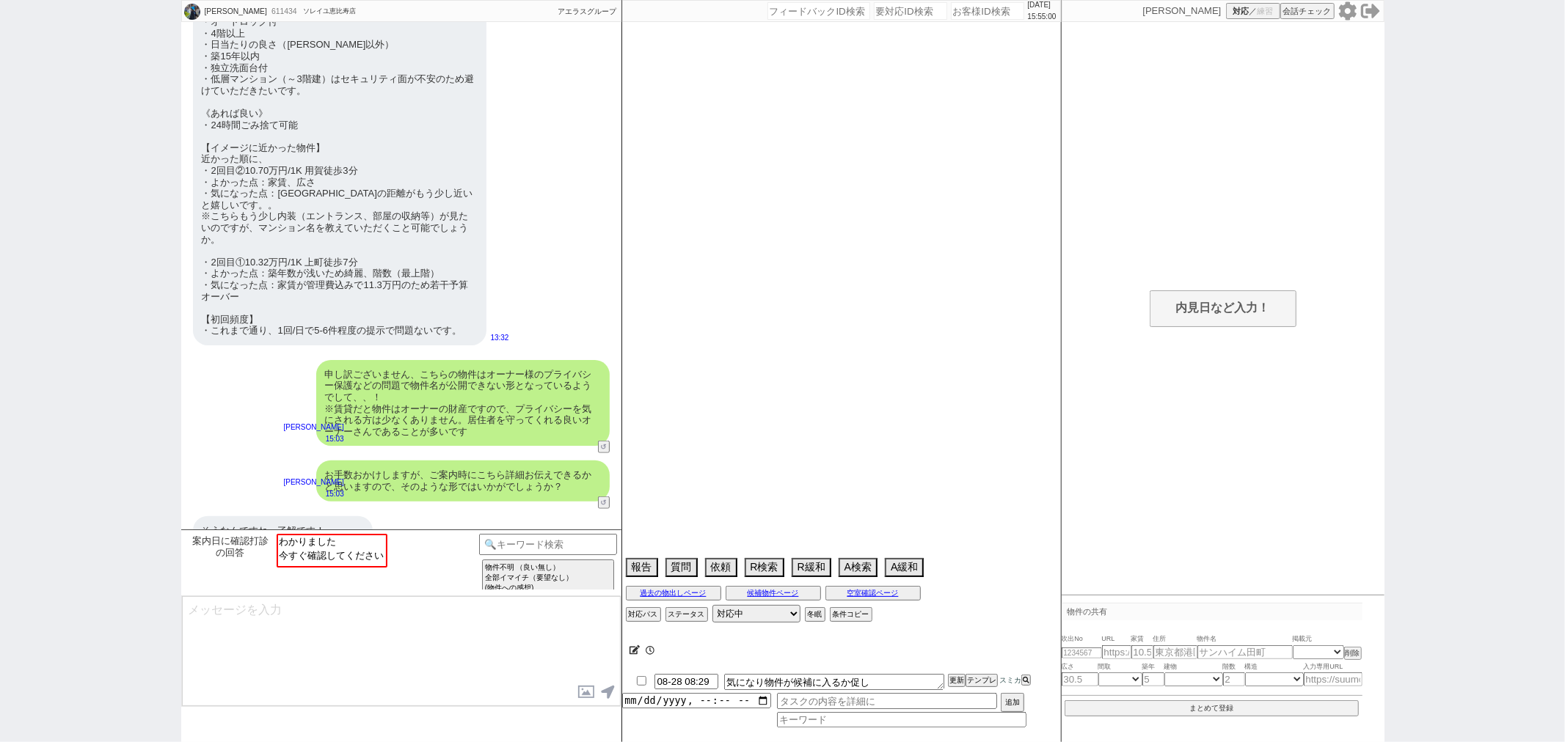
select select "52"
select select "25"
select select "3116"
select select "53"
select select "44"
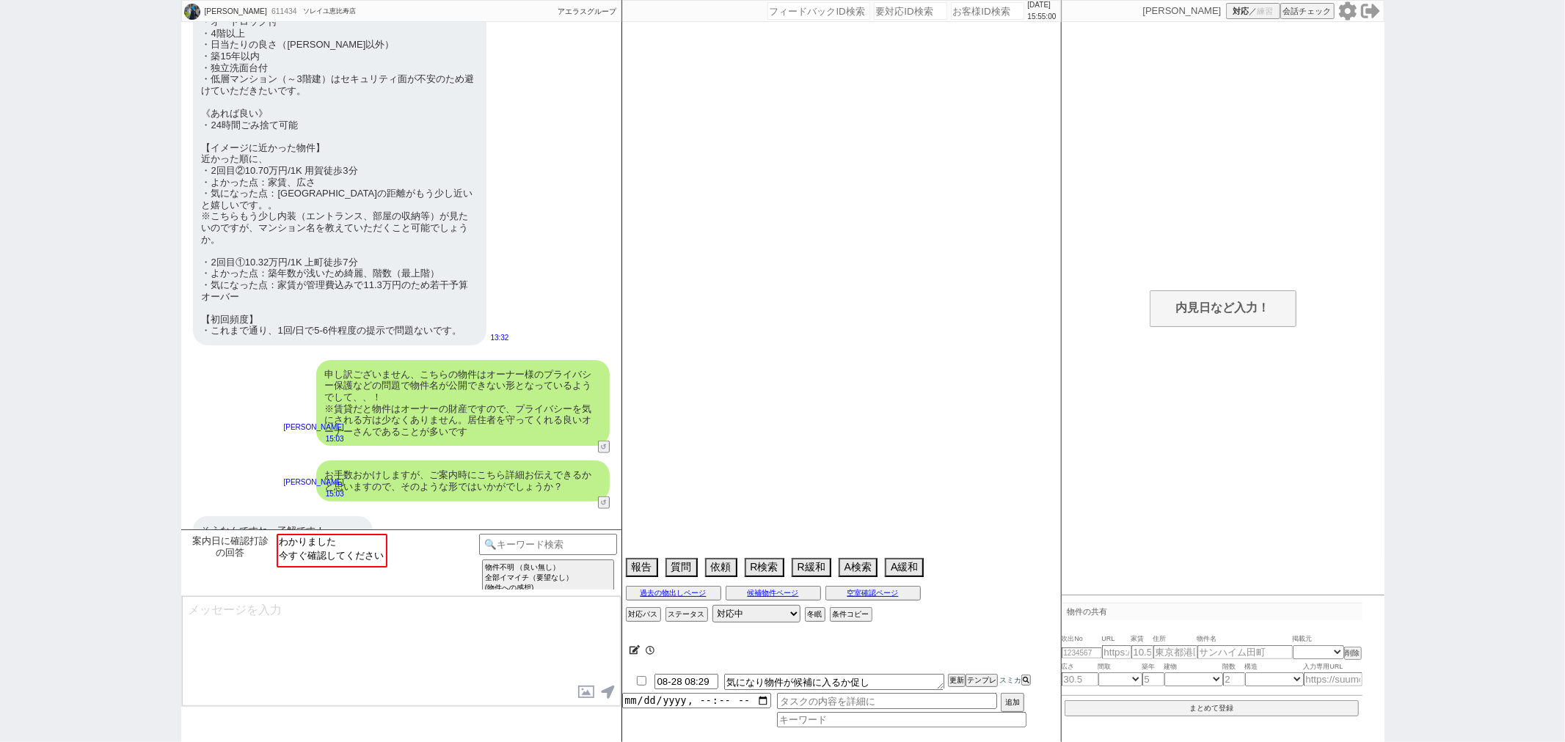
select select "47"
select select "74"
select select "48"
select select "68"
select select "1644"
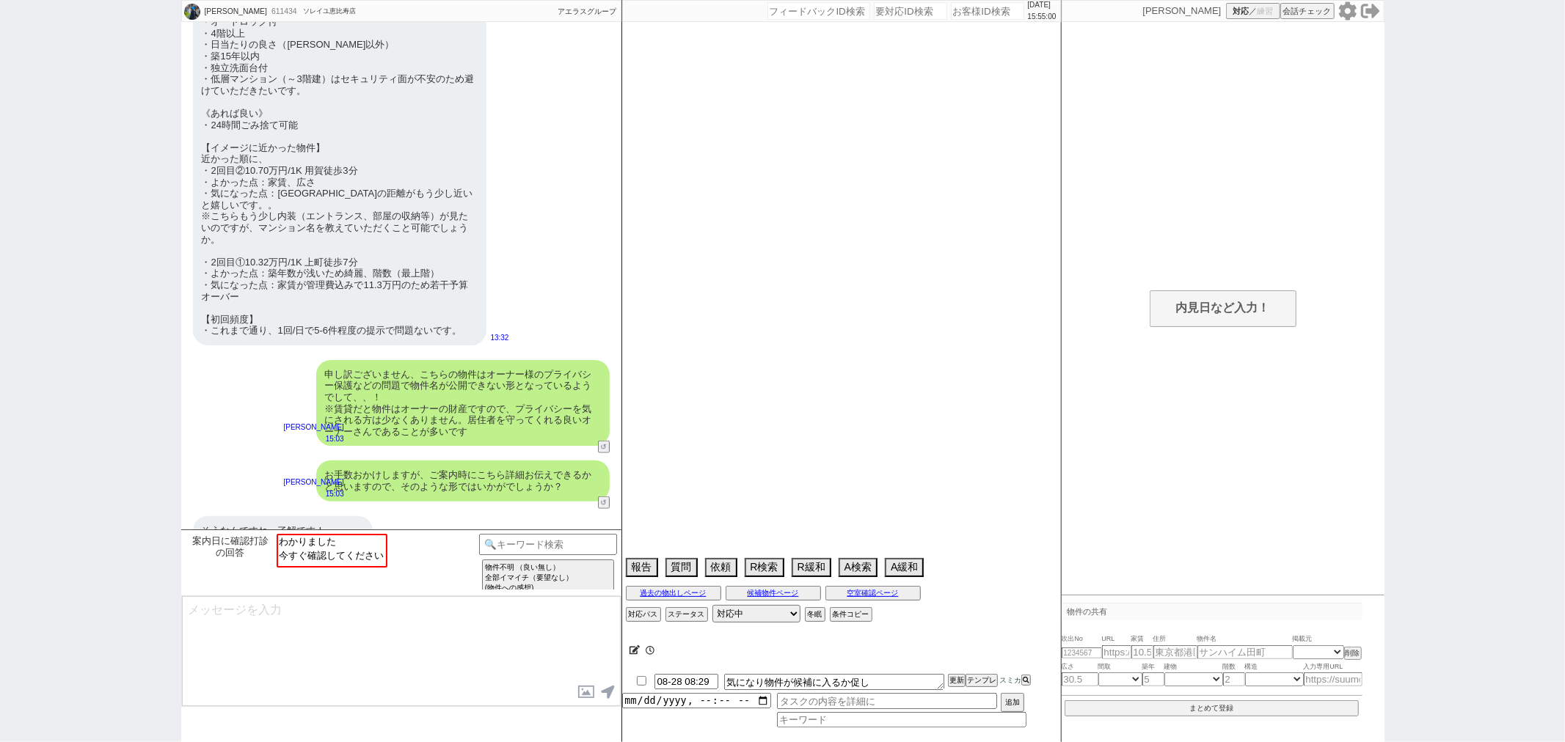
select select "12"
select select "54"
select select "77"
select select "73"
select select "1761"
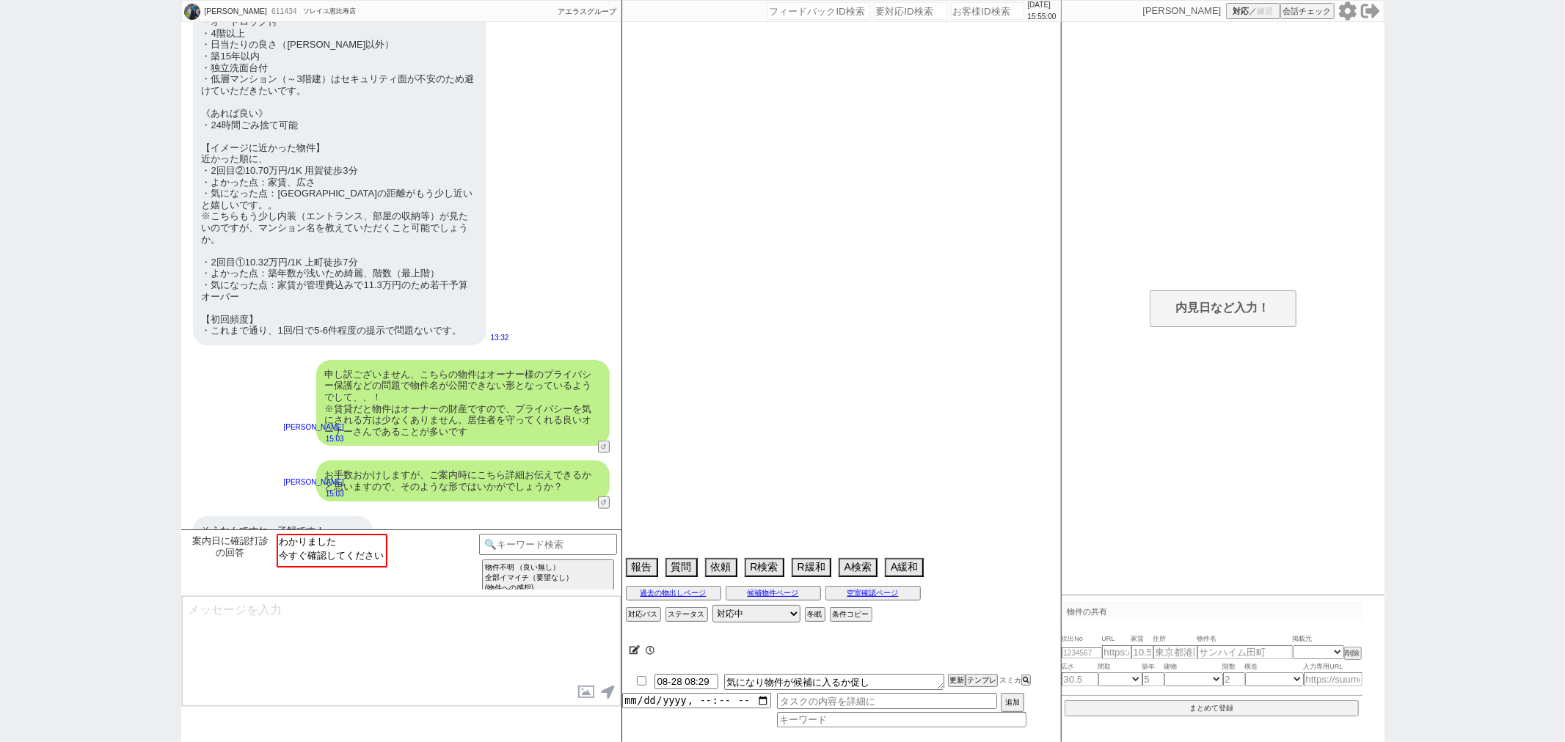
select select "38"
select select "61"
select select "11"
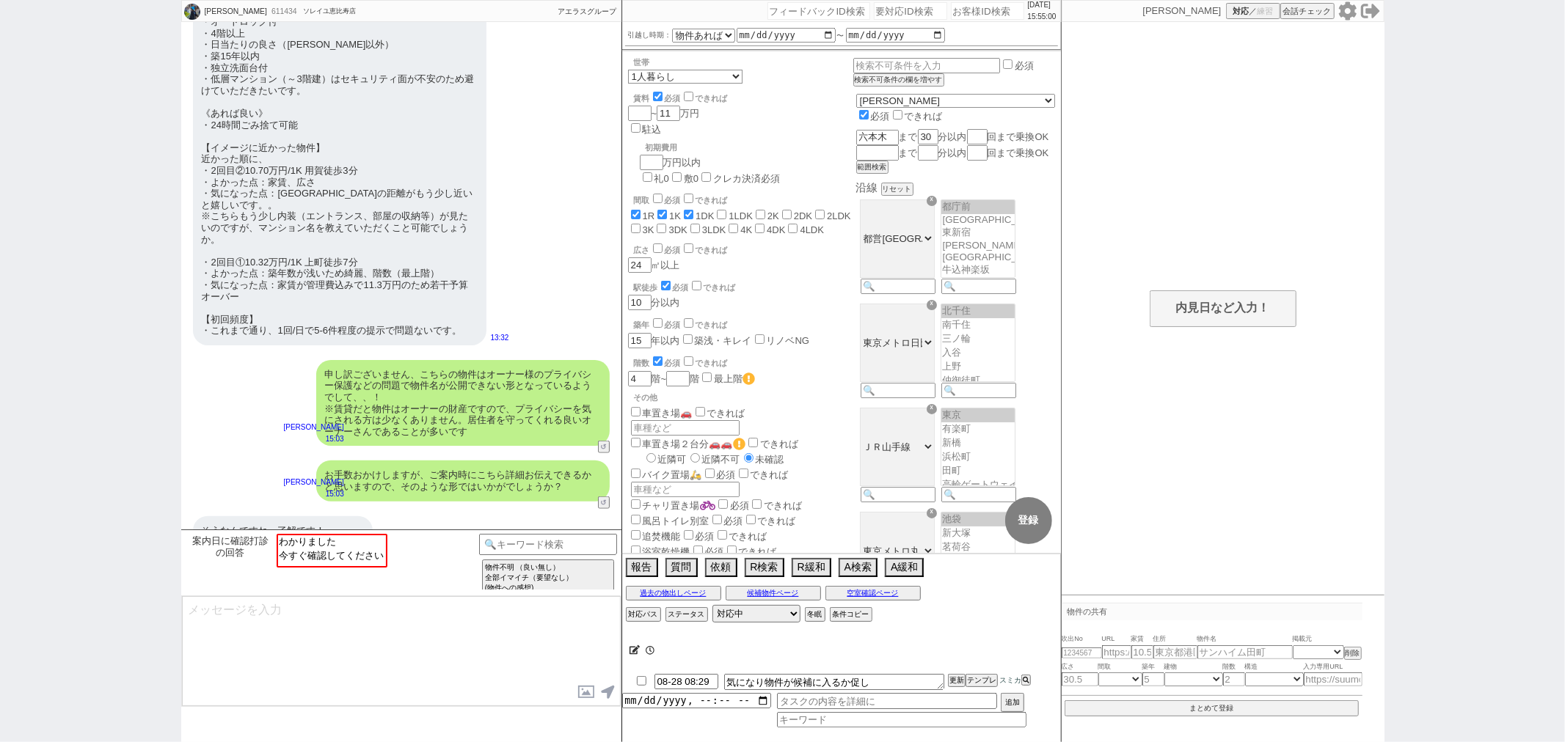
scroll to position [25, 0]
select select "わかりました"
click at [330, 536] on option "わかりました" at bounding box center [331, 541] width 108 height 14
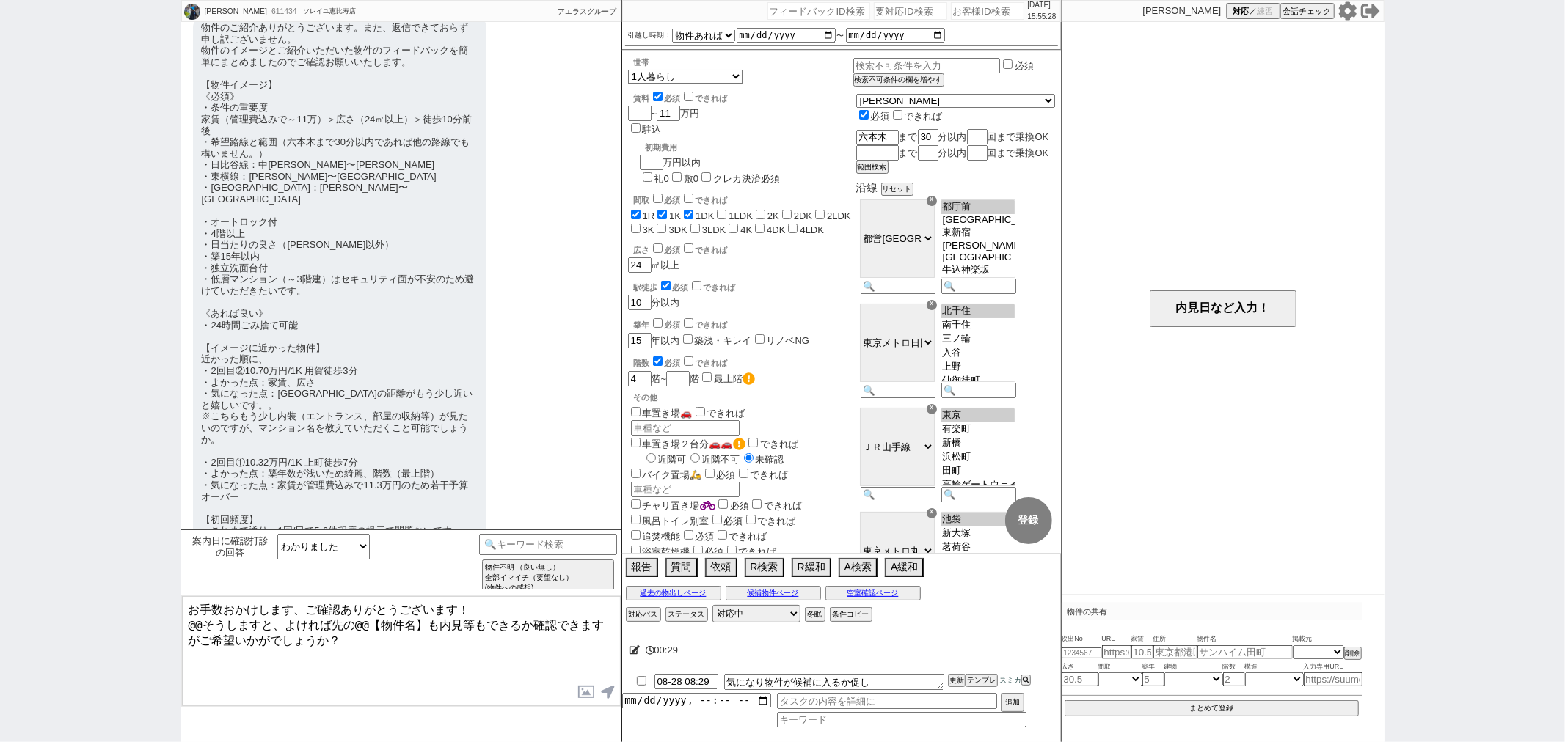
scroll to position [1010, 0]
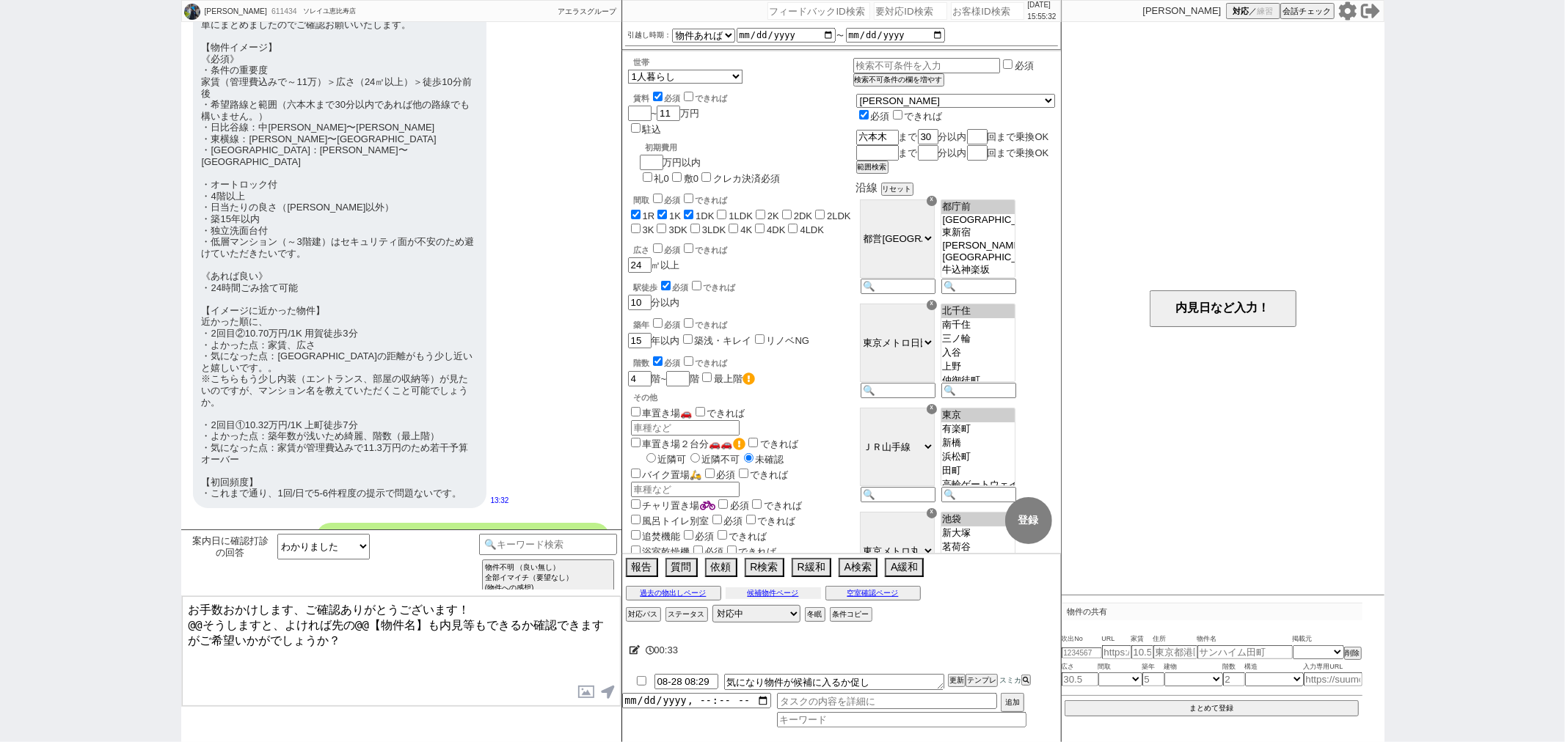
click at [803, 597] on button "候補物件ページ" at bounding box center [773, 594] width 95 height 12
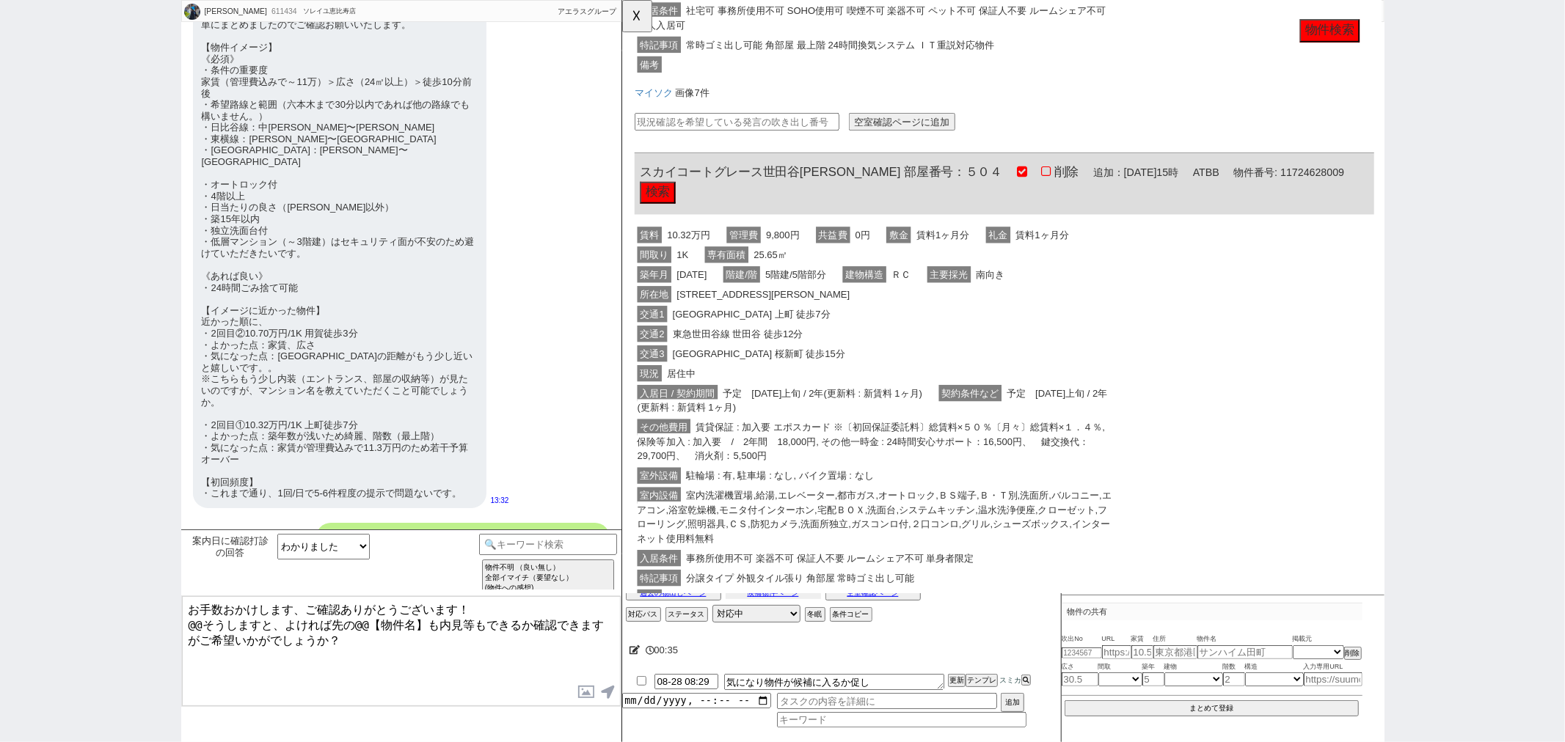
scroll to position [700, 0]
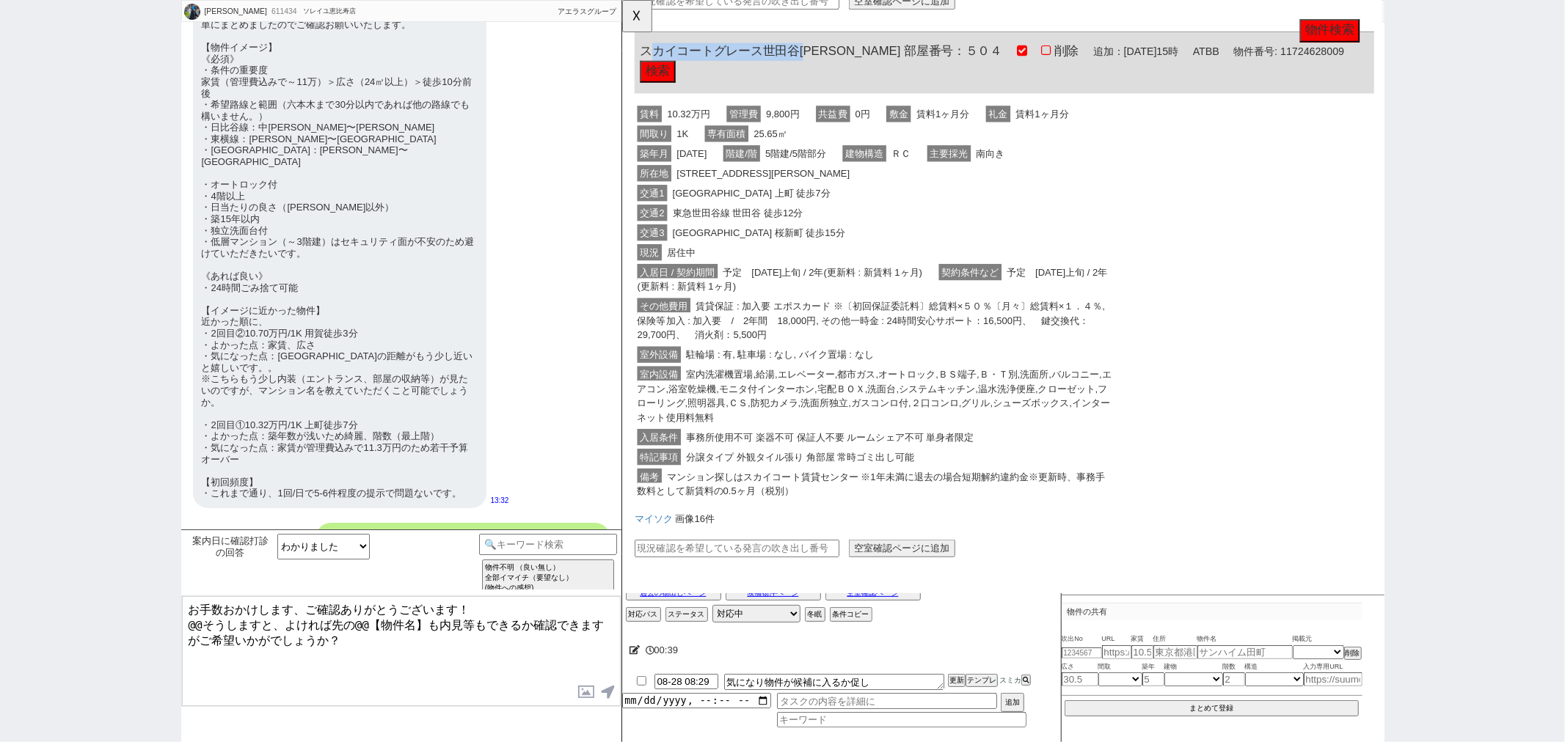
drag, startPoint x: 809, startPoint y: 47, endPoint x: 653, endPoint y: 53, distance: 155.6
click at [653, 53] on span "スカイコートグレース世田谷[PERSON_NAME] 部屋番号：５０４" at bounding box center [835, 55] width 390 height 15
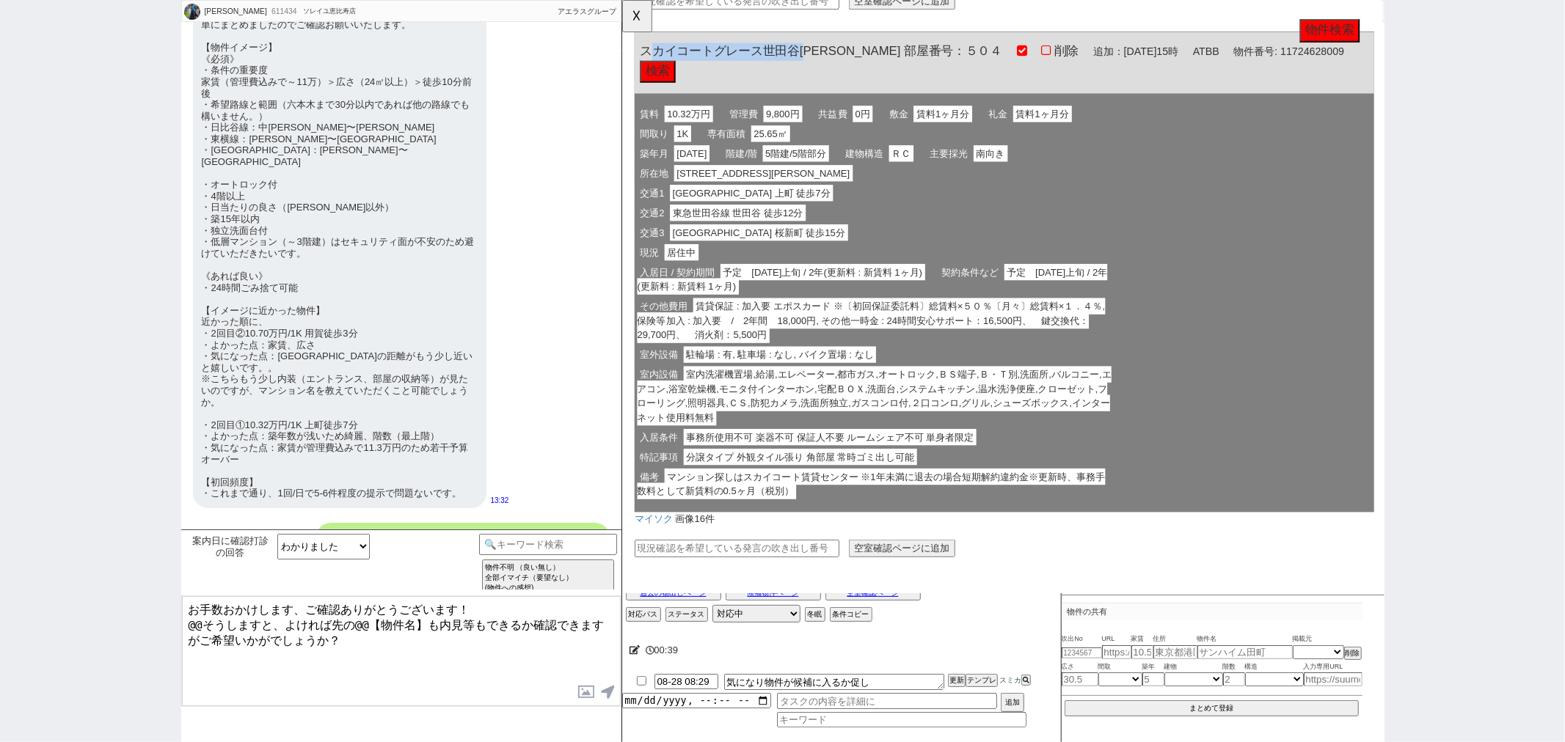
click at [647, 56] on span "スカイコートグレース世田谷[PERSON_NAME] 部屋番号：５０４" at bounding box center [835, 55] width 390 height 15
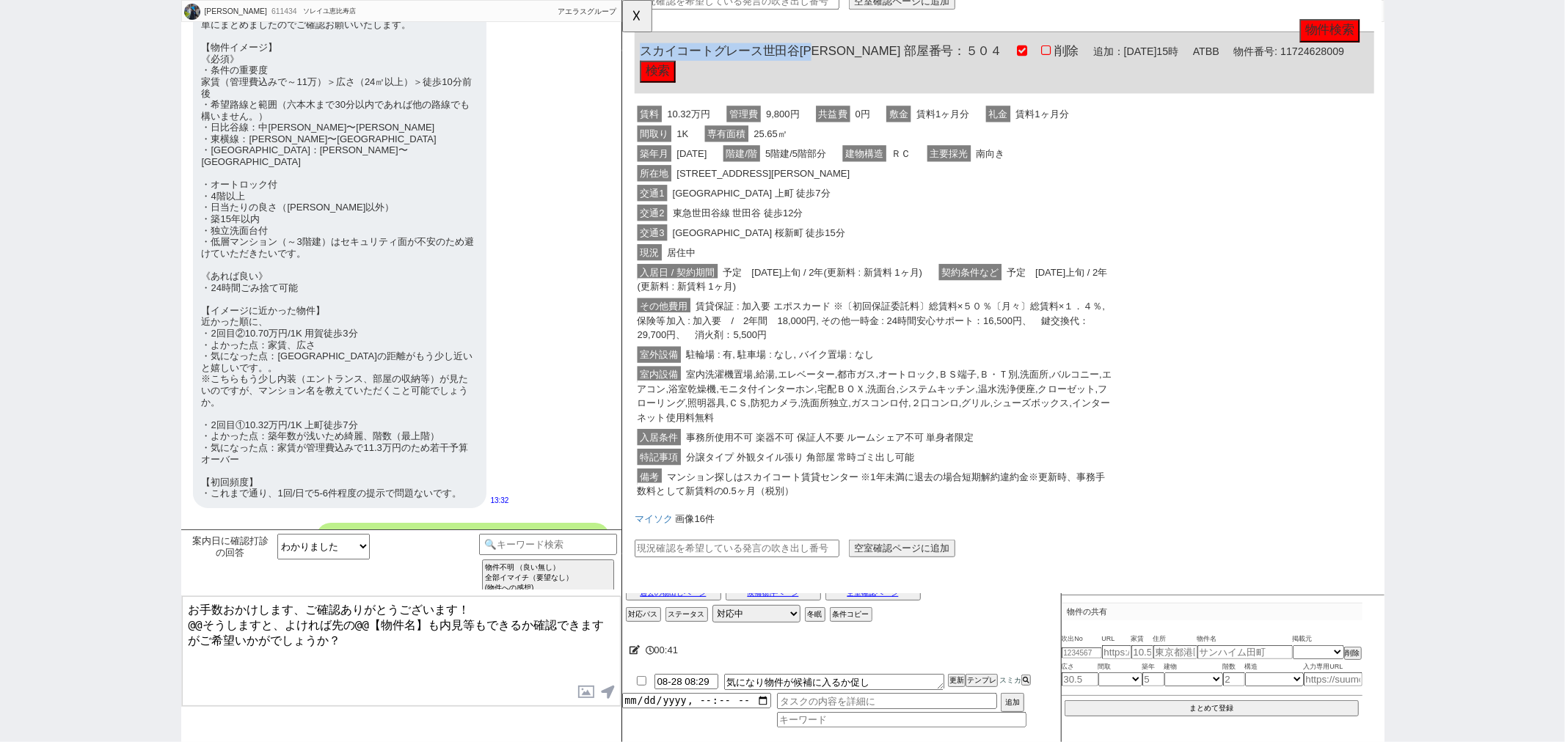
drag, startPoint x: 643, startPoint y: 56, endPoint x: 833, endPoint y: 50, distance: 190.9
click at [833, 50] on span "スカイコートグレース世田谷[PERSON_NAME] 部屋番号：５０４" at bounding box center [835, 55] width 390 height 15
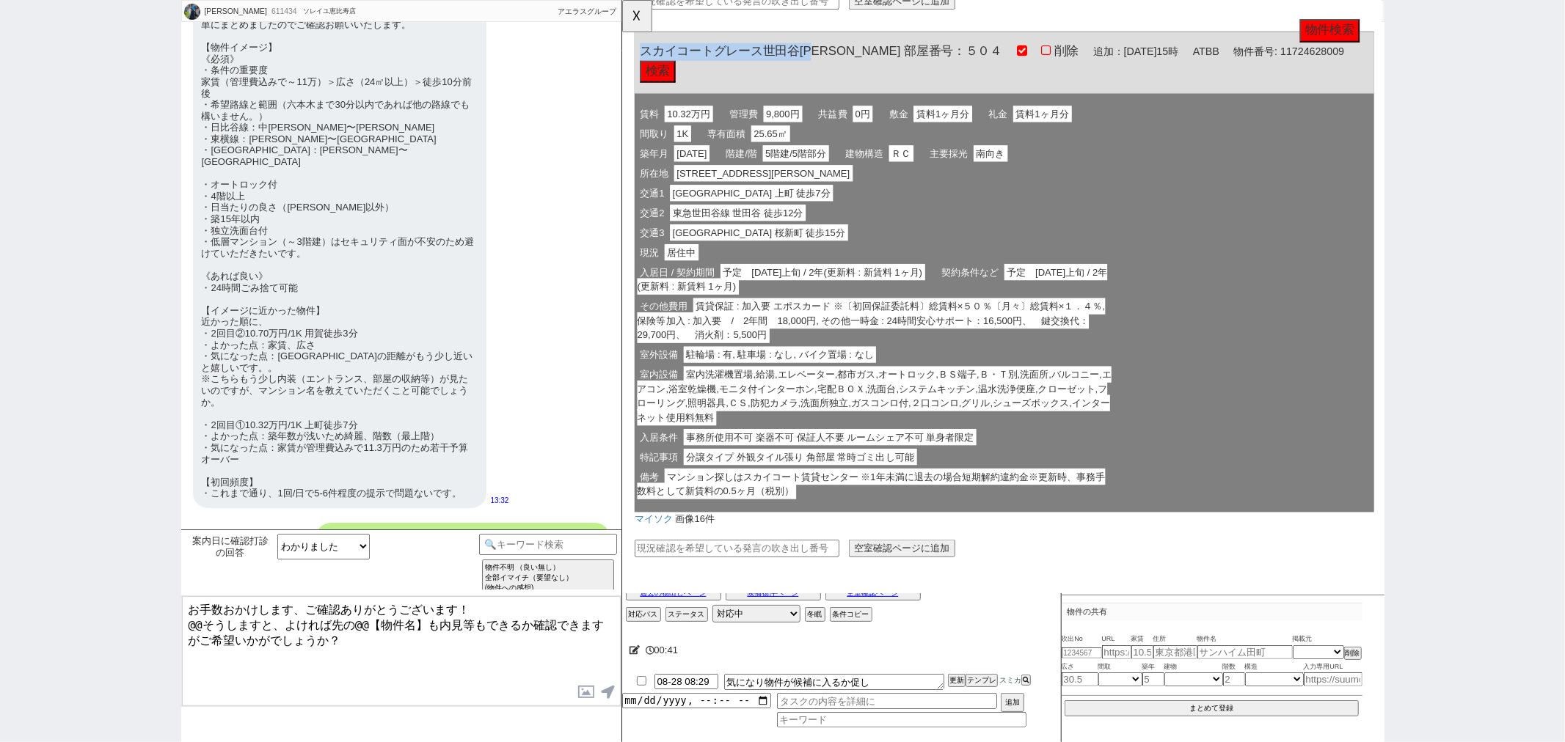
copy span "スカイコートグレース世田谷[PERSON_NAME]"
drag, startPoint x: 348, startPoint y: 624, endPoint x: 426, endPoint y: 626, distance: 77.8
click at [426, 626] on textarea "お手数おかけします、ご確認ありがとうございます！ @@そうしますと、よければ先の@@【物件名】も内見等もできるか確認できますがご希望いかがでしょうか？" at bounding box center [401, 651] width 439 height 110
paste textarea "スカイコートグレース世田谷[PERSON_NAME]"
drag, startPoint x: 280, startPoint y: 624, endPoint x: 193, endPoint y: 624, distance: 87.3
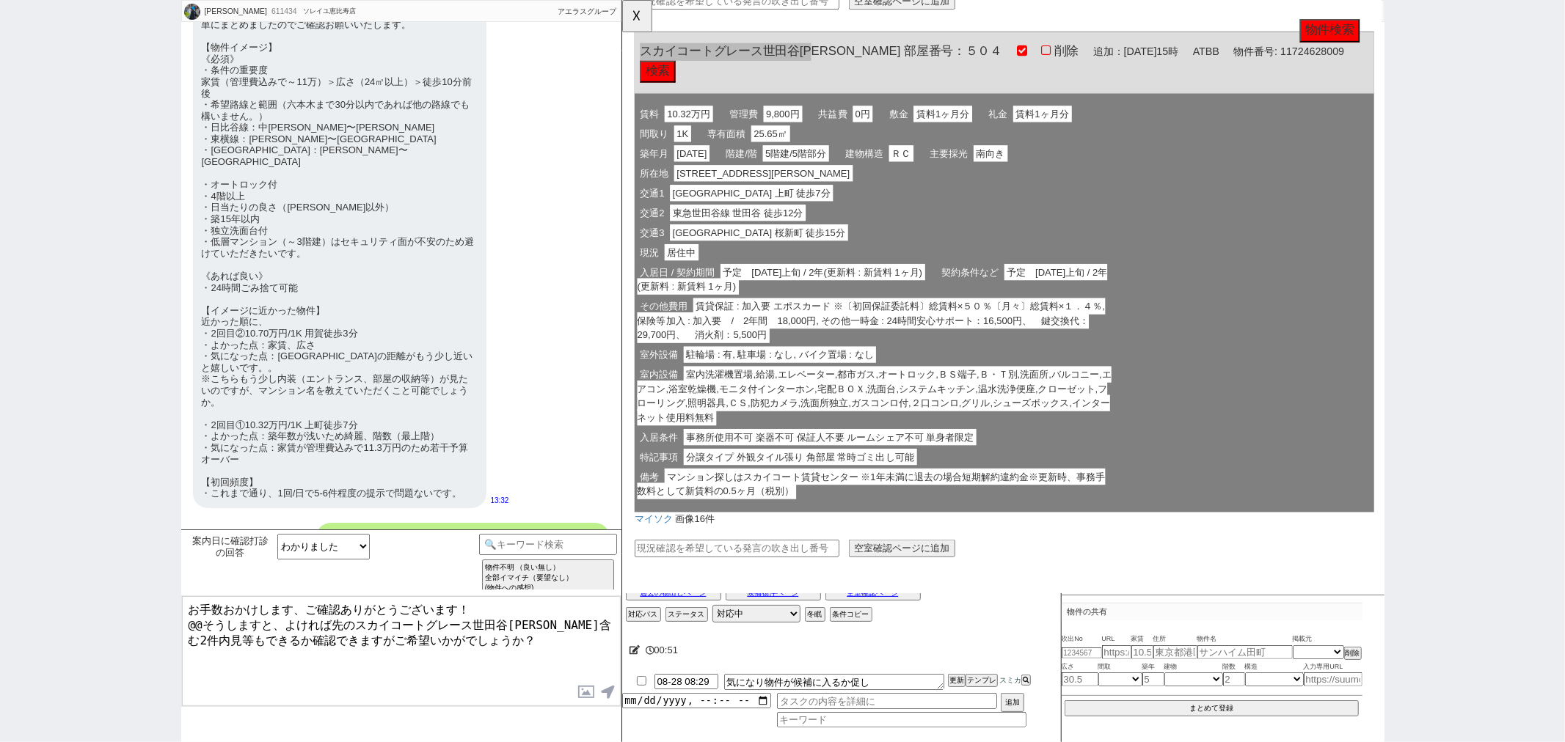
click at [193, 624] on textarea "お手数おかけします、ご確認ありがとうございます！ @@そうしますと、よければ先のスカイコートグレース世田谷[PERSON_NAME]含む2件内見等もできるか確…" at bounding box center [401, 651] width 439 height 110
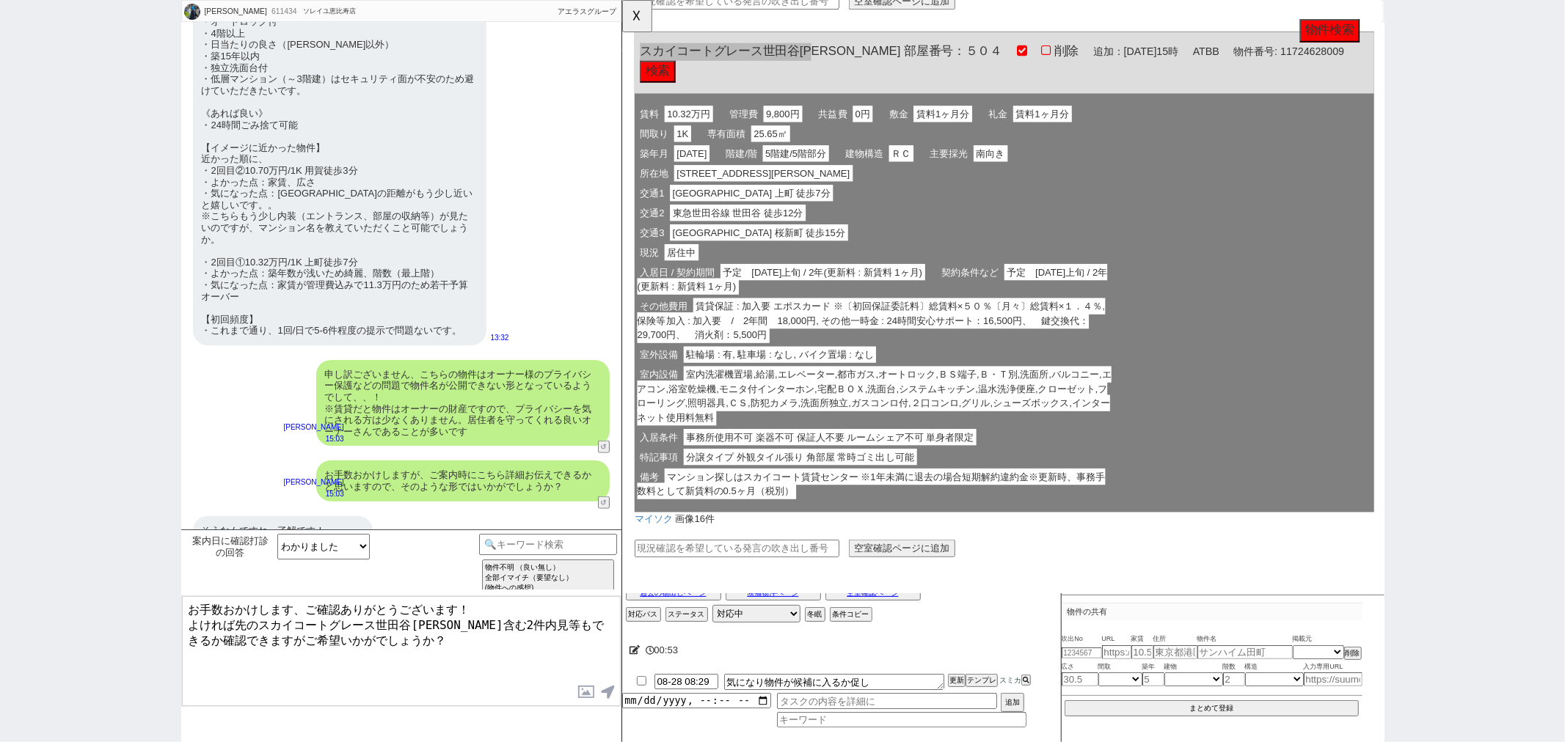
click at [451, 642] on textarea "お手数おかけします、ご確認ありがとうございます！ よければ先のスカイコートグレース世田谷[PERSON_NAME]含む2件内見等もできるか確認できますがご希望…" at bounding box center [401, 651] width 439 height 110
type textarea "お手数おかけします、ご確認ありがとうございます！ よければ先のスカイコートグレース世田谷[PERSON_NAME]含む2件内見等もできるか確認できますがご希望…"
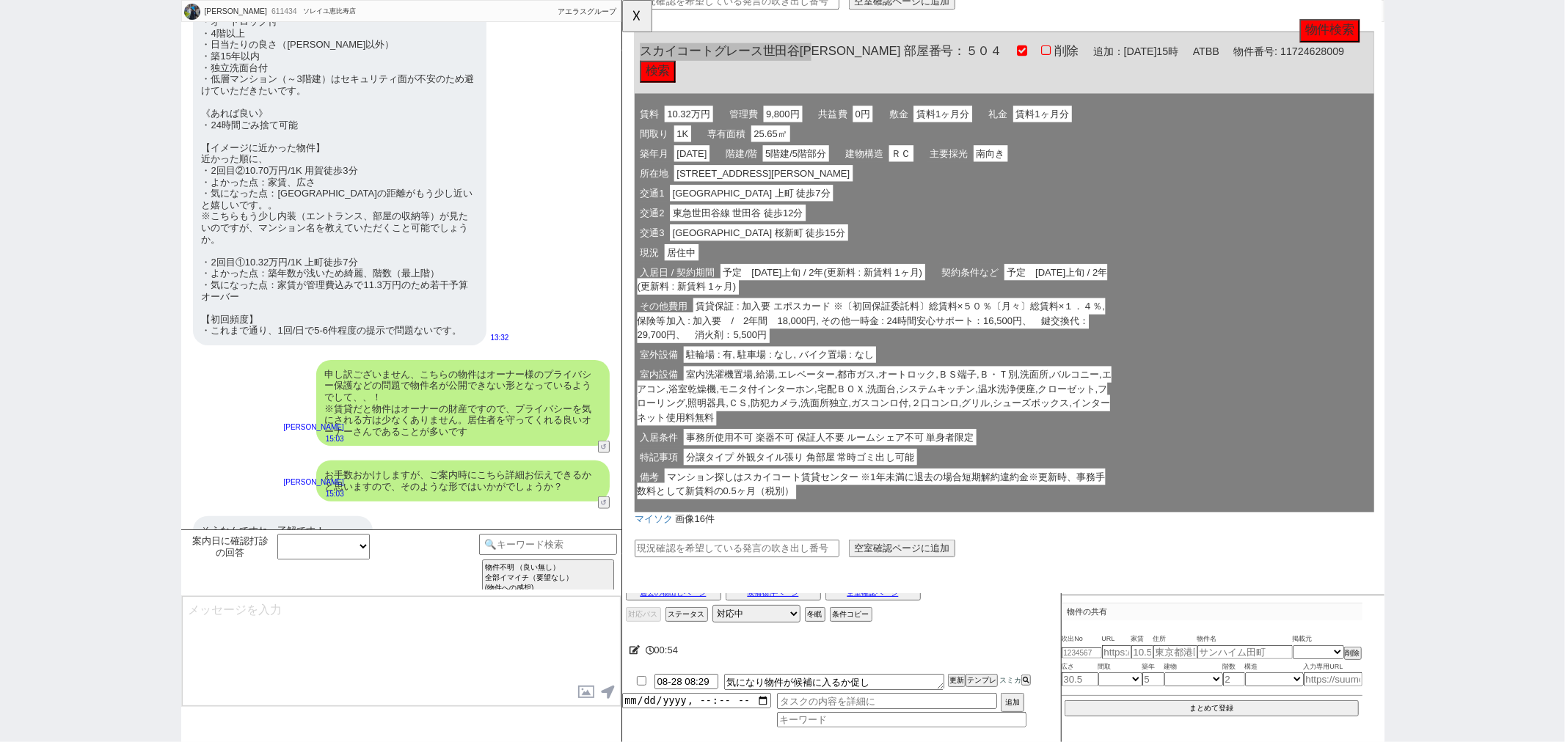
scroll to position [826, 0]
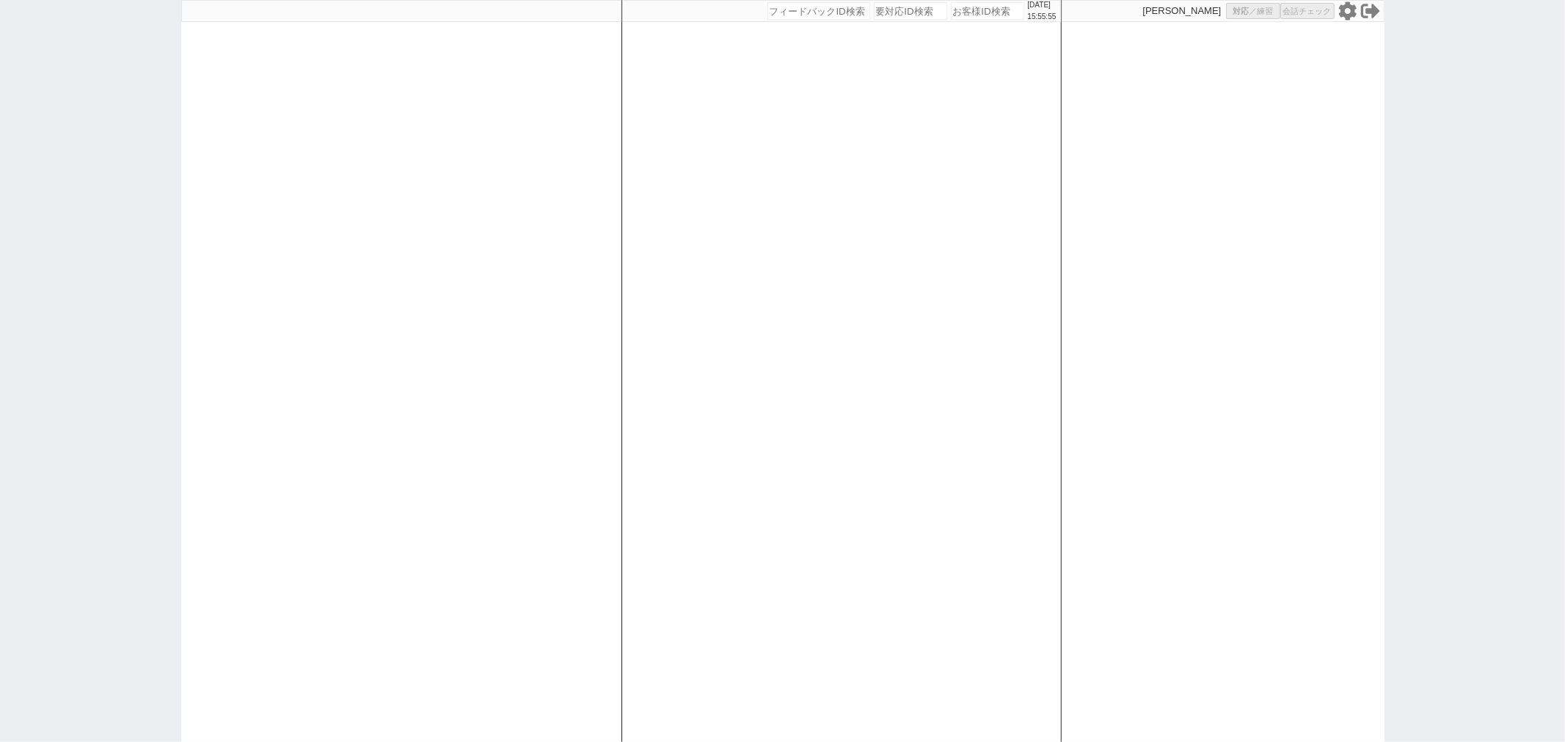
select select
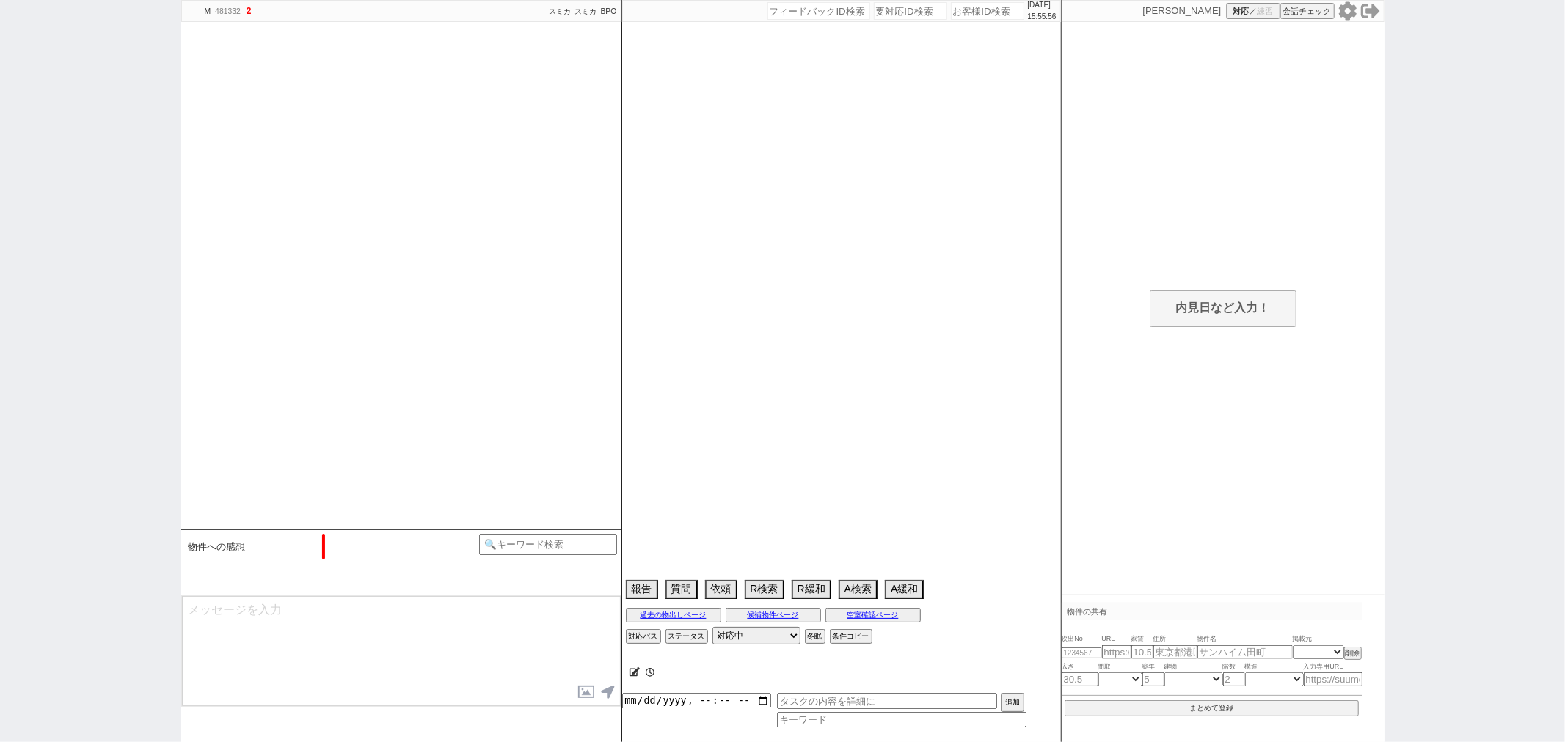
type textarea "410235：アイコン・条件異なるため別アカウント判断"
select select "2025"
select select "9"
select select "34"
select select "1"
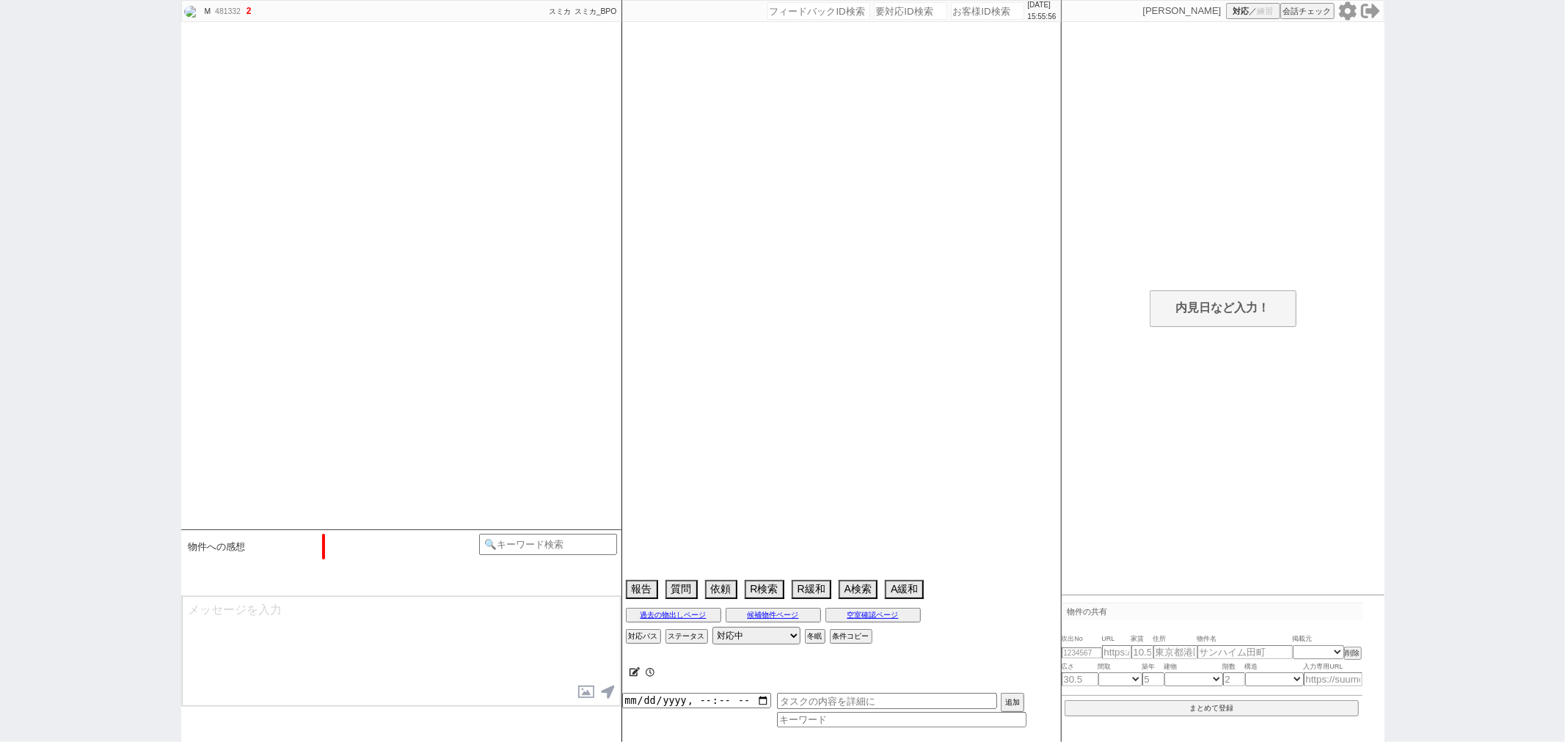
select select "50"
select select "[DATE]"
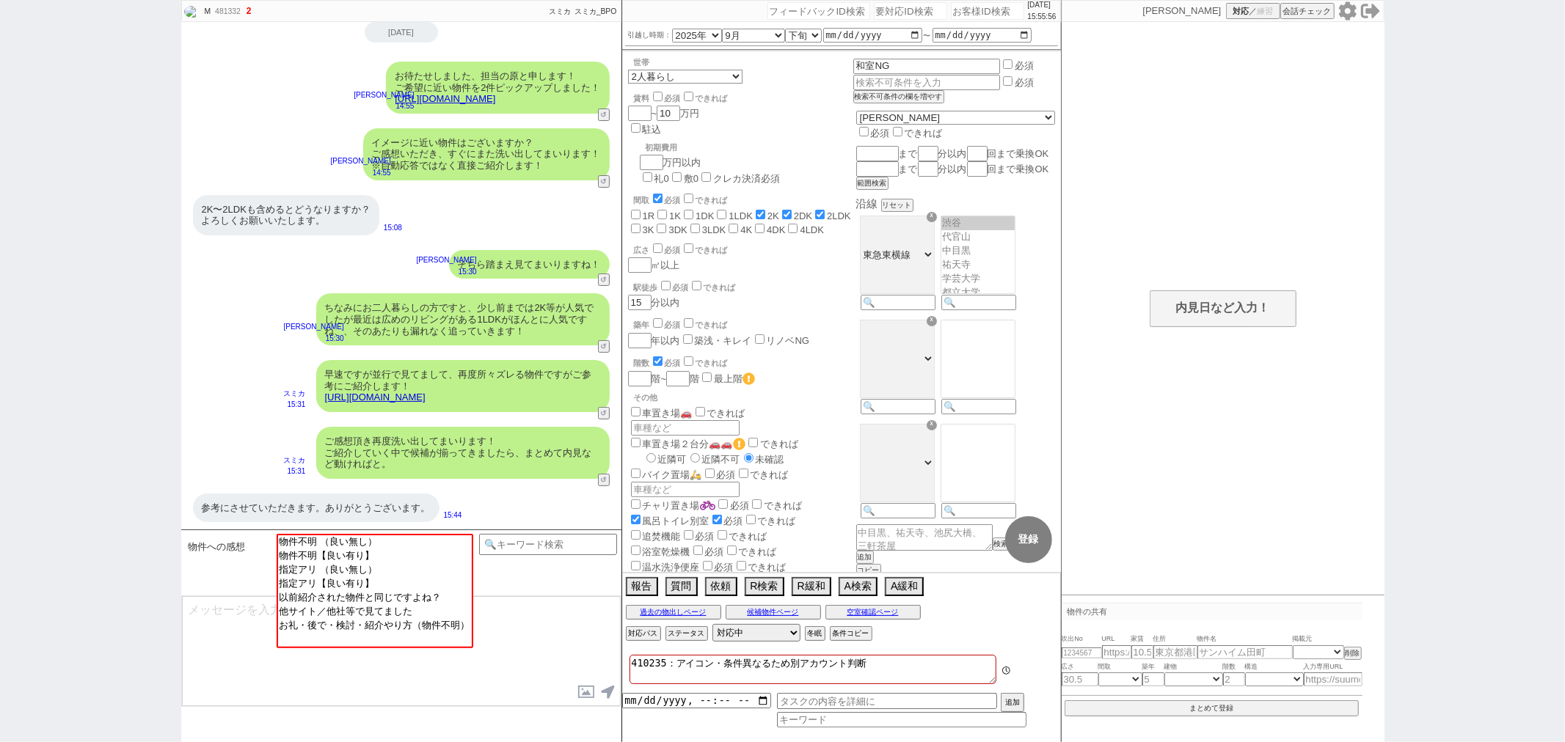
scroll to position [142, 0]
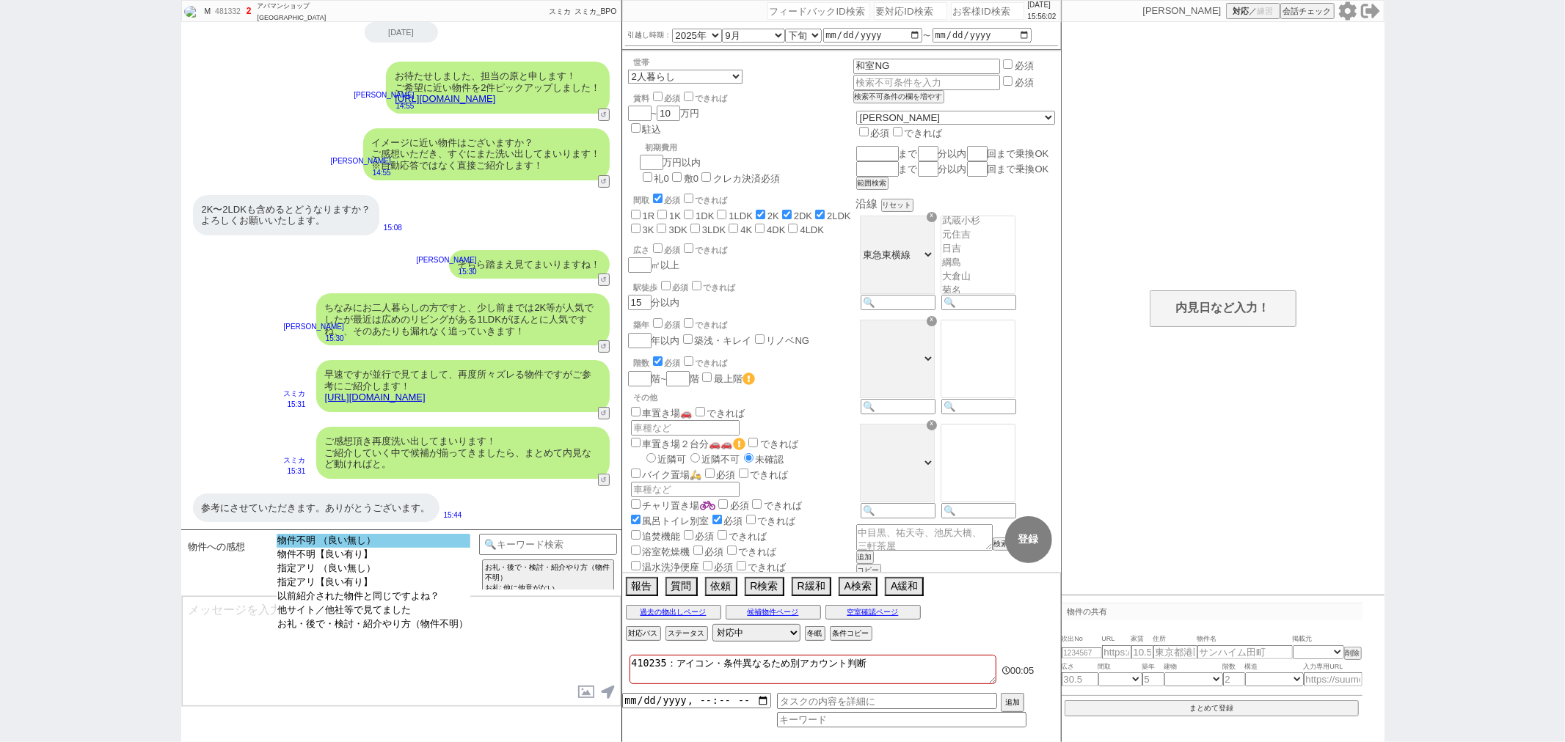
select select "物件不明 （良い無し）"
click at [363, 540] on option "物件不明 （良い無し）" at bounding box center [374, 541] width 194 height 14
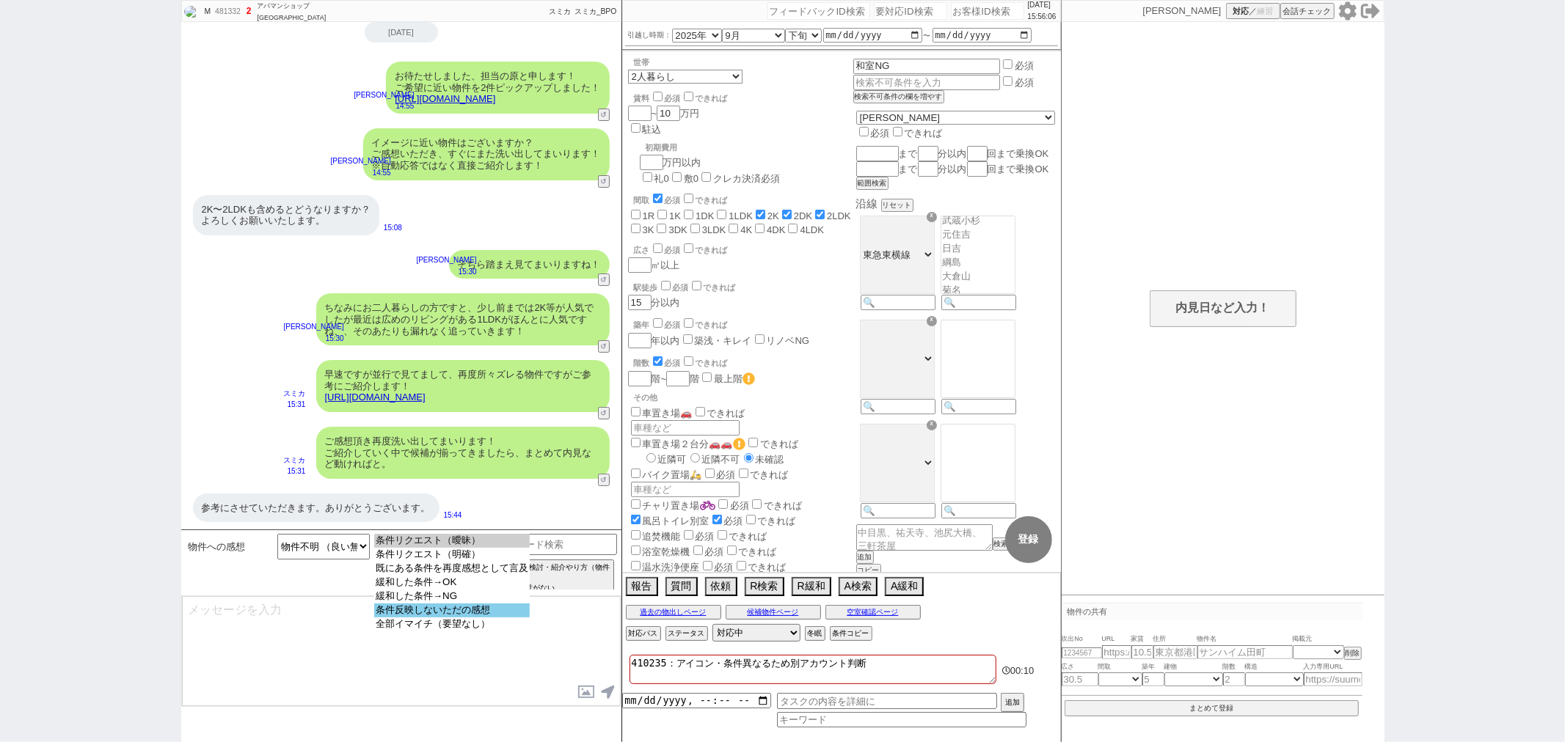
select select "条件反映しないただの感想"
click at [384, 618] on option "条件反映しないただの感想" at bounding box center [452, 611] width 156 height 14
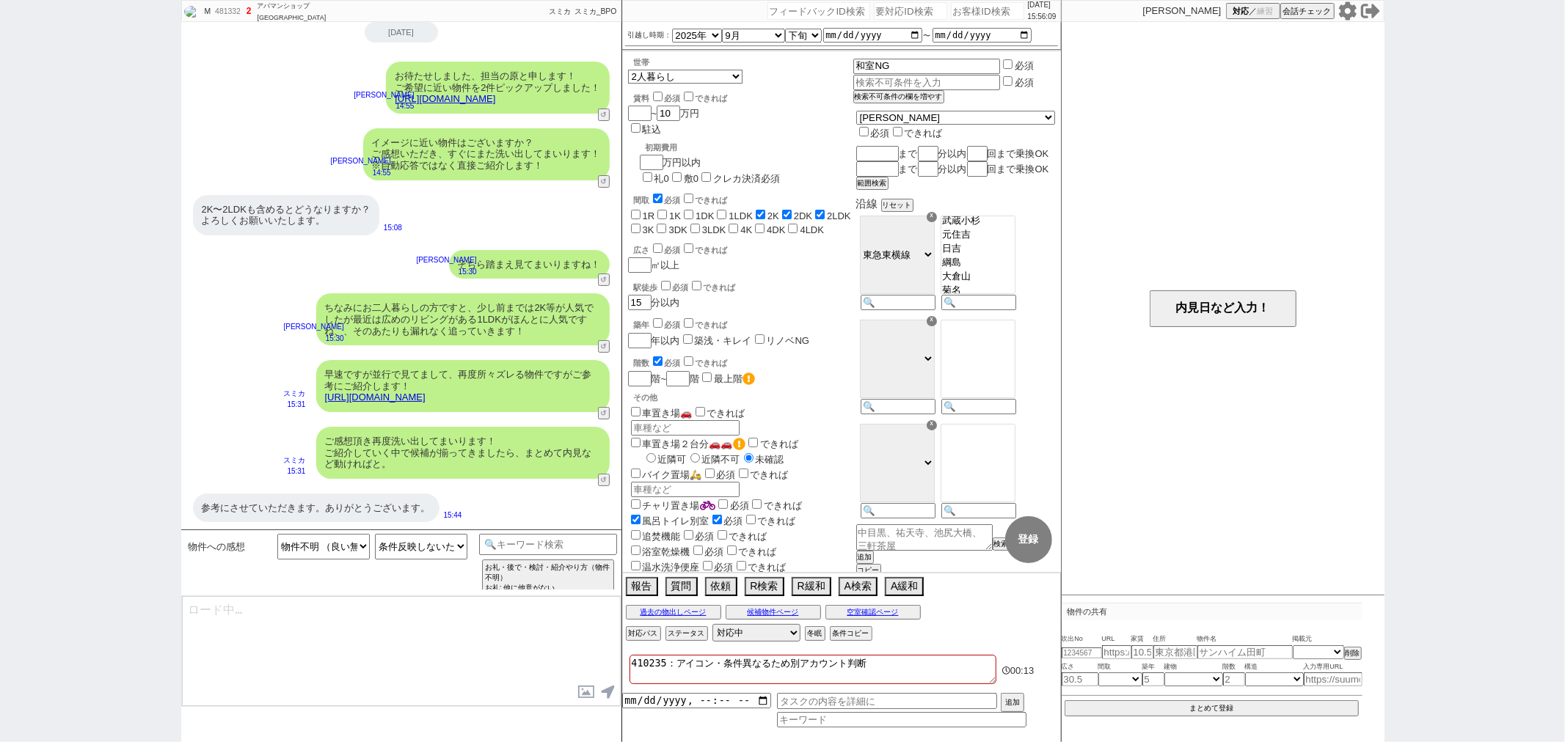
type textarea "ご希望ありがとうございます！ できれば、理想としては、といった、皆様が喜ばれる条件は元から優先するようになっておりますので、 含めつつ取りこぼしの無いように全…"
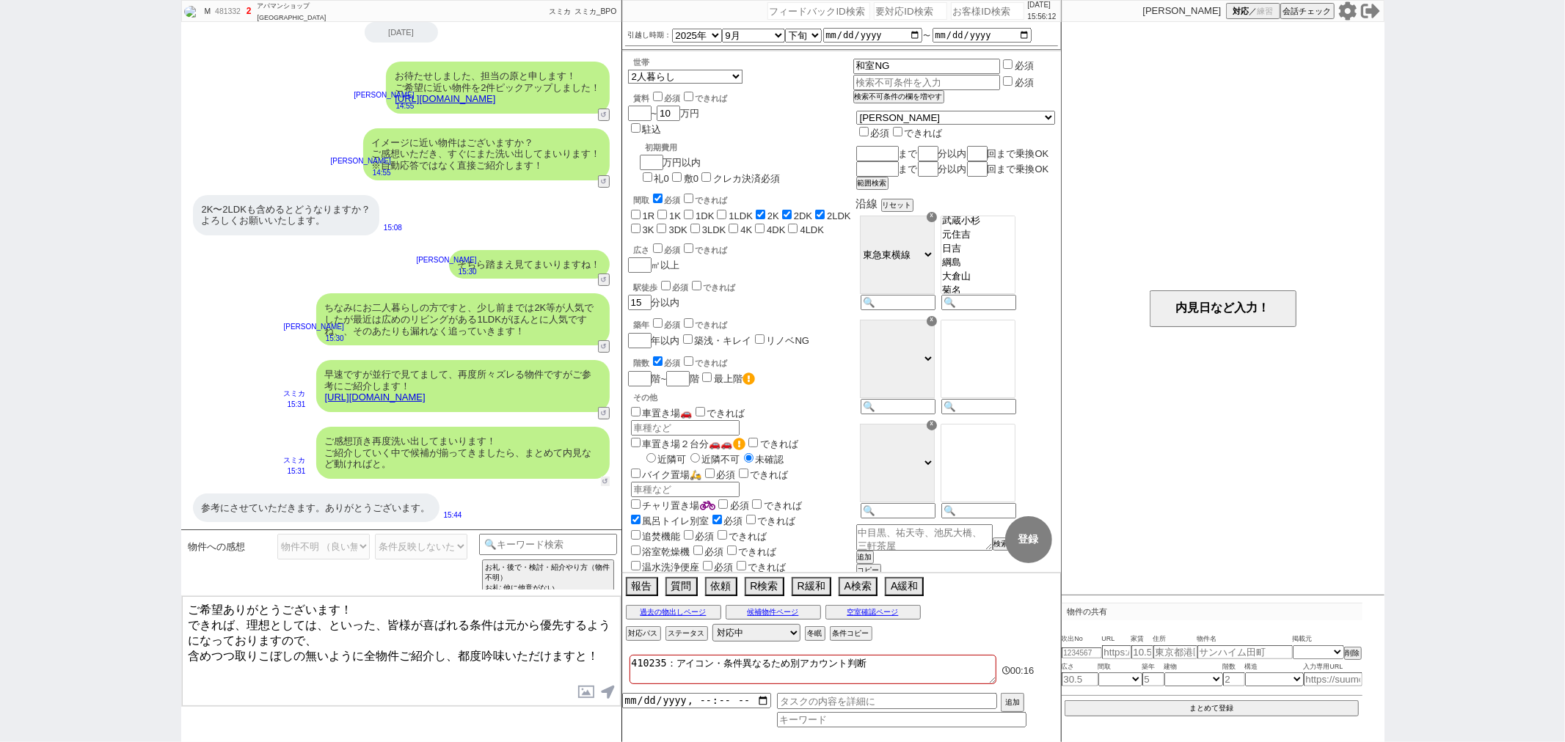
click at [605, 477] on button "↺" at bounding box center [605, 482] width 9 height 10
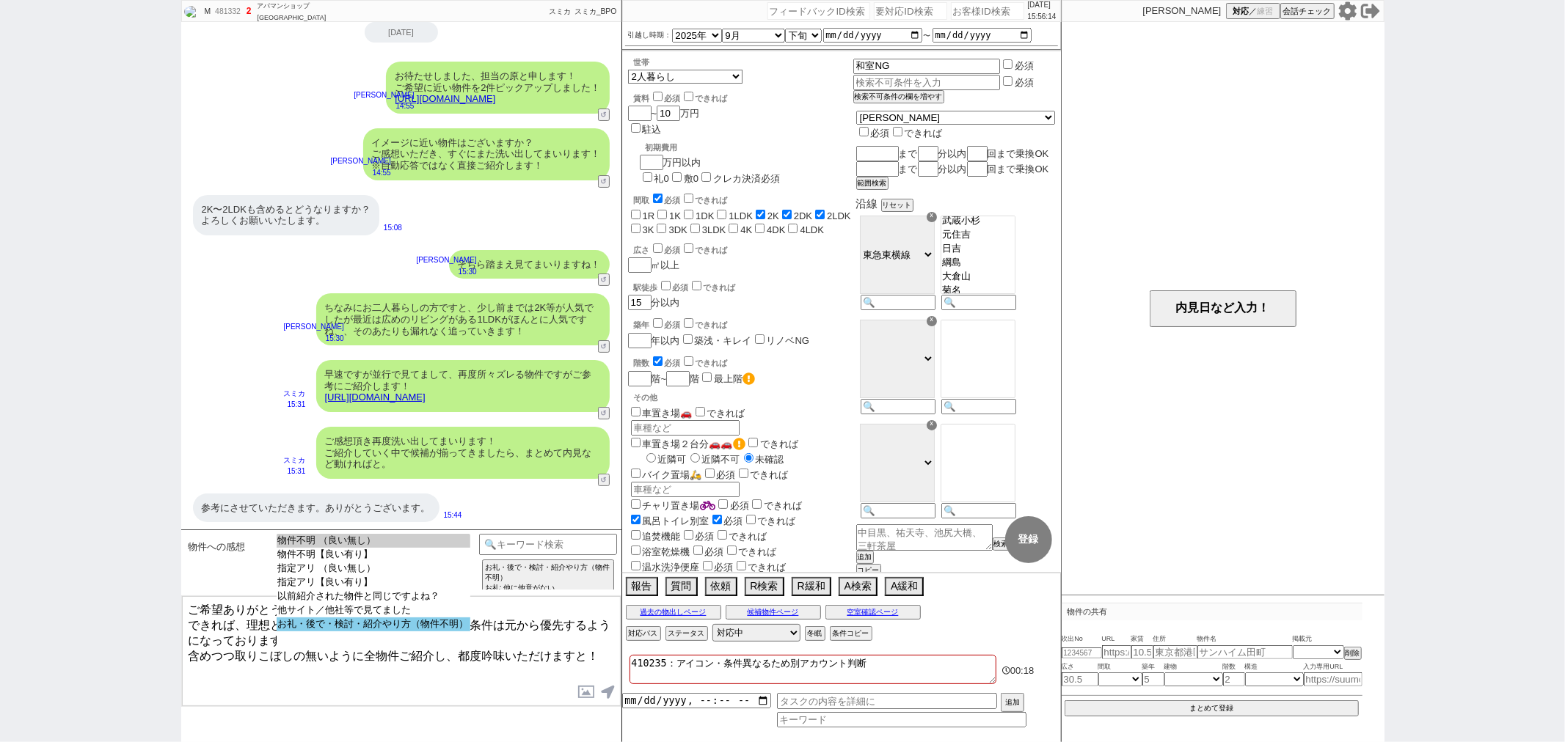
select select "お礼・後で・検討・紹介やり方（物件不明）"
click at [302, 629] on option "お礼・後で・検討・紹介やり方（物件不明）" at bounding box center [374, 625] width 194 height 14
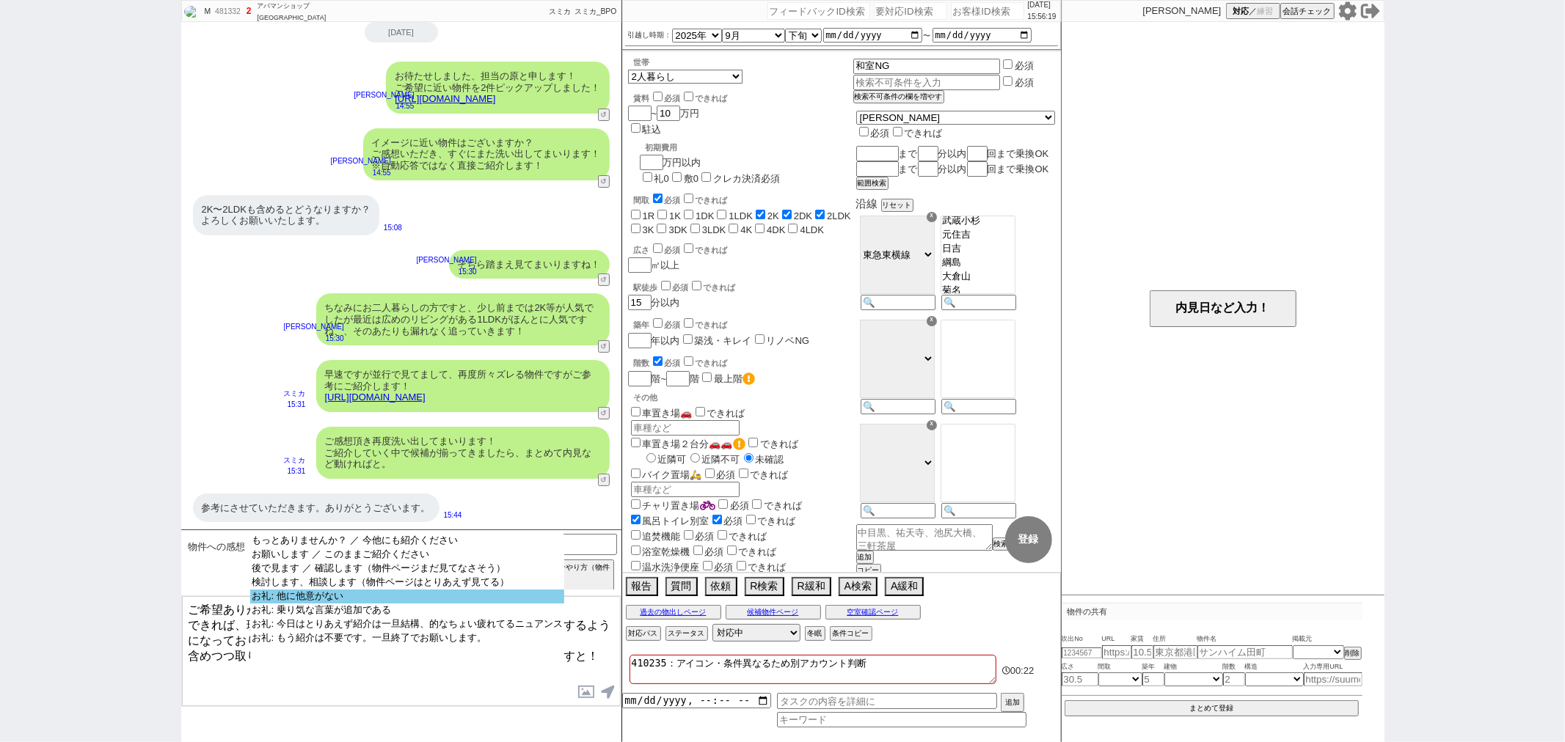
select select "お礼: 他に他意がない"
click at [296, 602] on option "お礼: 他に他意がない" at bounding box center [406, 597] width 313 height 14
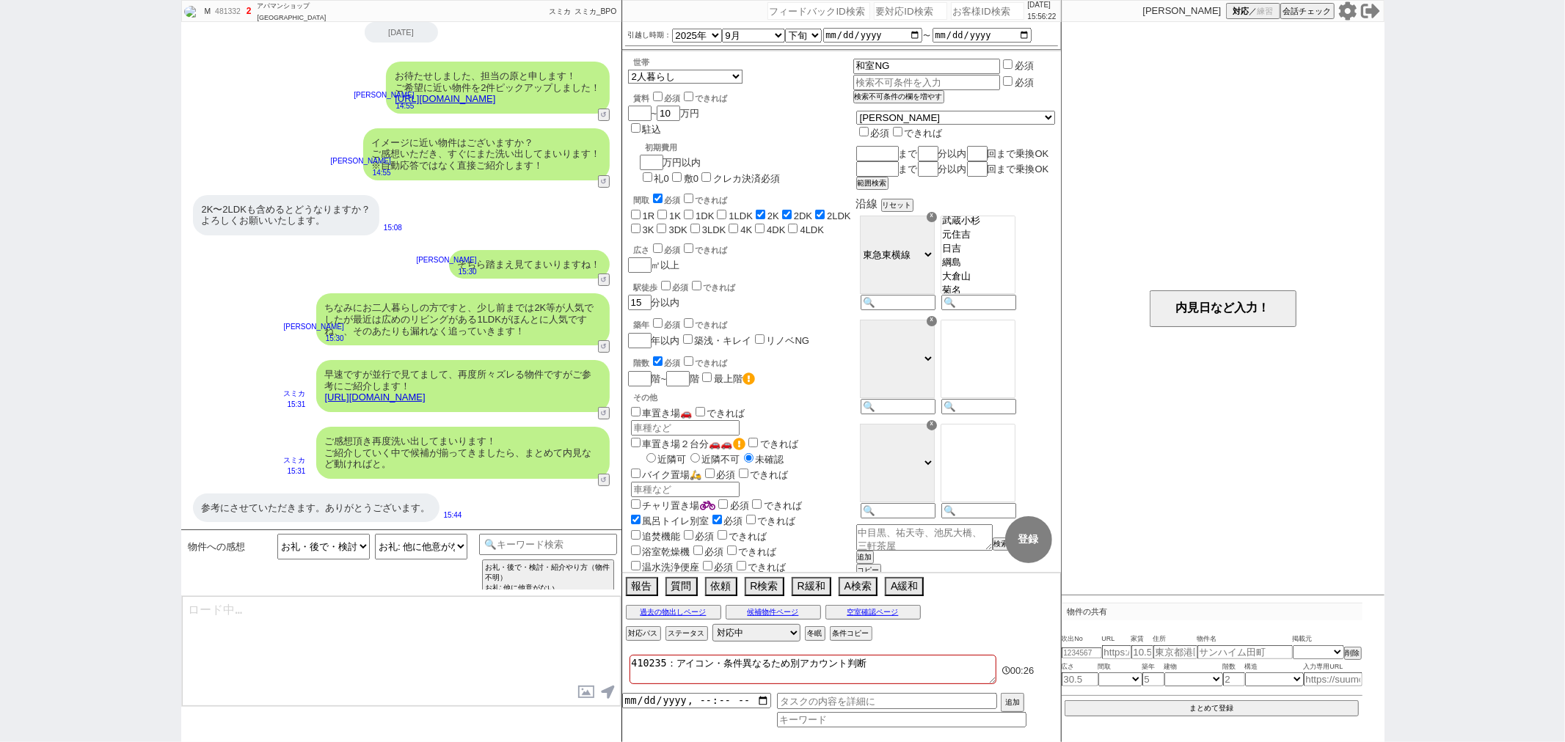
type textarea "いえ！色々と追ってまいりますね。"
click at [412, 619] on textarea "いえ！色々と追ってまいりますね。" at bounding box center [401, 651] width 439 height 110
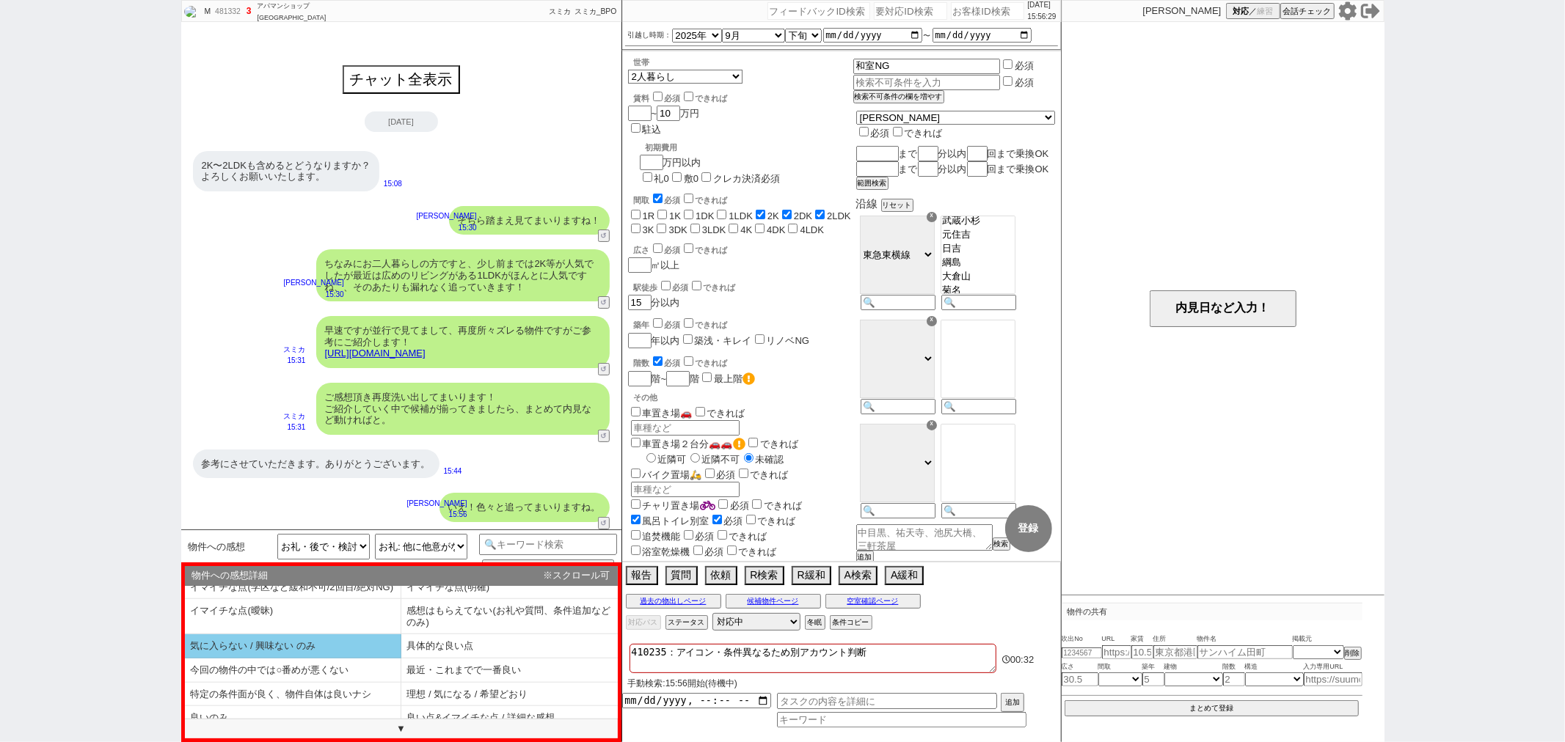
scroll to position [0, 0]
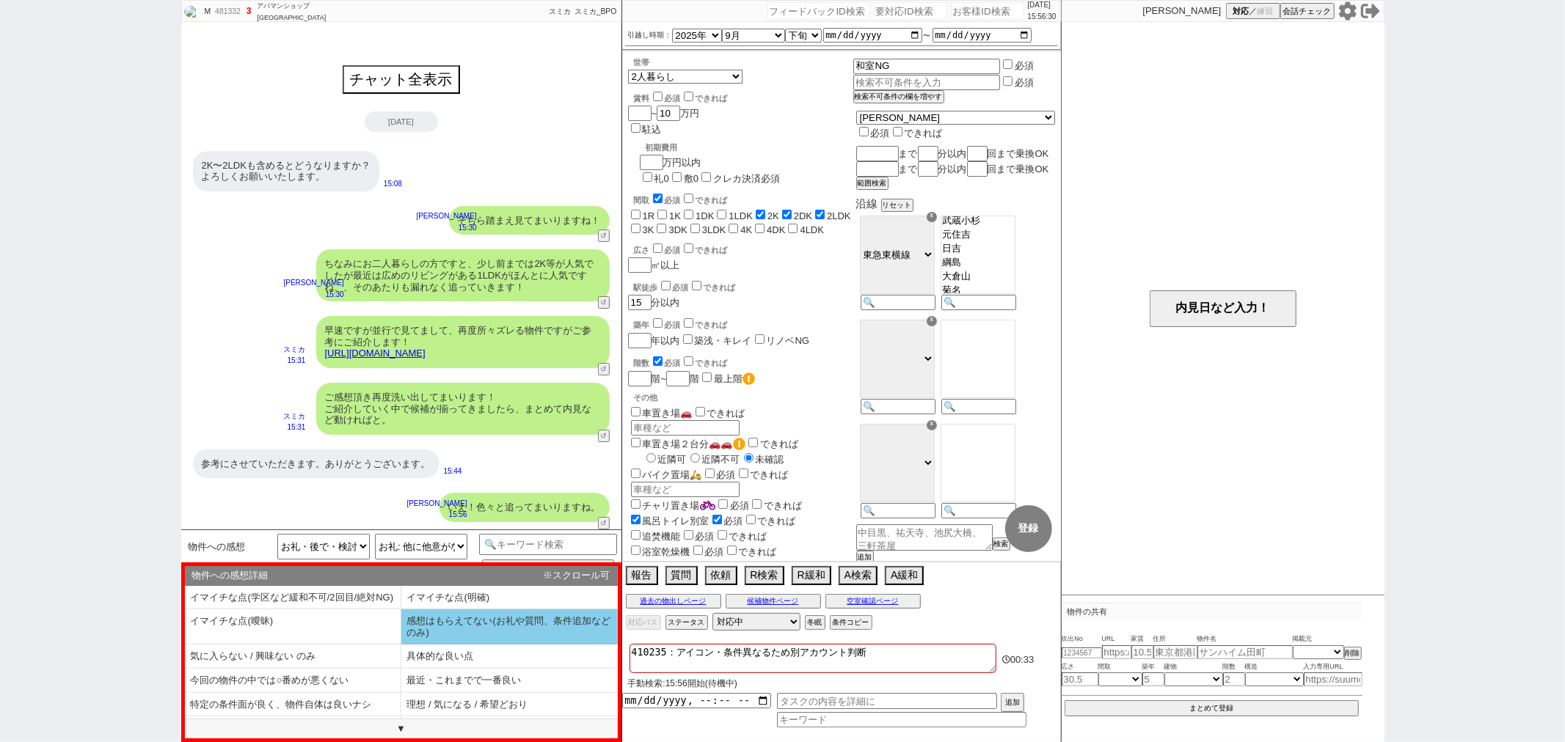
click at [414, 640] on li "感想はもらえてない(お礼や質問、条件追加などのみ)" at bounding box center [509, 627] width 216 height 35
select select "感想はもらえてない(お礼や質問、条件追加などのみ)"
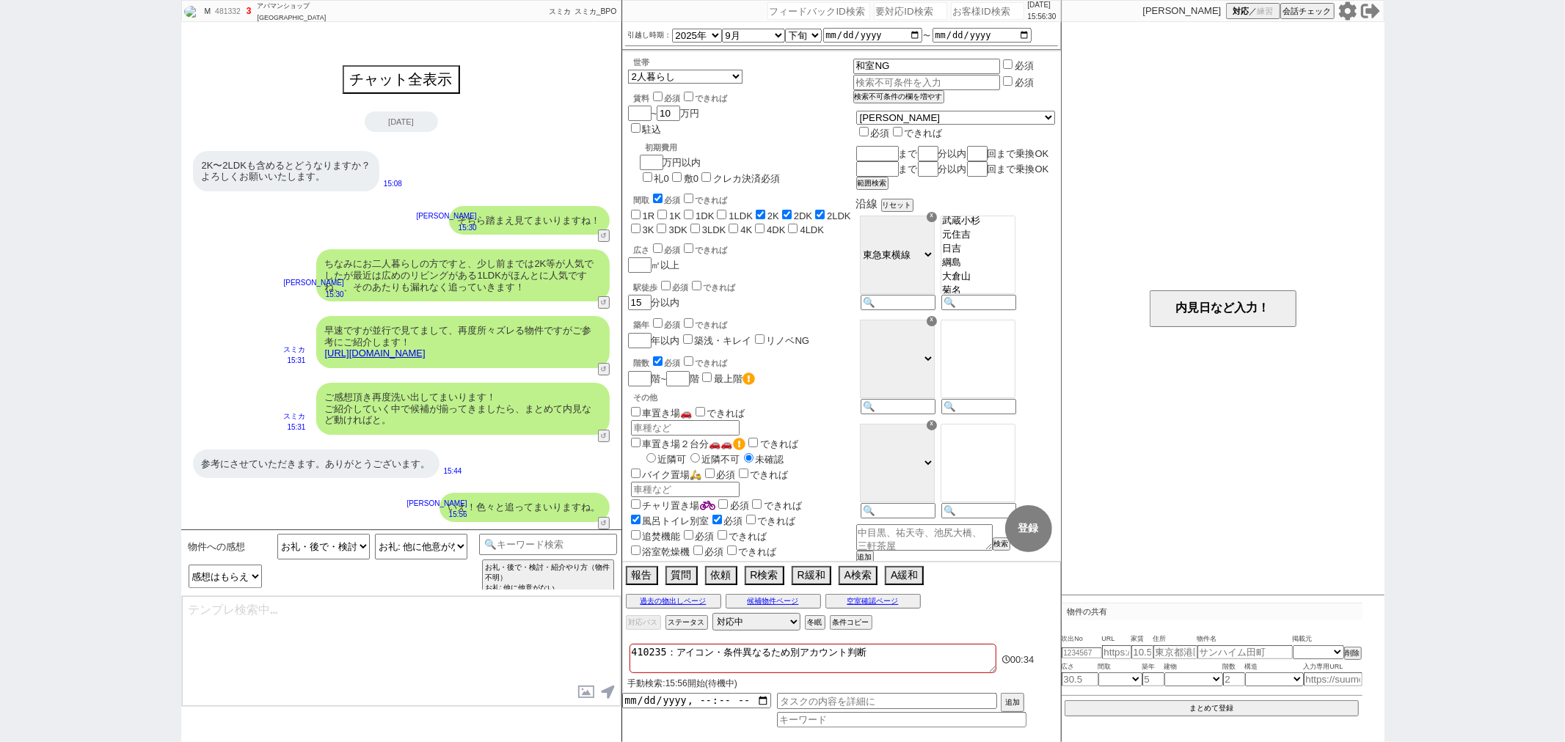
type textarea "また駅徒歩は条件的には広く見れますでしょうか？ 先ほどの物件含め印象頂けますと幸いです！"
click at [522, 625] on textarea "また駅徒歩は条件的には広く見れますでしょうか？ 先ほどの物件含め印象頂けますと幸いです！" at bounding box center [401, 651] width 439 height 110
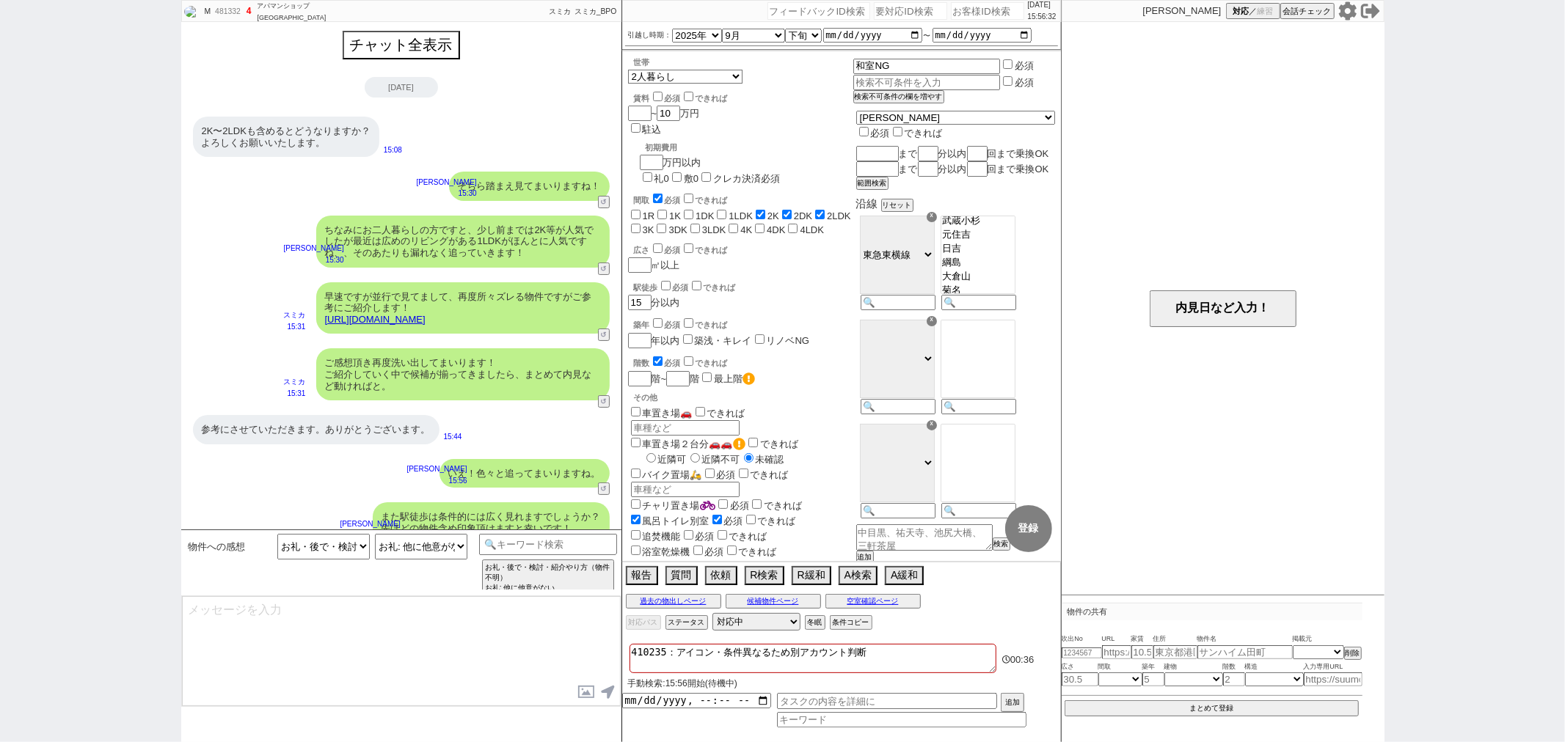
scroll to position [21, 0]
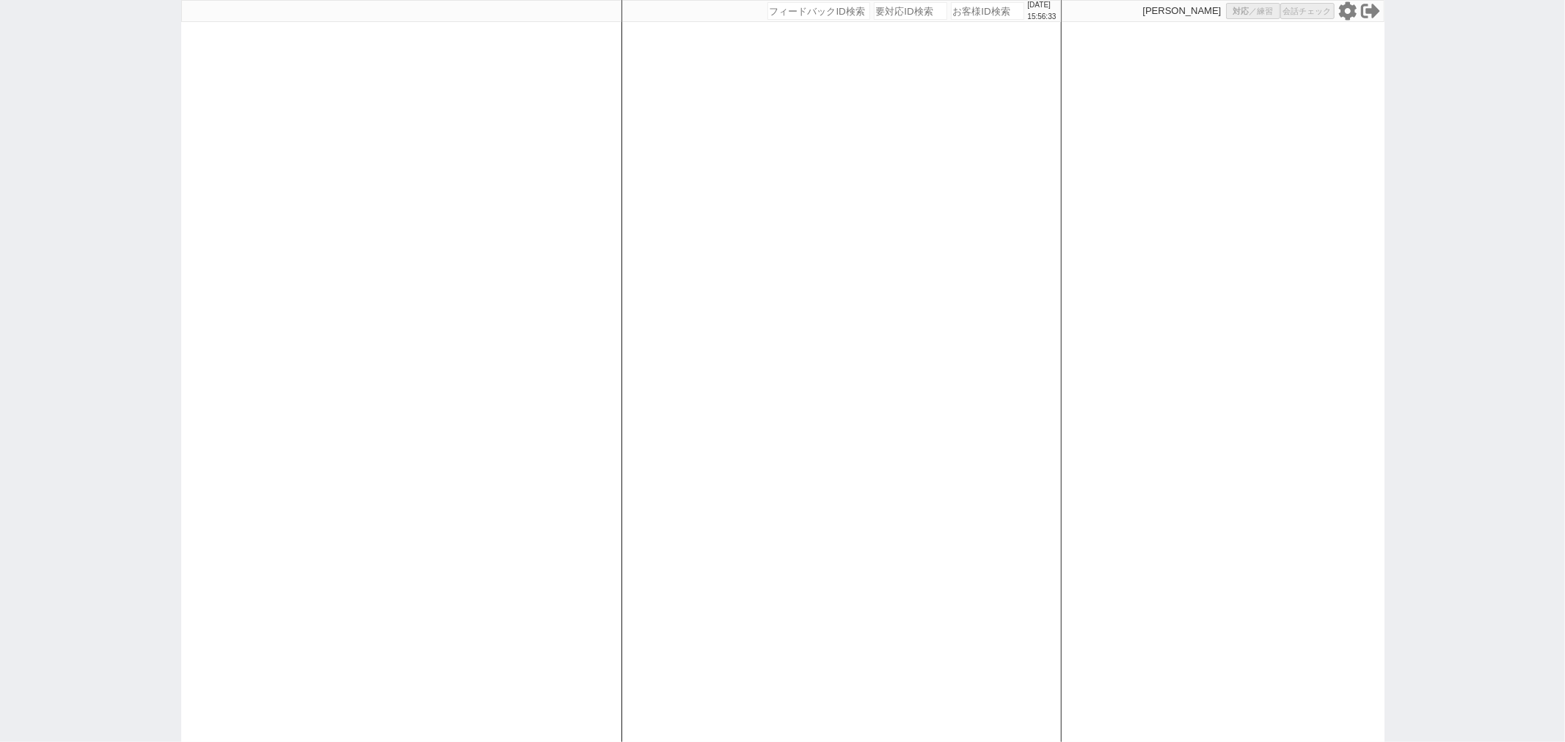
select select
click at [594, 266] on div at bounding box center [401, 371] width 440 height 742
select select
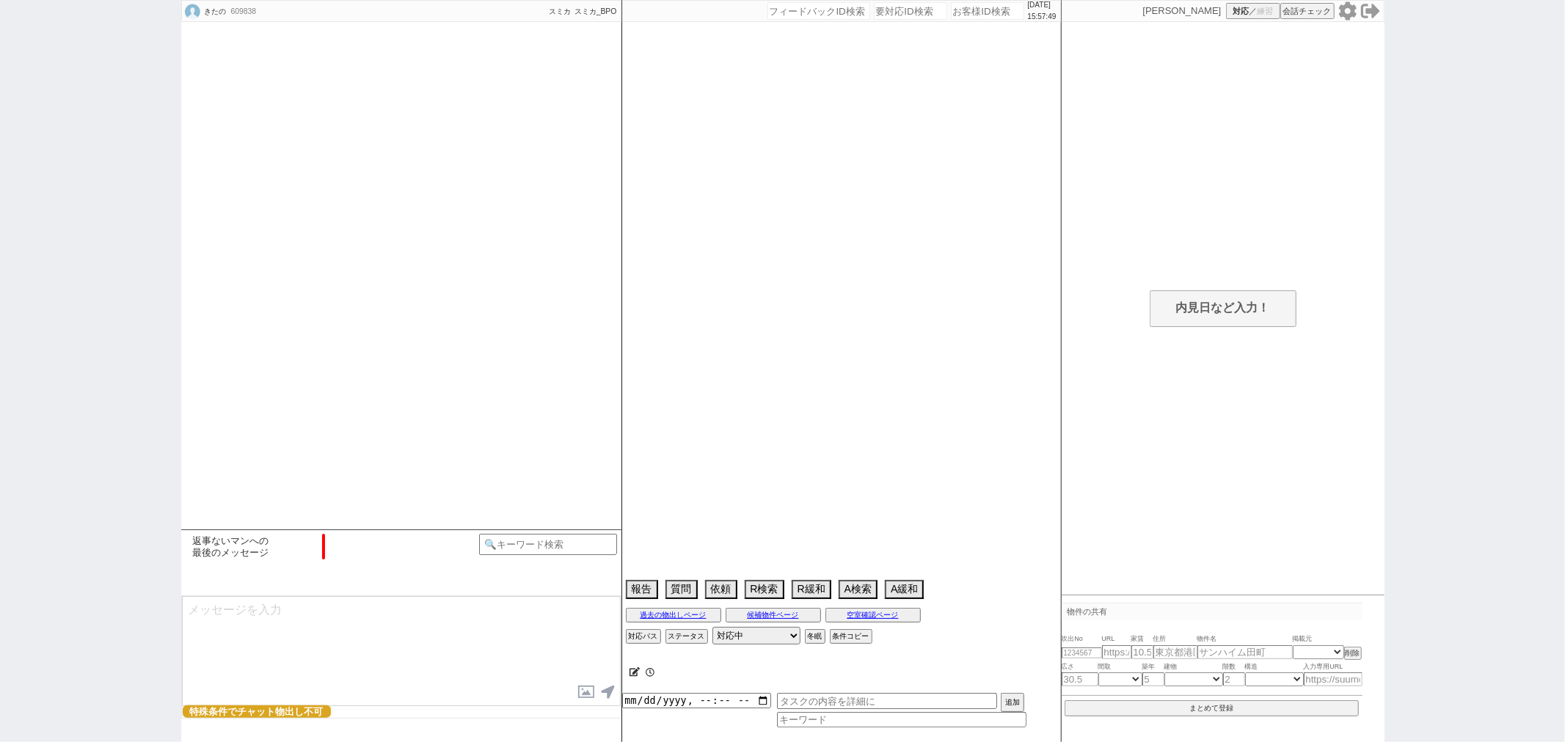
type textarea "クレカ支払い問題ないか→未回答"
select select "15"
select select "0"
select select "14"
select select "100"
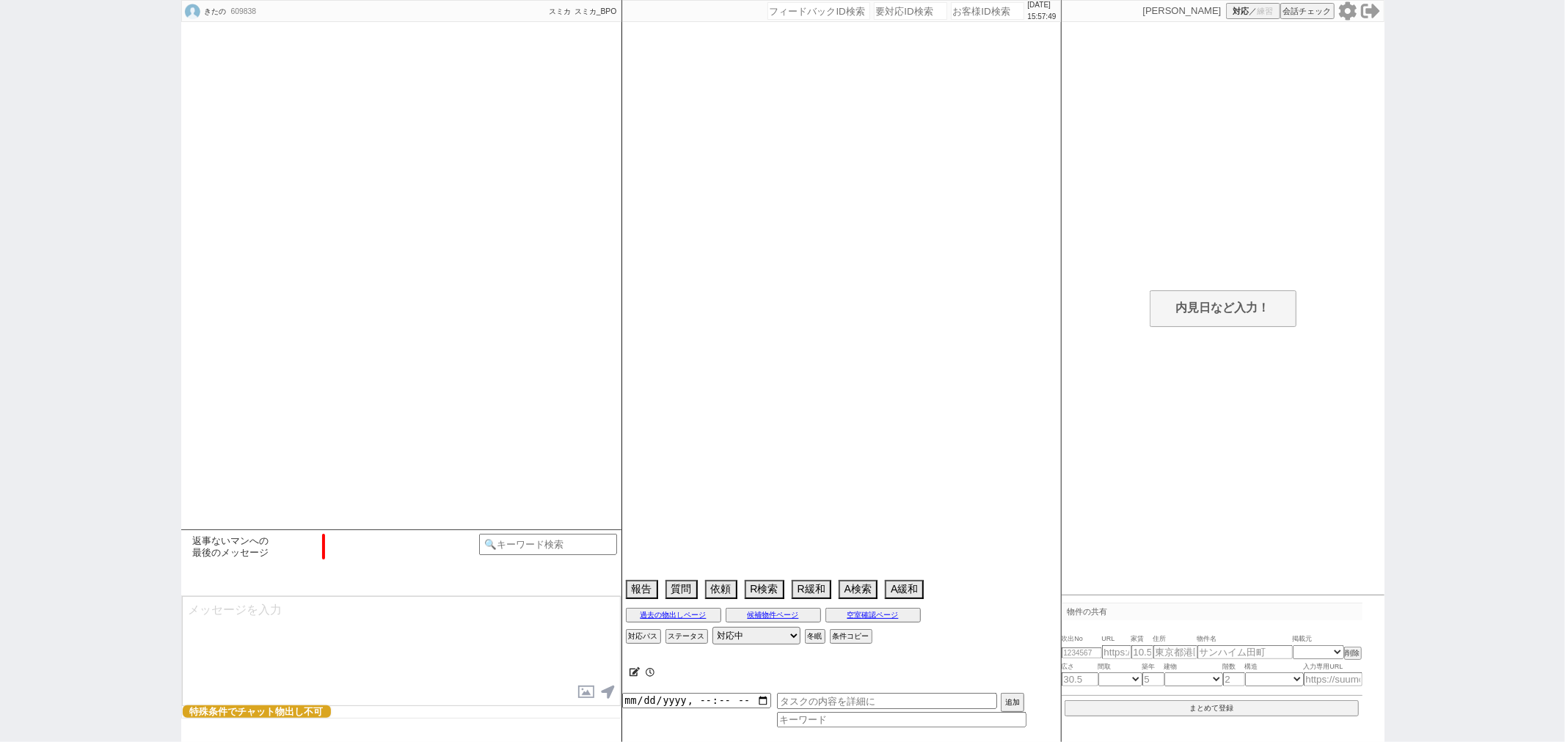
select select "48"
select select "[DATE]"
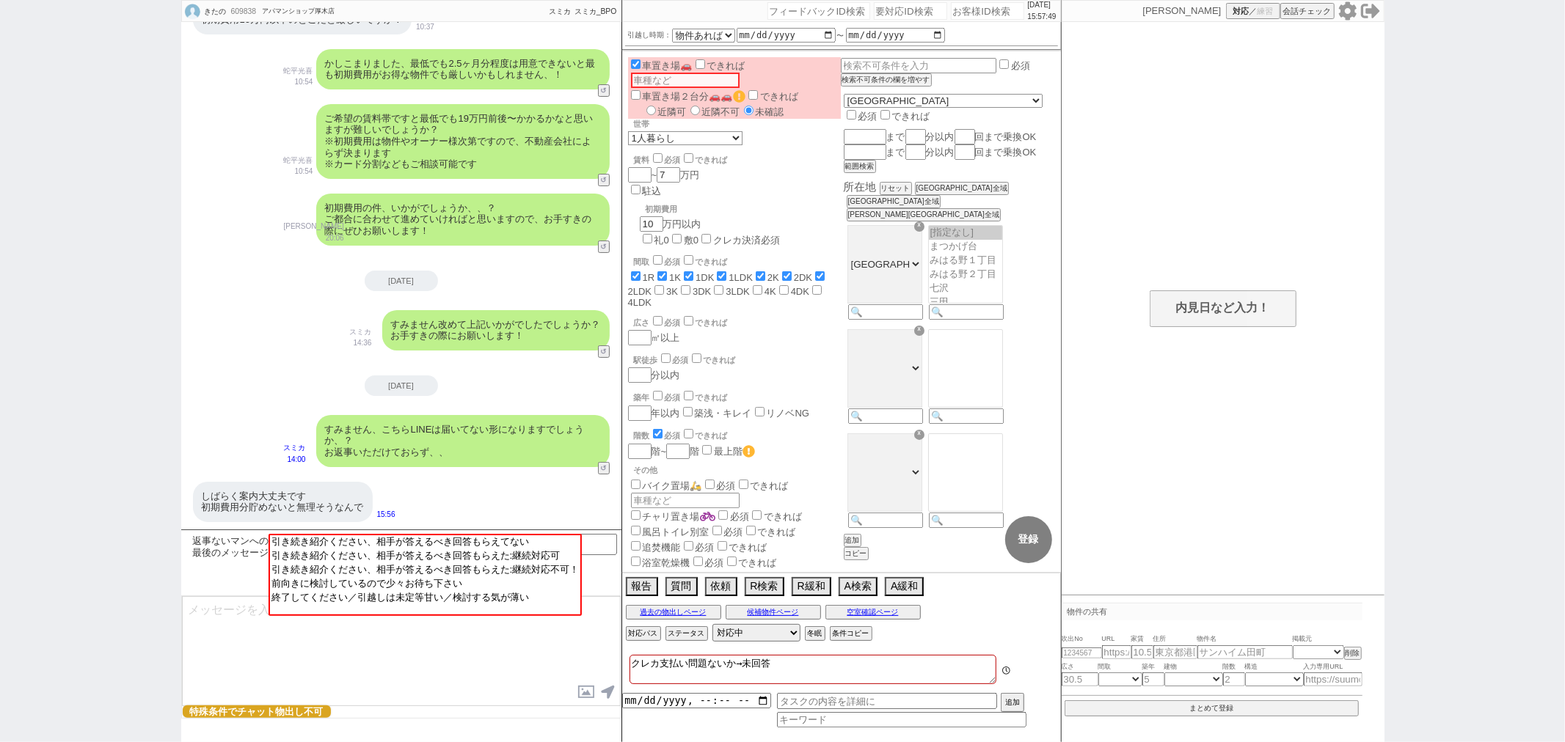
scroll to position [419, 0]
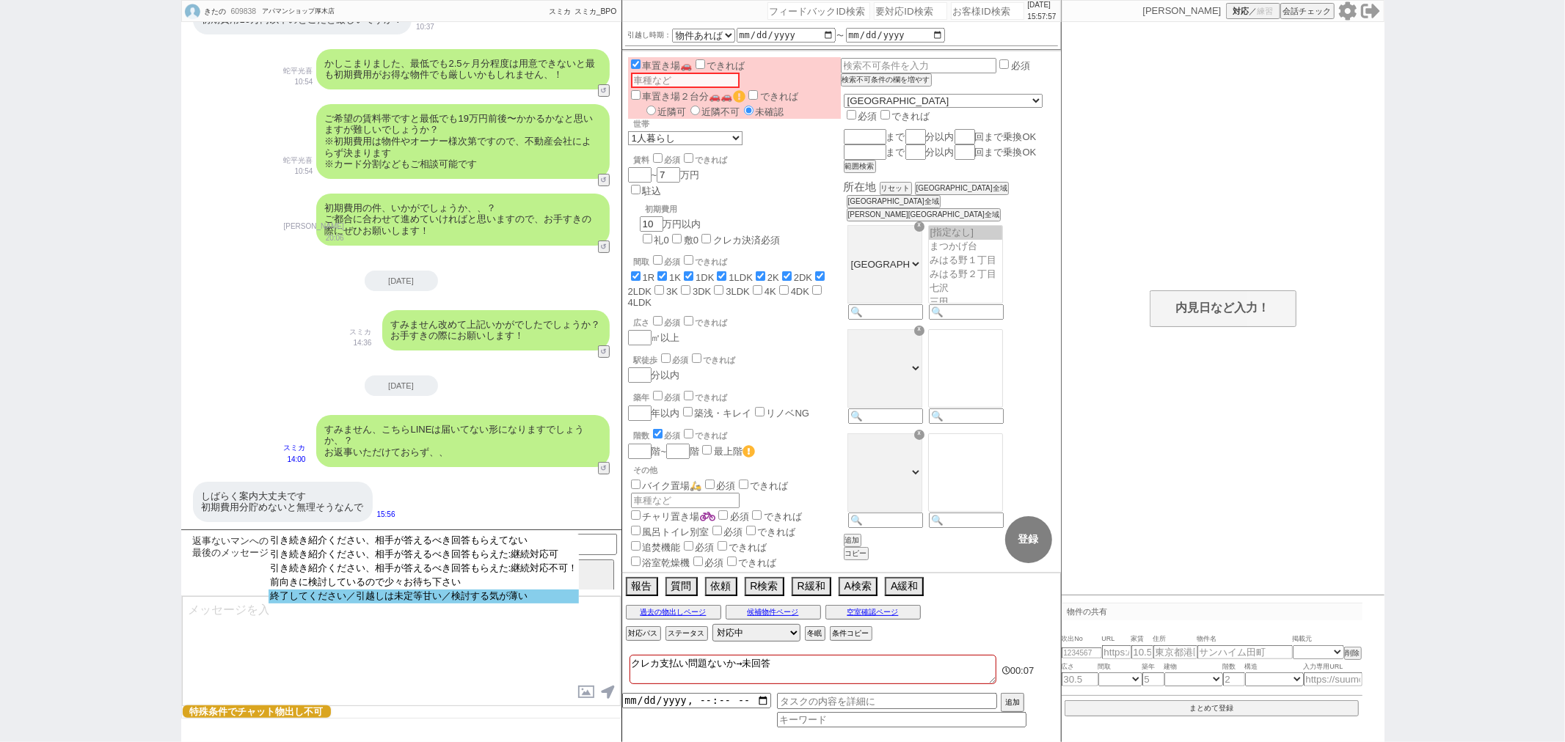
select select "終了してください／引越しは未定等甘い／検討する気が薄い"
click at [438, 604] on option "終了してください／引越しは未定等甘い／検討する気が薄い" at bounding box center [424, 597] width 311 height 14
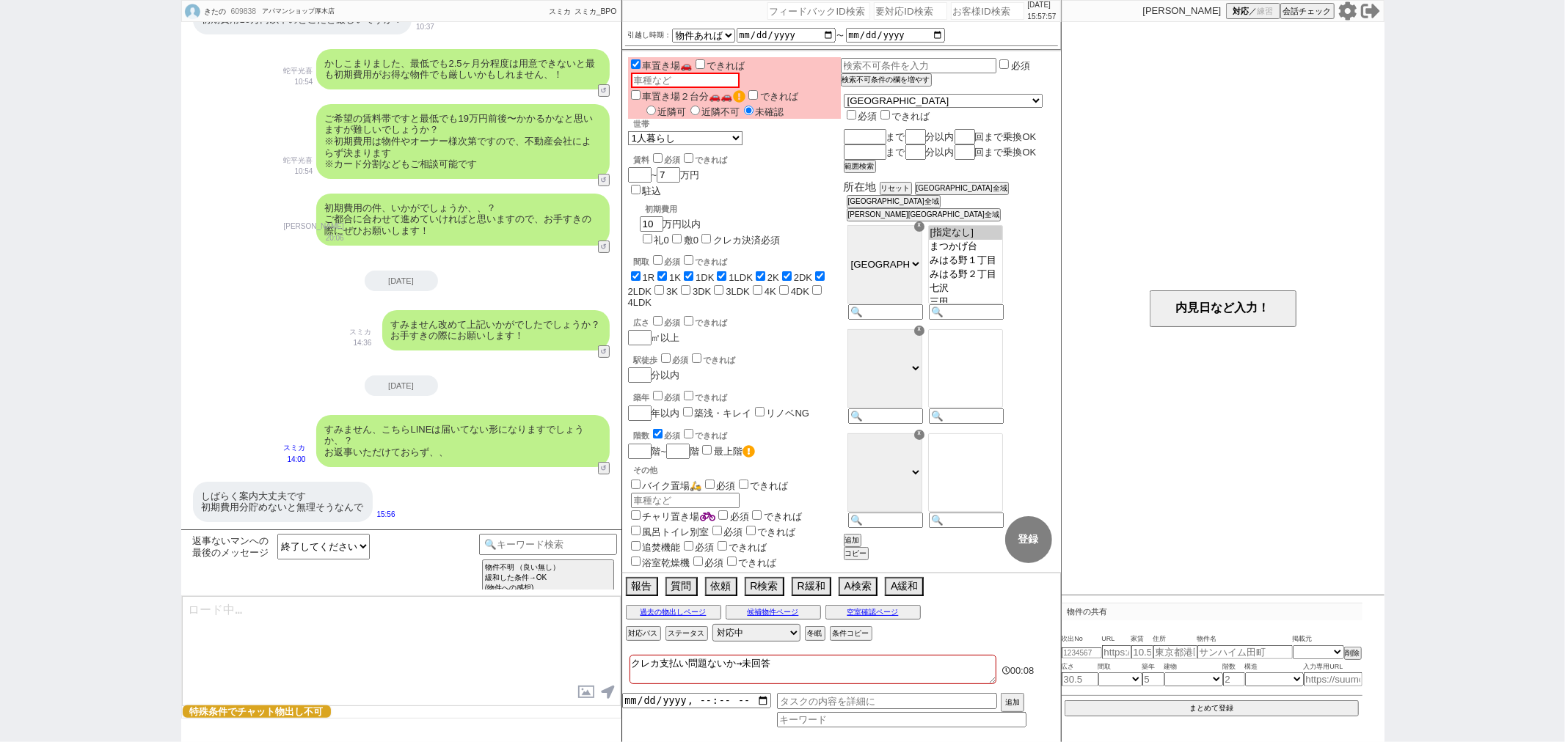
type textarea "かしこまりました、また機会がございましたらお声がけください！"
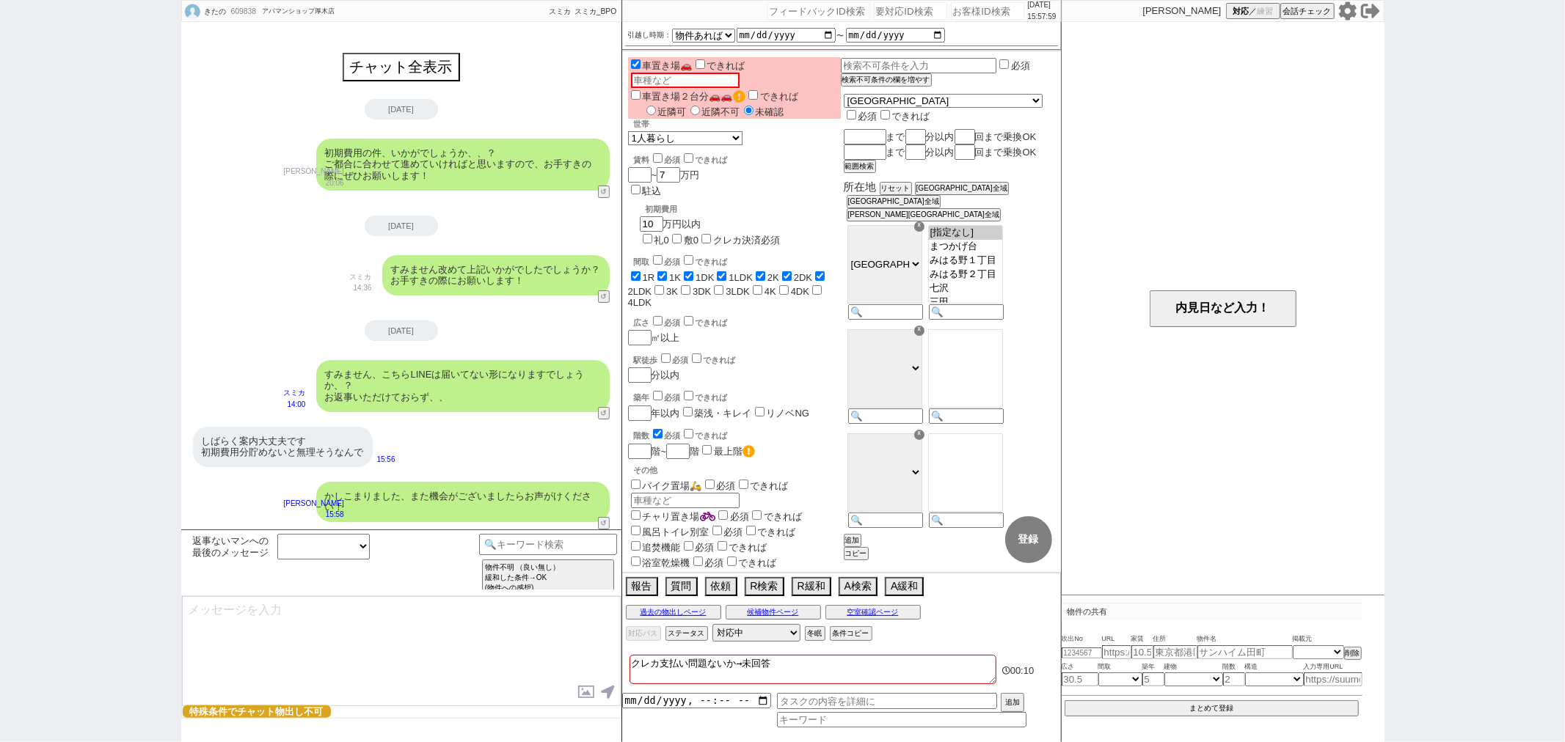
scroll to position [0, 0]
select select "300"
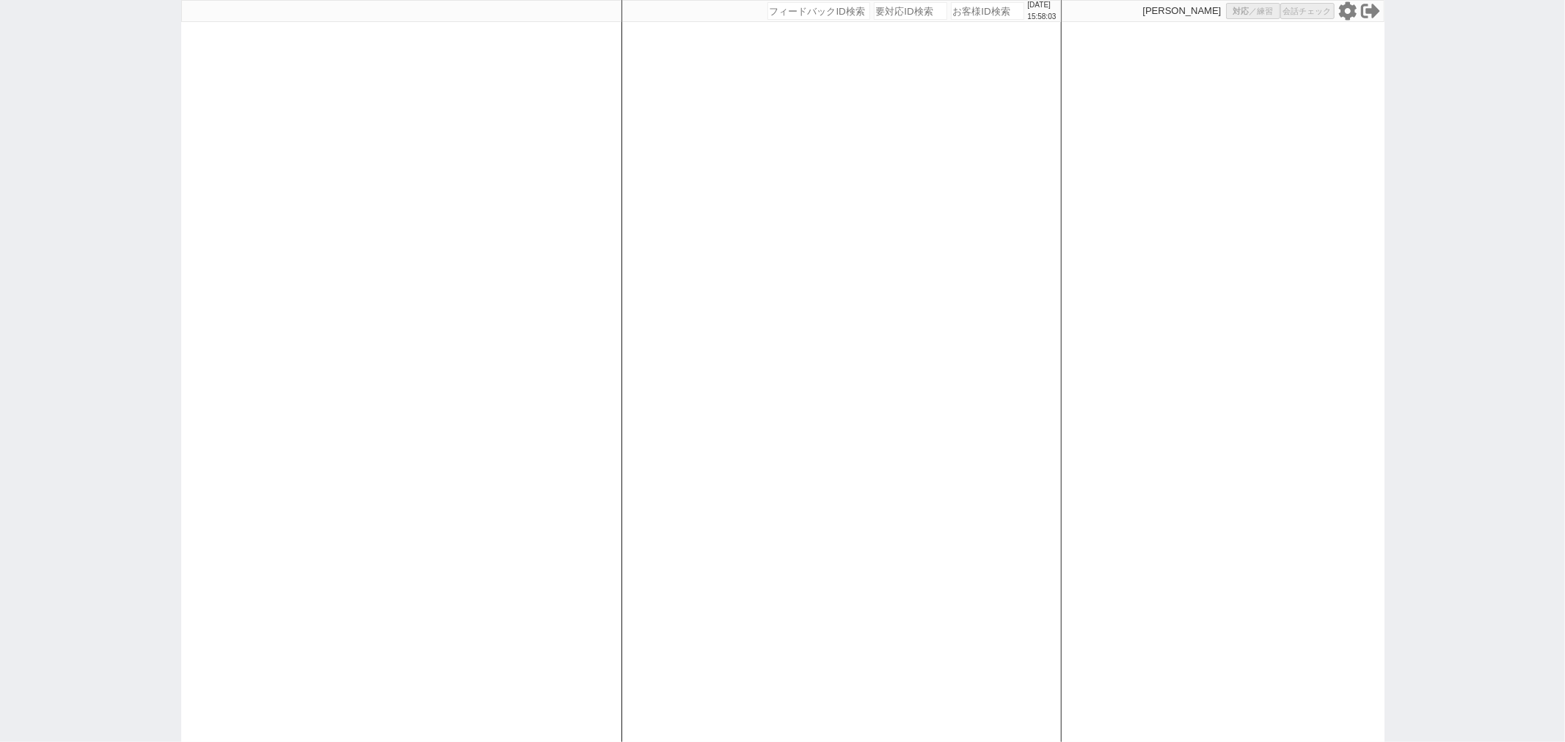
select select
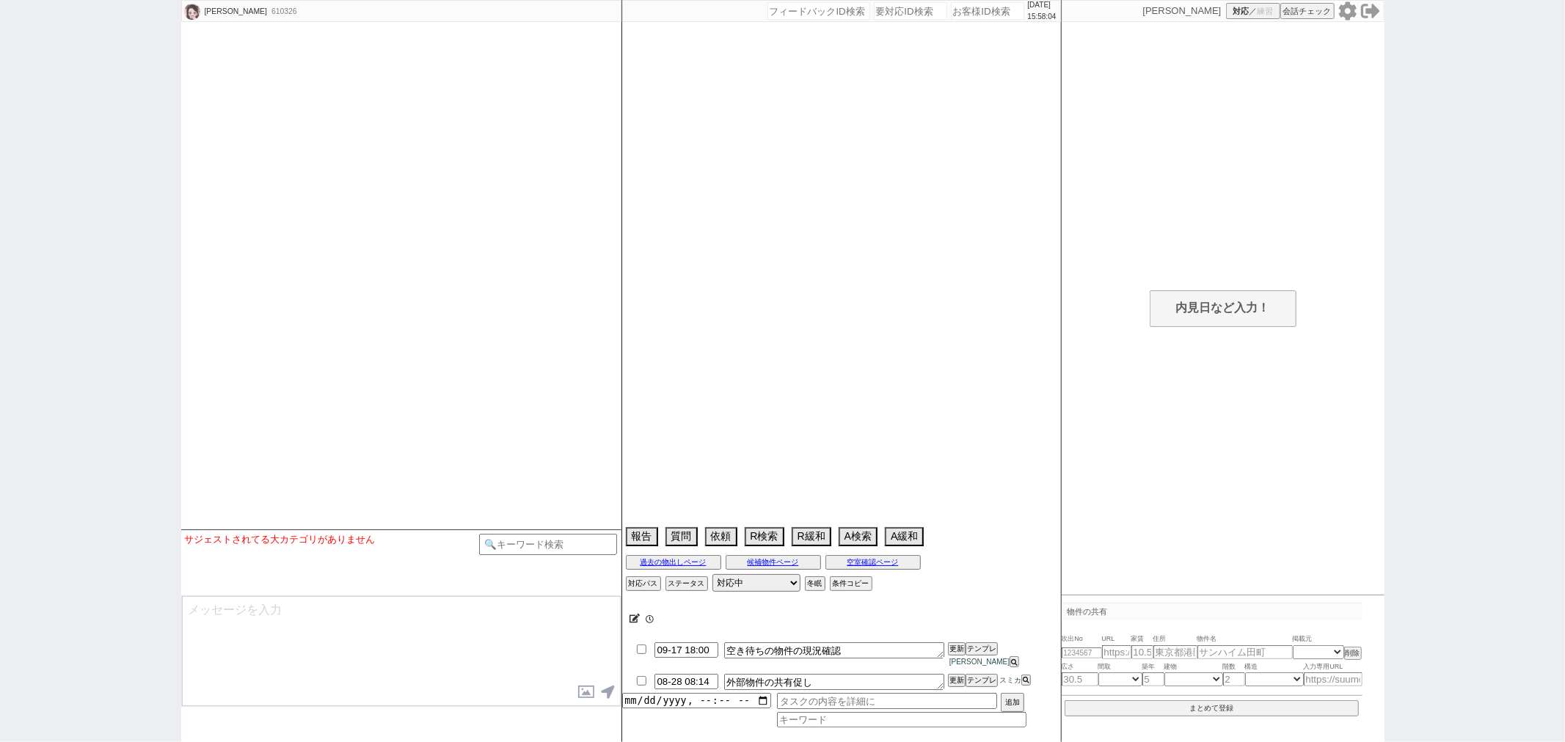
type textarea "パークハビオ2LDKの間取りのみ指名でこれの空き待ちしかしない。 8/24、共有された物件がイタンジで確認可能。高価格なので希望貰ったら現地でも最短クローズす…"
select select
select select "15"
select select "0"
select select "53"
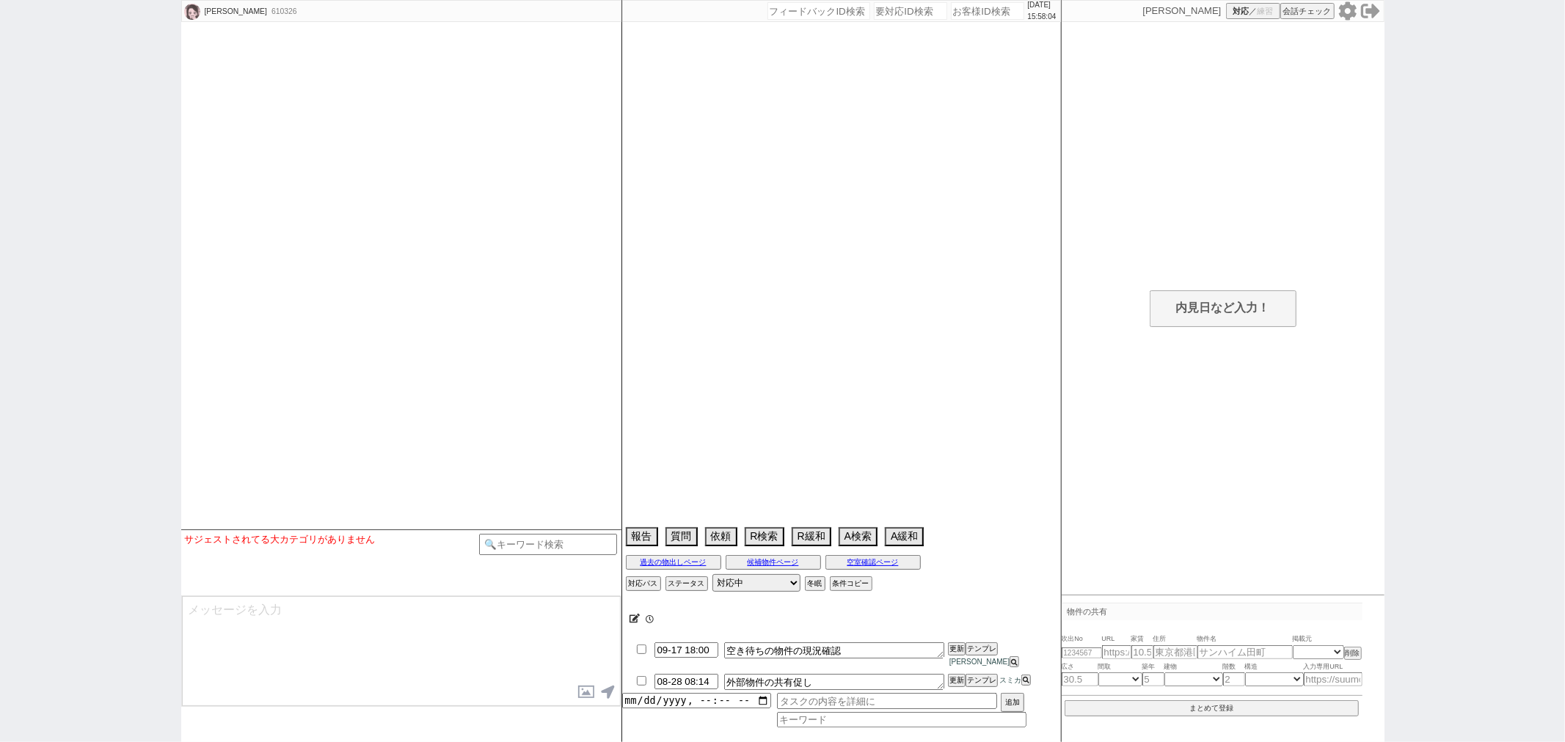
select select "[DATE]"
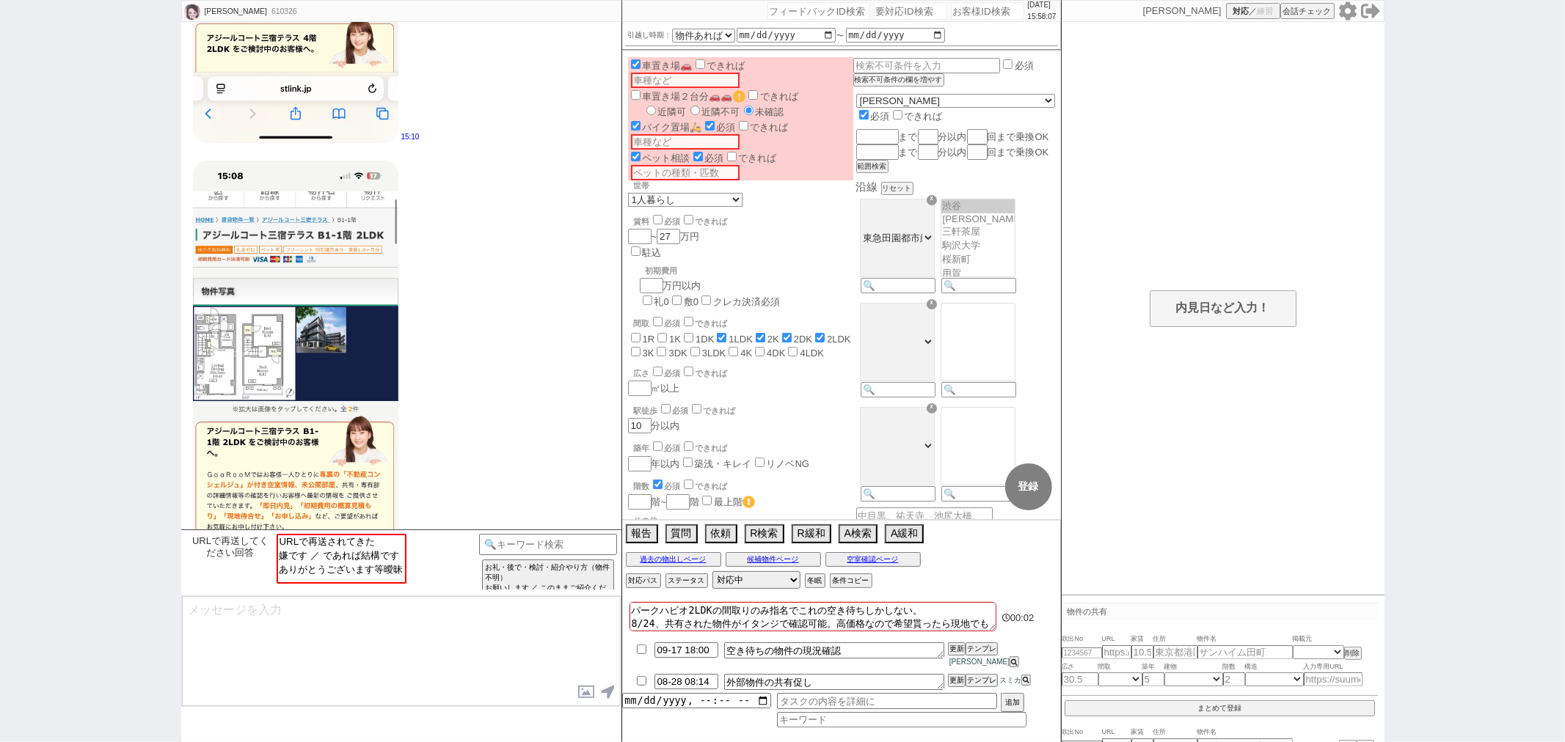
scroll to position [4716, 0]
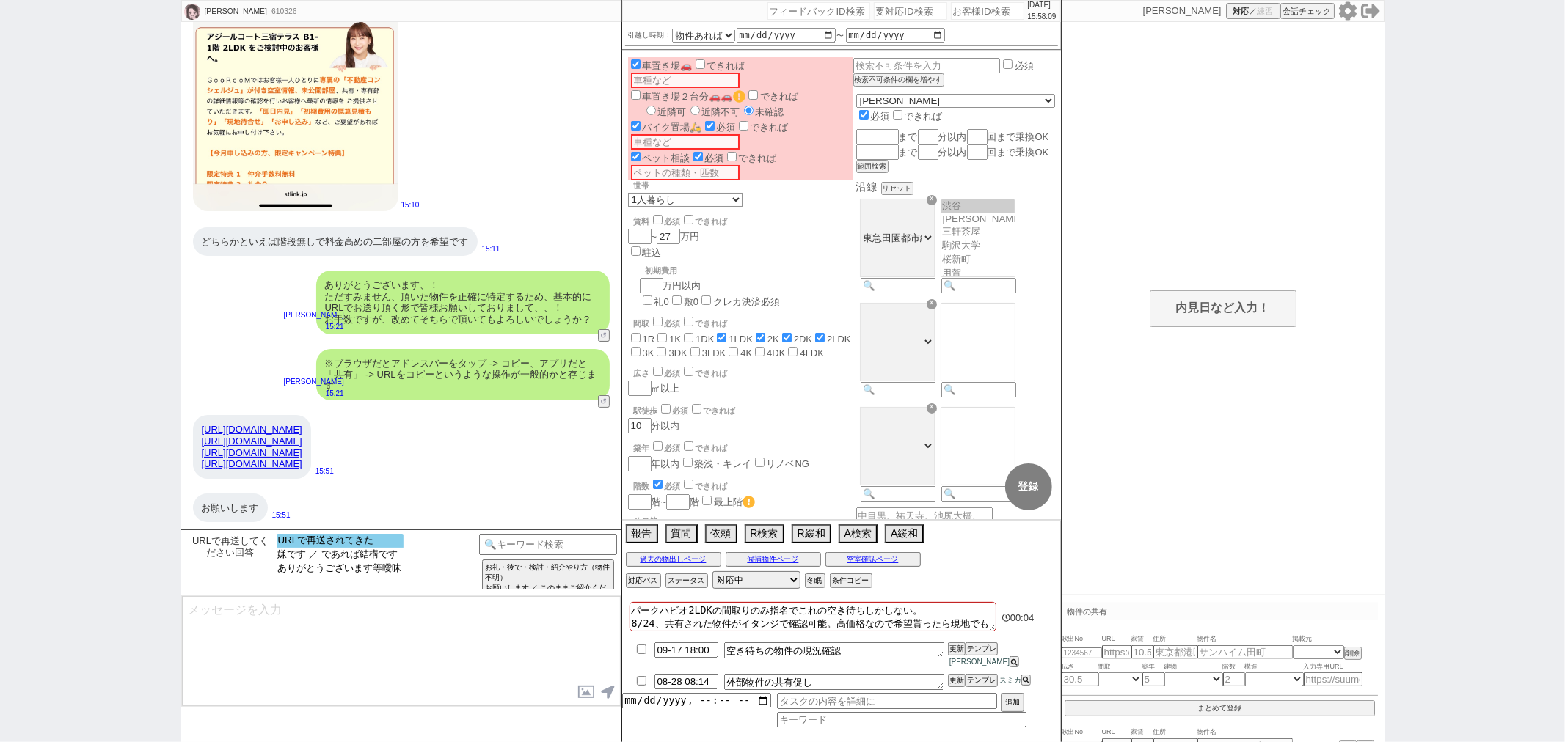
select select "URLで再送されてきた"
click at [336, 547] on option "URLで再送されてきた" at bounding box center [341, 543] width 127 height 14
type input "36877936"
type input "[URL][DOMAIN_NAME]"
select select
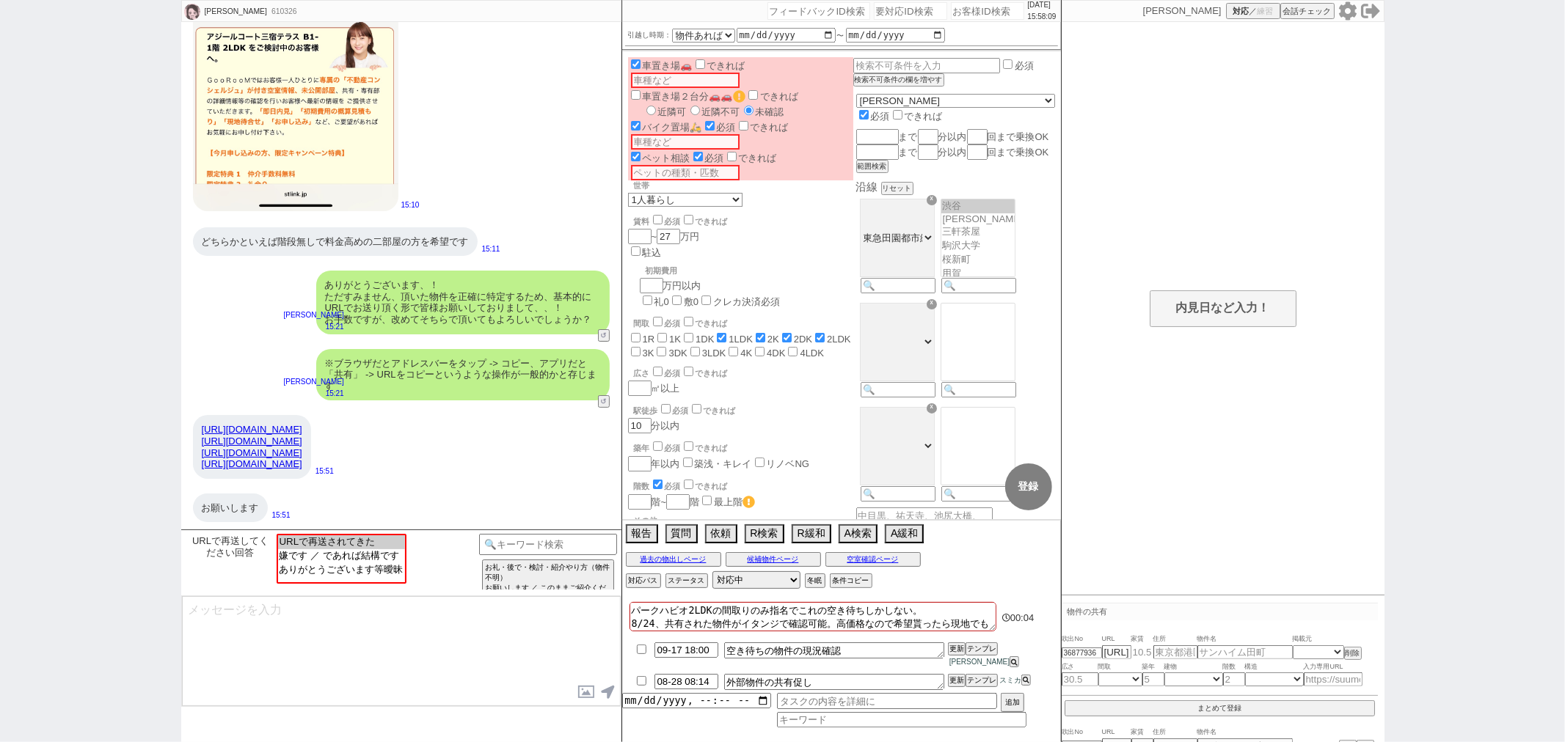
select select
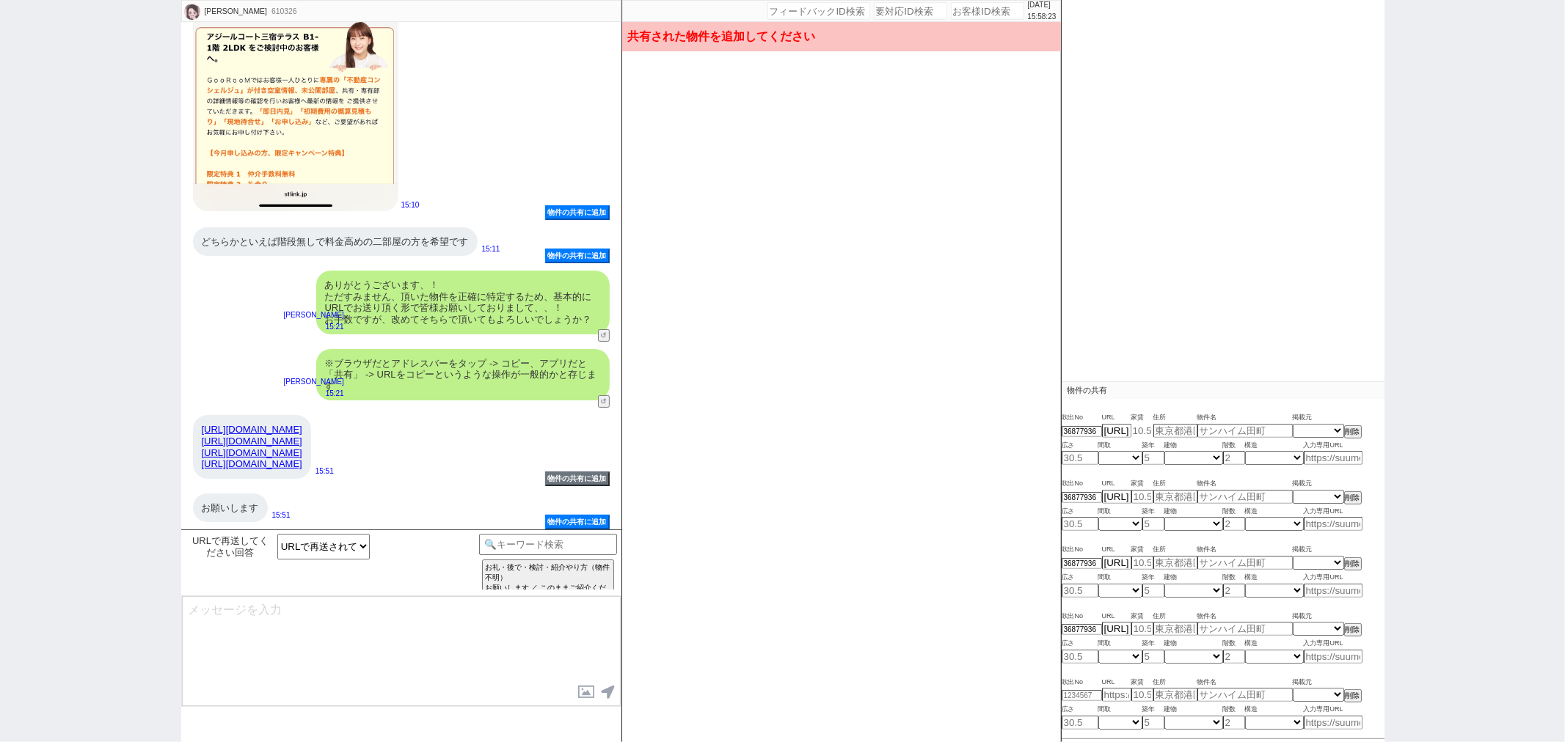
scroll to position [244, 0]
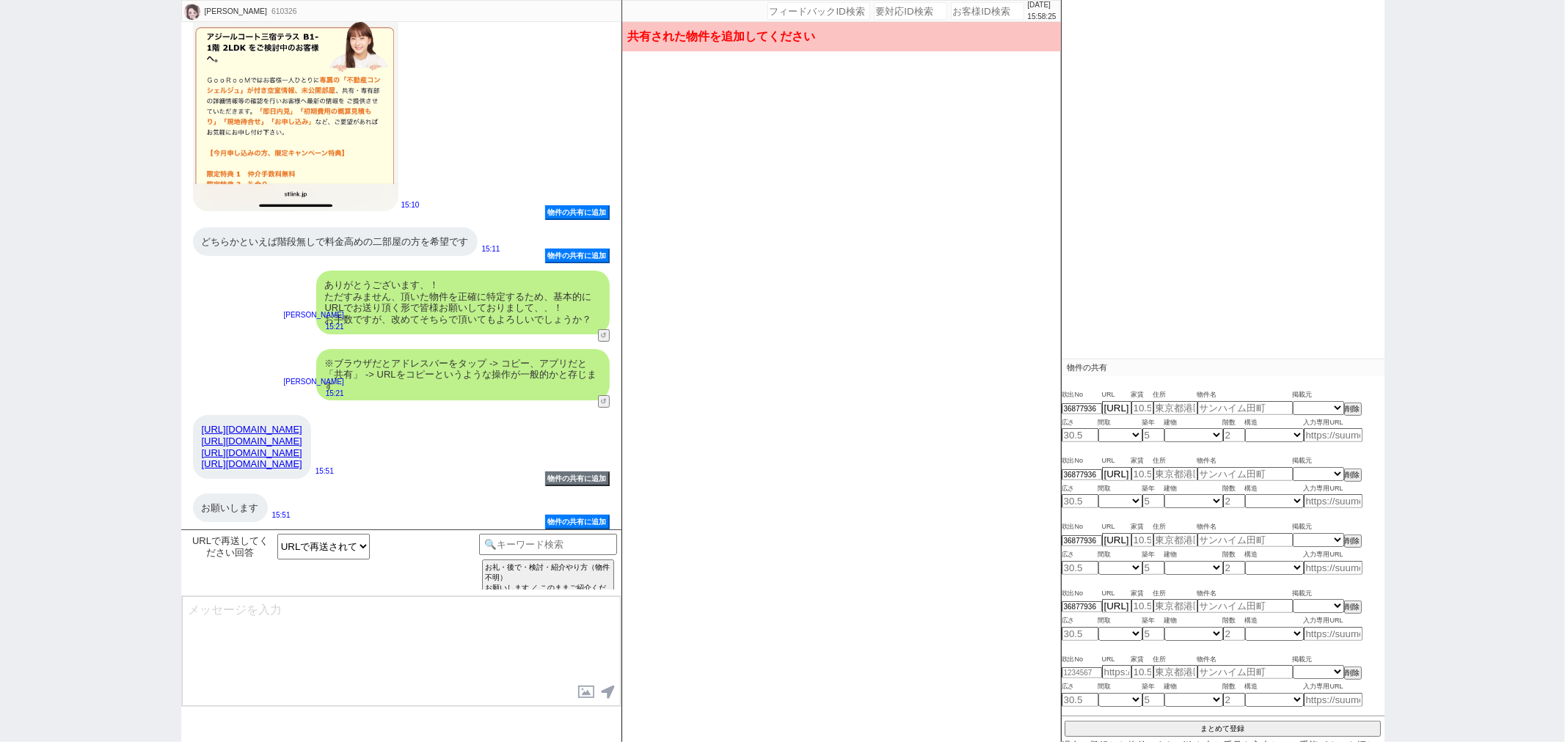
click at [1449, 517] on div "[PERSON_NAME] 610326 ! 0 11日目 冬眠中 自社客 スミカ スミカ_BPO チャット全表示 [DATE] ようこそLINE物件紹介のス…" at bounding box center [782, 371] width 1565 height 742
click at [302, 428] on link "[URL][DOMAIN_NAME]" at bounding box center [252, 429] width 101 height 11
click at [1329, 434] on input at bounding box center [1333, 435] width 59 height 12
paste input "[URL][DOMAIN_NAME]"
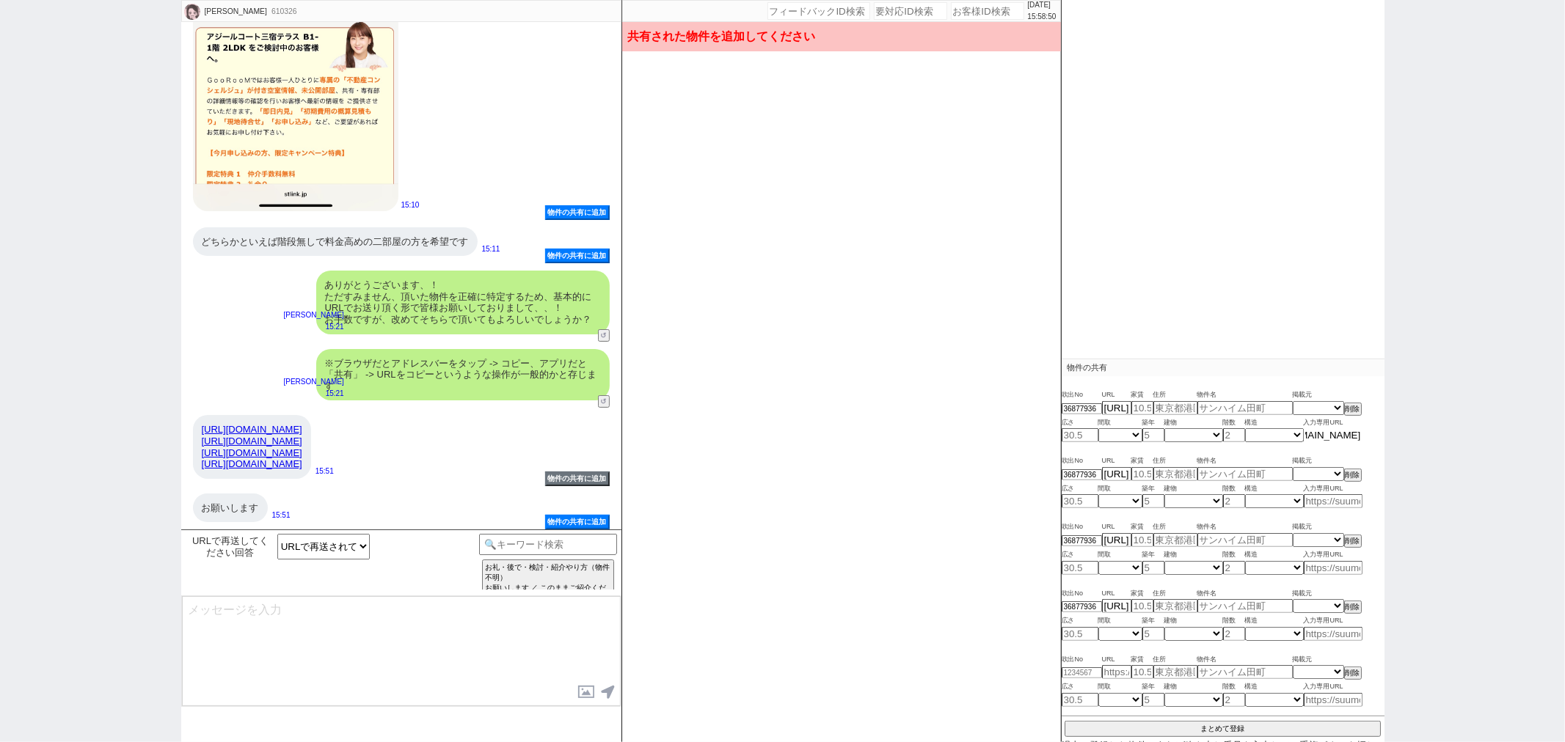
type input "[URL][DOMAIN_NAME]"
click at [1441, 371] on div "[PERSON_NAME] 610326 ! 0 11日目 冬眠中 自社客 スミカ スミカ_BPO チャット全表示 [DATE] ようこそLINE物件紹介のス…" at bounding box center [782, 371] width 1565 height 742
type input "24.5"
type input "[PERSON_NAME][STREET_ADDRESS]"
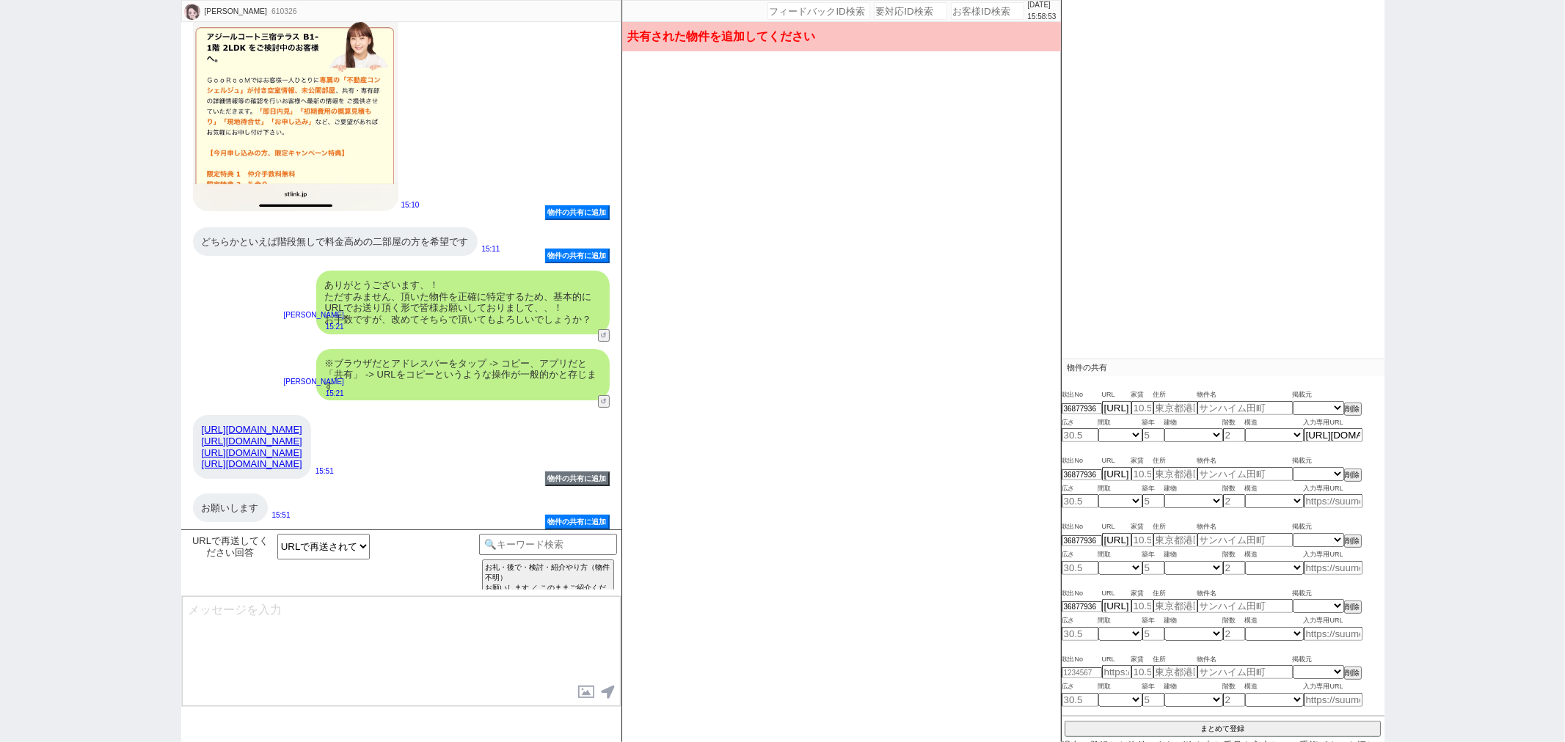
type input "アジールコート三宿テラス 5階/501"
type input "44.12"
select select "3"
type input "0"
select select "0"
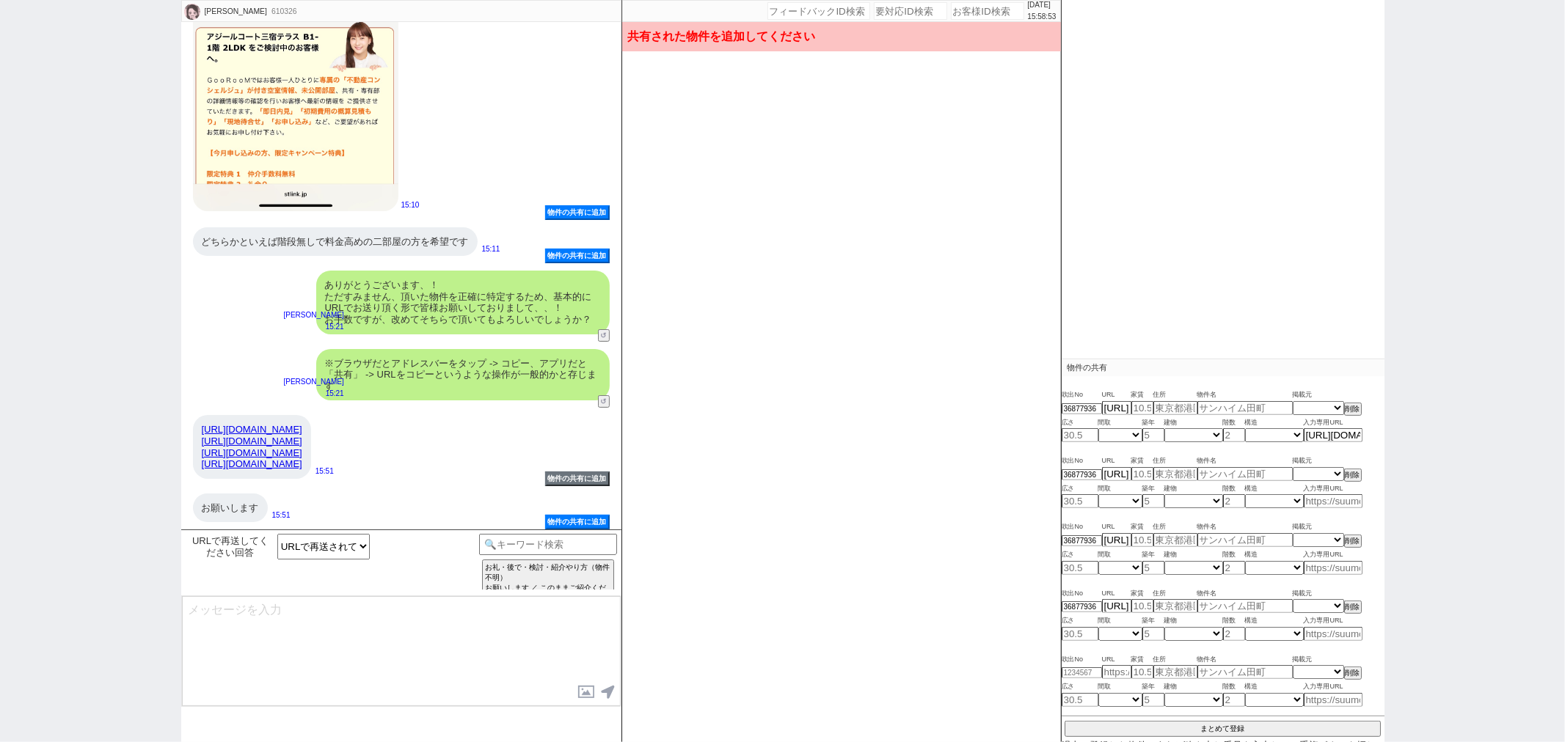
type input "5"
select select "4"
click at [302, 443] on link "[URL][DOMAIN_NAME]" at bounding box center [252, 441] width 101 height 11
click at [1315, 500] on input at bounding box center [1333, 501] width 59 height 12
paste input "[URL][DOMAIN_NAME]"
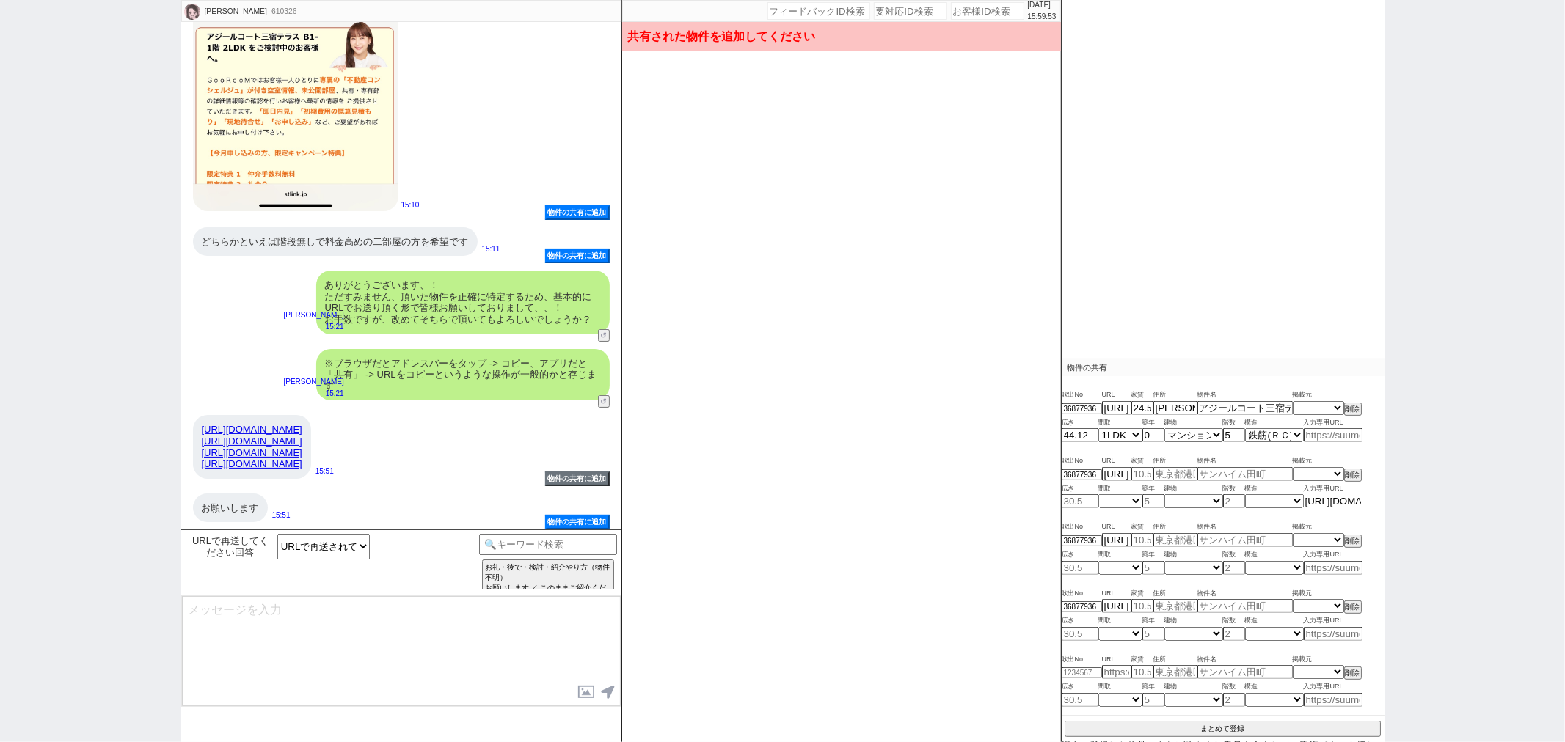
scroll to position [0, 170]
type input "[URL][DOMAIN_NAME]"
click at [1421, 509] on div "[PERSON_NAME] 610326 ! 0 11日目 冬眠中 自社客 スミカ スミカ_BPO チャット全表示 [DATE] ようこそLINE物件紹介のス…" at bounding box center [782, 371] width 1565 height 742
type input "24"
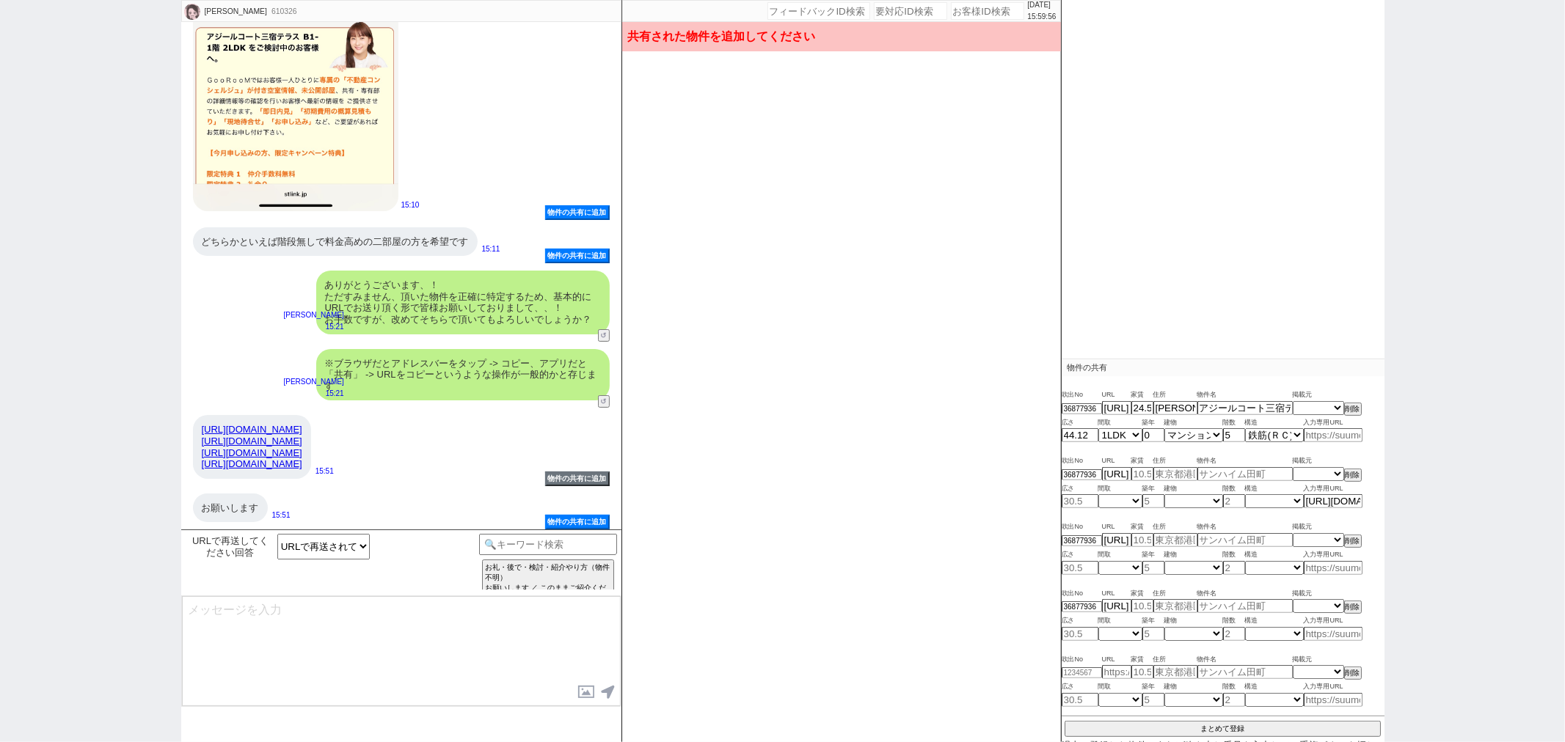
type input "[PERSON_NAME][STREET_ADDRESS]"
type input "アジールコート三宿テラス 4階/401"
type input "42.52"
select select "6"
type input "0"
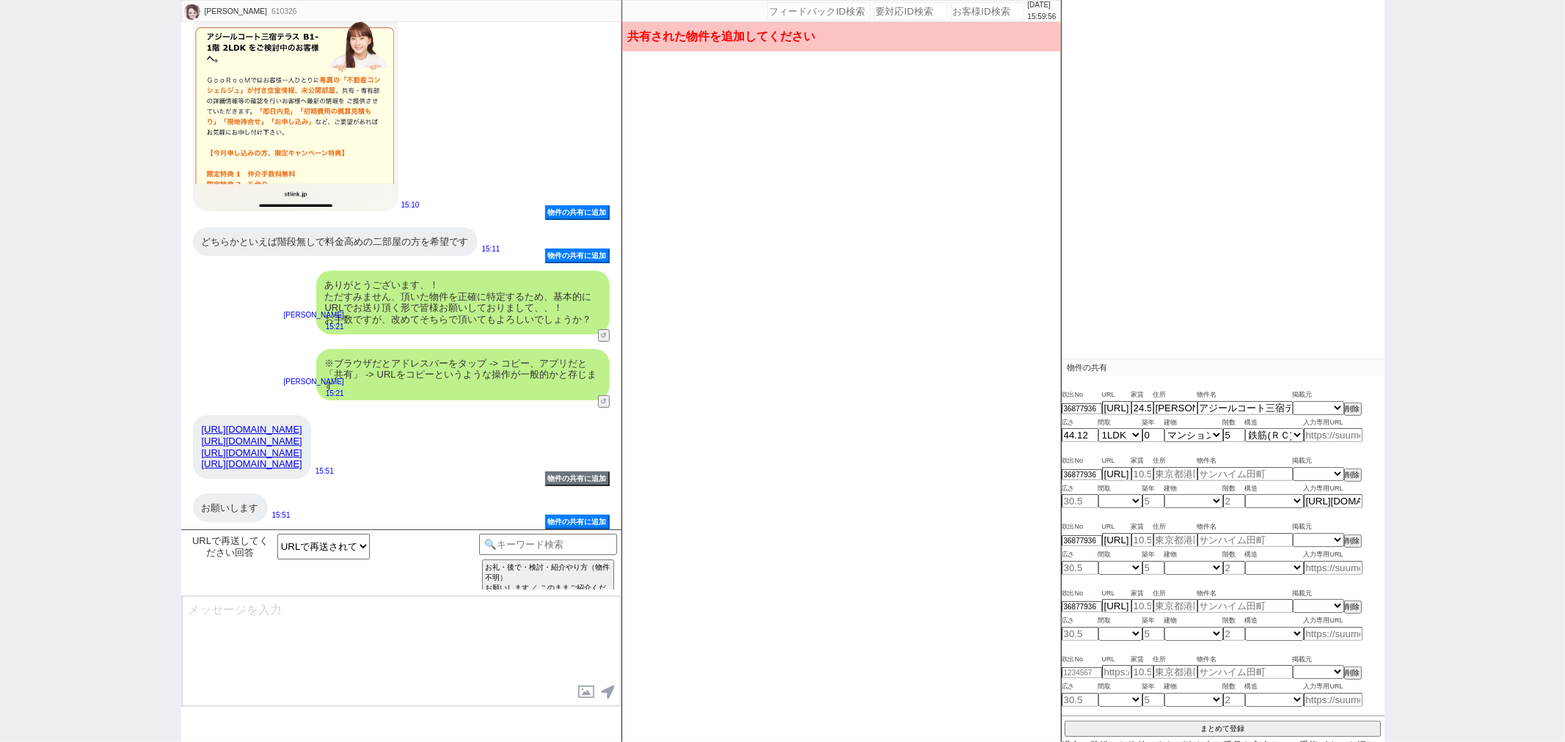
select select "0"
type input "4"
select select "4"
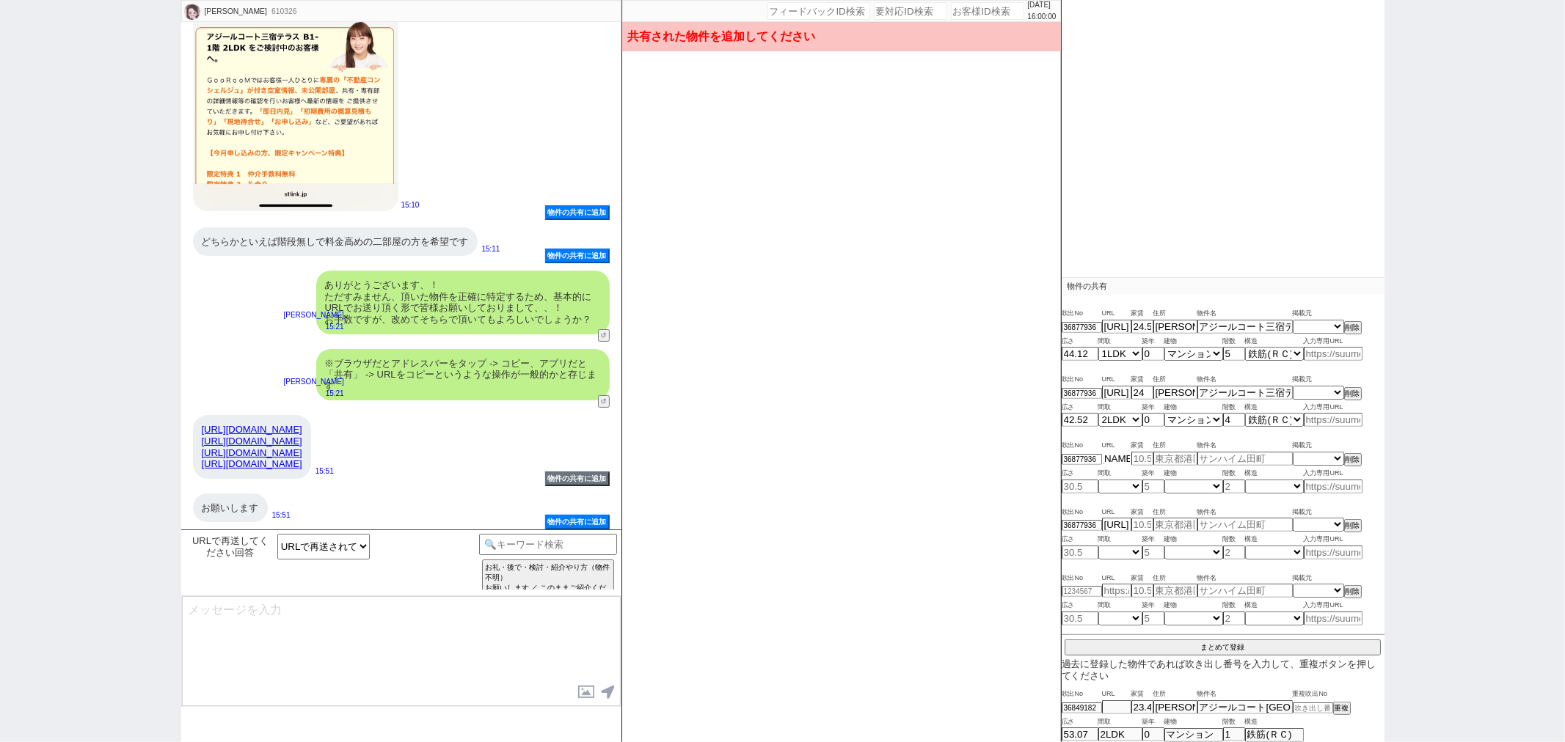
scroll to position [0, 129]
drag, startPoint x: 1108, startPoint y: 456, endPoint x: 1139, endPoint y: 456, distance: 31.5
click at [1139, 456] on div "36877936 [URL][DOMAIN_NAME] 掲載元 SUUMO HOMEs sumaity yahoo goo at home smocca ni…" at bounding box center [1223, 459] width 323 height 15
click at [1123, 460] on input "[URL][DOMAIN_NAME]" at bounding box center [1116, 459] width 29 height 12
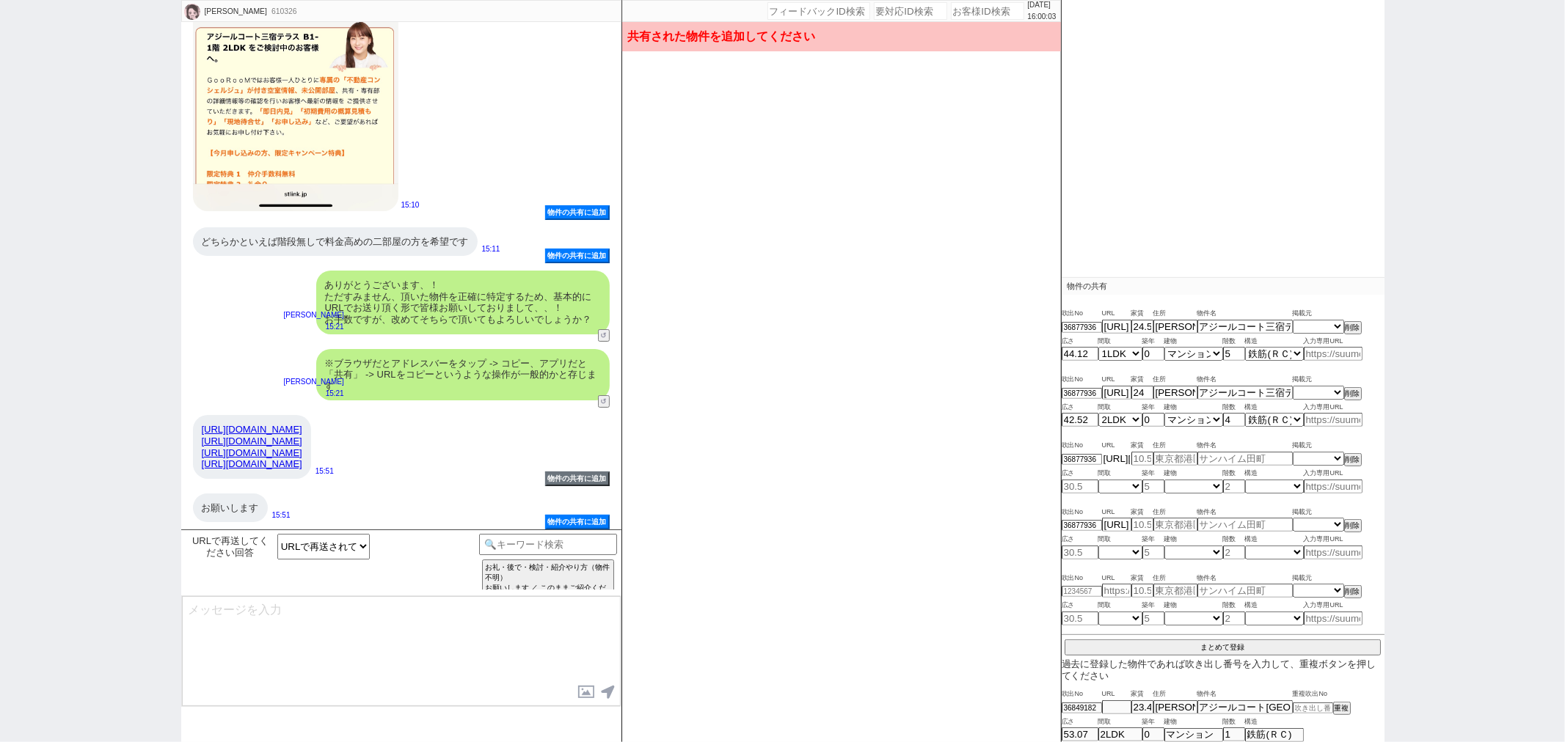
drag, startPoint x: 1128, startPoint y: 457, endPoint x: 1068, endPoint y: 459, distance: 60.2
click at [1068, 459] on div "36877936 [URL][DOMAIN_NAME] 掲載元 SUUMO HOMEs sumaity yahoo goo at home smocca ni…" at bounding box center [1223, 459] width 323 height 15
click at [302, 453] on link "[URL][DOMAIN_NAME]" at bounding box center [252, 453] width 101 height 11
click at [1312, 483] on input at bounding box center [1333, 487] width 59 height 12
paste input "[URL][DOMAIN_NAME]"
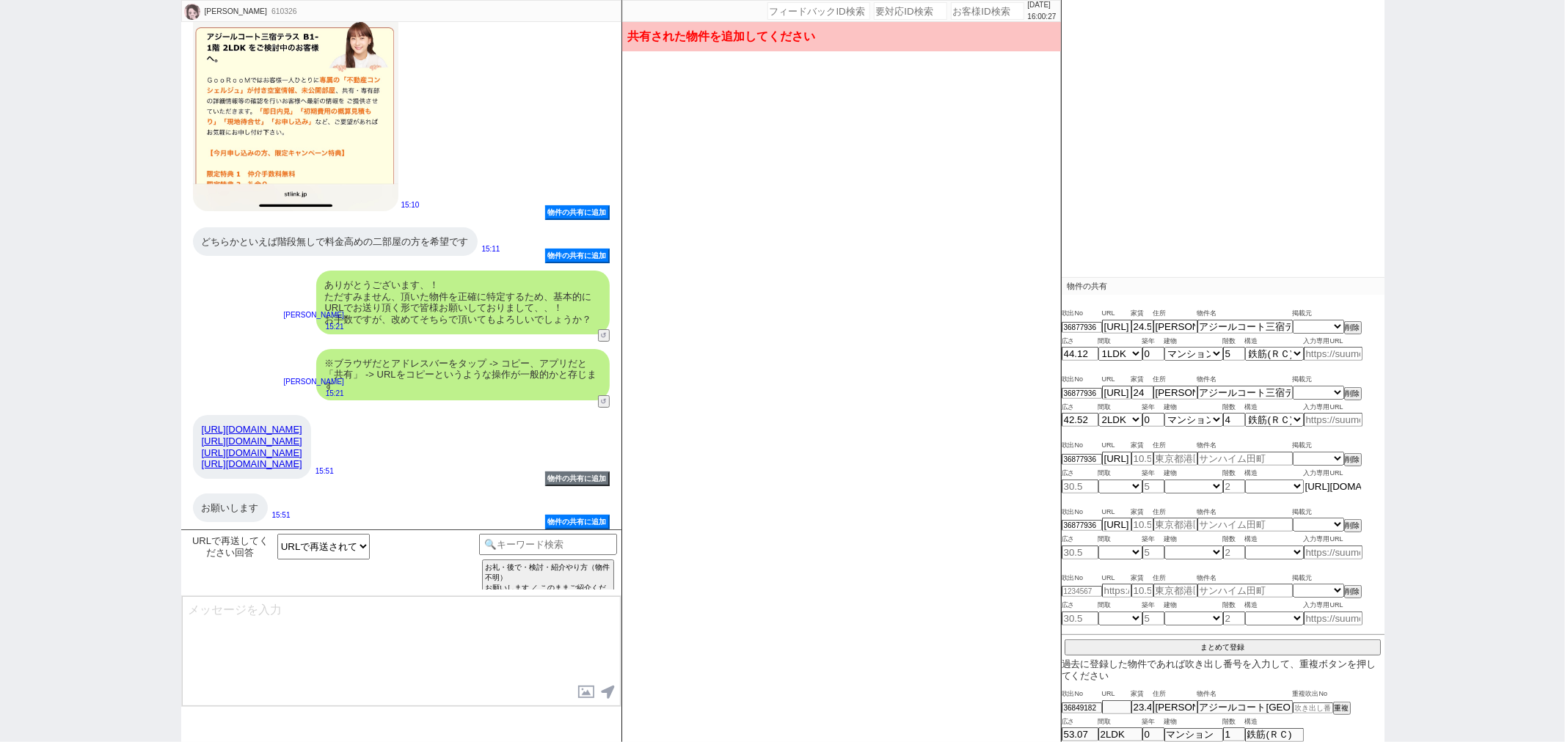
scroll to position [0, 170]
type input "[URL][DOMAIN_NAME]"
click at [1460, 337] on div "[PERSON_NAME] 610326 ! 0 11日目 冬眠中 自社客 スミカ スミカ_BPO チャット全表示 [DATE] ようこそLINE物件紹介のス…" at bounding box center [782, 371] width 1565 height 742
type input "23.4"
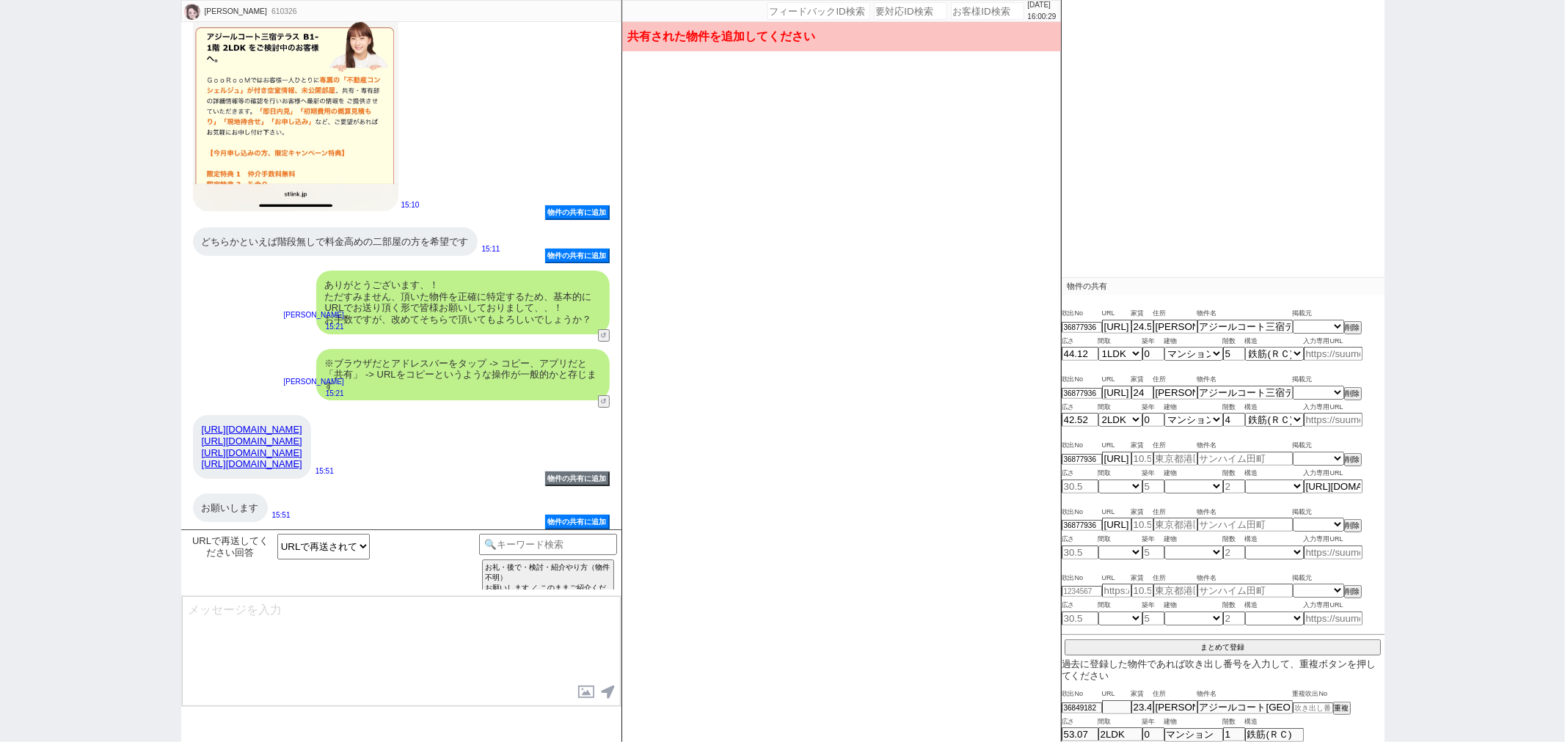
type input "[PERSON_NAME][STREET_ADDRESS]"
type input "アジールコート[GEOGRAPHIC_DATA] 地下1階/105"
type input "53.07"
select select "6"
type input "0"
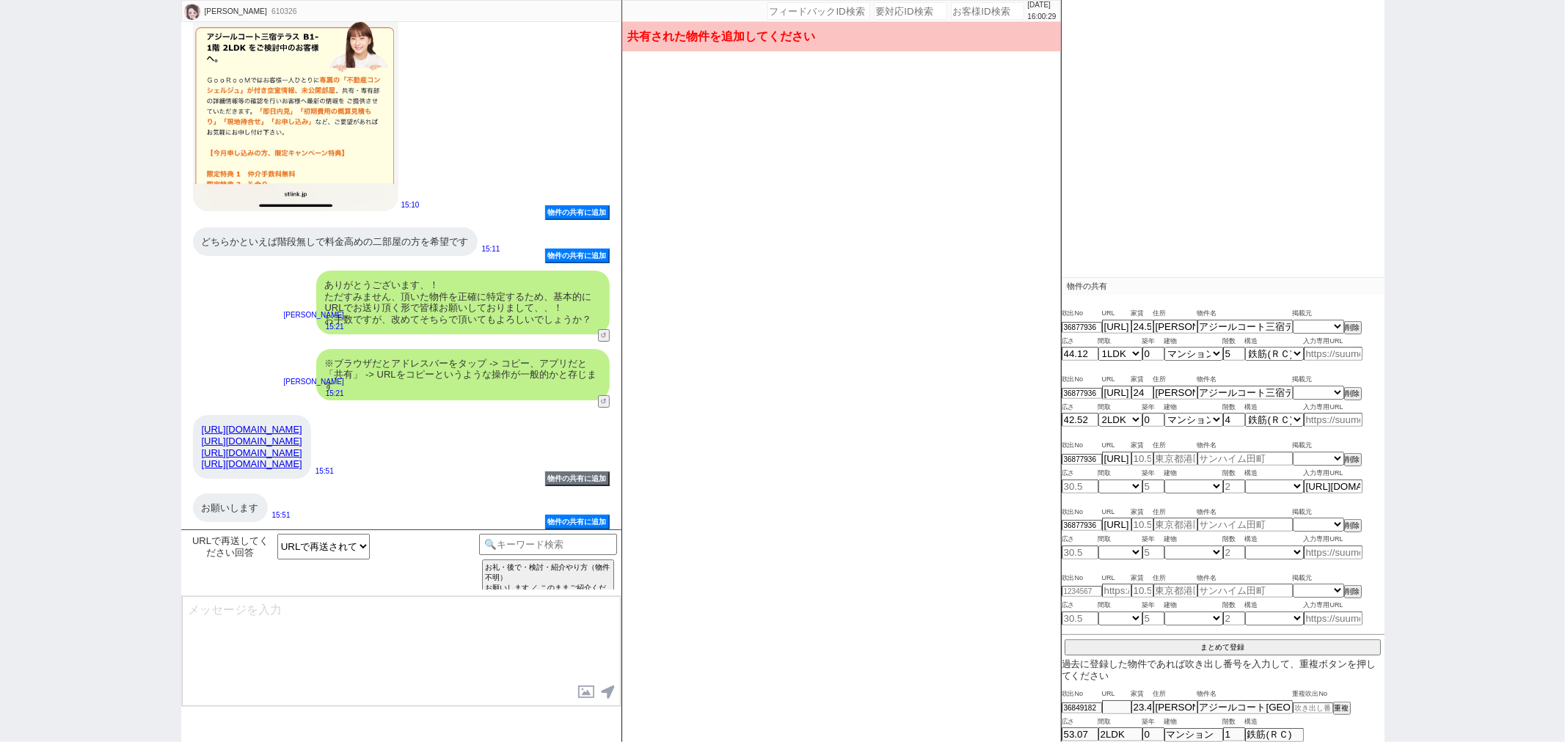
select select "0"
type input "1"
select select "4"
click at [302, 464] on link "[URL][DOMAIN_NAME]" at bounding box center [252, 464] width 101 height 11
click at [1318, 553] on input at bounding box center [1333, 553] width 59 height 12
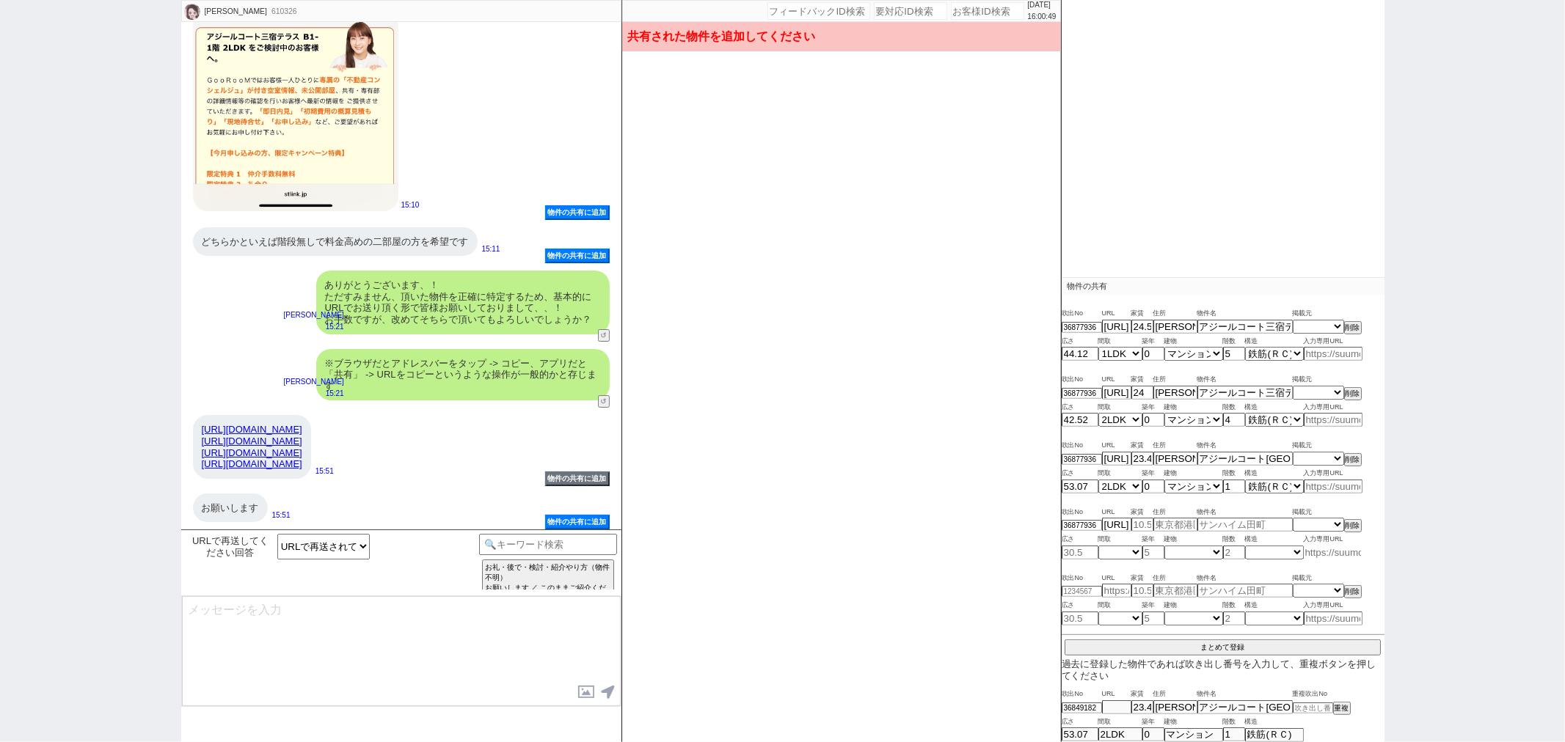
paste input "[URL][DOMAIN_NAME]"
type input "[URL][DOMAIN_NAME]"
click at [1450, 390] on div "[PERSON_NAME] 610326 ! 0 11日目 冬眠中 自社客 スミカ スミカ_BPO チャット全表示 [DATE] ようこそLINE物件紹介のス…" at bounding box center [782, 371] width 1565 height 742
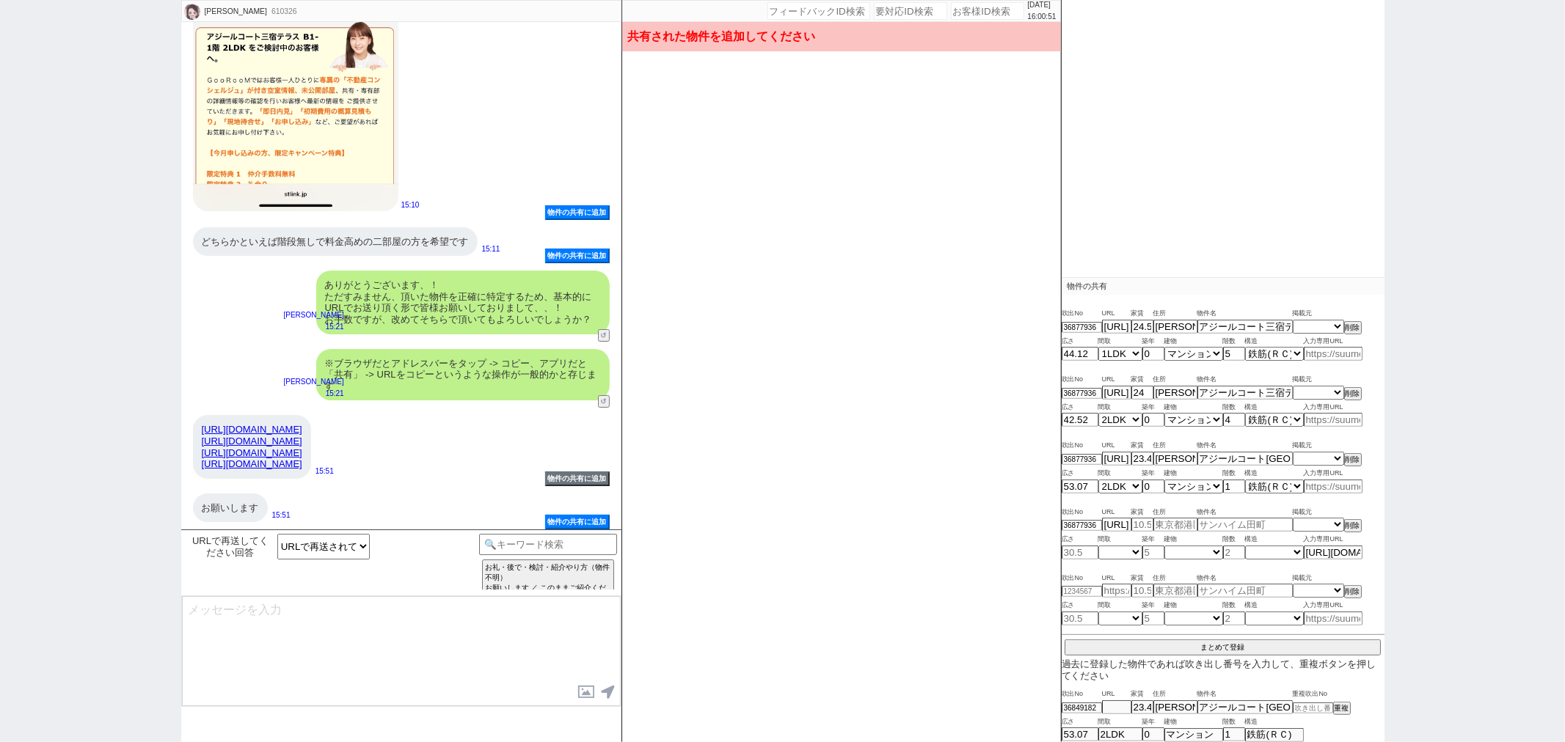
type input "24"
type input "[PERSON_NAME][STREET_ADDRESS]"
type input "アジールコート三宿テラス 1階/110"
type input "56.74"
select select "6"
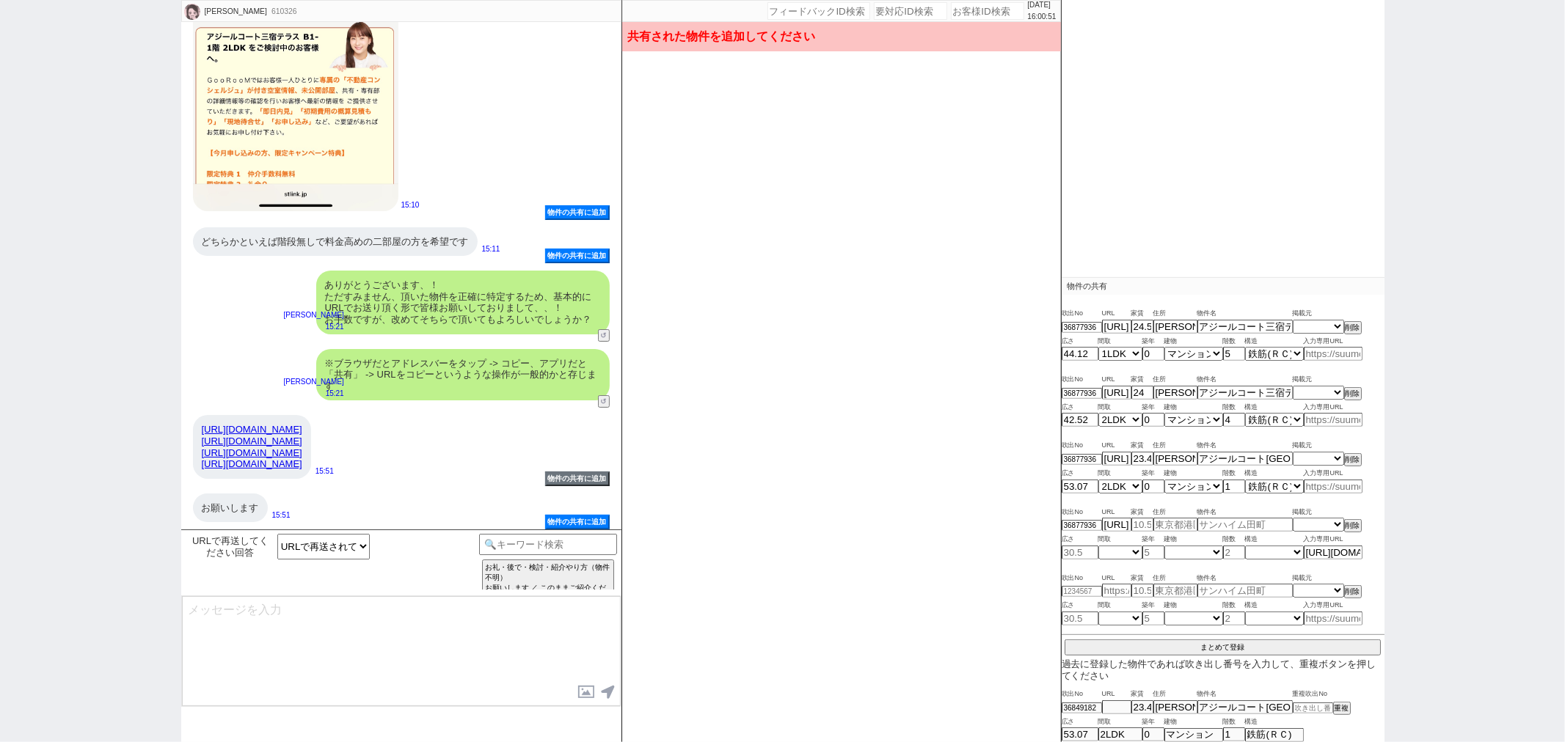
type input "0"
select select "0"
type input "1"
select select "4"
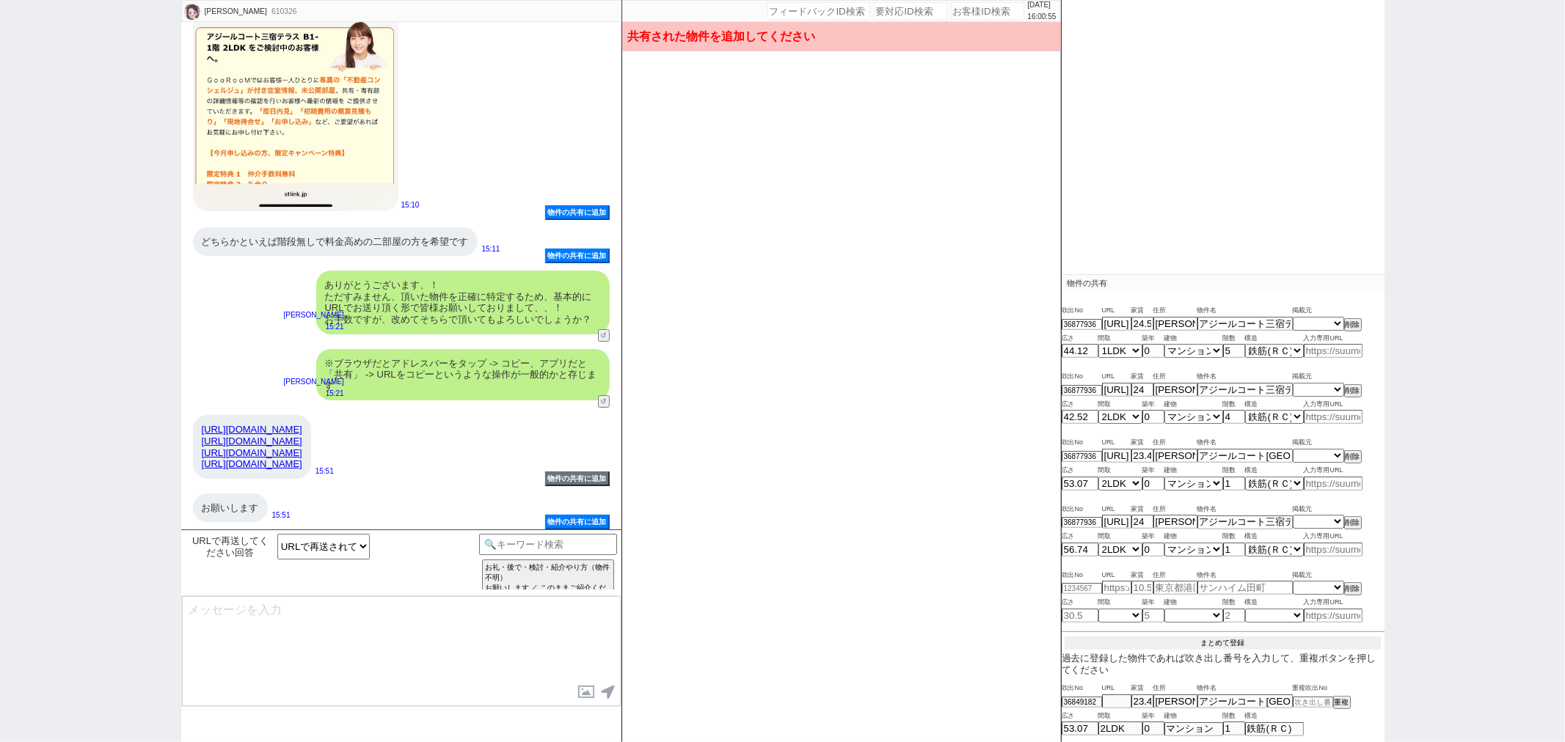
click at [1229, 644] on button "まとめて登録" at bounding box center [1223, 643] width 316 height 13
click at [1318, 332] on span "入力専用URL" at bounding box center [1333, 338] width 59 height 12
click at [1319, 320] on select "掲載元 SUUMO HOMEs sumaity yahoo goo at home smocca nifty chintai goodrooms r-stor…" at bounding box center [1318, 322] width 51 height 15
select select "15"
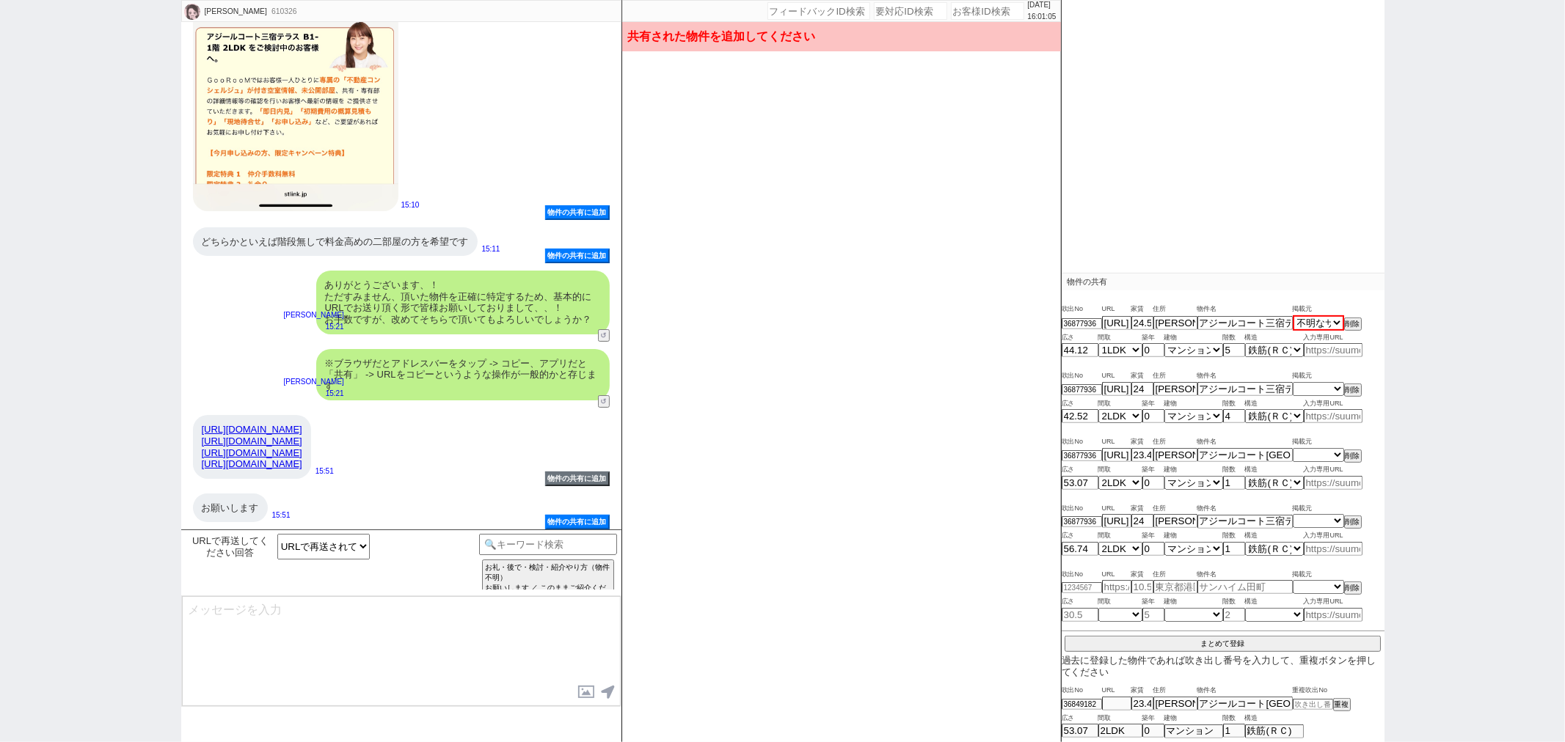
click at [1293, 316] on select "掲載元 SUUMO HOMEs sumaity yahoo goo at home smocca nifty chintai goodrooms r-stor…" at bounding box center [1318, 322] width 51 height 15
click at [1321, 399] on span "入力専用URL" at bounding box center [1333, 404] width 59 height 12
click at [1321, 385] on select "掲載元 SUUMO HOMEs sumaity yahoo goo at home smocca nifty chintai goodrooms r-stor…" at bounding box center [1318, 389] width 51 height 12
click at [1293, 384] on select "掲載元 SUUMO HOMEs sumaity yahoo goo at home smocca nifty chintai goodrooms r-stor…" at bounding box center [1318, 389] width 51 height 12
click at [1330, 325] on select "掲載元 SUUMO HOMEs sumaity yahoo goo at home smocca nifty chintai goodrooms r-stor…" at bounding box center [1318, 322] width 51 height 15
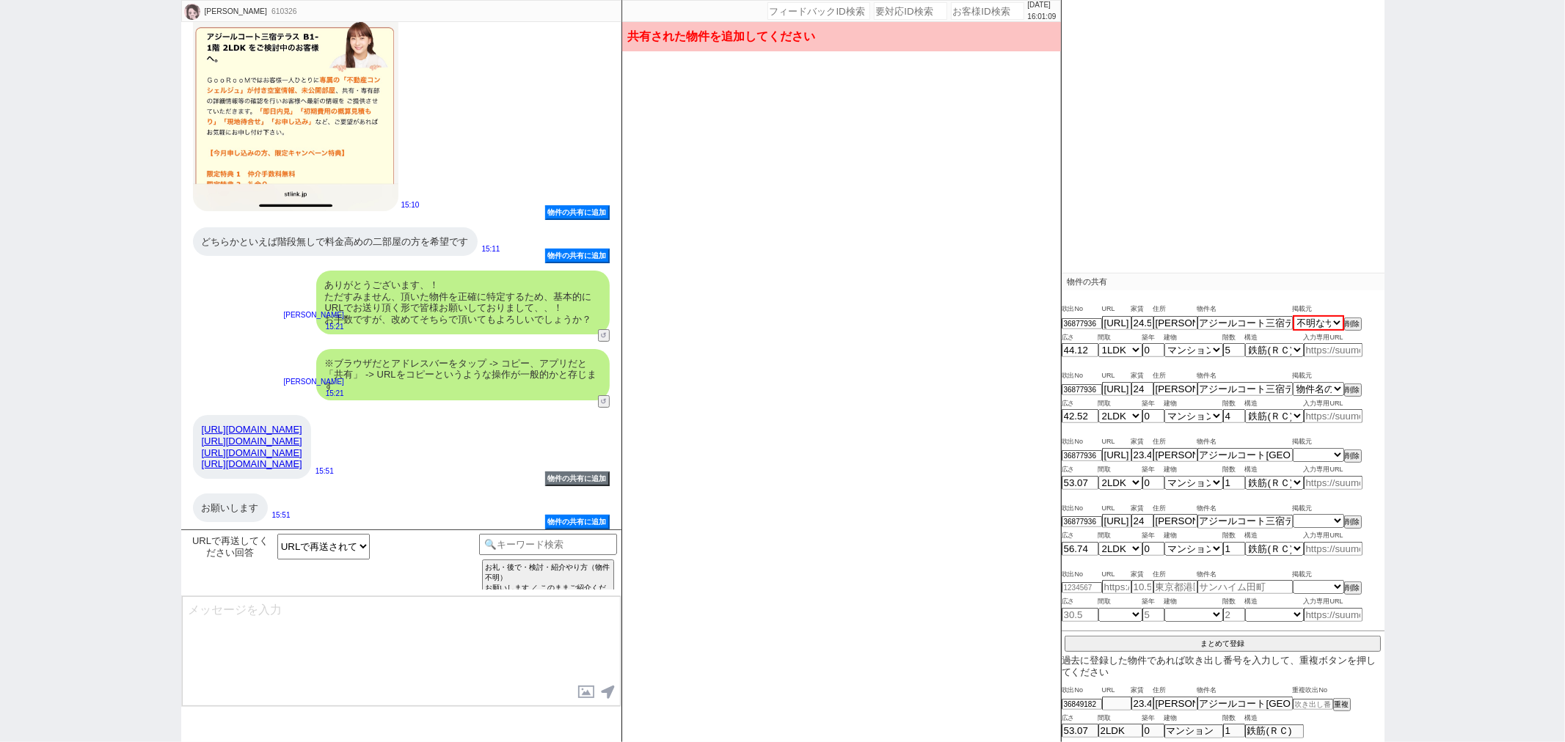
click at [1330, 325] on select "掲載元 SUUMO HOMEs sumaity yahoo goo at home smocca nifty chintai goodrooms r-stor…" at bounding box center [1318, 322] width 51 height 15
click at [1329, 394] on select "掲載元 SUUMO HOMEs sumaity yahoo goo at home smocca nifty chintai goodrooms r-stor…" at bounding box center [1318, 389] width 51 height 12
select select "15"
click at [1293, 384] on select "掲載元 SUUMO HOMEs sumaity yahoo goo at home smocca nifty chintai goodrooms r-stor…" at bounding box center [1318, 389] width 51 height 12
click at [1328, 452] on select "掲載元 SUUMO HOMEs sumaity yahoo goo at home smocca nifty chintai goodrooms r-stor…" at bounding box center [1318, 455] width 51 height 12
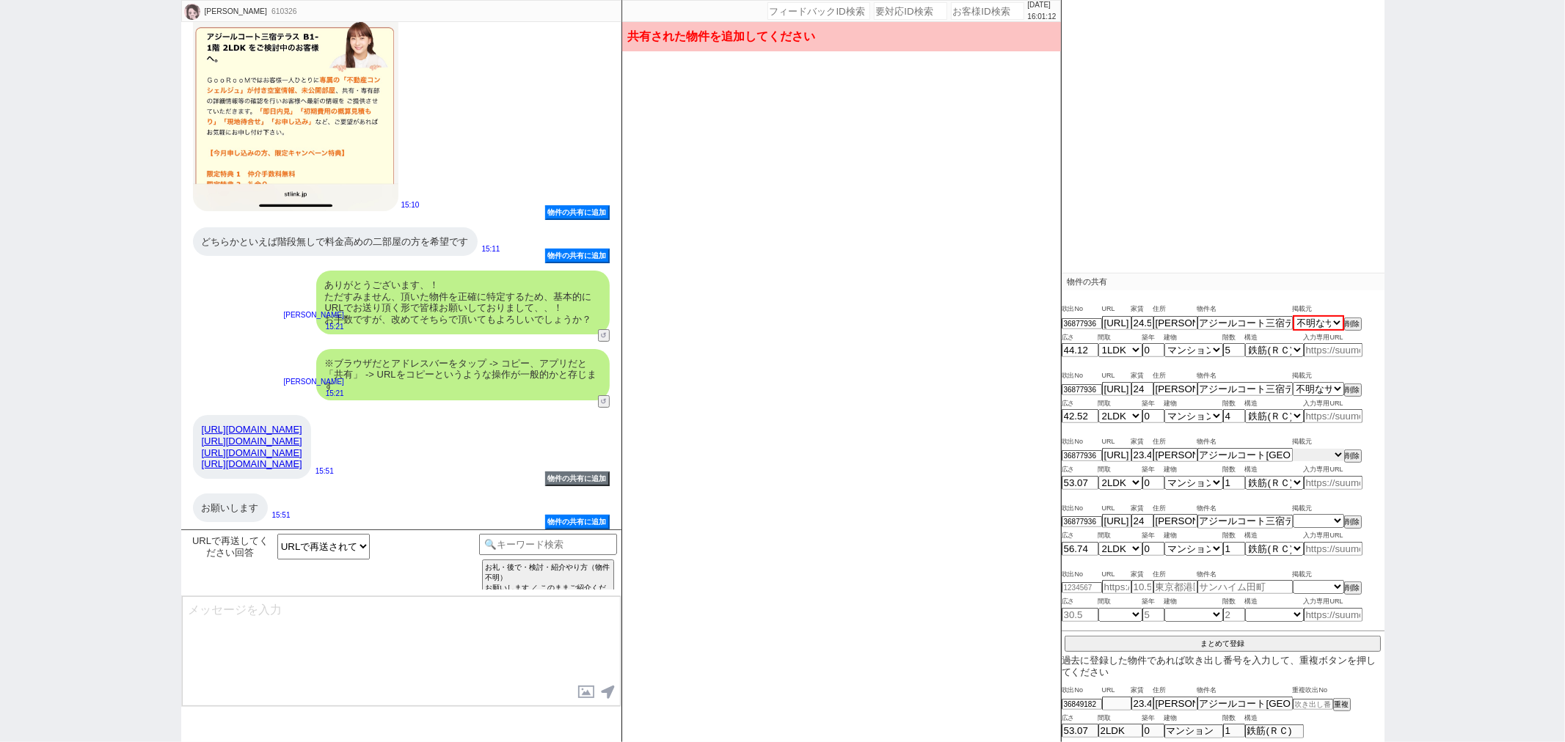
select select "15"
click at [1293, 450] on select "掲載元 SUUMO HOMEs sumaity yahoo goo at home smocca nifty chintai goodrooms r-stor…" at bounding box center [1318, 455] width 51 height 12
click at [1318, 517] on select "掲載元 SUUMO HOMEs sumaity yahoo goo at home smocca nifty chintai goodrooms r-stor…" at bounding box center [1318, 521] width 51 height 12
select select "15"
click at [1293, 517] on select "掲載元 SUUMO HOMEs sumaity yahoo goo at home smocca nifty chintai goodrooms r-stor…" at bounding box center [1318, 521] width 51 height 12
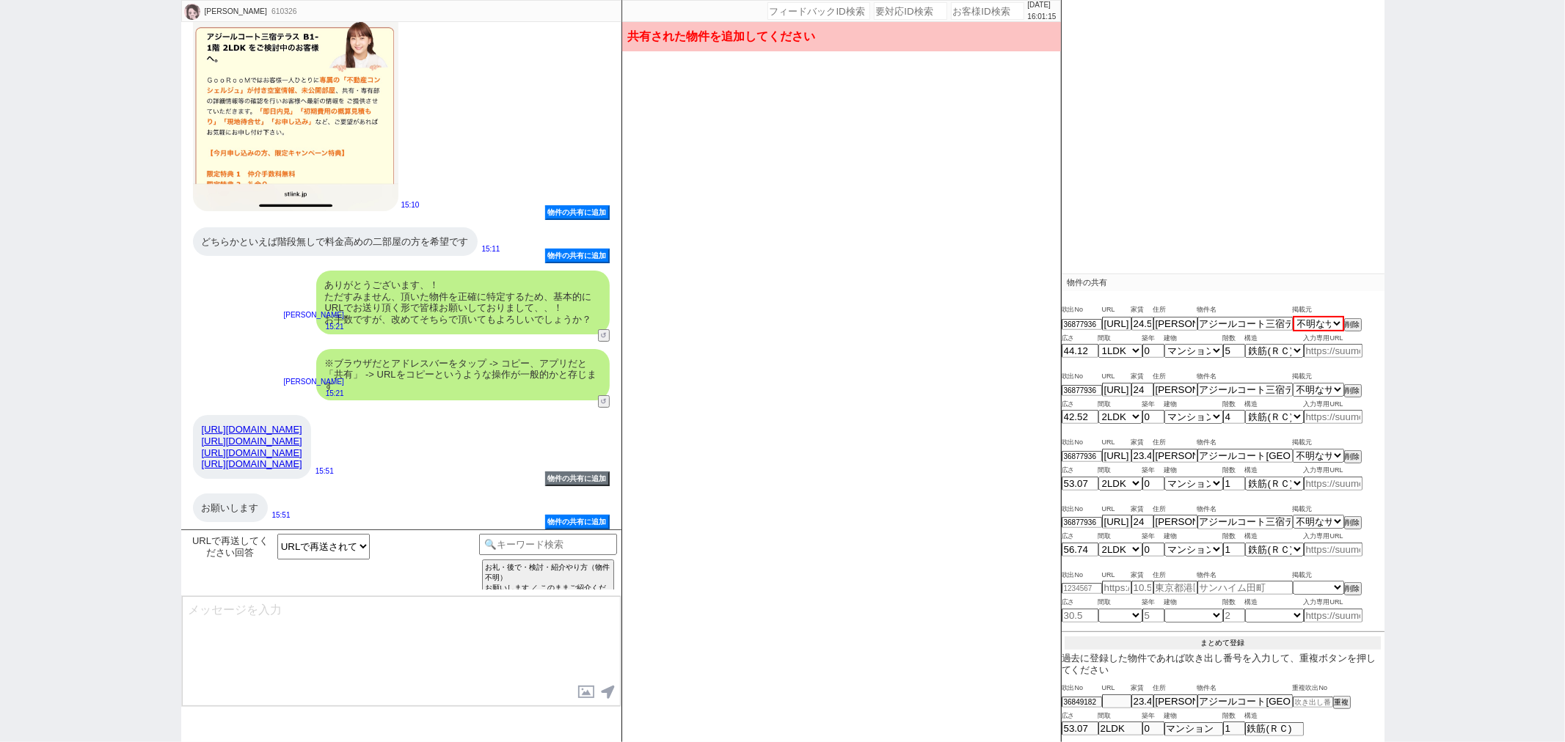
click at [1243, 641] on button "まとめて登録" at bounding box center [1223, 643] width 316 height 13
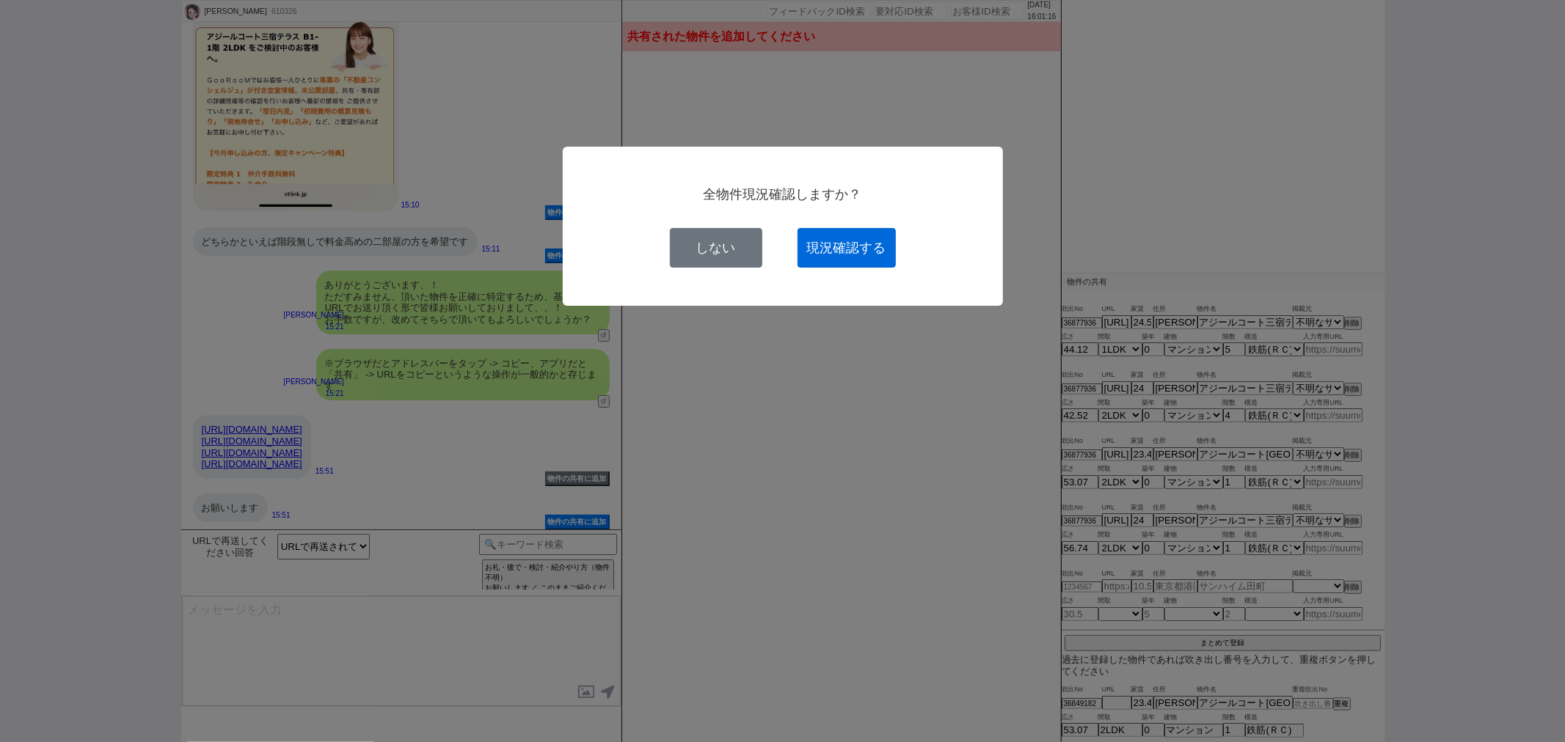
click at [841, 245] on button "現況確認する" at bounding box center [847, 248] width 98 height 40
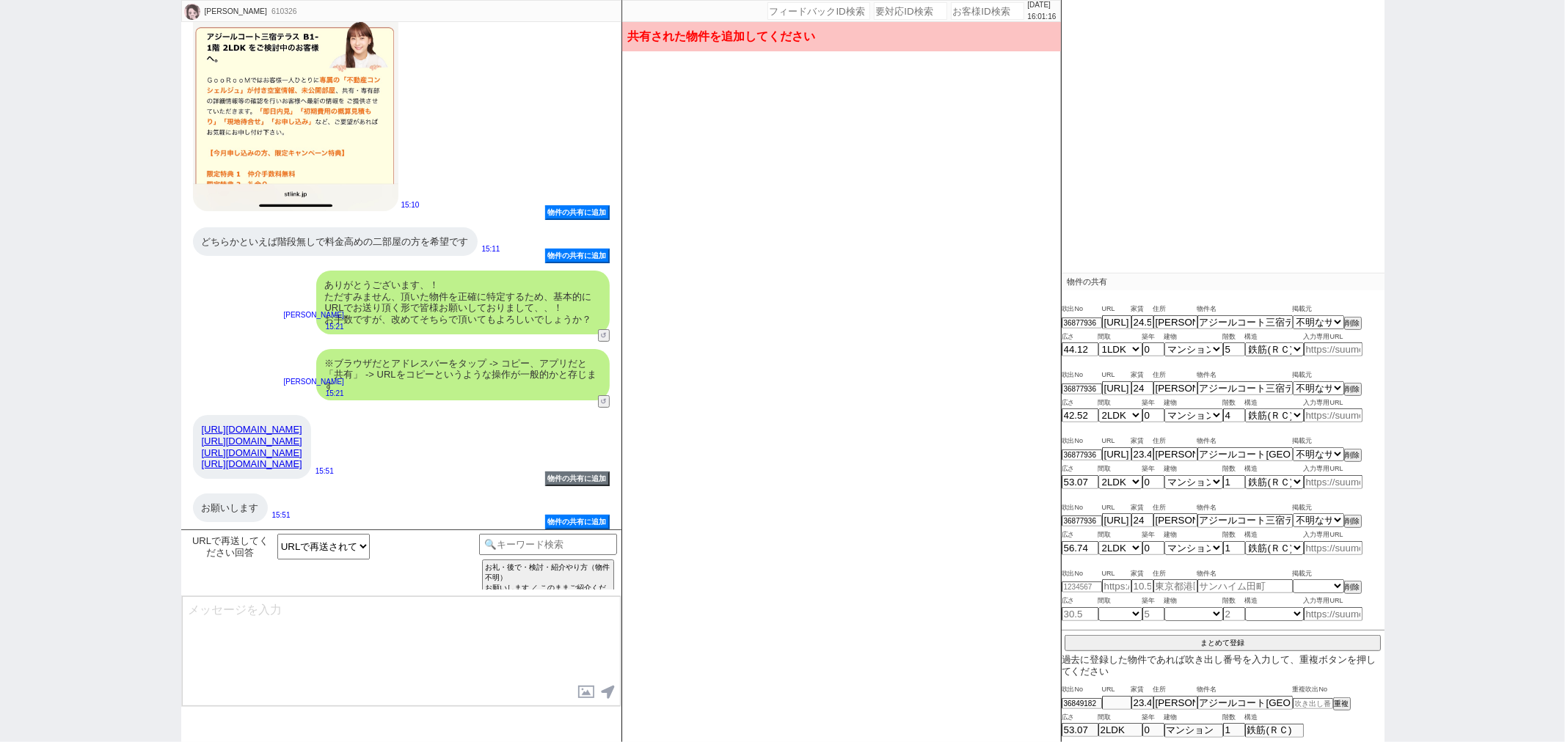
select select
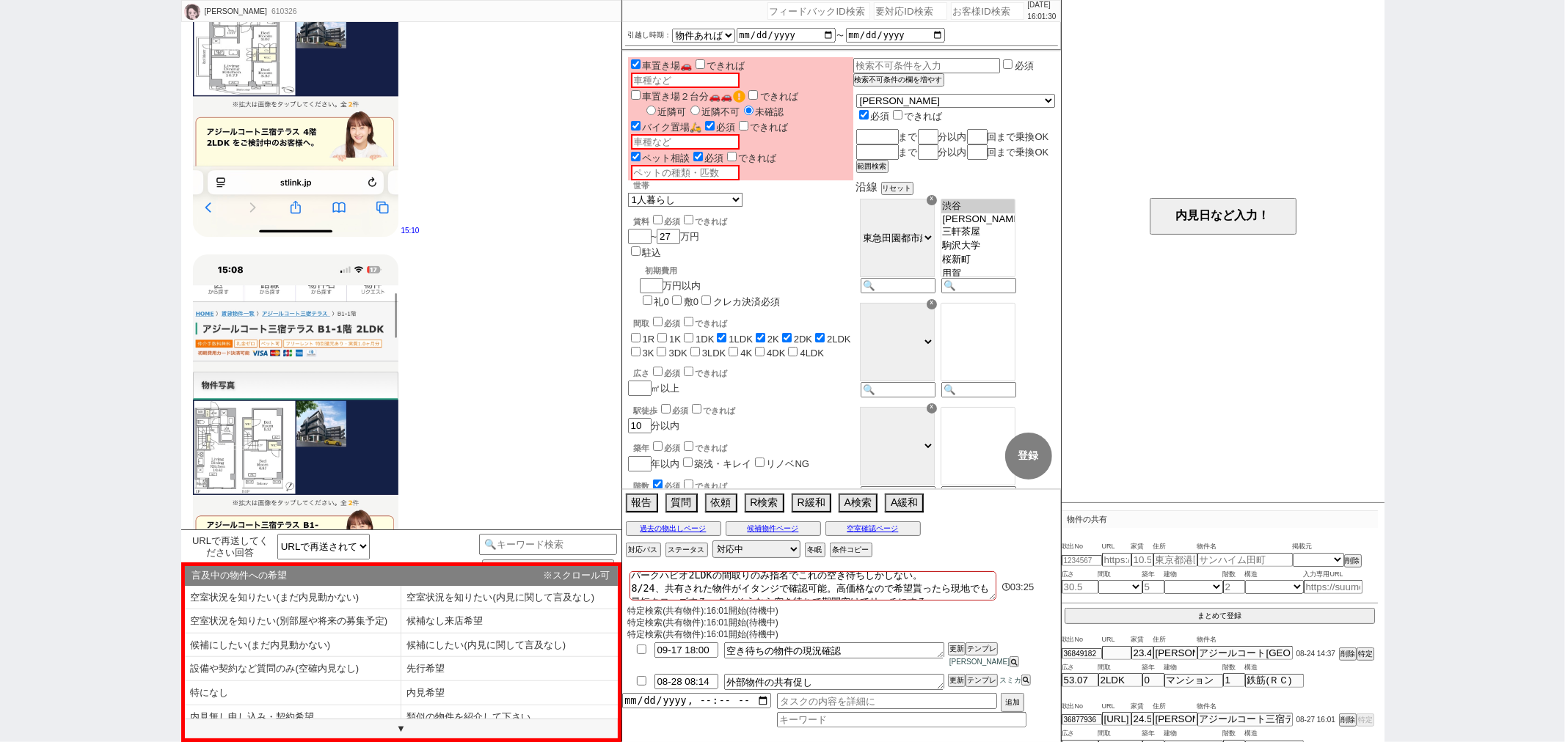
scroll to position [4716, 0]
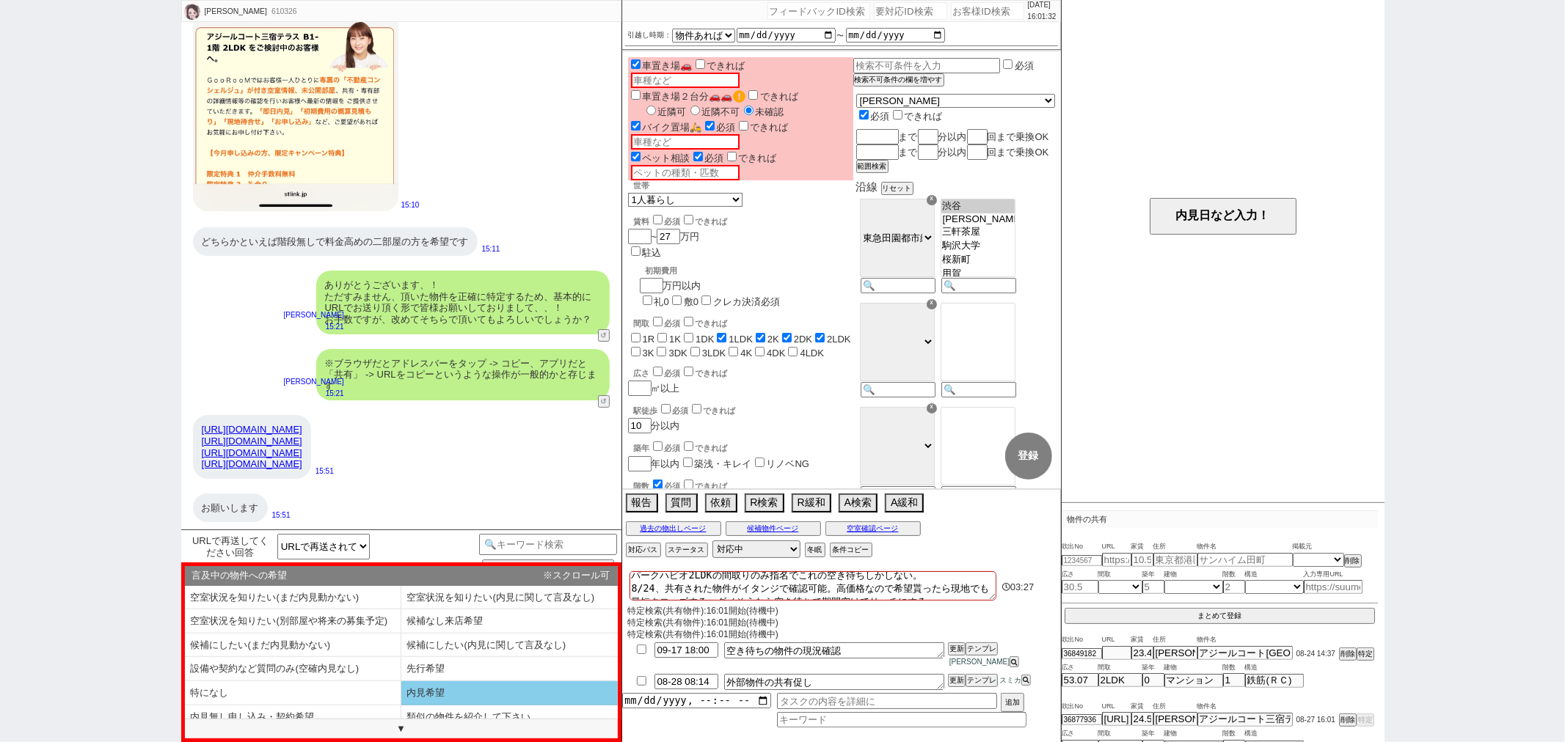
click at [503, 685] on li "内見希望" at bounding box center [509, 694] width 216 height 24
type textarea "再送ありがとうございます、では改めて内見可否など確認してまいりますね！"
select select "内見希望"
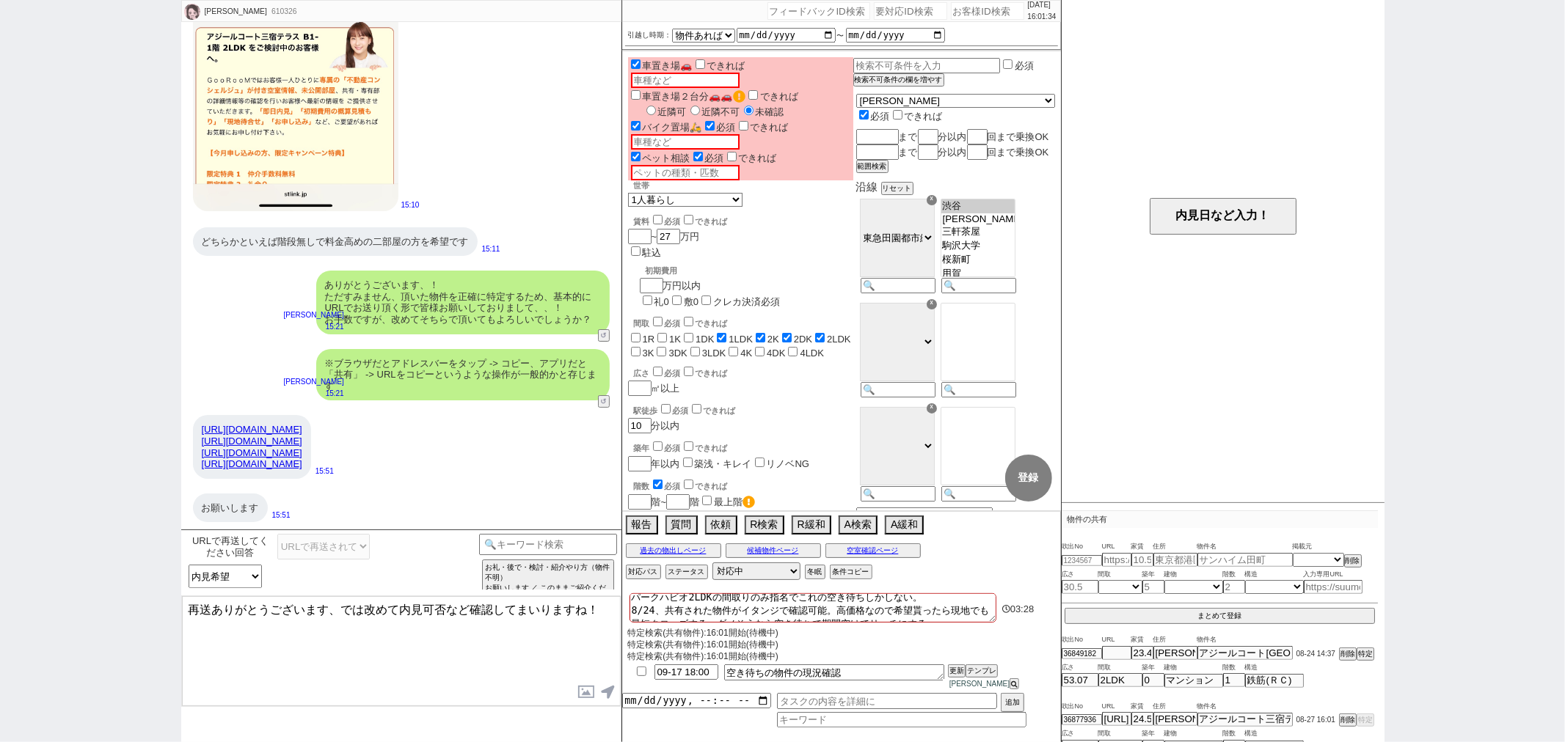
click at [500, 628] on textarea "再送ありがとうございます、では改めて内見可否など確認してまいりますね！" at bounding box center [401, 651] width 439 height 110
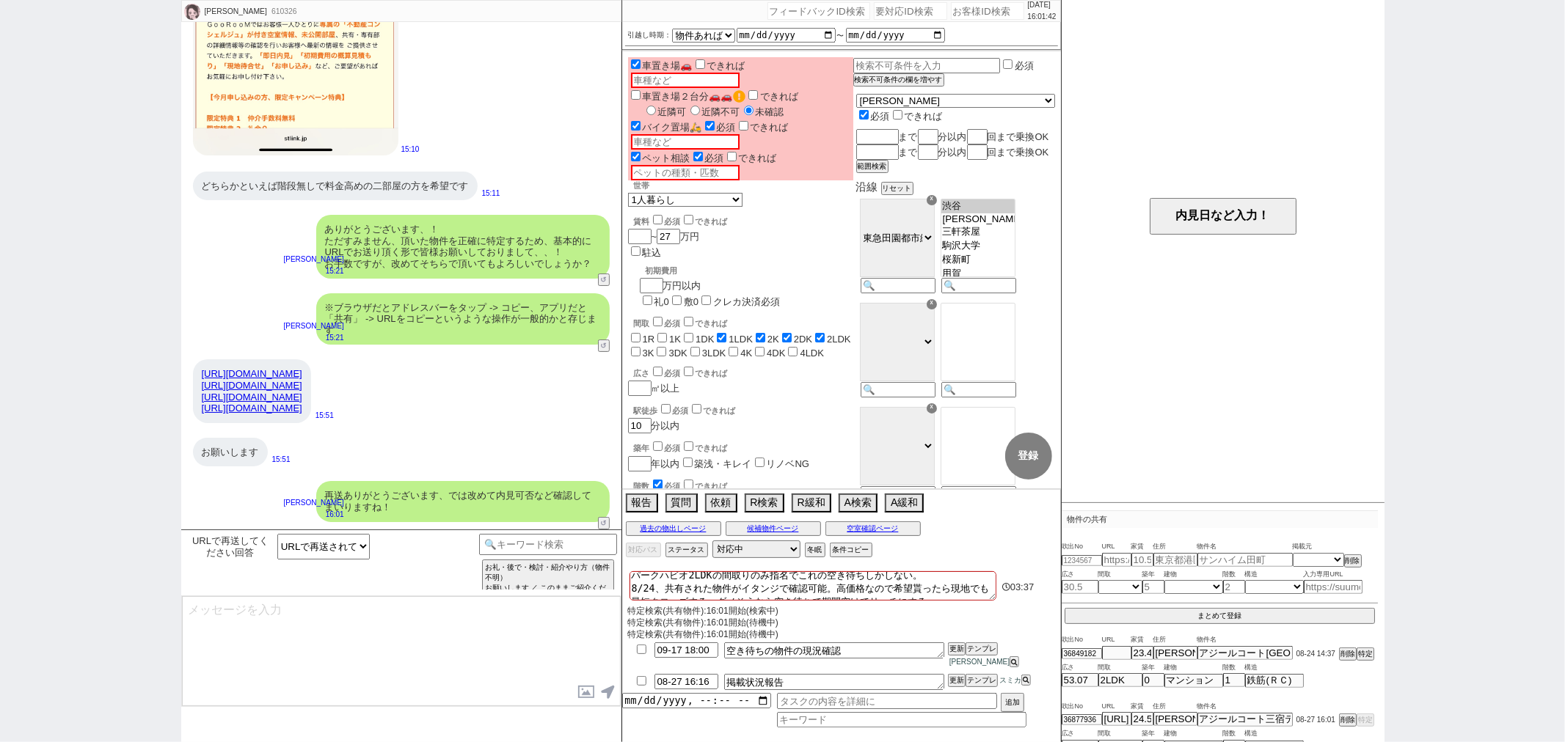
type textarea "直近ご都合つかれるお時間はいかがでしょうか？ ※新着含めより多く回るため3時間〜確保ください"
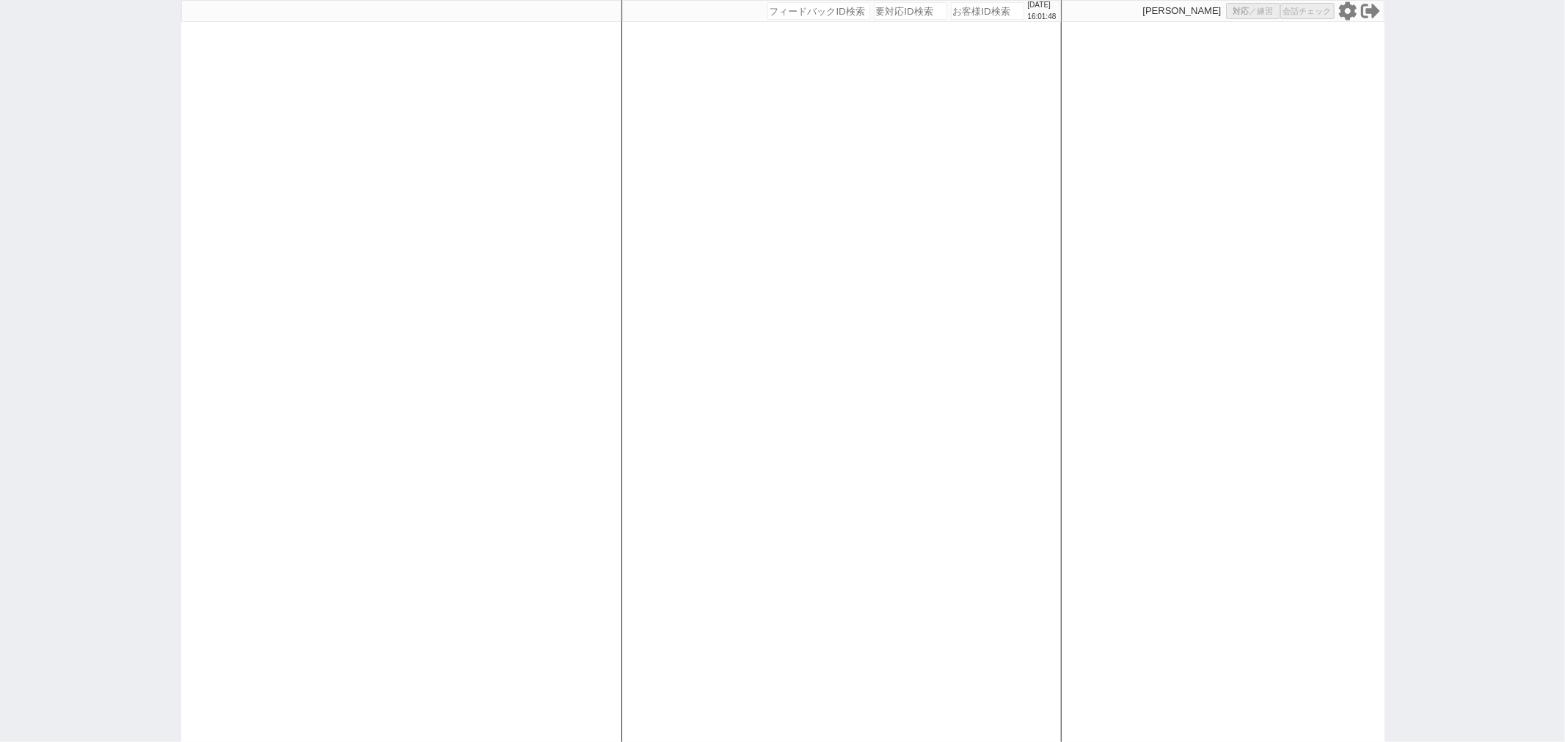
scroll to position [0, 0]
select select
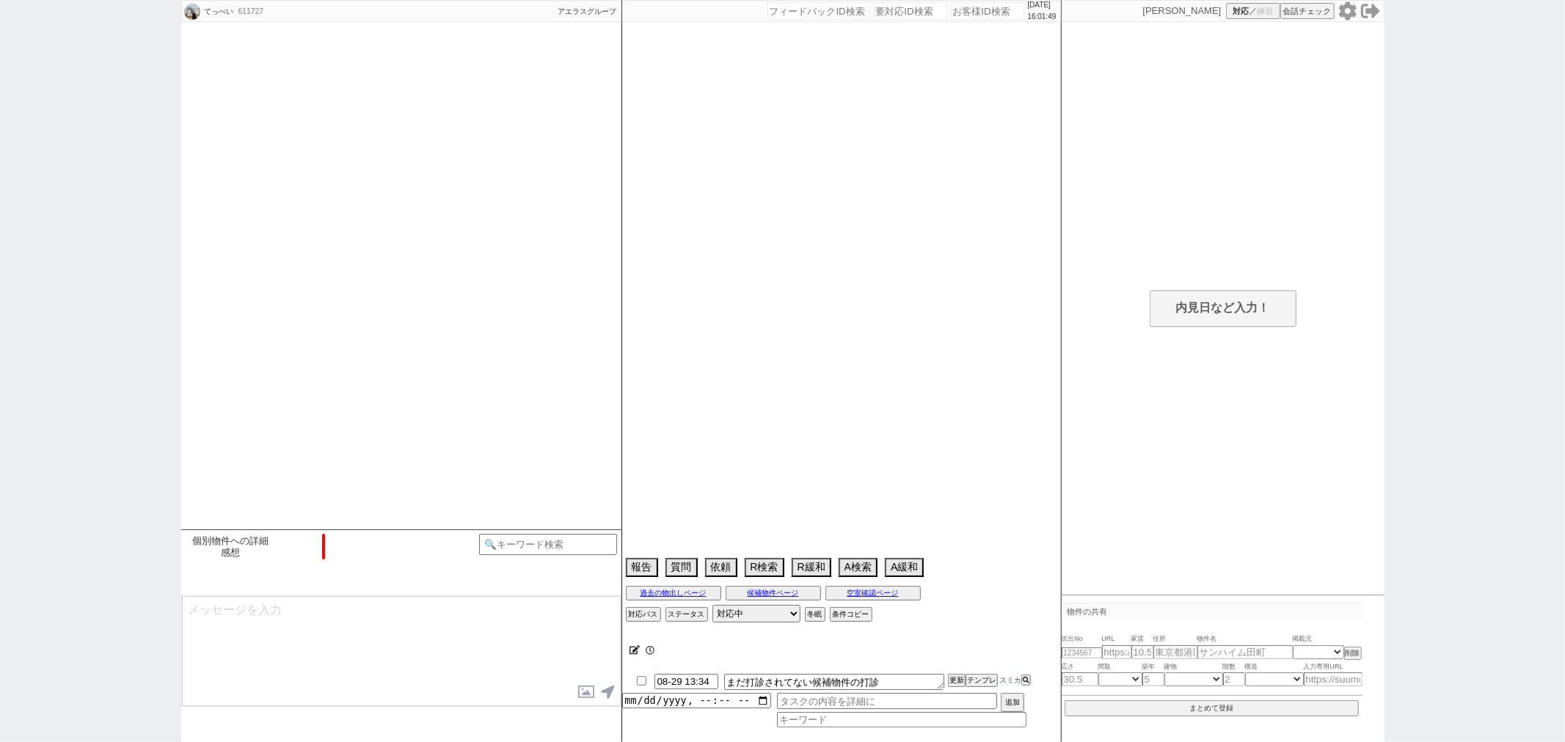
scroll to position [489, 0]
select select "15"
select select "0"
select select "14"
select select "57"
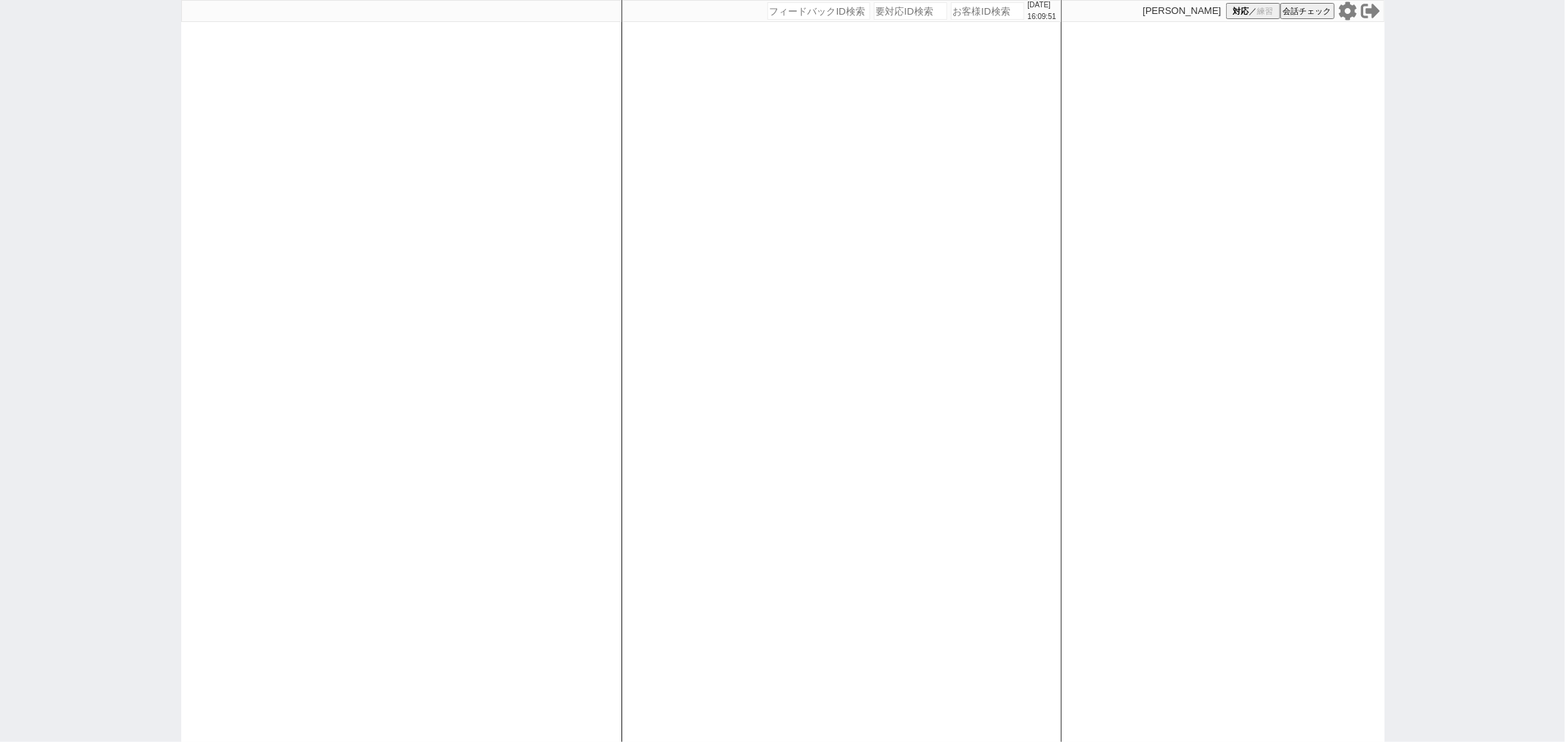
click at [580, 325] on div at bounding box center [401, 371] width 440 height 742
select select
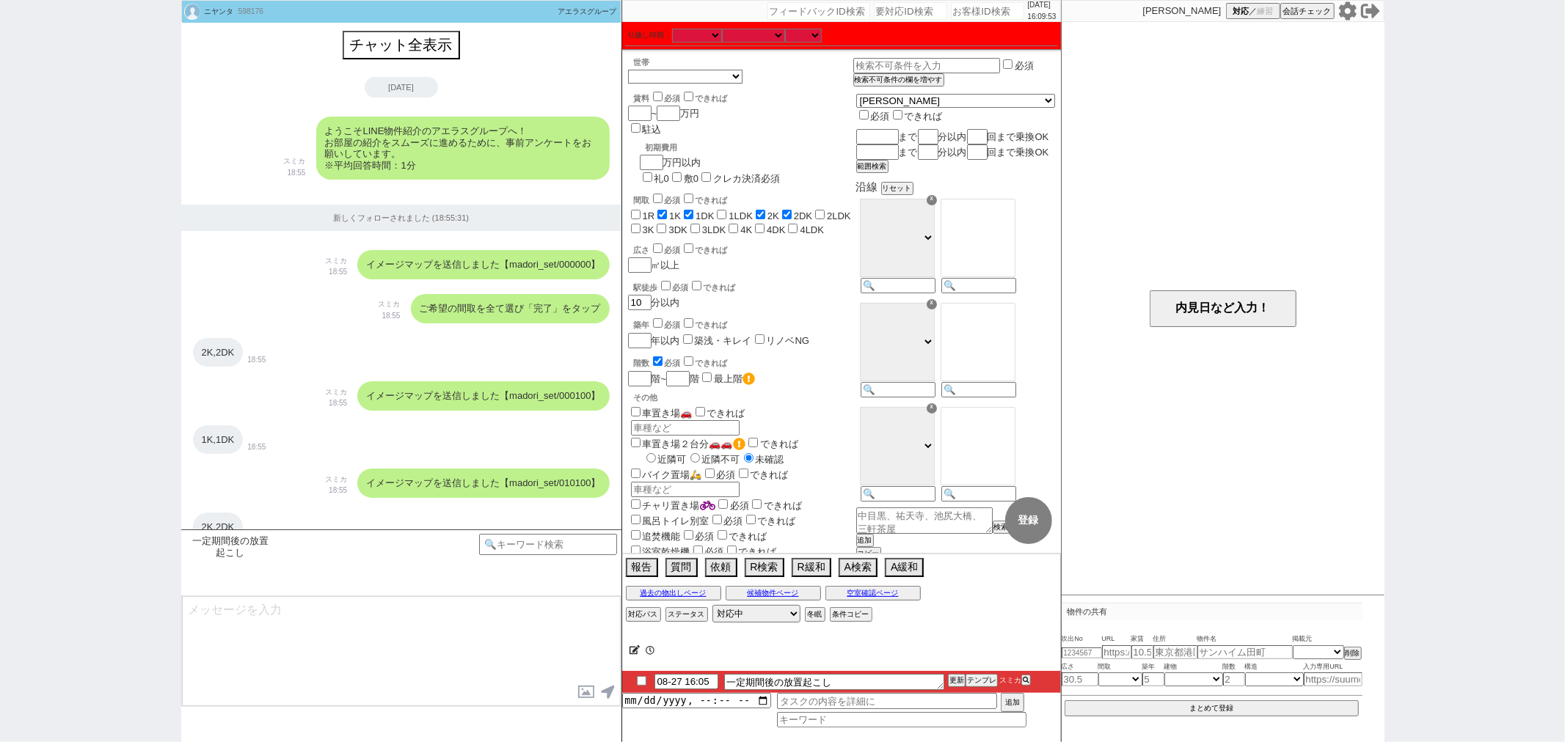
scroll to position [1702, 0]
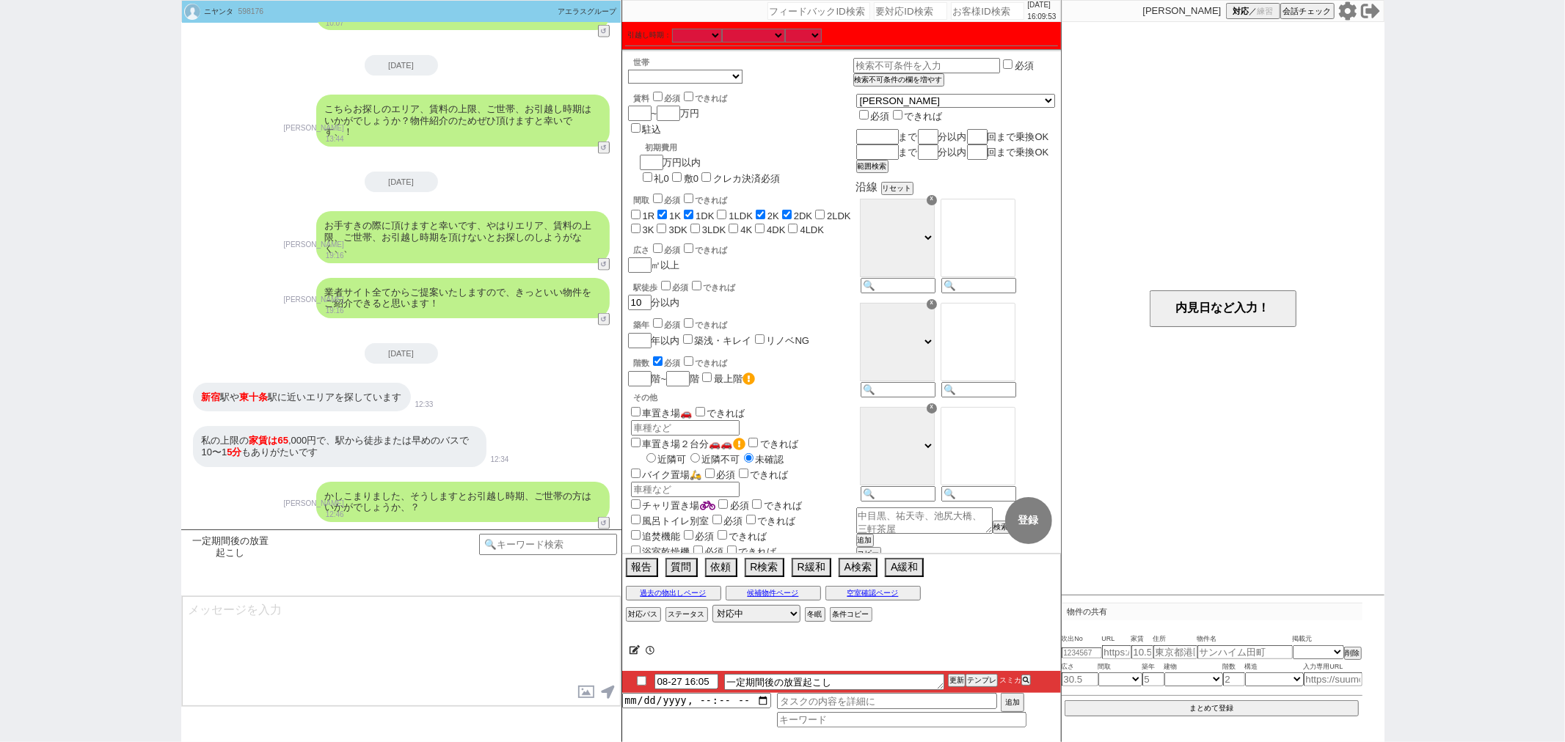
type textarea "ご無沙汰しております、その後また一定期間立ちまして相場もご状況も変わってきたかなと思いましてご連絡させて頂きました。"
click at [452, 627] on textarea "ご無沙汰しております、その後また一定期間立ちまして相場もご状況も変わってきたかなと思いましてご連絡させて頂きました。" at bounding box center [401, 651] width 439 height 110
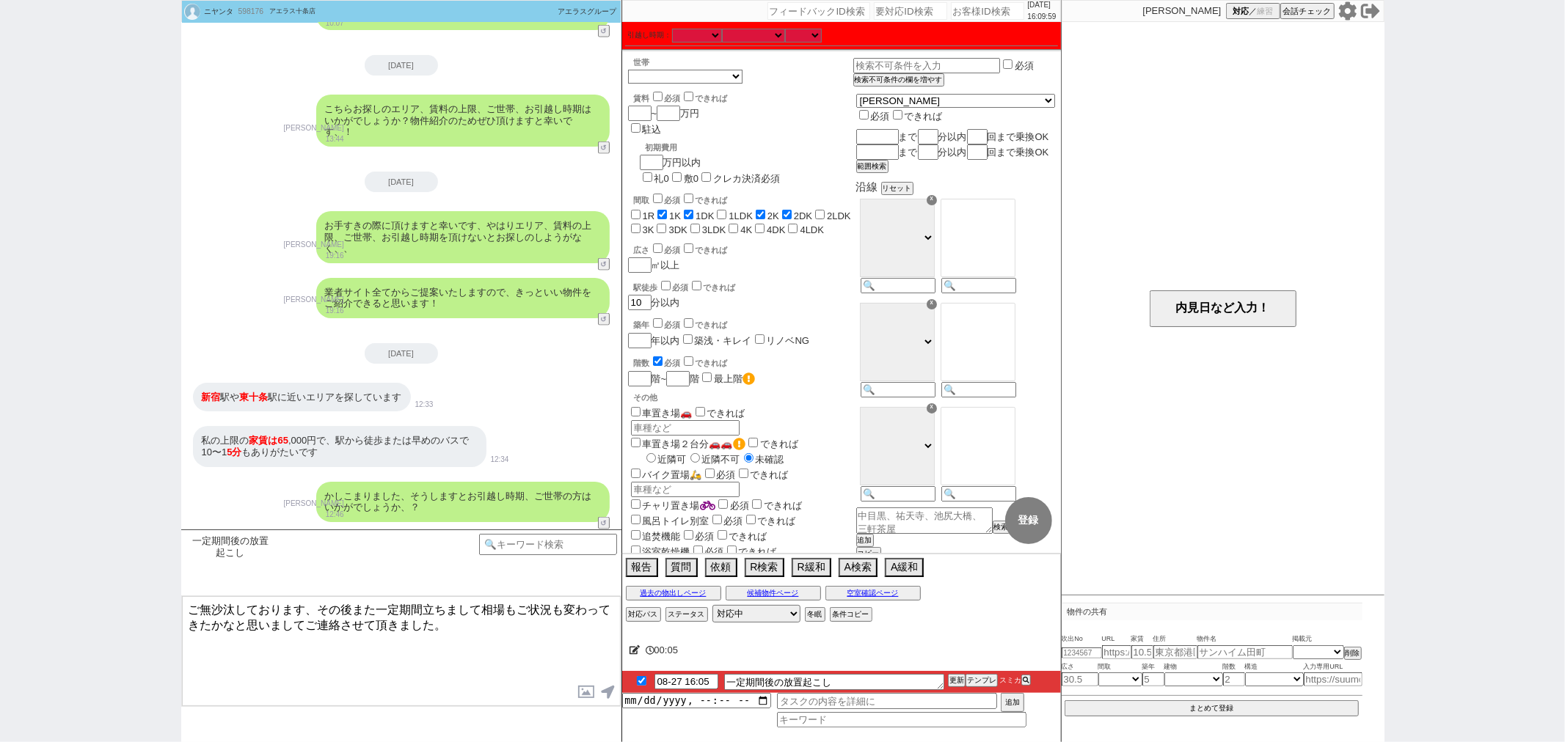
checkbox input "true"
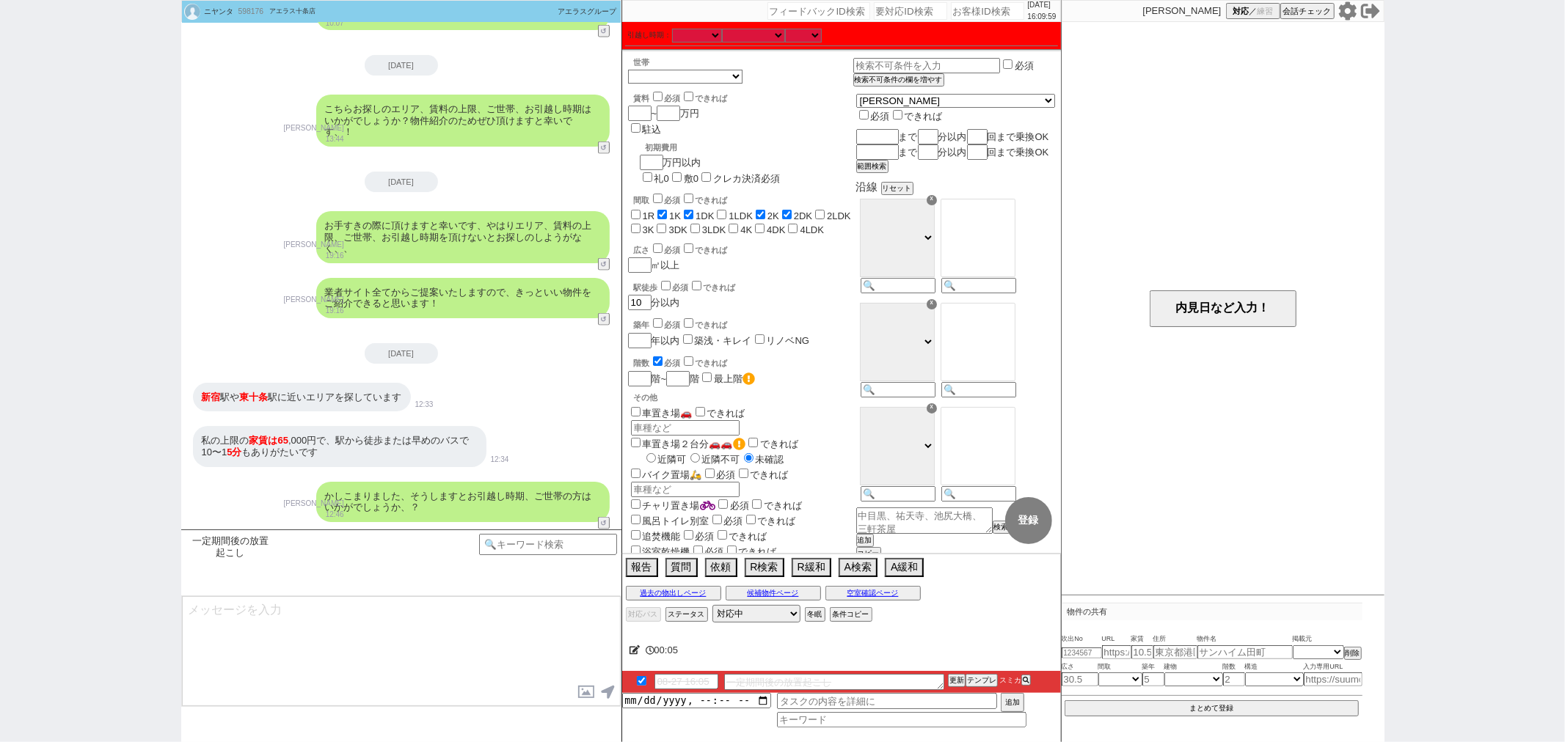
scroll to position [1818, 0]
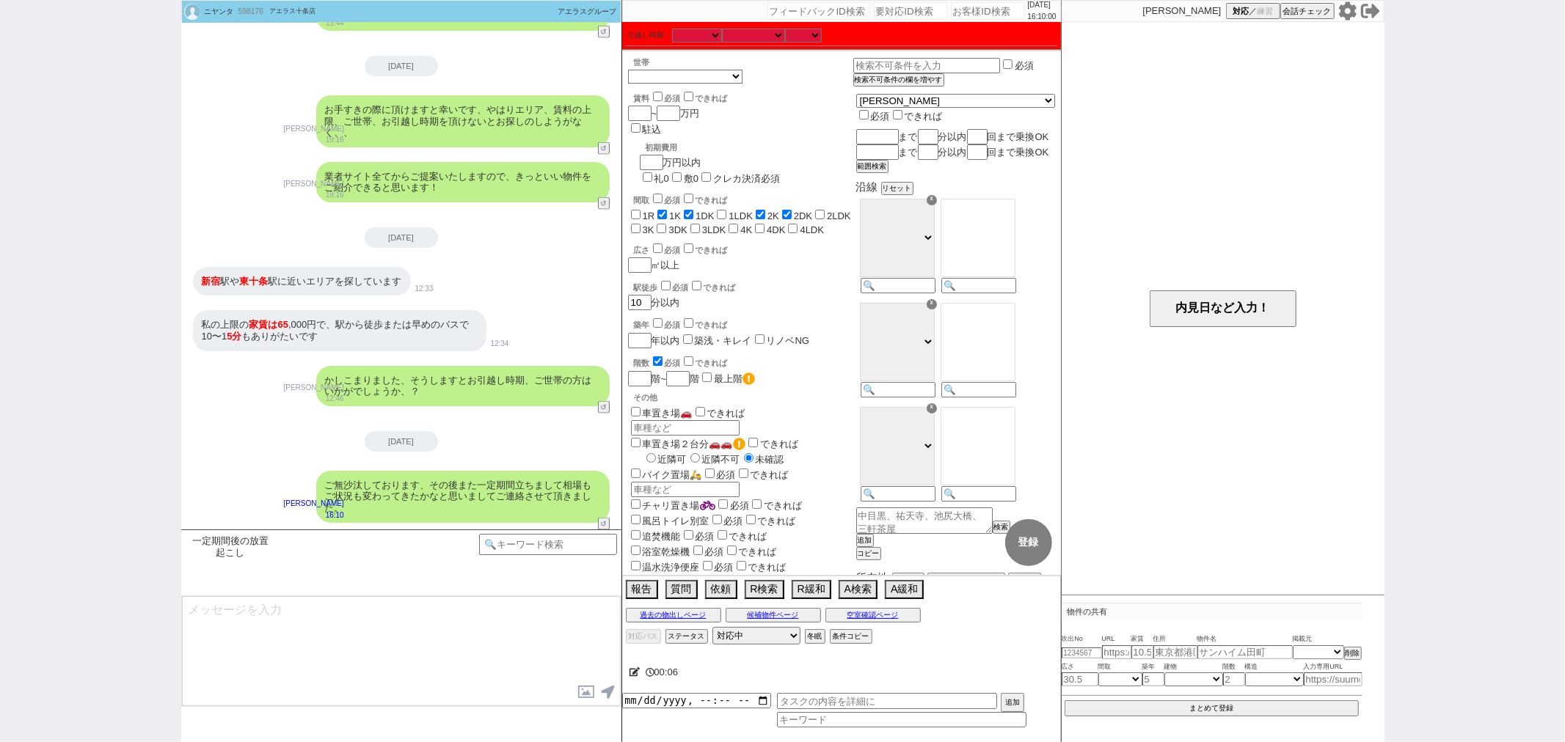
type textarea "よければ、改めて色々とご紹介させて頂ければと思います！ 現在のご希望条件はいかがでしょうか？"
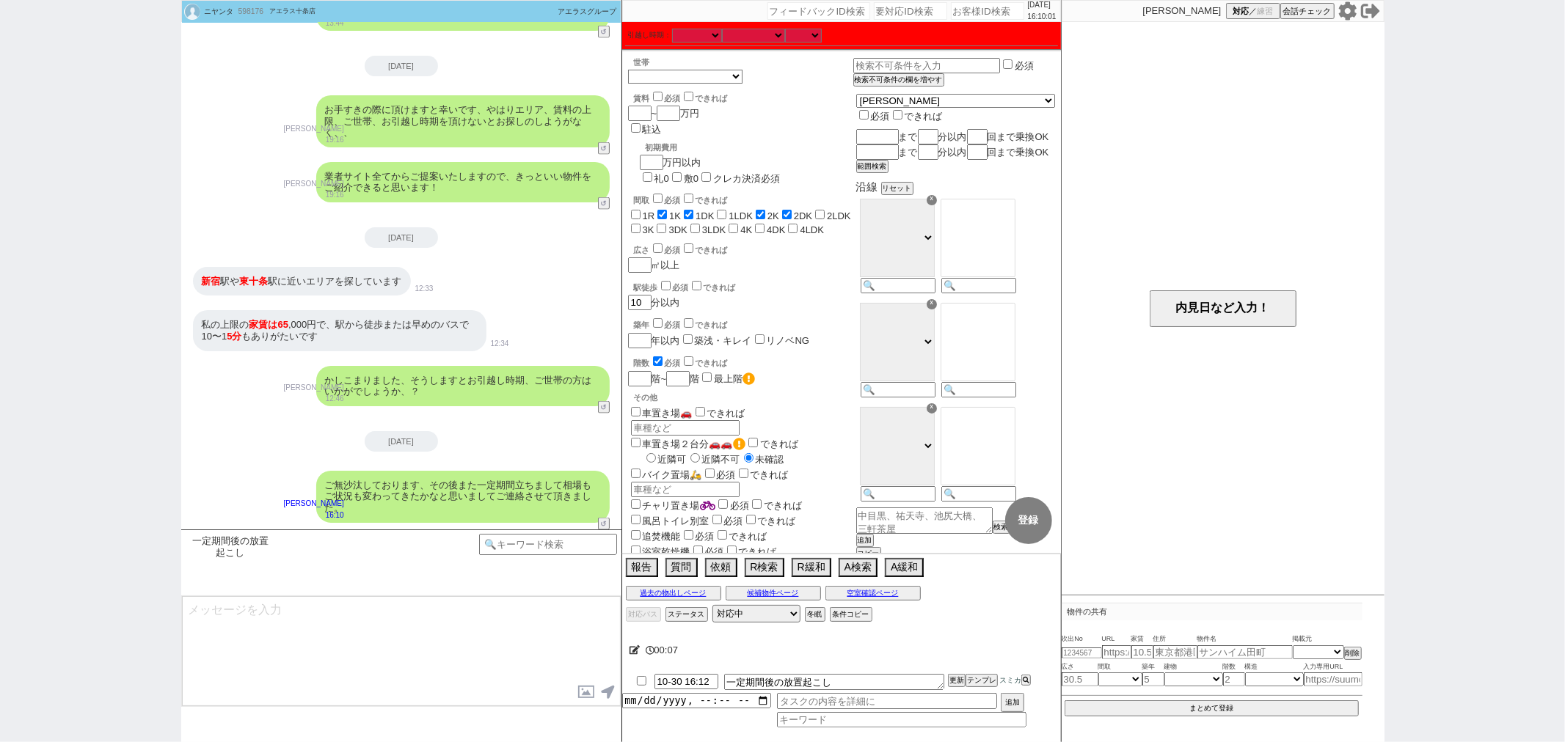
scroll to position [1874, 0]
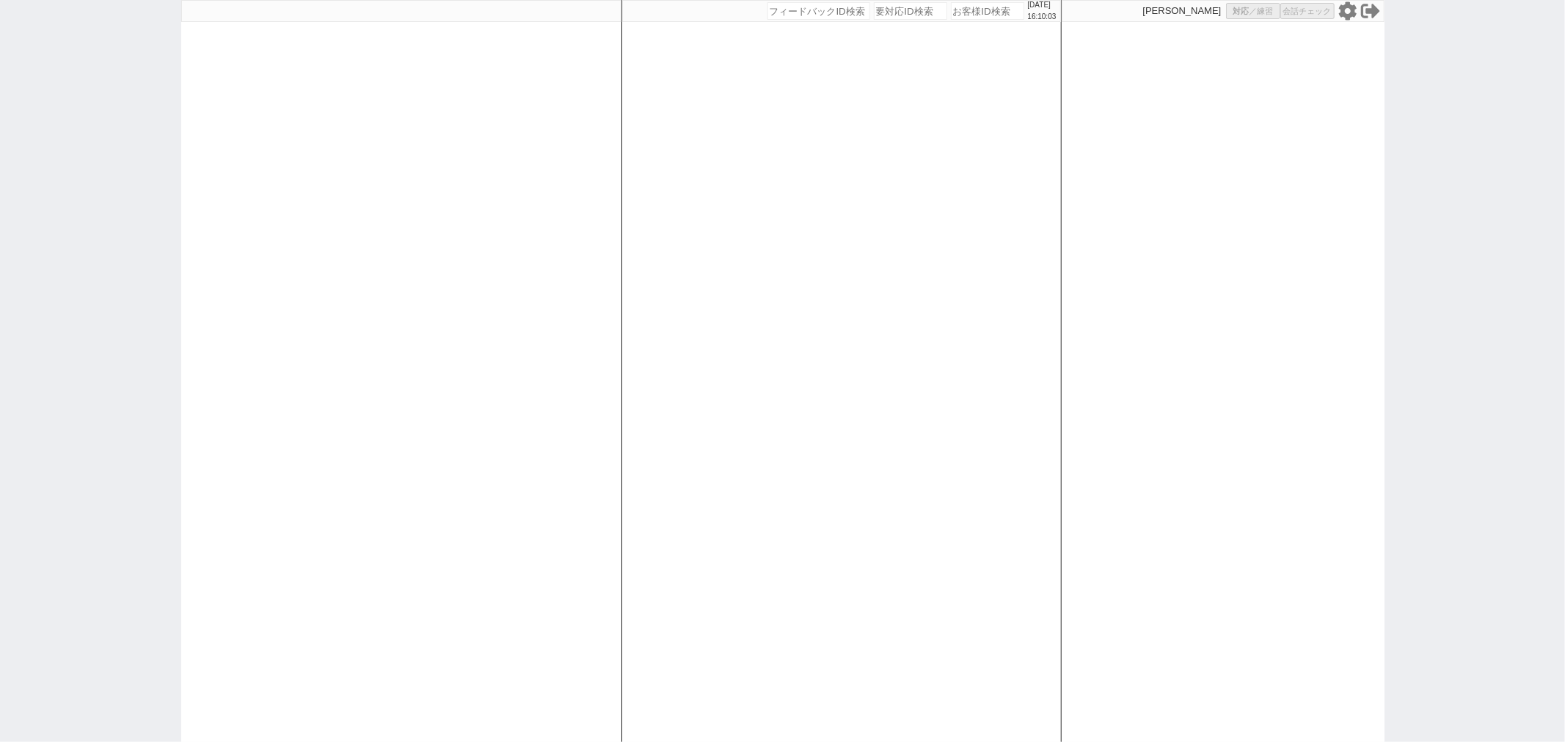
select select
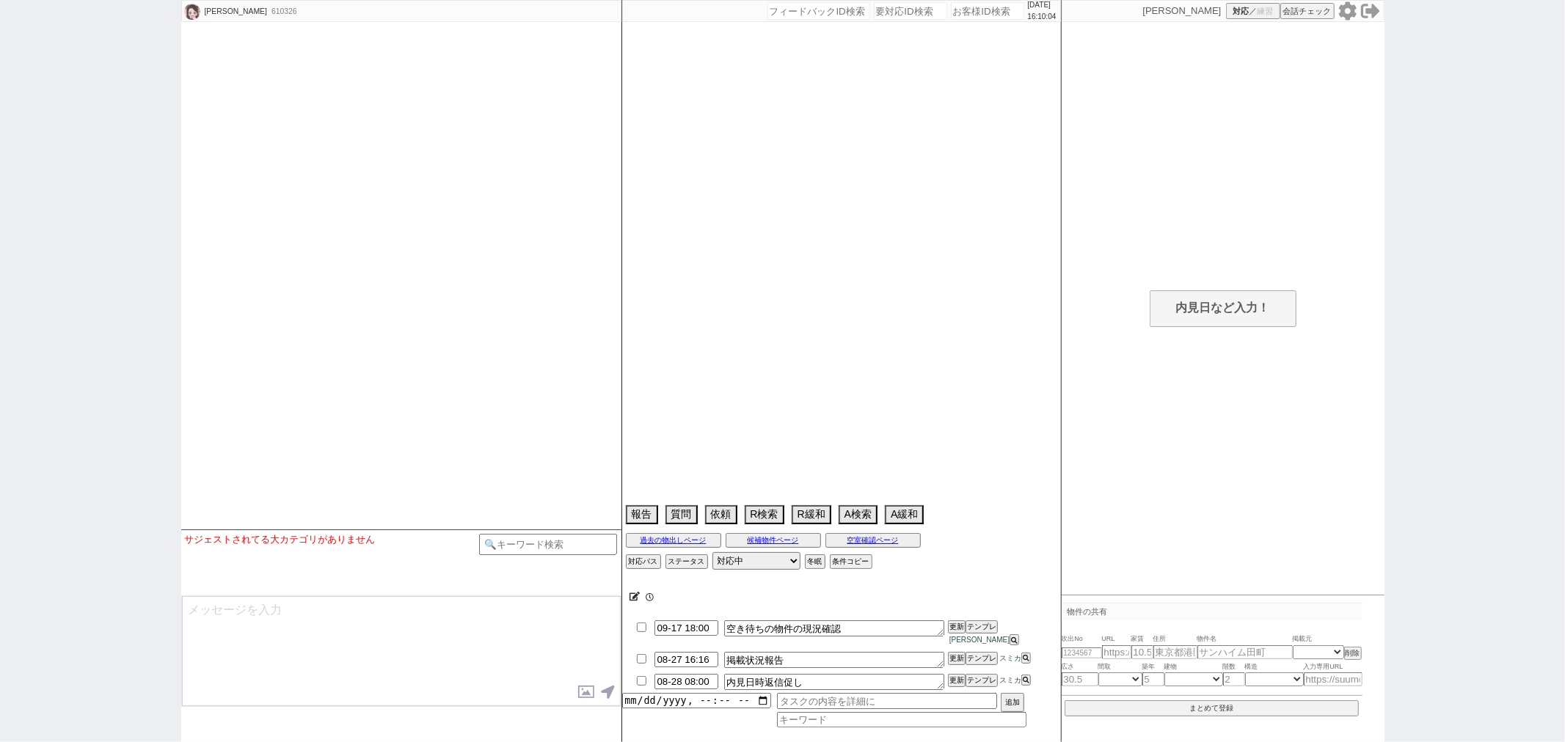
type textarea "パークハビオ2LDKの間取りのみ指名でこれの空き待ちしかしない。 8/24、共有された物件がイタンジで確認可能。高価格なので希望貰ったら現地でも最短クローズす…"
select select
select select "15"
select select "0"
select select "53"
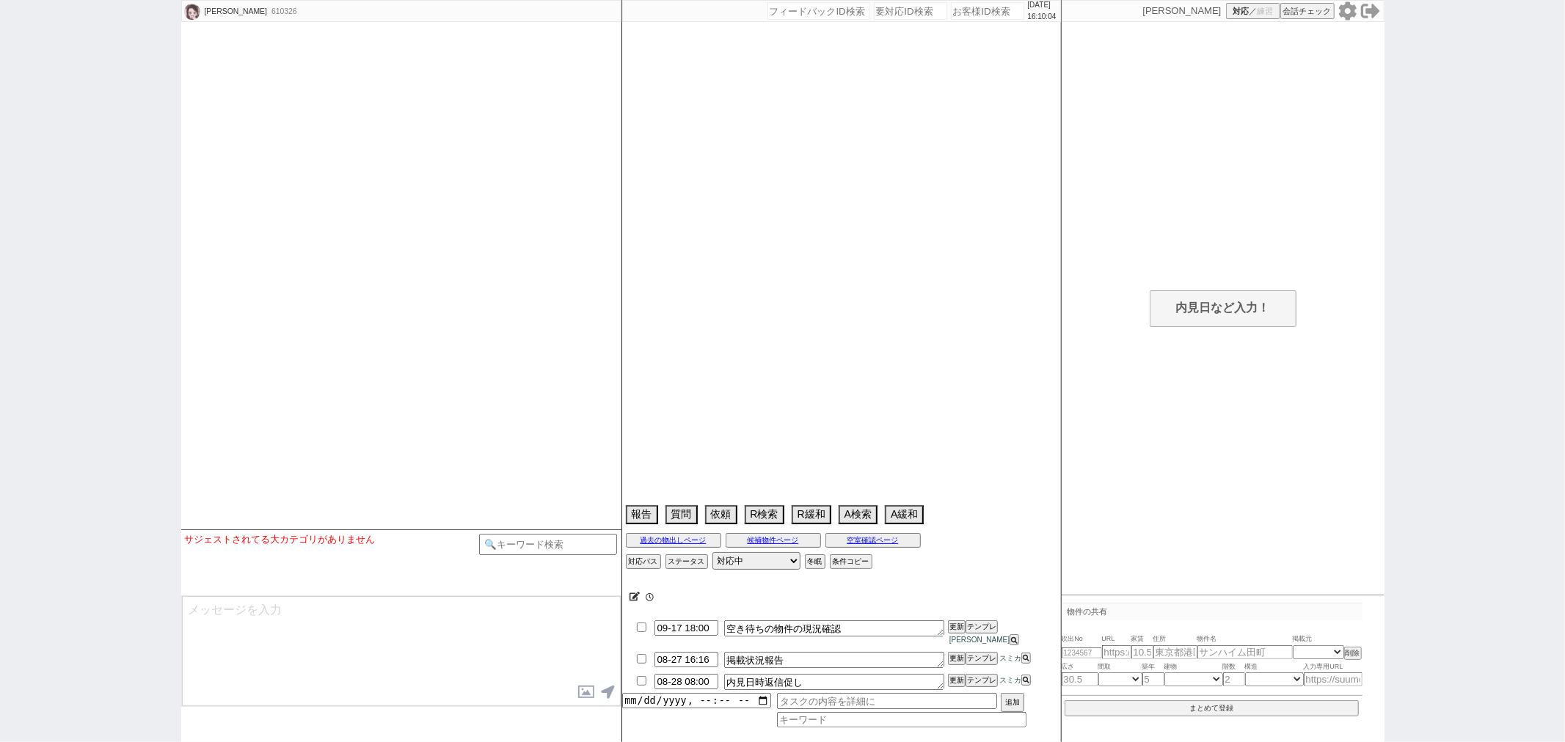
select select "[DATE]"
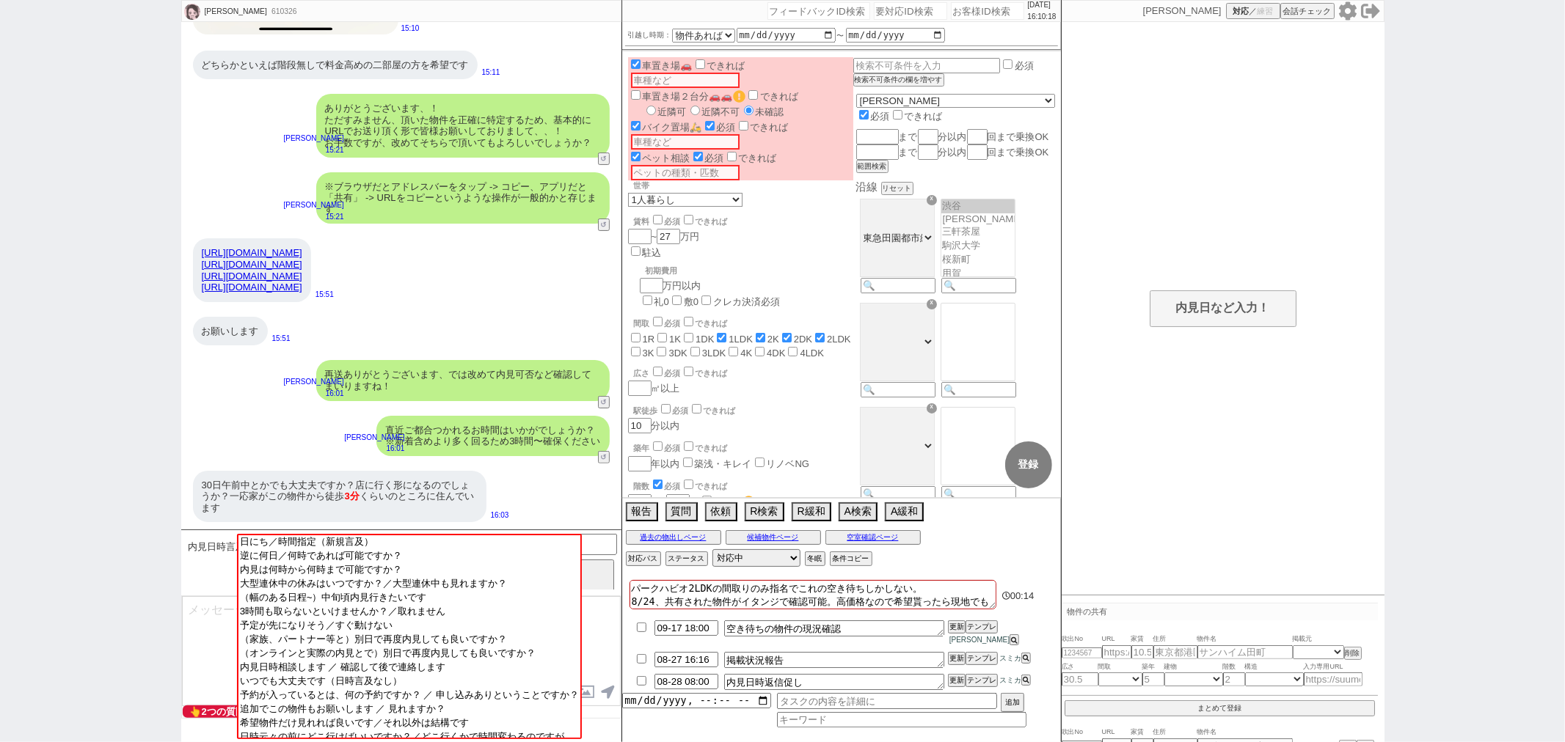
scroll to position [4, 0]
click at [1181, 325] on div "内見日など入力！ 変更 なし 登録 日時 内見日時の質問NG 内見日時前倒しNG 既に案内に合意 言及なし 時間明確 午前 午後 お昼 夕方・夜 終日いつでも…" at bounding box center [1223, 378] width 323 height 713
click at [1187, 309] on div "内見日など入力！ 変更 なし 登録 日時 内見日時の質問NG 内見日時前倒しNG 既に案内に合意 言及なし 時間明確 午前 午後 お昼 夕方・夜 終日いつでも…" at bounding box center [1223, 378] width 323 height 713
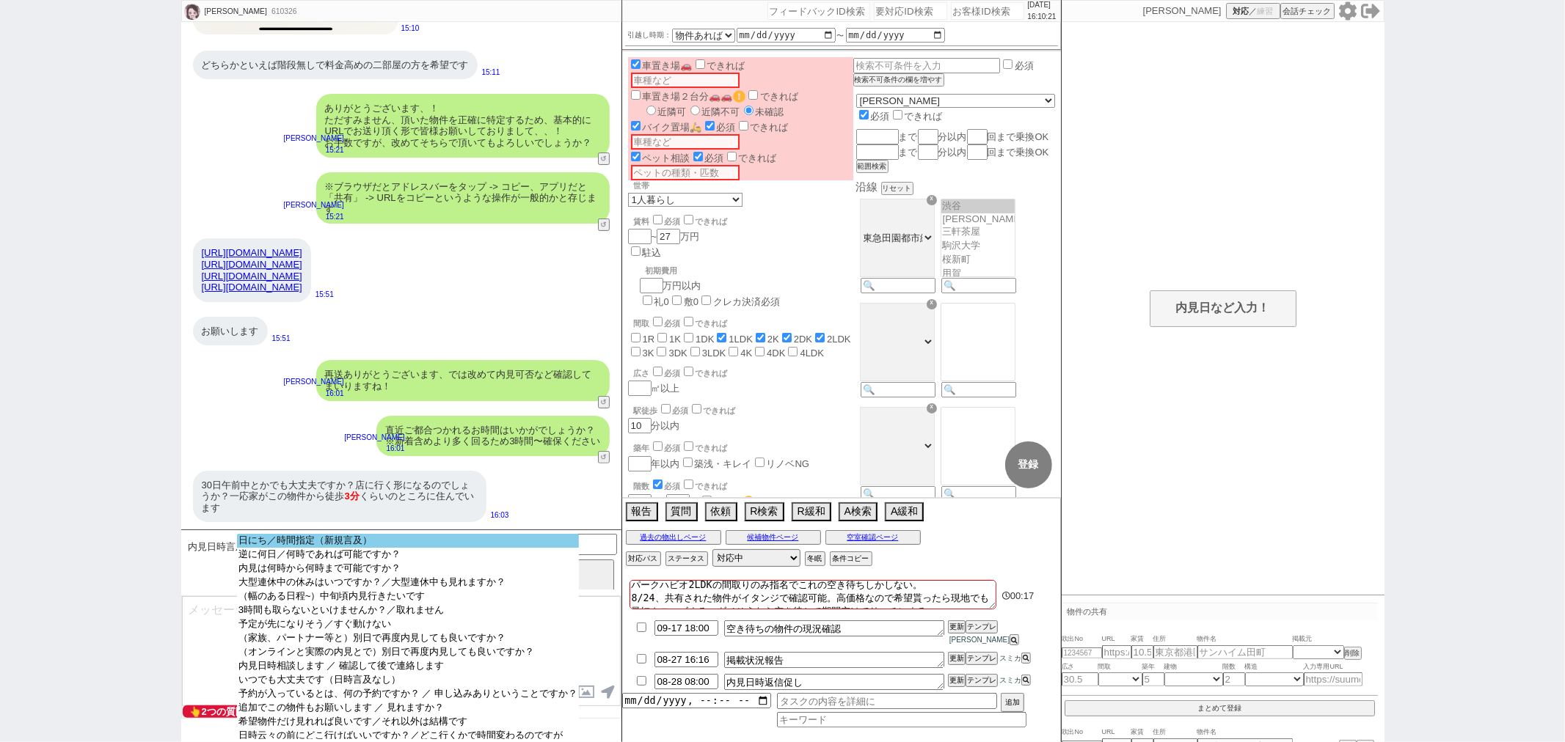
click at [319, 544] on option "日にち／時間指定（新規言及）" at bounding box center [408, 541] width 342 height 14
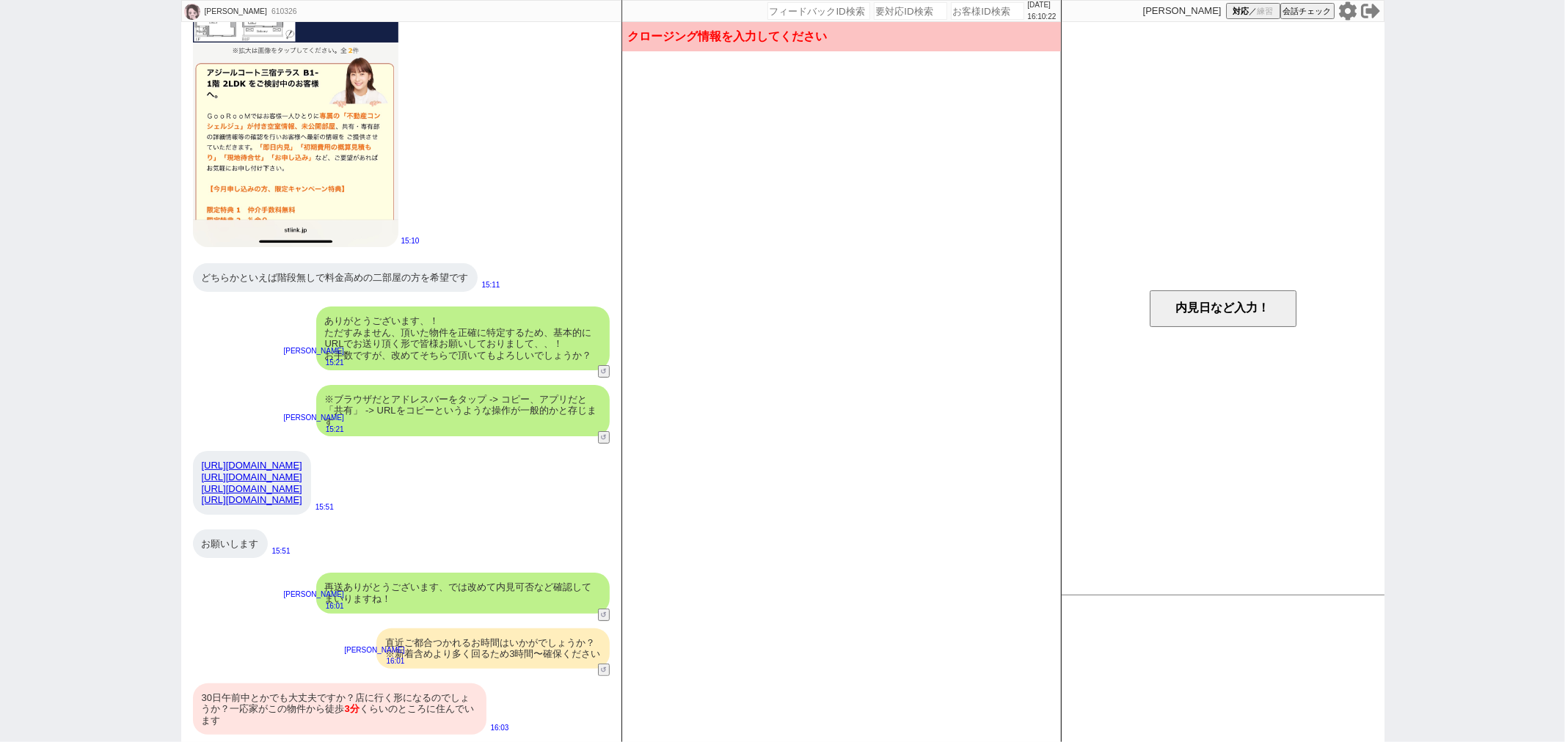
scroll to position [4681, 0]
click at [1161, 312] on button "内見日など入力！" at bounding box center [1223, 309] width 147 height 37
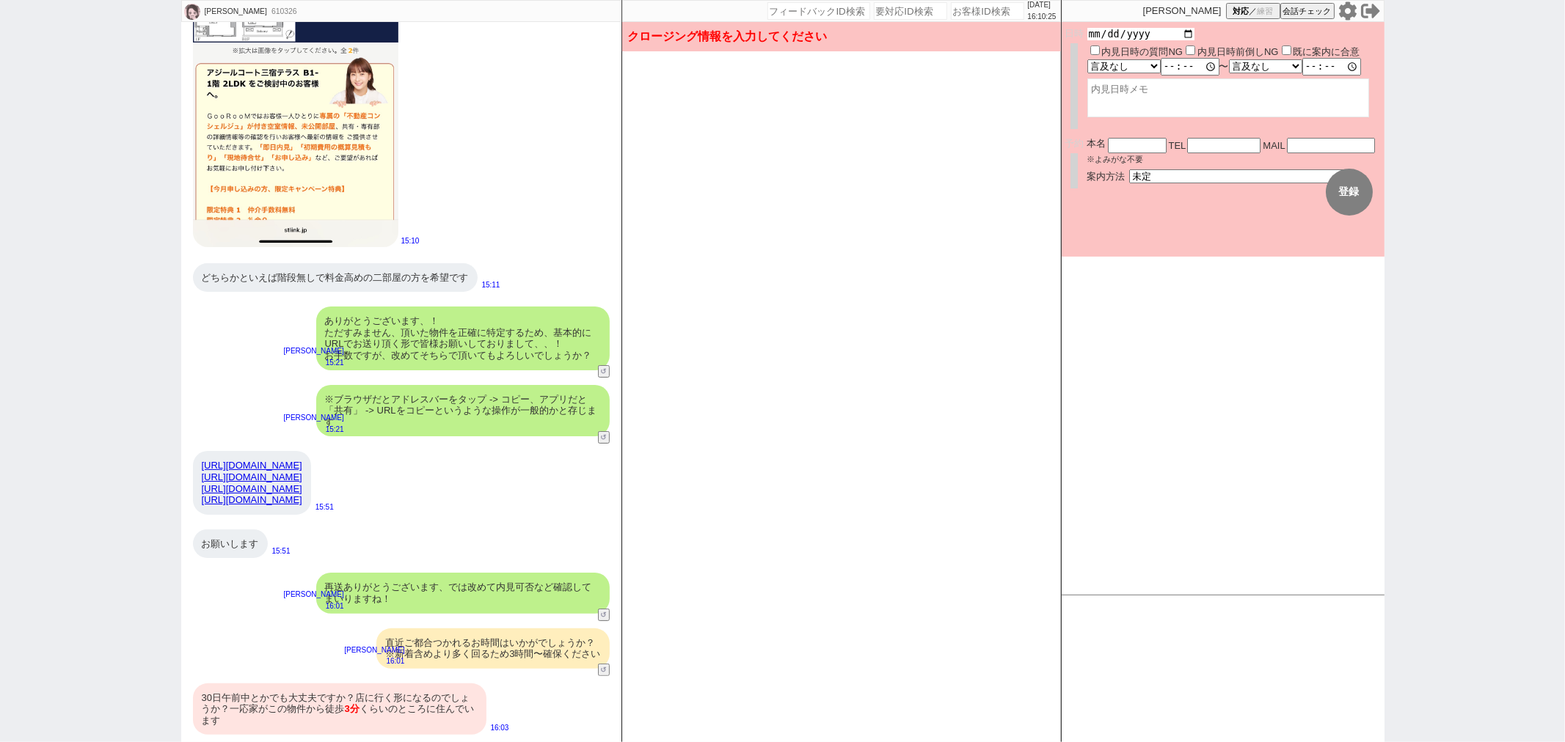
click at [1183, 33] on input "date" at bounding box center [1141, 34] width 108 height 12
type input "[DATE]"
click at [1131, 67] on select "言及なし 時間明確 午前 午後 お昼 夕方・夜 終日いつでも その他" at bounding box center [1123, 69] width 72 height 12
select select "2"
click at [1087, 63] on select "言及なし 時間明確 午前 午後 お昼 夕方・夜 終日いつでも その他" at bounding box center [1123, 69] width 72 height 12
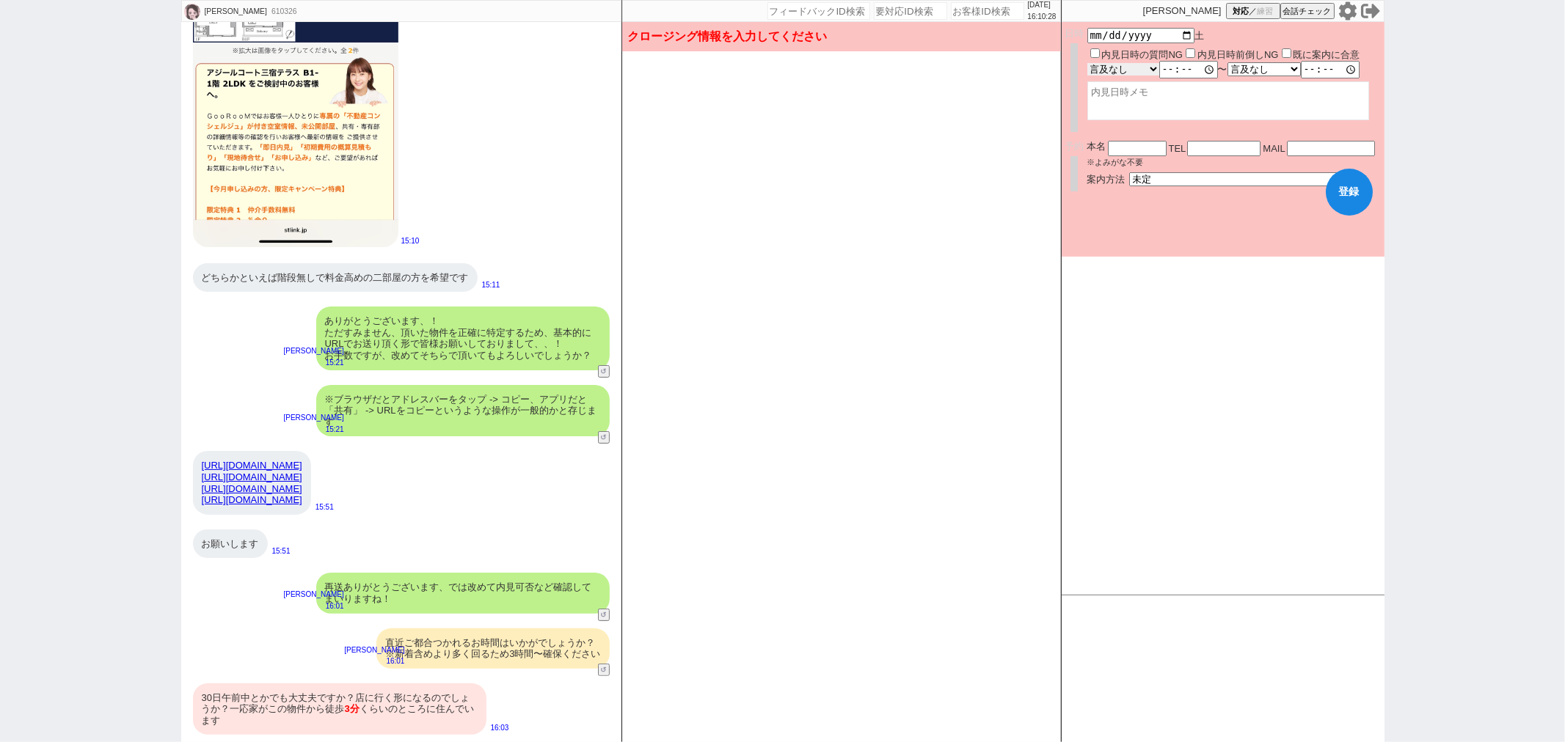
type input "10:00:00"
click at [1163, 181] on div "予約 本名 ※よみがな不要 TEL 電話するので表示 電話の理由 356 初日調整での禊 357 問物漏れ回収 359 内見日が怪しいので前倒し&他社消し 3…" at bounding box center [1223, 170] width 323 height 59
select select "1"
click at [1129, 172] on select "未定 現地お待ち合わせ ご来店 先行申し込みのご案内or内見無しでの申し込みのご案内 オンラインでのご接客 オンラインで1件の内見のご案内" at bounding box center [1239, 178] width 220 height 12
click at [1333, 199] on button "登録" at bounding box center [1349, 192] width 47 height 47
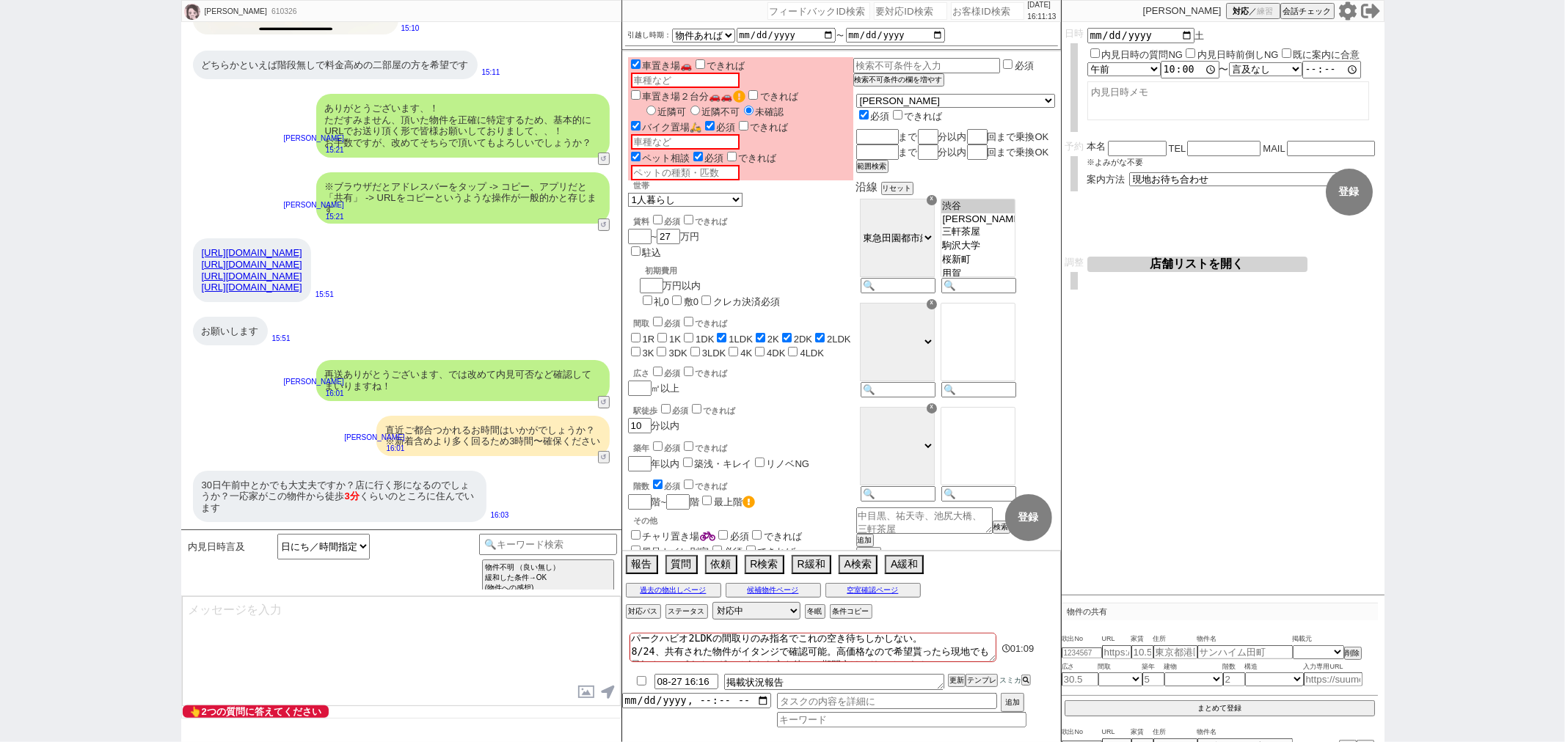
scroll to position [4, 0]
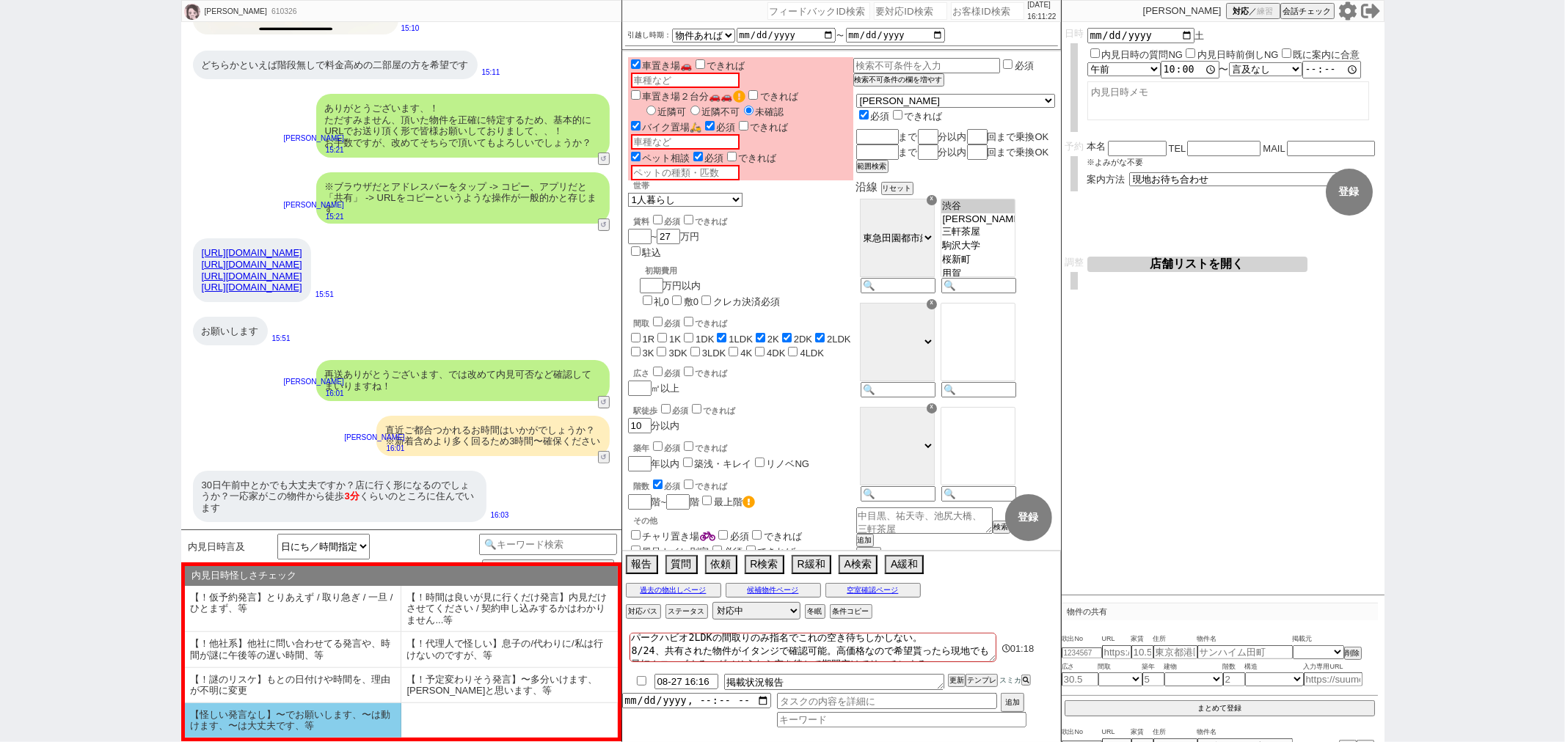
click at [329, 722] on li "【怪しい発言なし】〜でお願いします、〜は動けます、〜は大丈夫です、等" at bounding box center [293, 721] width 216 height 34
select select "【怪しい発言なし】〜でお願いします、〜は動けます、〜は大丈夫です、等"
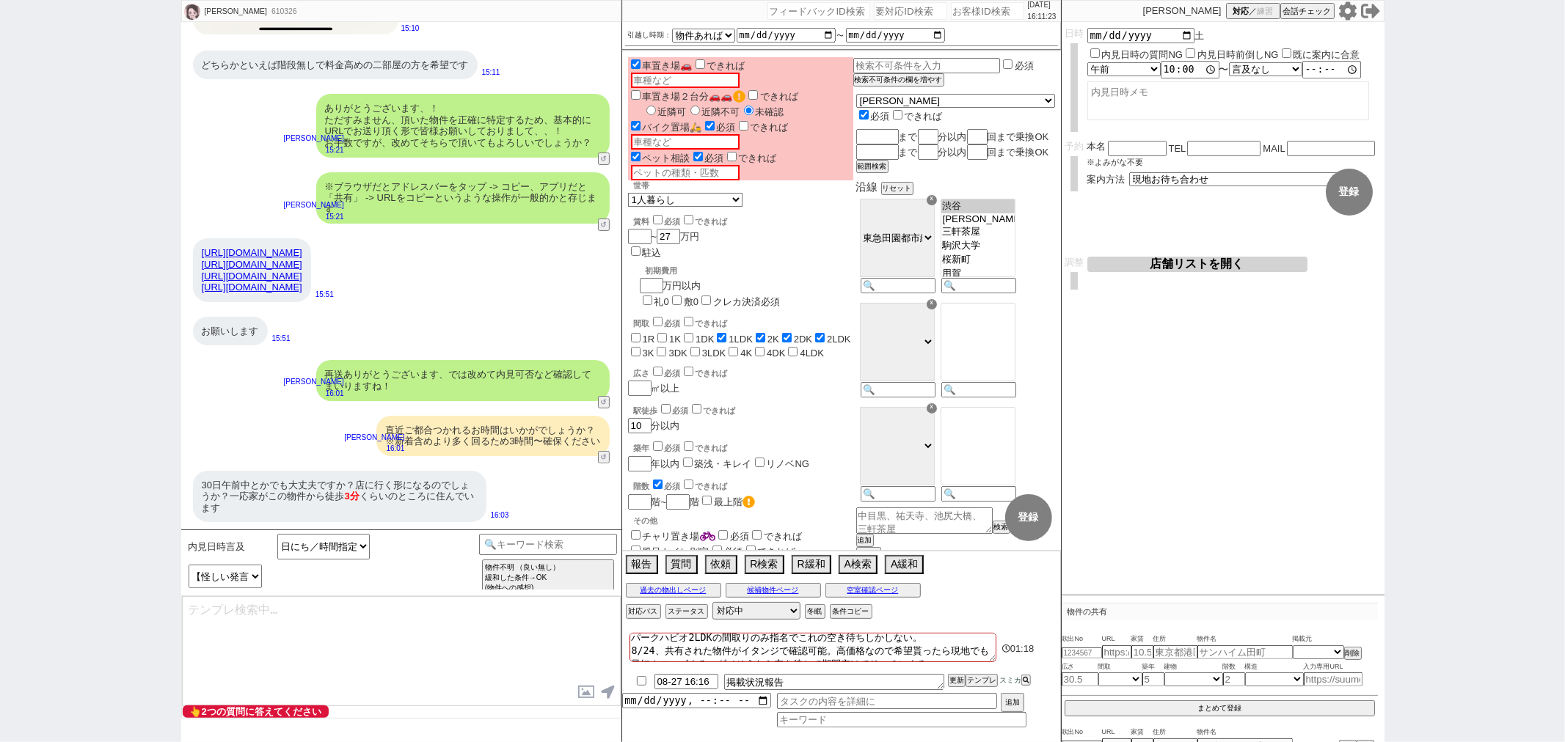
type textarea "かしこまりました、業者間の掲載状況を確認してまいりますね！"
click at [287, 607] on textarea "かしこまりました、業者間の掲載状況を確認してまいりますね！" at bounding box center [401, 651] width 439 height 110
click at [291, 610] on textarea "かしこまりました、業者間の掲載状況を確認してまいりますね！" at bounding box center [401, 651] width 439 height 110
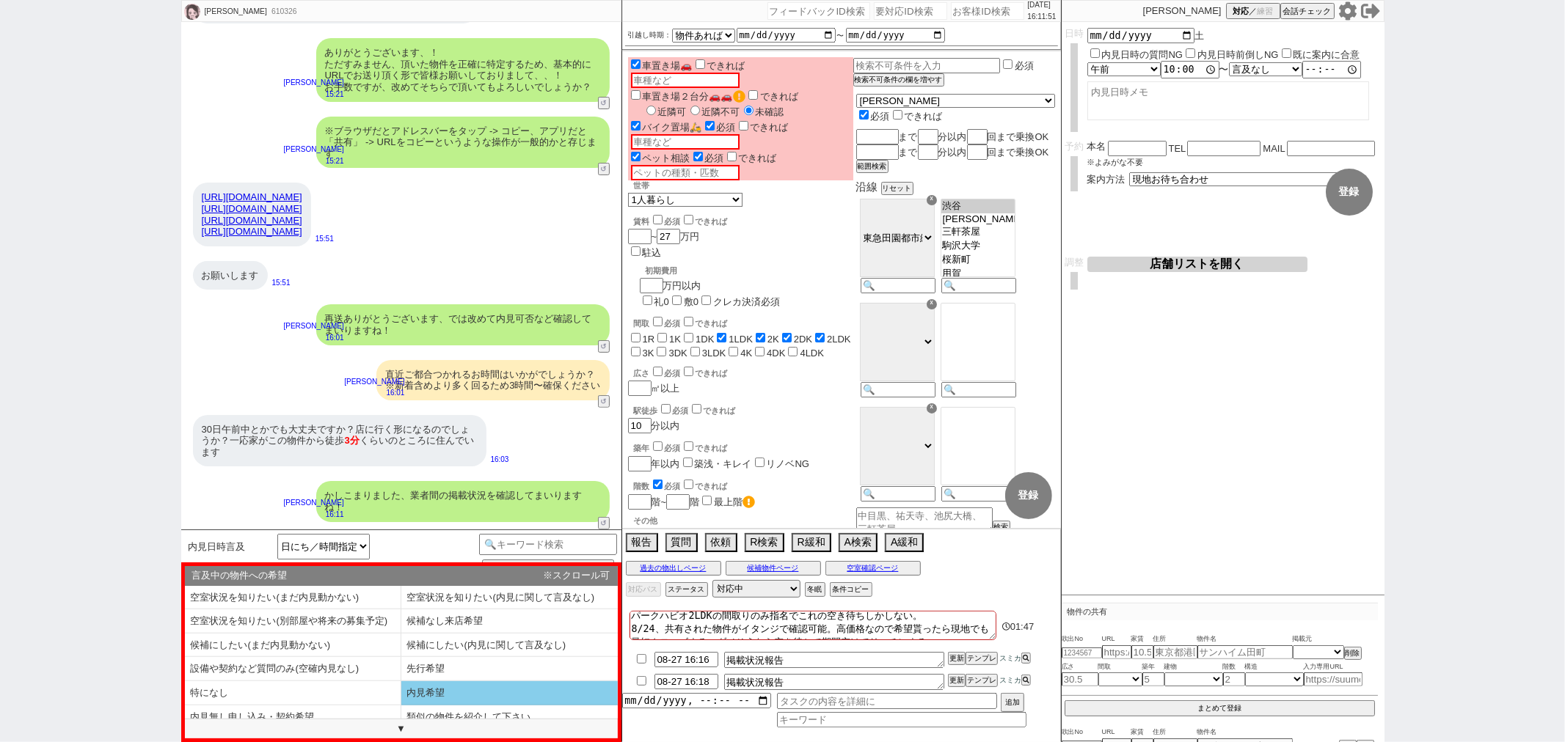
click at [456, 686] on li "内見希望" at bounding box center [509, 694] width 216 height 24
select select "内見希望"
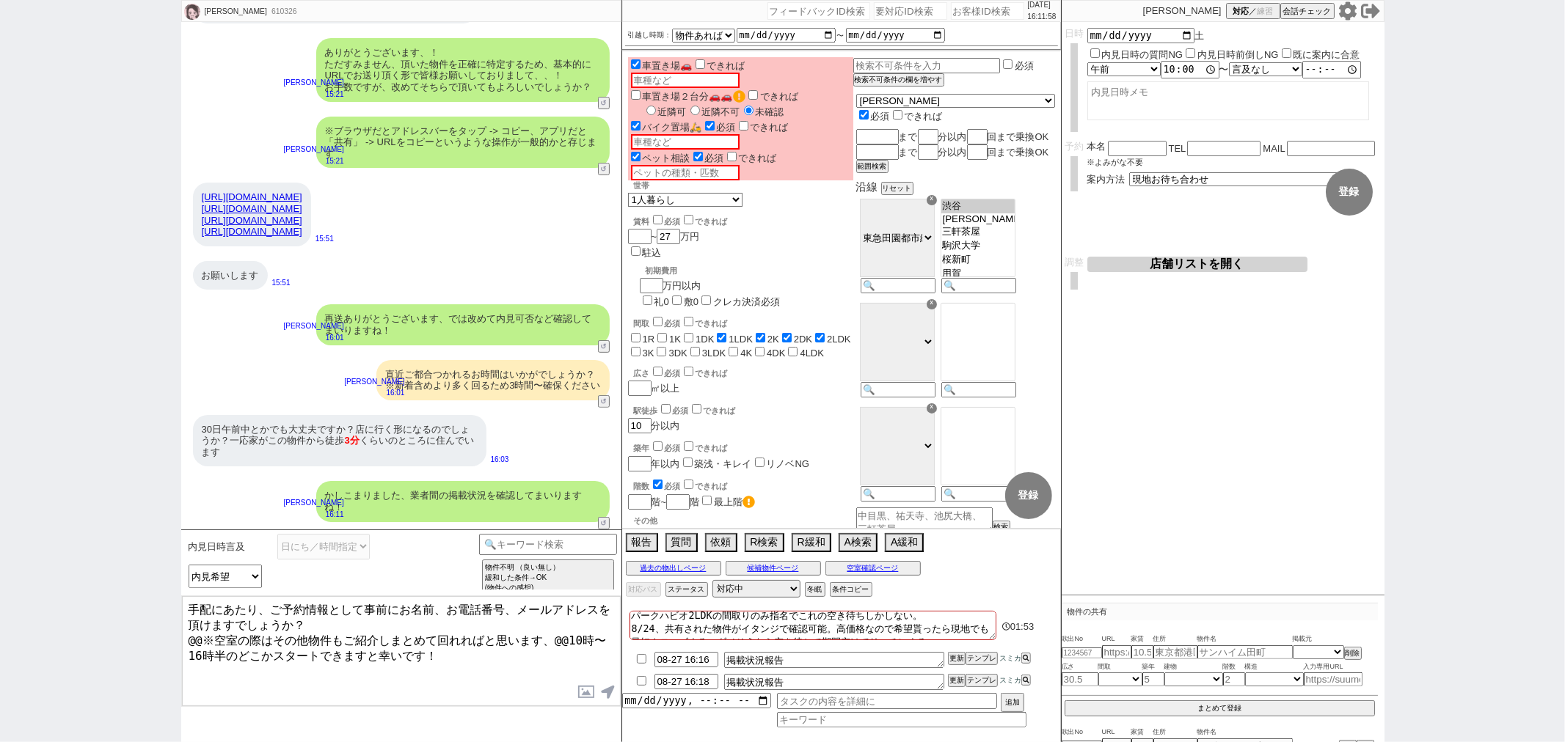
drag, startPoint x: 437, startPoint y: 649, endPoint x: 169, endPoint y: 635, distance: 268.9
click at [169, 635] on div "[PERSON_NAME] 610326 ! 0 11日目 冬眠中 自社客 スミカ スミカ_BPO チャット全表示 [DATE] ようこそLINE物件紹介のス…" at bounding box center [782, 371] width 1565 height 742
type textarea "手配にあたり、ご予約情報として事前にお名前、お電話番号、メールアドレスを頂けますでしょうか？"
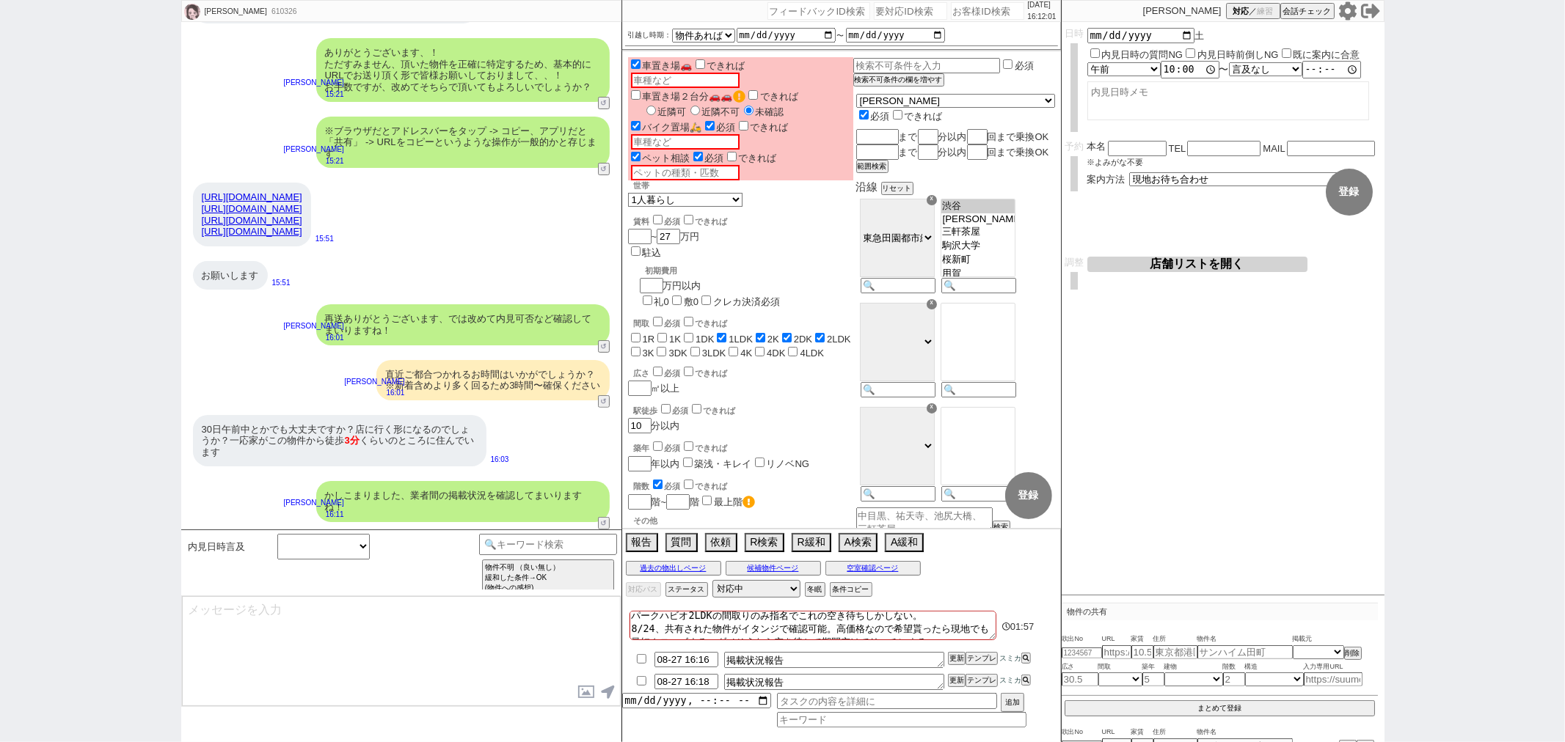
scroll to position [5004, 0]
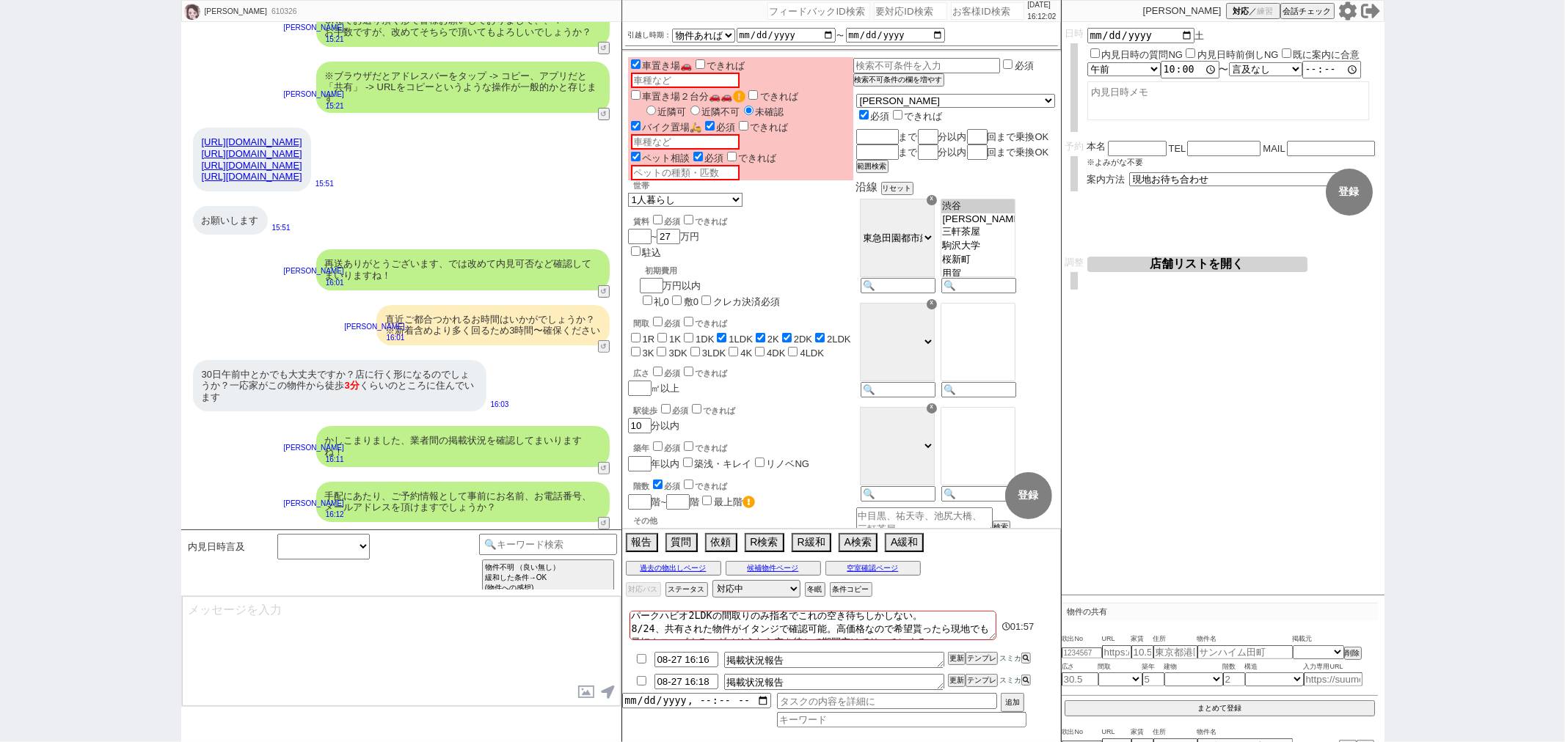
type input "08-27 16:27"
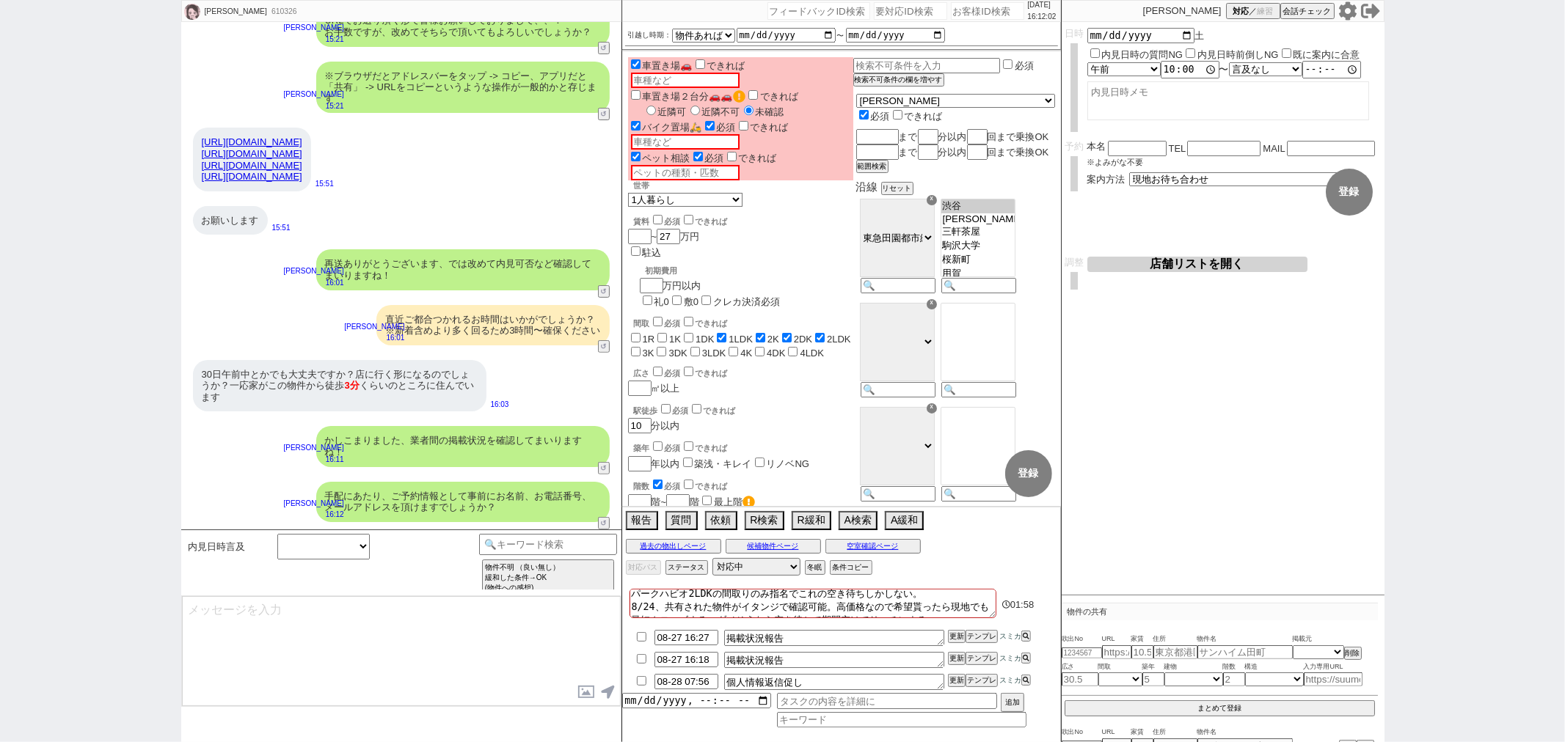
type input "08-27 16:27"
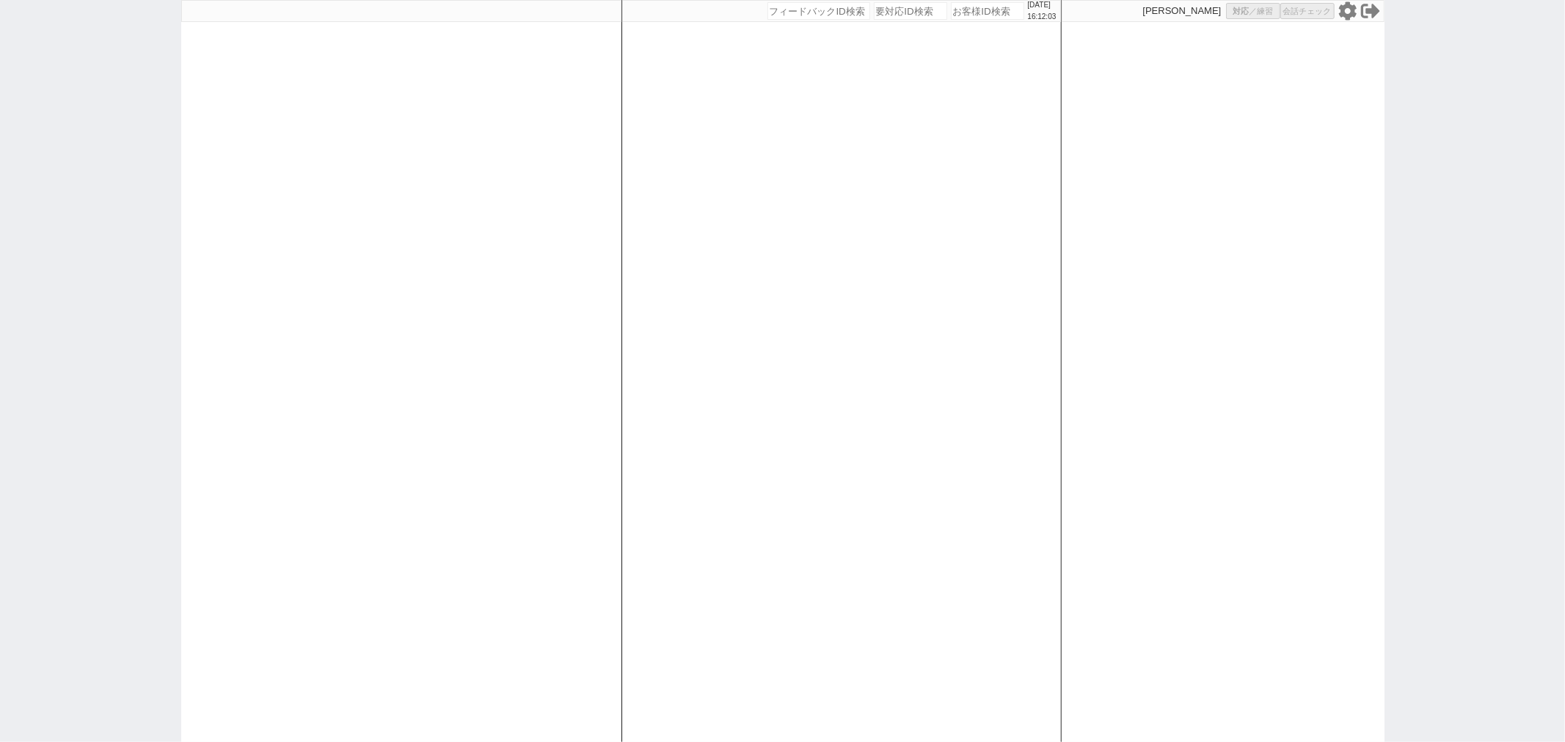
select select
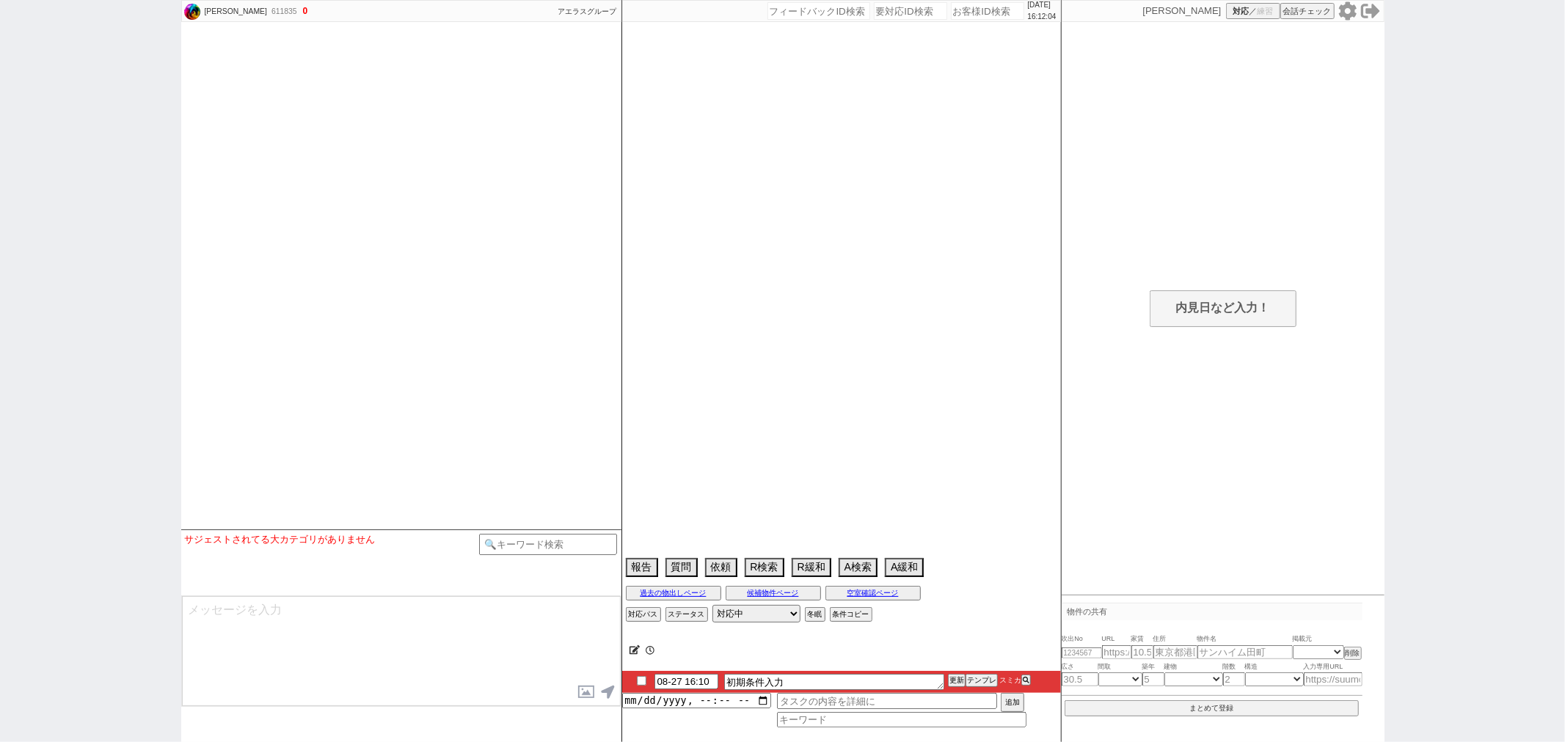
select select
select select "1"
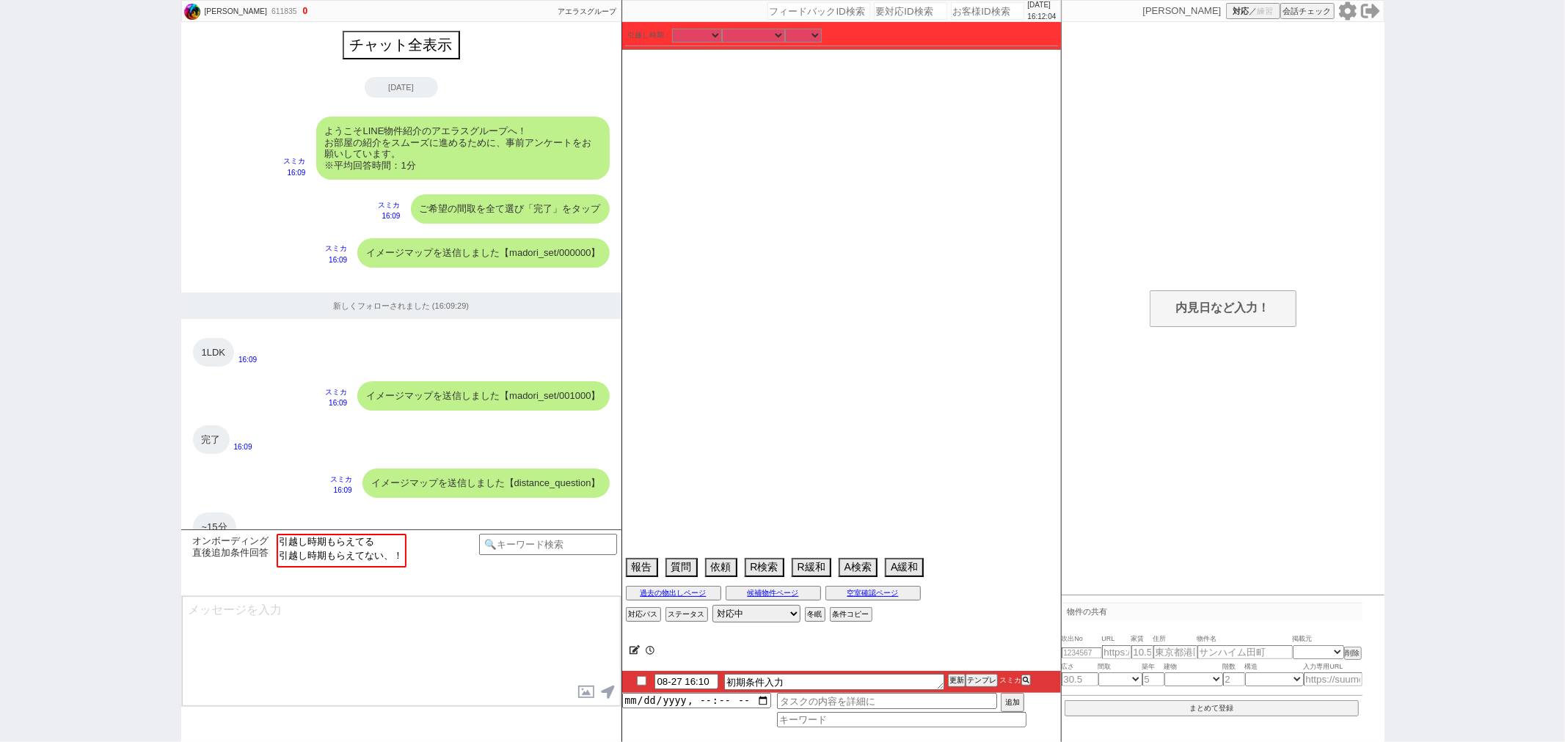
scroll to position [771, 0]
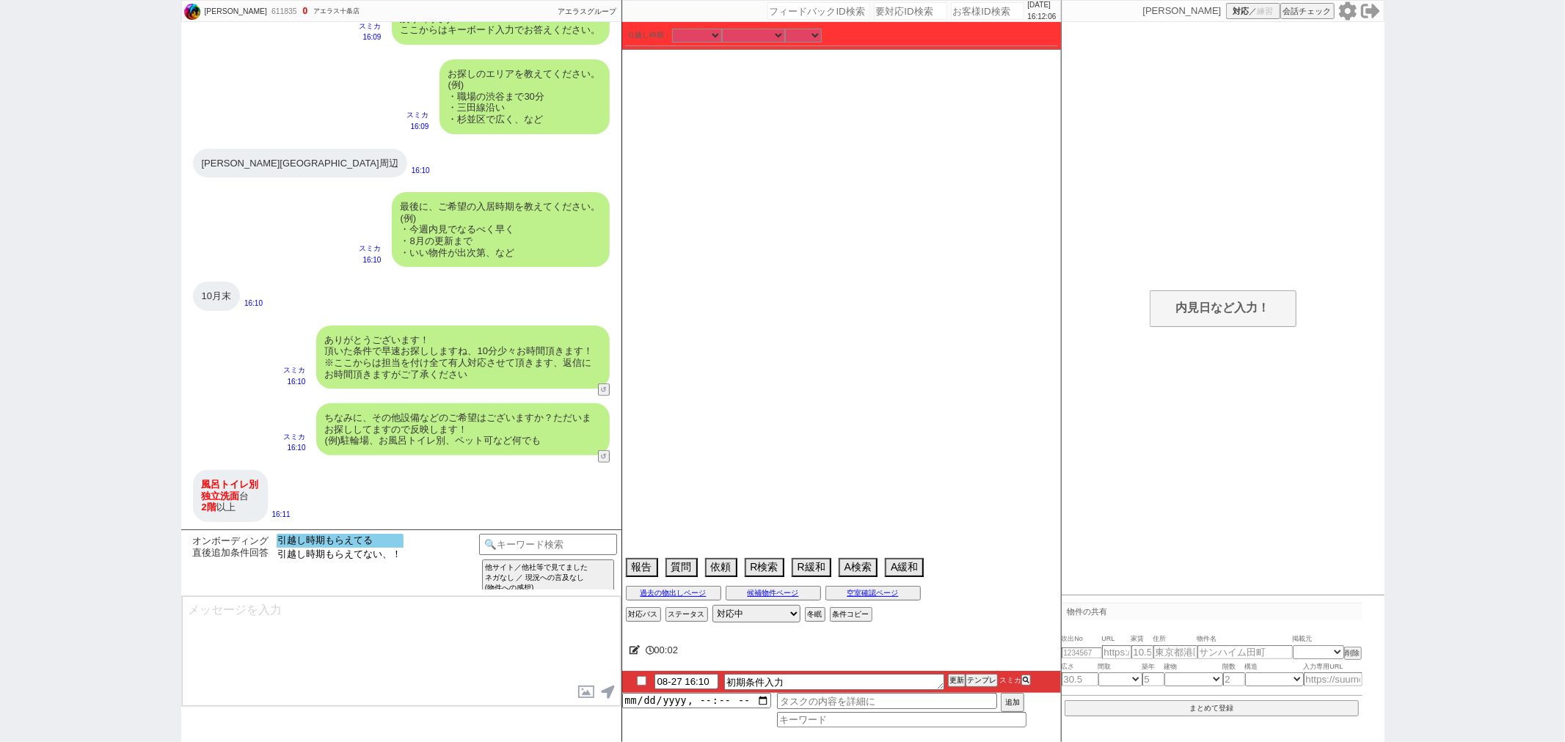
select select "引越し時期もらえてる"
click at [332, 546] on option "引越し時期もらえてる" at bounding box center [340, 541] width 127 height 14
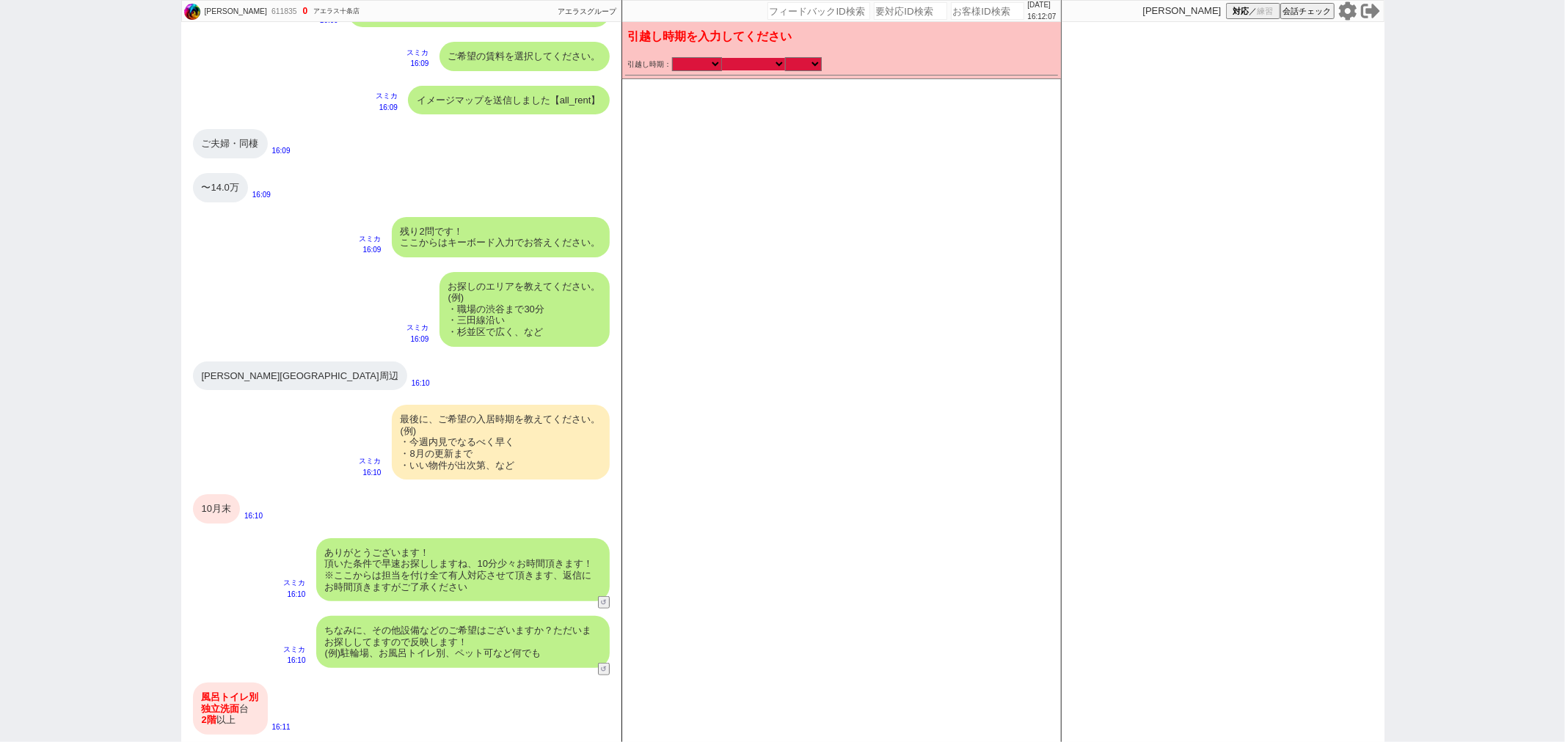
click at [747, 62] on select "なる早 未定 いつでも 物件あれば 年内 来年 1月 2月 3月 4月 5月 6月 7月 8月 9月 10月 11月 12月 春 [PERSON_NAME]" at bounding box center [753, 64] width 63 height 12
select select "10"
click at [722, 58] on select "なる早 未定 いつでも 物件あれば 年内 来年 1月 2月 3月 4月 5月 6月 7月 8月 9月 10月 11月 12月 春 [PERSON_NAME]" at bounding box center [753, 64] width 63 height 12
select select "2025"
checkbox input "false"
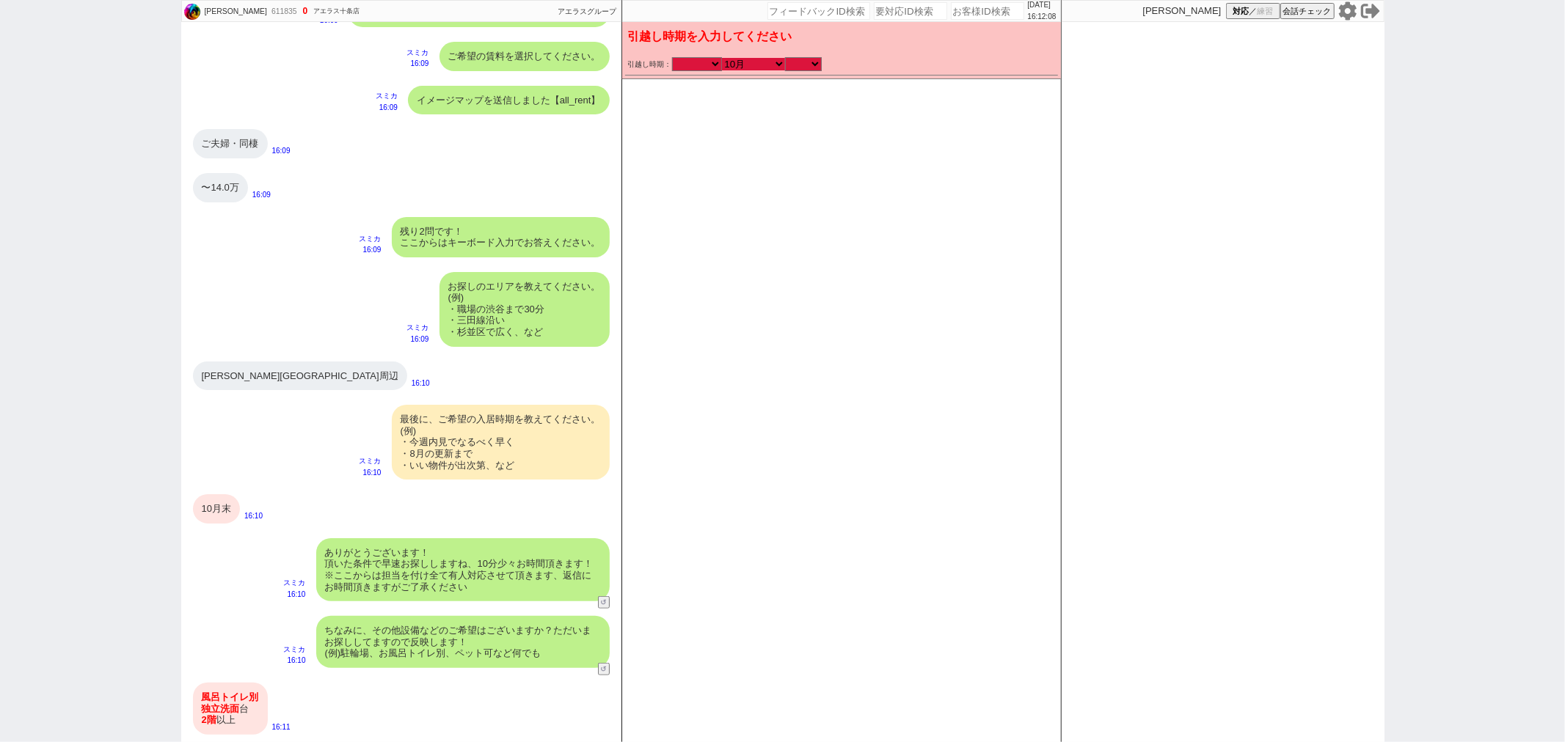
checkbox input "false"
checkbox input "true"
checkbox input "false"
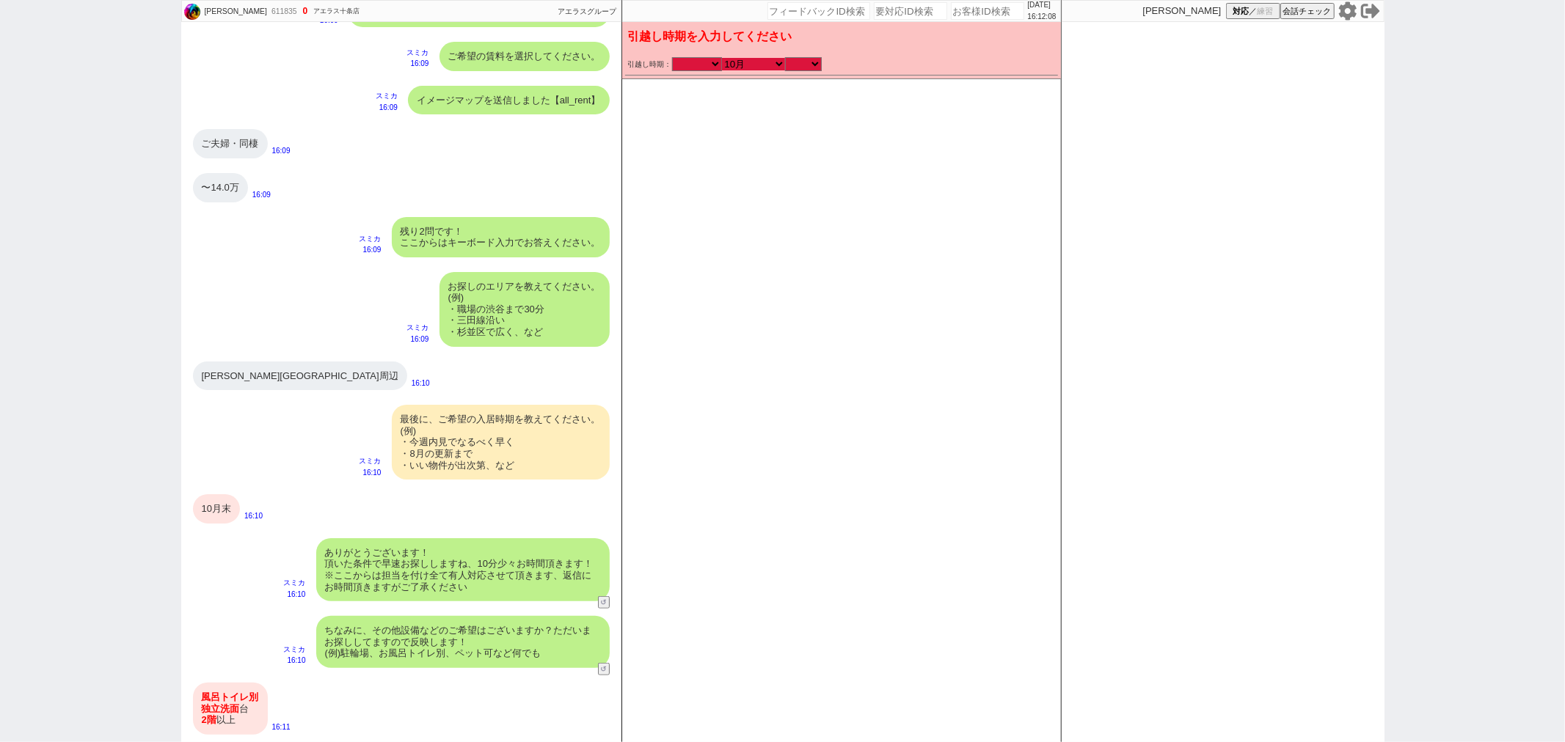
checkbox input "false"
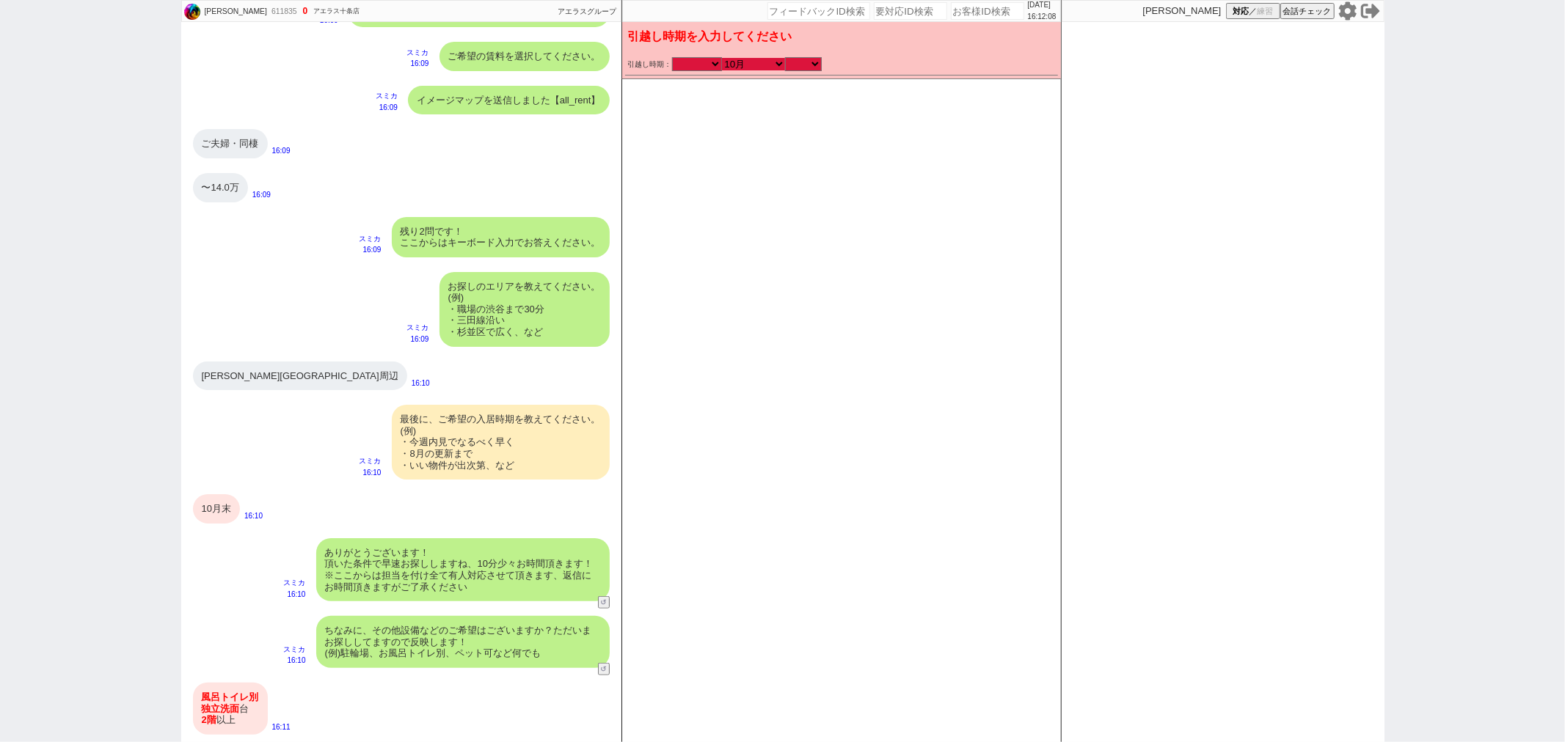
checkbox input "false"
click at [806, 69] on select "のみ 上旬 中旬 下旬 末 まで 1日 2日 3日 4日 5日 6日 7日 8日 9日 10日 11日 12日 13日 14日 15日 16日 17日 18日…" at bounding box center [803, 64] width 37 height 12
select select "35"
click at [785, 58] on select "のみ 上旬 中旬 下旬 末 まで 1日 2日 3日 4日 5日 6日 7日 8日 9日 10日 11日 12日 13日 14日 15日 16日 17日 18日…" at bounding box center [803, 64] width 37 height 12
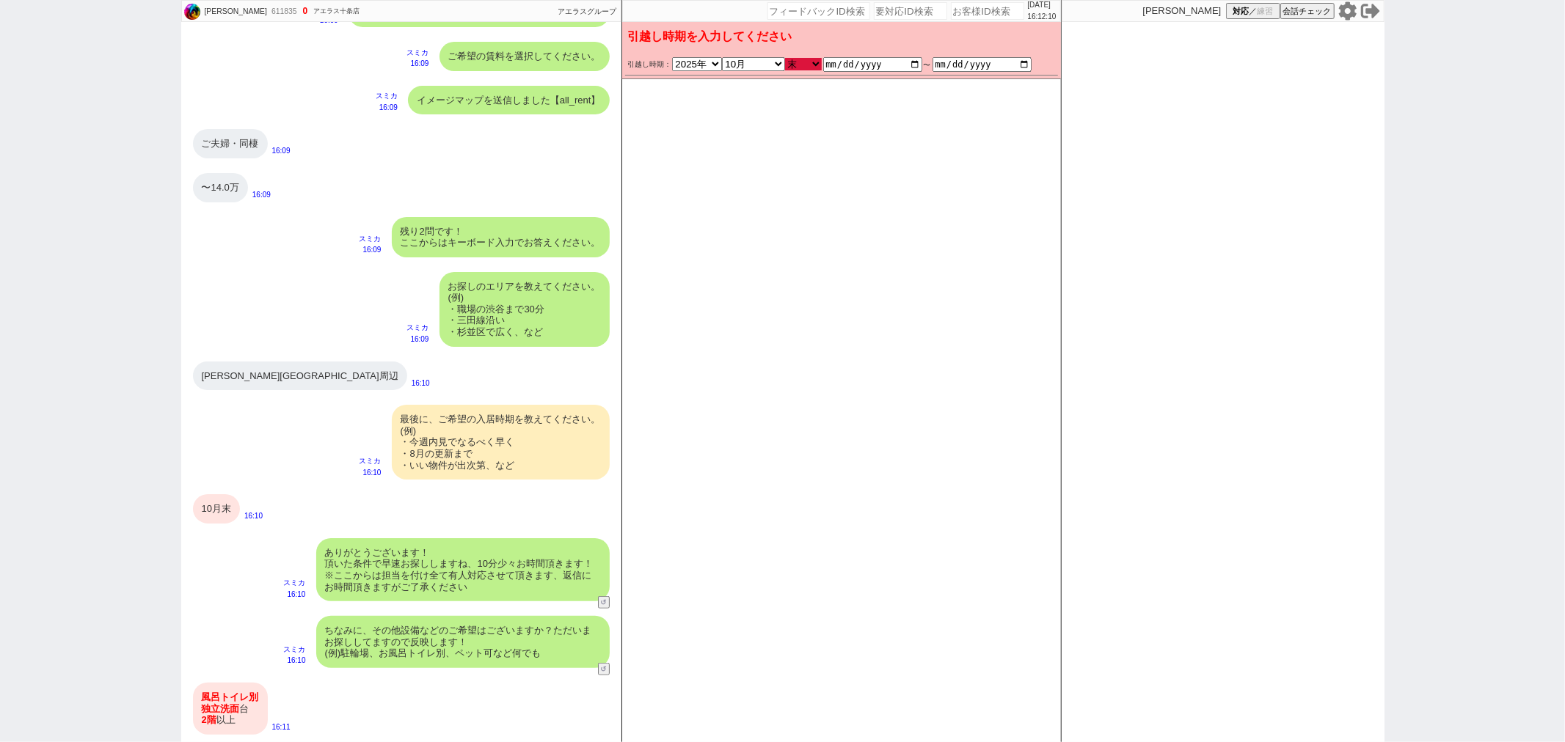
type input "[DATE]"
checkbox input "false"
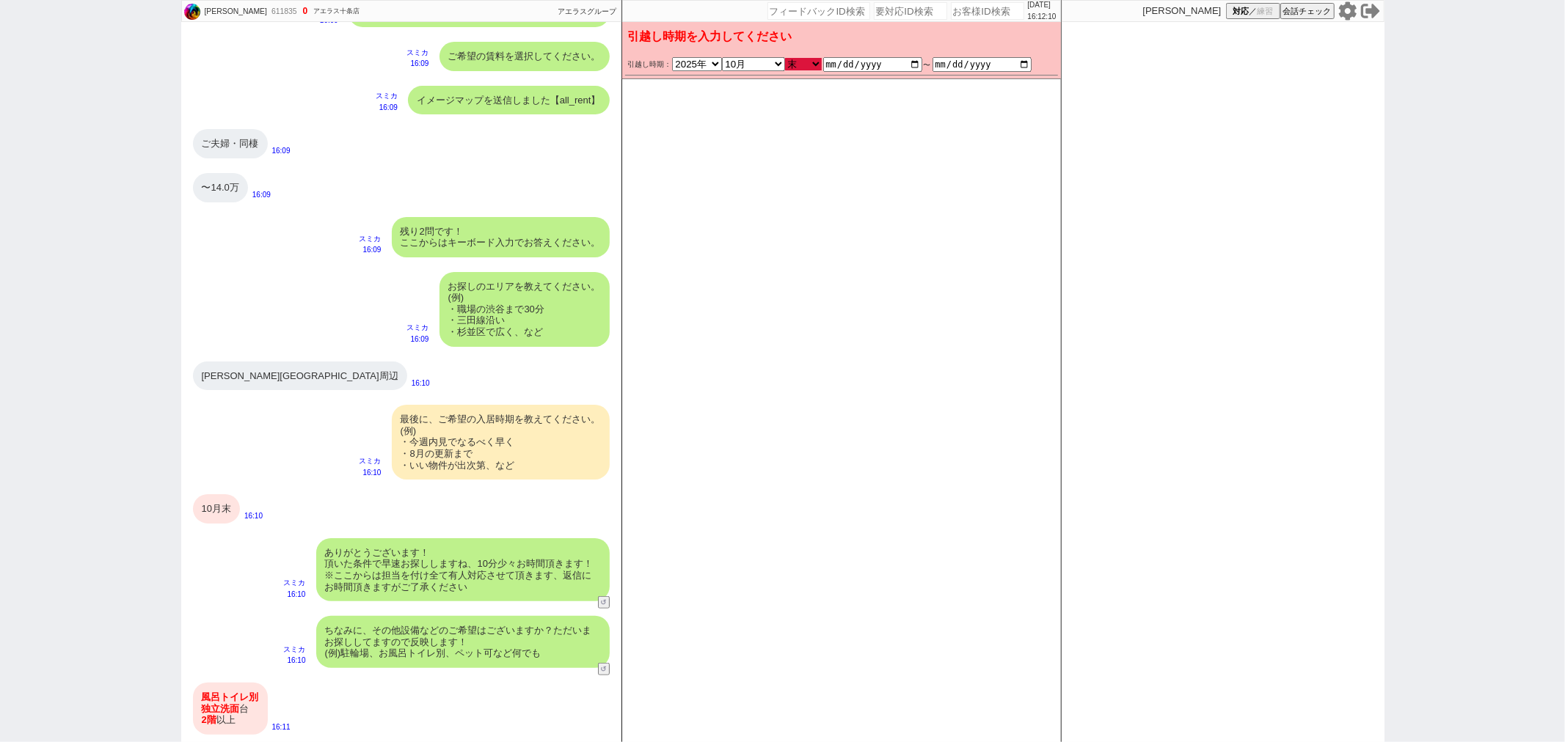
checkbox input "true"
checkbox input "false"
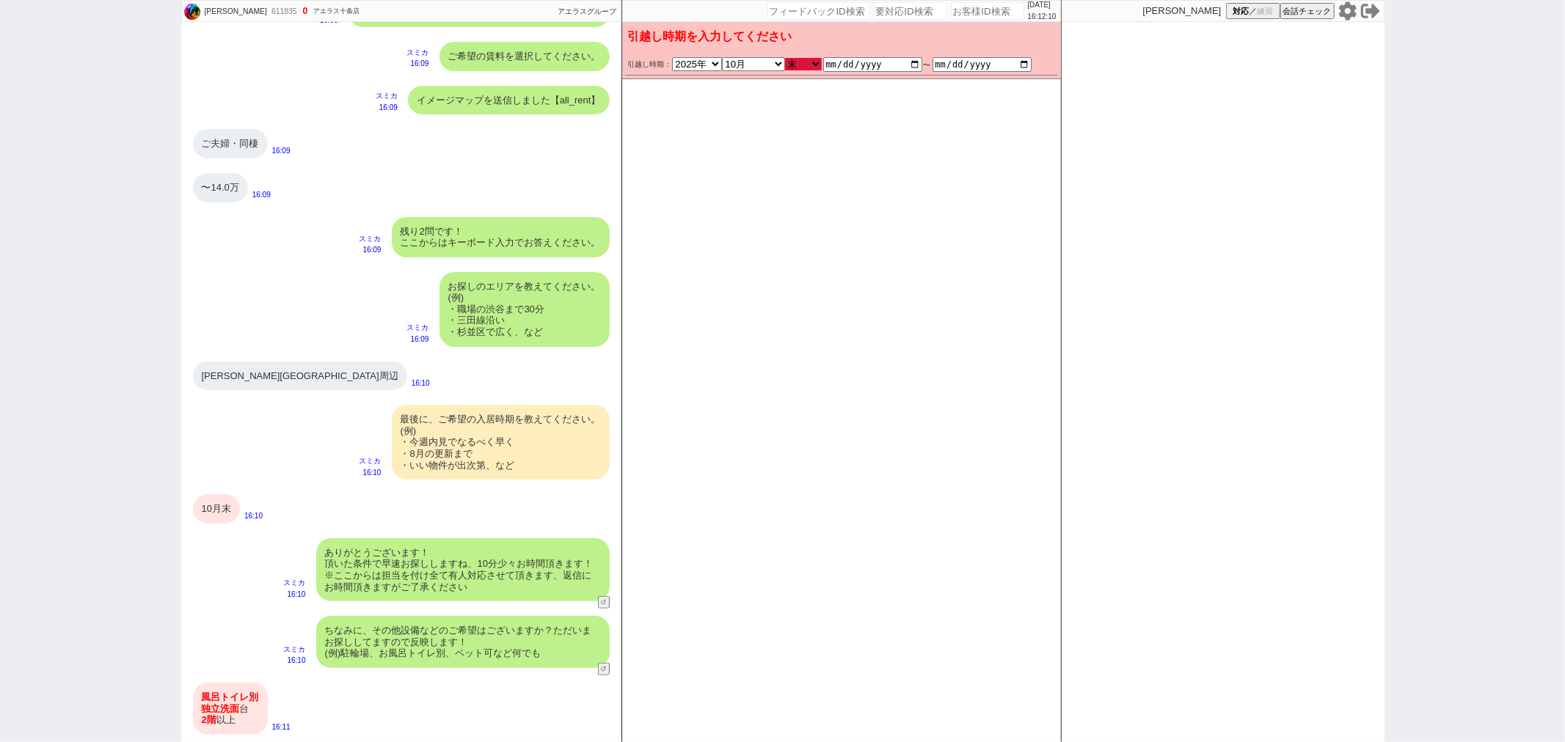
checkbox input "false"
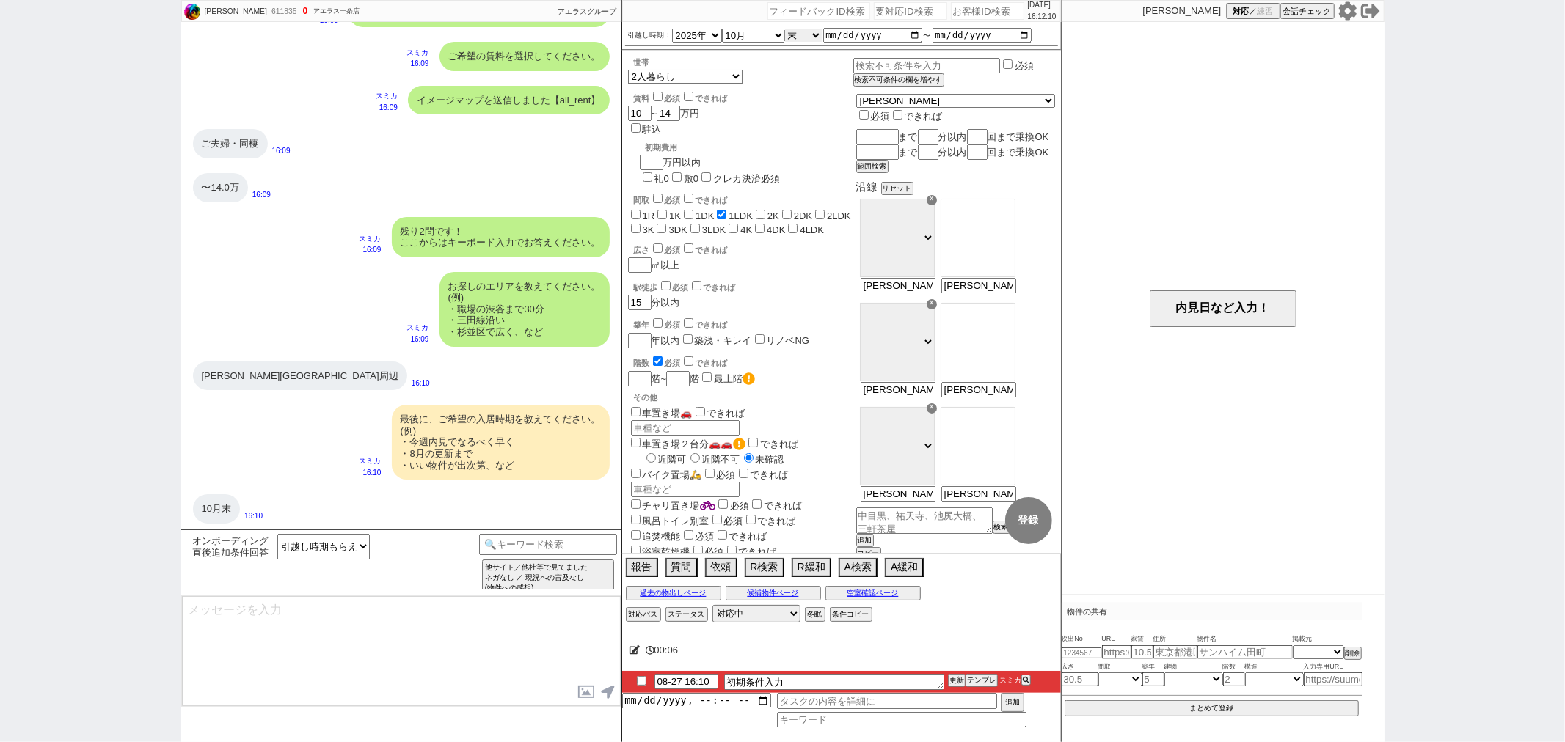
scroll to position [771, 0]
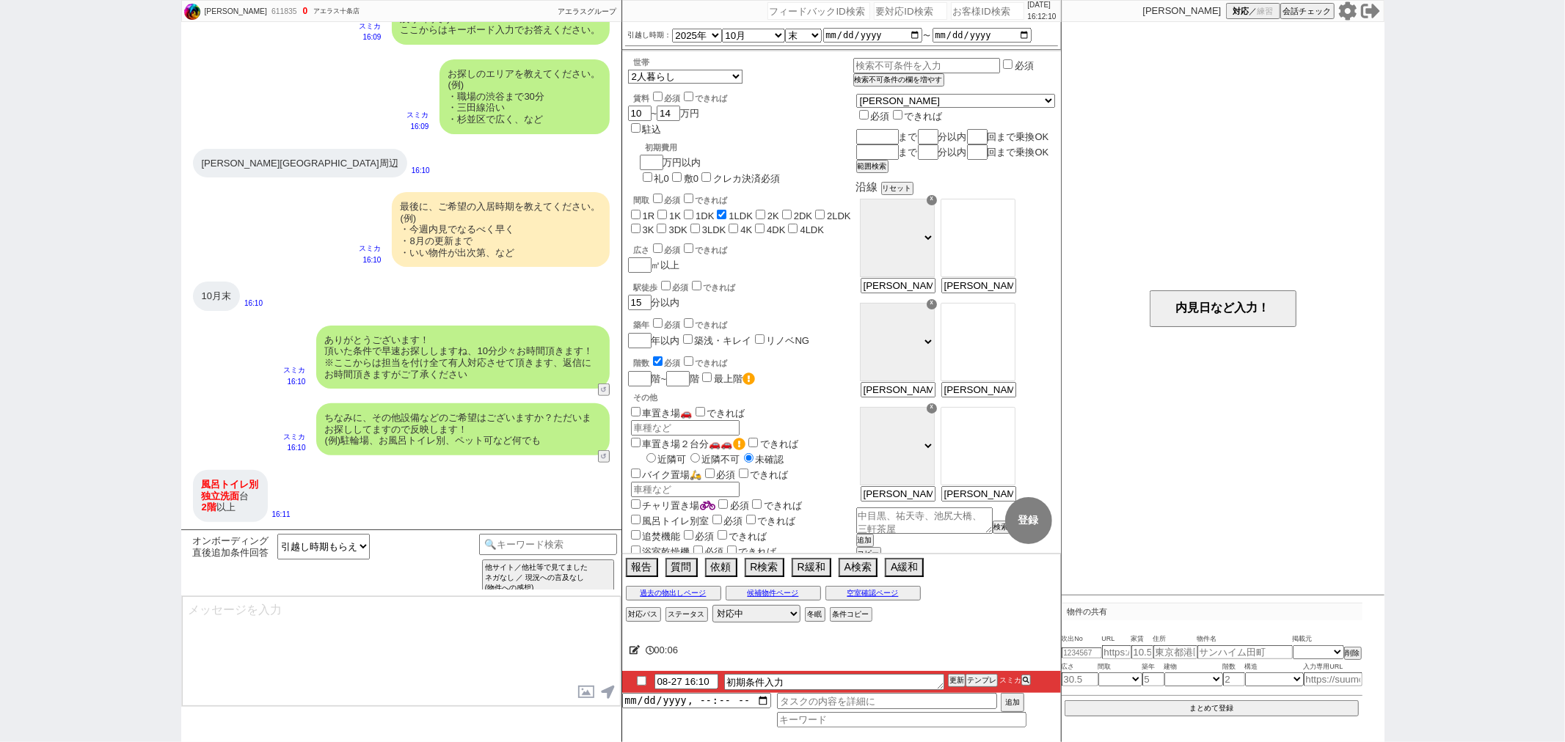
type textarea "かしこまりました！ただ今お探ししております、追加のご希望もお気軽にお願いします！"
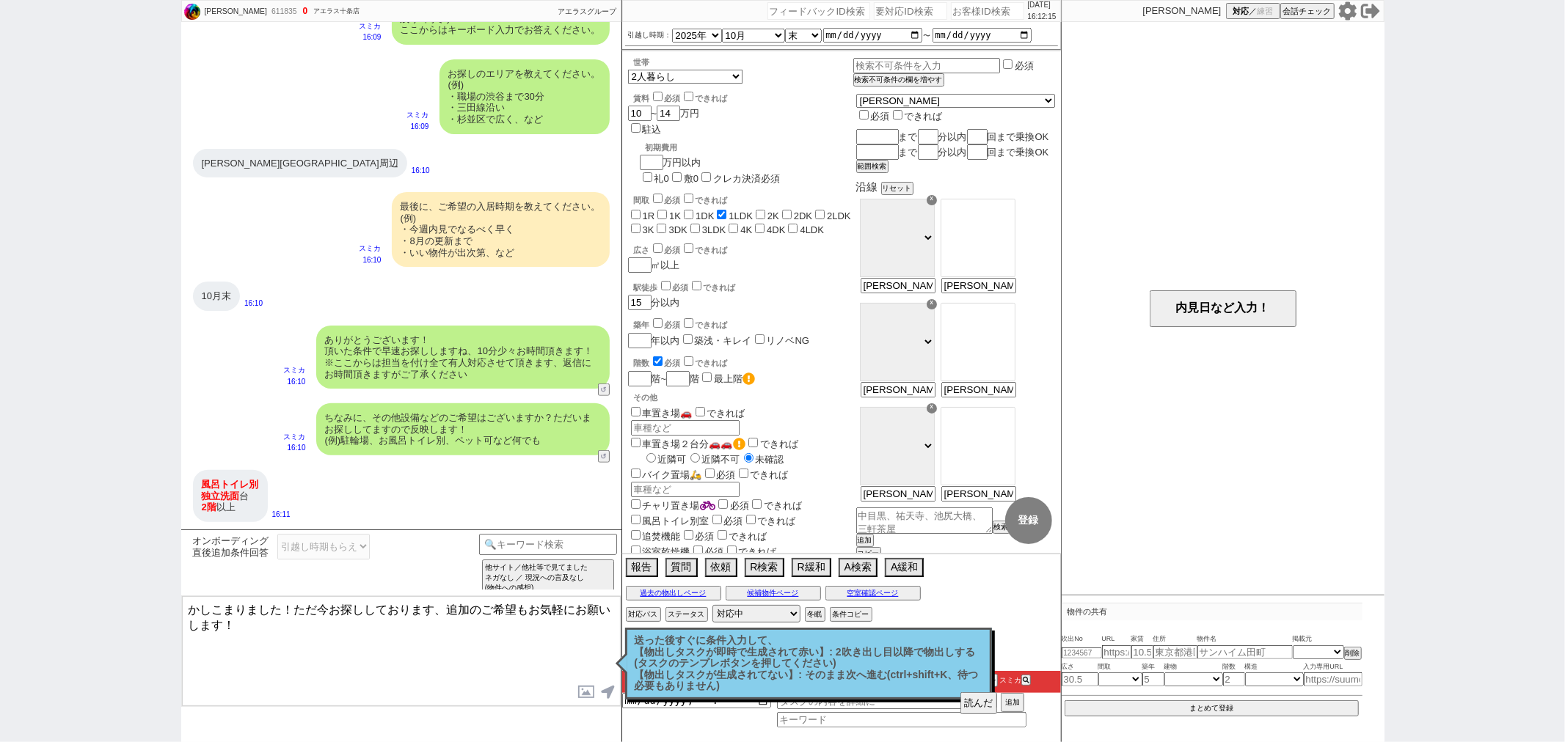
click at [502, 636] on textarea "かしこまりました！ただ今お探ししております、追加のご希望もお気軽にお願いします！" at bounding box center [401, 651] width 439 height 110
click at [988, 704] on button "読んだ" at bounding box center [978, 704] width 37 height 22
click at [549, 672] on textarea "かしこまりました！ただ今お探ししております、追加のご希望もお気軽にお願いします！" at bounding box center [401, 651] width 439 height 110
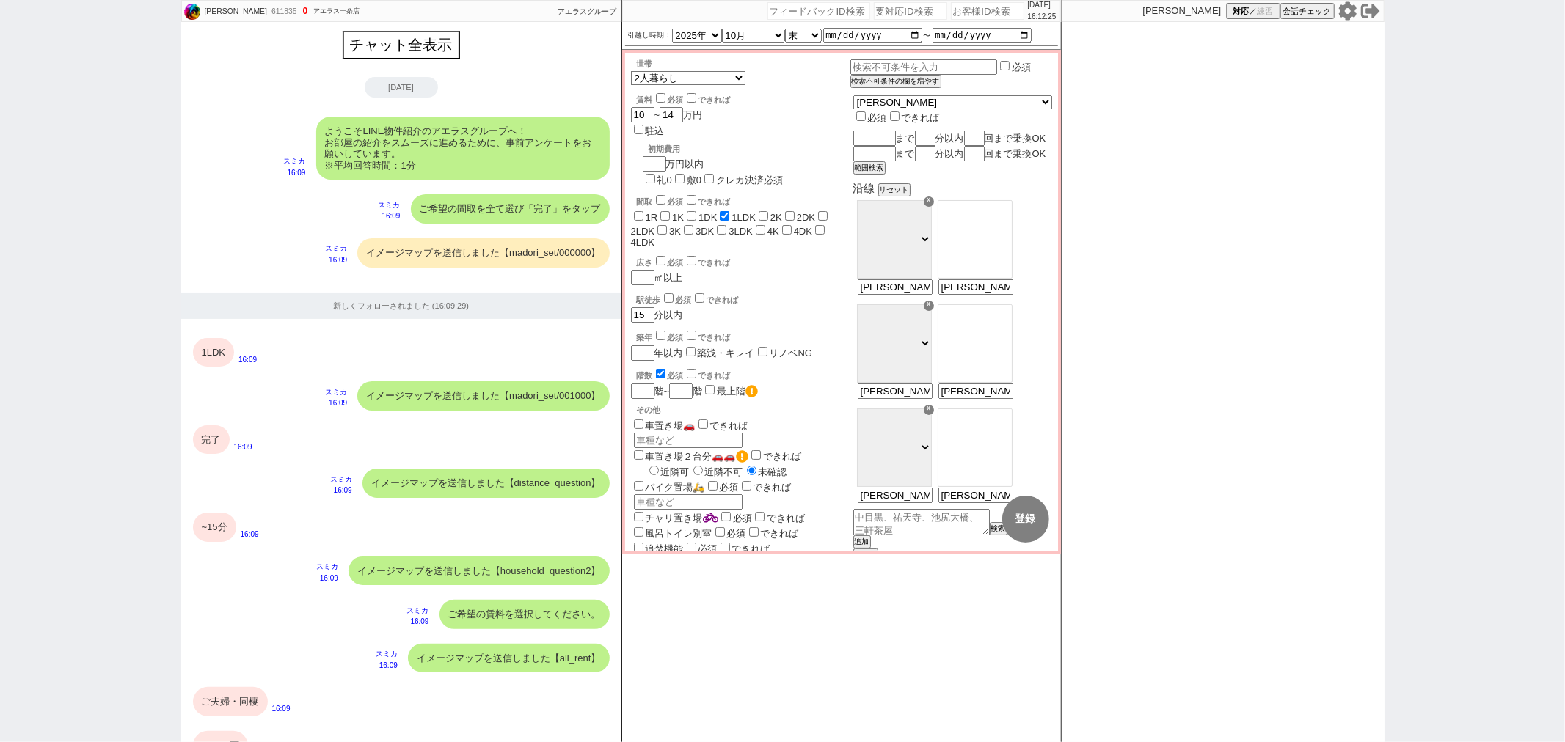
scroll to position [795, 0]
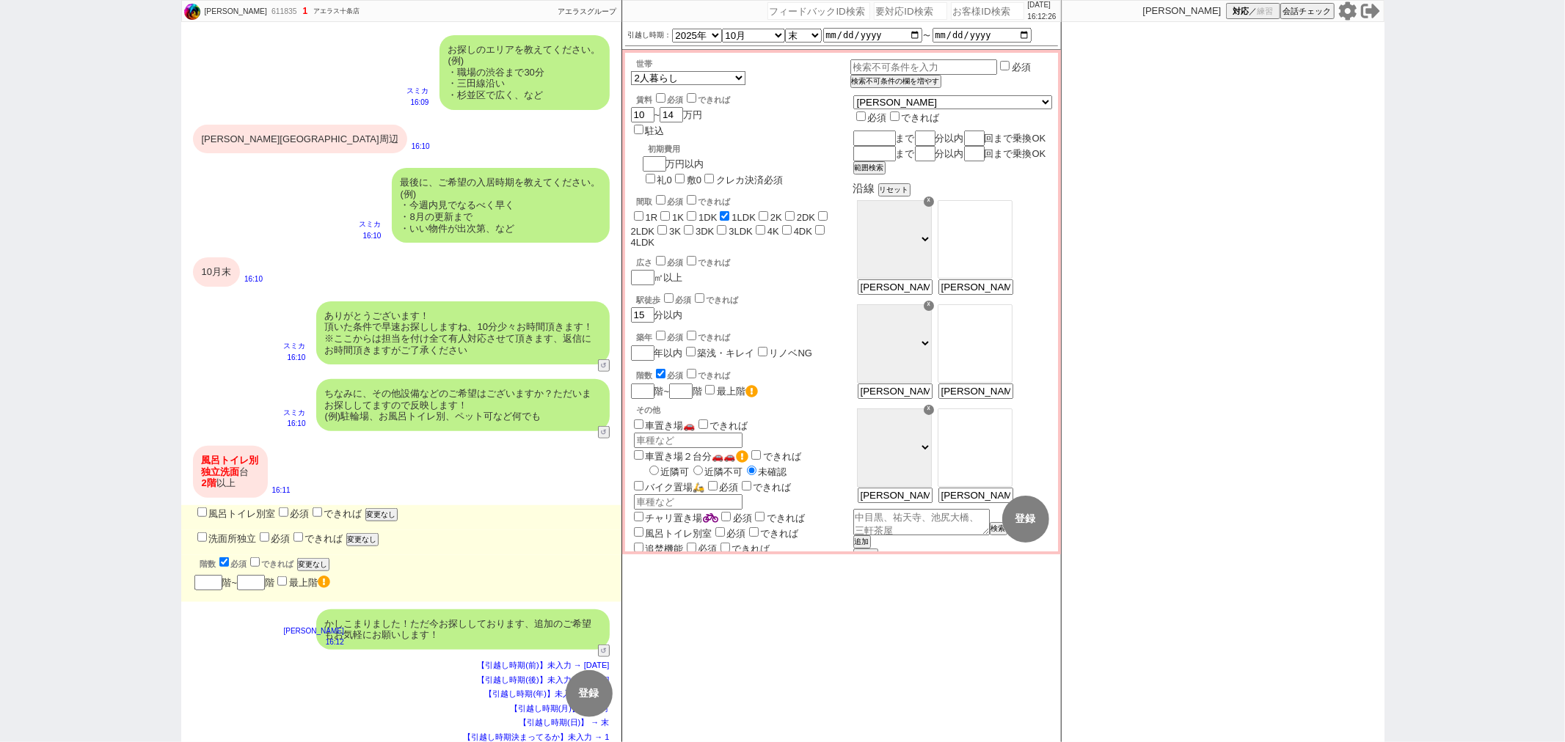
click at [220, 511] on label "風呂トイレ別室" at bounding box center [234, 513] width 81 height 11
click at [207, 511] on input "風呂トイレ別室" at bounding box center [202, 513] width 10 height 10
checkbox input "true"
checkbox input "false"
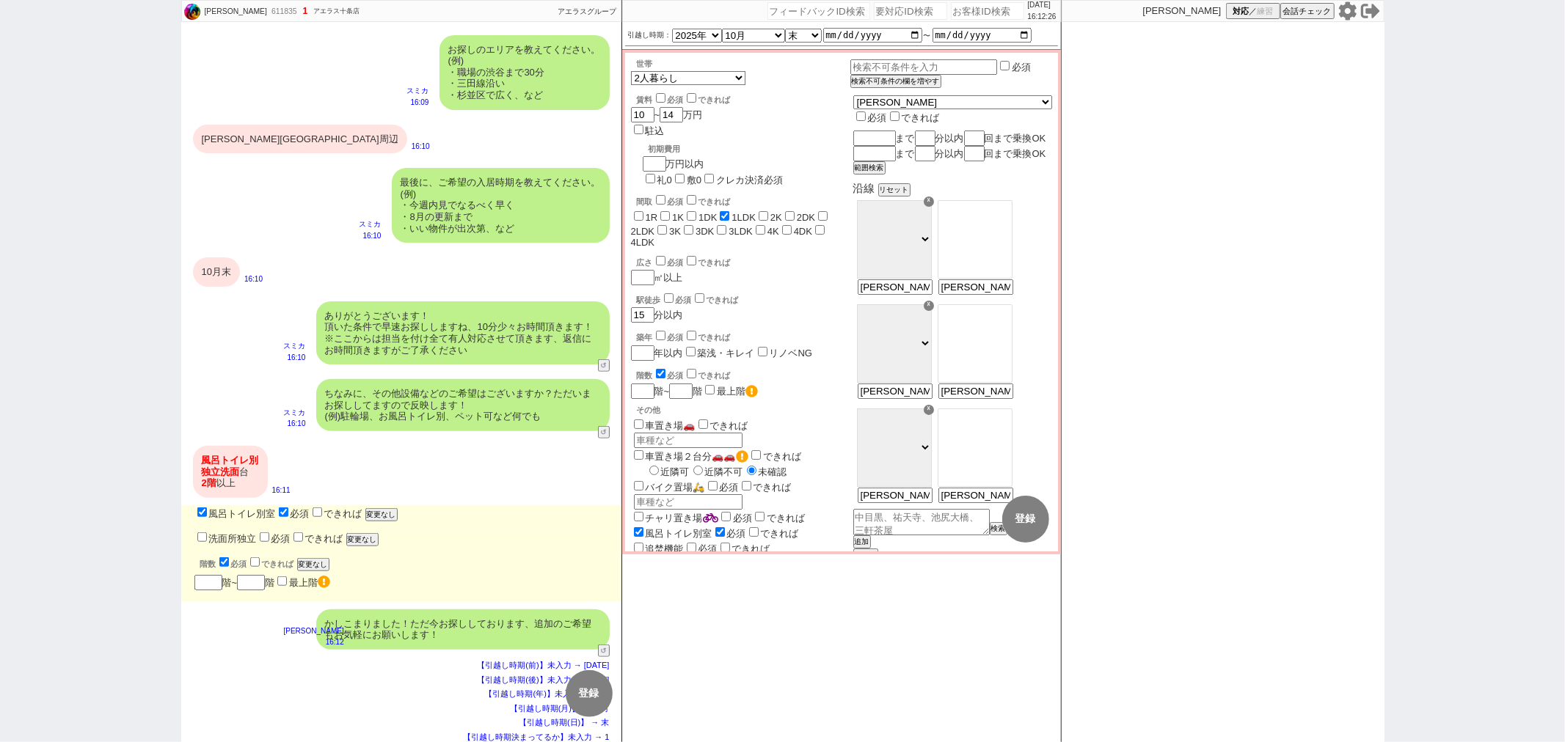
checkbox input "false"
checkbox input "true"
checkbox input "false"
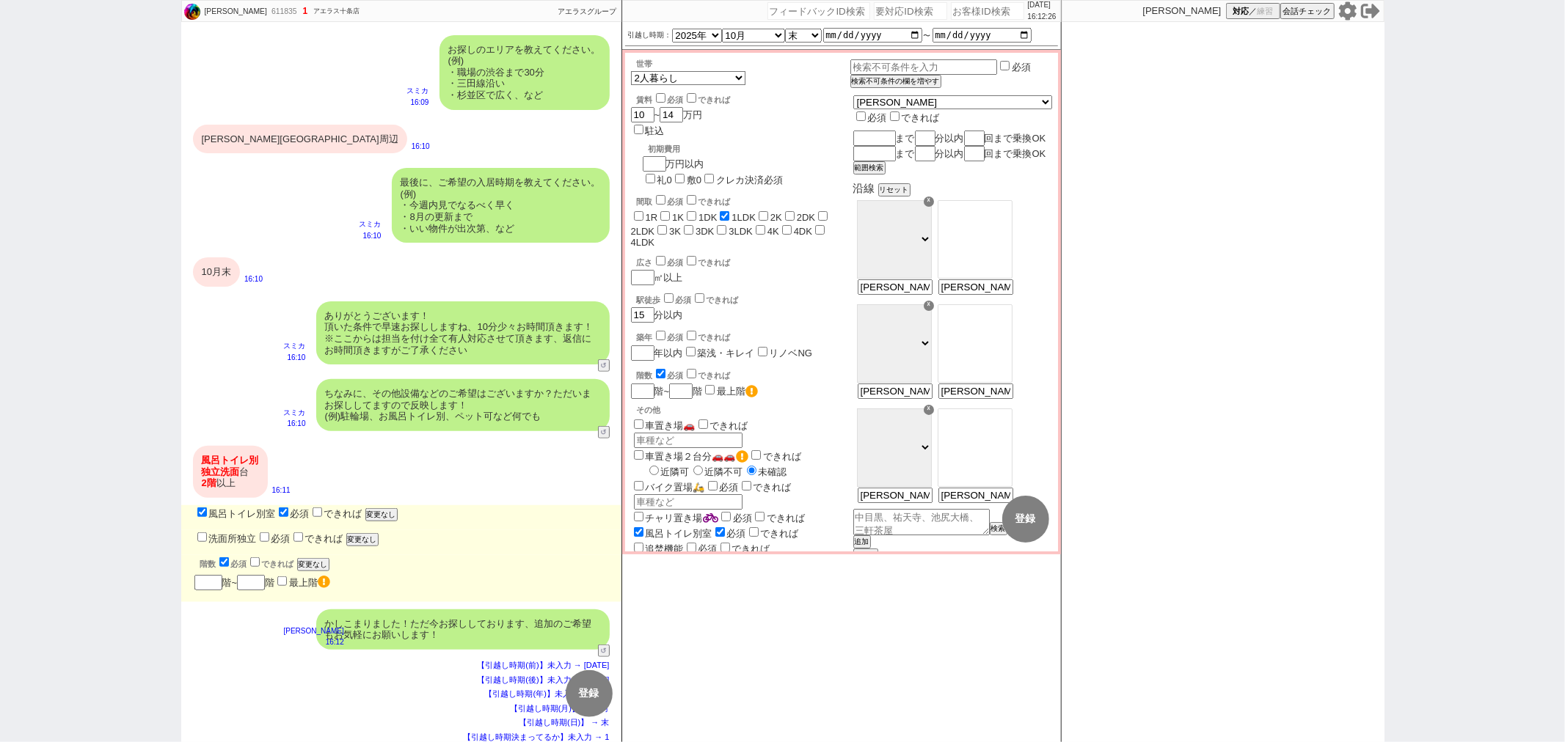
checkbox input "false"
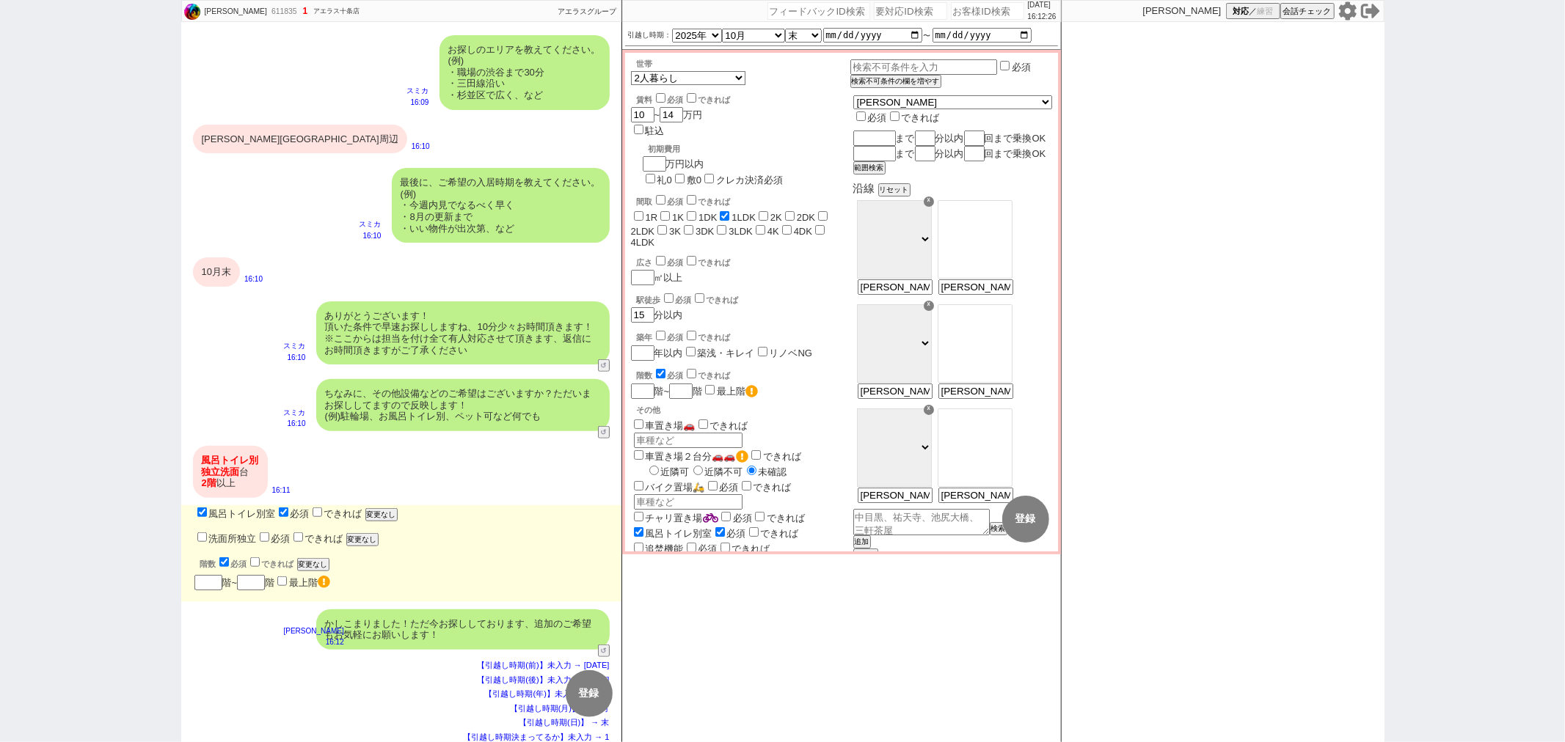
checkbox input "false"
checkbox input "true"
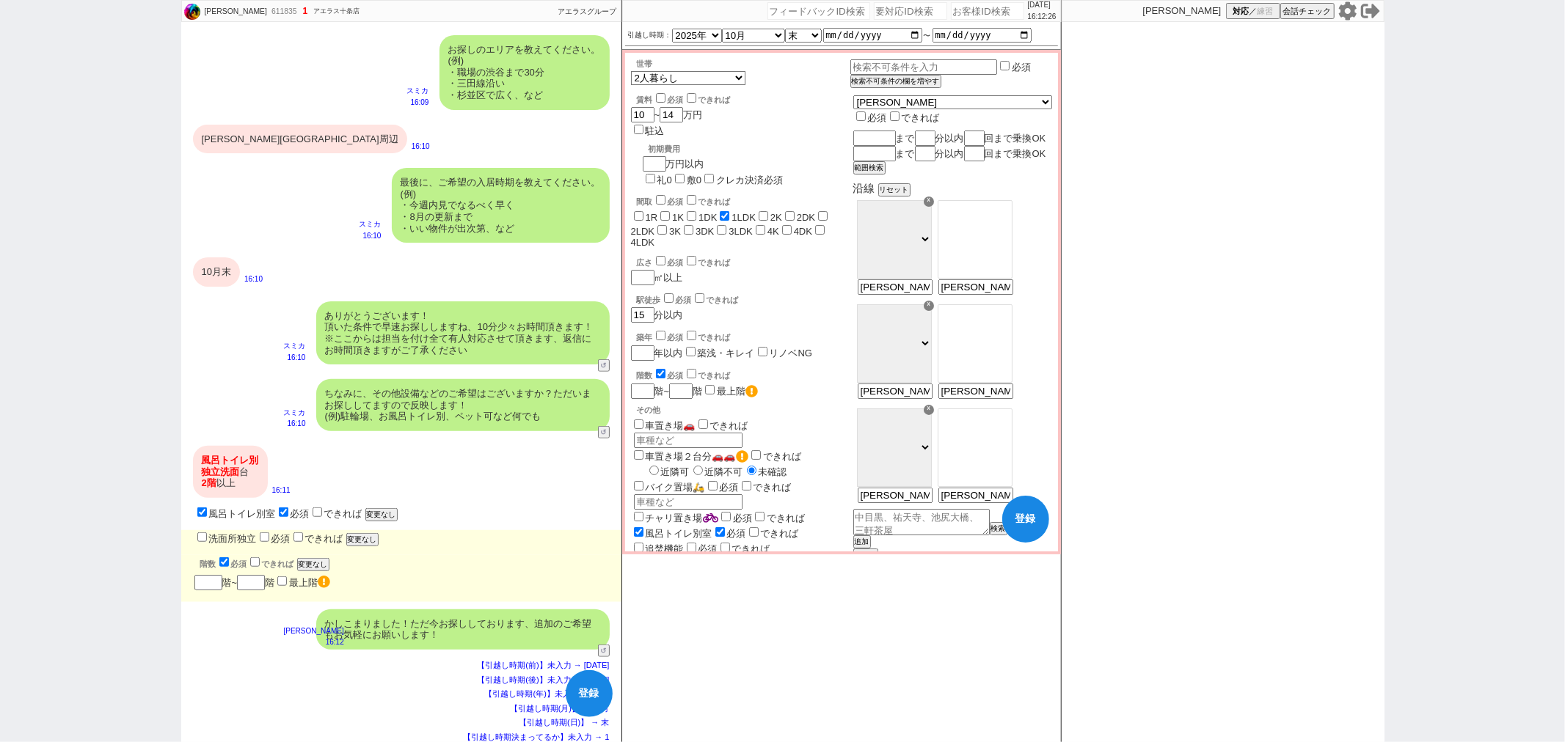
click at [213, 537] on label "洗面所独立" at bounding box center [225, 538] width 62 height 11
click at [207, 537] on input "洗面所独立" at bounding box center [202, 538] width 10 height 10
checkbox input "true"
checkbox input "false"
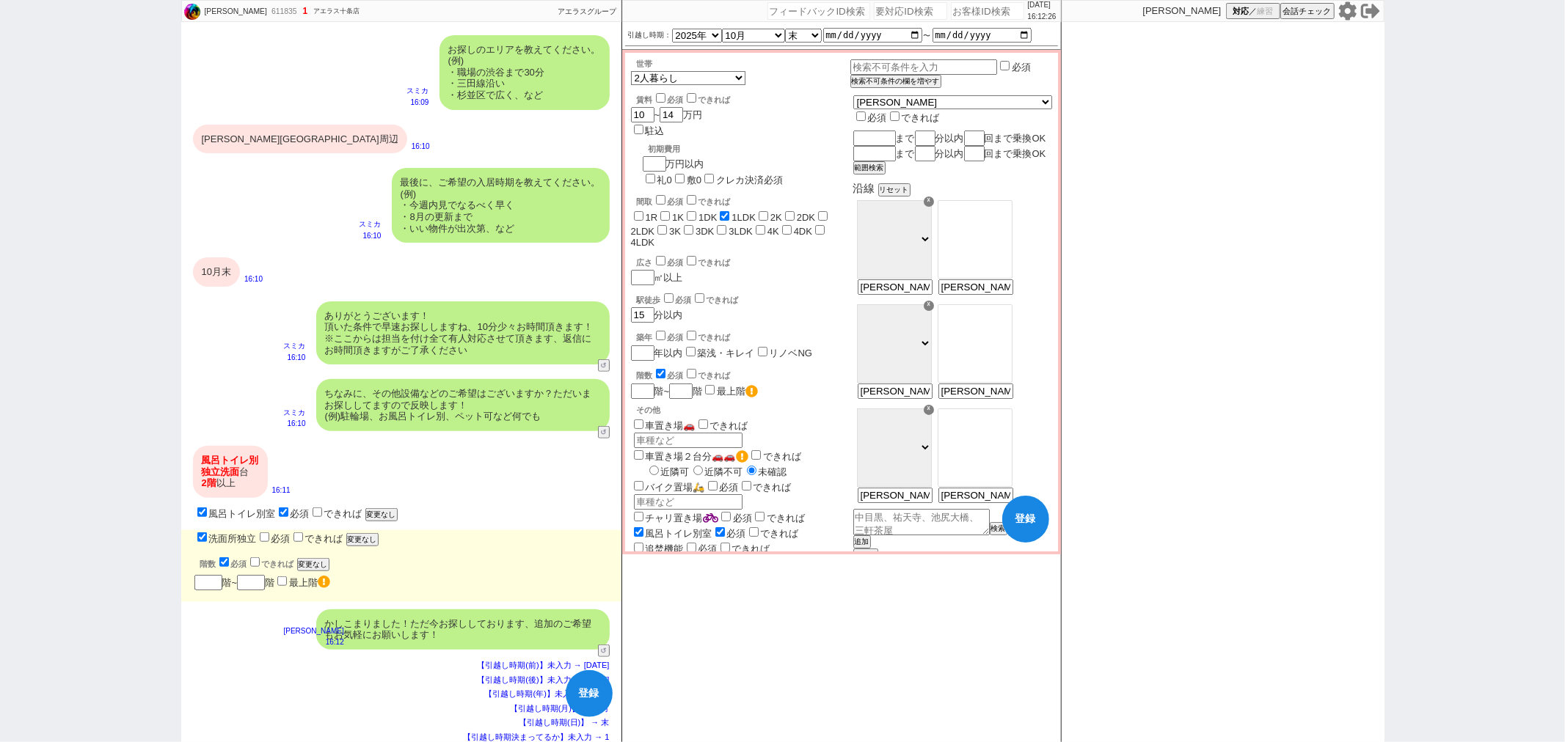
checkbox input "false"
checkbox input "true"
checkbox input "false"
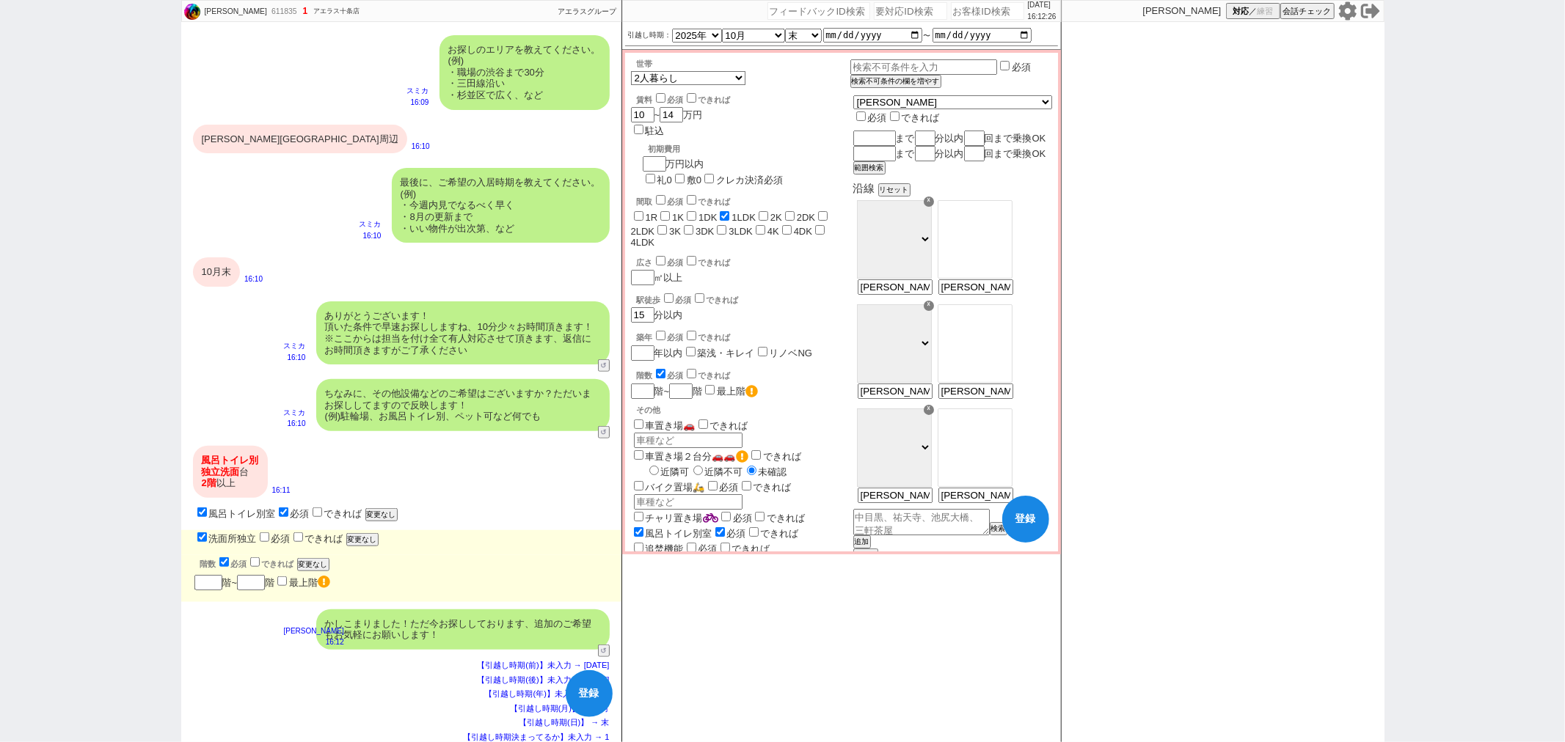
checkbox input "false"
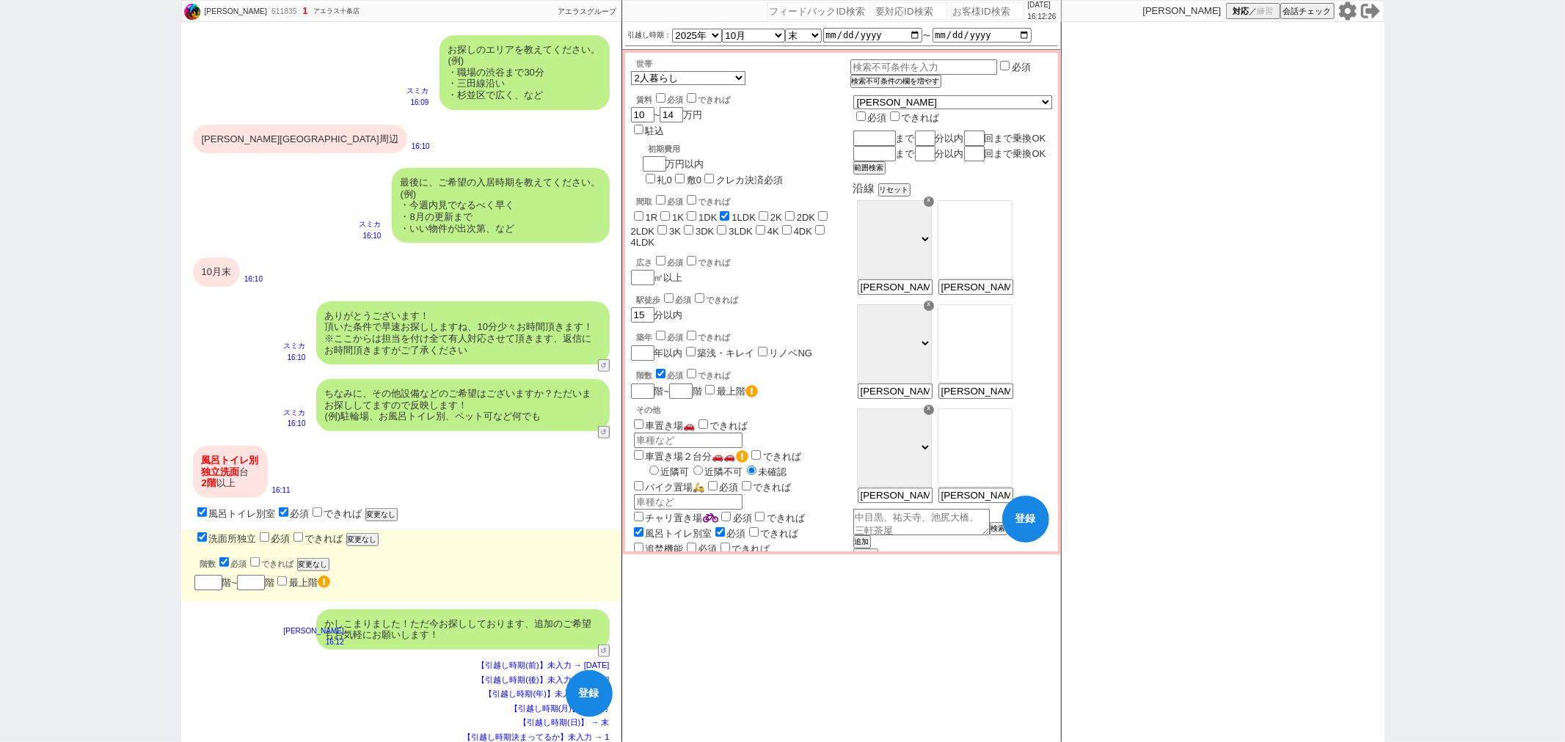
checkbox input "false"
checkbox input "true"
click at [201, 584] on input "number" at bounding box center [208, 583] width 28 height 12
checkbox input "false"
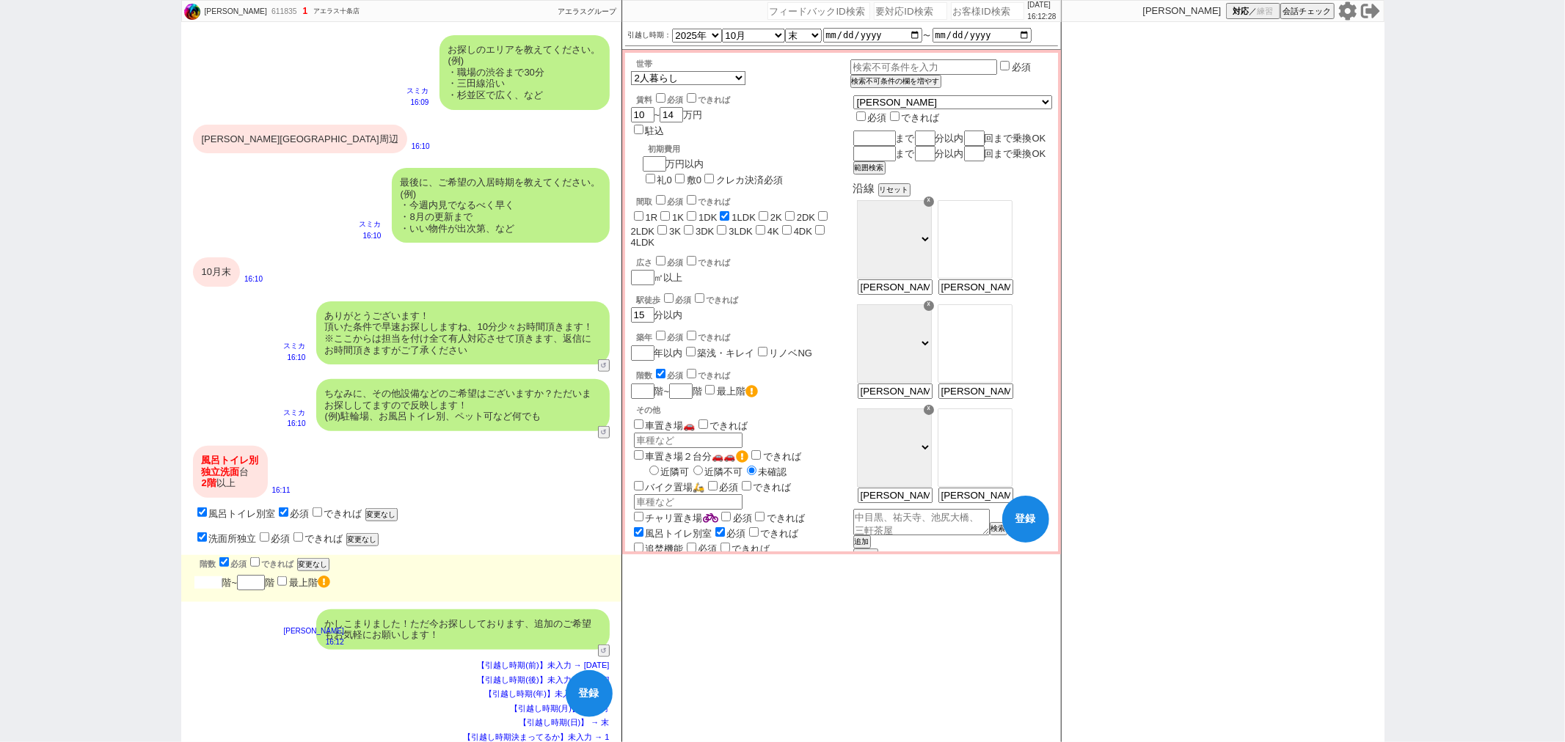
checkbox input "false"
checkbox input "true"
checkbox input "false"
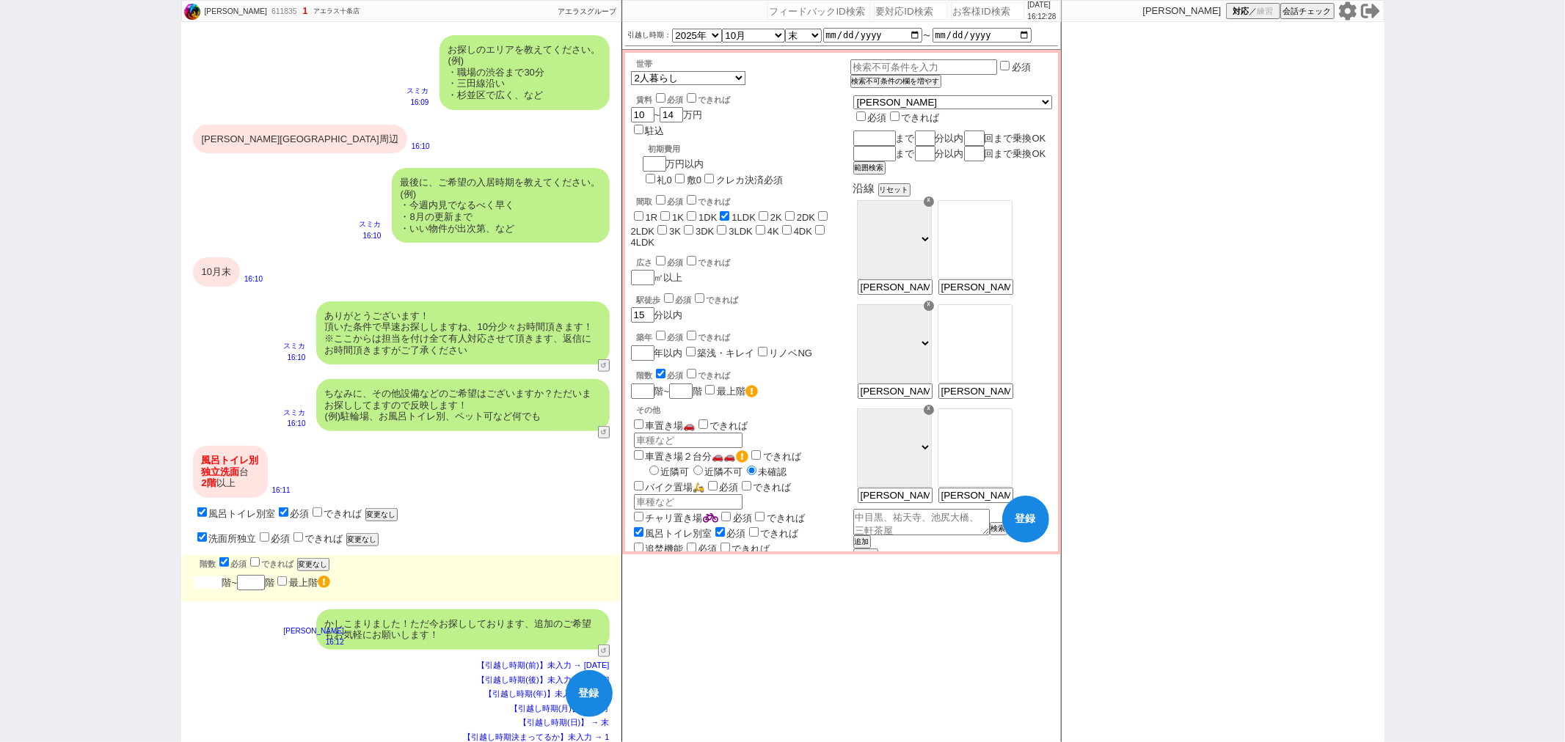
checkbox input "false"
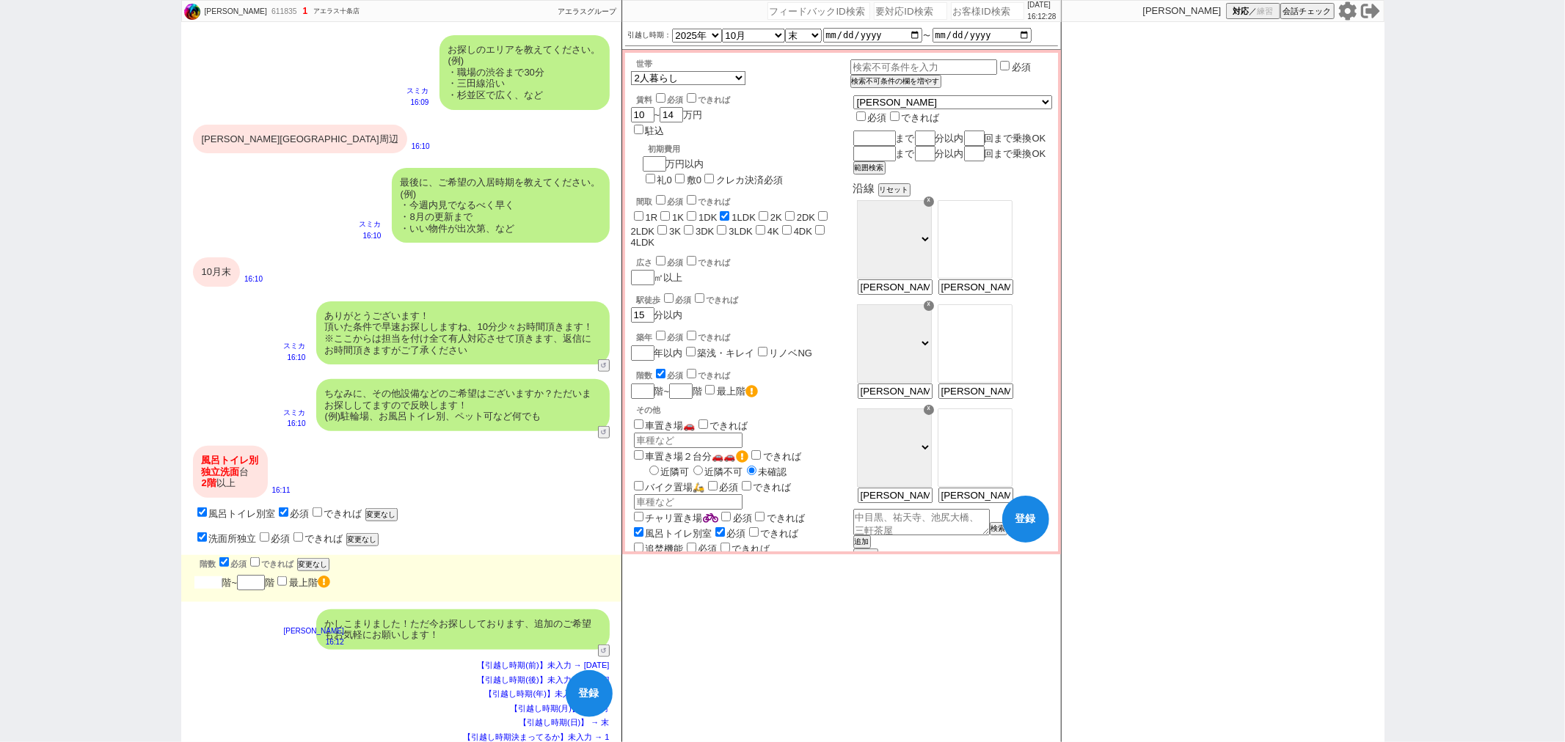
checkbox input "false"
type input "2"
checkbox input "false"
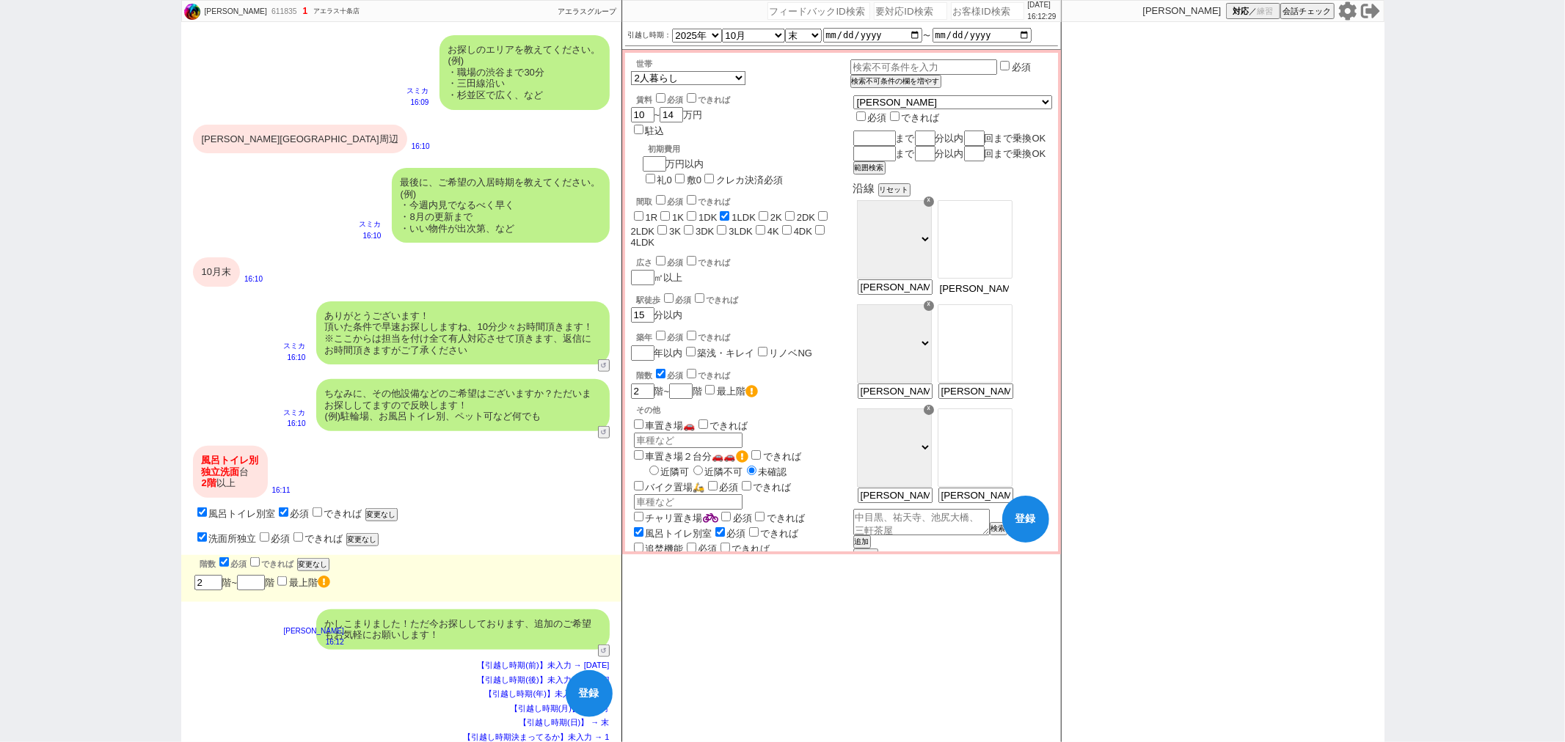
checkbox input "false"
checkbox input "true"
checkbox input "false"
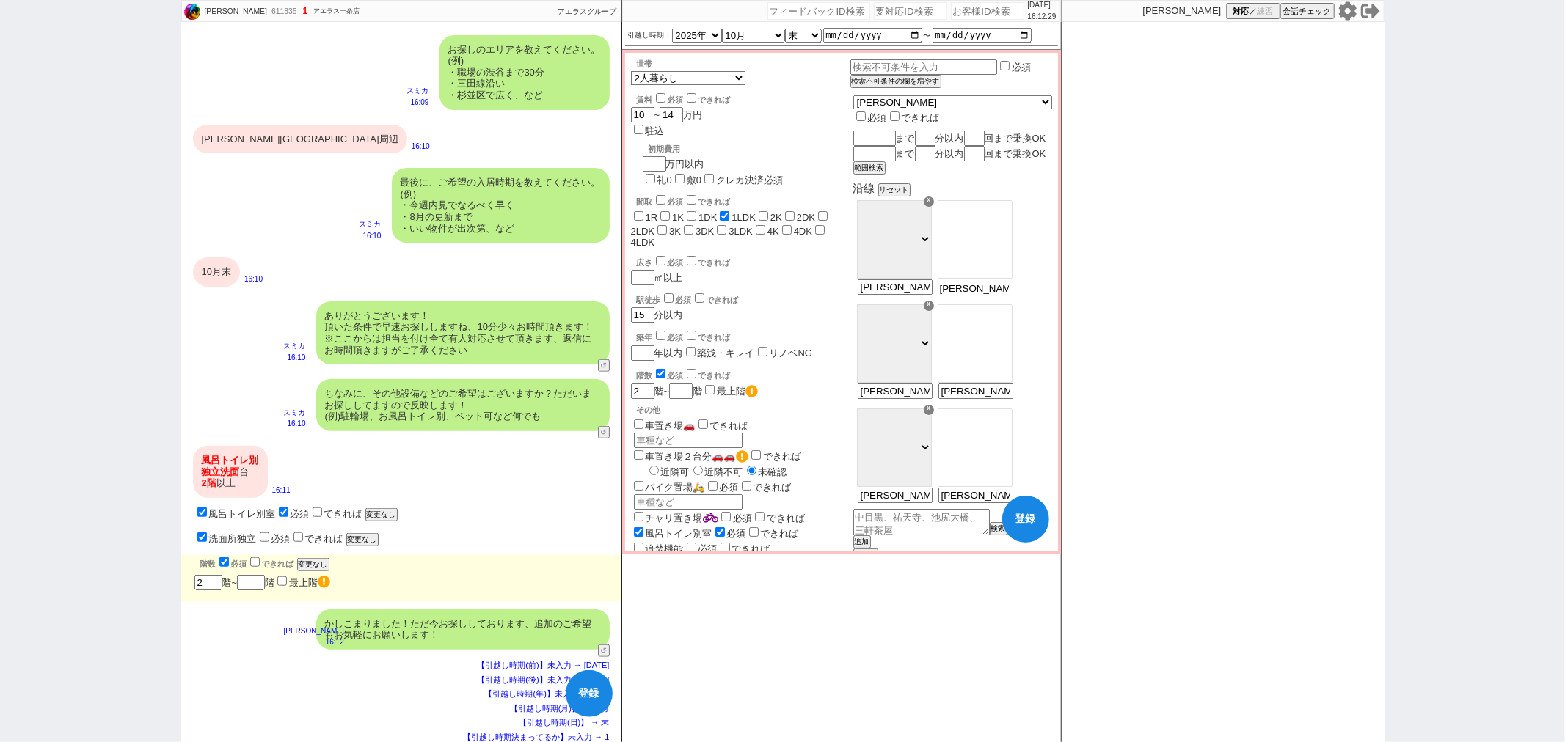
checkbox input "false"
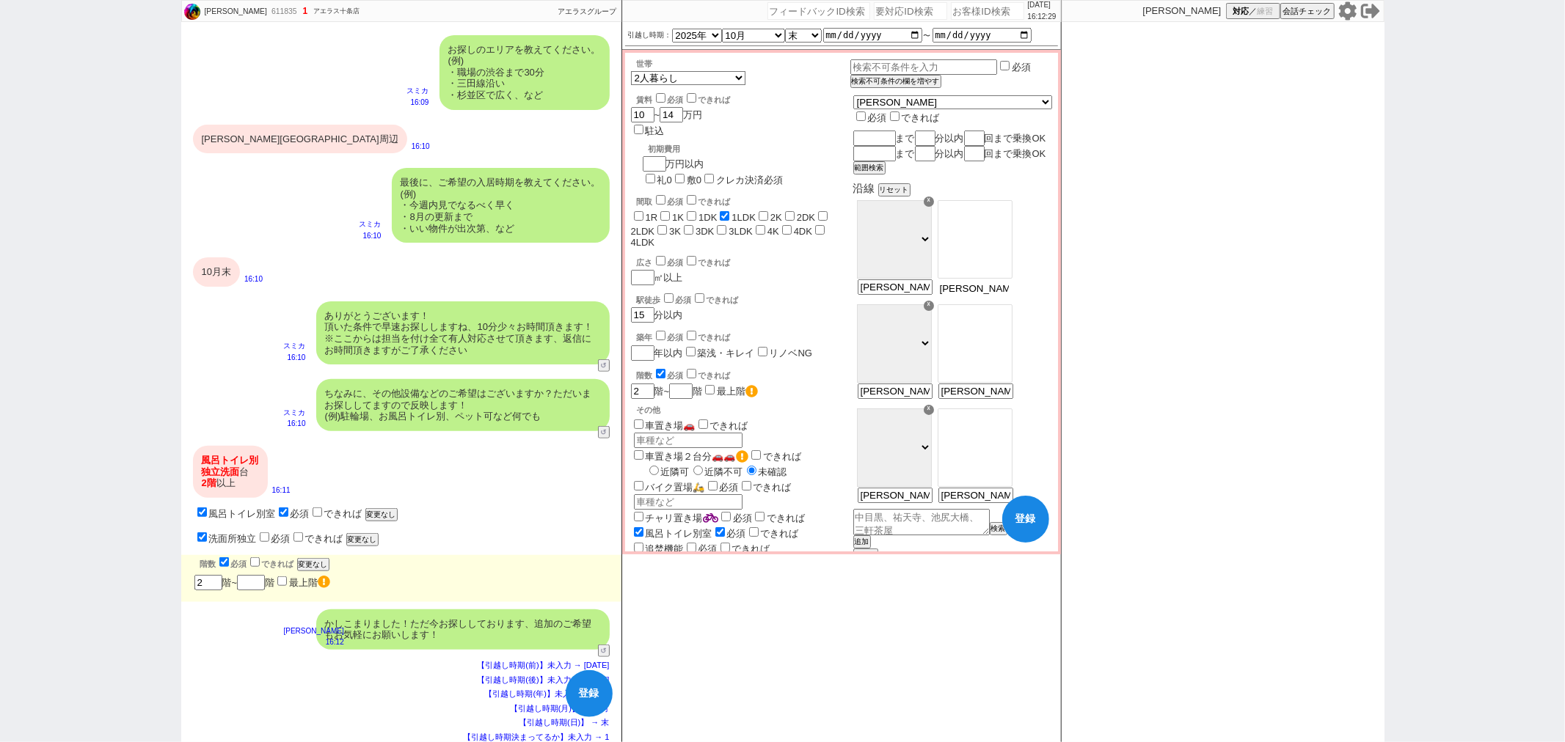
checkbox input "false"
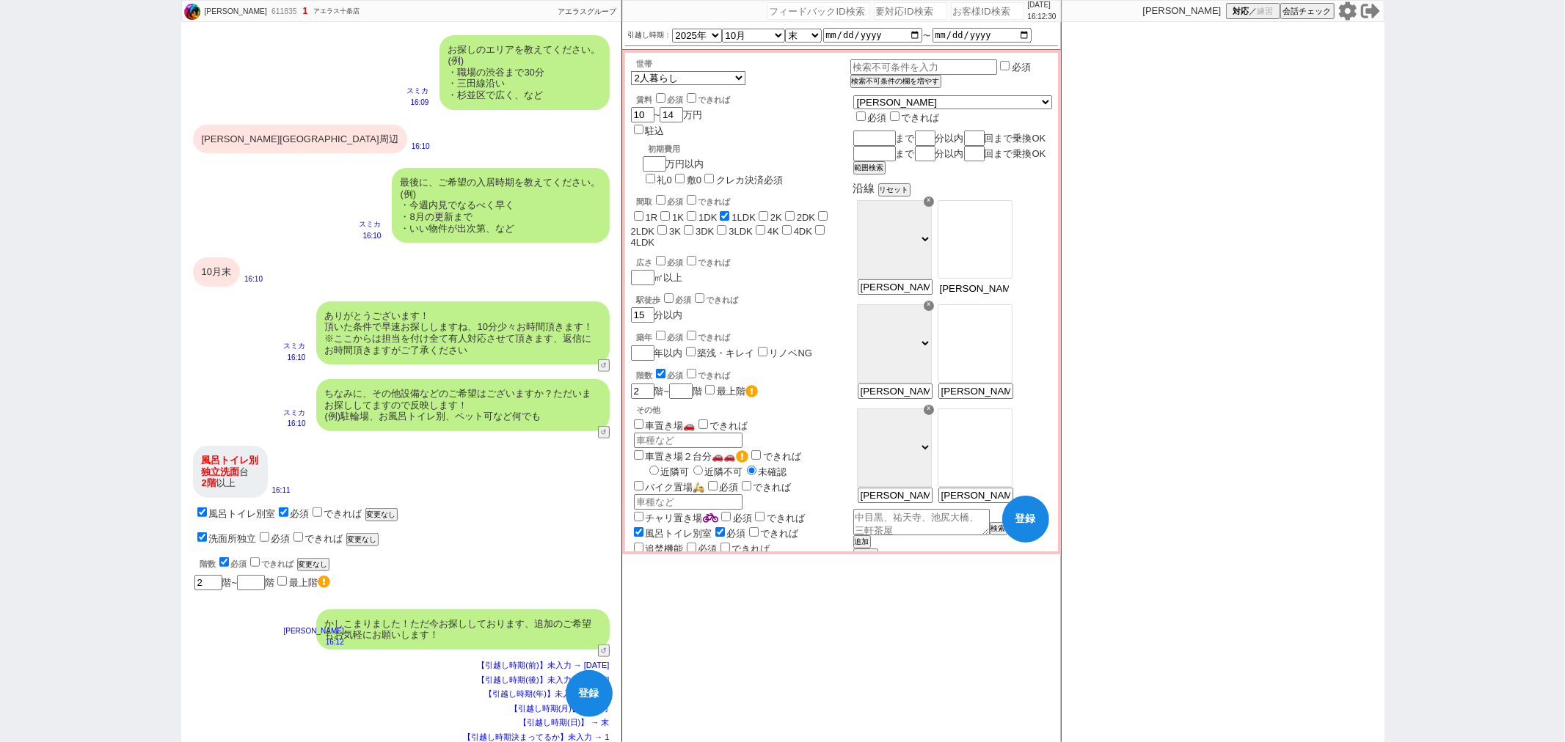
drag, startPoint x: 1002, startPoint y: 299, endPoint x: 1118, endPoint y: 310, distance: 116.4
click at [1117, 310] on div "松口亜里沙 611835 ! 1 1日目 アエラス十条店 冬眠中 自社客 アエラスグループ スミカ_BPO チャット全表示 2025-08-27 ようこそLI…" at bounding box center [782, 371] width 1203 height 742
type input "赤羽"
select select "23"
type input "赤羽駅周辺"
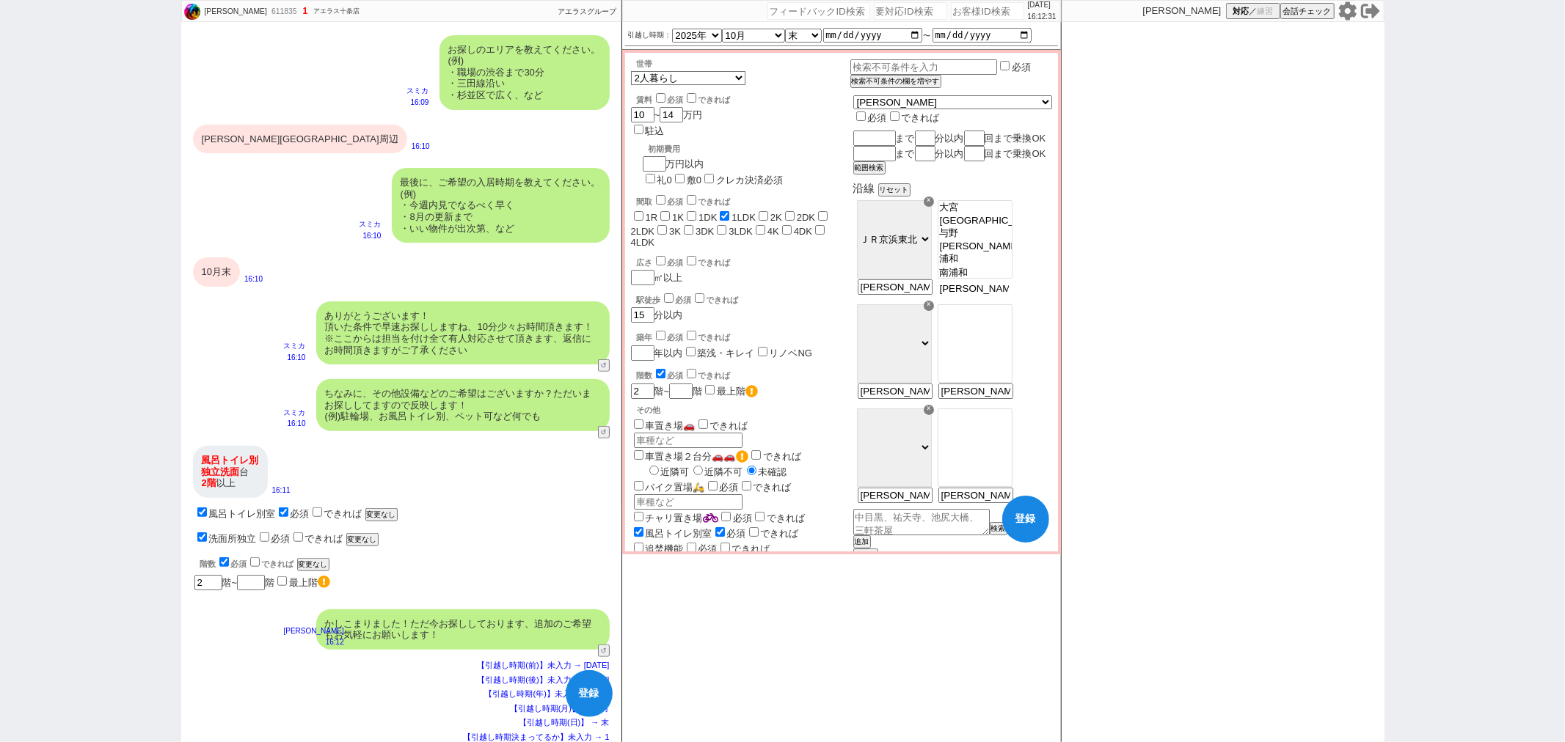
scroll to position [68, 0]
click at [1029, 522] on button "登録" at bounding box center [1025, 519] width 47 height 47
checkbox input "false"
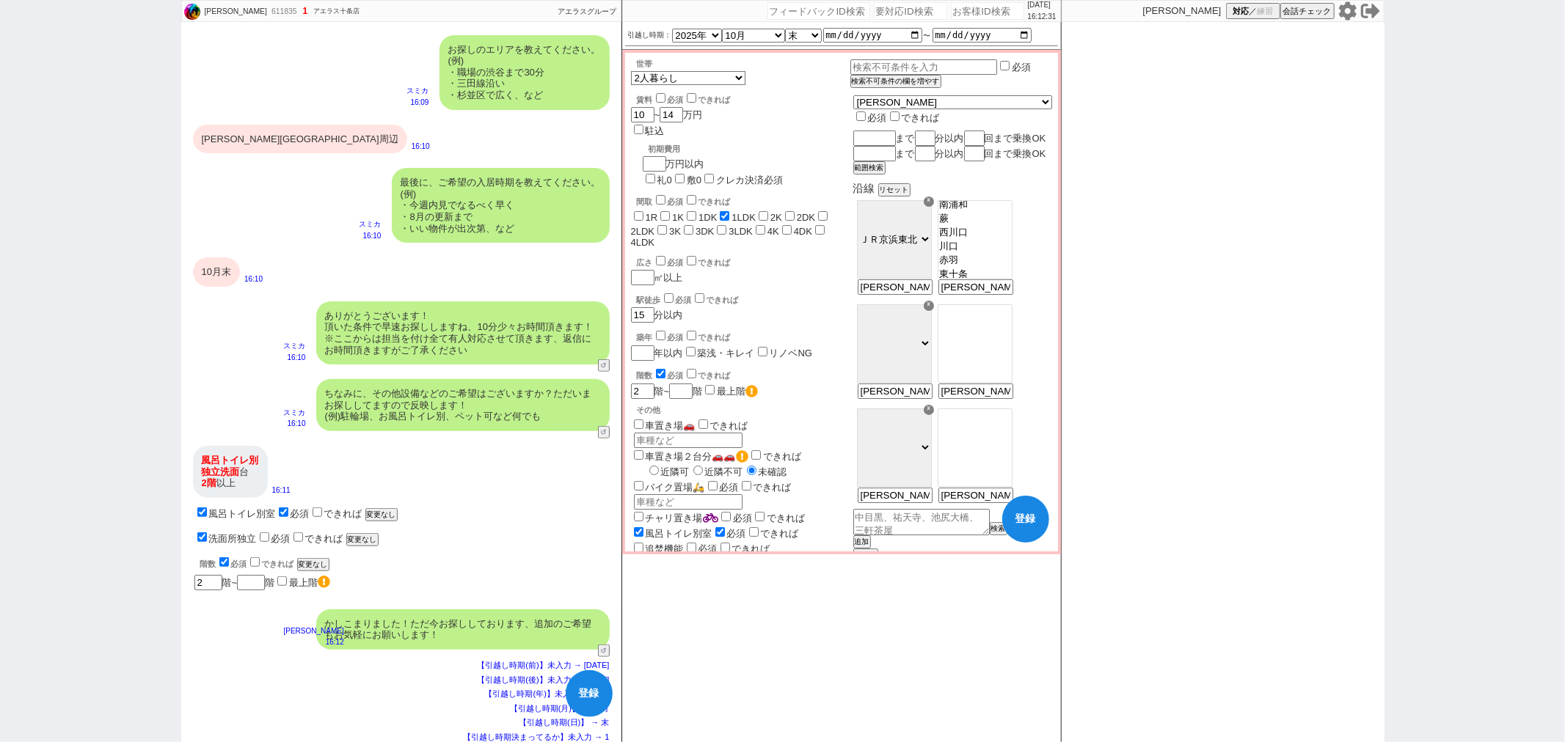
checkbox input "true"
checkbox input "false"
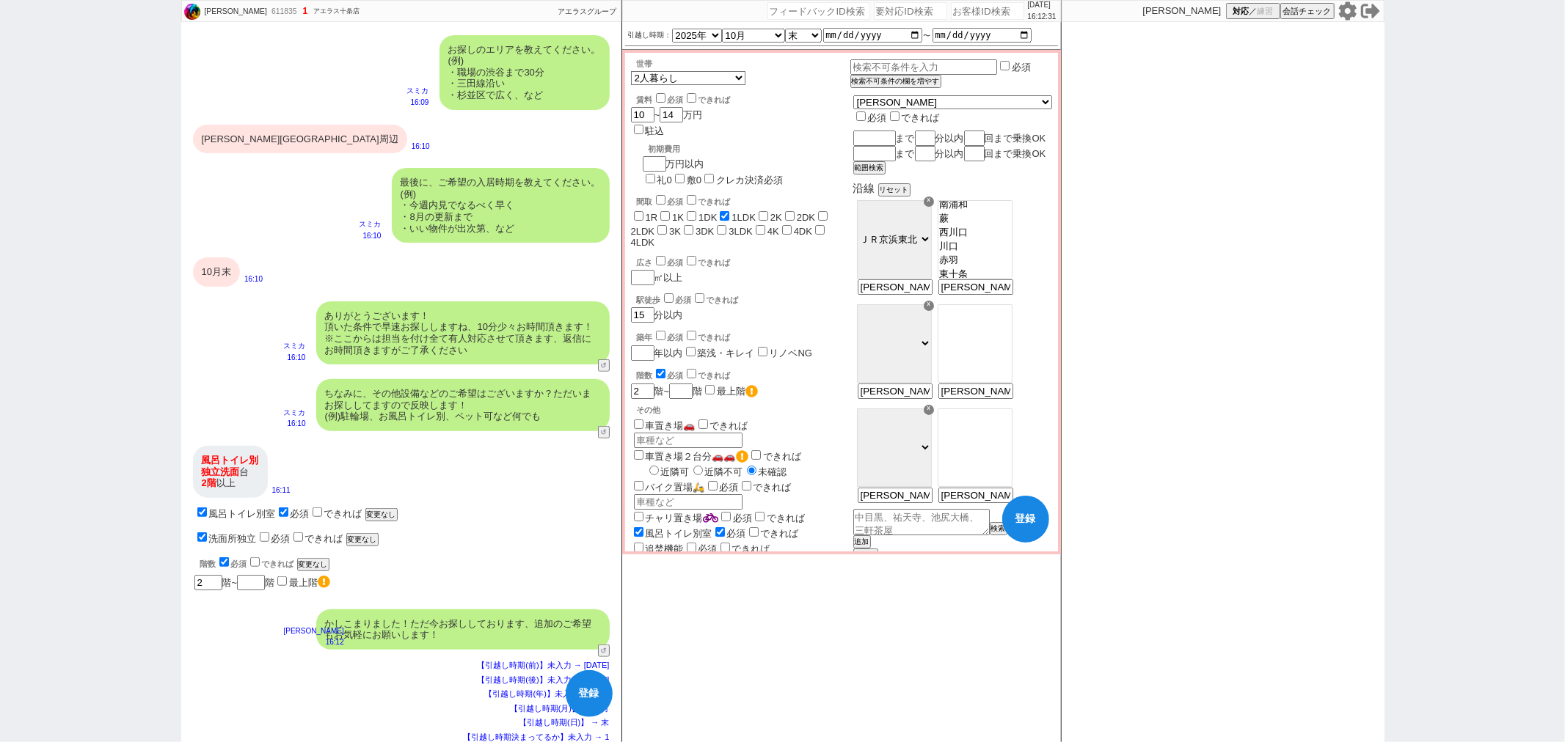
checkbox input "false"
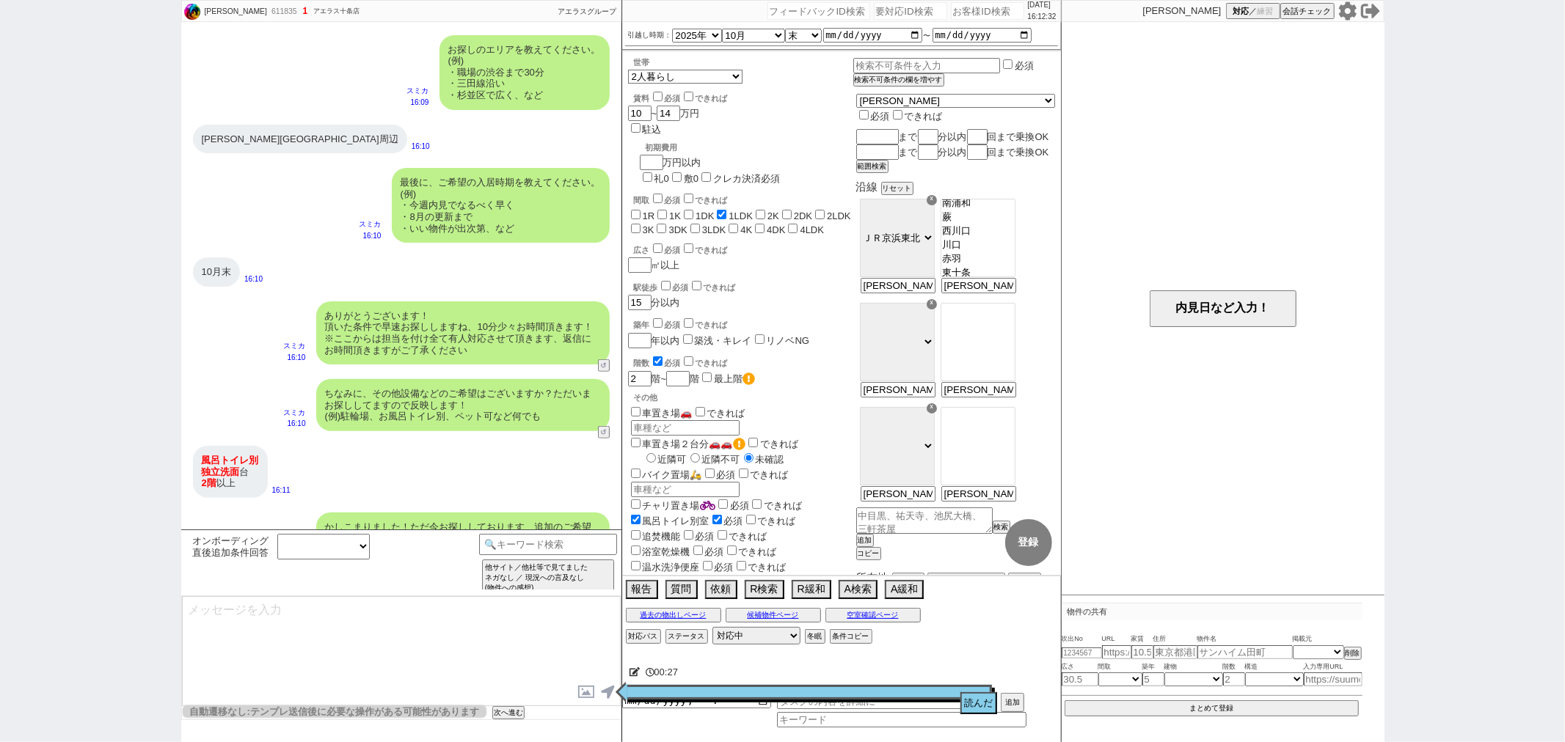
select select "23"
select select "731"
click at [967, 706] on button "読んだ" at bounding box center [978, 704] width 37 height 22
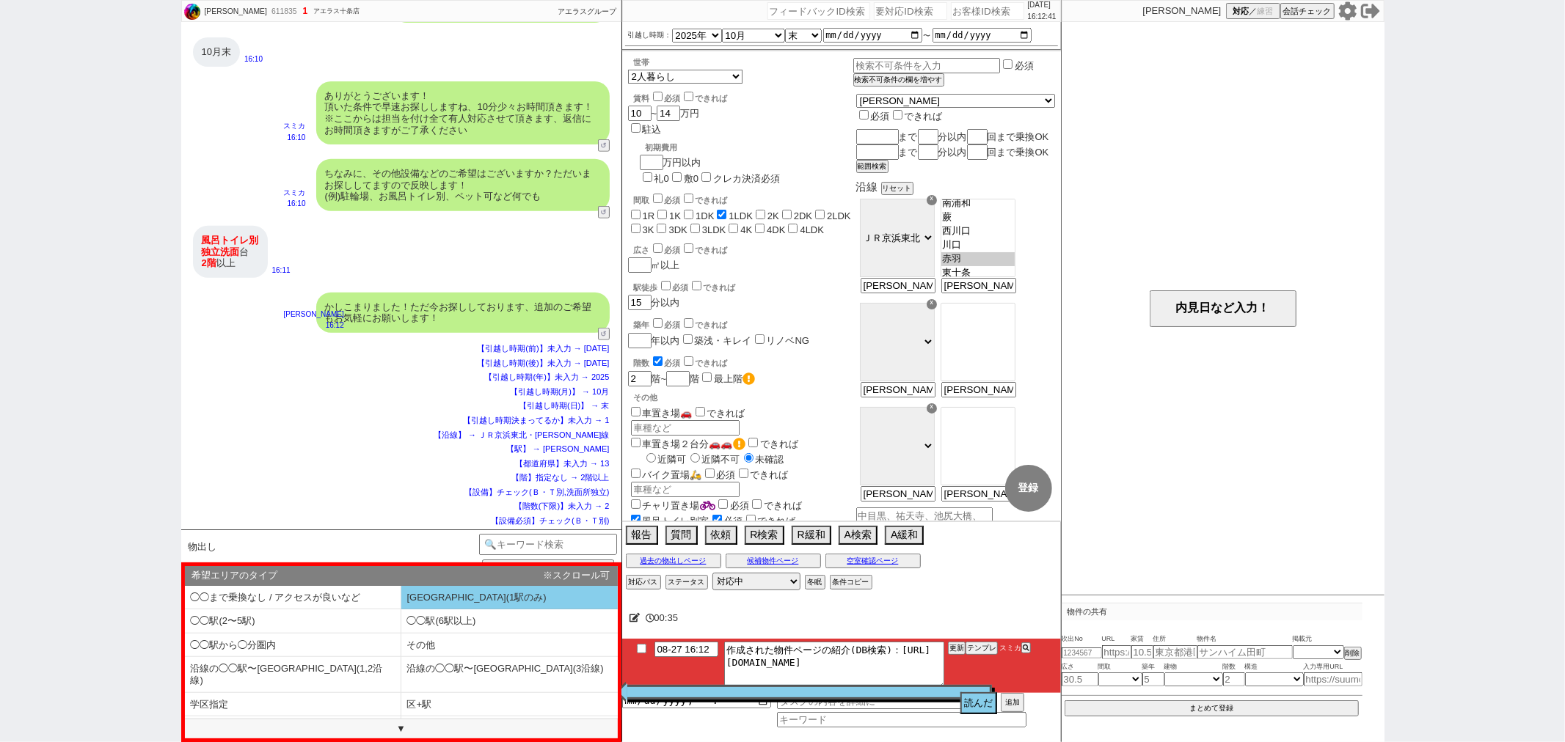
click at [437, 599] on li "◯◯駅(1駅のみ)" at bounding box center [509, 598] width 216 height 24
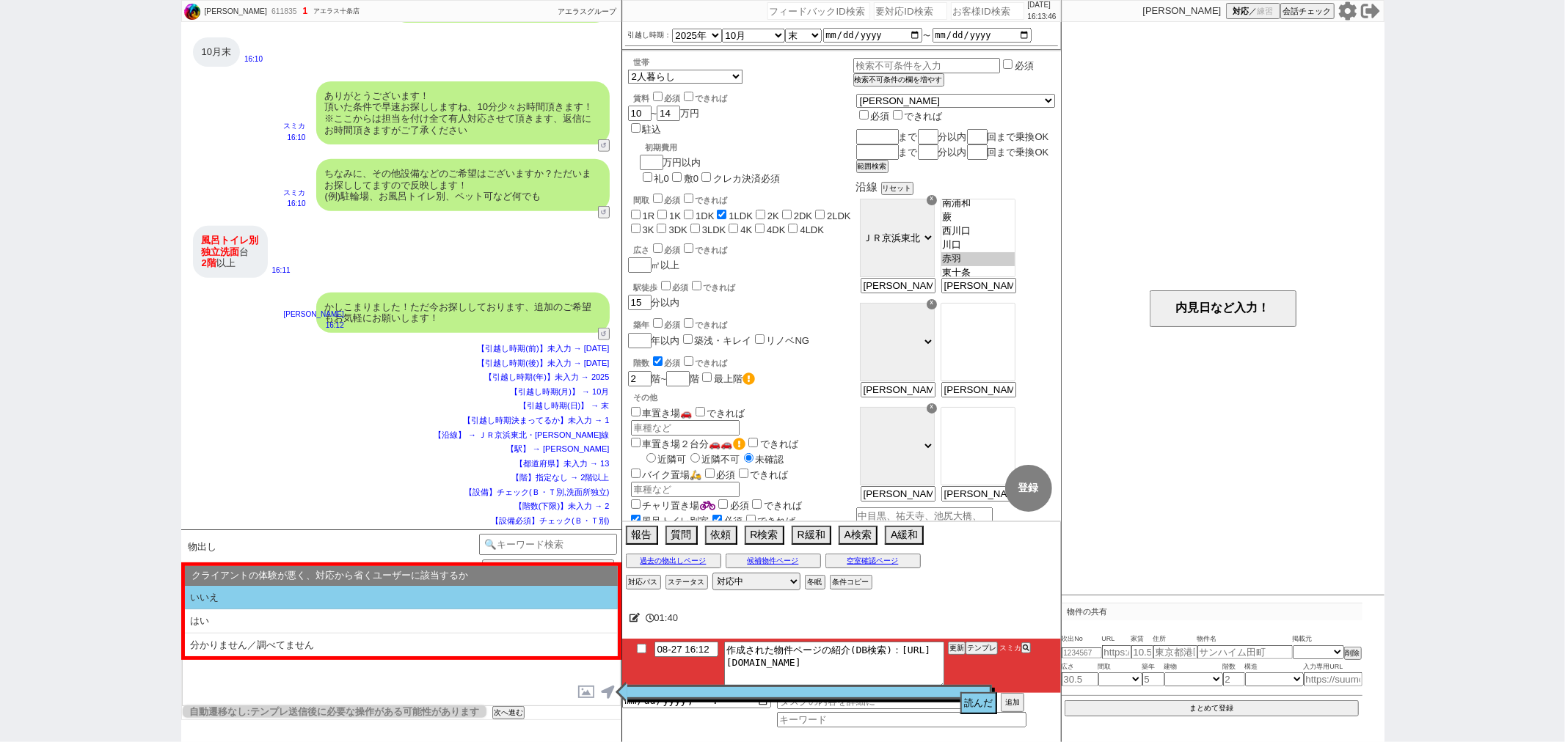
click at [266, 600] on li "いいえ" at bounding box center [401, 598] width 433 height 24
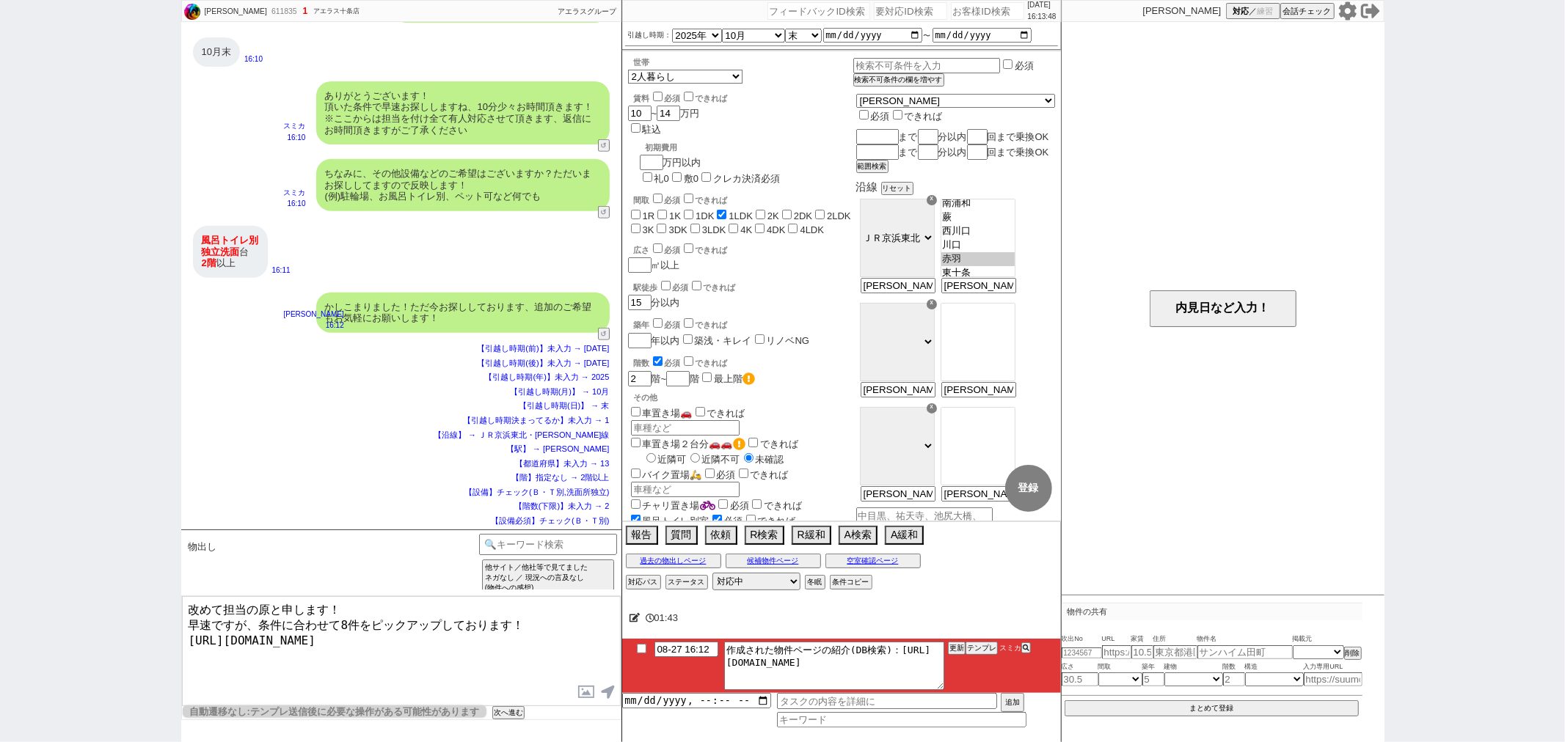
type textarea "改めて担当の原と申します！ 早速ですが、条件に合わせて8件をピックアップしております！ https://tools.sumika.live/pages/lad…"
checkbox input "true"
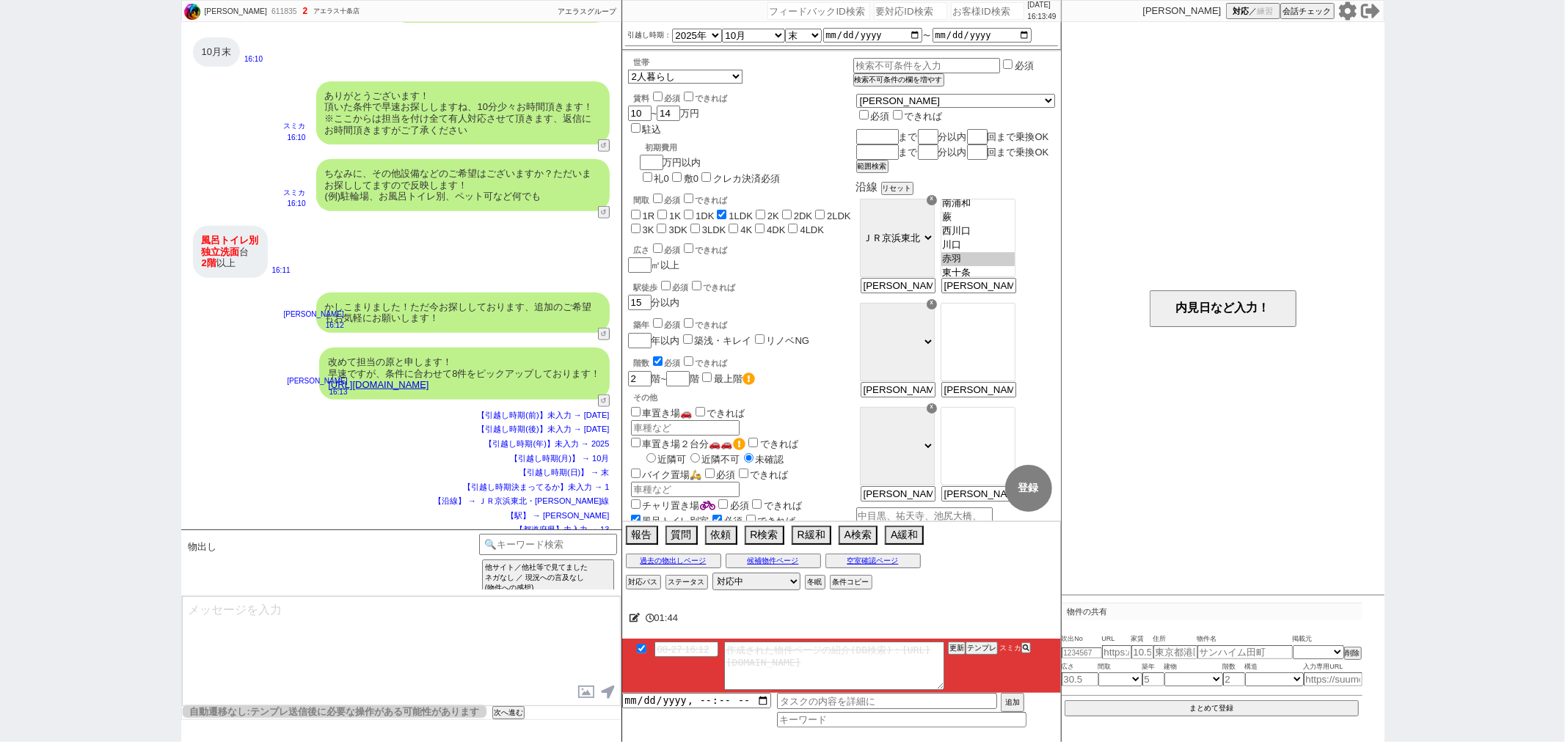
scroll to position [1082, 0]
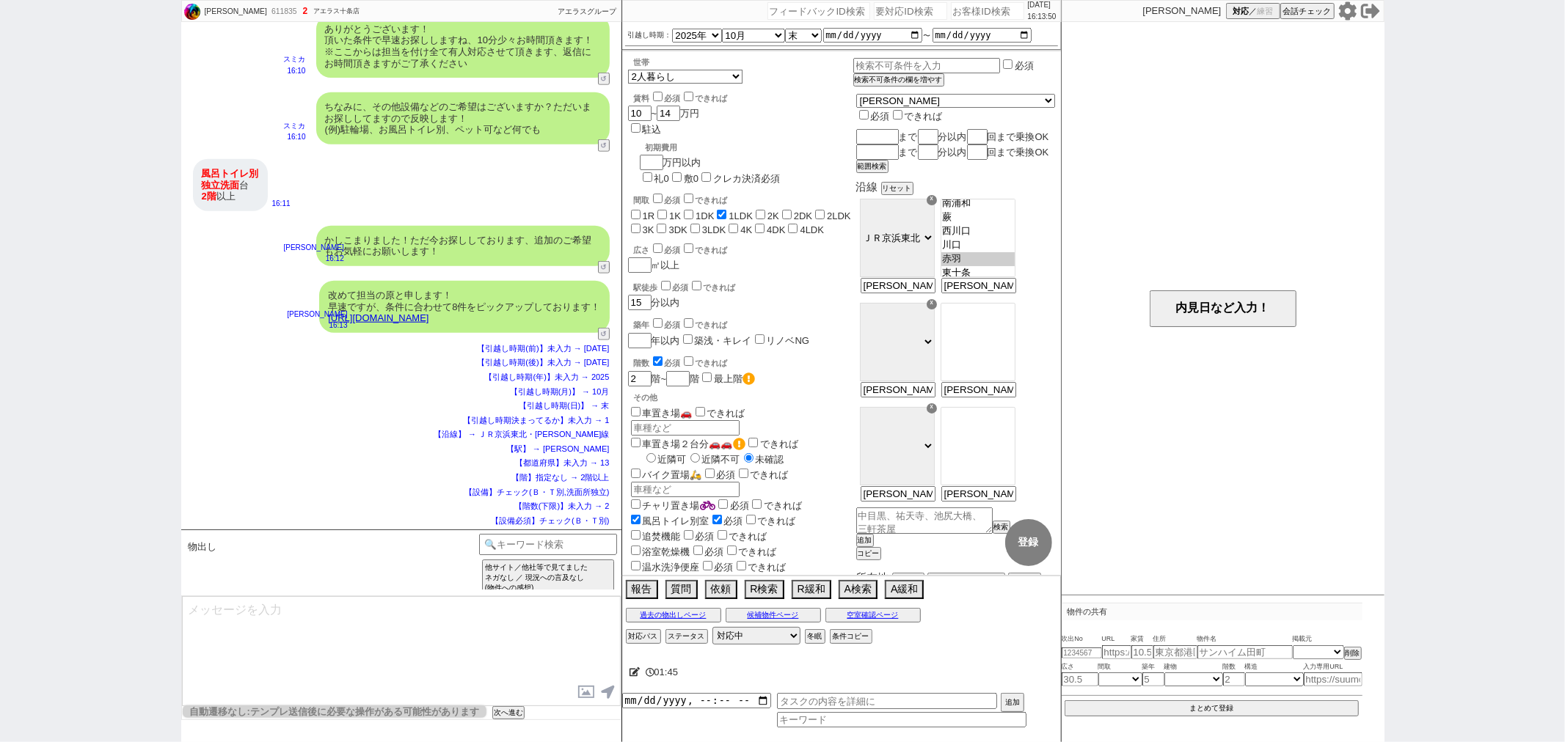
type textarea "イメージに近い物件はございますか？ ご感想いただき、すぐにまた洗い出してまいります！ ※自動応答ではなく直接ご紹介します！"
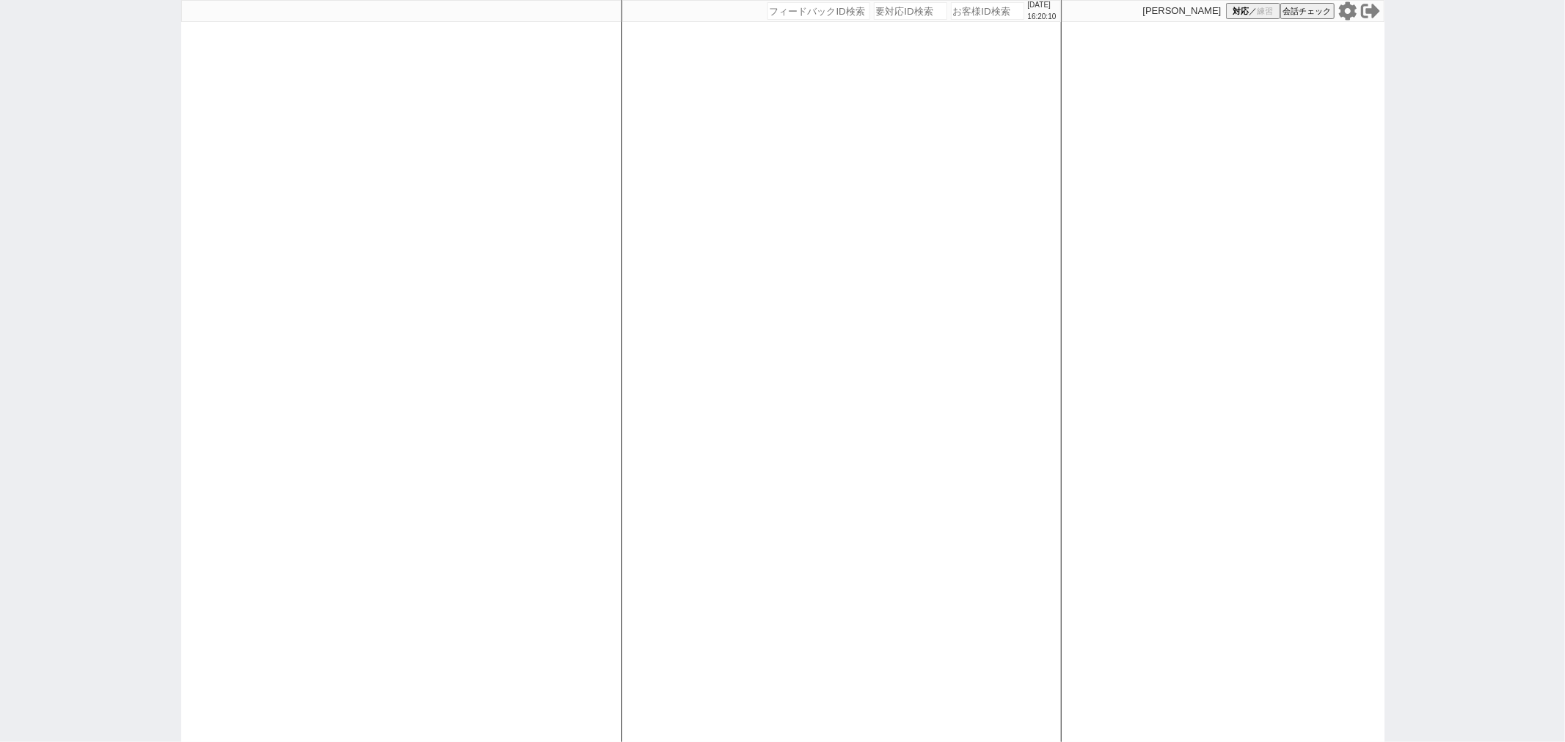
click at [492, 305] on div at bounding box center [401, 371] width 440 height 742
select select
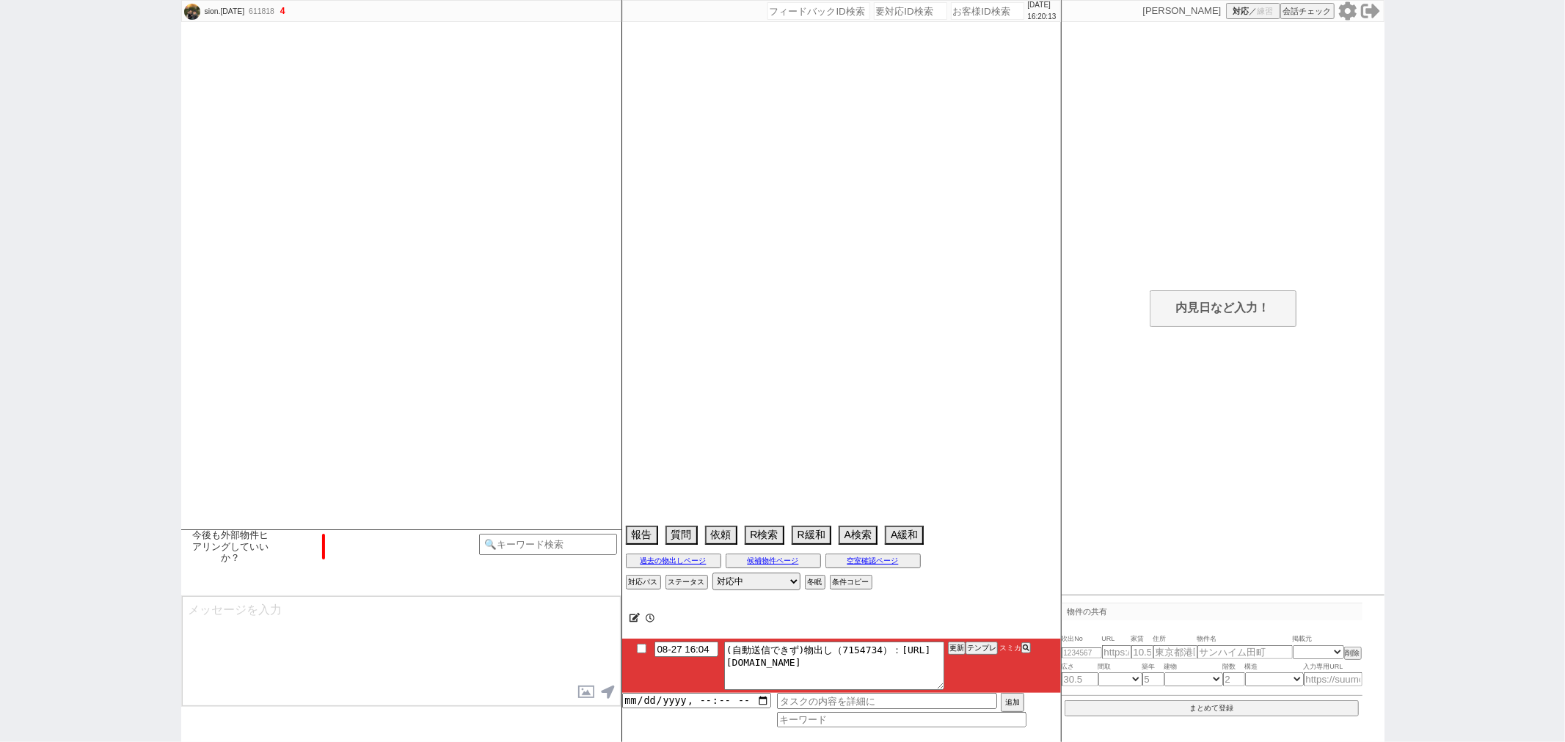
select select "15"
select select "6"
select select "2"
select select "3"
select select "4"
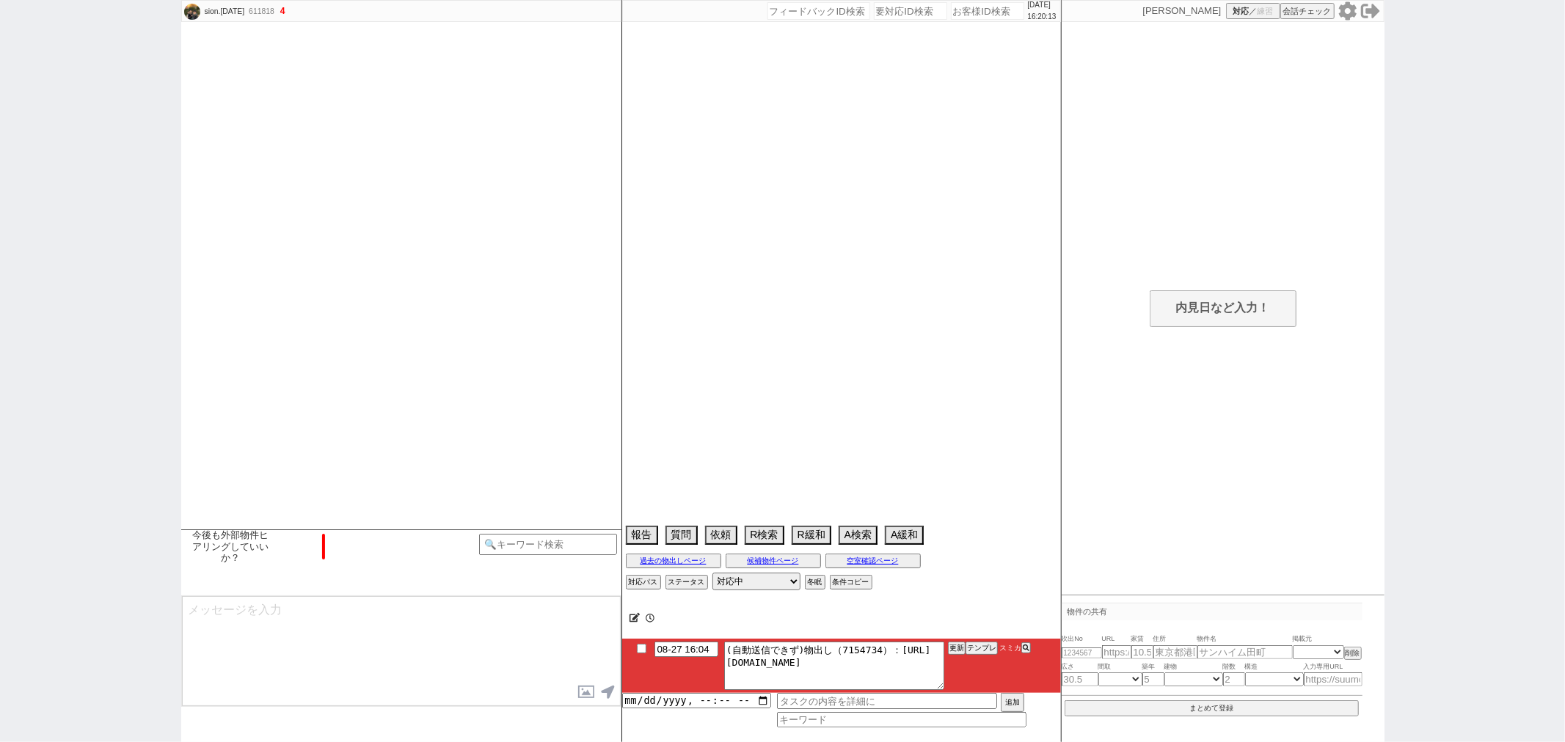
select select "5"
select select "6"
select select "7"
select select "8"
select select "9"
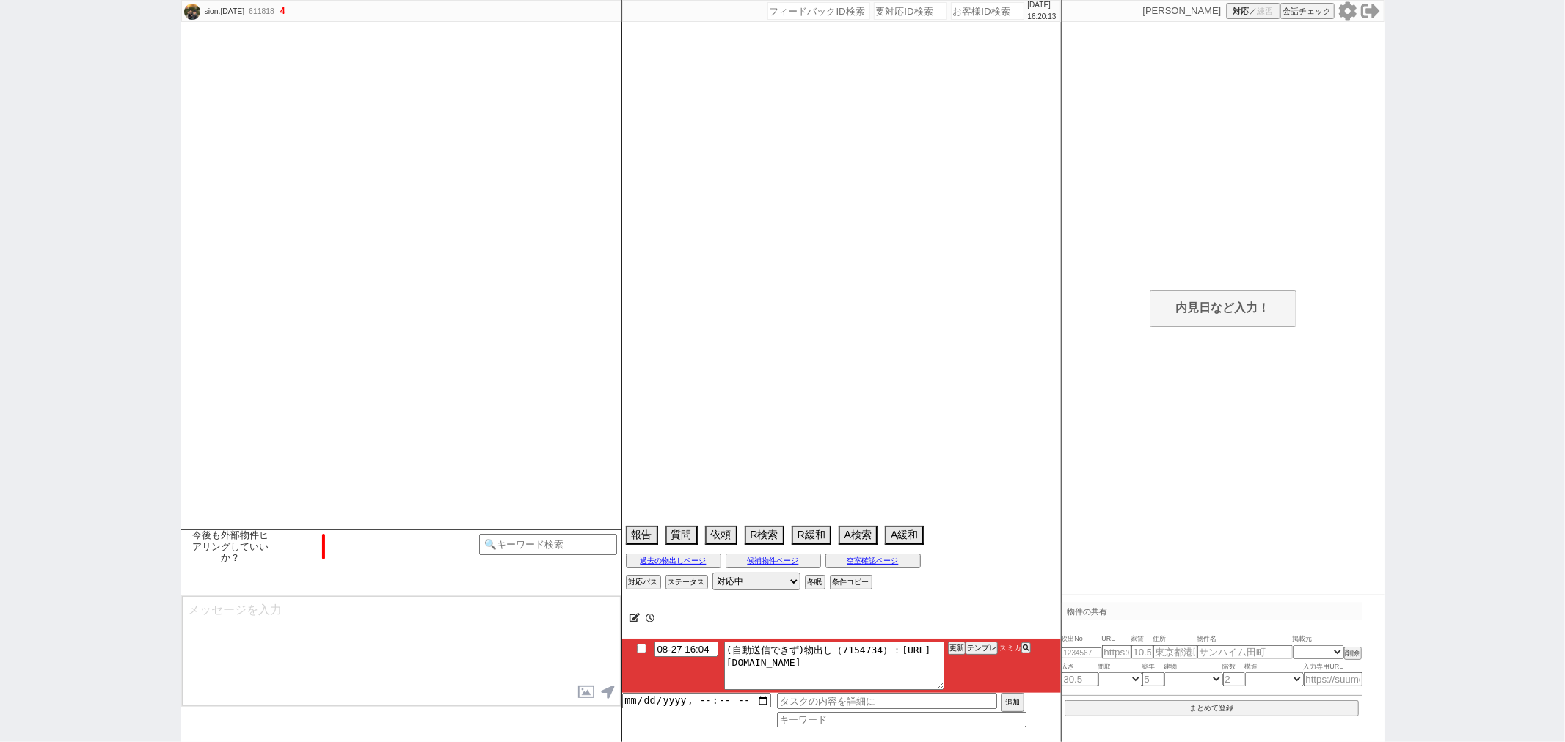
select select "10"
select select "11"
select select "12"
select select "13"
select select "14"
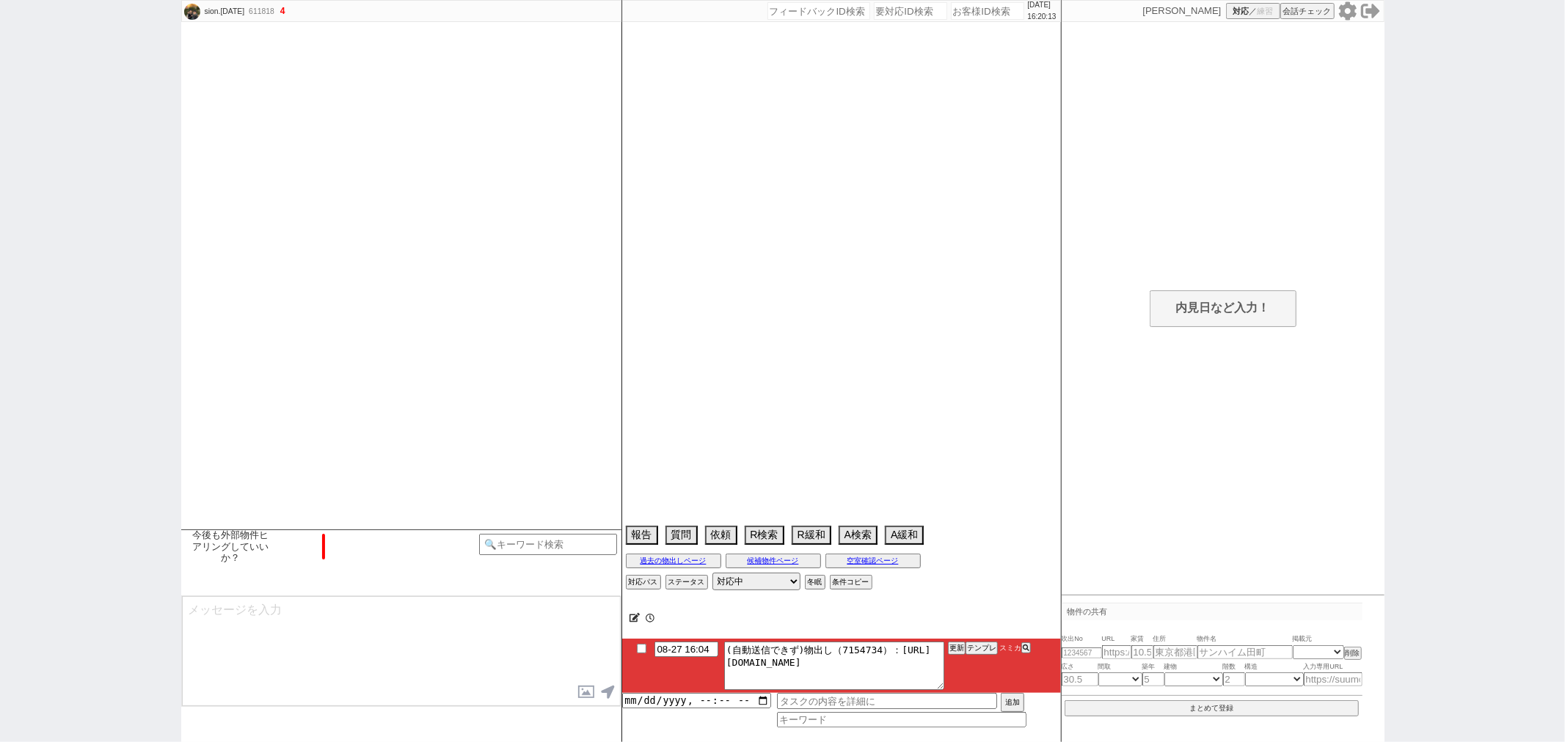
select select "15"
select select "16"
select select "17"
select select "18"
select select "19"
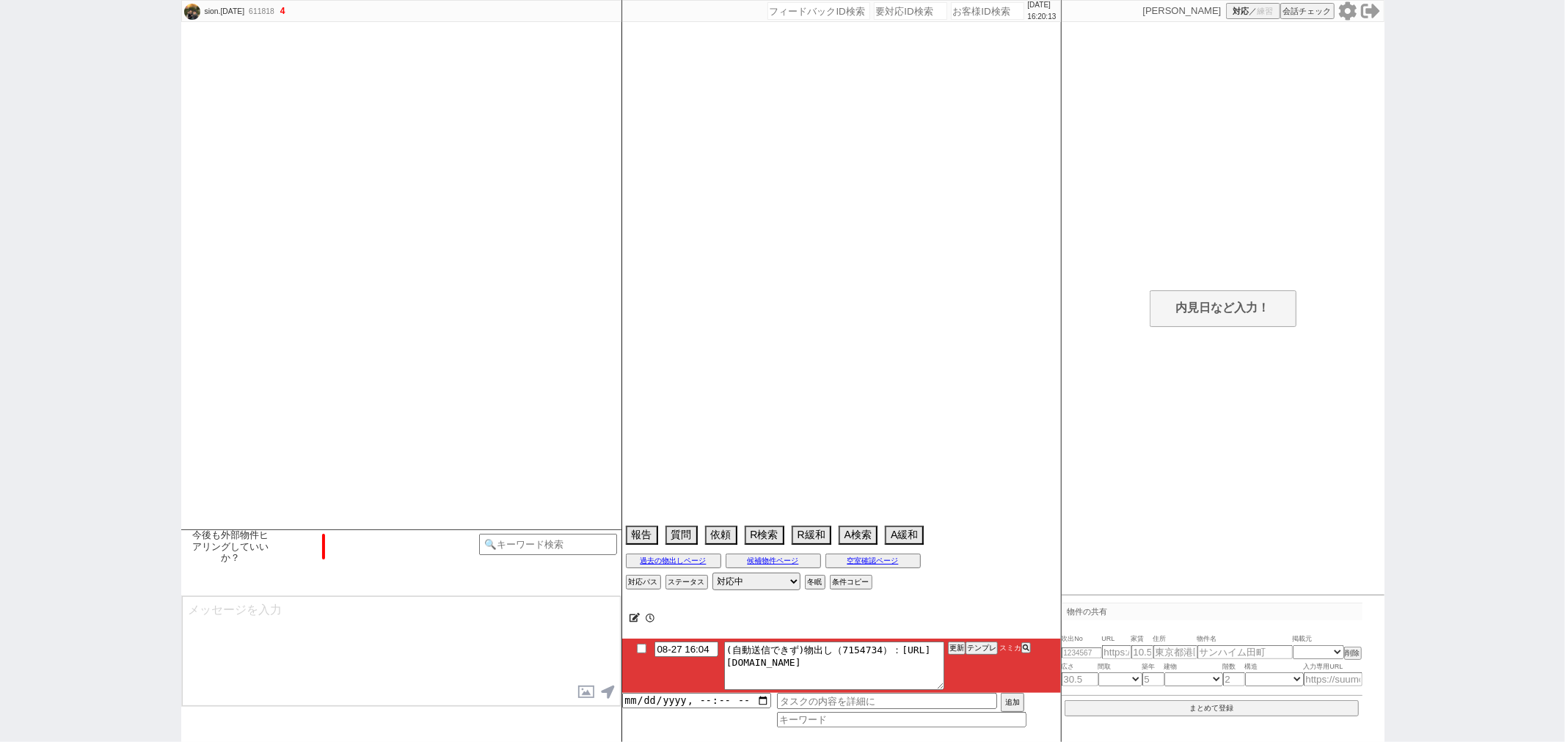
select select "20"
select select "21"
select select "22"
select select "23"
select select "24"
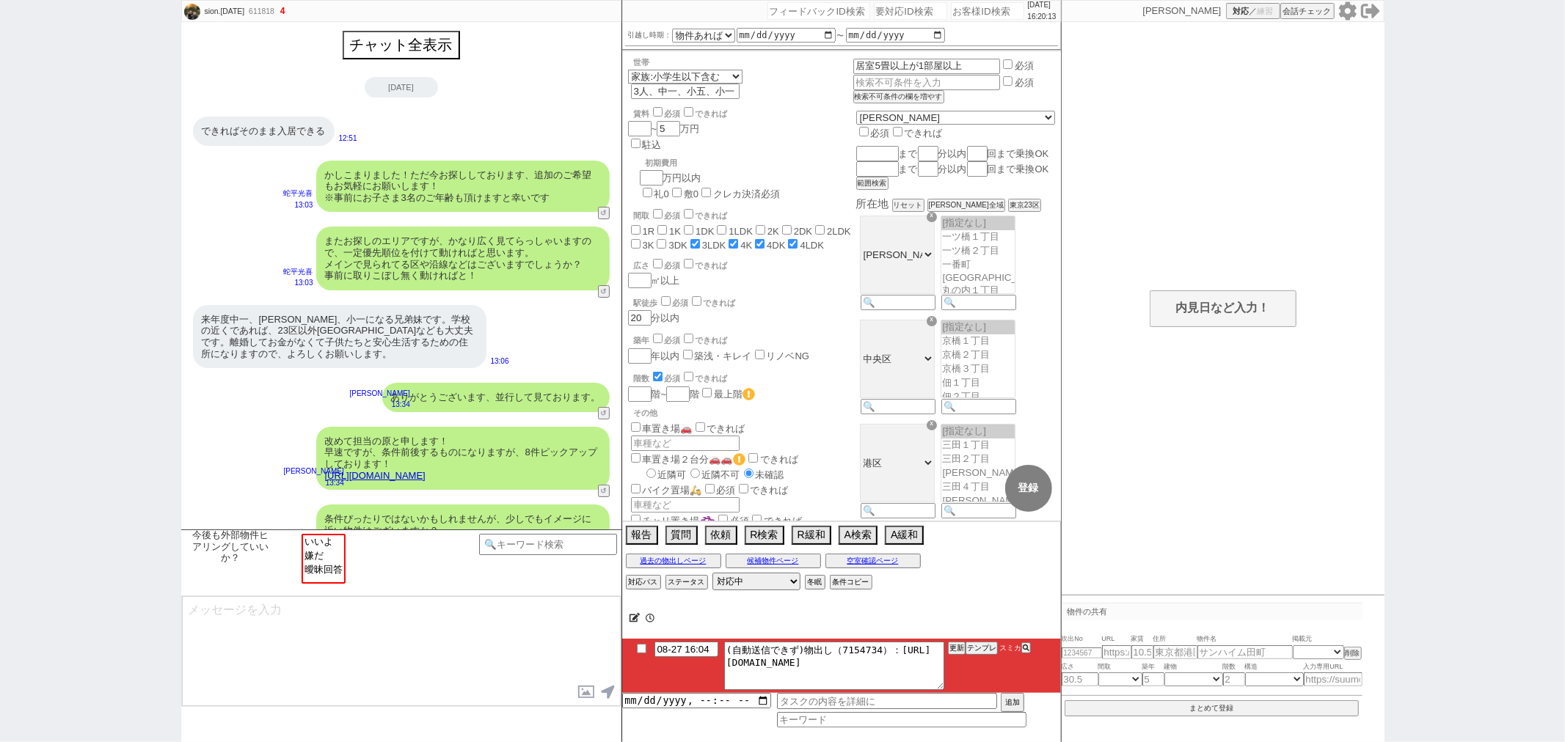
scroll to position [758, 0]
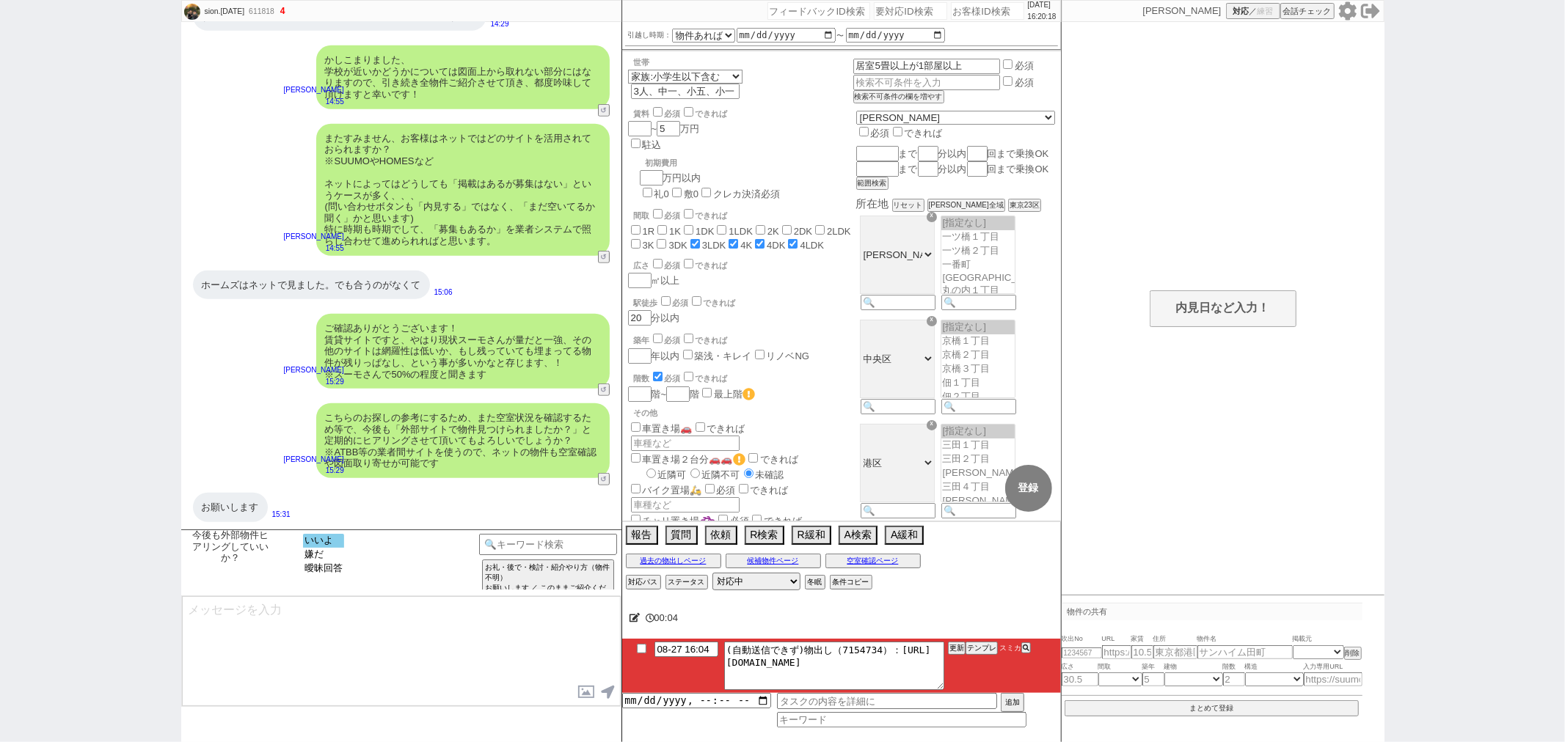
select select "いいよ"
click at [318, 540] on option "いいよ" at bounding box center [323, 541] width 41 height 14
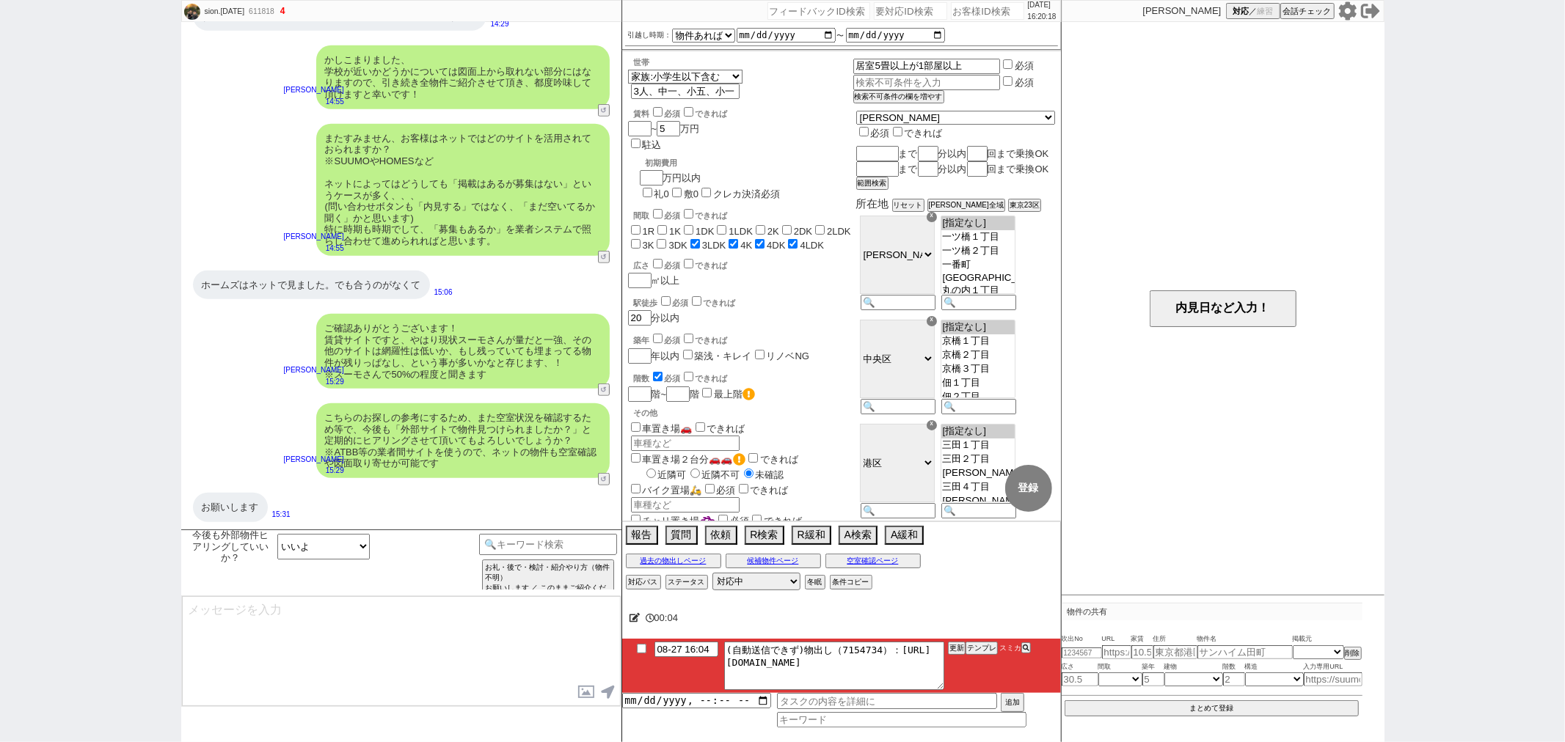
type textarea "ありがとうございます！ どうしても先に頂いている情報だけですとお出しできない物件もあり、、恐れ入りますが、お客様の情報収集も参考にもしつつ動ければと思います。"
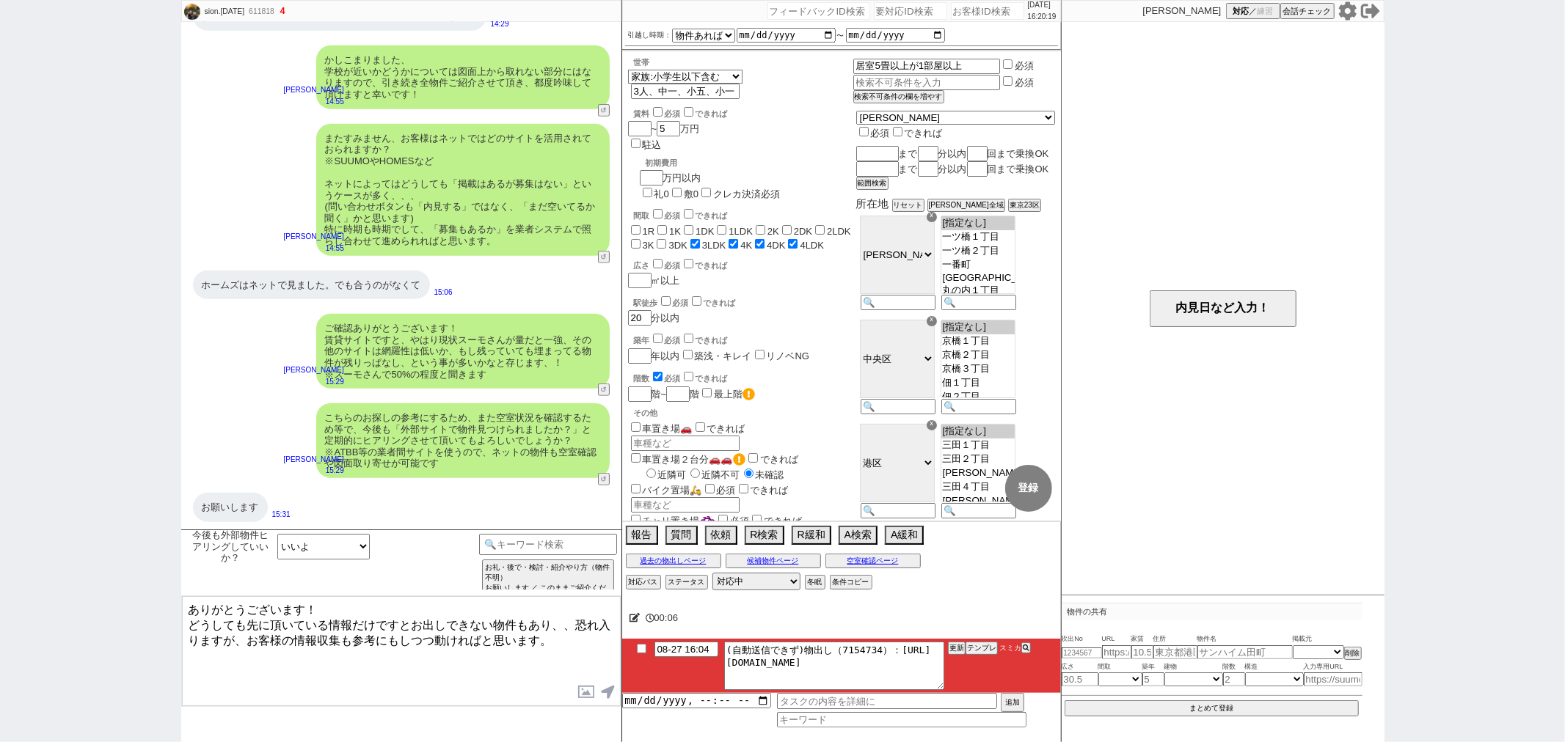
click at [324, 610] on textarea "ありがとうございます！ どうしても先に頂いている情報だけですとお出しできない物件もあり、、恐れ入りますが、お客様の情報収集も参考にもしつつ動ければと思います。" at bounding box center [401, 651] width 439 height 110
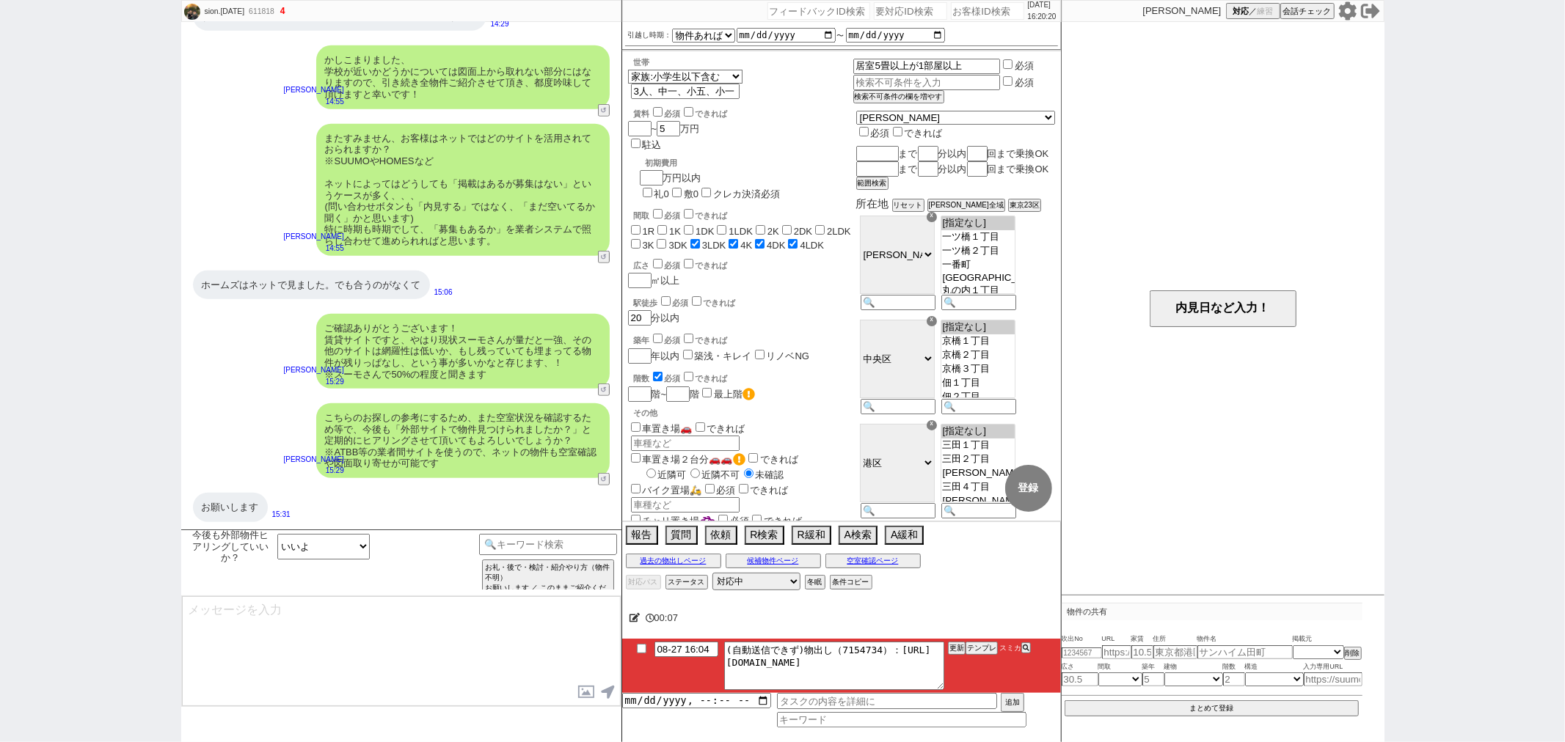
scroll to position [836, 0]
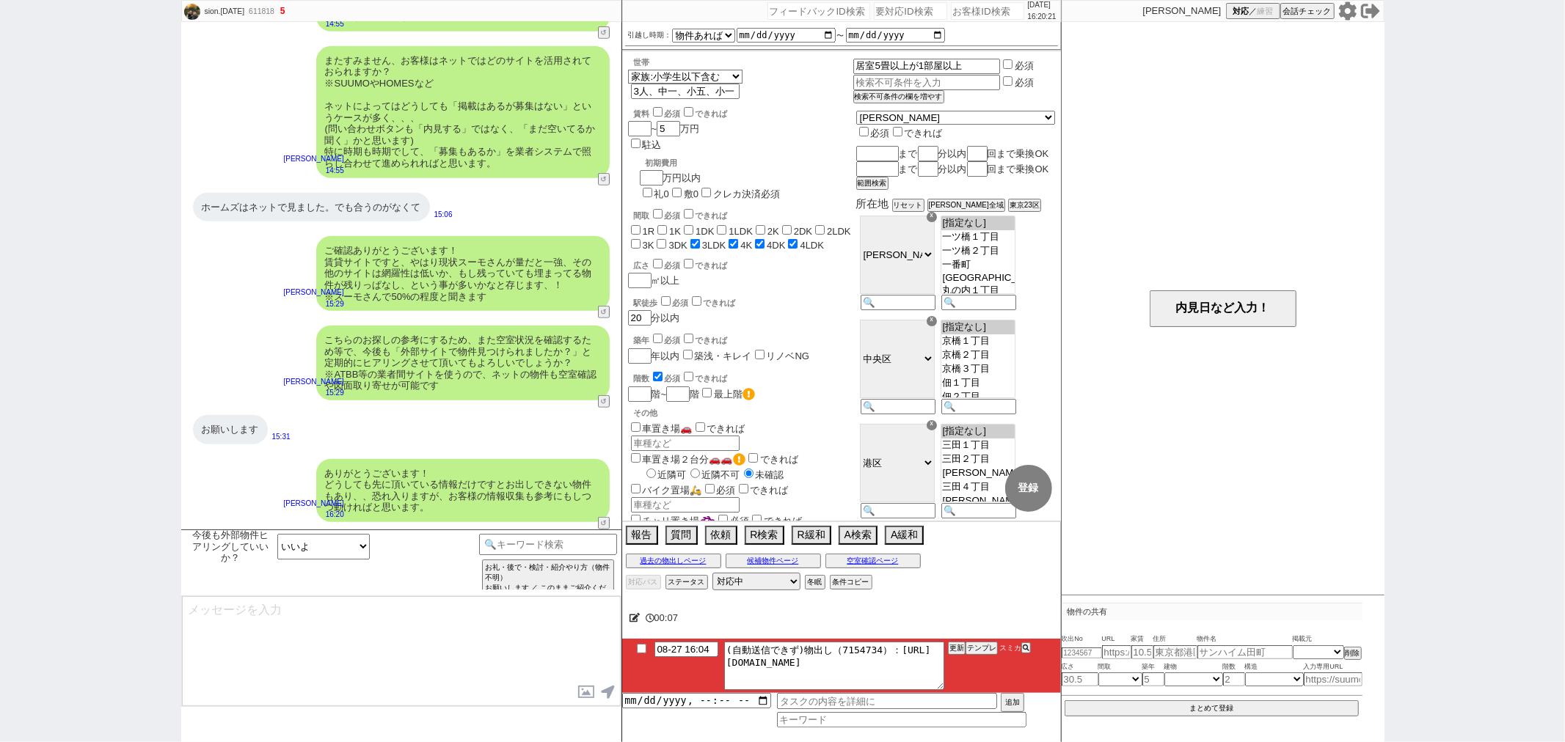
type input "08-27 16:35"
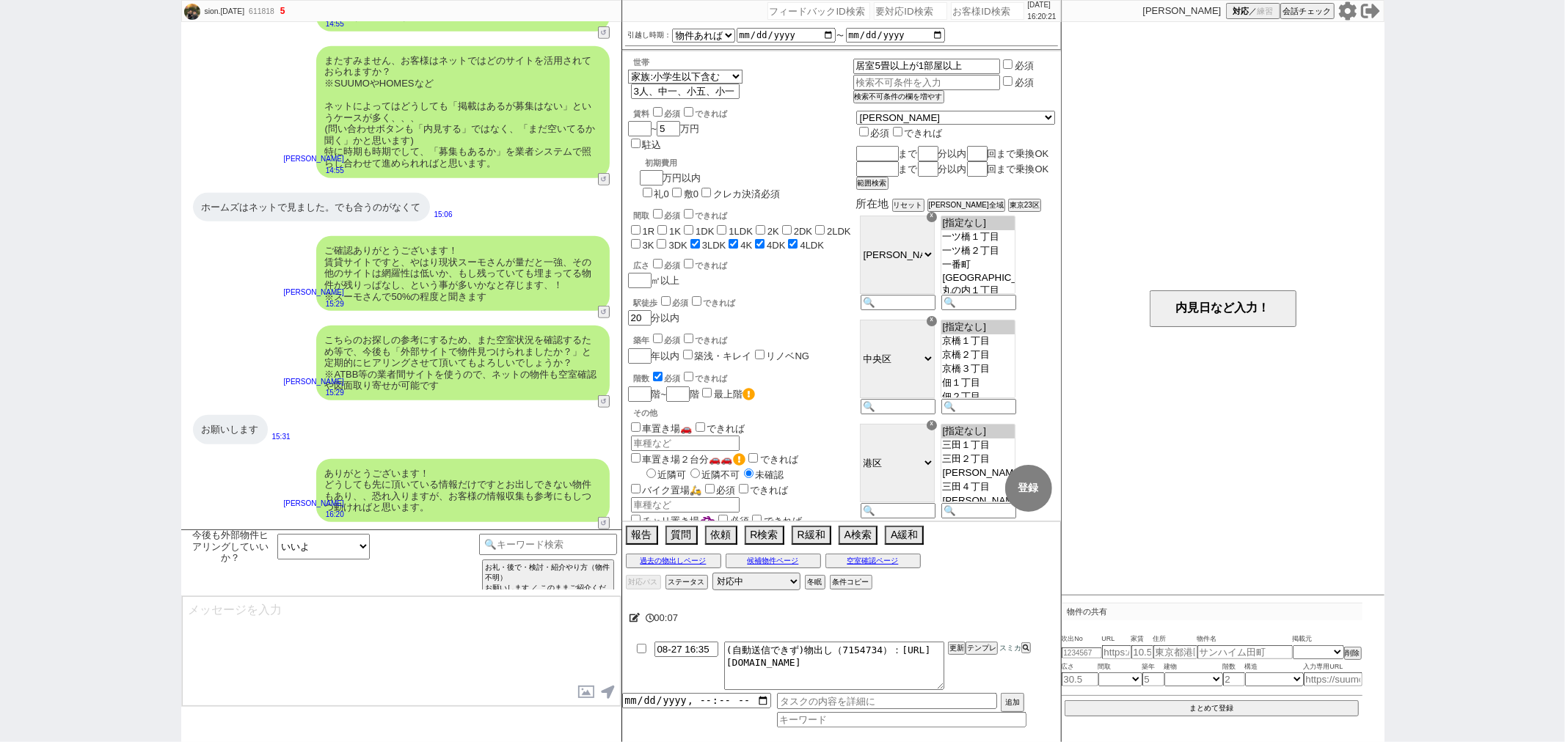
type textarea "早速ですが、最近お探しされている中で気になられている物件はございますでしょうか？ ございましたら、物件のURLを頂けますと幸いです！"
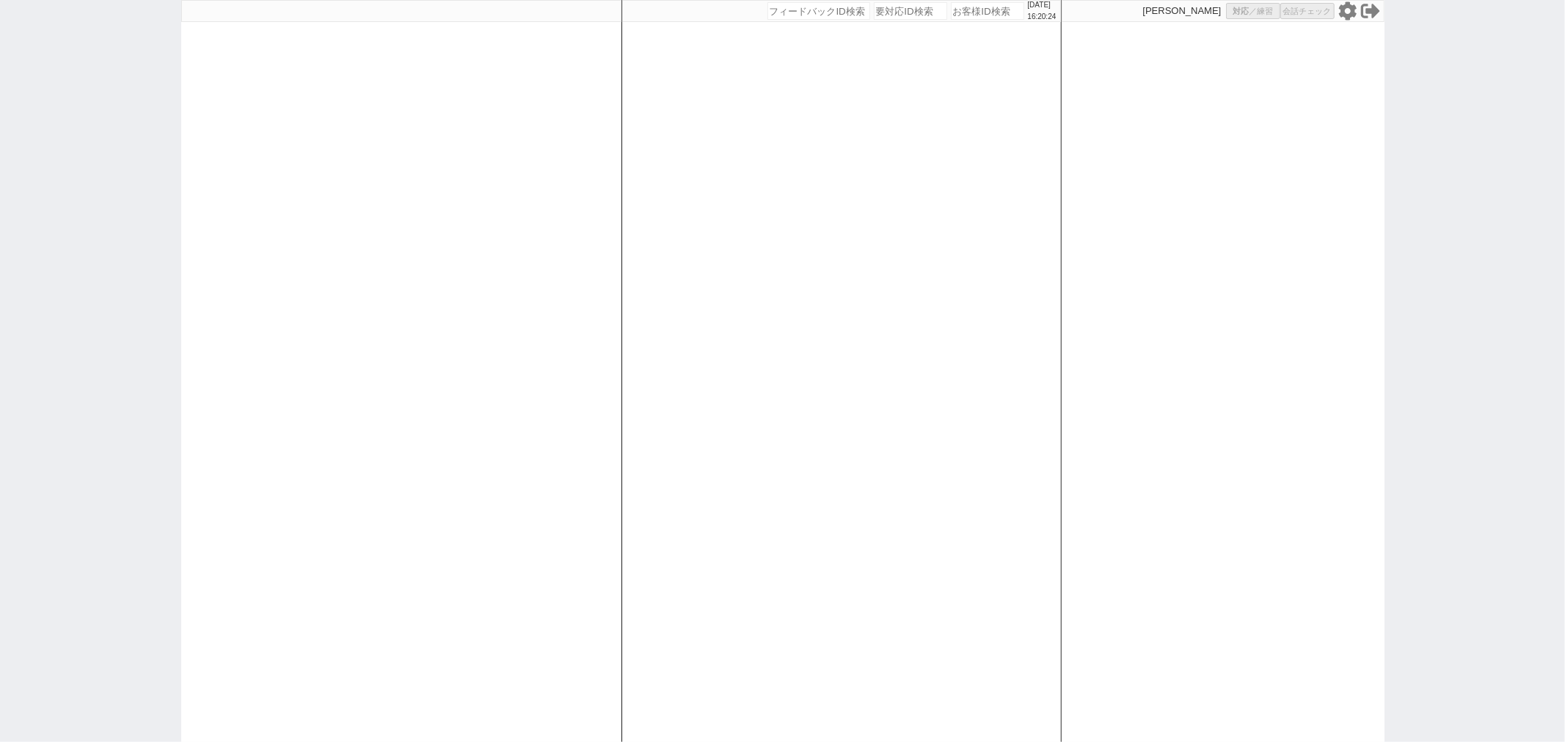
select select
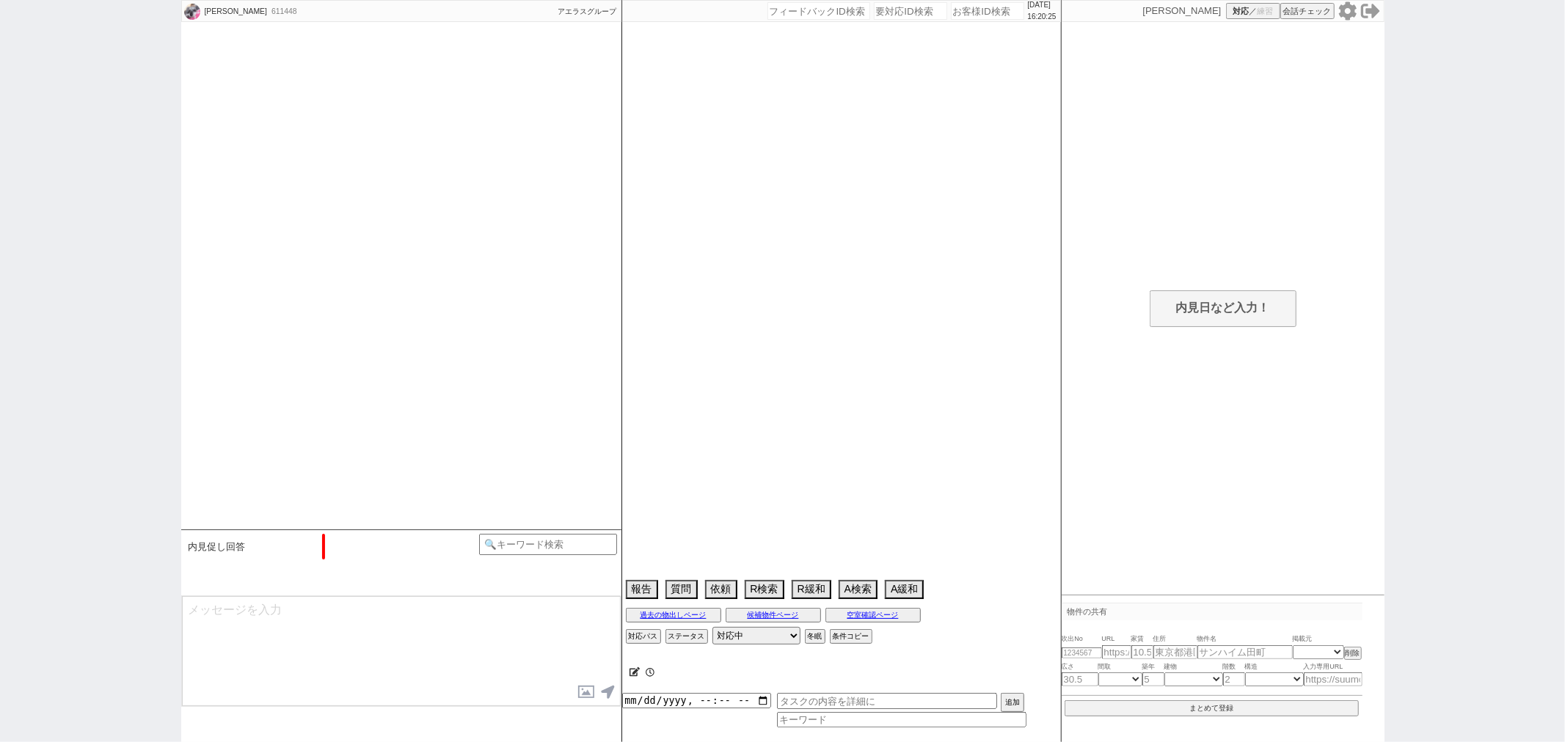
scroll to position [2131, 0]
select select "2025"
select select "9"
select select "37"
select select "0"
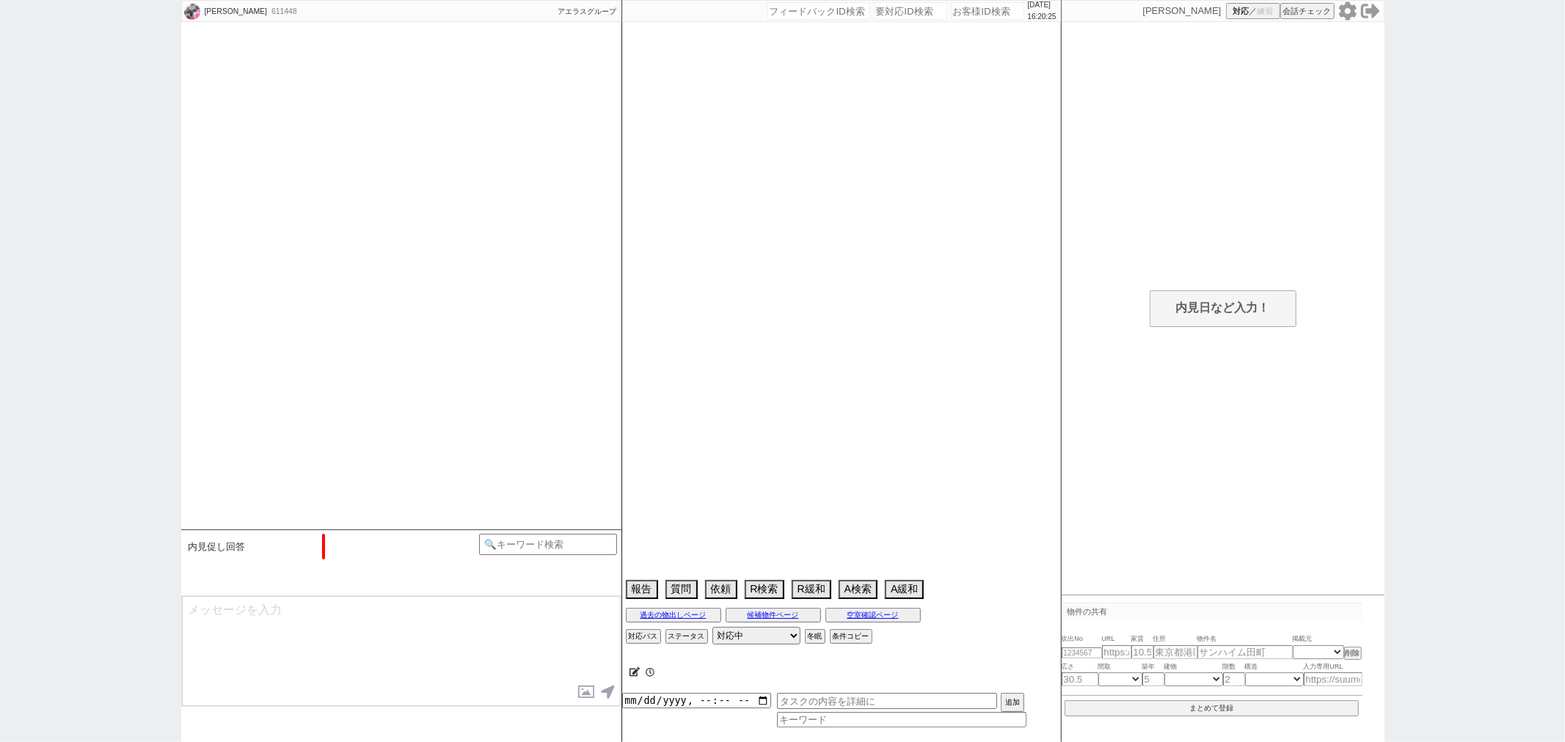
select select "70"
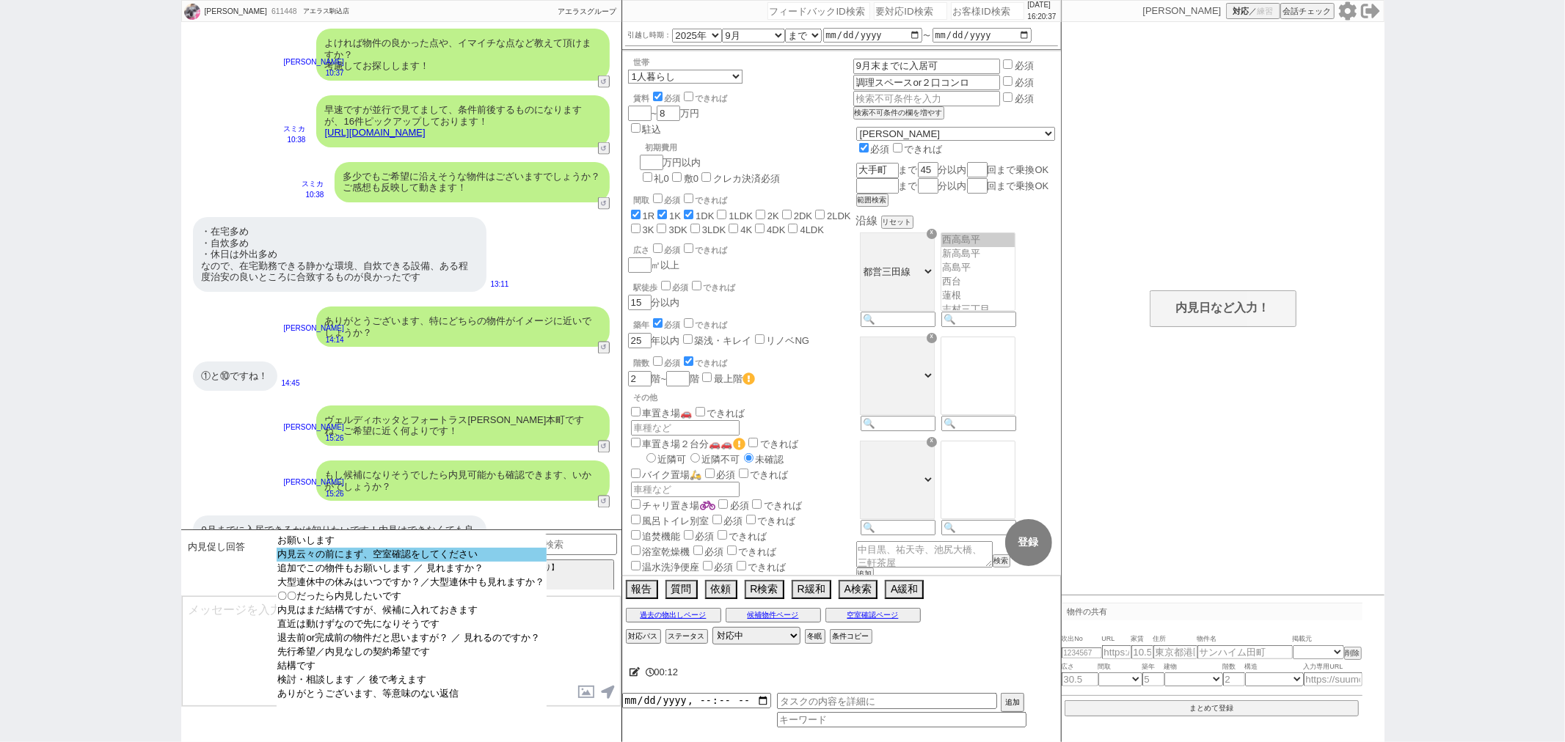
select select "内見云々の前にまず、空室確認をしてください"
click at [404, 560] on option "内見云々の前にまず、空室確認をしてください" at bounding box center [412, 555] width 270 height 14
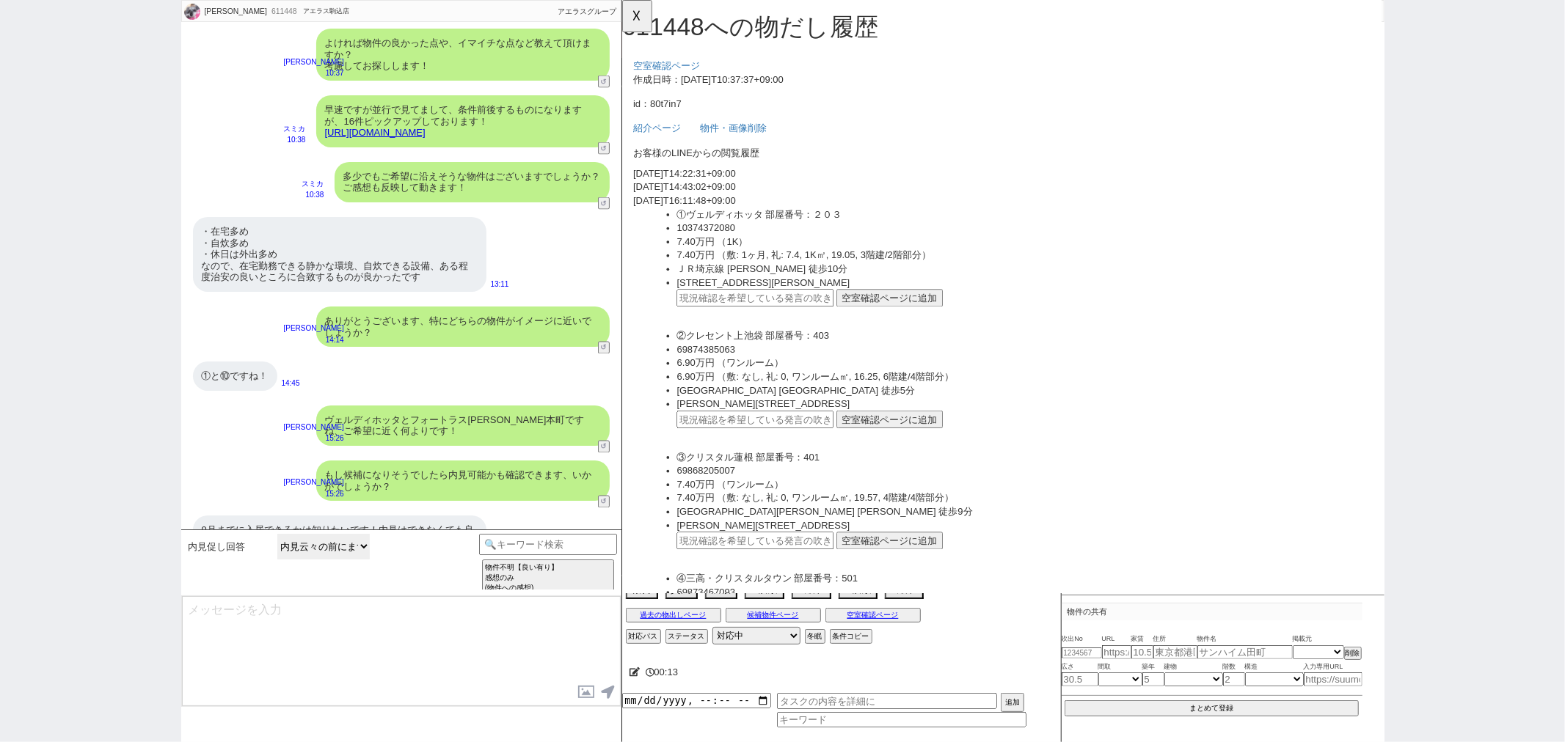
scroll to position [0, 0]
click at [291, 238] on div "・在宅多め ・自炊多め ・休日は外出多め なので、在宅勤務できる静かな環境、自炊できる設備、ある程度治安の良いところに合致するものが良かったです" at bounding box center [339, 254] width 293 height 75
click at [772, 314] on input "text" at bounding box center [764, 320] width 169 height 19
paste input "36876926"
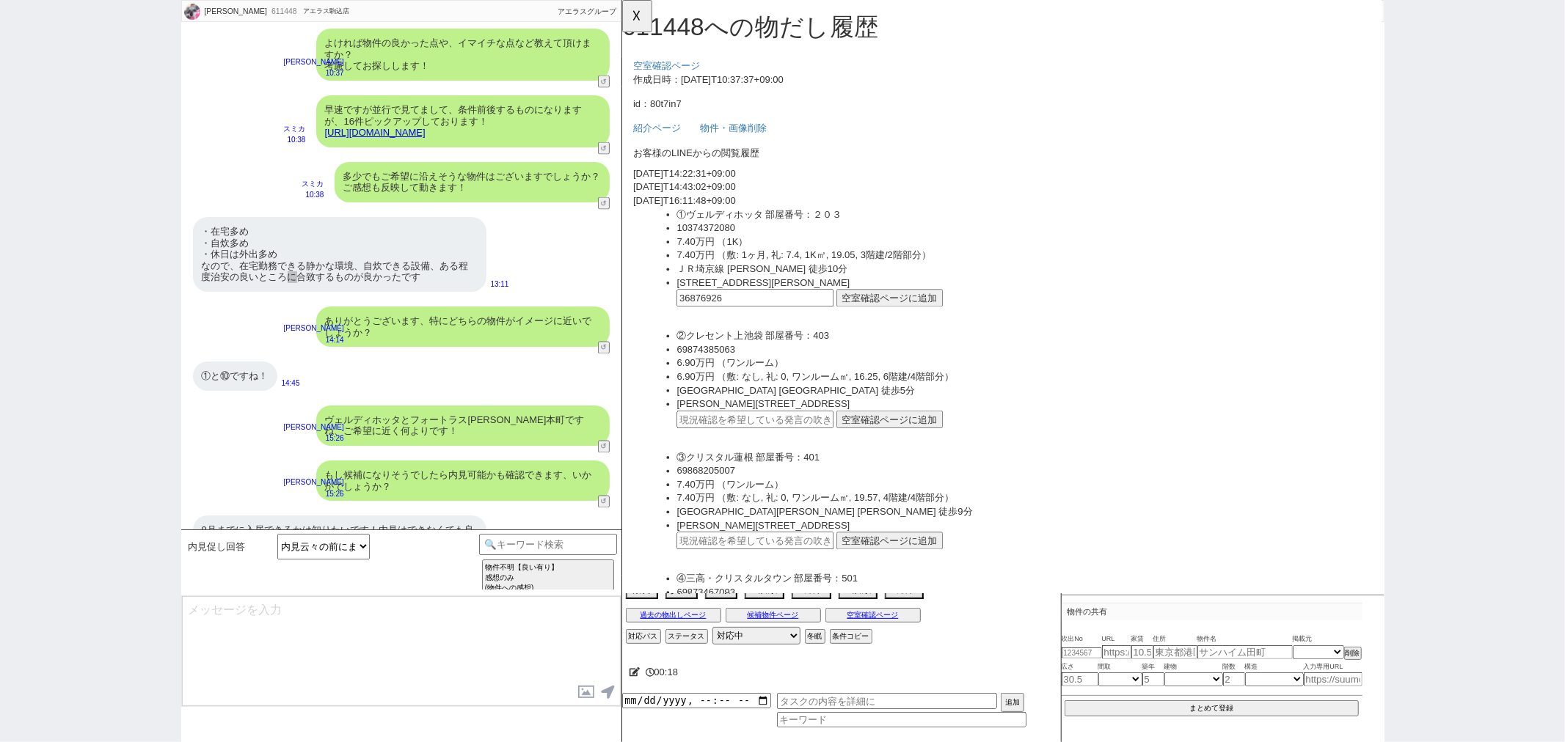
type input "36876926"
click at [865, 321] on button "空室確認ページに追加" at bounding box center [909, 320] width 114 height 19
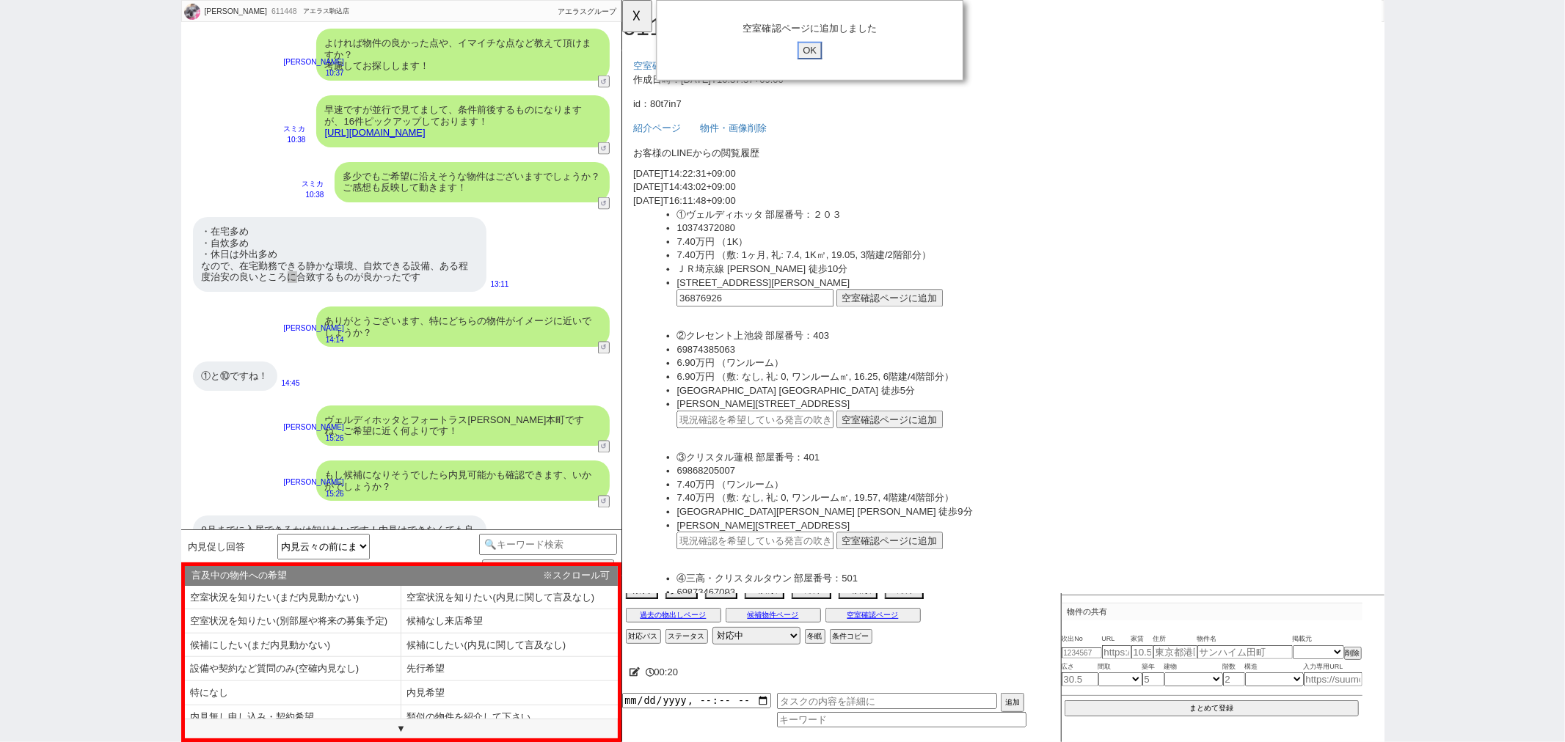
click input "OK" at bounding box center [823, 54] width 26 height 19
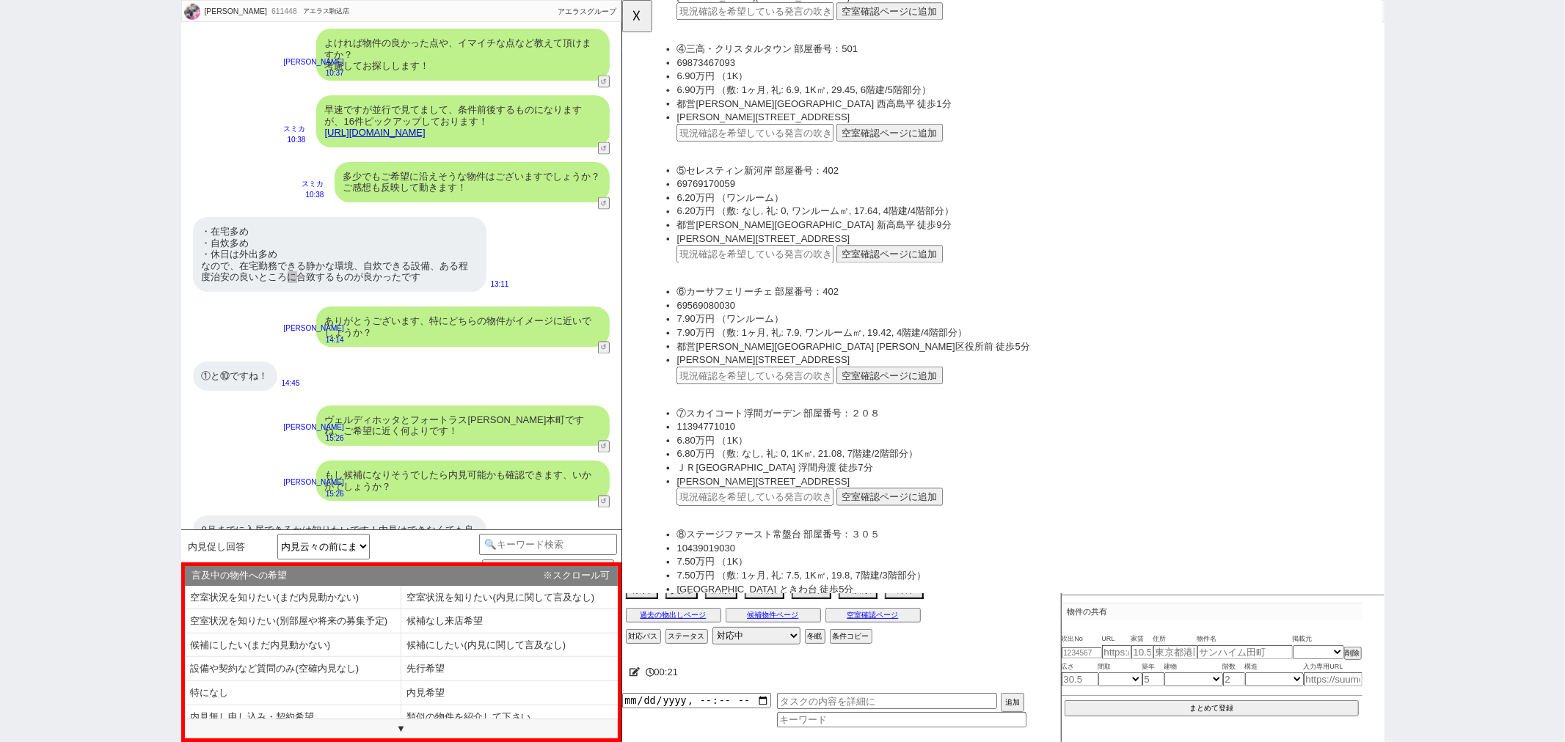
scroll to position [978, 0]
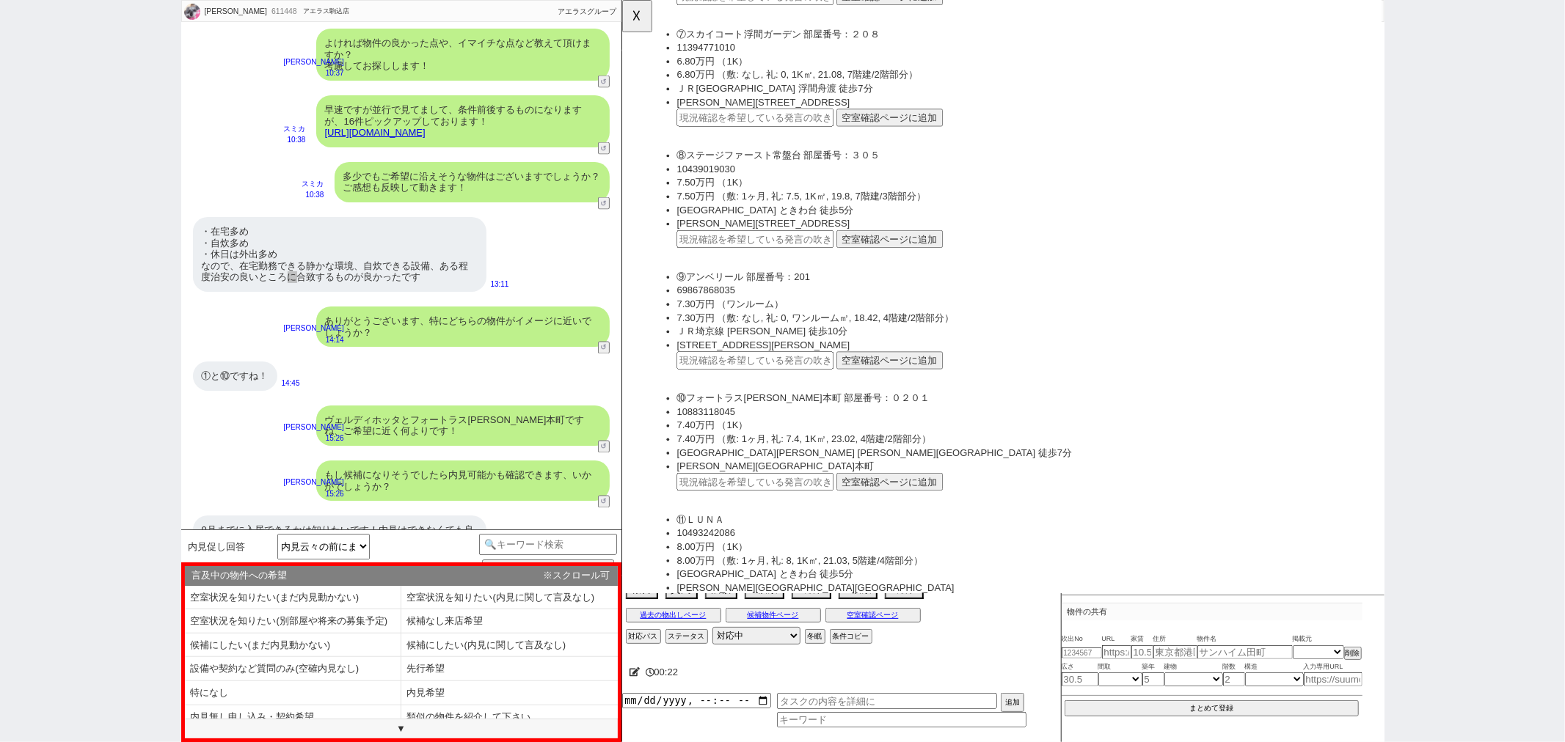
click at [753, 508] on input "text" at bounding box center [764, 517] width 169 height 19
paste input "36876926"
type input "36876926"
click at [881, 508] on button "空室確認ページに追加" at bounding box center [909, 517] width 114 height 19
click at [830, 52] on input "OK" at bounding box center [823, 54] width 26 height 19
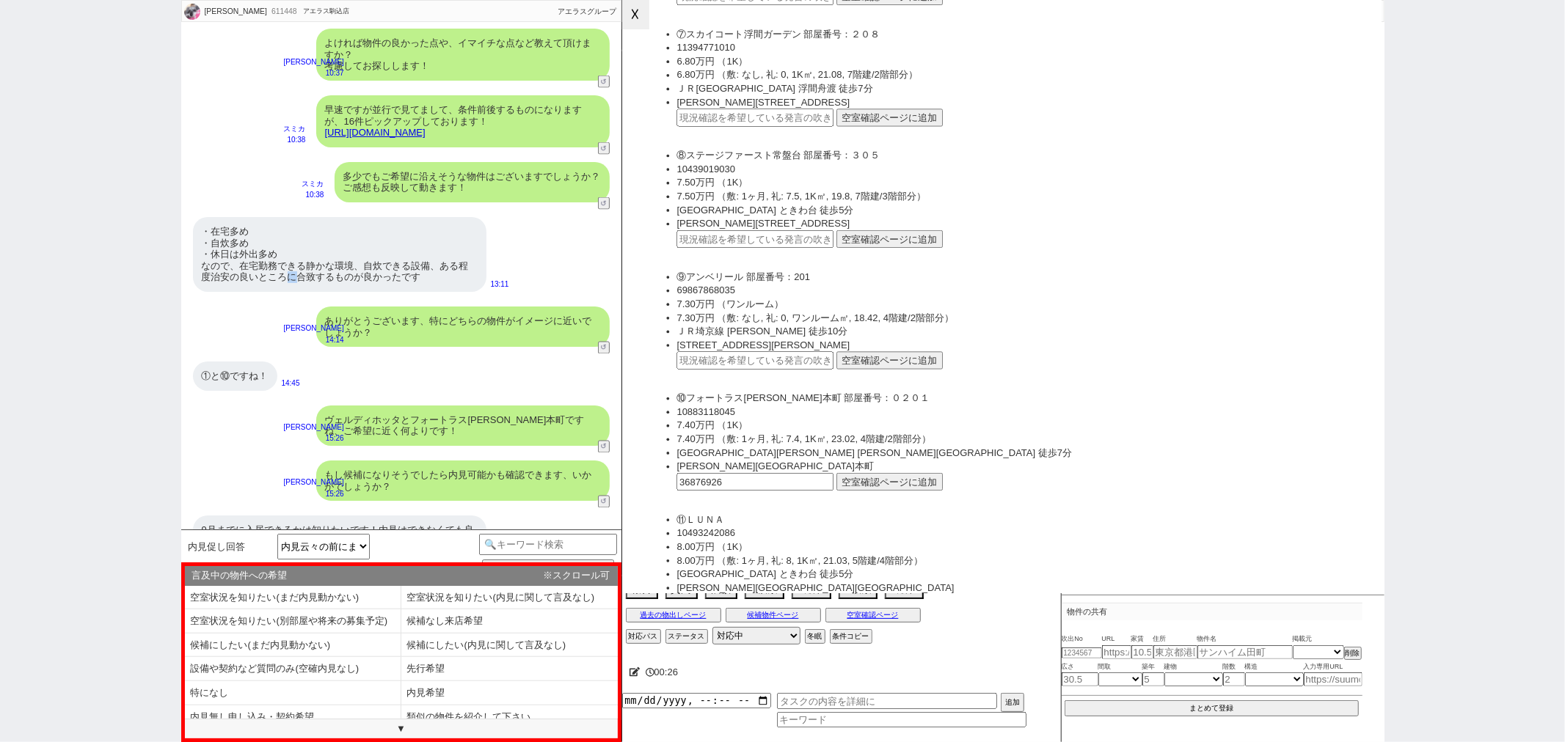
click at [635, 20] on button "☓" at bounding box center [635, 14] width 27 height 29
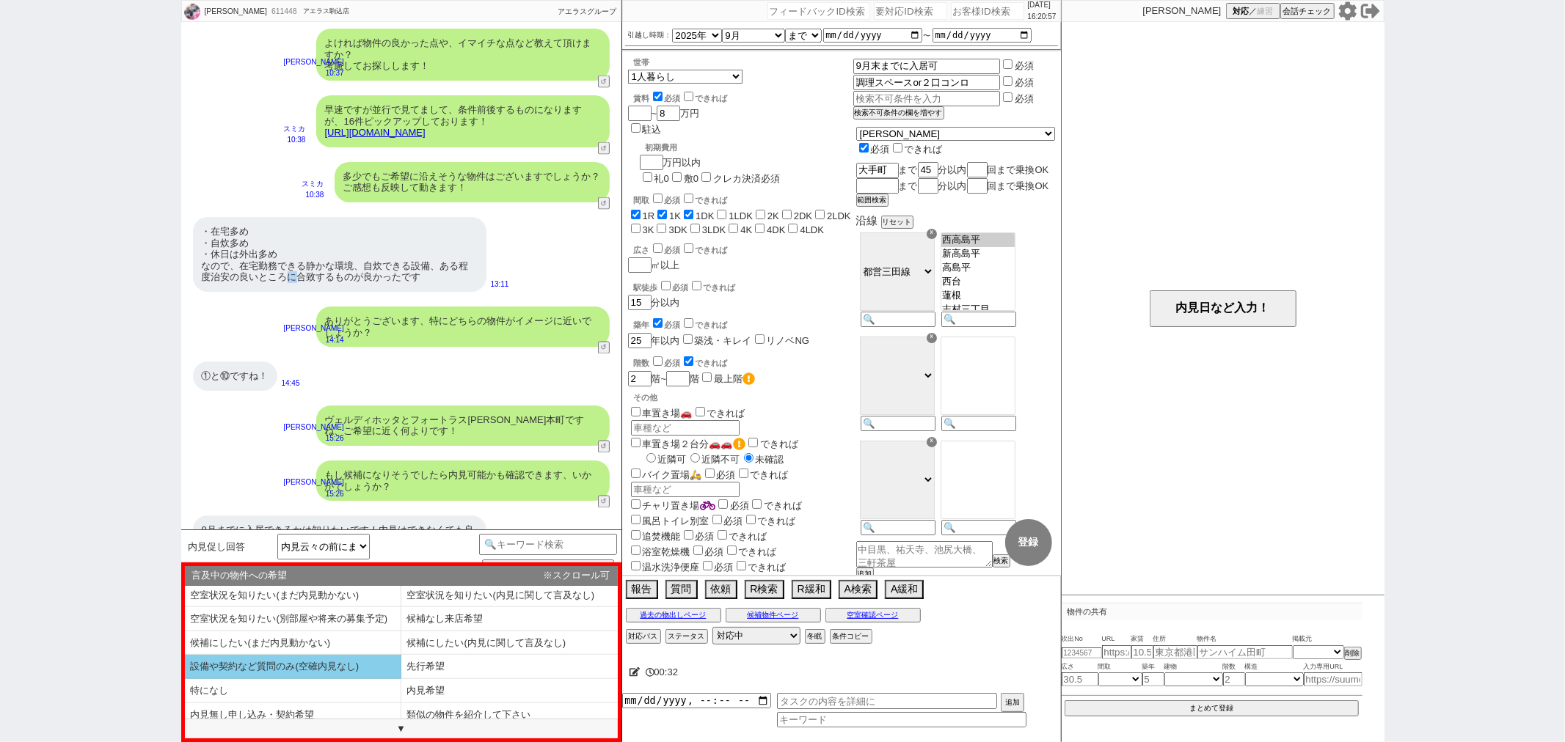
scroll to position [0, 0]
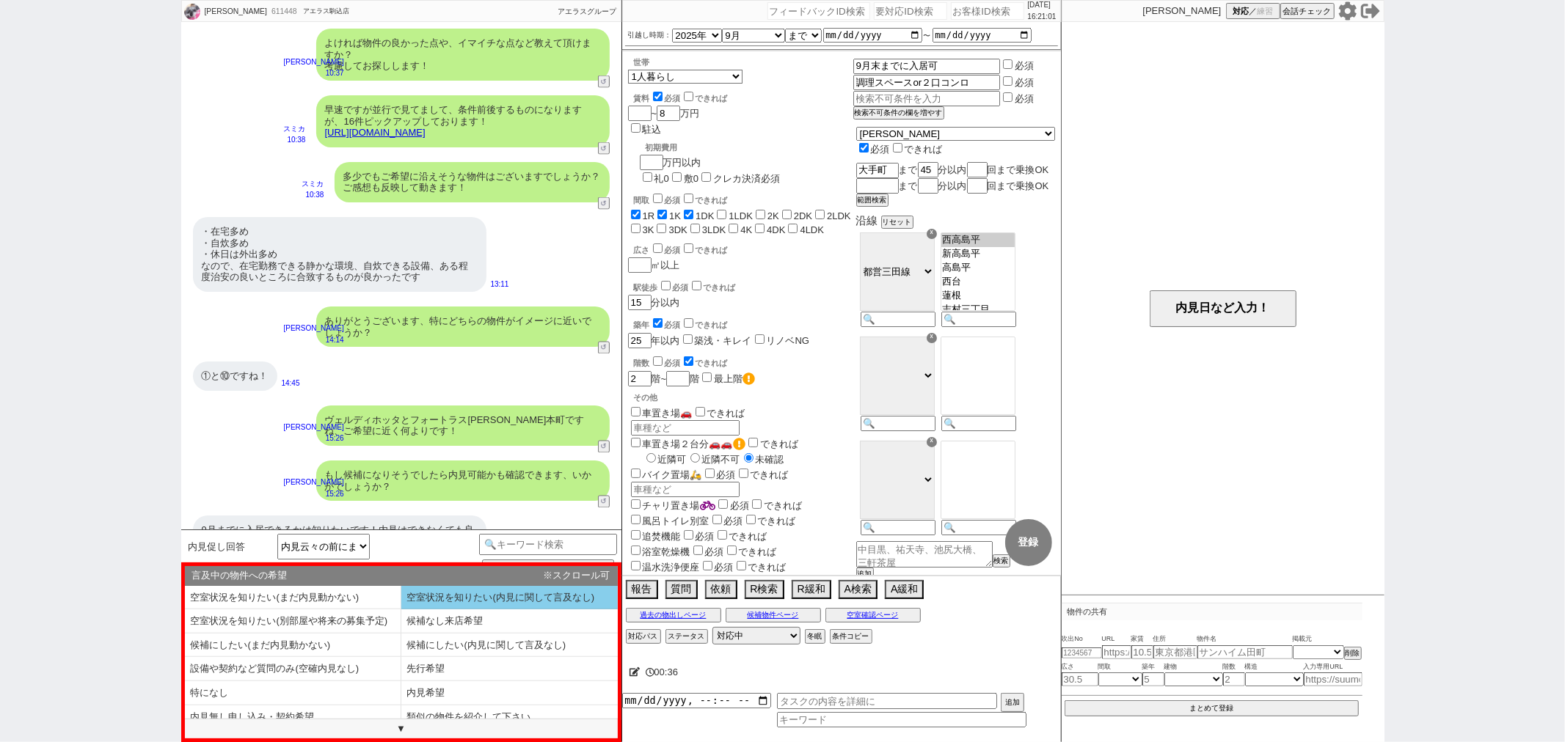
click at [437, 597] on li "空室状況を知りたい(内見に関して言及なし)" at bounding box center [509, 598] width 216 height 24
type textarea "かしこまりました！ それではこちら取り急ぎ業者間の掲載状況がどう出ているかチェックしてまいりますね！"
select select "空室状況を知りたい(内見に関して言及なし)"
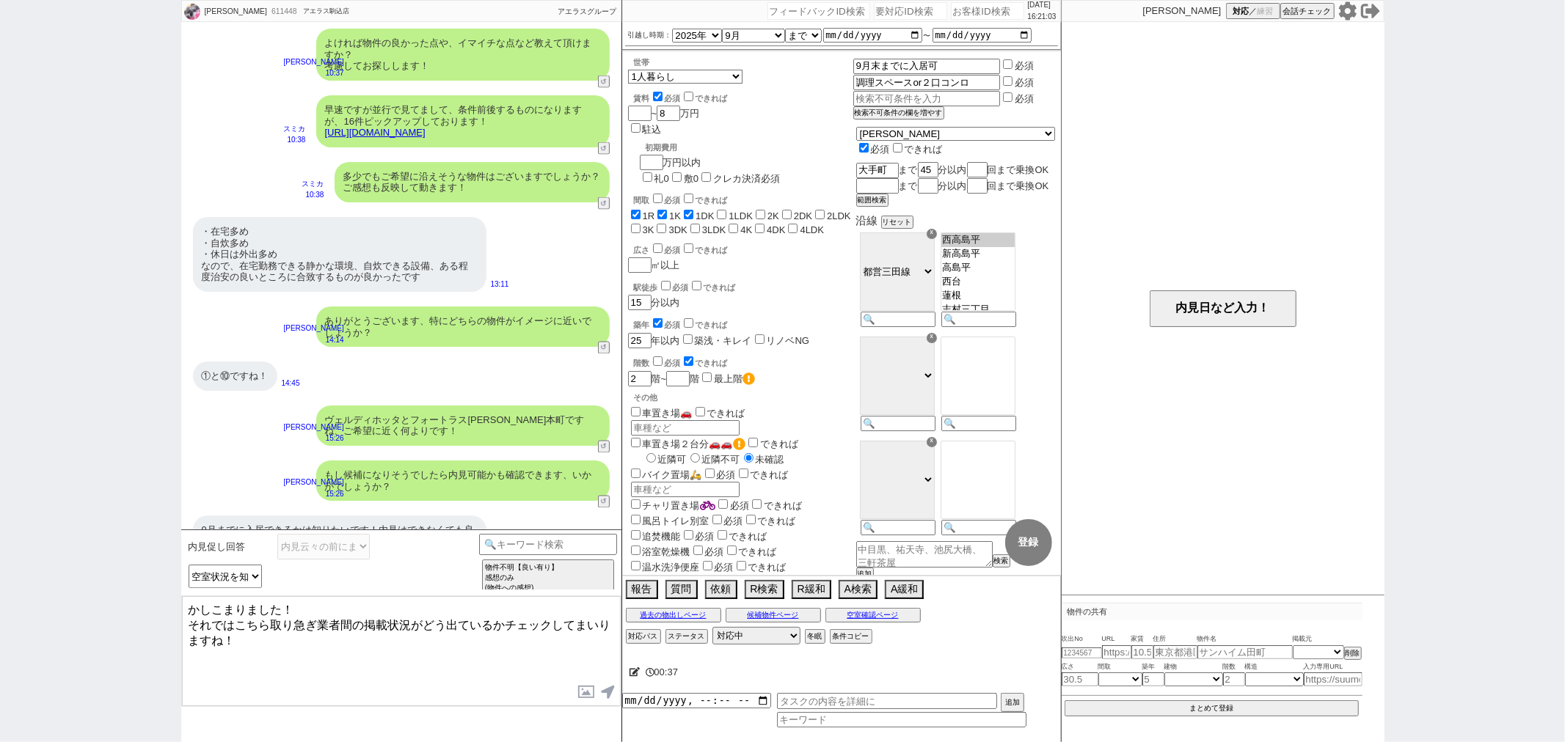
click at [446, 640] on textarea "かしこまりました！ それではこちら取り急ぎ業者間の掲載状況がどう出ているかチェックしてまいりますね！" at bounding box center [401, 651] width 439 height 110
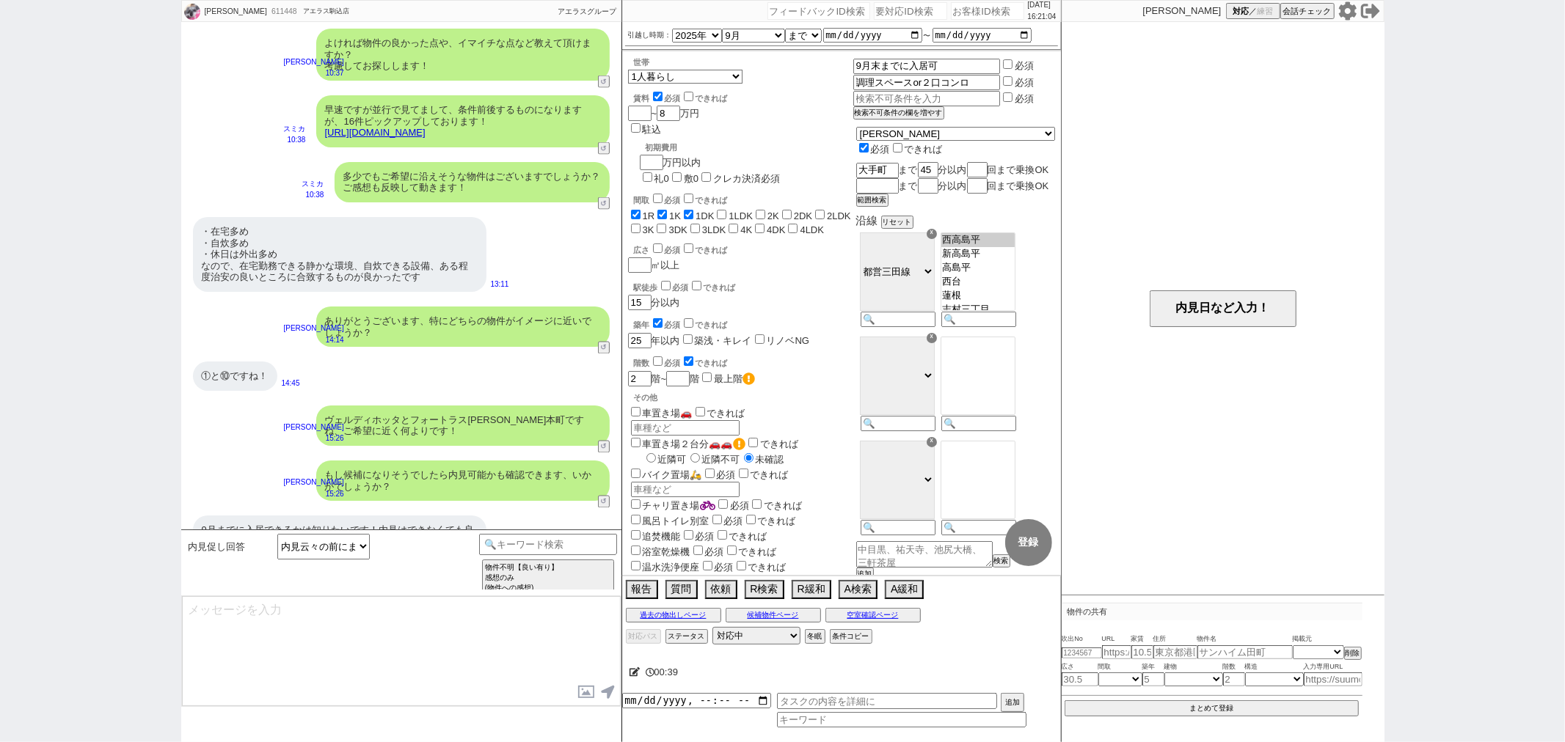
scroll to position [1910, 0]
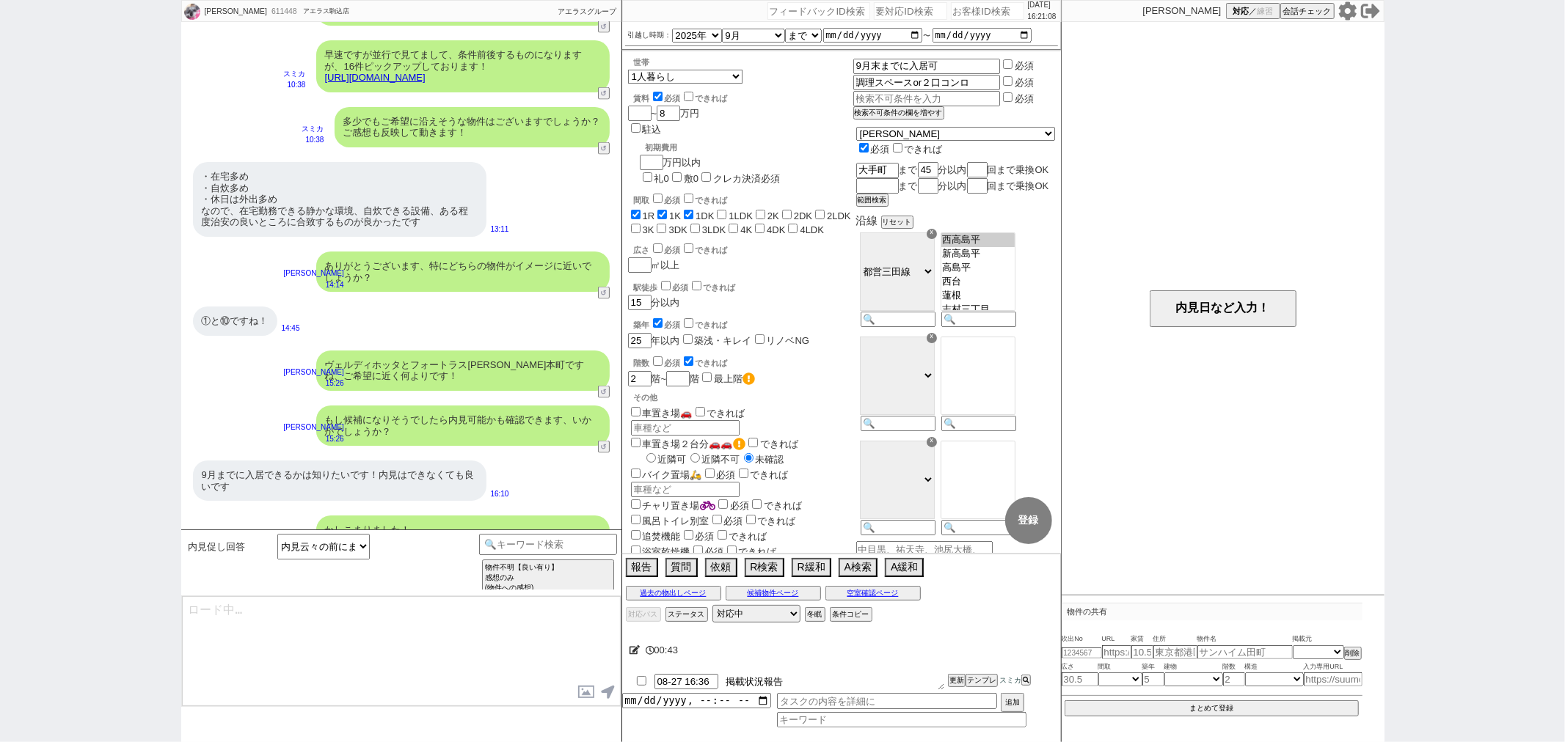
click at [800, 684] on textarea "掲載状況報告" at bounding box center [834, 682] width 220 height 16
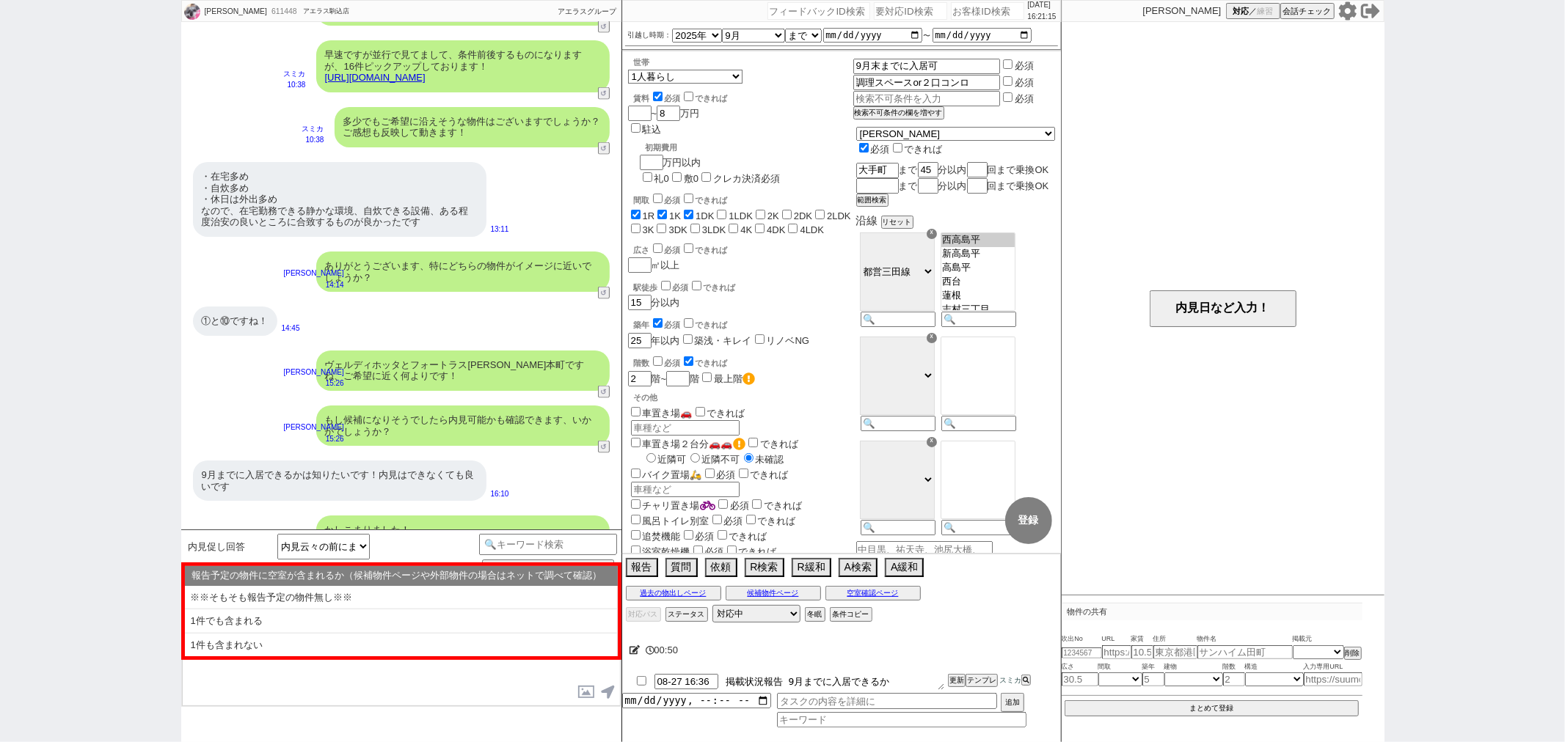
type textarea "掲載状況報告 9月までに入居できるか"
click at [952, 682] on button "更新" at bounding box center [955, 681] width 15 height 10
click at [948, 651] on div "00:50" at bounding box center [841, 650] width 439 height 29
click at [863, 596] on button "空室確認ページ" at bounding box center [872, 594] width 95 height 12
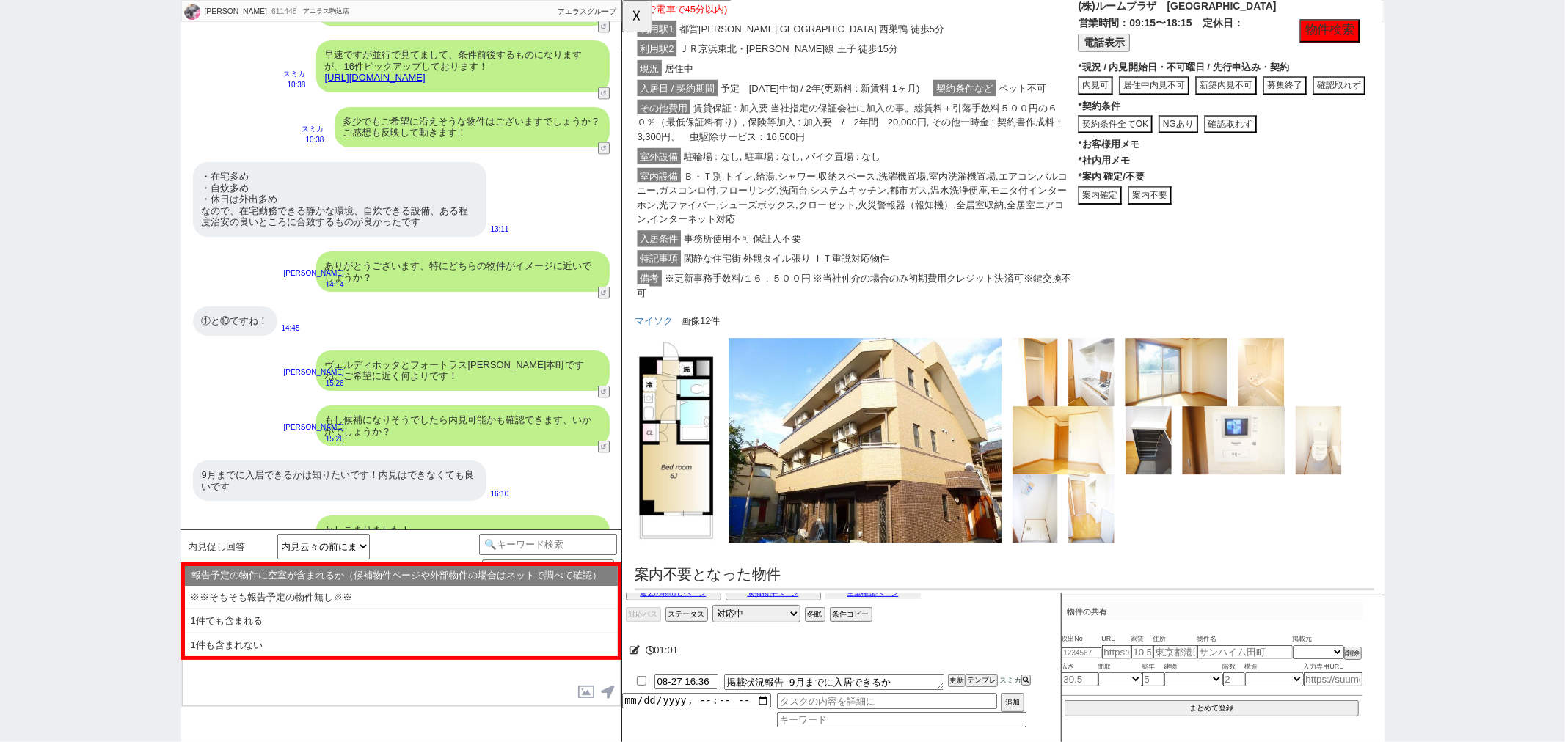
scroll to position [1314, 0]
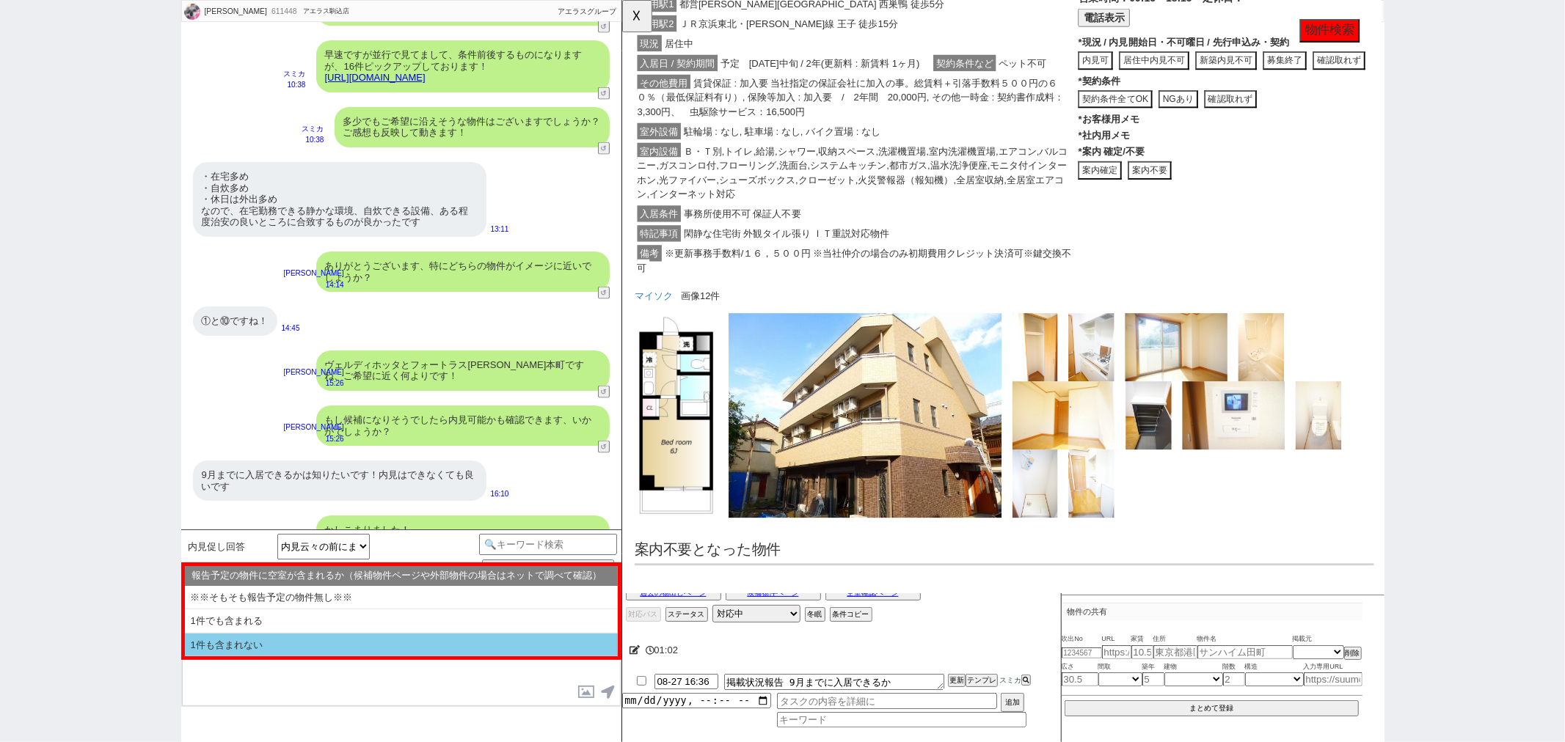
click at [304, 646] on li "1件も含まれない" at bounding box center [401, 645] width 433 height 23
type textarea "物件が問題なさそうであれば、近々ご案内に際してのご都合はいかがでしょうか？ 外観や周辺環境など、見られる部分はくまなくご覧頂けるようにご案内できればと思います…"
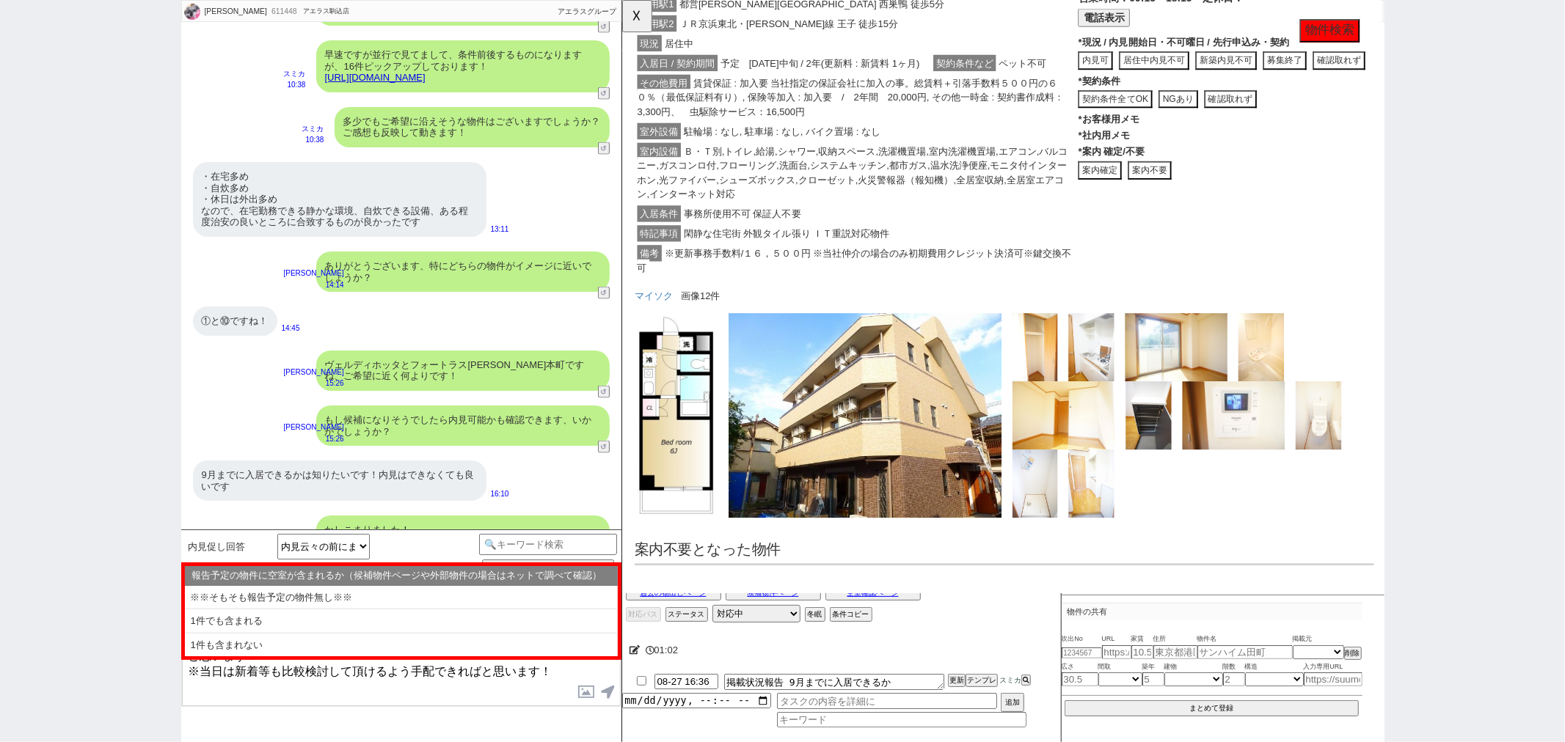
select select "1件も含まれない"
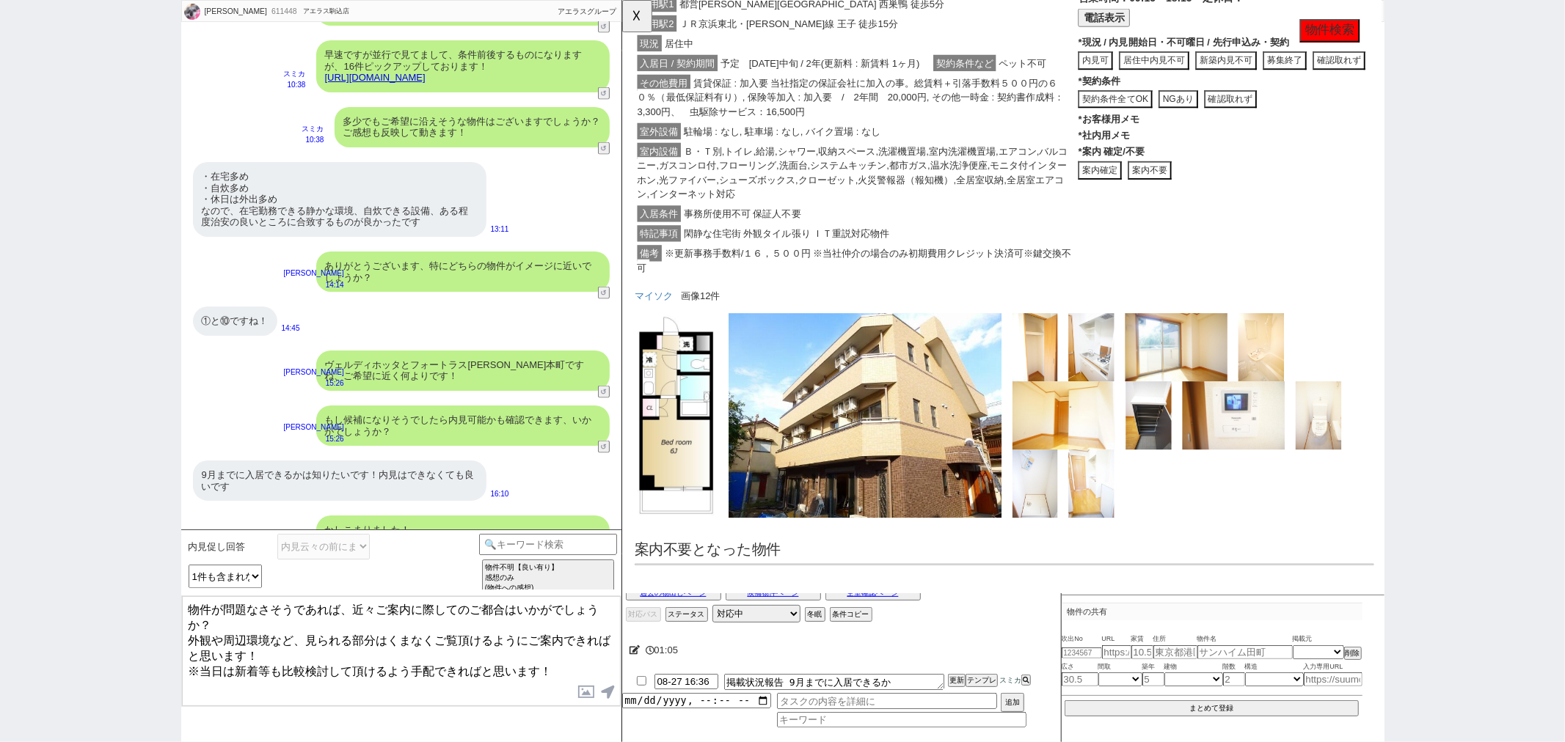
click at [423, 631] on textarea "物件が問題なさそうであれば、近々ご案内に際してのご都合はいかがでしょうか？ 外観や周辺環境など、見られる部分はくまなくご覧頂けるようにご案内できればと思います…" at bounding box center [401, 651] width 439 height 110
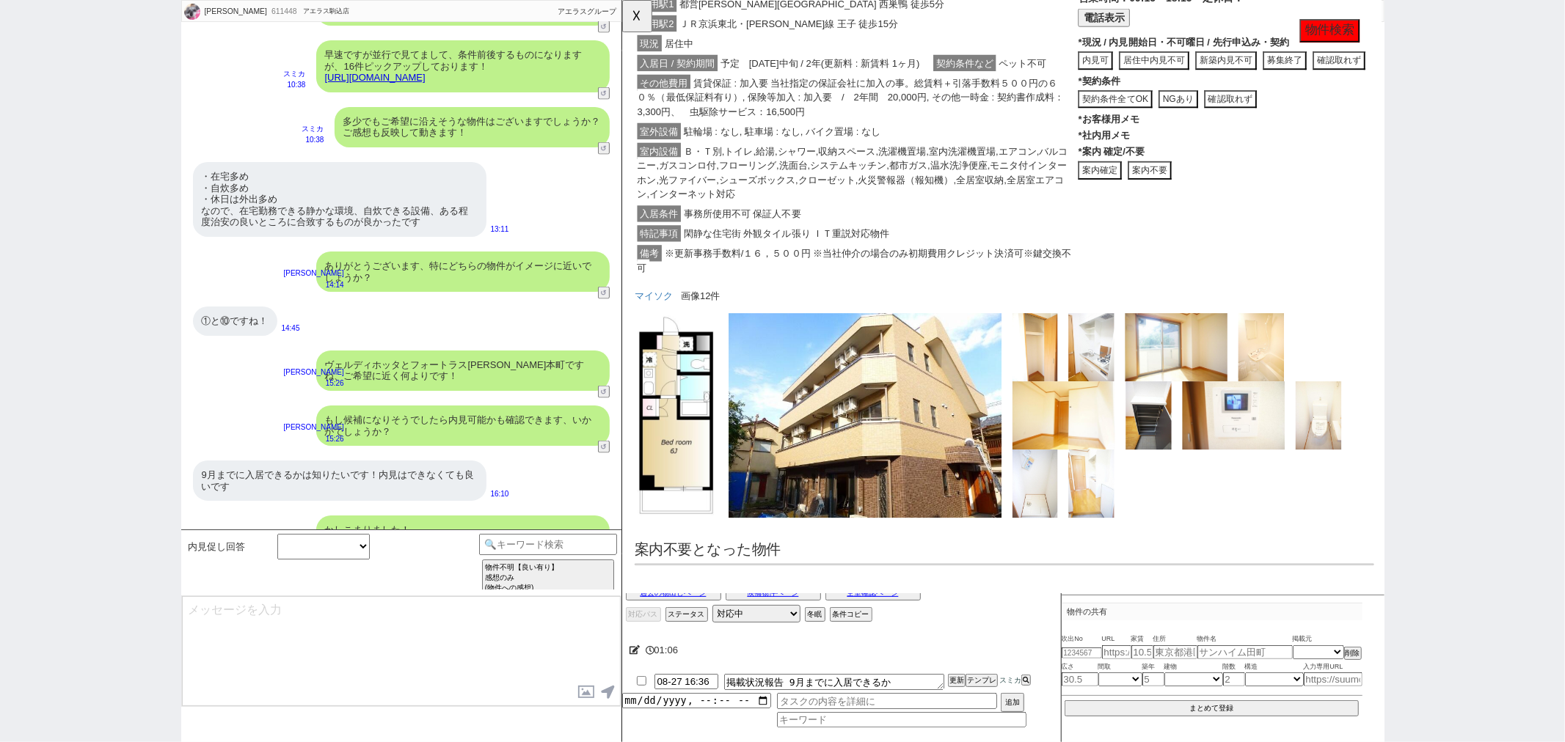
scroll to position [2011, 0]
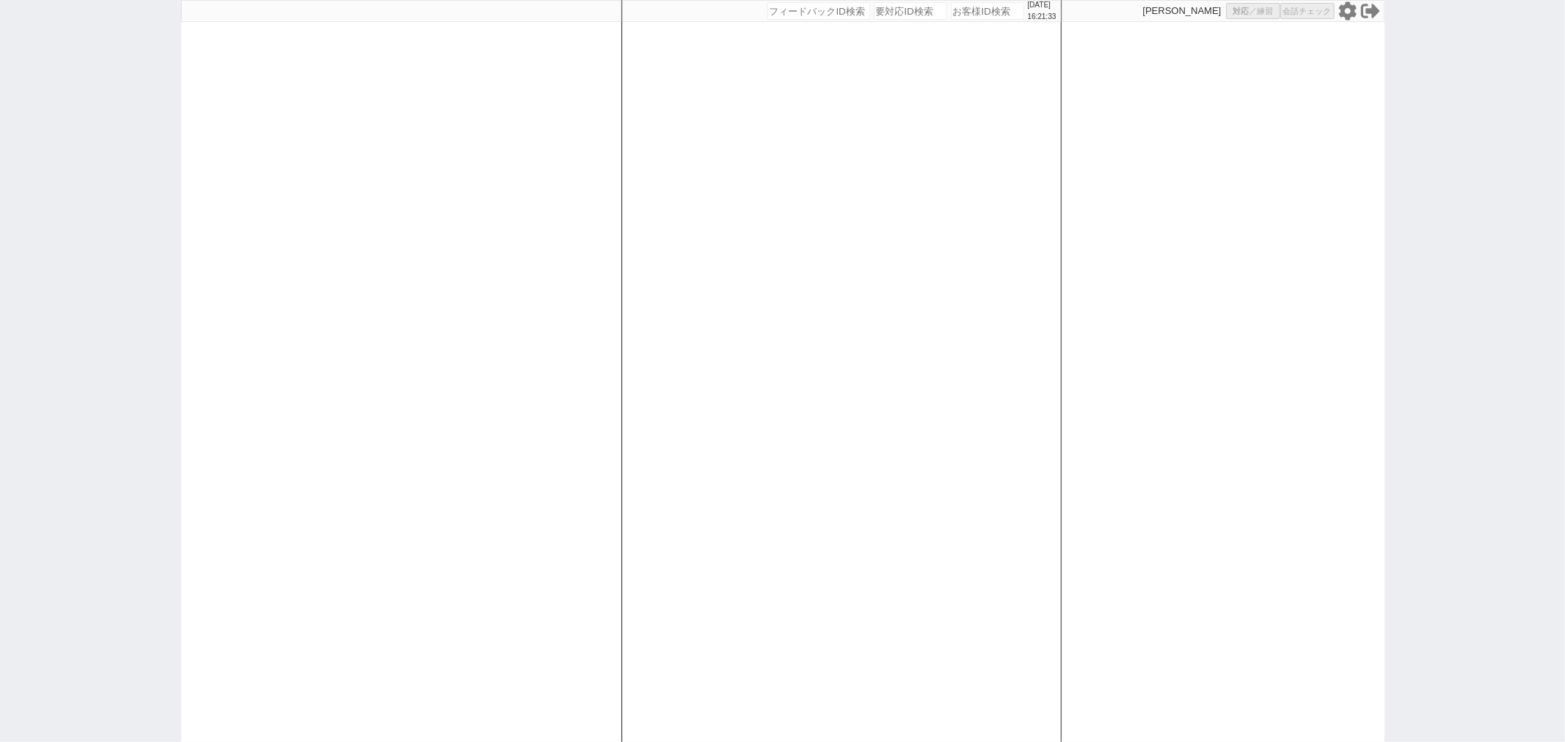
select select
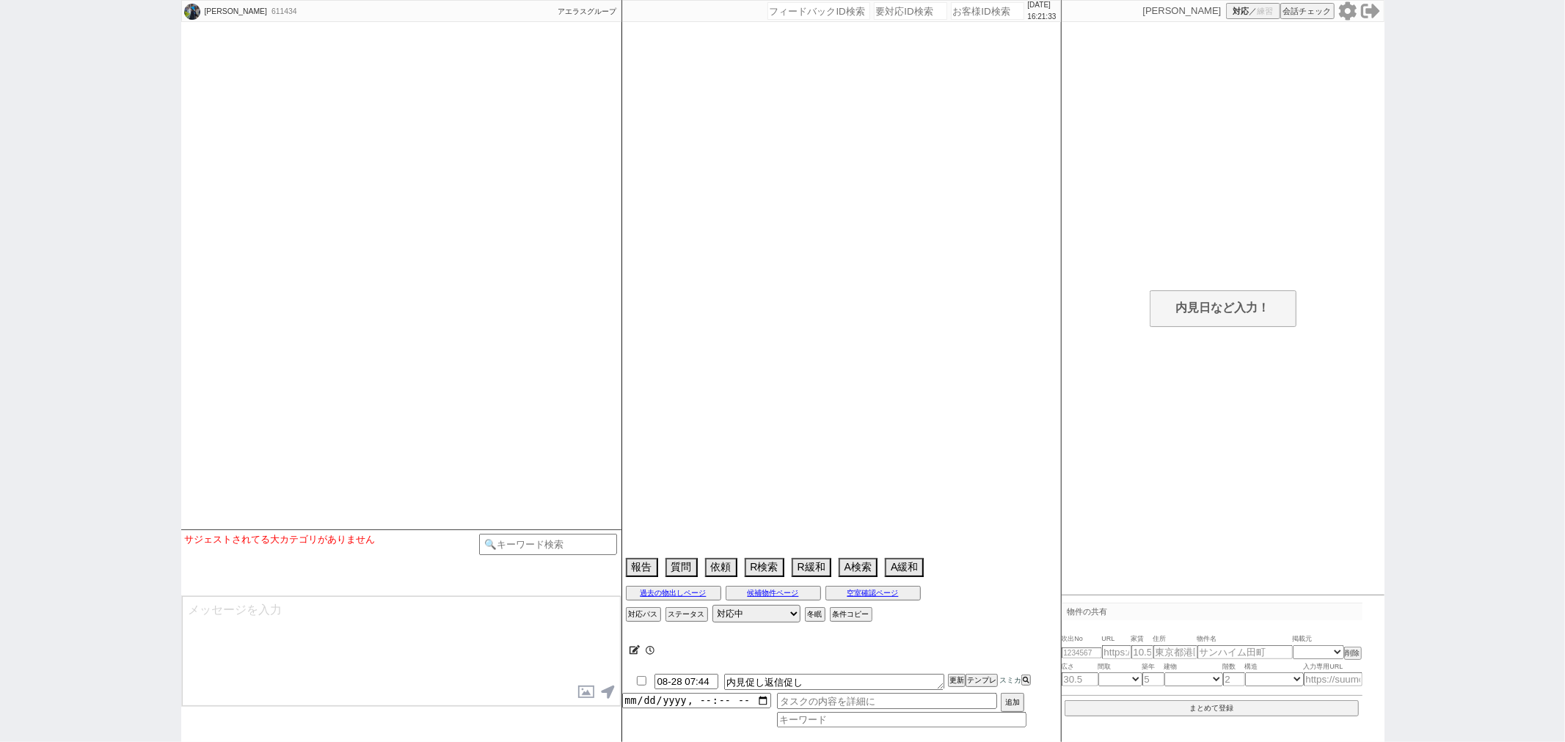
select select
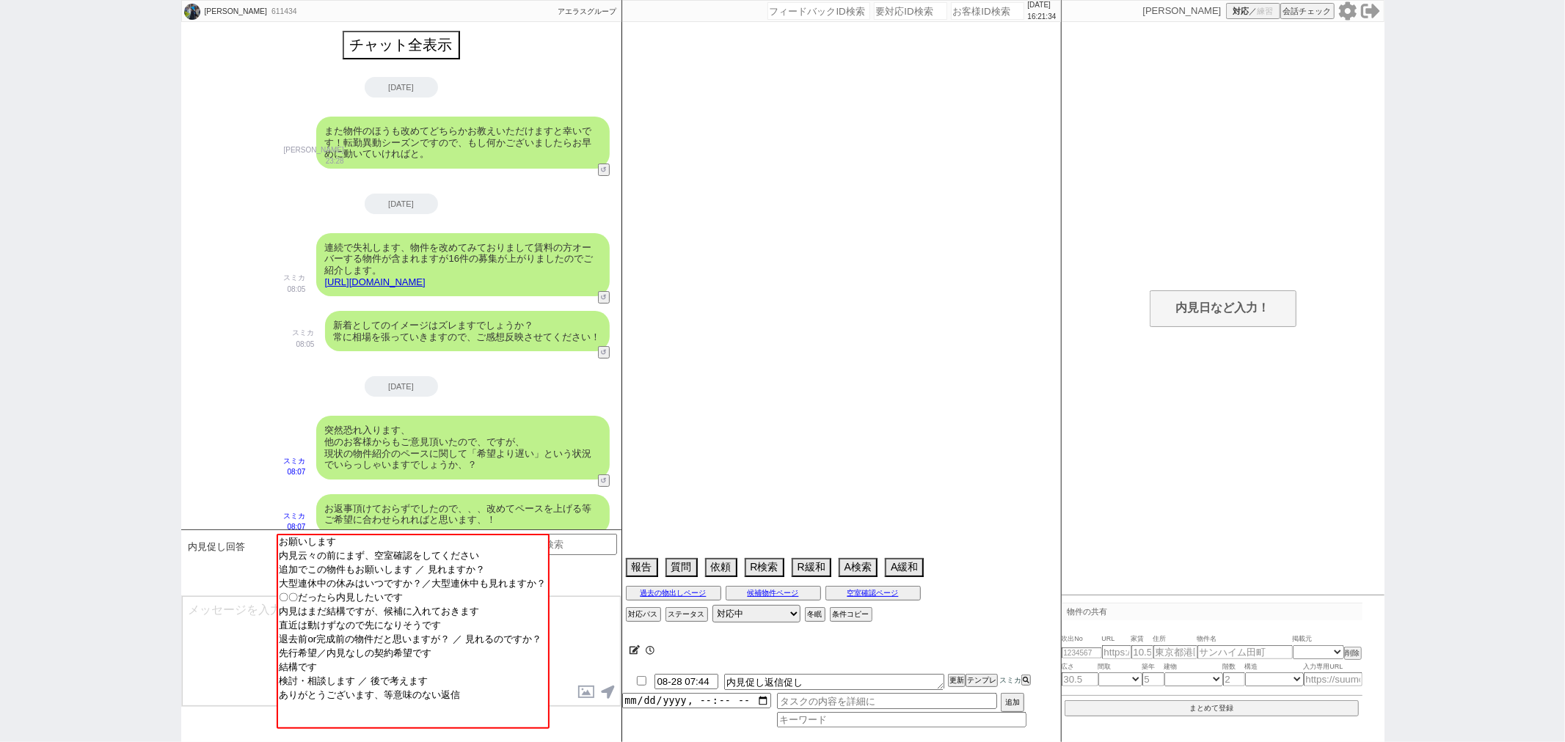
scroll to position [869, 0]
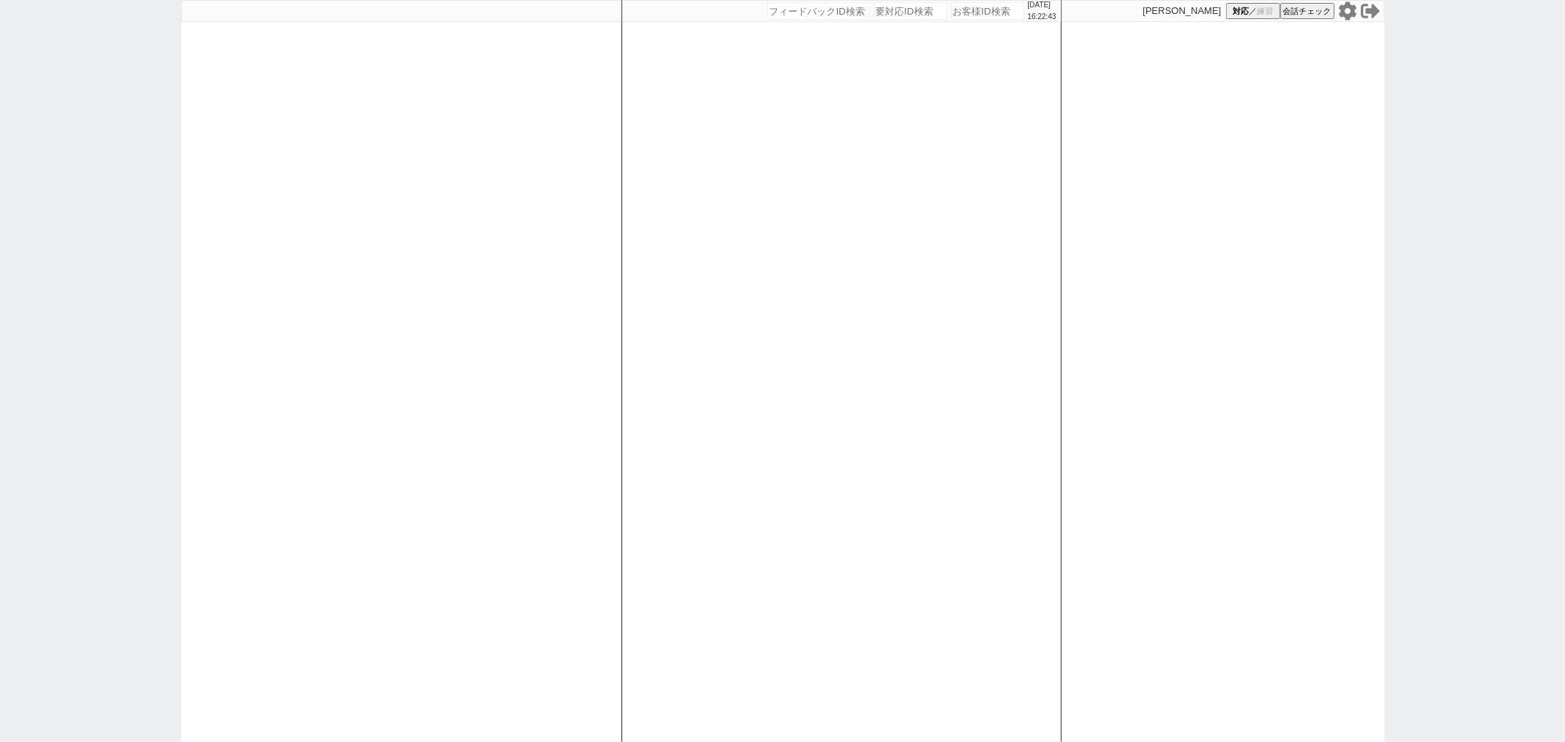
click at [582, 318] on div at bounding box center [401, 371] width 440 height 742
select select
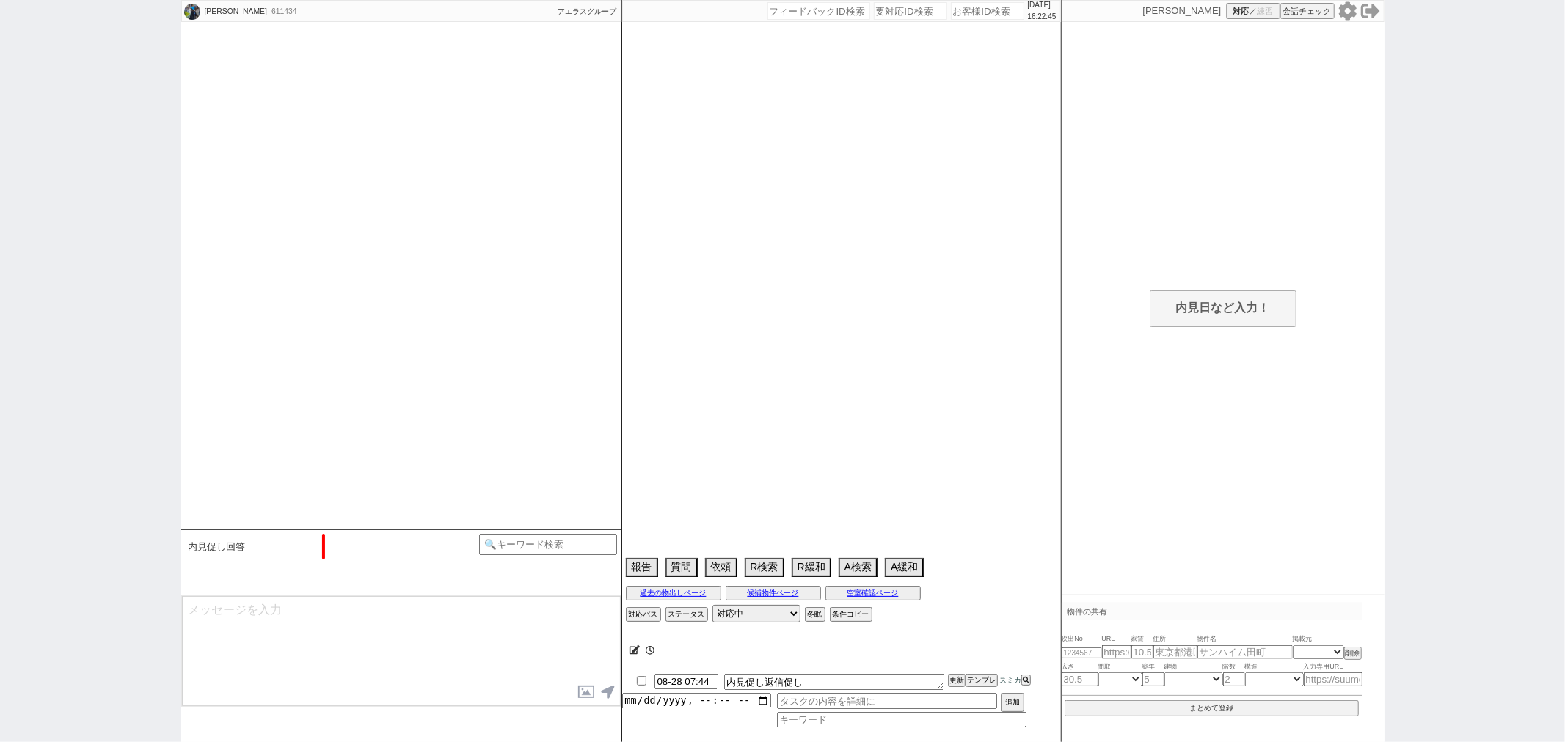
scroll to position [869, 0]
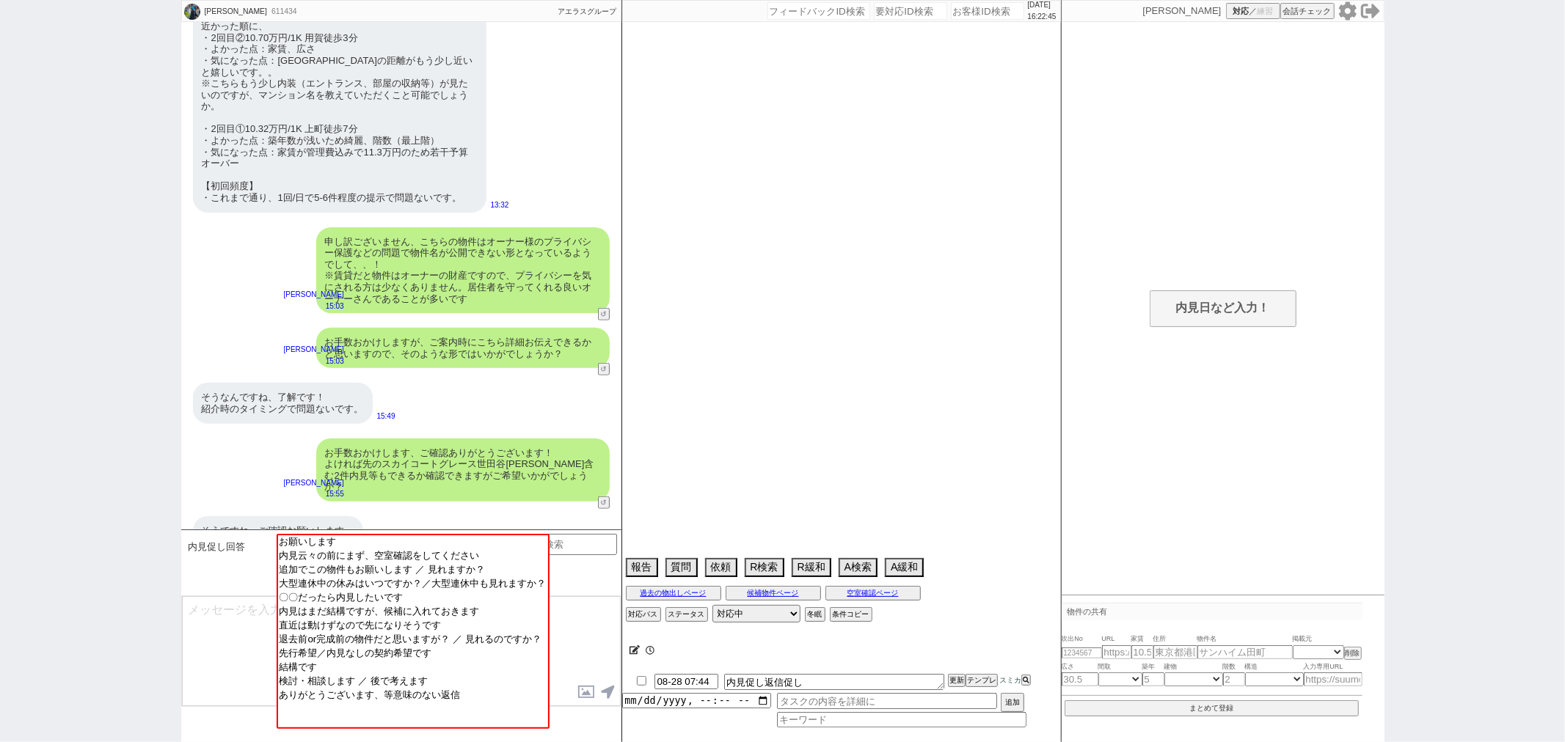
select select "15"
select select "0"
select select "75"
select select "62"
select select "[DATE]"
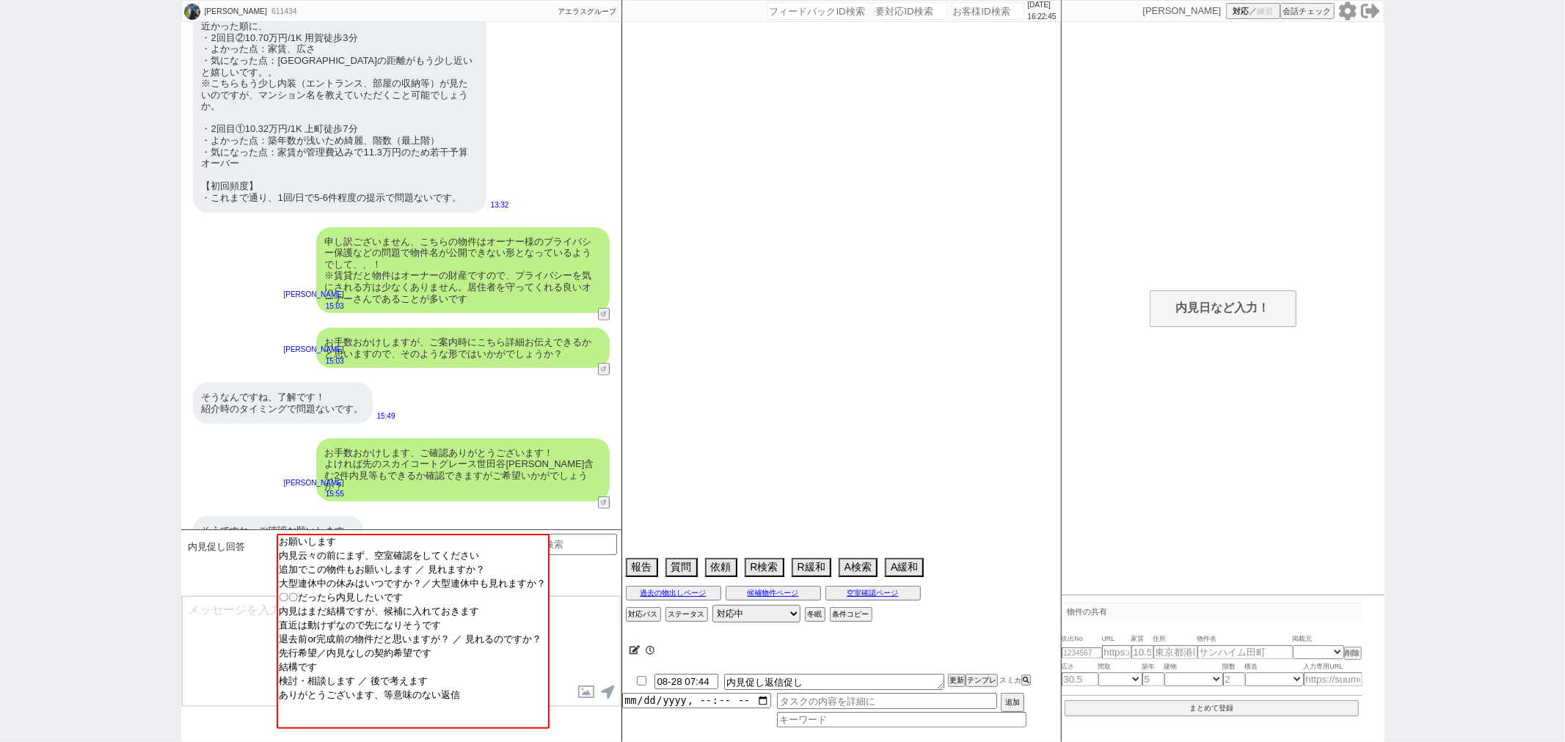
select select "14"
select select "60"
select select "59"
select select "823"
select select "64"
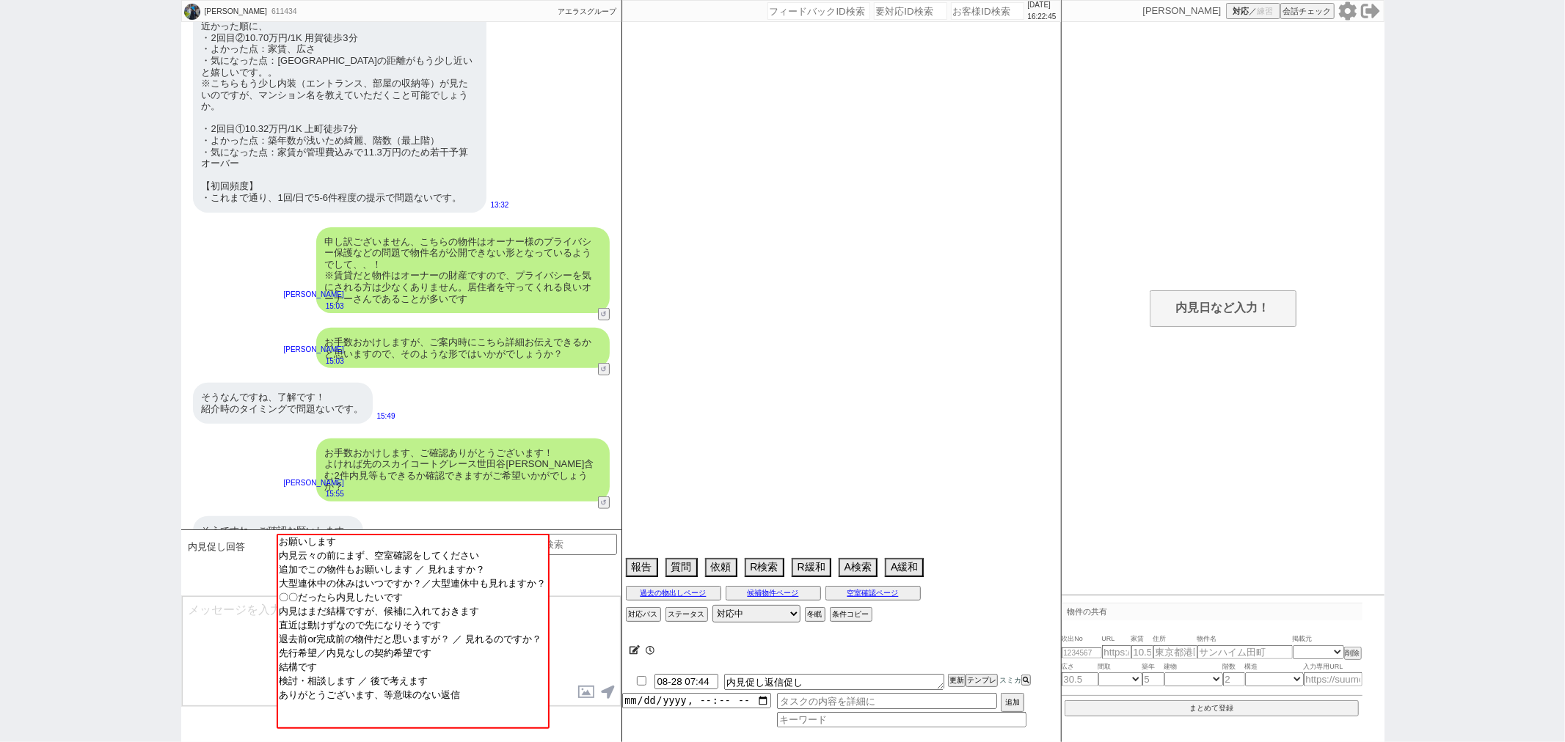
select select "[DATE]"
select select "65"
select select "1584"
select select "23"
select select "736"
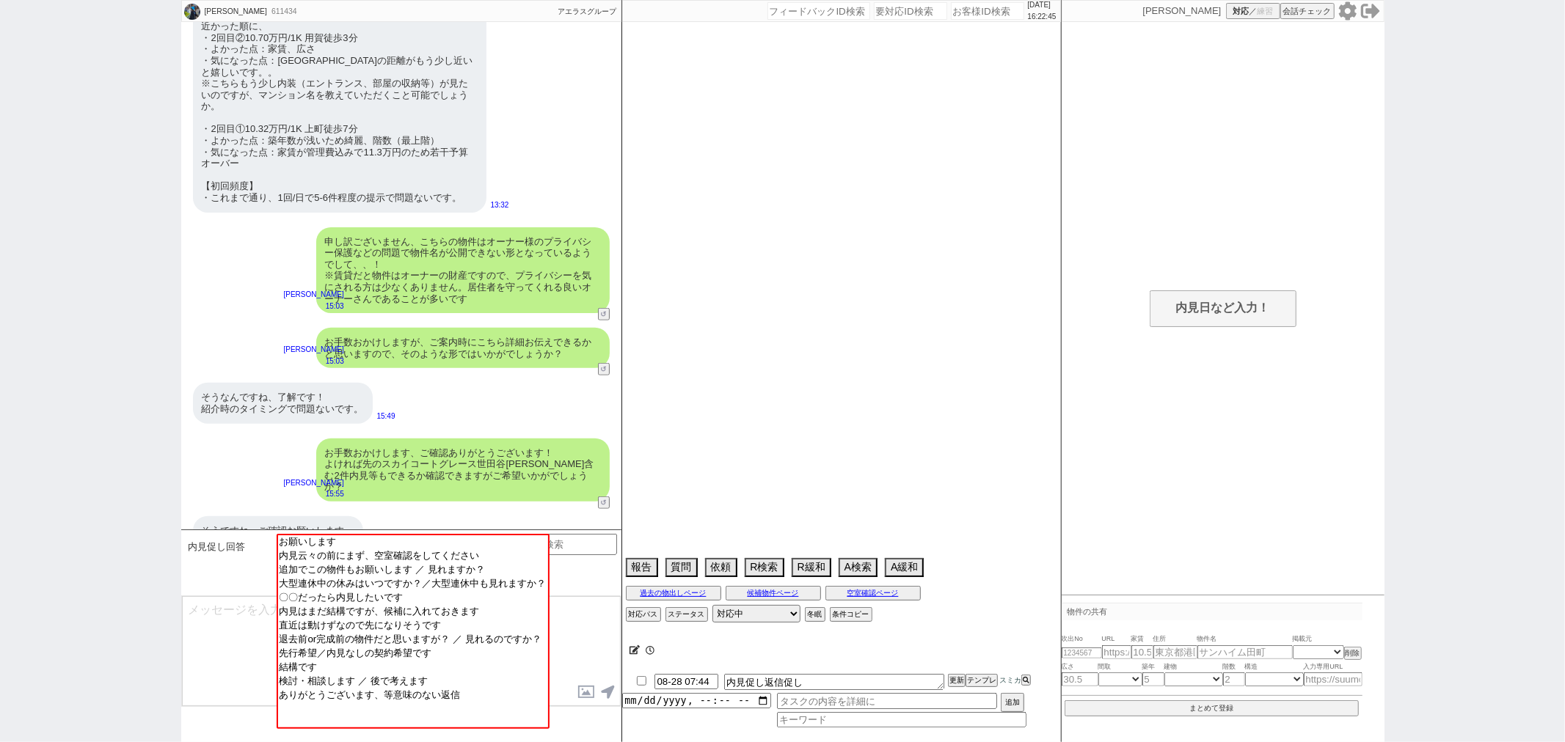
select select "69"
select select "1655"
select select "70"
select select "1686"
select select "63"
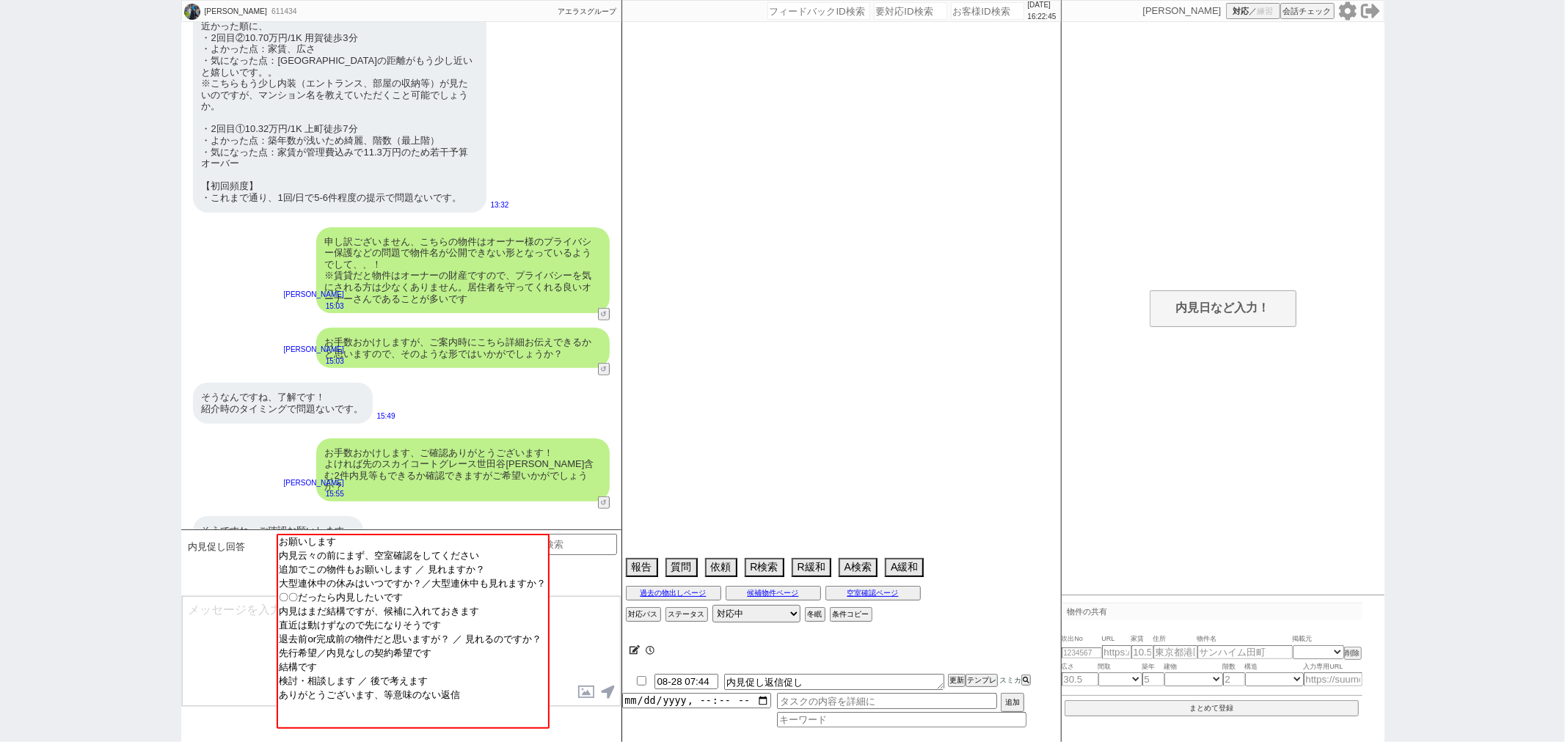
select select "50"
select select "56"
select select "71"
select select "66"
select select "67"
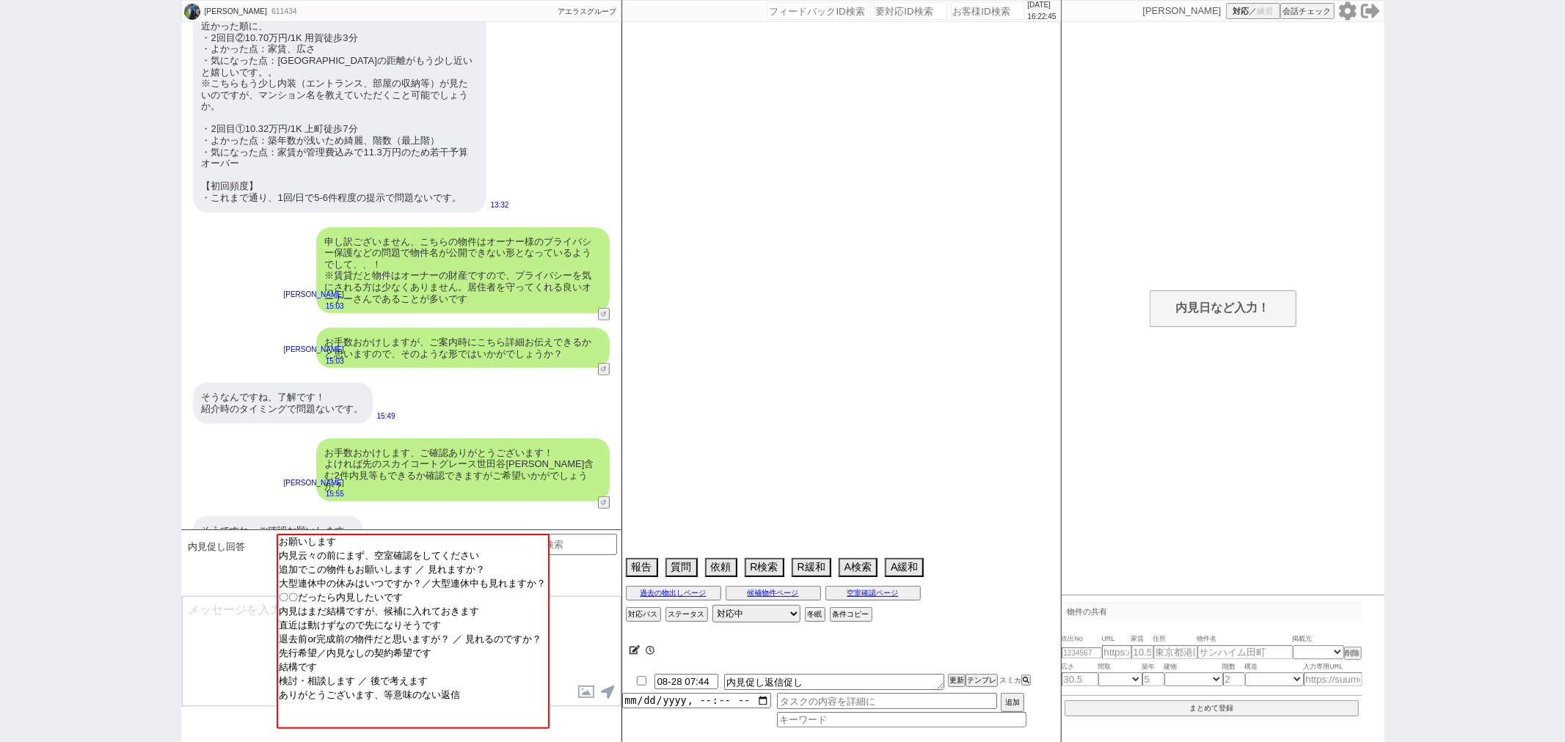
select select "52"
select select "25"
select select "3116"
select select "53"
select select "44"
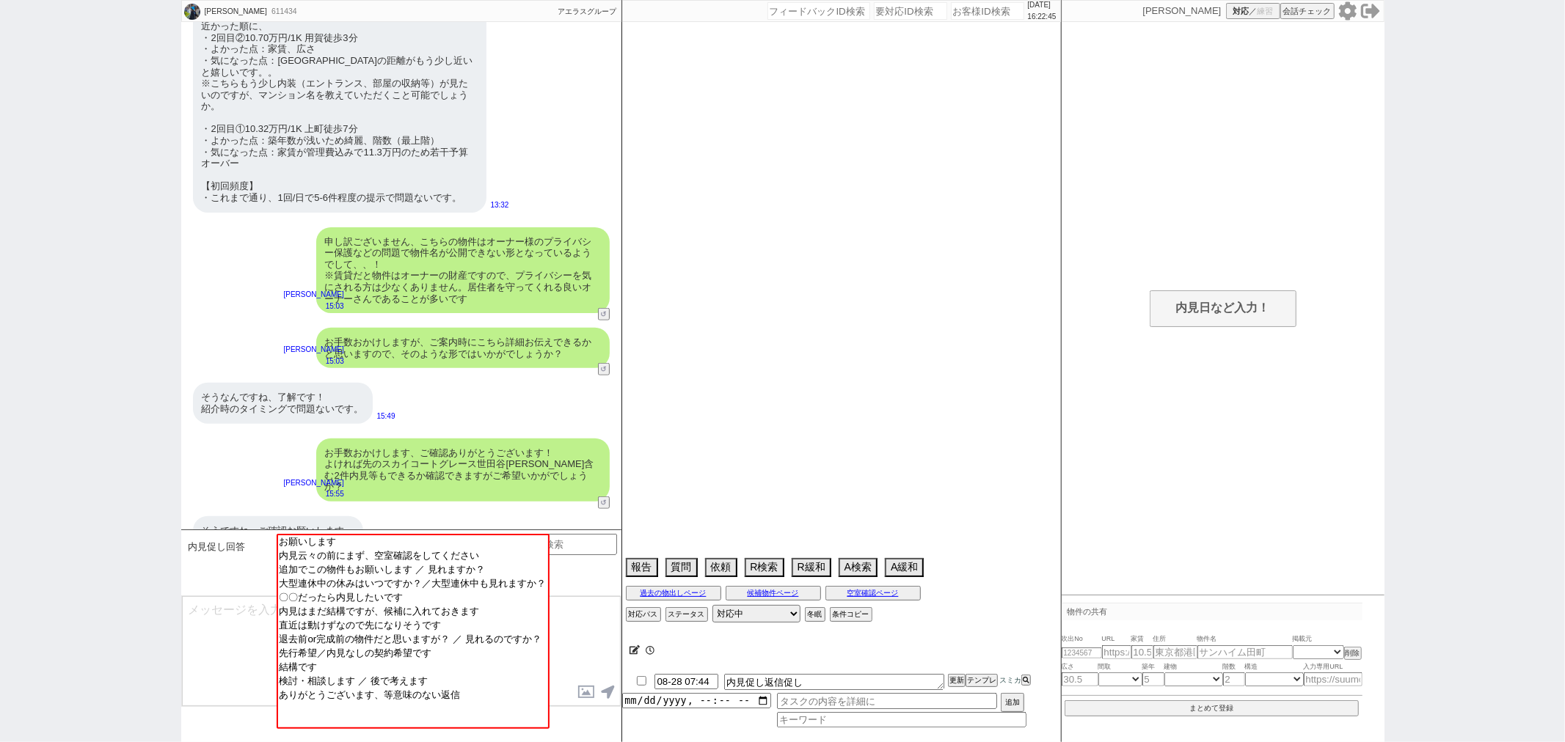
select select "47"
select select "74"
select select "48"
select select "68"
select select "1644"
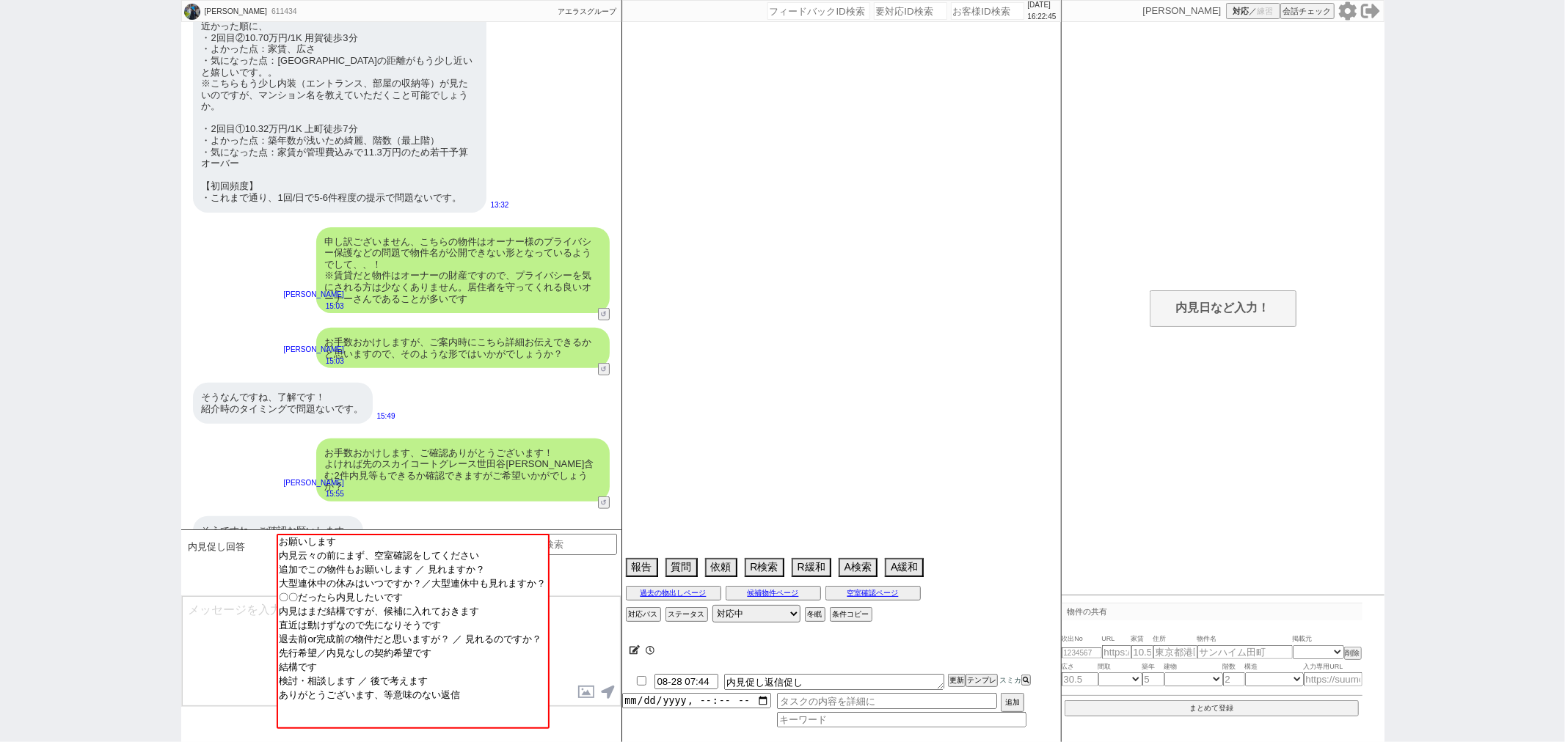
select select "12"
select select "54"
select select "77"
select select "73"
select select "1761"
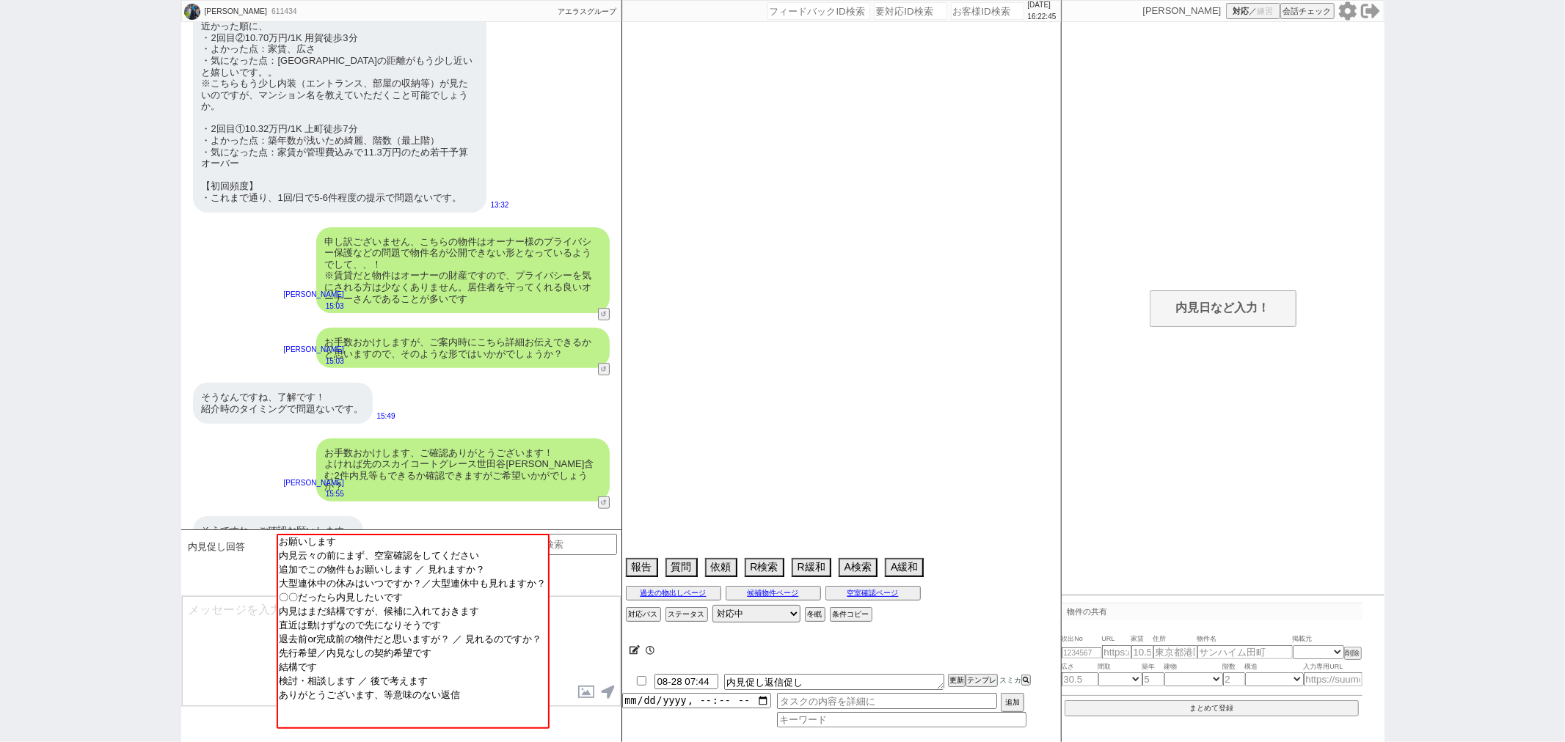
select select "38"
select select "61"
select select "11"
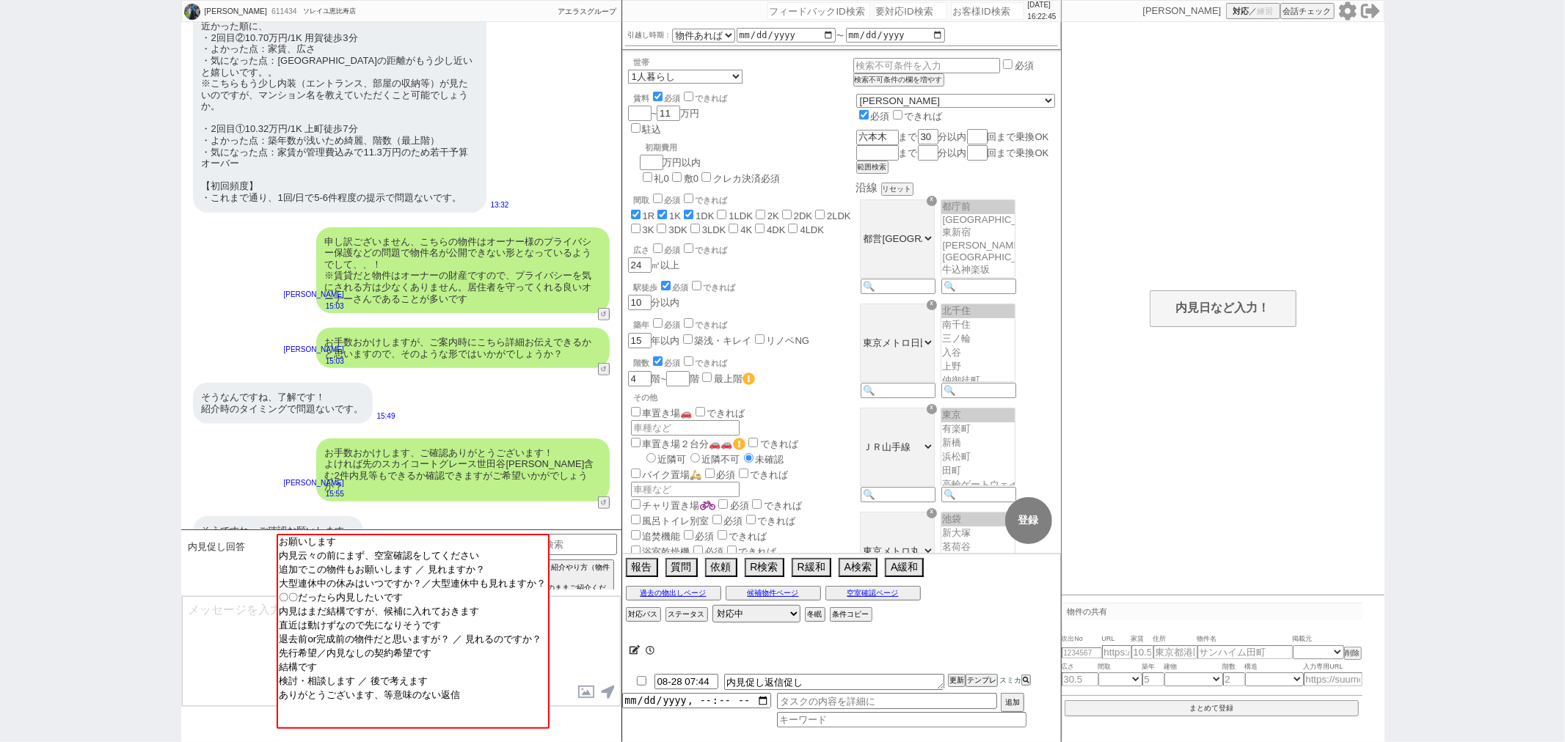
scroll to position [25, 0]
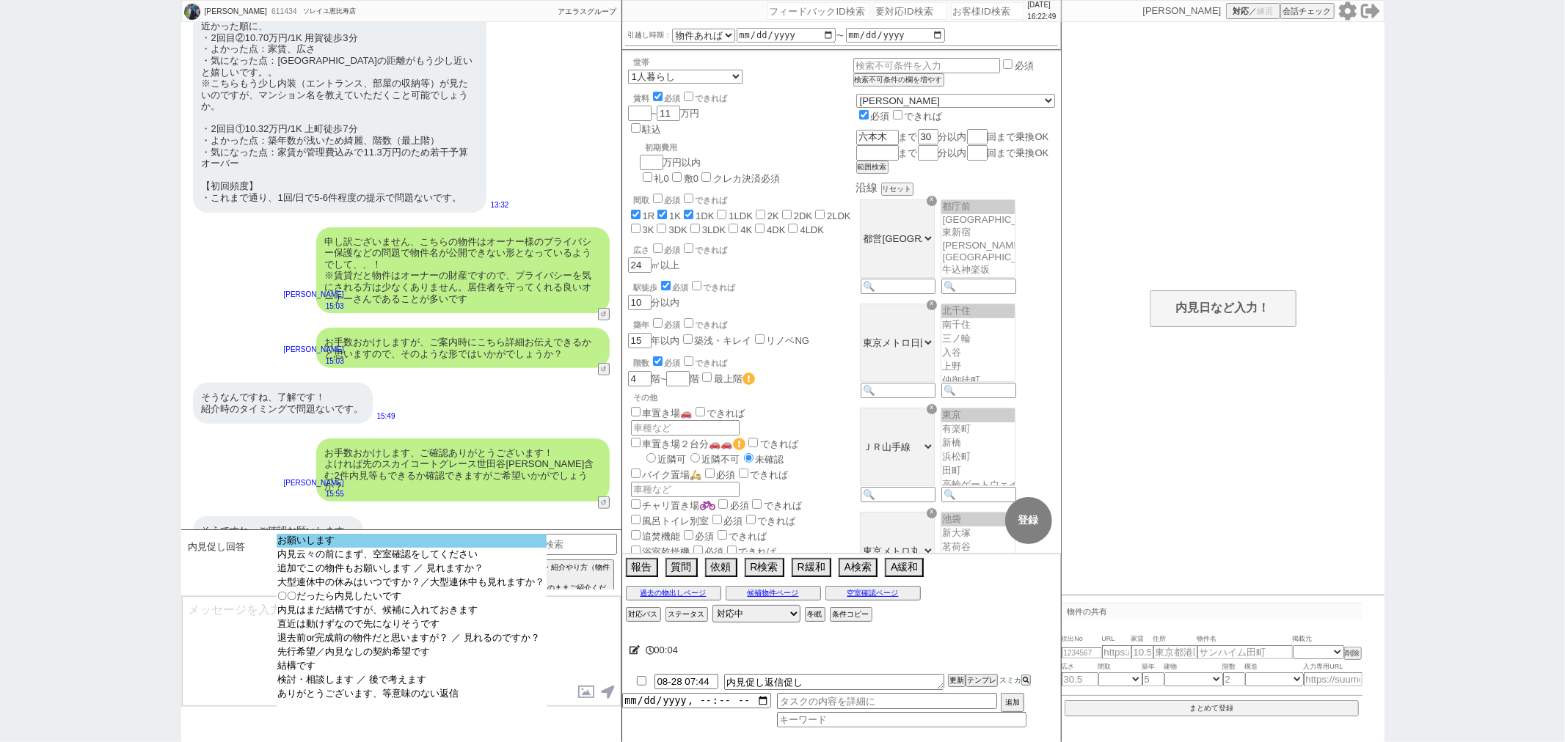
select select "お願いします"
click at [352, 534] on option "お願いします" at bounding box center [412, 541] width 270 height 14
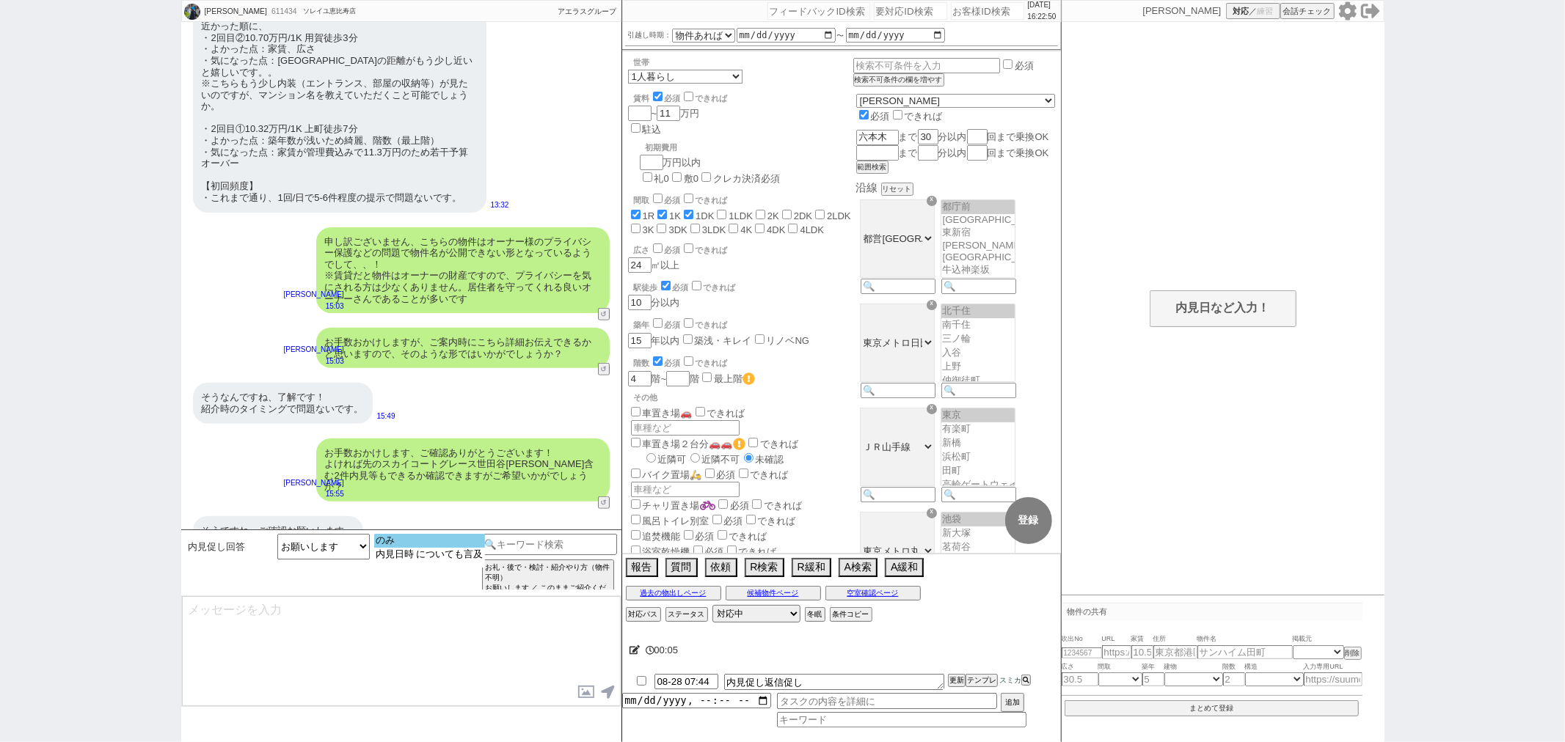
select select "のみ"
click at [392, 541] on option "のみ" at bounding box center [429, 541] width 111 height 14
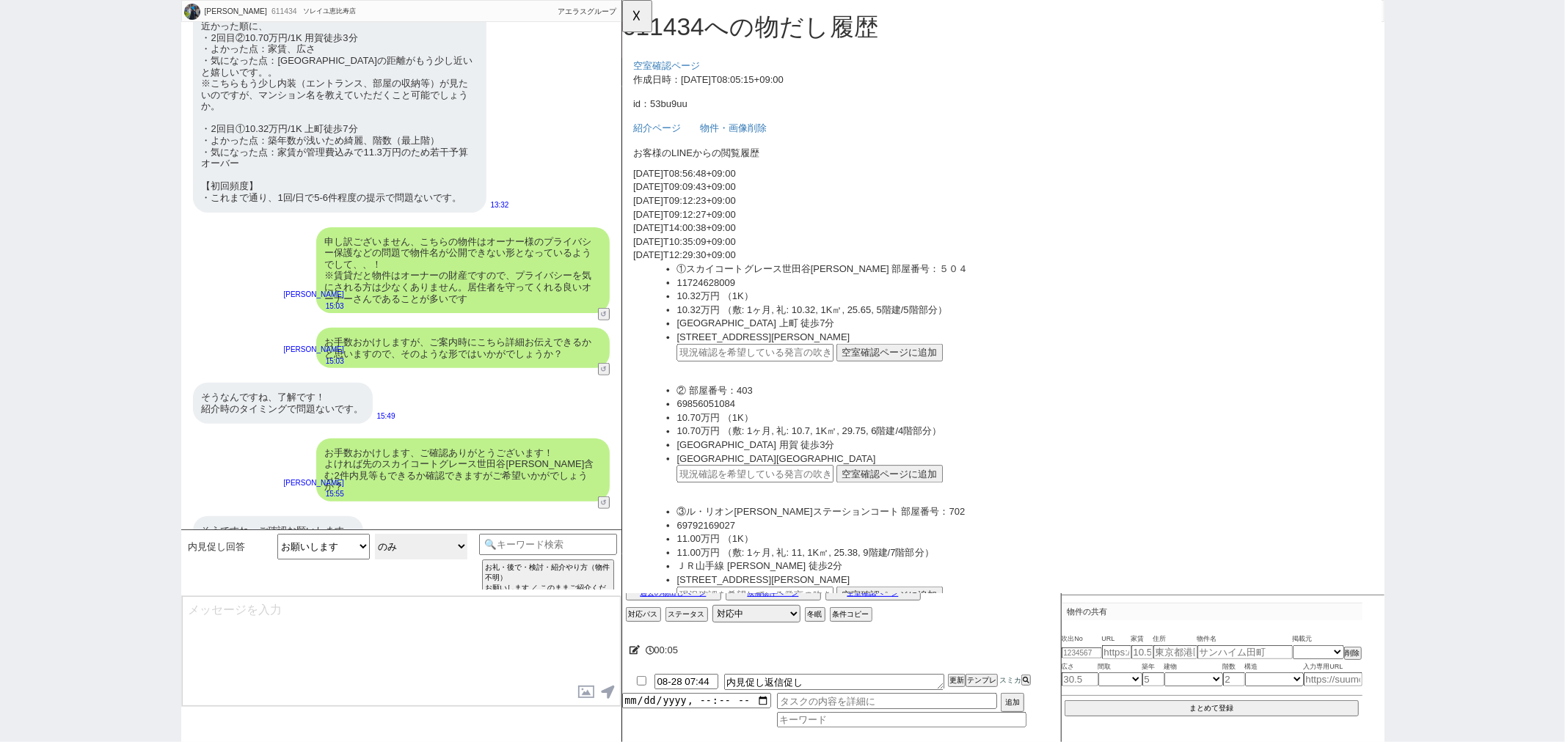
scroll to position [0, 0]
click at [279, 398] on div "そうなんですね、了解です！ 紹介時のタイミングで問題ないです。" at bounding box center [283, 403] width 180 height 40
click at [756, 387] on ul "①スカイコートグレース世田谷[PERSON_NAME] 部屋番号：５０４ 11724628009 10.32万円 （1K） 10.32万円 （敷: 1ヶ月, …" at bounding box center [1042, 347] width 770 height 131
click at [764, 376] on input "text" at bounding box center [764, 379] width 169 height 19
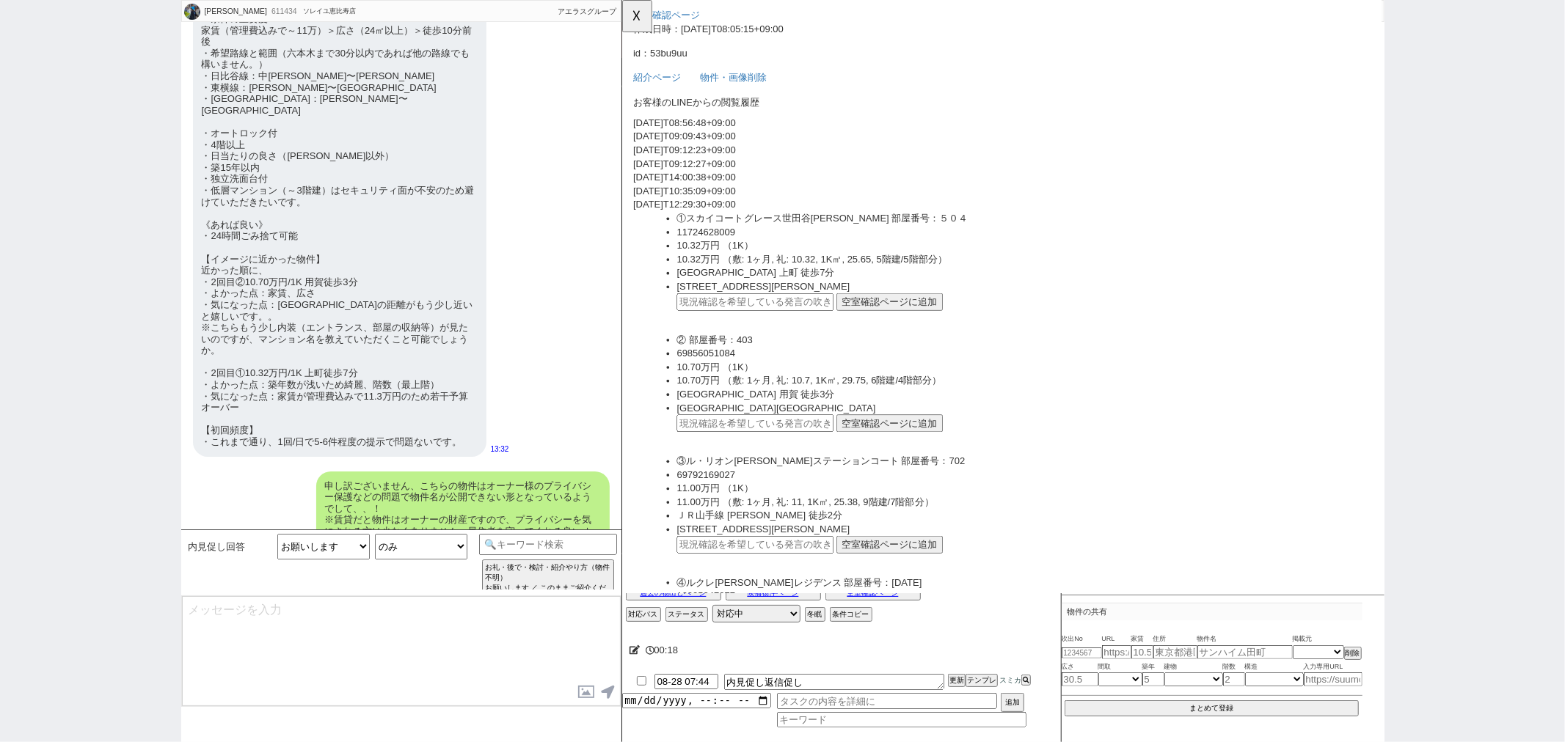
scroll to position [81, 0]
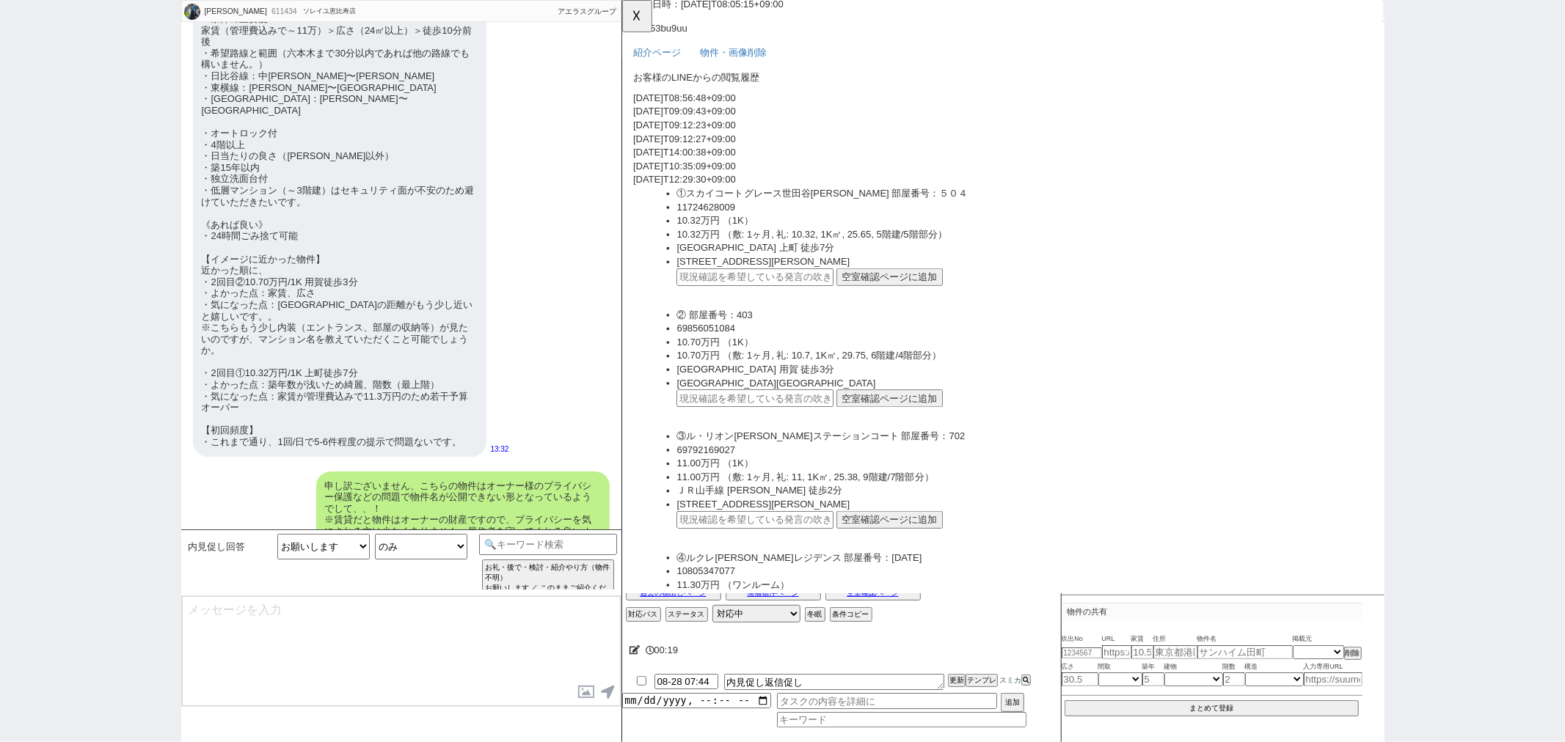
paste input "36877928"
type input "36877928"
click at [858, 291] on button "空室確認ページに追加" at bounding box center [909, 297] width 114 height 19
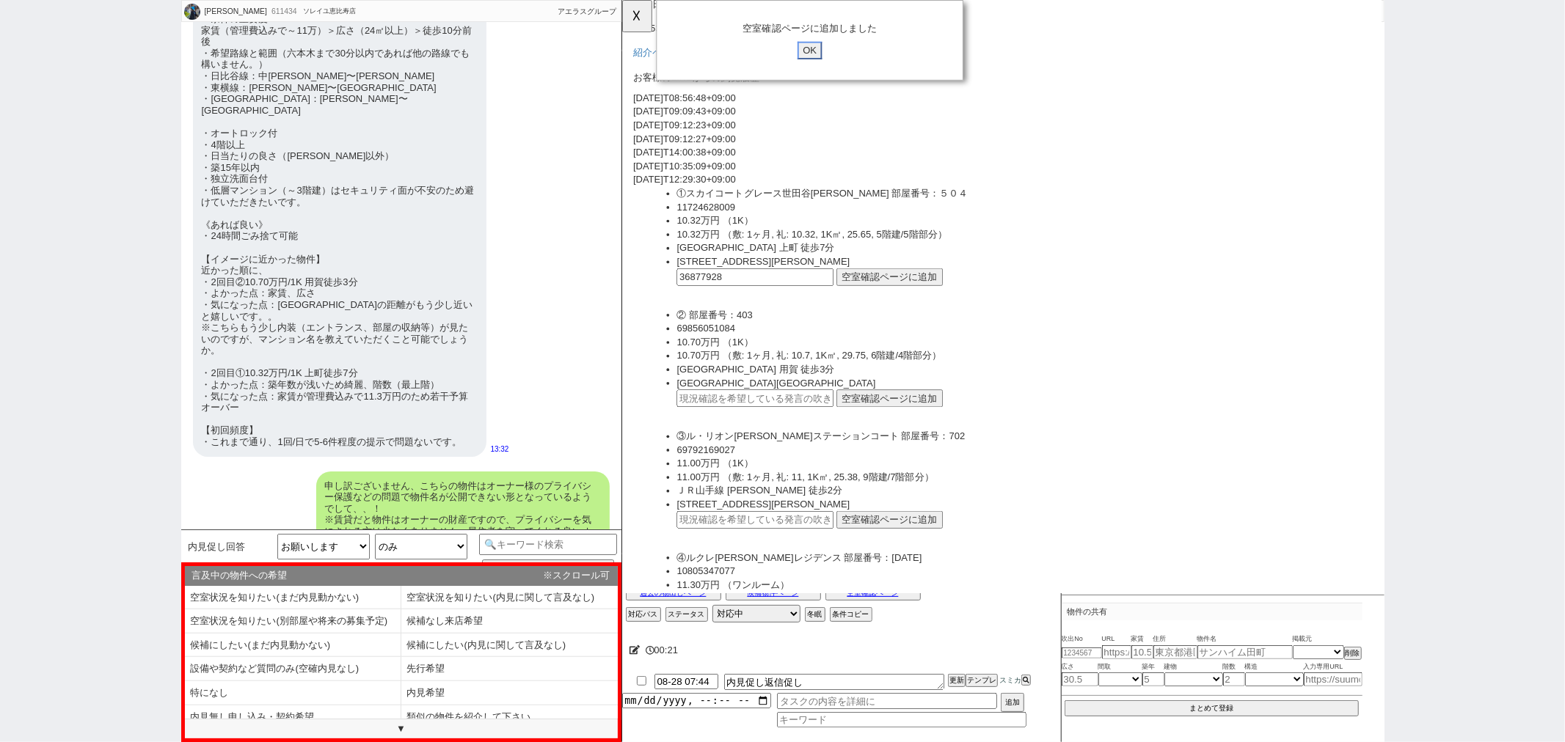
click input "OK" at bounding box center [823, 54] width 26 height 19
click at [789, 420] on input "text" at bounding box center [764, 428] width 169 height 19
paste input "36877928"
type input "36877928"
click at [875, 434] on button "空室確認ページに追加" at bounding box center [909, 428] width 114 height 19
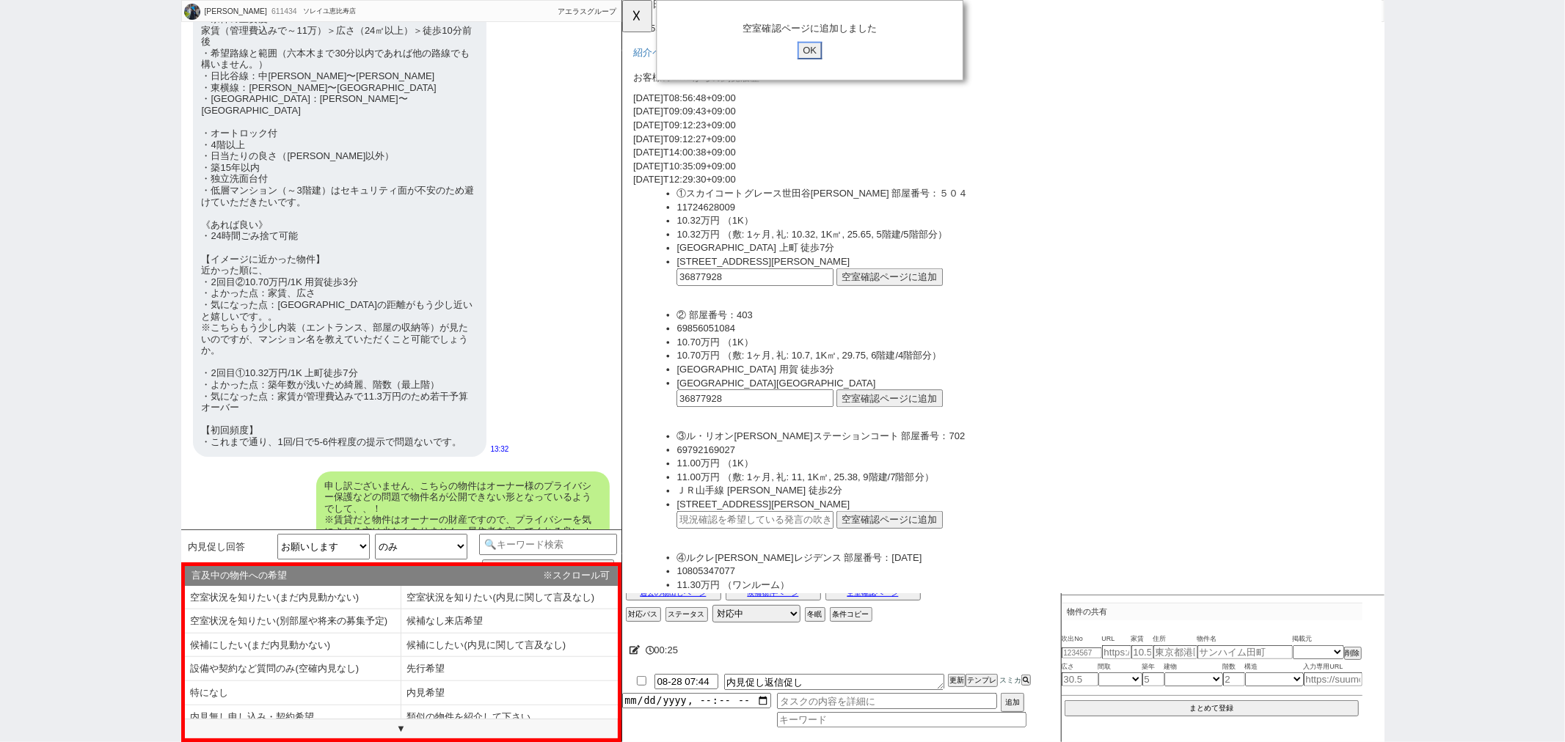
click input "OK" at bounding box center [823, 54] width 26 height 19
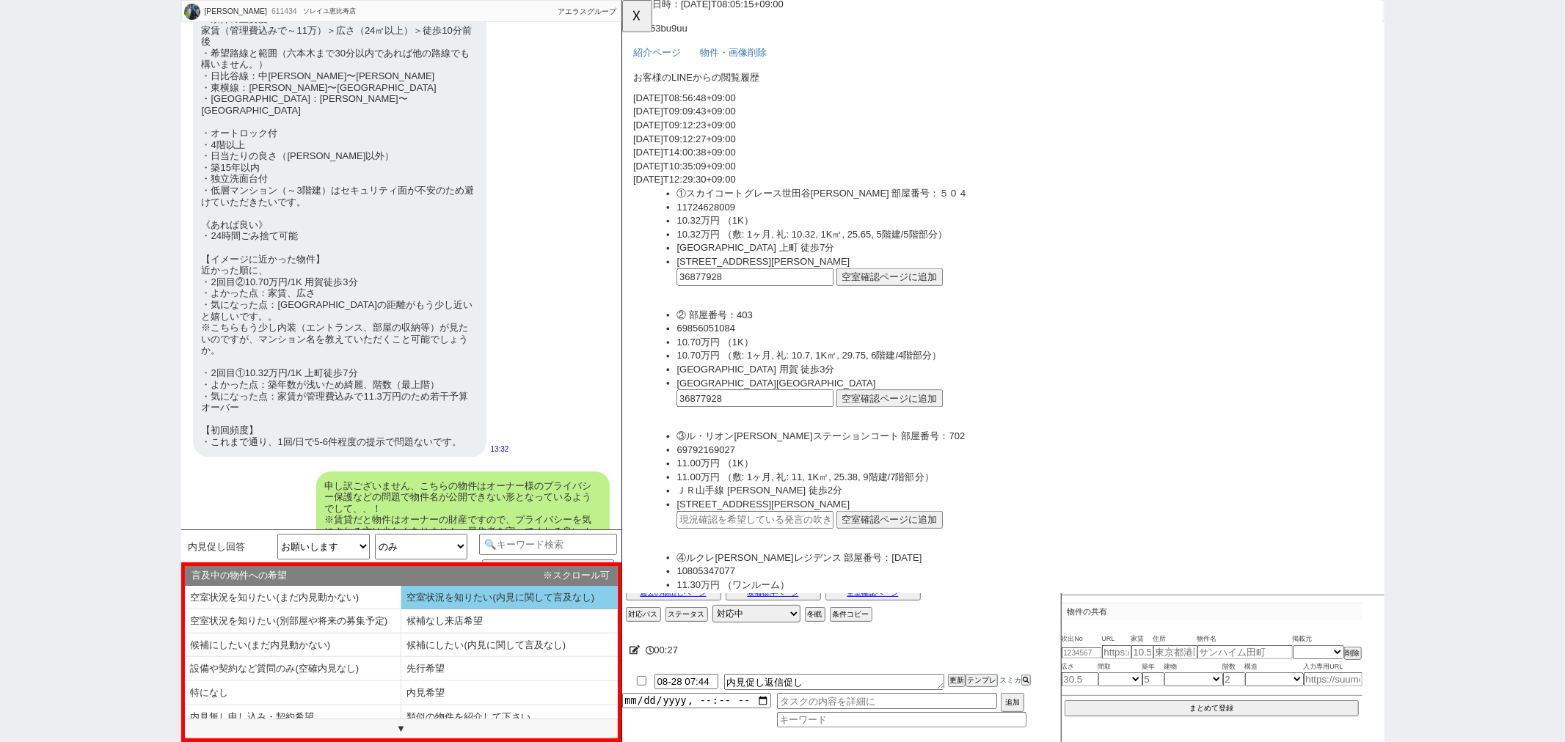
click at [574, 603] on li "空室状況を知りたい(内見に関して言及なし)" at bounding box center [509, 598] width 216 height 24
type textarea "かしこまりました、そうしますとお日にちの方はいかが致しましょう？"
select select "空室状況を知りたい(内見に関して言及なし)"
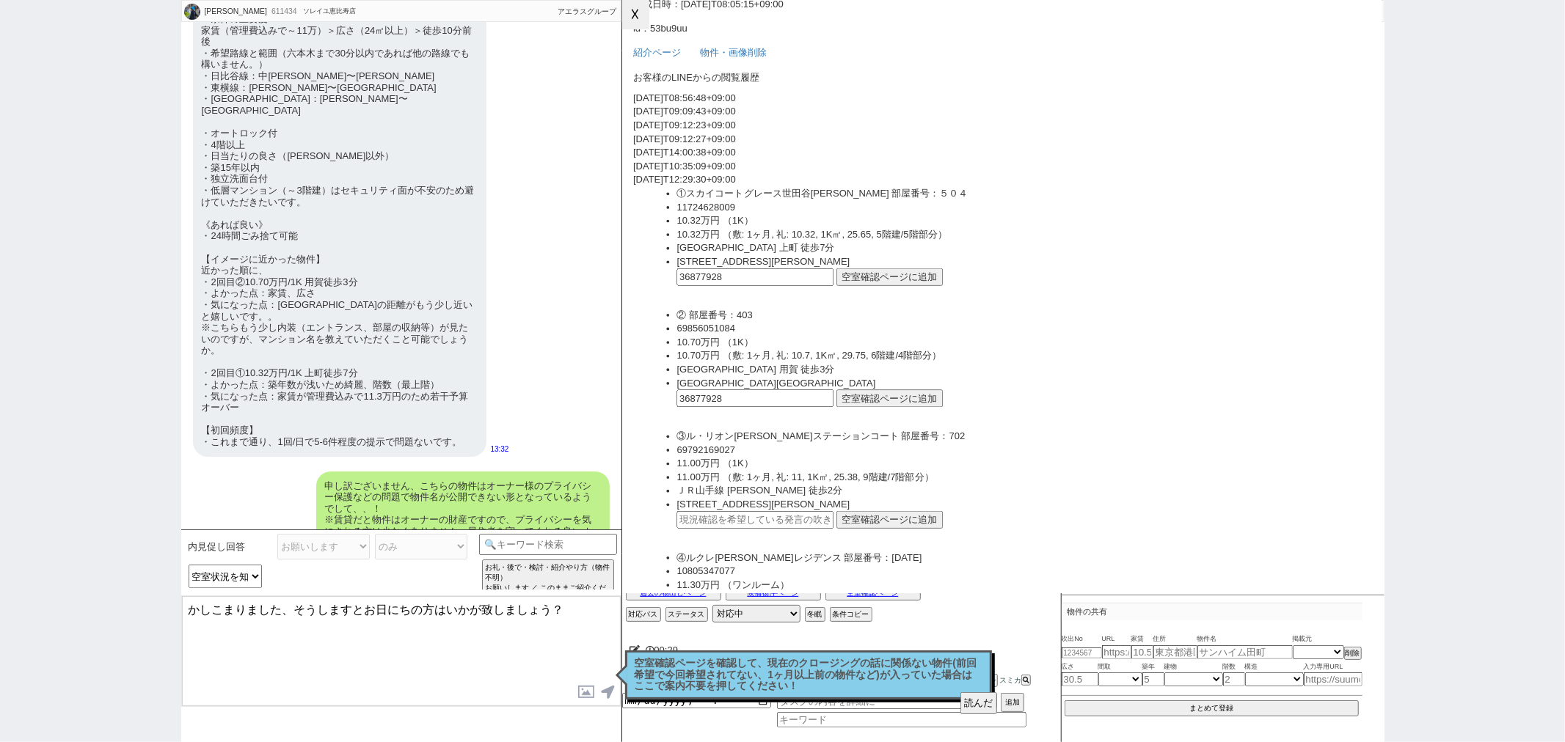
click at [649, 29] on button "☓" at bounding box center [635, 14] width 27 height 29
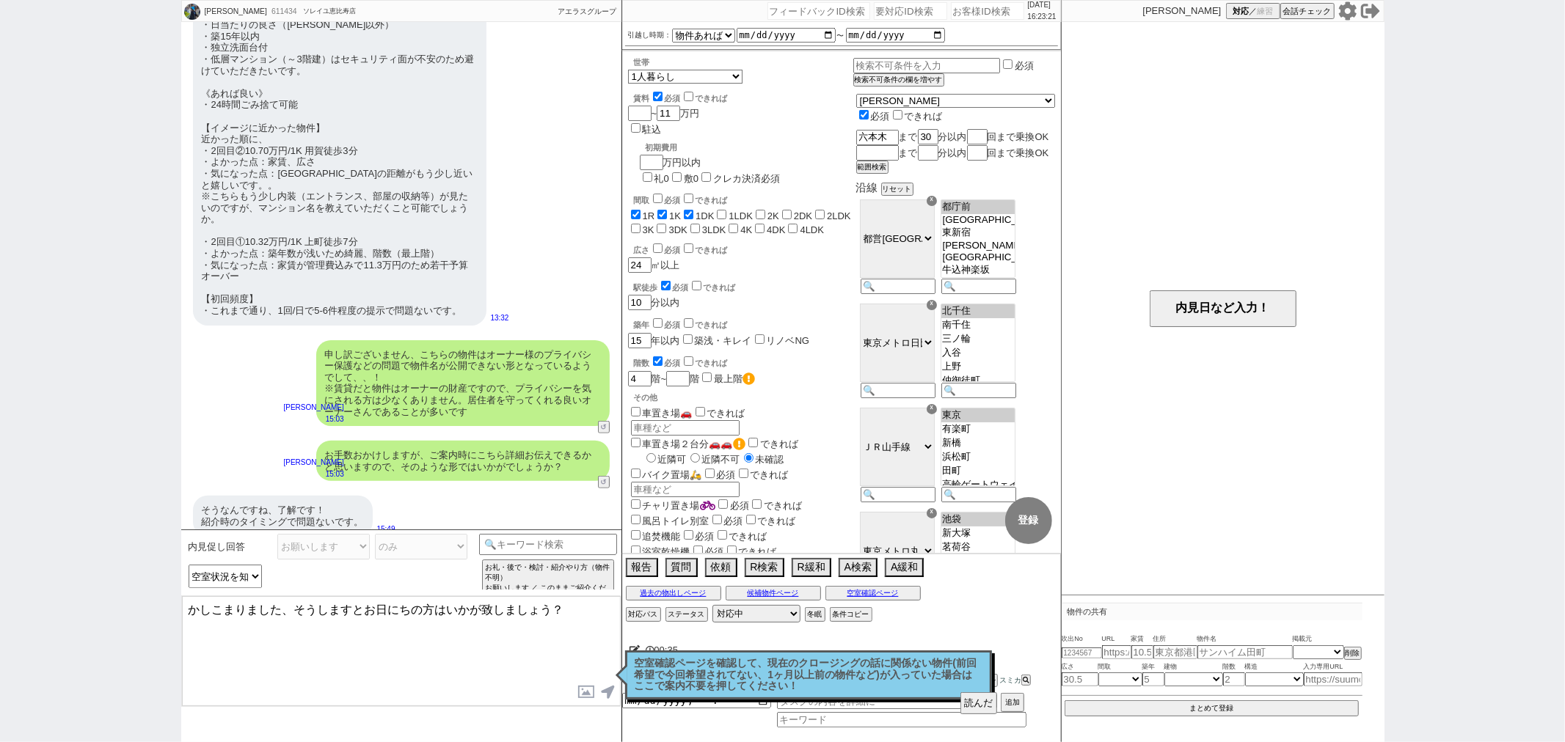
scroll to position [869, 0]
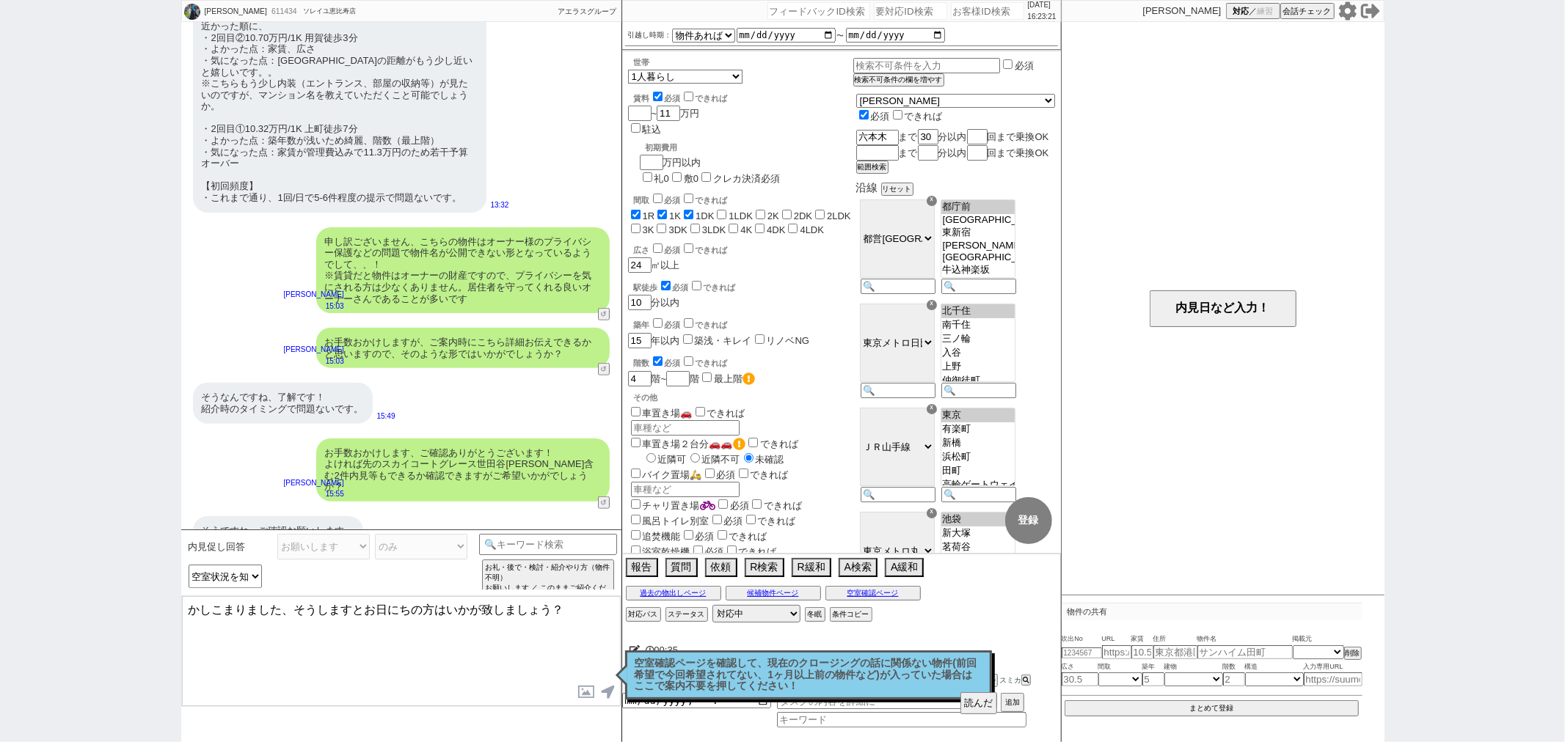
click at [509, 656] on textarea "かしこまりました、そうしますとお日にちの方はいかが致しましょう？" at bounding box center [401, 651] width 439 height 110
click at [977, 698] on button "読んだ" at bounding box center [978, 704] width 37 height 22
click at [939, 674] on p "空室確認ページを確認して、現在のクロージングの話に関係ない物件(前回希望で今回希望されてない、1ヶ月以上前の物件など)が入っていた場合はここで案内不要を押して…" at bounding box center [809, 675] width 348 height 34
click at [555, 650] on textarea "かしこまりました、そうしますとお日にちの方はいかが致しましょう？" at bounding box center [401, 651] width 439 height 110
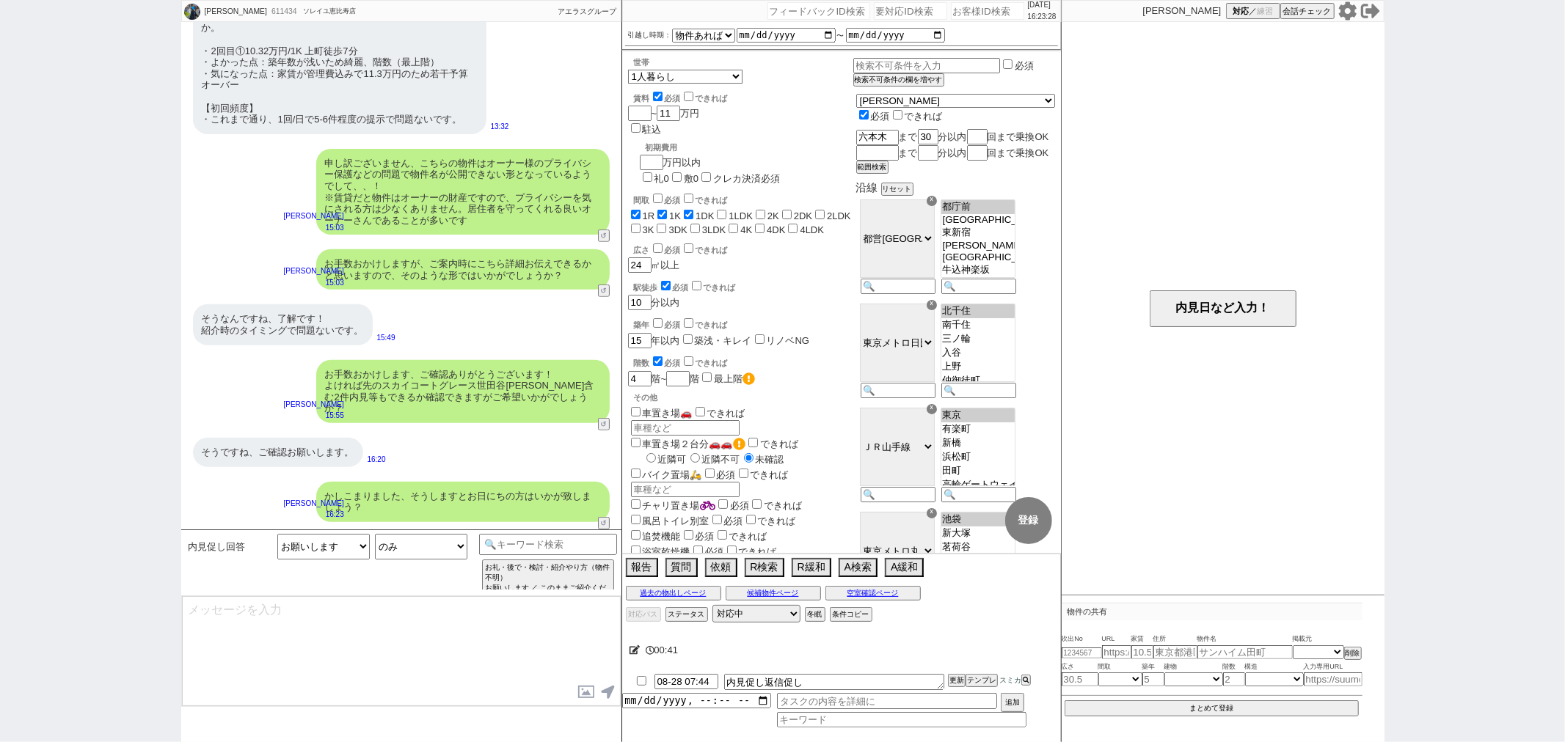
scroll to position [492, 0]
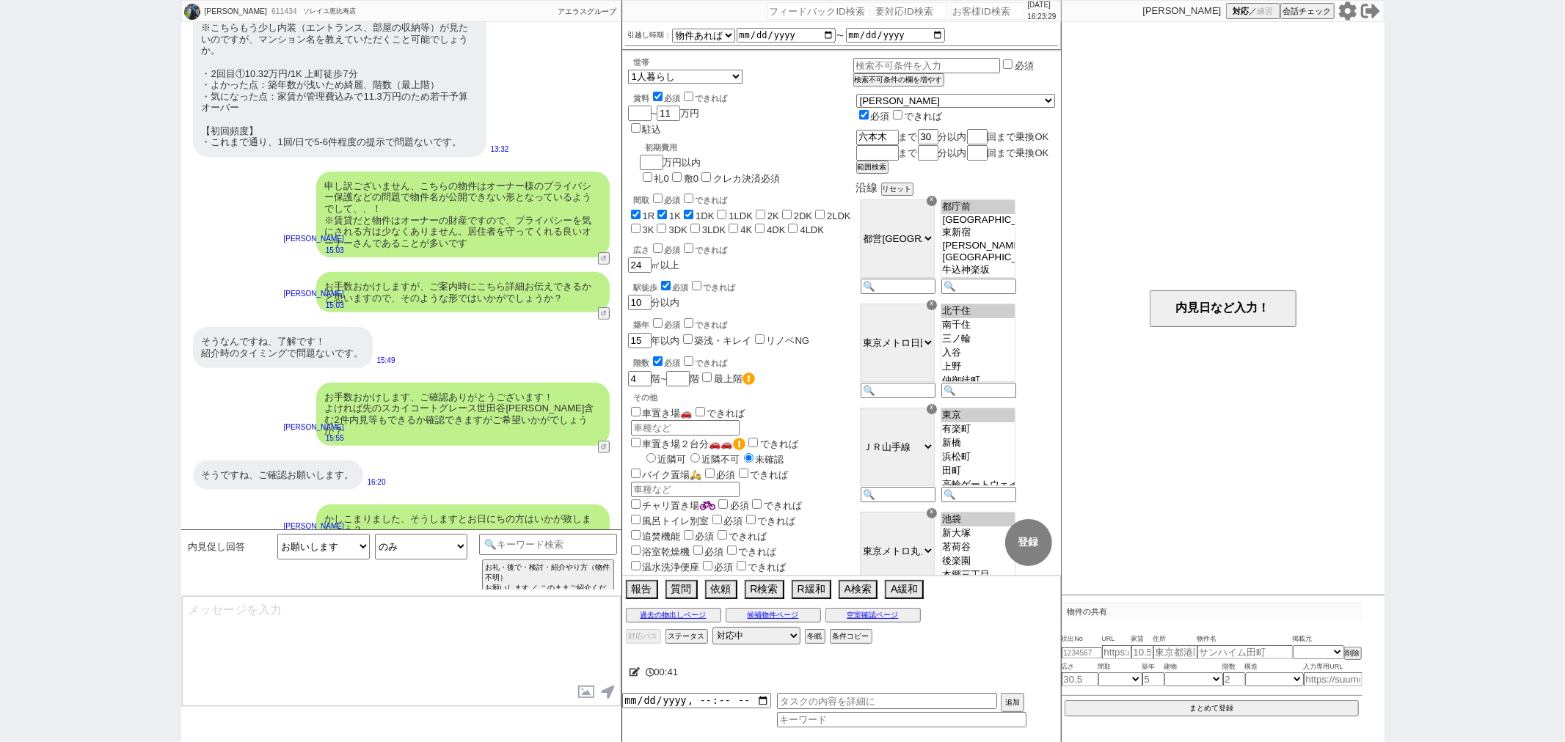
type textarea "※新着含めより多く回るため3時間〜確保ください ※水曜は定休の不動産が殆どのため別日のほうが安心です ※[PERSON_NAME]さんの営業時間で10時〜16…"
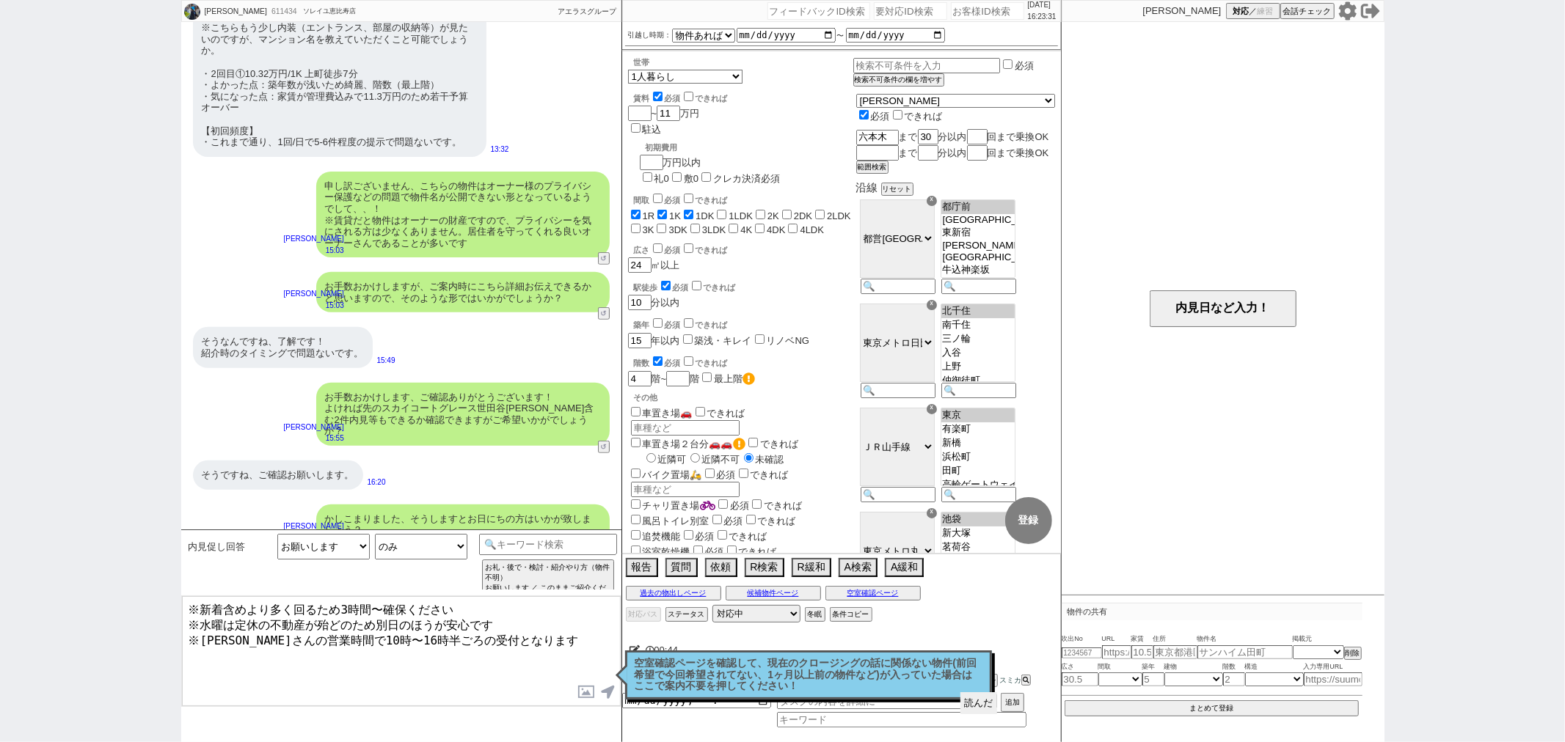
click at [966, 698] on button "読んだ" at bounding box center [978, 704] width 37 height 22
click at [932, 686] on p "空室確認ページを確認して、現在のクロージングの話に関係ない物件(前回希望で今回希望されてない、1ヶ月以上前の物件など)が入っていた場合はここで案内不要を押して…" at bounding box center [809, 675] width 348 height 34
click at [556, 650] on textarea "※新着含めより多く回るため3時間〜確保ください ※水曜は定休の不動産が殆どのため別日のほうが安心です ※[PERSON_NAME]さんの営業時間で10時〜16…" at bounding box center [401, 651] width 439 height 110
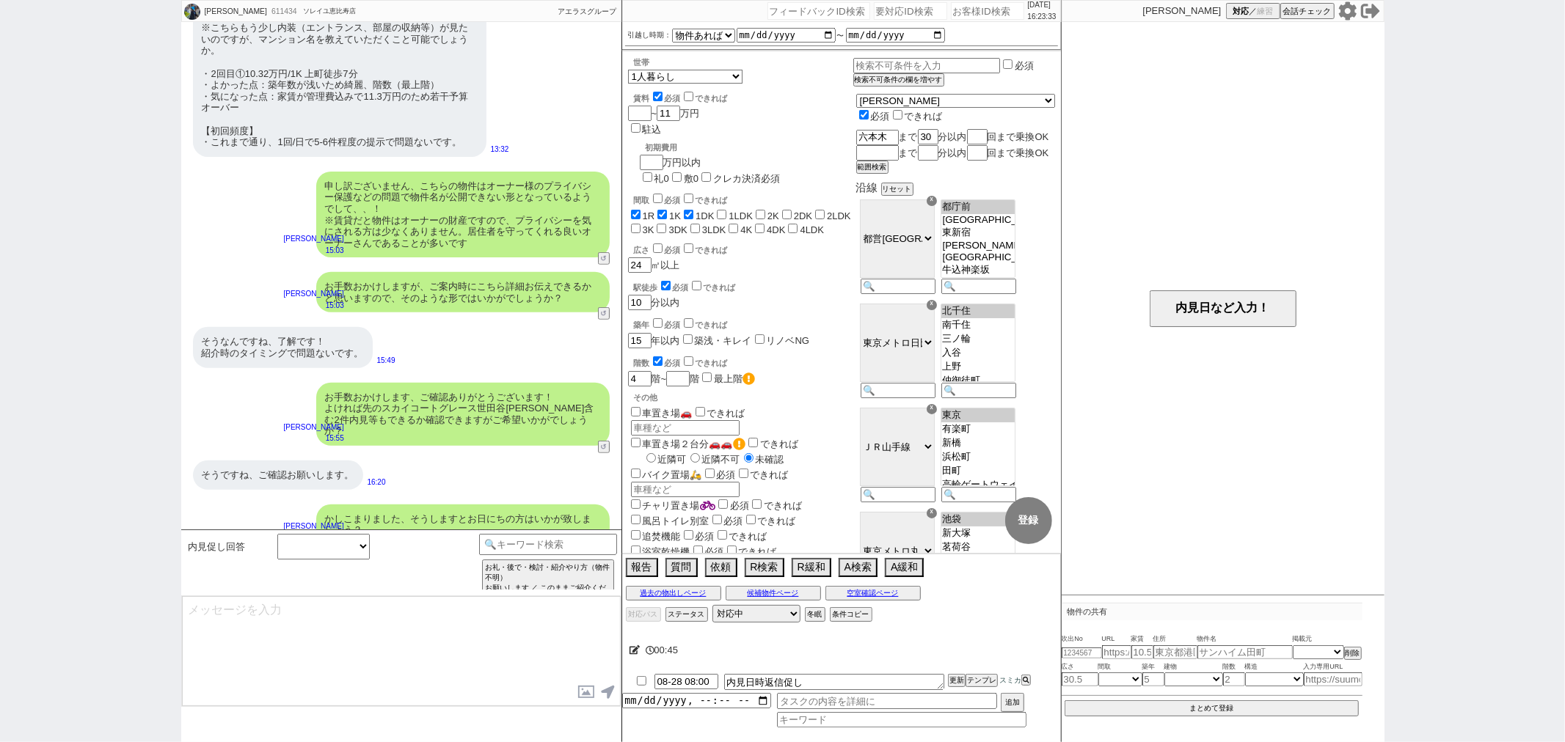
scroll to position [559, 0]
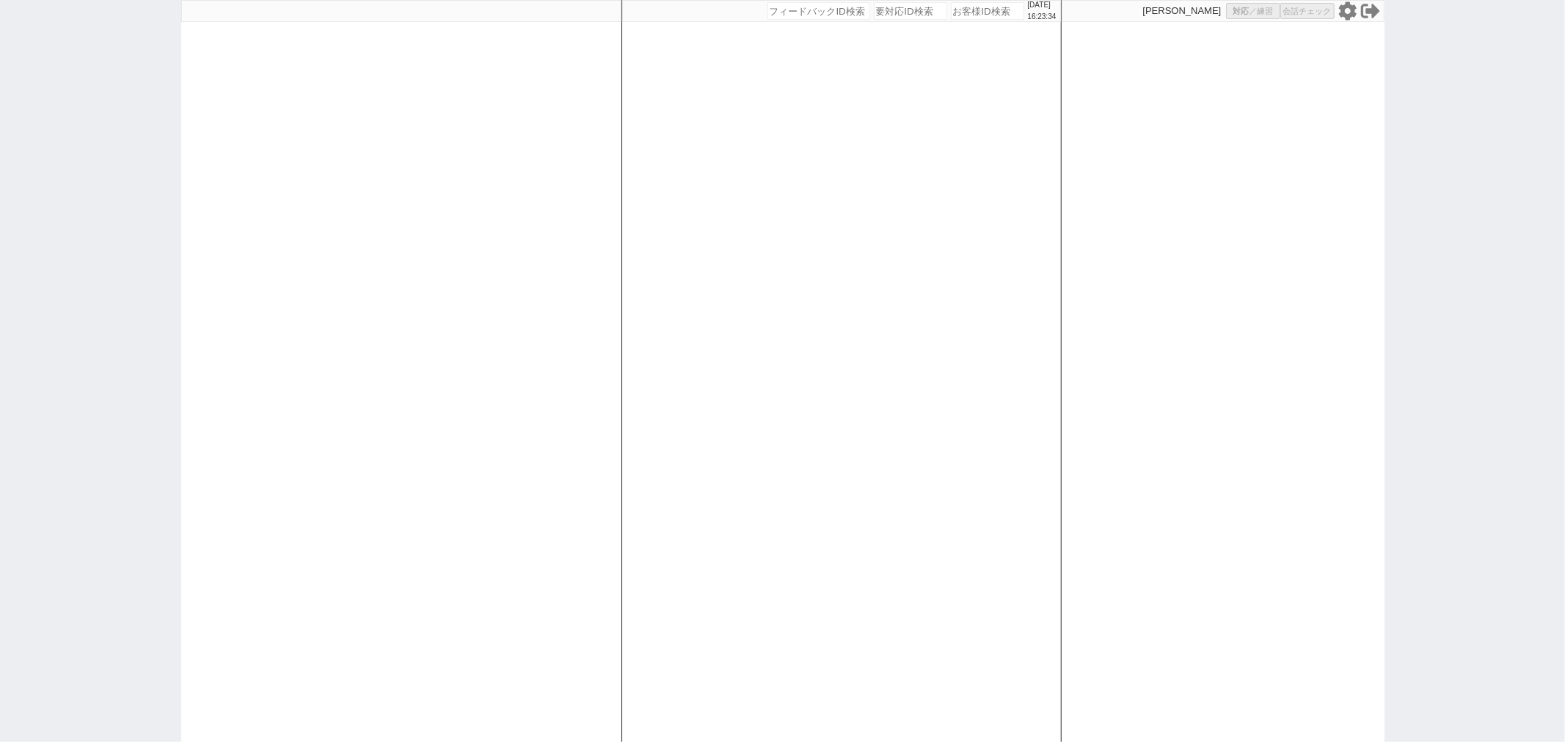
select select
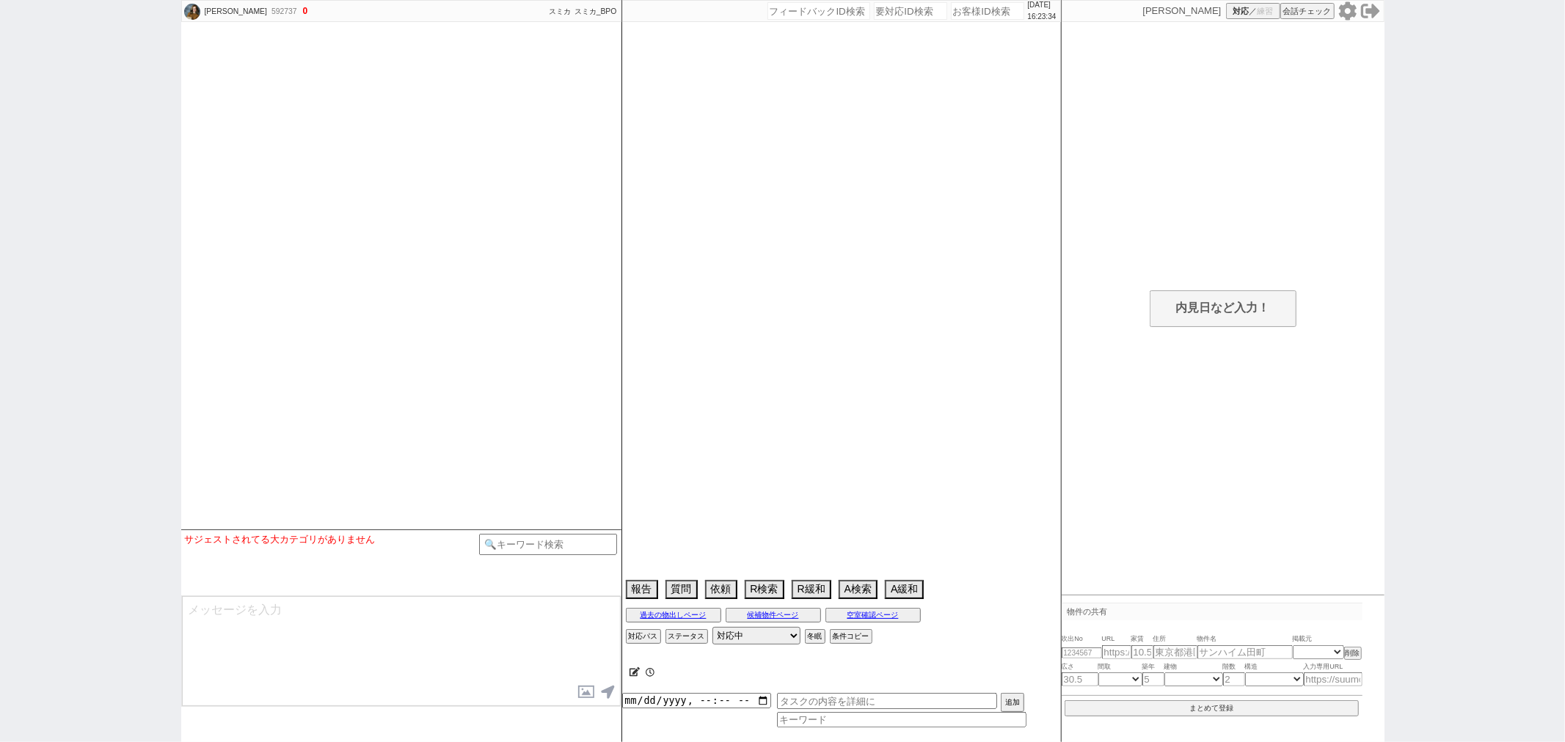
scroll to position [1656, 0]
select select
select select "2025"
select select "9"
select select "37"
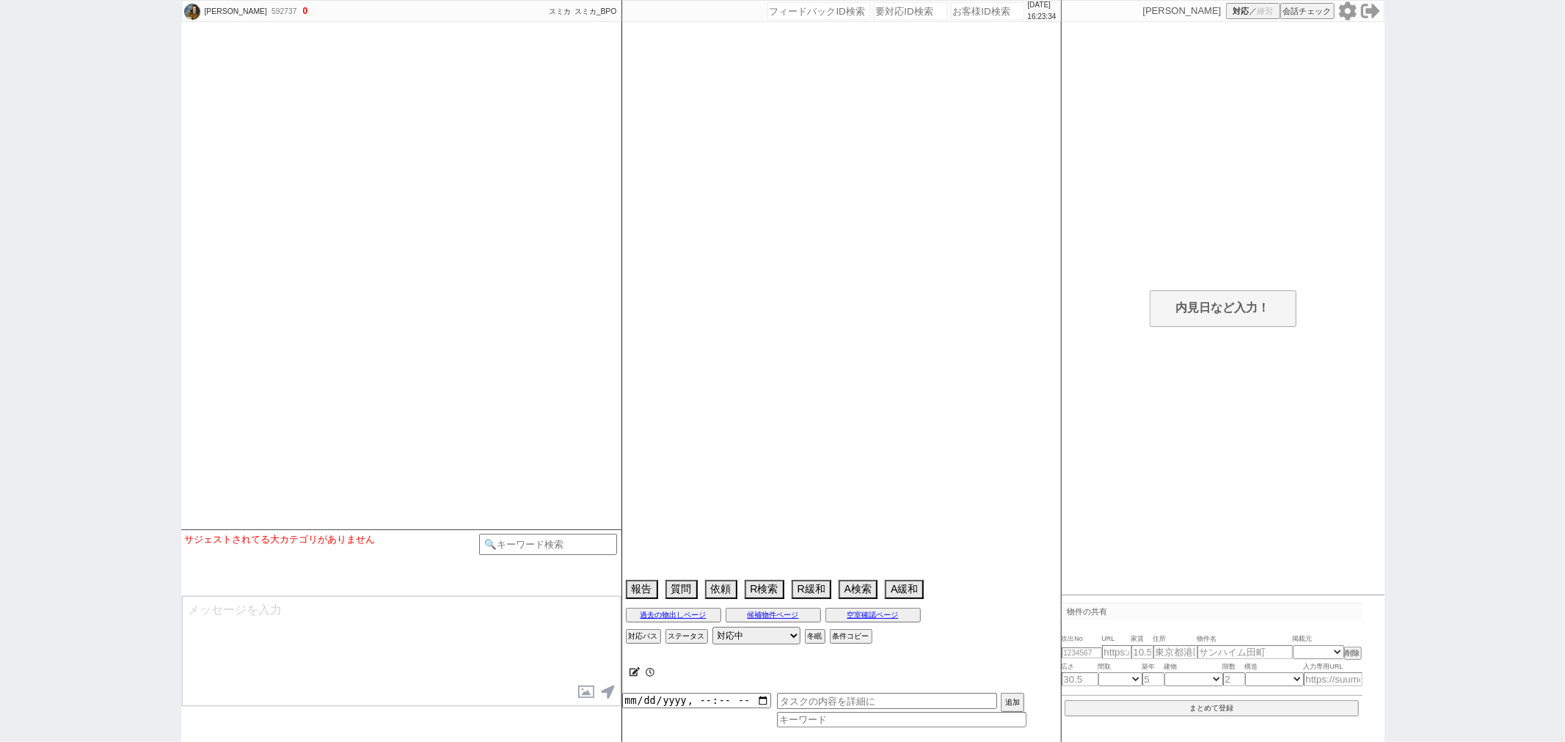
select select "0"
select select "48"
select select "[DATE]"
select select "13"
select select "455"
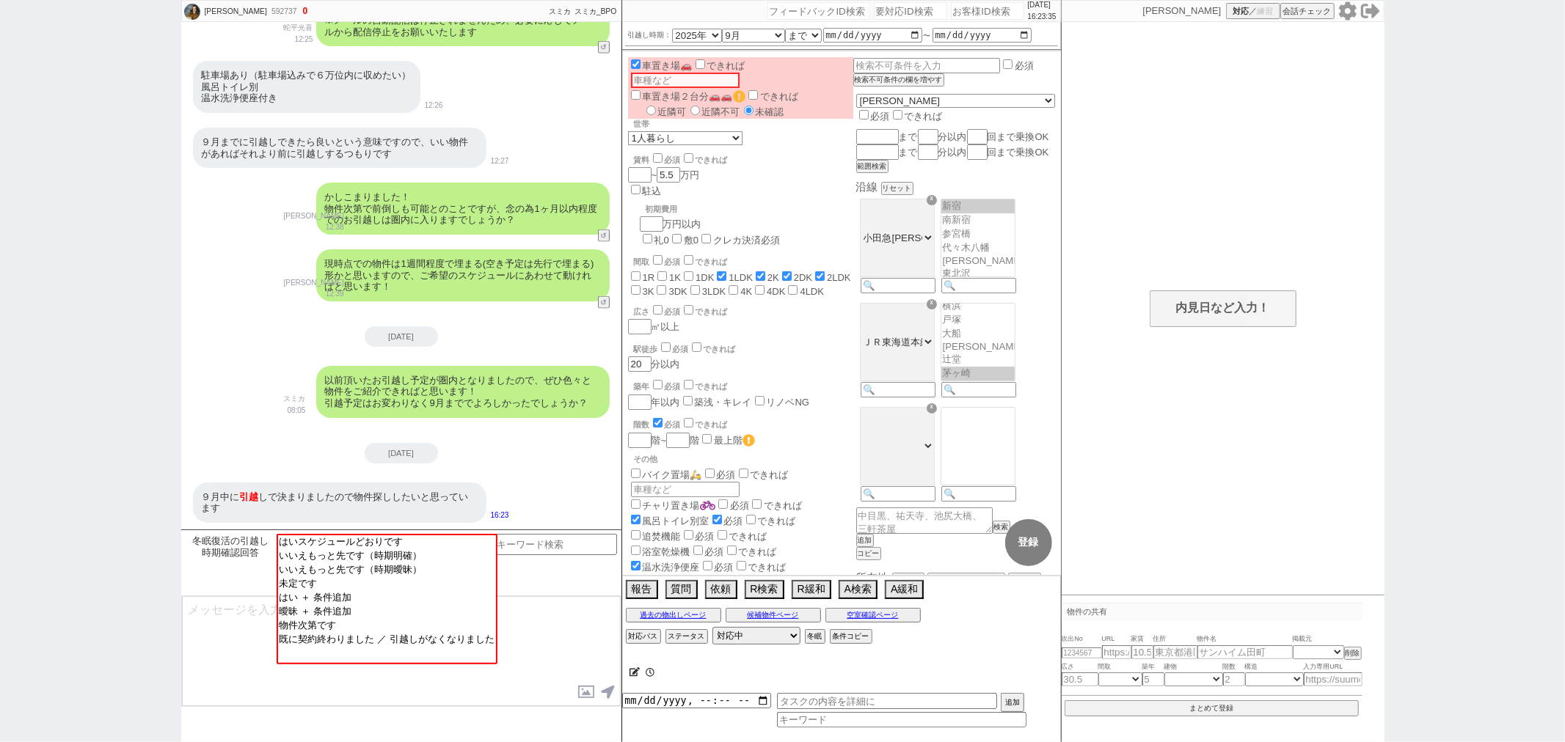
scroll to position [565, 0]
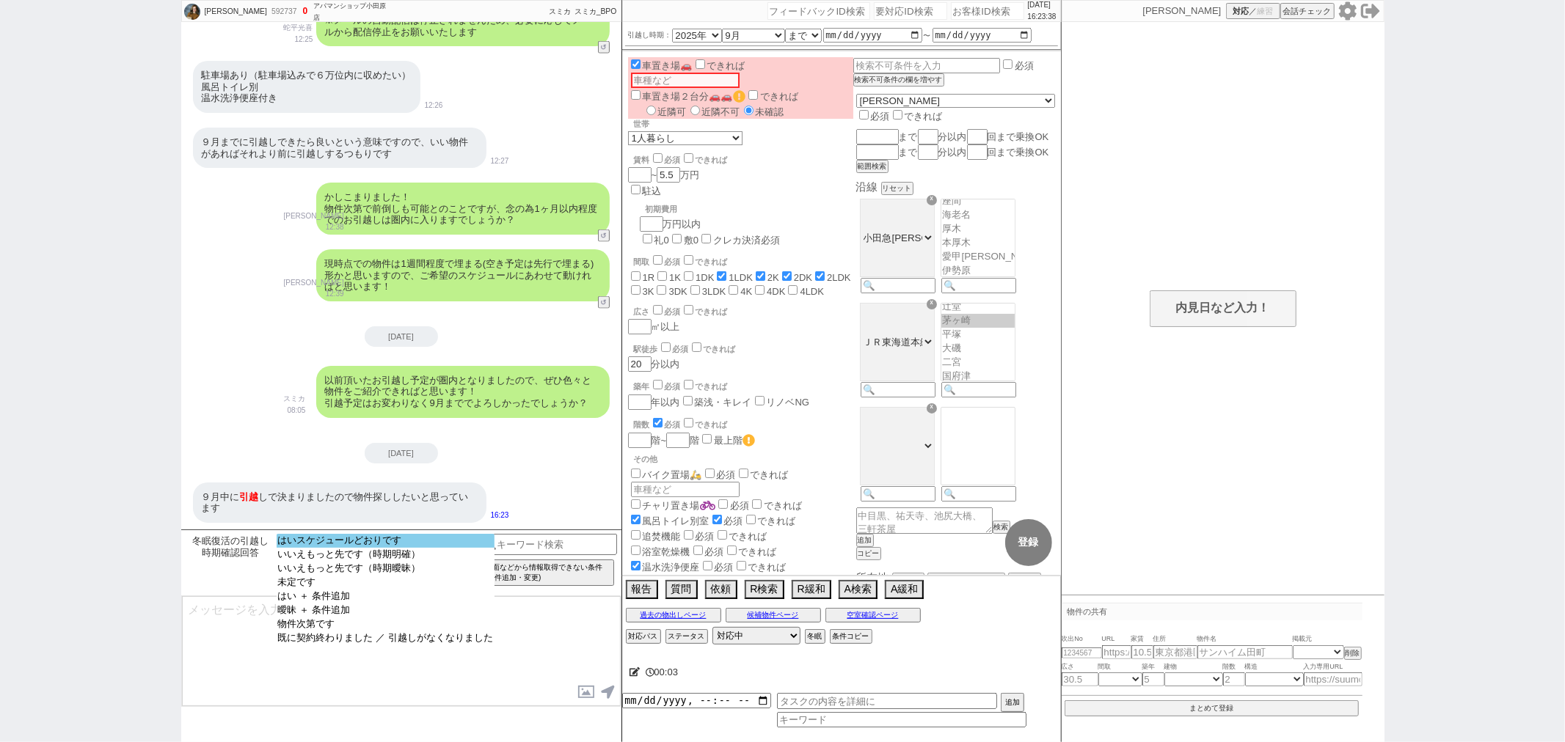
select select "はいスケジュールどおりです"
click at [416, 547] on option "はいスケジュールどおりです" at bounding box center [386, 541] width 218 height 14
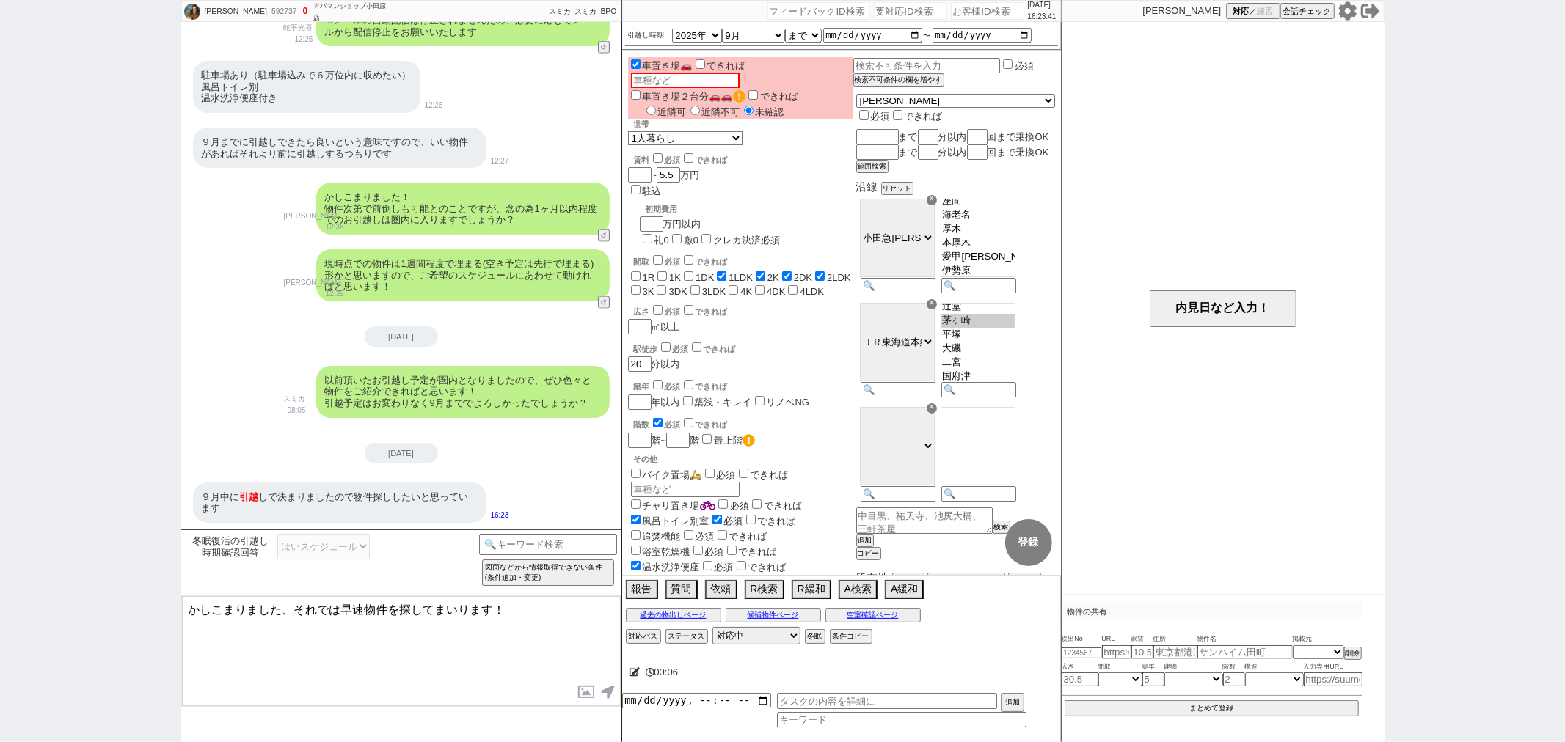
type textarea "かしこまりました、それでは早速物件を探してまいります！"
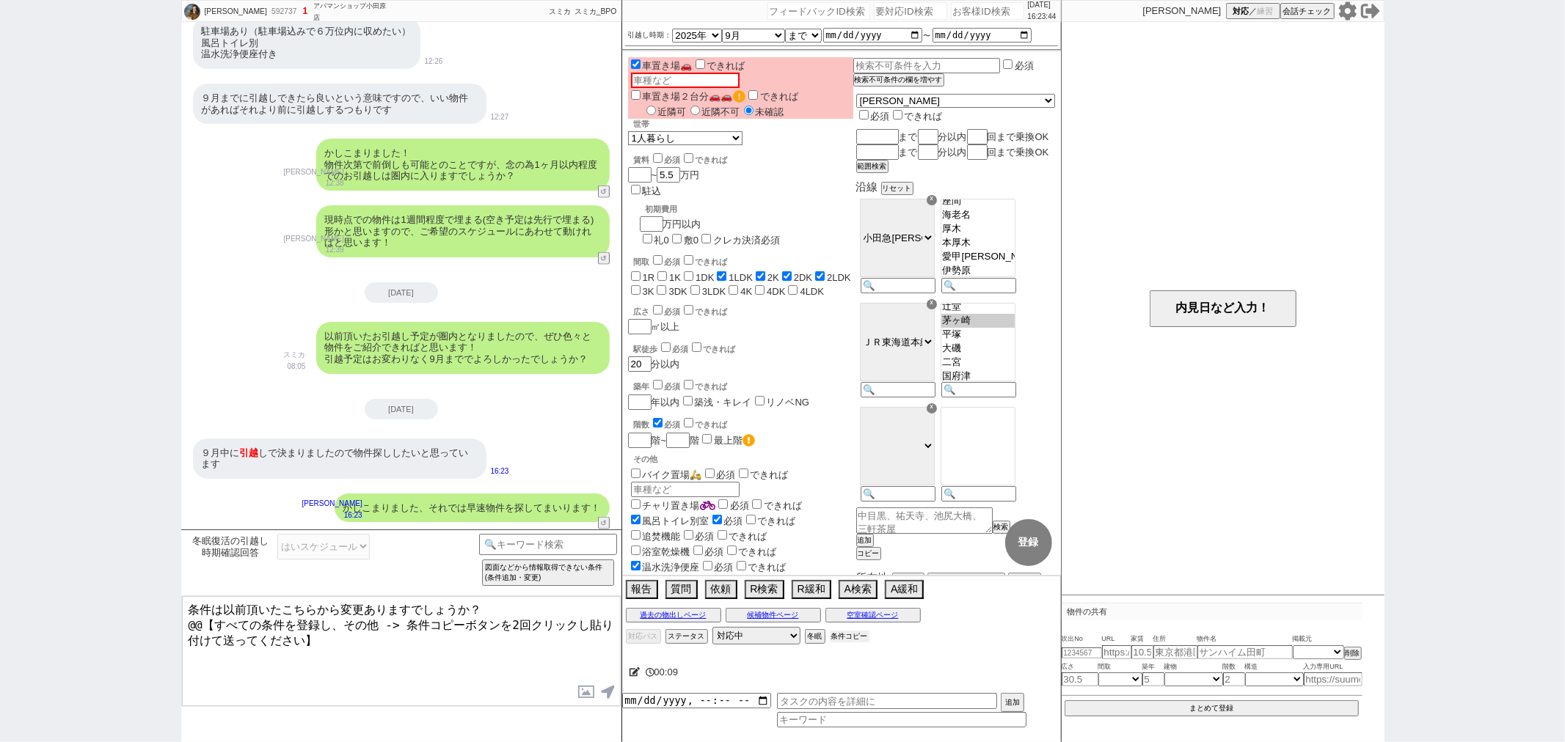
click at [842, 639] on button "条件コピー" at bounding box center [850, 637] width 40 height 12
click at [842, 639] on button "もう1回押してください" at bounding box center [870, 637] width 81 height 12
drag, startPoint x: 351, startPoint y: 644, endPoint x: 160, endPoint y: 616, distance: 192.8
click at [160, 616] on div "HANchan 592737 ! 1 1日目 アパマンショップ小田原店 冬眠中 自社客 スミカ スミカ_BPO チャット全表示 2025-04-18 ようこそ…" at bounding box center [782, 371] width 1565 height 742
paste textarea "・エリア：茅ヶ崎駅、平塚駅、大磯駅、二宮駅、本厚木駅、愛甲石田駅、伊勢原駅、鶴巻温泉駅、東海大学前駅 ・賃料：5.5万円 ・引越し時期：9月まで ・間取り：1…"
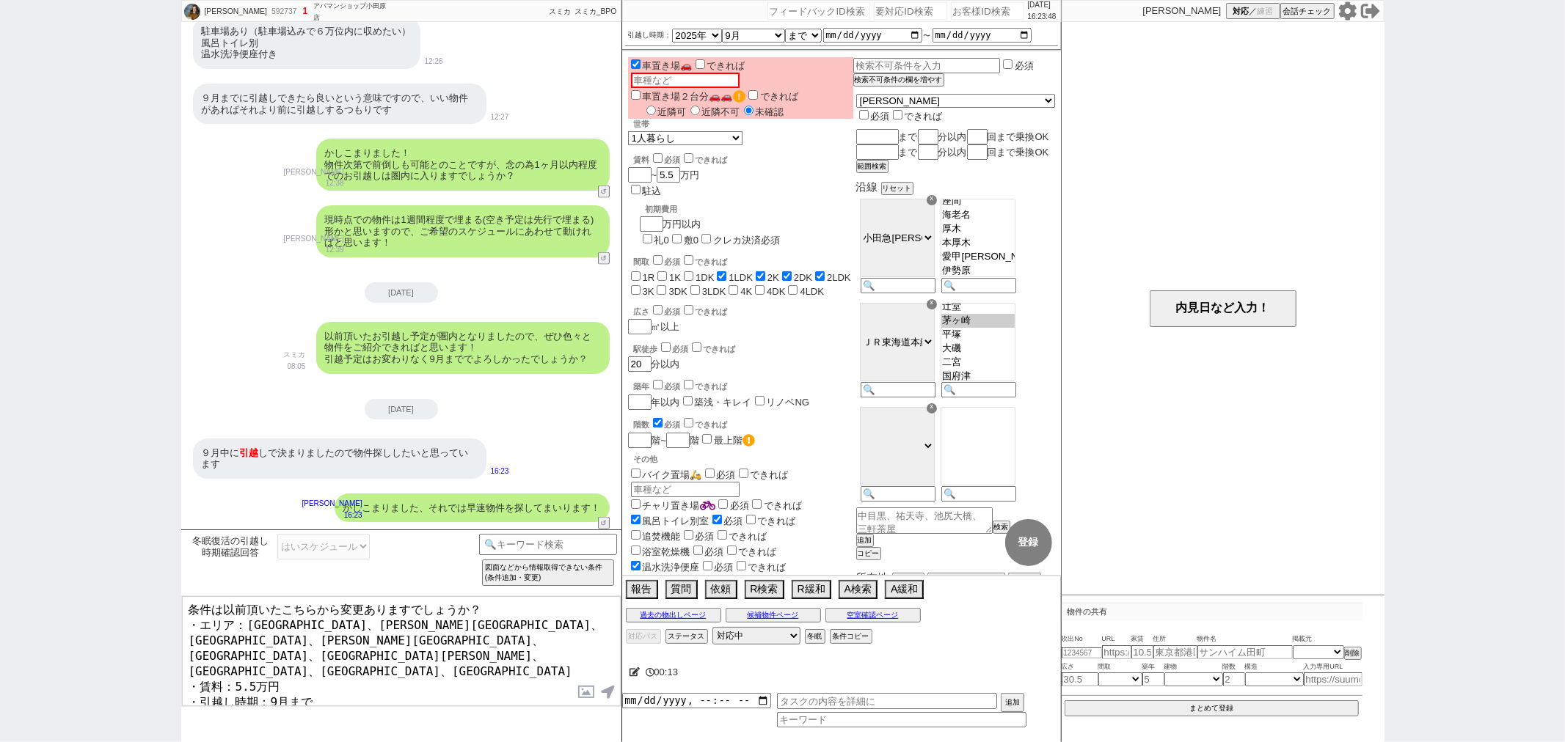
scroll to position [8, 0]
click at [390, 643] on textarea "条件は以前頂いたこちらから変更ありますでしょうか？ ・エリア：茅ヶ崎駅、平塚駅、大磯駅、二宮駅、本厚木駅、愛甲石田駅、伊勢原駅、鶴巻温泉駅、東海大学前駅 ・賃…" at bounding box center [401, 651] width 439 height 110
click at [380, 632] on textarea "条件は以前頂いたこちらから変更ありますでしょうか？ ・エリア：茅ヶ崎駅、平塚駅、大磯駅、二宮駅、本厚木駅、愛甲石田駅、伊勢原駅、鶴巻温泉駅、東海大学前駅 ・賃…" at bounding box center [401, 651] width 439 height 110
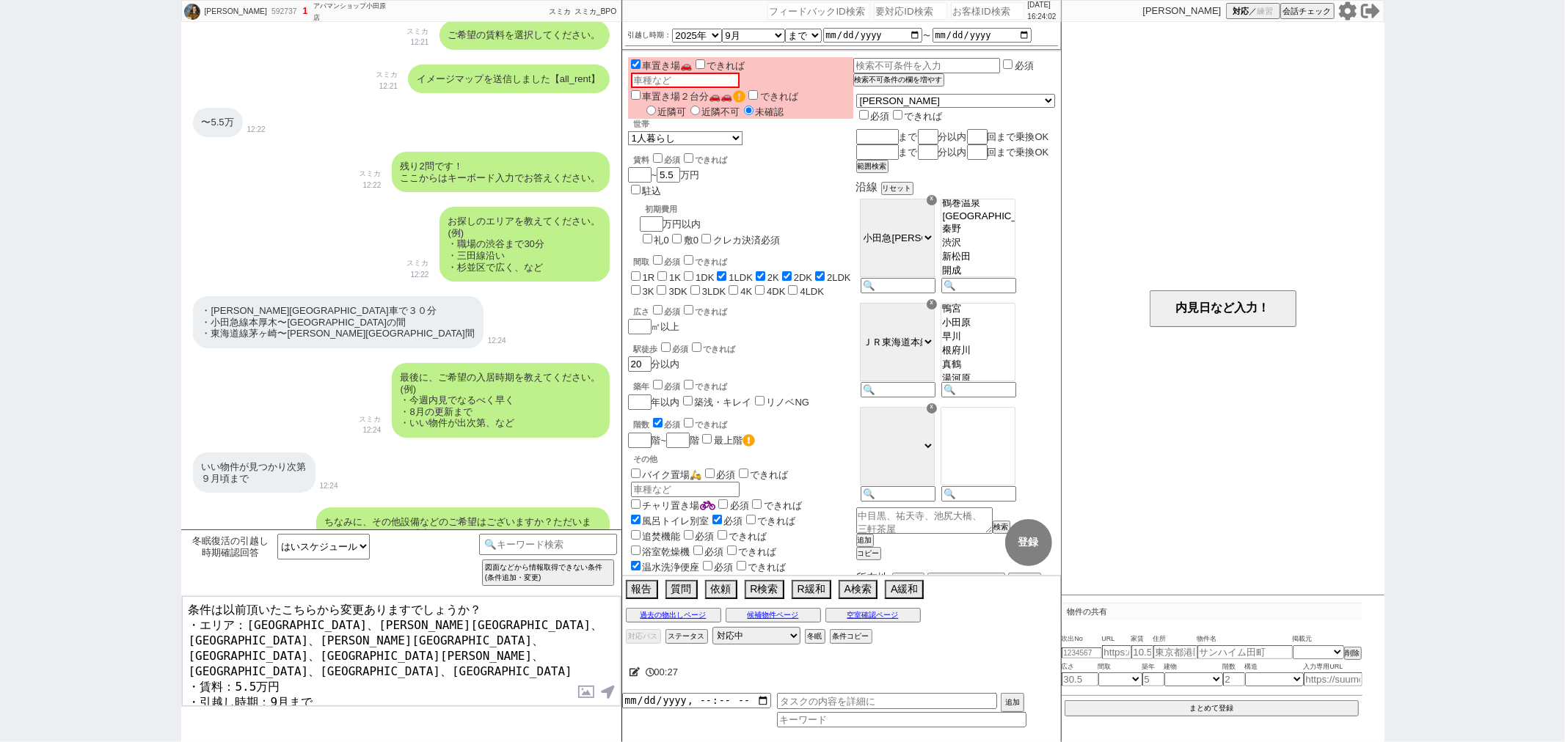
scroll to position [885, 0]
drag, startPoint x: 214, startPoint y: 321, endPoint x: 321, endPoint y: 319, distance: 106.4
click at [321, 319] on div "・[PERSON_NAME][GEOGRAPHIC_DATA]車で３０分 ・小田急線本[GEOGRAPHIC_DATA]〜[GEOGRAPHIC_DATA]の…" at bounding box center [338, 323] width 291 height 52
copy div "小田急線本厚木〜東海大学"
drag, startPoint x: 246, startPoint y: 613, endPoint x: 260, endPoint y: 619, distance: 15.8
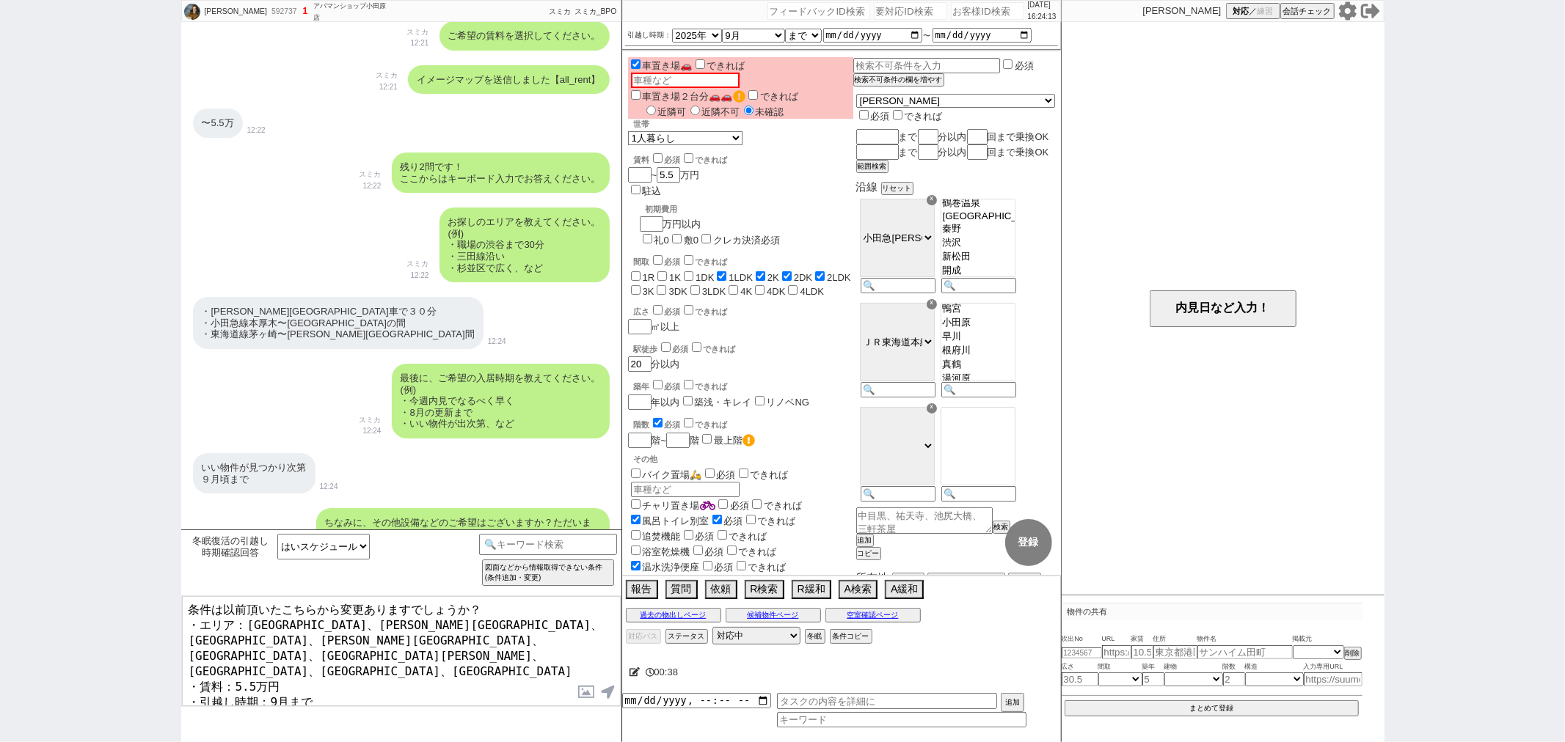
click at [263, 618] on textarea "条件は以前頂いたこちらから変更ありますでしょうか？ ・エリア：茅ヶ崎駅、平塚駅、大磯駅、二宮駅、本厚木駅、愛甲石田駅、伊勢原駅、鶴巻温泉駅、東海大学前駅 ・賃…" at bounding box center [401, 651] width 439 height 110
click at [252, 624] on textarea "条件は以前頂いたこちらから変更ありますでしょうか？ ・エリア：茅ヶ崎駅、平塚駅、大磯駅、二宮駅、本厚木駅、愛甲石田駅、伊勢原駅、鶴巻温泉駅、東海大学前駅 ・賃…" at bounding box center [401, 651] width 439 height 110
drag, startPoint x: 246, startPoint y: 625, endPoint x: 612, endPoint y: 621, distance: 366.1
click at [612, 621] on textarea "条件は以前頂いたこちらから変更ありますでしょうか？ ・エリア：茅ヶ崎駅、平塚駅、大磯駅、二宮駅、本厚木駅、愛甲石田駅、伊勢原駅、鶴巻温泉駅、東海大学前駅 ・賃…" at bounding box center [401, 651] width 439 height 110
paste textarea "小田急線本厚木〜東海大学"
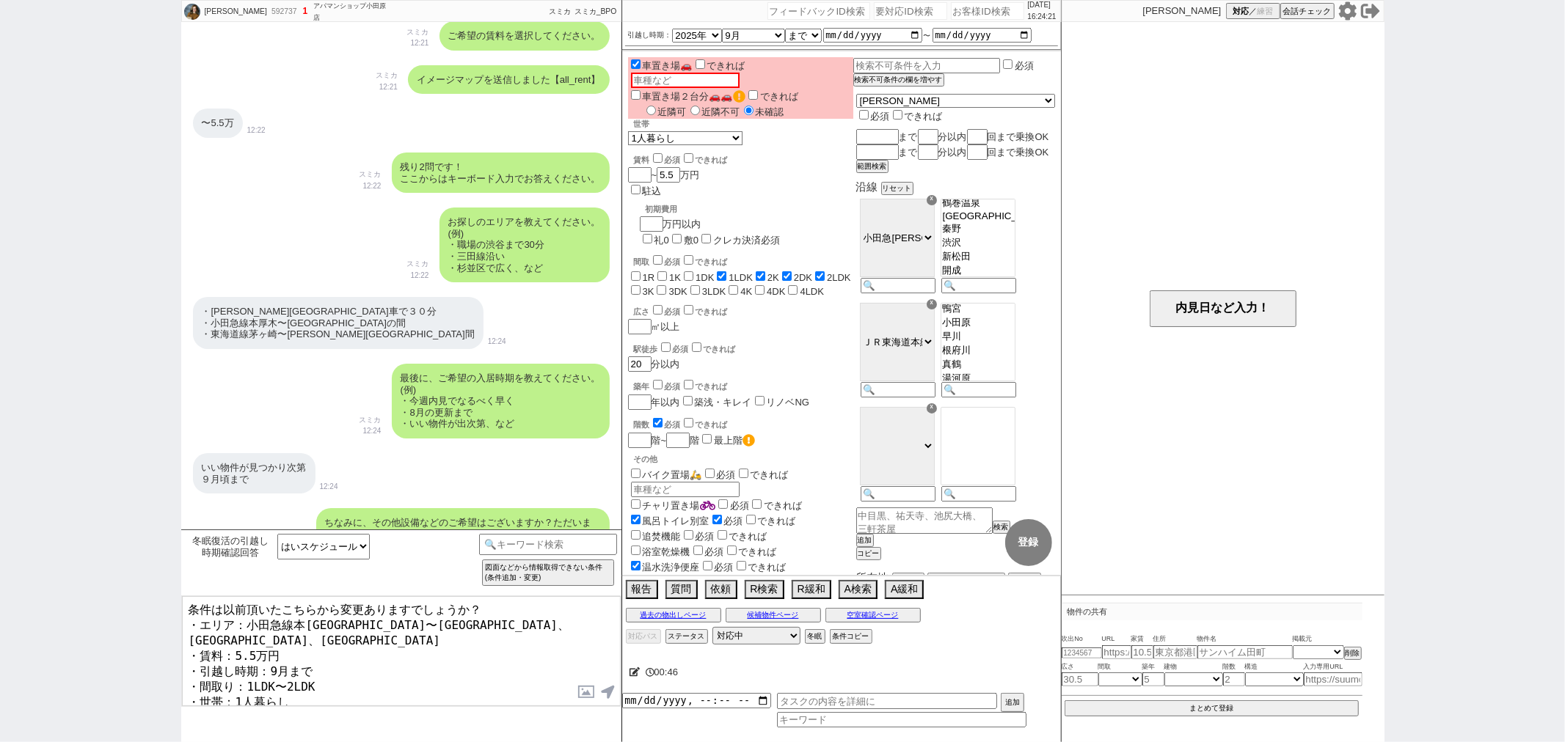
click at [327, 621] on textarea "条件は以前頂いたこちらから変更ありますでしょうか？ ・エリア：小田急線本厚木〜東海大学駅、鶴巻温泉駅、東海大学前駅 ・賃料：5.5万円 ・引越し時期：9月まで…" at bounding box center [401, 651] width 439 height 110
drag, startPoint x: 424, startPoint y: 621, endPoint x: 565, endPoint y: 624, distance: 140.9
click at [565, 624] on textarea "条件は以前頂いたこちらから変更ありますでしょうか？ ・エリア：小田急線本厚木駅〜東海大学駅、鶴巻温泉駅、東海大学前駅 ・賃料：5.5万円 ・引越し時期：9月ま…" at bounding box center [401, 651] width 439 height 110
drag, startPoint x: 332, startPoint y: 332, endPoint x: 231, endPoint y: 331, distance: 101.3
click at [231, 331] on div "・[PERSON_NAME][GEOGRAPHIC_DATA]車で３０分 ・小田急線本[GEOGRAPHIC_DATA]〜[GEOGRAPHIC_DATA]の…" at bounding box center [338, 323] width 291 height 52
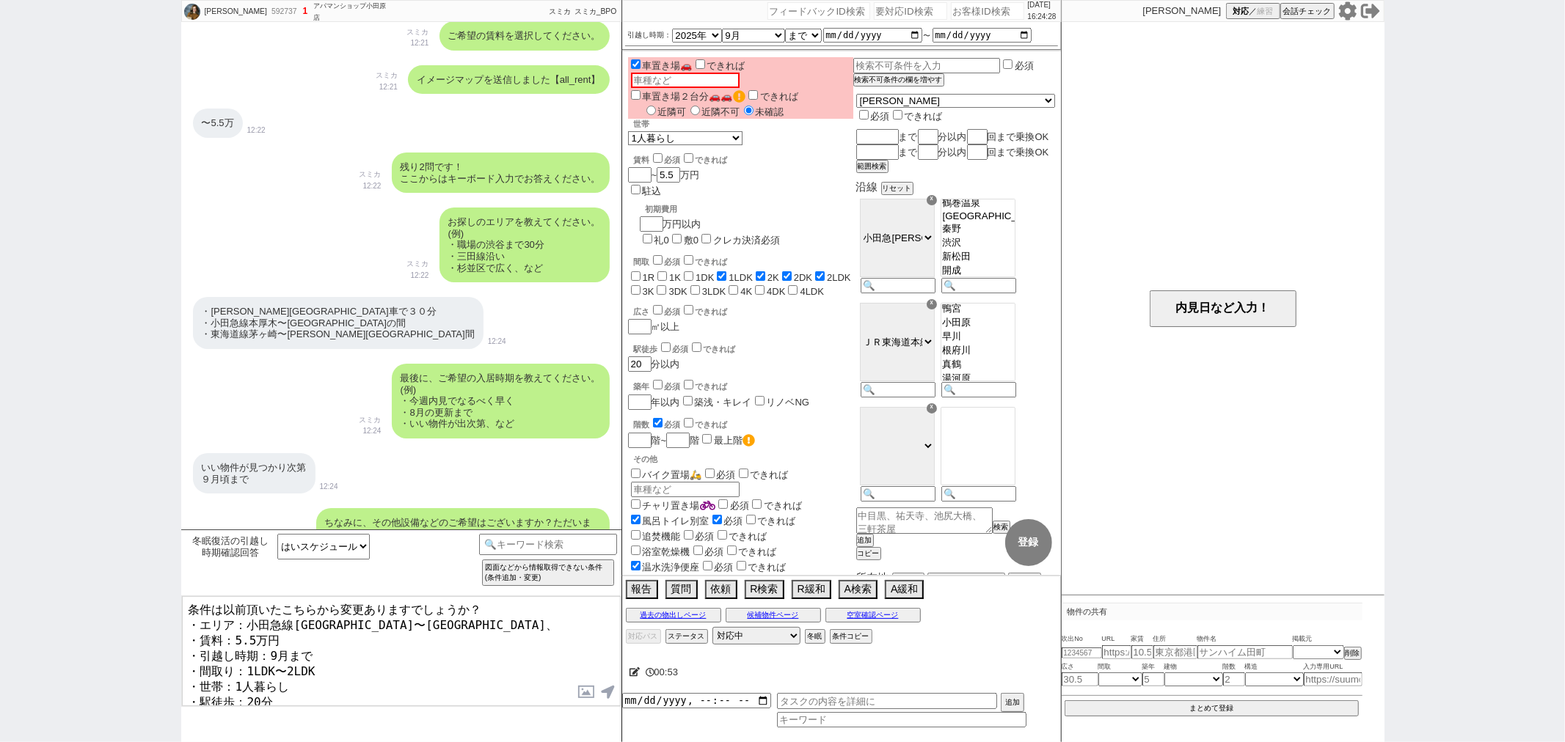
click at [225, 333] on div "・[PERSON_NAME][GEOGRAPHIC_DATA]車で３０分 ・小田急線本[GEOGRAPHIC_DATA]〜[GEOGRAPHIC_DATA]の…" at bounding box center [338, 323] width 291 height 52
drag, startPoint x: 213, startPoint y: 332, endPoint x: 304, endPoint y: 330, distance: 91.0
click at [304, 330] on div "・[PERSON_NAME][GEOGRAPHIC_DATA]車で３０分 ・小田急線本[GEOGRAPHIC_DATA]〜[GEOGRAPHIC_DATA]の…" at bounding box center [338, 323] width 291 height 52
copy div "東海道線茅ヶ崎〜二宮"
click at [482, 624] on textarea "条件は以前頂いたこちらから変更ありますでしょうか？ ・エリア：小田急線本厚木駅〜東海大学駅、 ・賃料：5.5万円 ・引越し時期：9月まで ・間取り：1LDK〜…" at bounding box center [401, 651] width 439 height 110
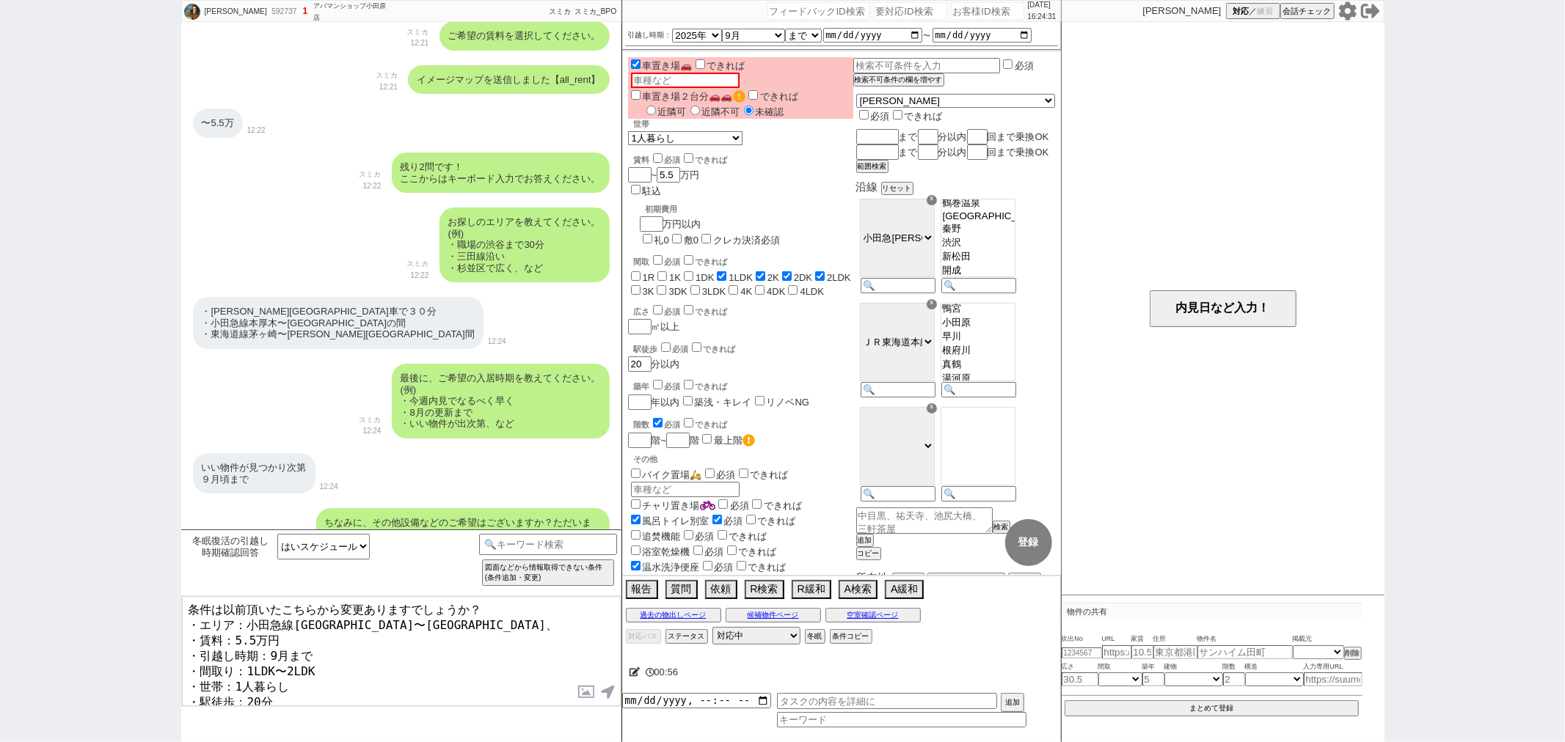
paste textarea "東海道線茅ヶ崎〜二宮"
click at [398, 640] on textarea "条件は以前頂いたこちらから変更ありますでしょうか？ ・エリア：小田急線本厚木駅〜東海大学駅、東海道線茅ヶ崎駅〜二宮駅 ・賃料：5.5万円 ・引越し時期：9月ま…" at bounding box center [401, 651] width 439 height 110
type textarea "条件は以前頂いたこちらから変更ありますでしょうか？ ・エリア：小田急線本厚木駅〜東海大学駅、東海道線茅ヶ崎駅〜二宮駅 ・賃料：5.5万円 ・引越し時期：9月ま…"
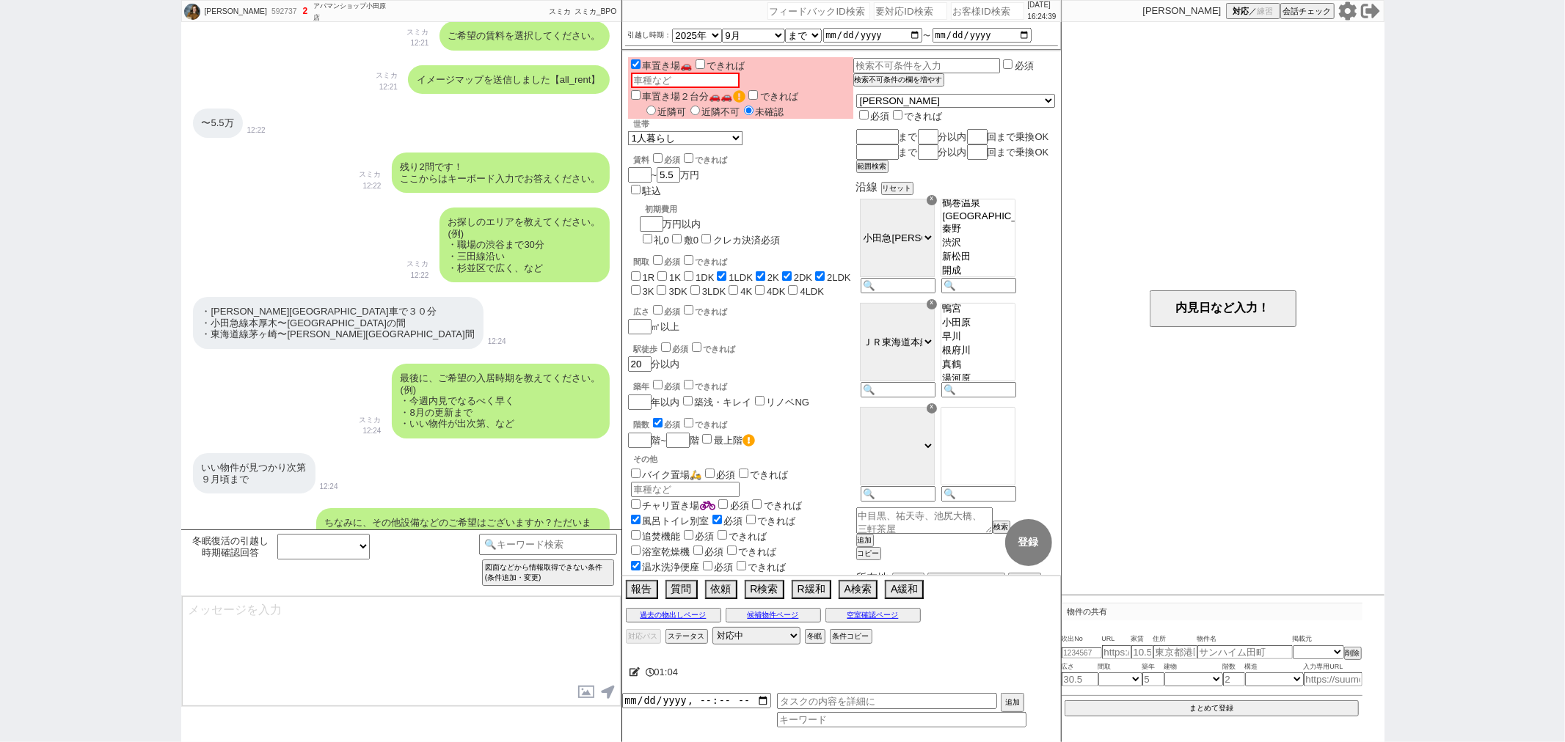
scroll to position [1836, 0]
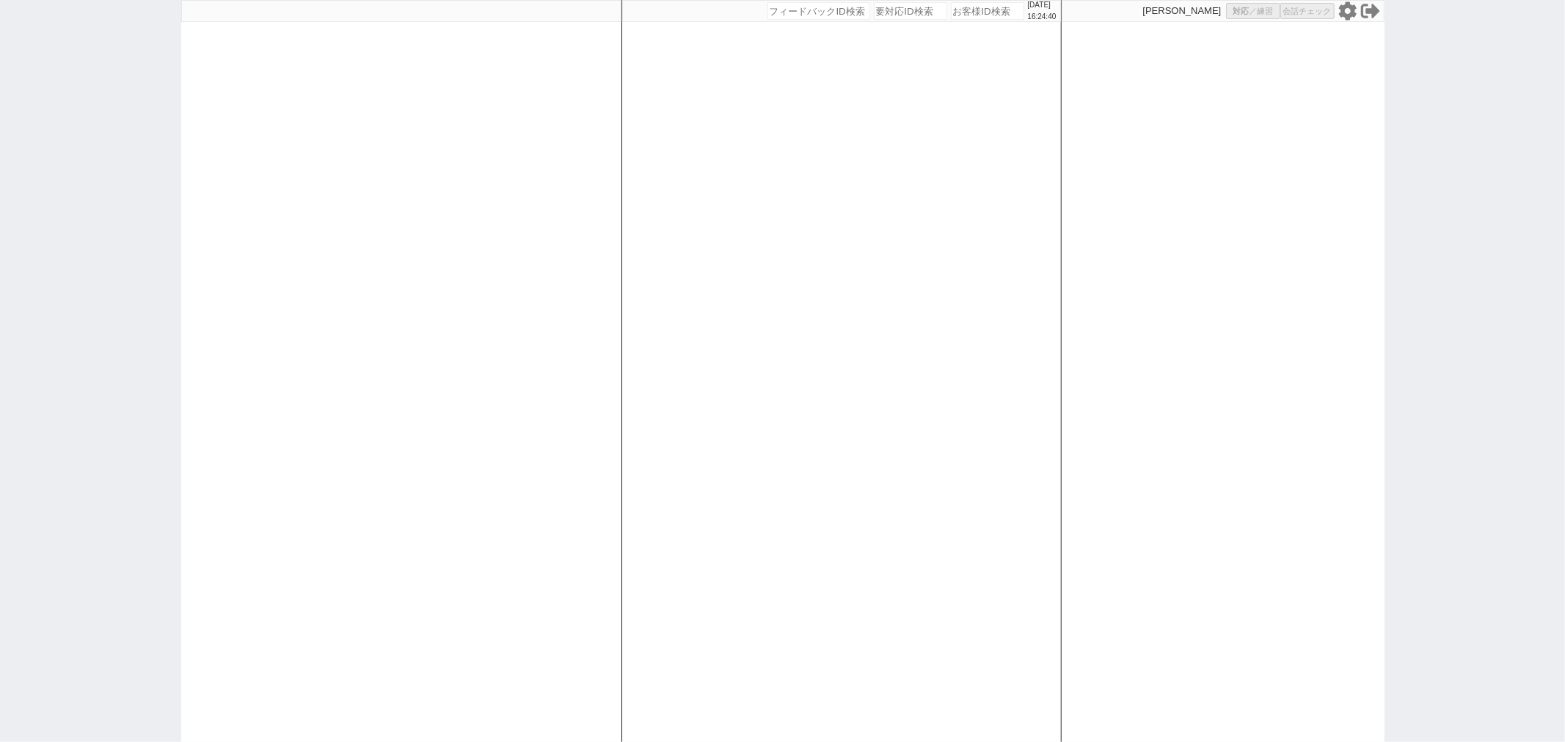
select select
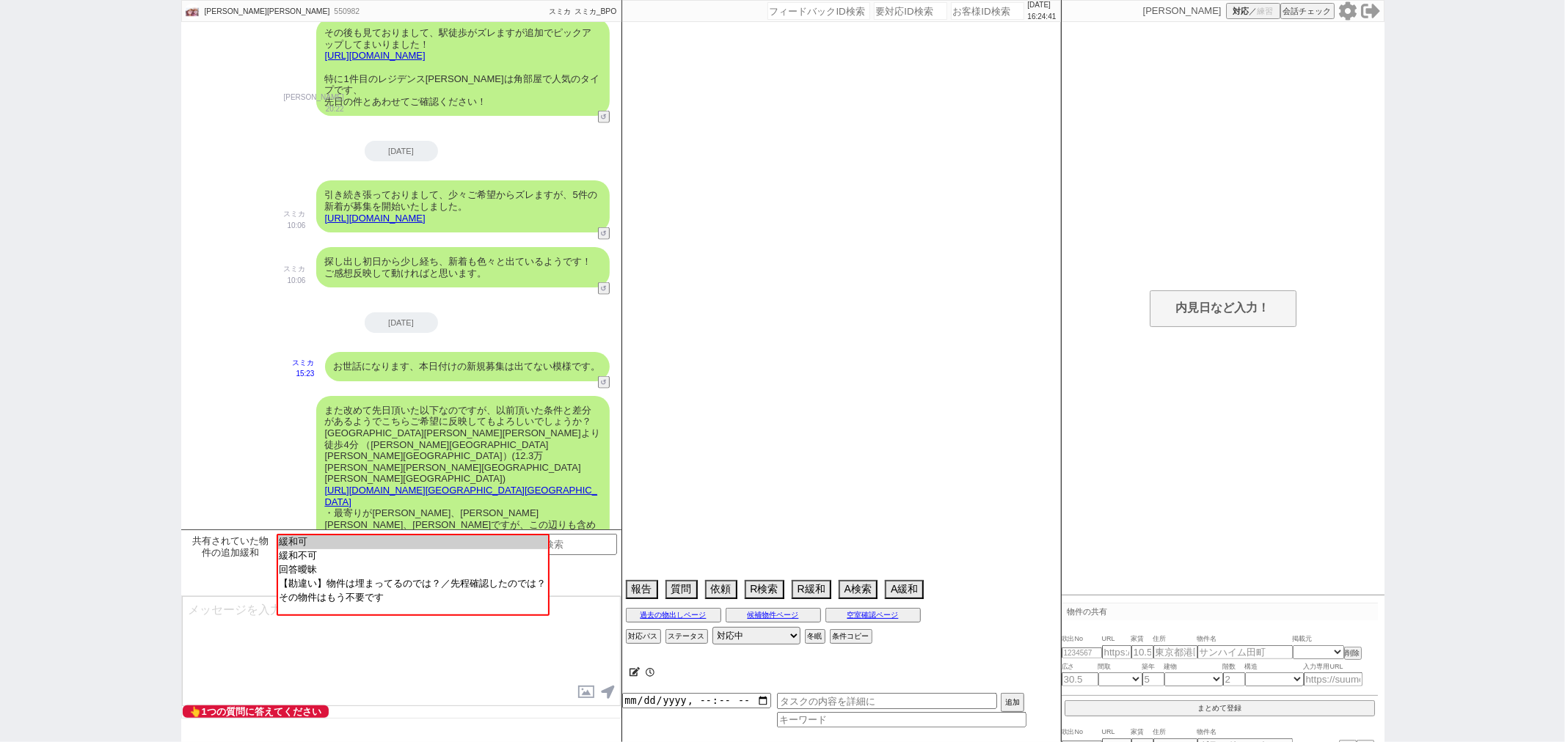
scroll to position [1777, 0]
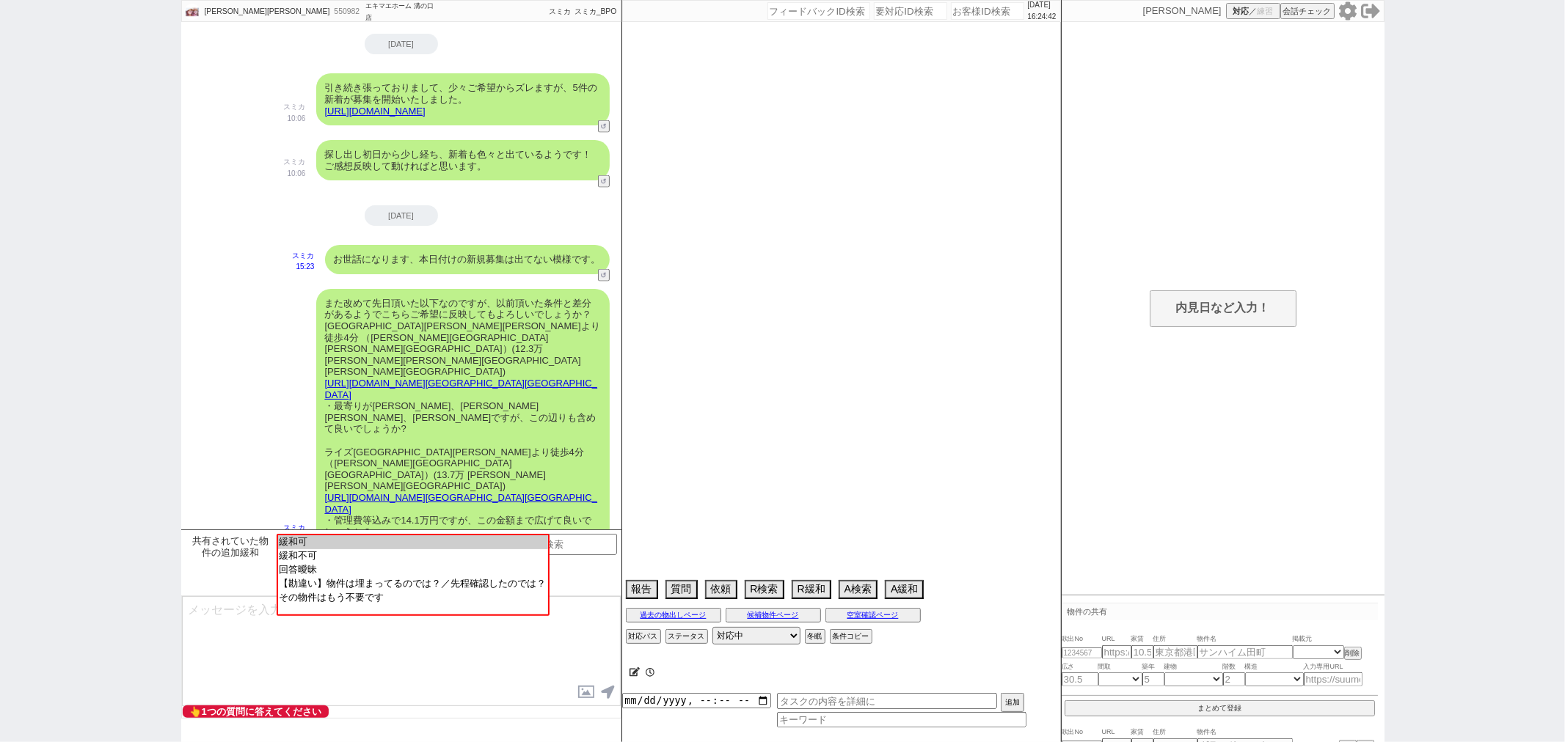
type textarea "都内在住"
select select "15"
select select "1"
select select "14"
select select "23"
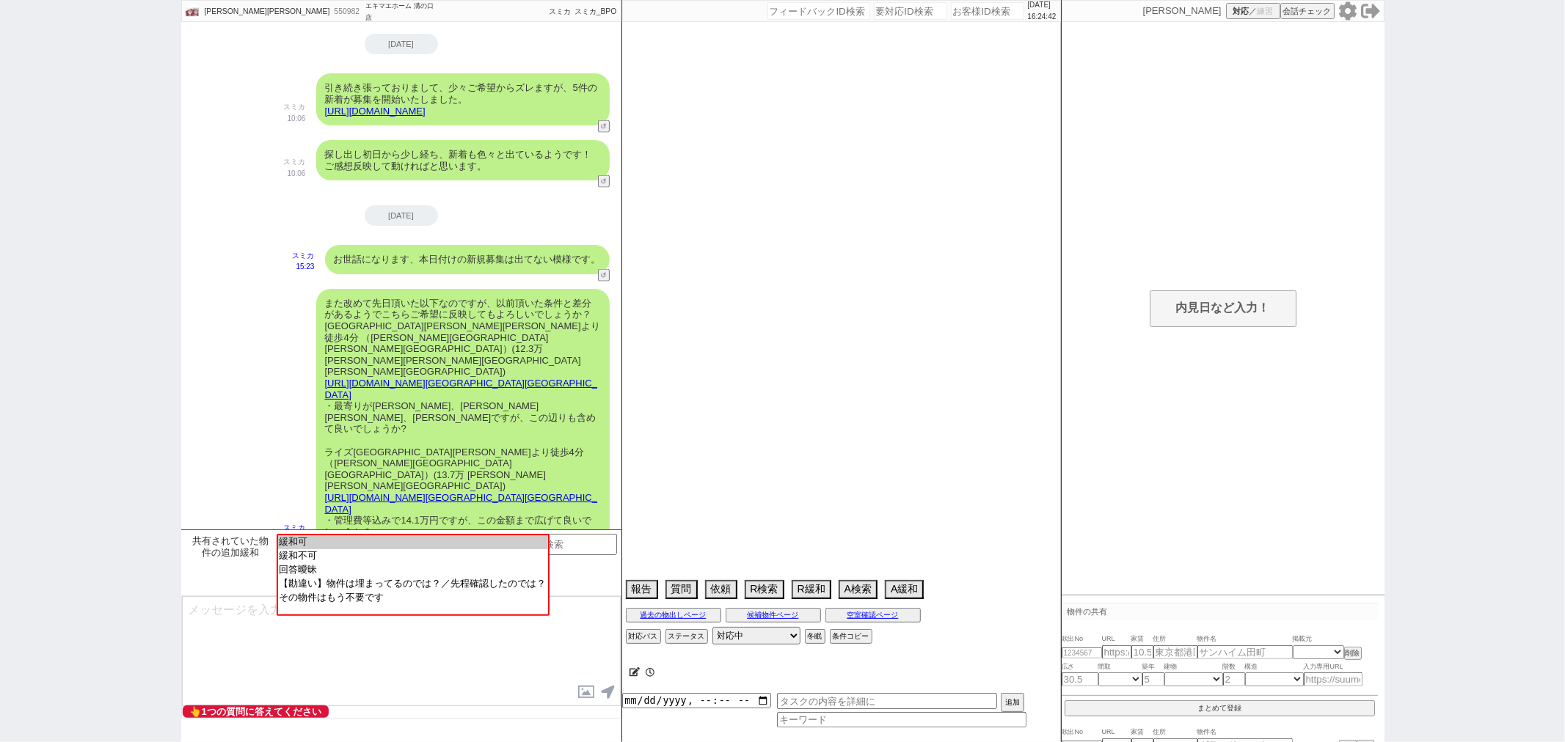
select select "739"
select select "50"
select select "56"
select select "9"
select select "336"
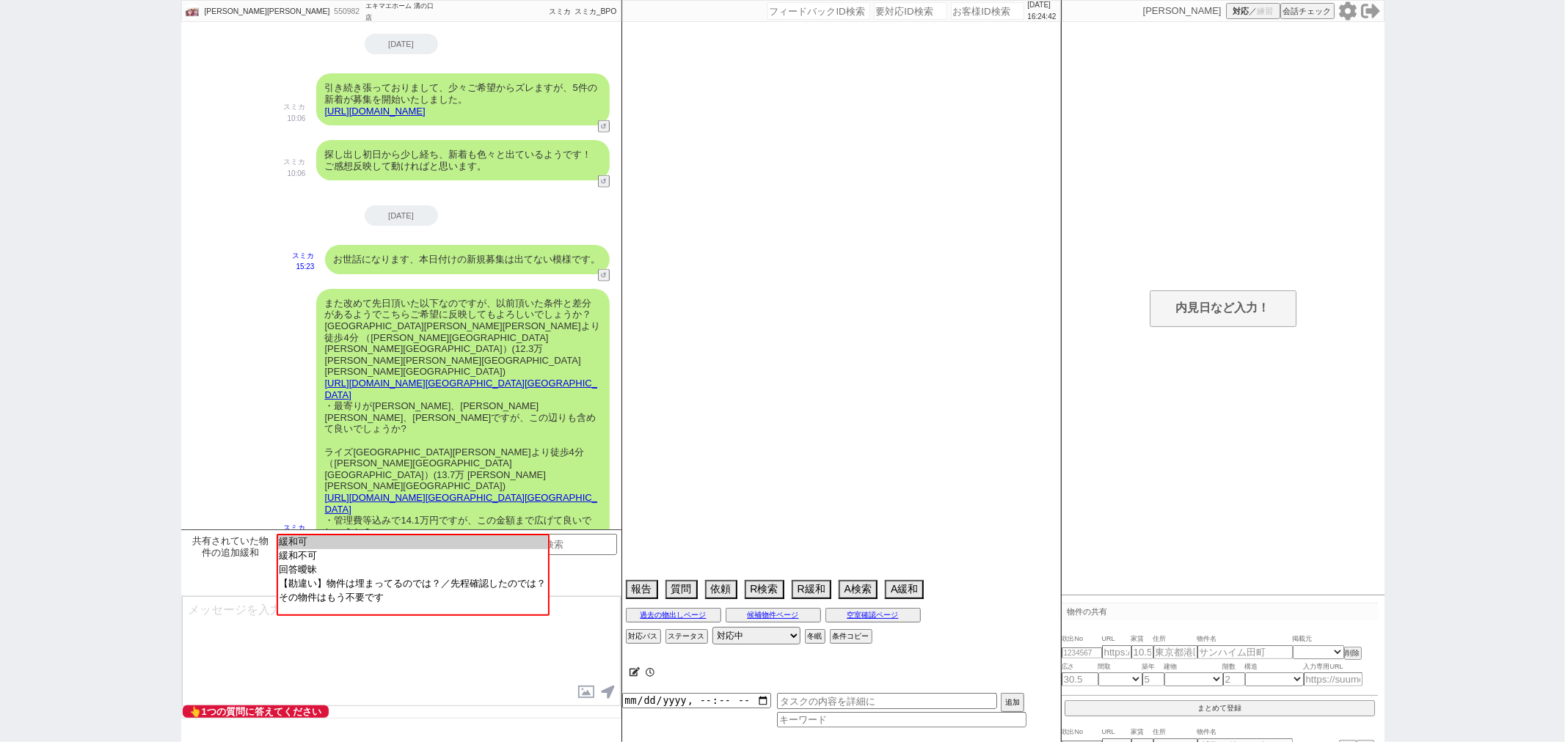
select select "69"
select select "1663"
select select "57"
select select "59"
select select "1461"
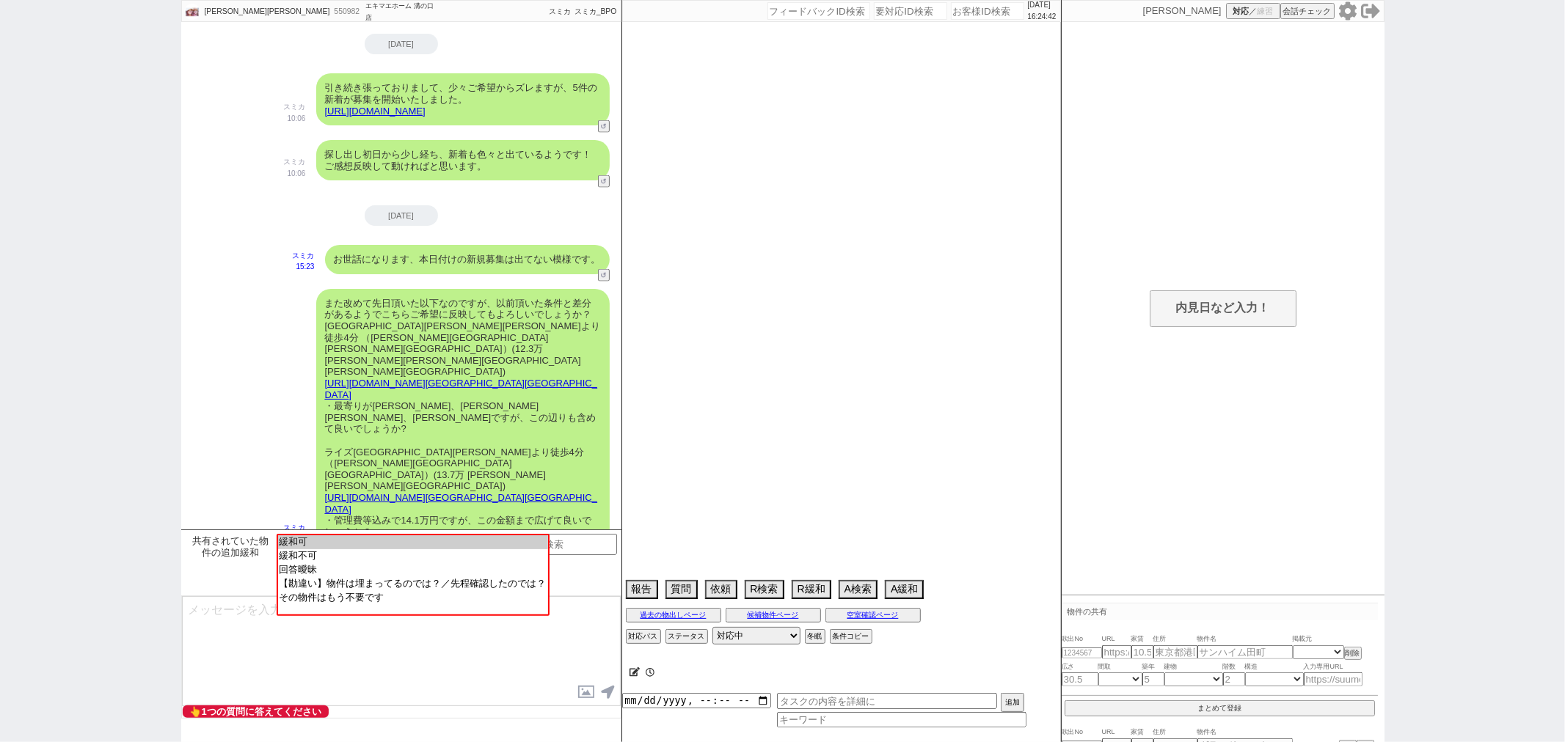
select select "48"
select select "1241"
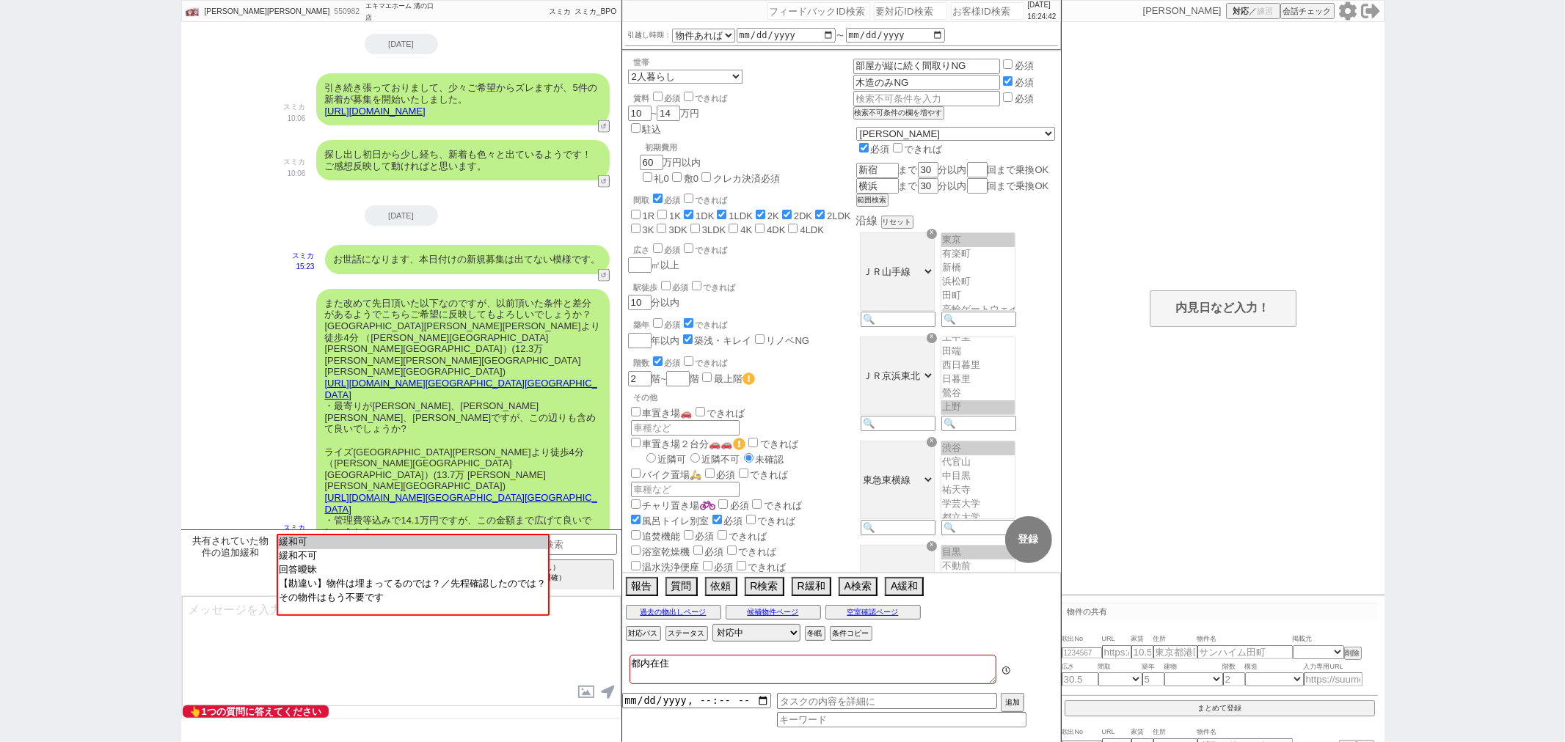
scroll to position [186, 0]
click at [585, 545] on input at bounding box center [548, 543] width 139 height 18
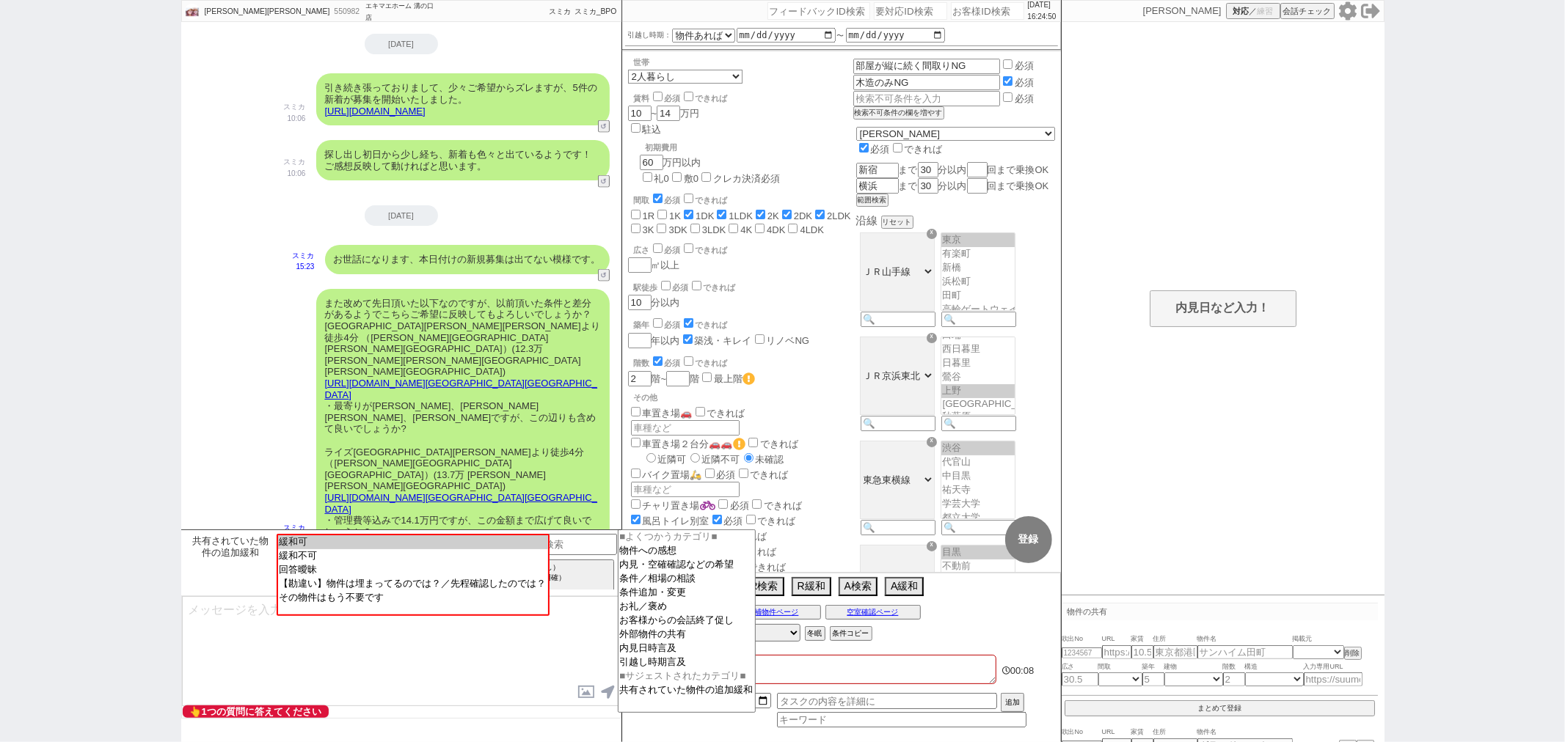
click at [503, 682] on textarea at bounding box center [401, 651] width 439 height 110
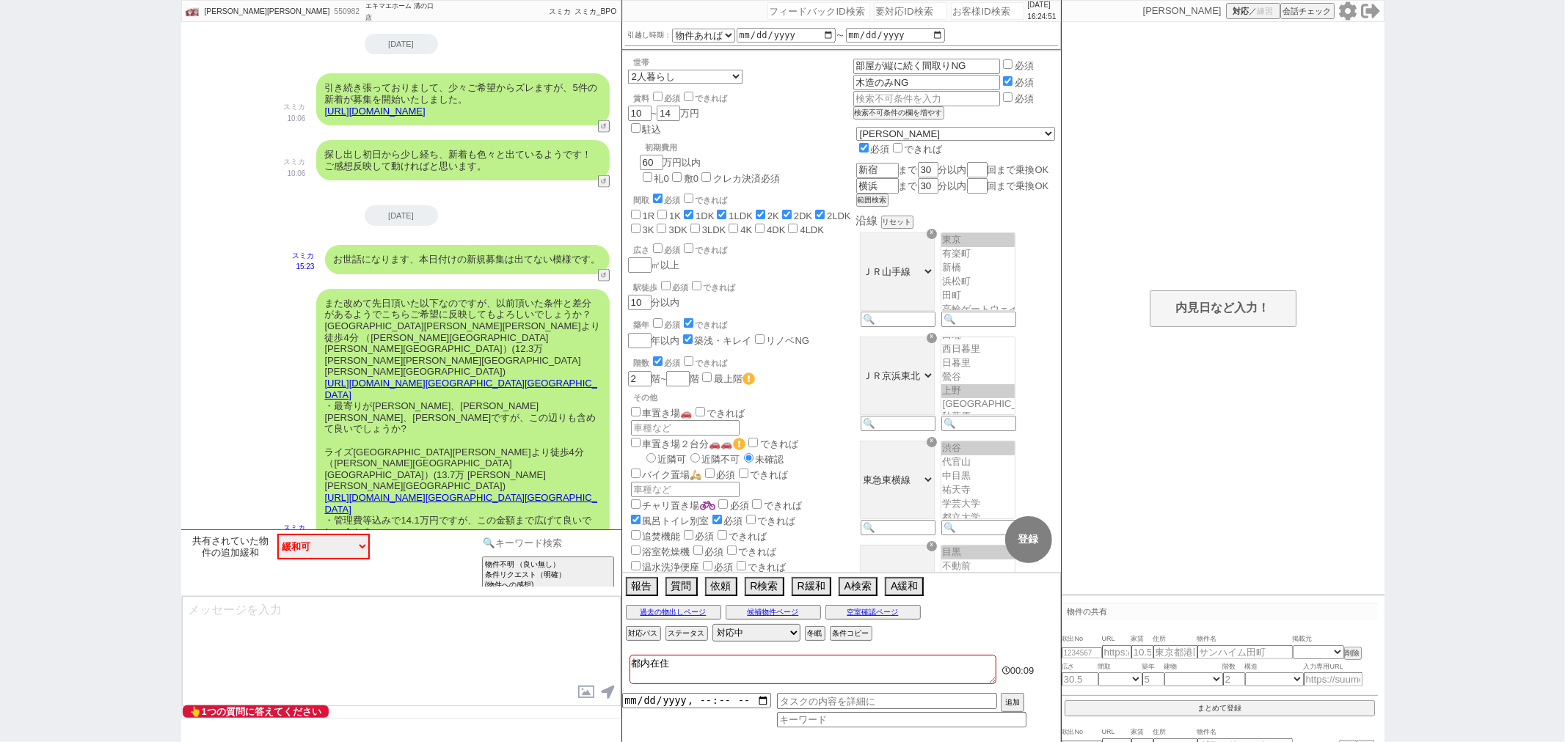
click at [574, 549] on input at bounding box center [548, 543] width 139 height 18
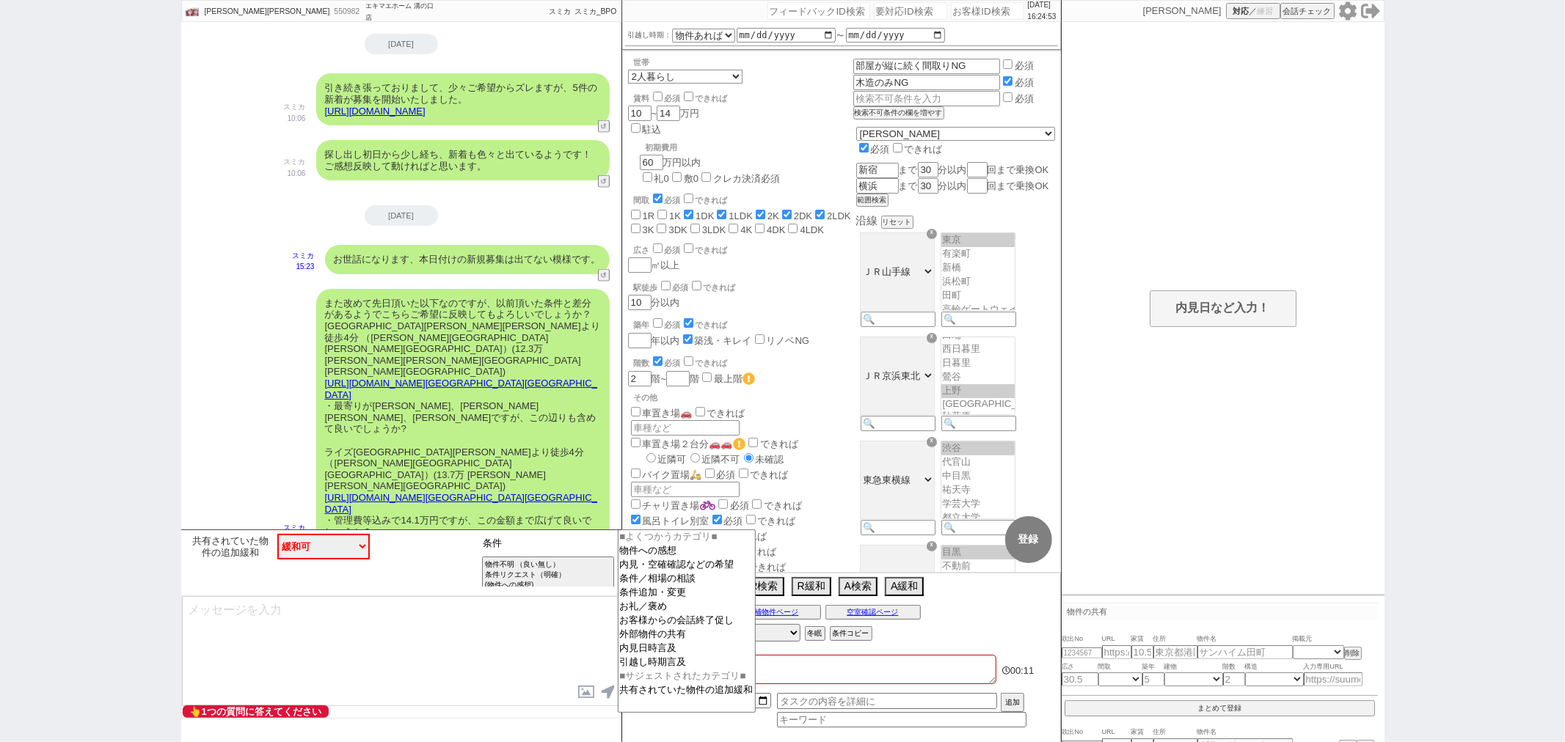
type input "条件"
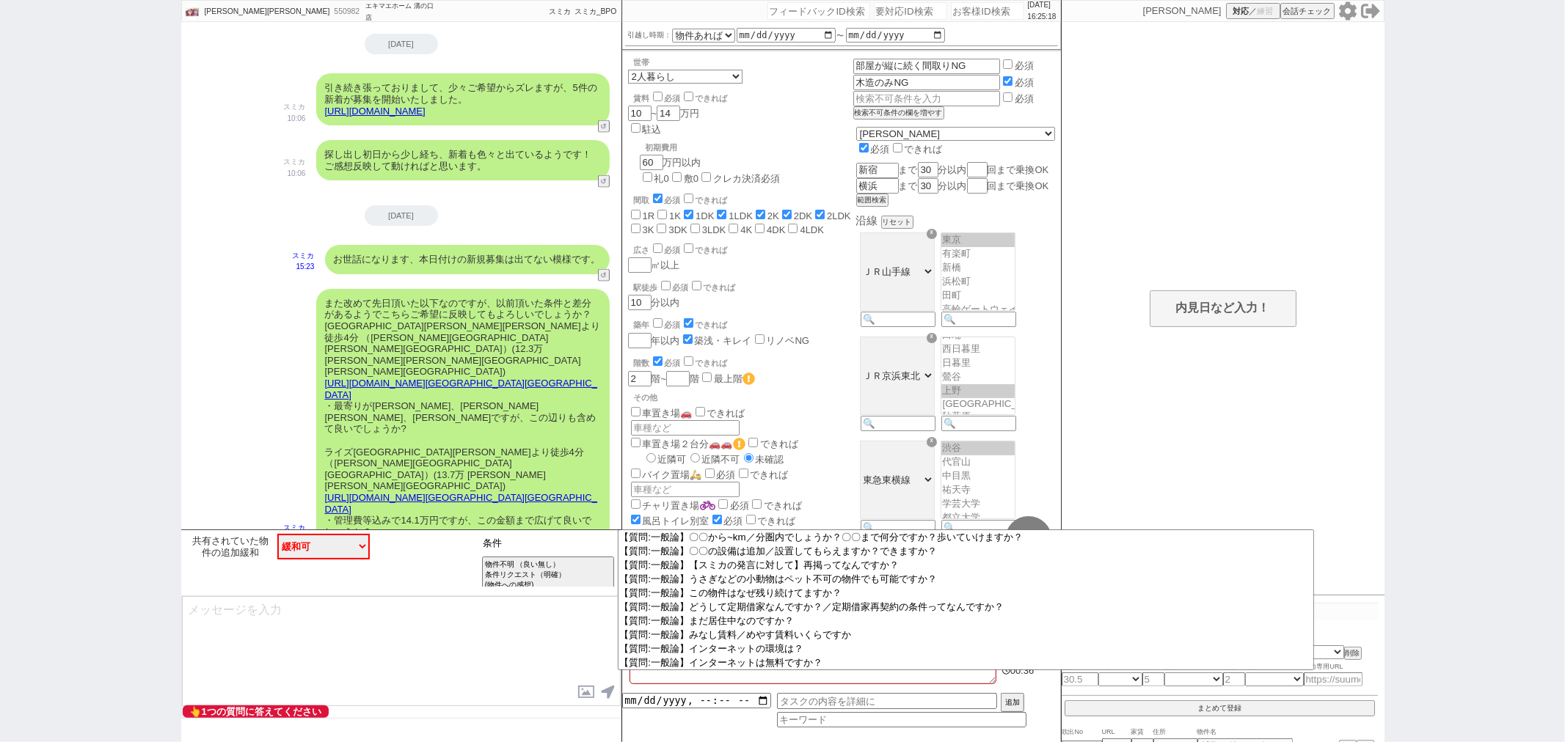
scroll to position [1304, 0]
drag, startPoint x: 500, startPoint y: 545, endPoint x: 478, endPoint y: 544, distance: 21.3
click at [478, 544] on div "共有されていた物件の追加緩和 中カテゴリを選択 緩和可 緩和不可 回答曖昧 【勘違い】物件は埋まってるのでは？／先程確認したのでは？ その物件はもう不要です …" at bounding box center [401, 563] width 440 height 66
click at [607, 544] on button "↺" at bounding box center [605, 549] width 9 height 10
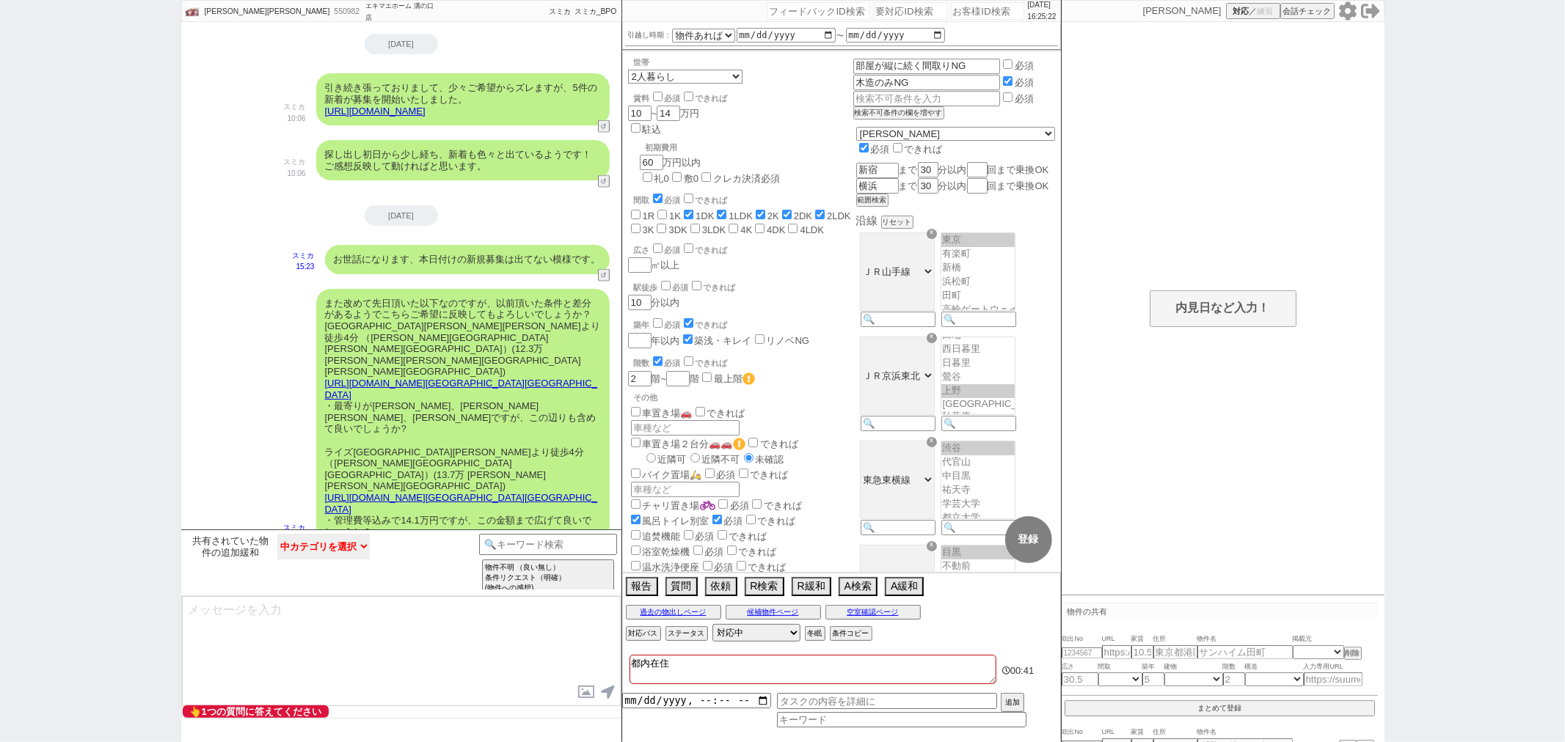
click at [340, 549] on select "中カテゴリを選択 緩和可 緩和不可 回答曖昧 【勘違い】物件は埋まってるのでは？／先程確認したのでは？ その物件はもう不要です" at bounding box center [323, 547] width 92 height 26
click at [222, 651] on textarea at bounding box center [401, 651] width 439 height 110
click at [508, 547] on input at bounding box center [548, 543] width 139 height 18
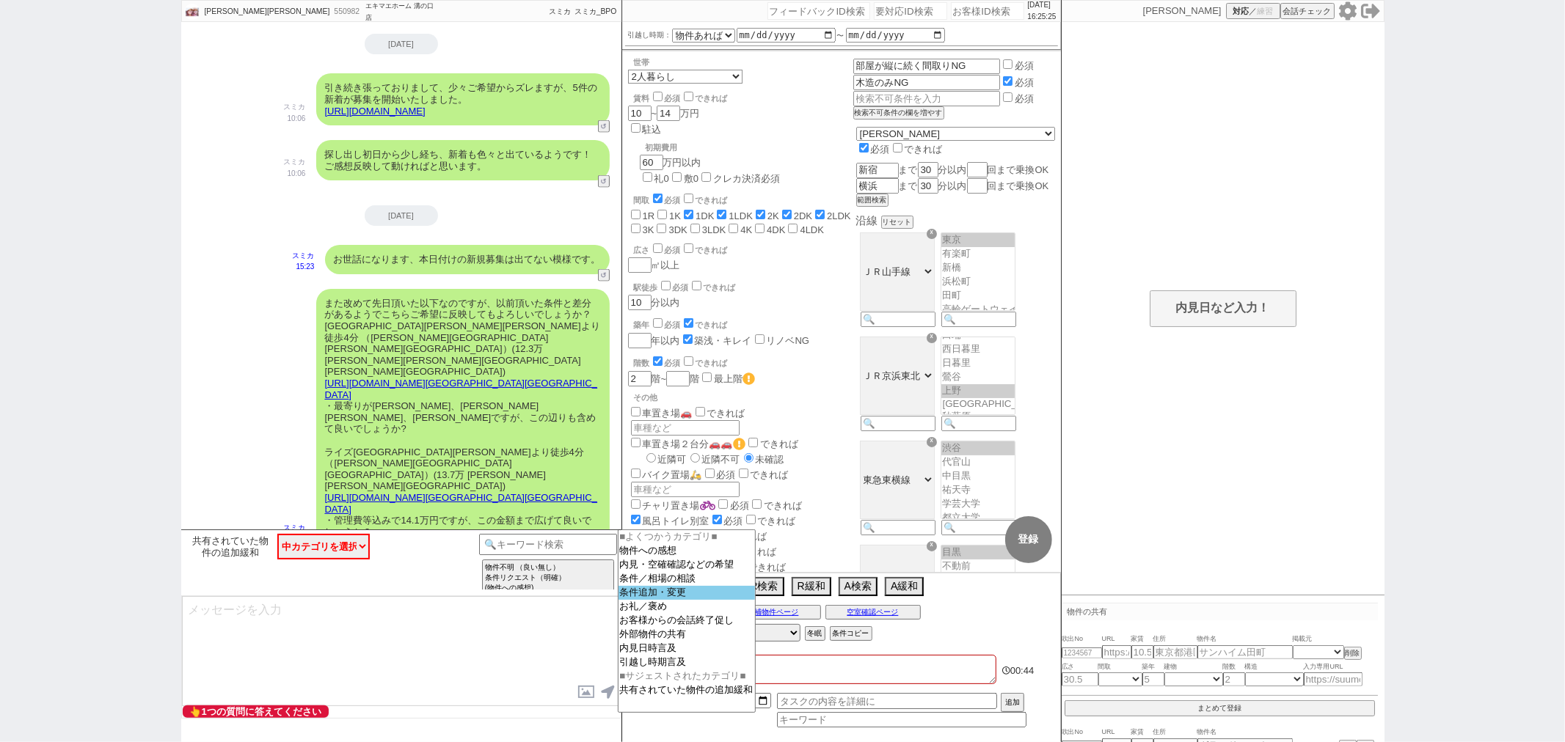
click at [673, 596] on option "条件追加・変更" at bounding box center [686, 593] width 136 height 14
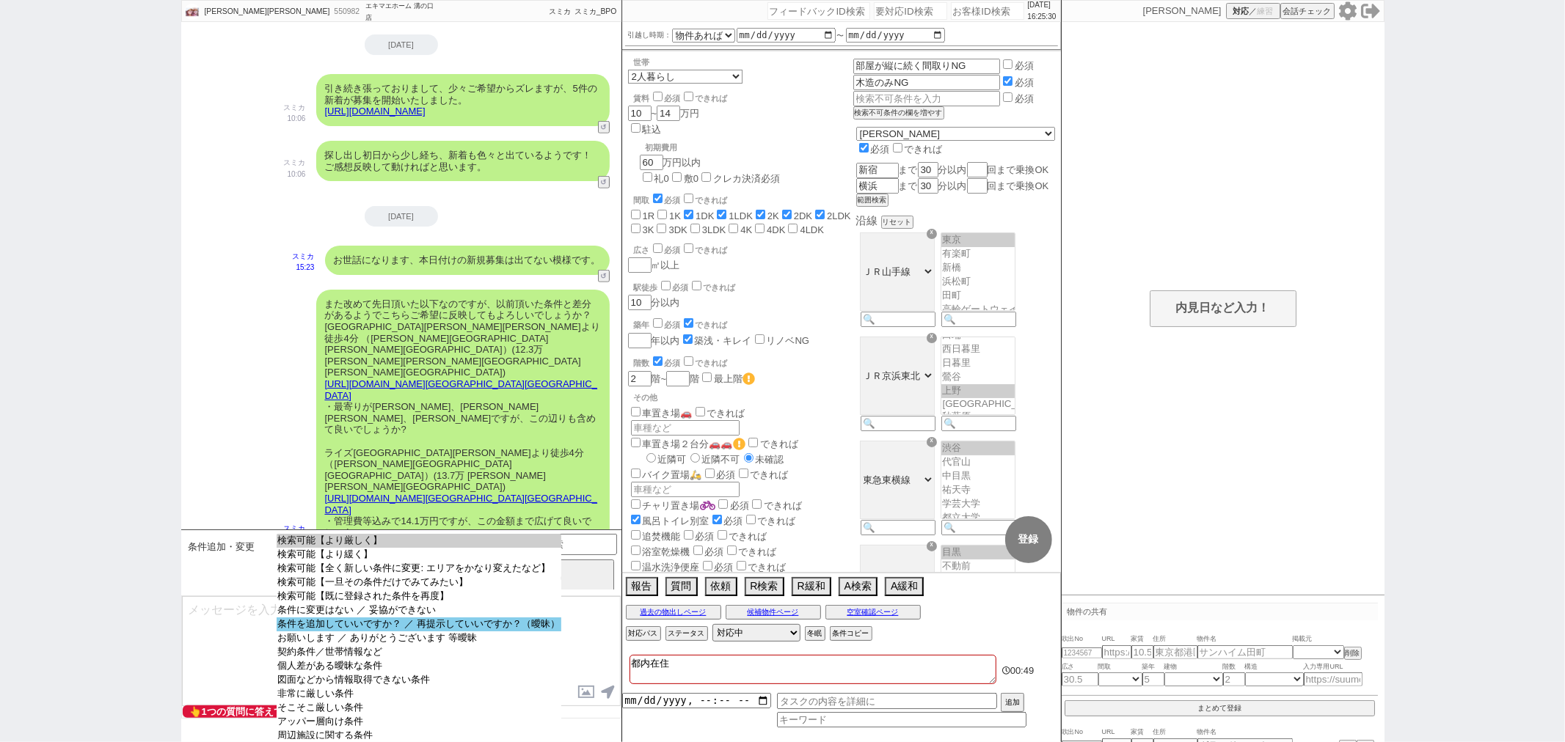
select select "条件を追加していいですか？ ／ 再提示していいですか？（曖昧）"
click at [393, 631] on option "条件を追加していいですか？ ／ 再提示していいですか？（曖昧）" at bounding box center [419, 625] width 285 height 14
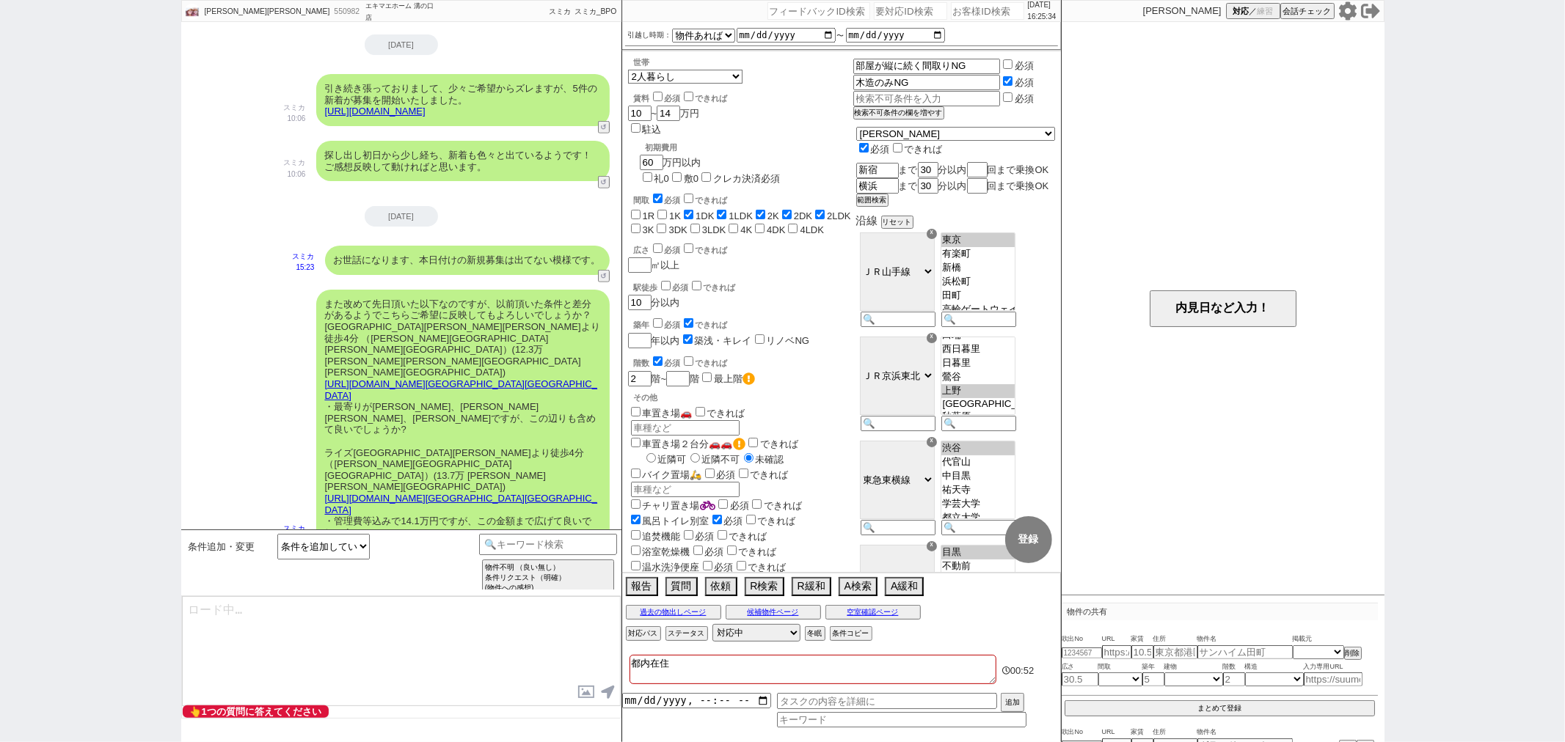
type textarea "もちろんです！どちらでお探ししましょう？"
click at [338, 552] on select "検索可能【より厳しく】 検索可能【より緩く】 検索可能【全く新しい条件に変更: エリアをかなり変えたなど】 検索可能【一旦その条件だけでみてみたい】 検索可能…" at bounding box center [323, 547] width 92 height 26
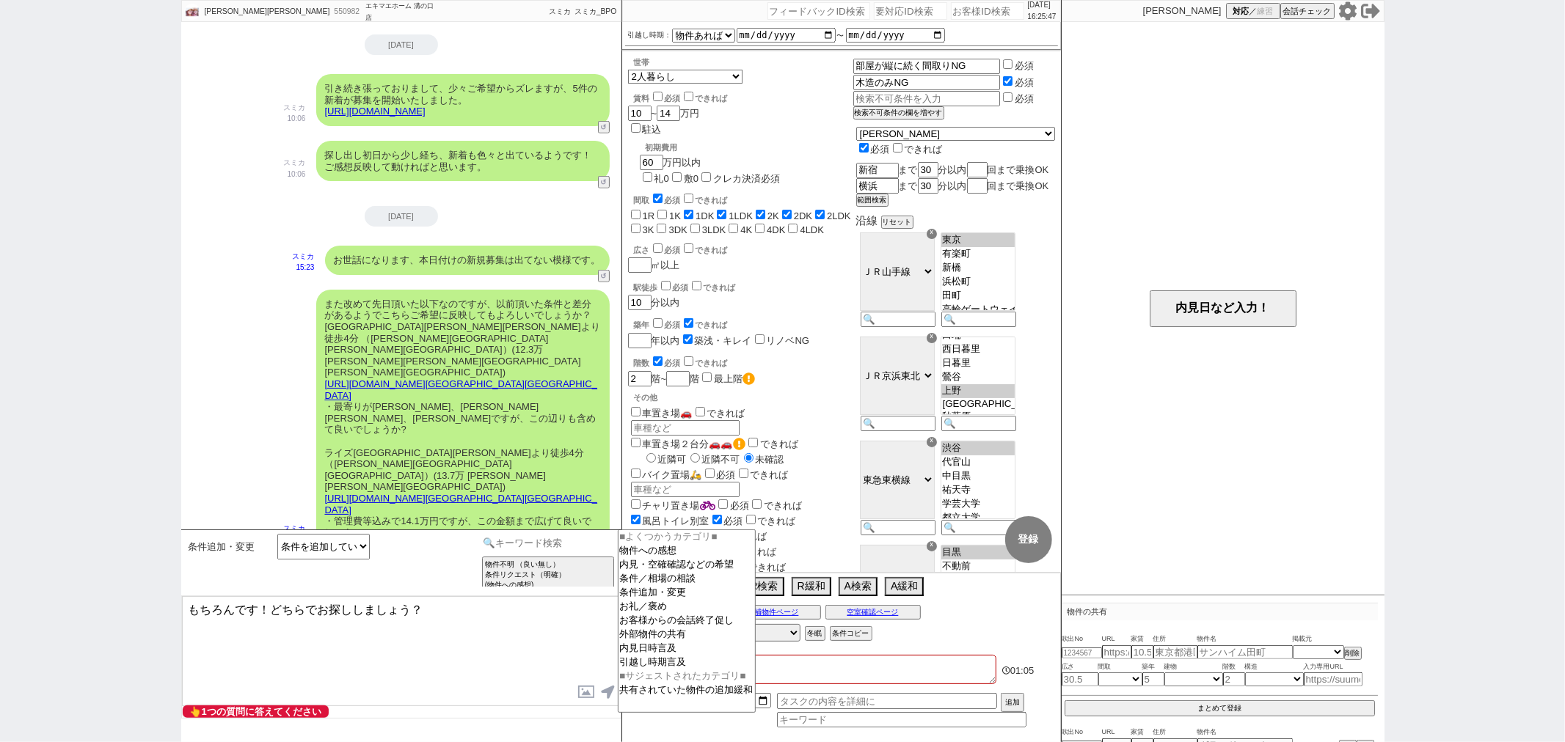
click at [514, 549] on input at bounding box center [548, 543] width 139 height 18
type input "曖昧"
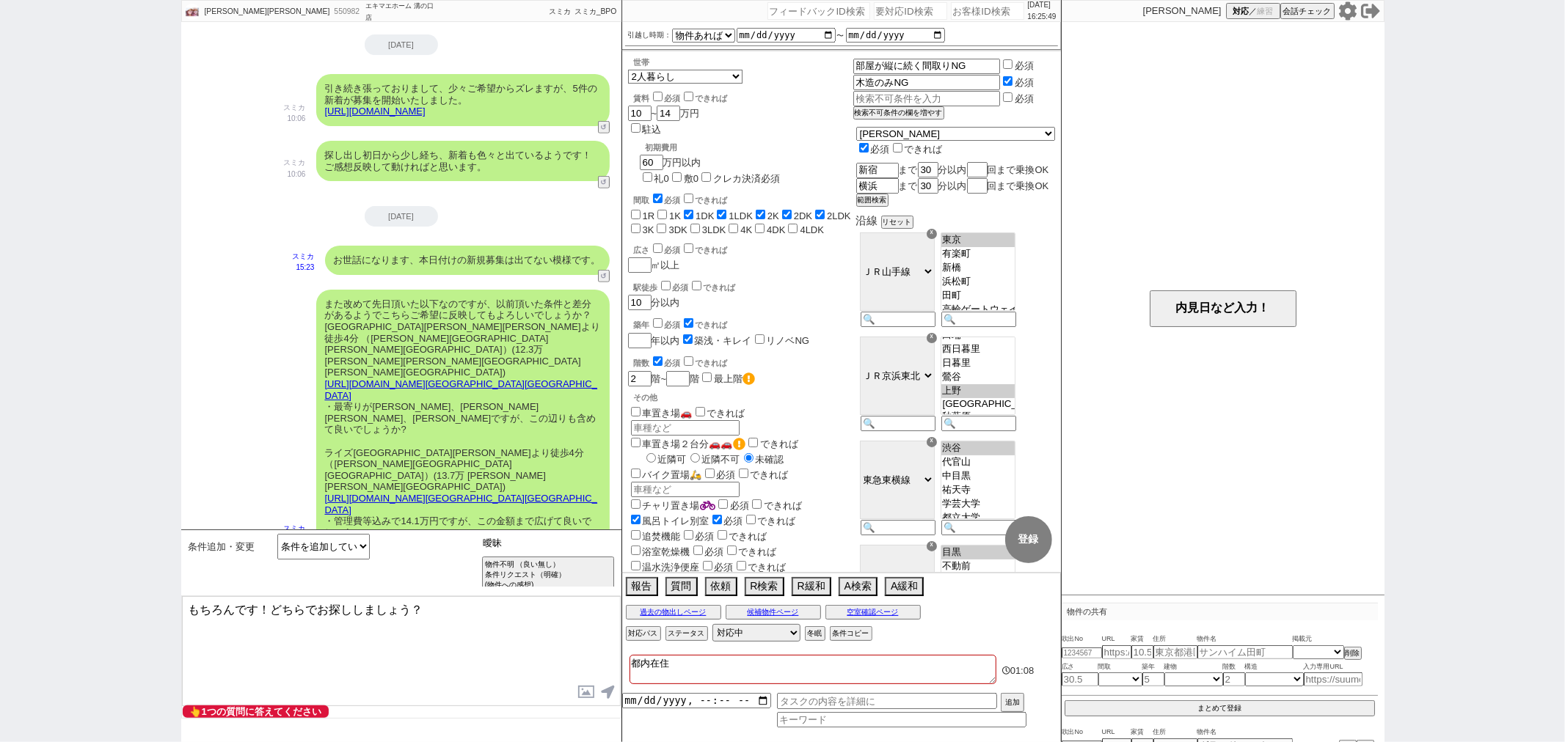
scroll to position [277, 0]
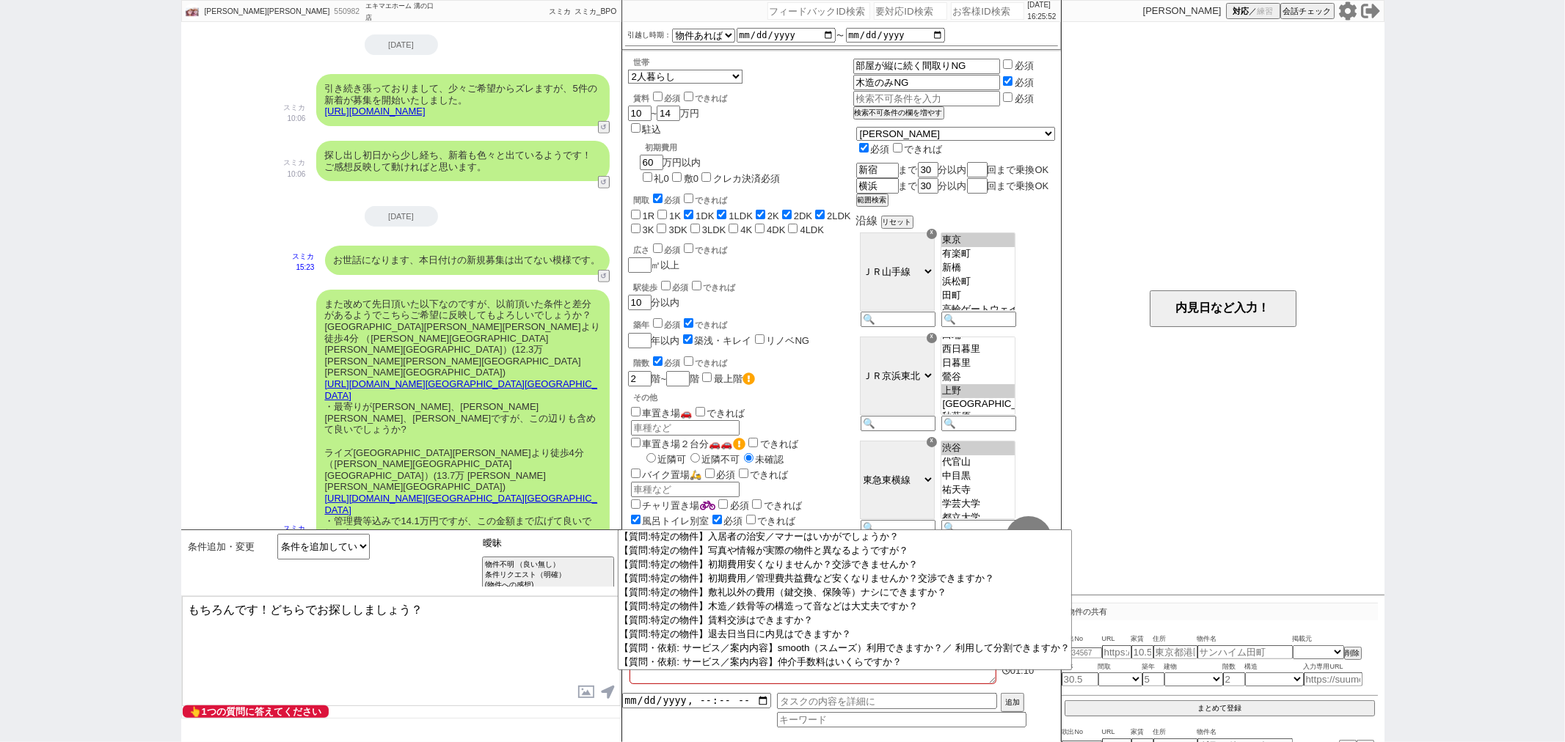
drag, startPoint x: 506, startPoint y: 551, endPoint x: 335, endPoint y: 552, distance: 171.0
click at [401, 552] on div "条件追加・変更 検索可能【より厳しく】 検索可能【より緩く】 検索可能【全く新しい条件に変更: エリアをかなり変えたなど】 検索可能【一旦その条件だけでみてみ…" at bounding box center [401, 563] width 440 height 66
click at [330, 552] on select "検索可能【より厳しく】 検索可能【より緩く】 検索可能【全く新しい条件に変更: エリアをかなり変えたなど】 検索可能【一旦その条件だけでみてみたい】 検索可能…" at bounding box center [323, 547] width 92 height 26
click at [277, 534] on select "検索可能【より厳しく】 検索可能【より緩く】 検索可能【全く新しい条件に変更: エリアをかなり変えたなど】 検索可能【一旦その条件だけでみてみたい】 検索可能…" at bounding box center [323, 547] width 92 height 26
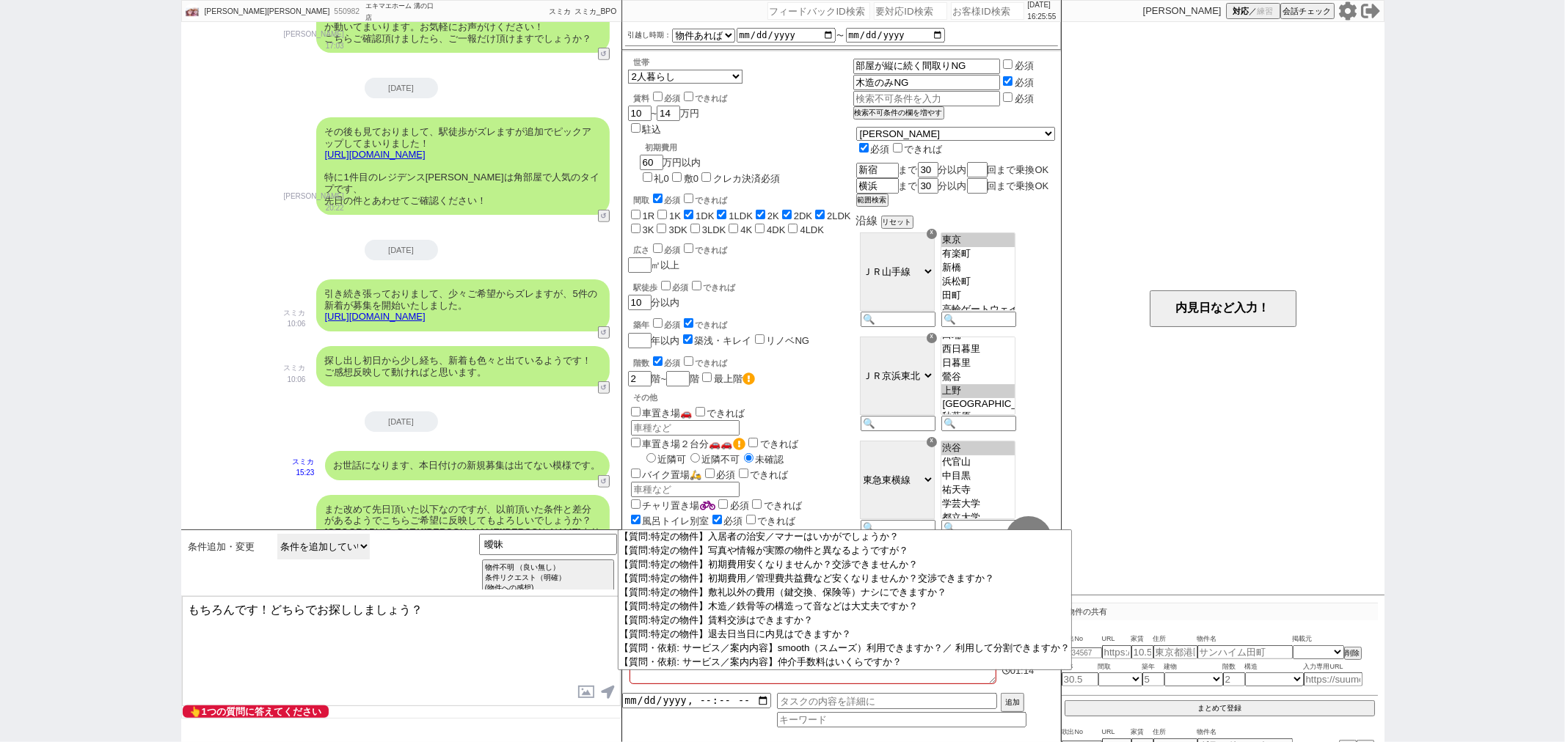
scroll to position [857, 0]
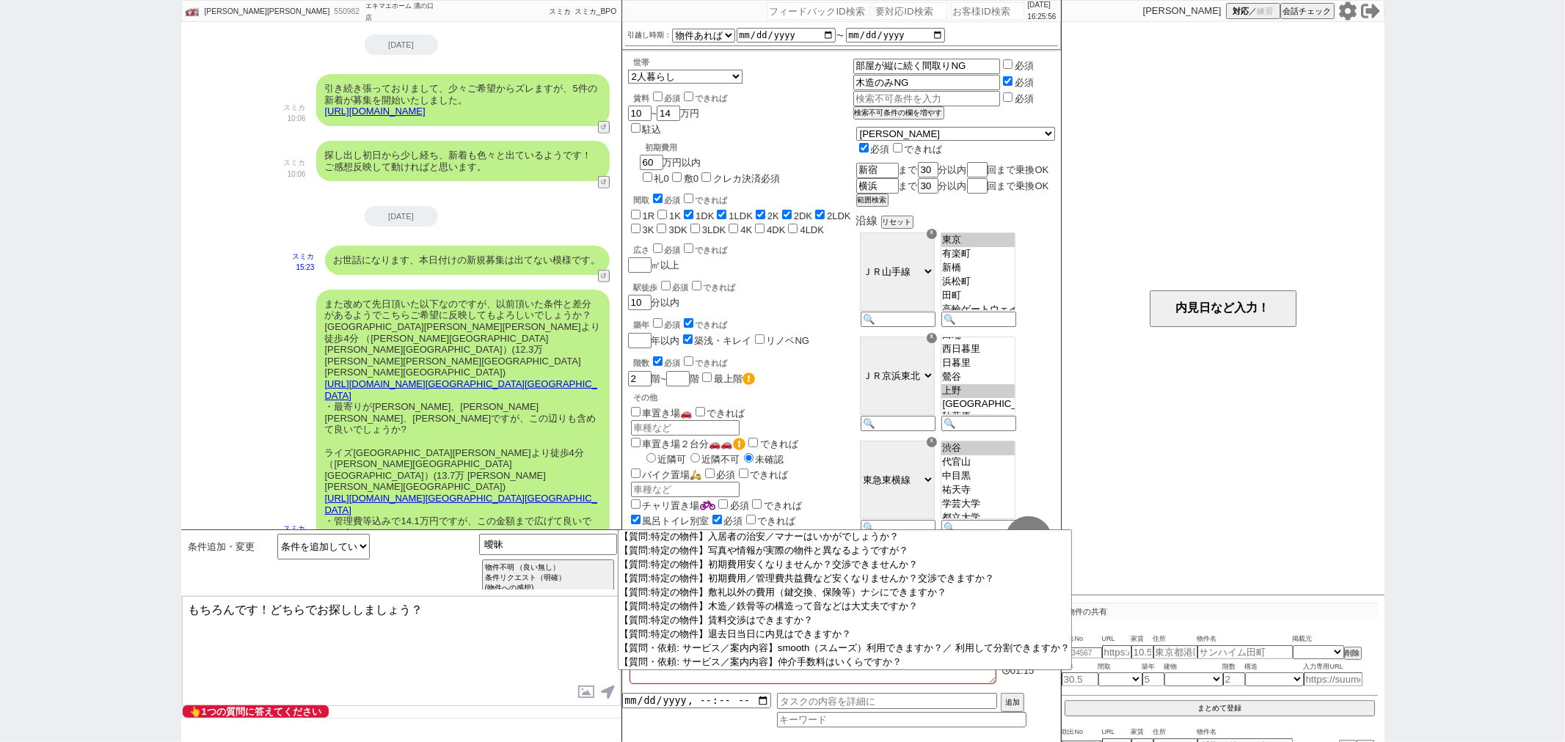
click at [605, 545] on button "↺" at bounding box center [605, 550] width 9 height 10
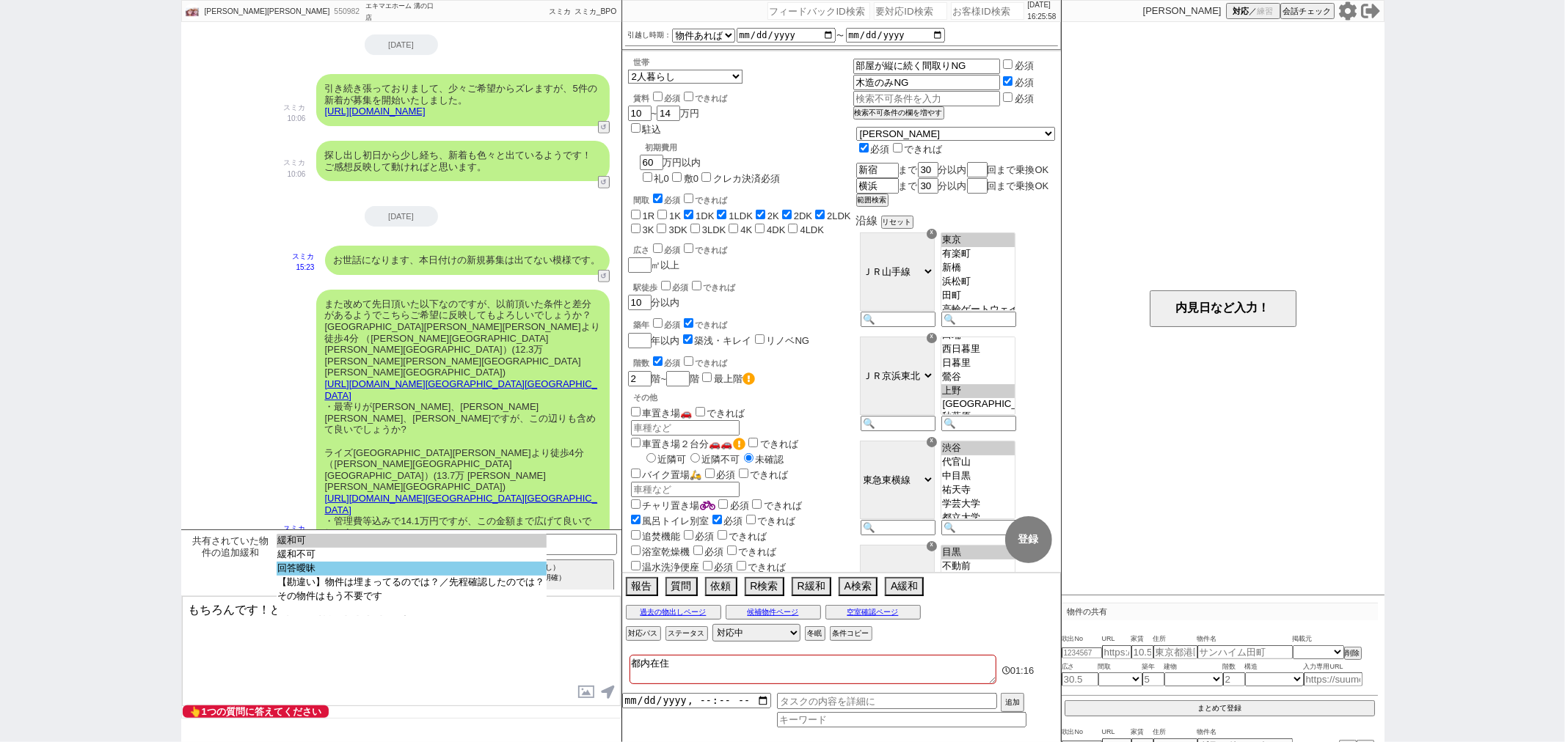
select select "回答曖昧"
click at [320, 577] on select "緩和可 緩和不可 回答曖昧 【勘違い】物件は埋まってるのでは？／先程確認したのでは？ その物件はもう不要です" at bounding box center [412, 575] width 270 height 82
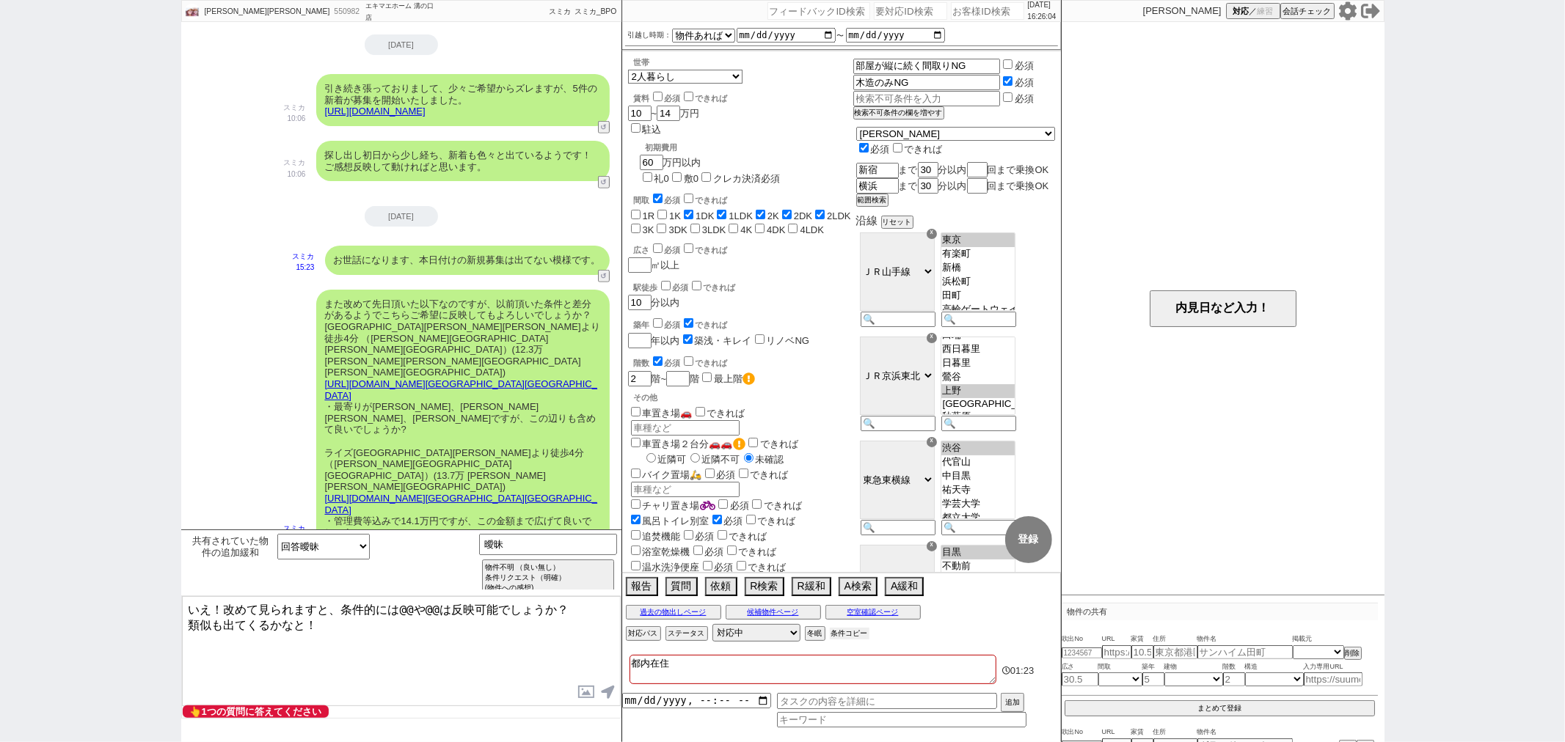
click at [842, 640] on button "条件コピー" at bounding box center [850, 634] width 40 height 12
click at [898, 629] on button "もう1回押してください" at bounding box center [870, 634] width 81 height 12
click at [565, 617] on textarea "いえ！改めて見られますと、条件的には@@や@@は反映可能でしょうか？ 類似も出てくるかなと！" at bounding box center [401, 651] width 439 height 110
drag, startPoint x: 163, startPoint y: 581, endPoint x: 119, endPoint y: 566, distance: 46.6
click at [120, 567] on div "りさりさ 550982 ! 0 5日目 エキマエホーム 溝の口店 冬眠中 自社客 スミカ スミカ_BPO チャット全表示 2025-08-21 その後もライズ…" at bounding box center [782, 371] width 1565 height 742
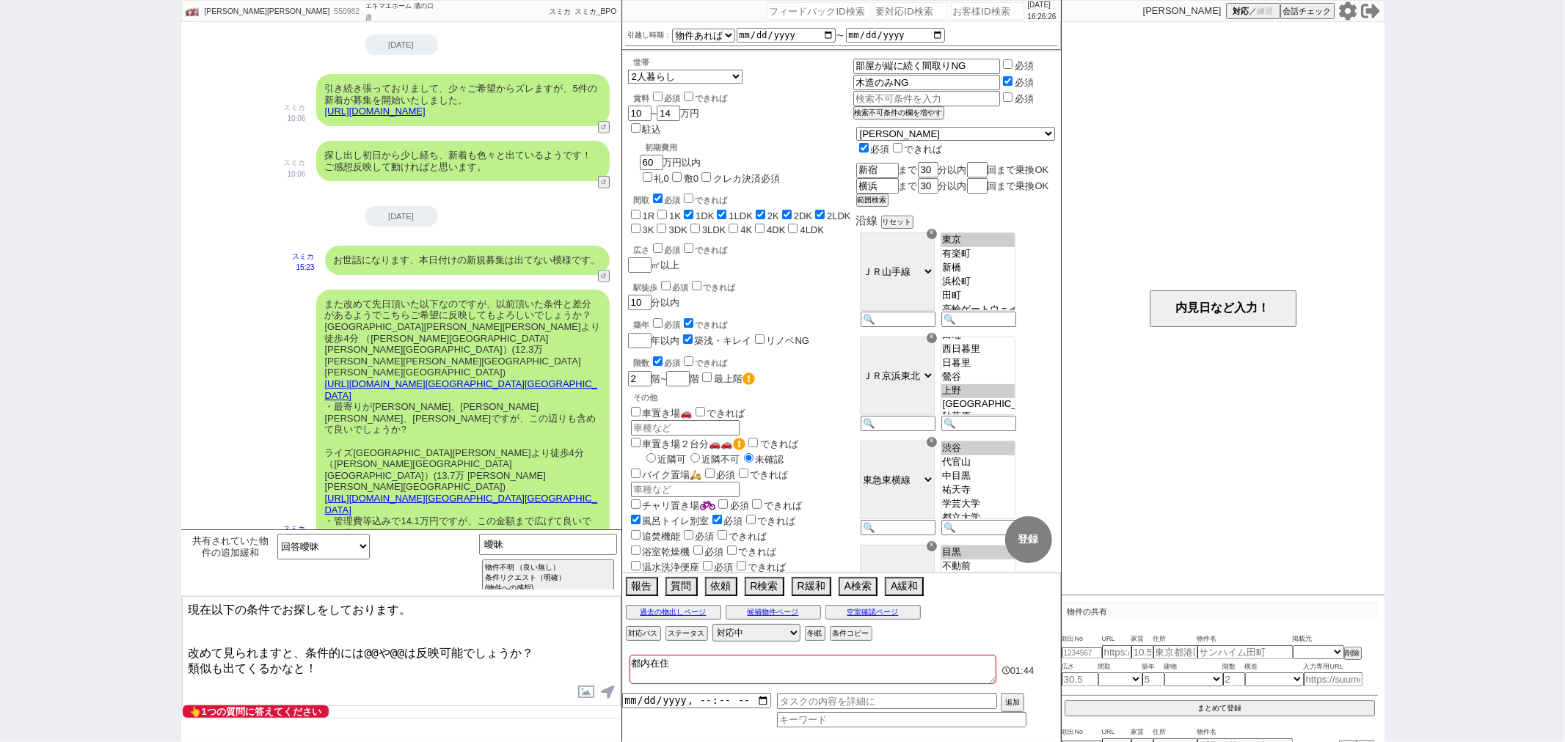
paste textarea "・エリア：新宿駅まで30分 横浜駅まで30分 ・賃料：14万円 ・引越し時期：物件があれば ・間取り：1DK〜2LDK ・世帯：2人暮らし ・階数：2階〜 ・…"
click at [186, 633] on textarea "現在以下の条件でお探しをしております。 ・エリア：新宿駅まで30分 横浜駅まで30分 ・賃料：14万円 ・引越し時期：物件があれば ・間取り：1DK〜2LDK…" at bounding box center [401, 651] width 439 height 110
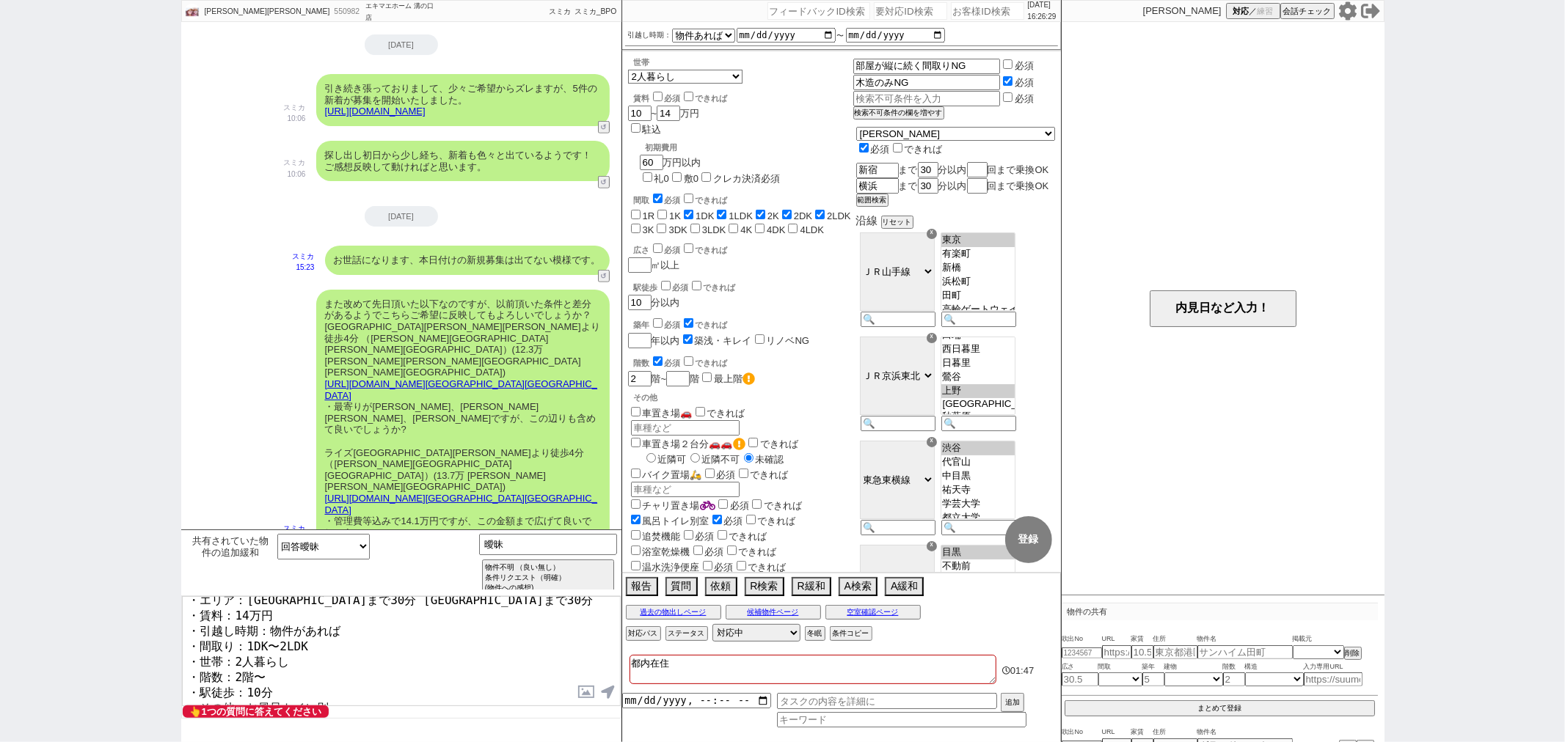
scroll to position [37, 0]
click at [335, 665] on textarea "現在以下の条件でお探しをしております。 ・エリア：新宿駅まで30分 横浜駅まで30分 ・賃料：14万円 ・引越し時期：物件があれば ・間取り：1DK〜2LDK…" at bounding box center [401, 651] width 439 height 110
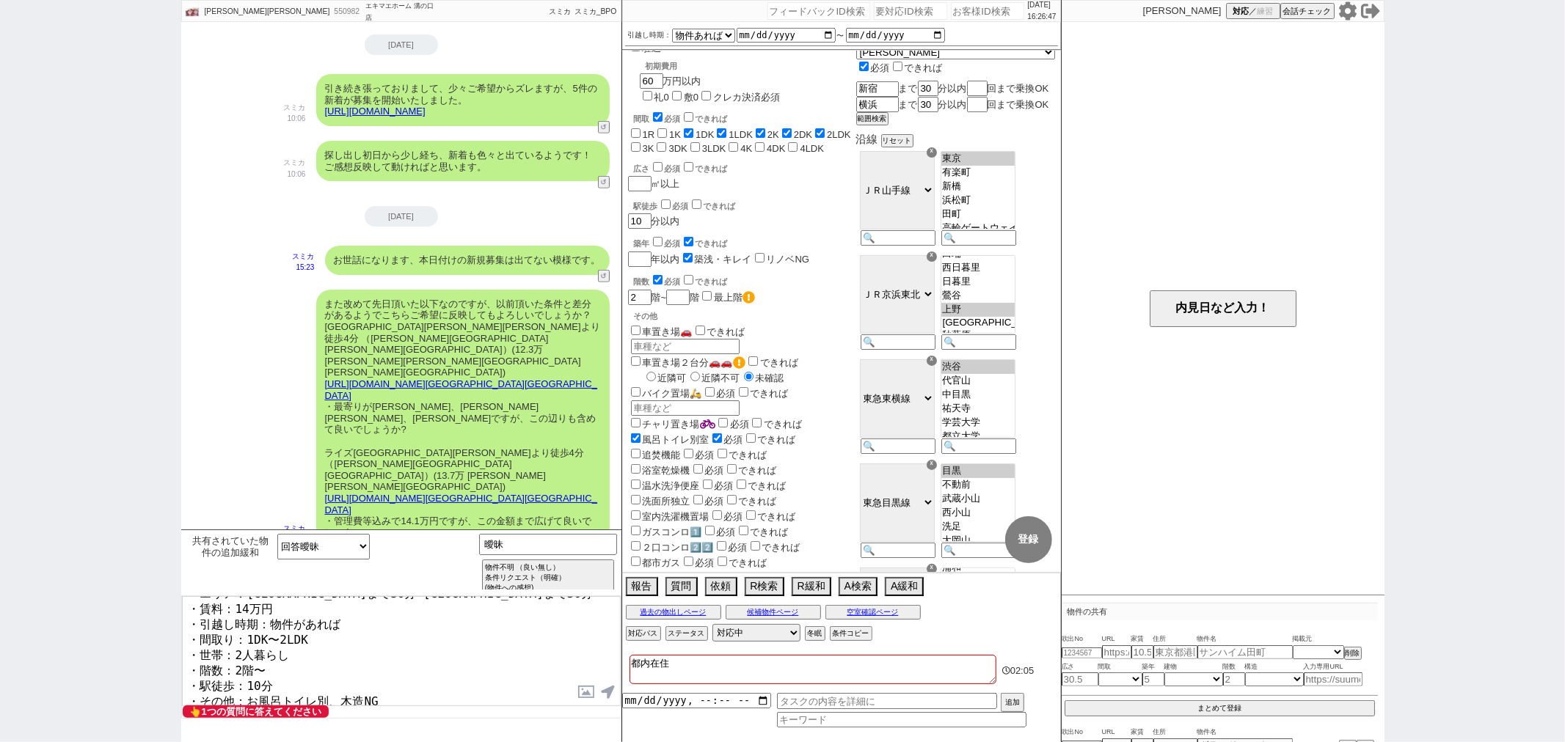
scroll to position [49, 0]
drag, startPoint x: 332, startPoint y: 681, endPoint x: 515, endPoint y: 679, distance: 182.7
click at [515, 679] on textarea "現在以下の条件でお探しをしております。 ・エリア：新宿駅まで30分 横浜駅まで30分 ・賃料：14万円 ・引越し時期：物件があれば ・間取り：1DK〜2LDK…" at bounding box center [401, 651] width 439 height 110
type textarea "現在以下の条件でお探しをしております。 ・エリア：新宿駅まで30分 横浜駅まで30分 ・賃料：14万円 ・引越し時期：物件があれば ・間取り：1DK〜2LDK…"
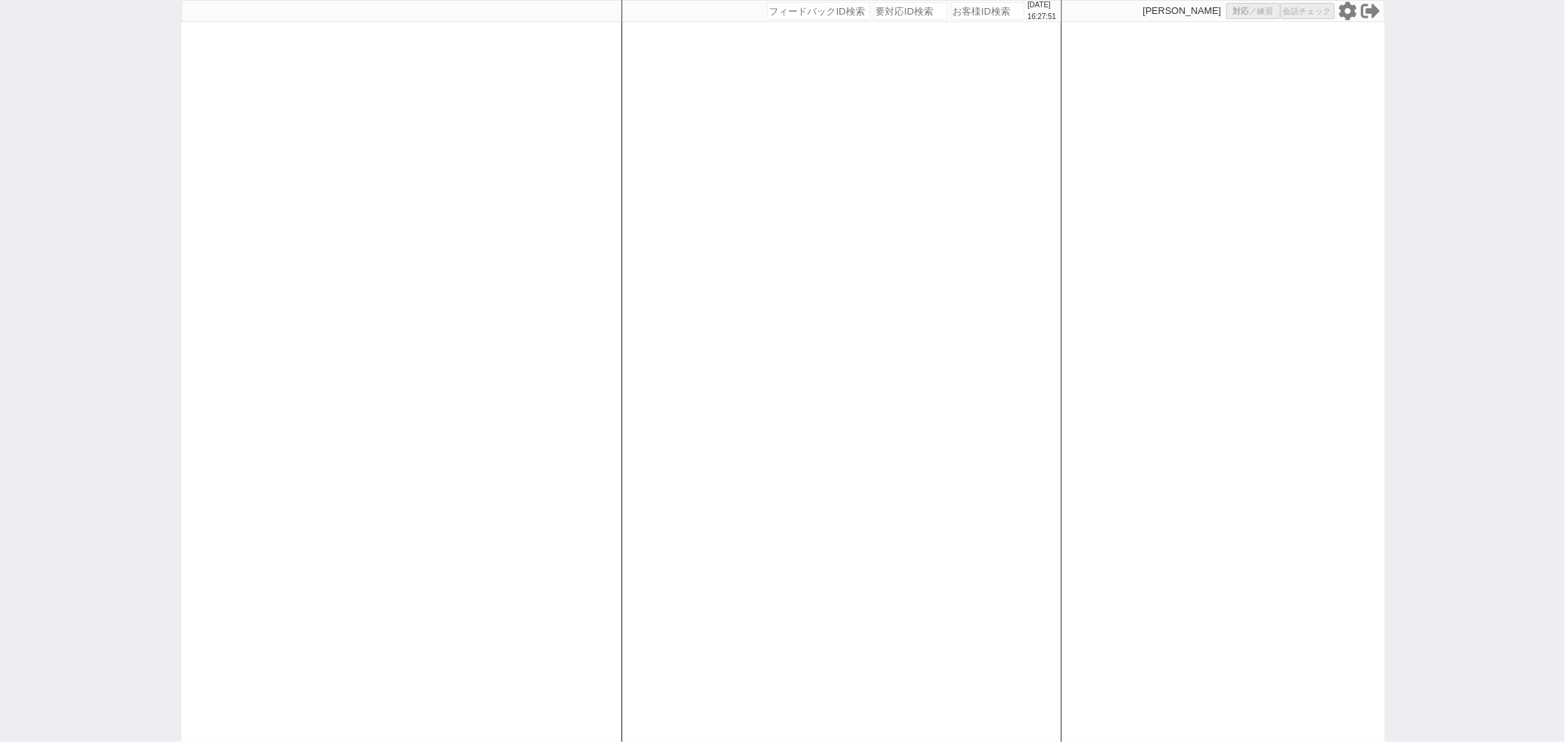
select select
click at [511, 281] on div at bounding box center [401, 371] width 440 height 742
select select
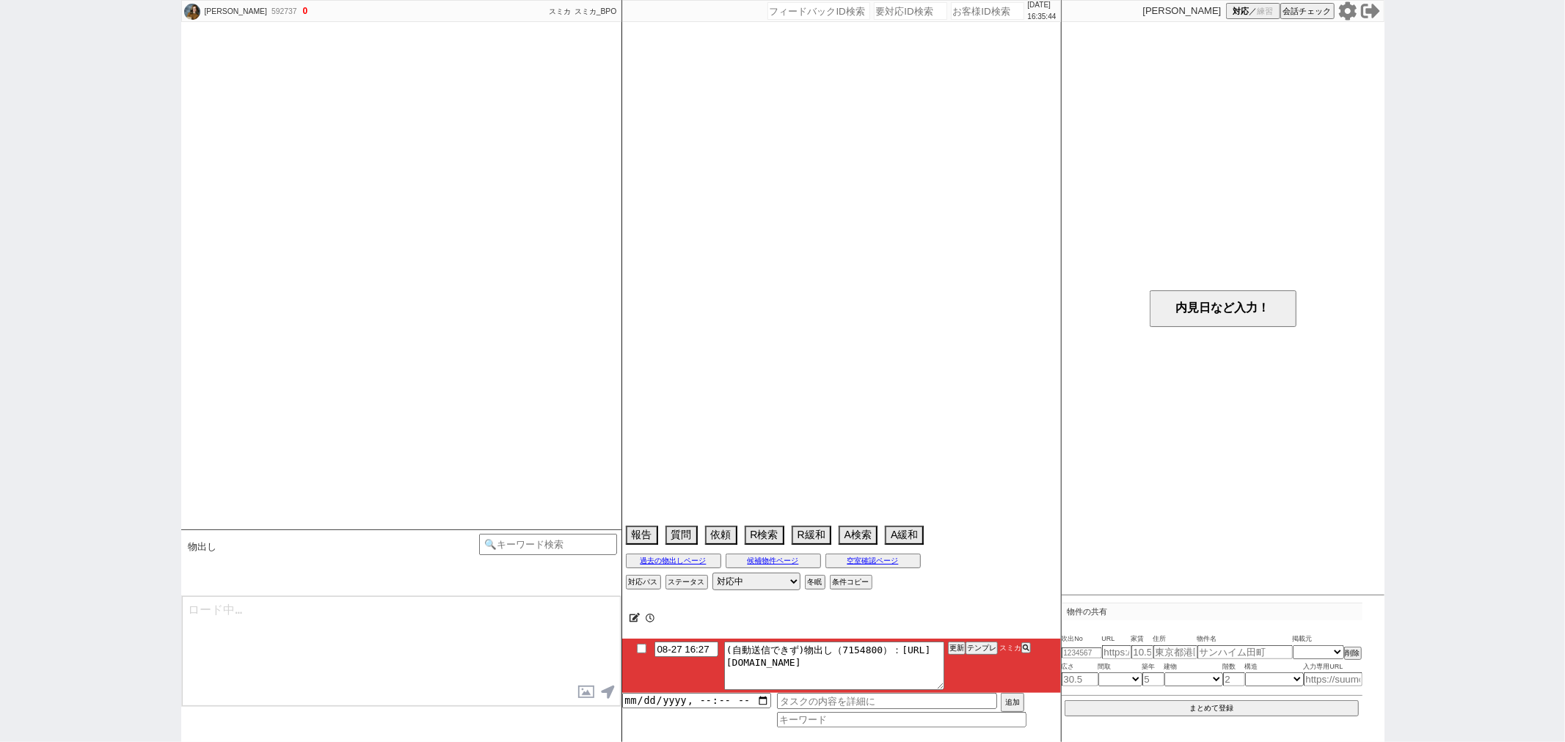
scroll to position [1836, 0]
select select "2025"
select select "9"
select select "37"
select select "0"
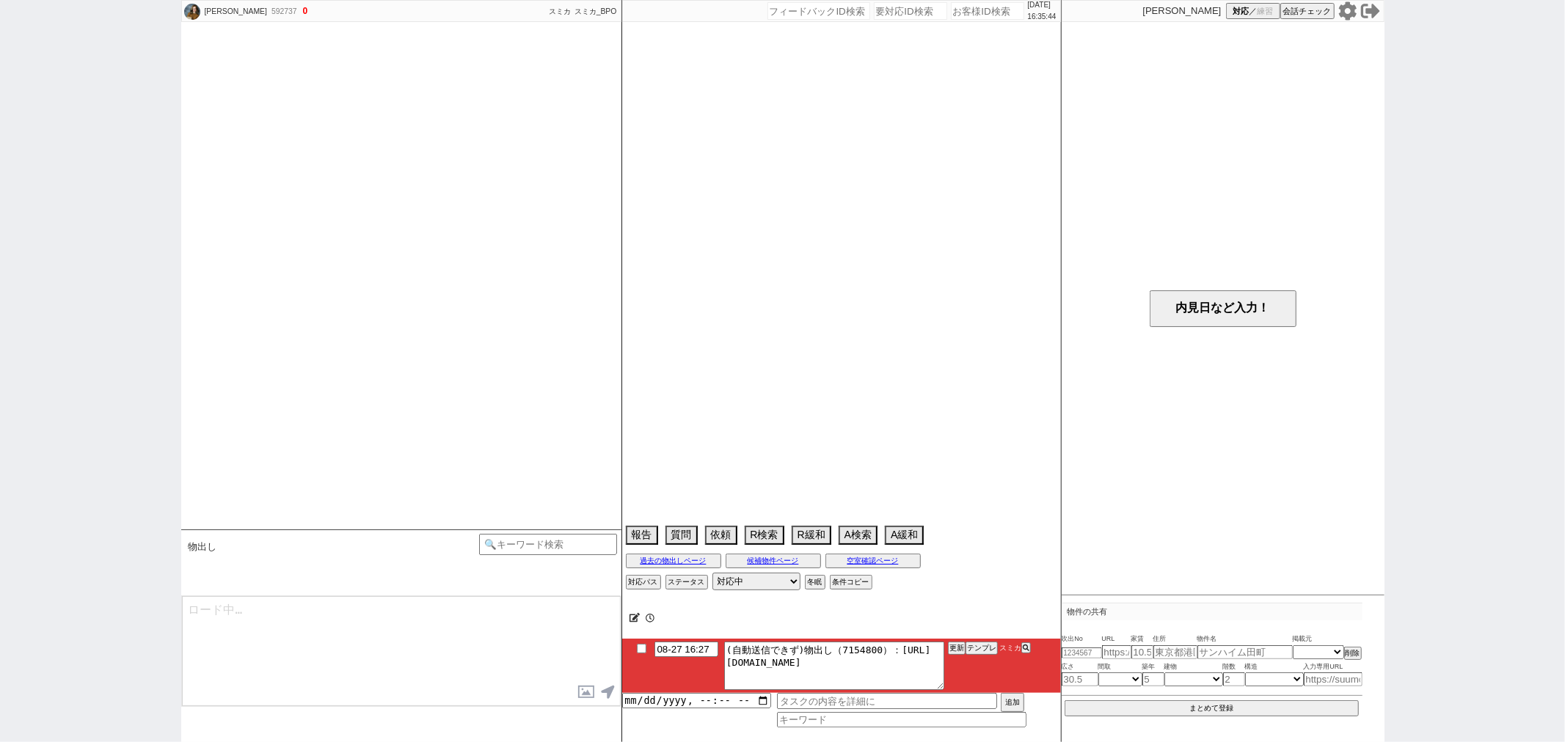
select select "48"
select select "[DATE]"
select select "13"
select select "455"
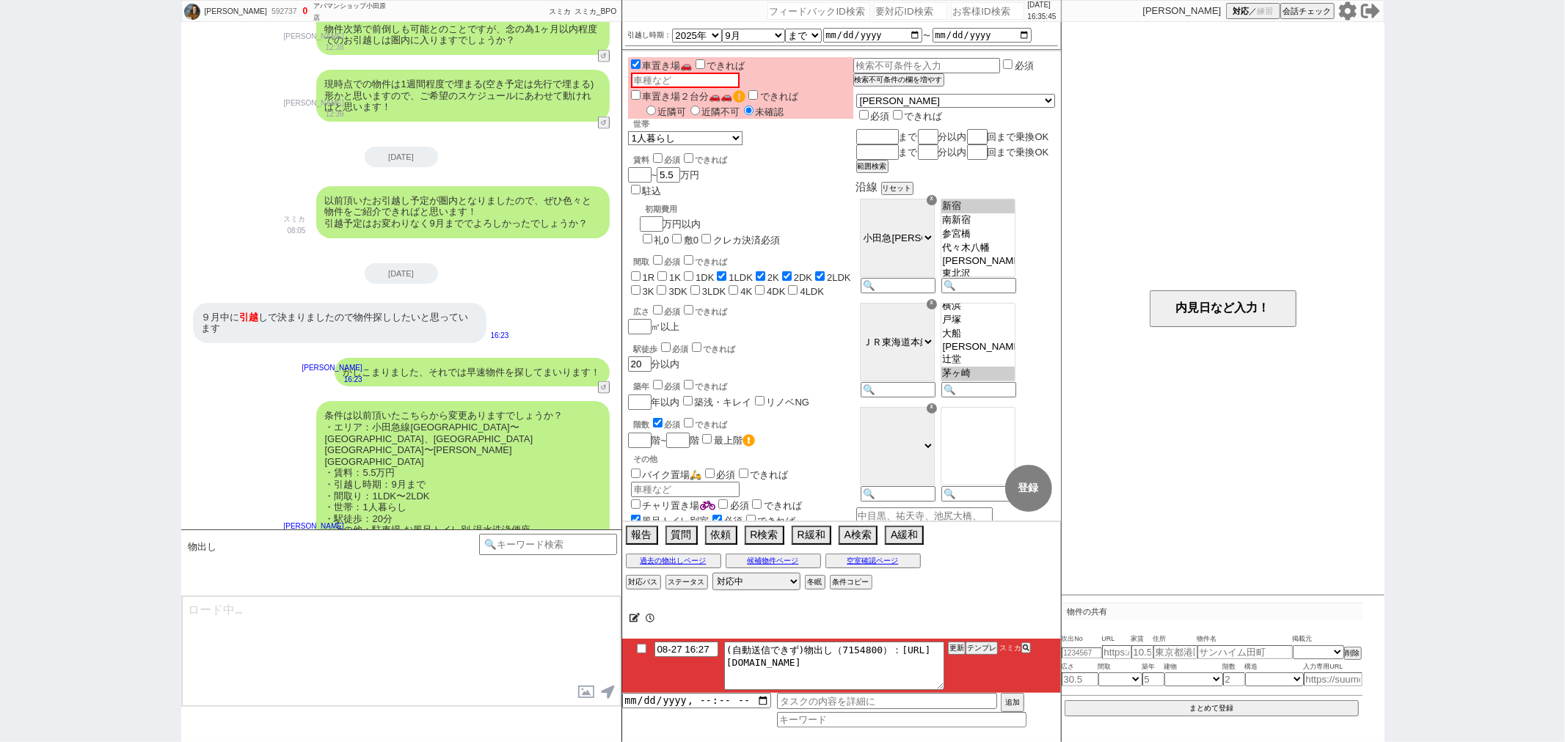
scroll to position [565, 0]
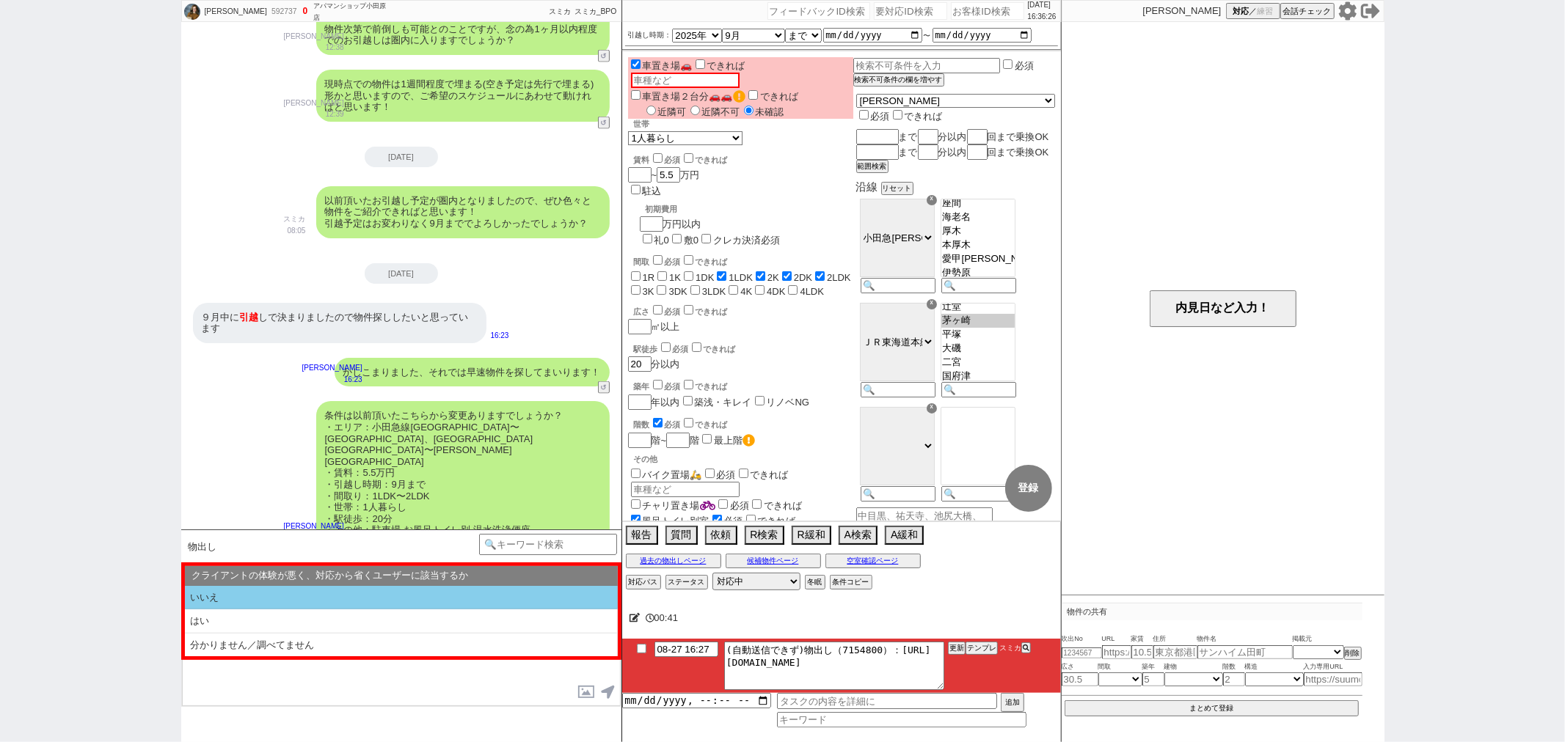
click at [368, 603] on li "いいえ" at bounding box center [401, 598] width 433 height 24
select select "いいえ"
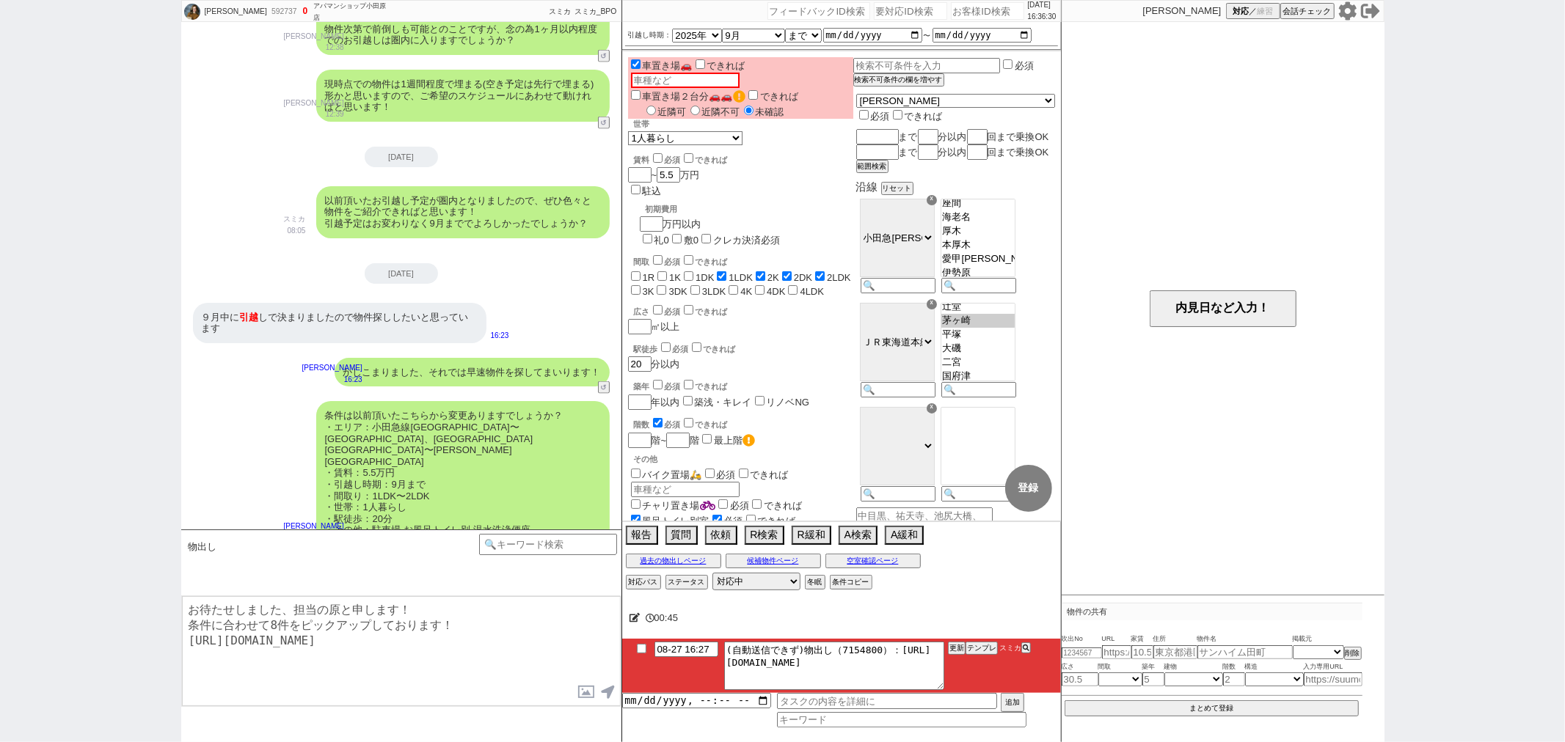
type textarea "お待たせしました、担当の原と申します！ 条件に合わせて8件をピックアップしております！ [URL][DOMAIN_NAME]"
checkbox input "true"
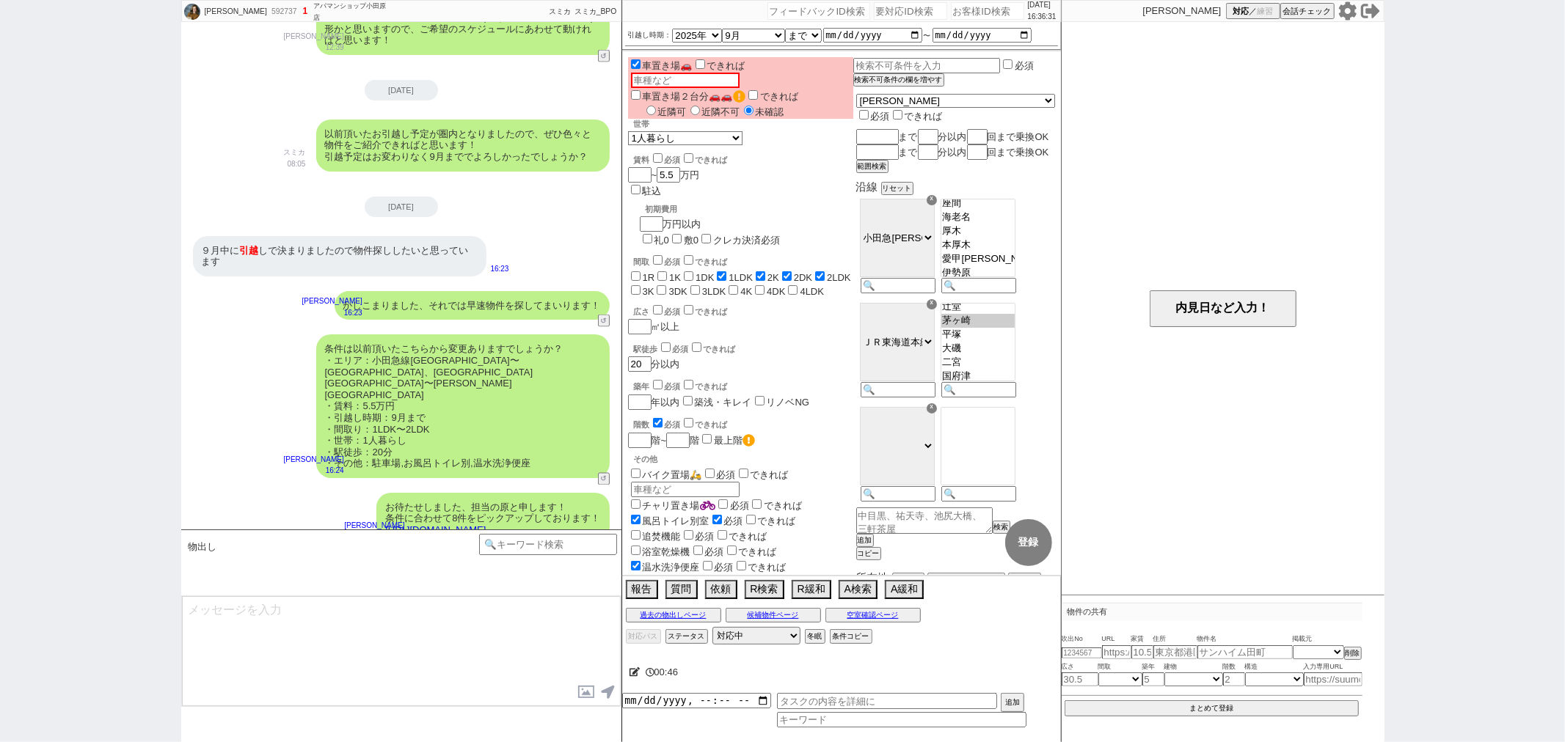
type textarea "イメージに近い物件はございますか？ ご感想いただき、すぐにまた洗い出してまいります！ ※自動応答ではなく直接ご紹介します！"
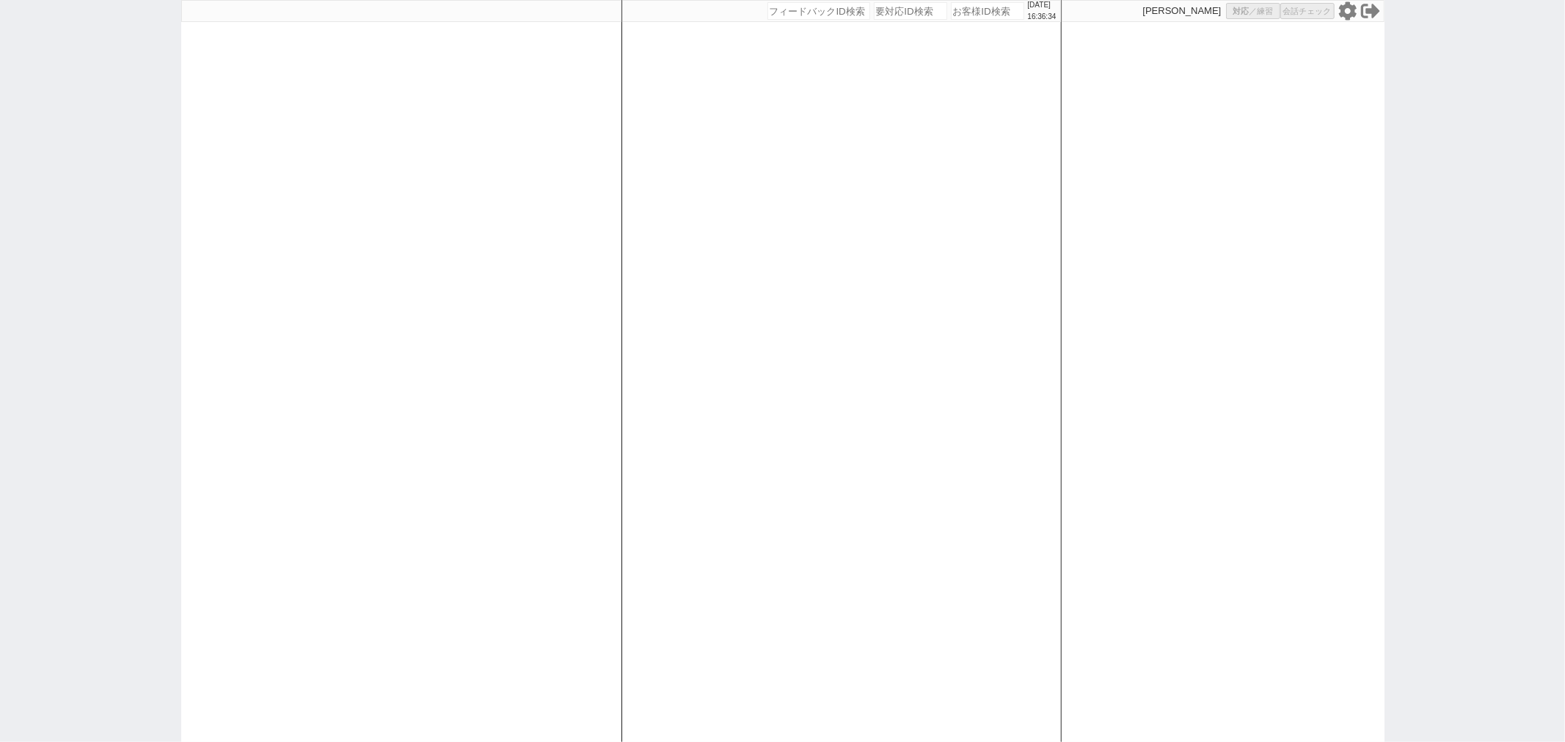
select select "2"
select select
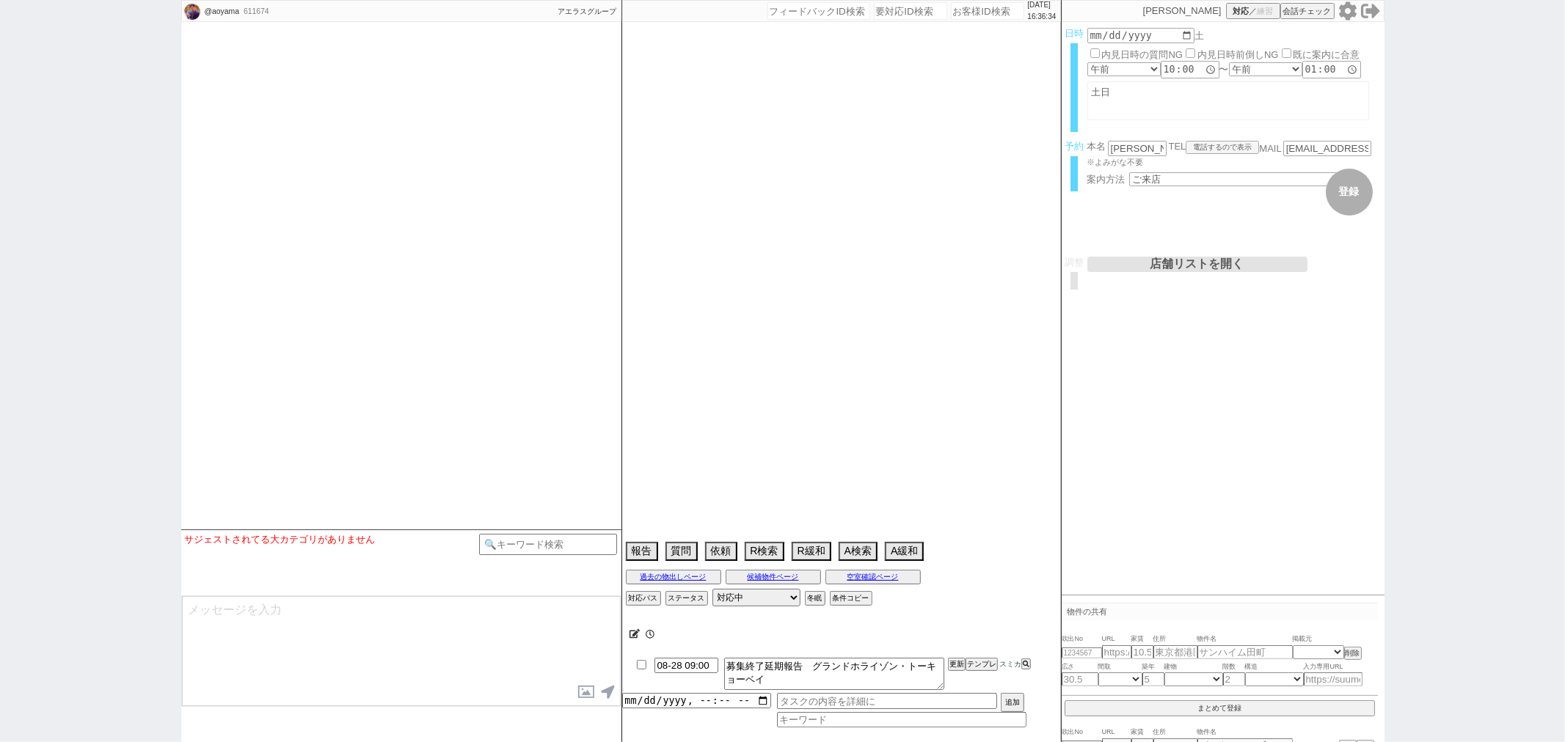
scroll to position [2502, 0]
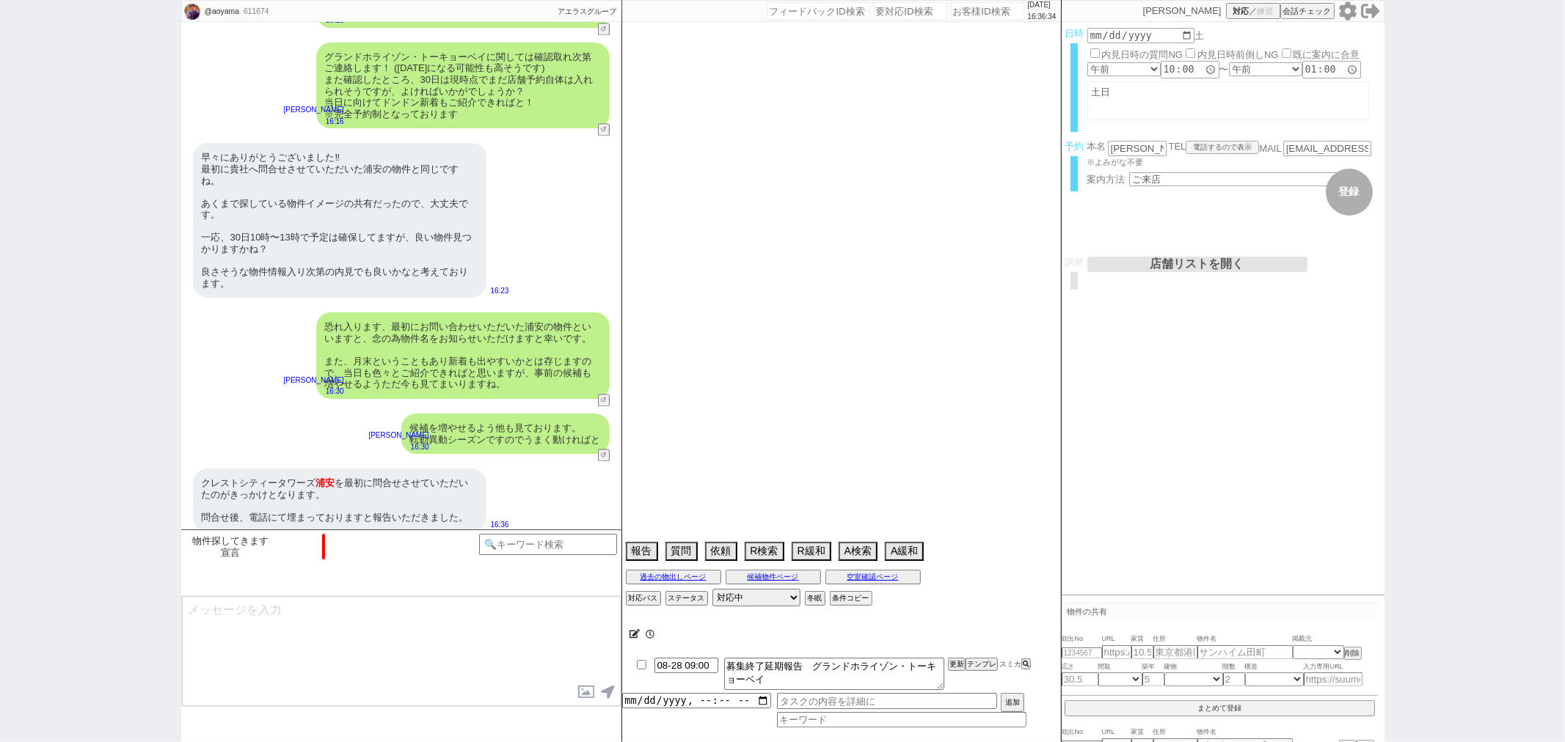
type textarea "他社でも問い合わせあり9/21に内見予定あり"
select select "15"
select select "7"
select select "71"
select select "[DATE]"
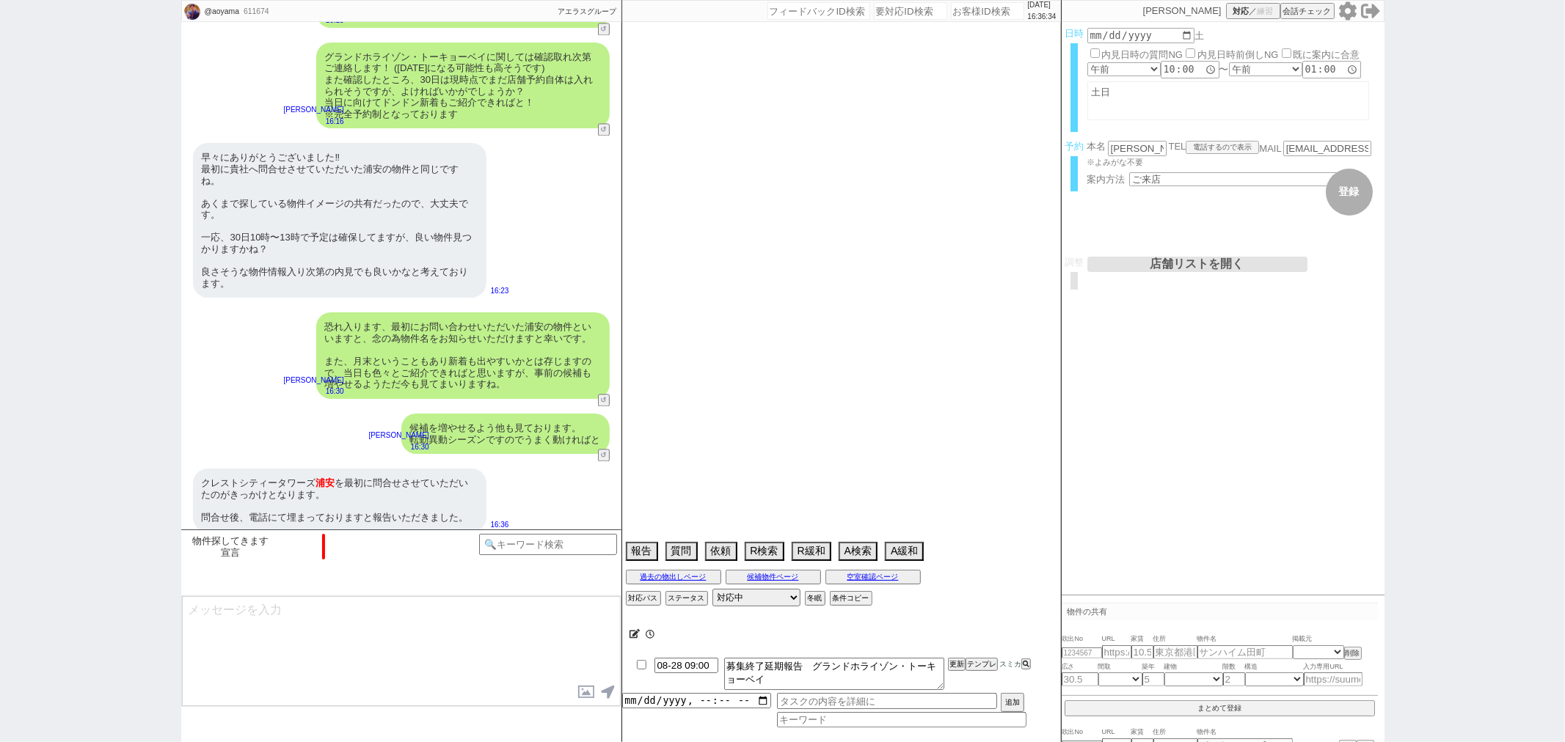
select select "29"
select select "888"
select select "63"
select select "[DATE]"
select select "12"
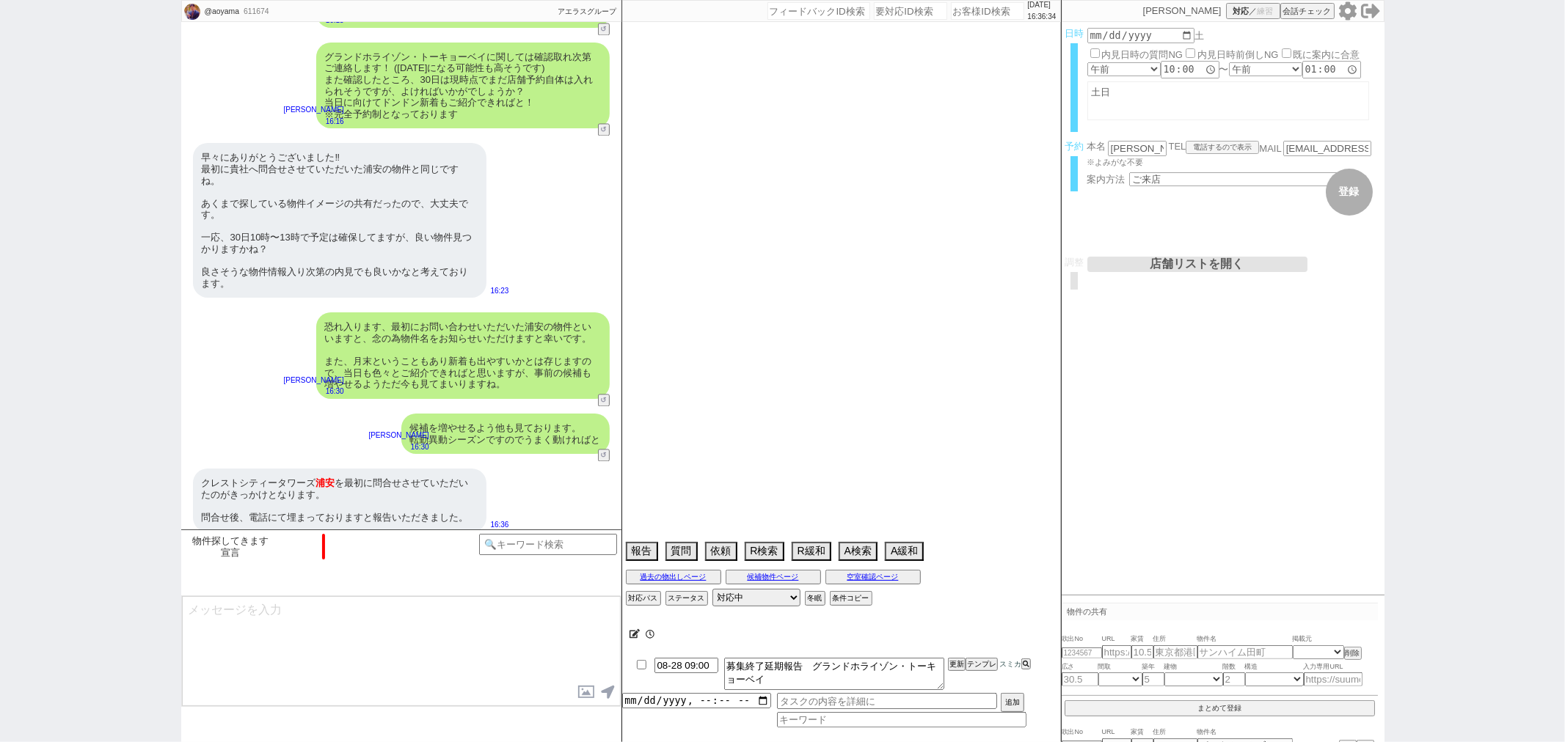
select select "432"
select select "818"
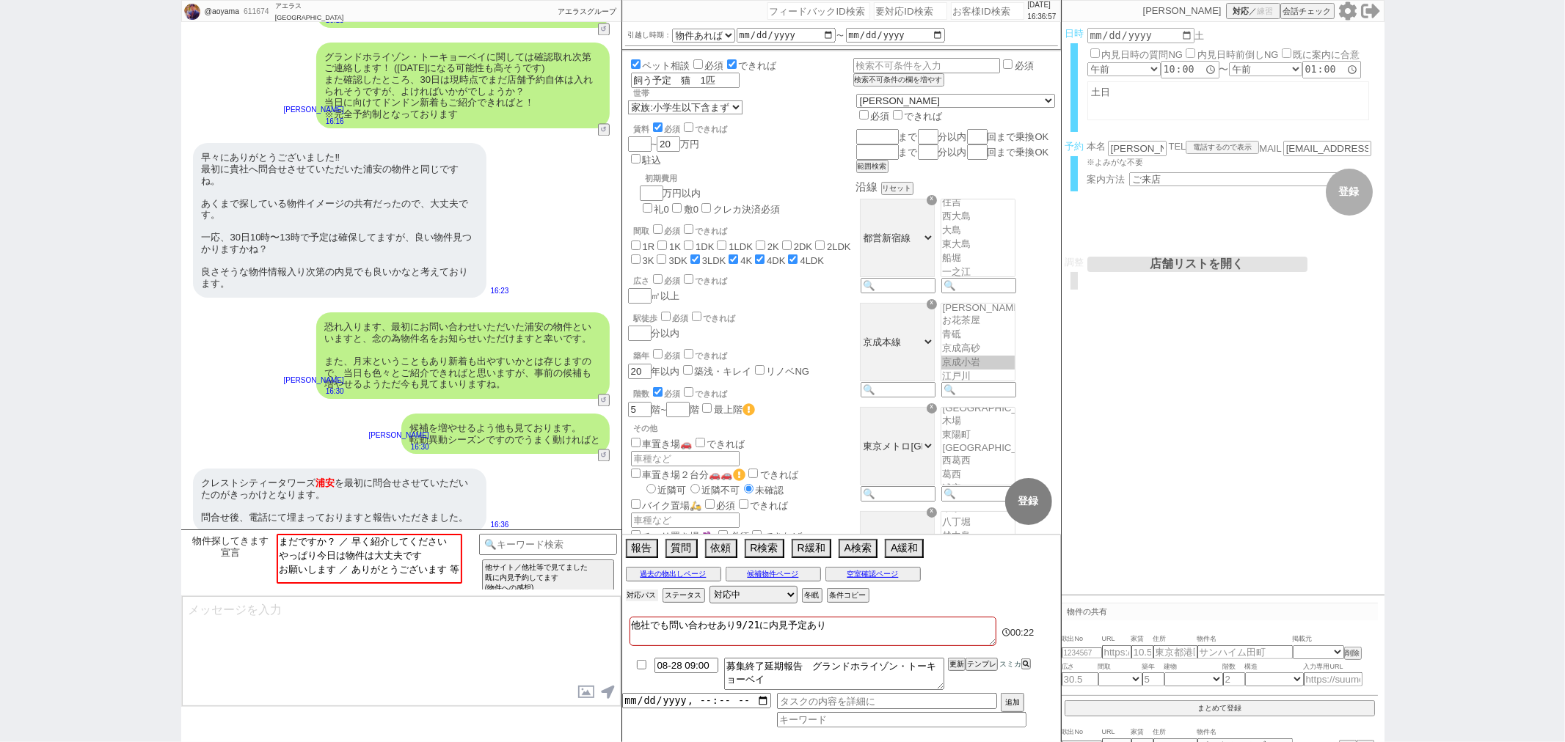
click at [651, 597] on button "対応パス" at bounding box center [642, 596] width 32 height 12
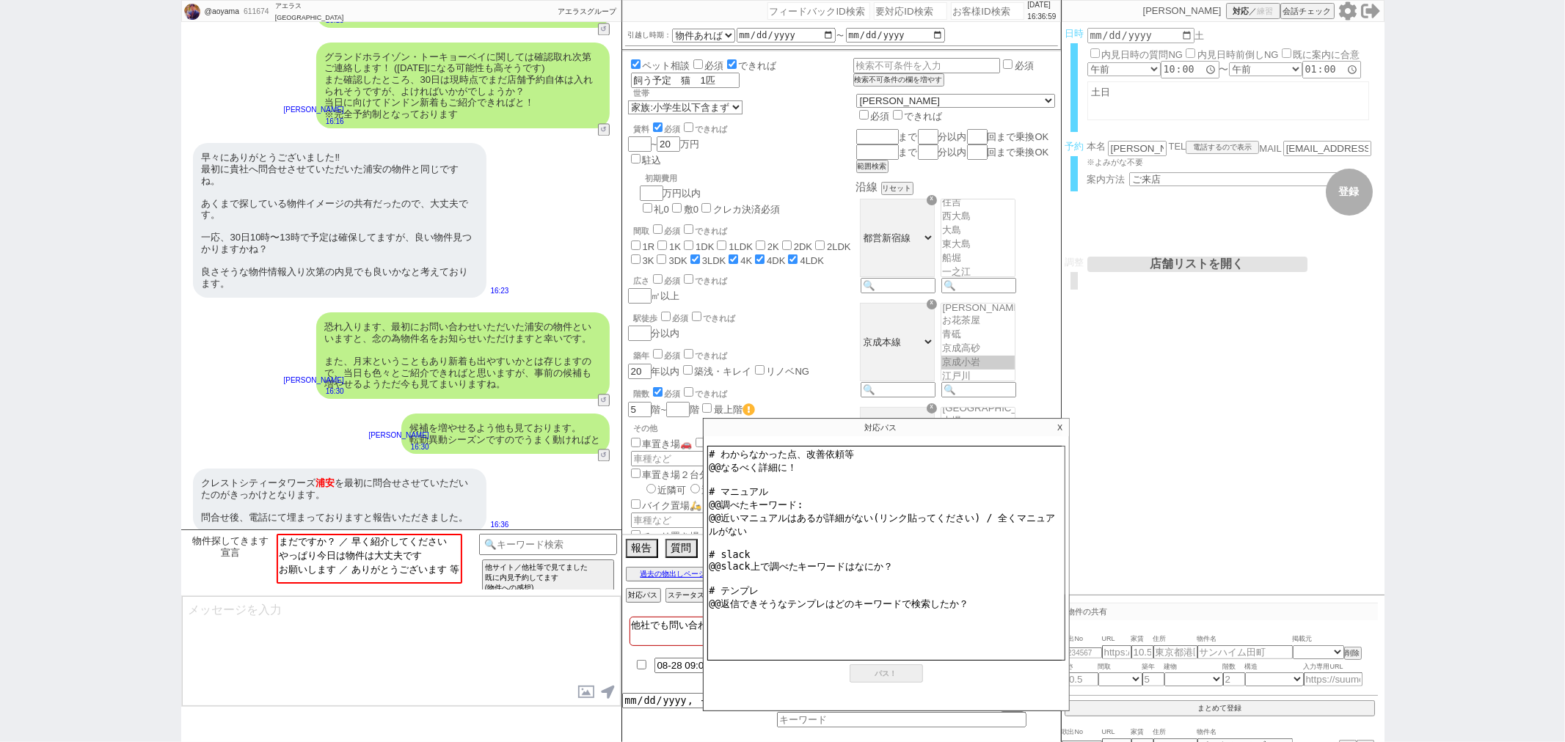
drag, startPoint x: 839, startPoint y: 479, endPoint x: 708, endPoint y: 470, distance: 131.6
click at [708, 470] on textarea "# わからなかった点、改善依頼等 @@なるべく詳細に！ # マニュアル @@調べたキーワード: @@近いマニュアルはあるが詳細がない(リンク貼ってください) …" at bounding box center [886, 553] width 358 height 215
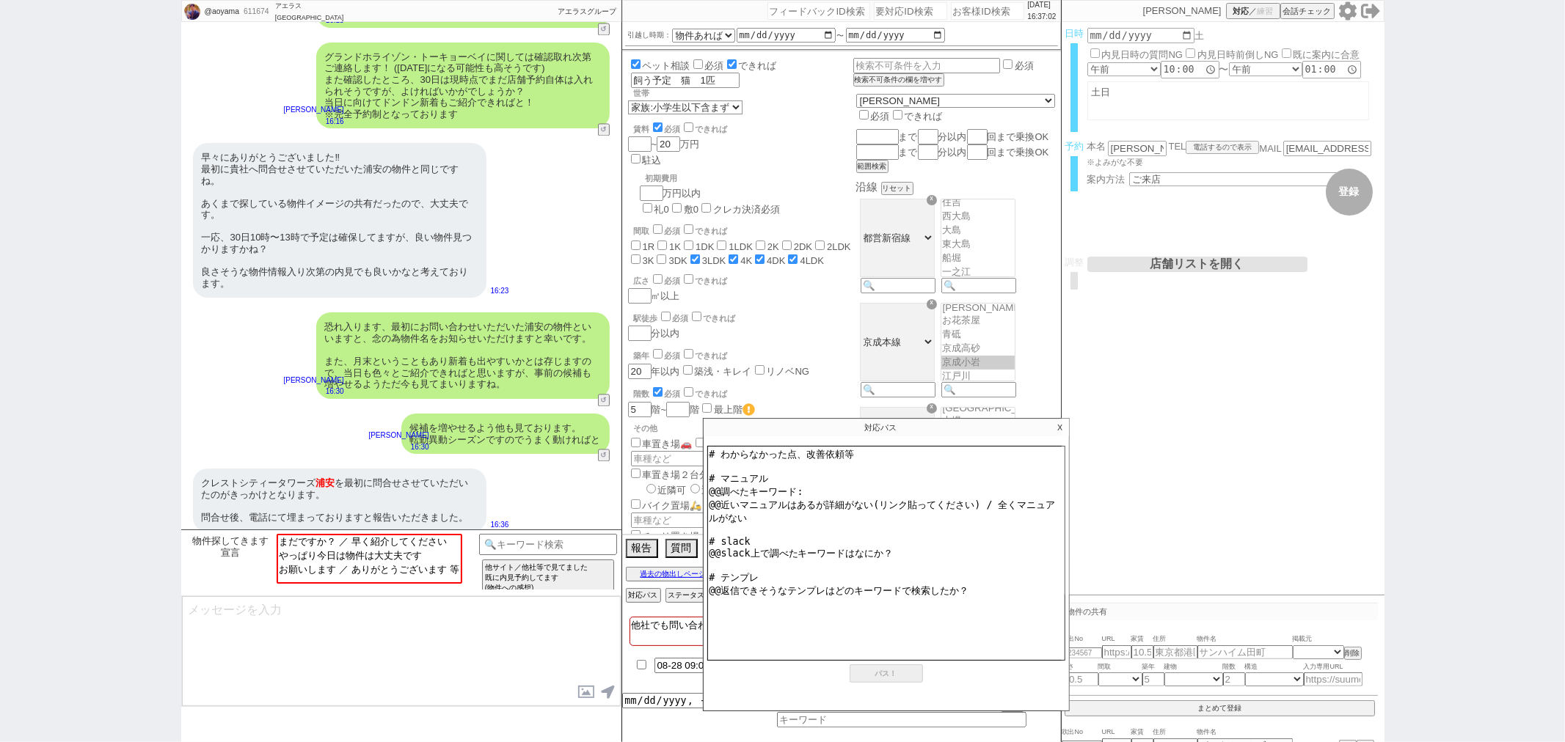
drag, startPoint x: 747, startPoint y: 503, endPoint x: 703, endPoint y: 487, distance: 46.9
click at [704, 487] on div "# わからなかった点、改善依頼等 # マニュアル @@調べたキーワード: @@近いマニュアルはあるが詳細がない(リンク貼ってください) / 全くマニュアルがな…" at bounding box center [886, 576] width 365 height 269
drag, startPoint x: 904, startPoint y: 514, endPoint x: 695, endPoint y: 519, distance: 209.2
click at [695, 519] on div "[DATE] 16:37:04 候補物件を追加してしてください 紹介した物件一覧 他社物件を追加する 空室確認ページに追加・削除 紹介した物件一覧 他社物件を…" at bounding box center [841, 371] width 440 height 742
click at [894, 521] on textarea "# わからなかった点、改善依頼等 # マニュアル # slack @@slack上で調べたキーワードはなにか？ # テンプレ @@返信できそうなテンプレはどの…" at bounding box center [886, 553] width 358 height 215
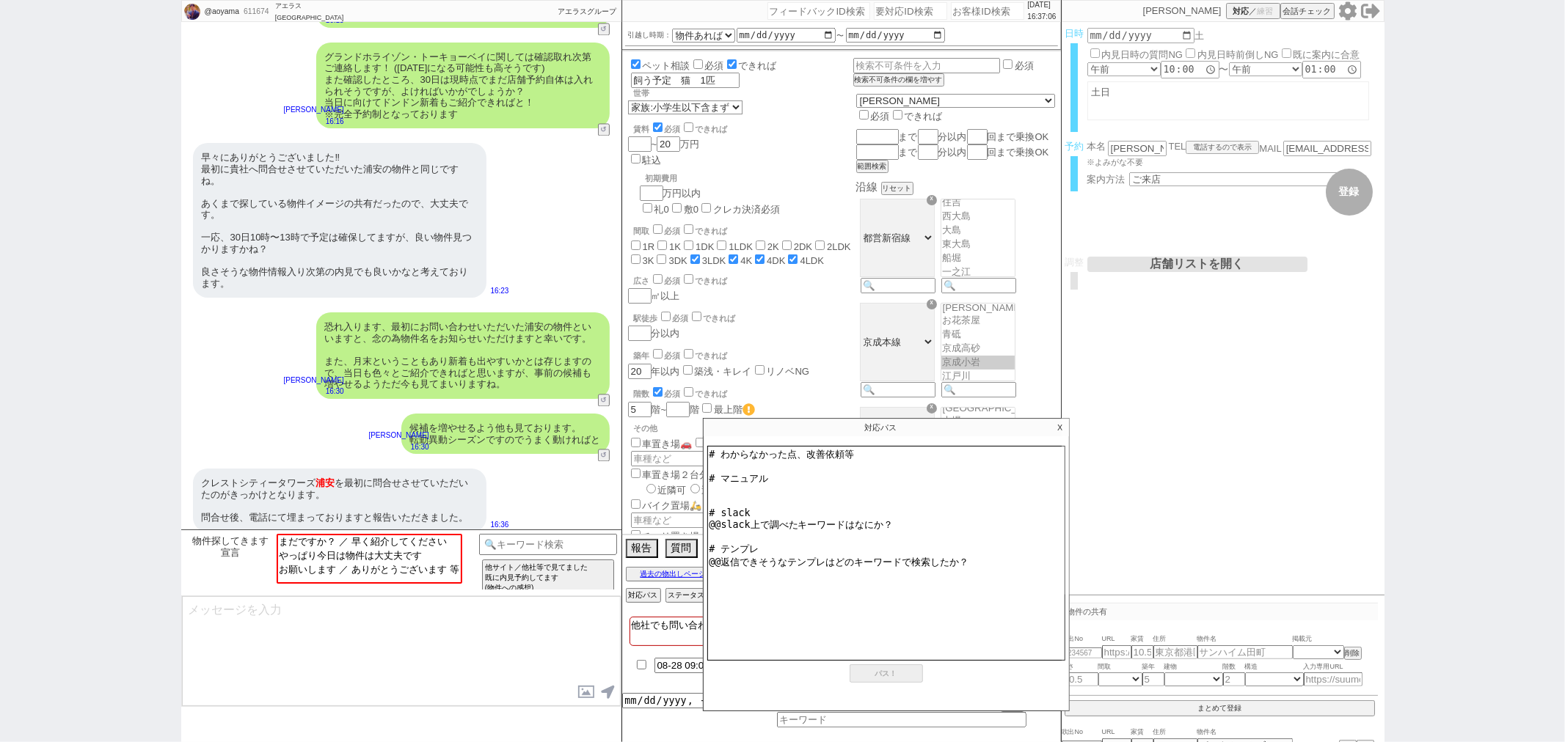
drag, startPoint x: 897, startPoint y: 516, endPoint x: 710, endPoint y: 517, distance: 187.1
click at [710, 517] on textarea "# わからなかった点、改善依頼等 # マニュアル # slack @@slack上で調べたキーワードはなにか？ # テンプレ @@返信できそうなテンプレはどの…" at bounding box center [886, 553] width 358 height 215
drag, startPoint x: 980, startPoint y: 547, endPoint x: 698, endPoint y: 549, distance: 281.7
click at [698, 549] on div "報告 質問 依頼 R検索 R緩和 A検索 A緩和 物件ページ作成 今は物件がないので押せません 過去の物出しページ 候補物件ページ 空室確認ページ 対応パス …" at bounding box center [841, 571] width 439 height 70
type textarea "# わからなかった点、改善依頼等 # マニュアル # slack # テンプレ"
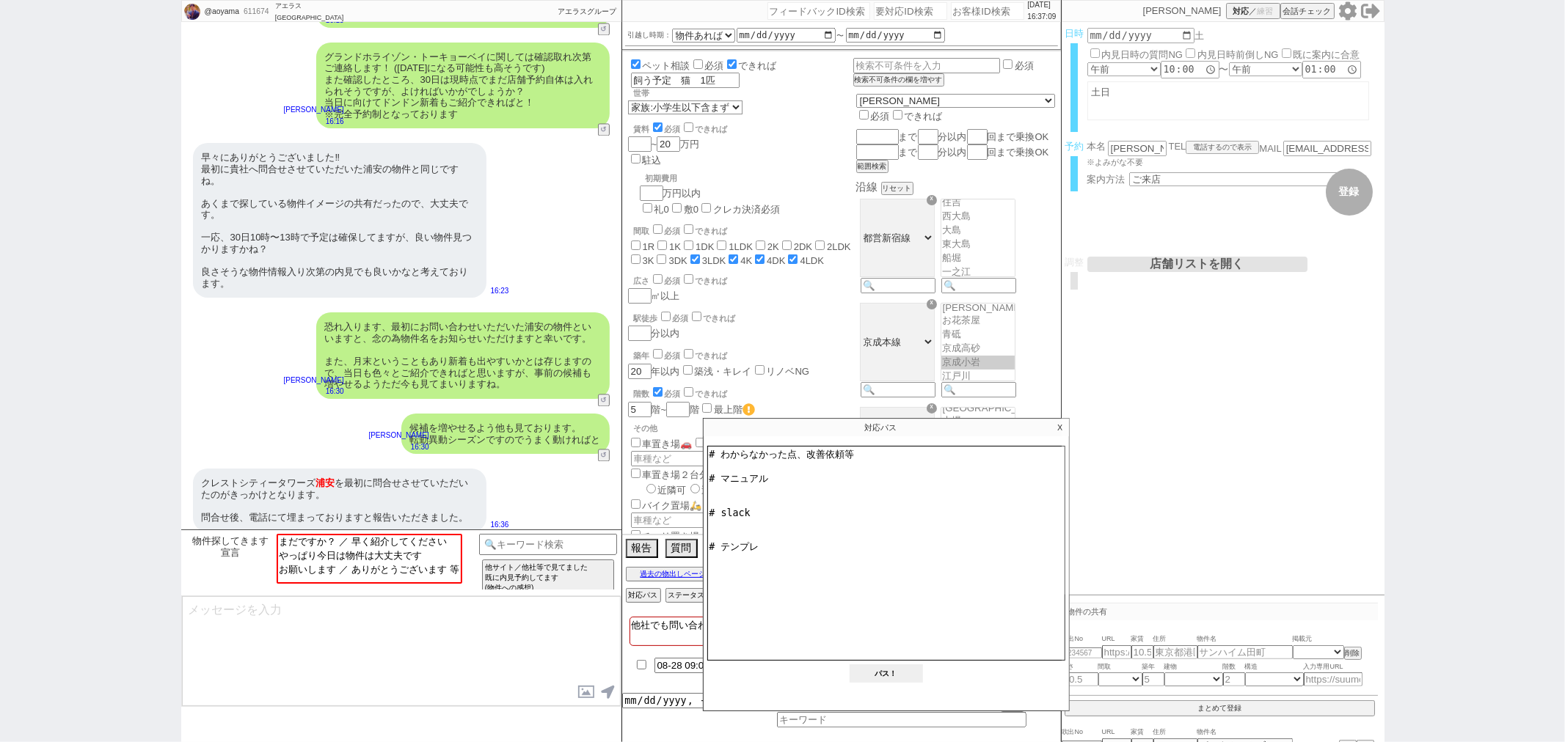
click at [866, 677] on button "パス！" at bounding box center [886, 674] width 73 height 18
click at [881, 678] on span "パス！" at bounding box center [886, 674] width 22 height 8
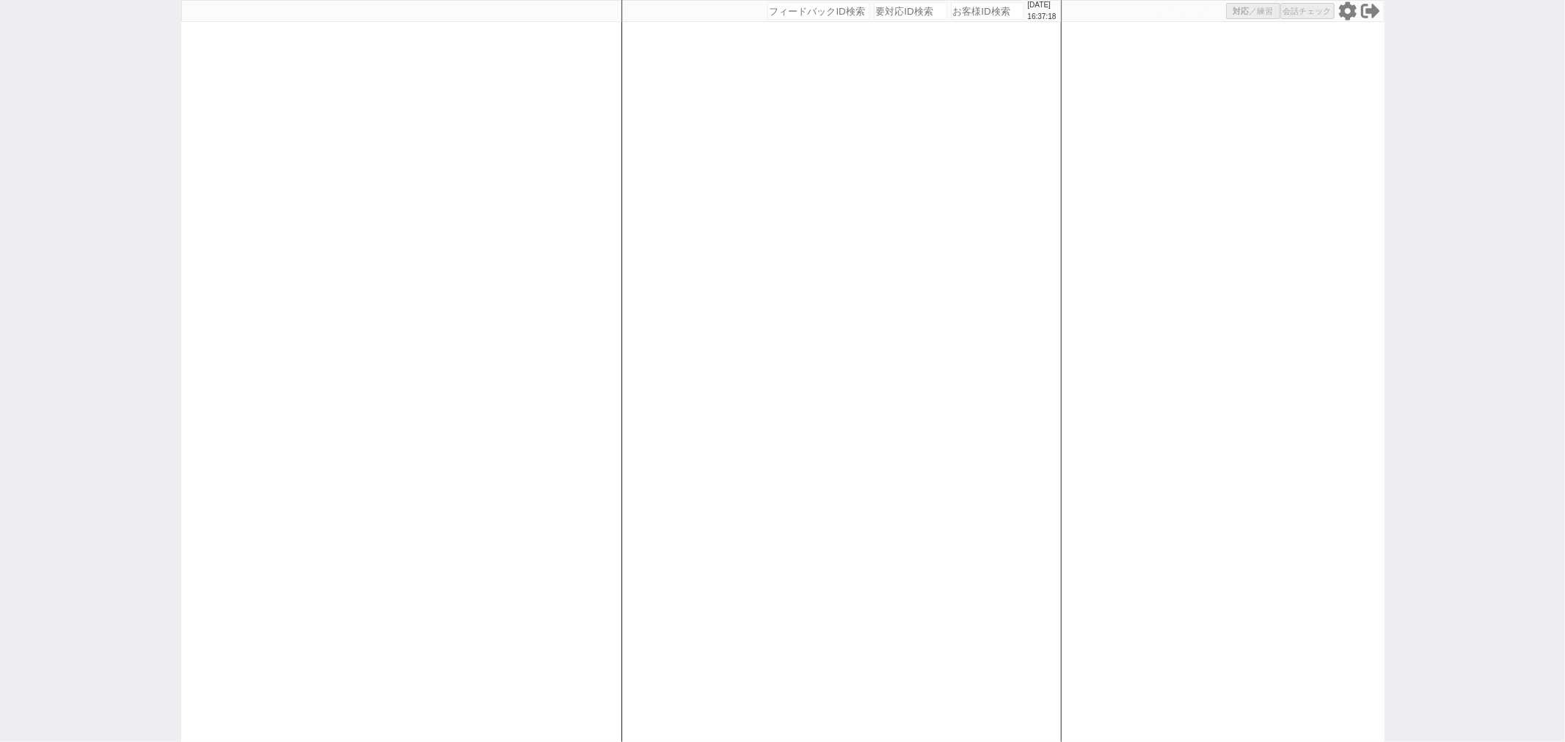
select select
click at [502, 56] on div at bounding box center [401, 371] width 440 height 742
select select "2"
select select
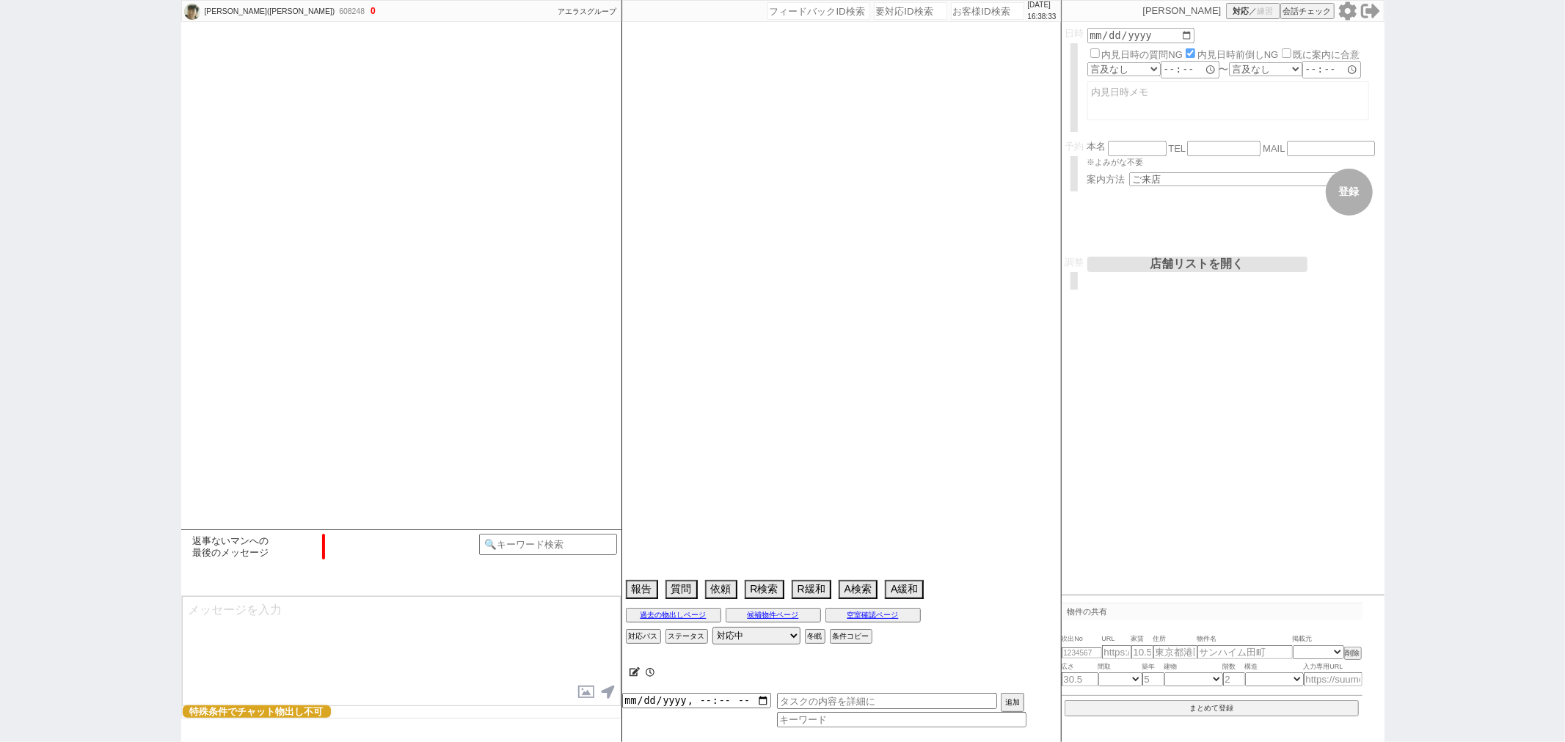
type textarea "自転車2[GEOGRAPHIC_DATA]希望"
select select "15"
select select "1"
select select "839"
select select "47"
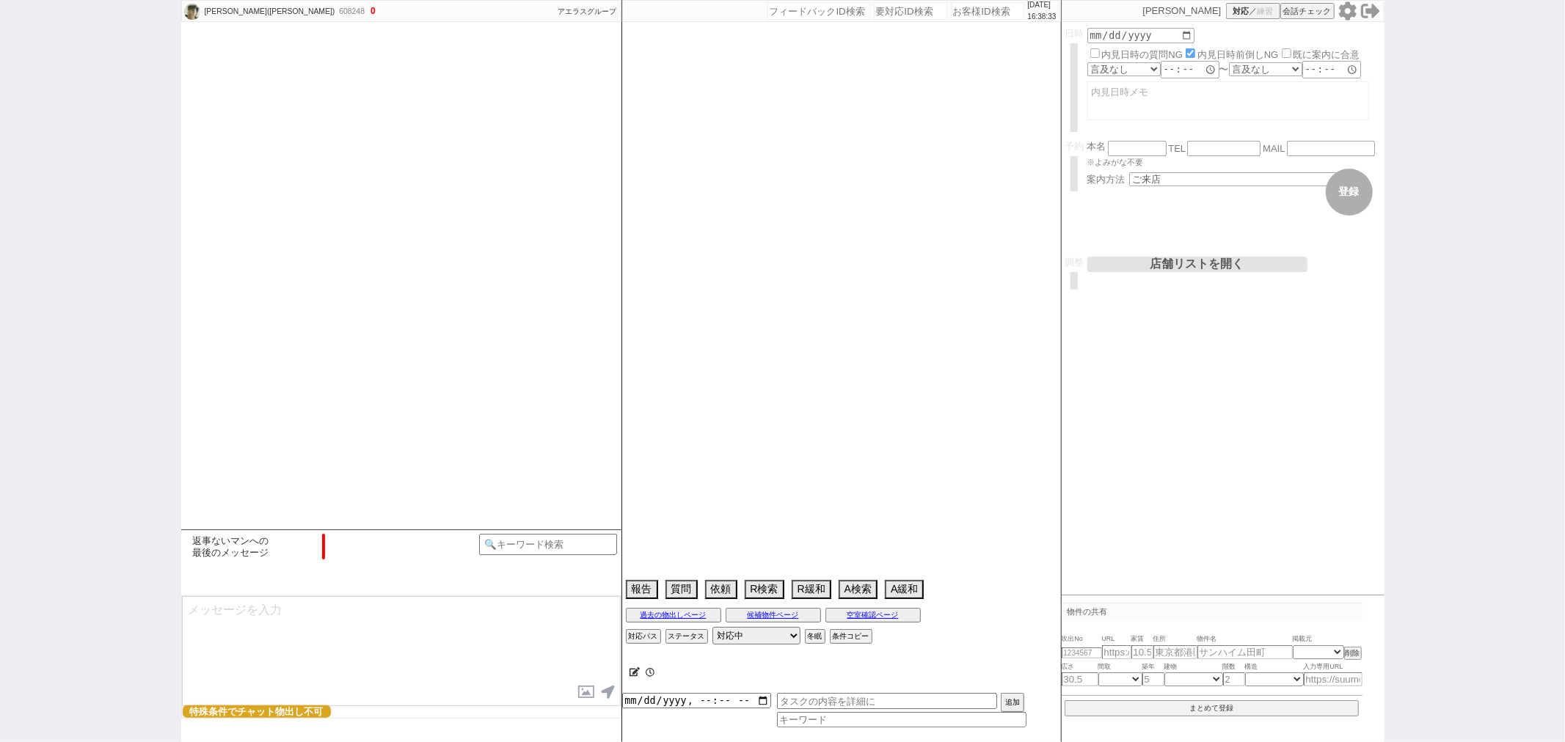
select select "[DATE]"
select select "19"
select select "604"
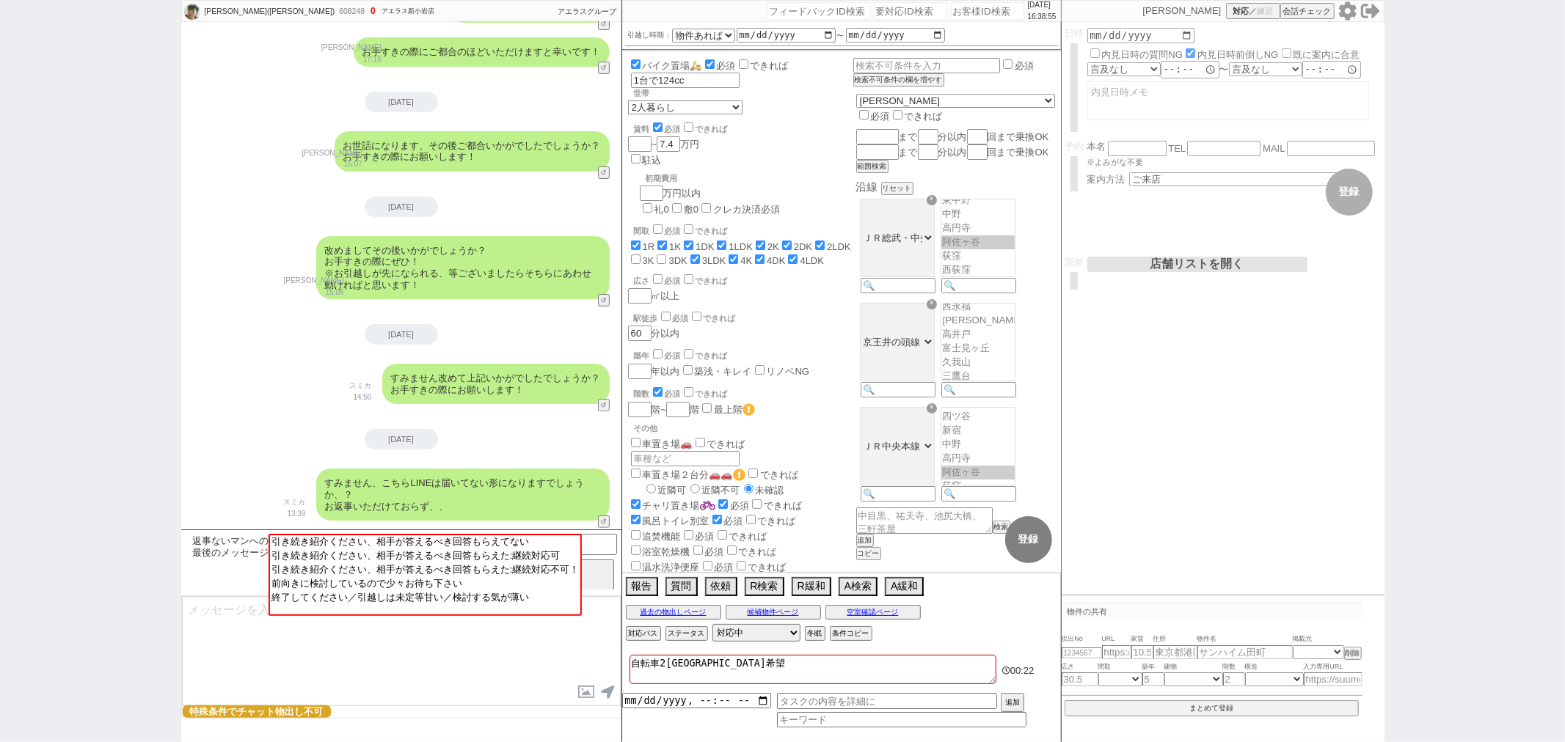
scroll to position [5002, 0]
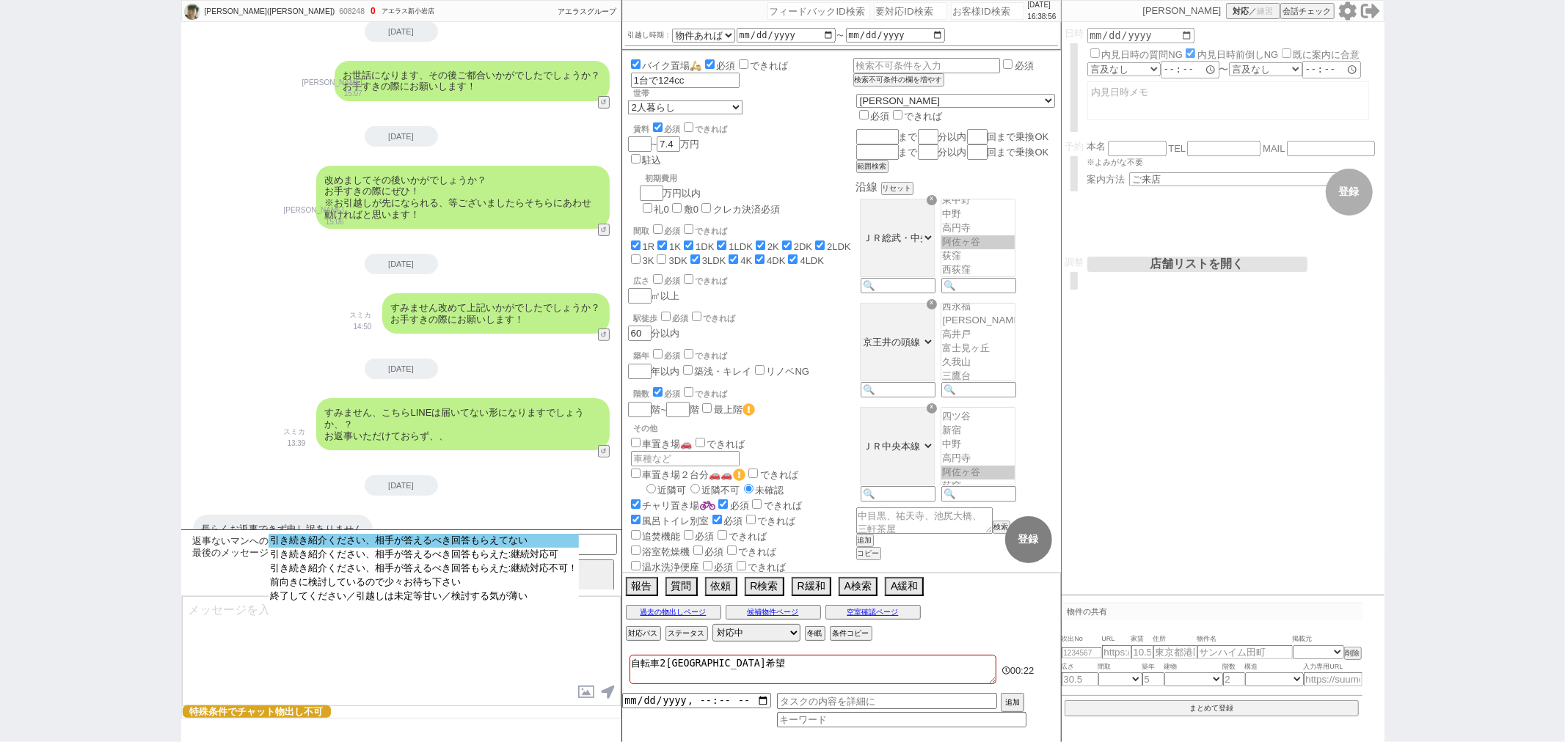
select select "引き続き紹介ください、相手が答えるべき回答もらえてない"
click at [360, 544] on option "引き続き紹介ください、相手が答えるべき回答もらえてない" at bounding box center [424, 541] width 311 height 14
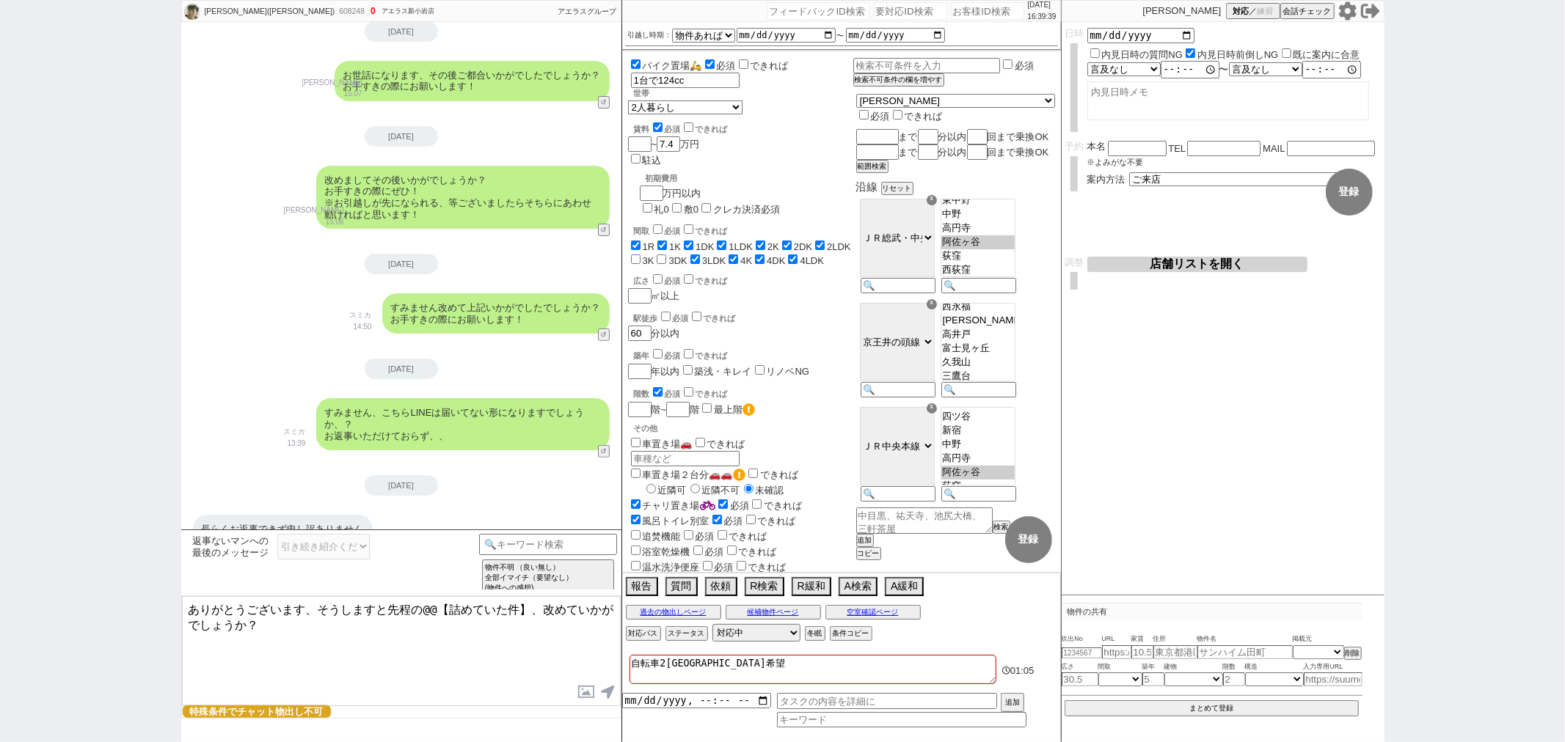
drag, startPoint x: 305, startPoint y: 603, endPoint x: 0, endPoint y: 536, distance: 312.6
click at [0, 536] on div "[PERSON_NAME]([PERSON_NAME]) 608248 ! 0 1日目 アエラス新小岩店 冬眠中 自社客 アエラスグループ スミカ_BPO チ…" at bounding box center [782, 371] width 1565 height 742
click at [188, 613] on textarea "ありがとうございます、そうしますと先程の@@【詰めていた件】、改めていかがでしょうか？" at bounding box center [401, 651] width 439 height 110
drag, startPoint x: 355, startPoint y: 612, endPoint x: 572, endPoint y: 611, distance: 217.2
click at [572, 611] on textarea "ご連絡ありがとうございます、そうしますと先程の@@【詰めていた件】、改めていかがでしょうか？" at bounding box center [401, 651] width 439 height 110
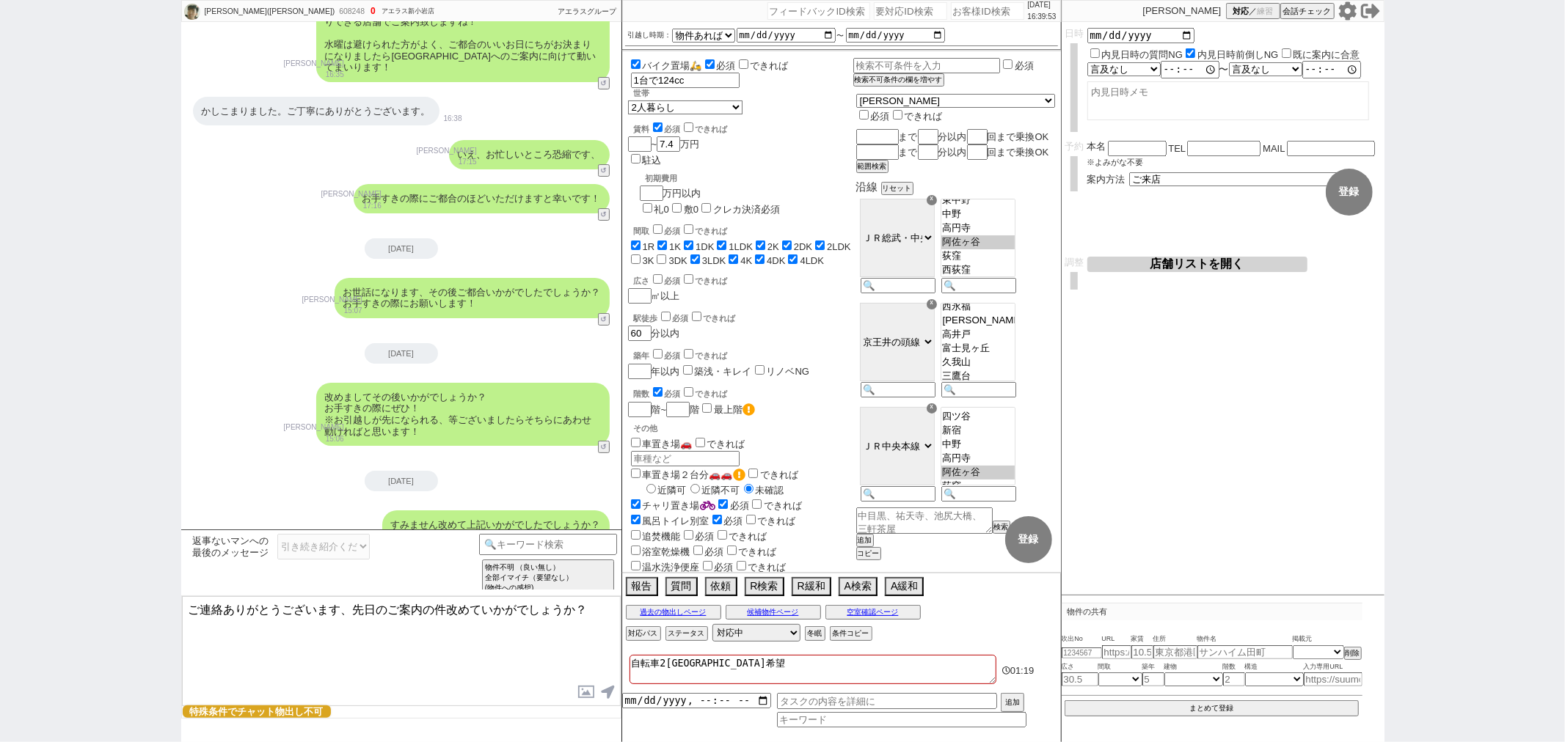
scroll to position [4758, 0]
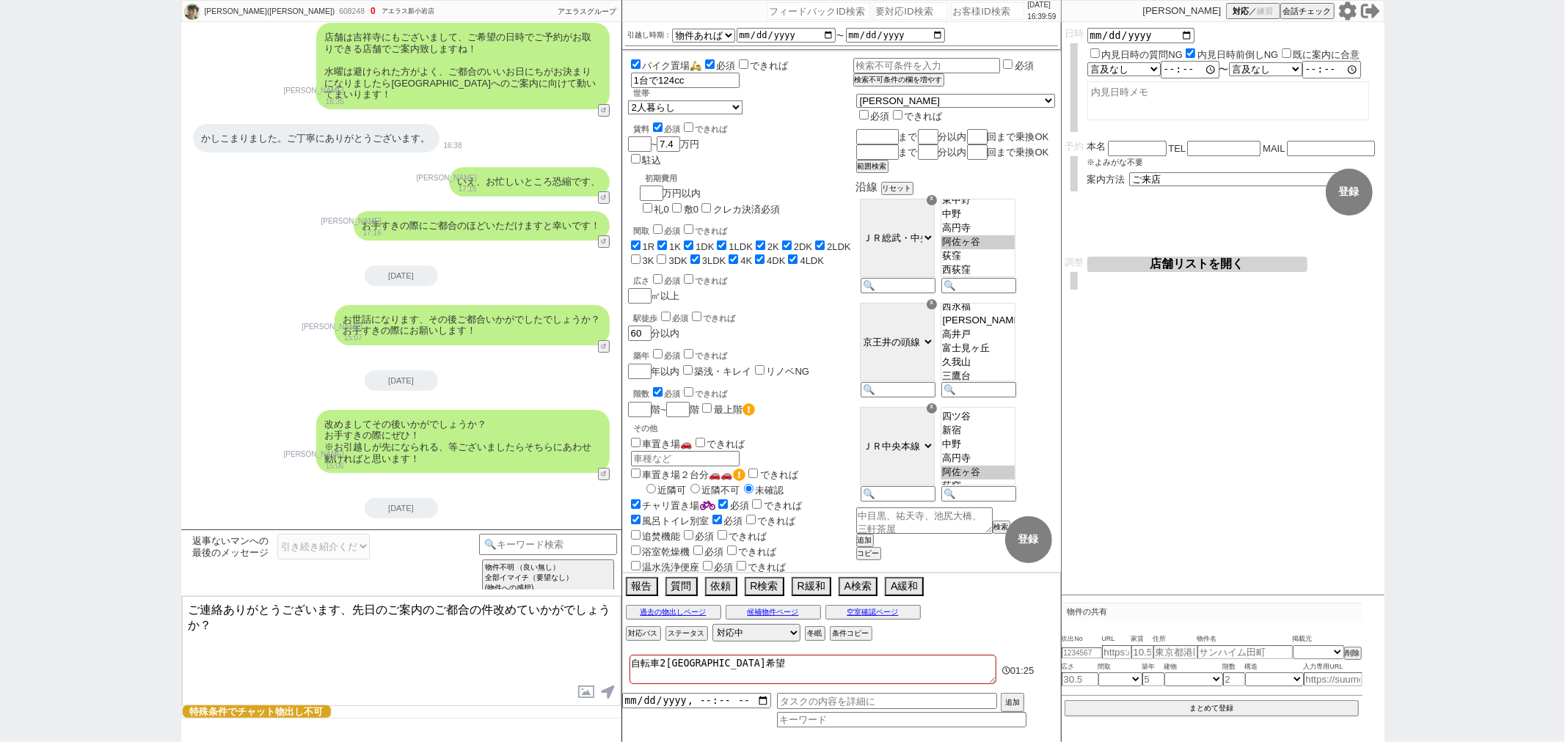
type textarea "ご連絡ありがとうございます、先日のご案内のご都合の件改めていかがでしょうか？"
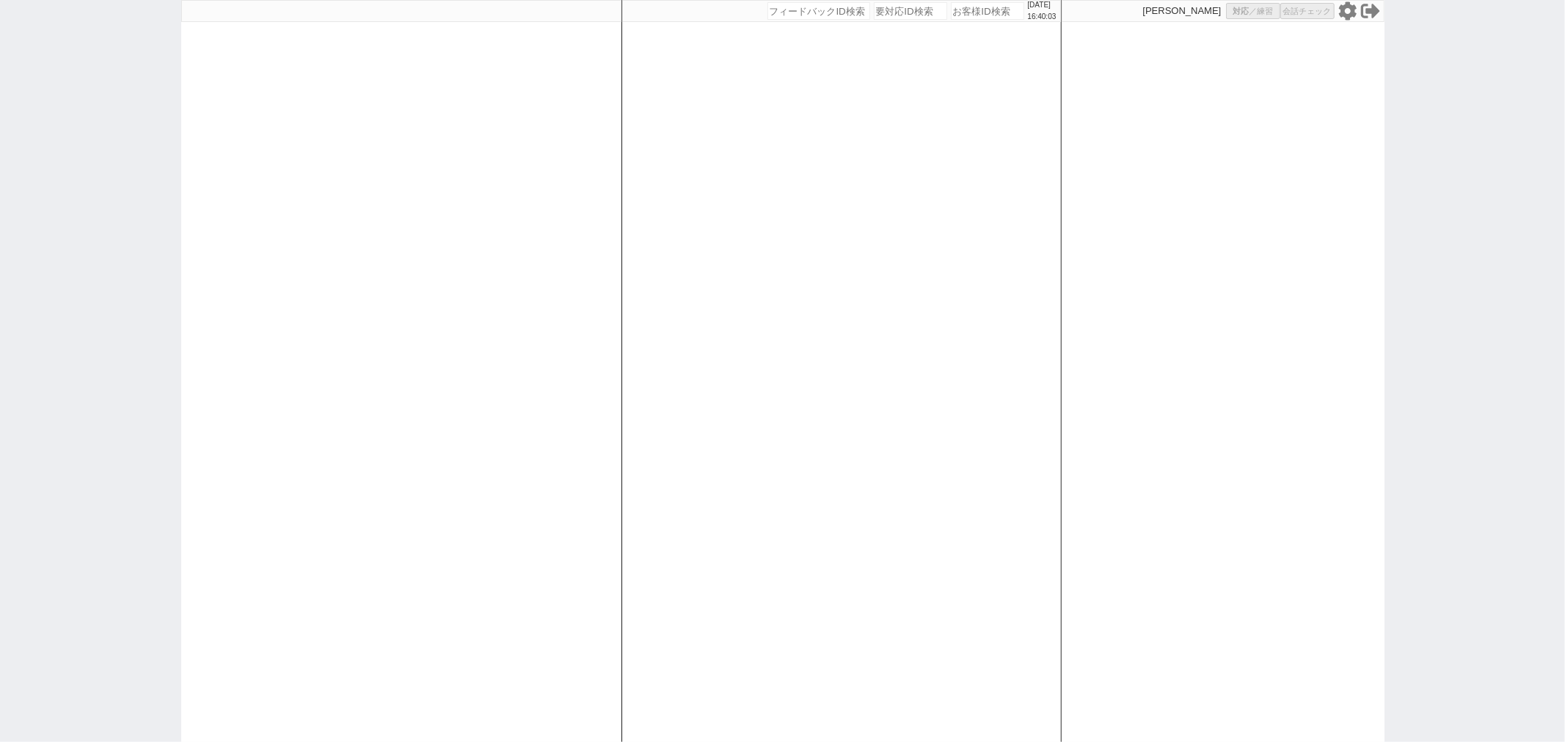
select select
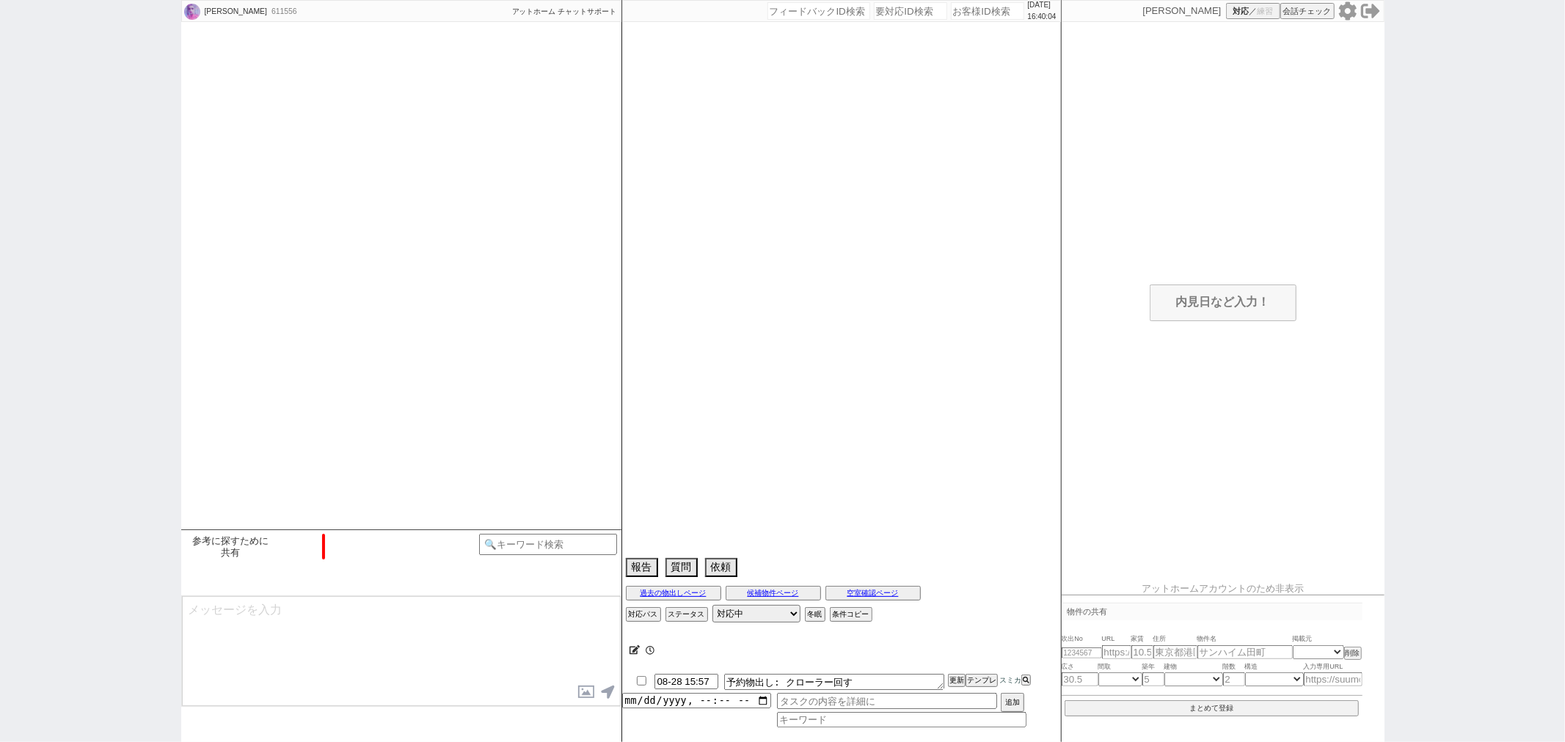
scroll to position [126, 0]
select select "2025"
select select "10"
select select "36"
select select "1"
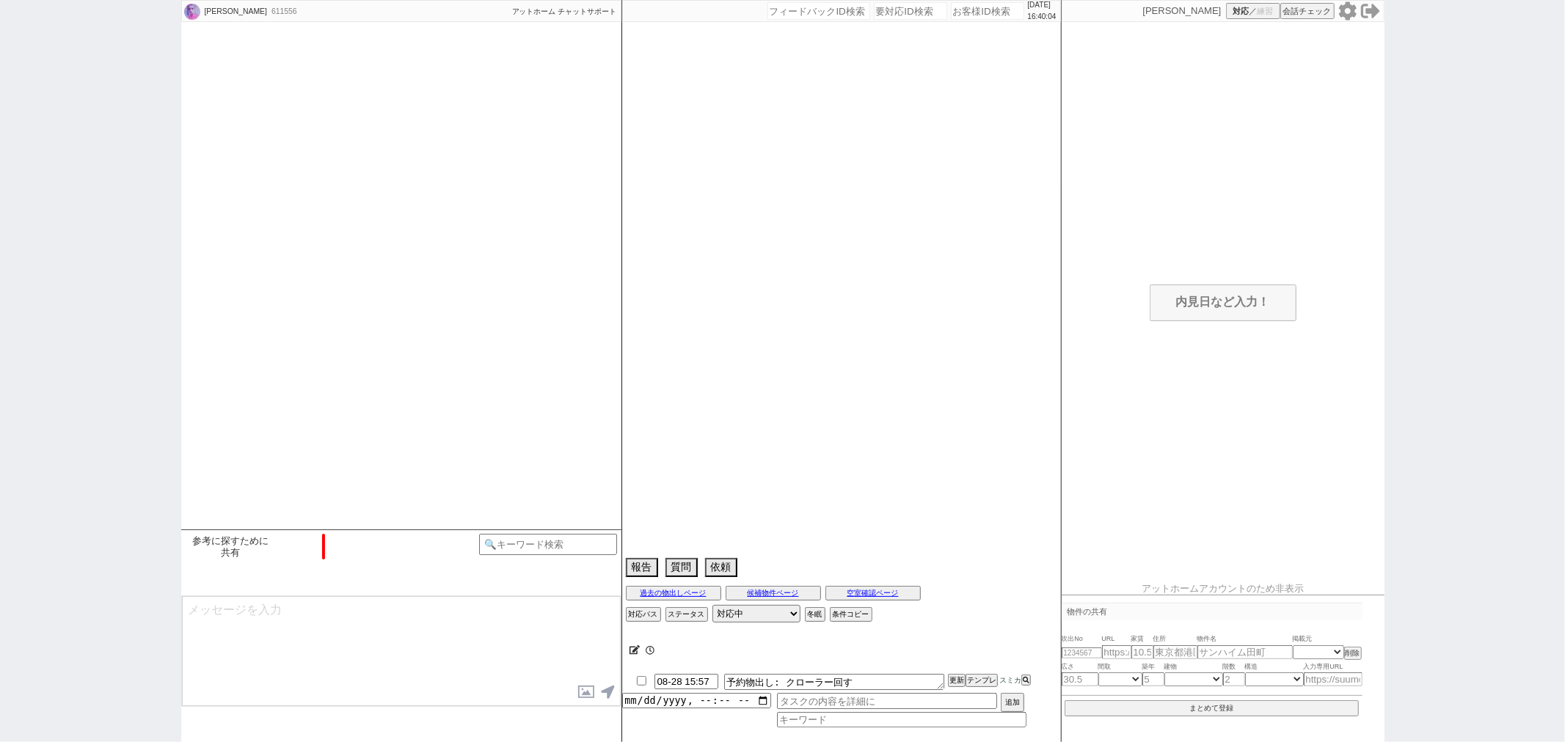
select select "62"
select select "1521"
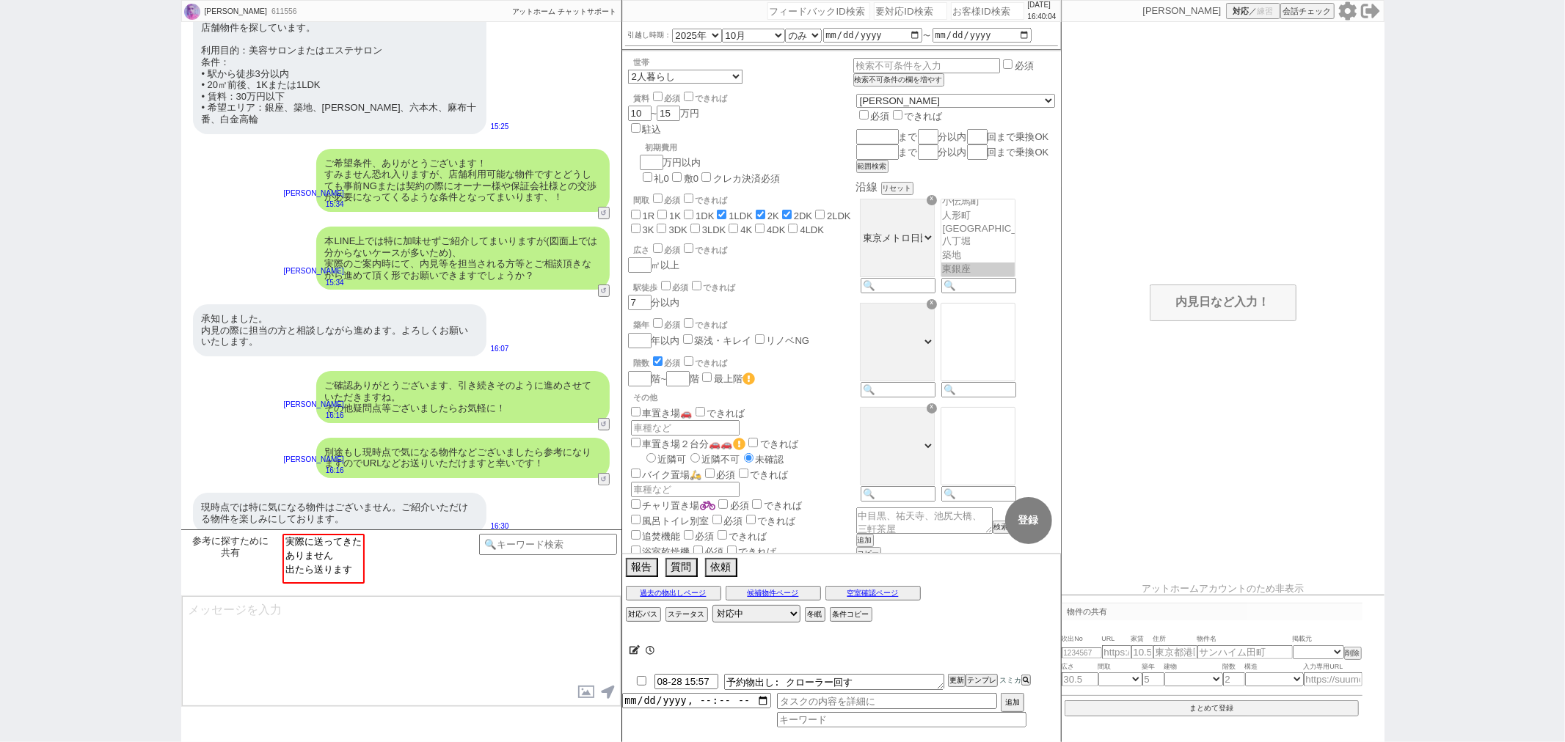
scroll to position [112, 0]
select select "ありません"
click at [313, 562] on option "ありません" at bounding box center [323, 555] width 79 height 14
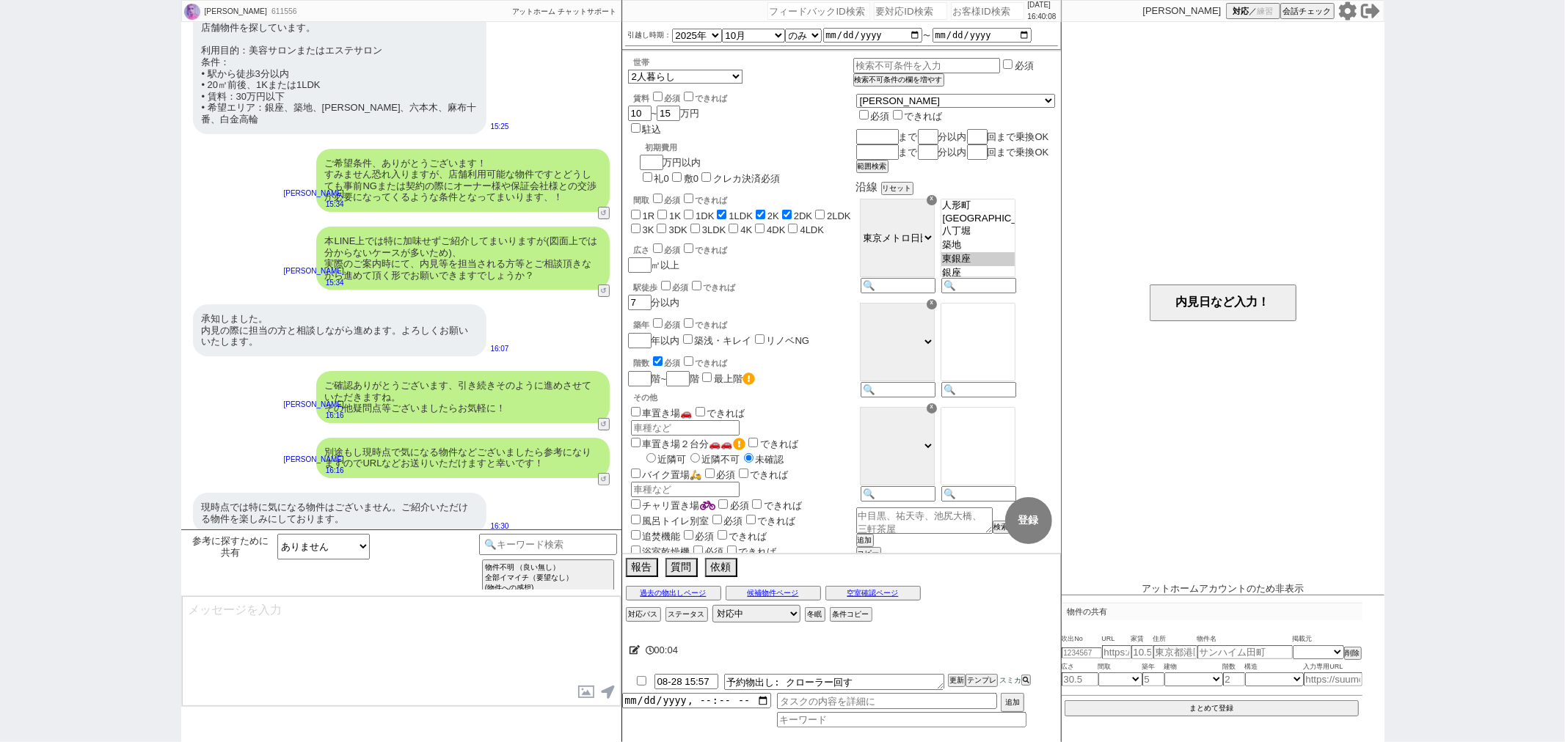
type textarea "お手数おかけします、今後出ましたらお気軽に！ ただネットの不動産サイト等でさえ埋まってる物件がかなり多いので、最近はもうネットは見ない、という方も多いですね。"
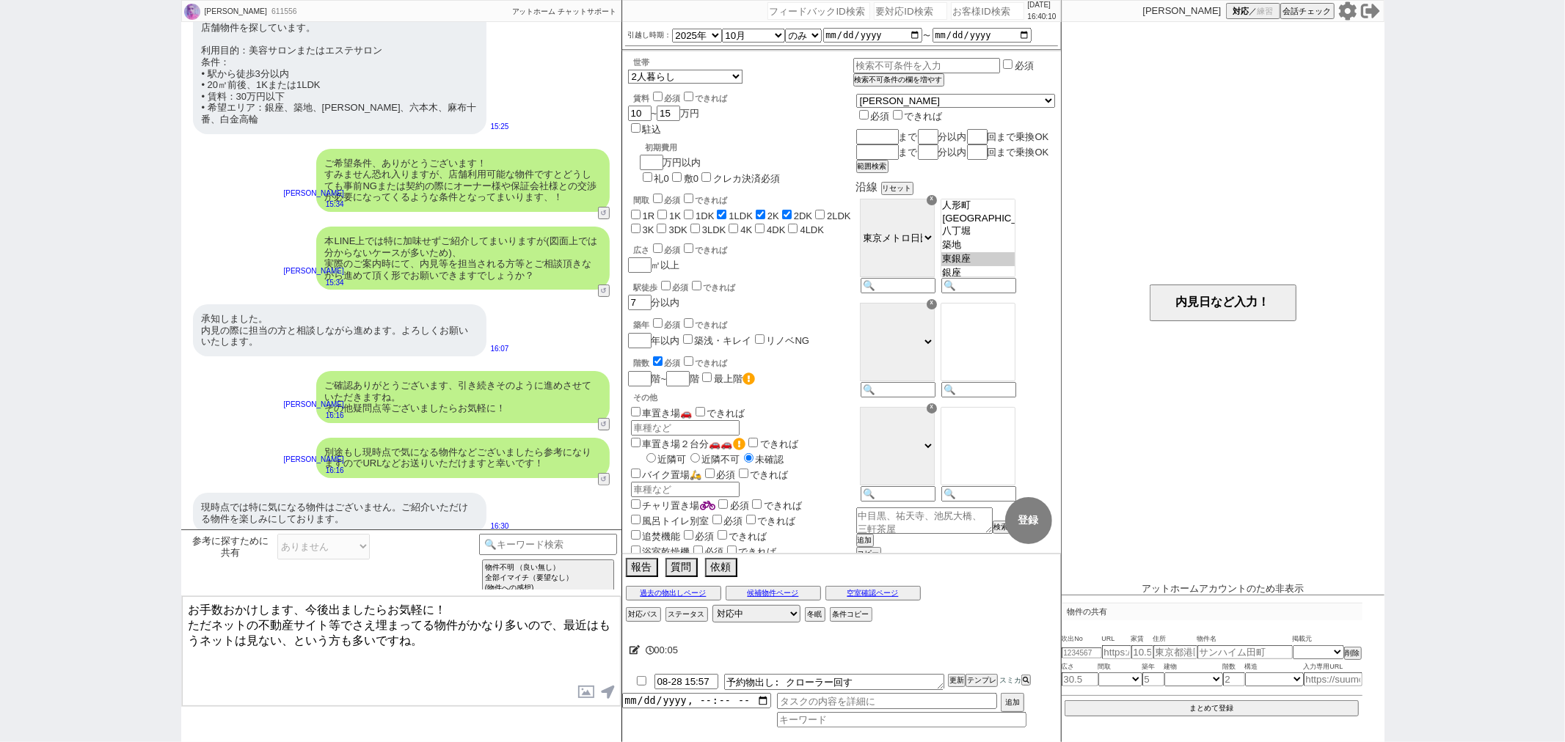
click at [436, 653] on textarea "お手数おかけします、今後出ましたらお気軽に！ ただネットの不動産サイト等でさえ埋まってる物件がかなり多いので、最近はもうネットは見ない、という方も多いですね。" at bounding box center [401, 651] width 439 height 110
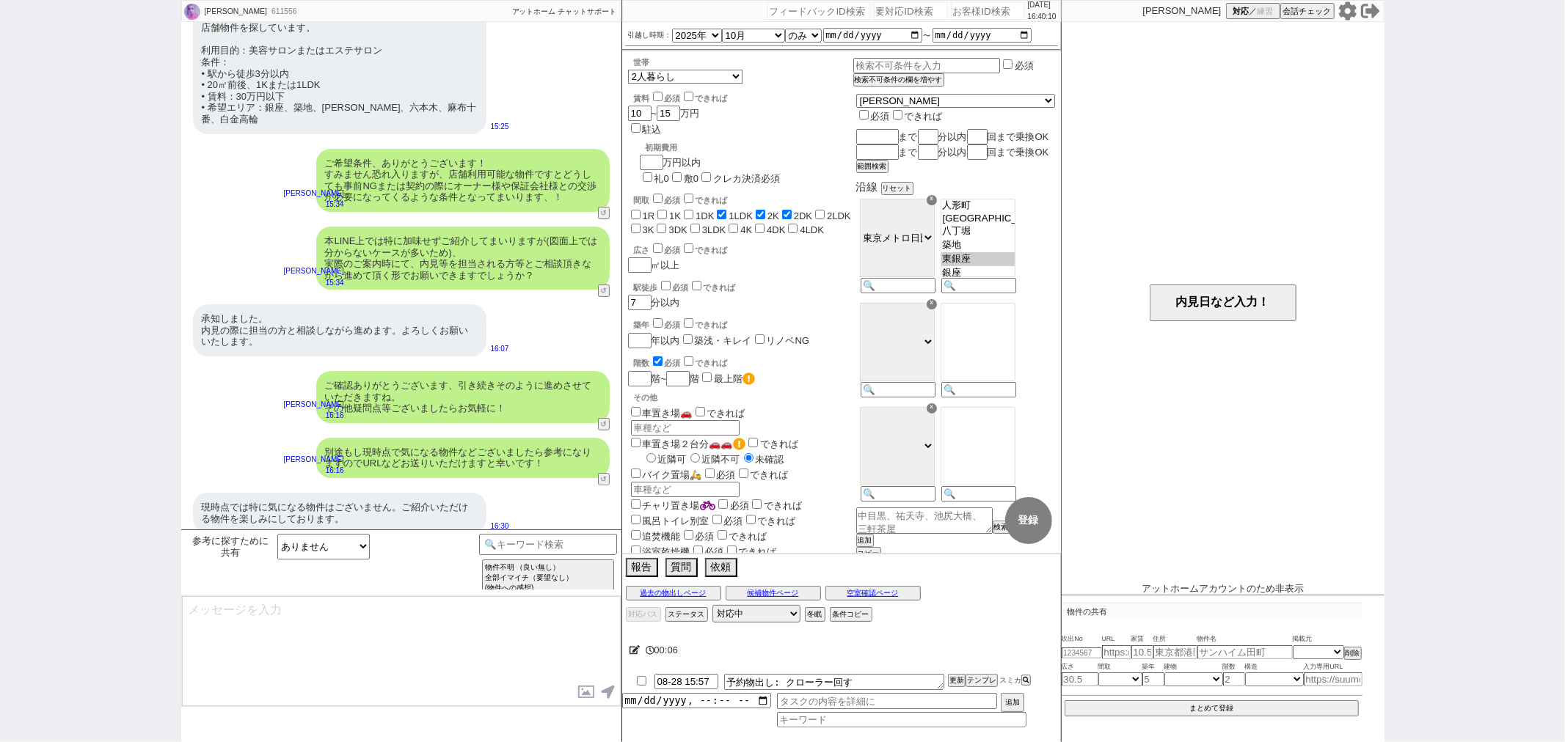
scroll to position [192, 0]
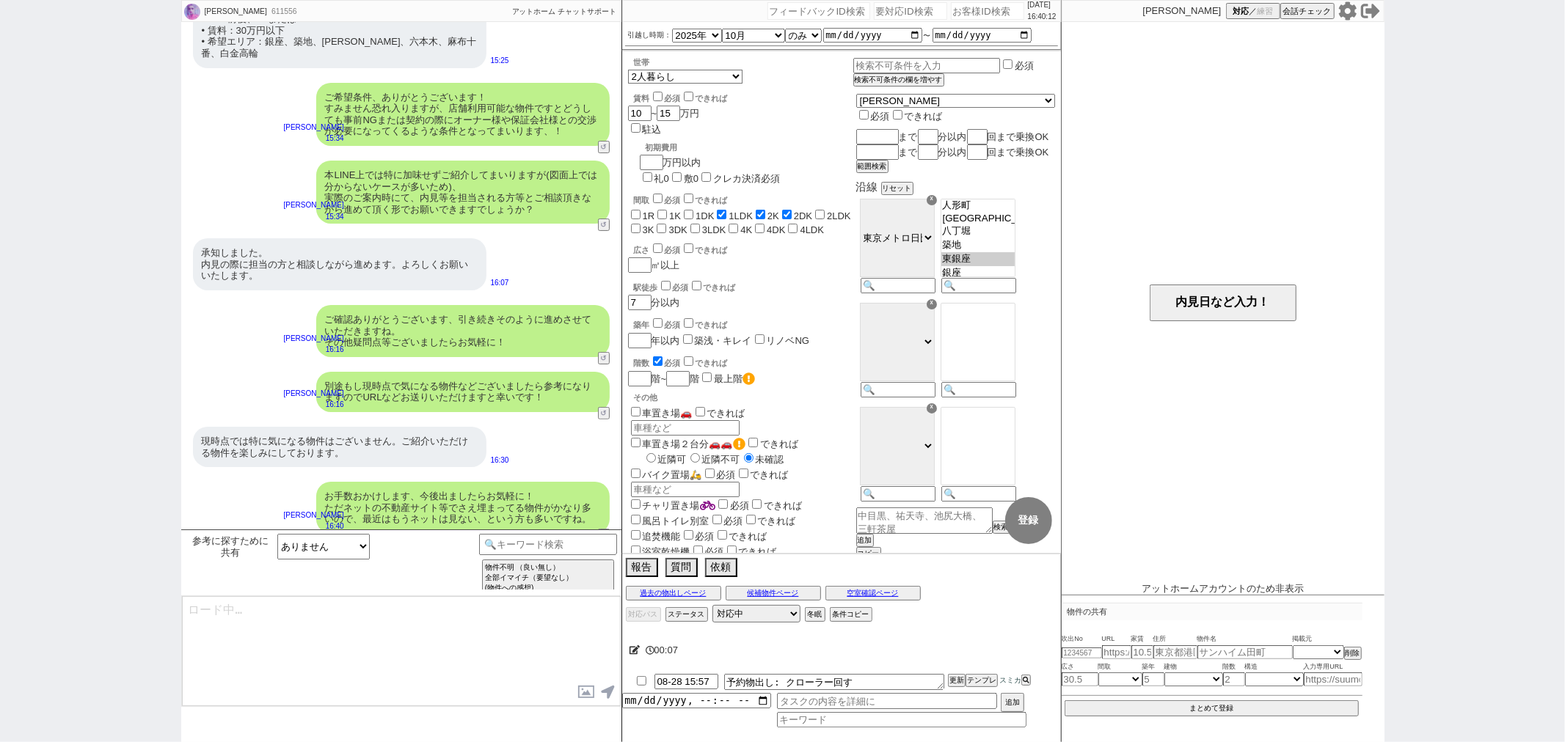
type textarea "ちなみにお二人暮らしの方ですと、少し前までは2K等が人気でしたが最近は広めのリビングがある1LDKがほんとに人気ですね、、そのあたりも漏れなく追っていきます！"
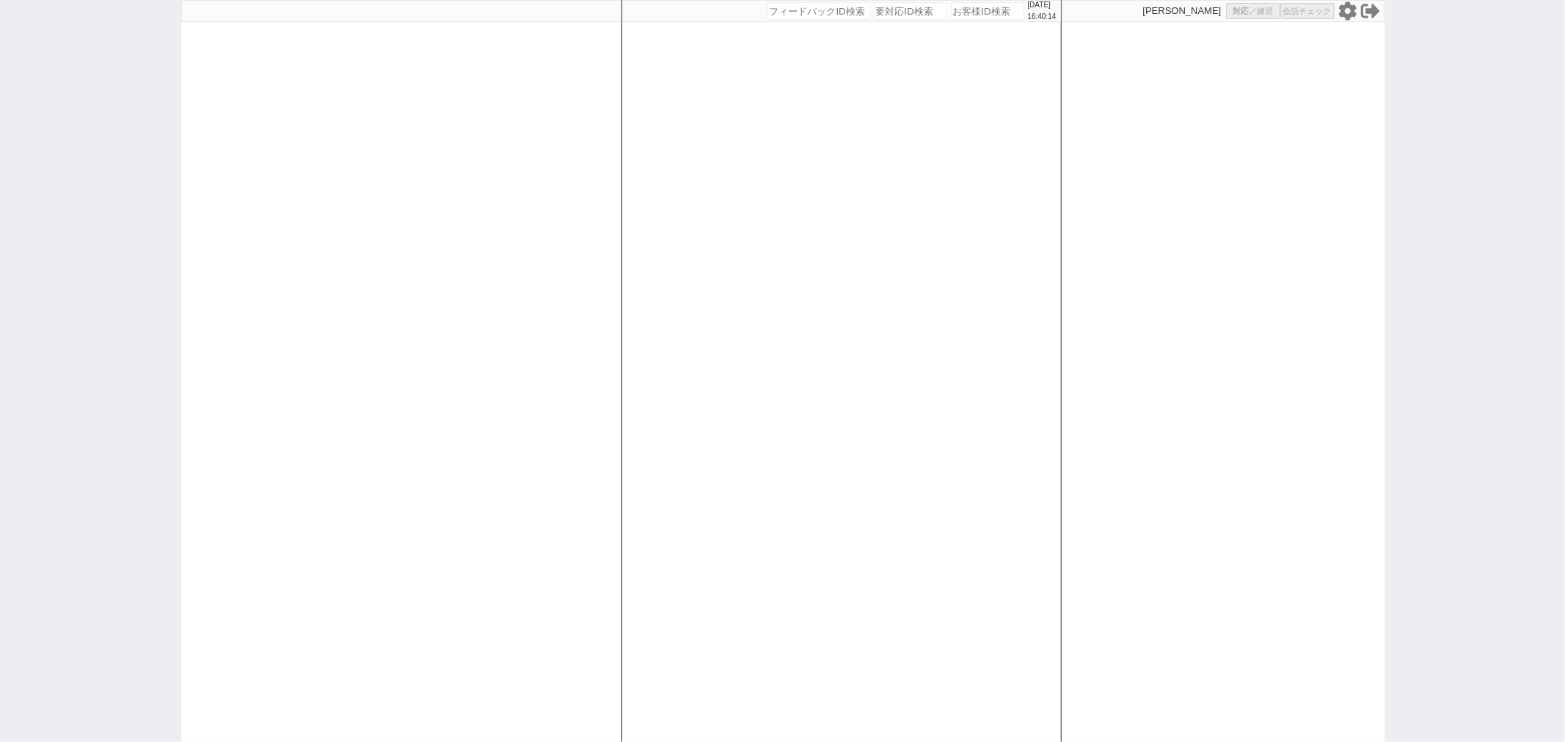
select select
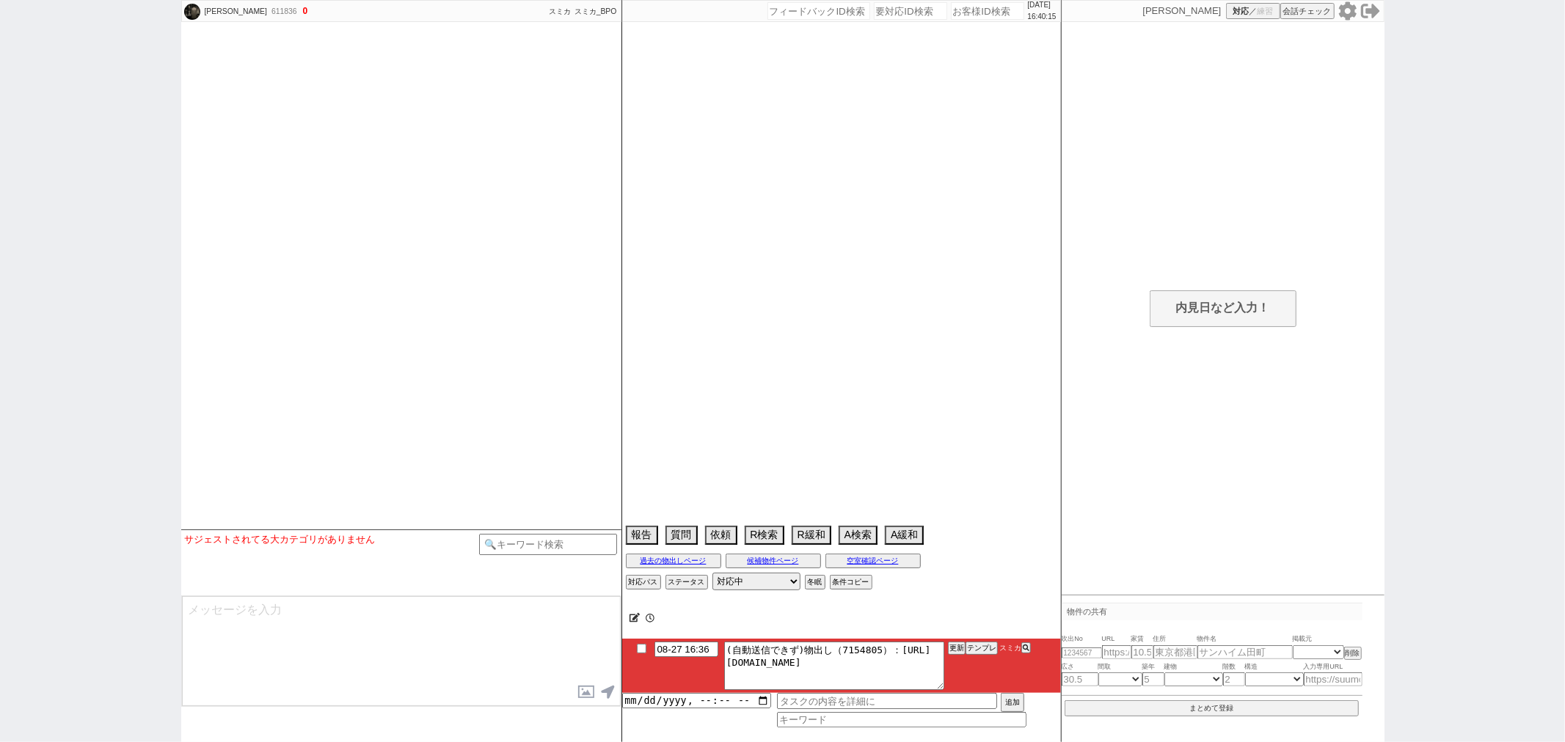
scroll to position [1001, 0]
select select "13"
select select "7"
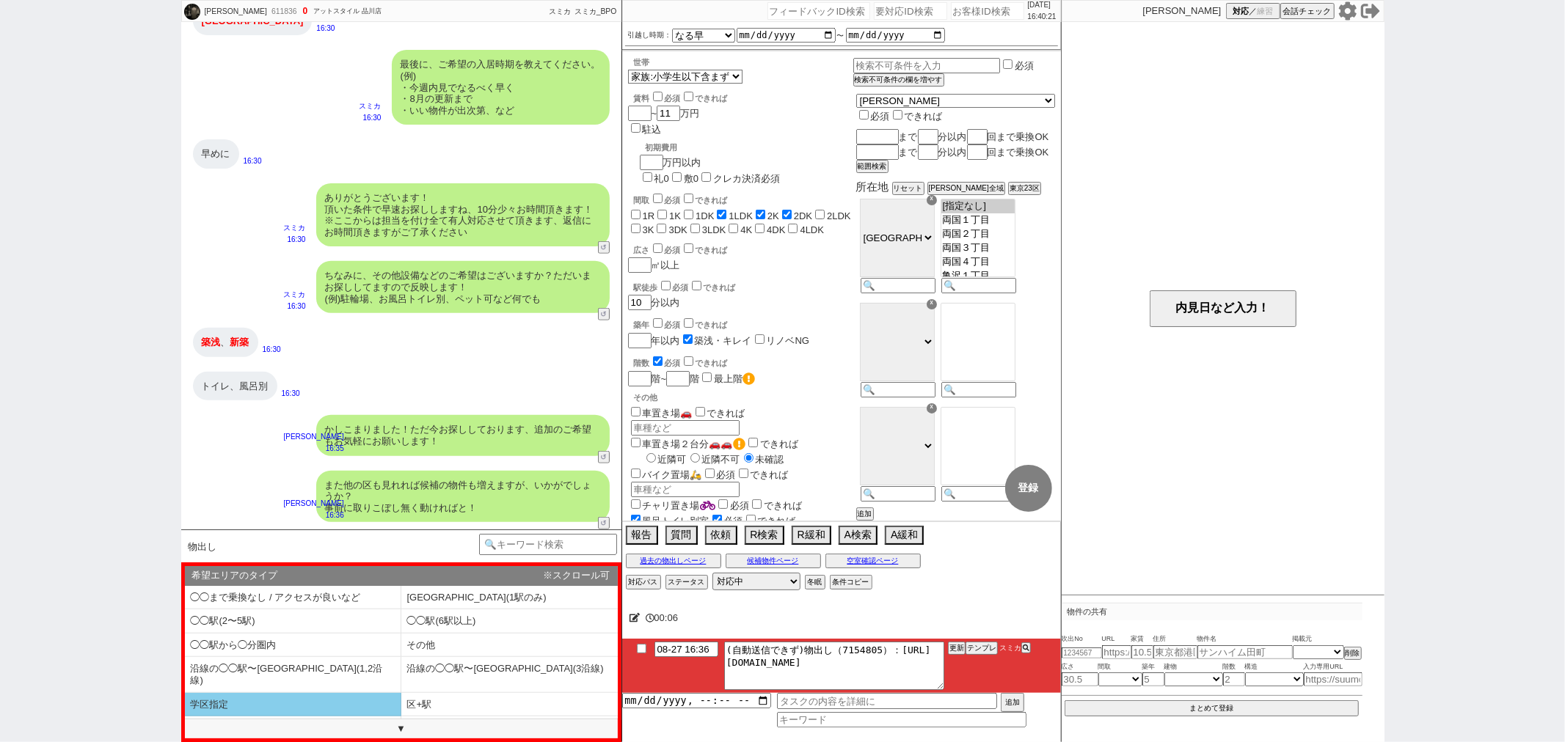
scroll to position [57, 0]
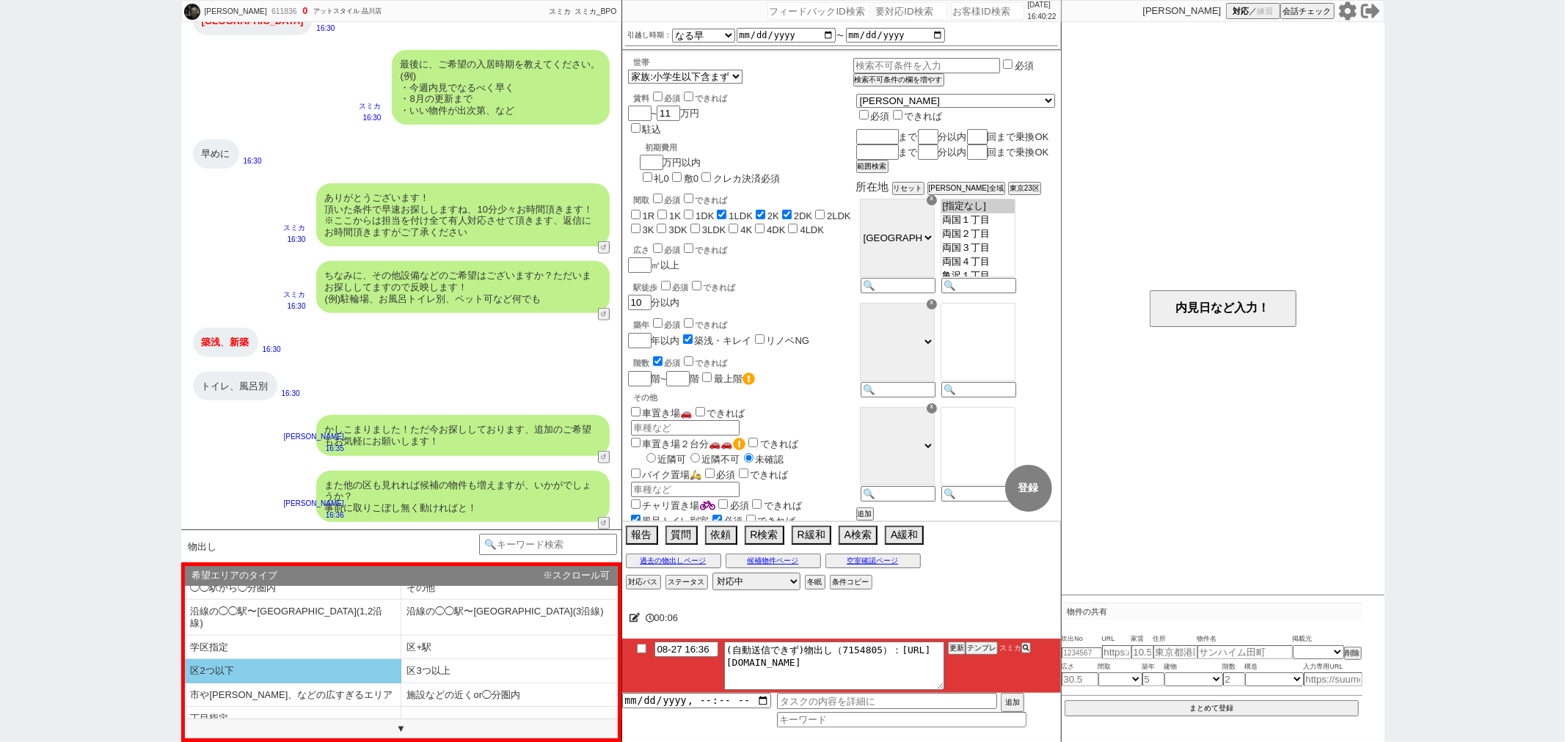
click at [328, 660] on li "区2つ以下" at bounding box center [293, 672] width 216 height 24
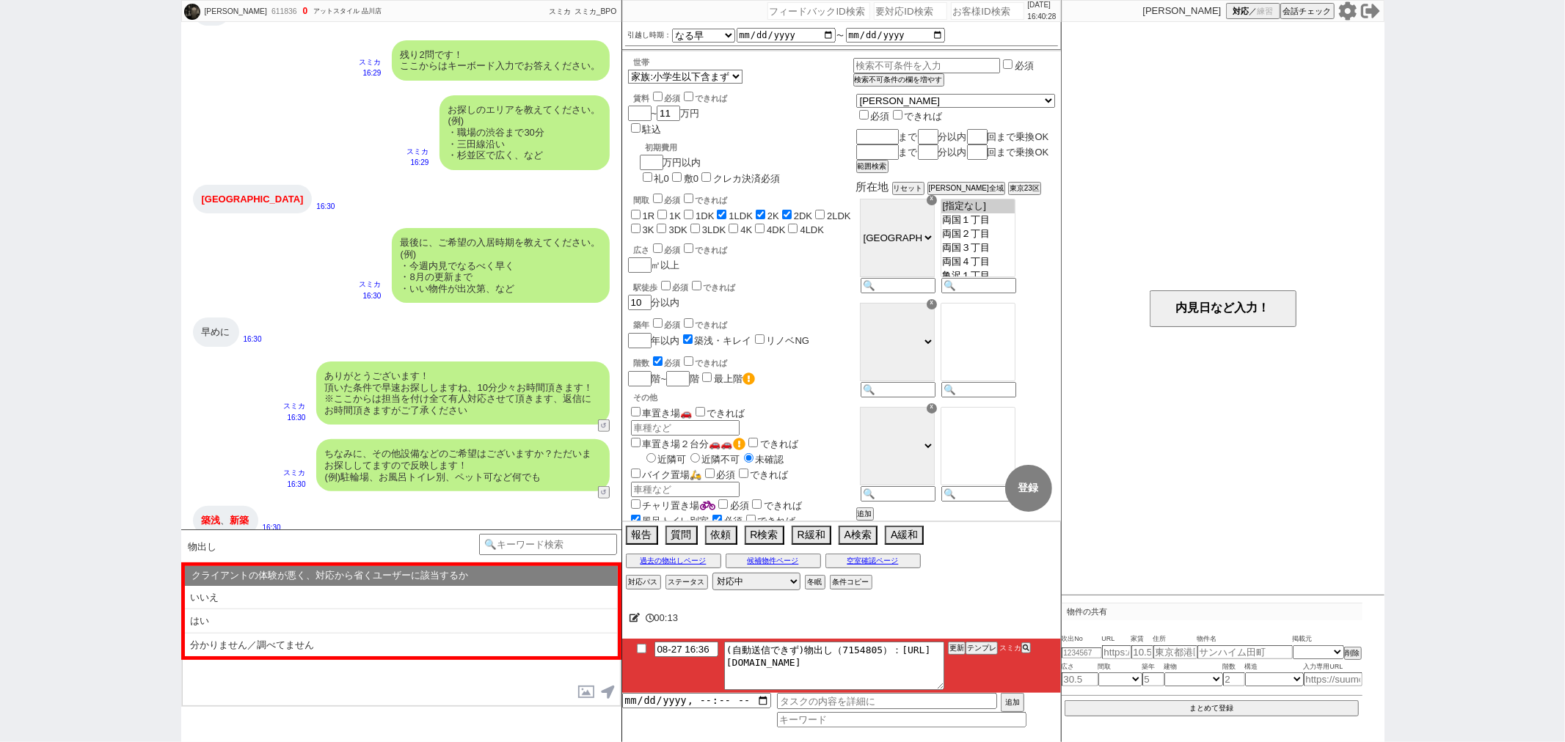
scroll to position [1001, 0]
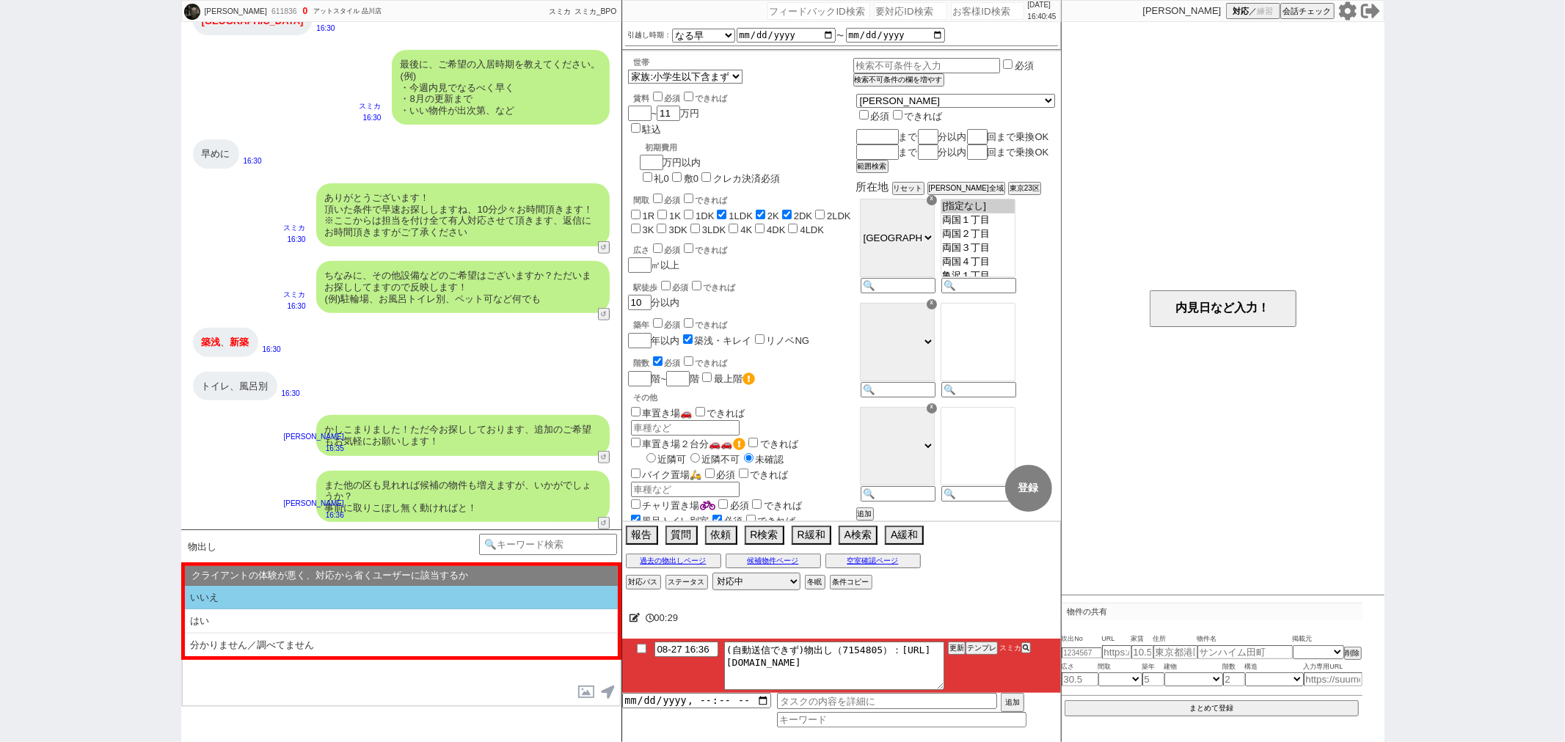
click at [339, 605] on li "いいえ" at bounding box center [401, 598] width 433 height 24
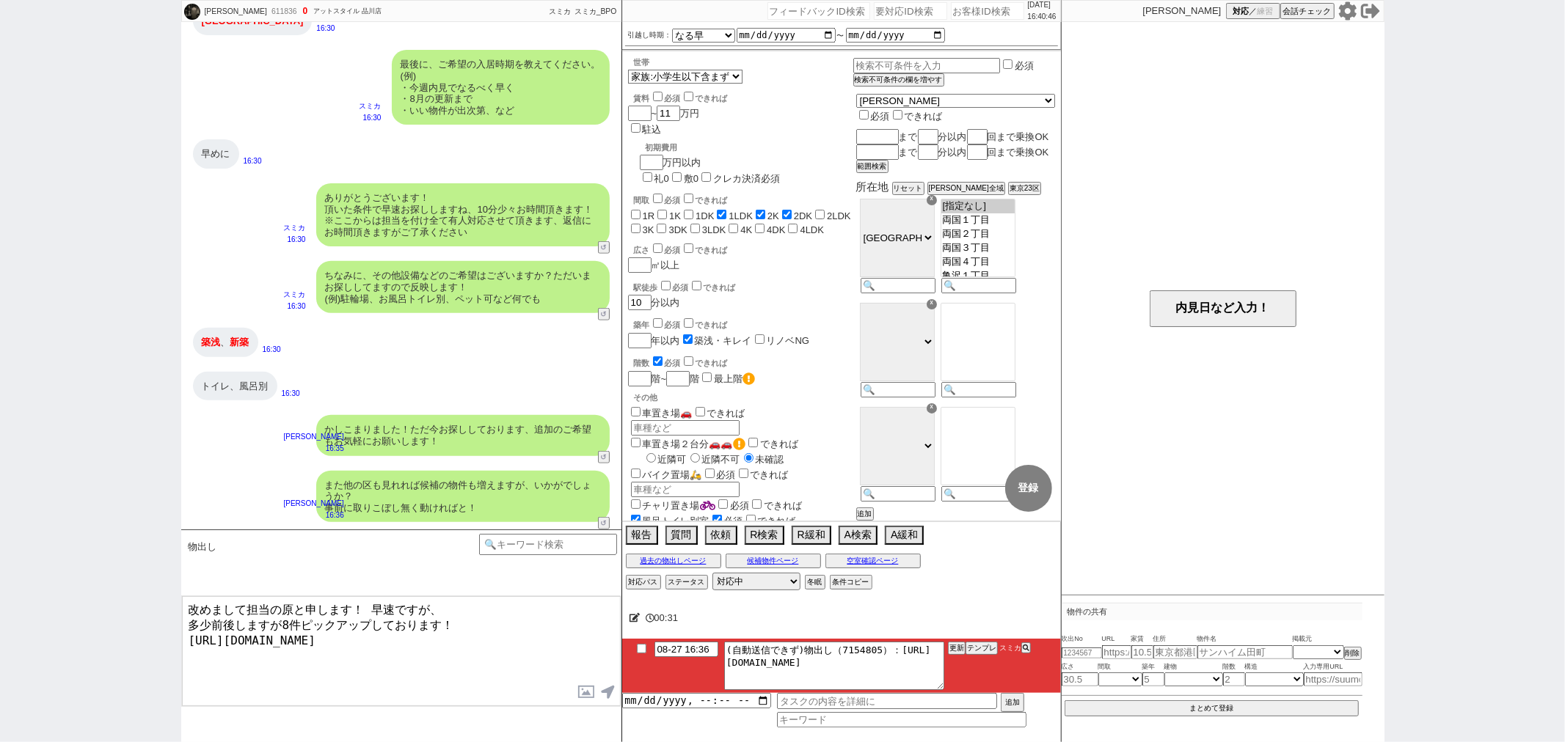
click at [372, 619] on textarea "改めまして担当の原と申します！ 早速ですが、 多少前後しますが8件ピックアップしております！ https://tools.sumika.live/pages/…" at bounding box center [401, 651] width 439 height 110
type textarea "改めまして担当の原と申します！ 早速ですが、 多少前後しますが8件ピックアップしております！ https://tools.sumika.live/pages/…"
checkbox input "true"
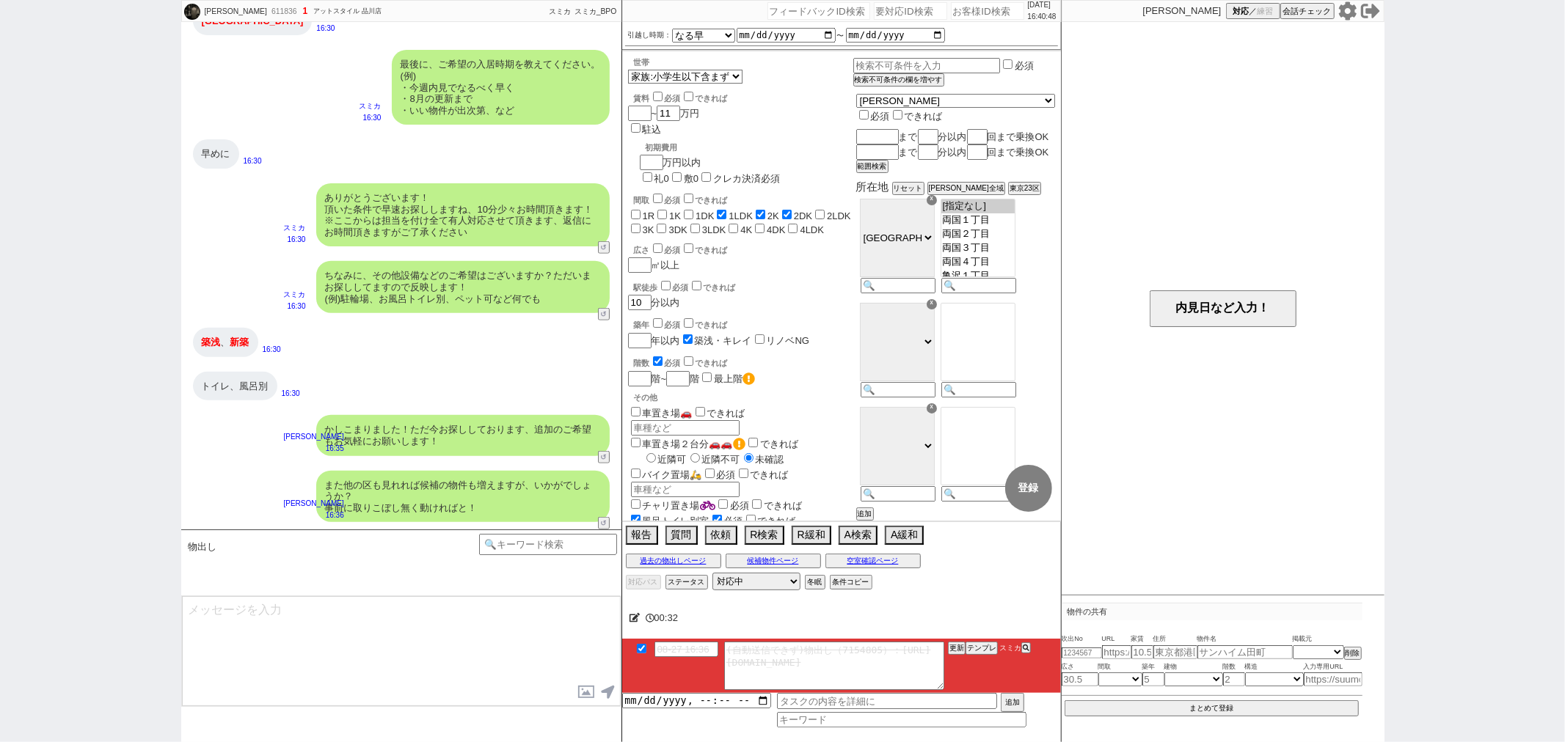
scroll to position [1067, 0]
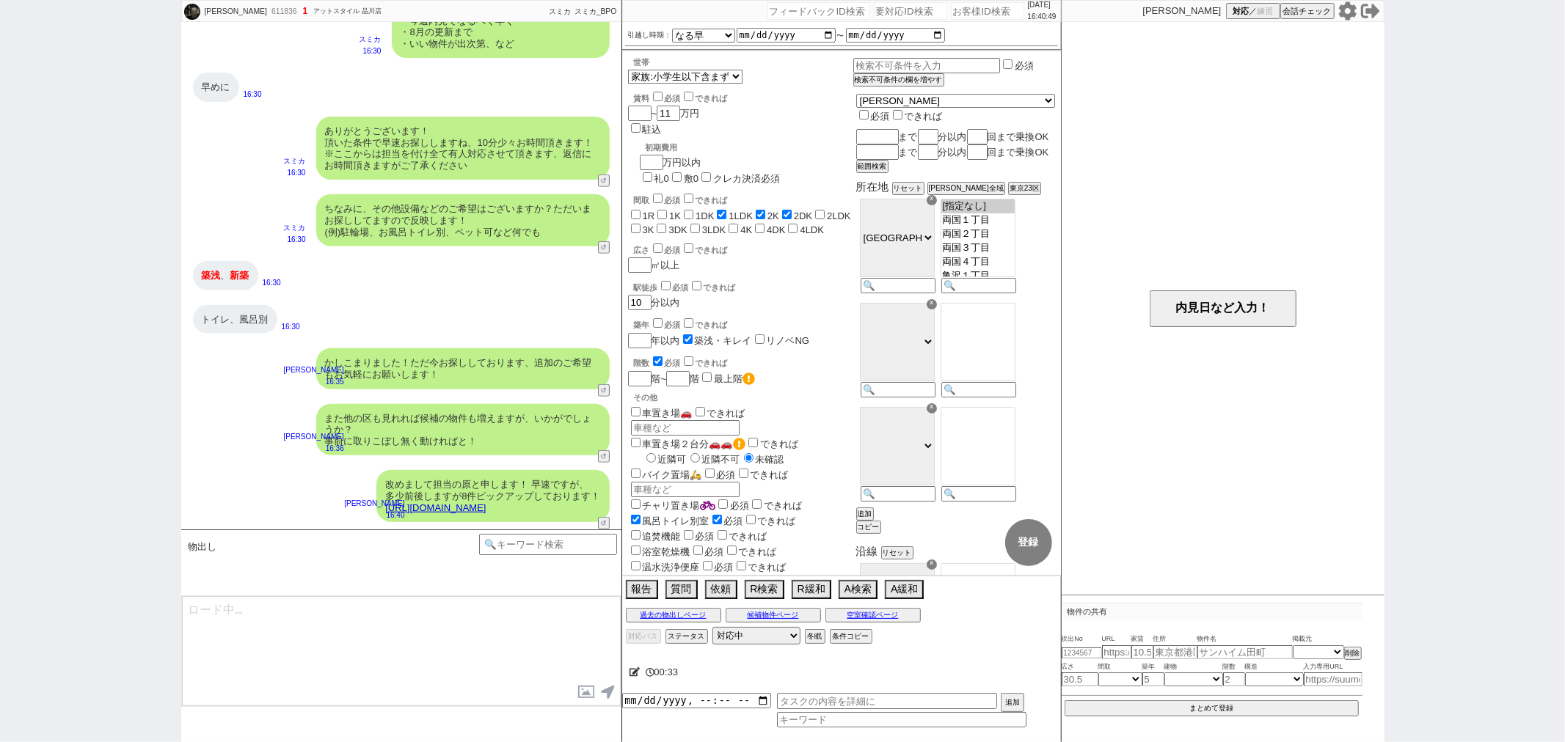
type textarea "条件ぴったりではないかもしれませんが、少しでもイメージに近い物件はございますか？ 反映しすぐに見てまいります！ ※自動応答ではなく直接ご紹介します！"
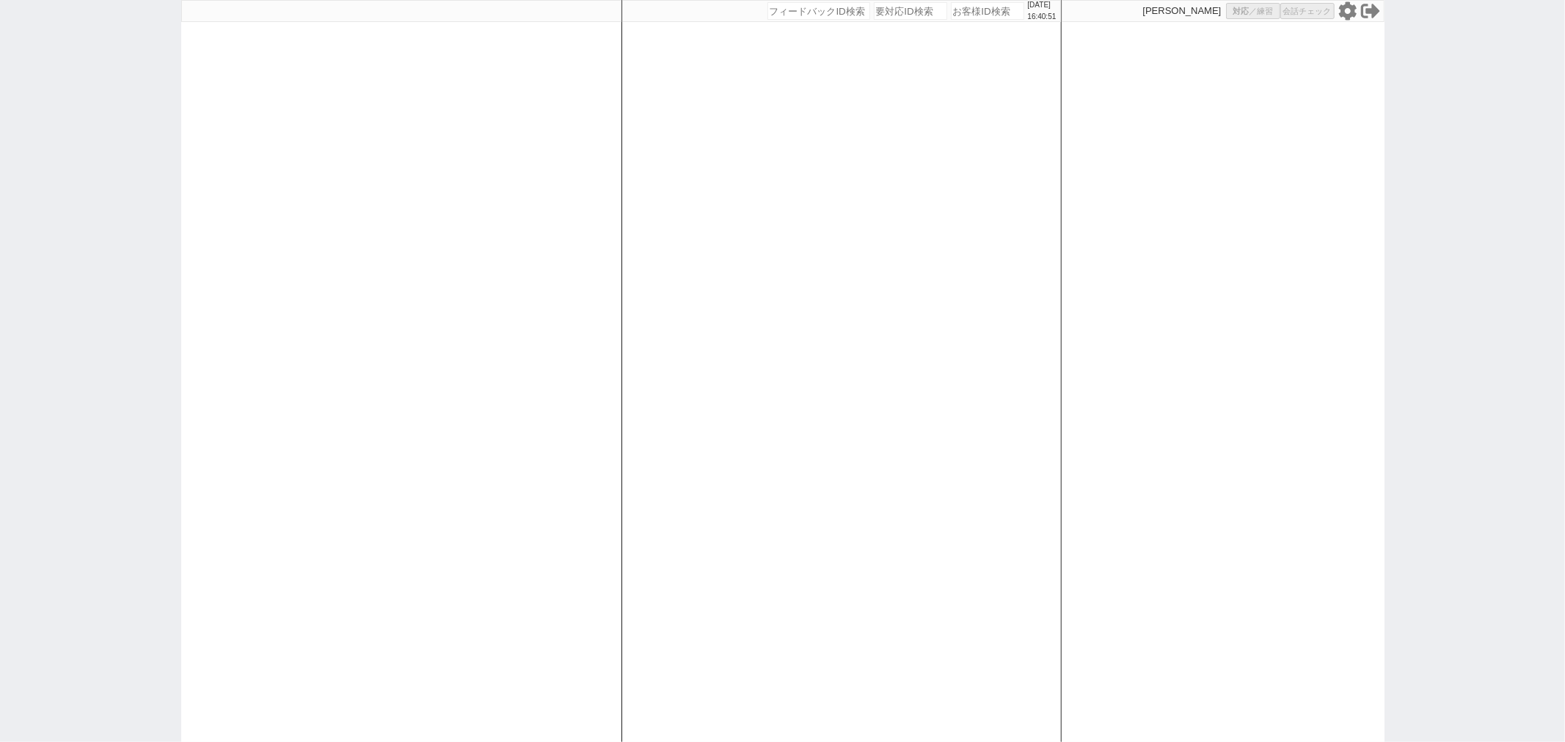
select select
click at [563, 172] on div at bounding box center [401, 371] width 440 height 742
select select
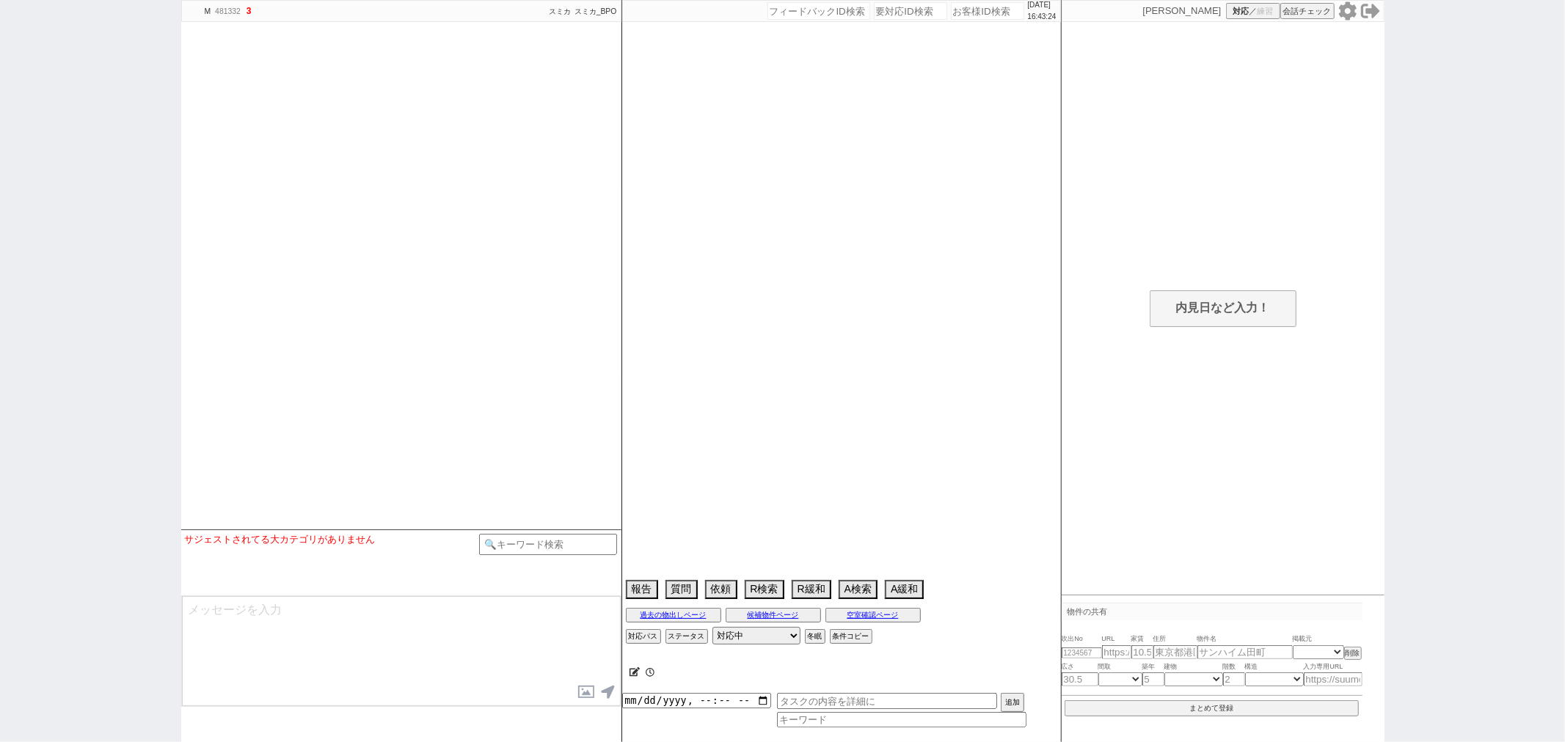
type textarea "410235：アイコン・条件異なるため別アカウント判断"
select select
select select "2025"
select select "9"
select select "34"
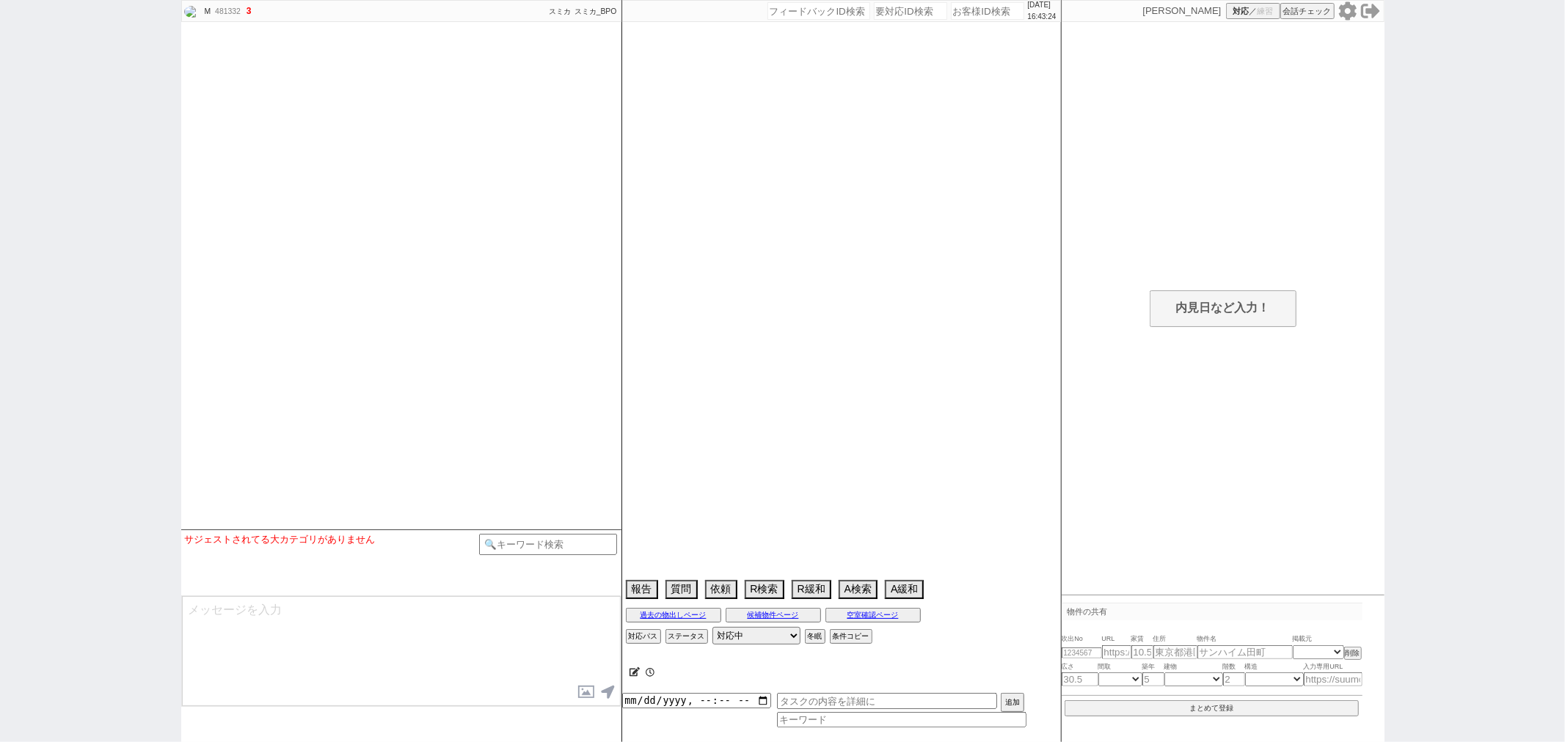
select select "1"
select select "50"
select select "1295"
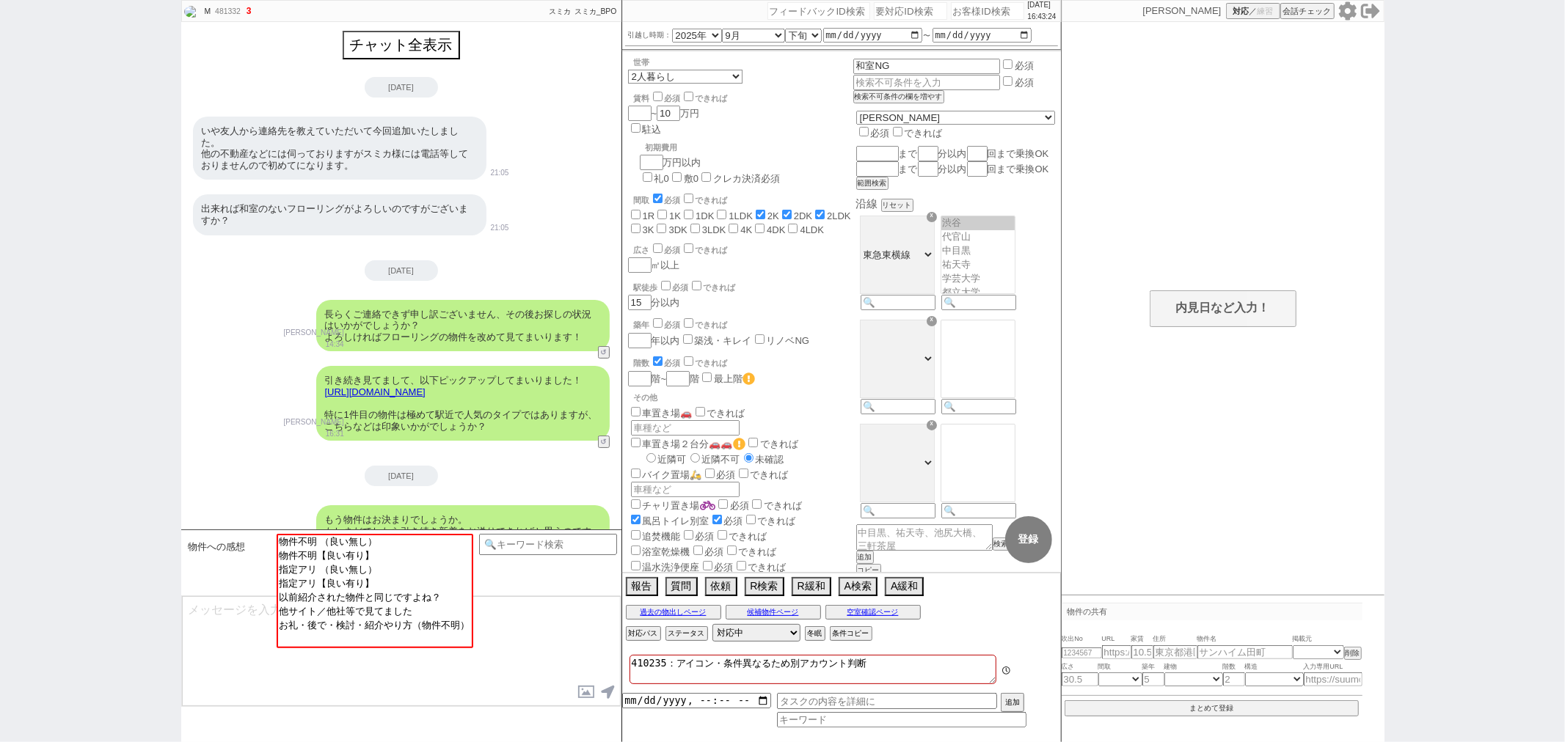
scroll to position [142, 0]
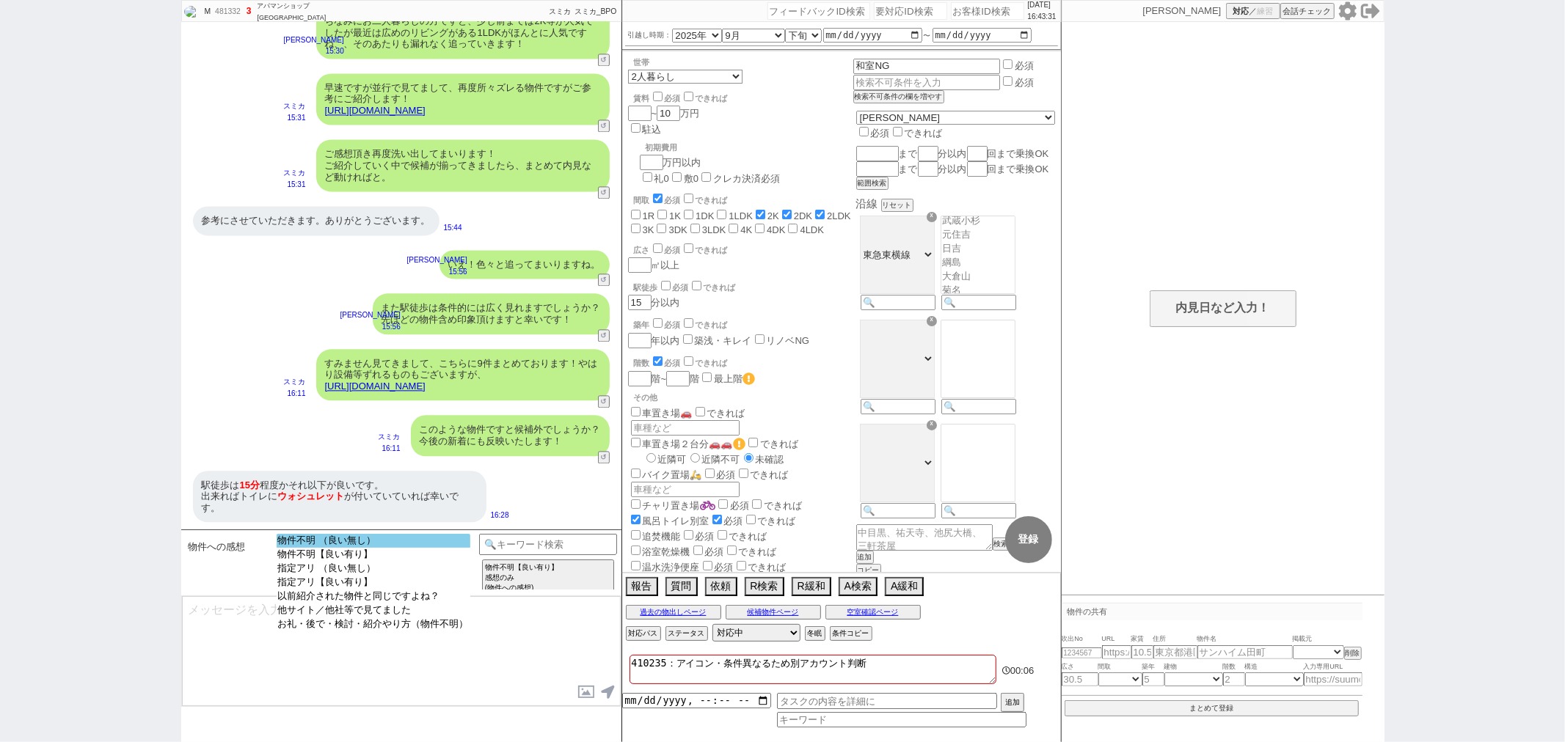
select select "物件不明 （良い無し）"
click at [324, 544] on option "物件不明 （良い無し）" at bounding box center [374, 541] width 194 height 14
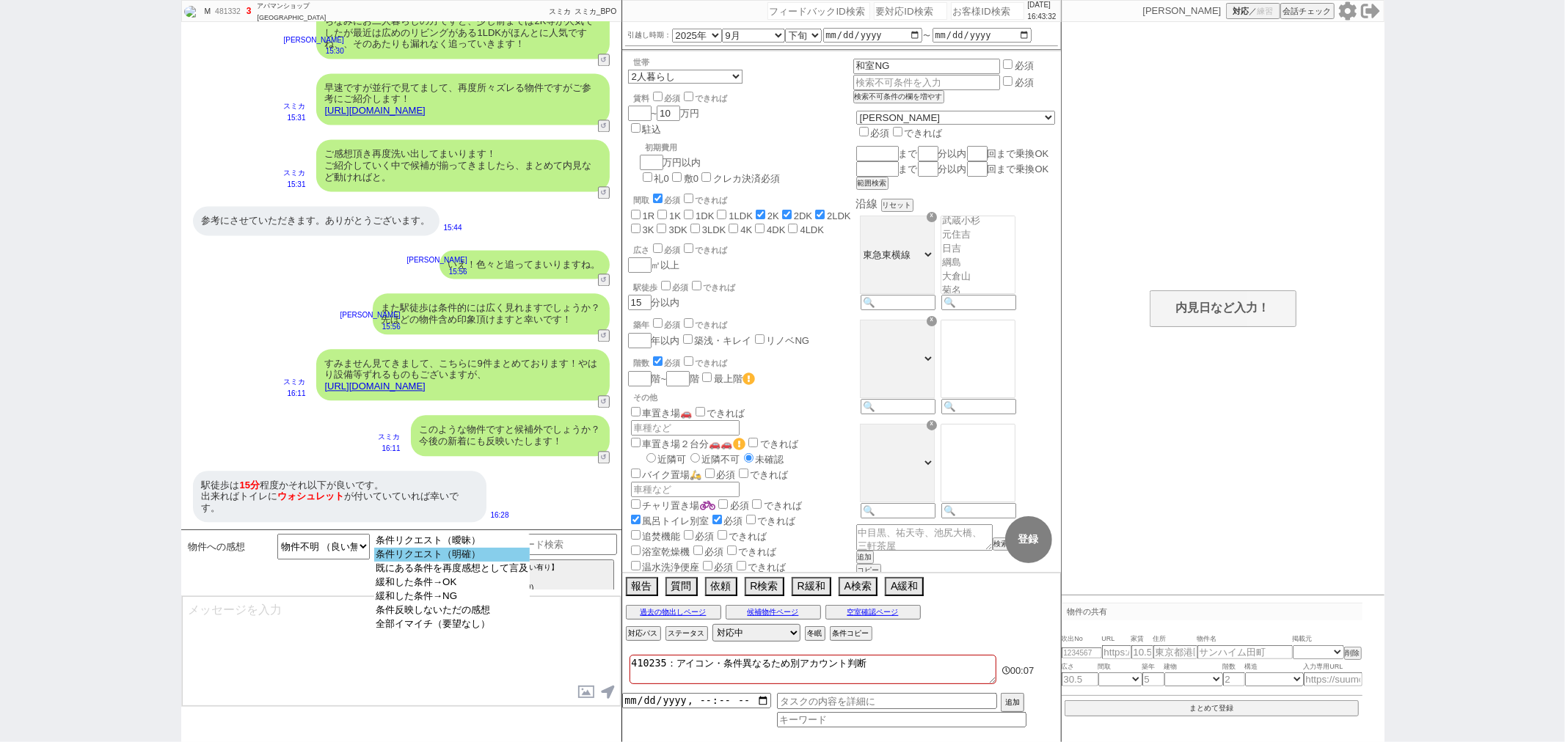
click at [393, 554] on option "条件リクエスト（明確）" at bounding box center [452, 555] width 156 height 14
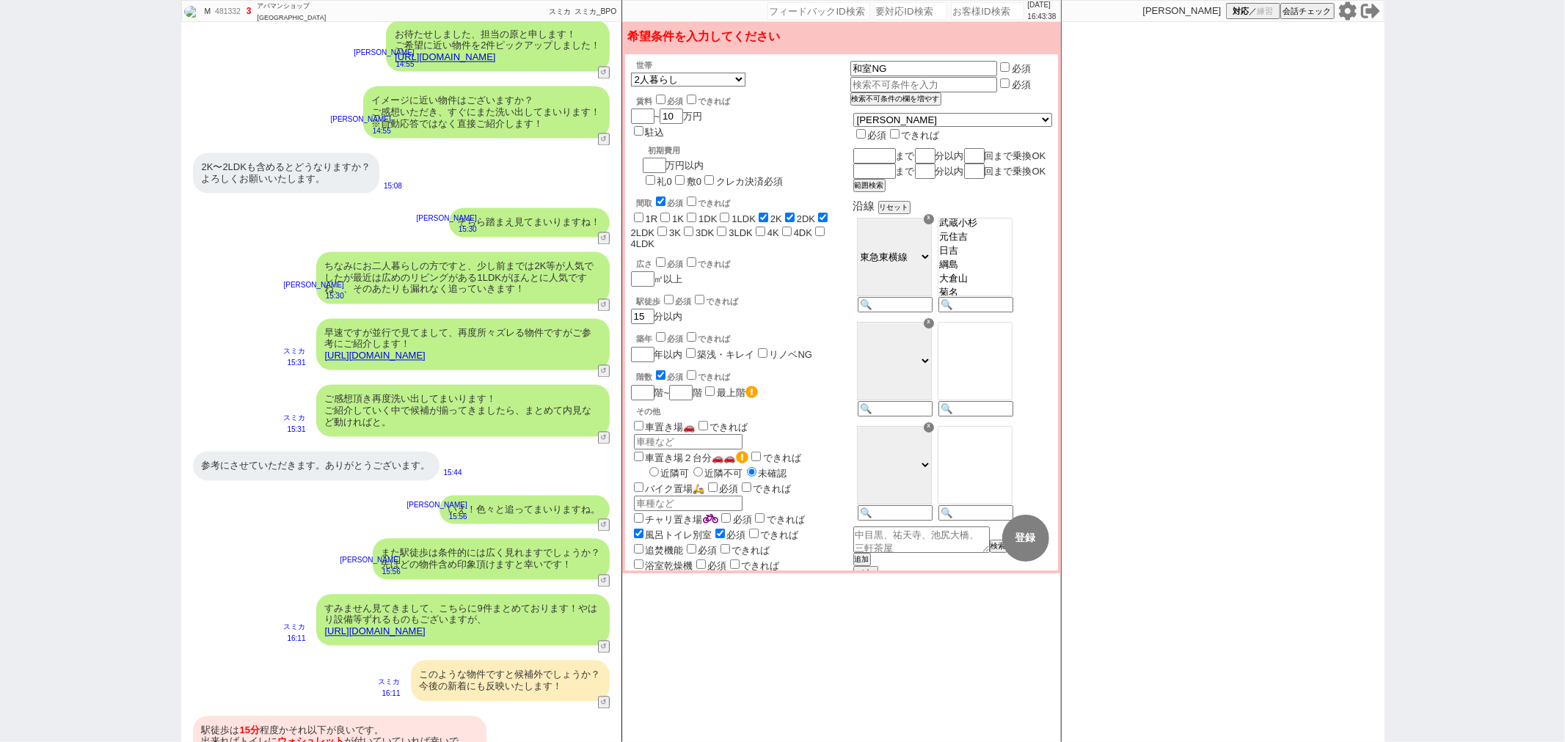
scroll to position [2515, 0]
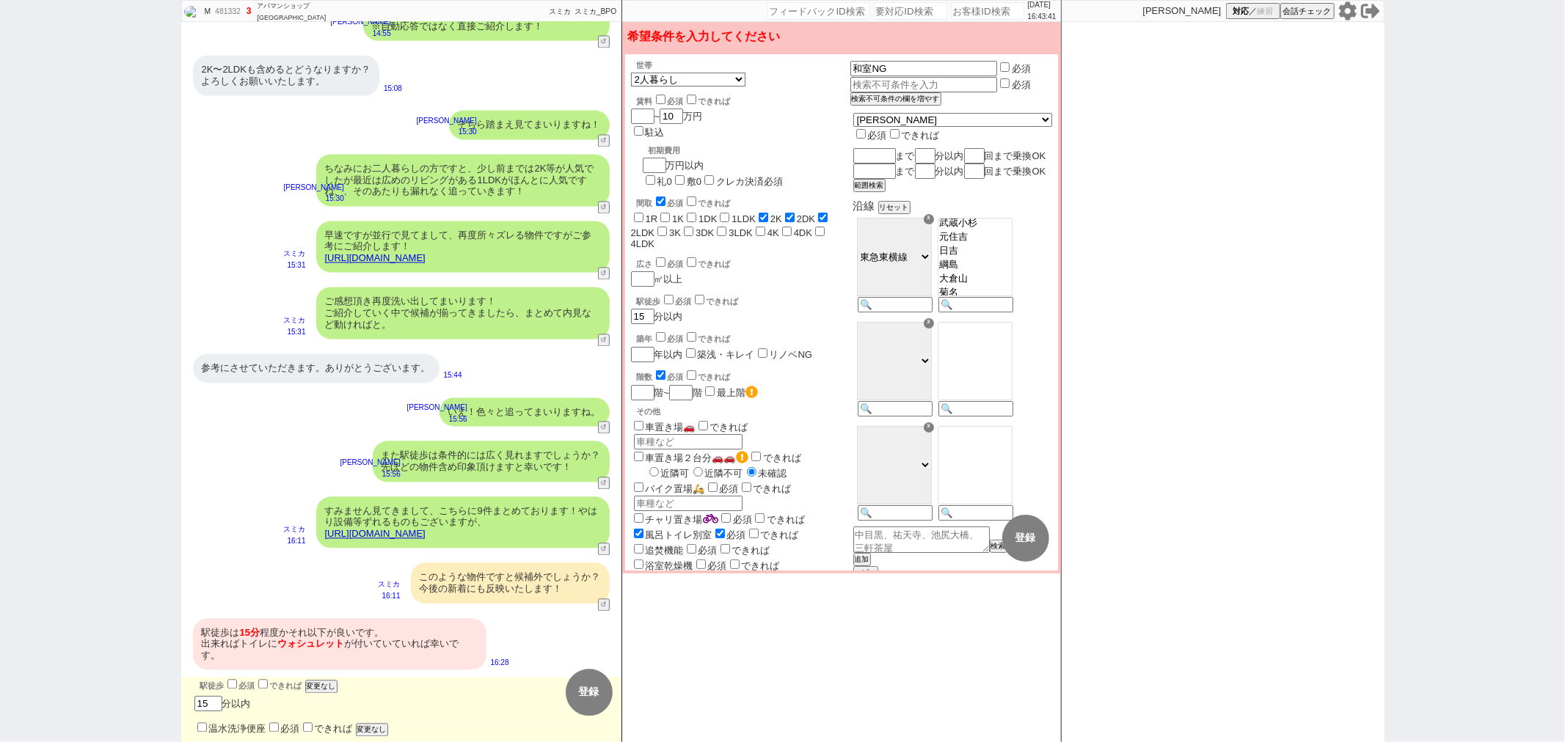
click at [230, 684] on input "checkbox" at bounding box center [232, 684] width 10 height 10
checkbox input "true"
checkbox input "false"
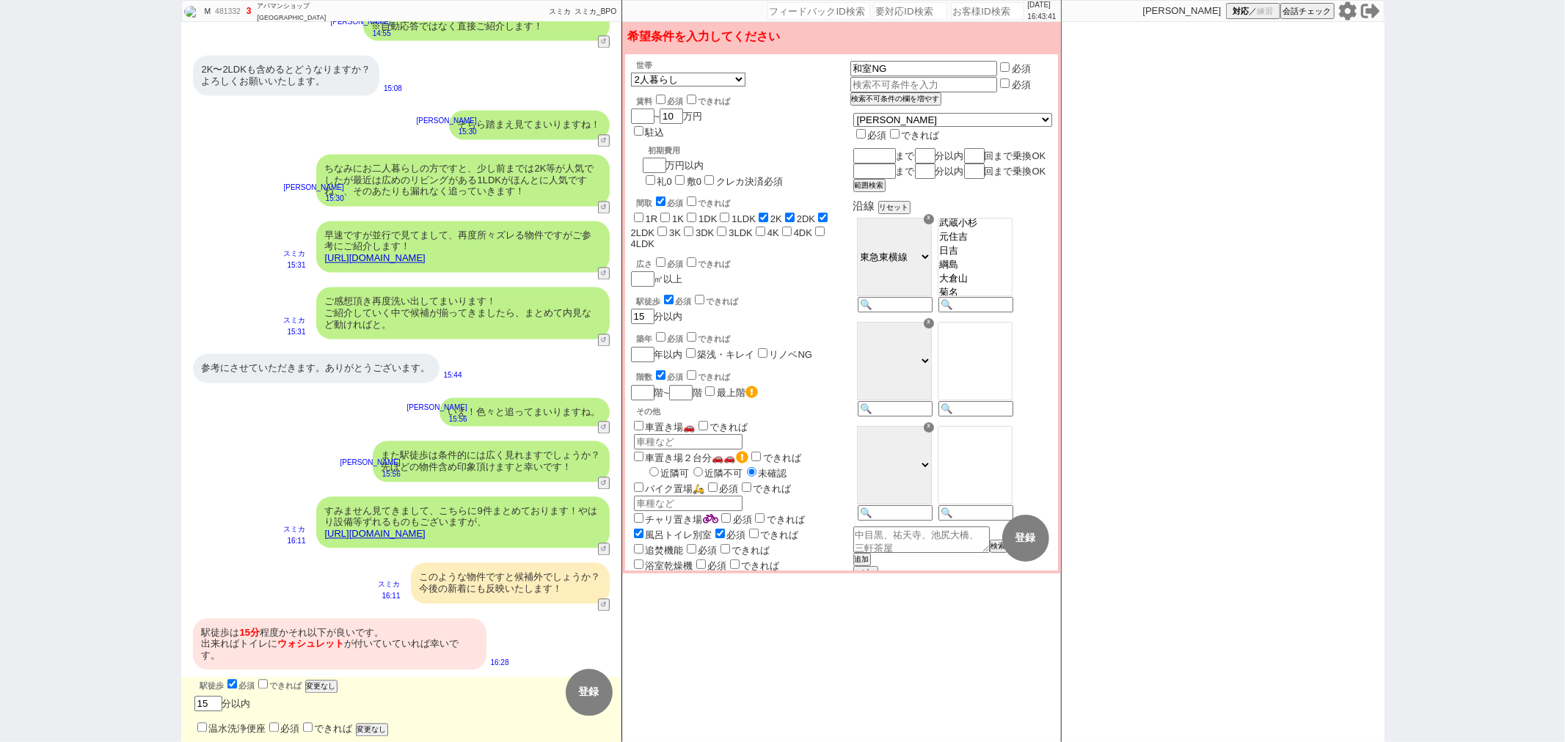
checkbox input "false"
checkbox input "true"
checkbox input "false"
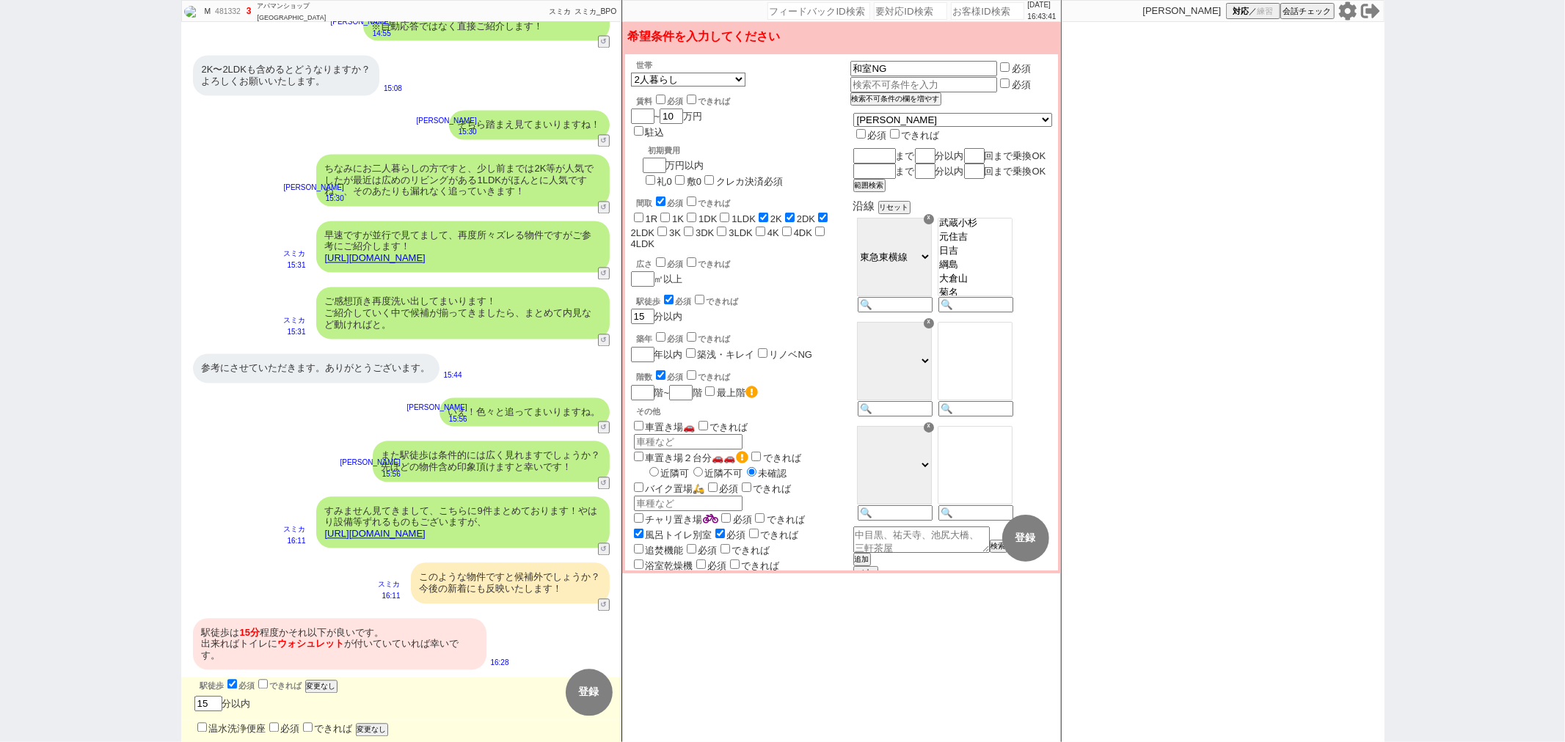
checkbox input "false"
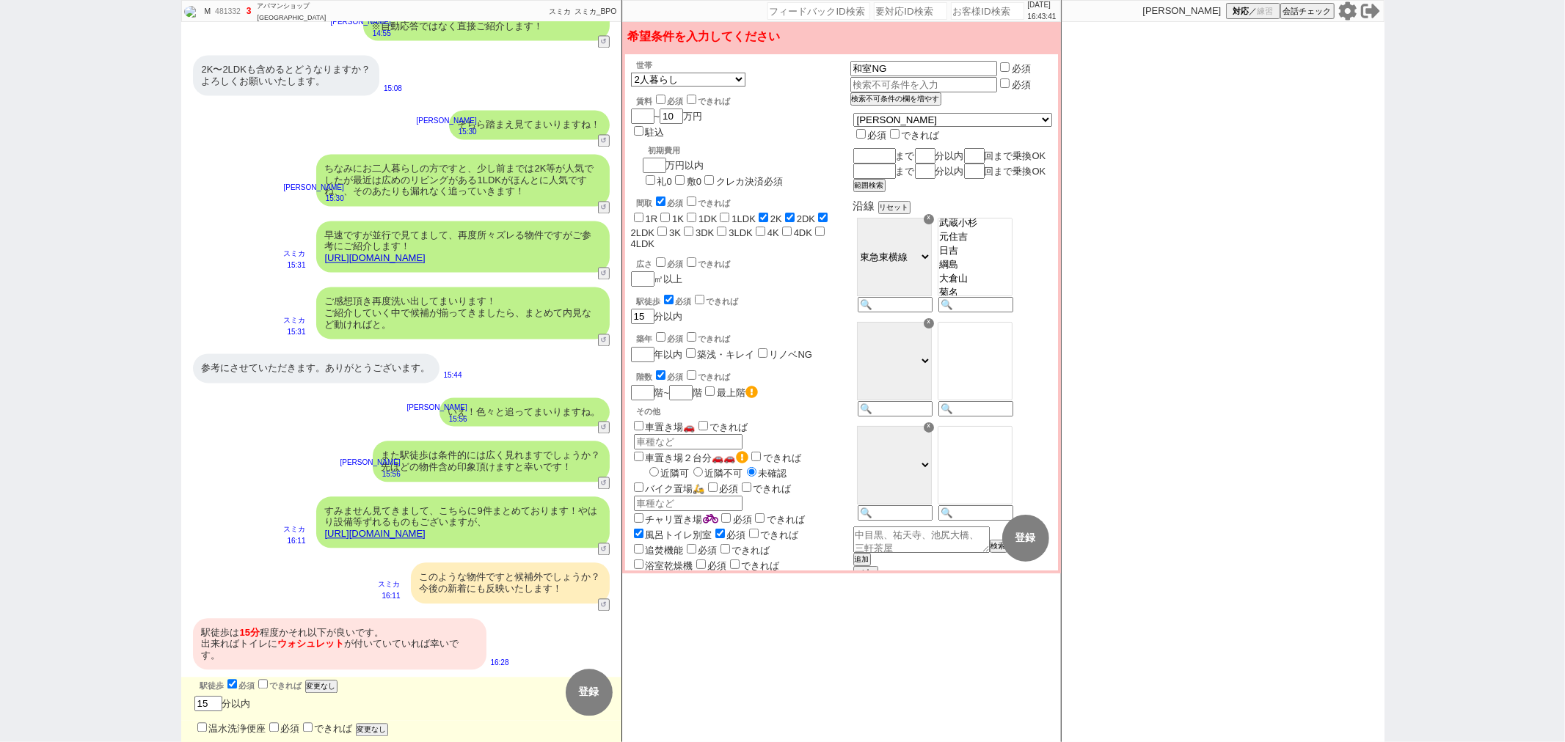
checkbox input "true"
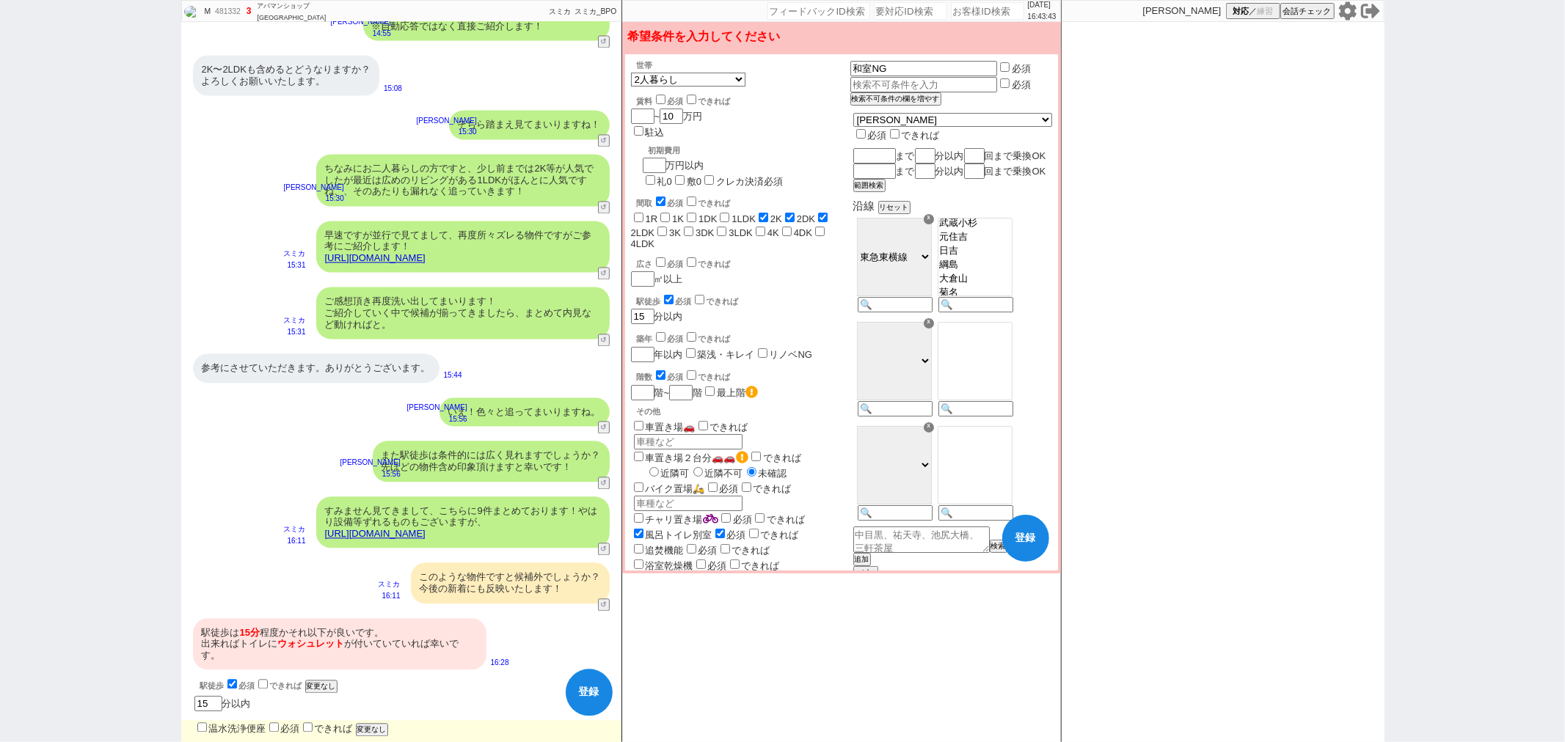
click at [236, 723] on label "温水洗浄便座" at bounding box center [230, 728] width 72 height 11
click at [207, 723] on input "温水洗浄便座" at bounding box center [202, 728] width 10 height 10
checkbox input "true"
checkbox input "false"
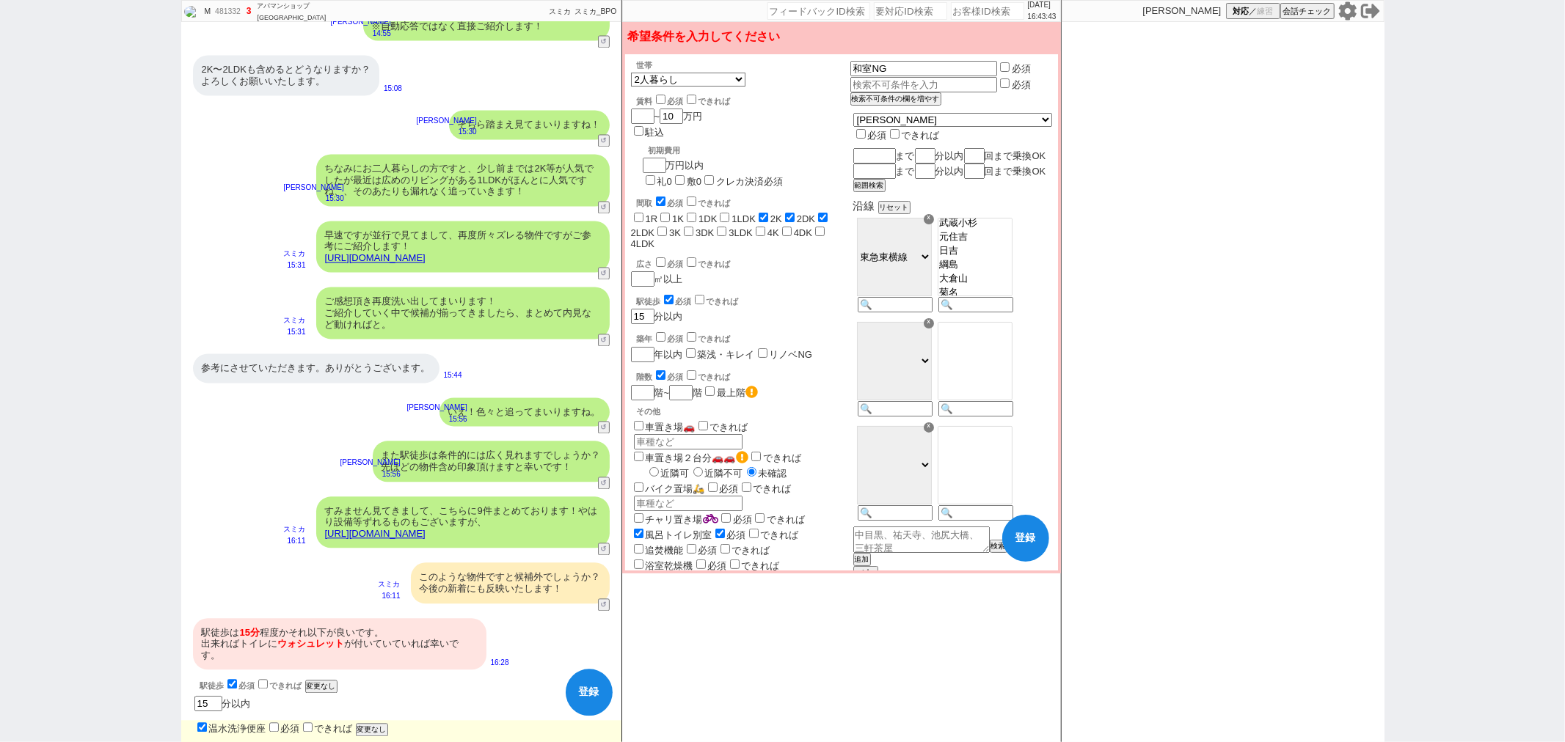
checkbox input "false"
checkbox input "true"
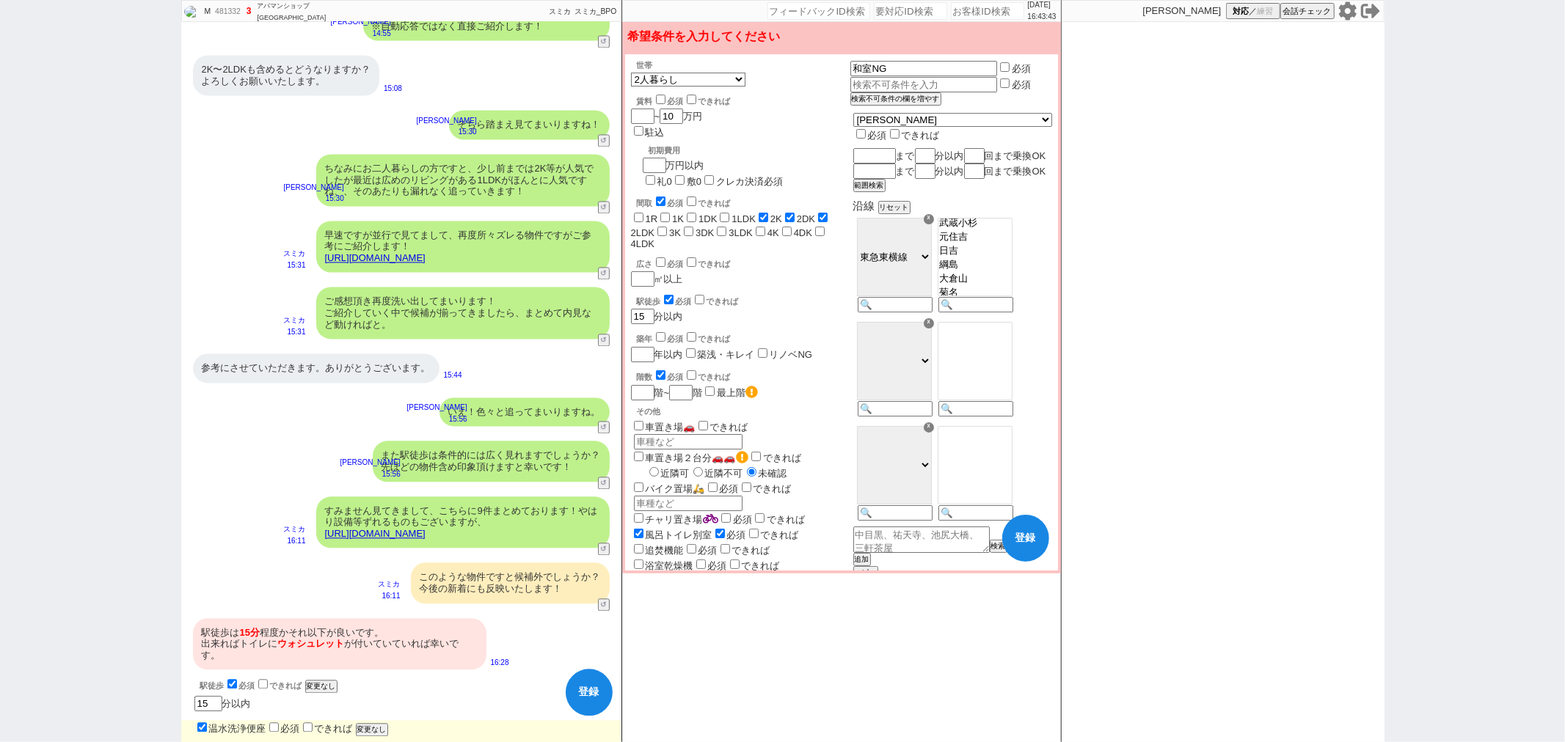
checkbox input "false"
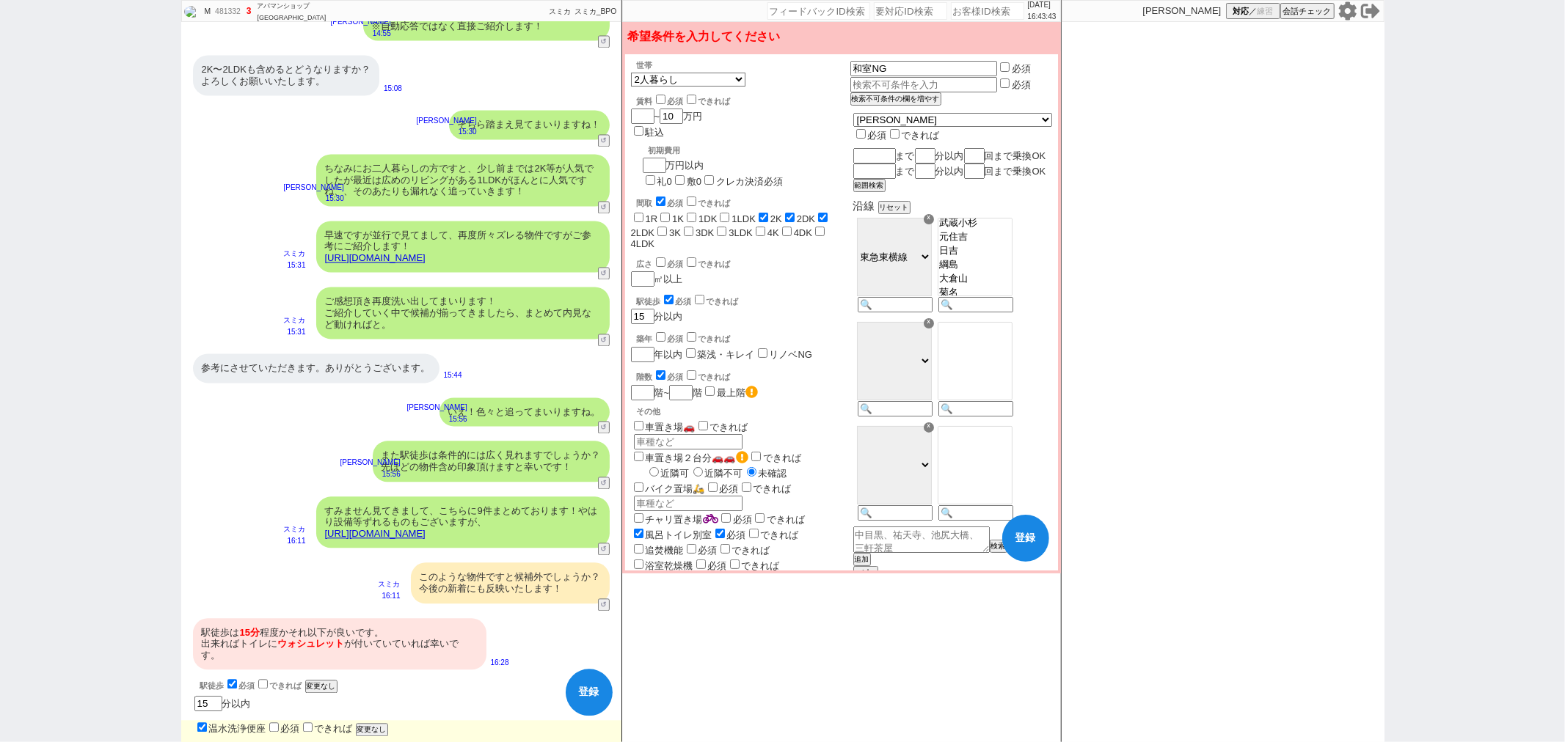
checkbox input "false"
checkbox input "true"
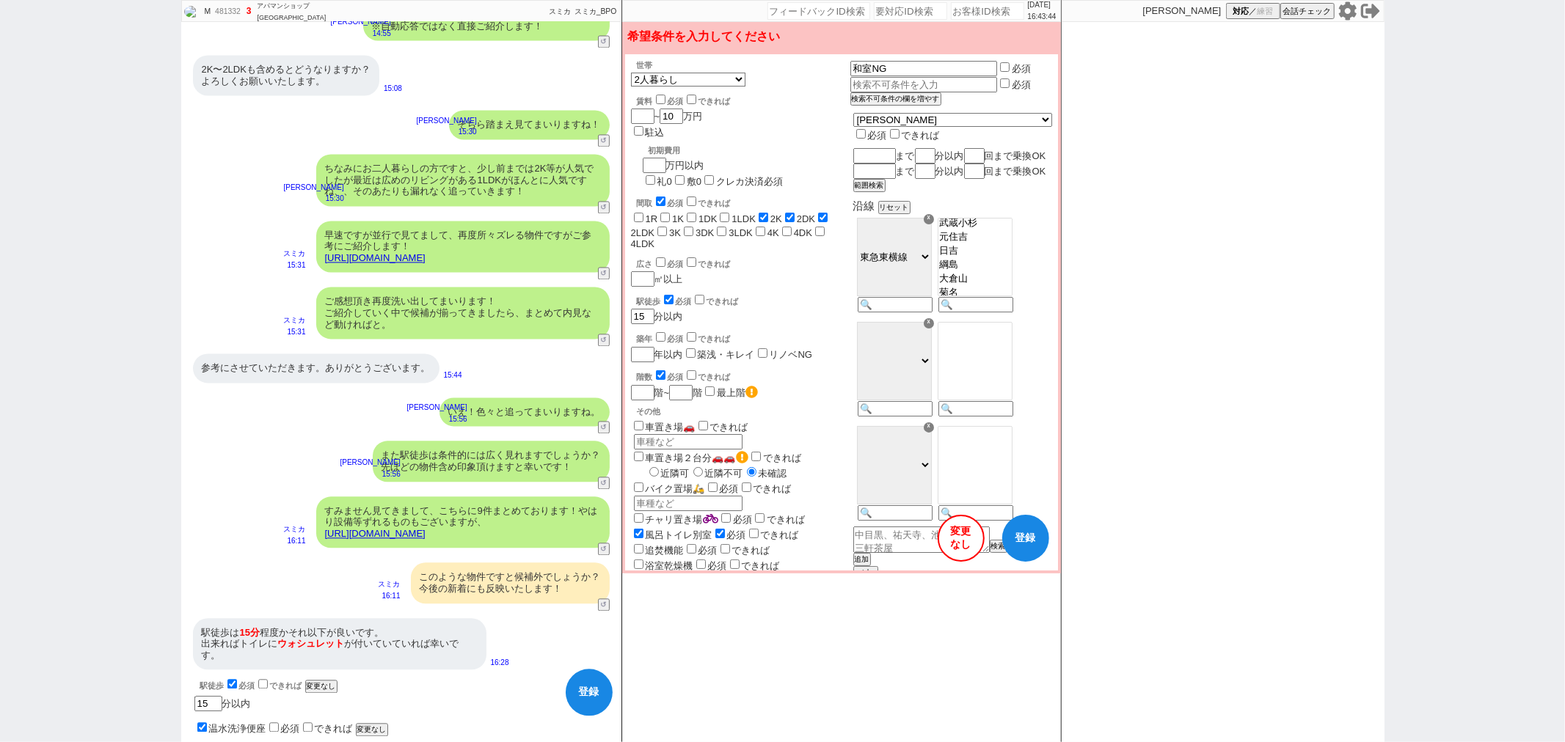
click at [341, 728] on label "できれば" at bounding box center [326, 728] width 53 height 11
click at [313, 728] on input "できれば" at bounding box center [308, 728] width 10 height 10
checkbox input "true"
checkbox input "false"
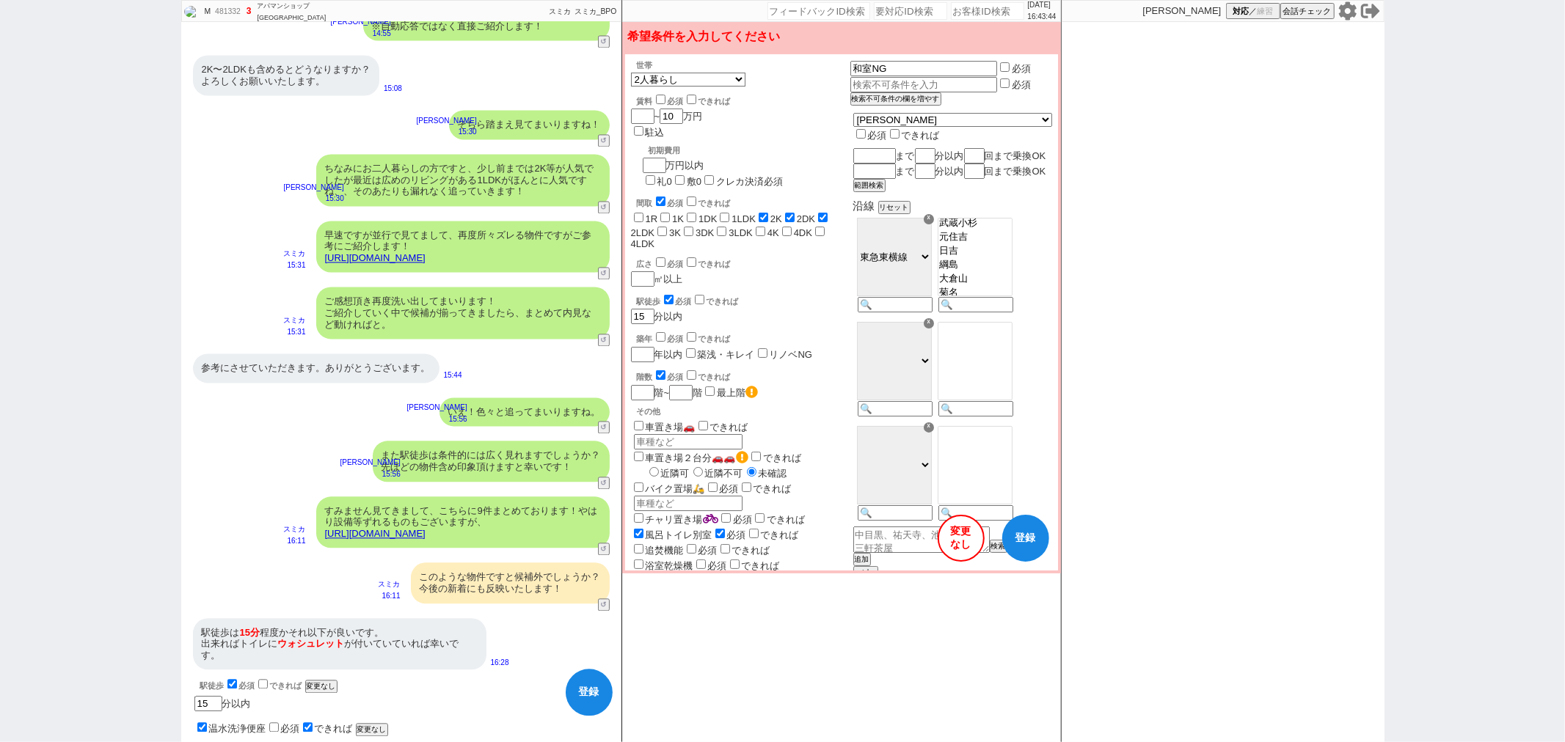
checkbox input "false"
checkbox input "true"
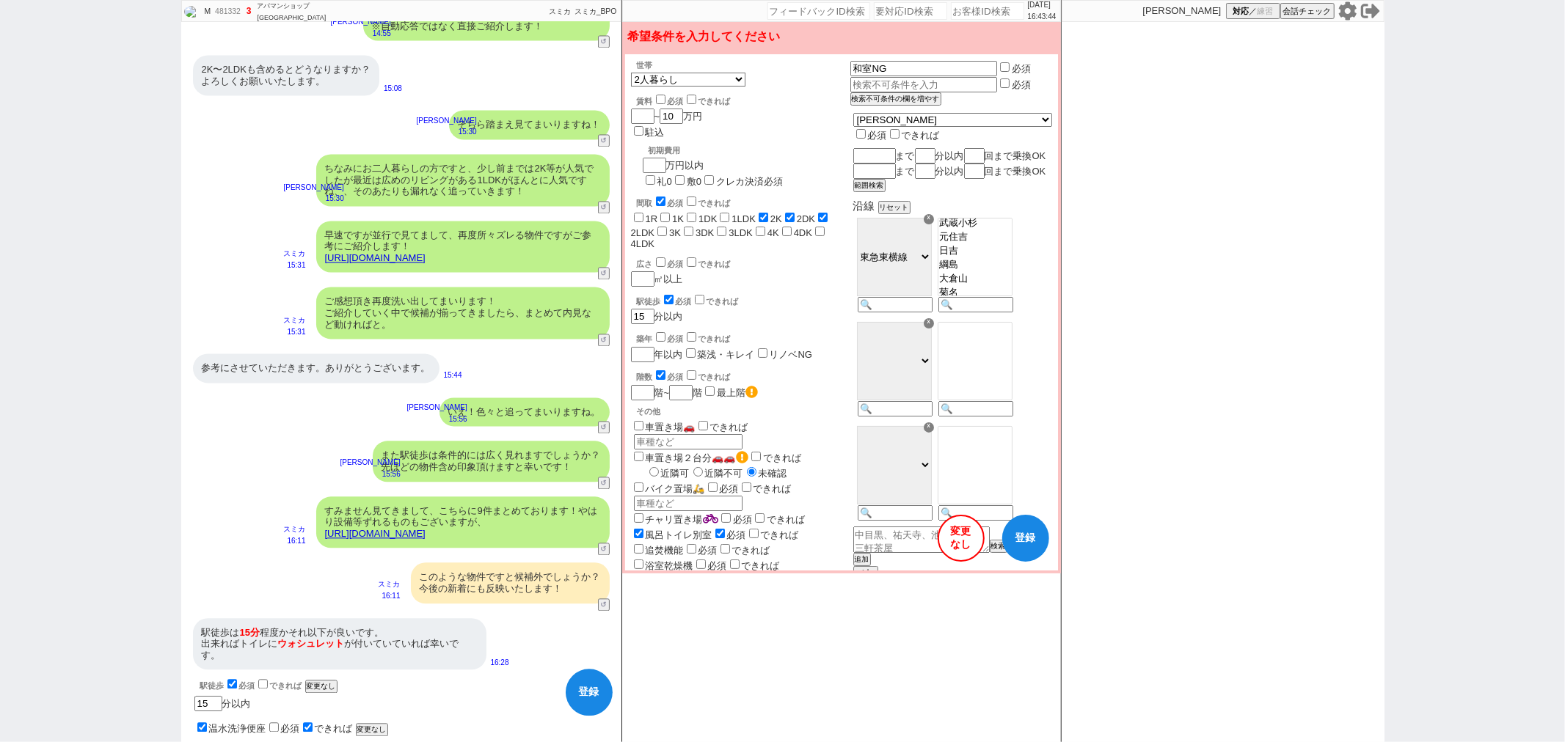
checkbox input "false"
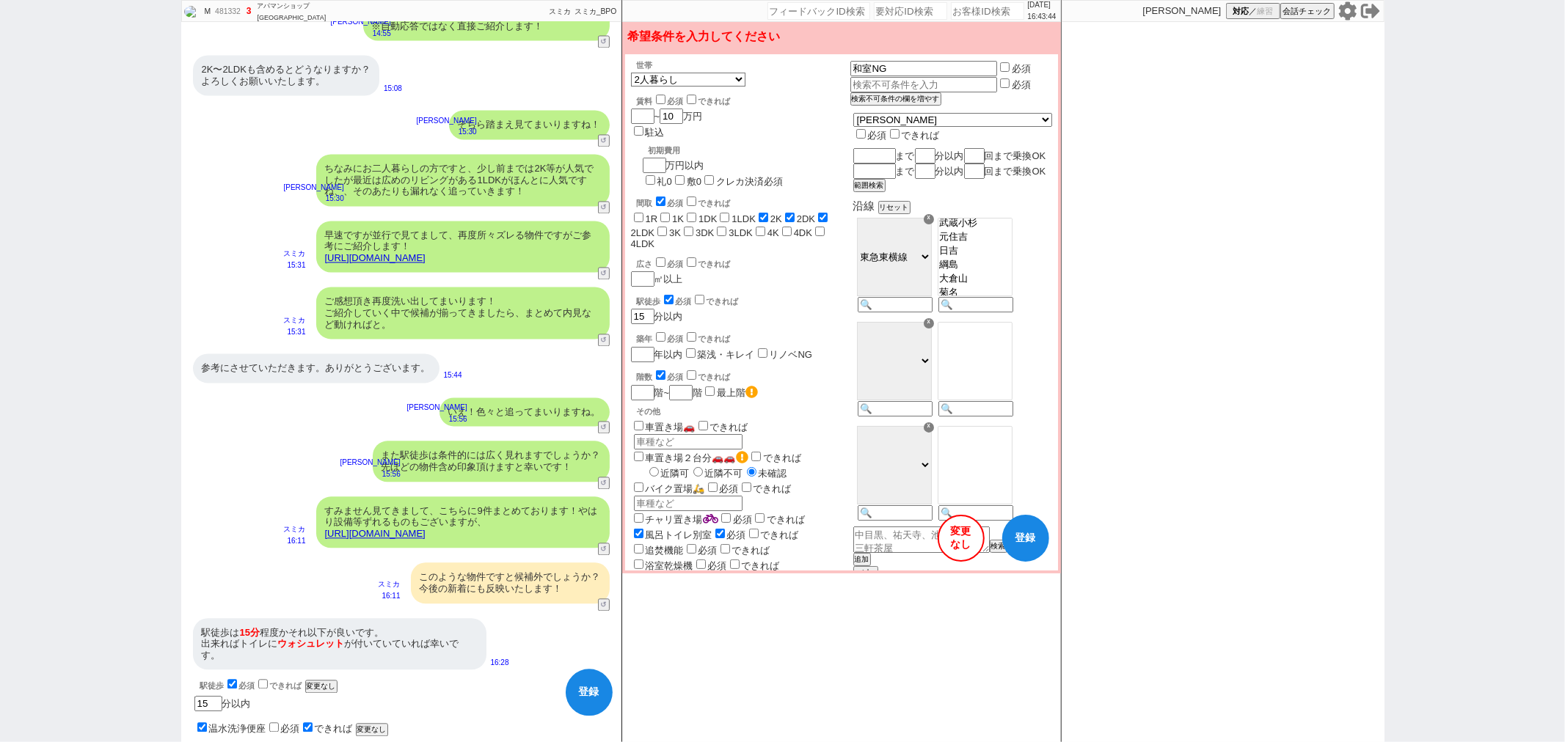
checkbox input "false"
checkbox input "true"
click at [575, 684] on button "登録" at bounding box center [589, 692] width 47 height 47
checkbox input "false"
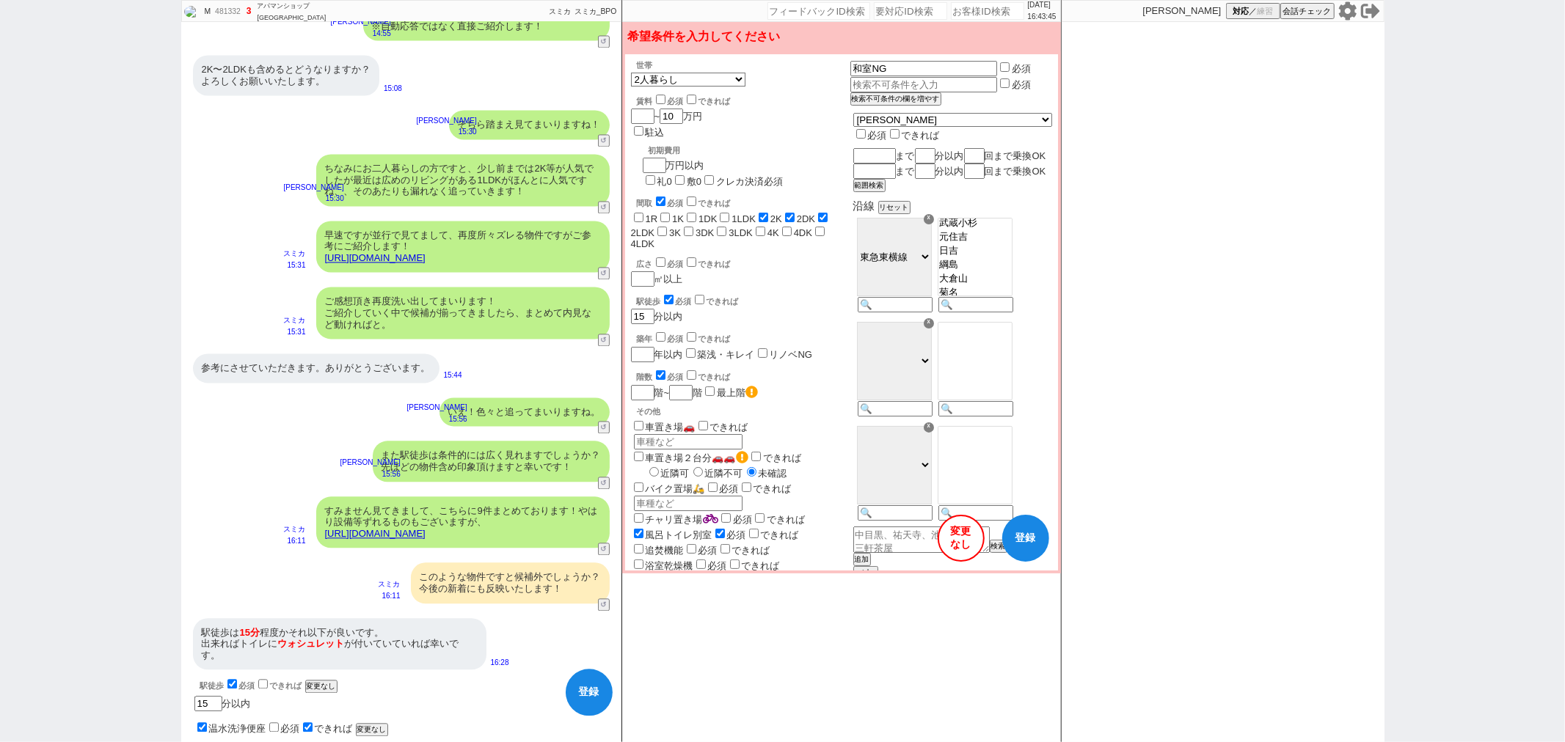
checkbox input "false"
checkbox input "true"
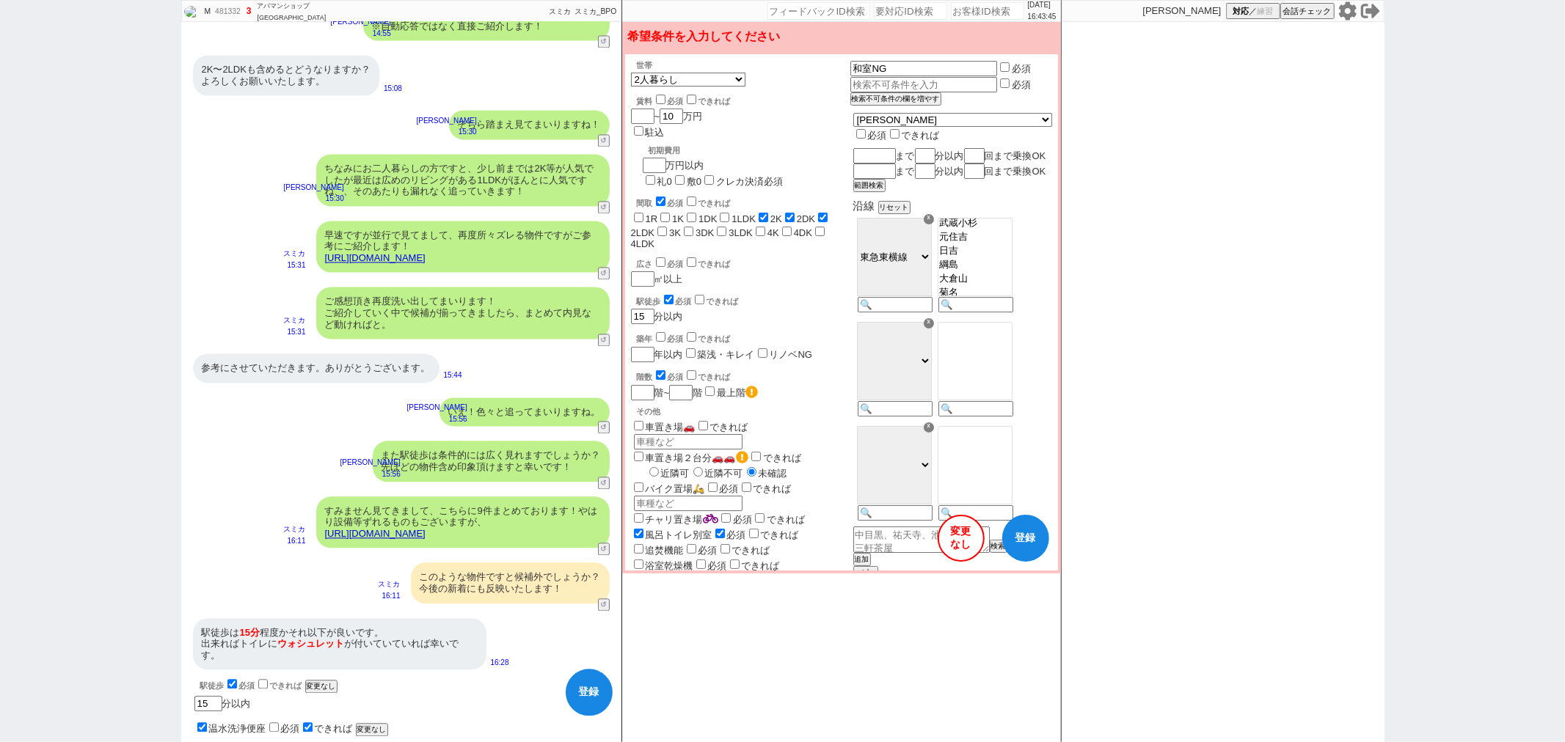
checkbox input "false"
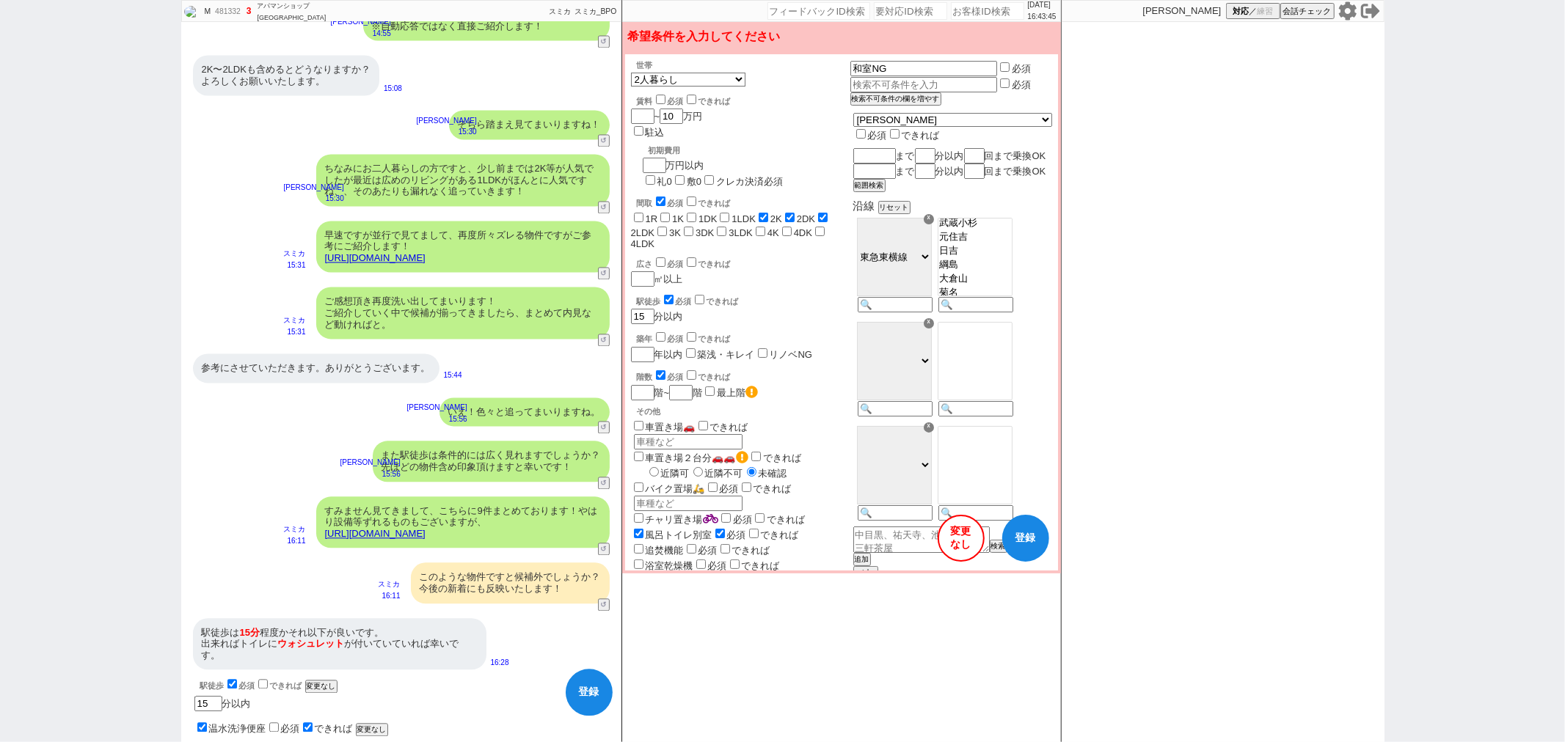
checkbox input "false"
select select "50"
select select "1295"
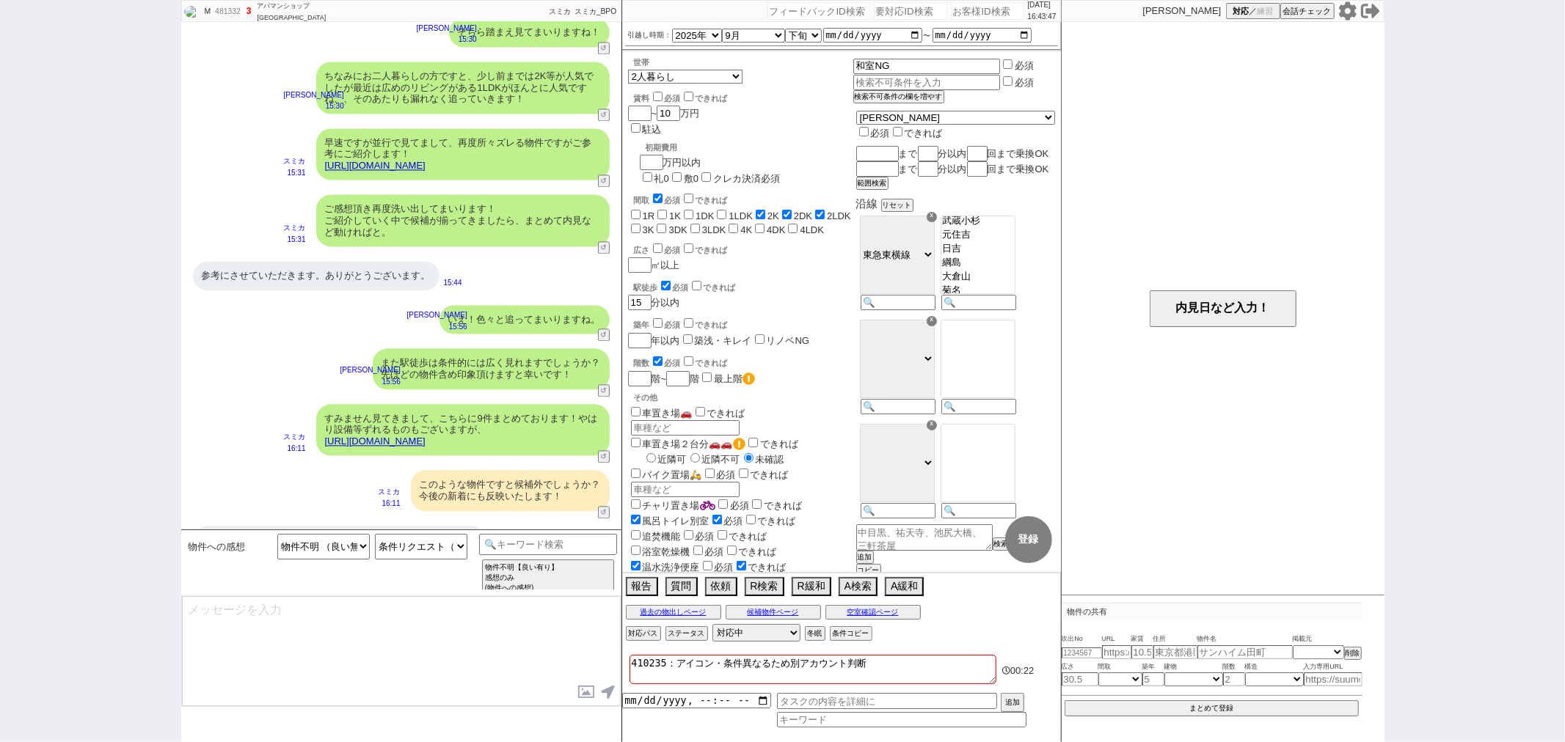
scroll to position [2709, 0]
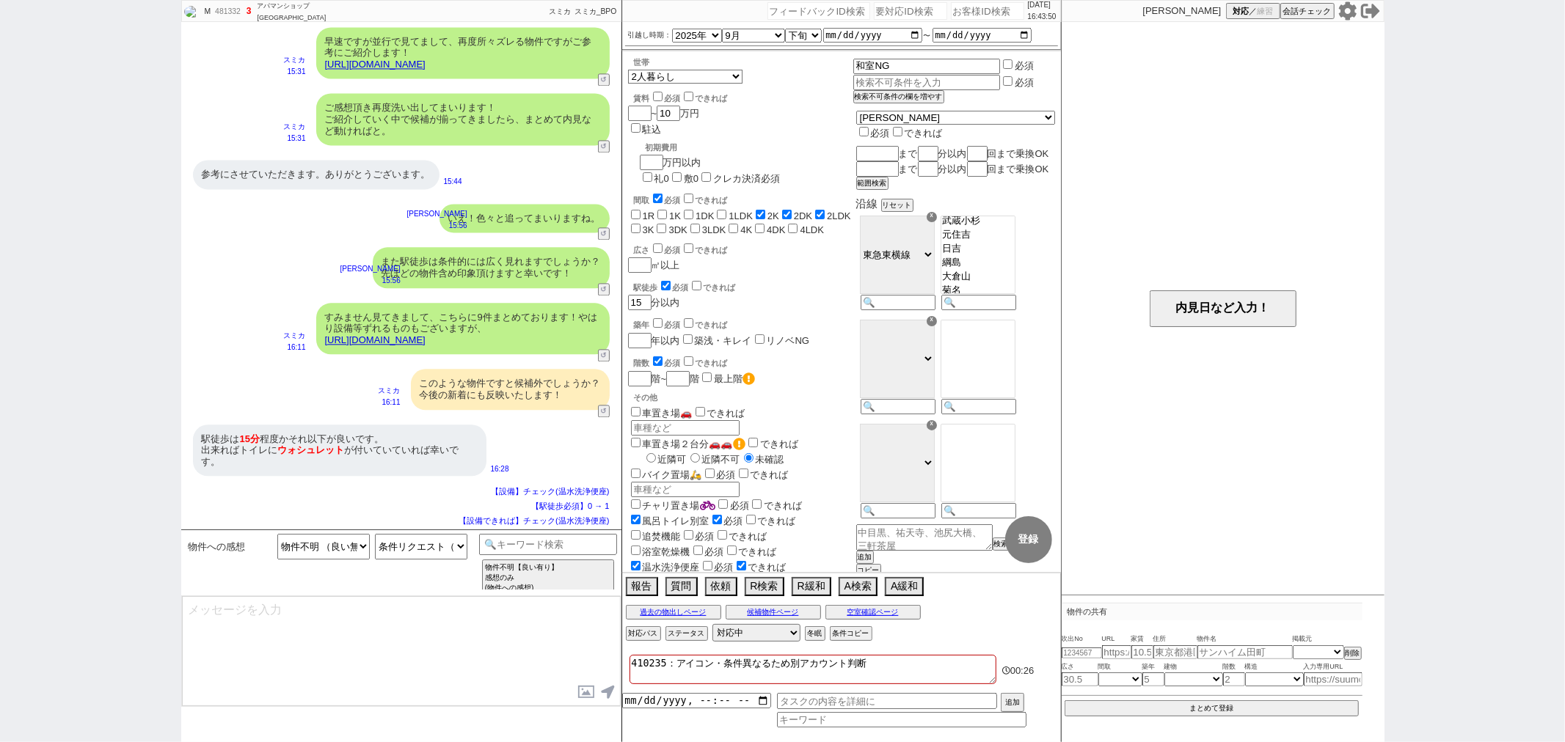
type textarea "そちら踏まえ見てまいりますね！"
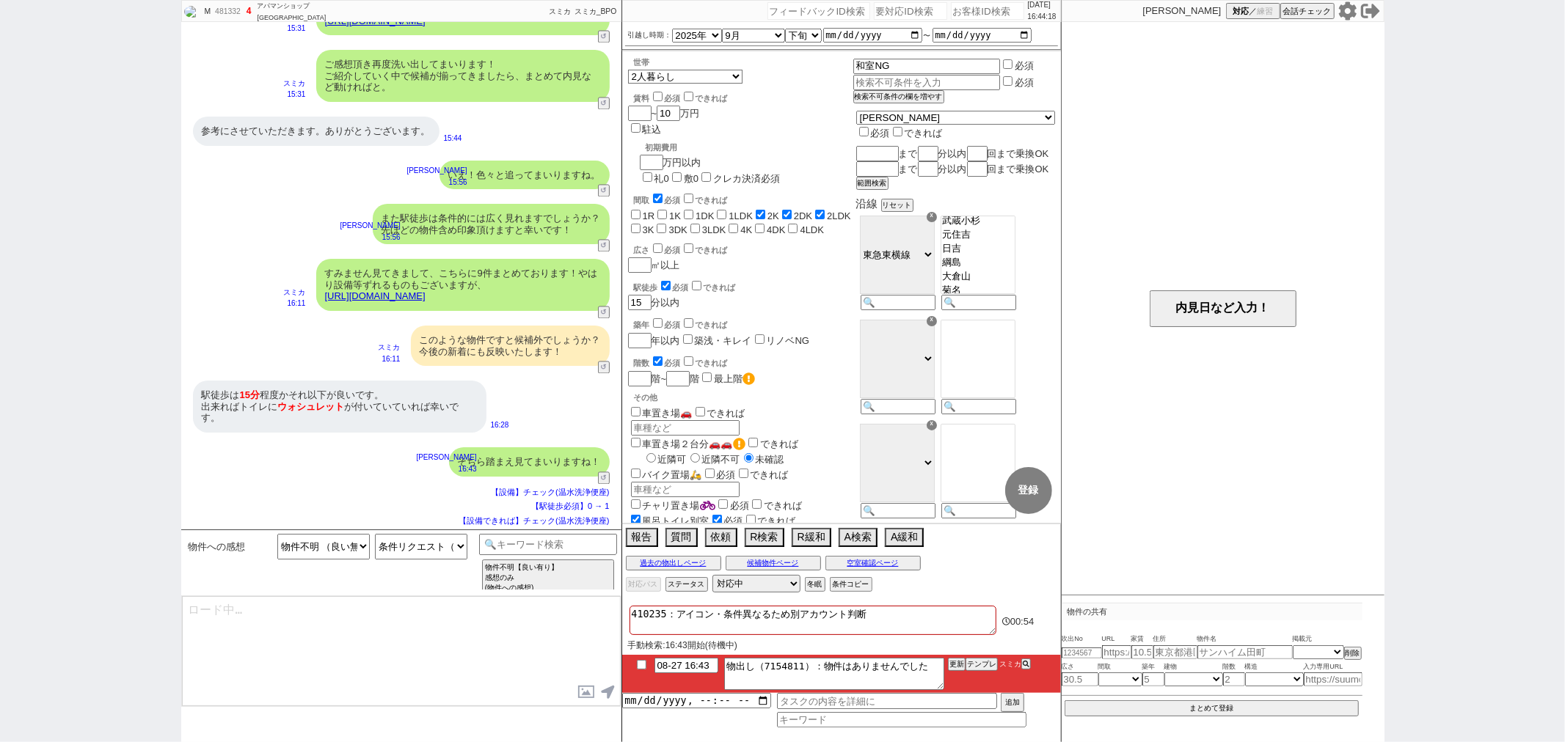
type textarea "また並行で見ているのですが条件を全般的に満たすとなるとやはり厳しく、めぼしい物件は市場に出ていないようです。 ※ほとんどの物件が載る業者システムを利用しており…"
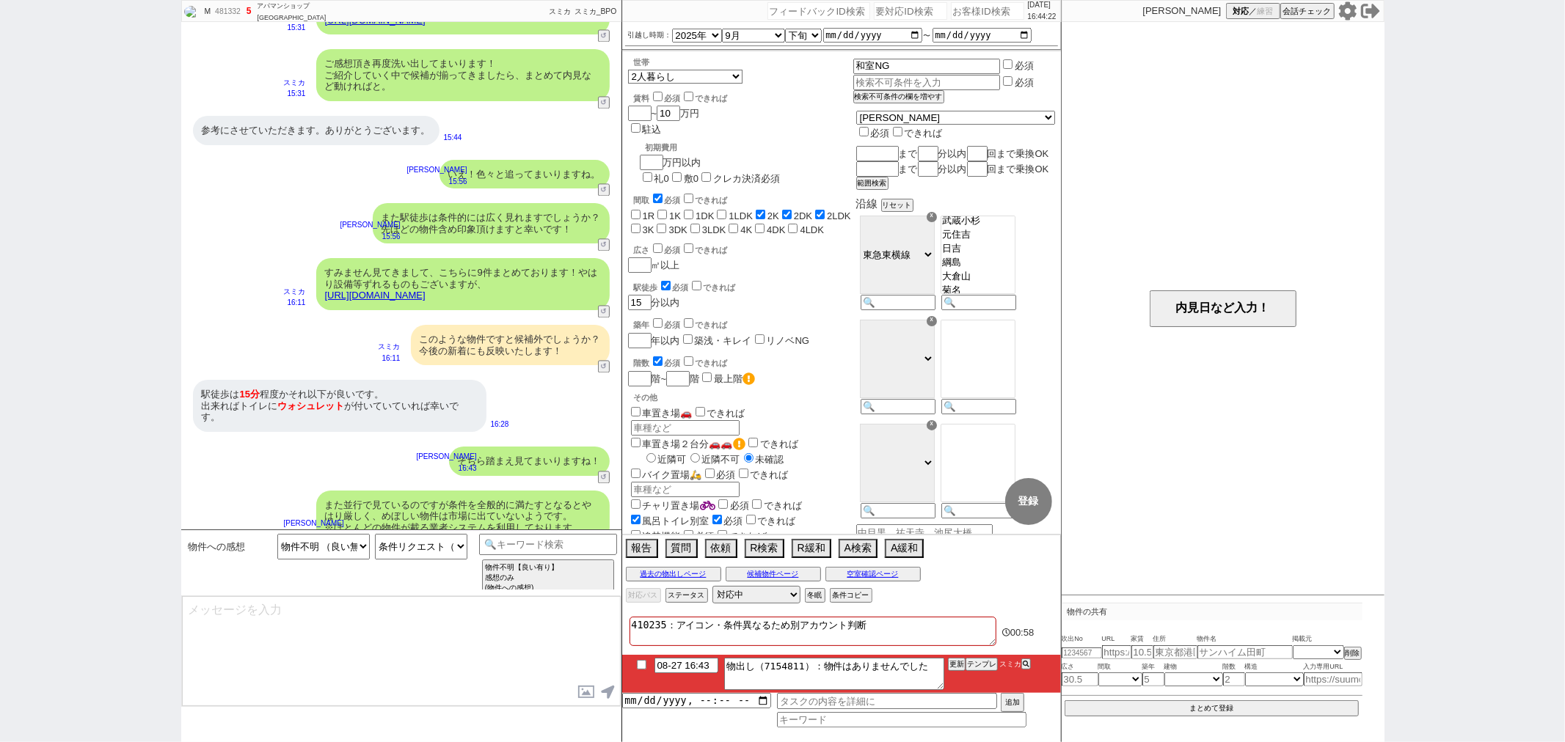
scroll to position [2570, 0]
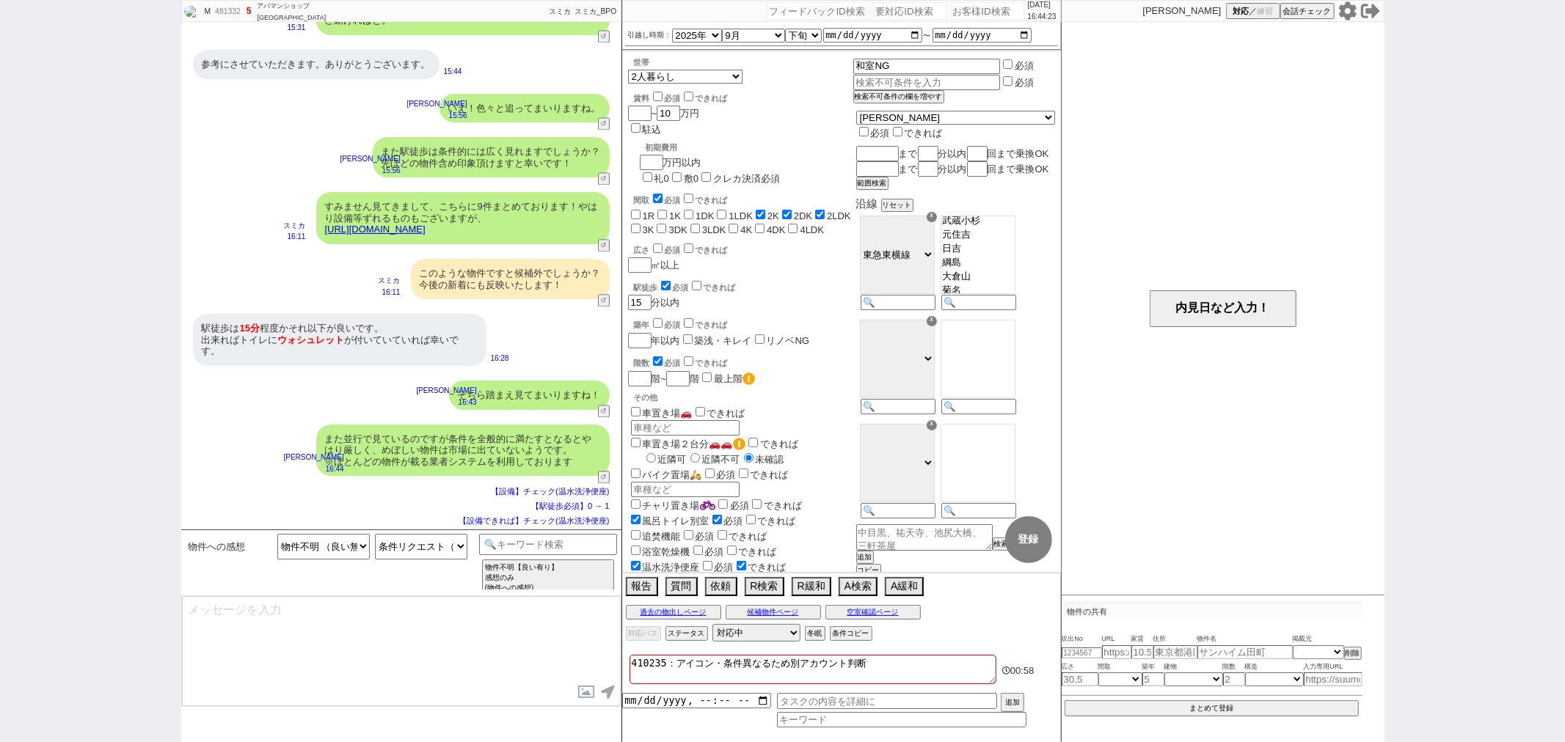
type textarea "こちらご希望の条件を緩めることや、エリア等を広げるなどすることは難しいでしょうか、？ すぐにまた見てまいります！"
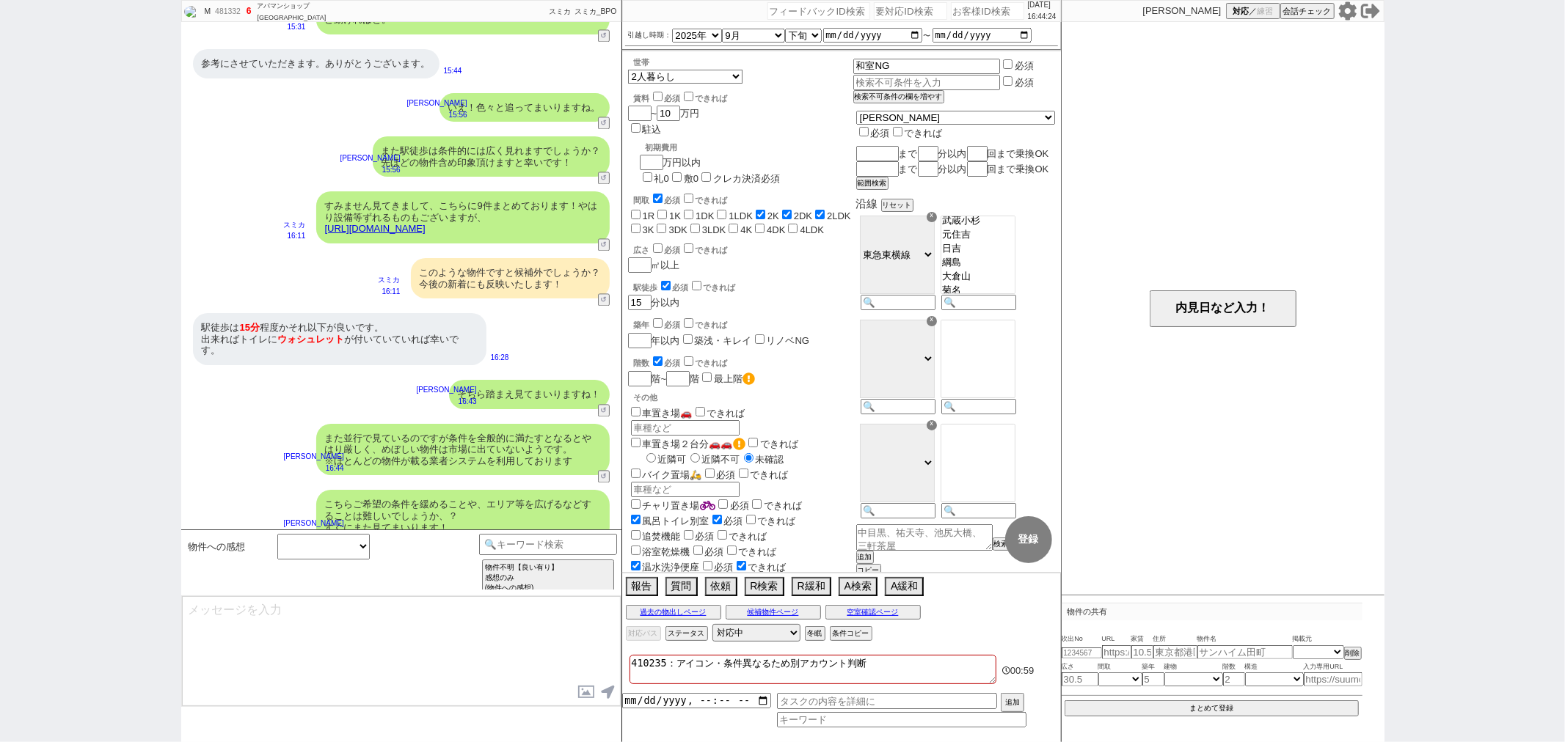
scroll to position [2637, 0]
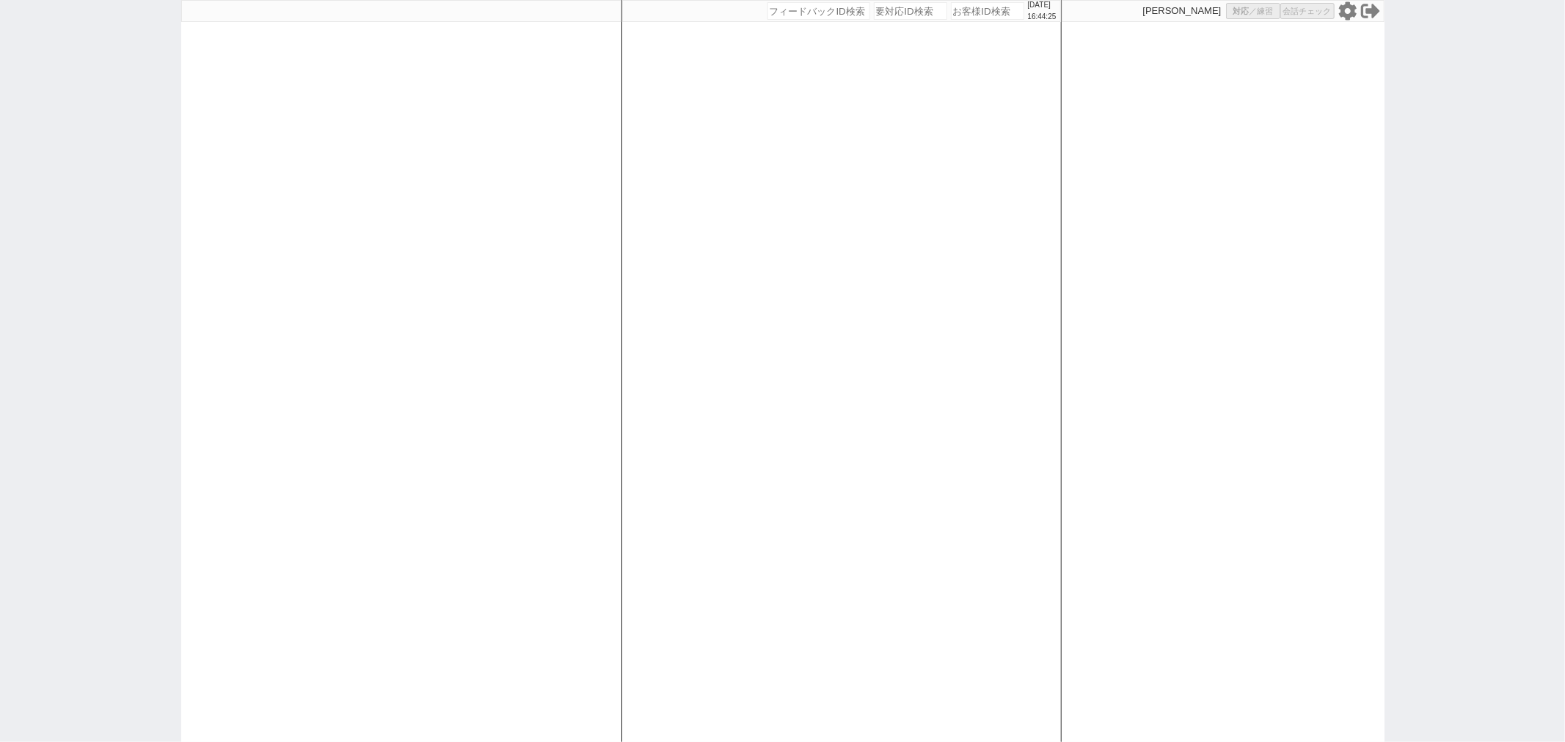
select select
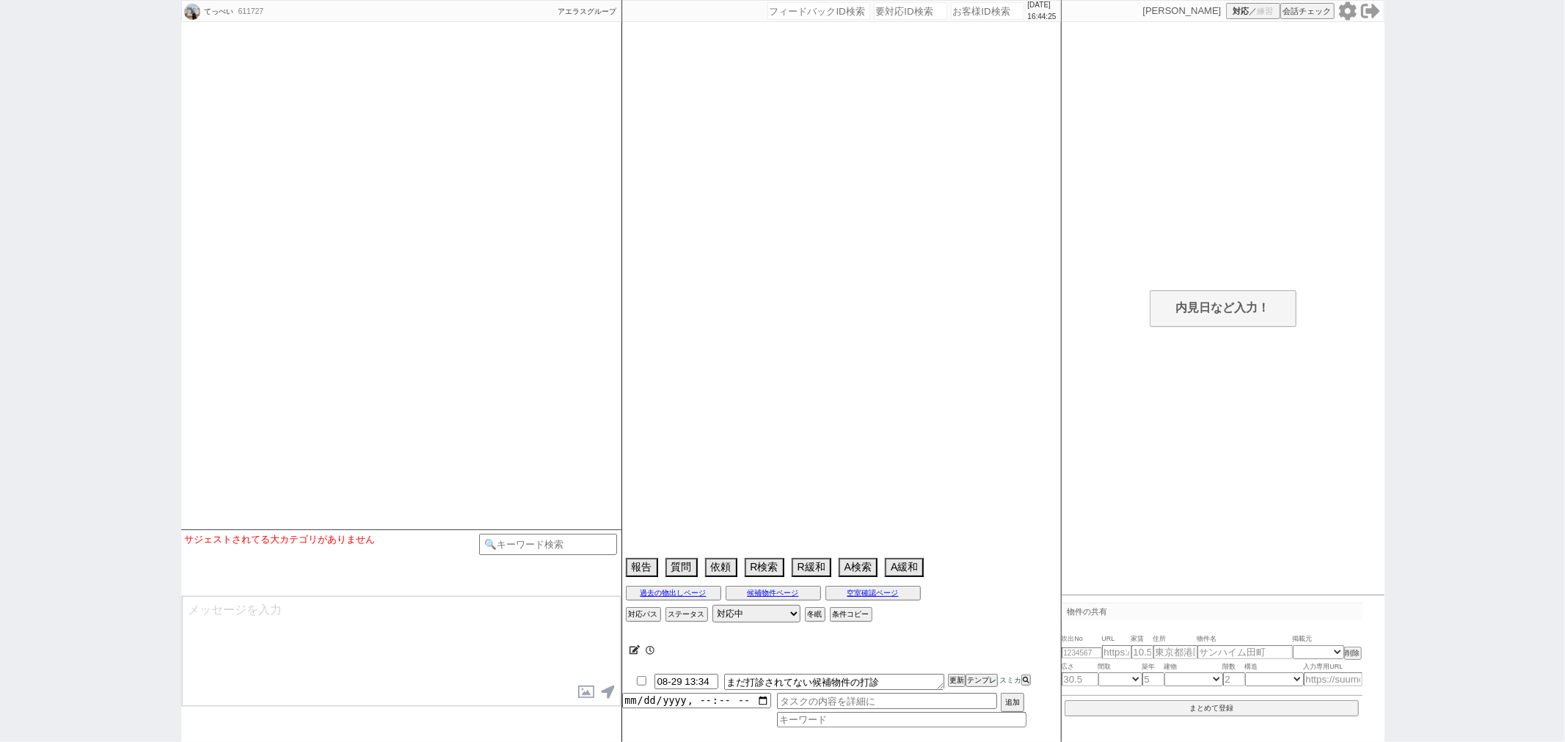
scroll to position [489, 0]
select select
select select "15"
select select "0"
select select "14"
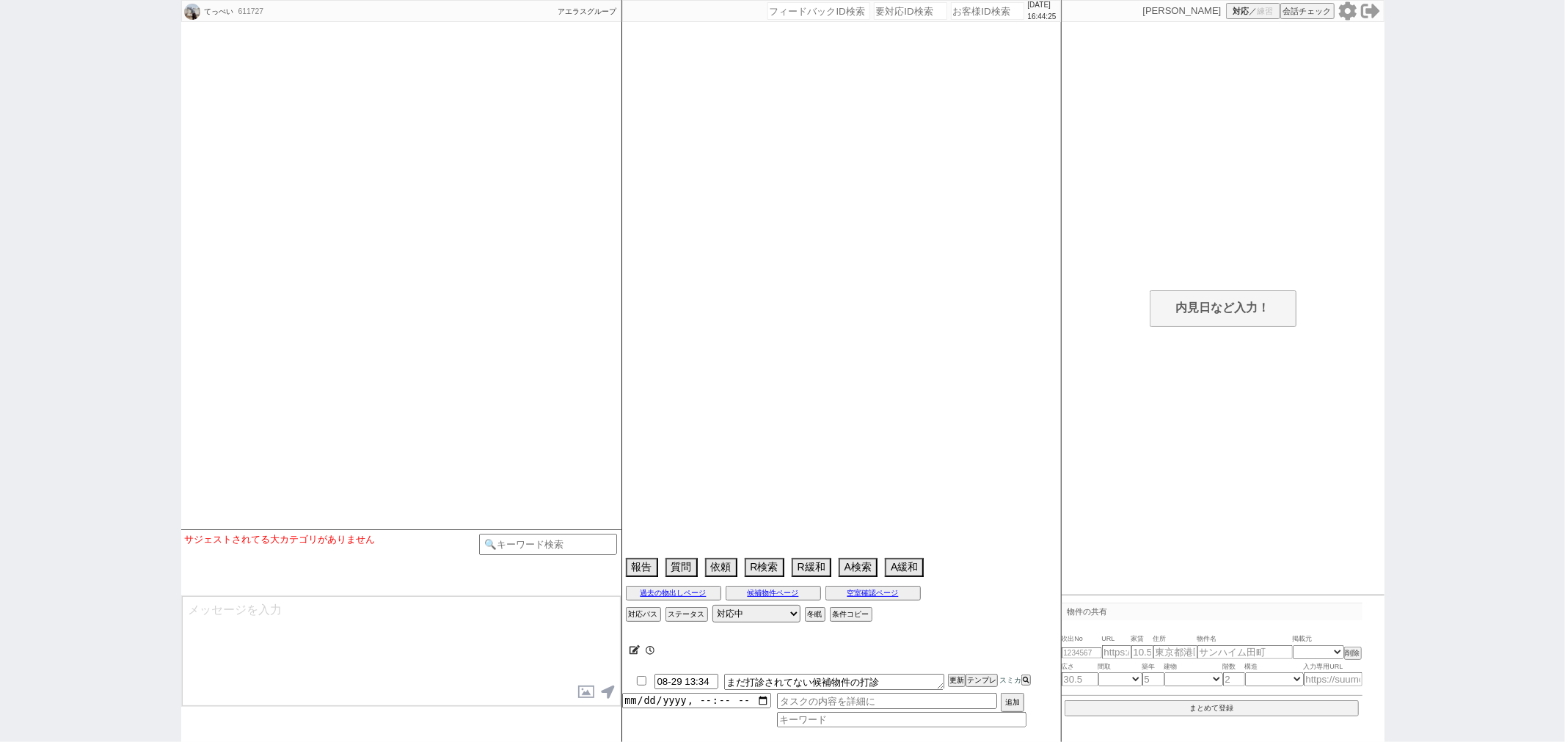
select select "57"
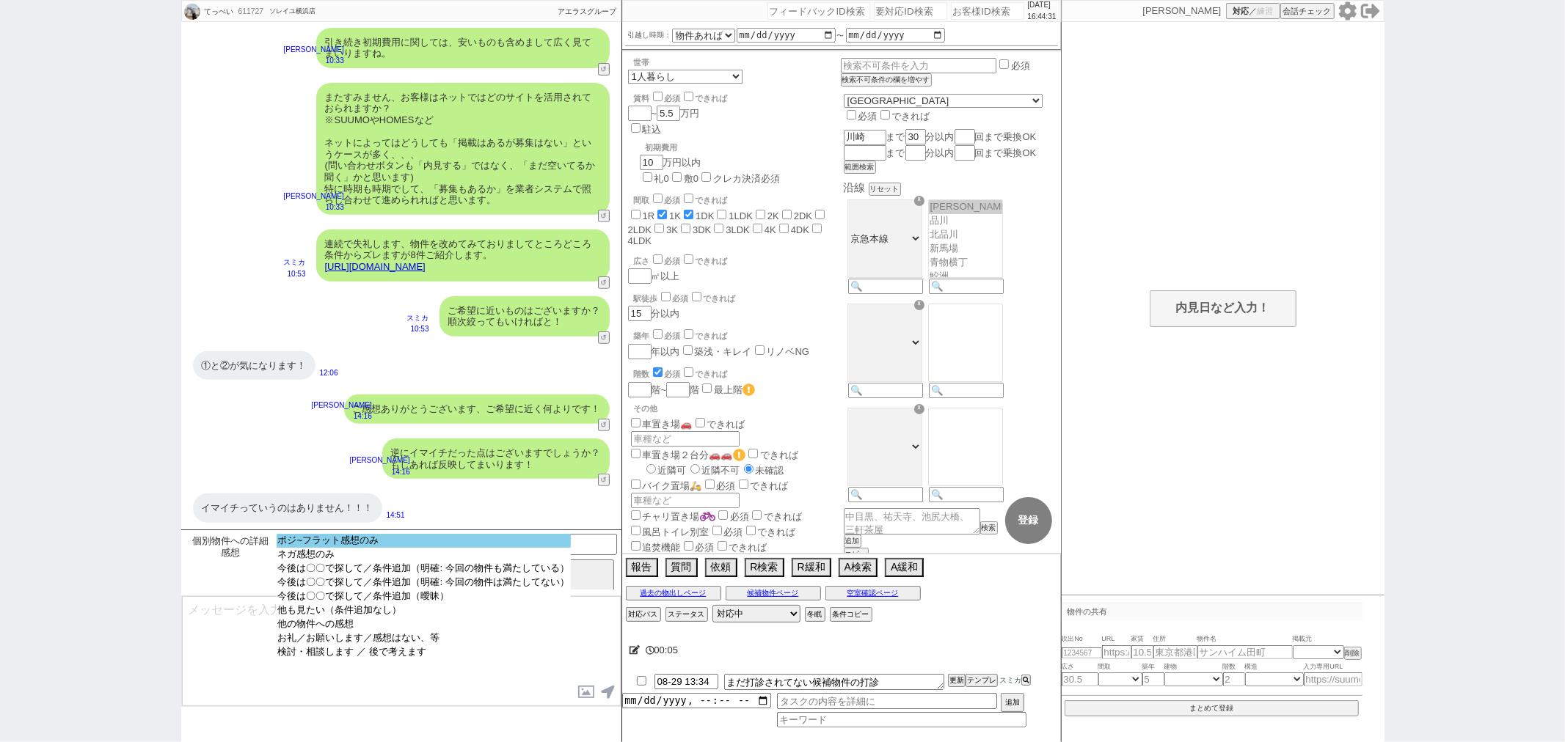
select select "ポジ~フラット感想のみ"
click at [348, 547] on option "ポジ~フラット感想のみ" at bounding box center [424, 541] width 294 height 14
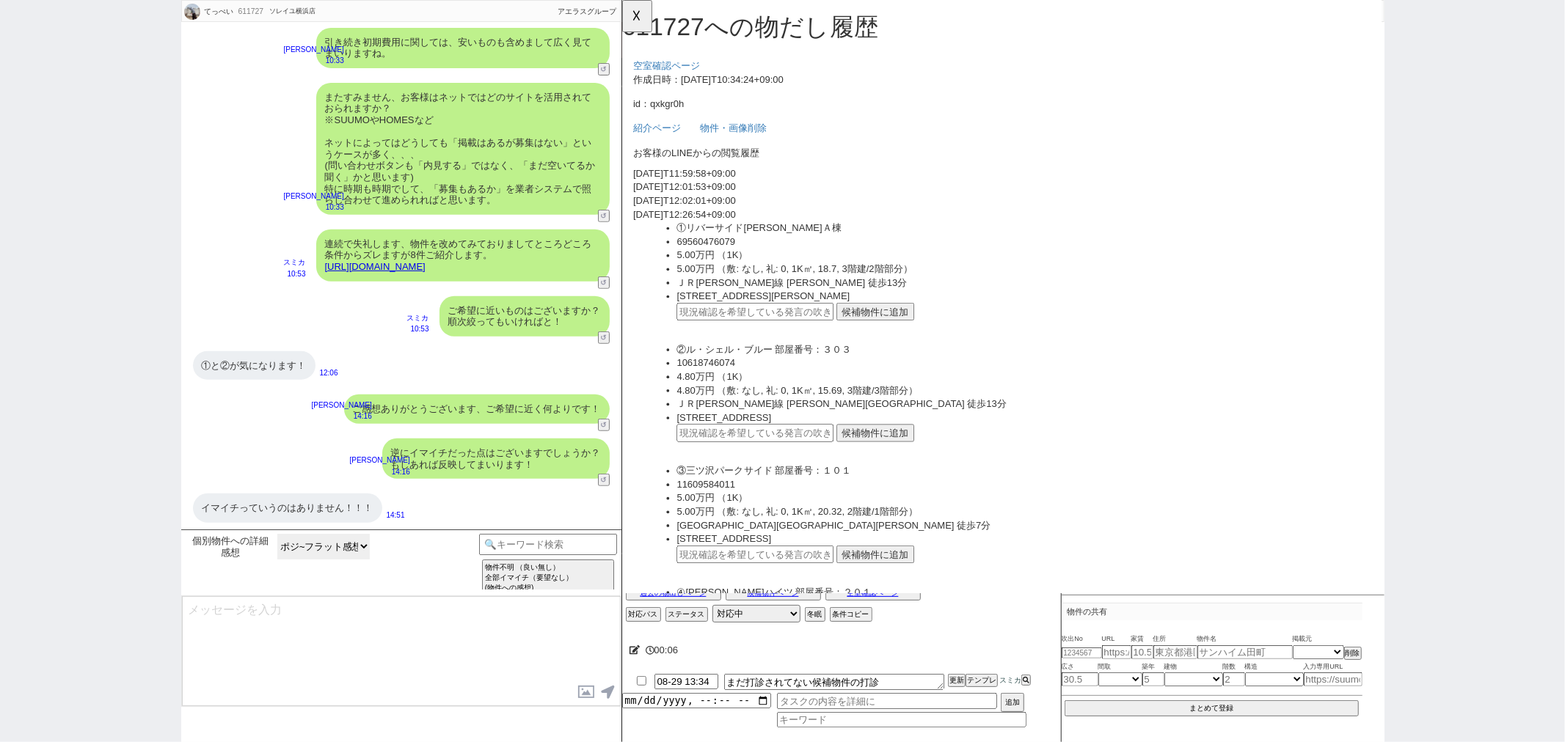
scroll to position [0, 0]
click at [884, 340] on button "候補物件に追加" at bounding box center [894, 335] width 84 height 19
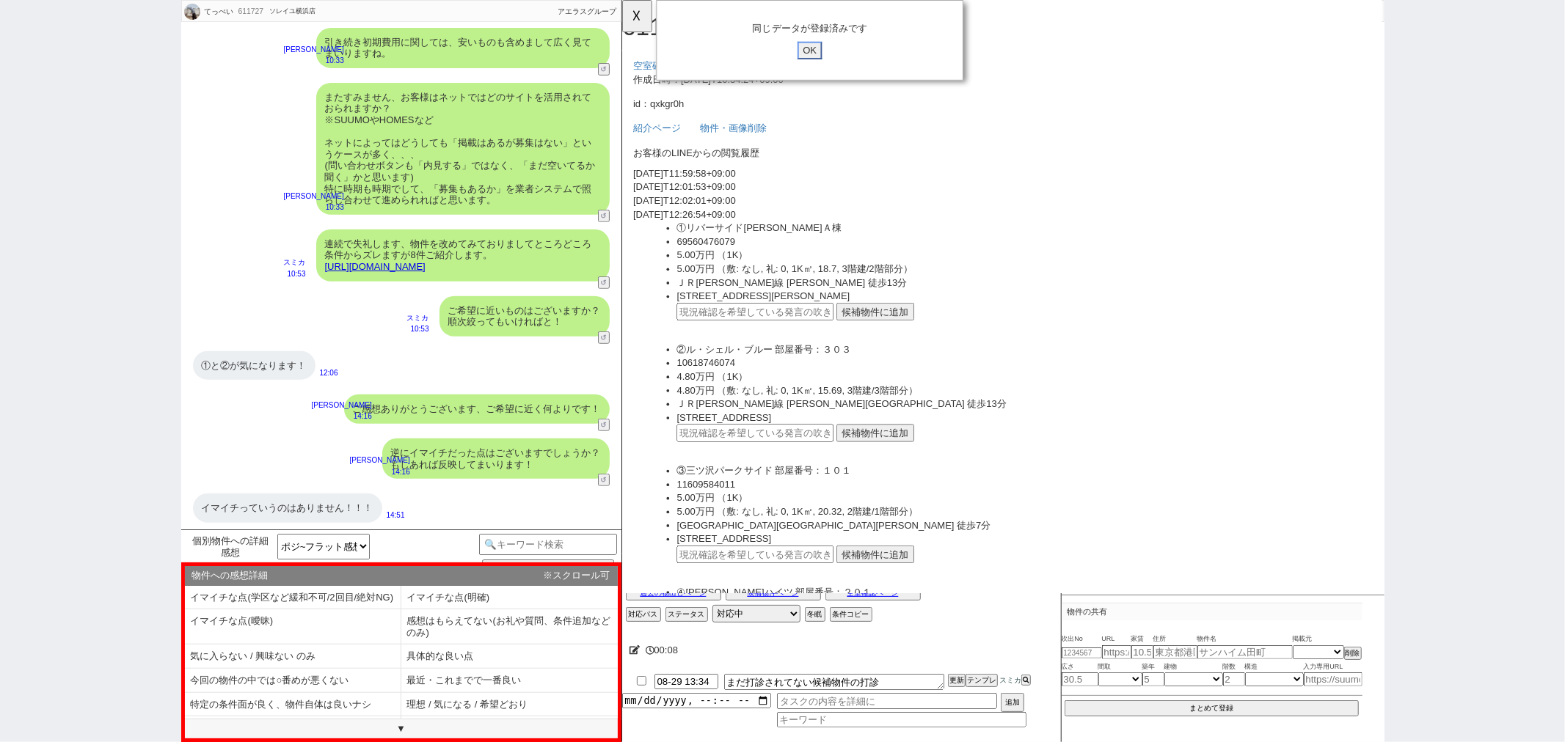
click input "OK" at bounding box center [823, 54] width 26 height 19
click at [856, 461] on button "候補物件に追加" at bounding box center [894, 465] width 84 height 19
click input "OK" at bounding box center [823, 54] width 26 height 19
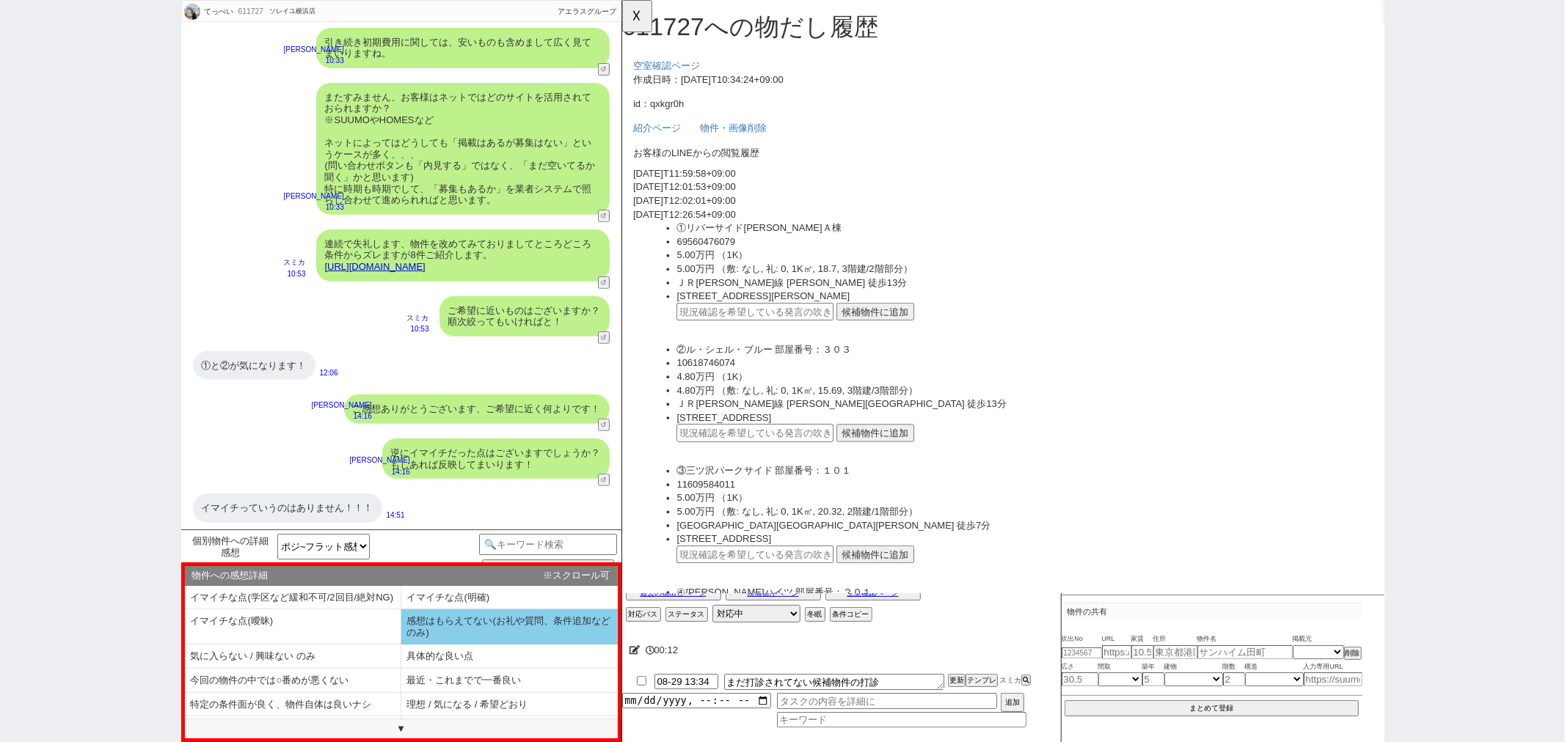
scroll to position [34, 0]
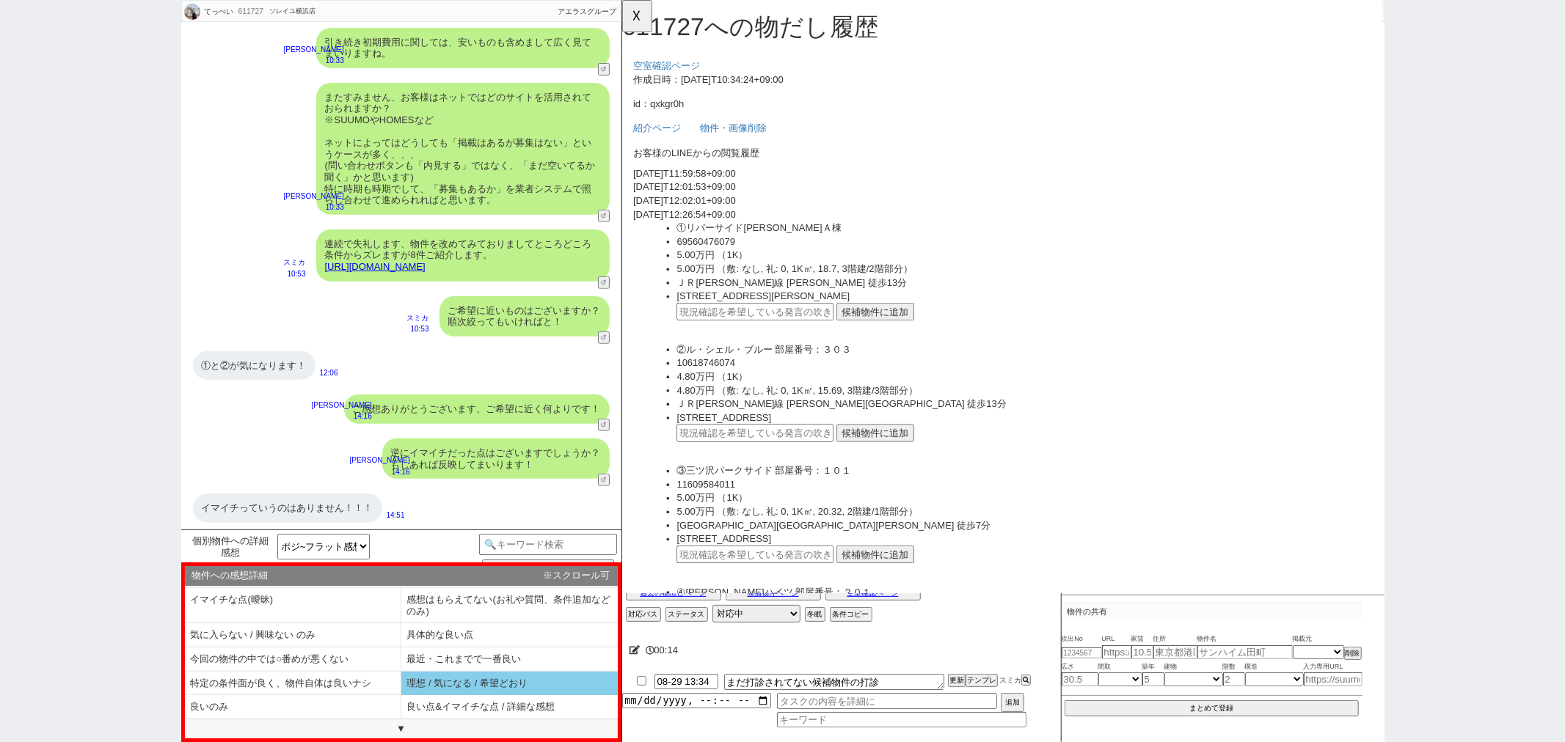
click at [456, 685] on li "理想 / 気になる / 希望どおり" at bounding box center [509, 684] width 216 height 24
select select "理想 / 気になる / 希望どおり"
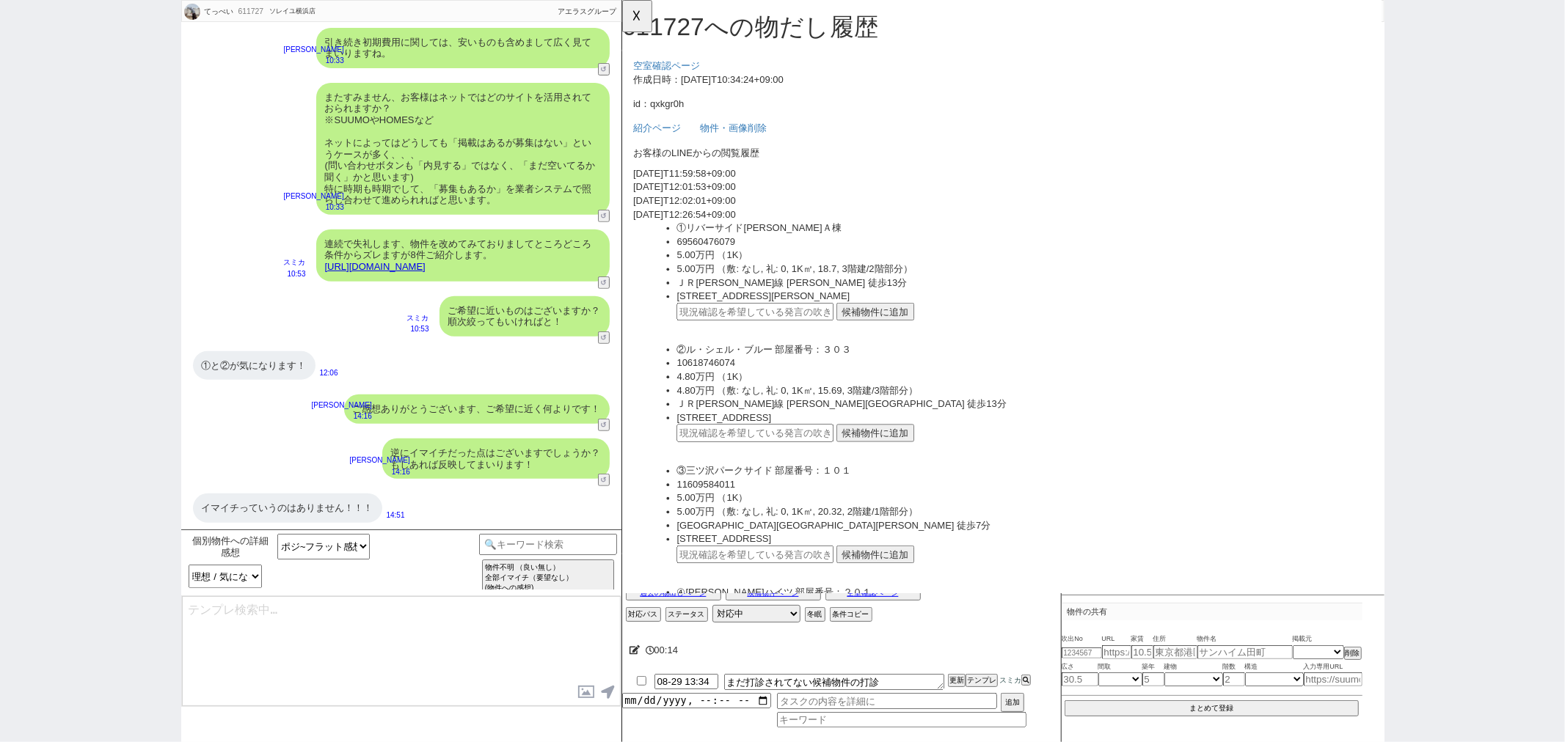
type textarea "かしこまりました、参考にし諸々見てまいりますね。 イメージに近いとのことで空室状況等もお調べできますが、いかがでしょうか？"
click at [348, 653] on textarea "かしこまりました、参考にし諸々見てまいりますね。 イメージに近いとのことで空室状況等もお調べできますが、いかがでしょうか？" at bounding box center [401, 651] width 439 height 110
click at [369, 261] on link "https://tools.sumika.live/pages/qxkgr0h" at bounding box center [375, 266] width 101 height 11
drag, startPoint x: 169, startPoint y: 239, endPoint x: 702, endPoint y: 235, distance: 532.7
click at [632, 22] on button "☓" at bounding box center [635, 14] width 27 height 29
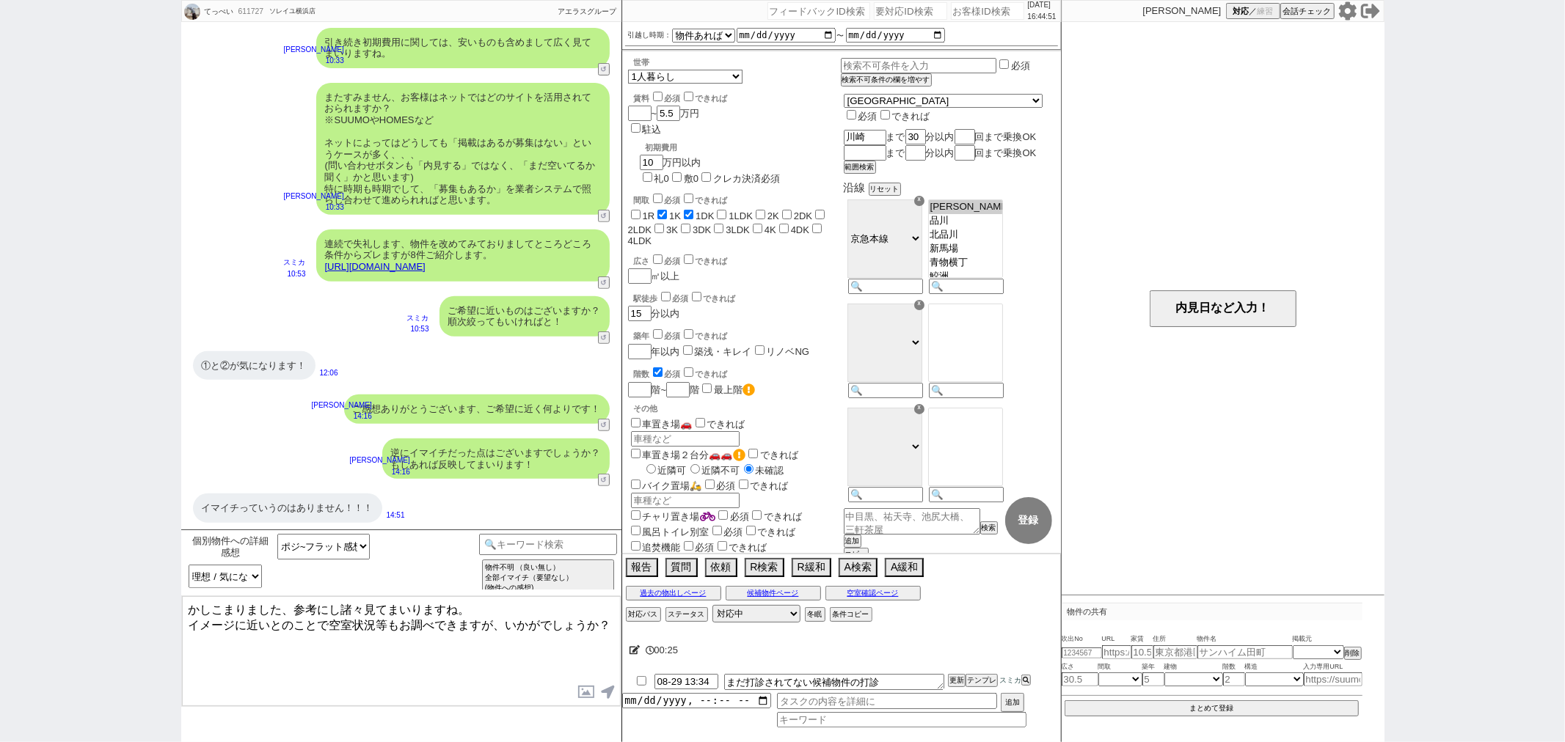
click at [421, 651] on textarea "かしこまりました、参考にし諸々見てまいりますね。 イメージに近いとのことで空室状況等もお調べできますが、いかがでしょうか？" at bounding box center [401, 651] width 439 height 110
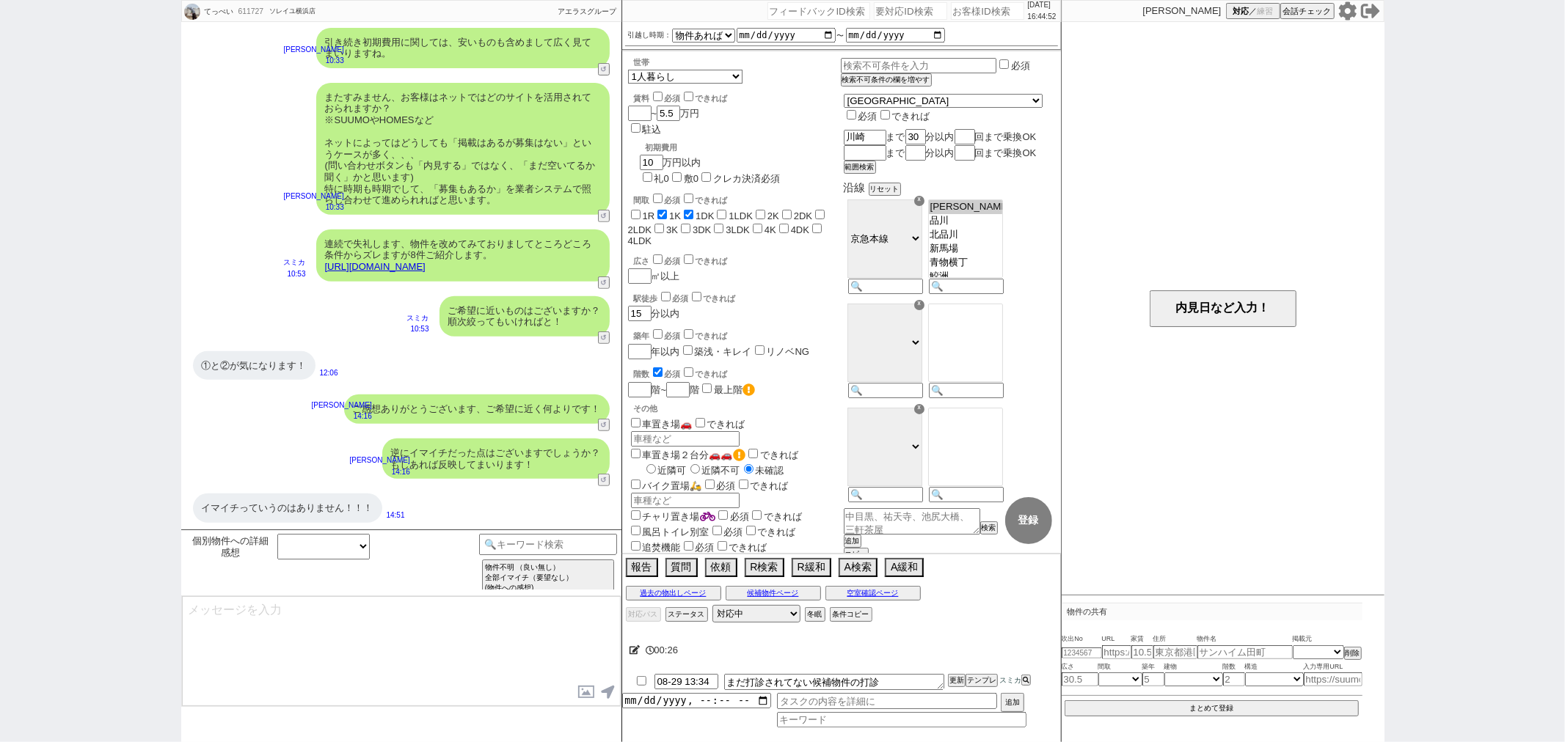
scroll to position [289, 0]
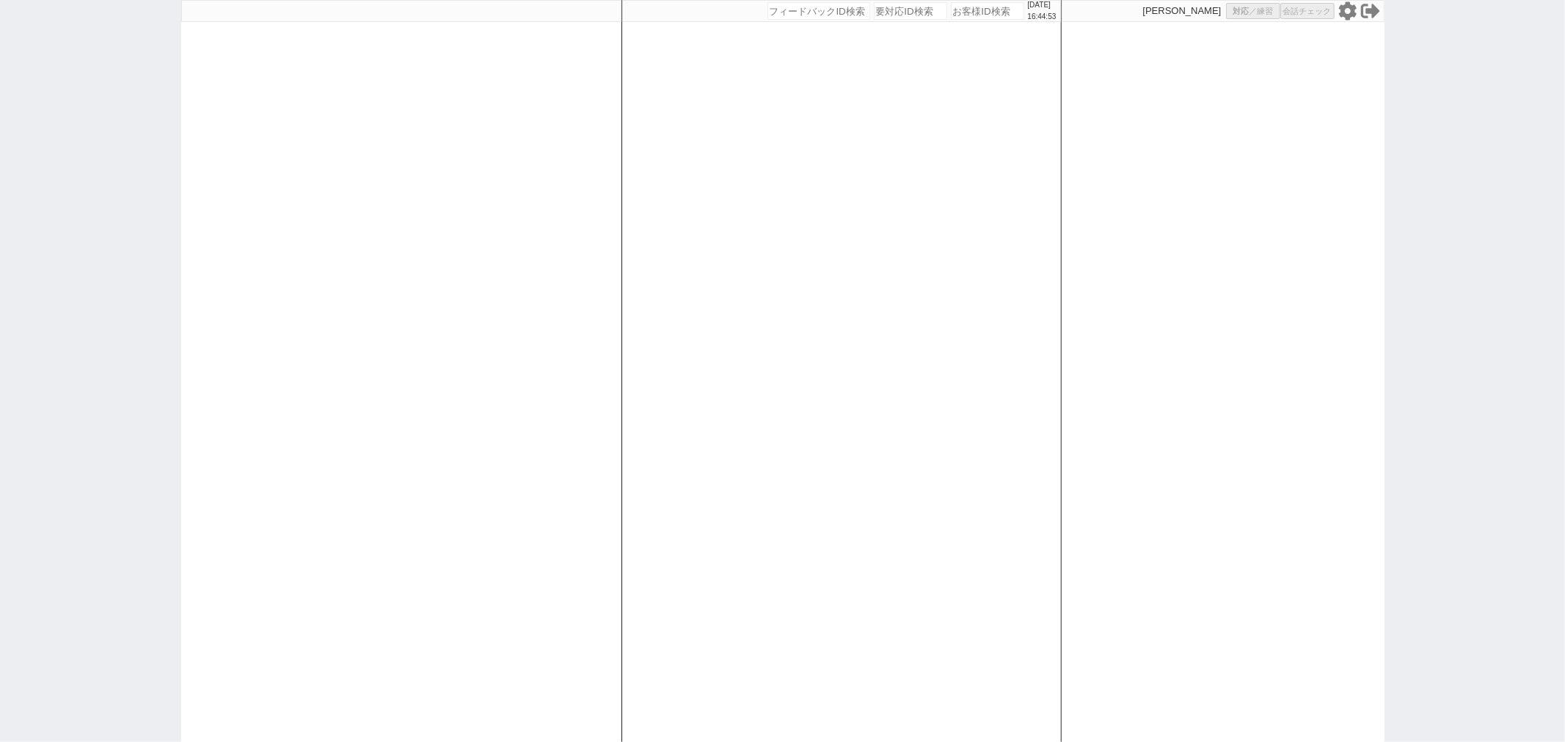
select select
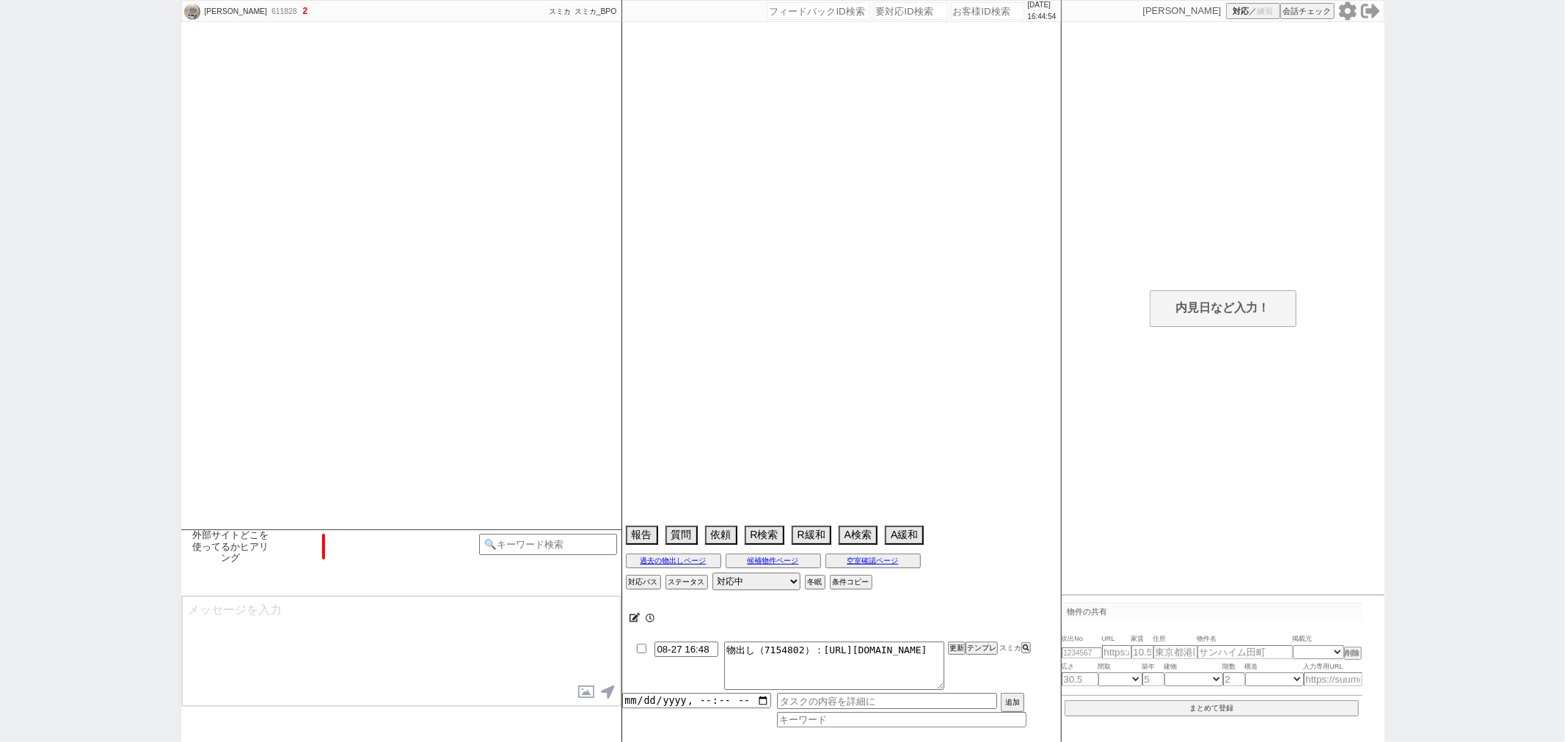
scroll to position [348, 0]
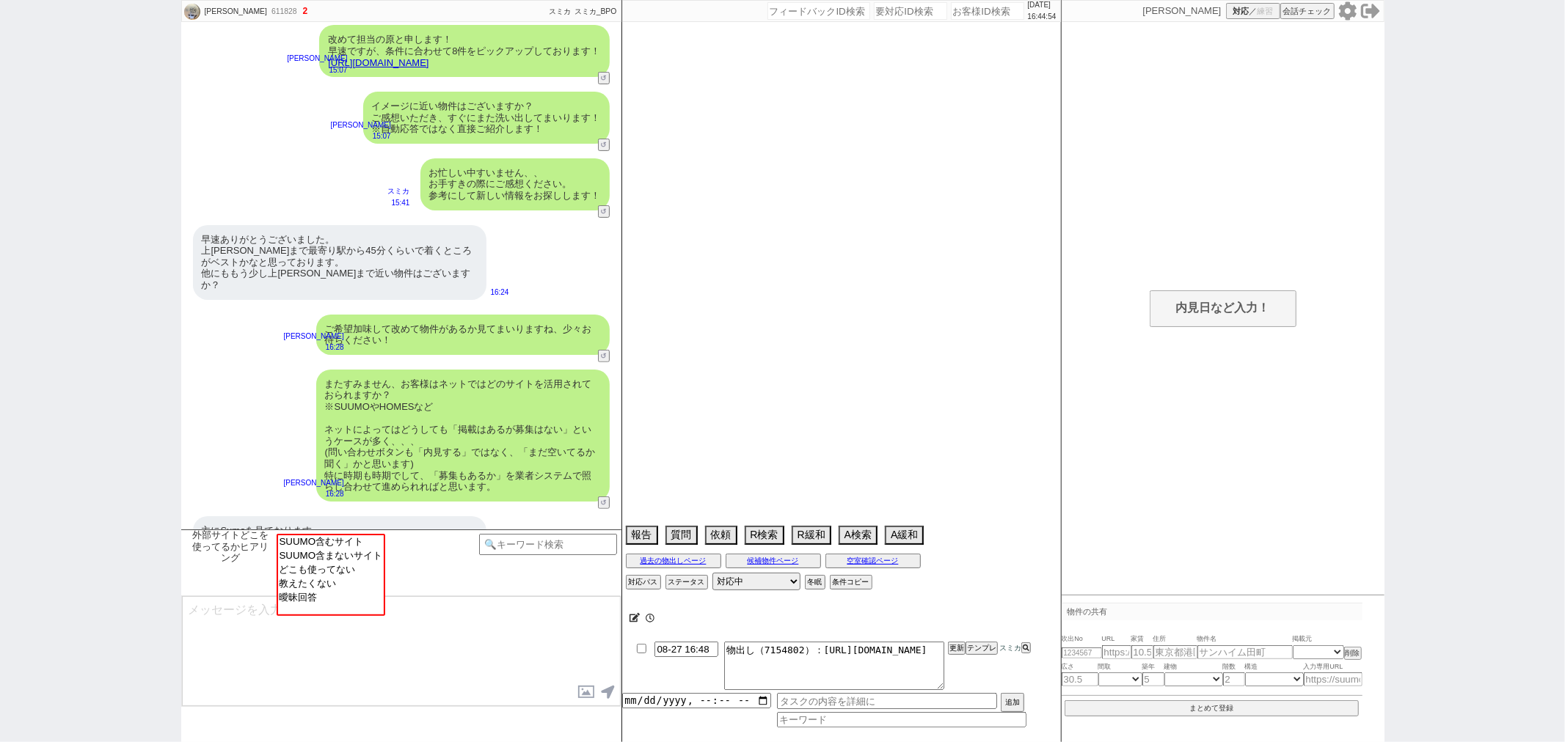
select select "20"
select select "7"
select select "11"
select select "12"
select select "14"
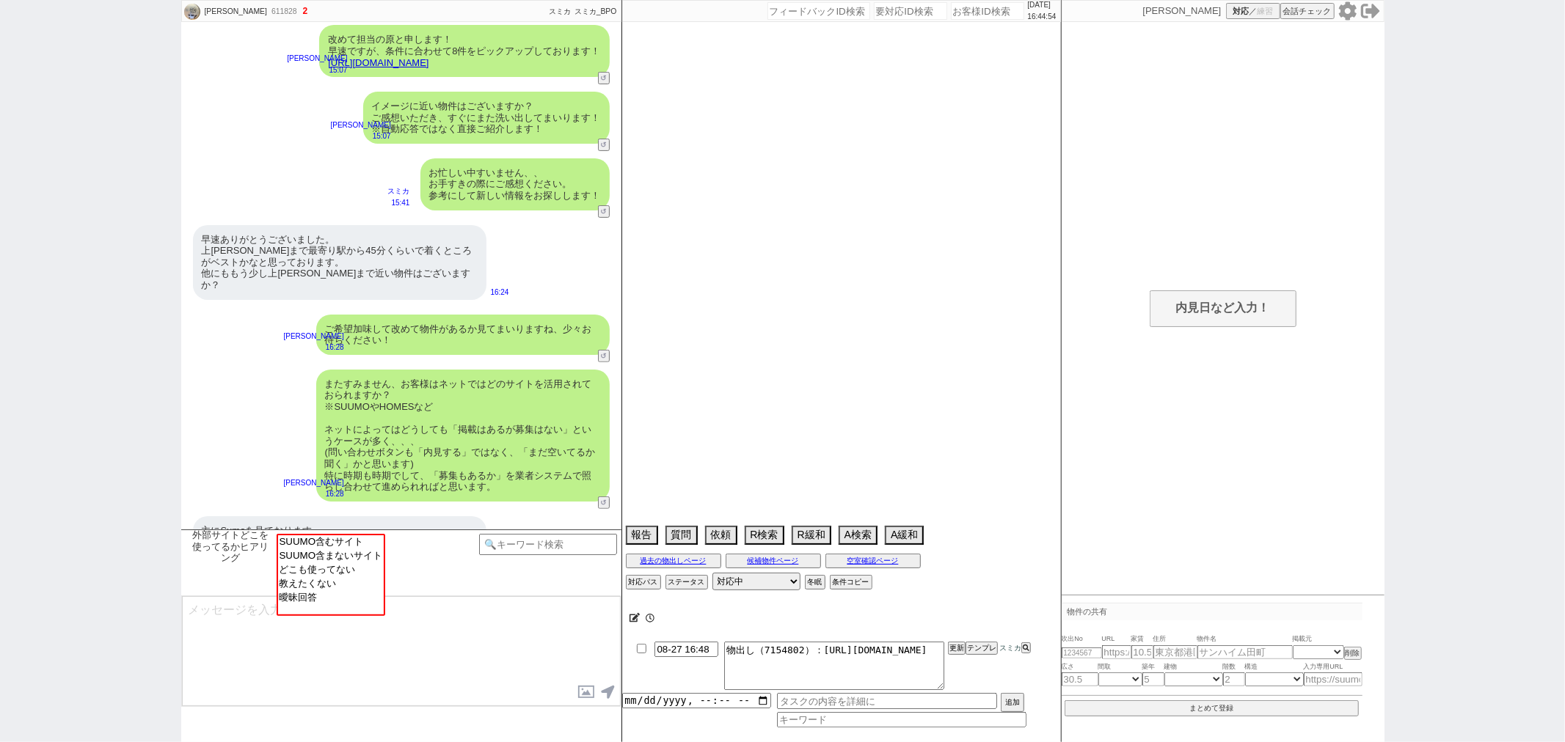
select select "15"
select select "20"
select select "75"
select select "1812"
select select "60"
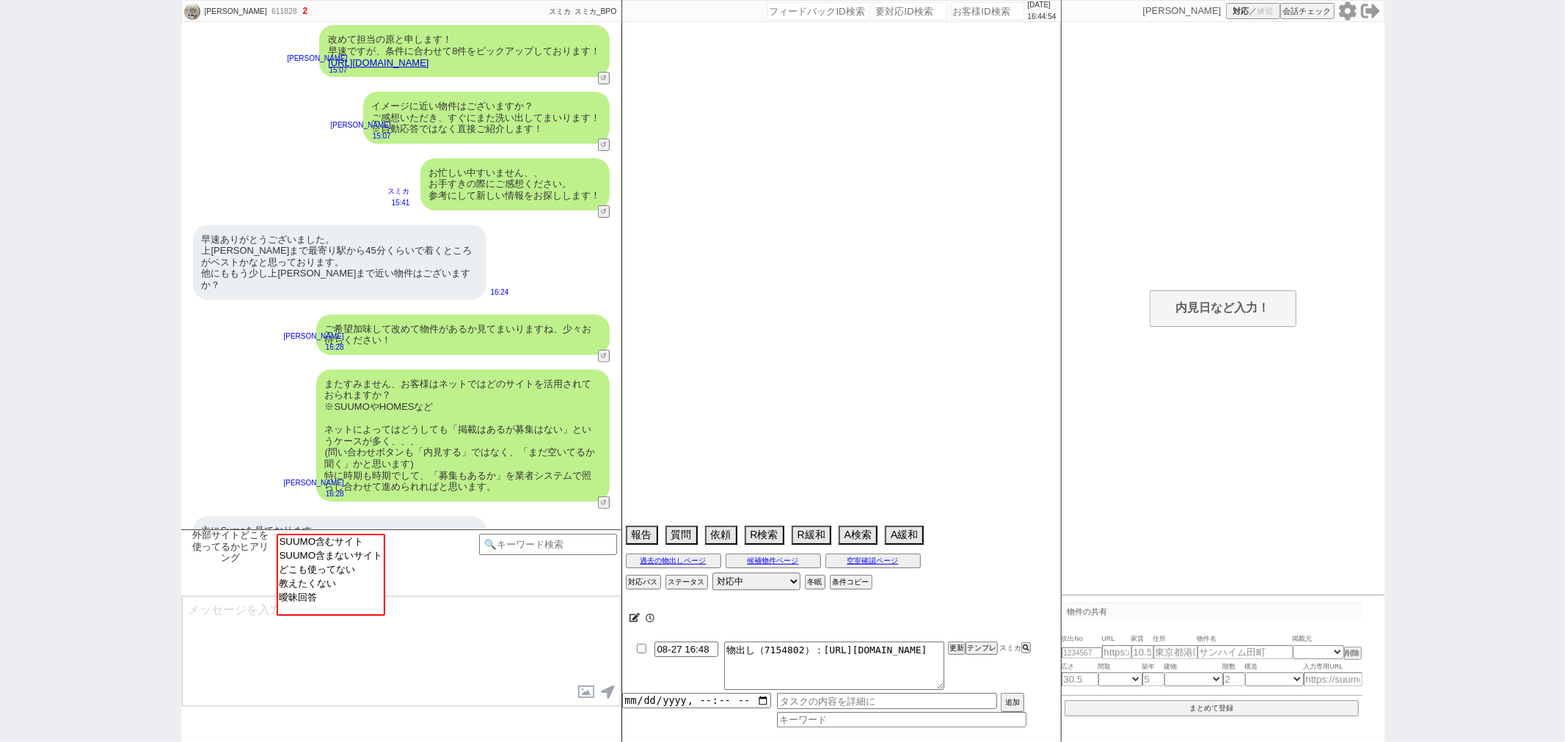
select select "1496"
select select "65"
select select "1577"
select select "835"
select select "68"
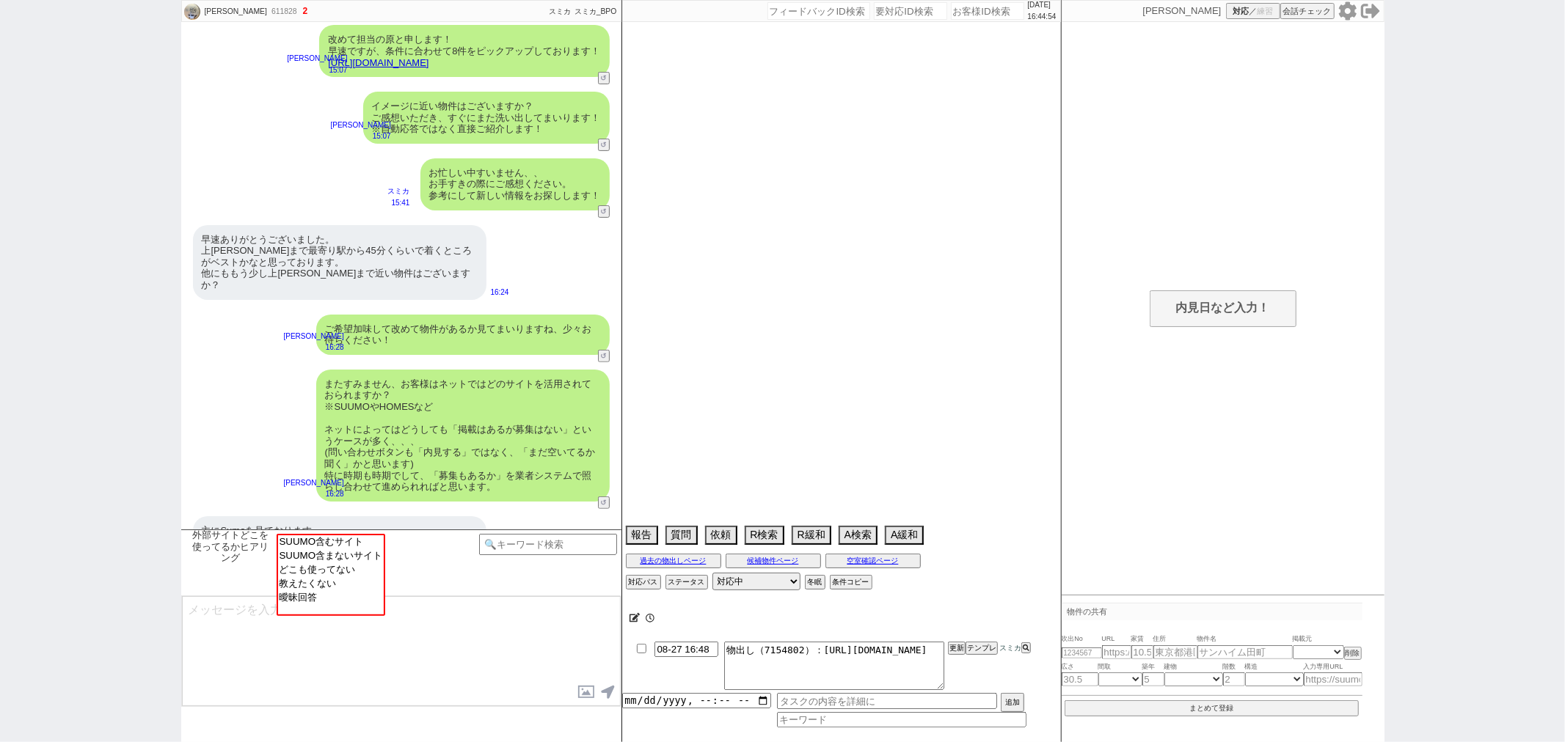
select select "1637"
select select "36"
select select "1053"
select select "63"
select select "38"
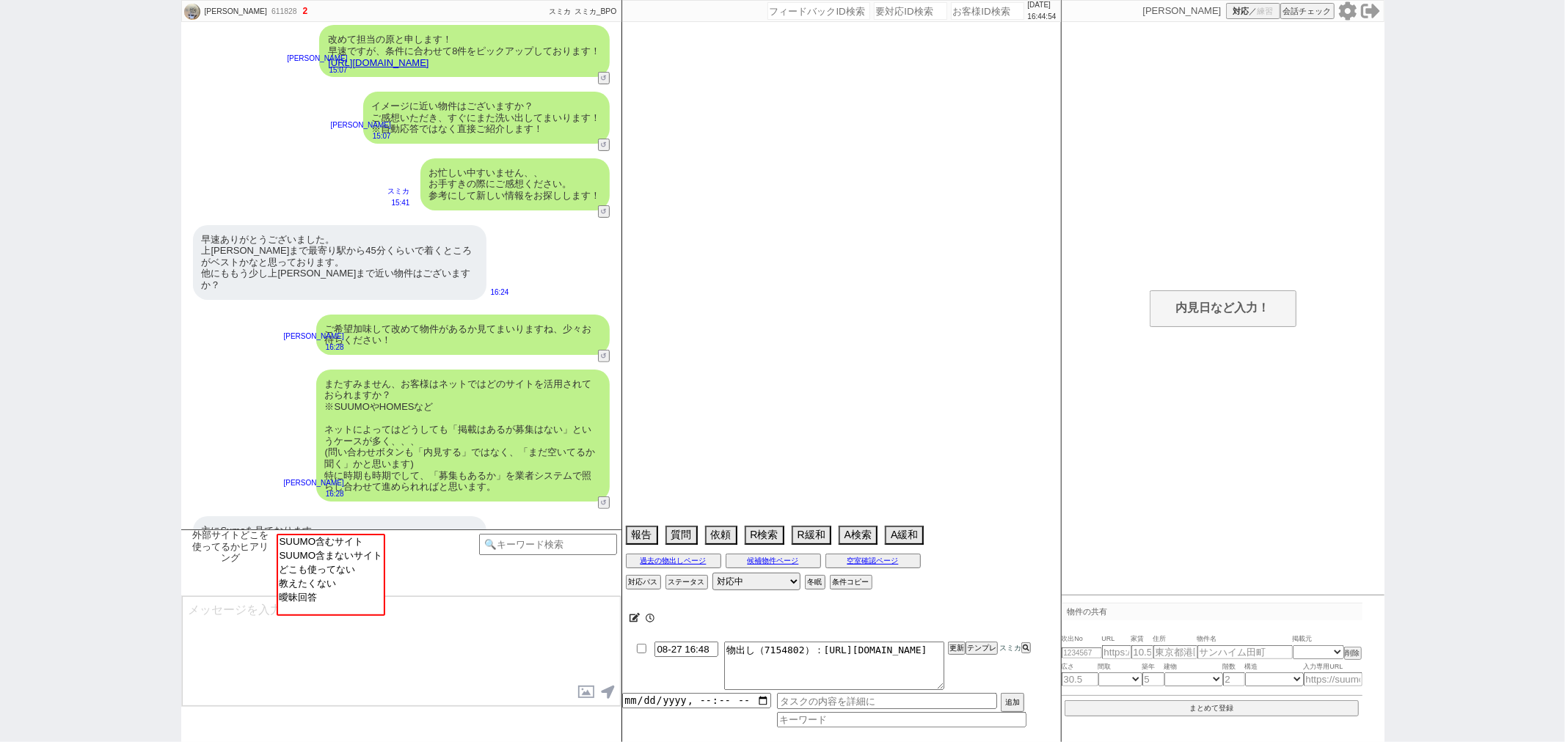
select select "1086"
select select "48"
select select "1228"
select select "44"
select select "1151"
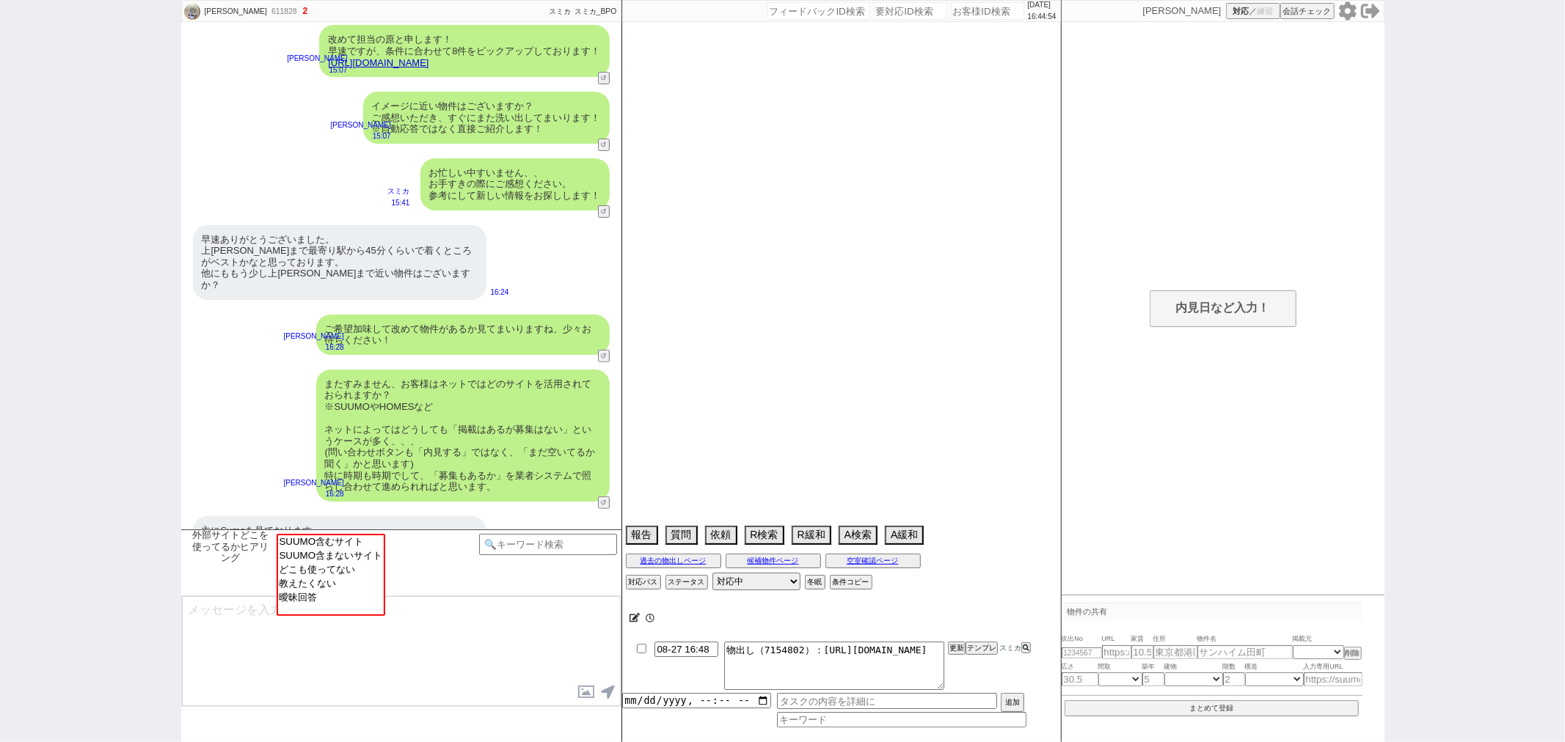
select select "47"
select select "1213"
select select "61"
select select "37"
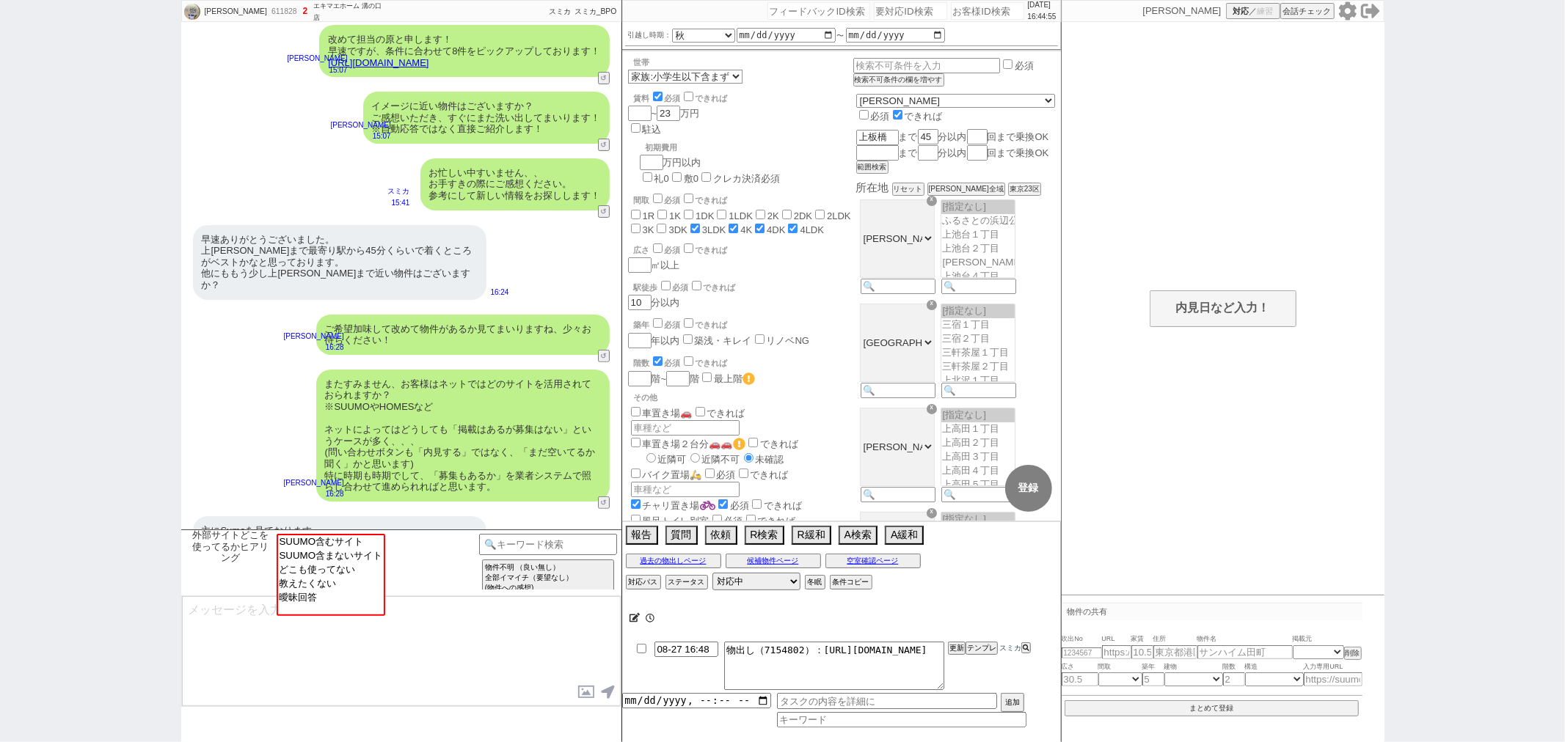
scroll to position [40, 0]
select select "SUUMO含むサイト"
click at [361, 544] on option "SUUMO含むサイト" at bounding box center [330, 541] width 106 height 14
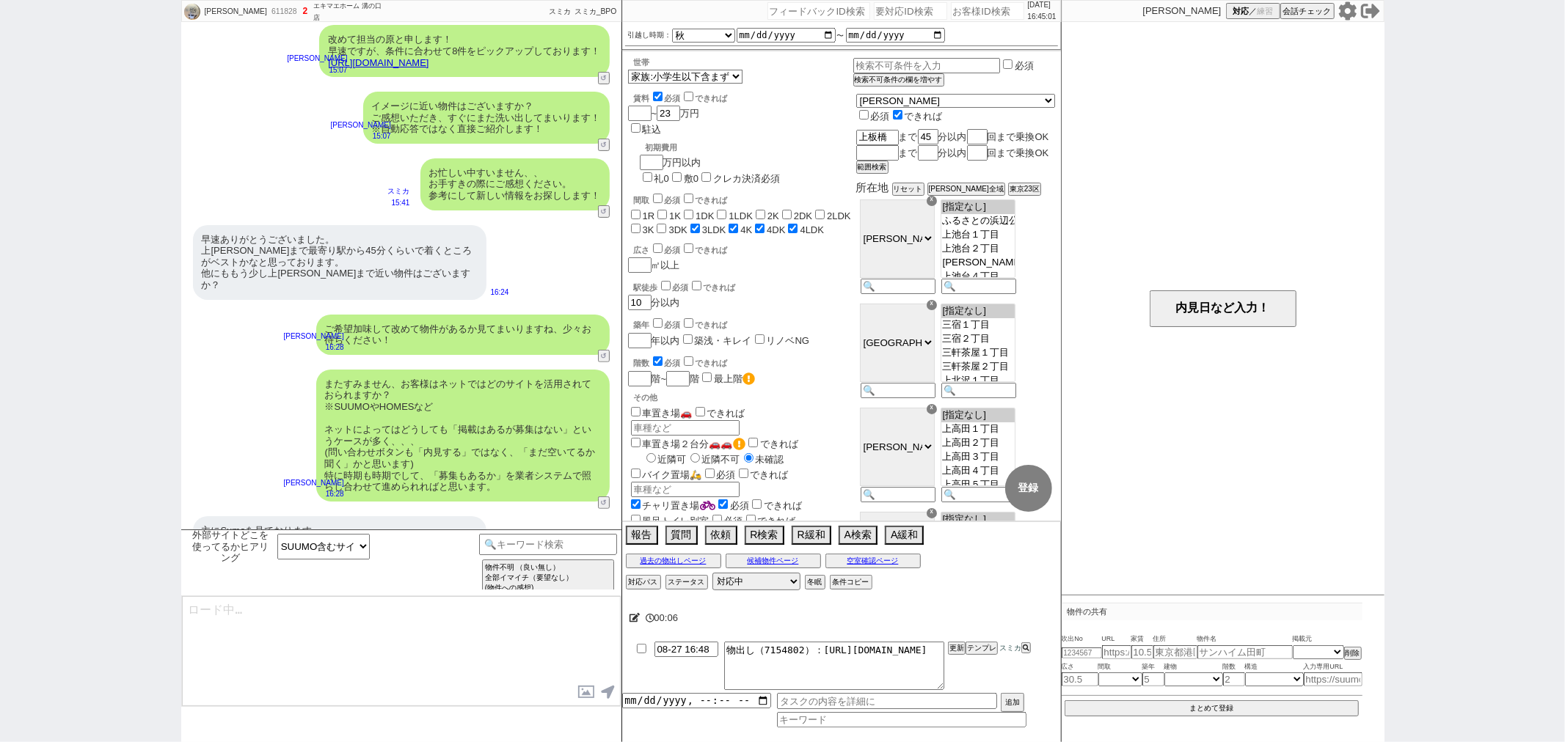
type textarea "ご確認ありがとうございます！ やはりスーモさんが掲載量ですとNo1なのは間違いないかと思います！ 一方で、数が多い分、更新が追いついておらず埋まってる物件も多…"
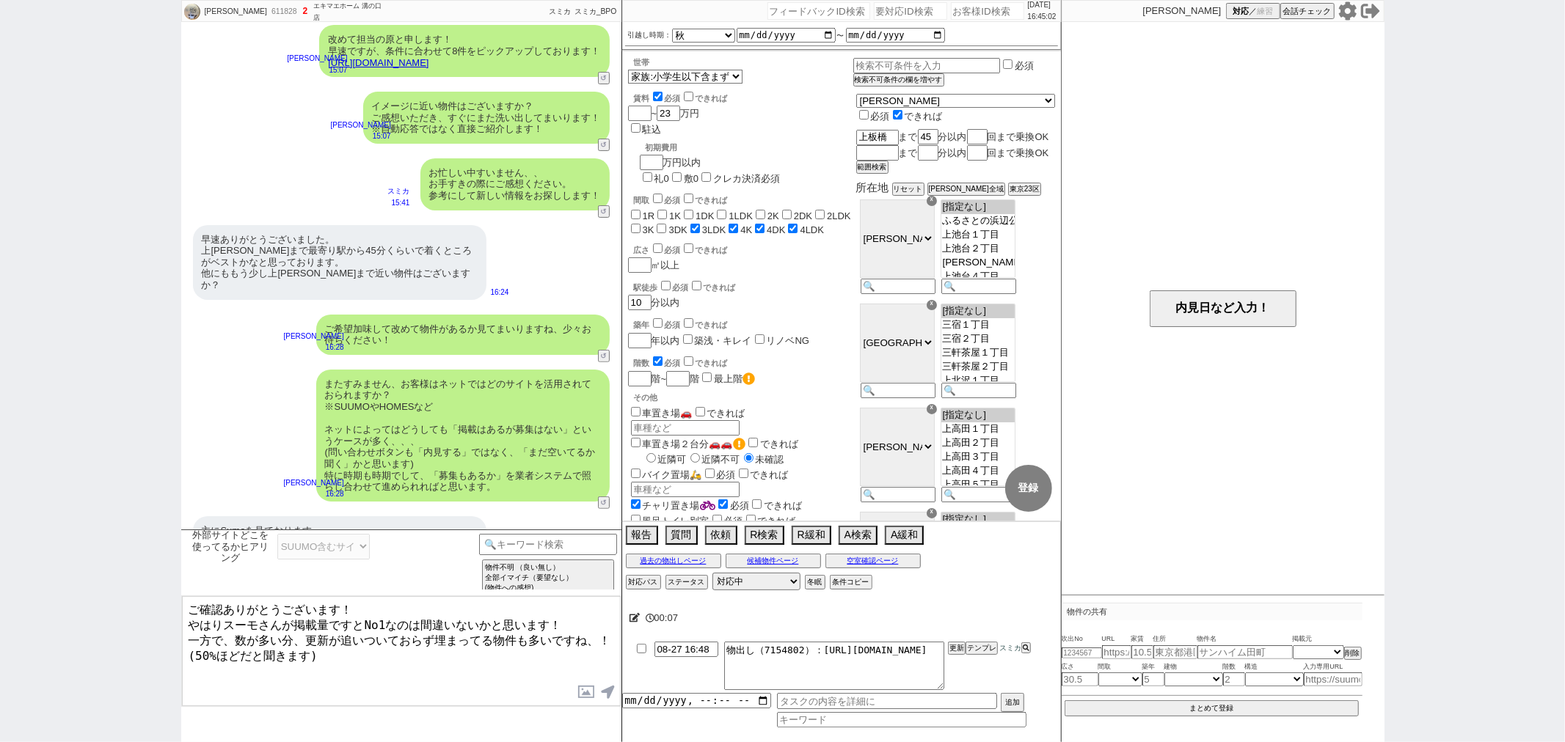
click at [390, 627] on textarea "ご確認ありがとうございます！ やはりスーモさんが掲載量ですとNo1なのは間違いないかと思います！ 一方で、数が多い分、更新が追いついておらず埋まってる物件も多…" at bounding box center [401, 651] width 439 height 110
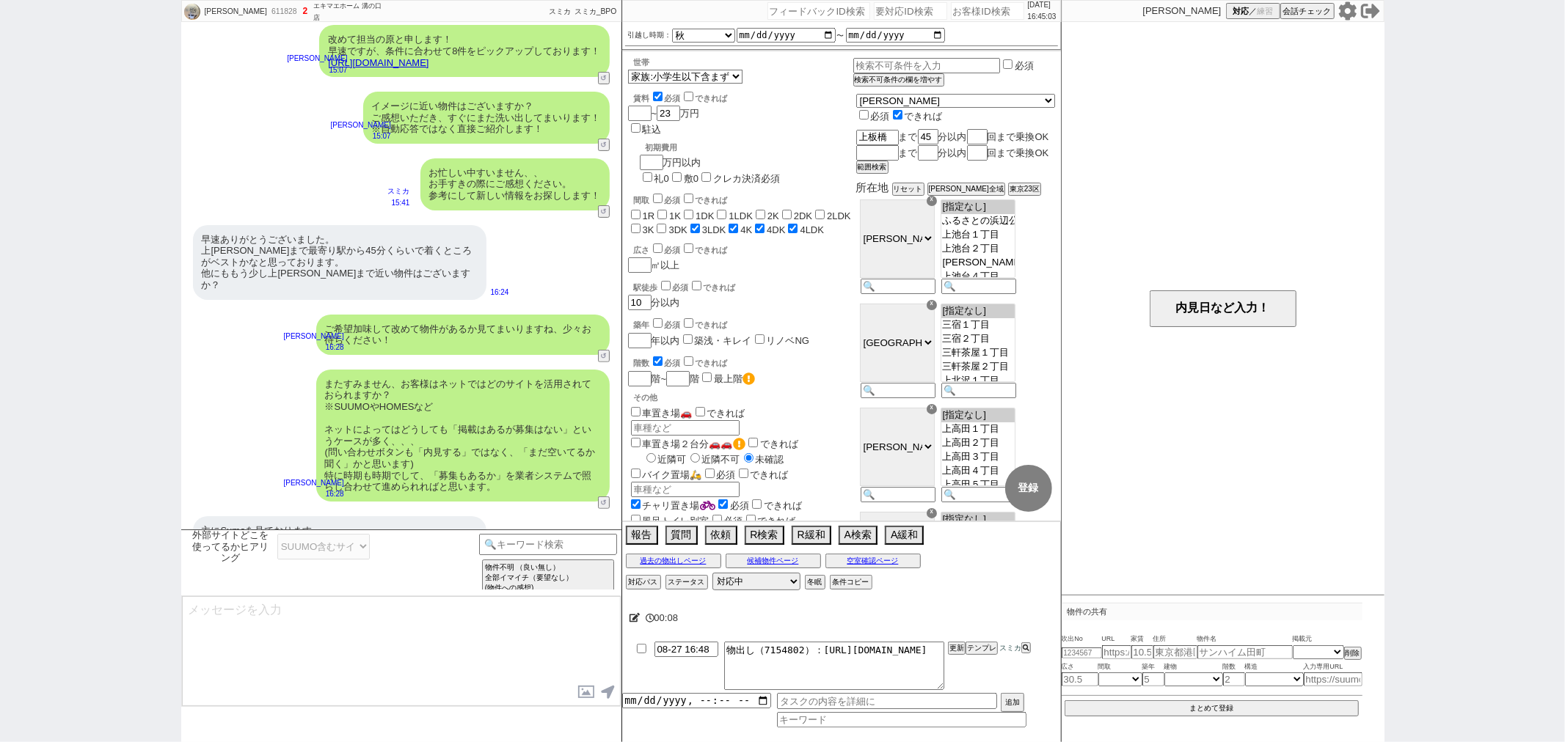
scroll to position [438, 0]
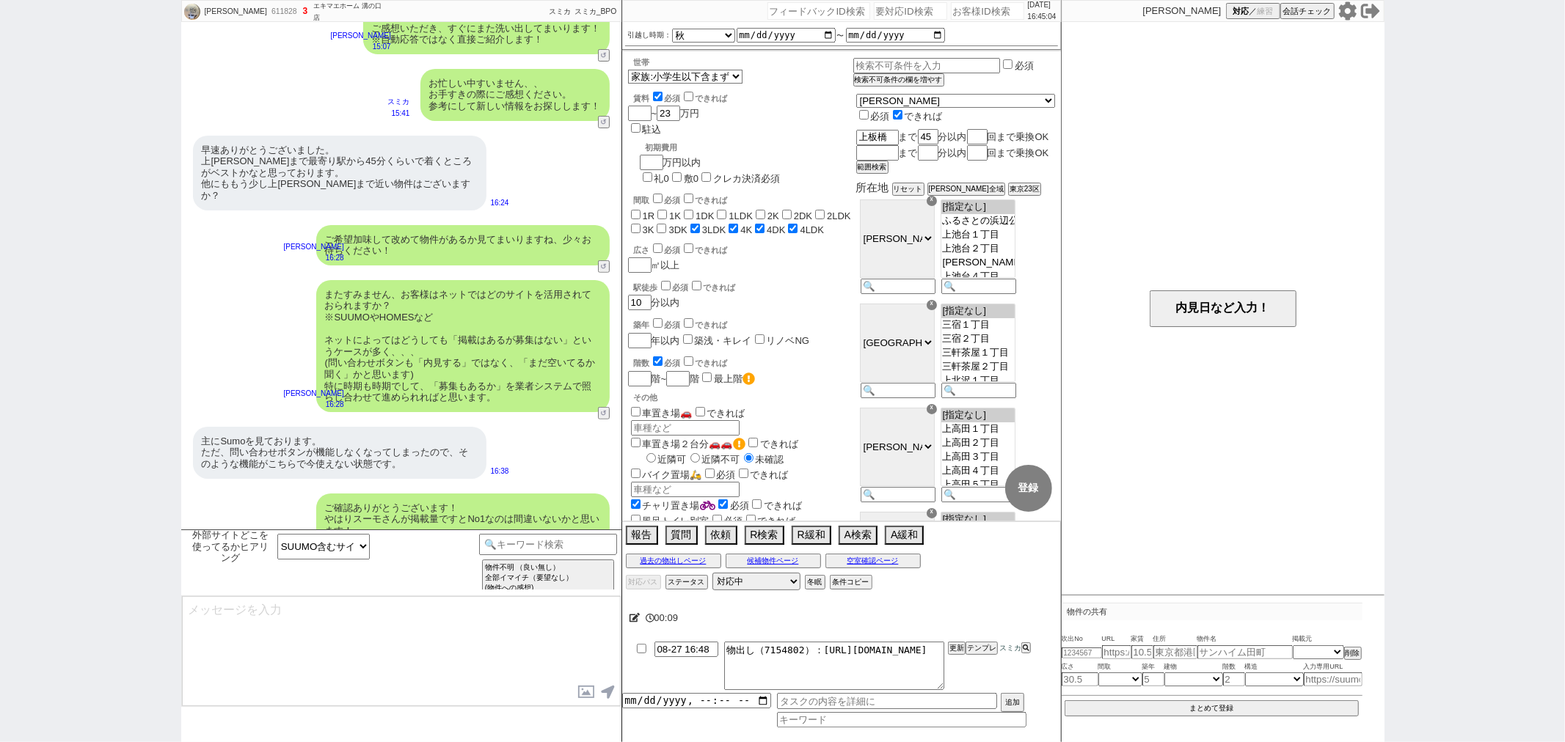
type input "08-27 16:55"
type textarea "こちらのお探しの参考にするため、また空室状況を確認するため等で、今後も「外部サイトで物件見つけられましたか？」と定期的にヒアリングさせて頂いてもよろしいでしょ…"
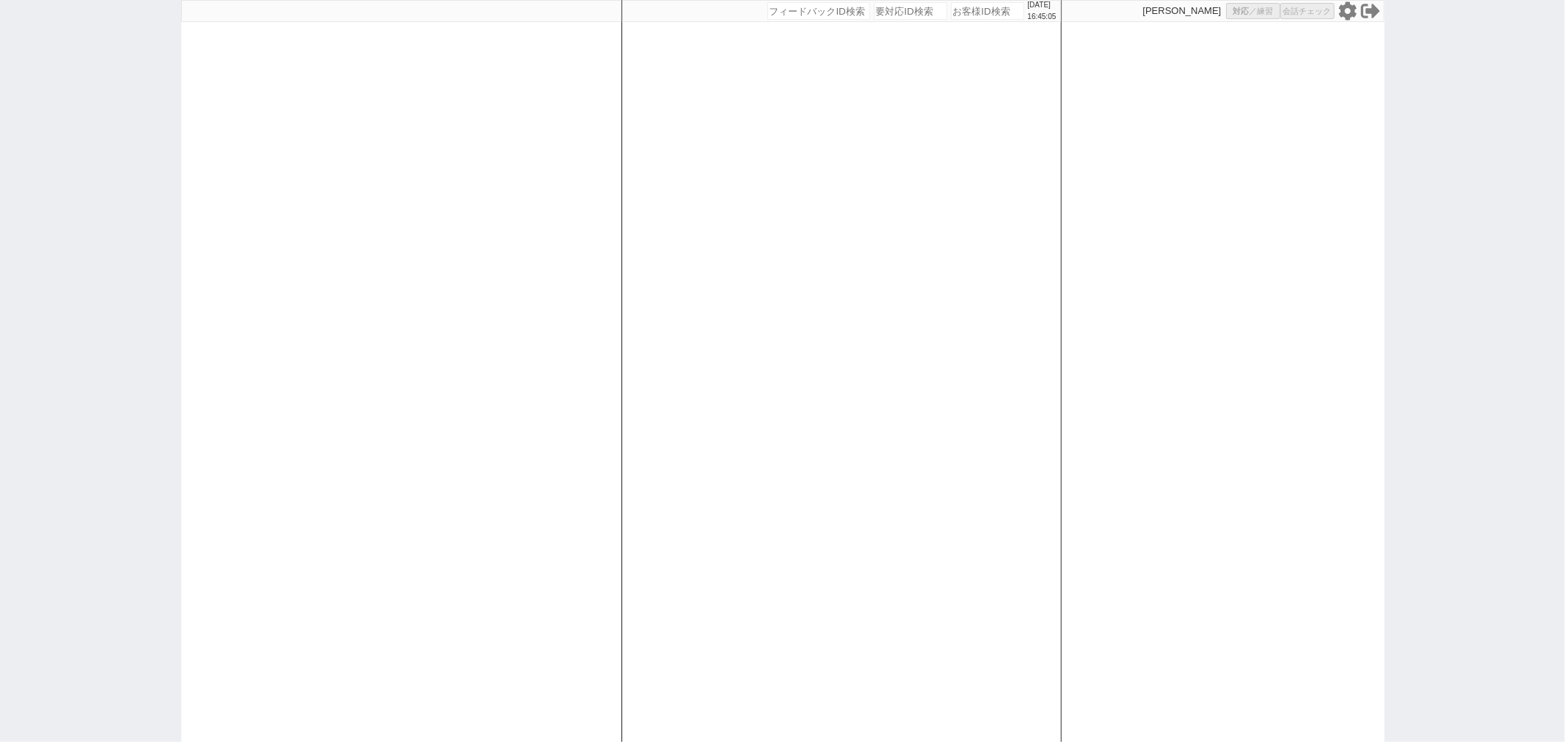
select select
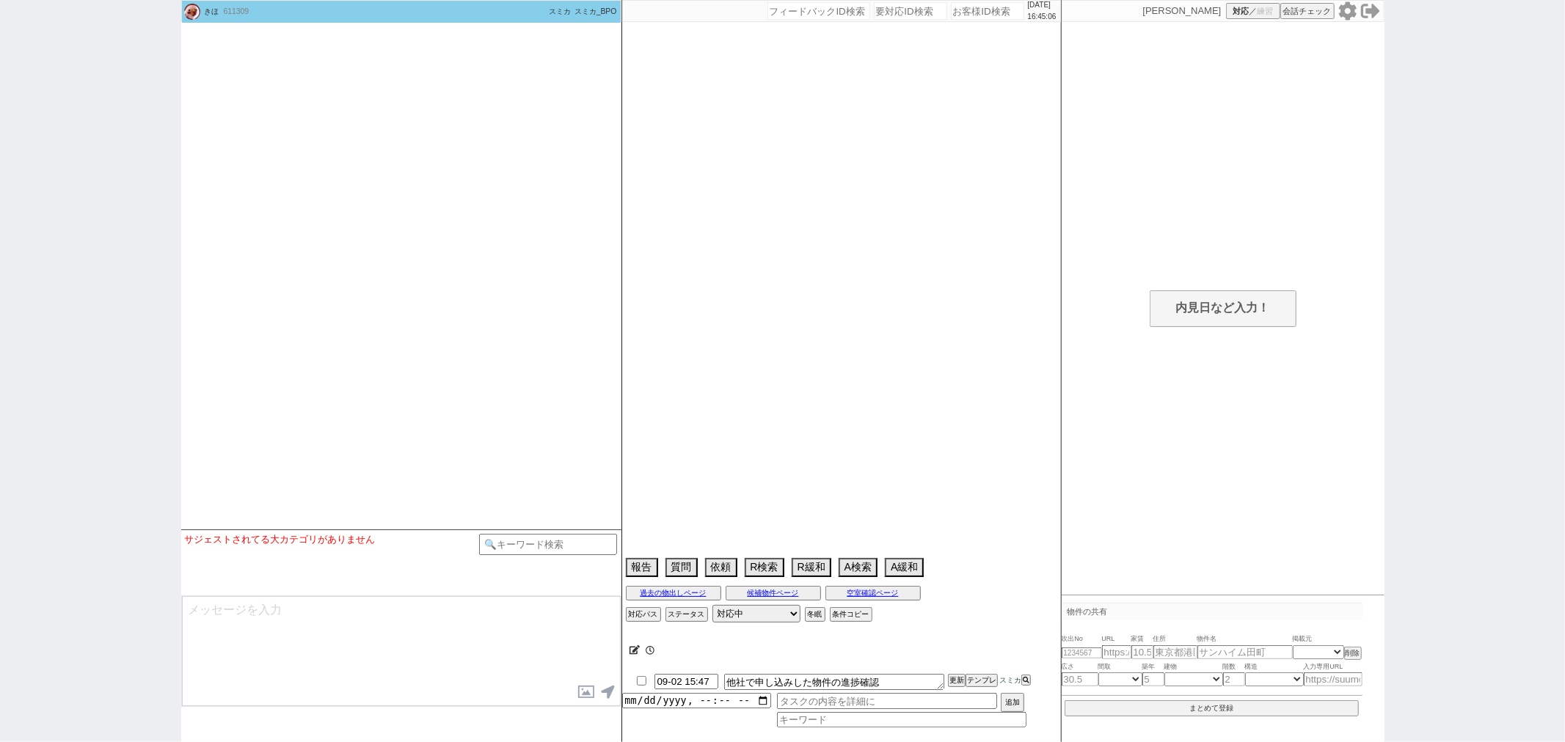
type textarea "コーポまつば、他社で内見予定"
select select
select select "2025"
select select "10"
select select "32"
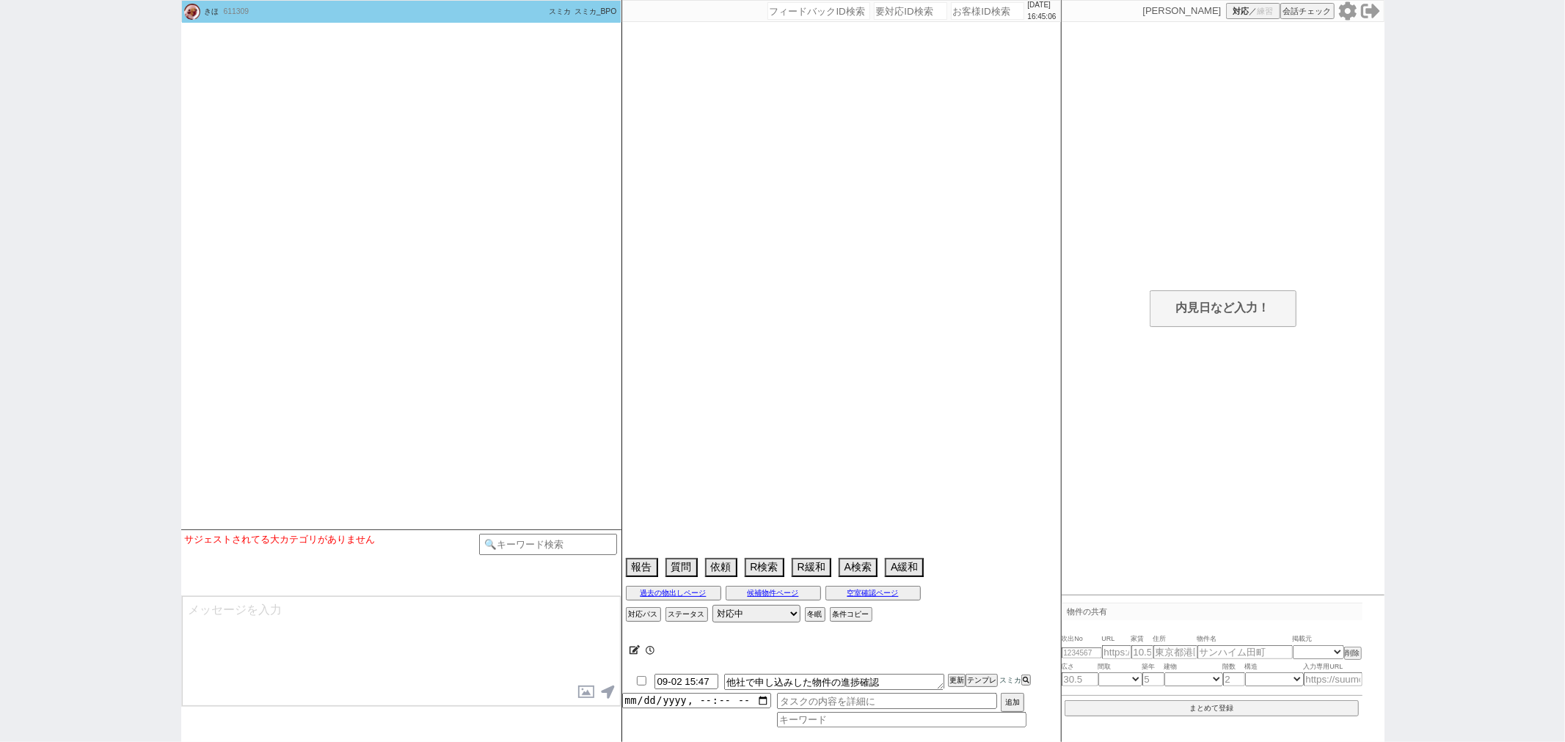
select select "0"
select select "48"
select select "49"
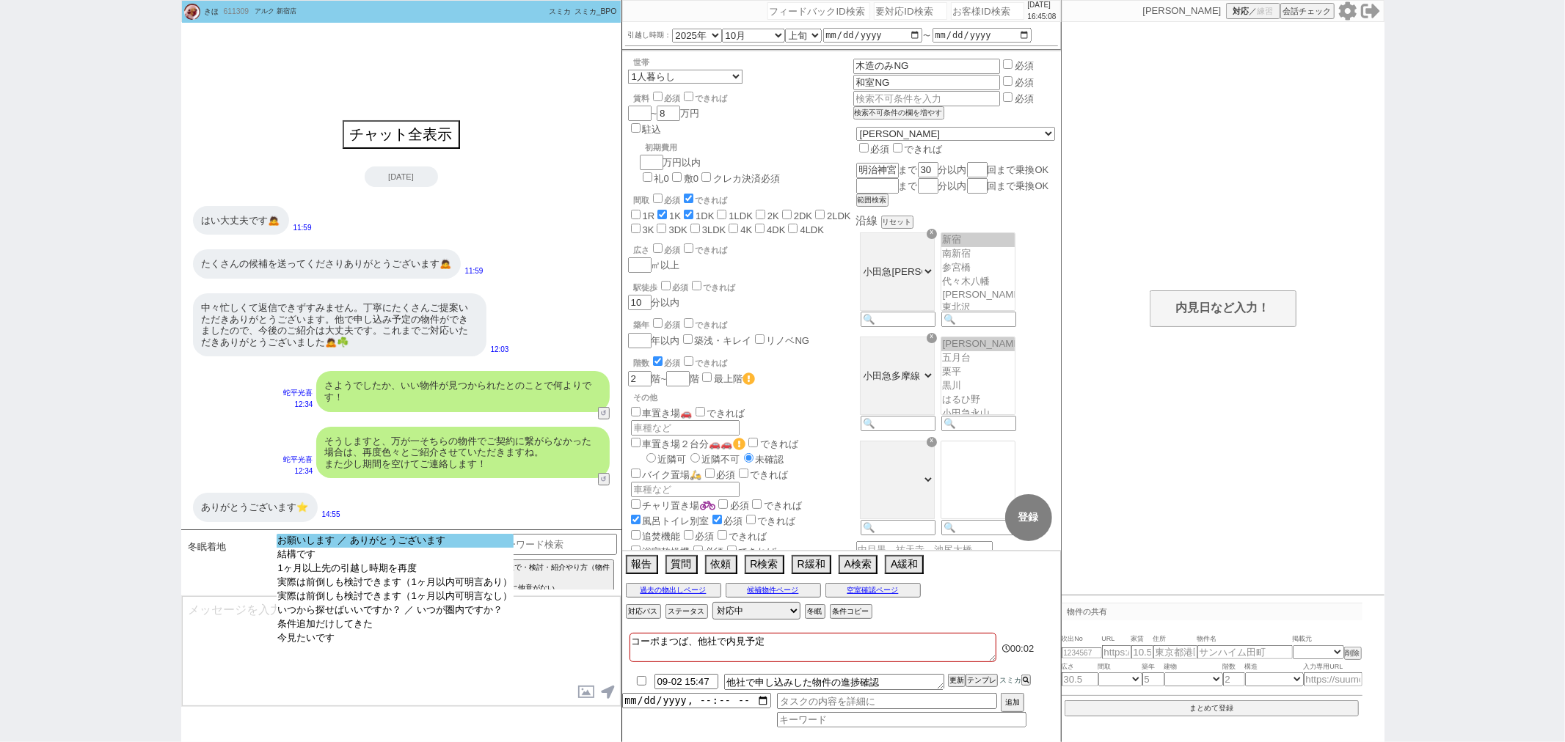
select select "お願いします ／ ありがとうございます"
click at [427, 548] on select "お願いします ／ ありがとうございます 結構です 1ヶ月以上先の引越し時期を再度 実際は前倒しも検討できます（1ヶ月以内可明言あり） 実際は前倒しも検討できま…" at bounding box center [395, 599] width 237 height 131
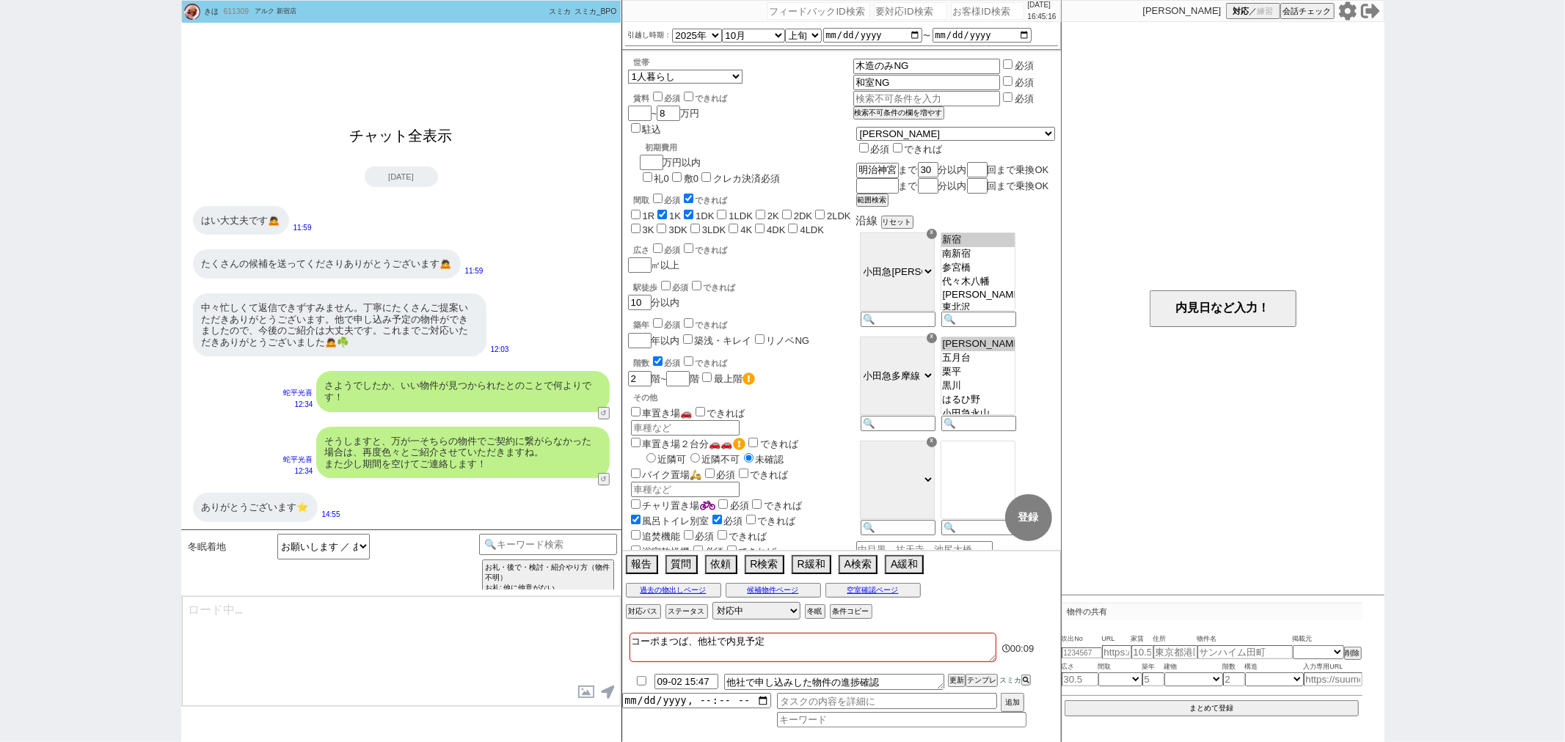
click at [428, 130] on button "チャット全表示" at bounding box center [401, 136] width 114 height 26
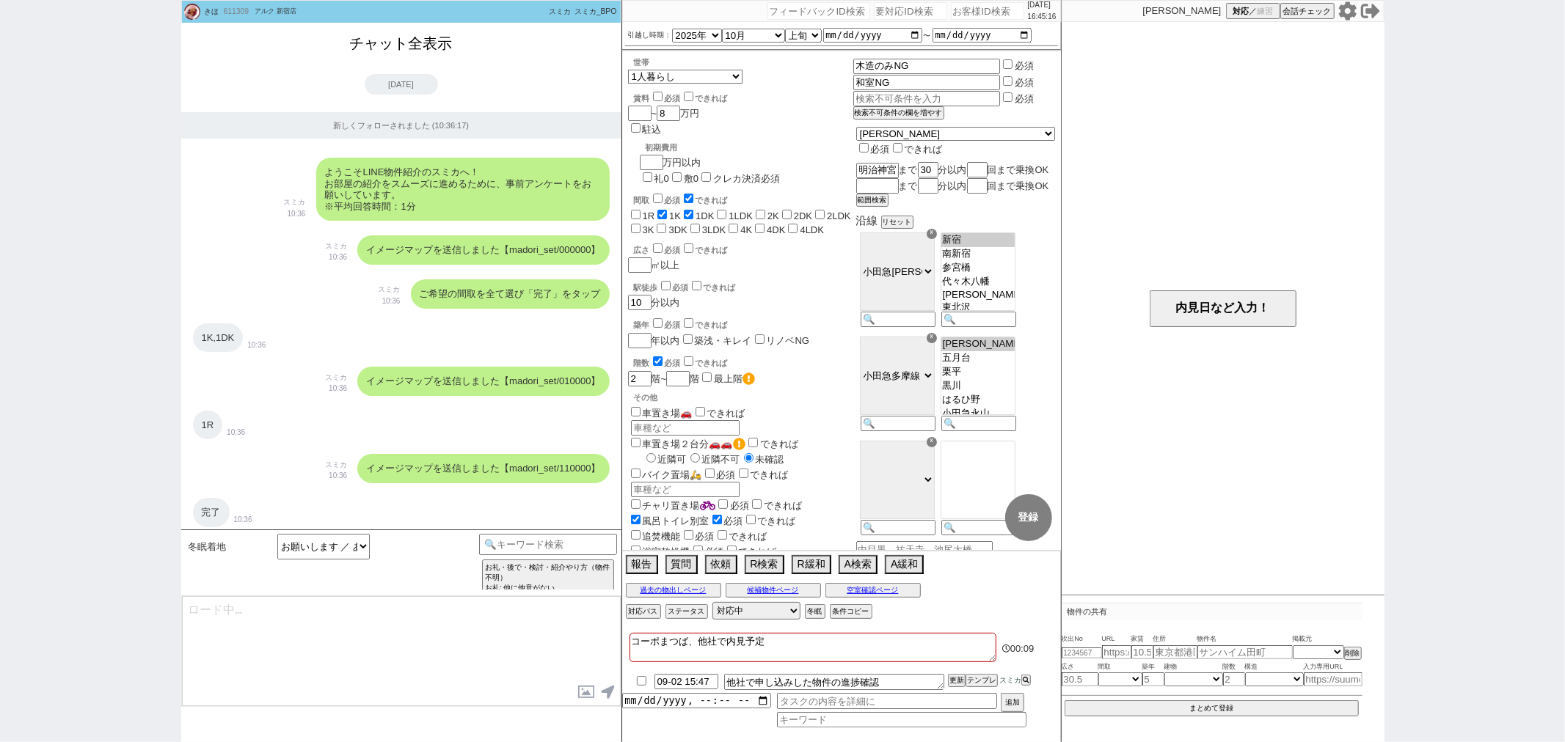
scroll to position [2738, 0]
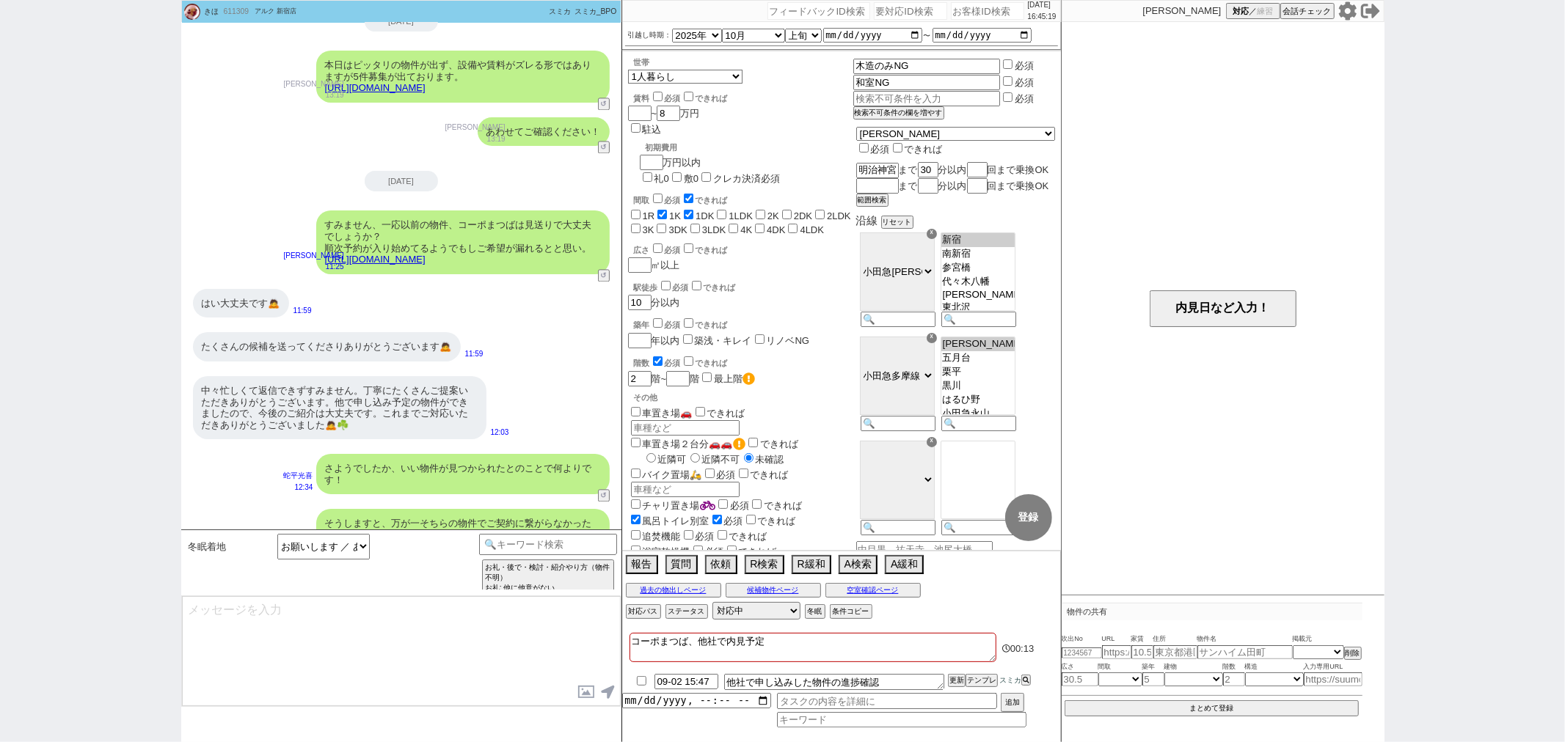
type textarea "@@【@@メッセージは打たず、以下やってください@@】@@ @@【@@要対応外せるようになってるので、cmd+shift+Kで次に進んでください@@】@@"
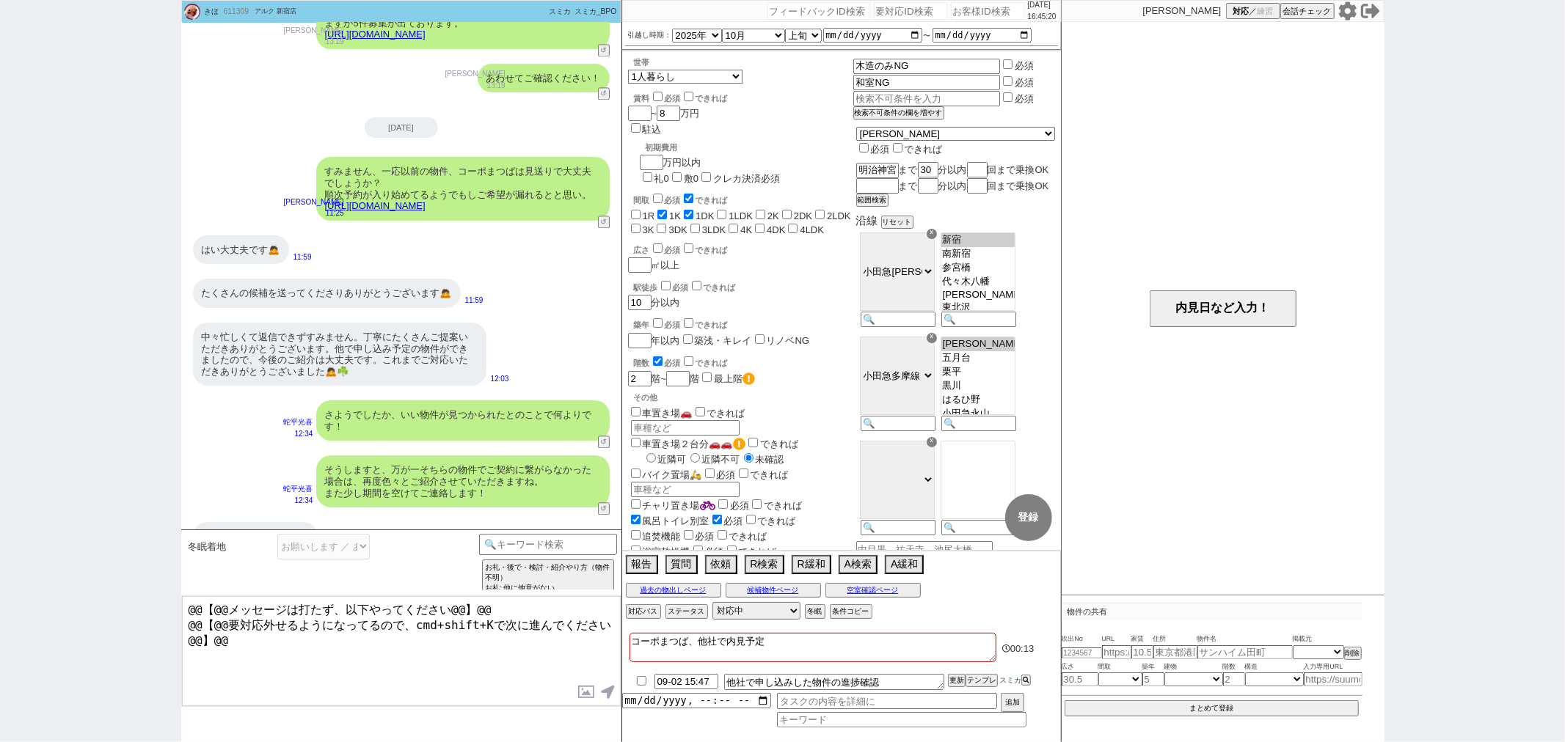
scroll to position [2740, 0]
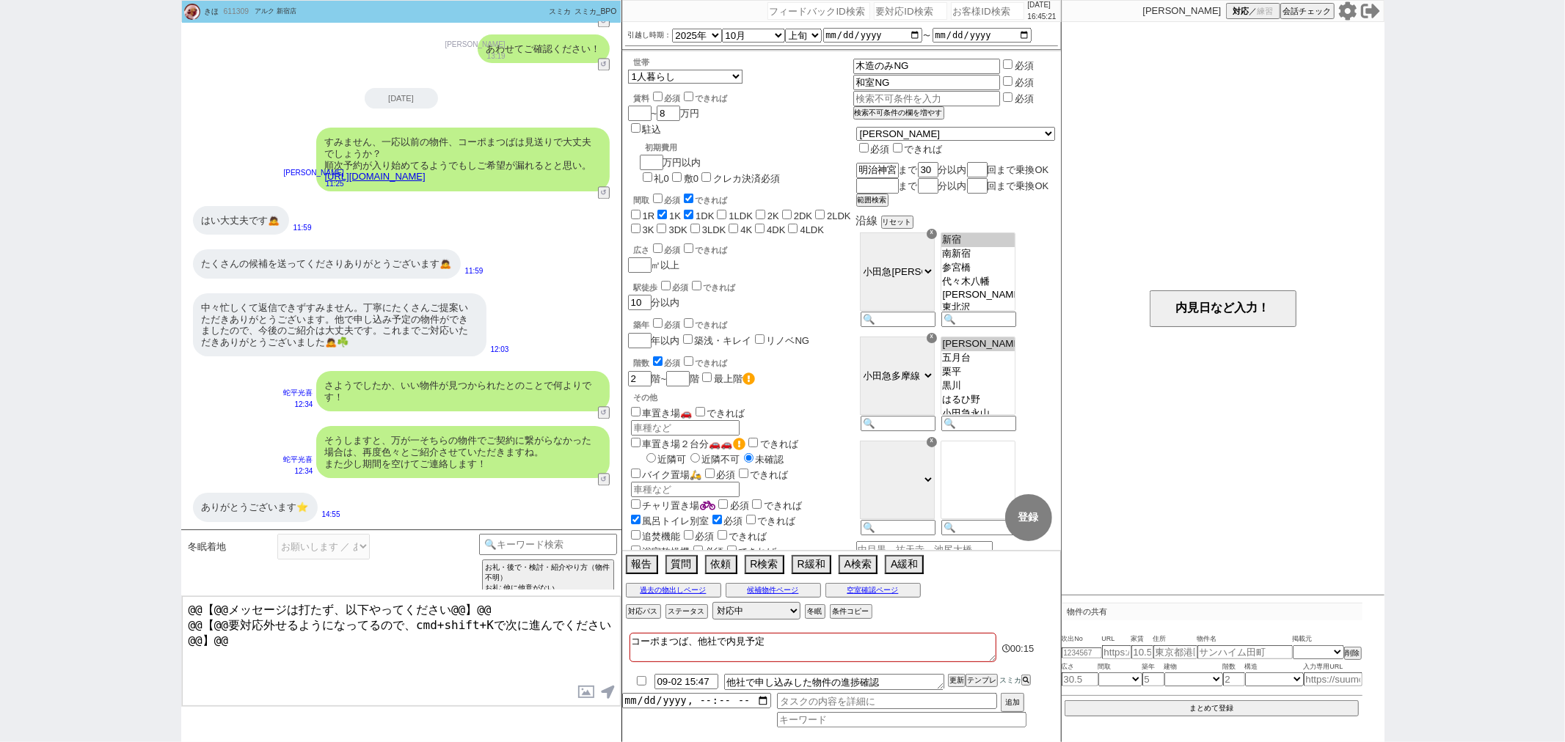
click at [486, 681] on textarea "@@【@@メッセージは打たず、以下やってください@@】@@ @@【@@要対応外せるようになってるので、cmd+shift+Kで次に進んでください@@】@@" at bounding box center [401, 651] width 439 height 110
click at [342, 660] on textarea "@@【@@メッセージは打たず、以下やってください@@】@@ @@【@@要対応外せるようになってるので、cmd+shift+Kで次に進んでください@@】@@" at bounding box center [401, 651] width 439 height 110
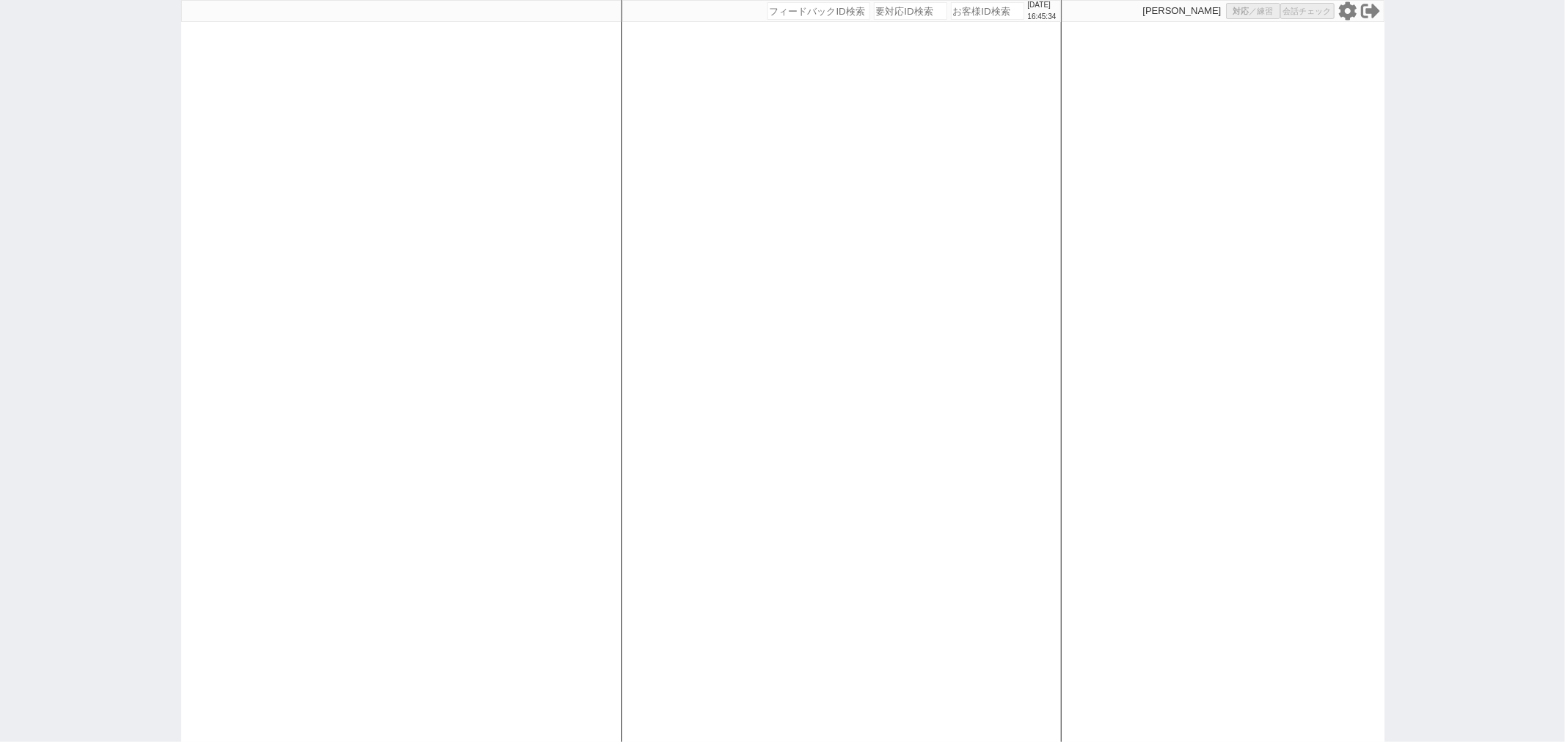
select select
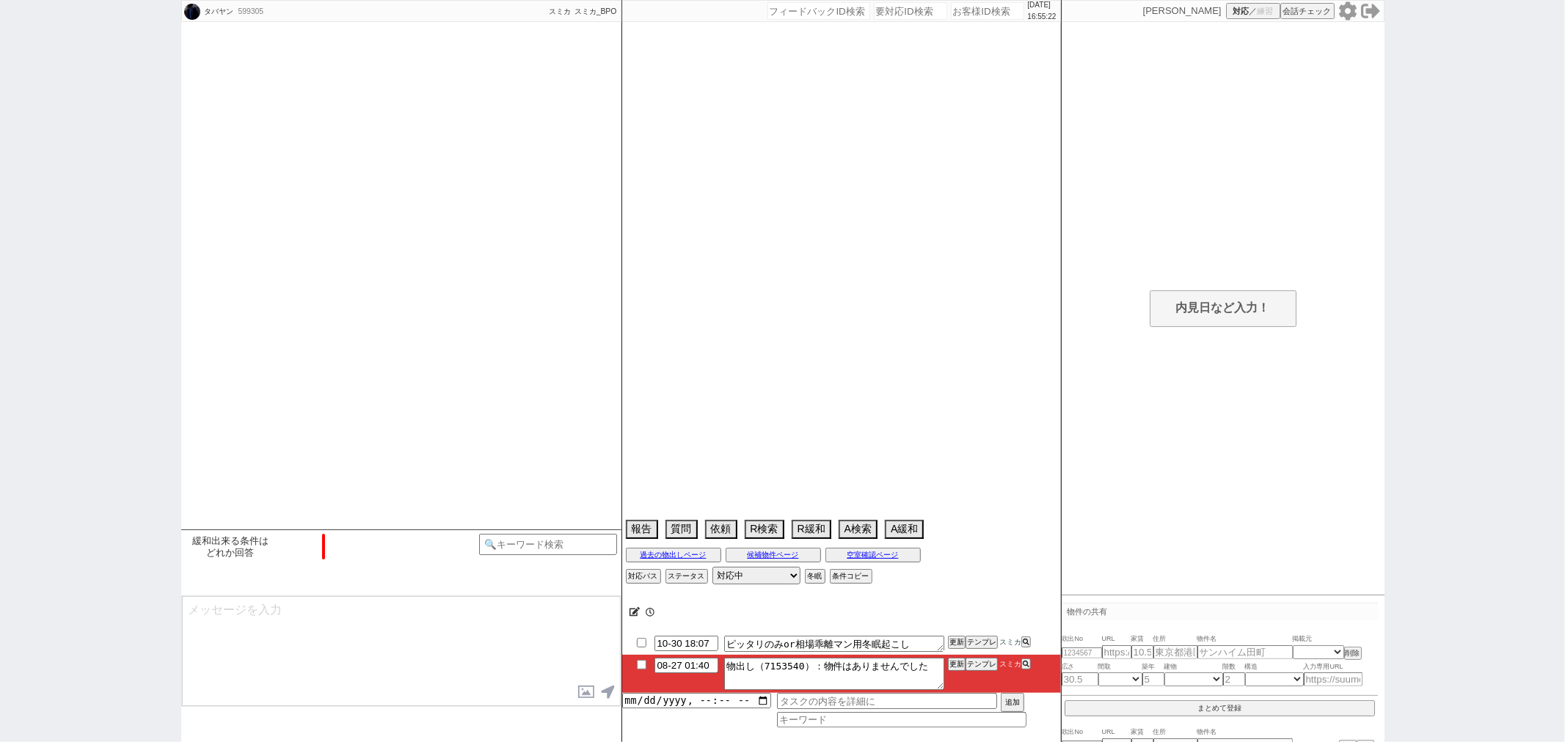
select select "2025"
select select "7"
select select "36"
select select "0"
select select "14"
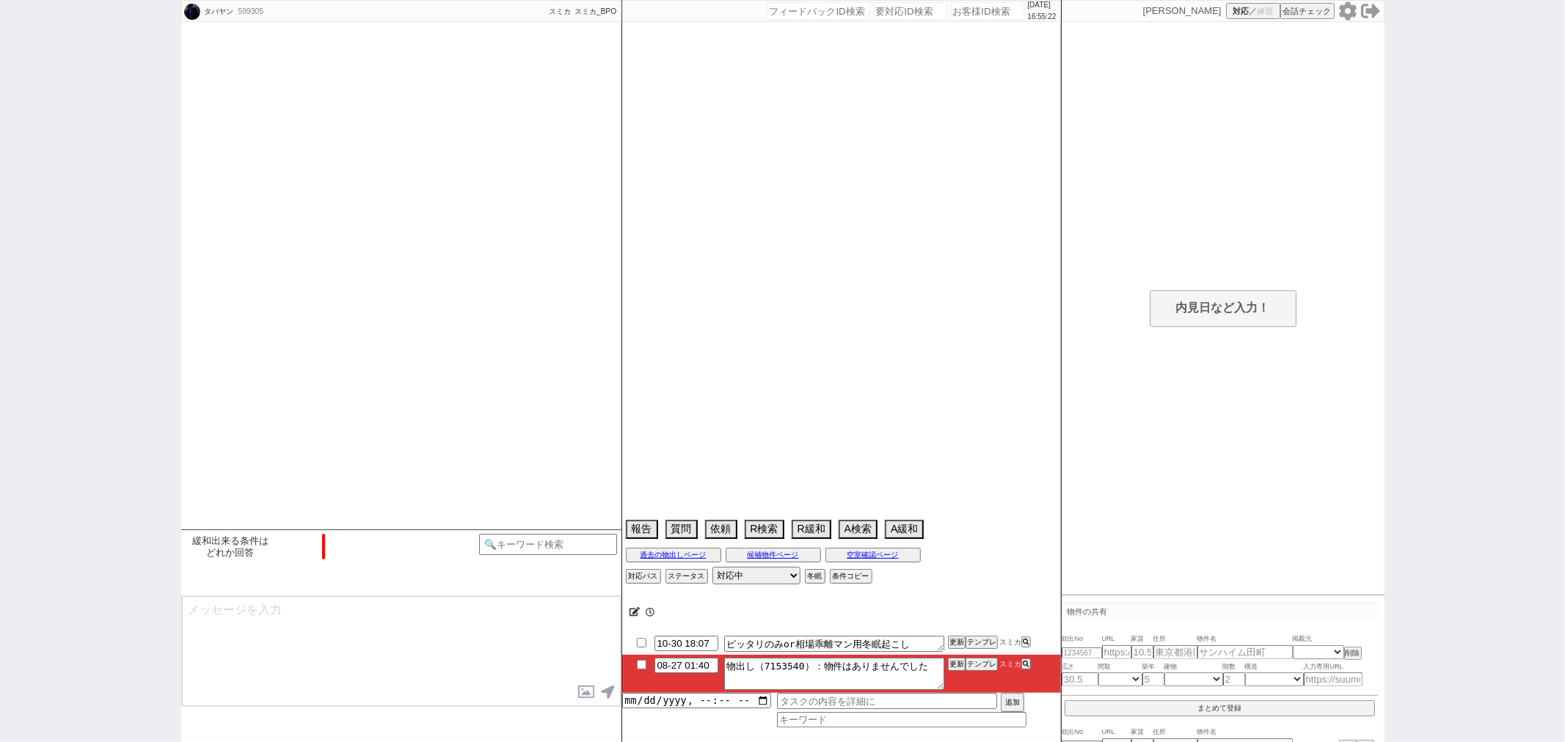
select select "90"
select select "8545"
select select "100"
select select "101"
select select "103"
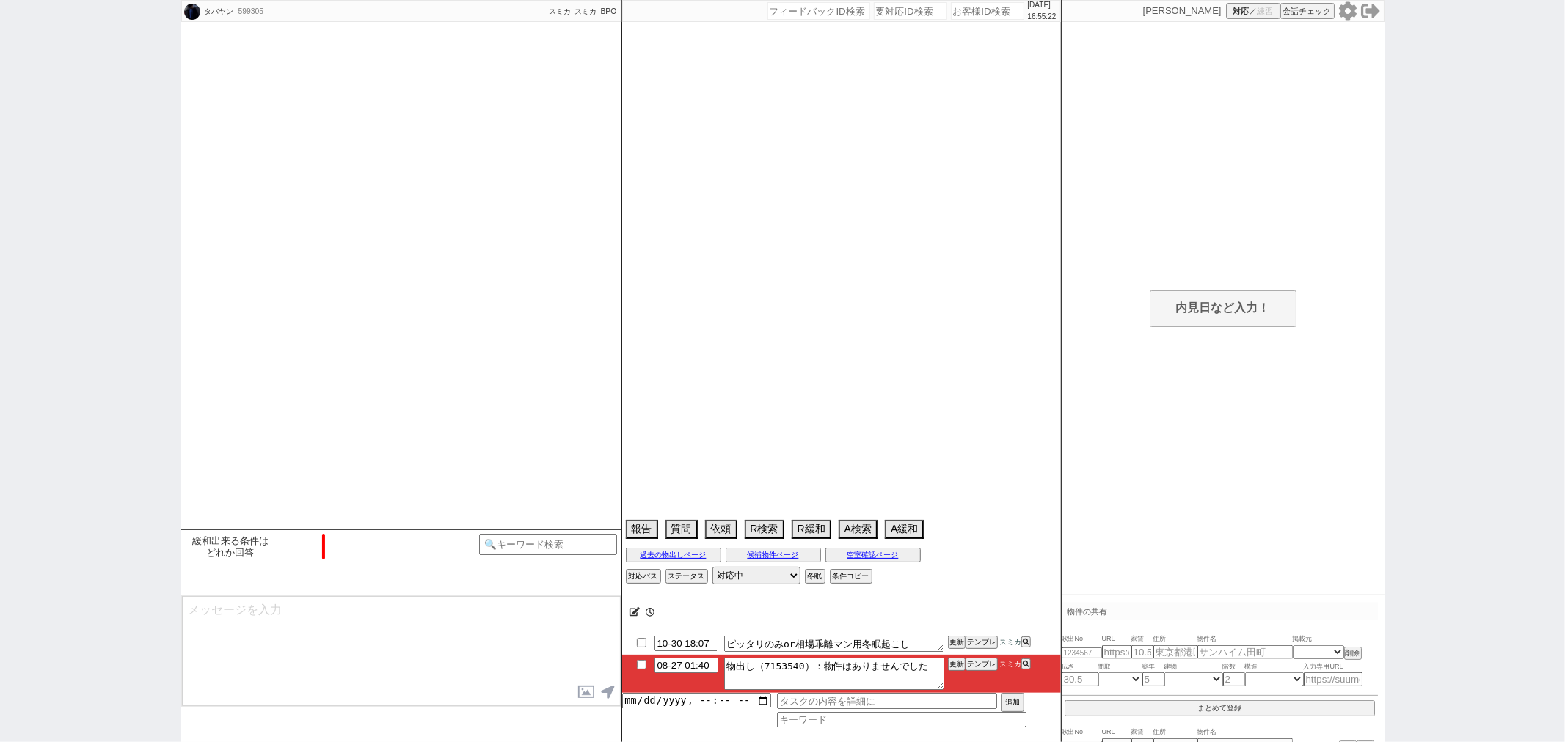
select select "104"
select select "106"
select select "119"
select select "120"
select select "48"
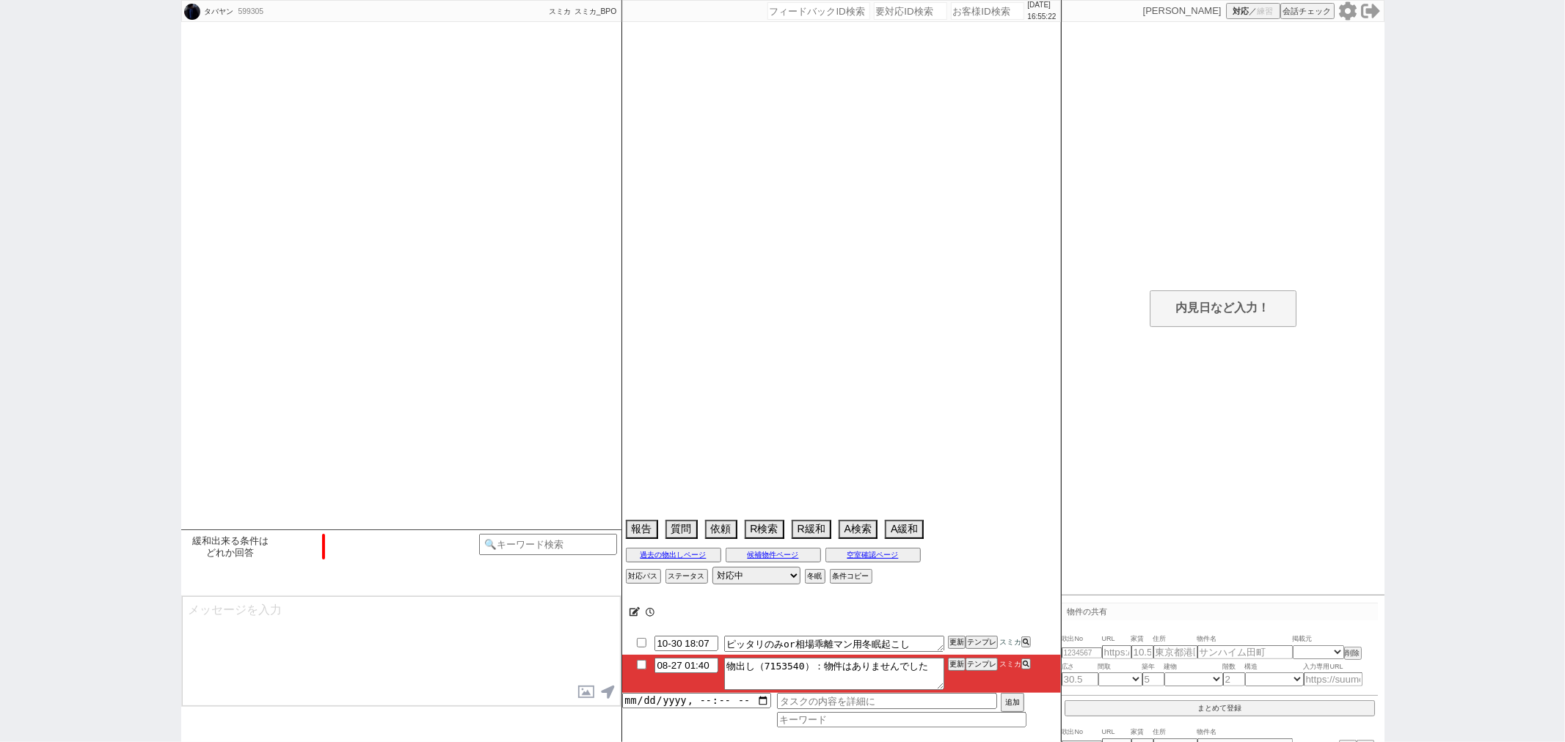
select select "[DATE]"
select select "84"
select select "53"
select select "[DATE]"
select select "89"
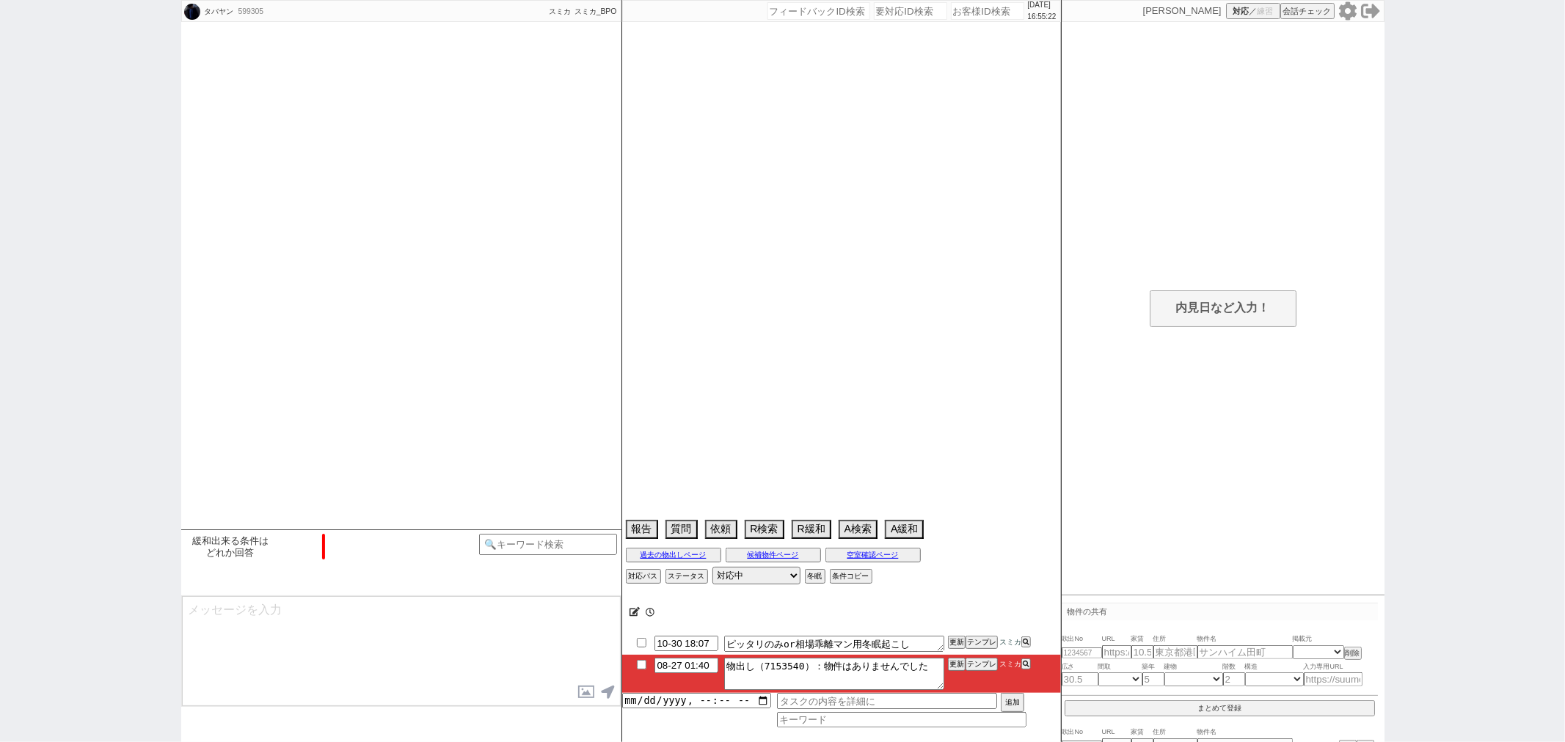
select select "2489"
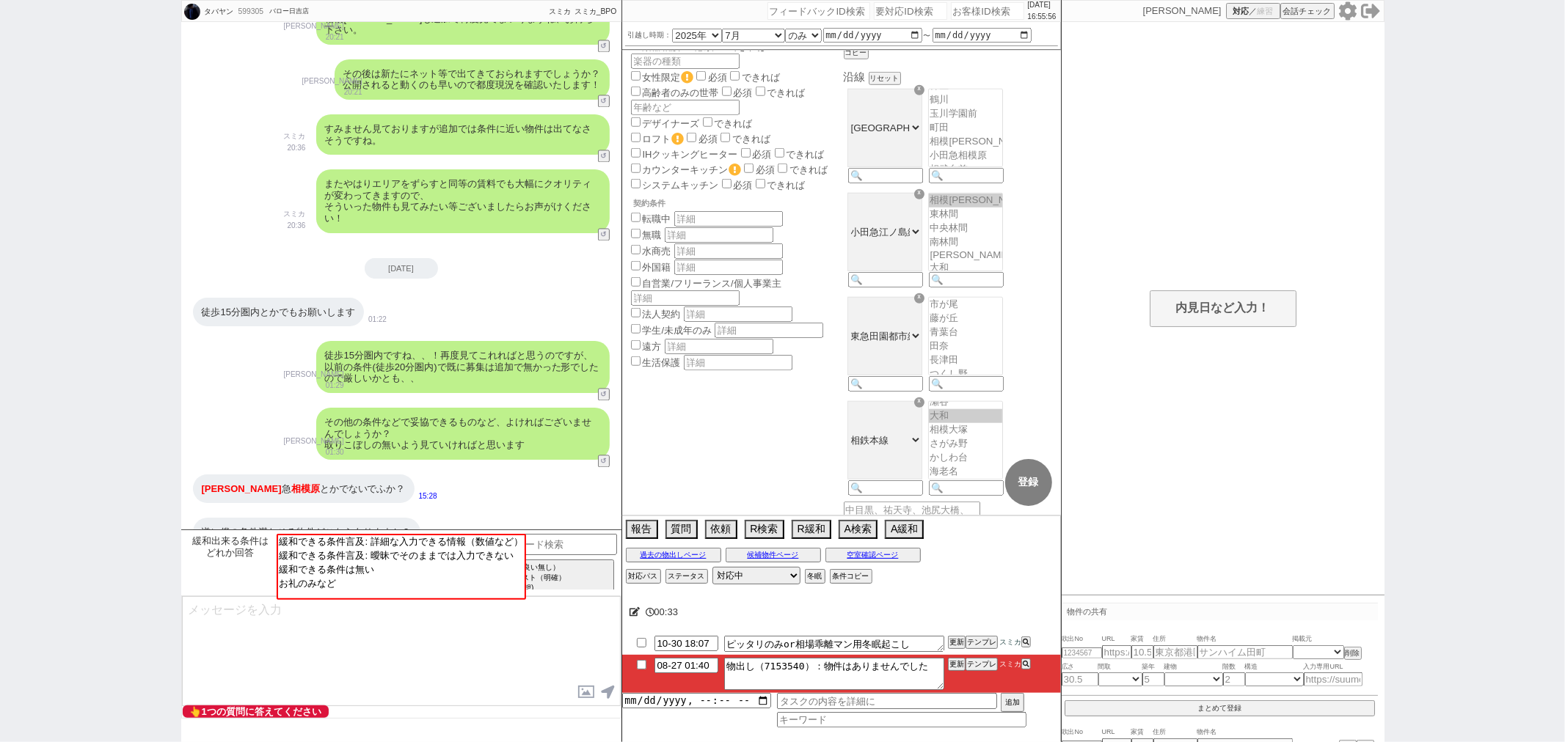
scroll to position [1001, 0]
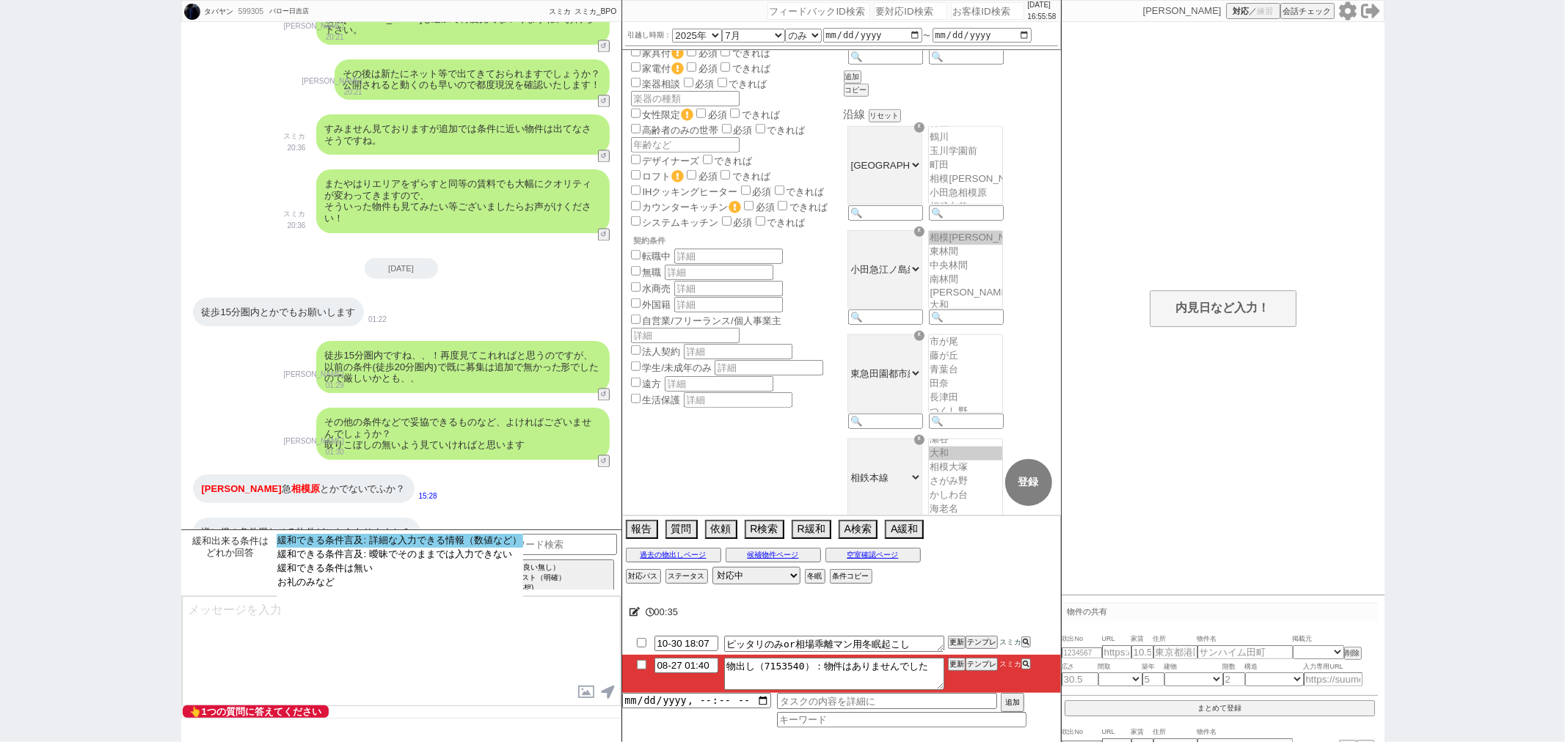
click at [407, 539] on option "緩和できる条件言及: 詳細な入力できる情報（数値など）" at bounding box center [400, 541] width 247 height 14
select select "14"
select select "90"
select select "8545"
select select "100"
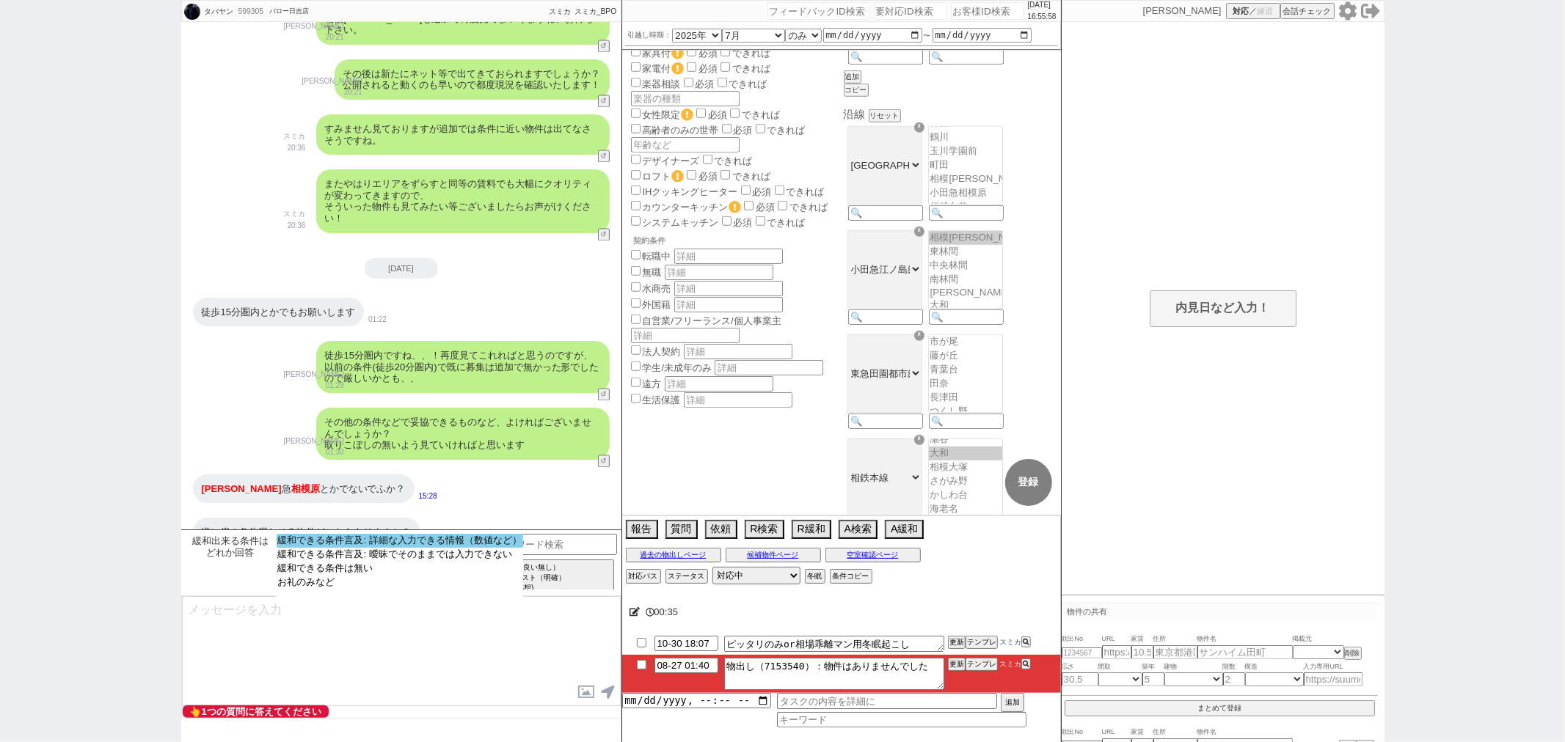
select select "101"
select select "103"
select select "104"
select select "106"
select select "119"
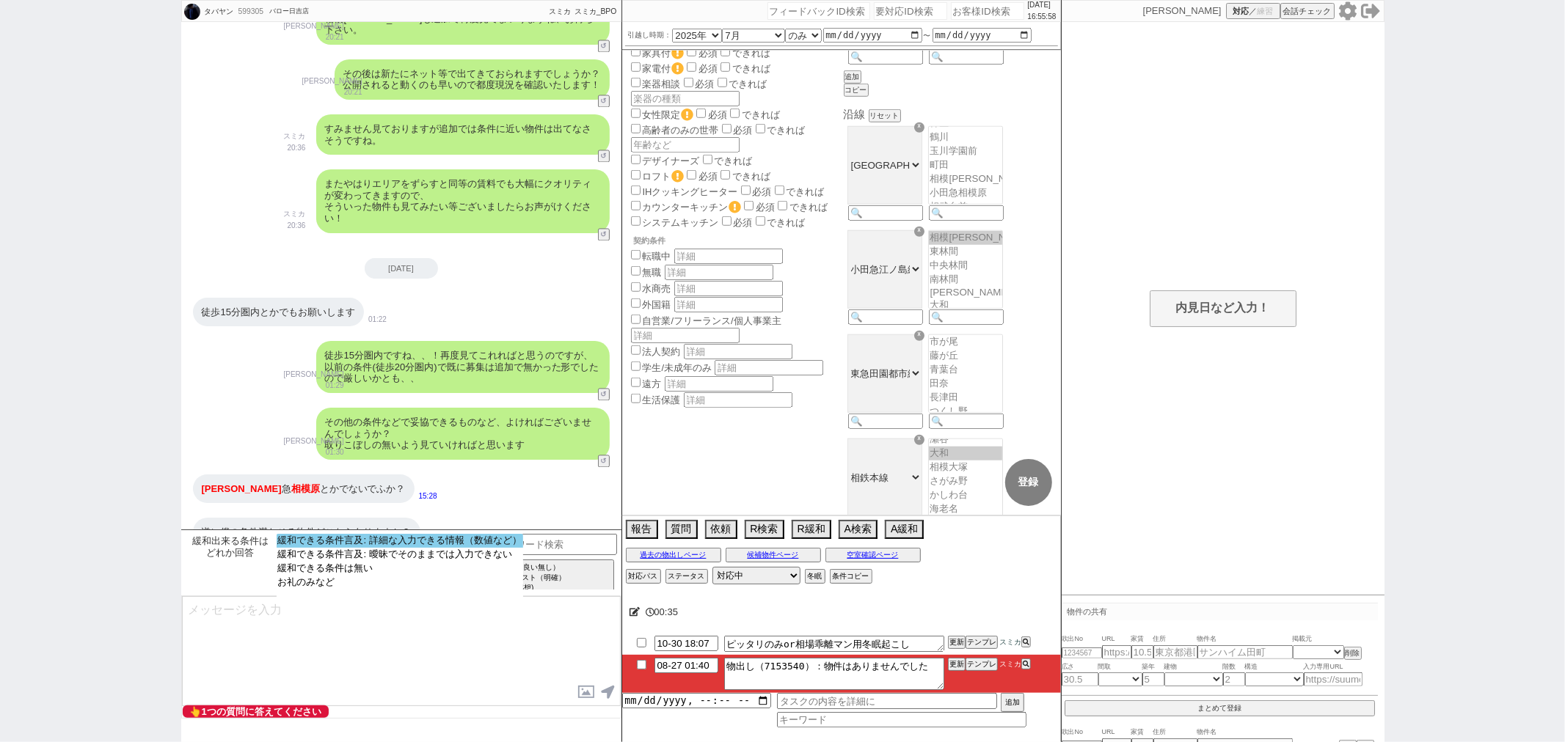
select select "120"
select select "48"
select select "1251"
select select "84"
select select "53"
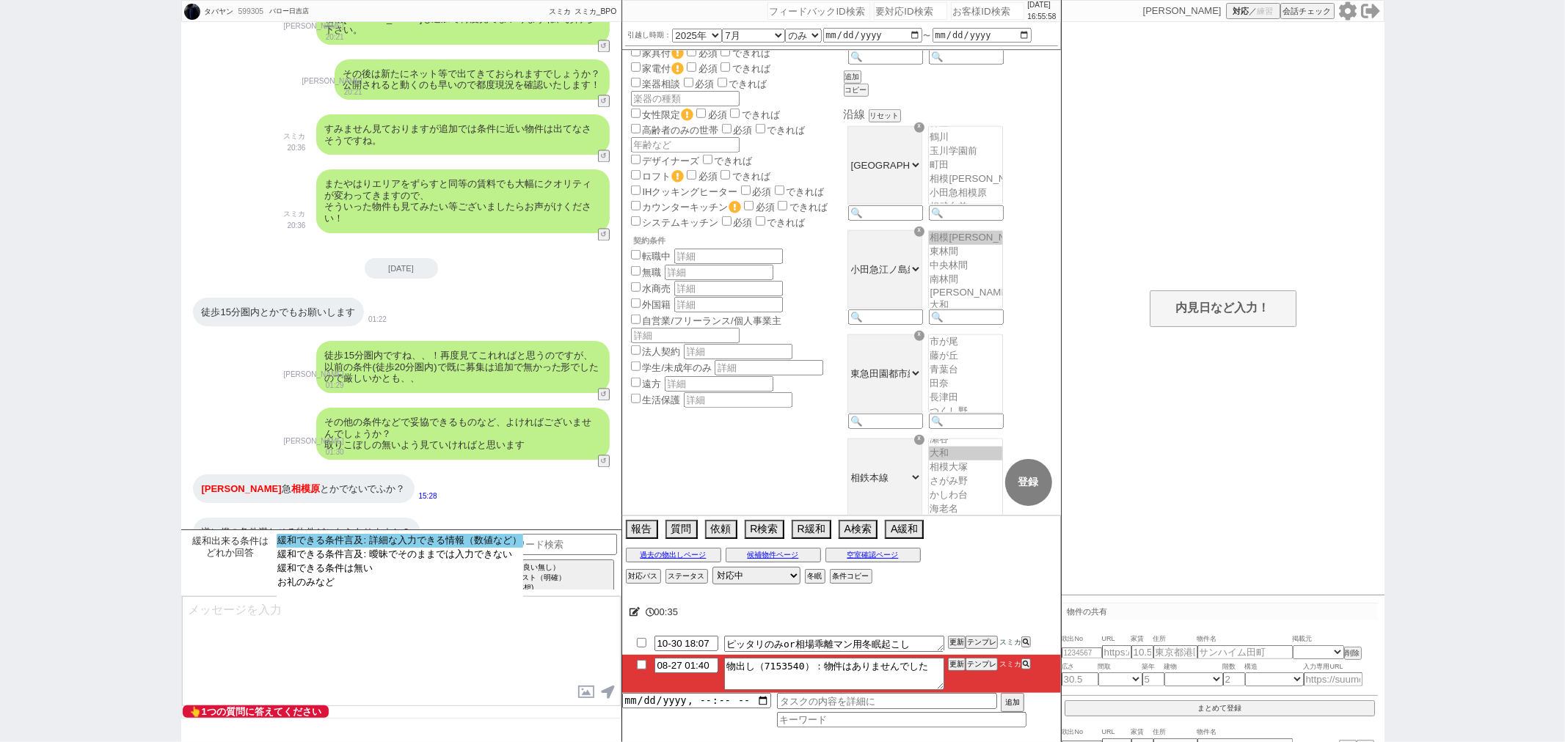
select select "1356"
select select "89"
select select "2489"
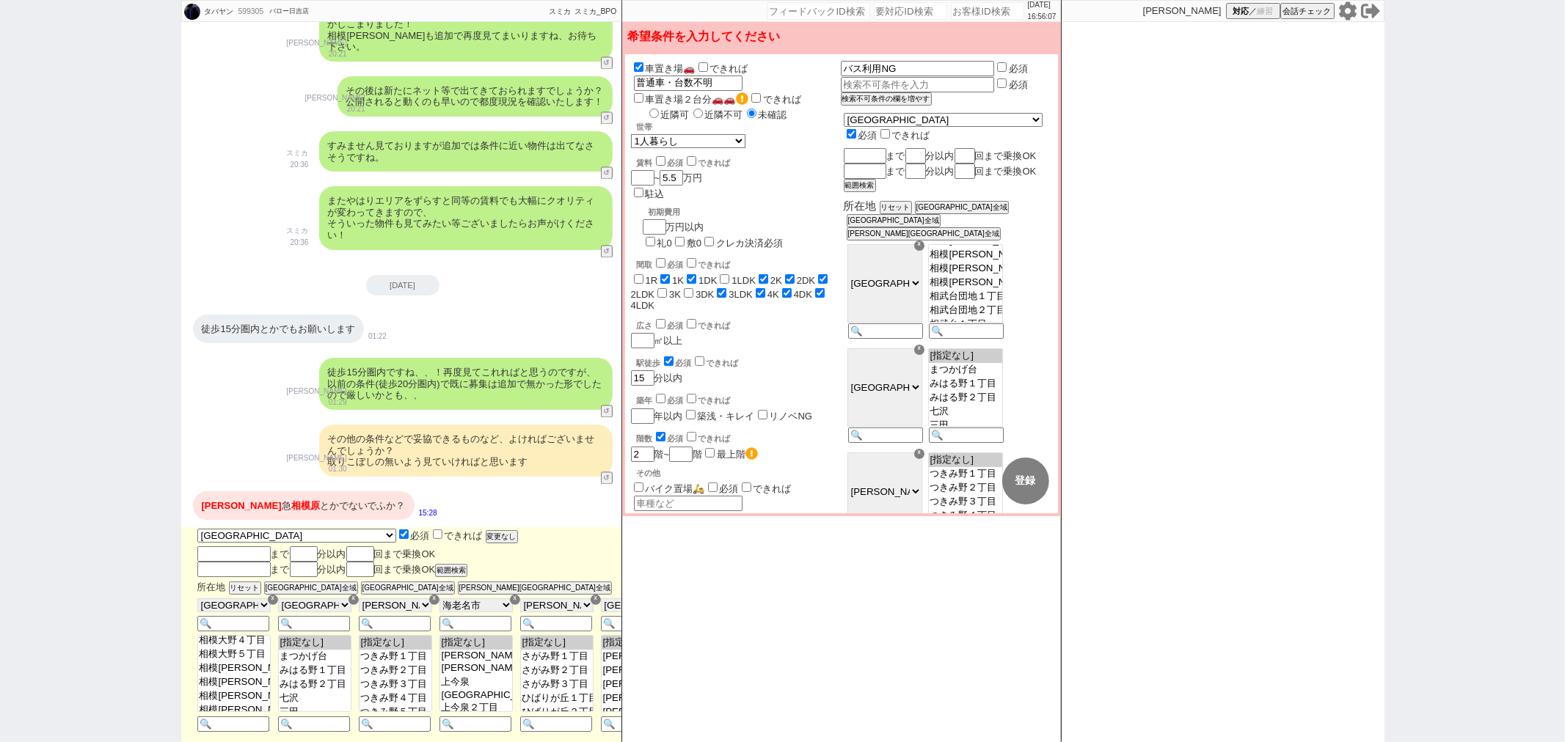
scroll to position [1271, 0]
select select
click at [1002, 208] on option "相模大野３丁目" at bounding box center [965, 201] width 73 height 14
select select
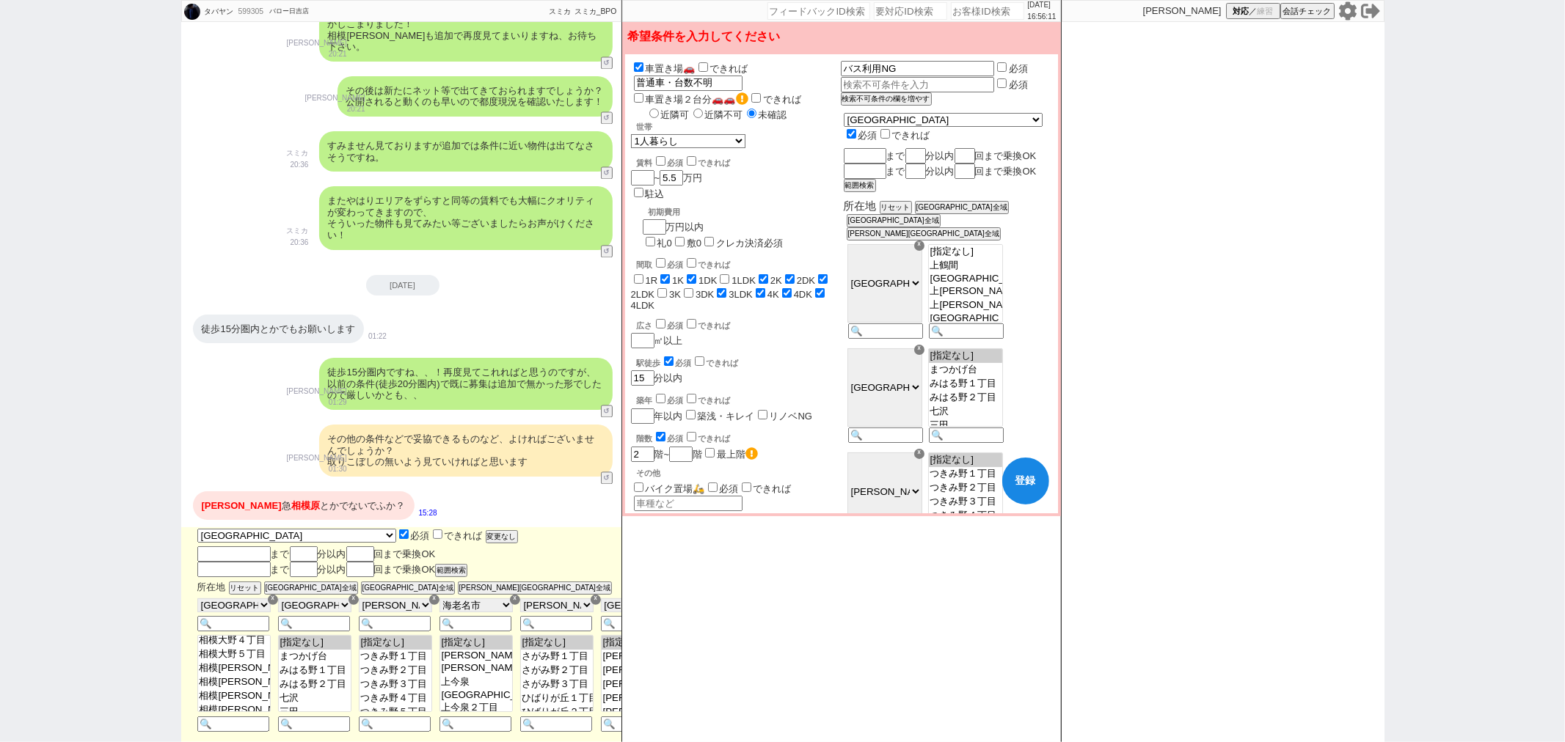
select select "8487"
click at [1002, 252] on option "[指定なし]" at bounding box center [965, 252] width 73 height 14
select select "8487"
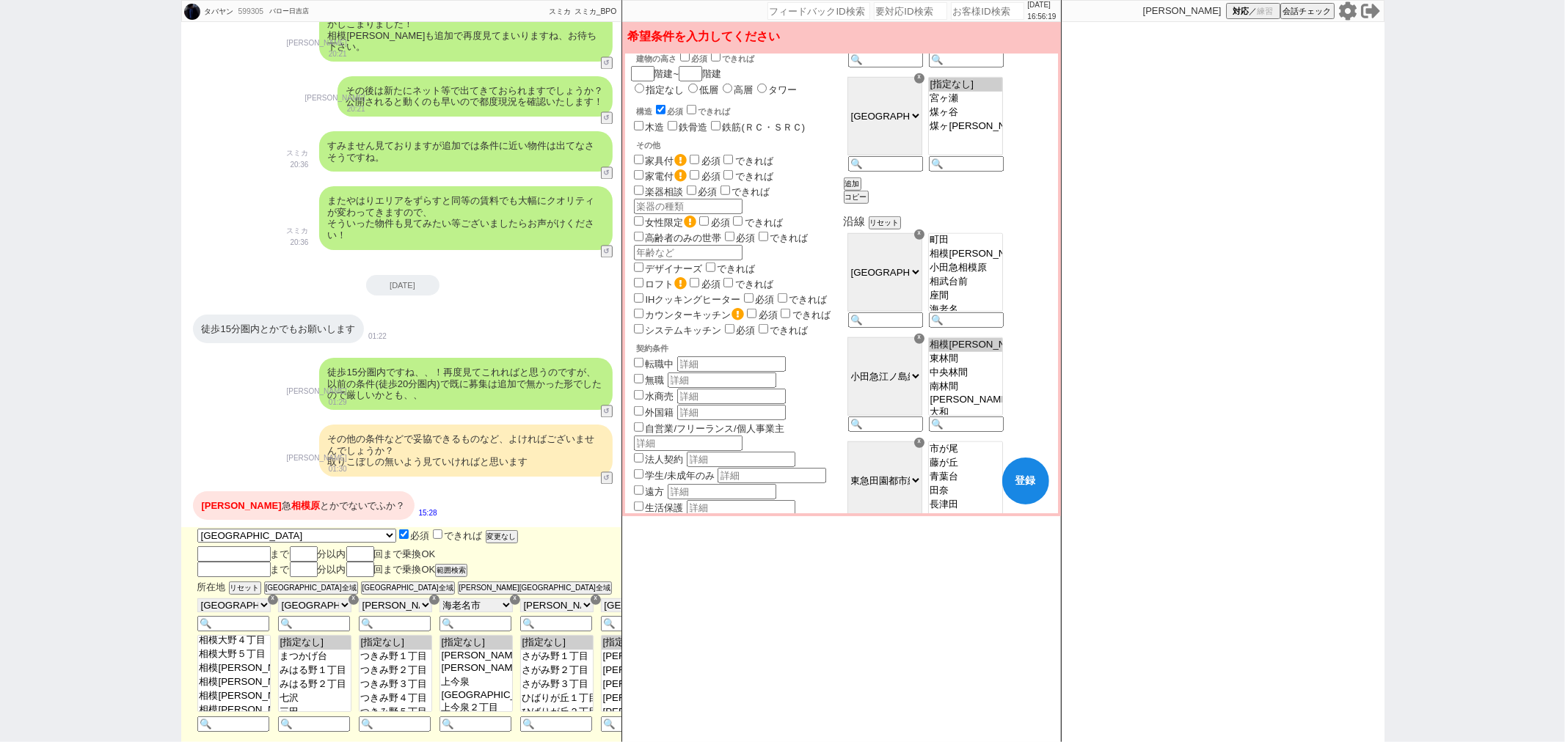
select select "1251"
click at [1002, 275] on option "小田急相模原" at bounding box center [965, 268] width 73 height 14
click at [1030, 486] on button "登録" at bounding box center [1025, 481] width 47 height 47
checkbox input "false"
checkbox input "true"
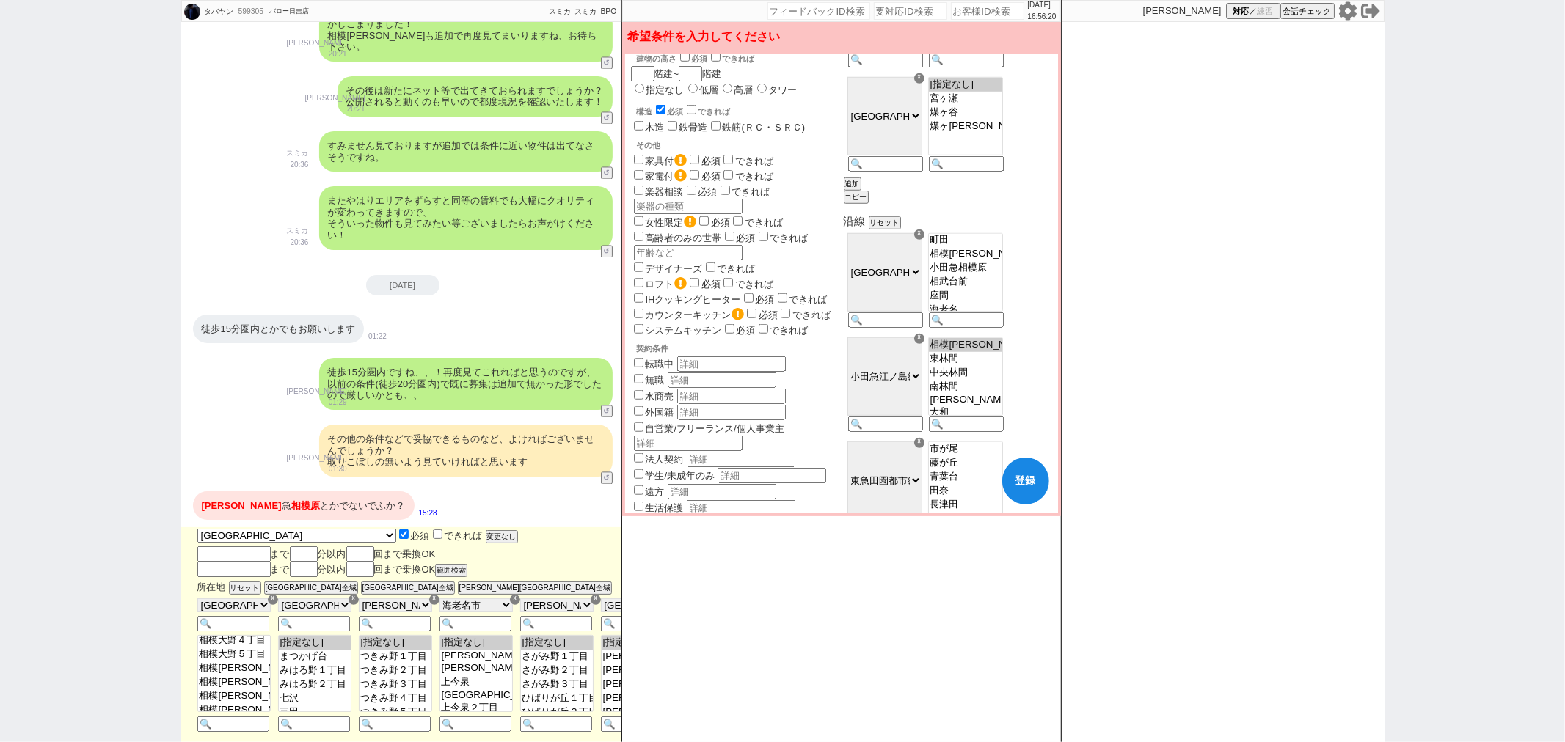
checkbox input "true"
checkbox input "false"
checkbox input "true"
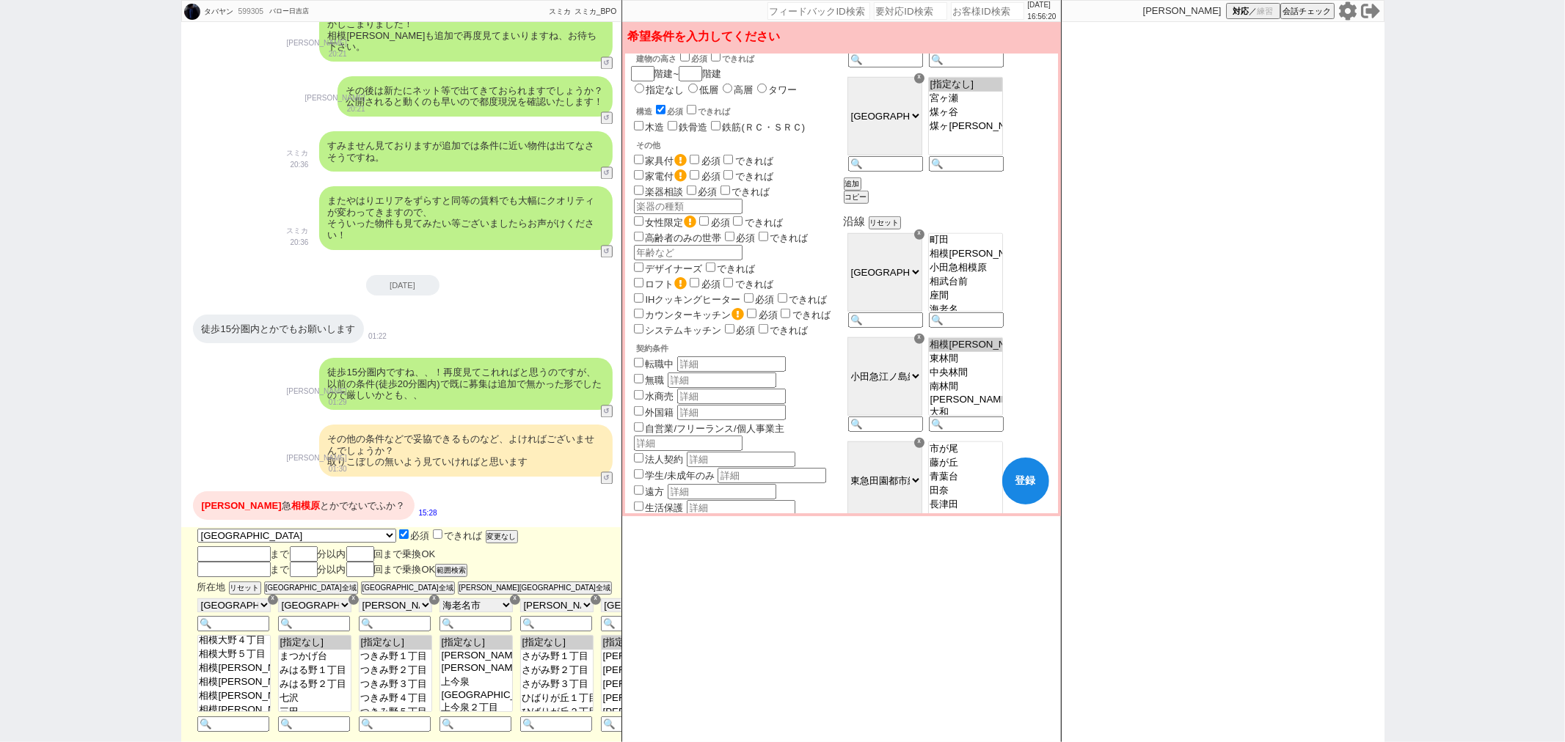
checkbox input "false"
checkbox input "true"
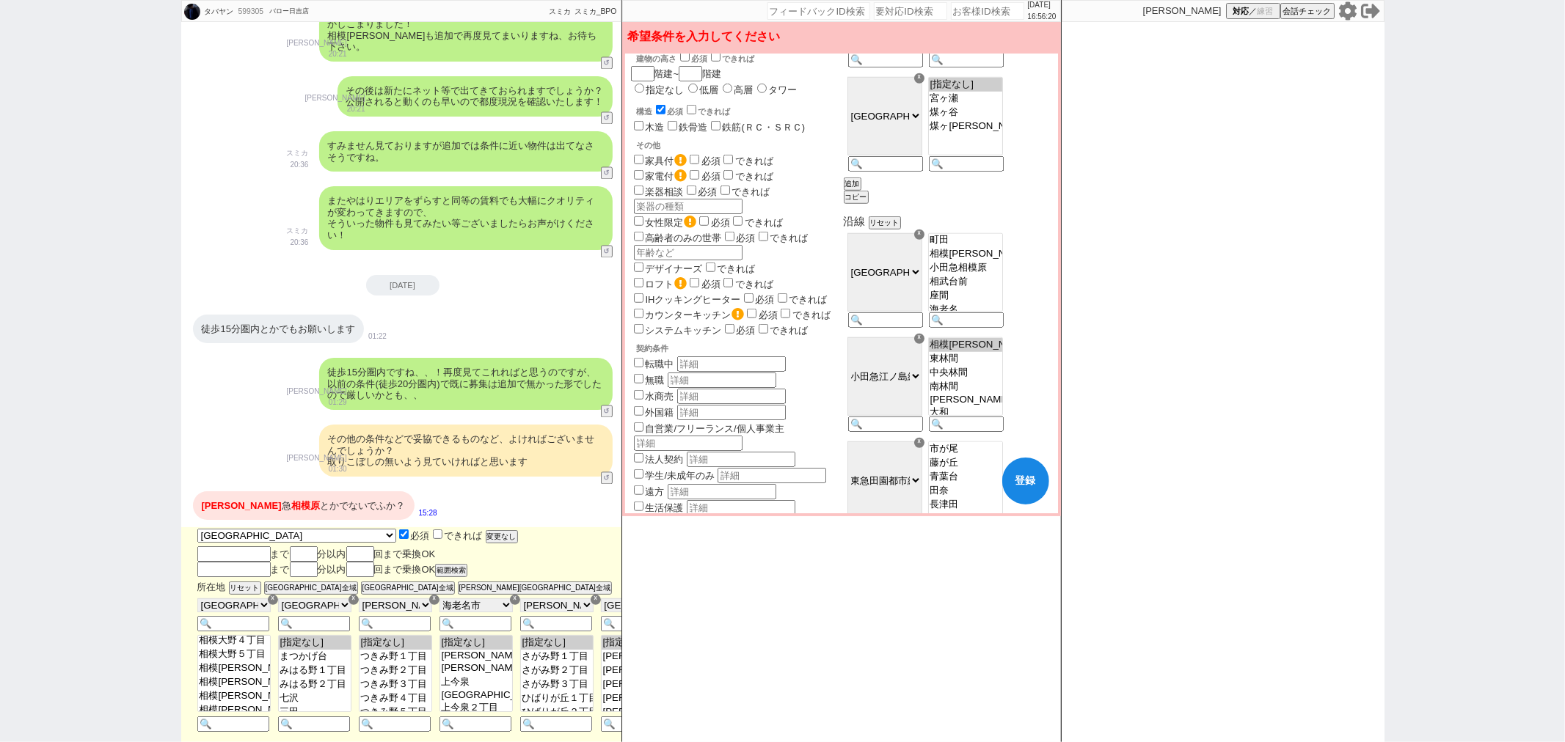
checkbox input "true"
checkbox input "false"
checkbox input "true"
checkbox input "false"
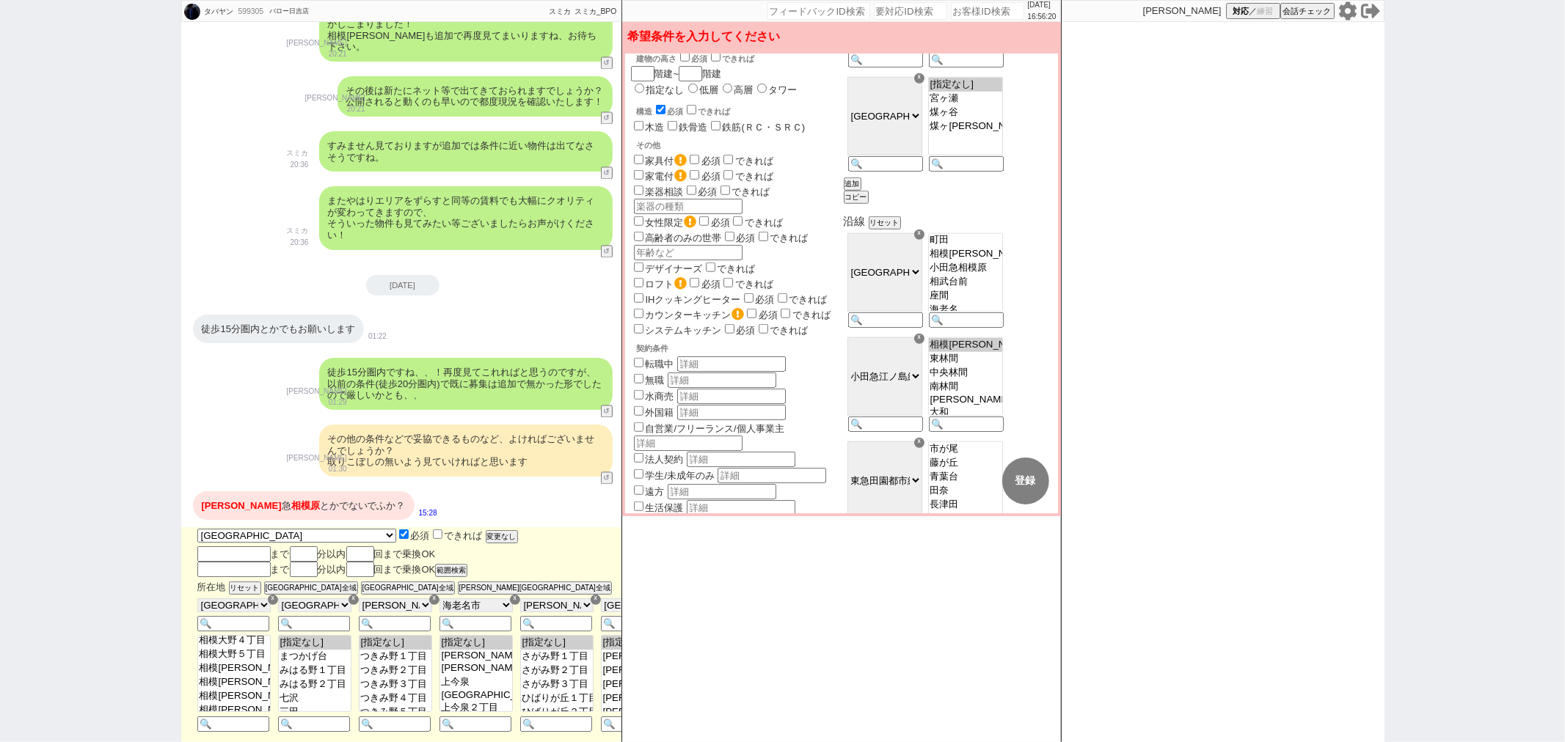
checkbox input "true"
checkbox input "false"
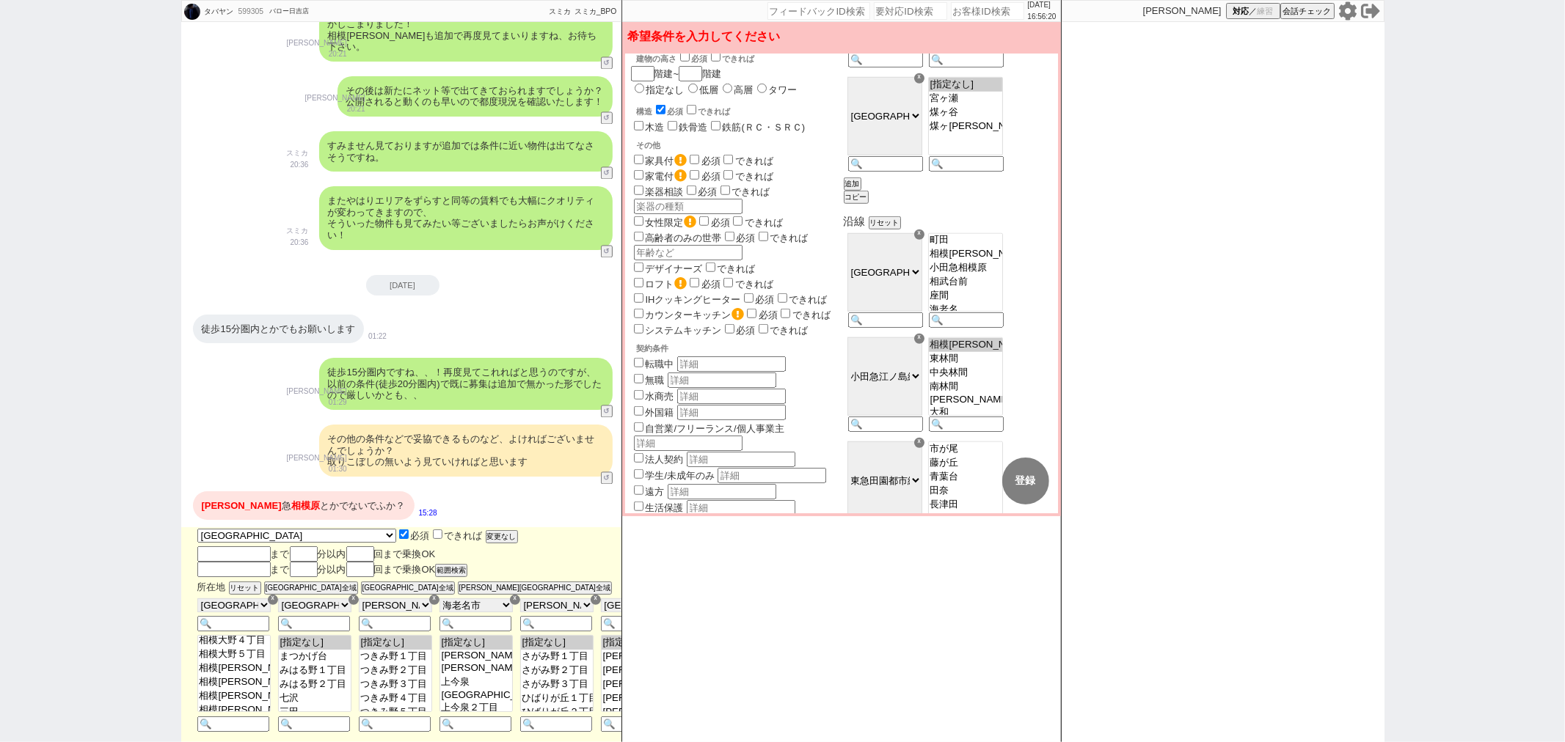
checkbox input "true"
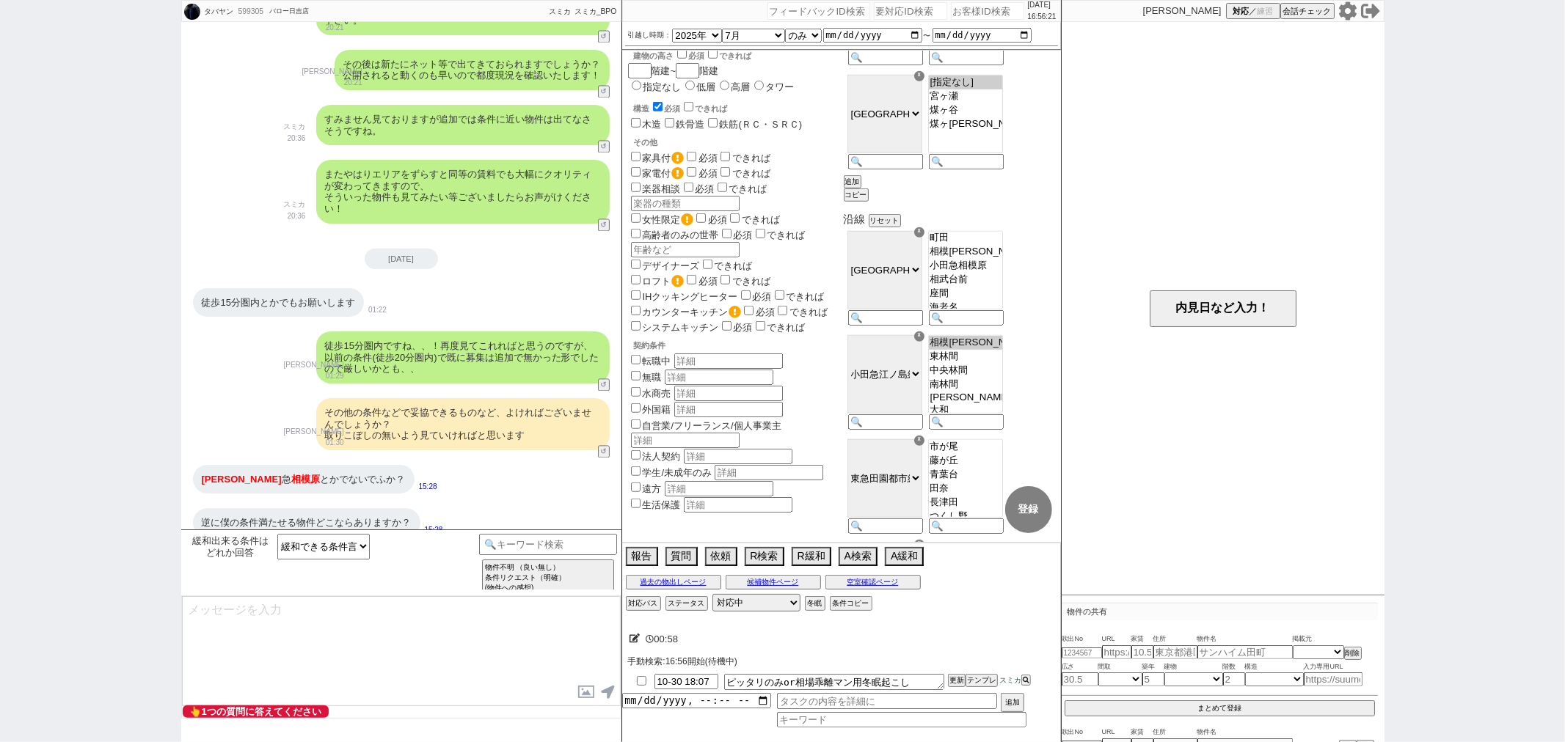
type textarea "かしこまりました、そちら反映してまいりますね！"
select select "90"
select select "100"
select select "101"
select select "103"
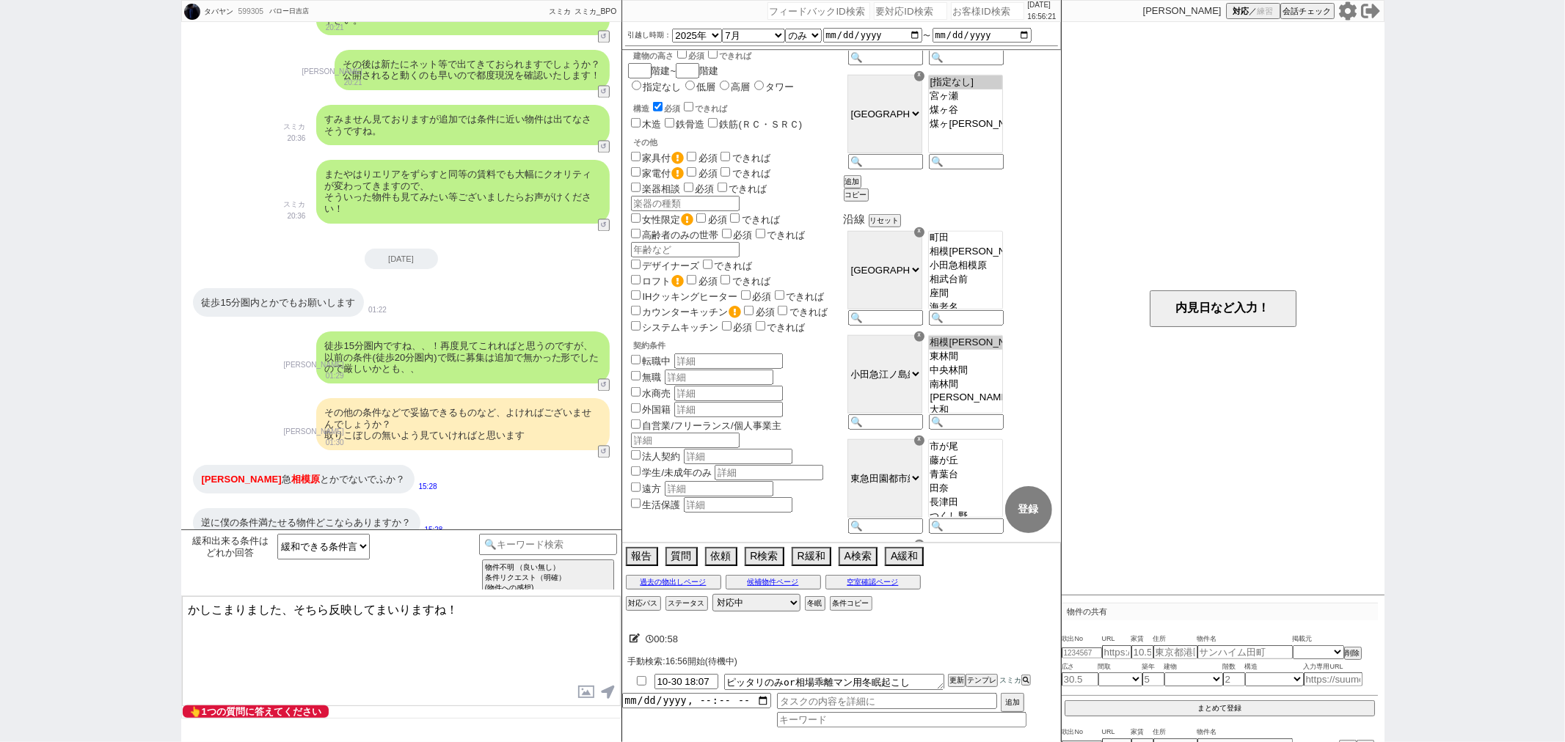
select select "104"
select select "106"
select select "119"
select select "120"
select select "48"
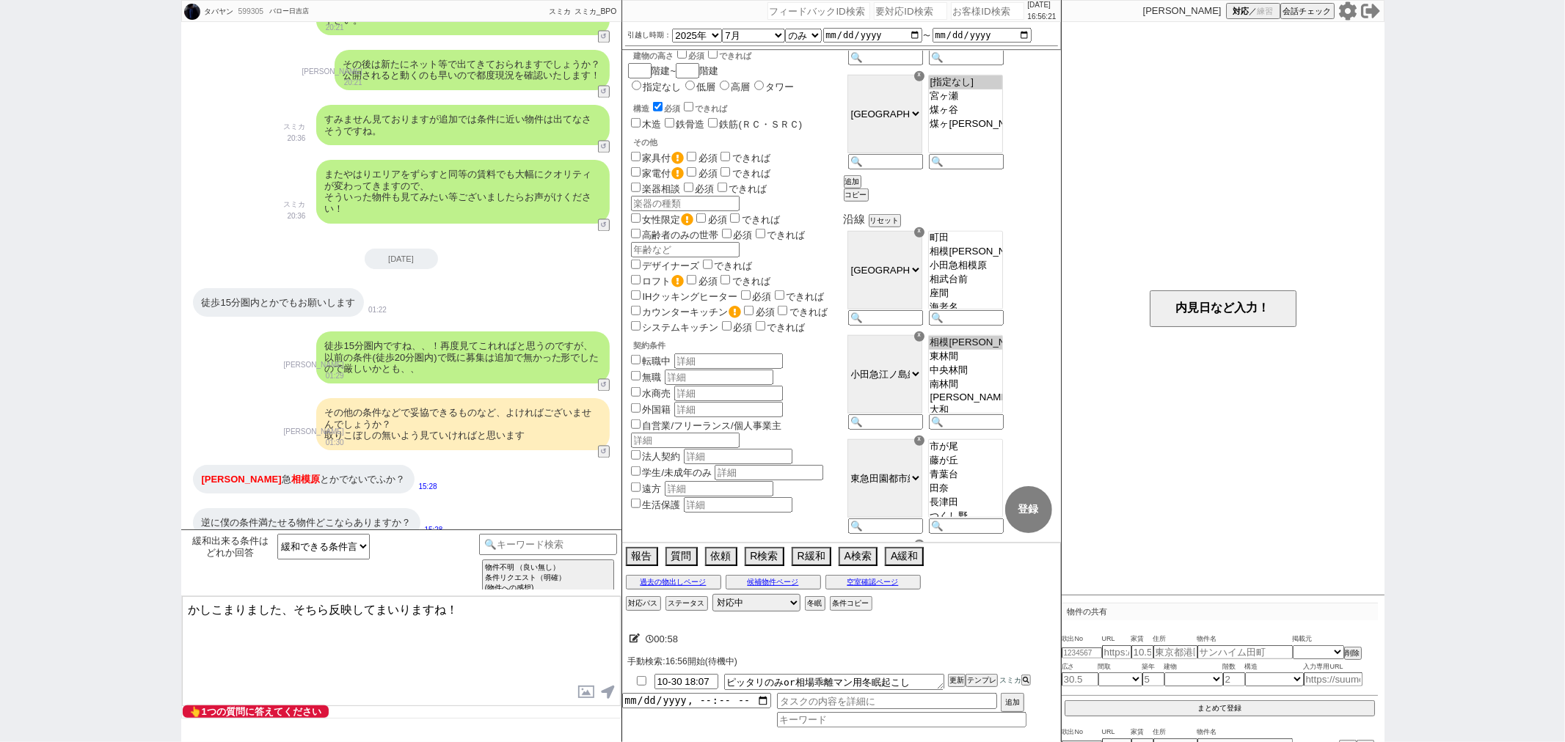
select select "1251"
select select "84"
select select "53"
select select "1356"
select select "89"
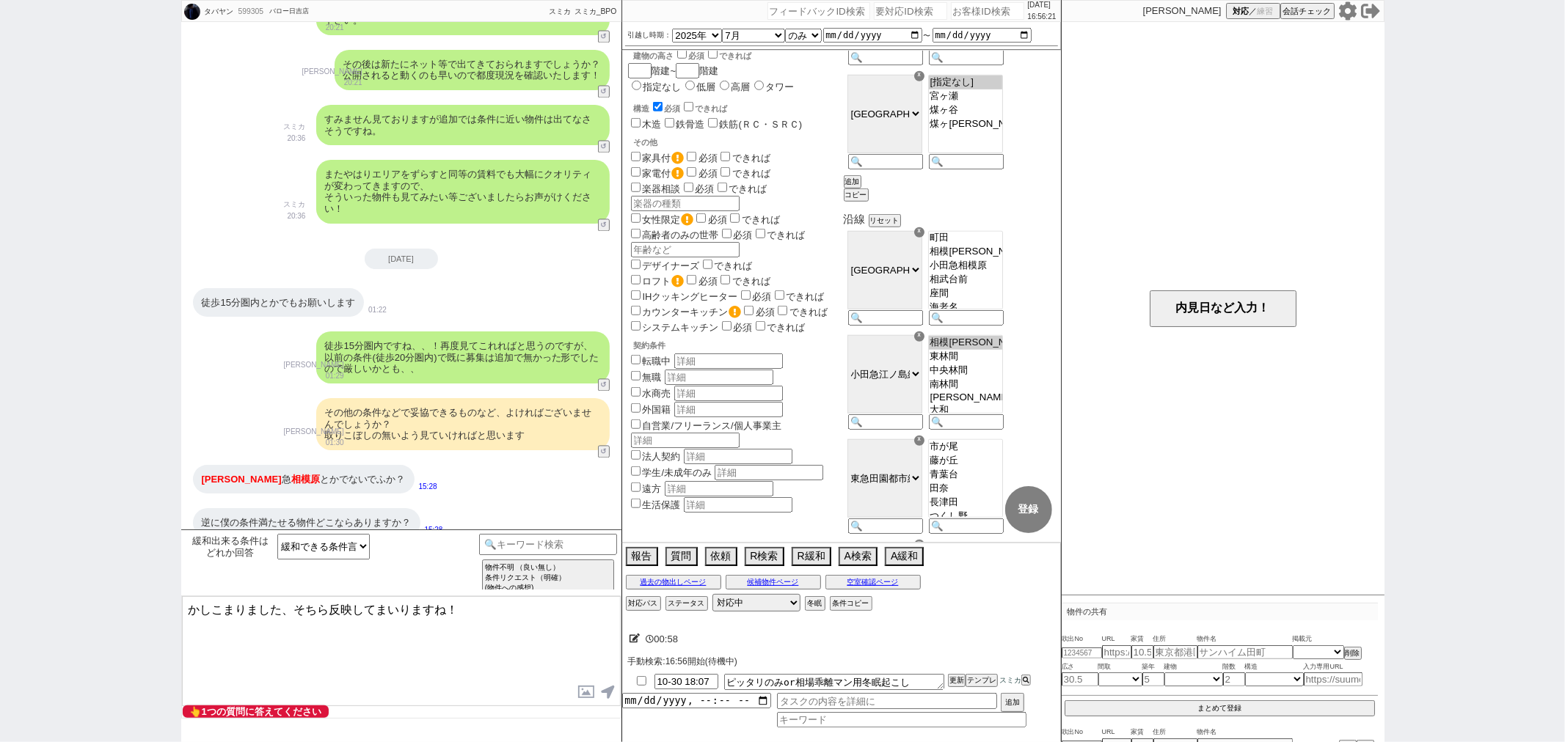
select select "2489"
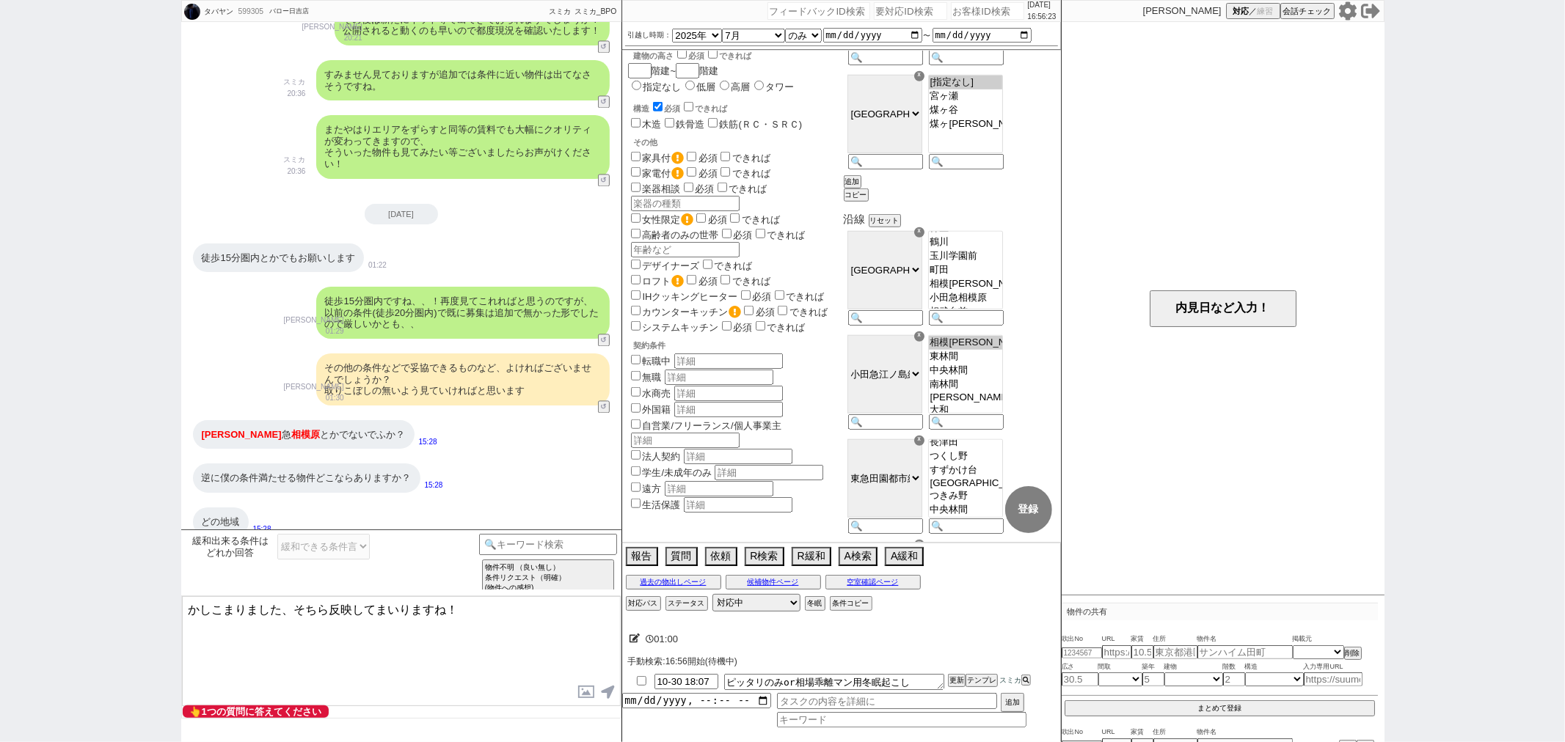
click at [549, 643] on textarea "かしこまりました、そちら反映してまいりますね！" at bounding box center [401, 651] width 439 height 110
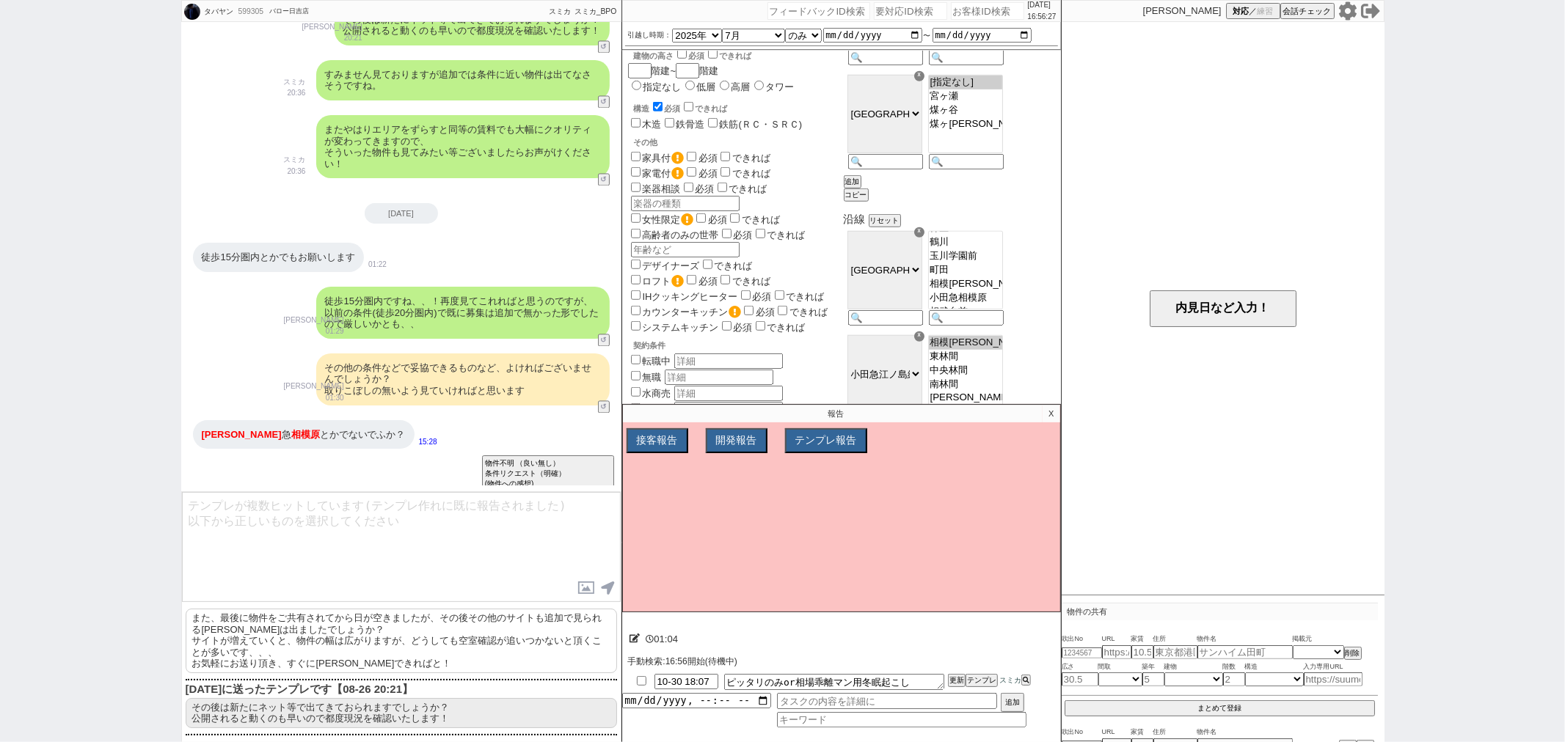
click at [532, 629] on p "また、最後に物件をご共有されてから日が空きましたが、その後その他のサイトも追加で見られるケースは出ましたでしょうか？ サイトが増えていくと、物件の幅は広がりま…" at bounding box center [401, 641] width 431 height 65
type textarea "また、最後に物件をご共有されてから日が空きましたが、その後その他のサイトも追加で見られるケースは出ましたでしょうか？ サイトが増えていくと、物件の幅は広がりま…"
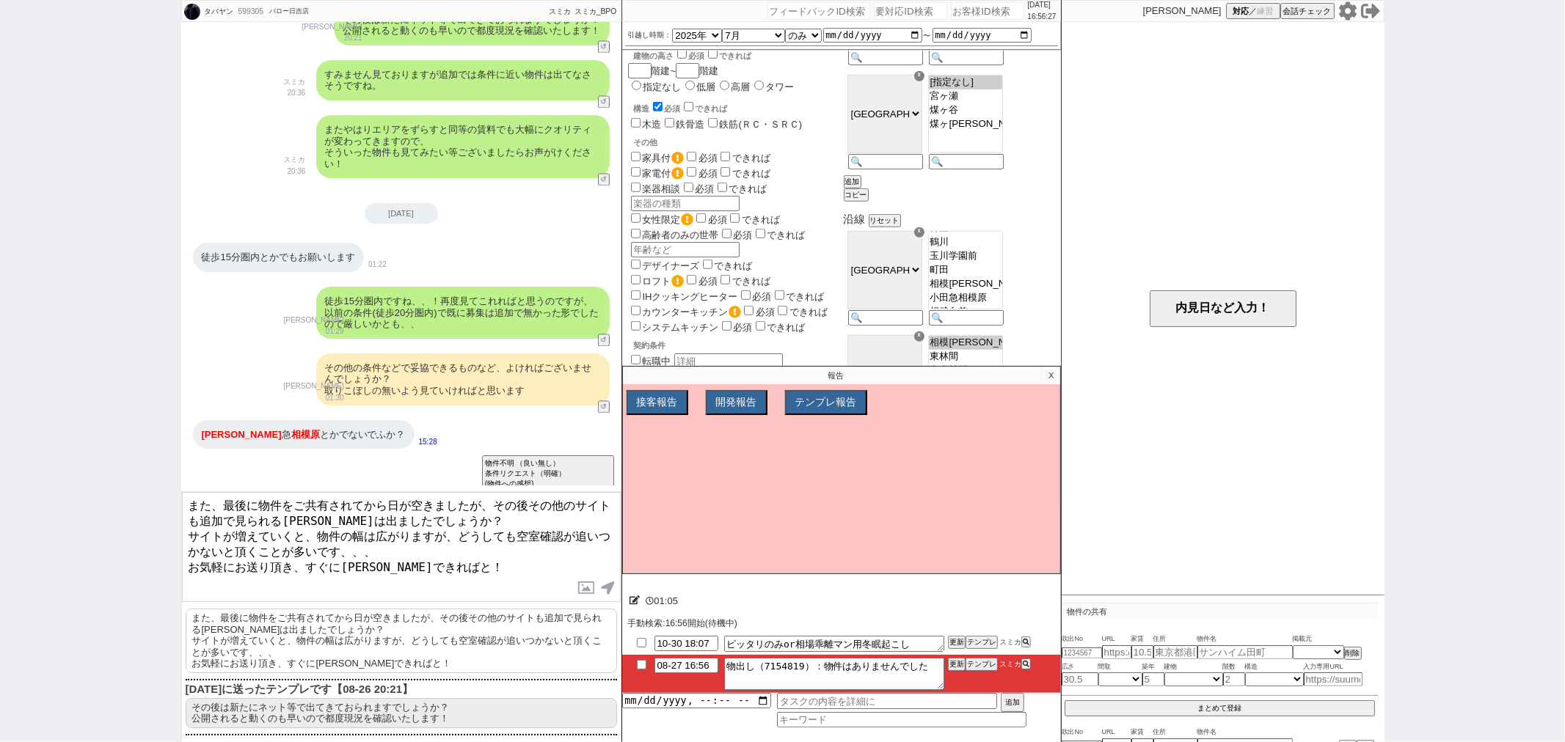
click at [534, 566] on textarea "また、最後に物件をご共有されてから日が空きましたが、その後その他のサイトも追加で見られるケースは出ましたでしょうか？ サイトが増えていくと、物件の幅は広がりま…" at bounding box center [401, 547] width 439 height 110
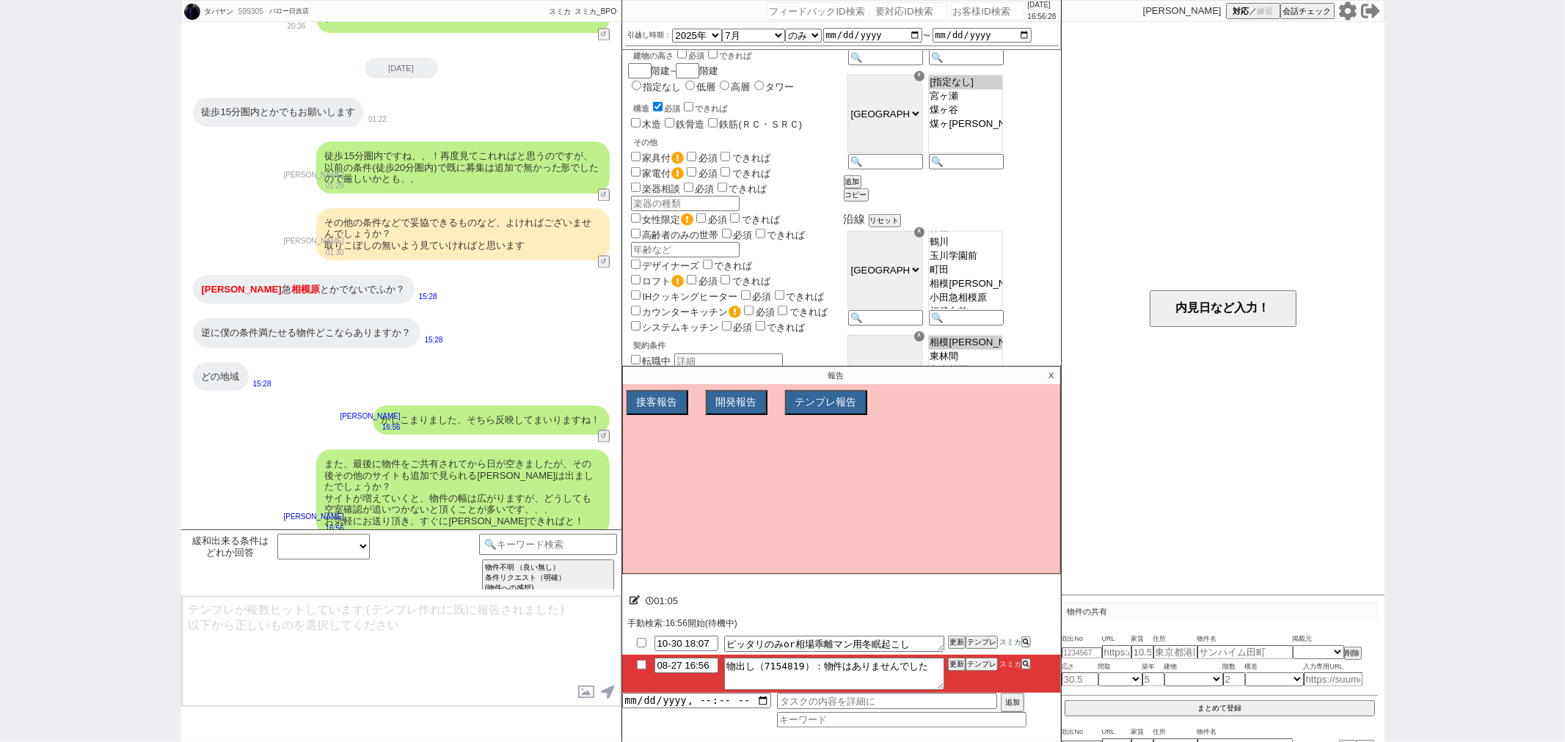
type input "08-27 17:11"
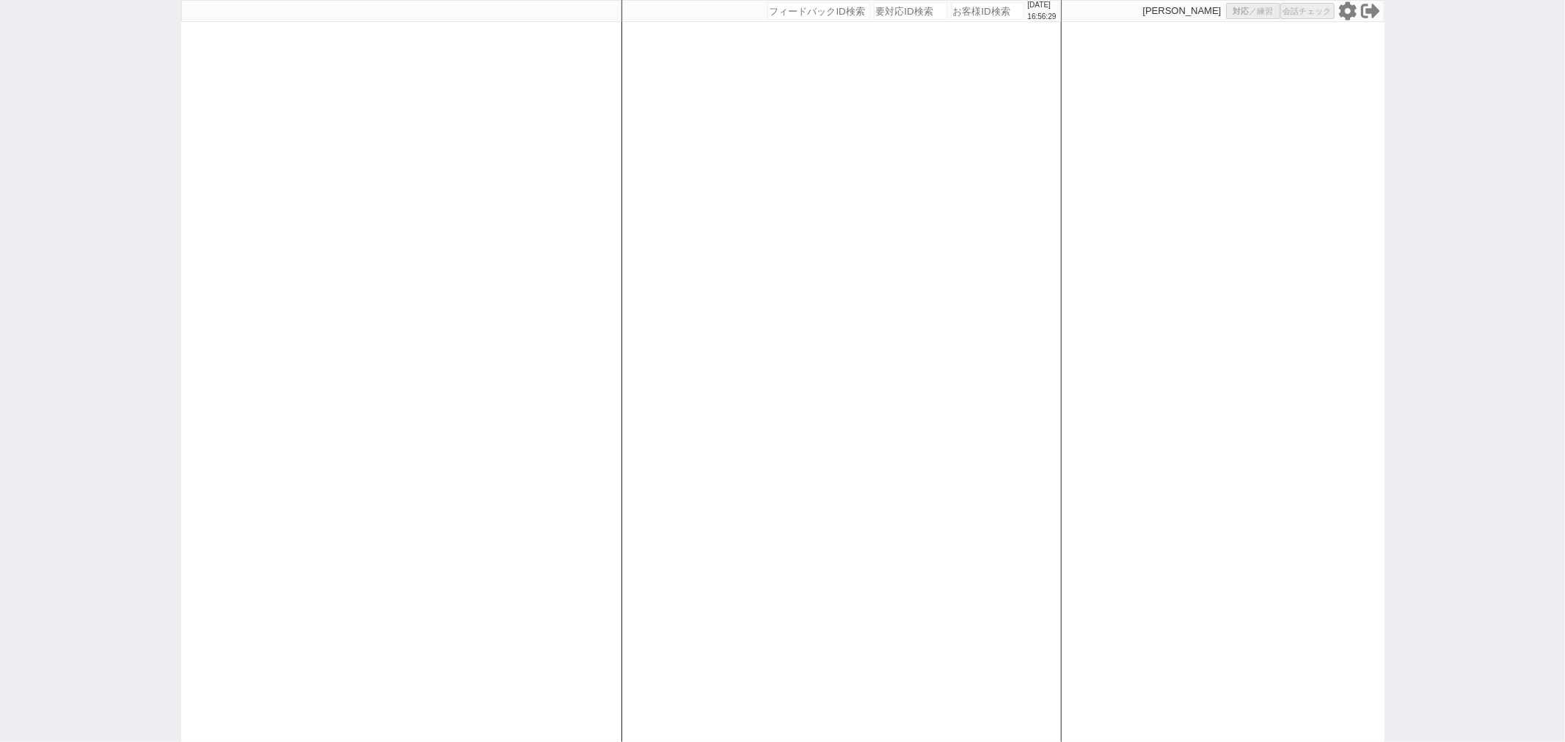
select select
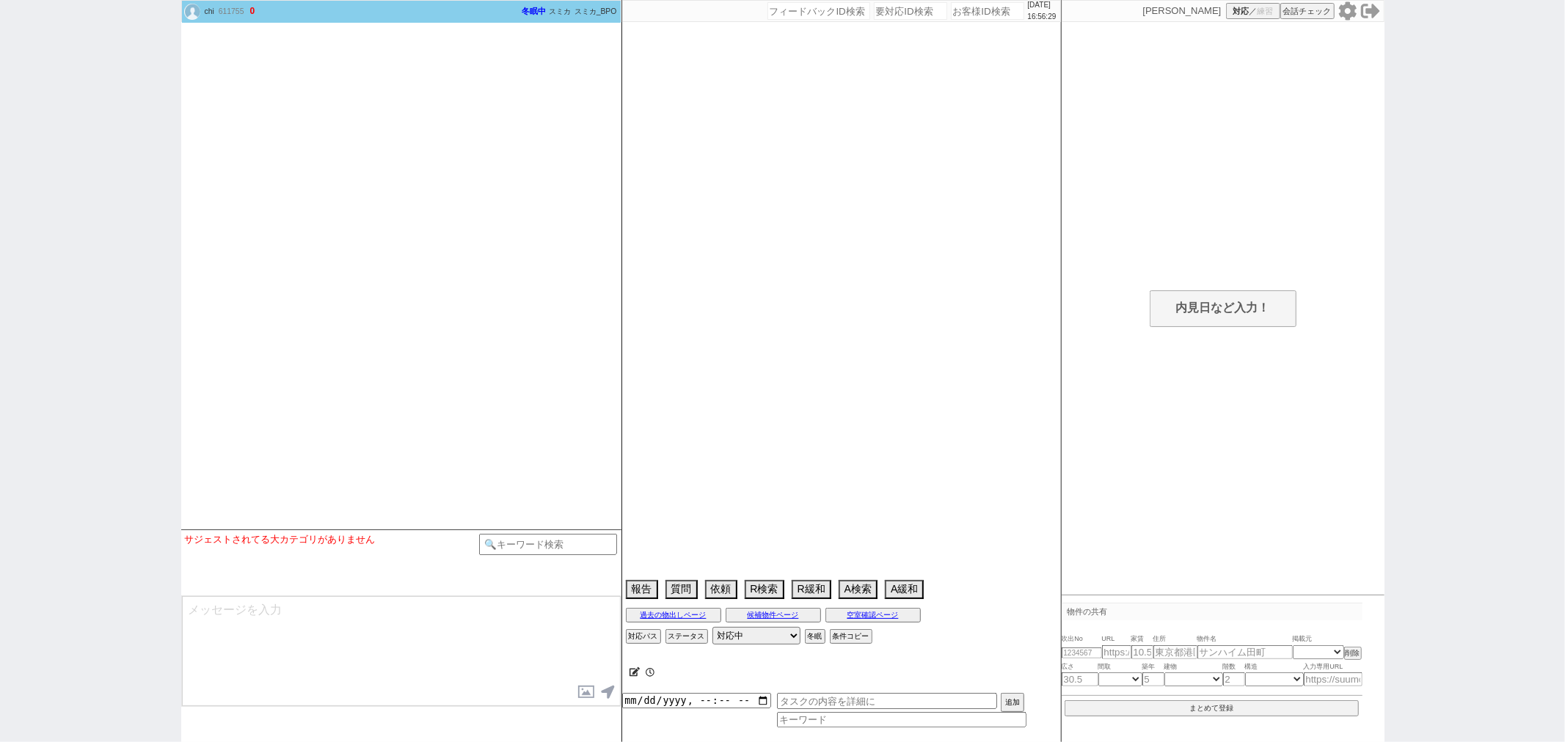
select select
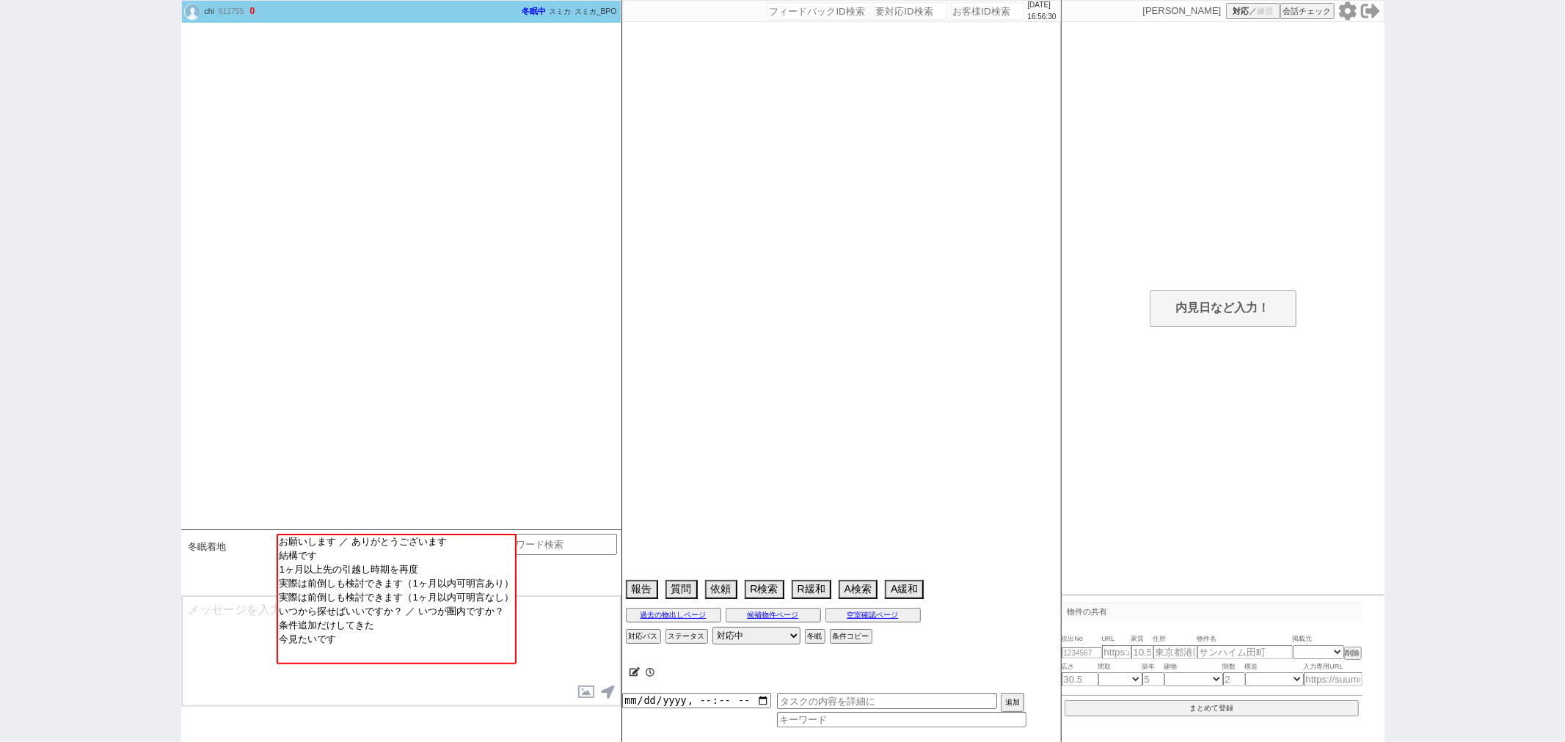
type textarea "冬眠解除されたらエリアヒアリングしてください"
select select "2026"
select select "12"
select select "36"
select select "7"
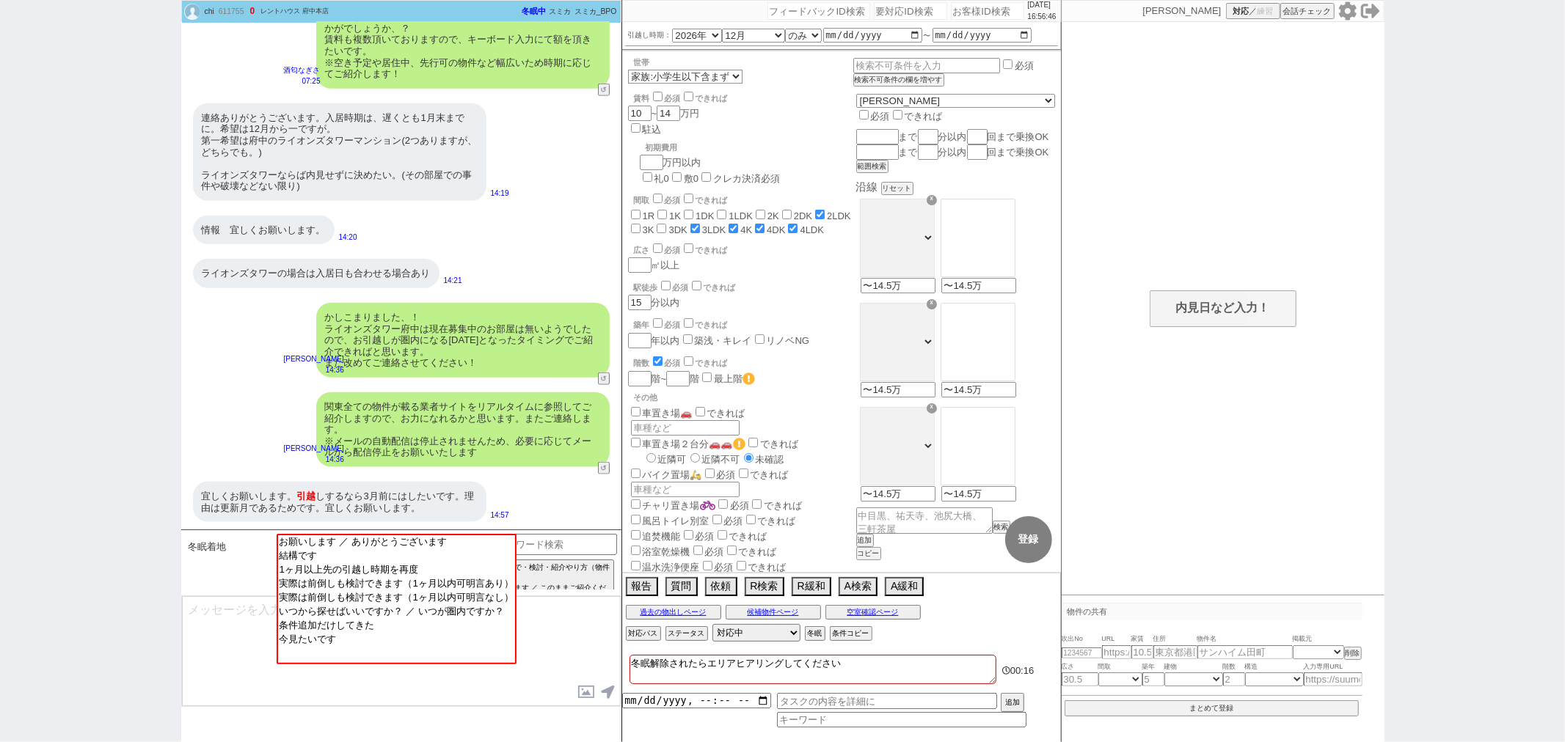
click at [420, 533] on div "冬眠着地 お願いします ／ ありがとうございます 結構です 1ヶ月以上先の引越し時期を再度 実際は前倒しも検討できます（1ヶ月以内可明言あり） 実際は前倒しも…" at bounding box center [401, 563] width 440 height 66
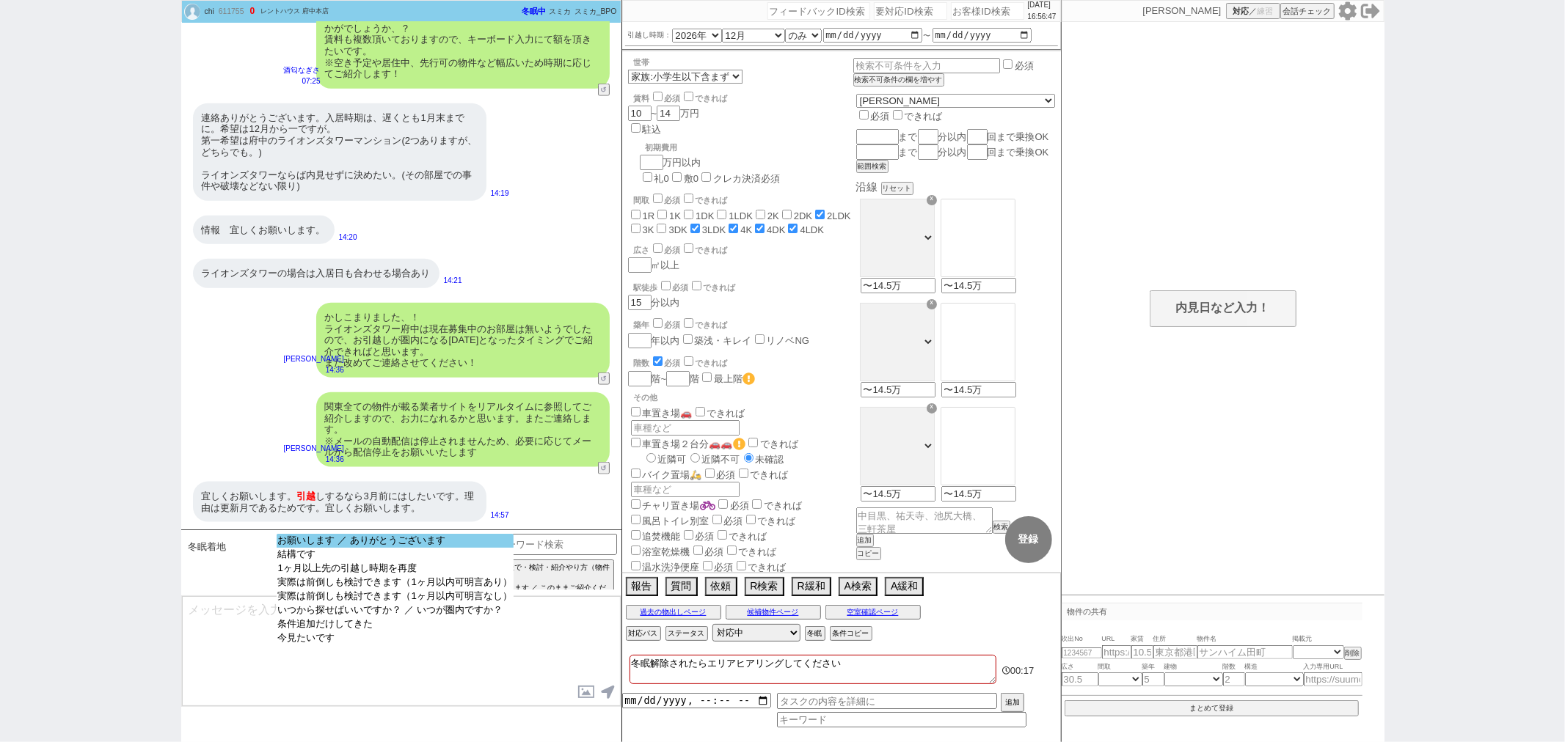
select select "お願いします ／ ありがとうございます"
click at [412, 540] on option "お願いします ／ ありがとうございます" at bounding box center [395, 541] width 237 height 14
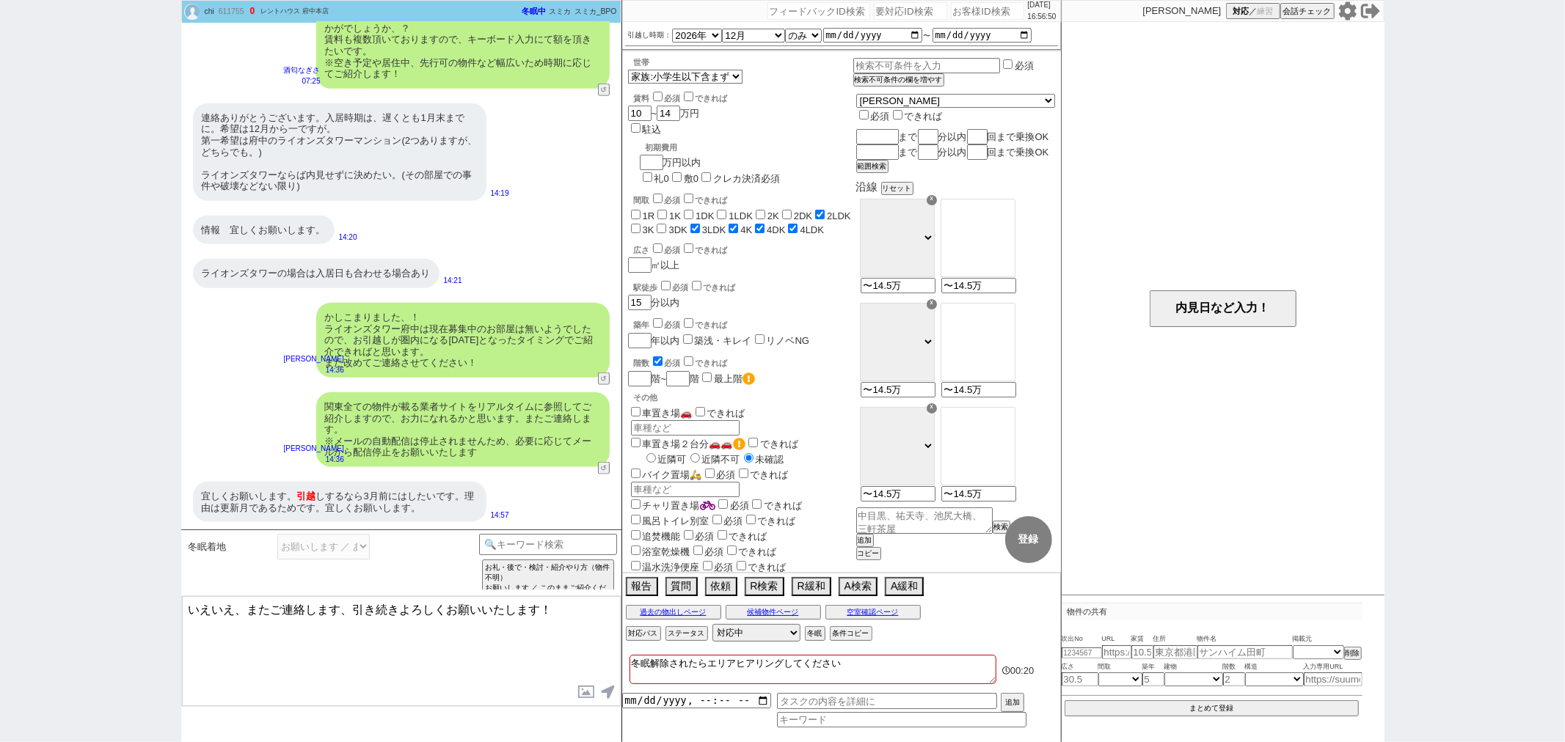
click at [238, 598] on textarea "いえいえ、またご連絡します、引き続きよろしくお願いいたします！" at bounding box center [401, 651] width 439 height 110
click at [189, 607] on textarea "いえいえ、またご連絡します、引き続きよろしくお願いいたします！" at bounding box center [401, 651] width 439 height 110
type textarea "ご希望時期についてかしこまりました。 またご連絡します、引き続きよろしくお願いいたします！"
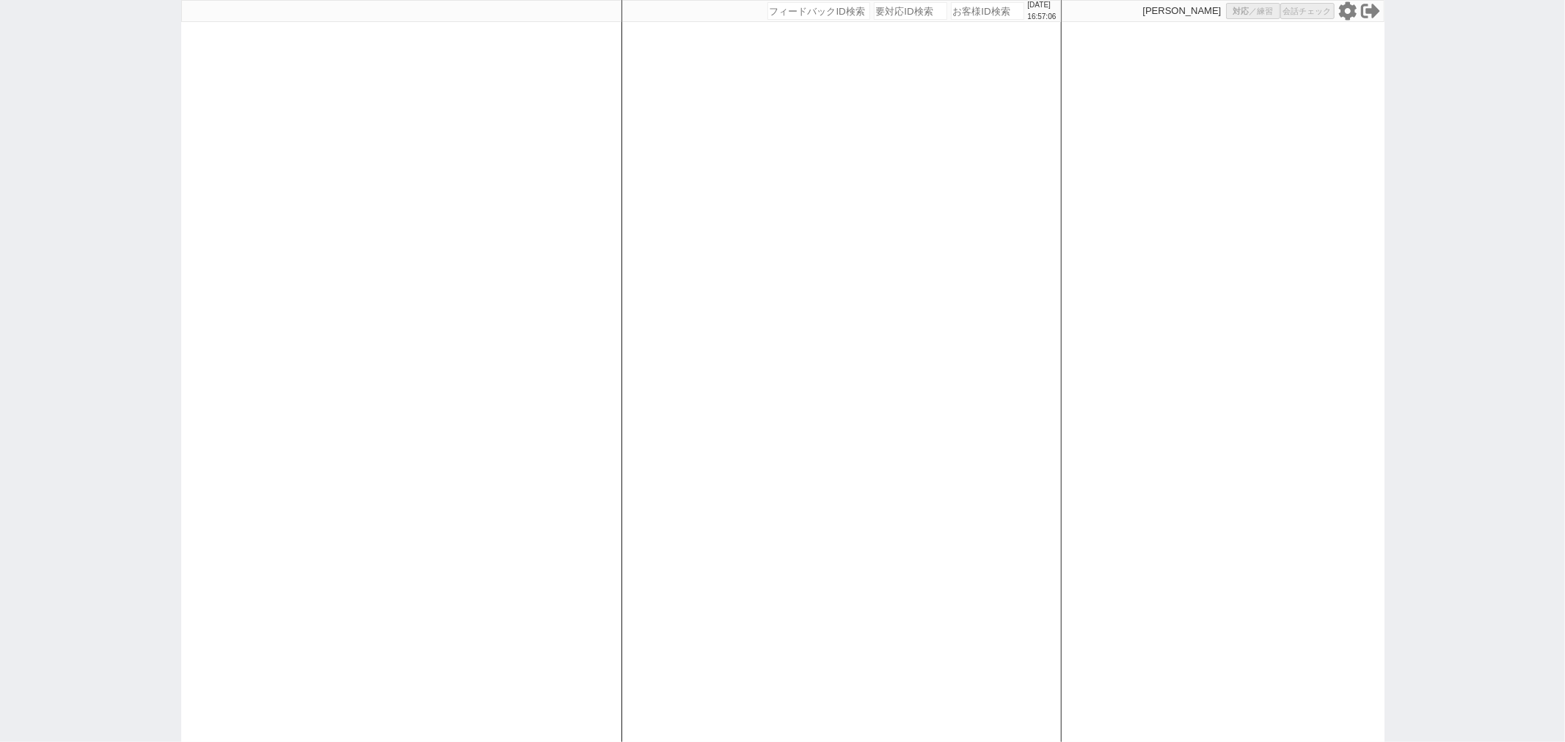
select select
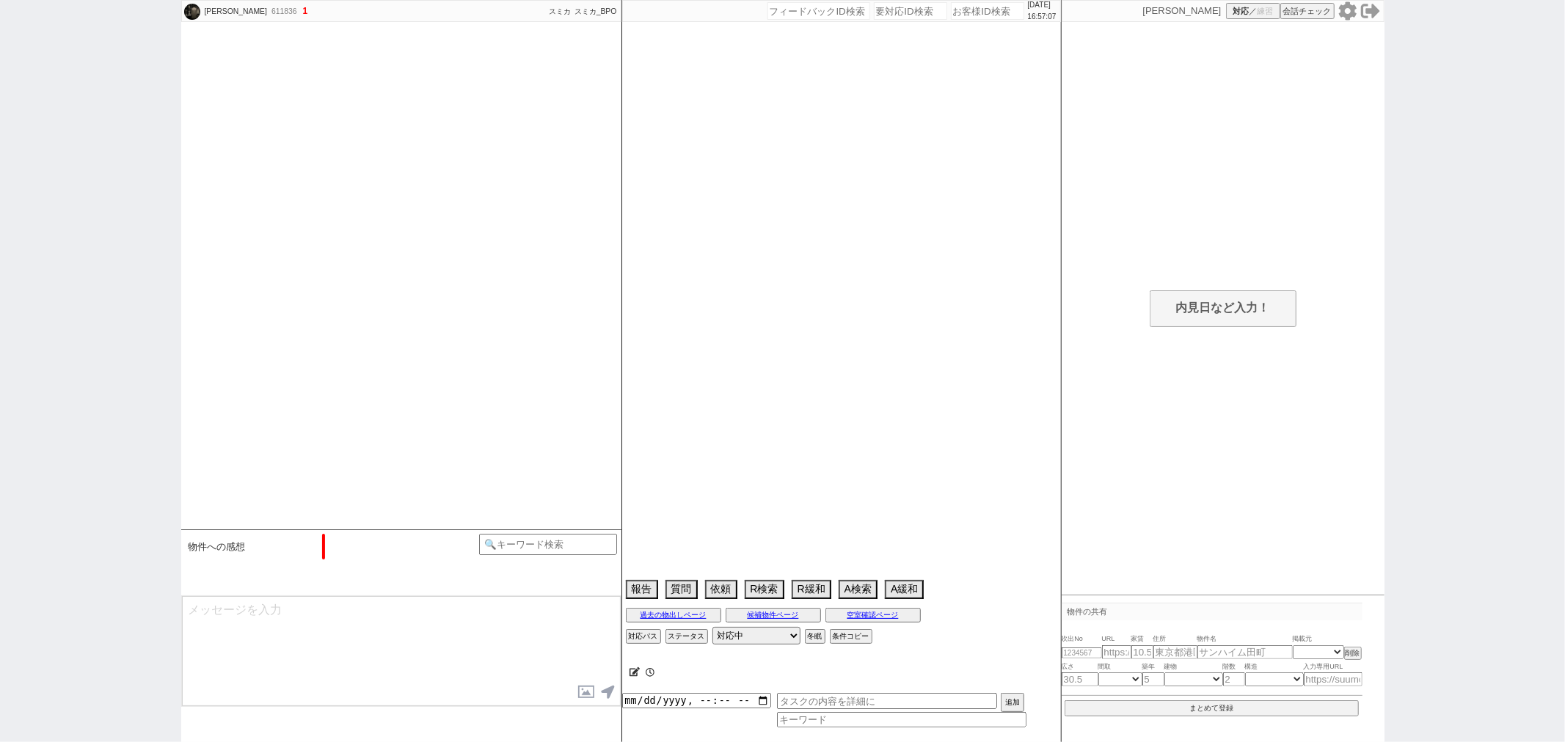
select select "13"
select select "7"
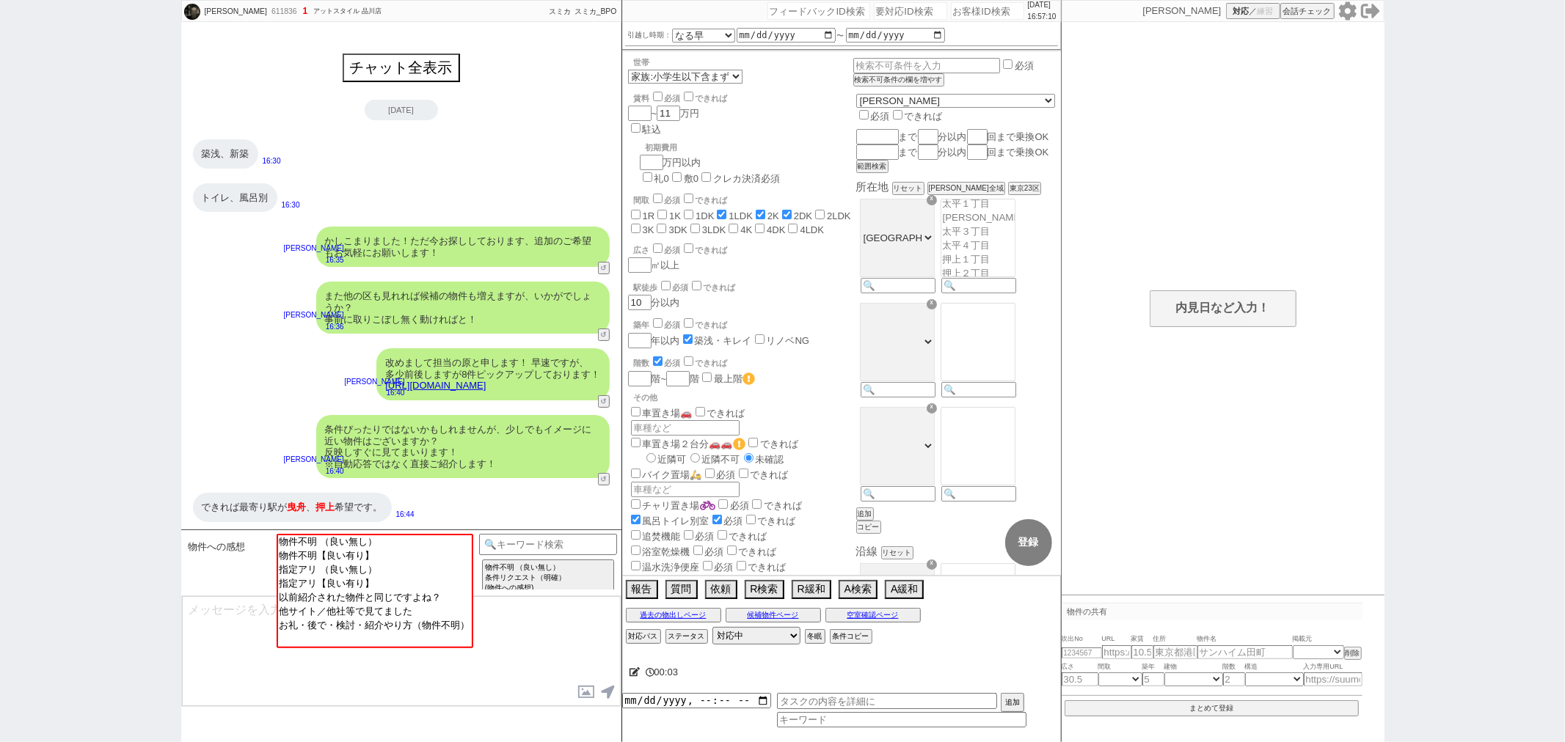
scroll to position [570, 0]
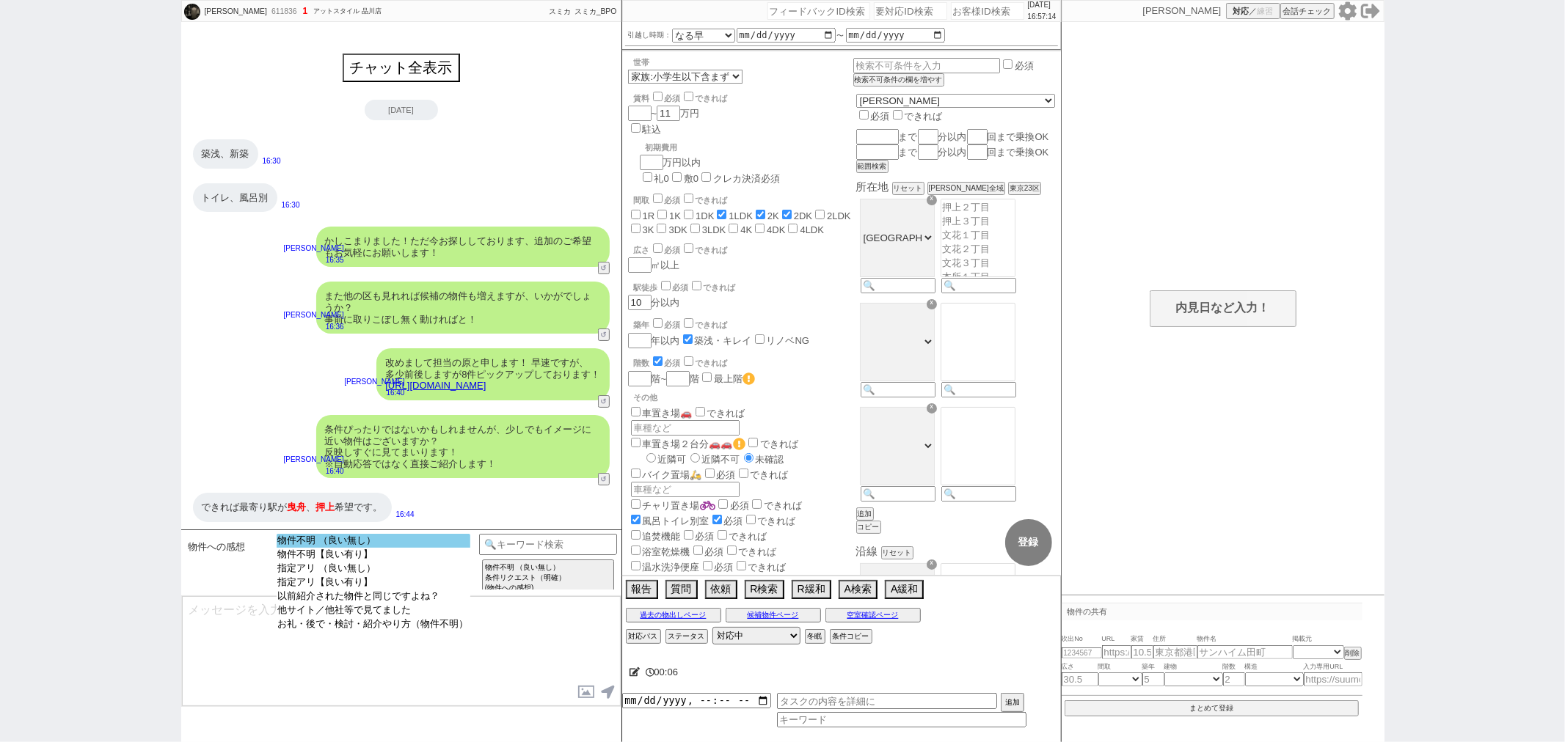
select select "物件不明 （良い無し）"
click at [362, 540] on option "物件不明 （良い無し）" at bounding box center [374, 541] width 194 height 14
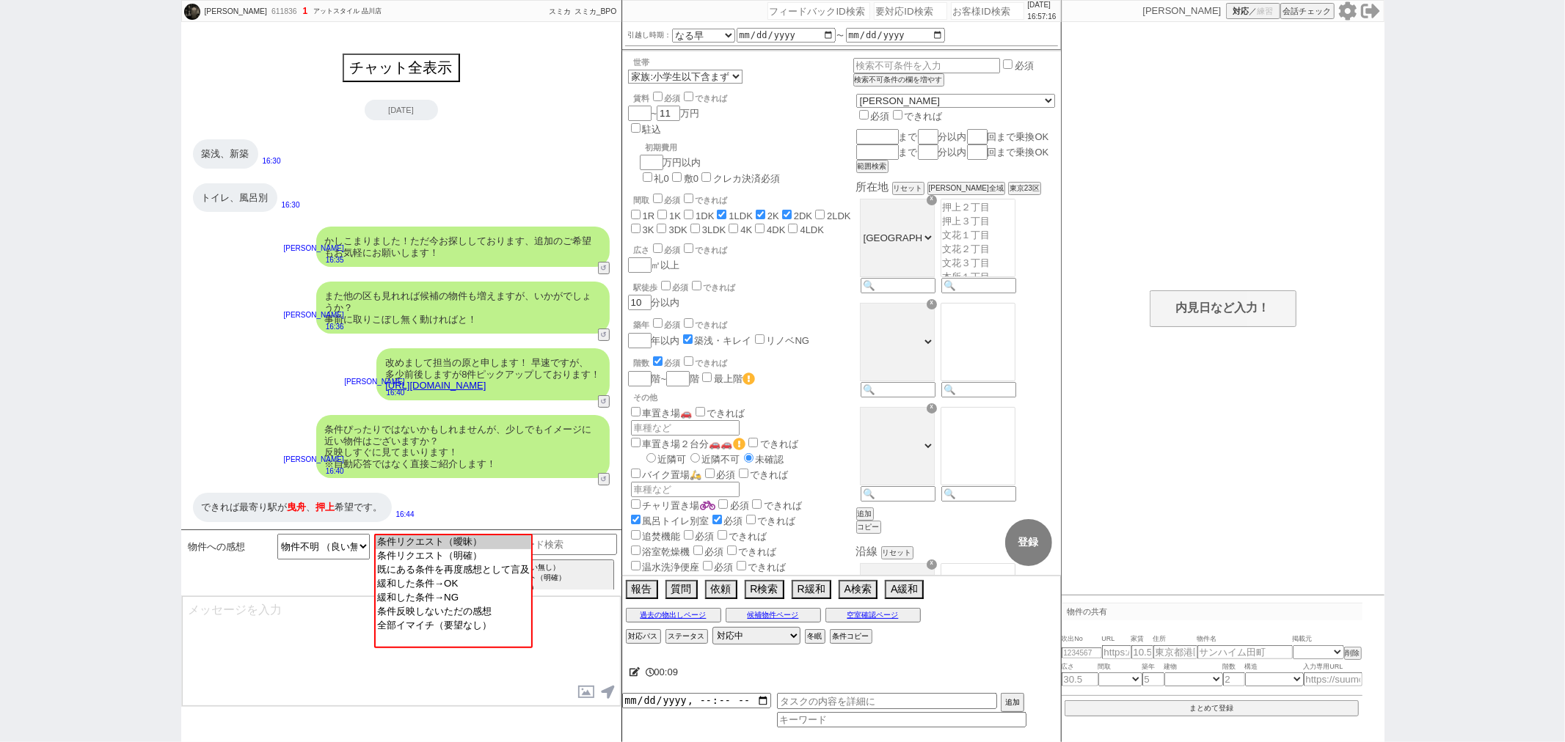
click at [302, 624] on textarea at bounding box center [401, 651] width 439 height 110
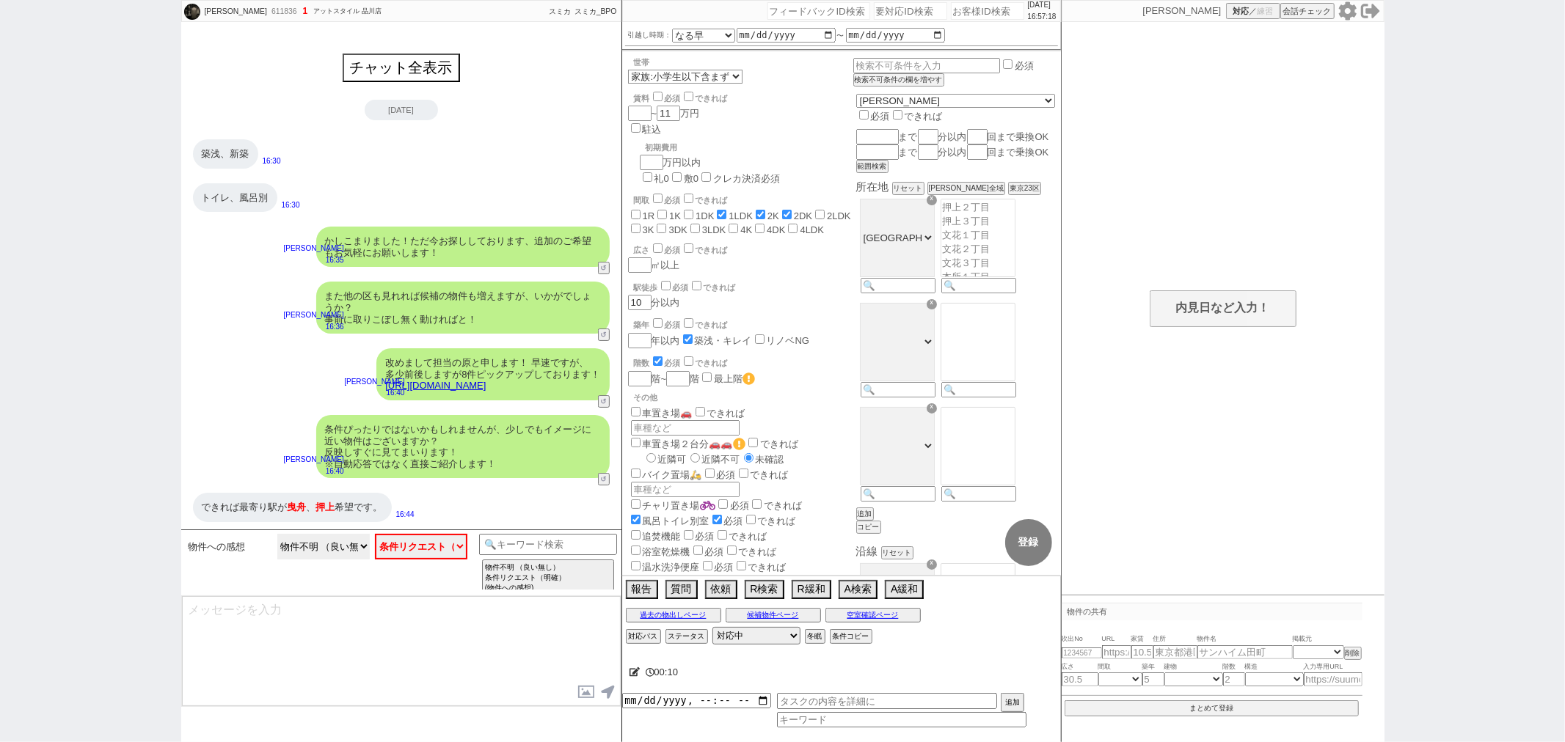
click at [348, 547] on select "物件不明 （良い無し） 物件不明【良い有り】 指定アリ （良い無し） 指定アリ【良い有り】 以前紹介された物件と同じですよね？ 他サイト／他社等で見てました …" at bounding box center [323, 547] width 92 height 26
click at [379, 545] on select "小カテゴリを選択 条件リクエスト（曖昧） 条件リクエスト（明確） 既にある条件を再度感想として言及 緩和した条件→OK 緩和した条件→NG 条件反映しないただ…" at bounding box center [421, 547] width 92 height 26
click at [342, 544] on select "物件不明 （良い無し） 物件不明【良い有り】 指定アリ （良い無し） 指定アリ【良い有り】 以前紹介された物件と同じですよね？ 他サイト／他社等で見てました …" at bounding box center [323, 547] width 92 height 26
click at [277, 534] on select "物件不明 （良い無し） 物件不明【良い有り】 指定アリ （良い無し） 指定アリ【良い有り】 以前紹介された物件と同じですよね？ 他サイト／他社等で見てました …" at bounding box center [323, 547] width 92 height 26
click at [393, 547] on select "小カテゴリを選択 条件リクエスト（曖昧） 条件リクエスト（明確） 既にある条件を再度感想として言及 緩和した条件→OK 緩和した条件→NG 条件反映しないただ…" at bounding box center [421, 547] width 92 height 26
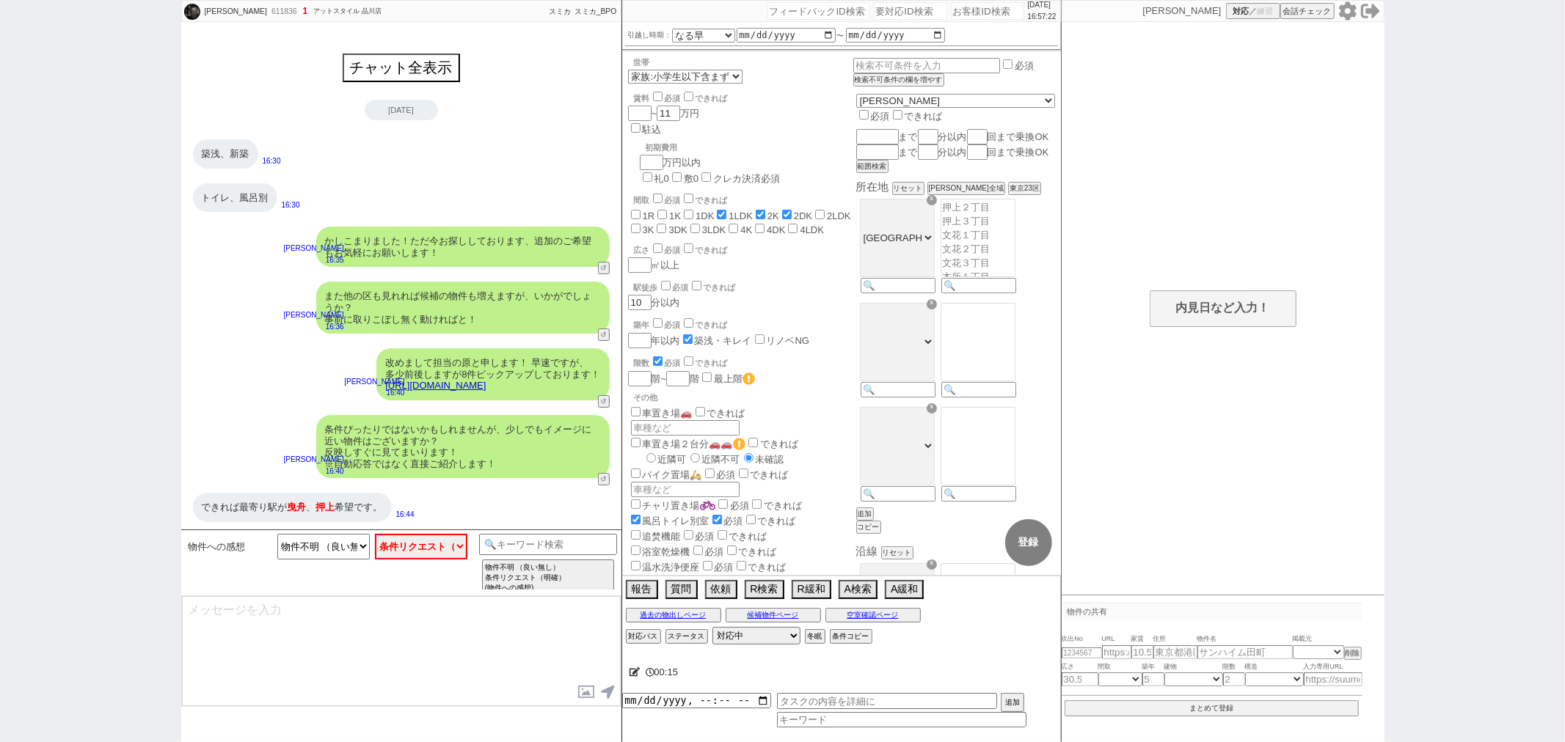
select select "7"
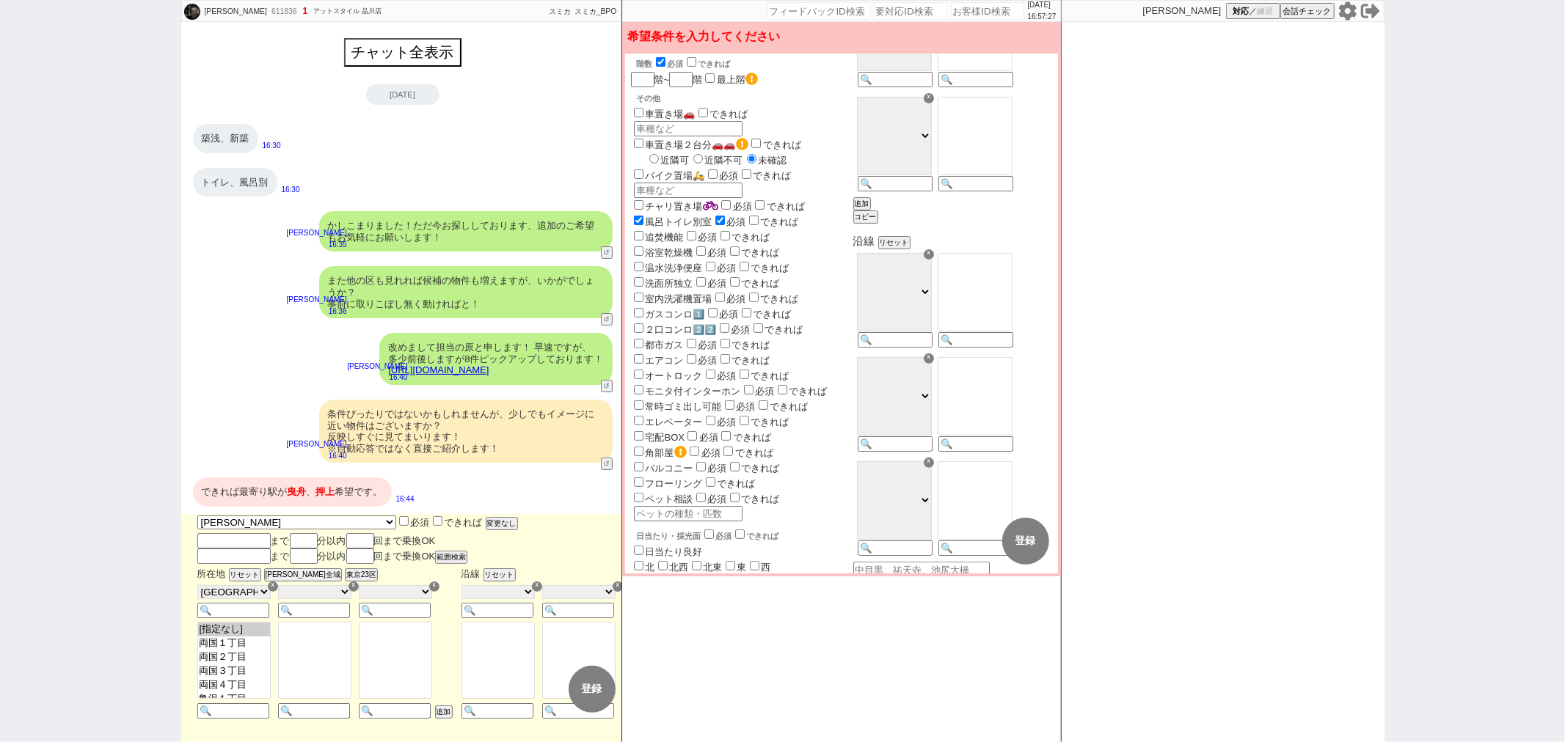
scroll to position [326, 0]
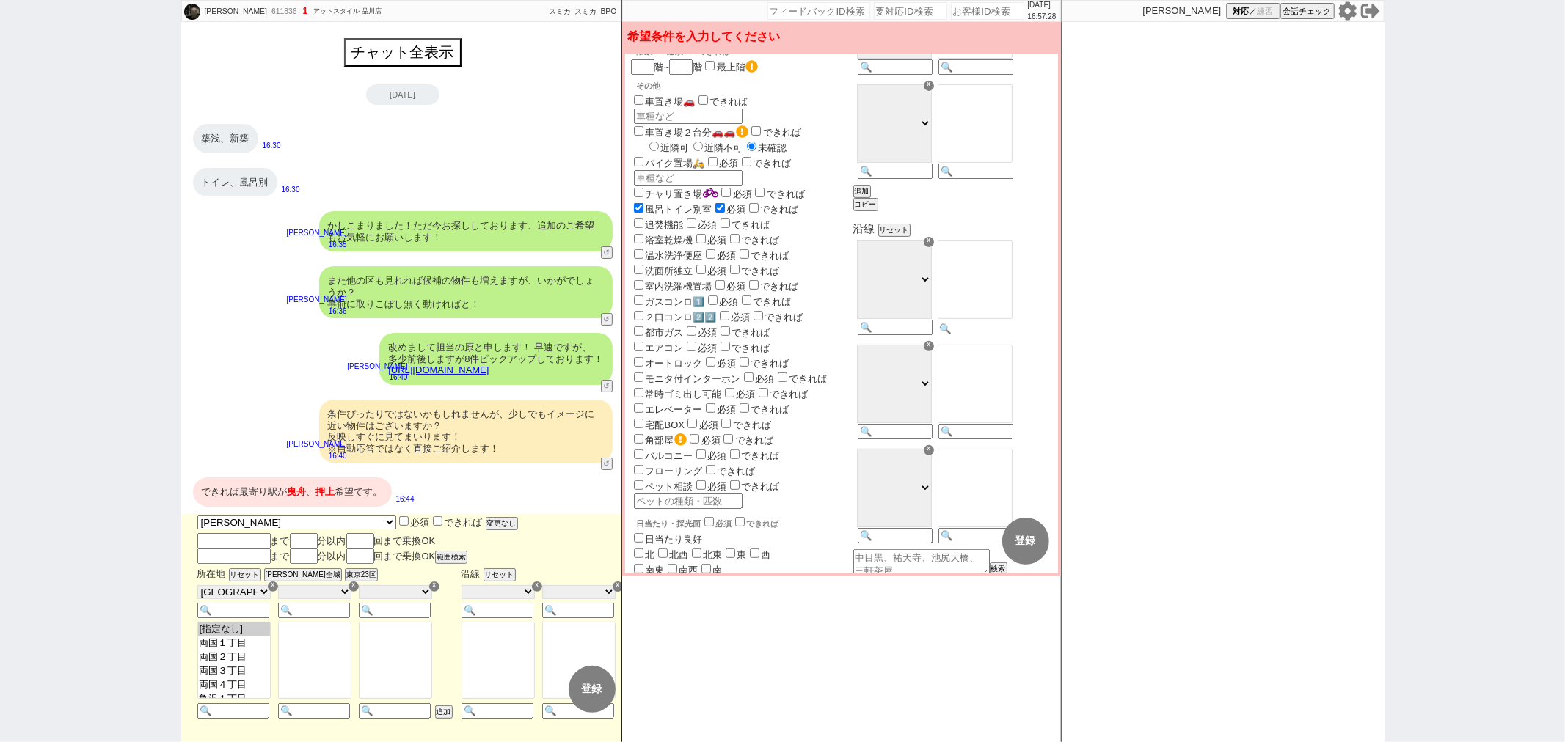
click at [1010, 335] on input at bounding box center [974, 329] width 72 height 12
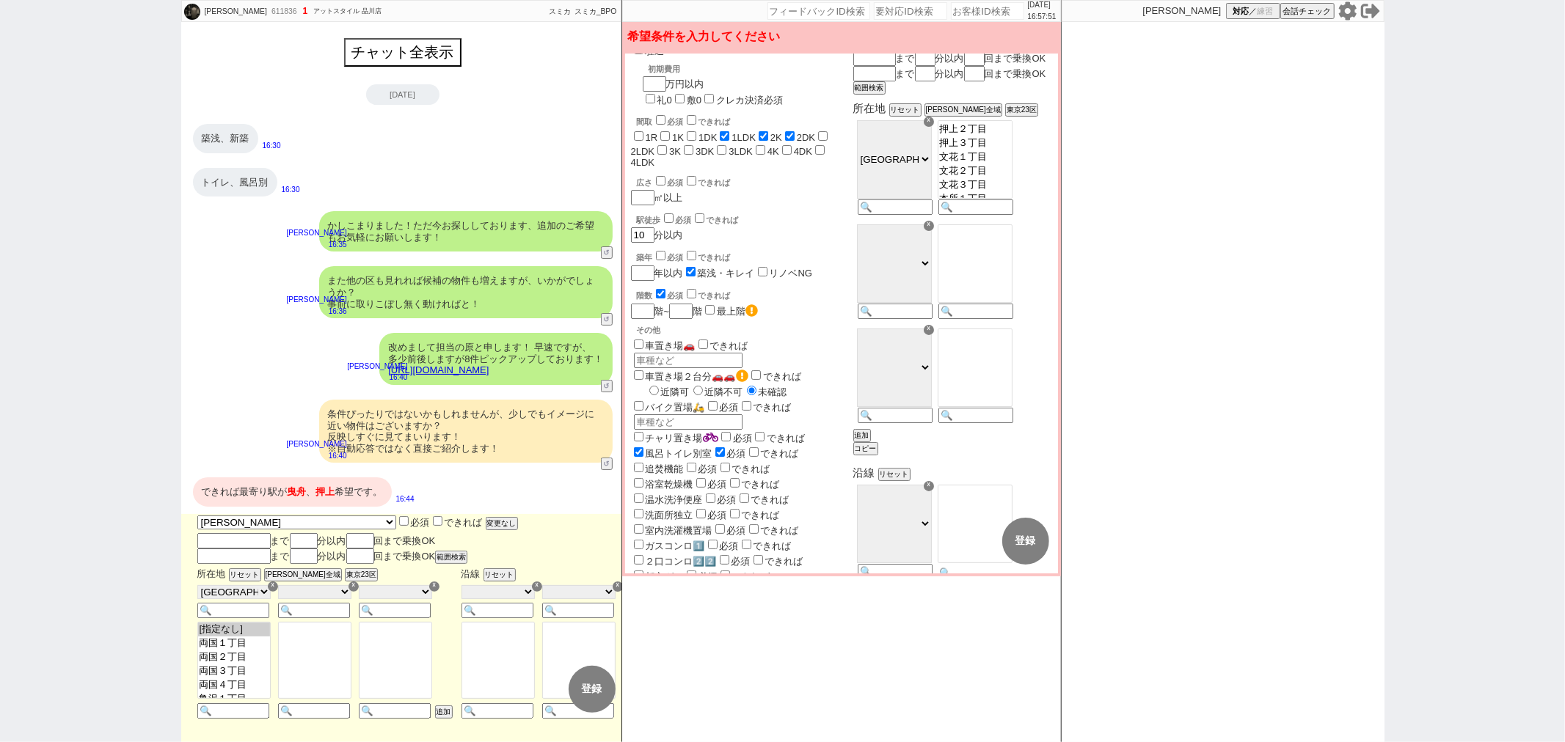
scroll to position [163, 0]
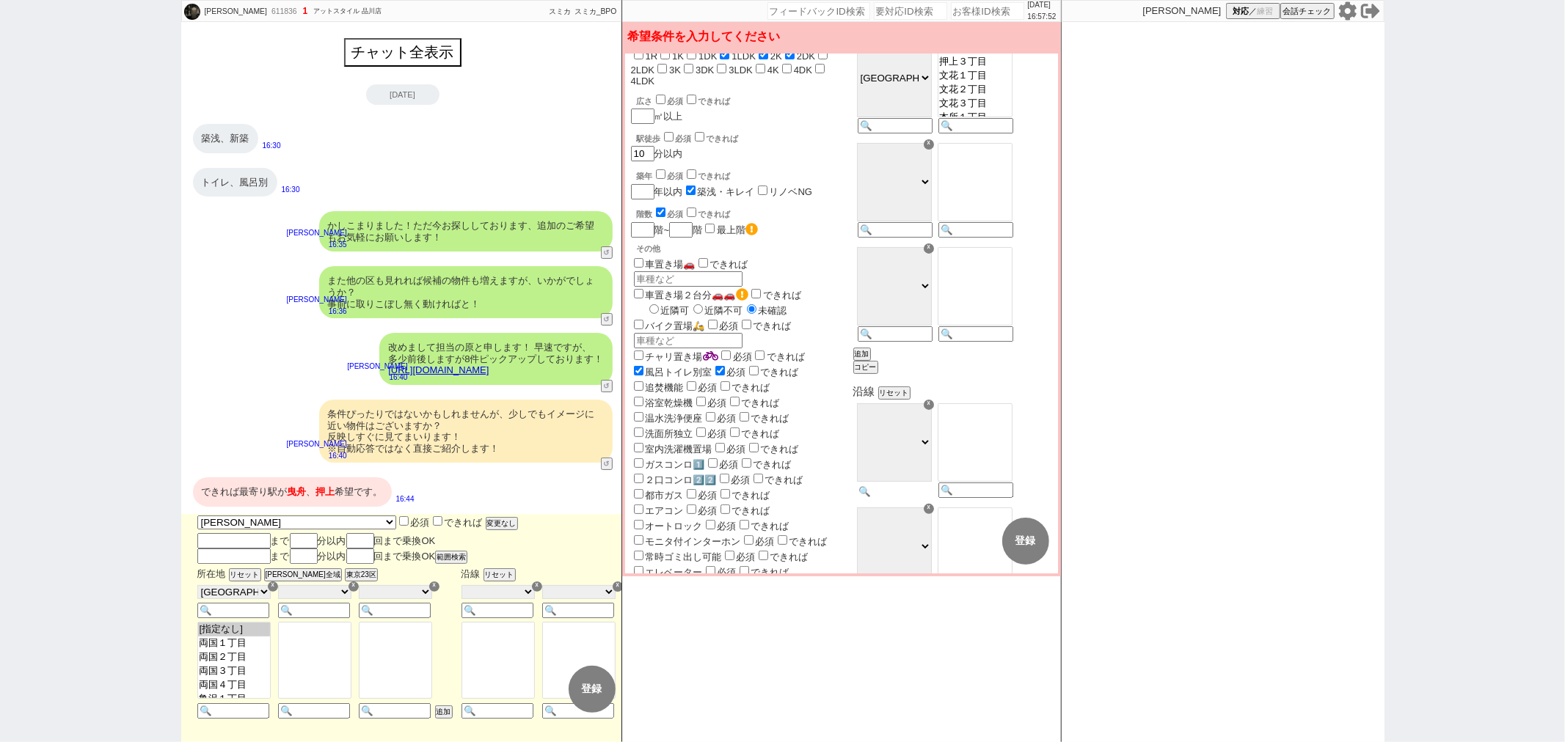
click at [930, 498] on input at bounding box center [894, 492] width 72 height 12
drag, startPoint x: 304, startPoint y: 494, endPoint x: 291, endPoint y: 494, distance: 13.9
click at [291, 494] on span "曳舟" at bounding box center [297, 491] width 19 height 11
copy span "曳舟"
click at [1010, 498] on input at bounding box center [974, 492] width 72 height 12
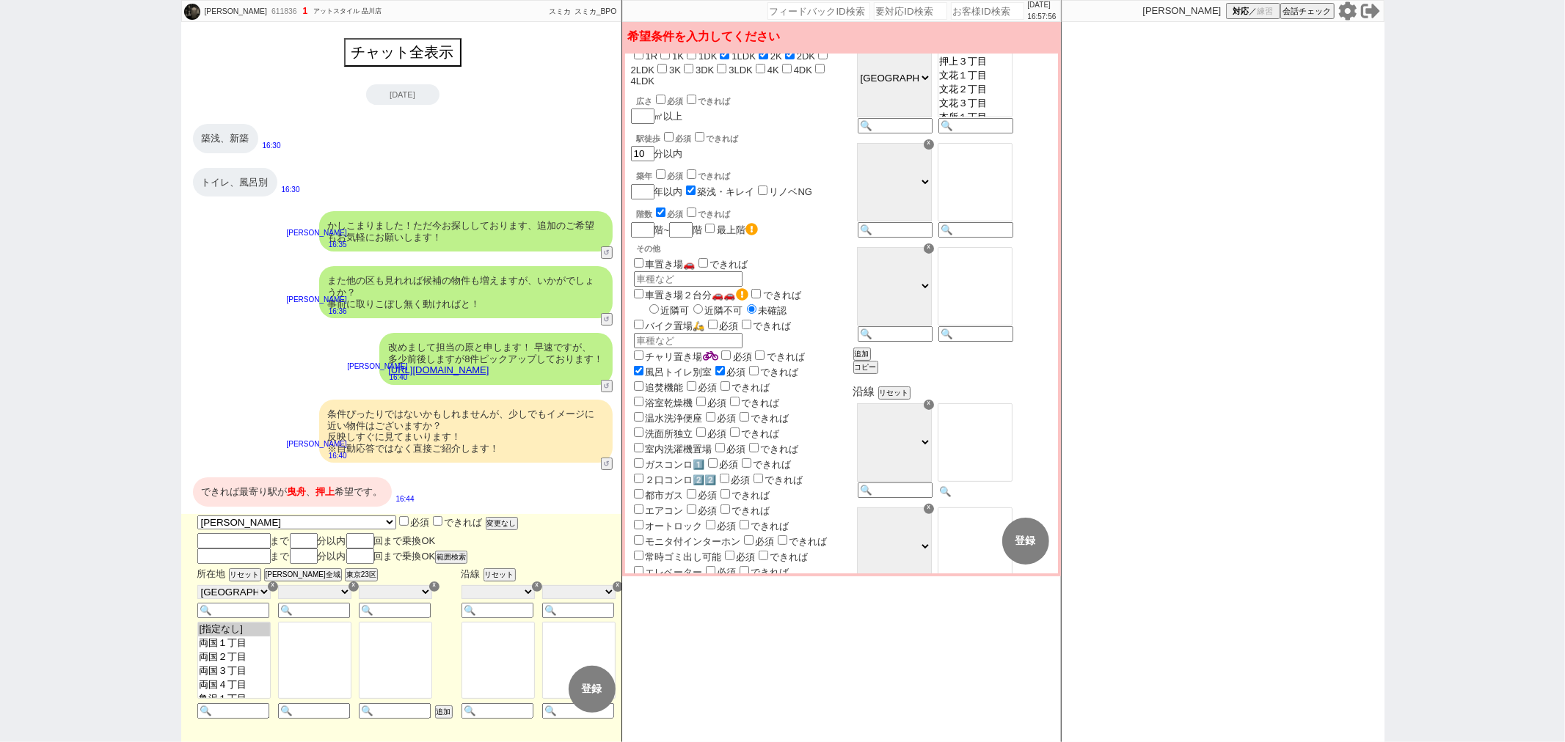
paste input "曳舟"
type input "曳舟"
select select "33"
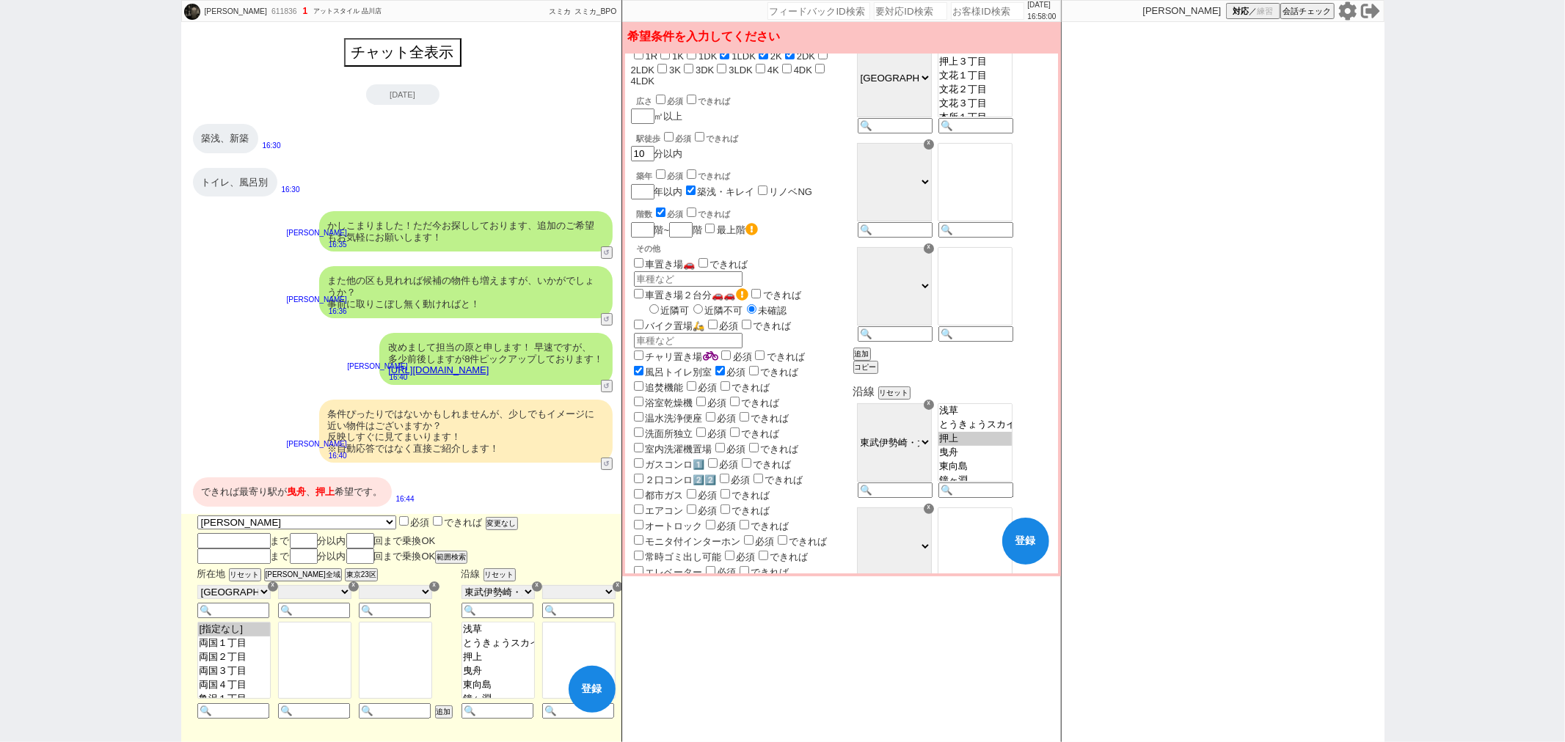
select select "951"
click at [987, 446] on option "押上" at bounding box center [974, 439] width 73 height 14
select select "951"
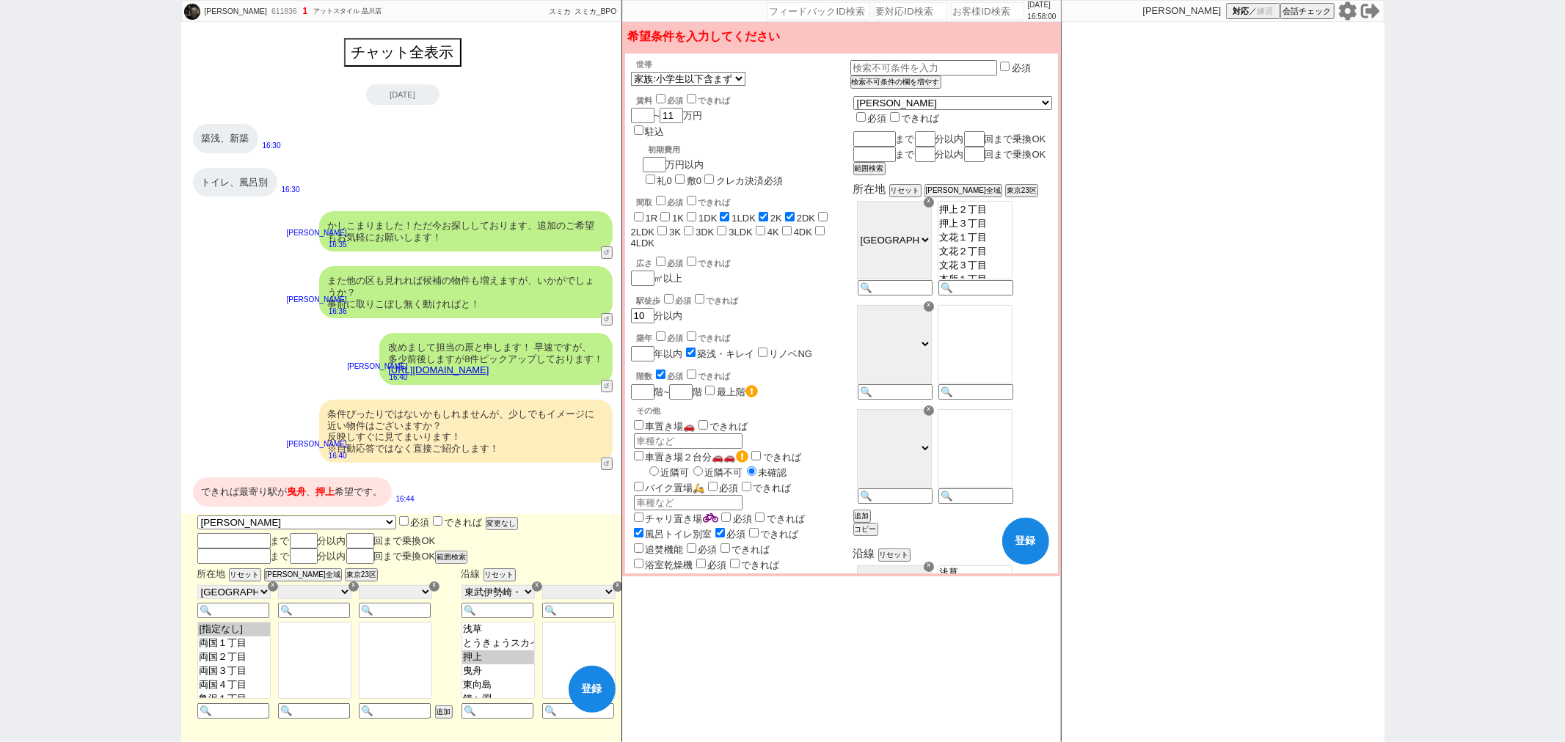
scroll to position [0, 0]
click at [899, 113] on input "できれば" at bounding box center [895, 118] width 10 height 10
checkbox input "true"
checkbox input "false"
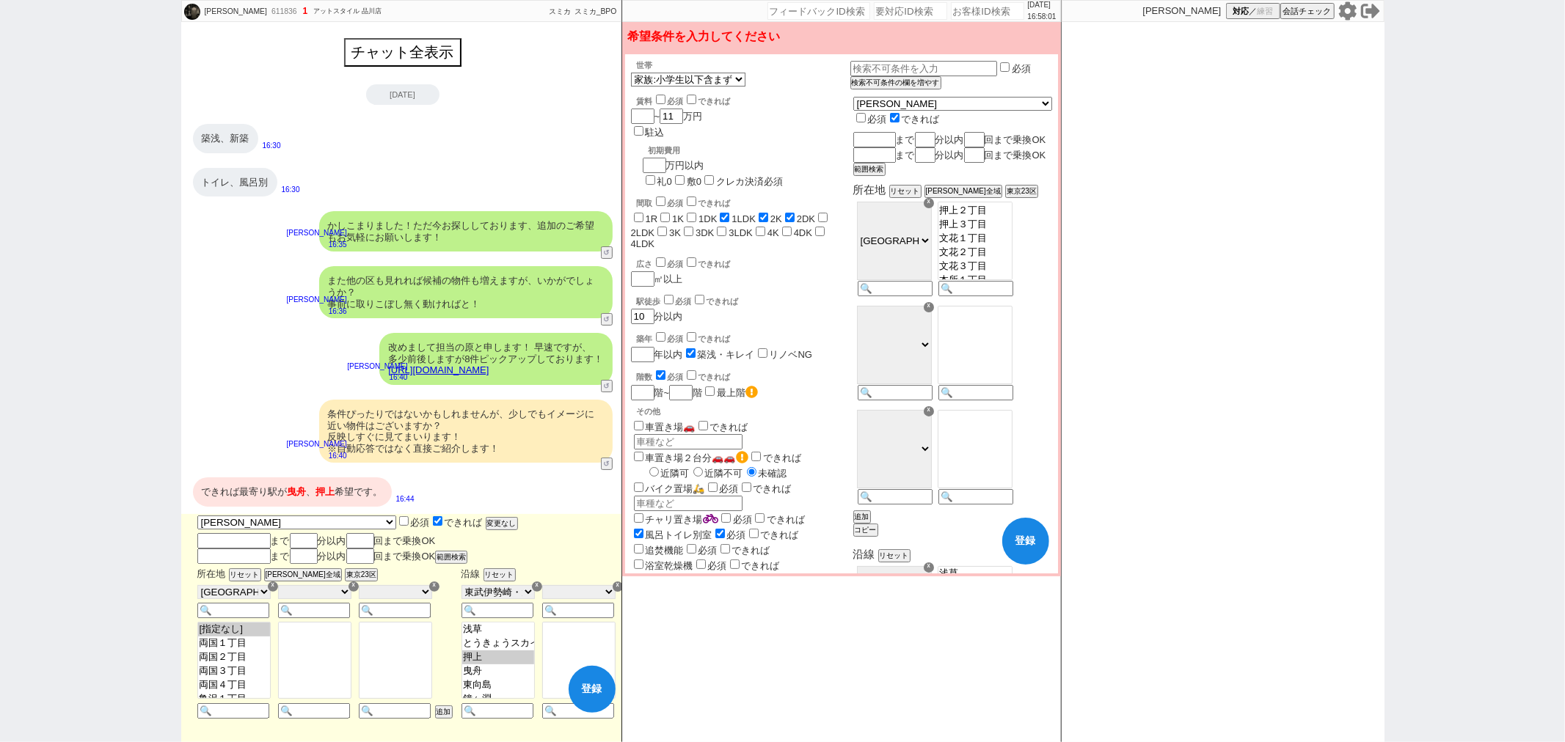
checkbox input "false"
checkbox input "true"
checkbox input "false"
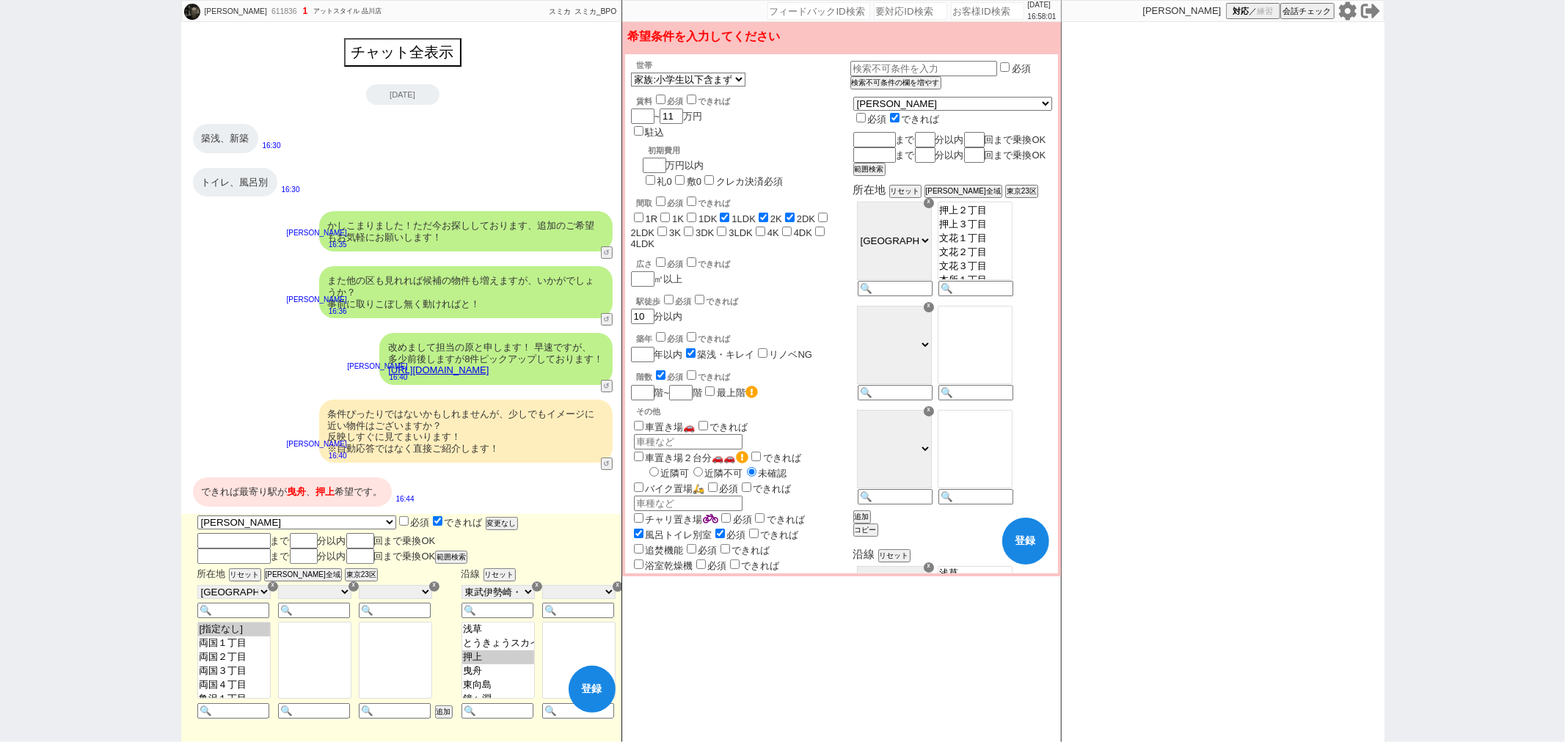
checkbox input "false"
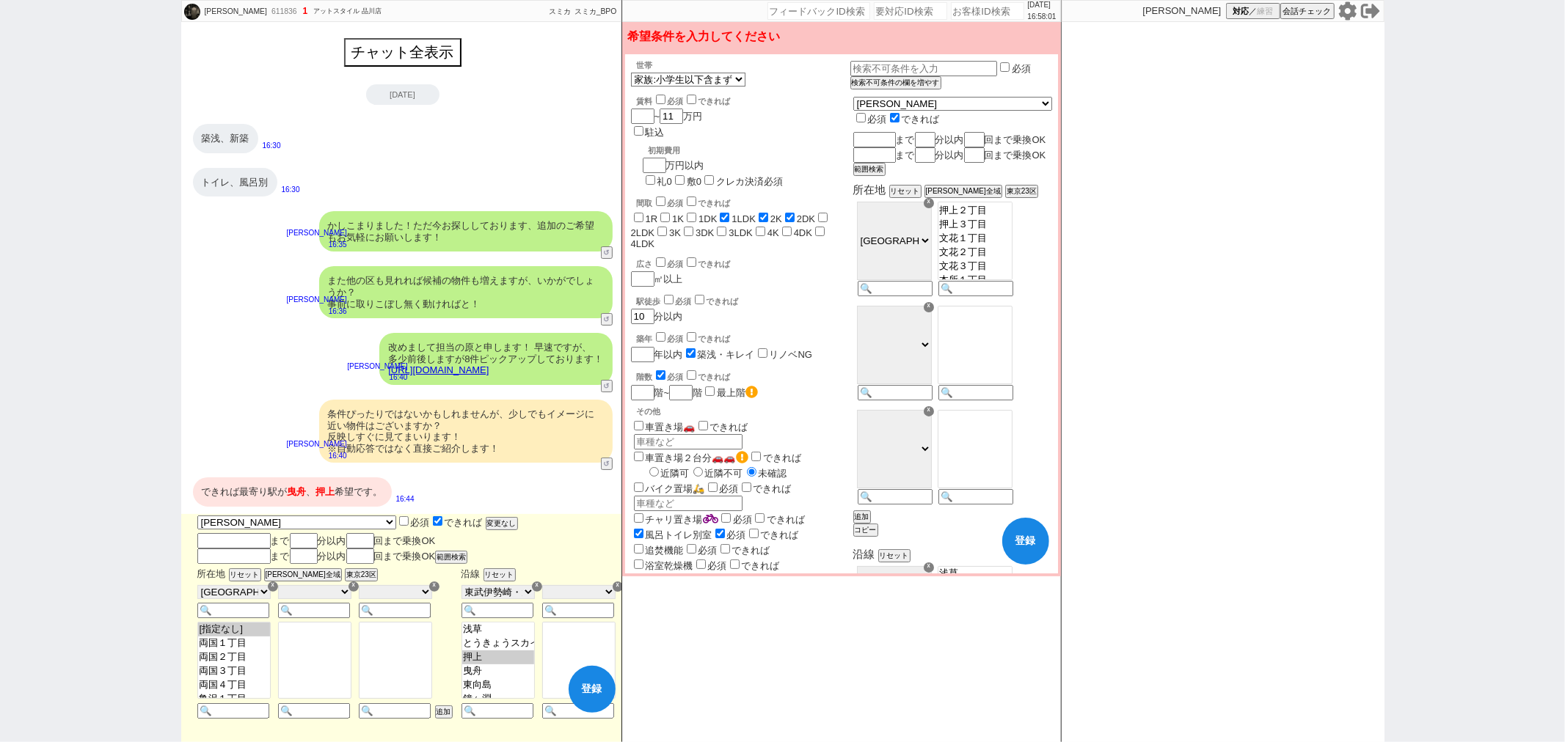
checkbox input "false"
checkbox input "true"
click at [1036, 528] on button "登録" at bounding box center [1025, 541] width 47 height 47
checkbox input "false"
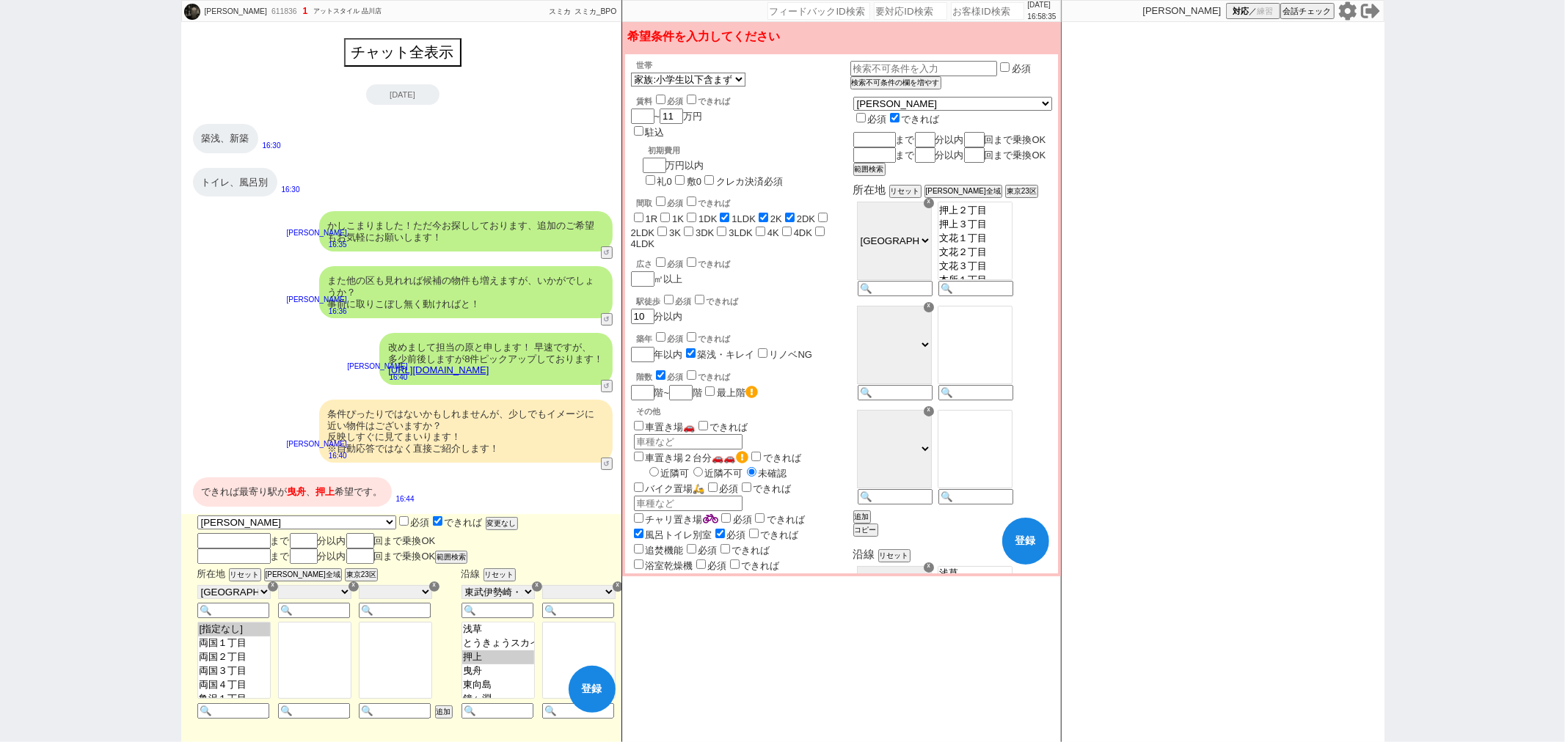
checkbox input "false"
checkbox input "true"
checkbox input "false"
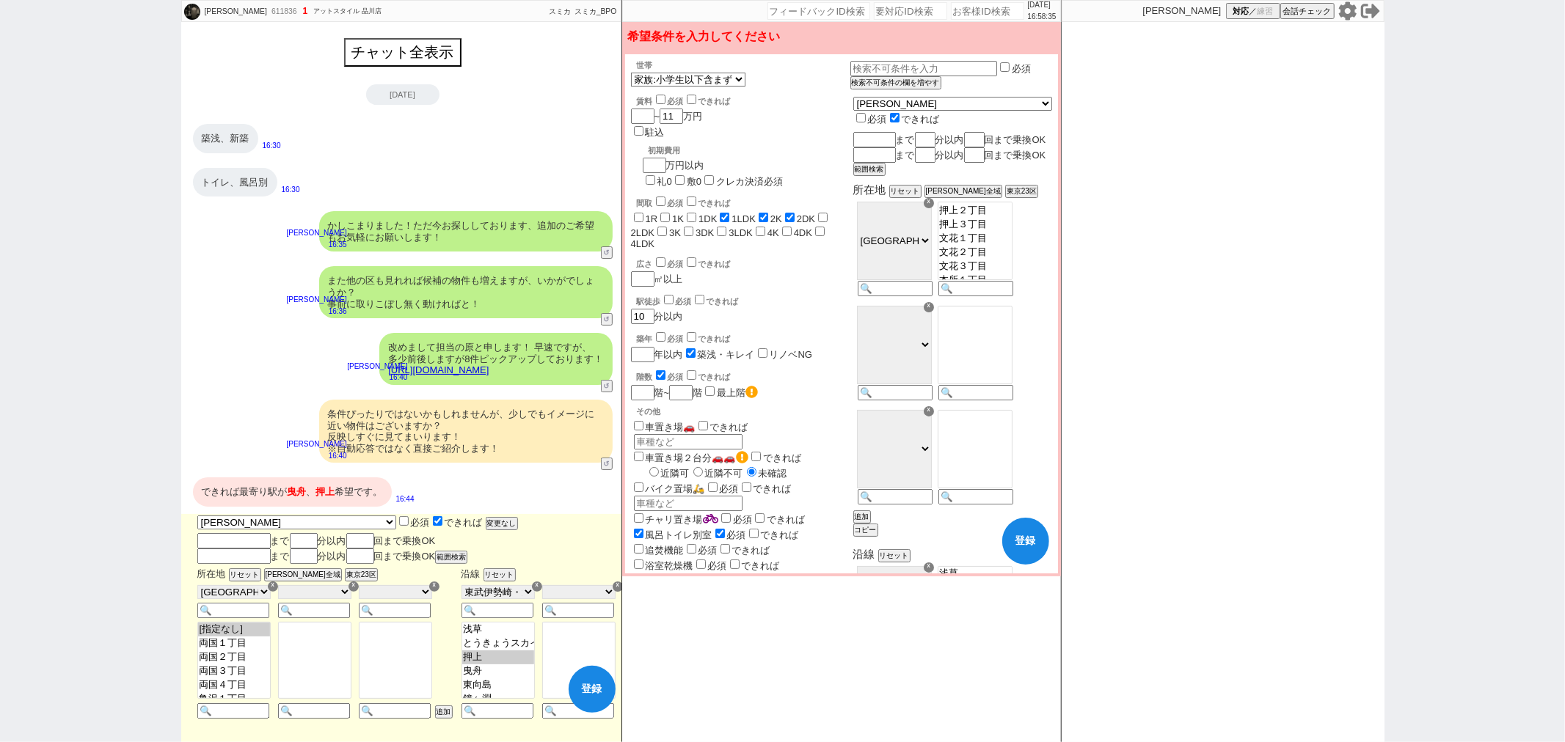
checkbox input "false"
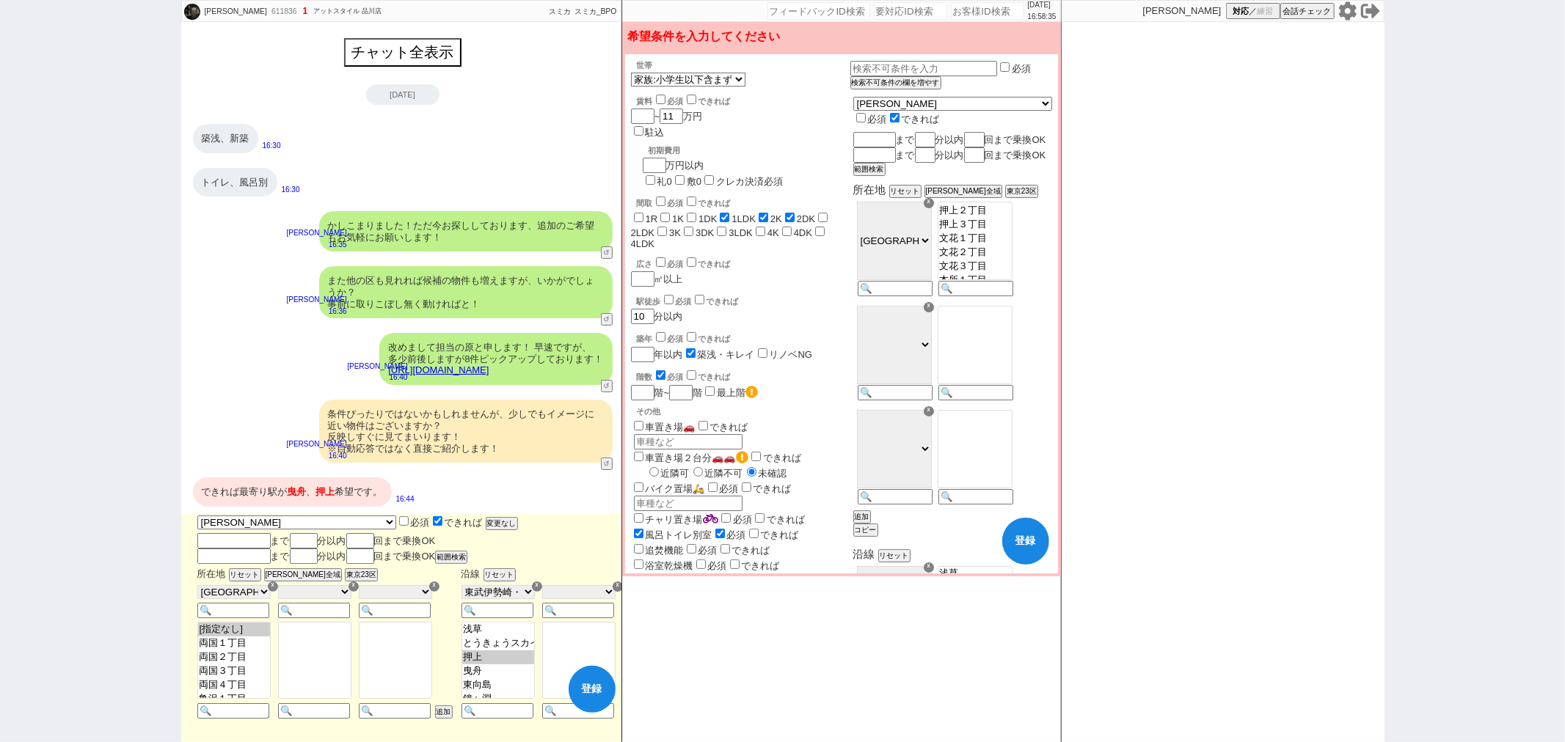
checkbox input "false"
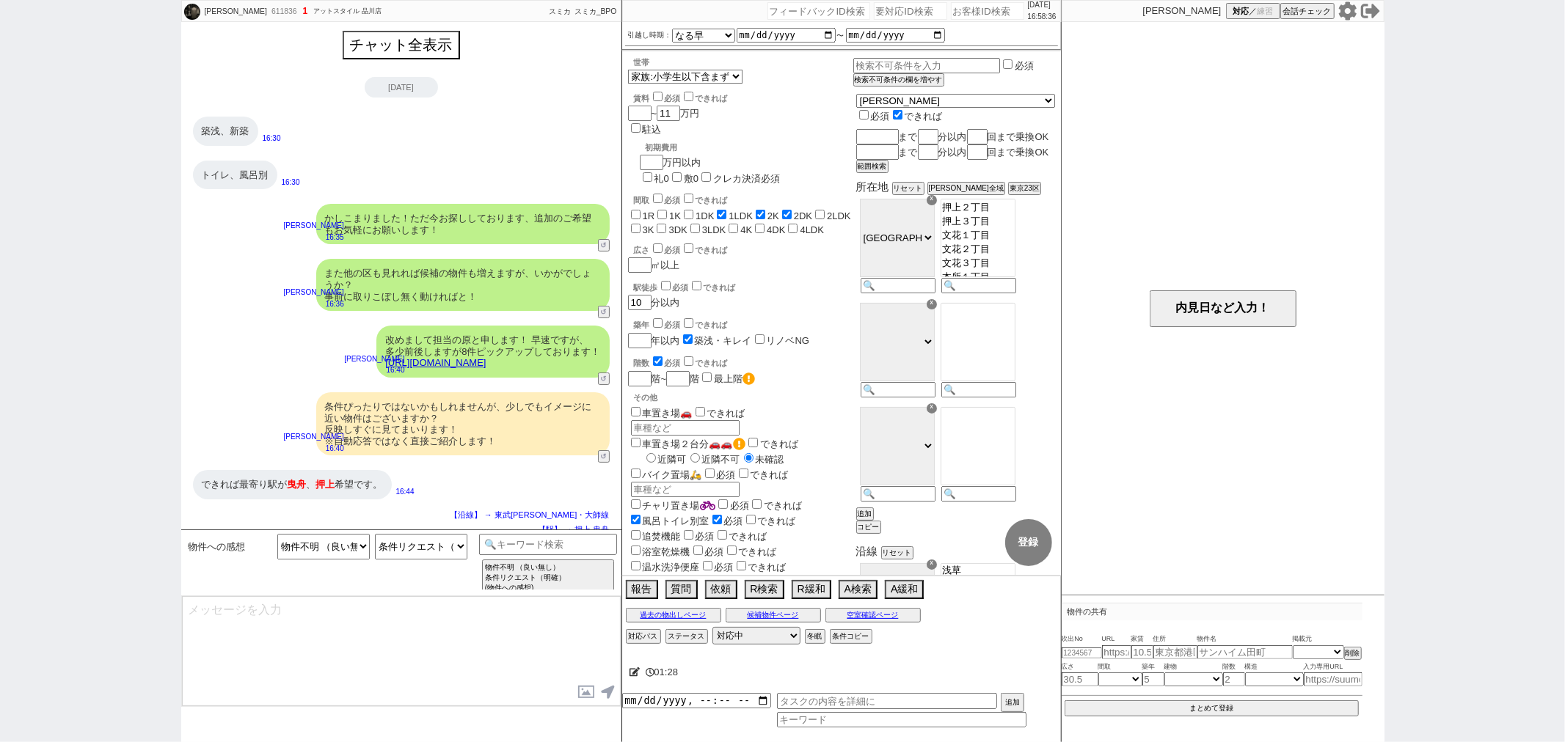
select select "7"
select select "33"
select select "951"
type textarea "そちら踏まえ見てまいりますね！"
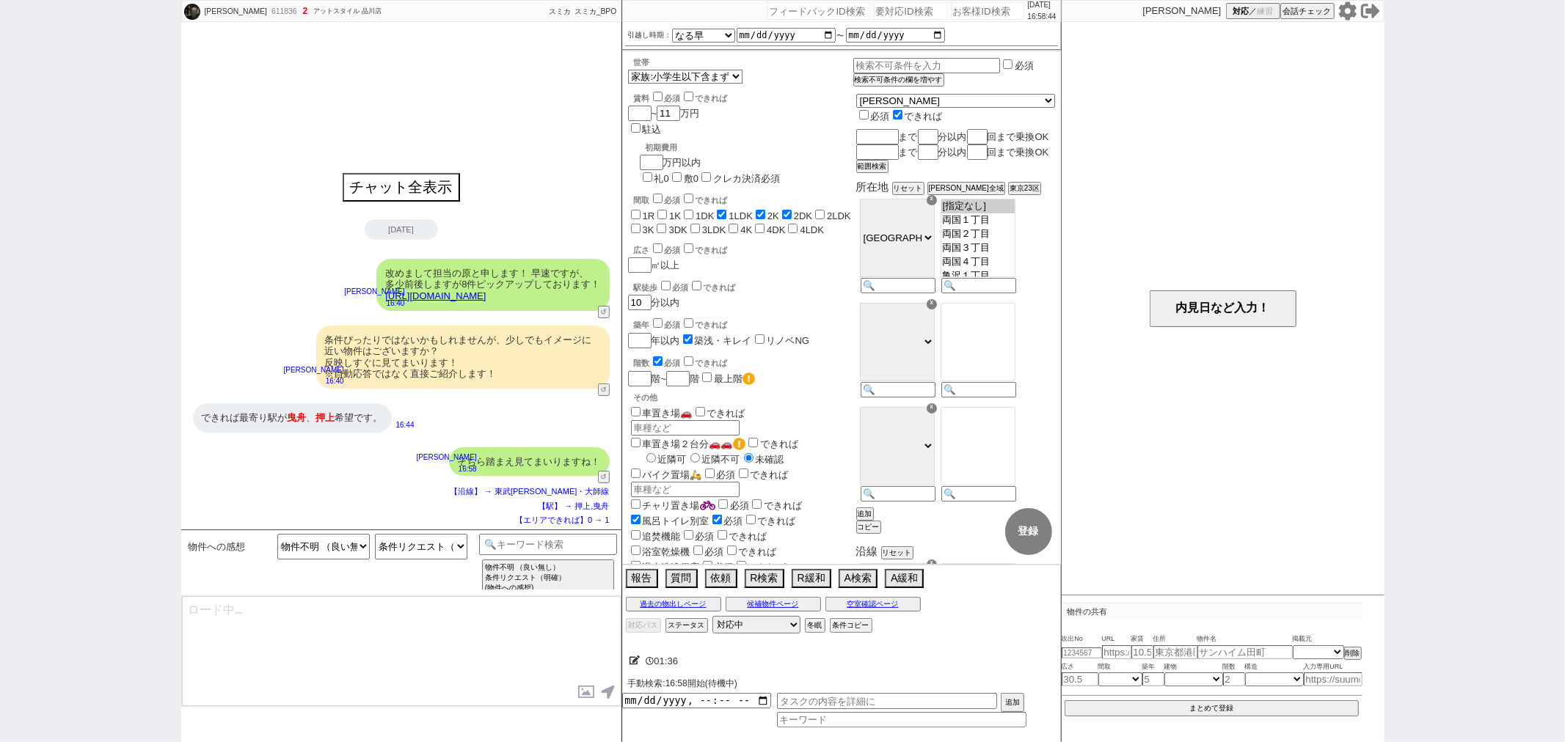
type textarea "またすみません、お客様はネットではどのサイトを活用されておられますか？ ※SUUMOやHOMESなど ネットによってはどうしても「掲載はあるが募集はない」とい…"
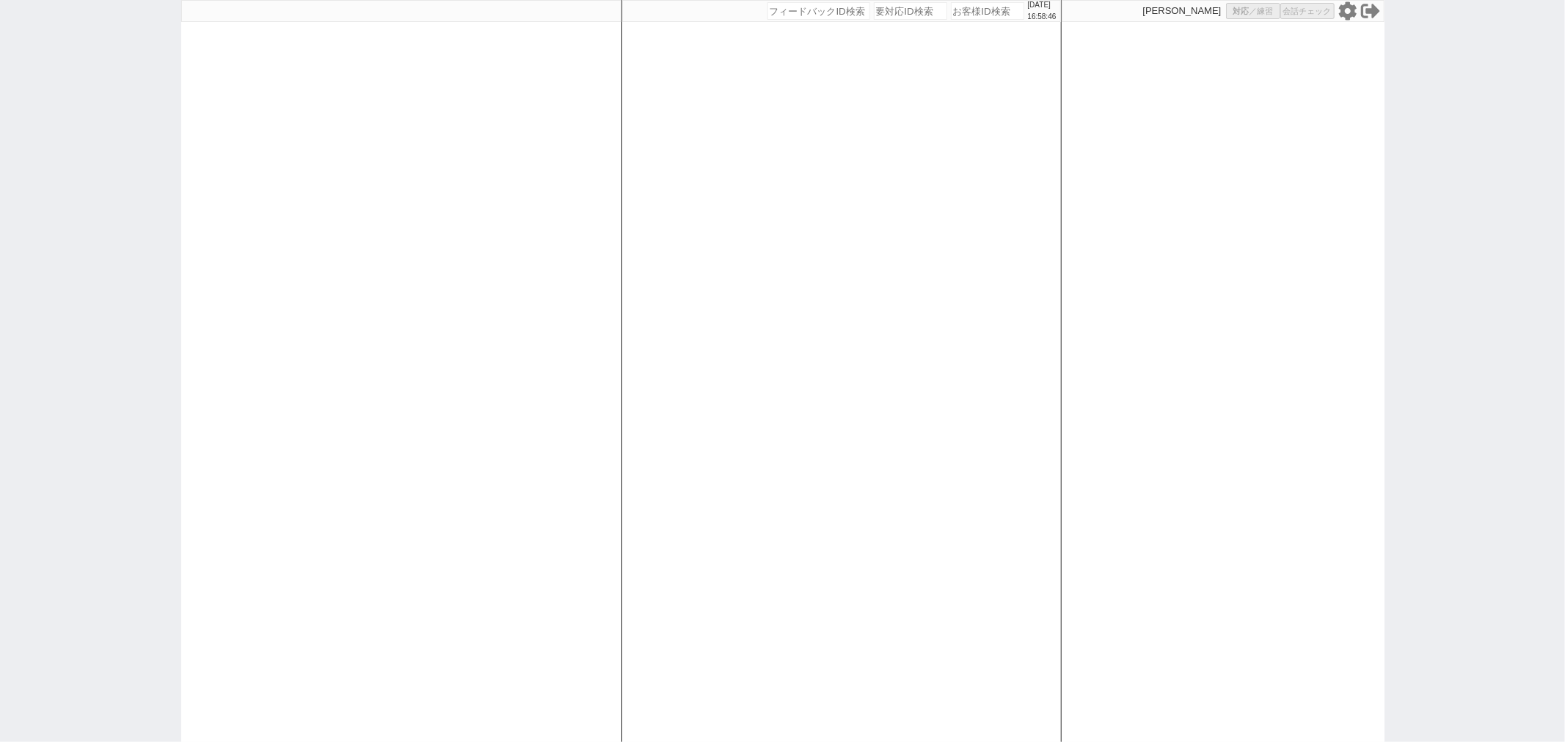
select select
click at [1368, 16] on icon at bounding box center [1370, 10] width 19 height 19
